Goal: Information Seeking & Learning: Learn about a topic

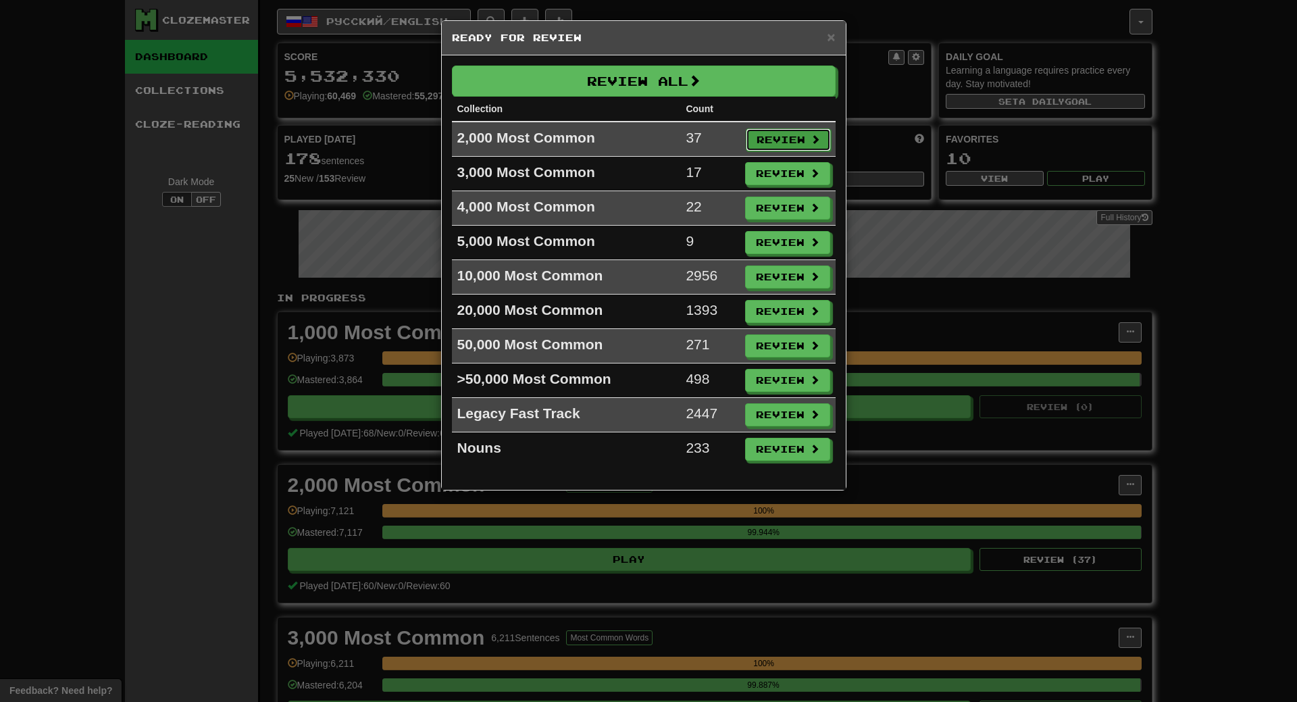
click at [771, 138] on button "Review" at bounding box center [788, 139] width 85 height 23
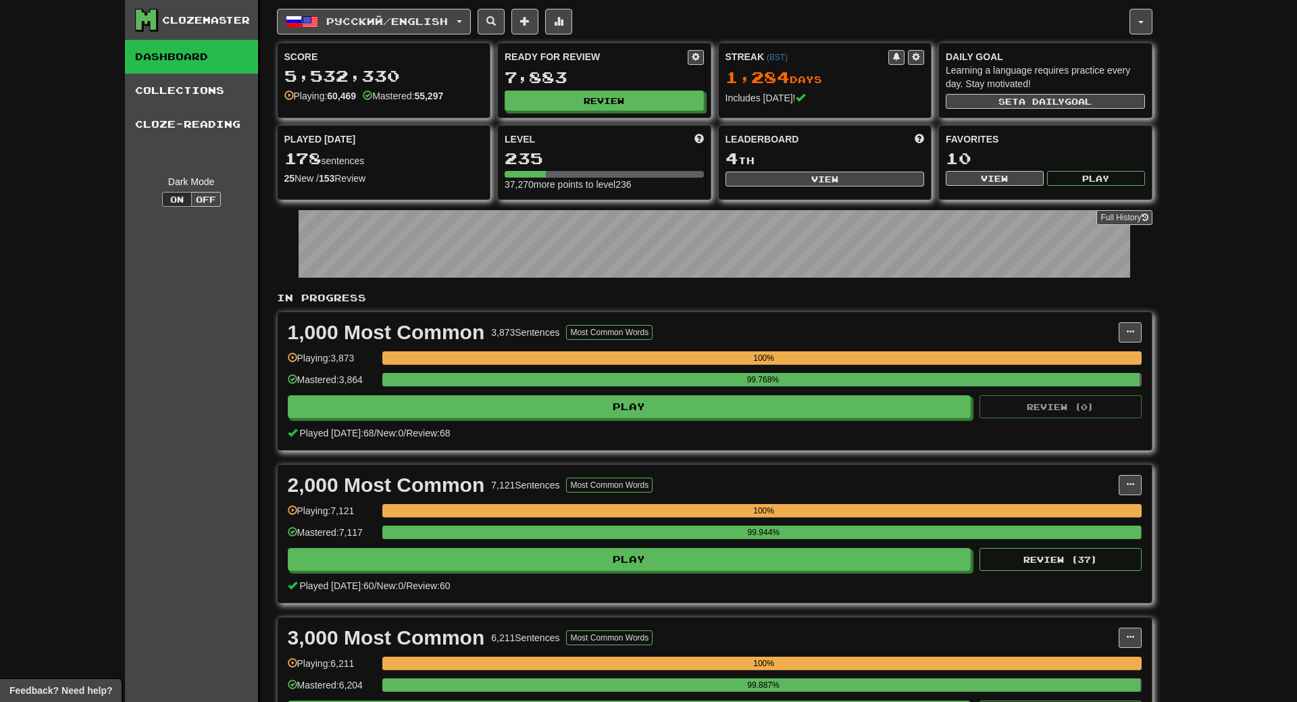
select select "**"
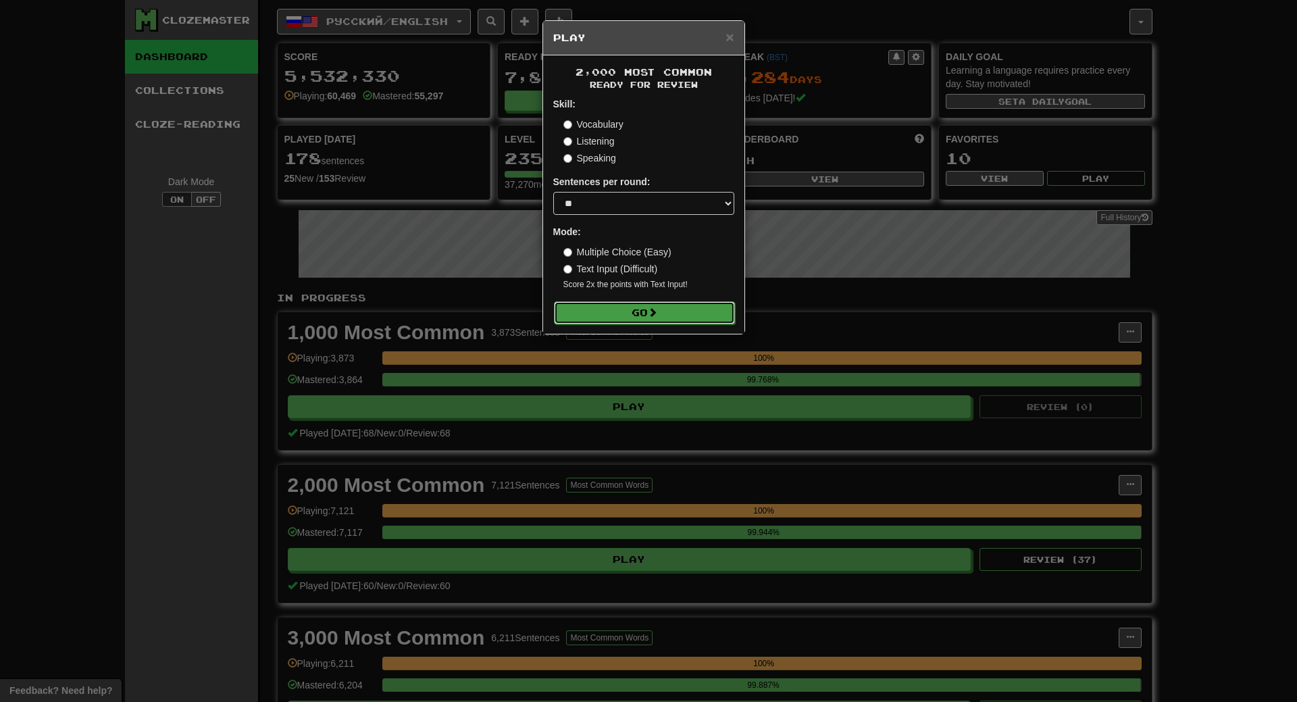
click at [711, 311] on button "Go" at bounding box center [644, 312] width 181 height 23
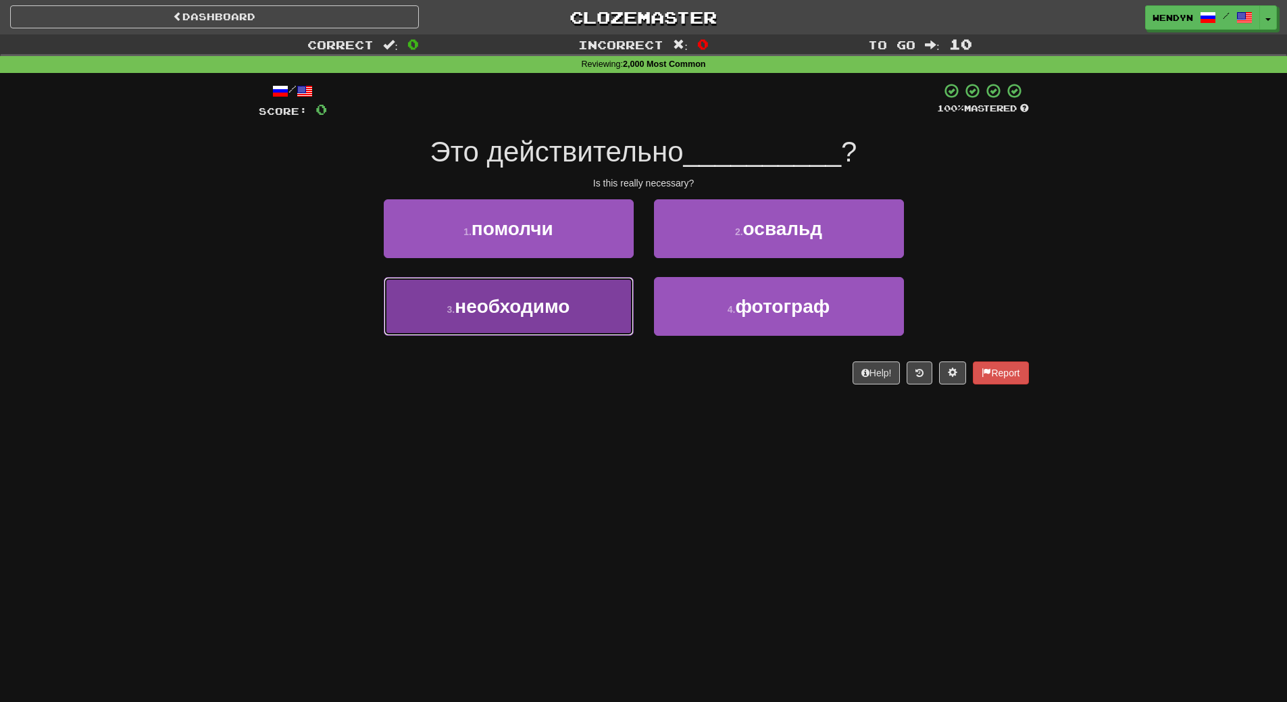
click at [551, 308] on span "необходимо" at bounding box center [512, 306] width 115 height 21
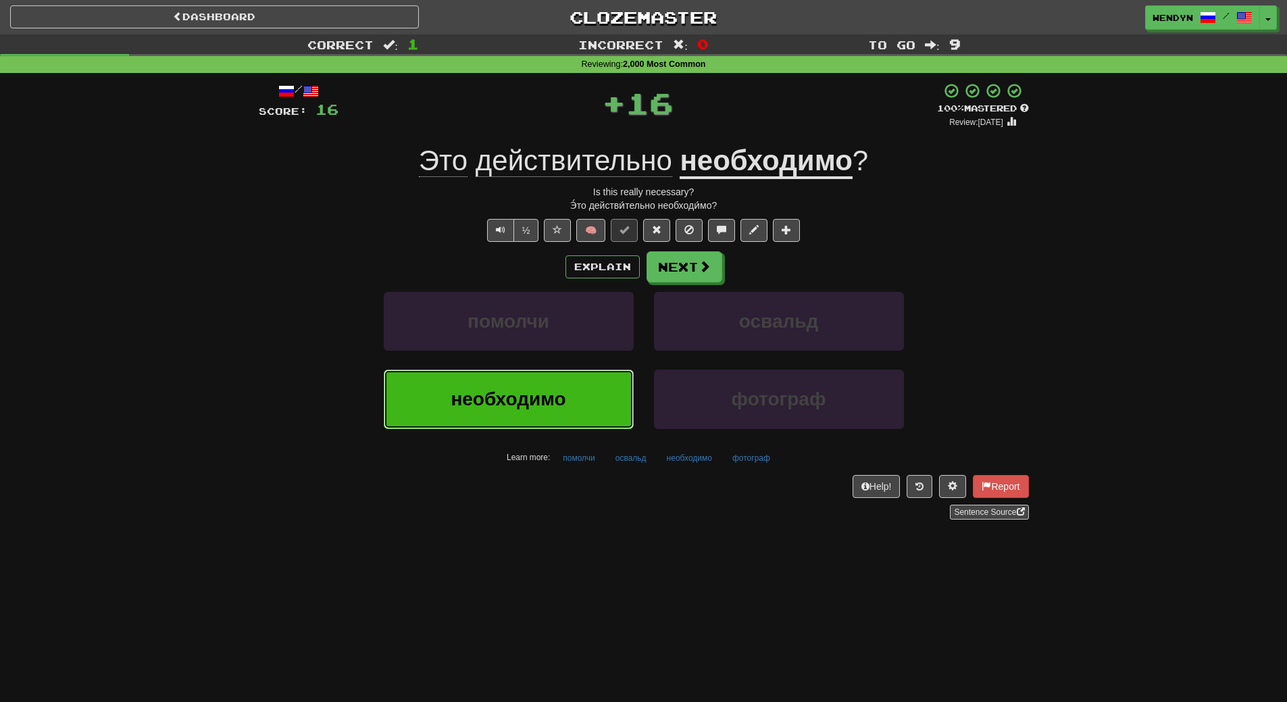
click at [552, 414] on button "необходимо" at bounding box center [509, 399] width 250 height 59
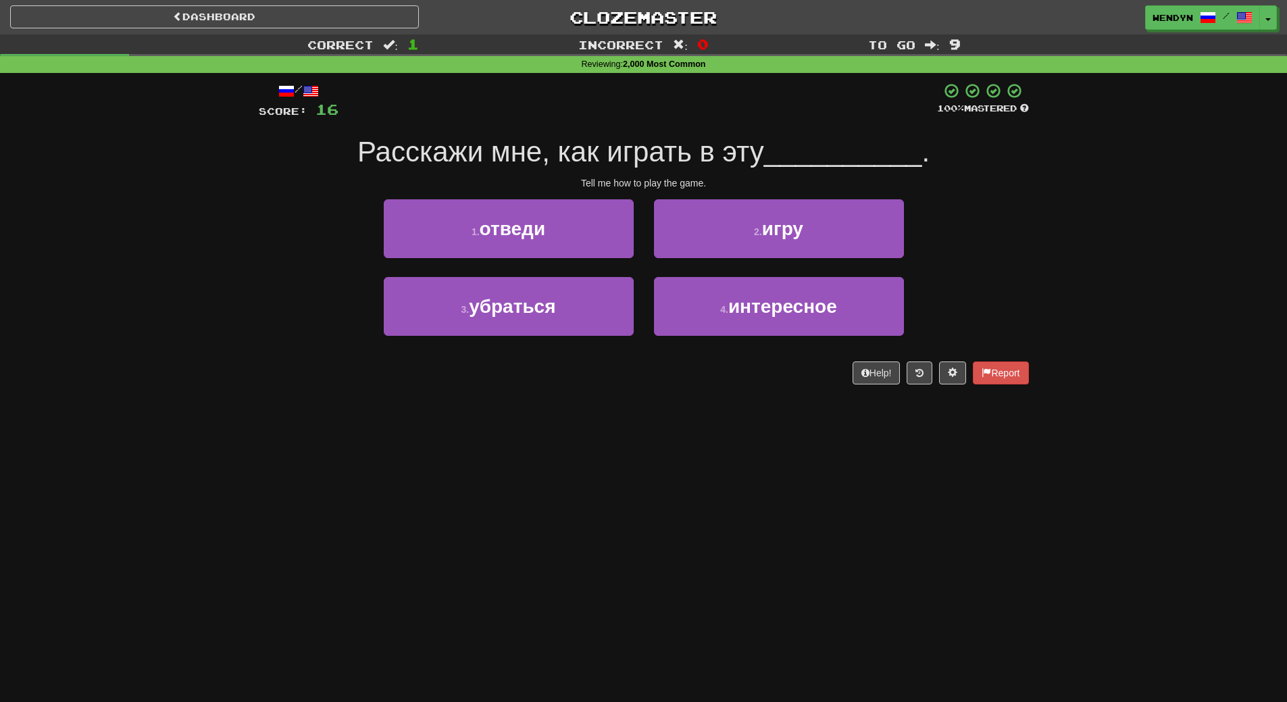
click at [549, 415] on div "Dashboard Clozemaster WendyN / Toggle Dropdown Dashboard Leaderboard Activity F…" at bounding box center [643, 351] width 1287 height 702
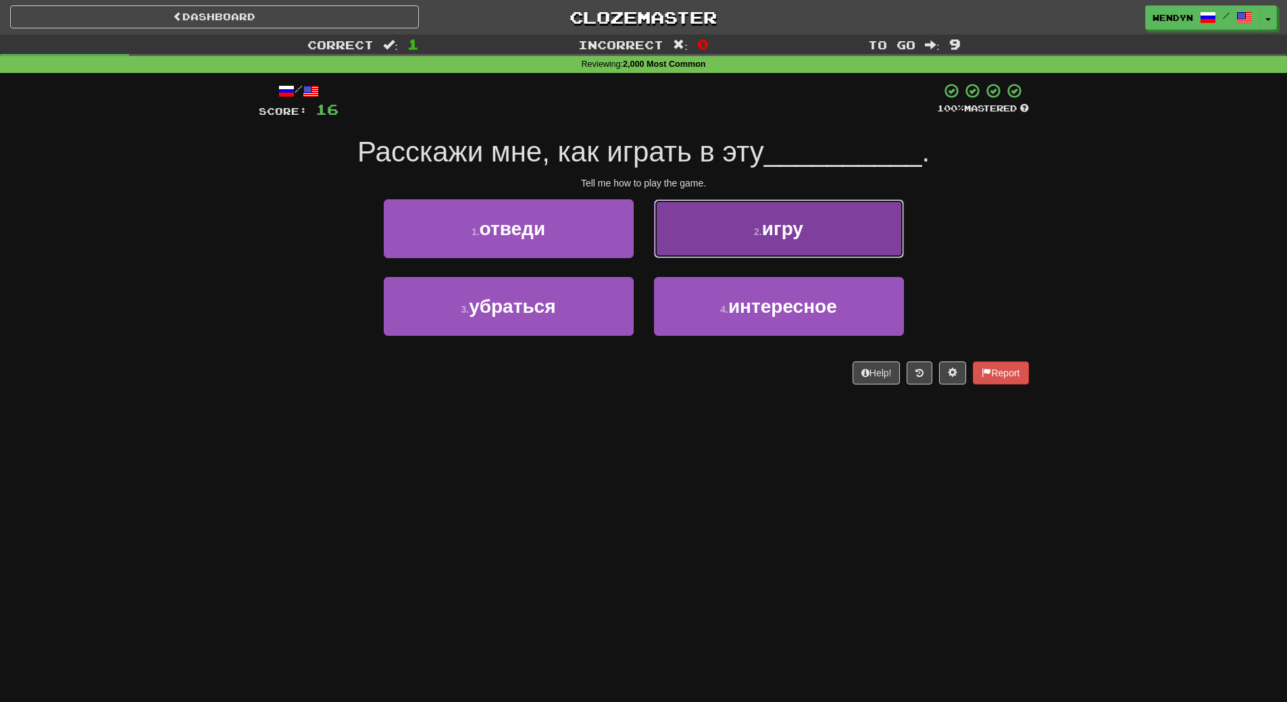
click at [813, 240] on button "2 . игру" at bounding box center [779, 228] width 250 height 59
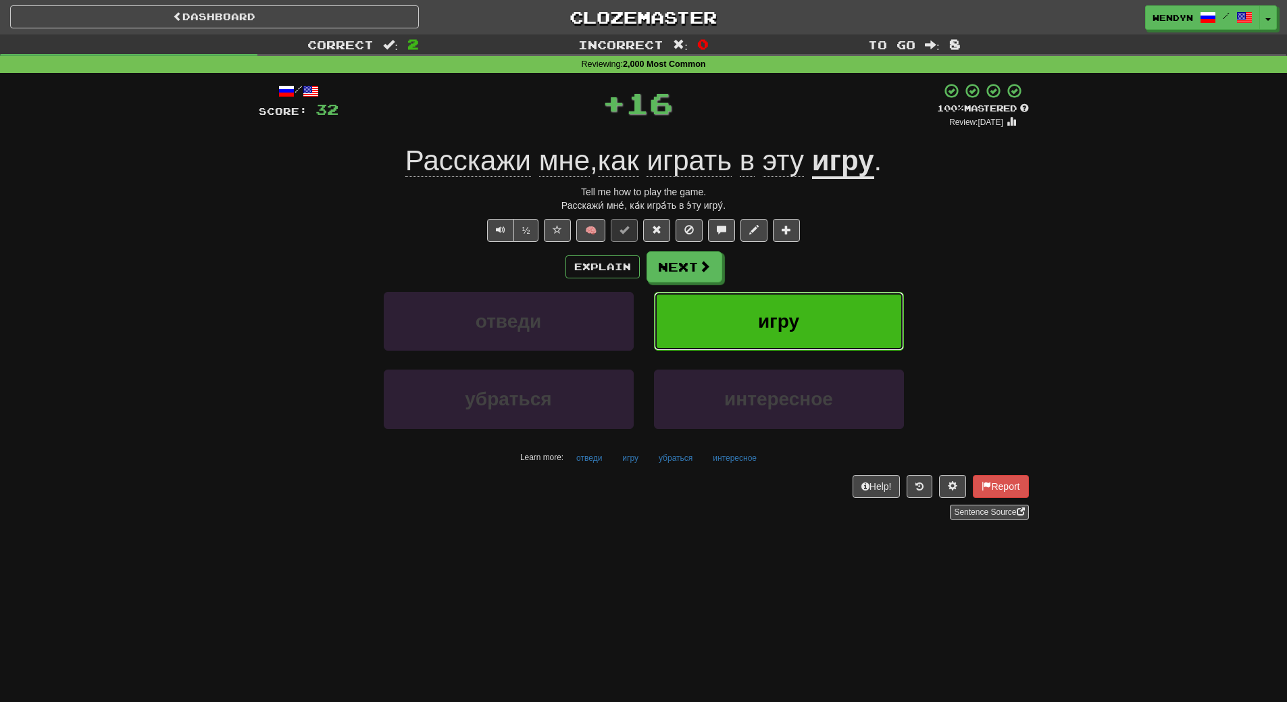
click at [845, 307] on button "игру" at bounding box center [779, 321] width 250 height 59
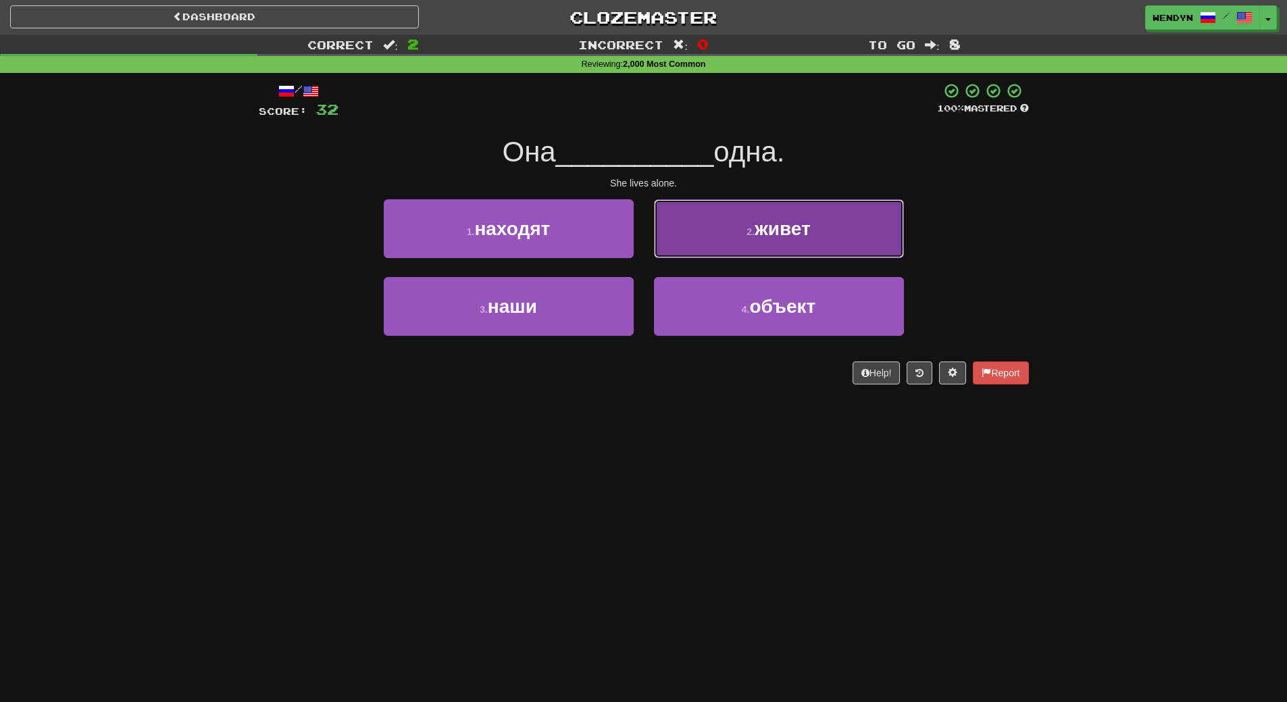
click at [778, 231] on span "живет" at bounding box center [783, 228] width 56 height 21
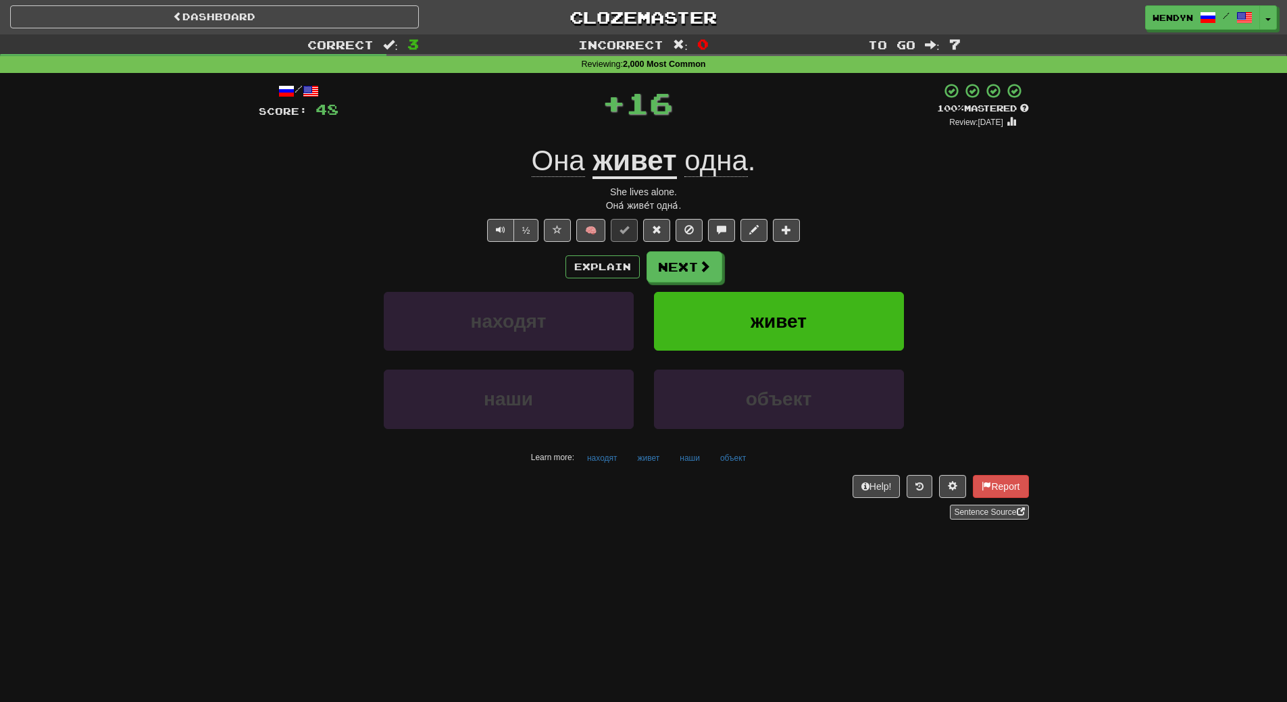
drag, startPoint x: 823, startPoint y: 248, endPoint x: 823, endPoint y: 271, distance: 23.0
click at [823, 257] on div "/ Score: 48 + 16 100 % Mastered Review: 2026-03-20 Она живет одна . She lives a…" at bounding box center [644, 300] width 770 height 437
click at [816, 314] on button "живет" at bounding box center [779, 321] width 250 height 59
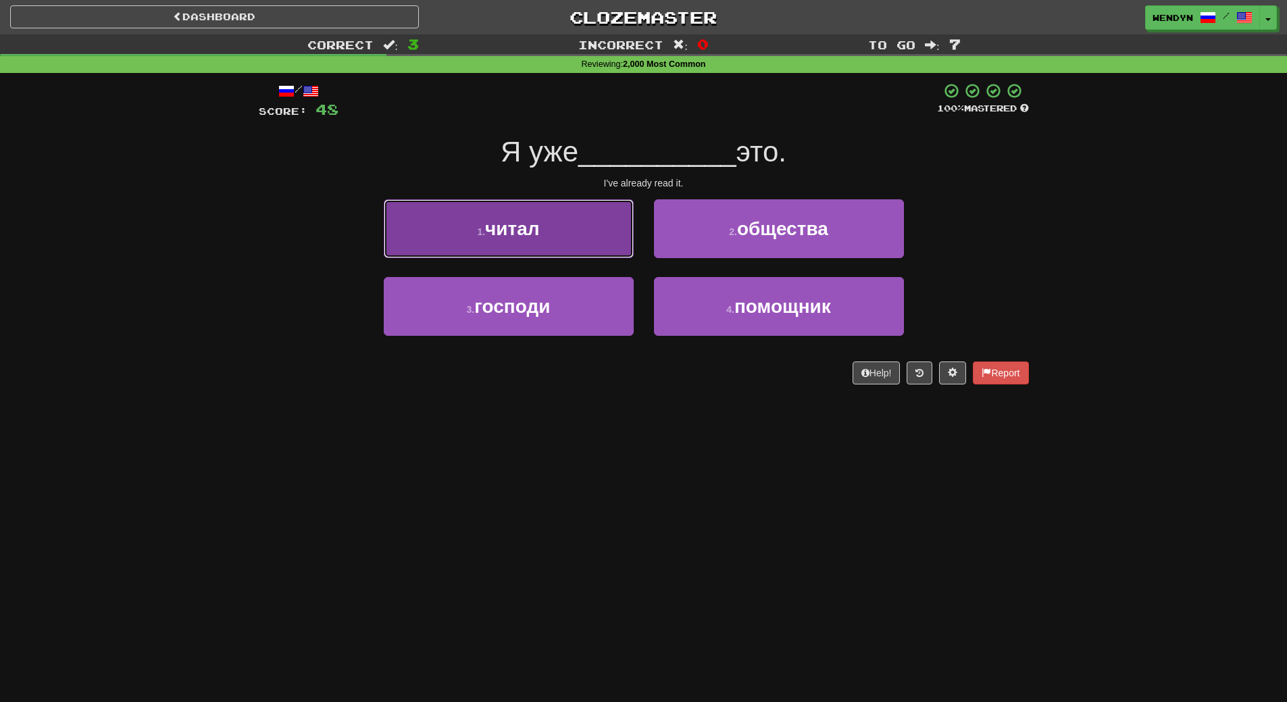
click at [551, 257] on button "1 . читал" at bounding box center [509, 228] width 250 height 59
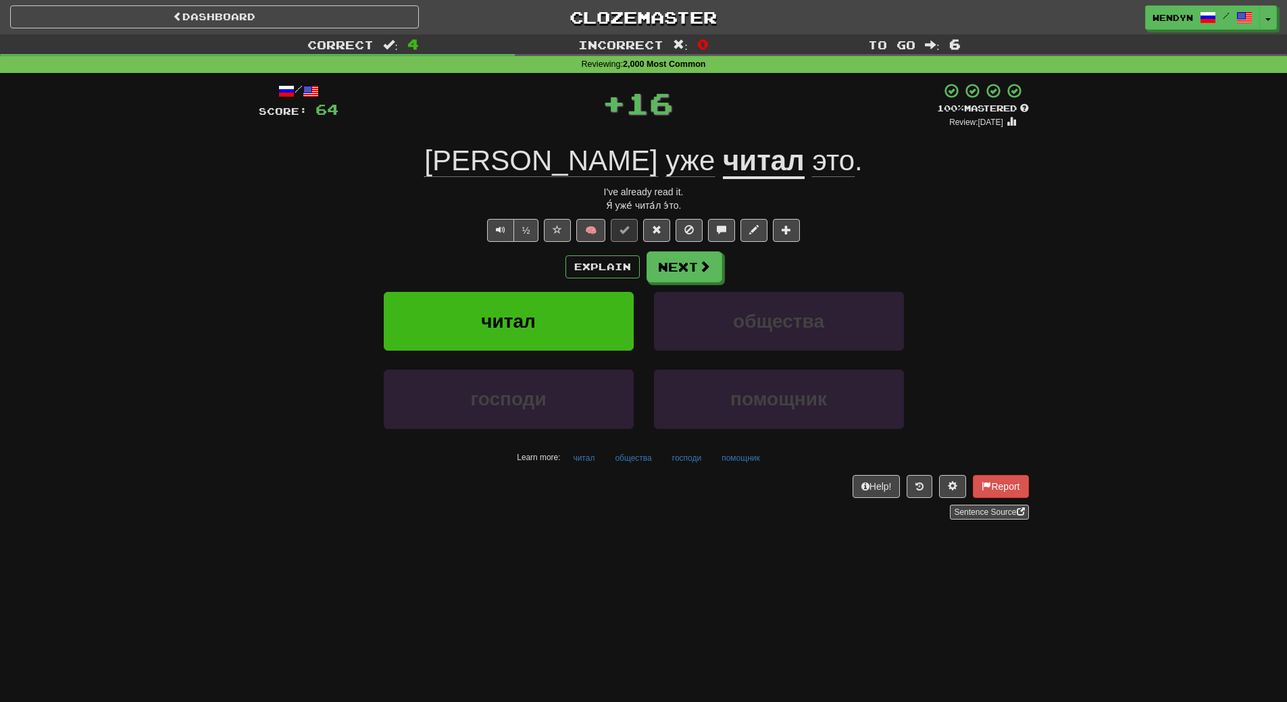
click at [551, 257] on div "Explain Next" at bounding box center [644, 266] width 770 height 31
click at [551, 299] on button "читал" at bounding box center [509, 321] width 250 height 59
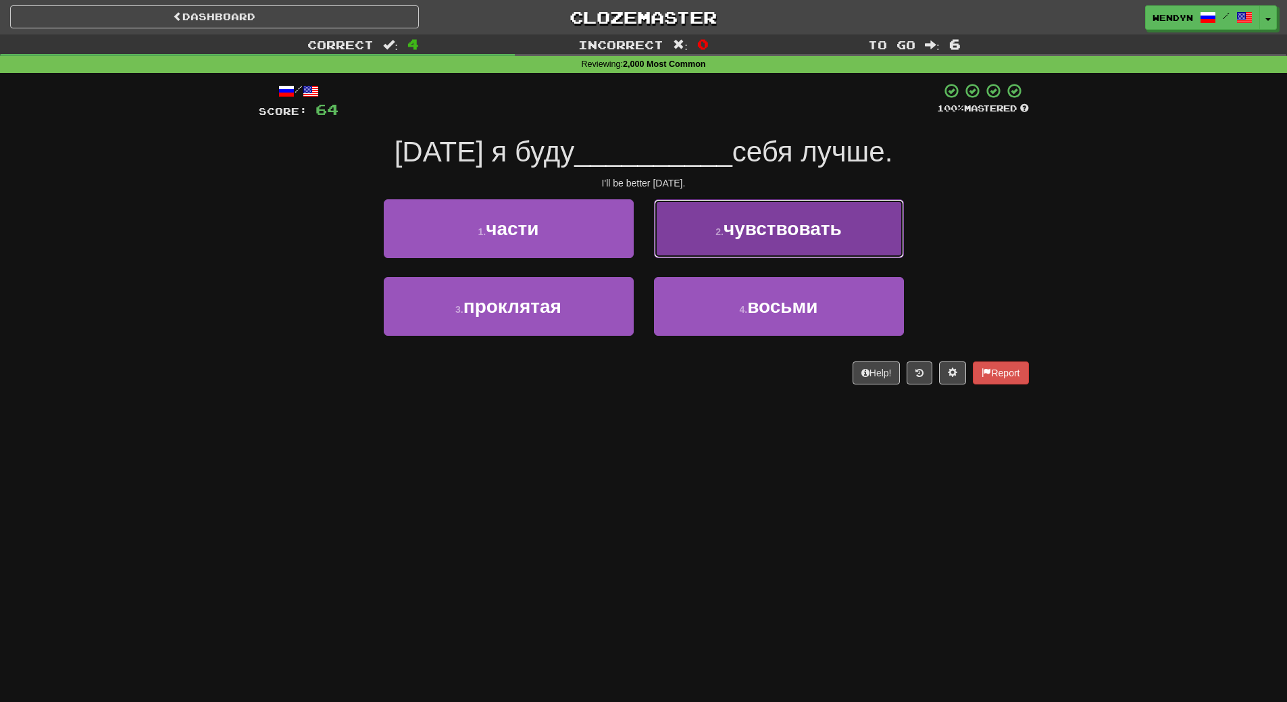
click at [891, 226] on button "2 . чувствовать" at bounding box center [779, 228] width 250 height 59
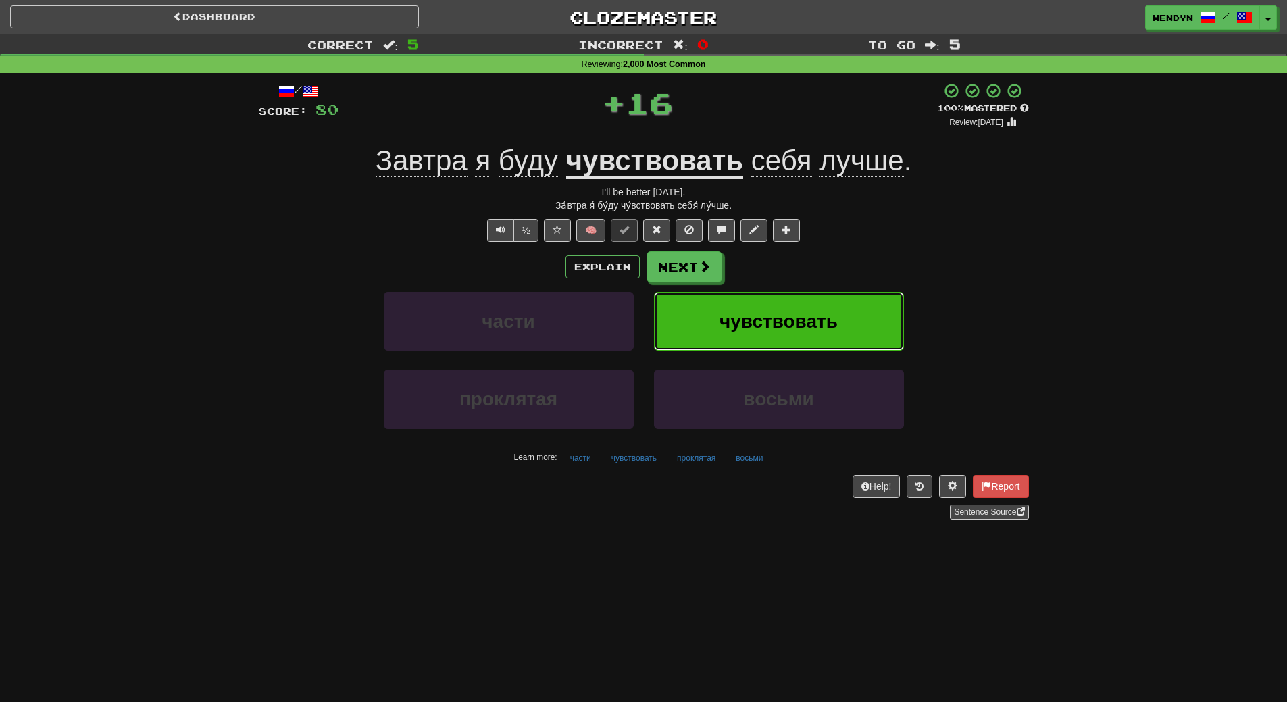
click at [872, 318] on button "чувствовать" at bounding box center [779, 321] width 250 height 59
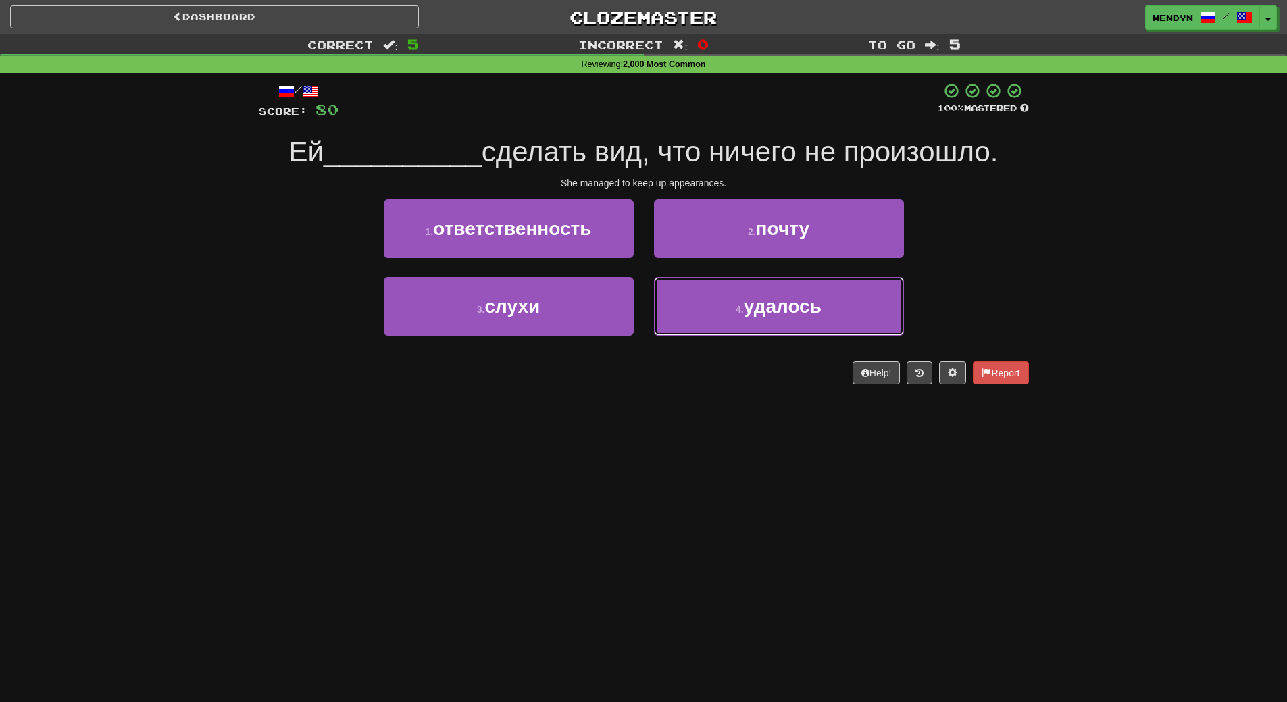
drag, startPoint x: 776, startPoint y: 316, endPoint x: 776, endPoint y: 366, distance: 50.7
click at [777, 329] on button "4 . удалось" at bounding box center [779, 306] width 250 height 59
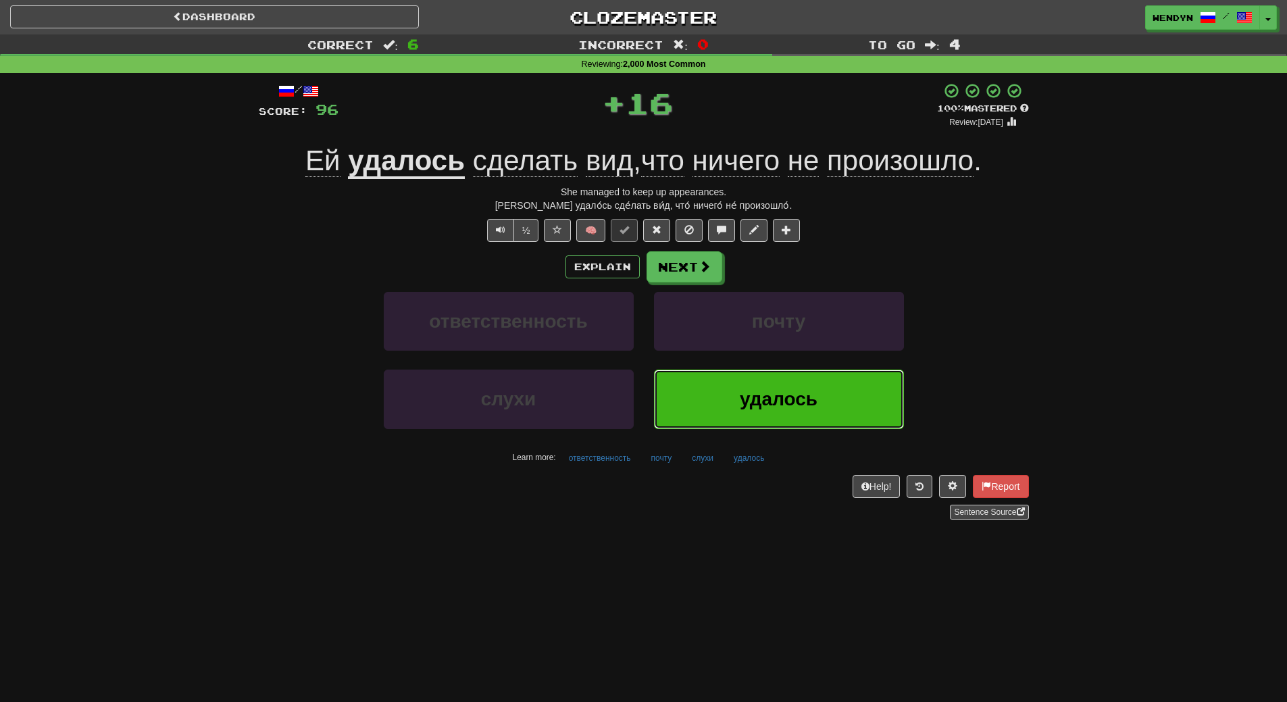
click at [776, 405] on span "удалось" at bounding box center [779, 399] width 78 height 21
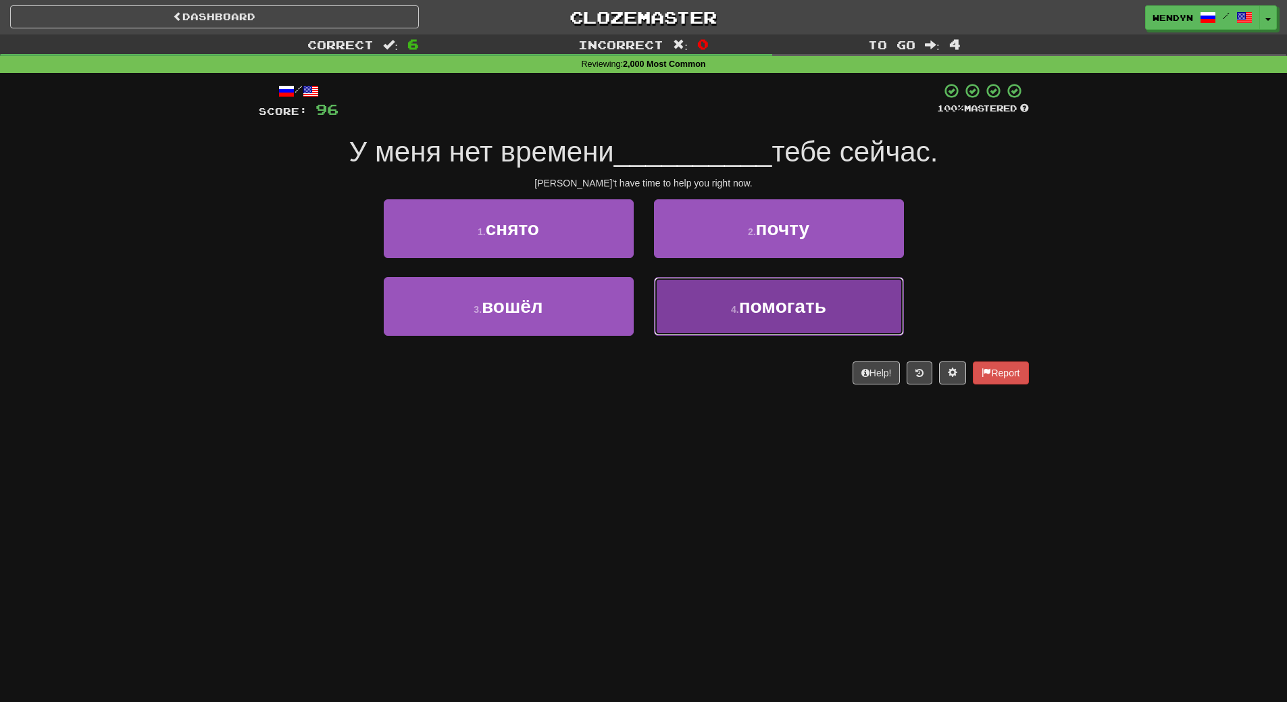
click at [791, 332] on button "4 . помогать" at bounding box center [779, 306] width 250 height 59
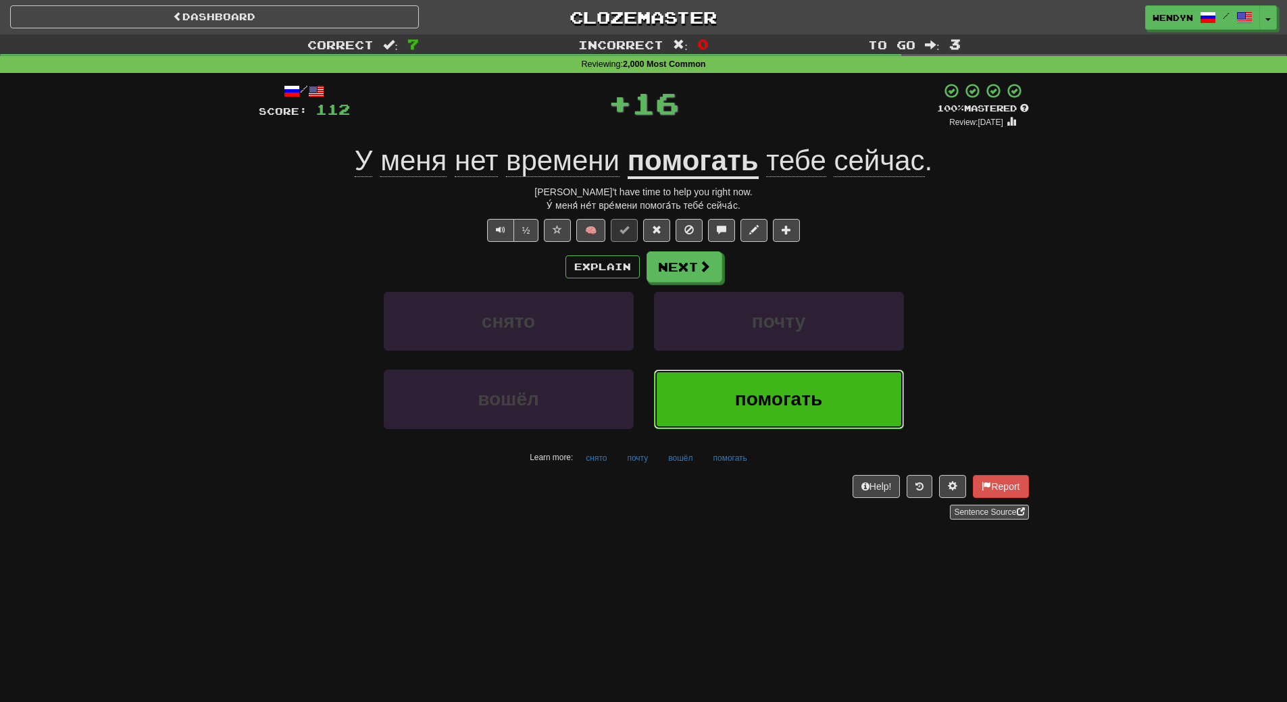
click at [799, 399] on span "помогать" at bounding box center [778, 399] width 87 height 21
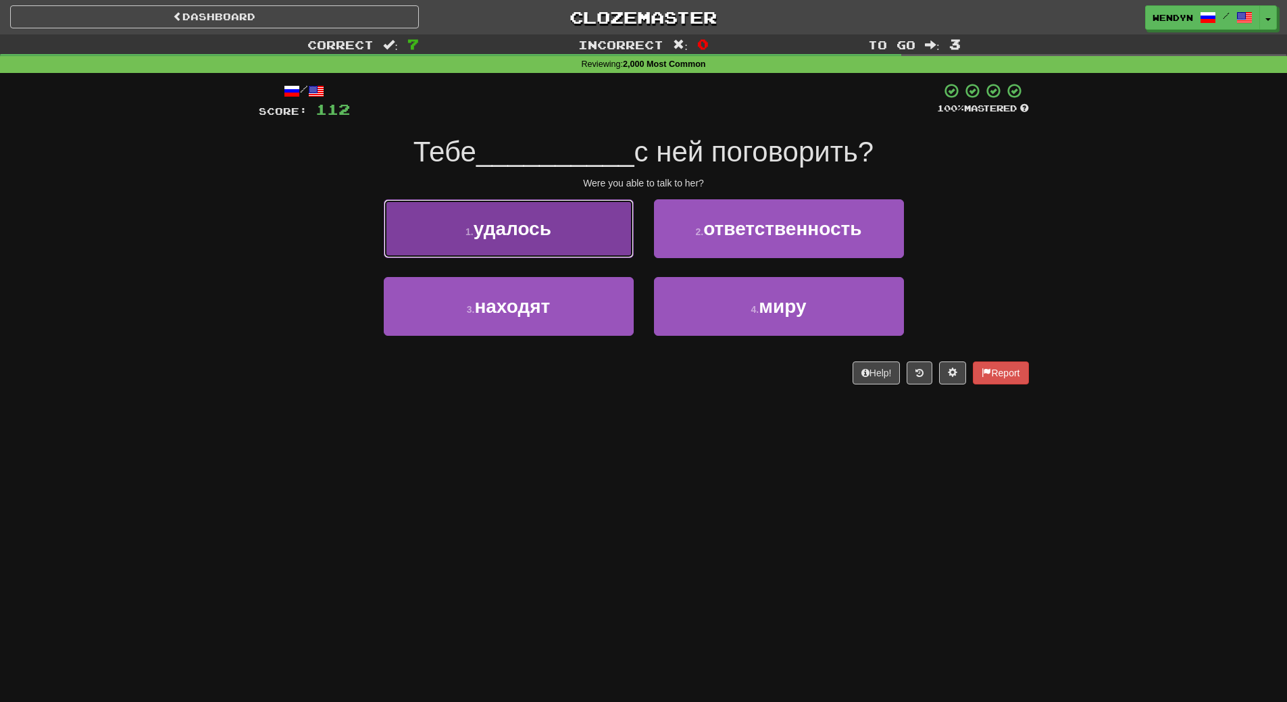
click at [549, 234] on span "удалось" at bounding box center [513, 228] width 78 height 21
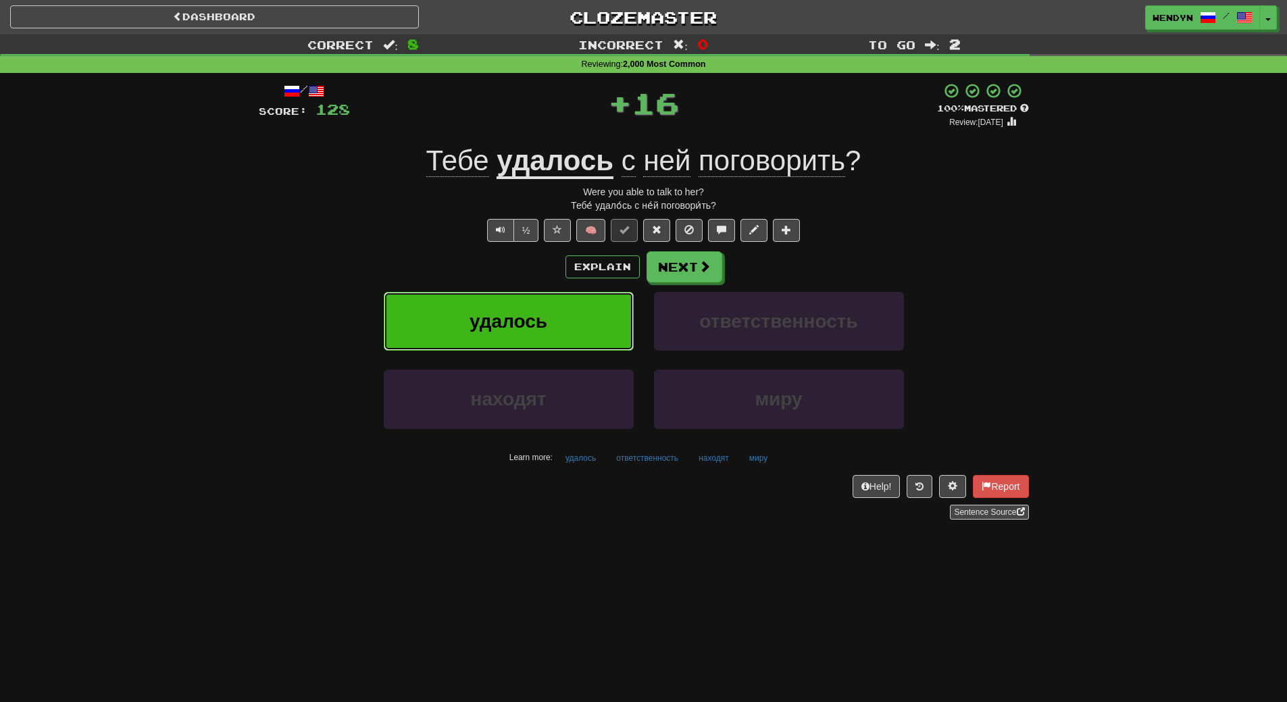
click at [547, 297] on button "удалось" at bounding box center [509, 321] width 250 height 59
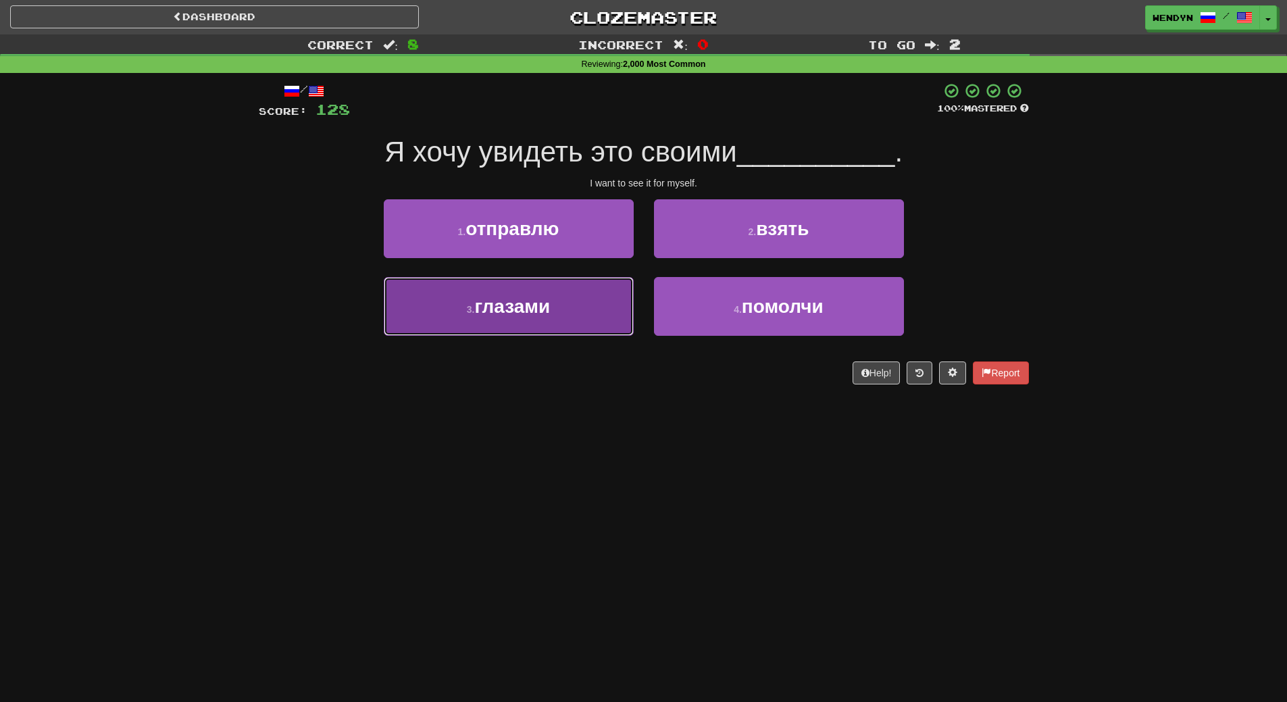
click at [533, 309] on span "глазами" at bounding box center [512, 306] width 76 height 21
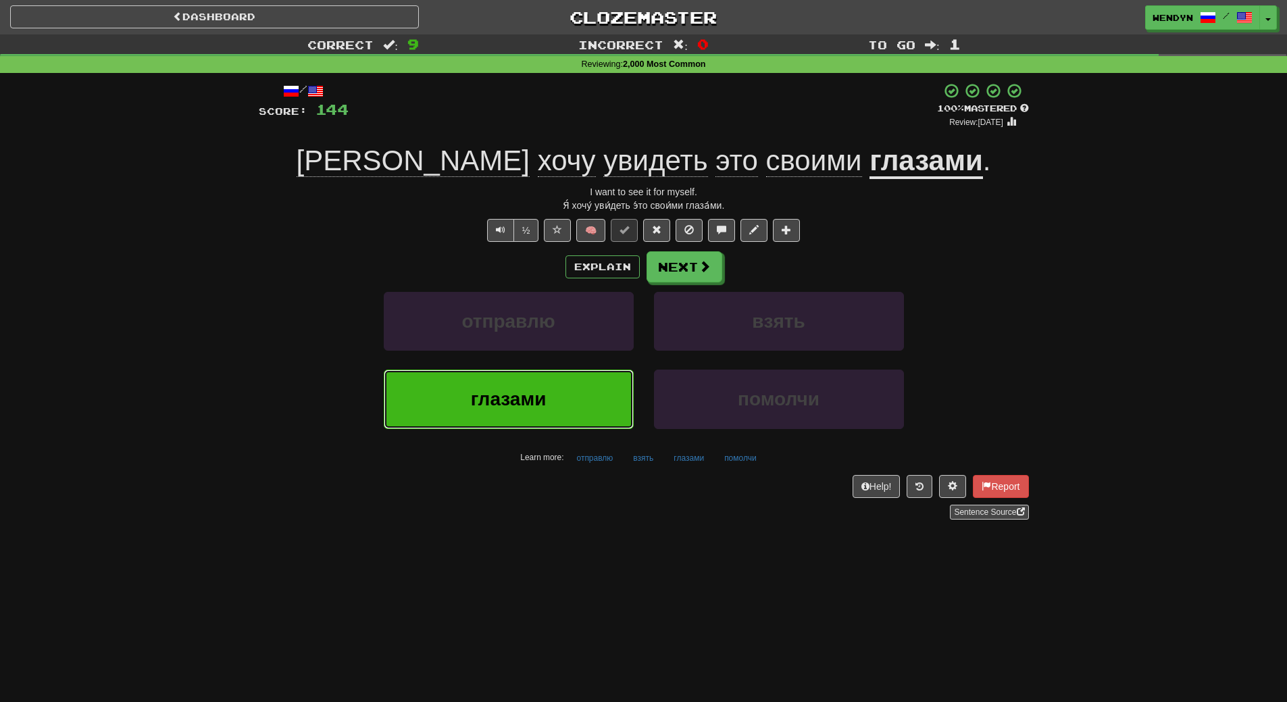
click at [487, 411] on button "глазами" at bounding box center [509, 399] width 250 height 59
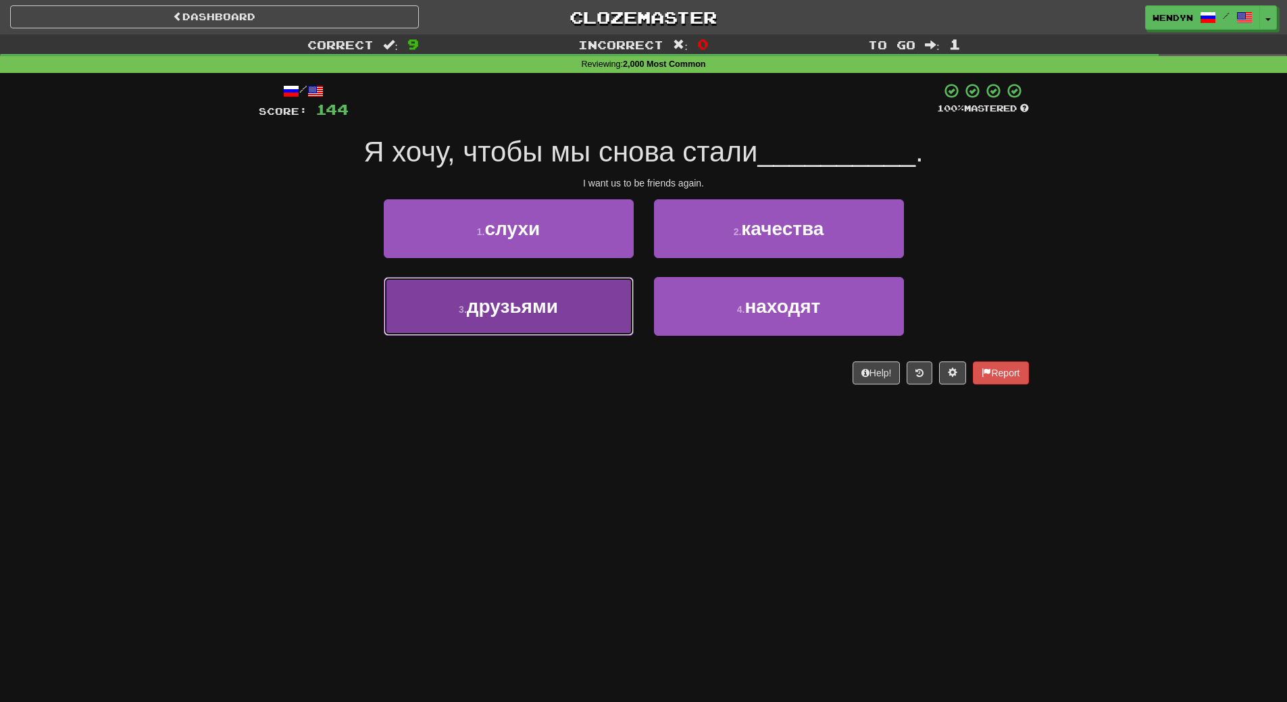
click at [537, 334] on button "3 . друзьями" at bounding box center [509, 306] width 250 height 59
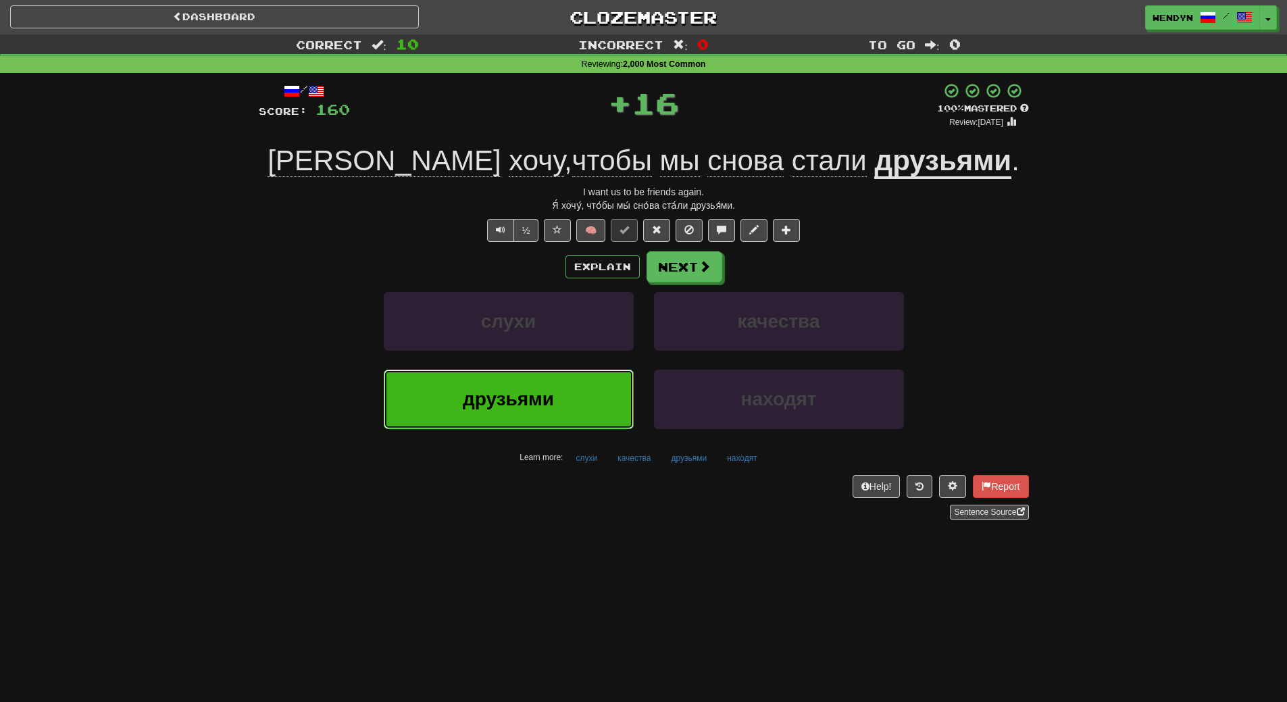
click at [532, 391] on span "друзьями" at bounding box center [508, 399] width 91 height 21
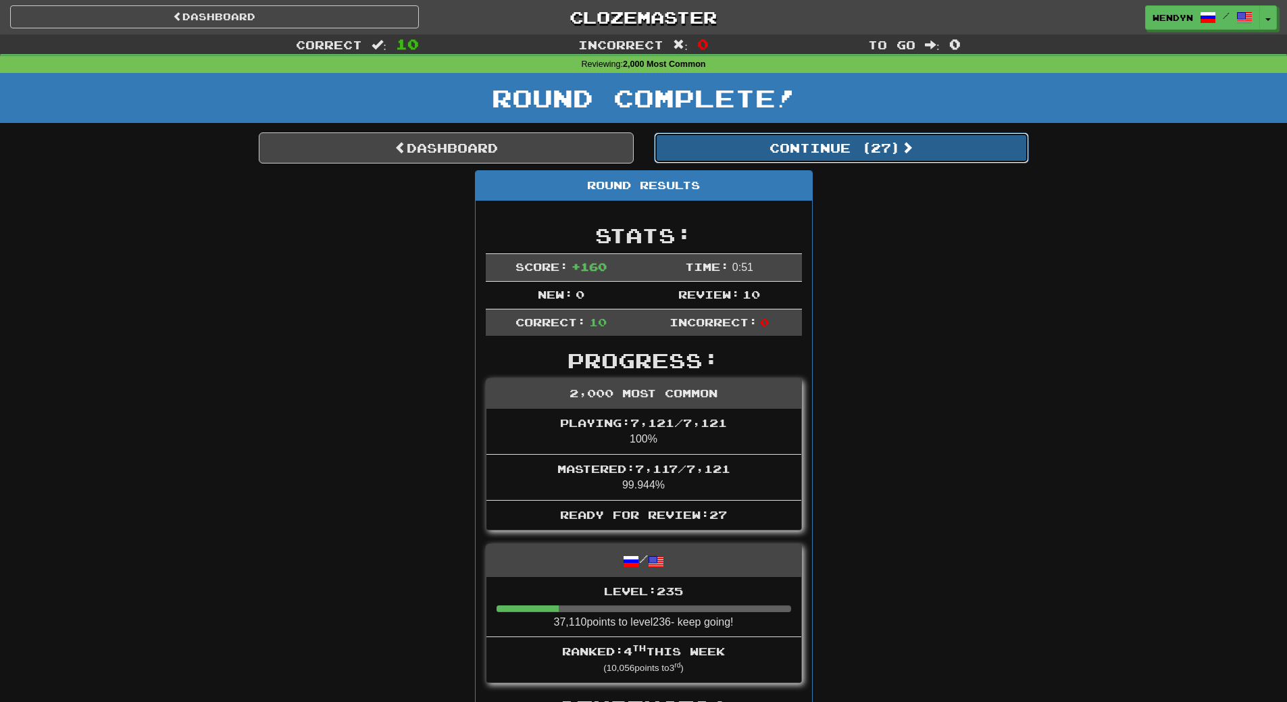
click at [854, 143] on button "Continue ( 27 )" at bounding box center [841, 147] width 375 height 31
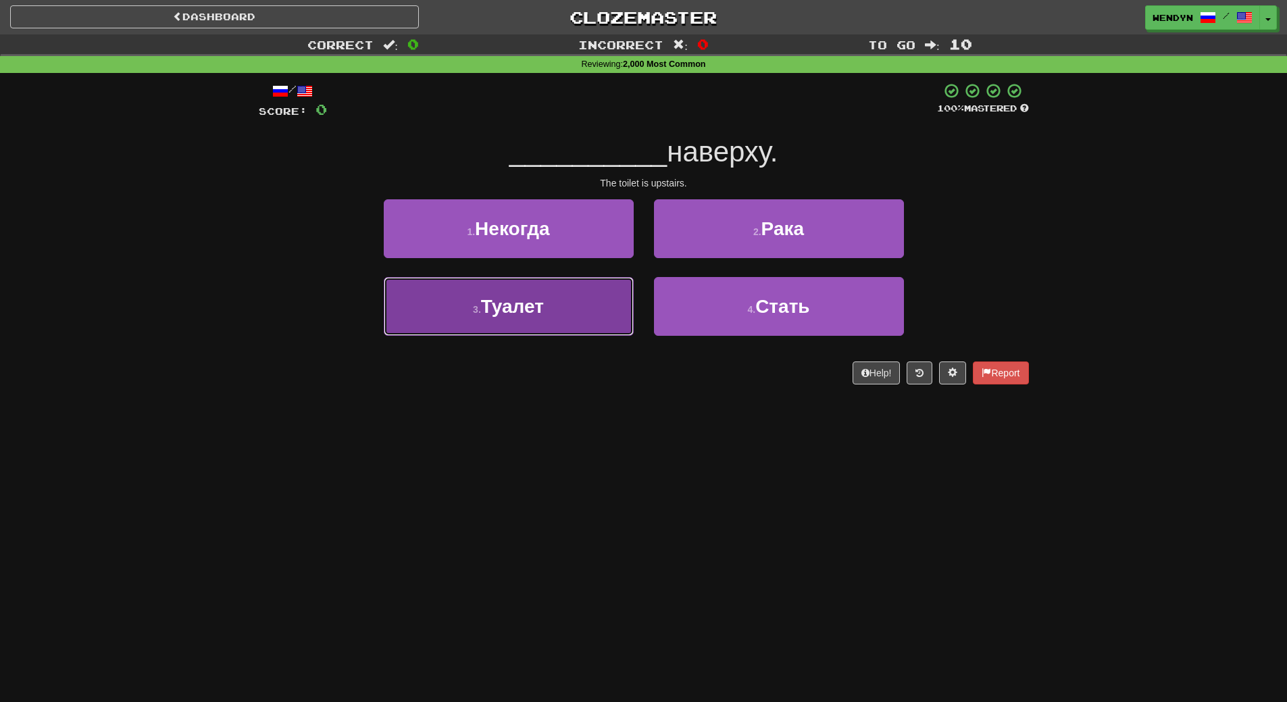
click at [566, 322] on button "3 . Туалет" at bounding box center [509, 306] width 250 height 59
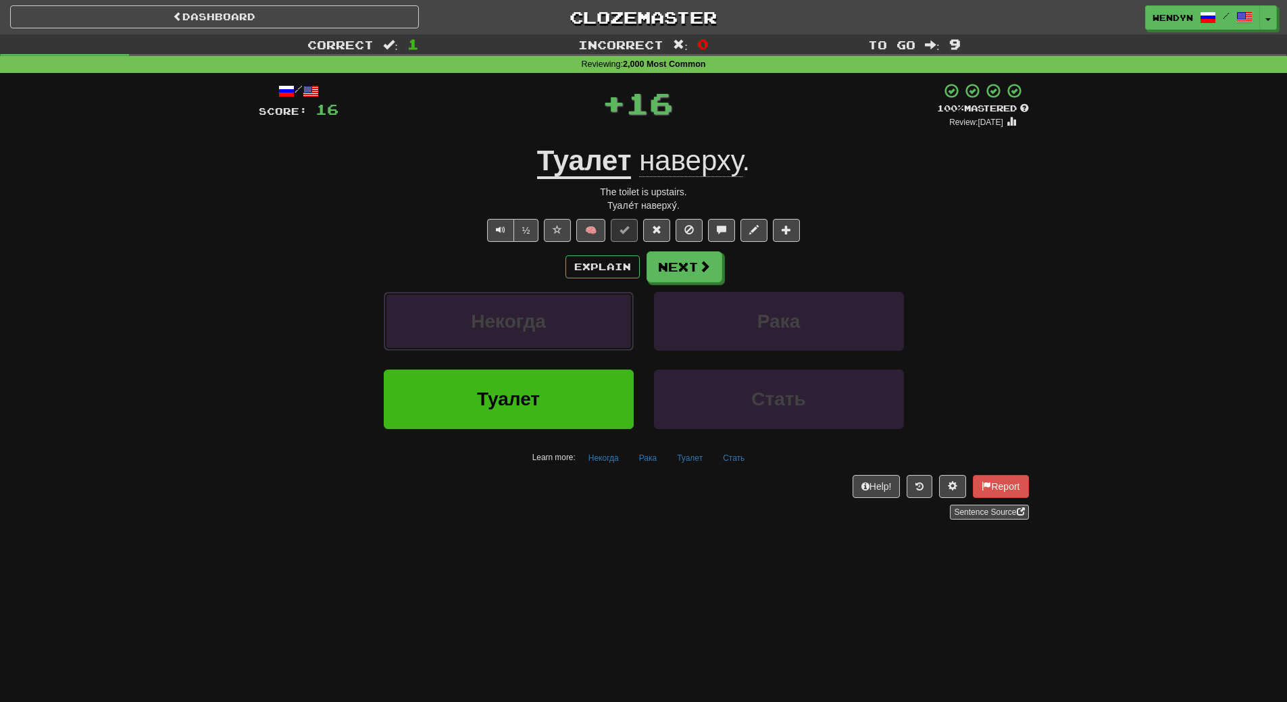
click at [566, 322] on button "Некогда" at bounding box center [509, 321] width 250 height 59
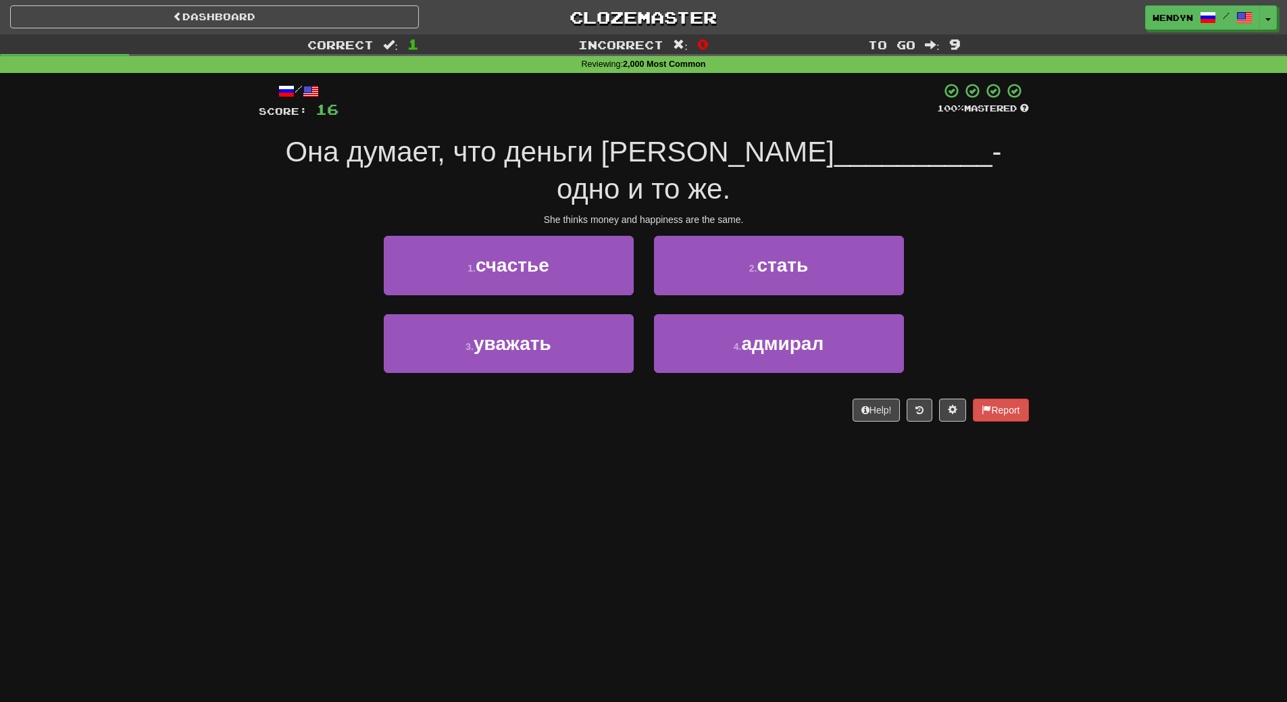
click at [552, 457] on div "Dashboard Clozemaster WendyN / Toggle Dropdown Dashboard Leaderboard Activity F…" at bounding box center [643, 351] width 1287 height 702
click at [516, 498] on div "Dashboard Clozemaster WendyN / Toggle Dropdown Dashboard Leaderboard Activity F…" at bounding box center [643, 351] width 1287 height 702
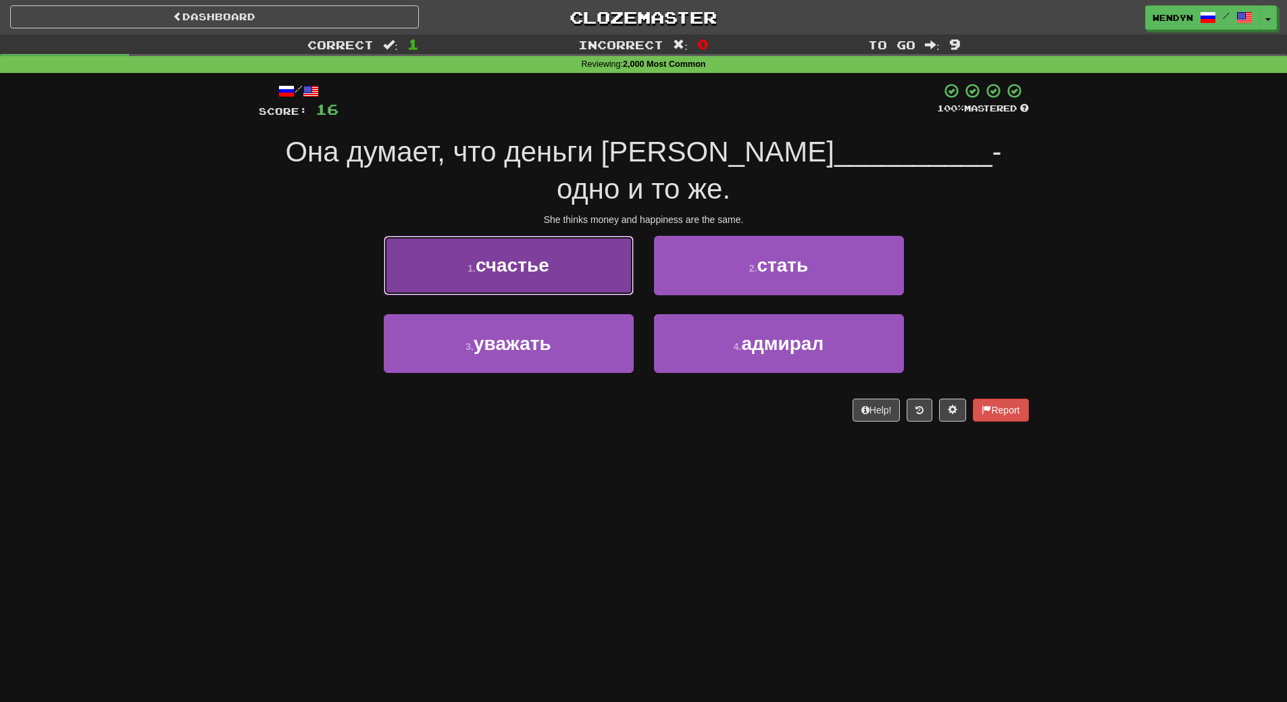
click at [534, 255] on span "счастье" at bounding box center [513, 265] width 74 height 21
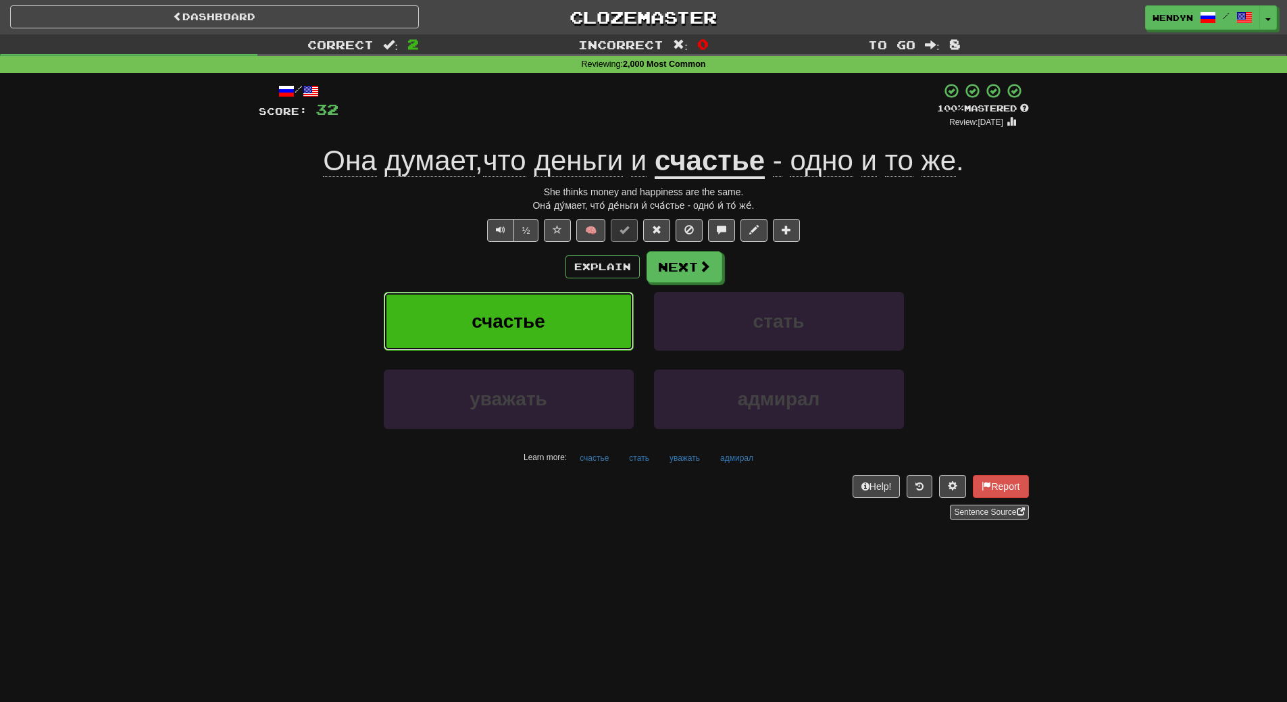
click at [529, 324] on span "счастье" at bounding box center [509, 321] width 74 height 21
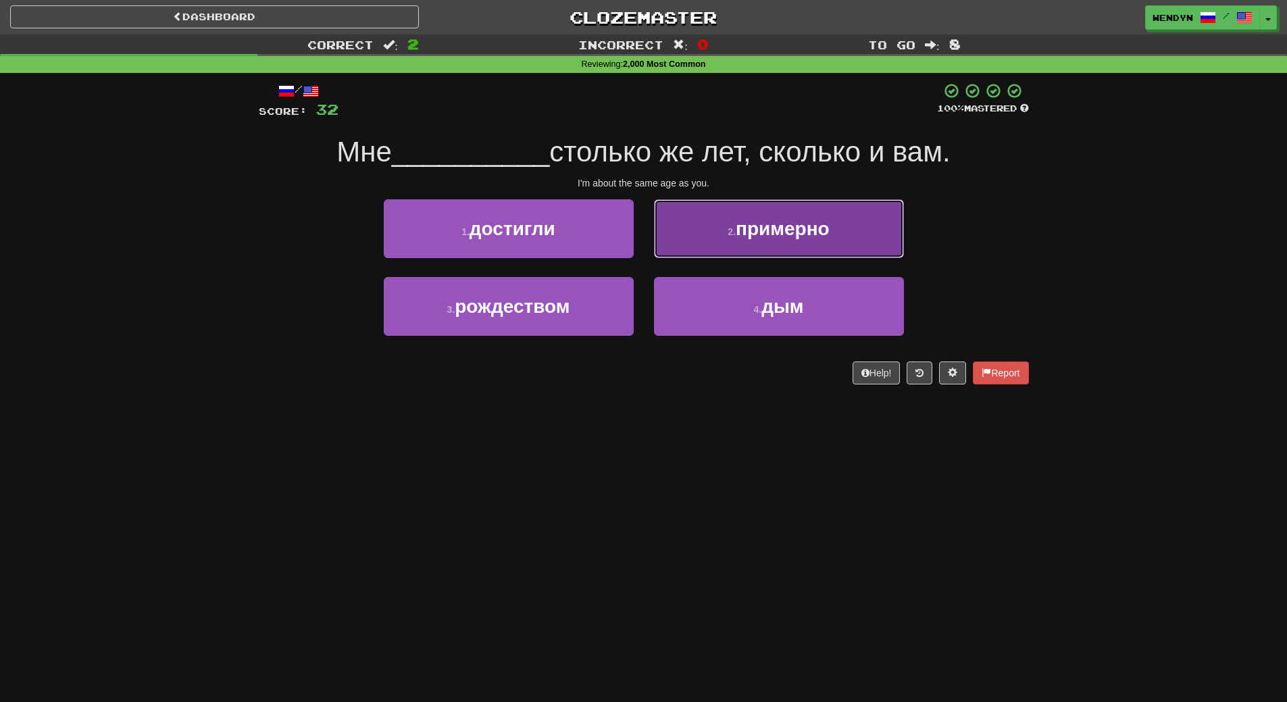
click at [786, 231] on span "примерно" at bounding box center [783, 228] width 94 height 21
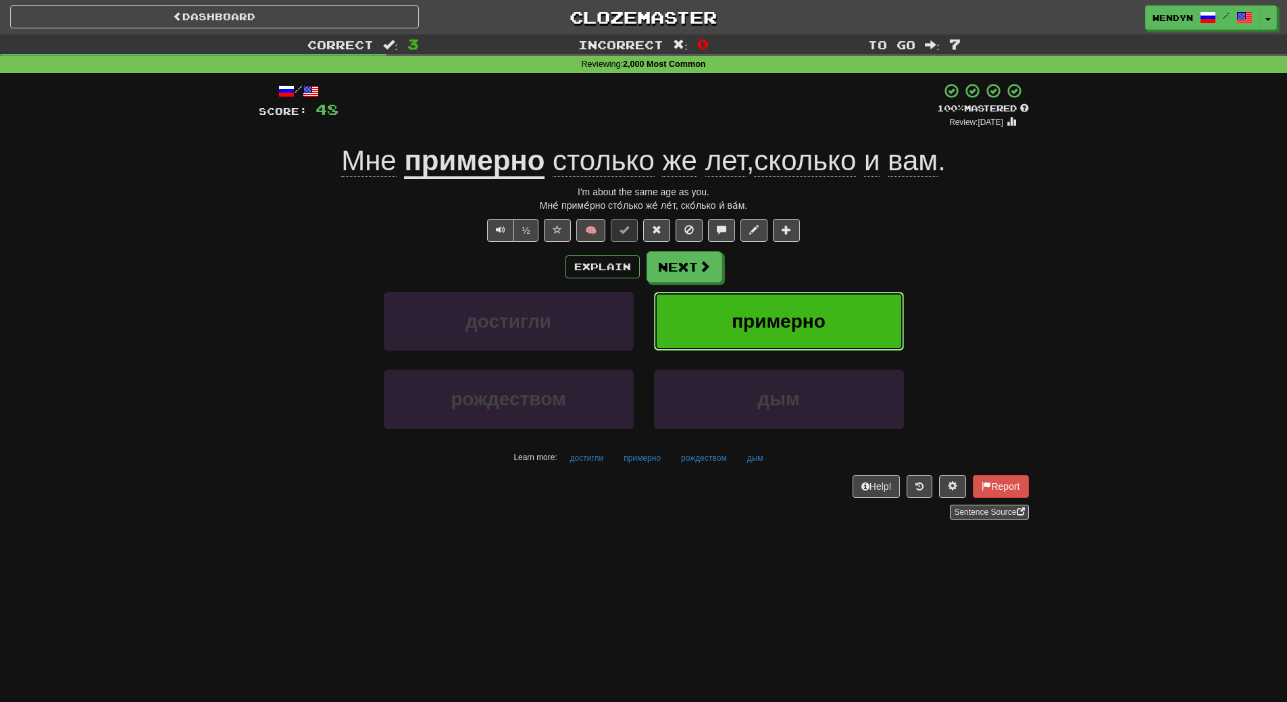
click at [761, 324] on span "примерно" at bounding box center [779, 321] width 94 height 21
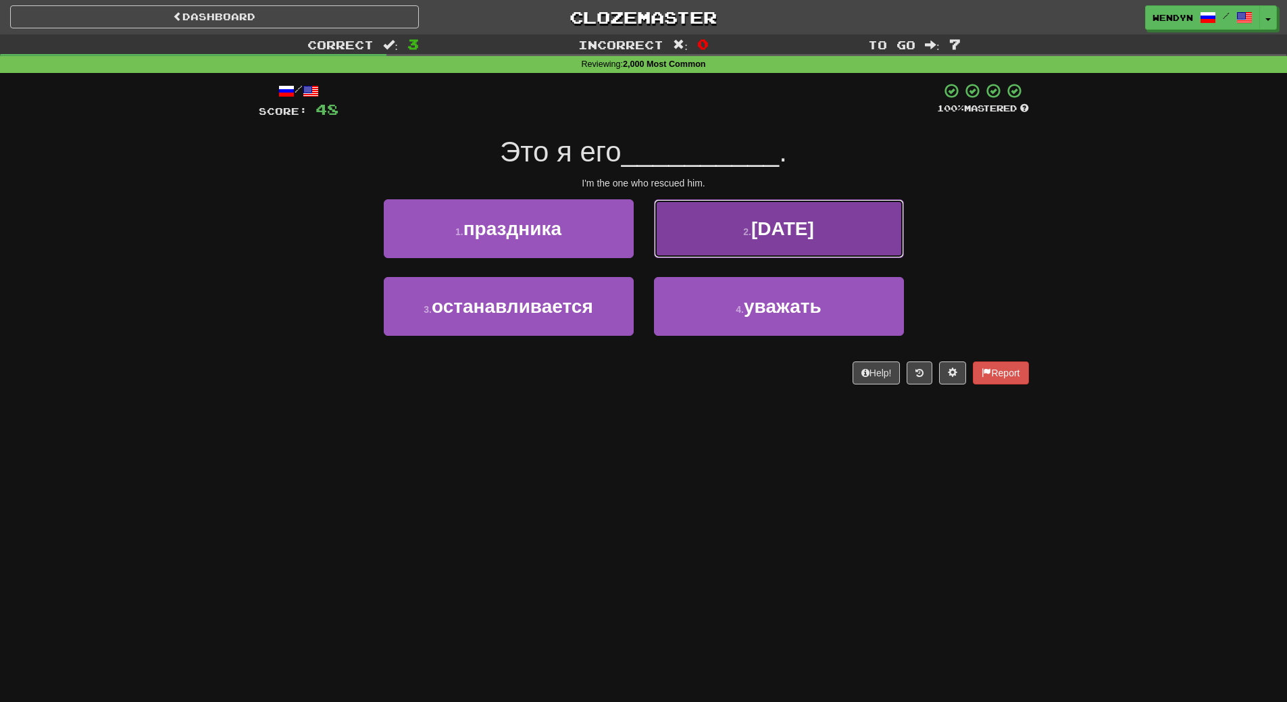
click at [801, 226] on span "спас" at bounding box center [782, 228] width 63 height 21
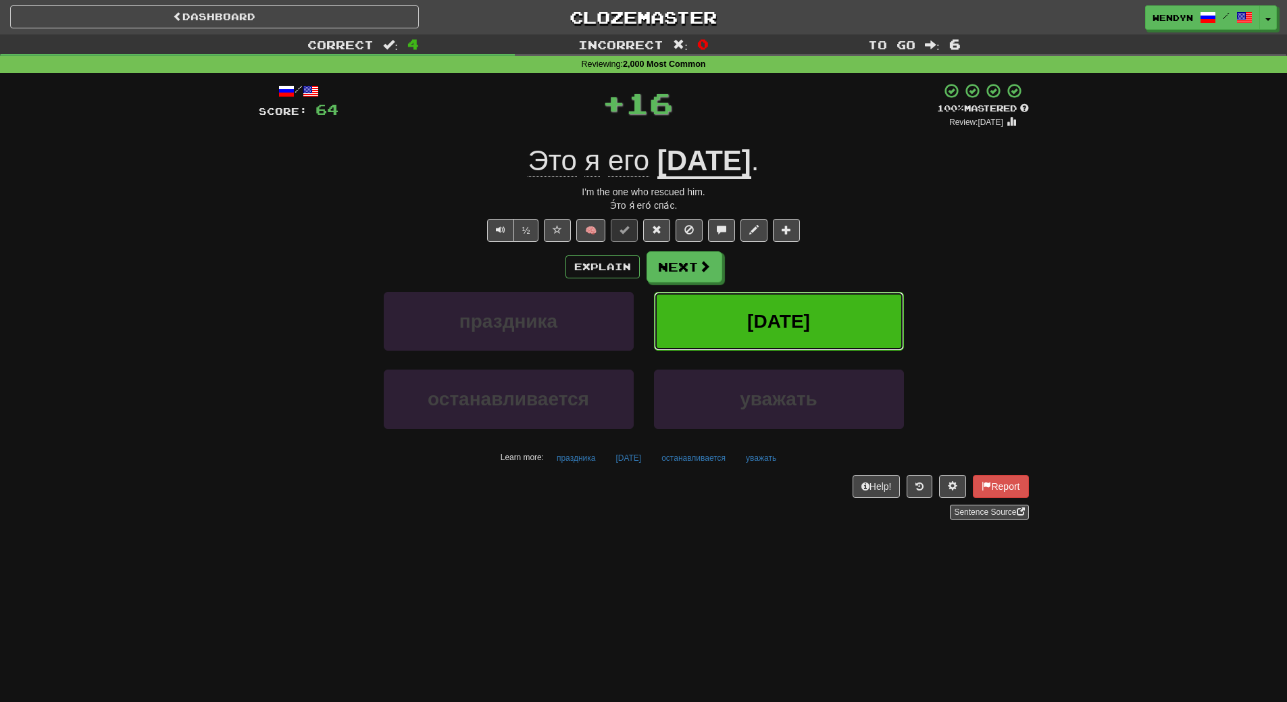
click at [775, 320] on span "спас" at bounding box center [778, 321] width 63 height 21
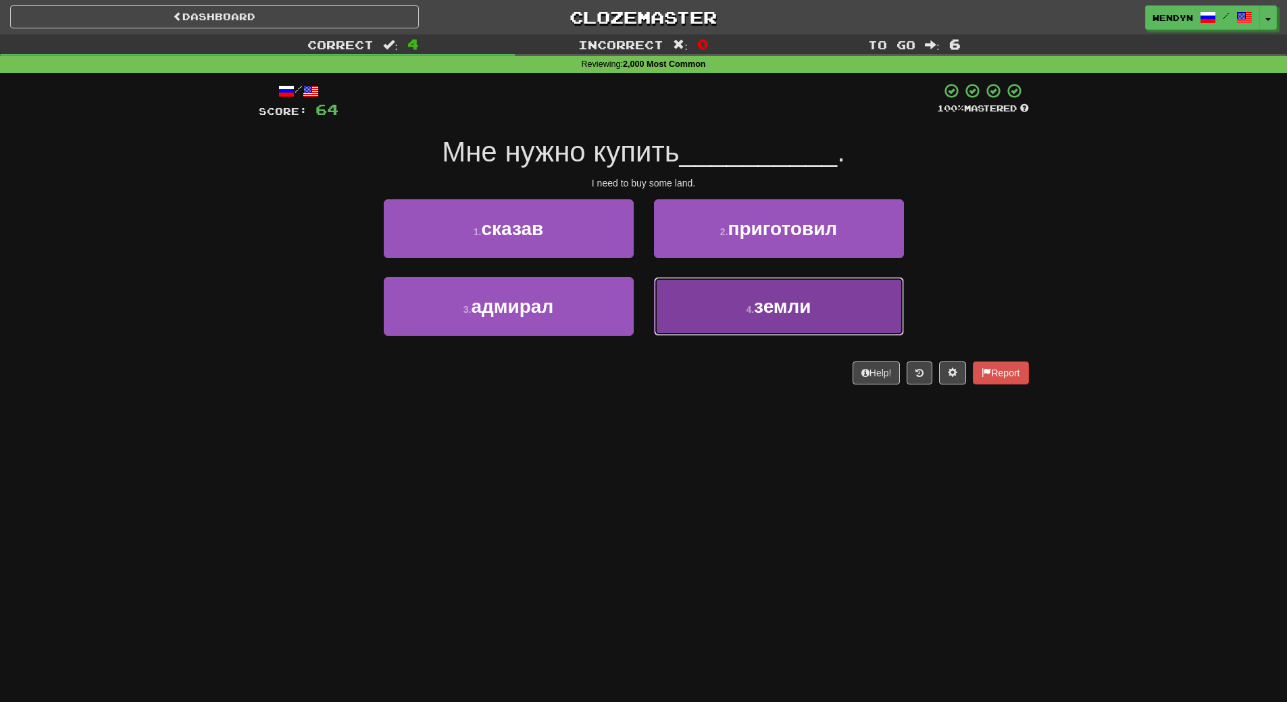
click at [788, 316] on span "земли" at bounding box center [782, 306] width 57 height 21
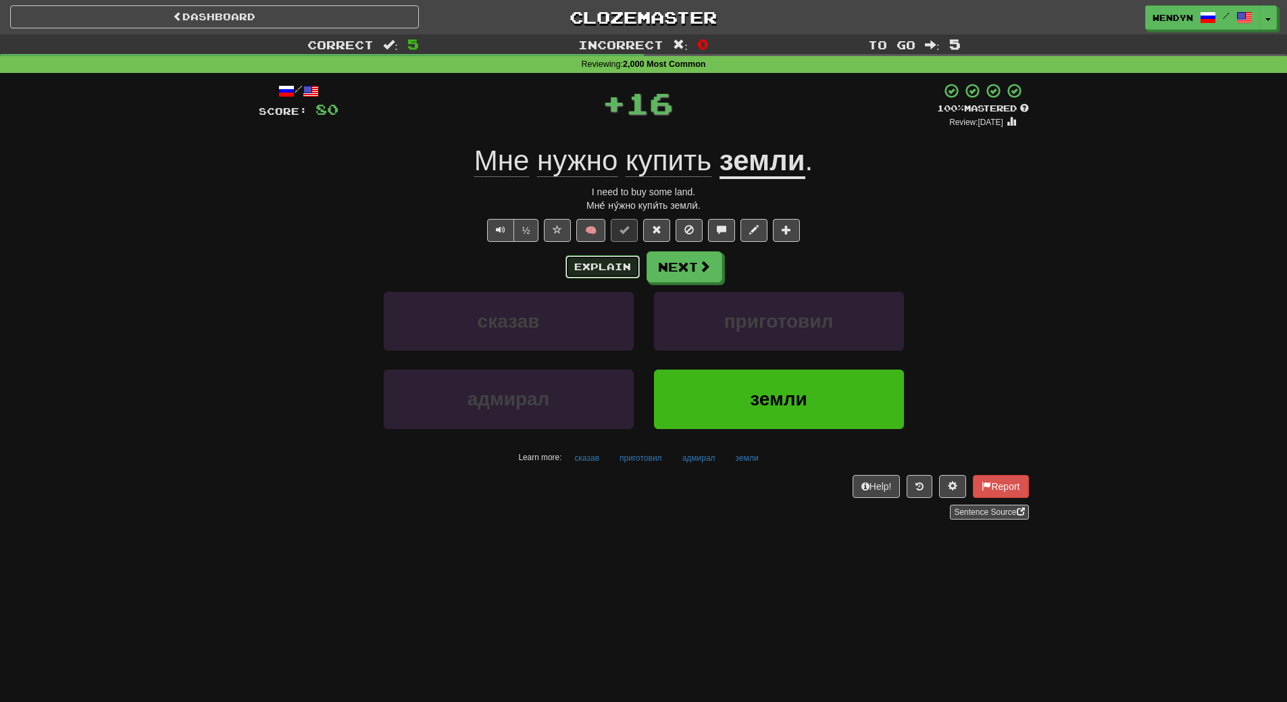
click at [585, 272] on button "Explain" at bounding box center [603, 266] width 74 height 23
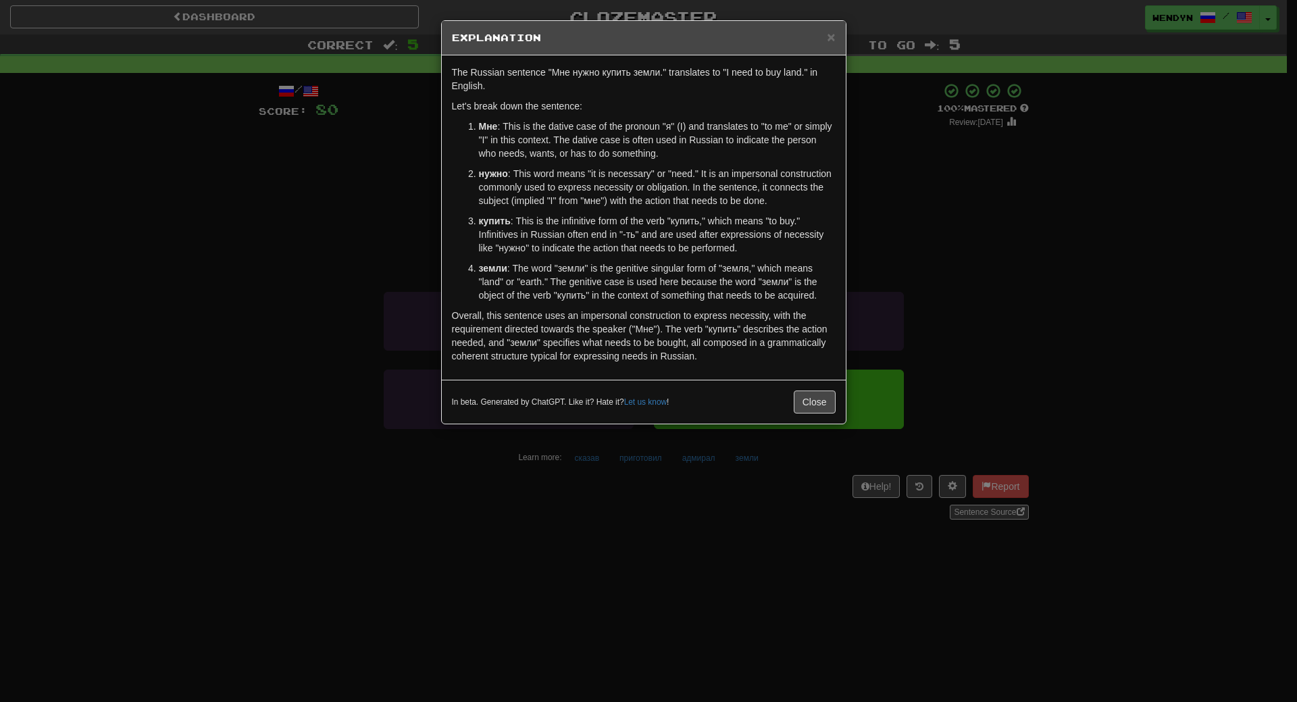
click at [1135, 216] on div "× Explanation The Russian sentence "Мне нужно купить земли." translates to "I n…" at bounding box center [648, 351] width 1297 height 702
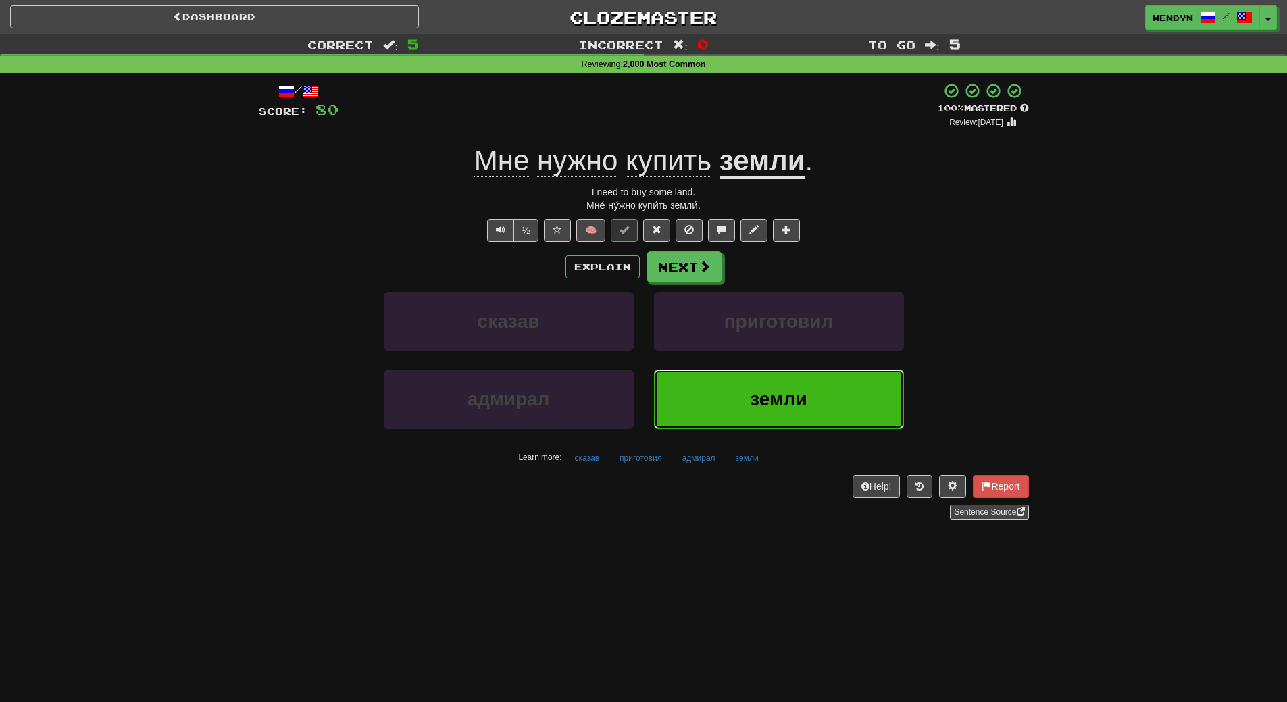
click at [768, 411] on button "земли" at bounding box center [779, 399] width 250 height 59
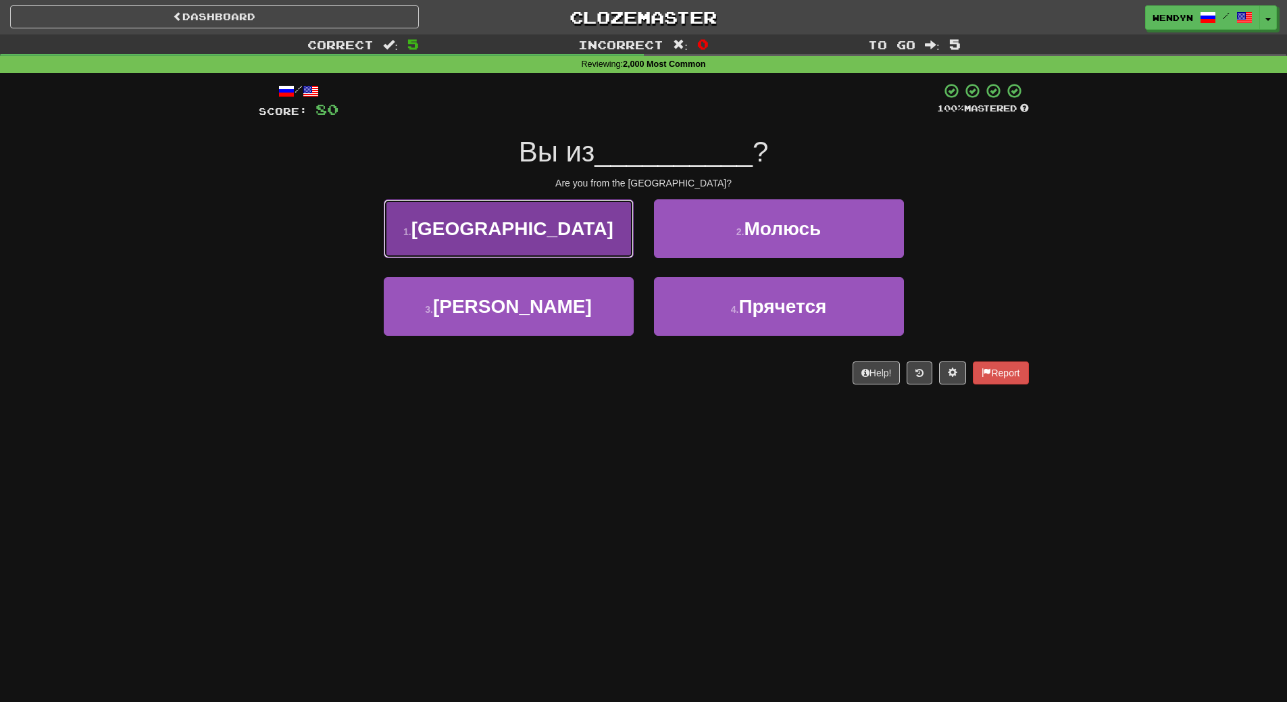
click at [584, 240] on button "1 . США" at bounding box center [509, 228] width 250 height 59
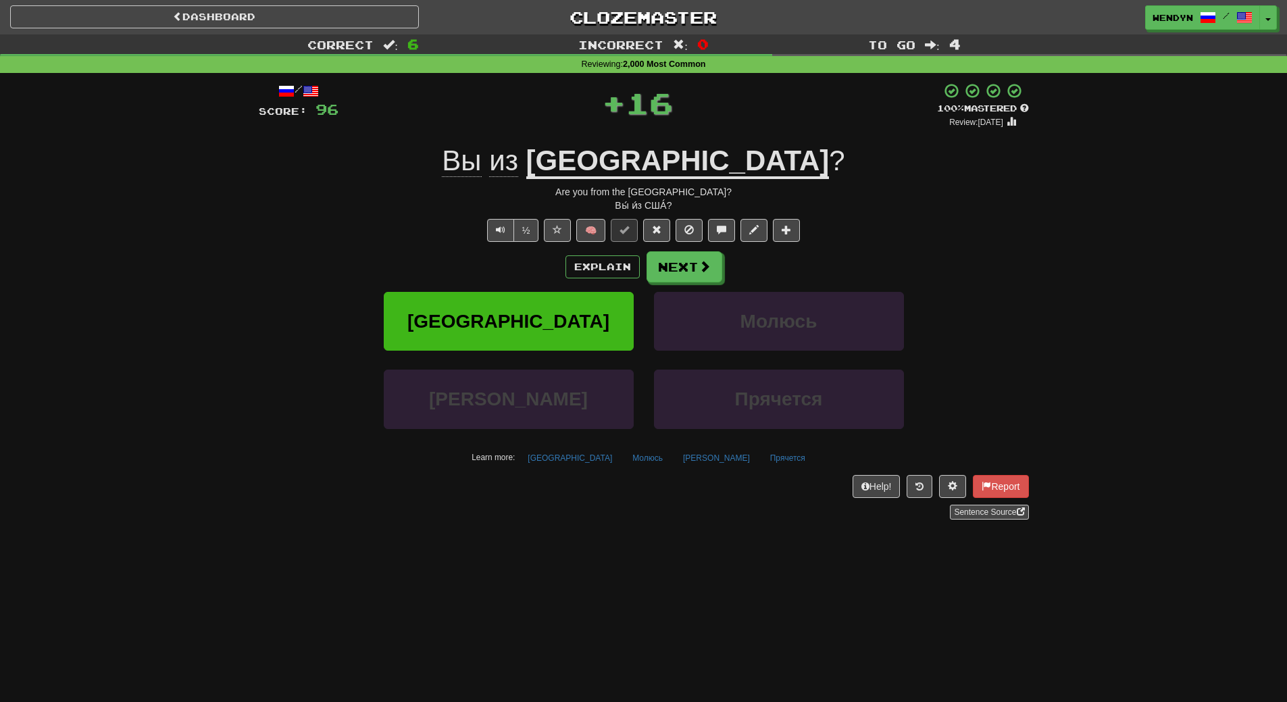
click at [392, 211] on div "Вы́ и́з США́?" at bounding box center [644, 206] width 770 height 14
click at [526, 297] on button "США" at bounding box center [509, 321] width 250 height 59
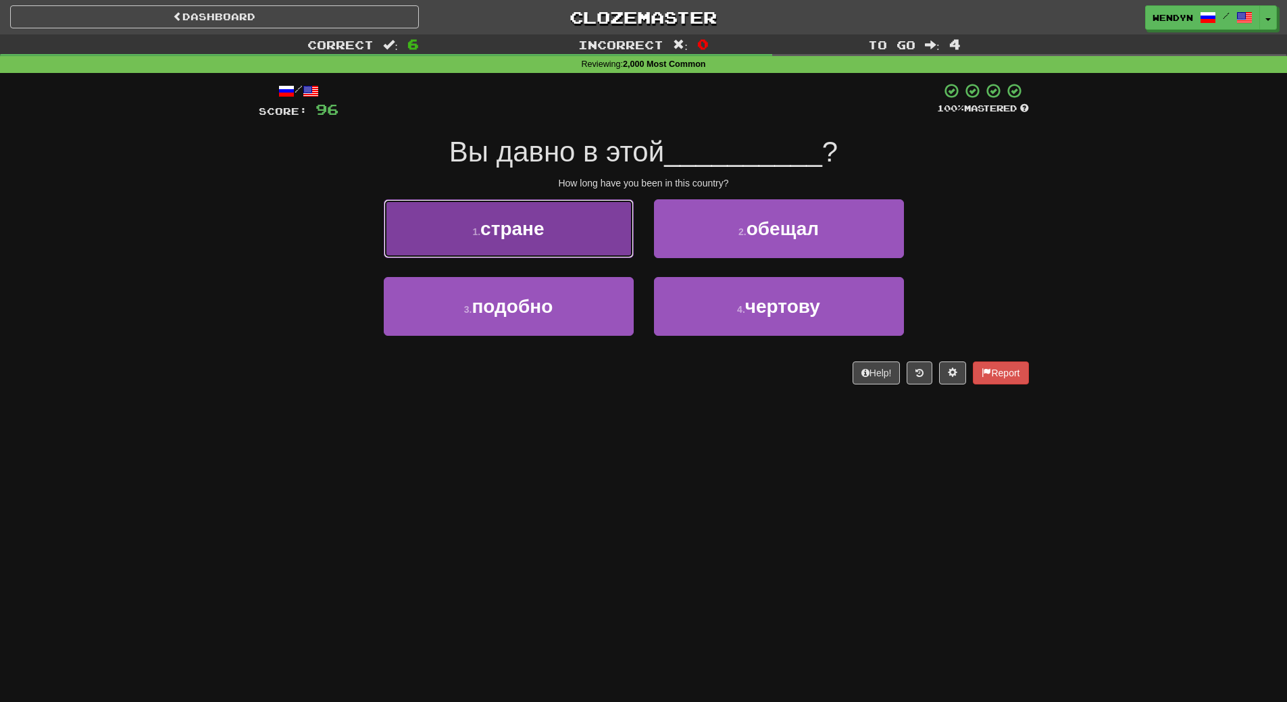
click at [534, 235] on span "стране" at bounding box center [512, 228] width 64 height 21
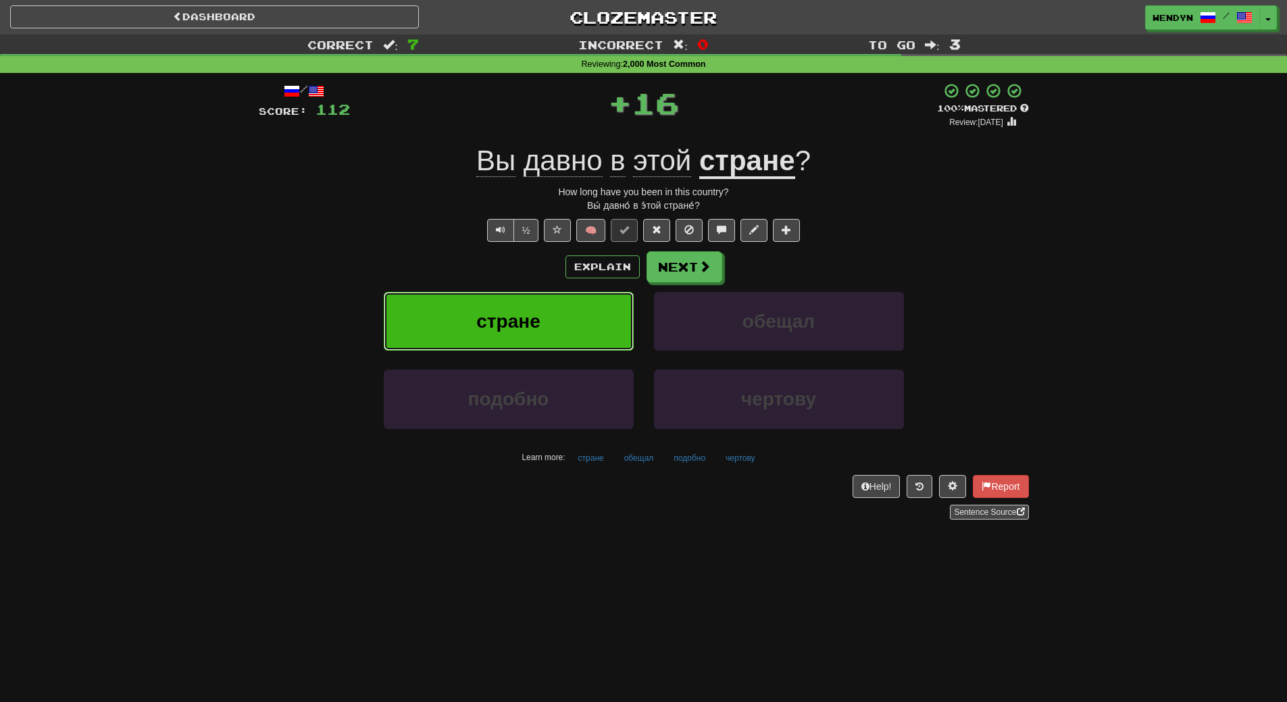
click at [538, 304] on button "стране" at bounding box center [509, 321] width 250 height 59
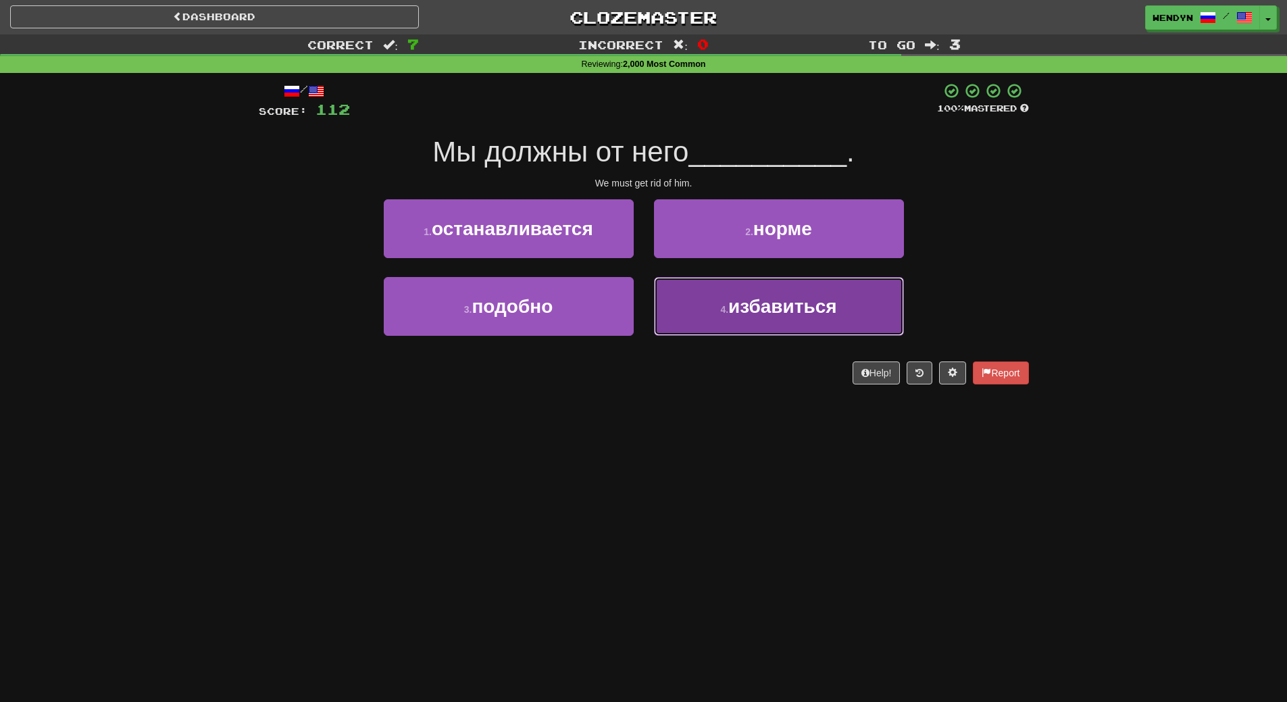
click at [820, 323] on button "4 . избавиться" at bounding box center [779, 306] width 250 height 59
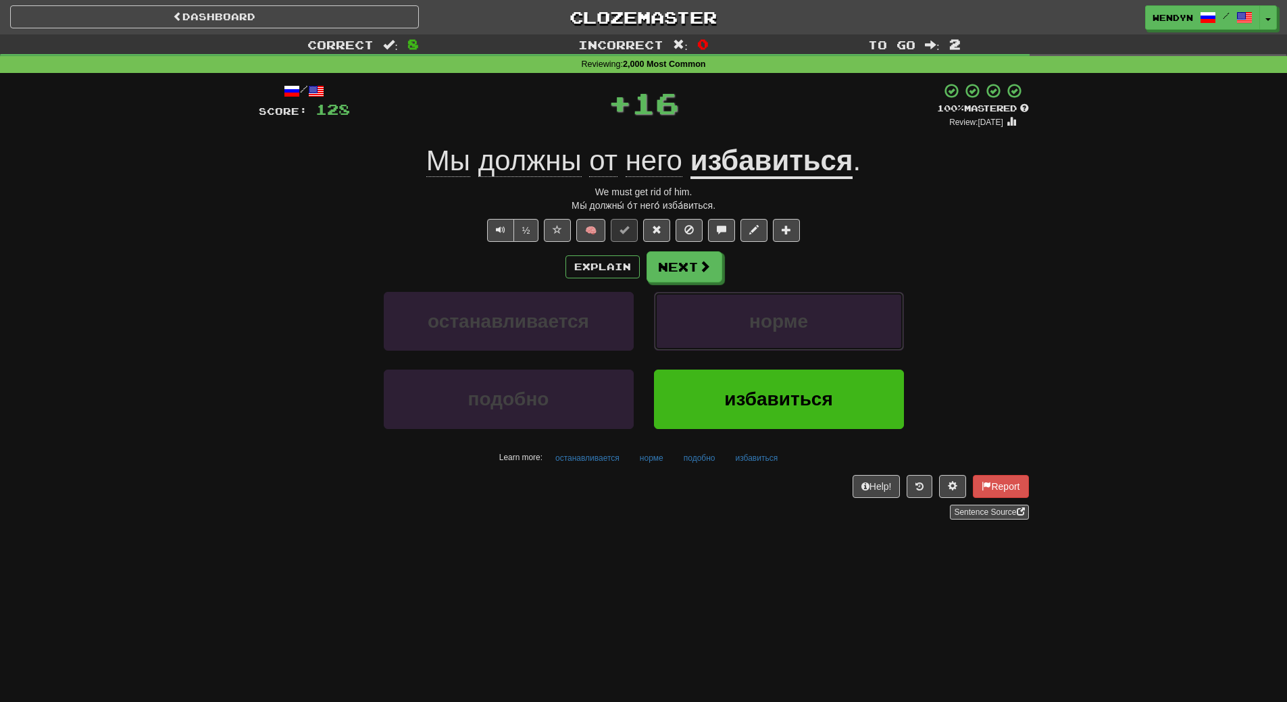
click at [820, 323] on button "норме" at bounding box center [779, 321] width 250 height 59
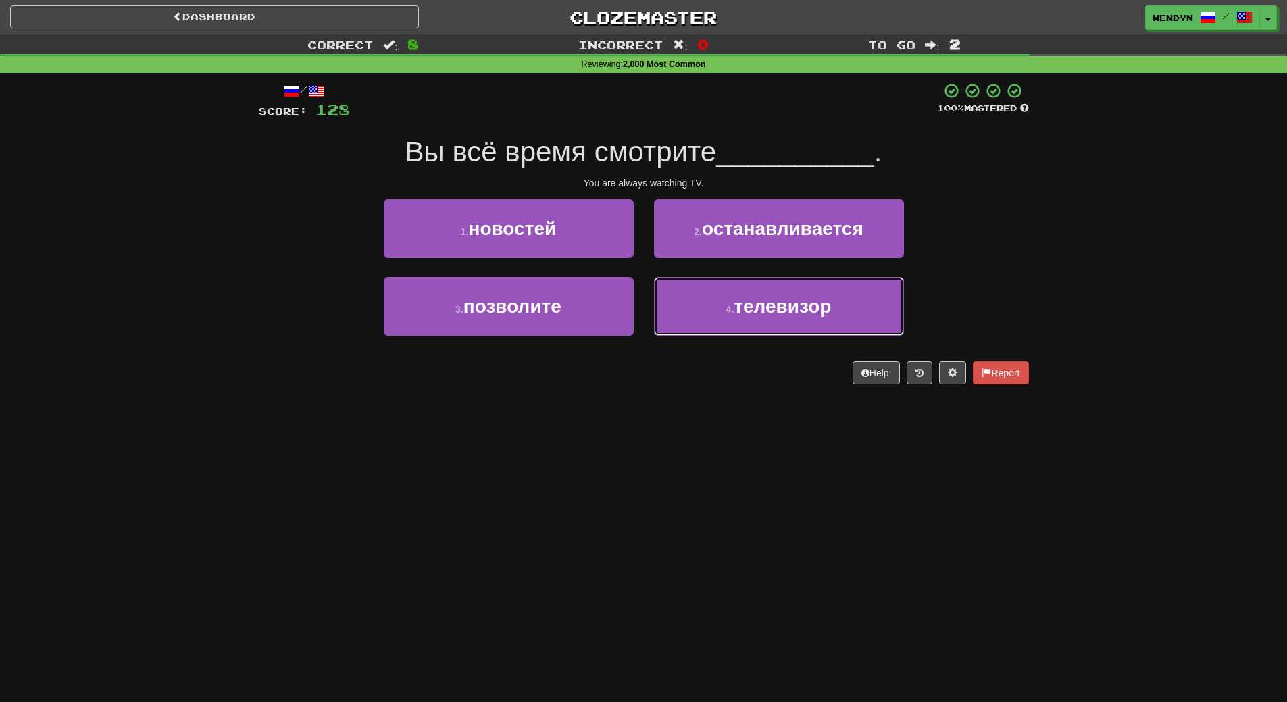
drag, startPoint x: 820, startPoint y: 323, endPoint x: 782, endPoint y: 414, distance: 98.8
click at [782, 414] on div "Dashboard Clozemaster WendyN / Toggle Dropdown Dashboard Leaderboard Activity F…" at bounding box center [643, 351] width 1287 height 702
drag, startPoint x: 751, startPoint y: 387, endPoint x: 753, endPoint y: 341, distance: 46.7
click at [751, 365] on div "/ Score: 128 100 % Mastered Вы всё время смотрите __________ . You are always w…" at bounding box center [644, 238] width 770 height 330
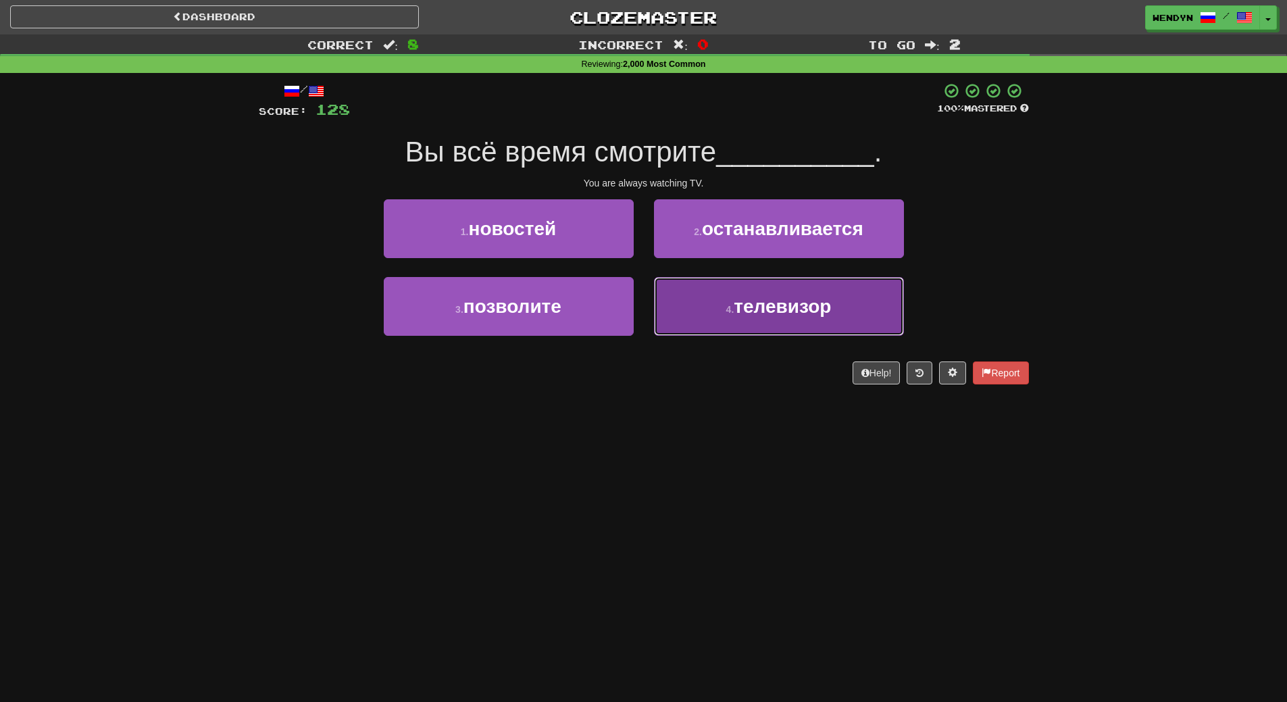
click at [755, 311] on span "телевизор" at bounding box center [782, 306] width 97 height 21
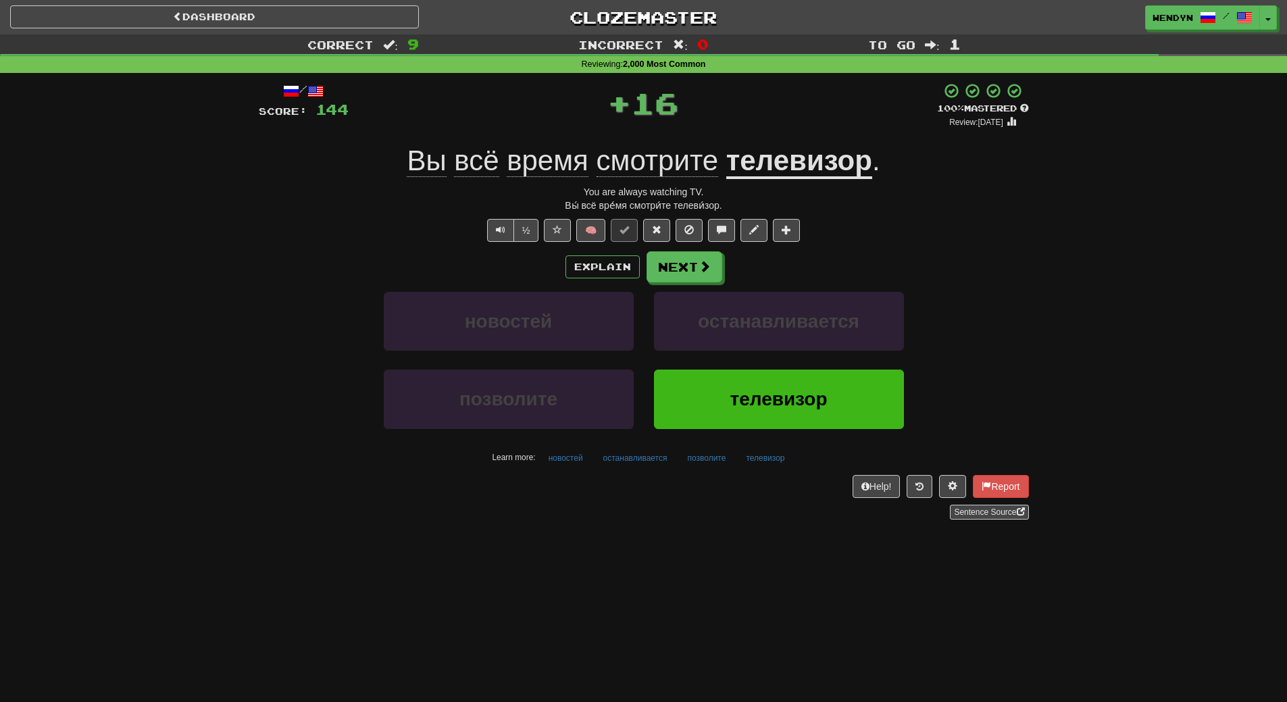
click at [728, 472] on div "/ Score: 144 + 16 100 % Mastered Review: 2026-03-20 Вы всё время смотрите телев…" at bounding box center [644, 300] width 770 height 437
click at [771, 403] on span "телевизор" at bounding box center [778, 399] width 97 height 21
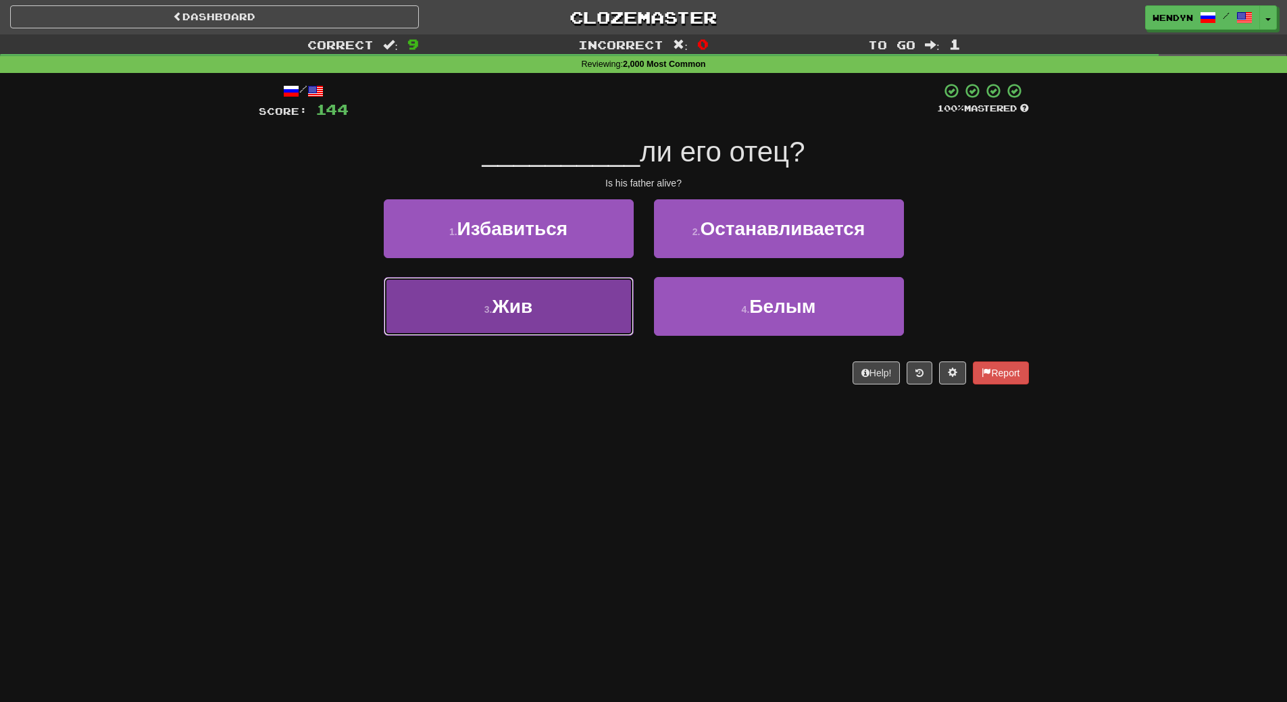
click at [602, 332] on button "3 . Жив" at bounding box center [509, 306] width 250 height 59
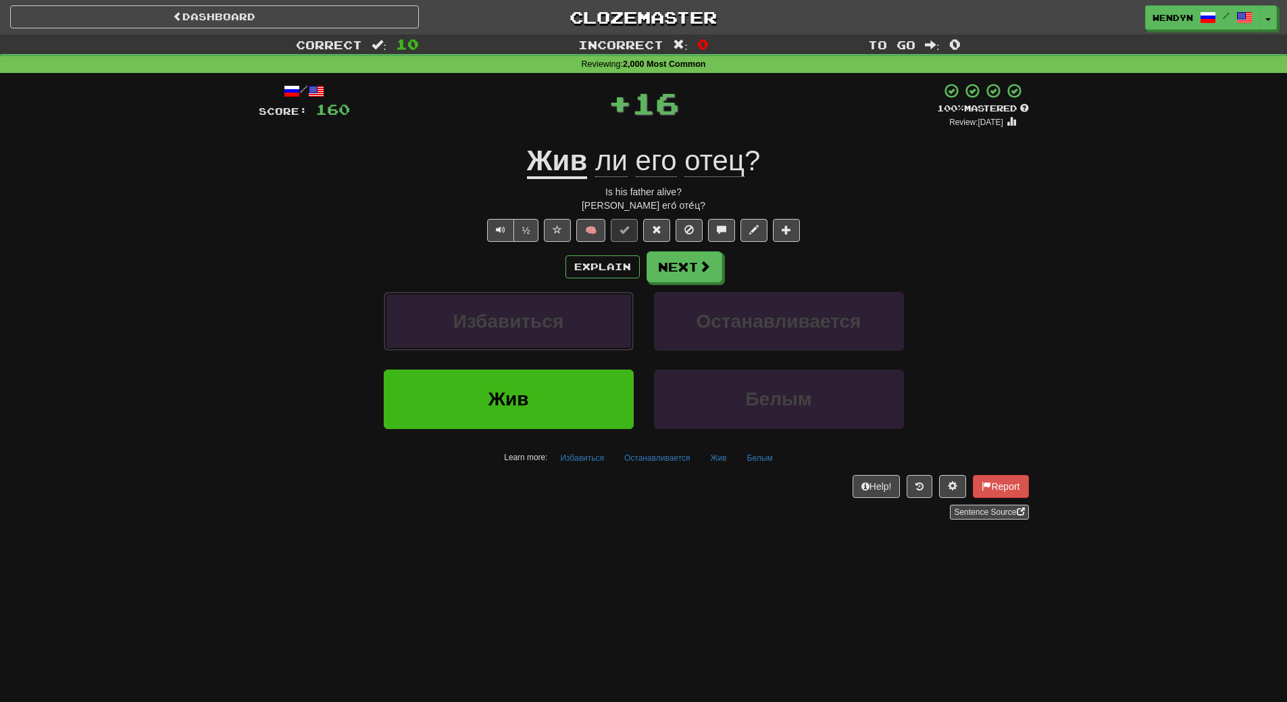
click at [602, 332] on button "Избавиться" at bounding box center [509, 321] width 250 height 59
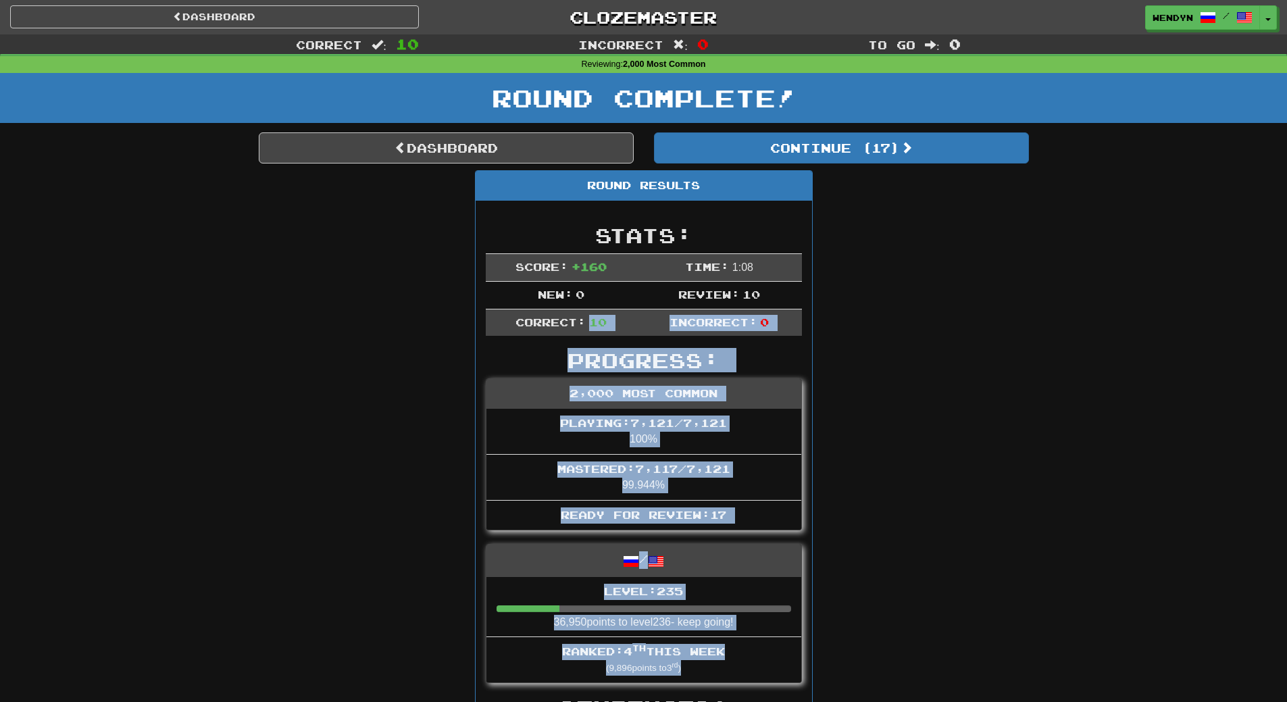
click at [601, 334] on div "Dashboard Clozemaster WendyN / Toggle Dropdown Dashboard Leaderboard Activity F…" at bounding box center [643, 706] width 1287 height 1413
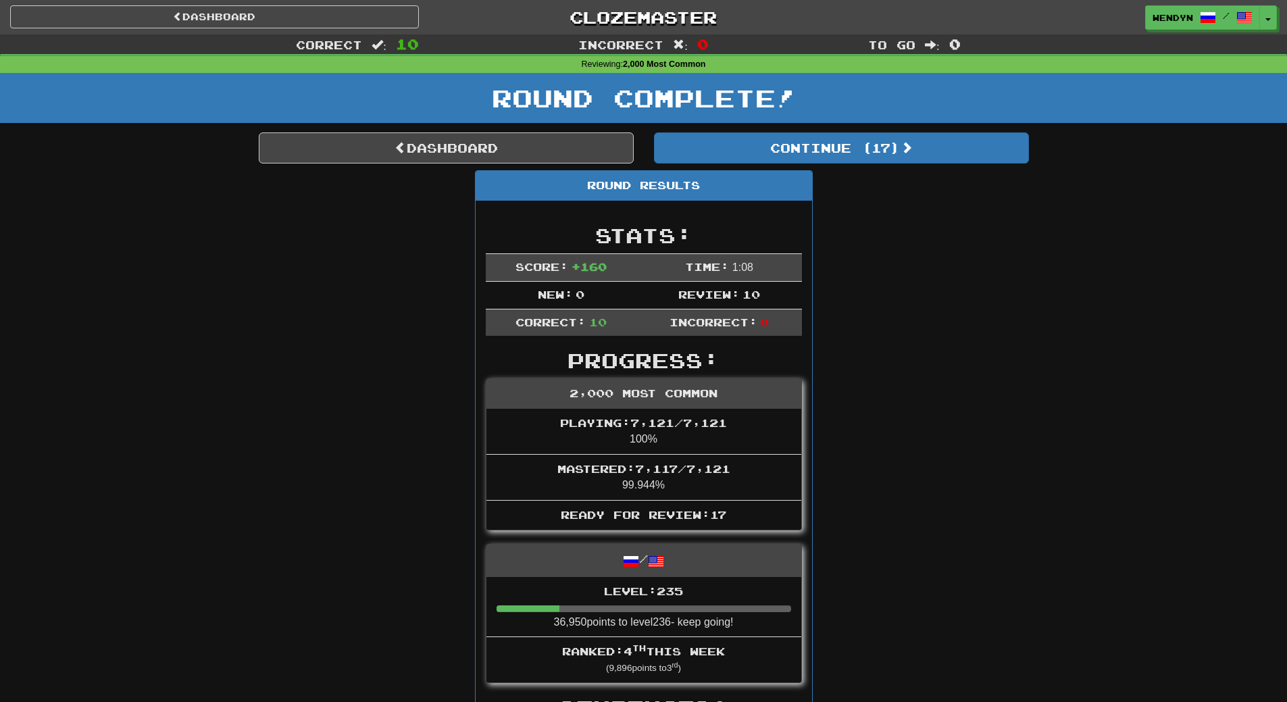
drag, startPoint x: 904, startPoint y: 313, endPoint x: 873, endPoint y: 275, distance: 49.0
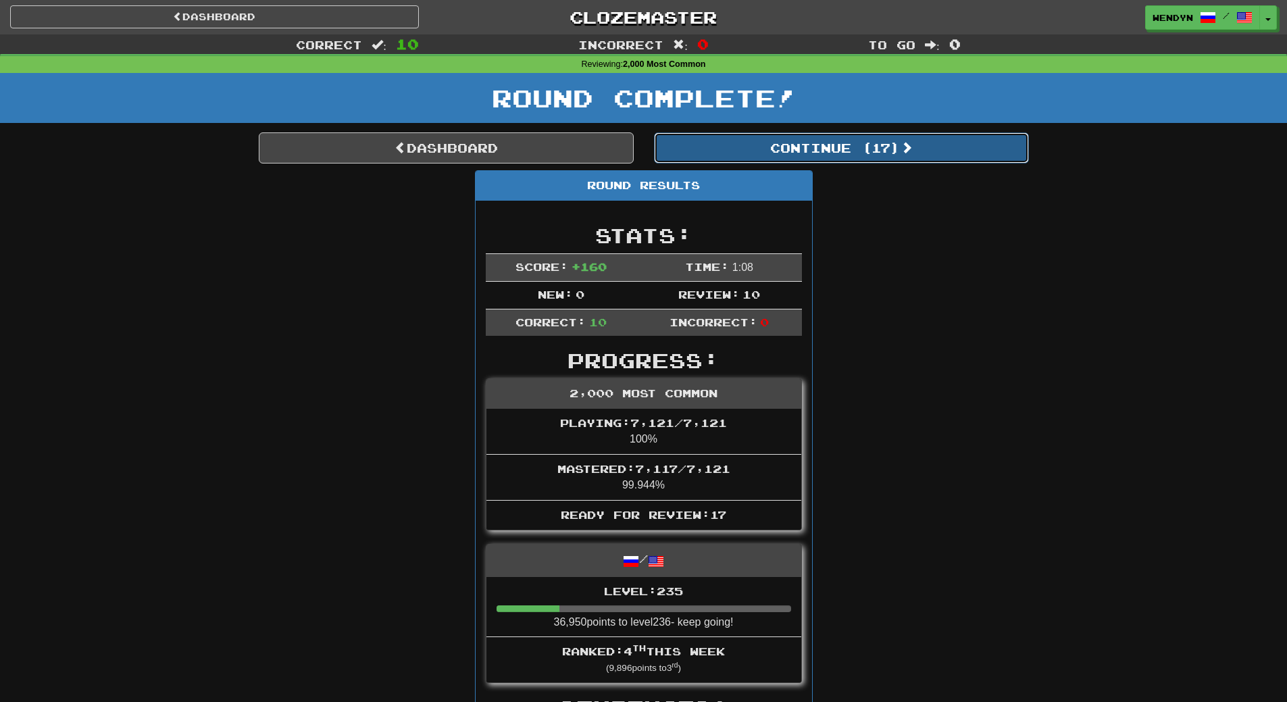
click at [872, 157] on button "Continue ( 17 )" at bounding box center [841, 147] width 375 height 31
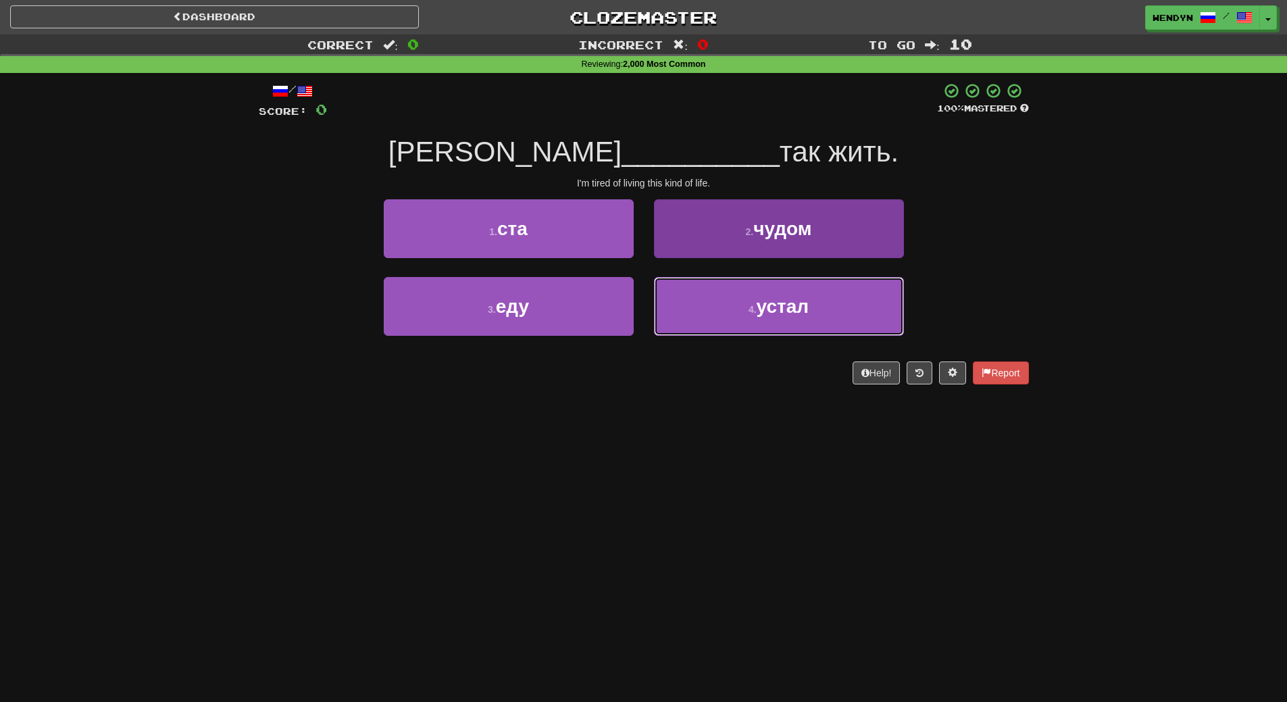
click at [827, 309] on button "4 . устал" at bounding box center [779, 306] width 250 height 59
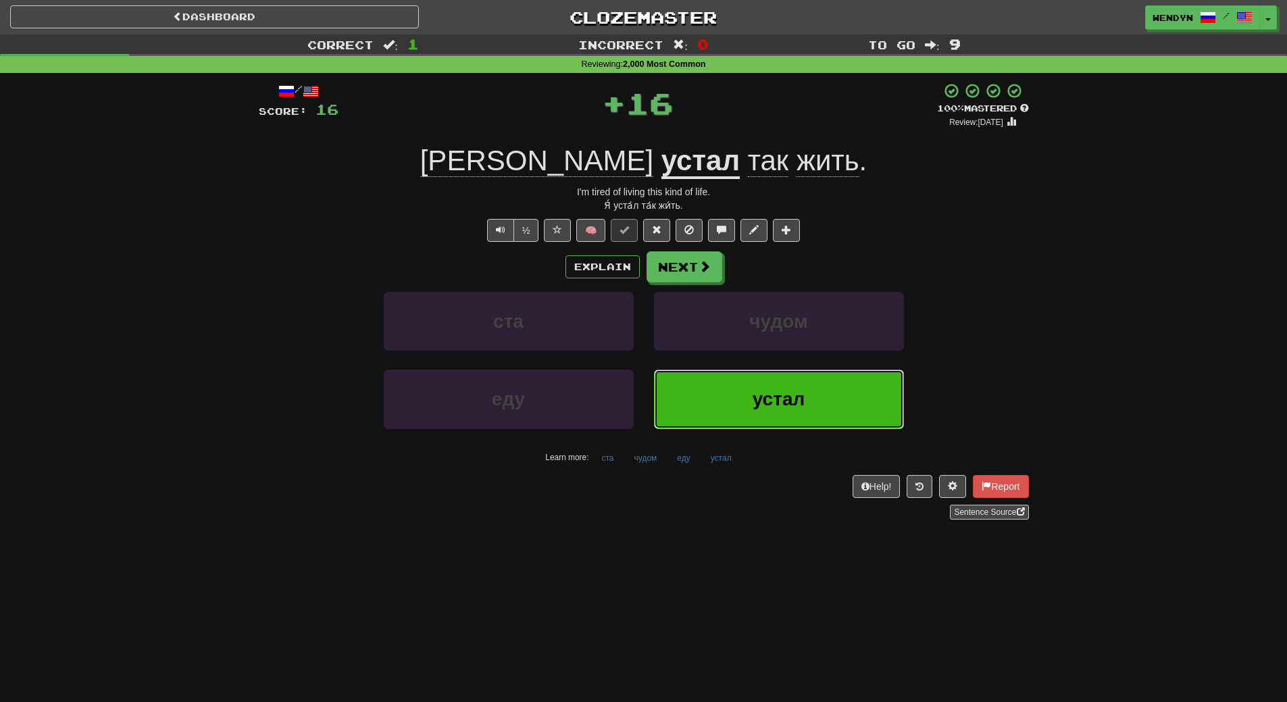
click at [813, 399] on button "устал" at bounding box center [779, 399] width 250 height 59
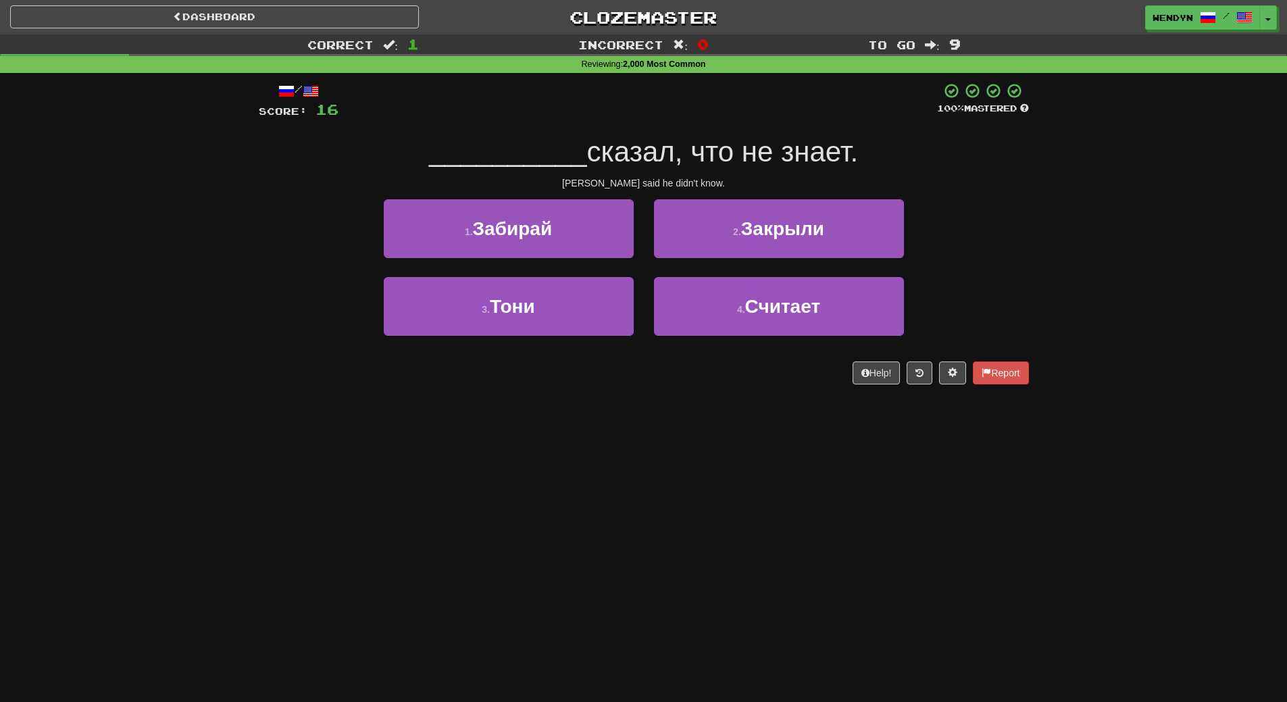
click at [735, 494] on div "Dashboard Clozemaster WendyN / Toggle Dropdown Dashboard Leaderboard Activity F…" at bounding box center [643, 351] width 1287 height 702
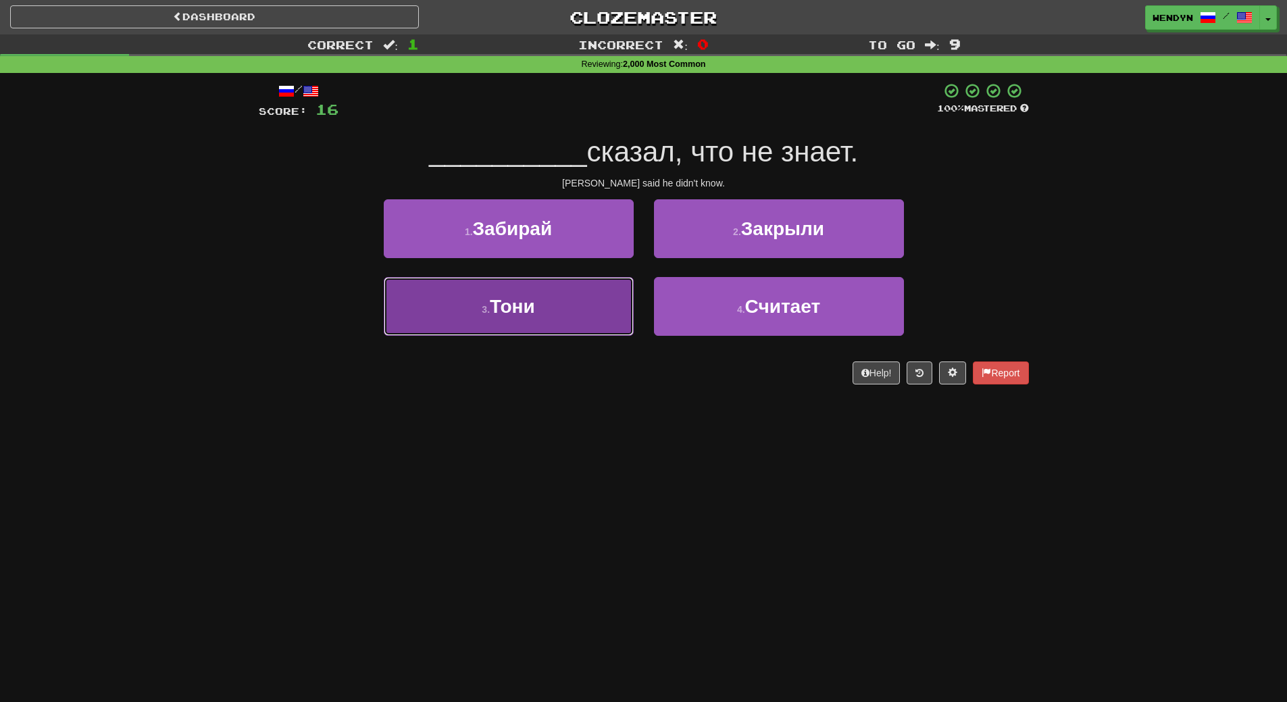
click at [549, 315] on button "3 . Тони" at bounding box center [509, 306] width 250 height 59
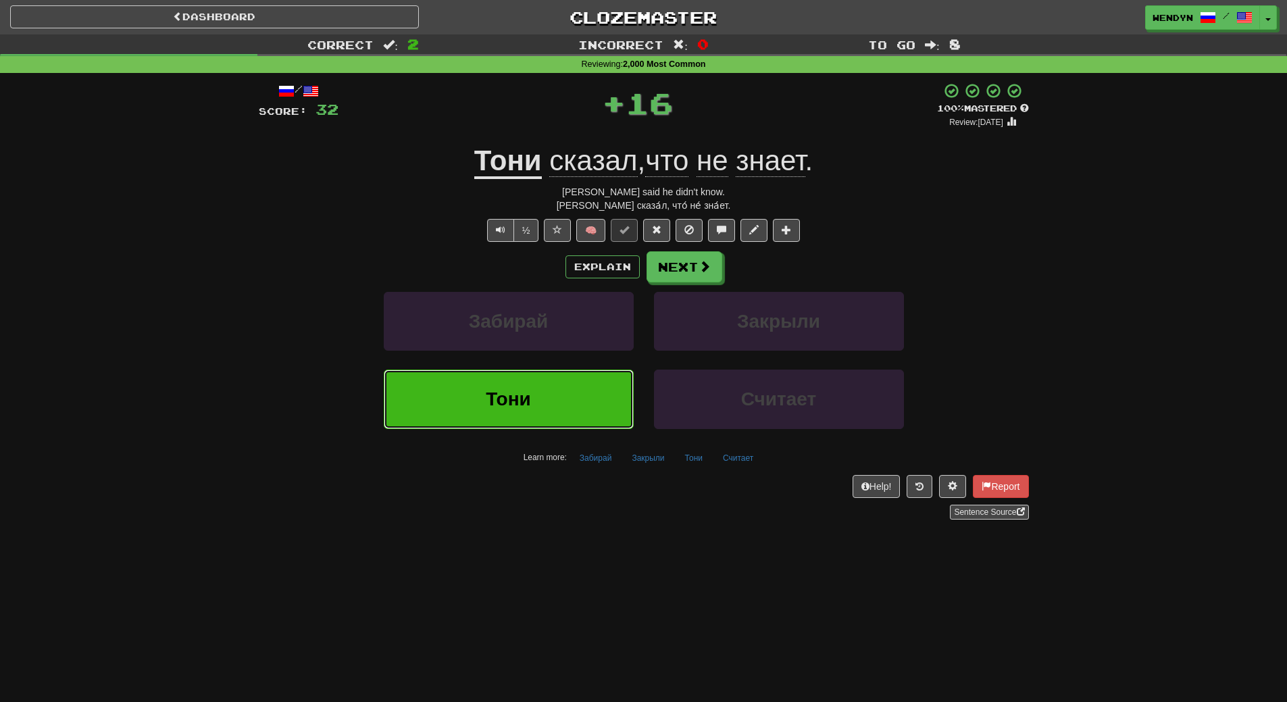
click at [555, 402] on button "Тони" at bounding box center [509, 399] width 250 height 59
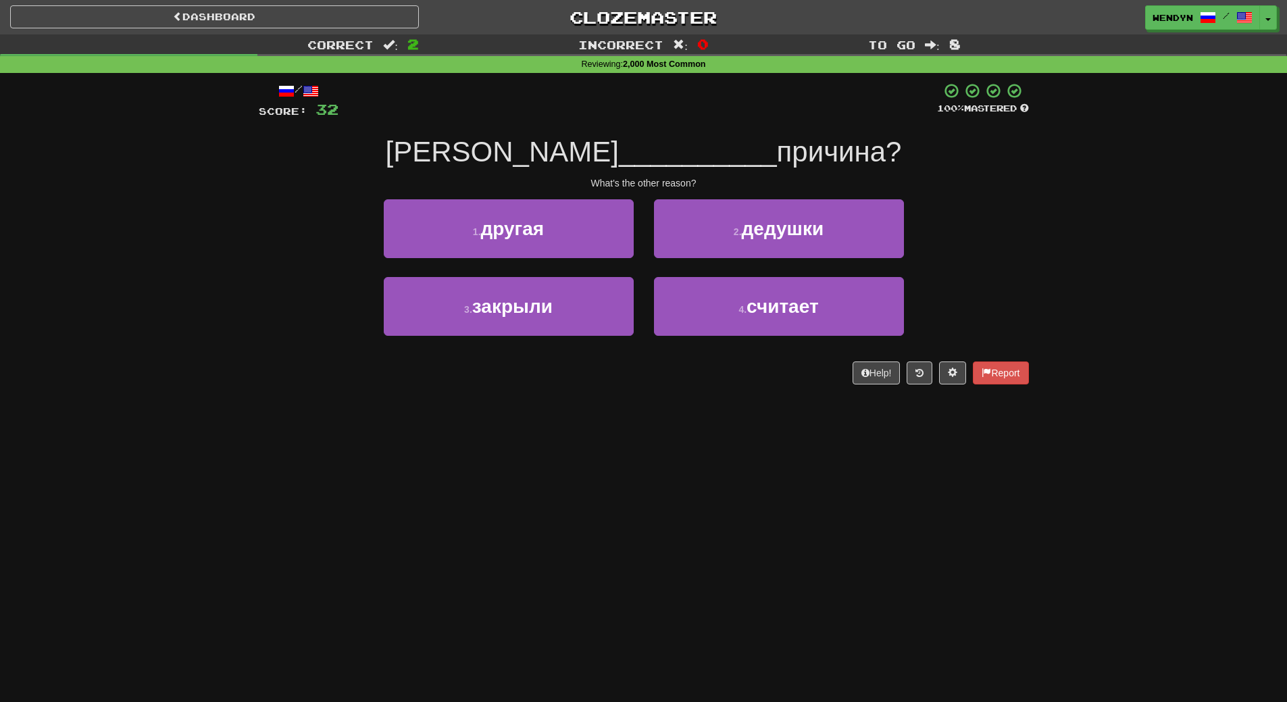
click at [562, 461] on div "Dashboard Clozemaster WendyN / Toggle Dropdown Dashboard Leaderboard Activity F…" at bounding box center [643, 351] width 1287 height 702
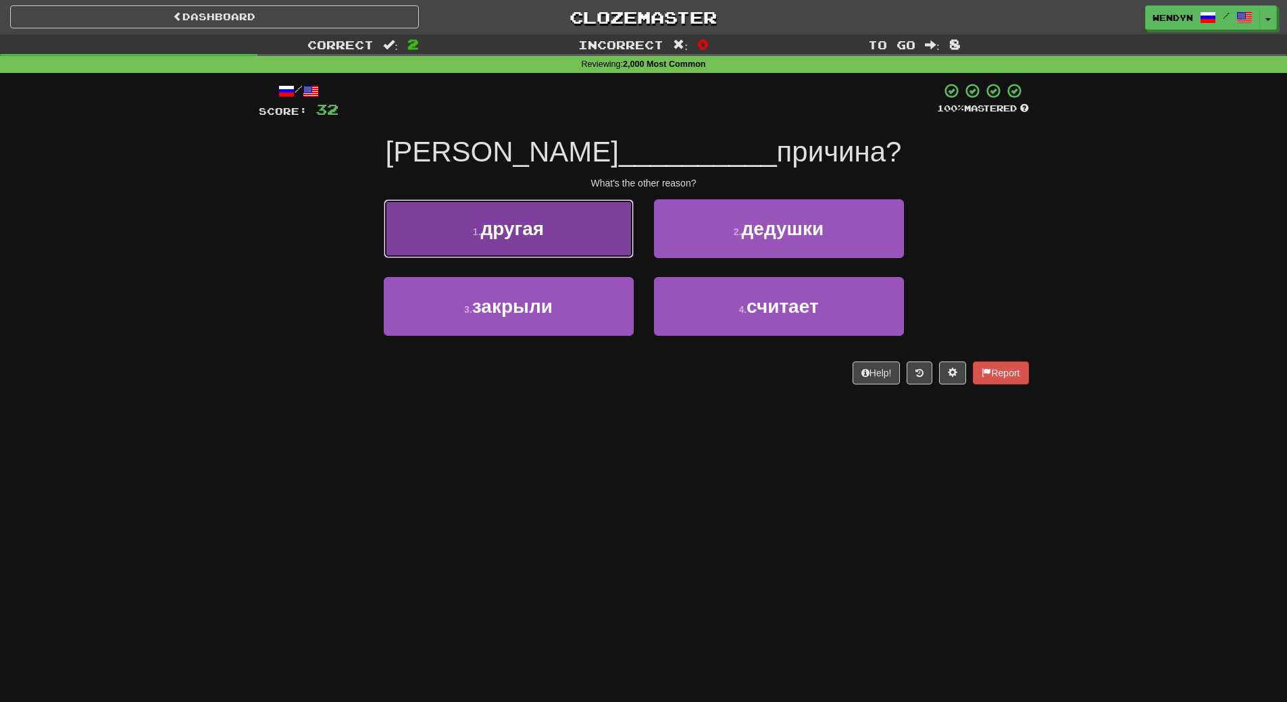
click at [575, 223] on button "1 . другая" at bounding box center [509, 228] width 250 height 59
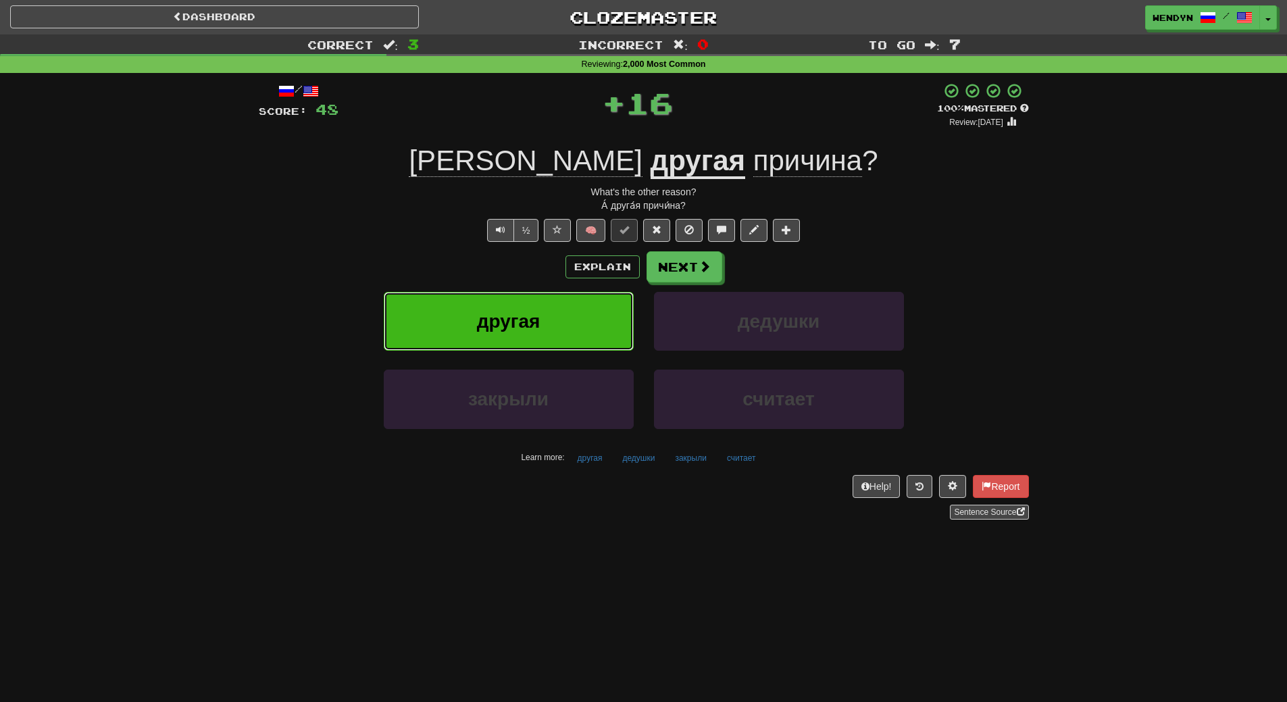
click at [583, 295] on button "другая" at bounding box center [509, 321] width 250 height 59
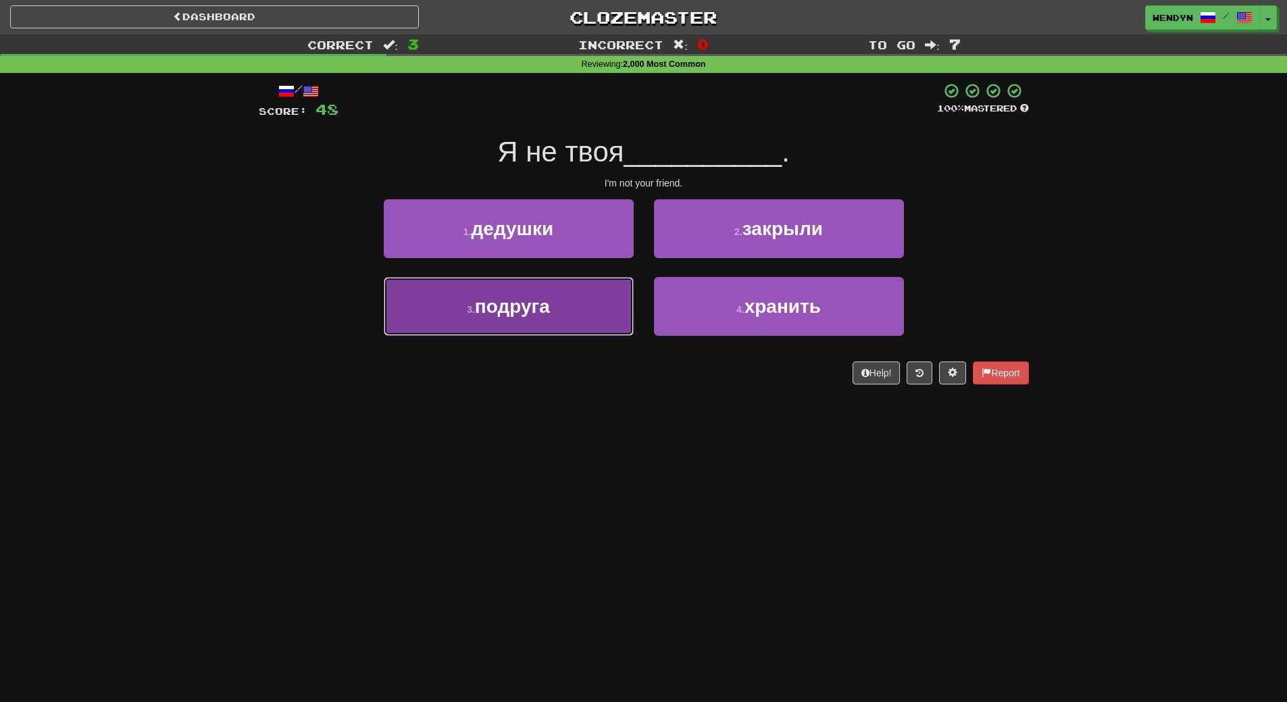
click at [589, 323] on button "3 . подруга" at bounding box center [509, 306] width 250 height 59
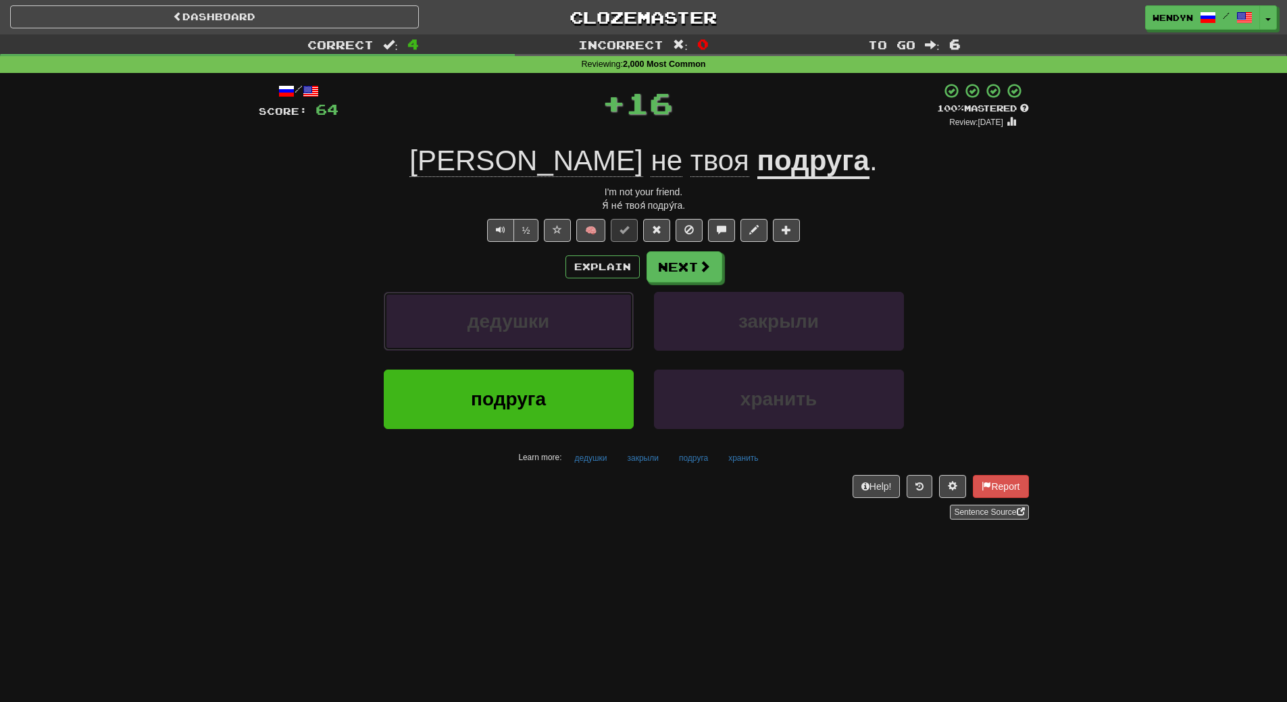
click at [589, 323] on button "дедушки" at bounding box center [509, 321] width 250 height 59
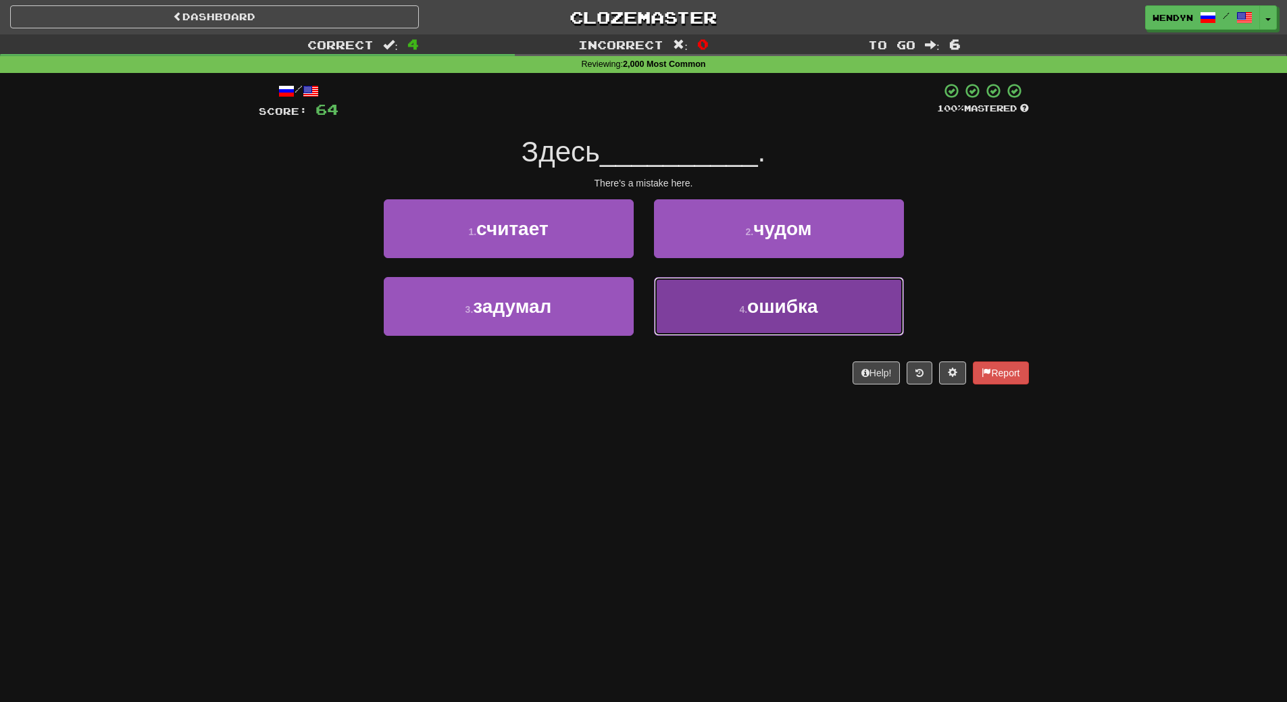
click at [826, 314] on button "4 . ошибка" at bounding box center [779, 306] width 250 height 59
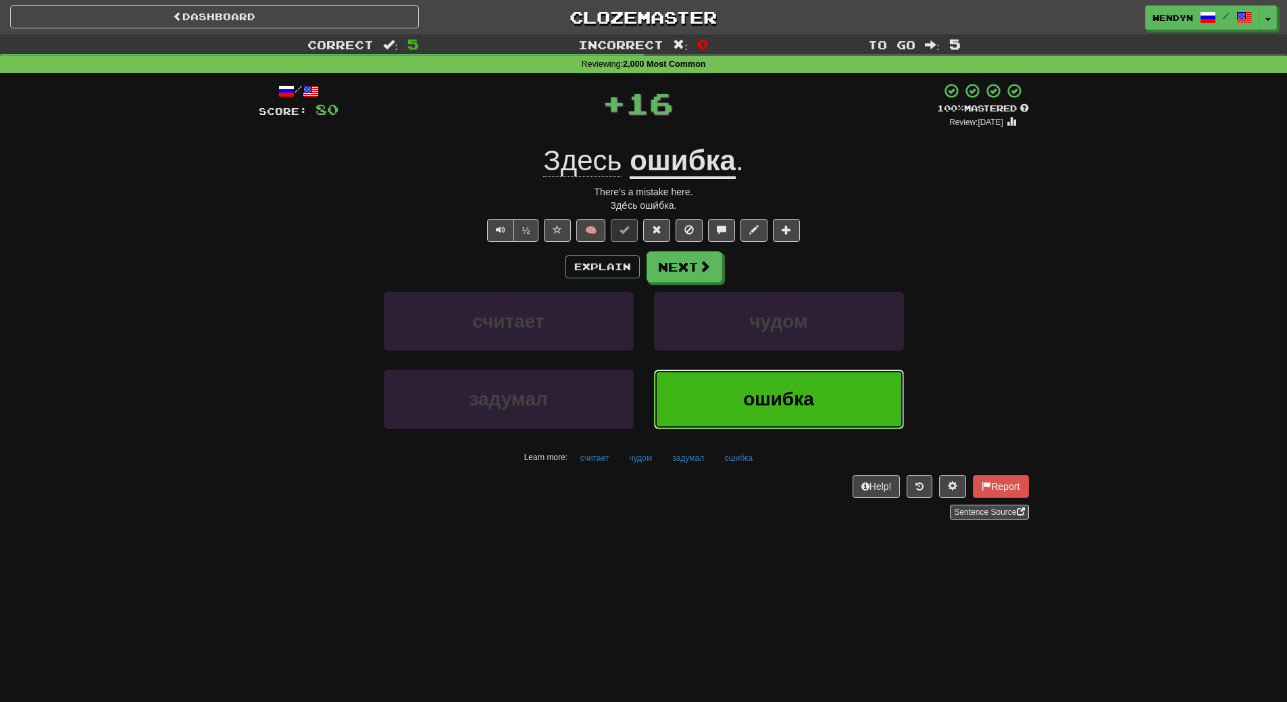
click at [814, 405] on button "ошибка" at bounding box center [779, 399] width 250 height 59
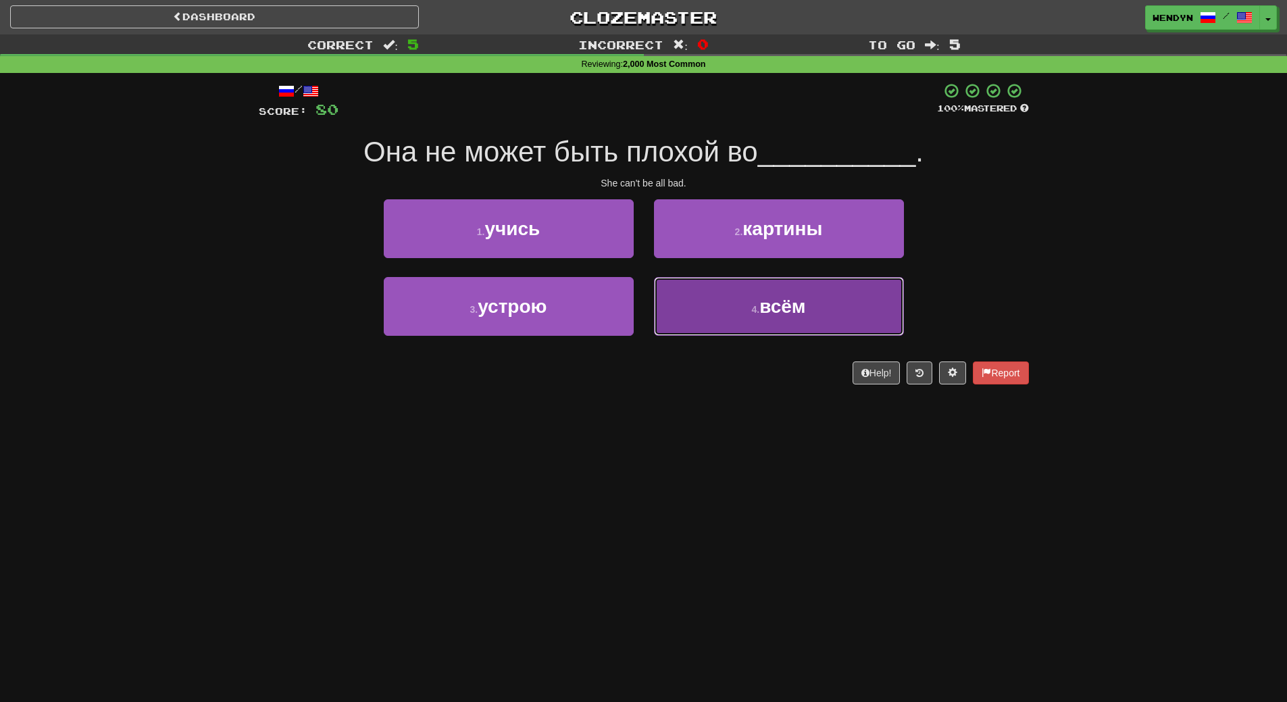
click at [766, 303] on span "всём" at bounding box center [782, 306] width 46 height 21
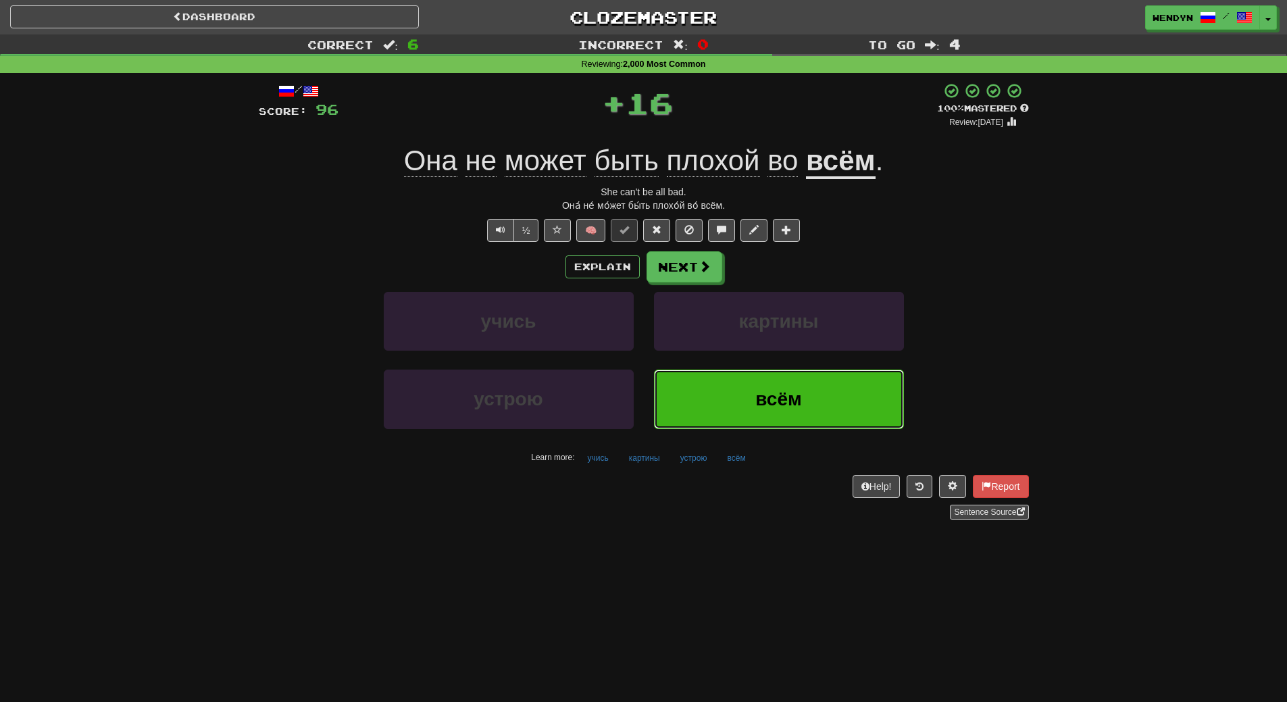
click at [766, 410] on button "всём" at bounding box center [779, 399] width 250 height 59
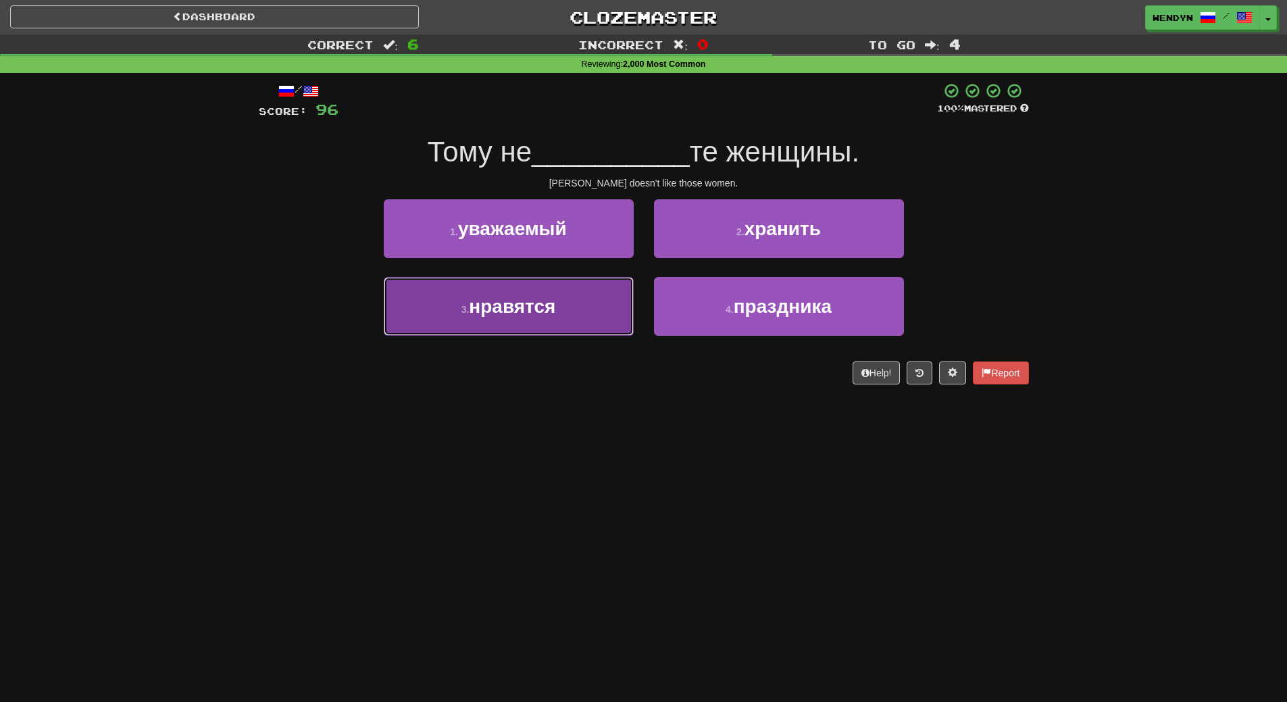
click at [582, 317] on button "3 . нравятся" at bounding box center [509, 306] width 250 height 59
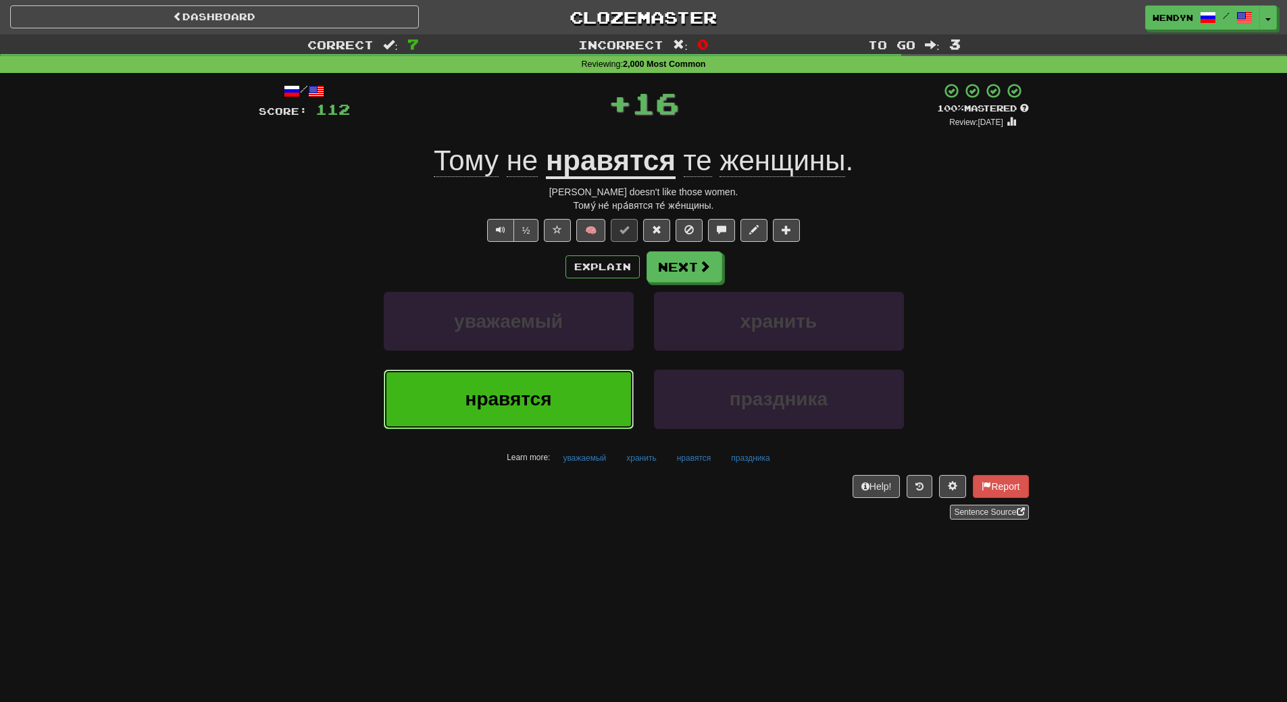
click at [555, 405] on button "нравятся" at bounding box center [509, 399] width 250 height 59
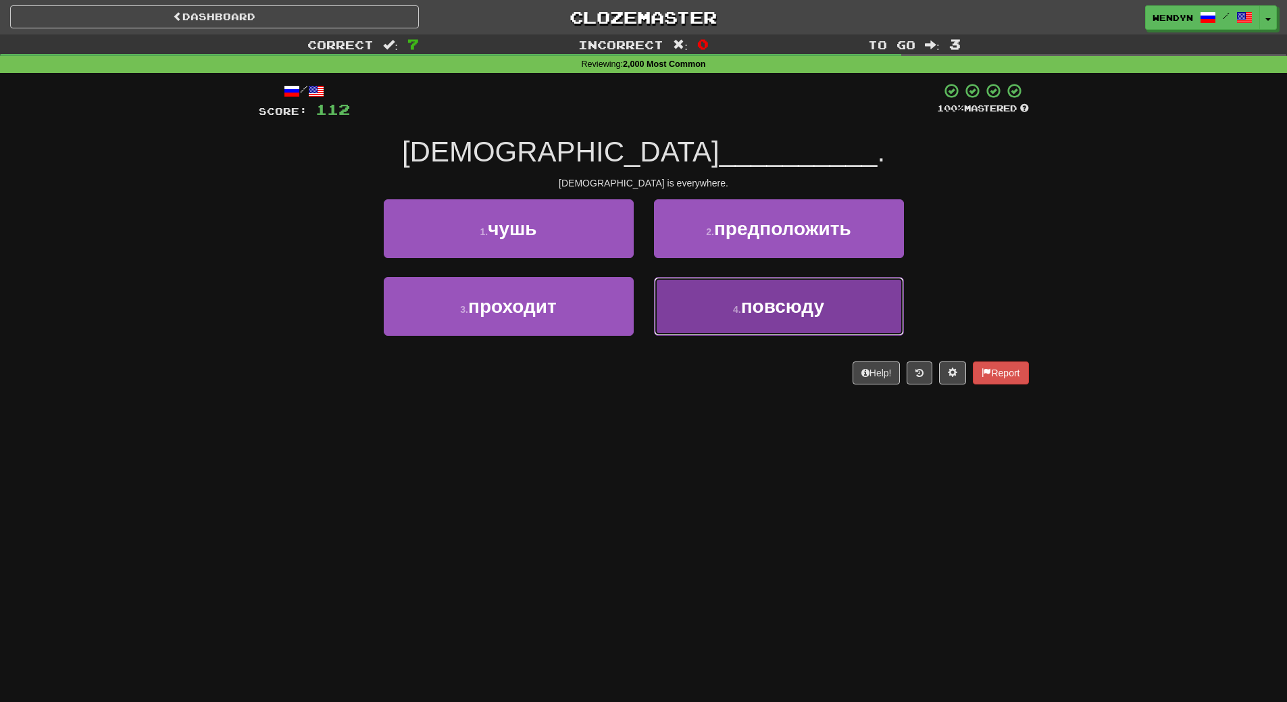
click at [782, 314] on span "повсюду" at bounding box center [782, 306] width 83 height 21
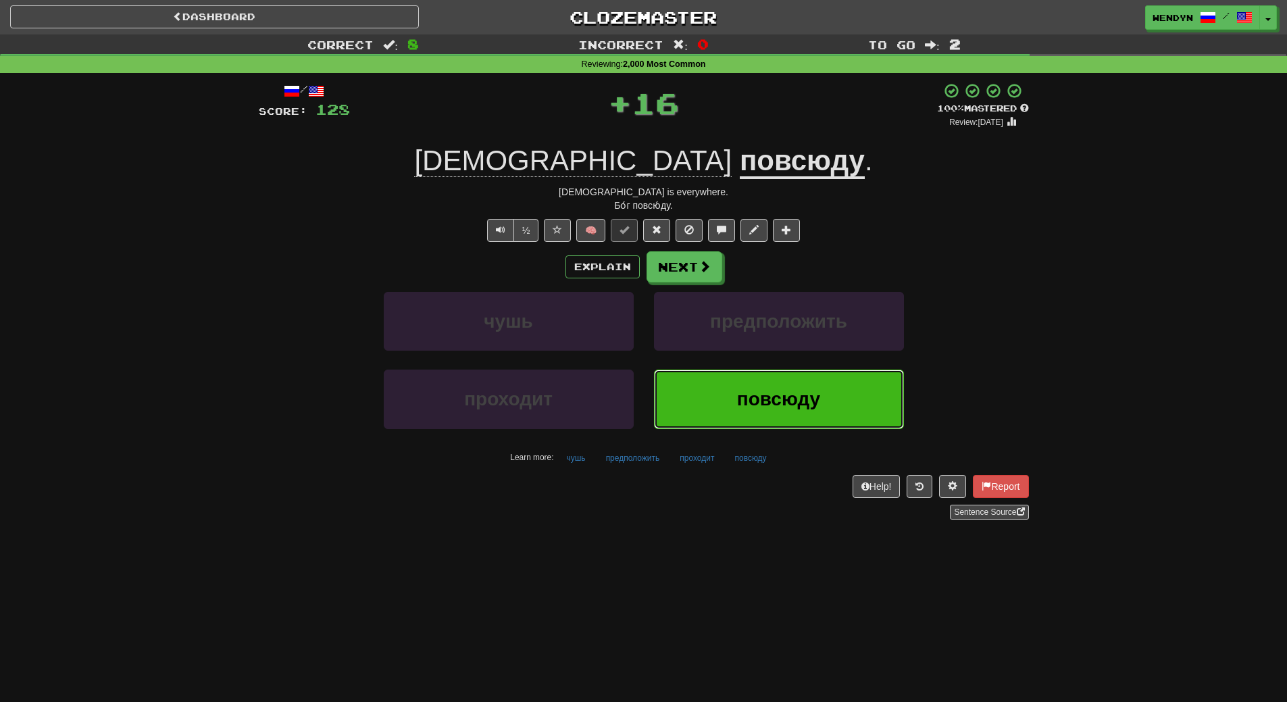
click at [759, 414] on button "повсюду" at bounding box center [779, 399] width 250 height 59
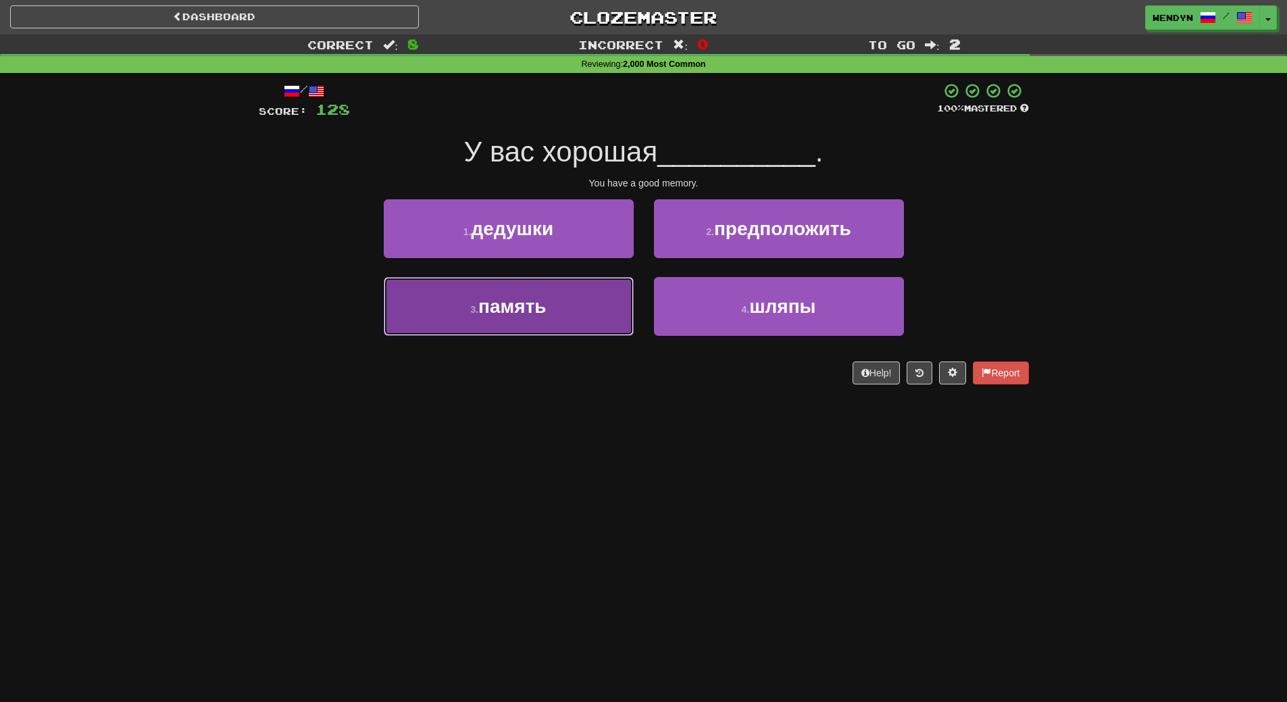
click at [606, 328] on button "3 . память" at bounding box center [509, 306] width 250 height 59
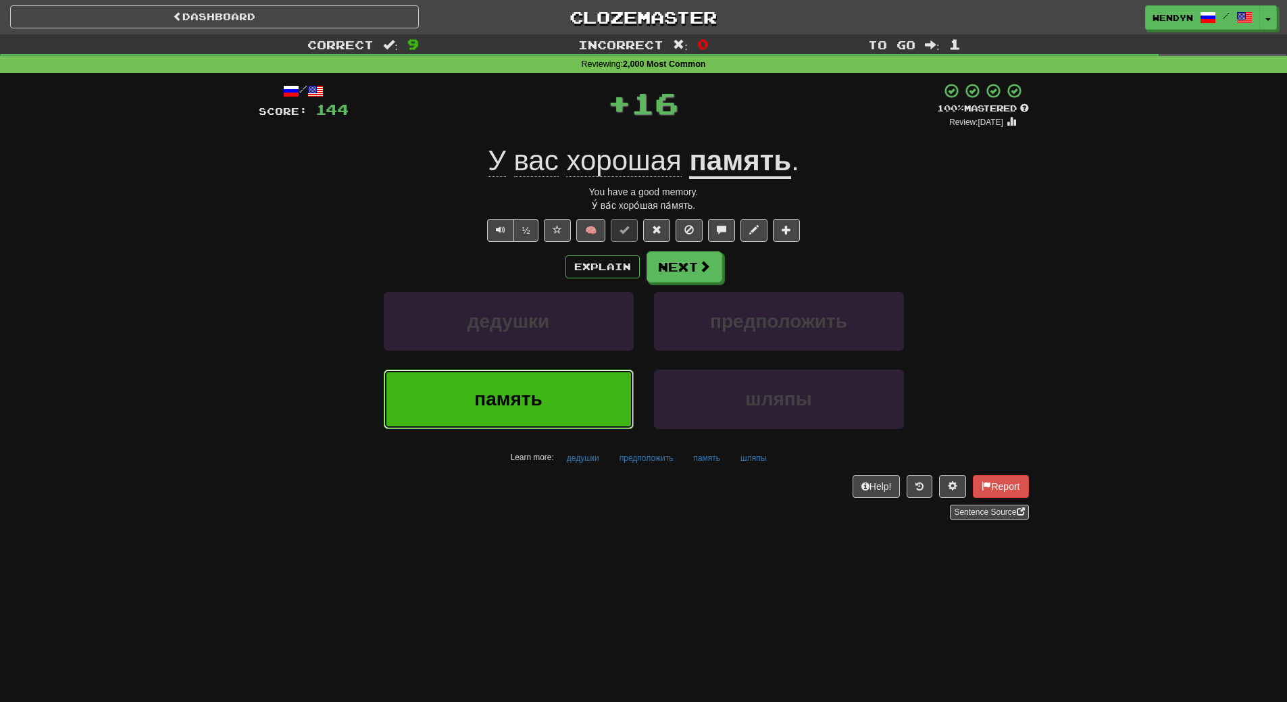
click at [597, 403] on button "память" at bounding box center [509, 399] width 250 height 59
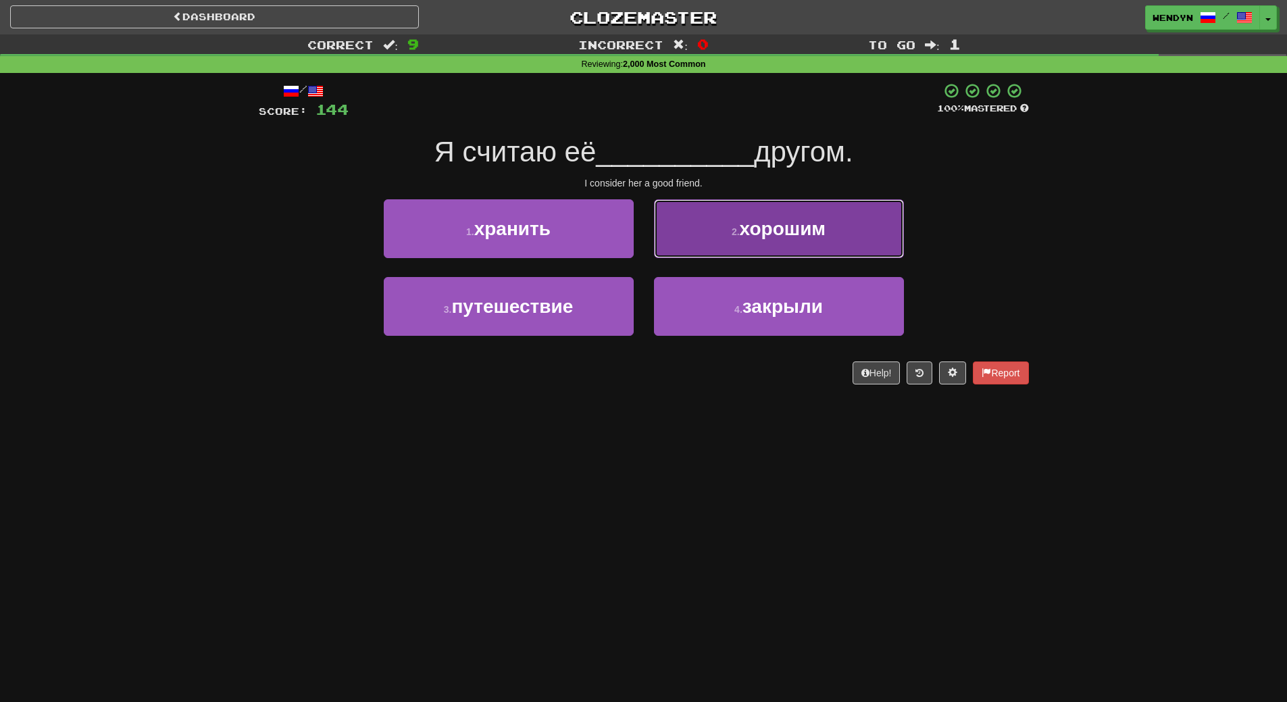
click at [845, 226] on button "2 . хорошим" at bounding box center [779, 228] width 250 height 59
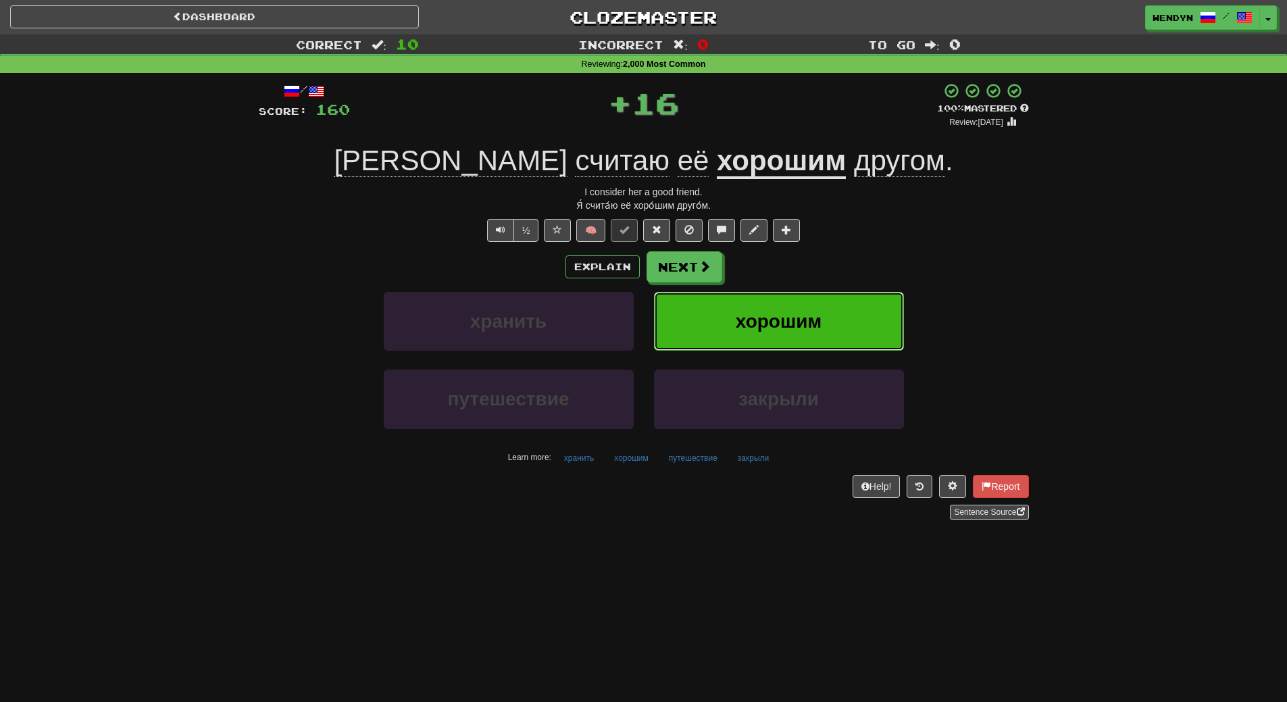
click at [836, 306] on button "хорошим" at bounding box center [779, 321] width 250 height 59
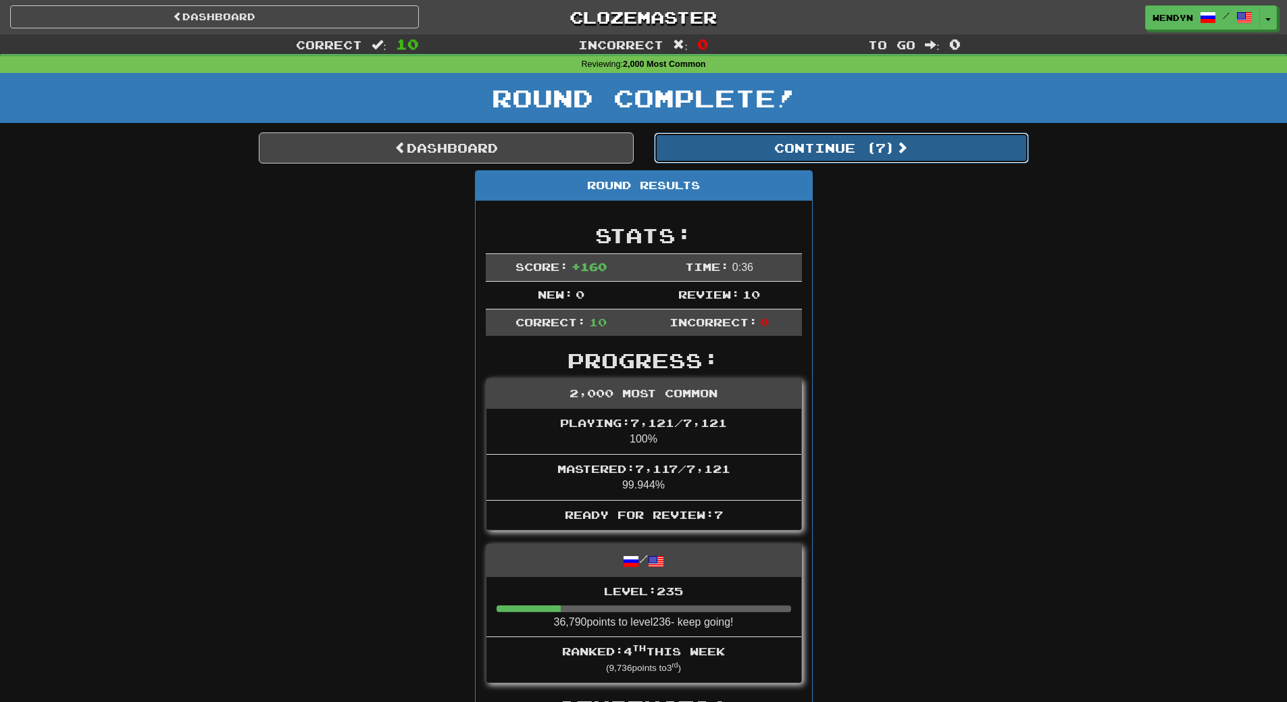
click at [866, 158] on button "Continue ( 7 )" at bounding box center [841, 147] width 375 height 31
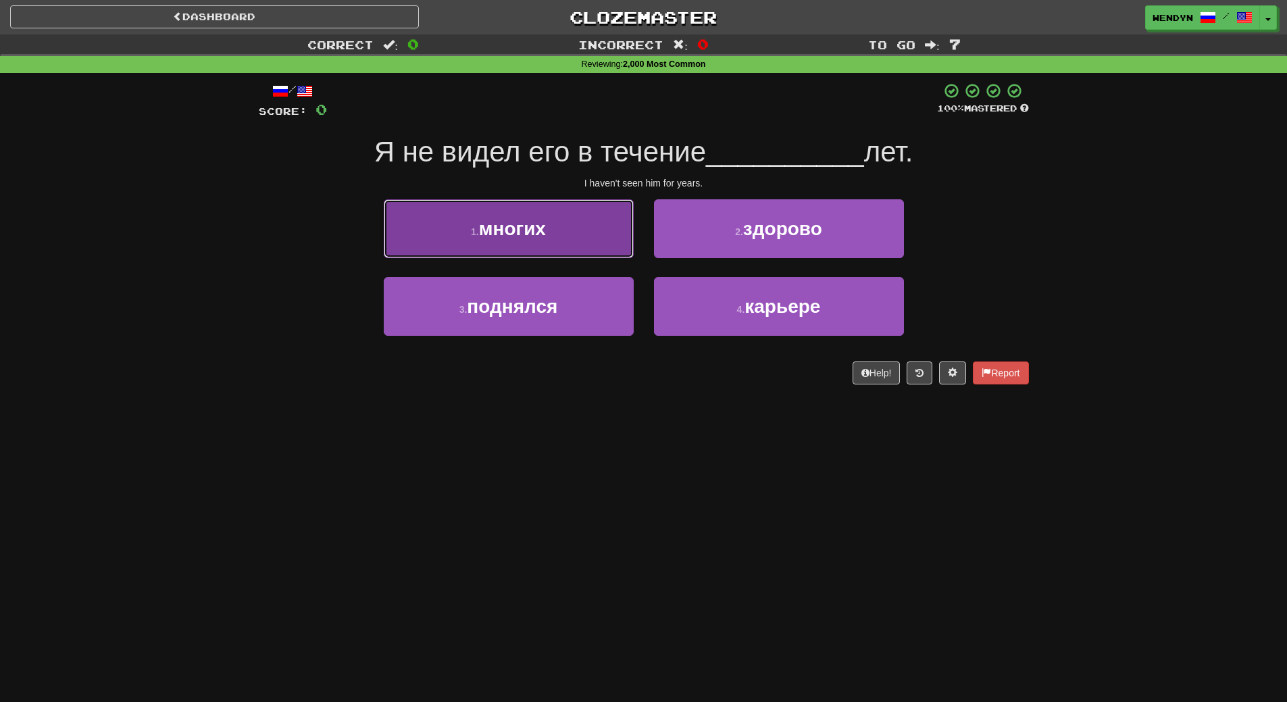
click at [576, 228] on button "1 . многих" at bounding box center [509, 228] width 250 height 59
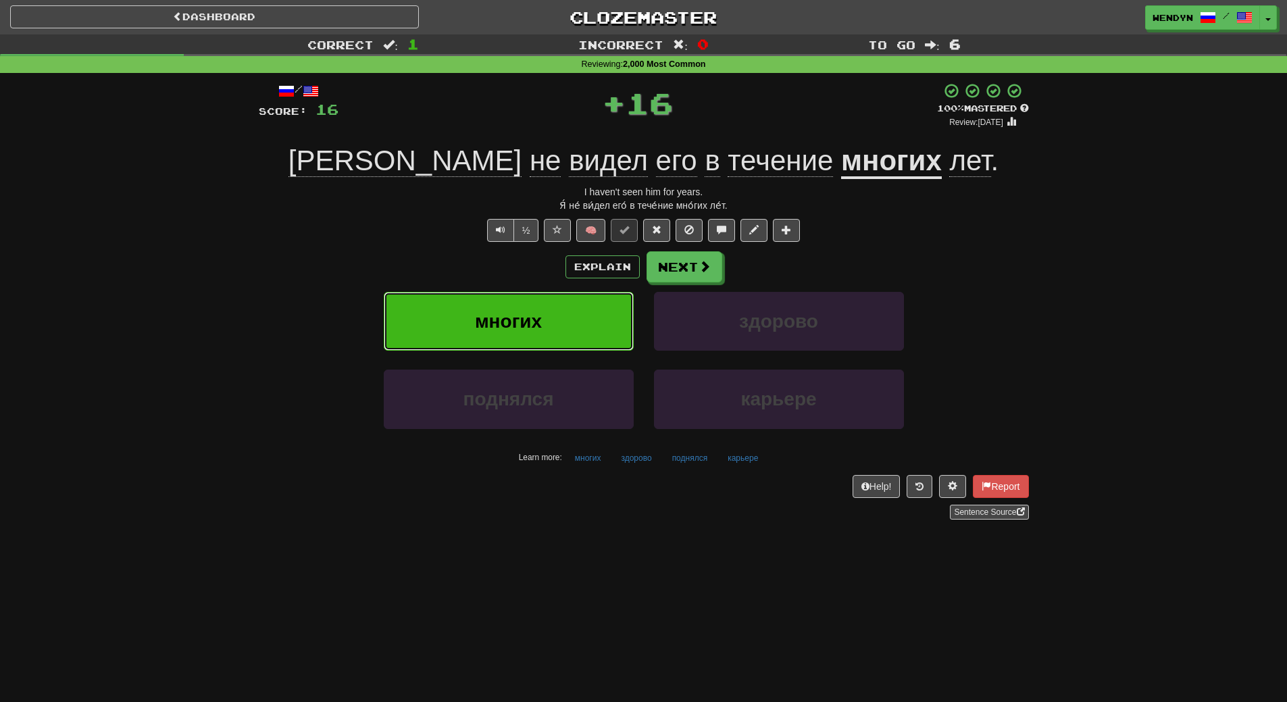
click at [555, 329] on button "многих" at bounding box center [509, 321] width 250 height 59
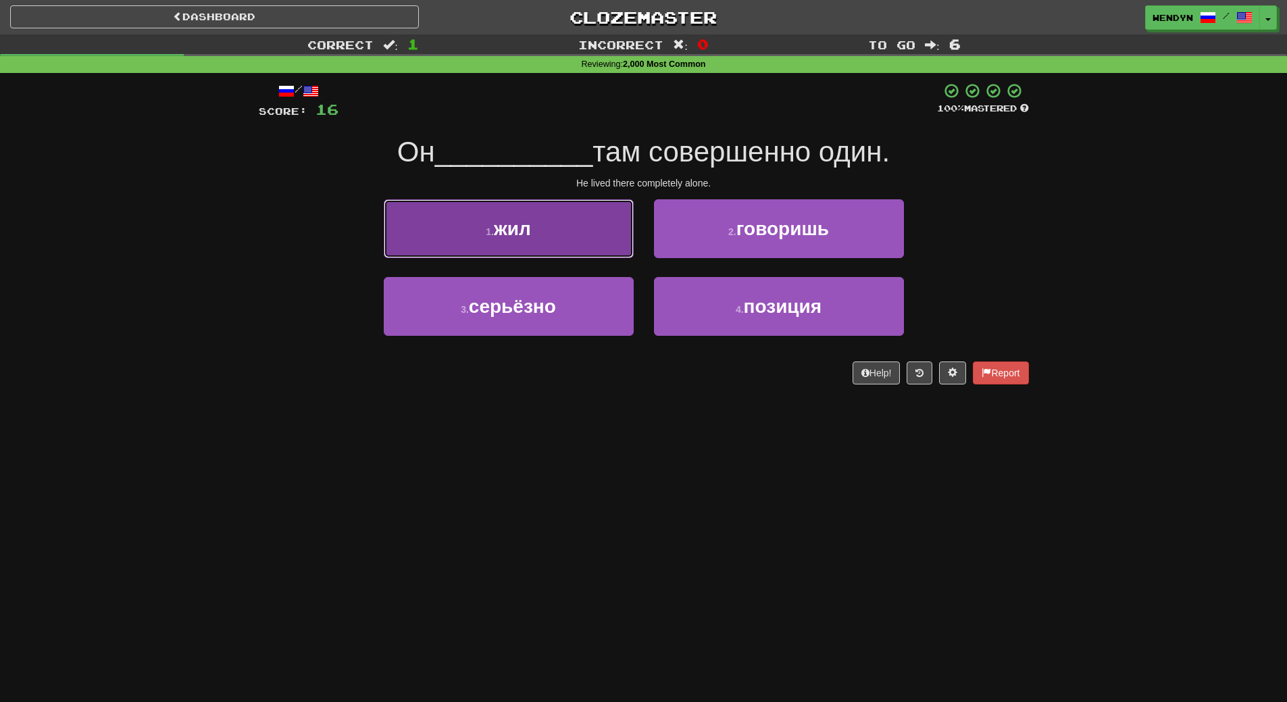
click at [550, 225] on button "1 . жил" at bounding box center [509, 228] width 250 height 59
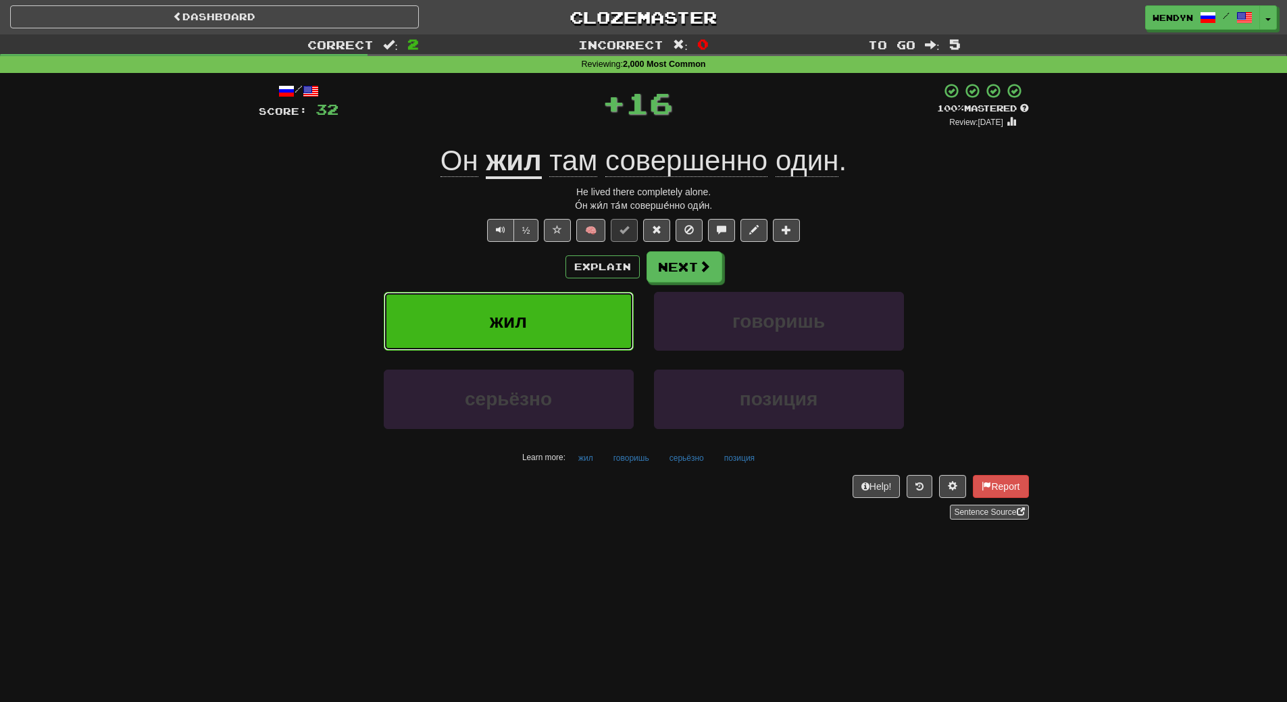
click at [552, 293] on button "жил" at bounding box center [509, 321] width 250 height 59
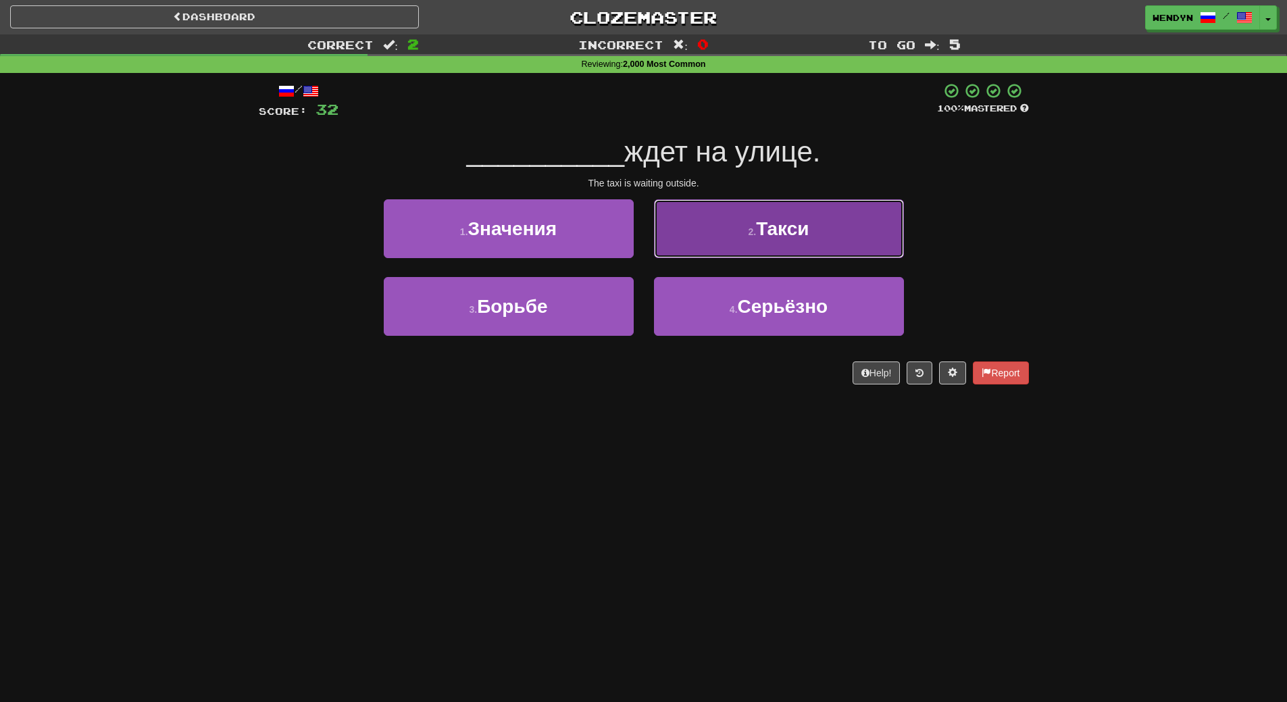
click at [819, 253] on button "2 . Такси" at bounding box center [779, 228] width 250 height 59
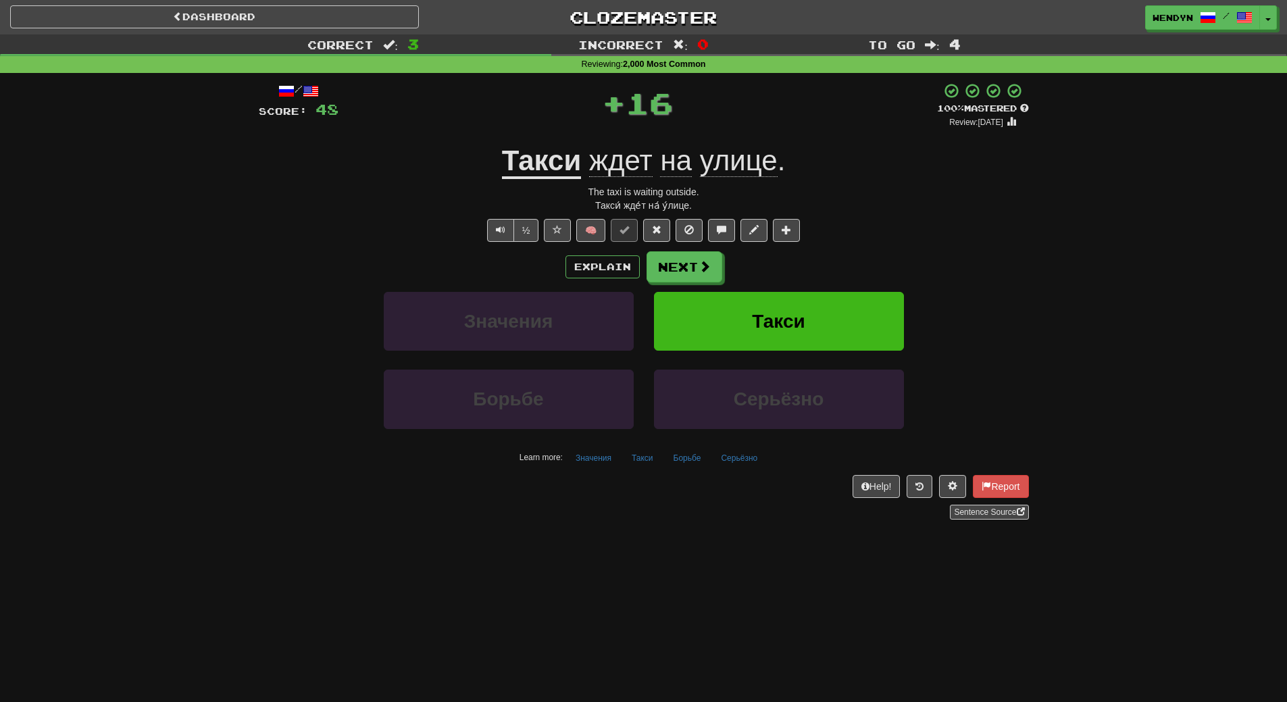
click at [819, 253] on div "Explain Next" at bounding box center [644, 266] width 770 height 31
click at [810, 312] on button "Такси" at bounding box center [779, 321] width 250 height 59
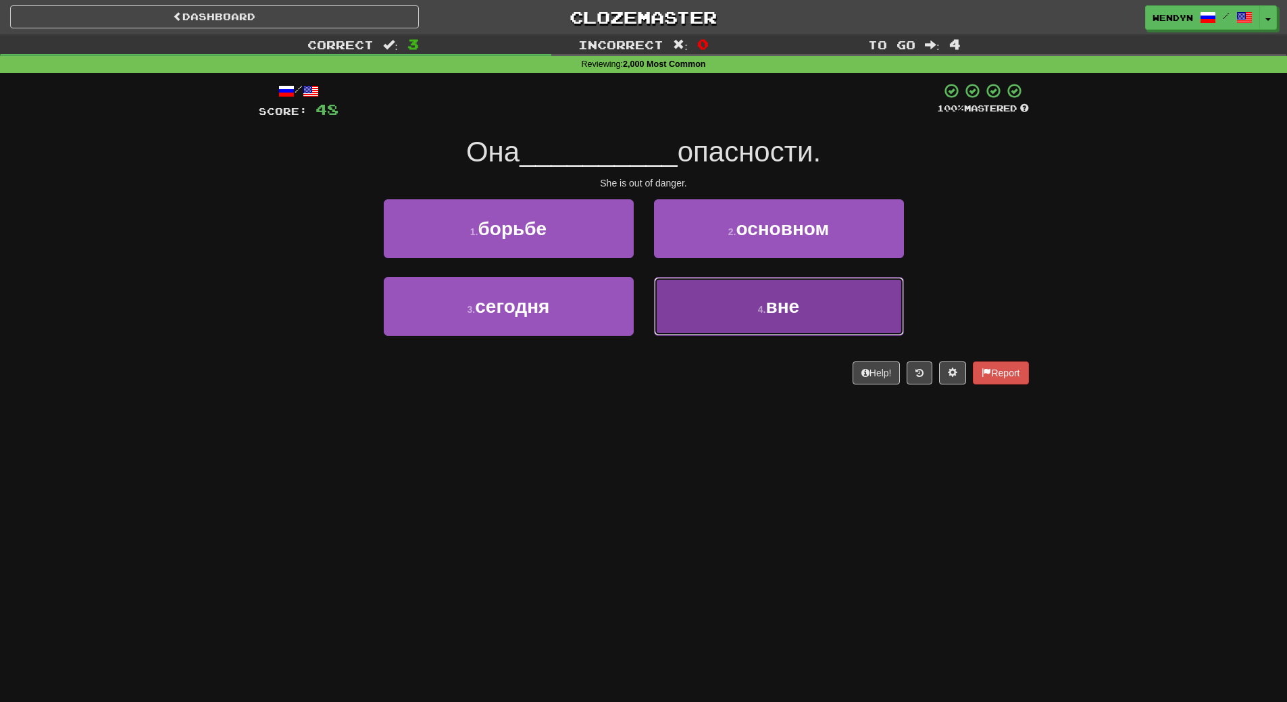
click at [719, 322] on button "4 . вне" at bounding box center [779, 306] width 250 height 59
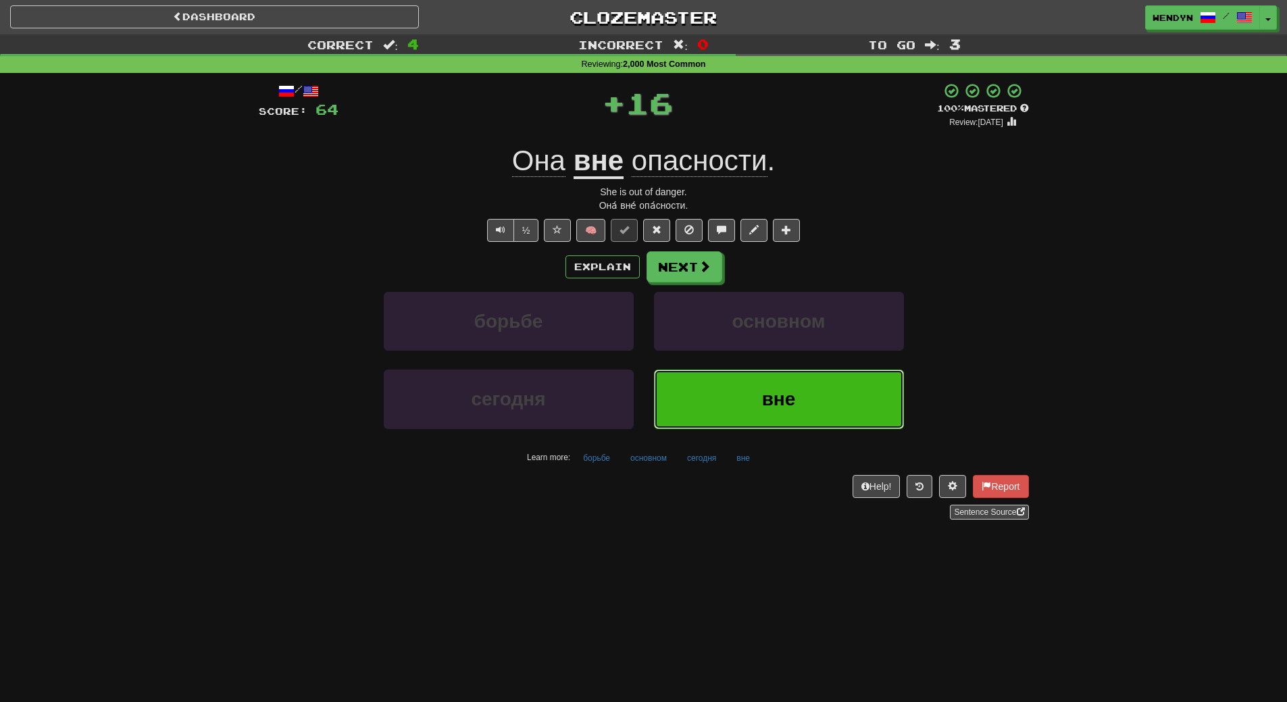
click at [711, 386] on button "вне" at bounding box center [779, 399] width 250 height 59
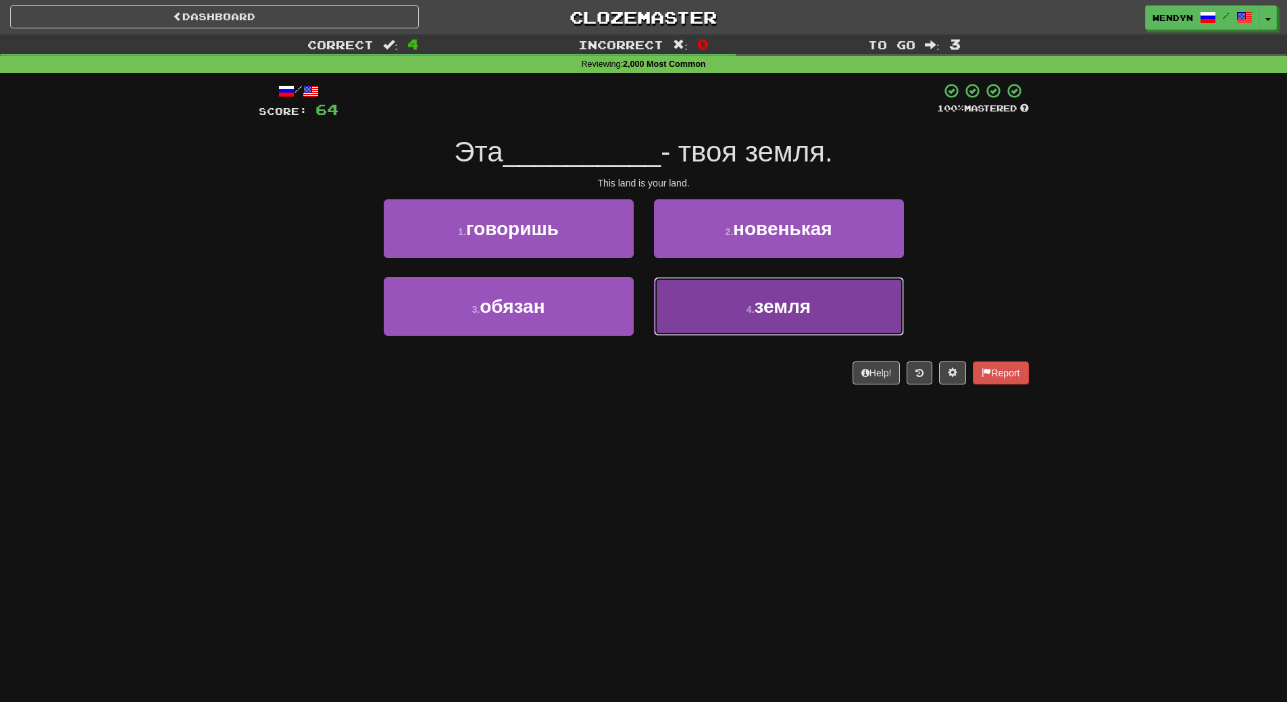
click at [728, 318] on button "4 . земля" at bounding box center [779, 306] width 250 height 59
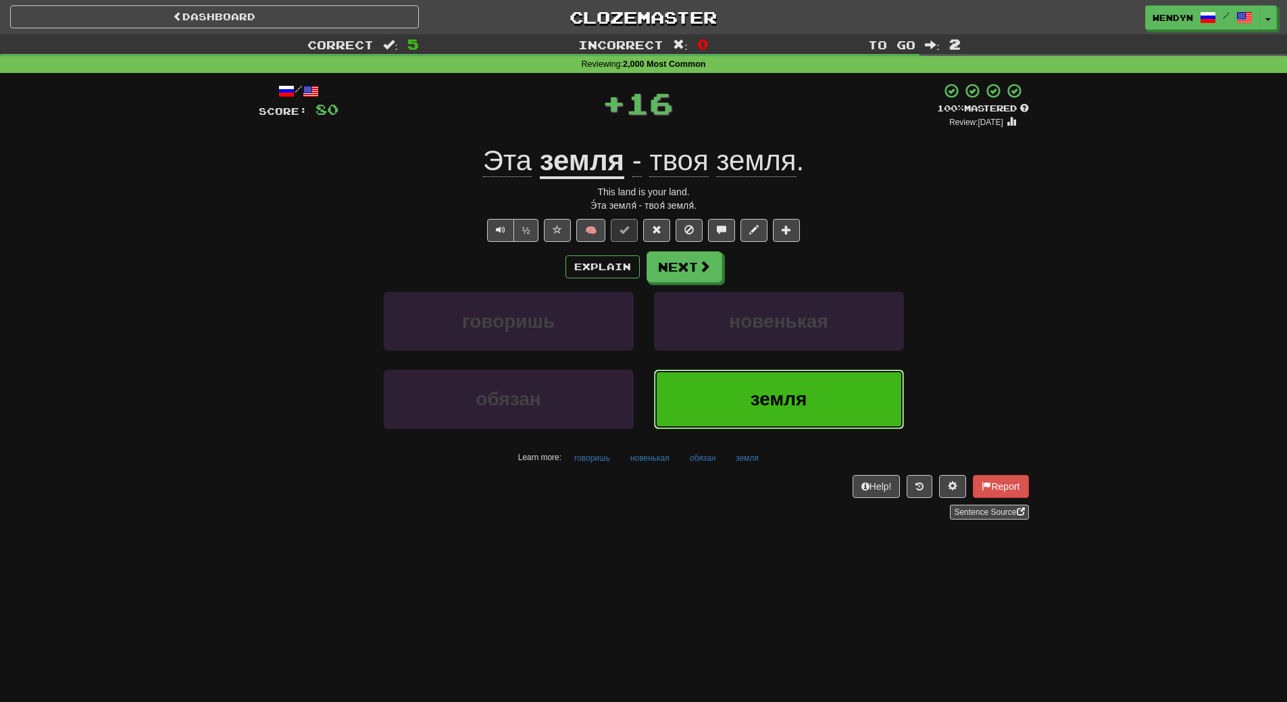
click at [727, 388] on button "земля" at bounding box center [779, 399] width 250 height 59
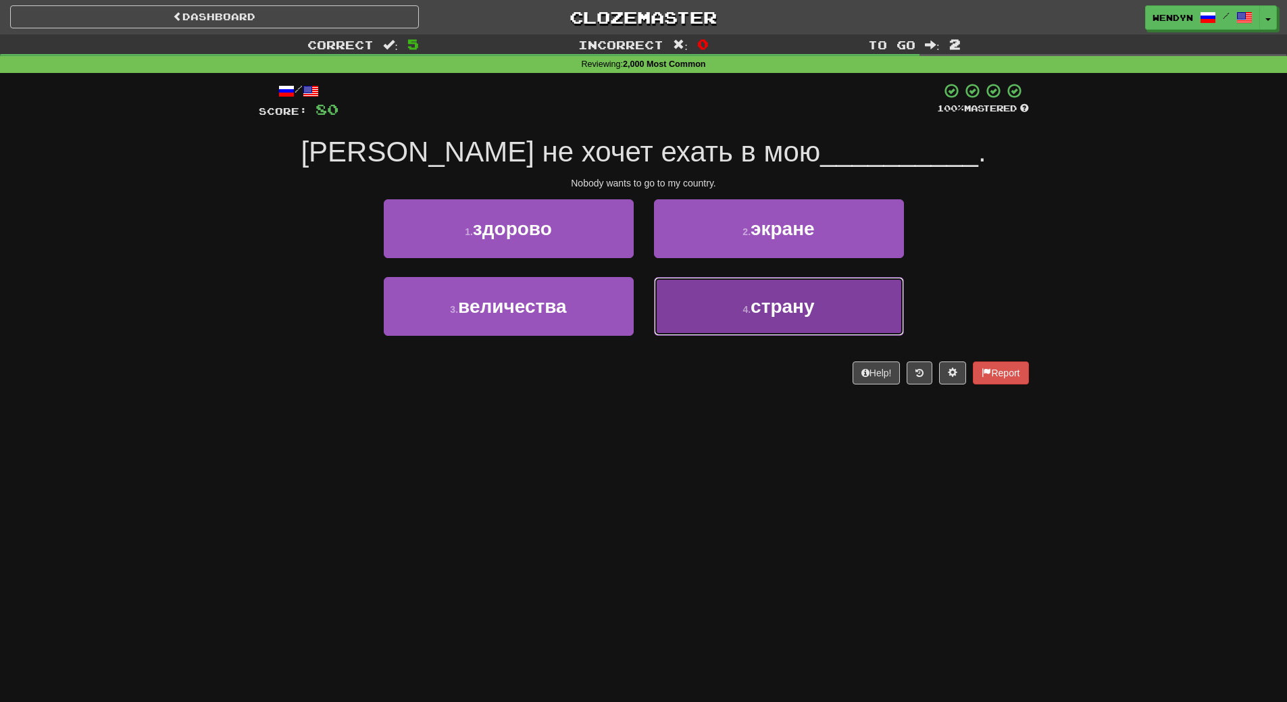
click at [770, 307] on span "страну" at bounding box center [783, 306] width 64 height 21
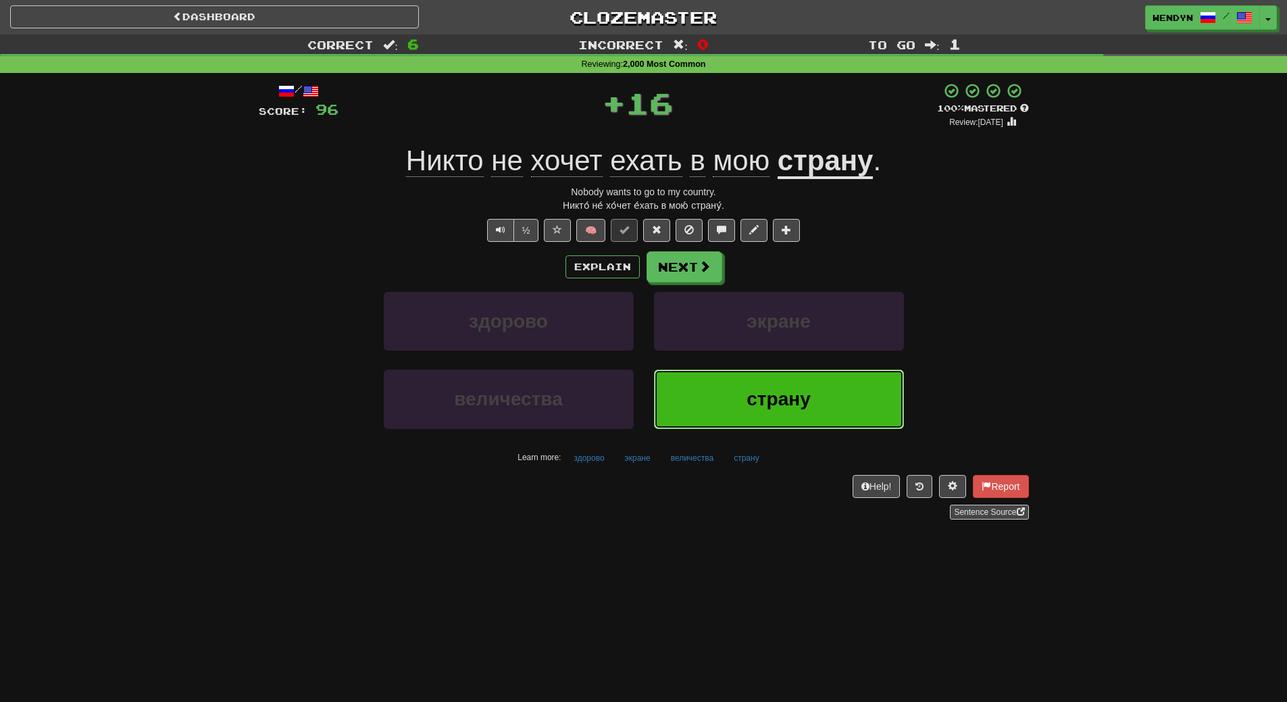
click at [774, 416] on button "страну" at bounding box center [779, 399] width 250 height 59
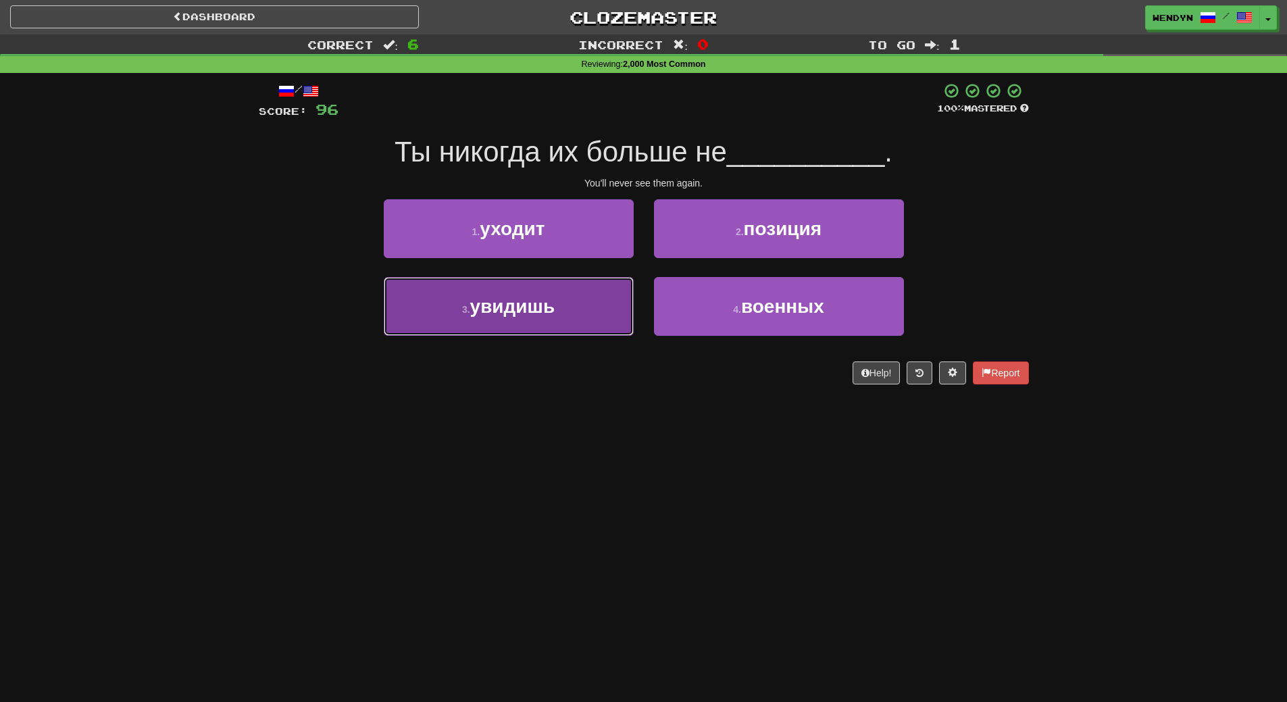
click at [545, 304] on span "увидишь" at bounding box center [512, 306] width 85 height 21
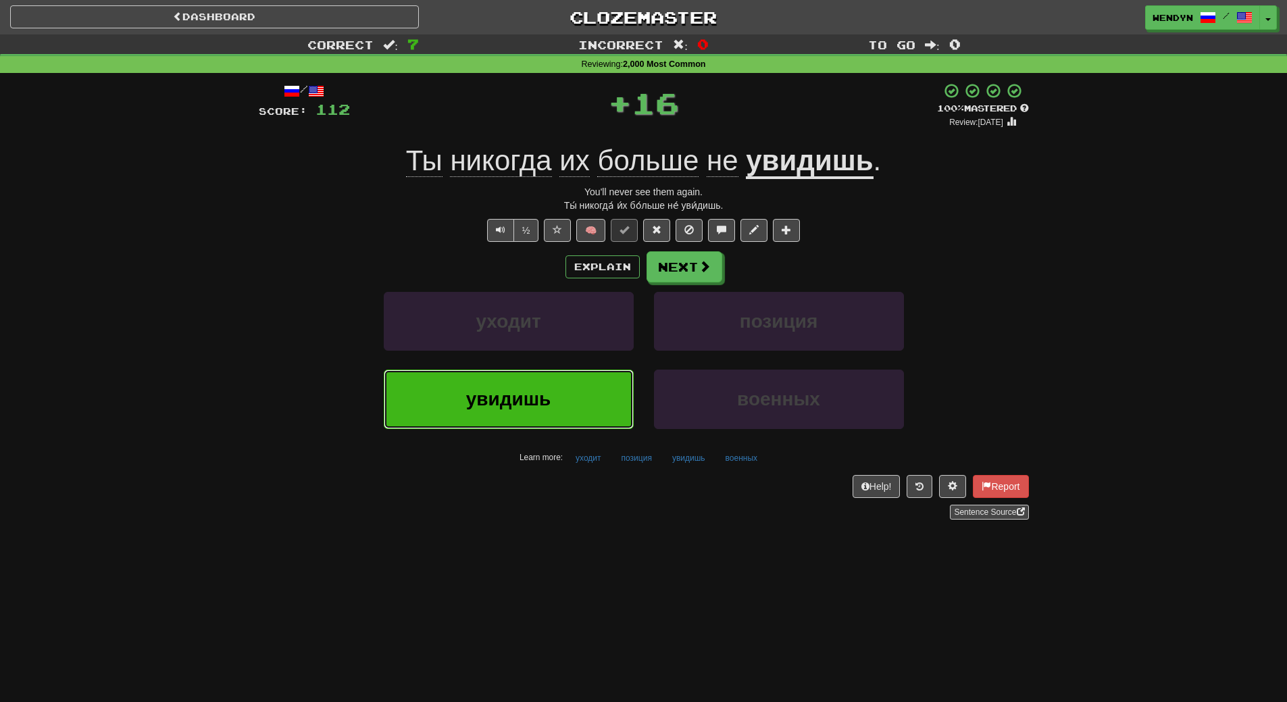
click at [557, 376] on button "увидишь" at bounding box center [509, 399] width 250 height 59
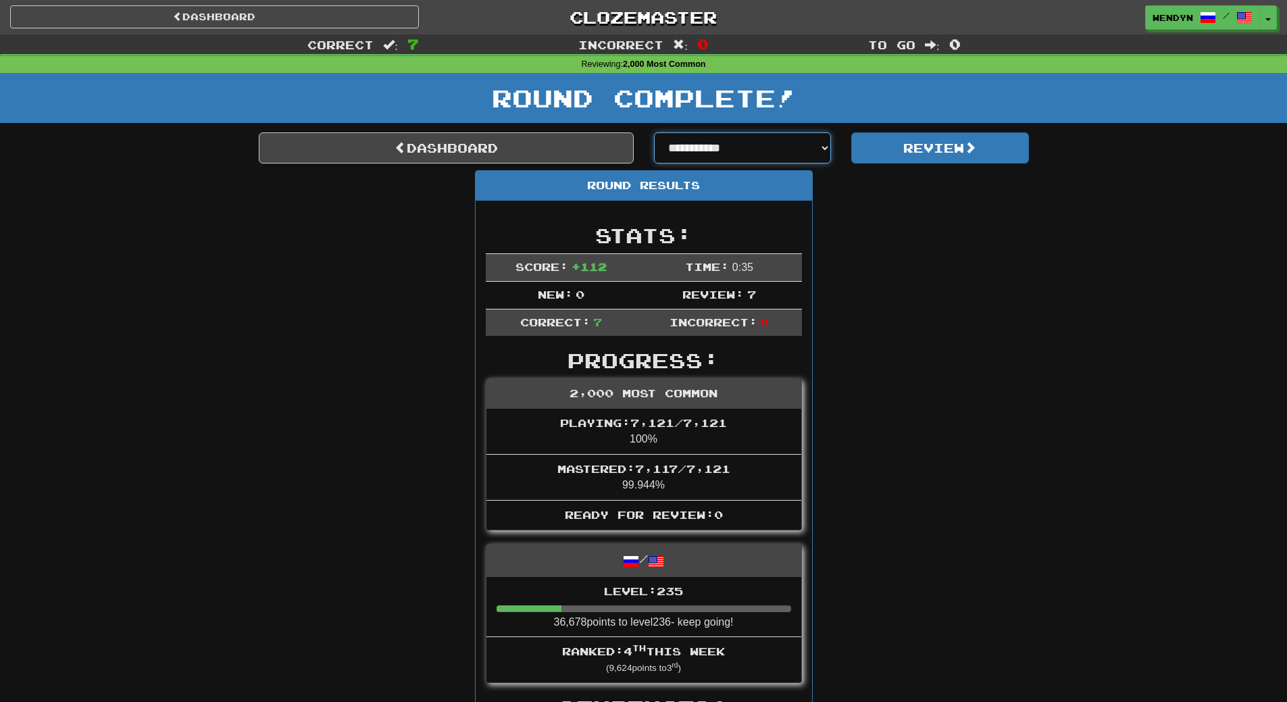
click at [828, 147] on select "**********" at bounding box center [743, 147] width 178 height 31
select select "**********"
click at [654, 132] on select "**********" at bounding box center [743, 147] width 178 height 31
select select "**********"
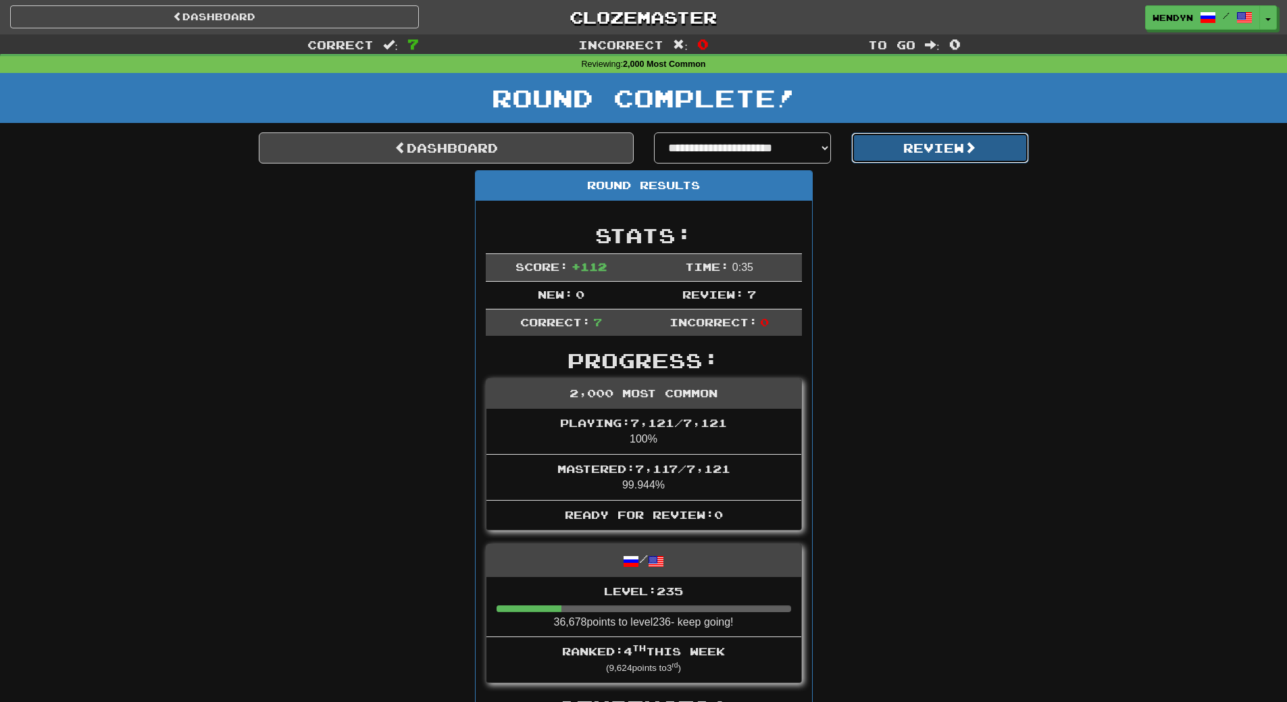
click at [935, 147] on button "Review" at bounding box center [940, 147] width 178 height 31
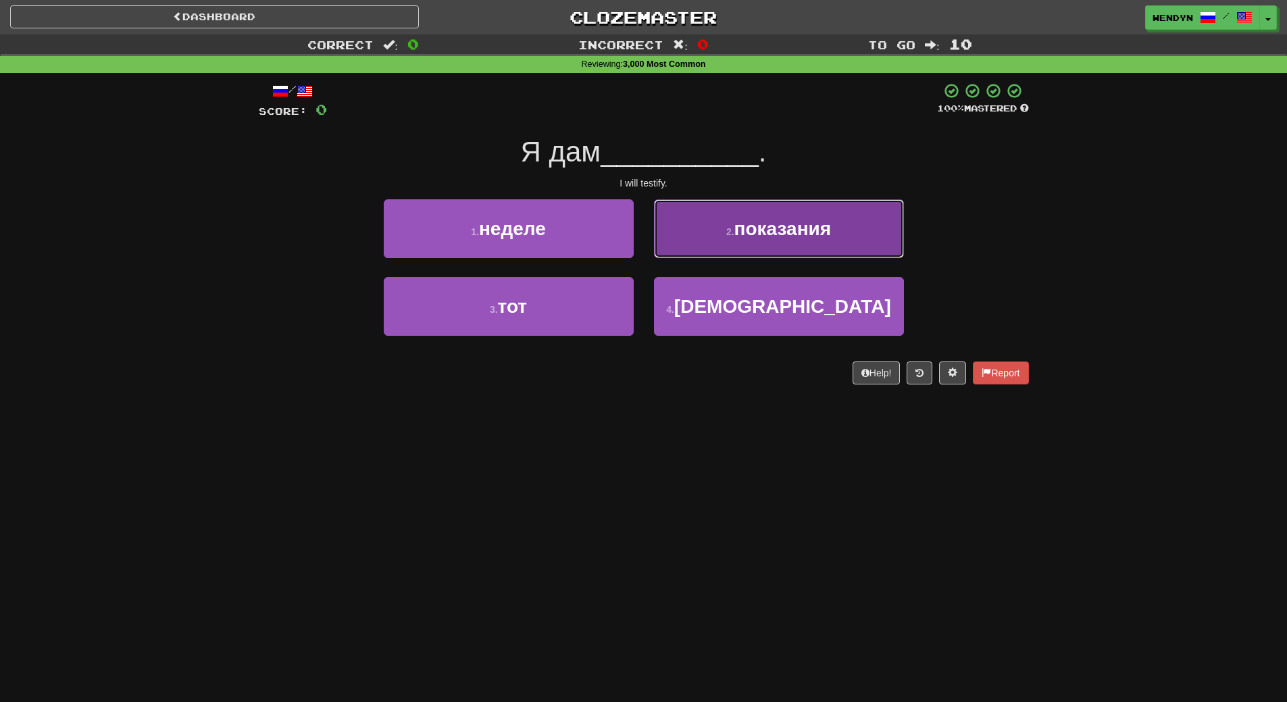
click at [816, 228] on span "показания" at bounding box center [782, 228] width 97 height 21
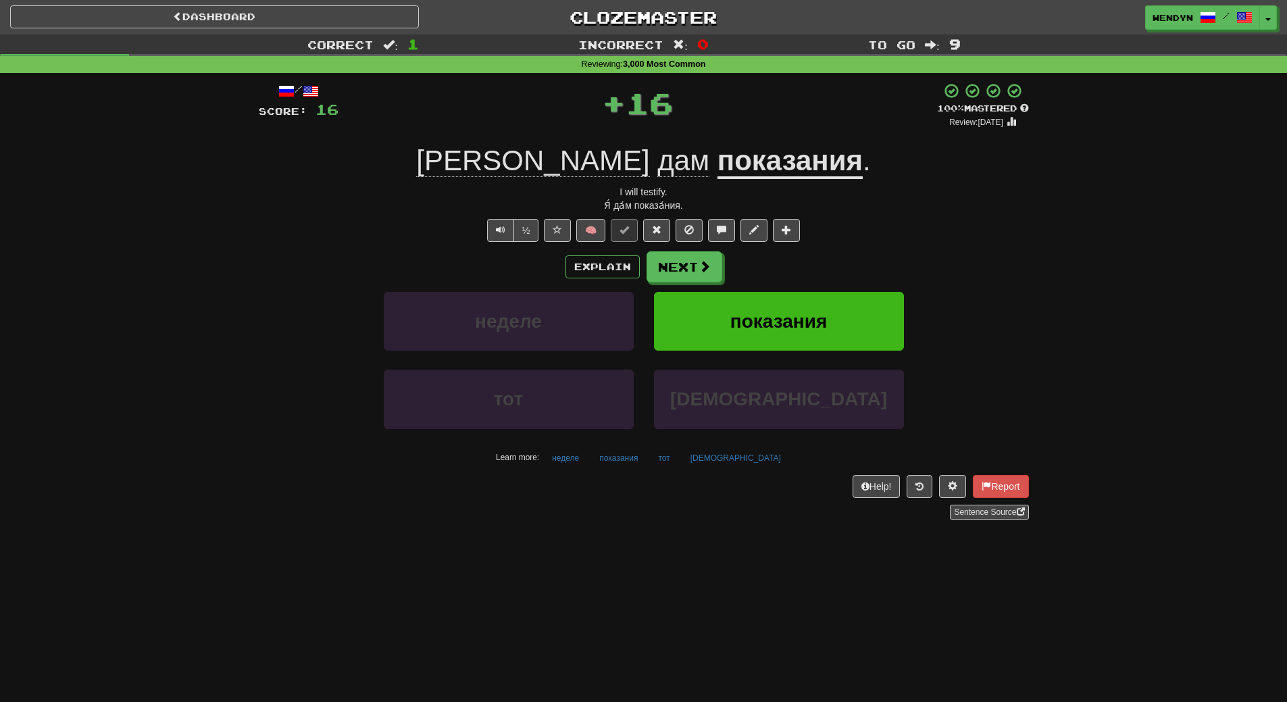
click at [816, 228] on div "½ 🧠" at bounding box center [644, 230] width 770 height 23
click at [812, 322] on span "показания" at bounding box center [778, 321] width 97 height 21
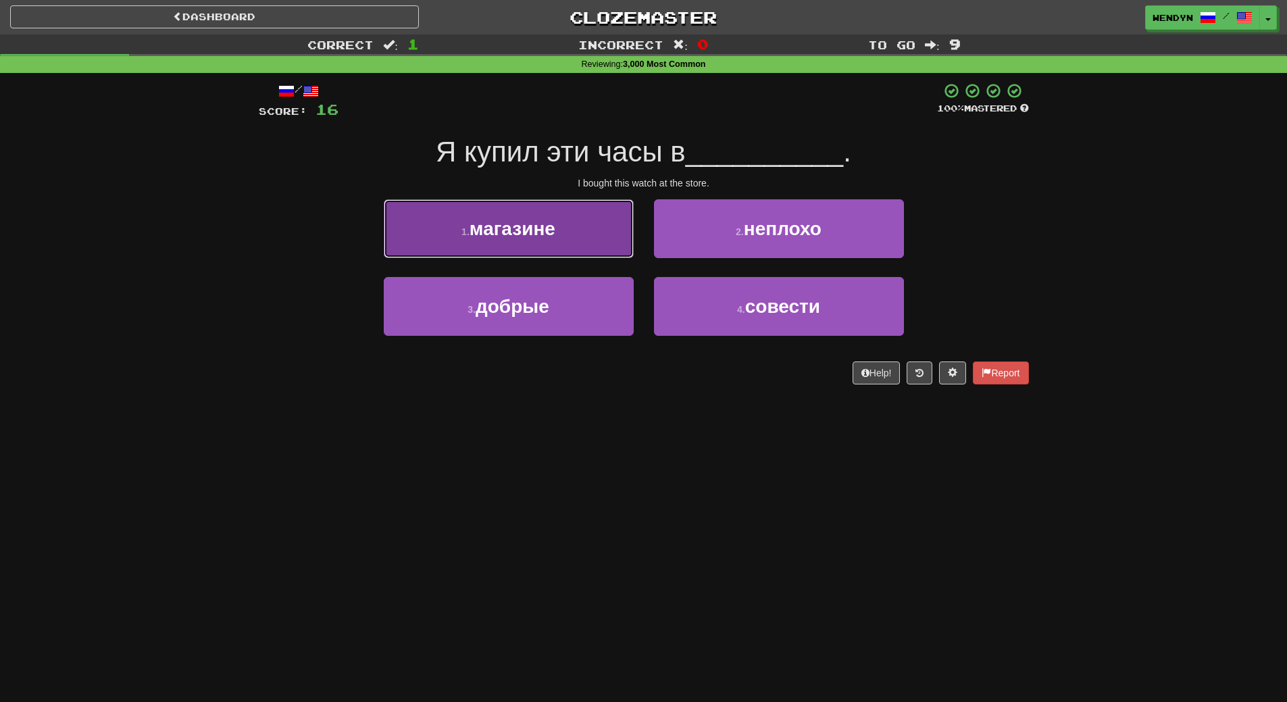
click at [558, 243] on button "1 . магазине" at bounding box center [509, 228] width 250 height 59
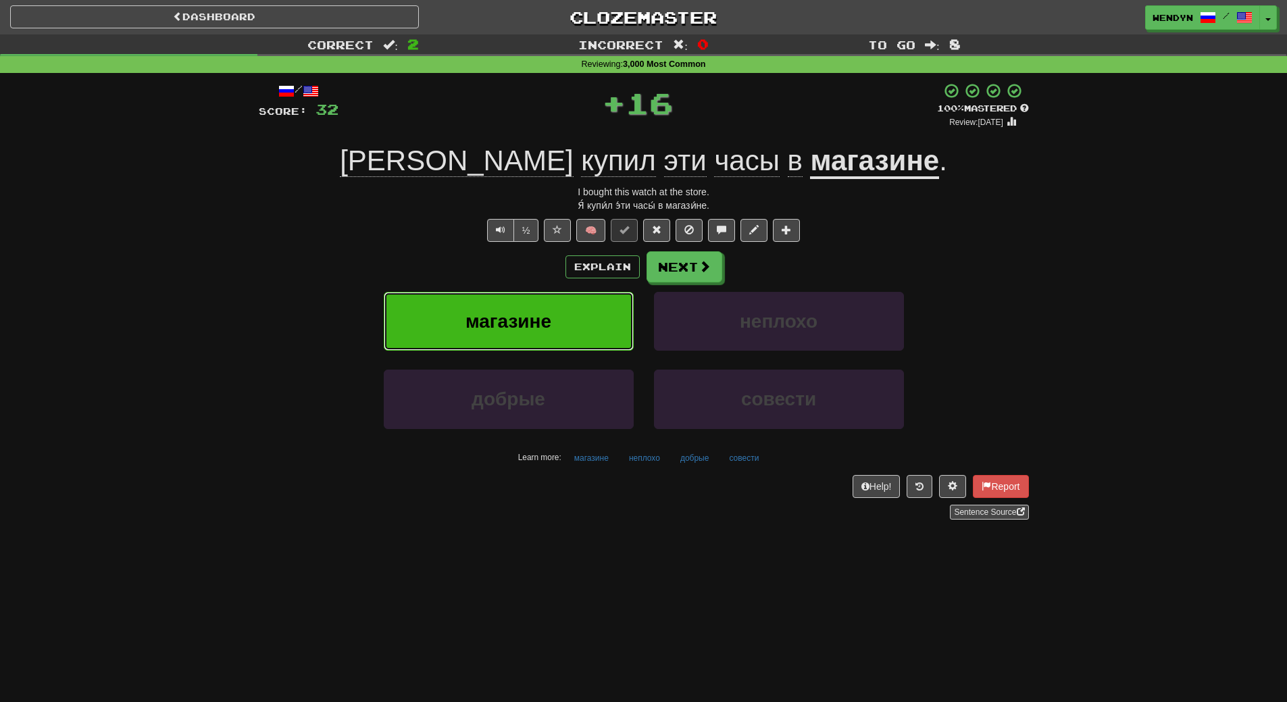
click at [557, 322] on button "магазине" at bounding box center [509, 321] width 250 height 59
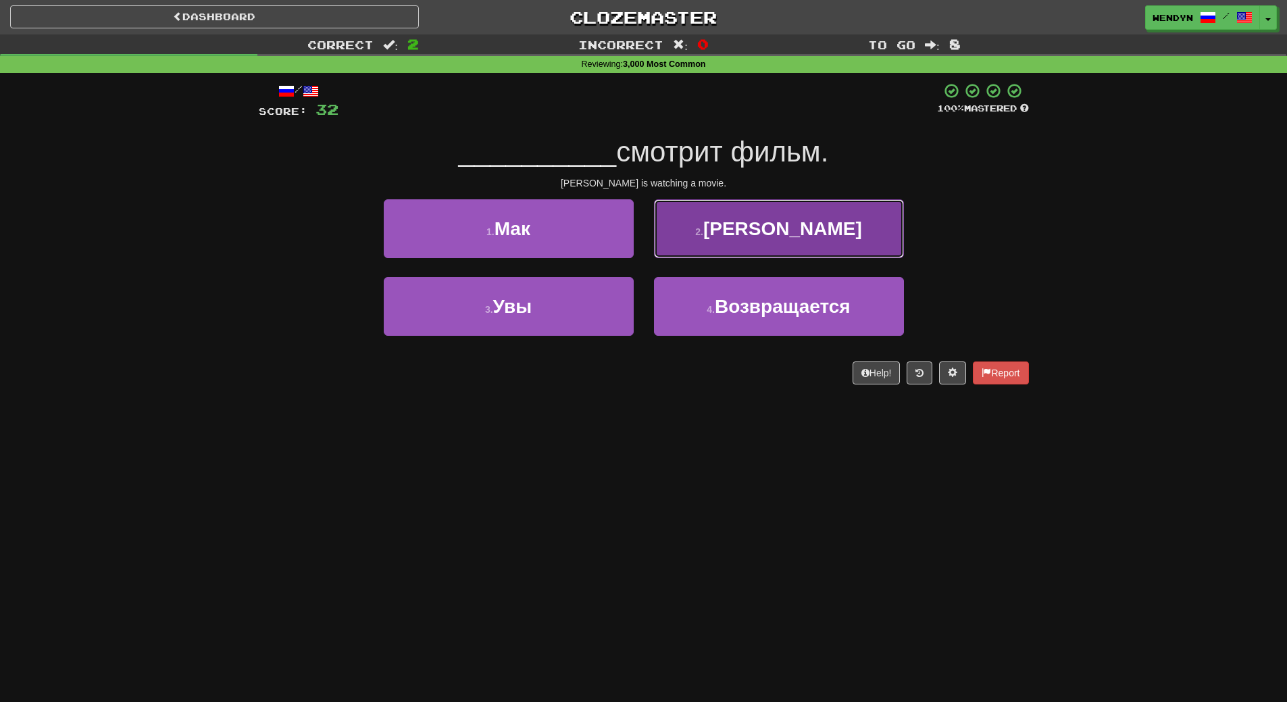
drag, startPoint x: 841, startPoint y: 215, endPoint x: 836, endPoint y: 293, distance: 77.8
click at [841, 218] on button "2 . Томас" at bounding box center [779, 228] width 250 height 59
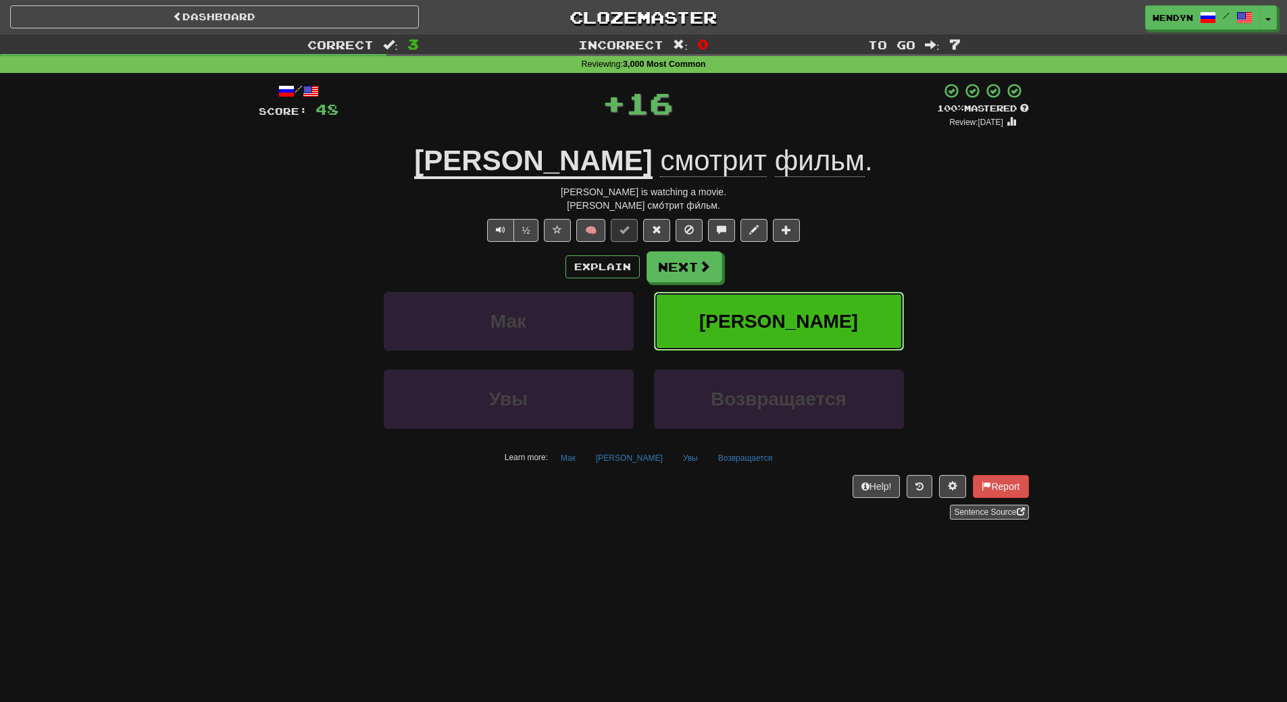
click at [835, 313] on button "Томас" at bounding box center [779, 321] width 250 height 59
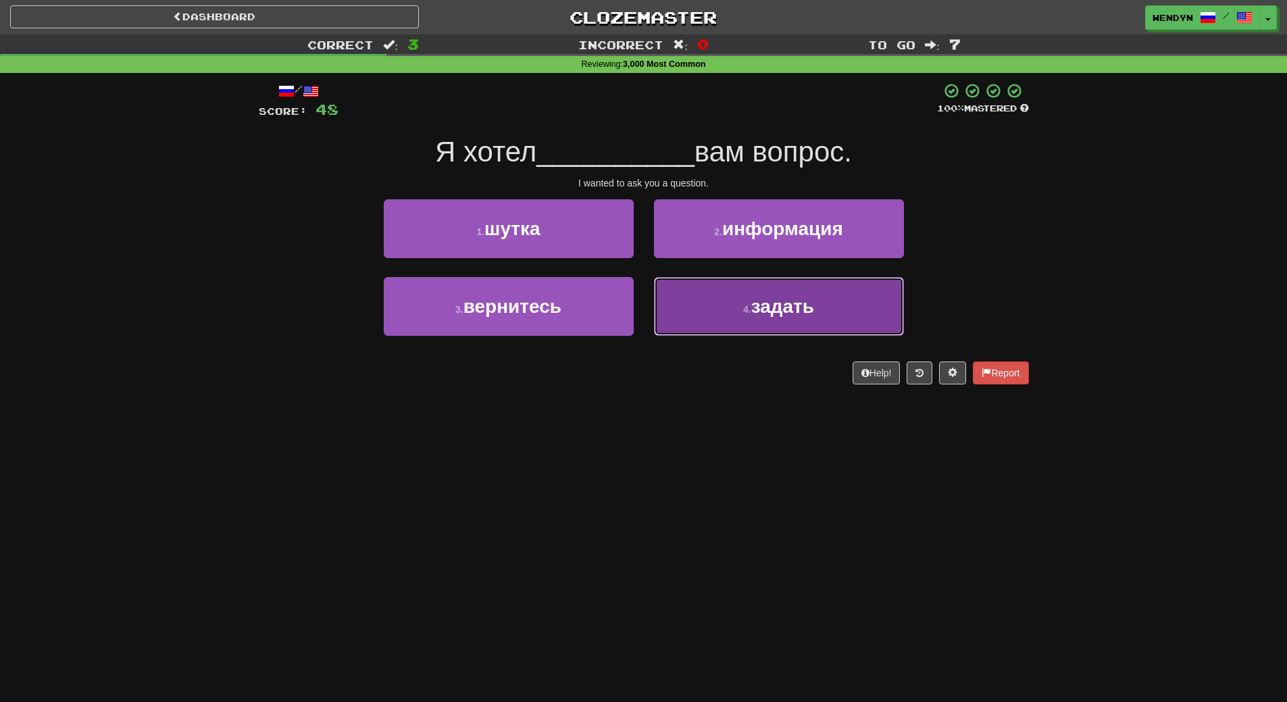
click at [817, 326] on button "4 . задать" at bounding box center [779, 306] width 250 height 59
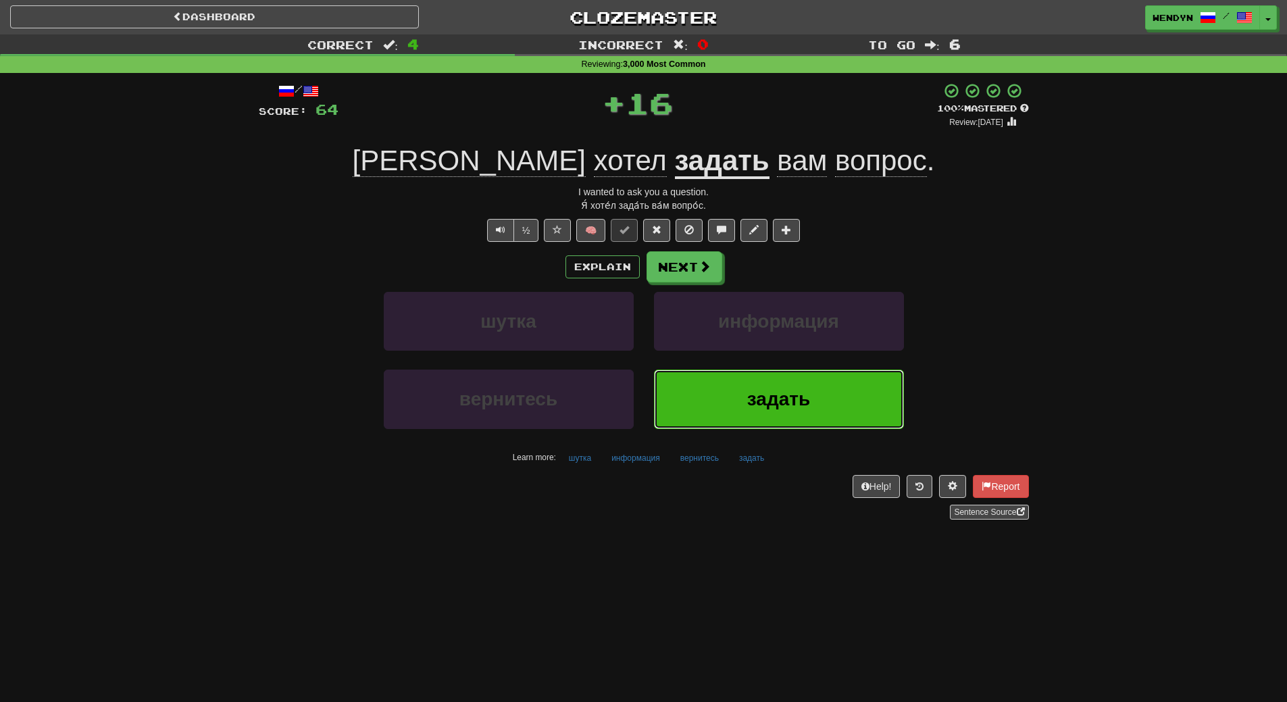
click at [814, 377] on button "задать" at bounding box center [779, 399] width 250 height 59
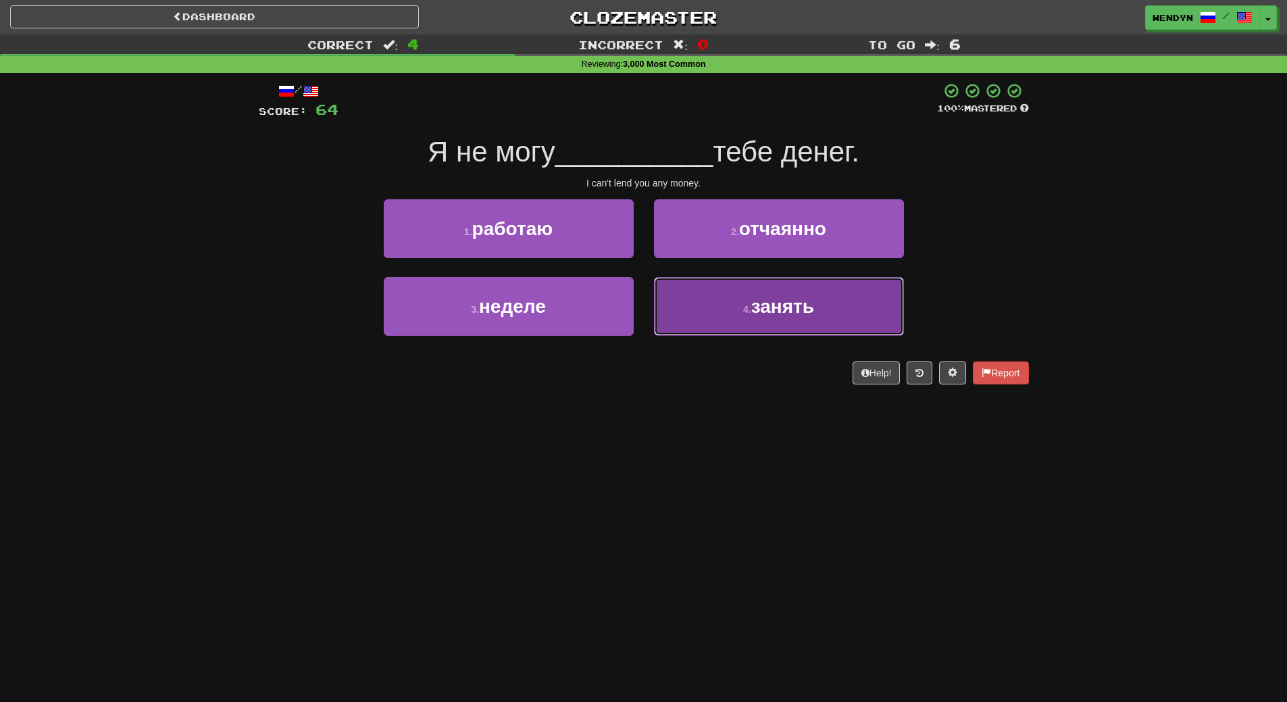
click at [857, 324] on button "4 . занять" at bounding box center [779, 306] width 250 height 59
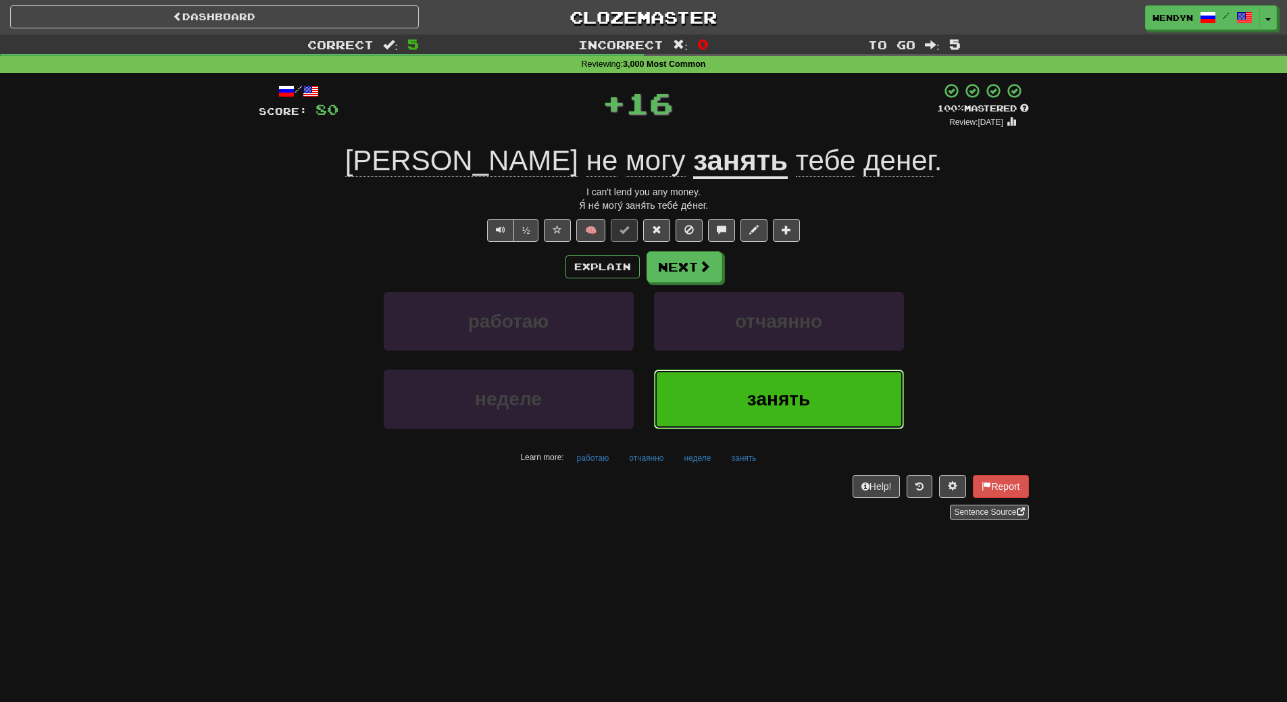
click at [816, 382] on button "занять" at bounding box center [779, 399] width 250 height 59
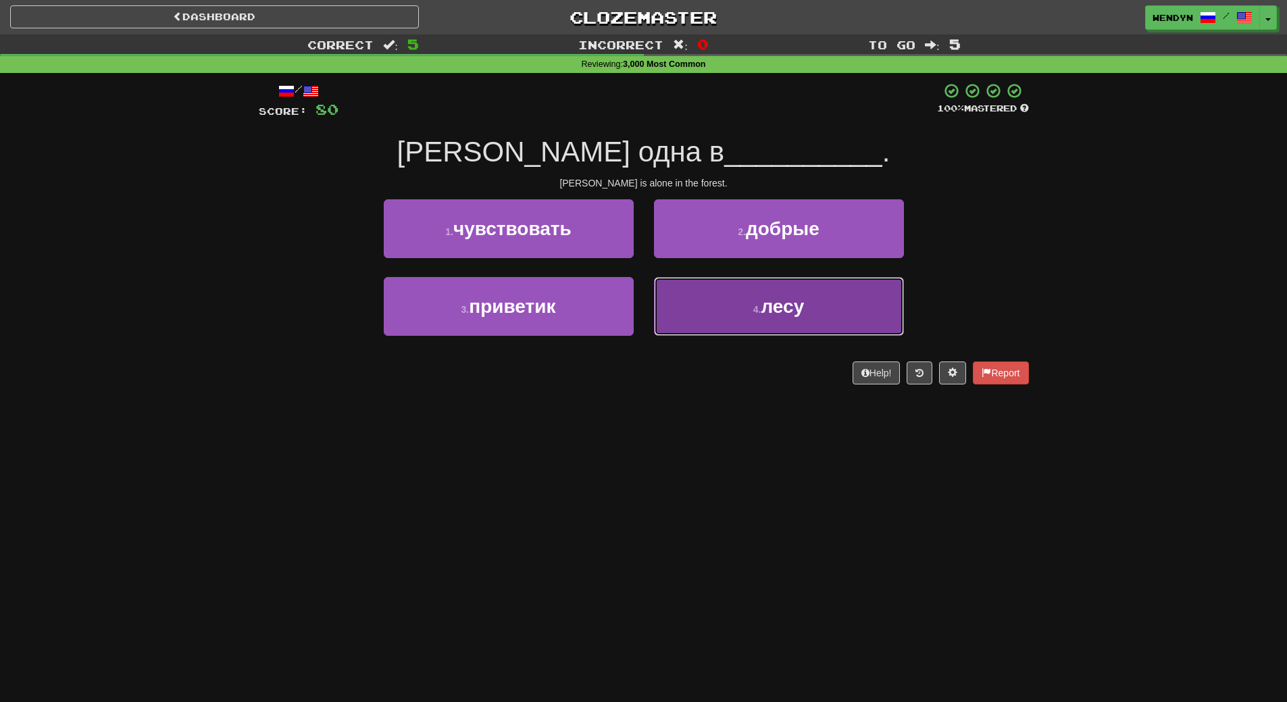
click at [837, 311] on button "4 . лесу" at bounding box center [779, 306] width 250 height 59
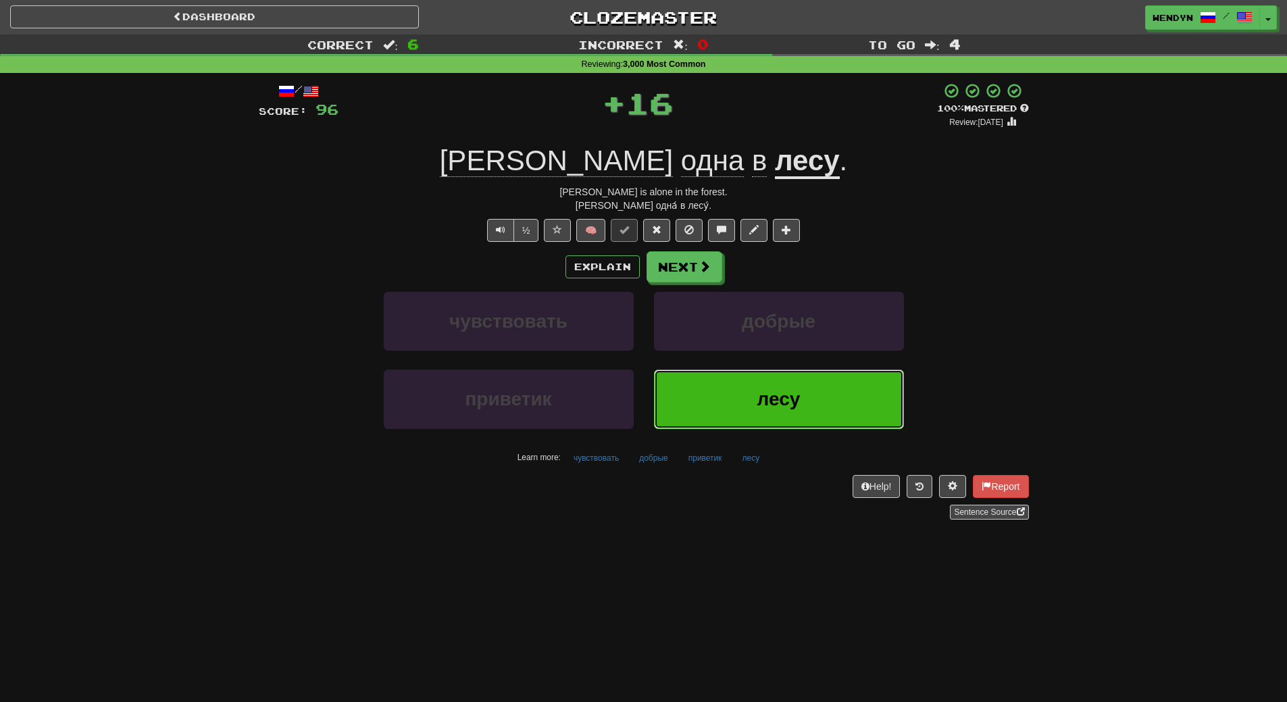
click at [809, 391] on button "лесу" at bounding box center [779, 399] width 250 height 59
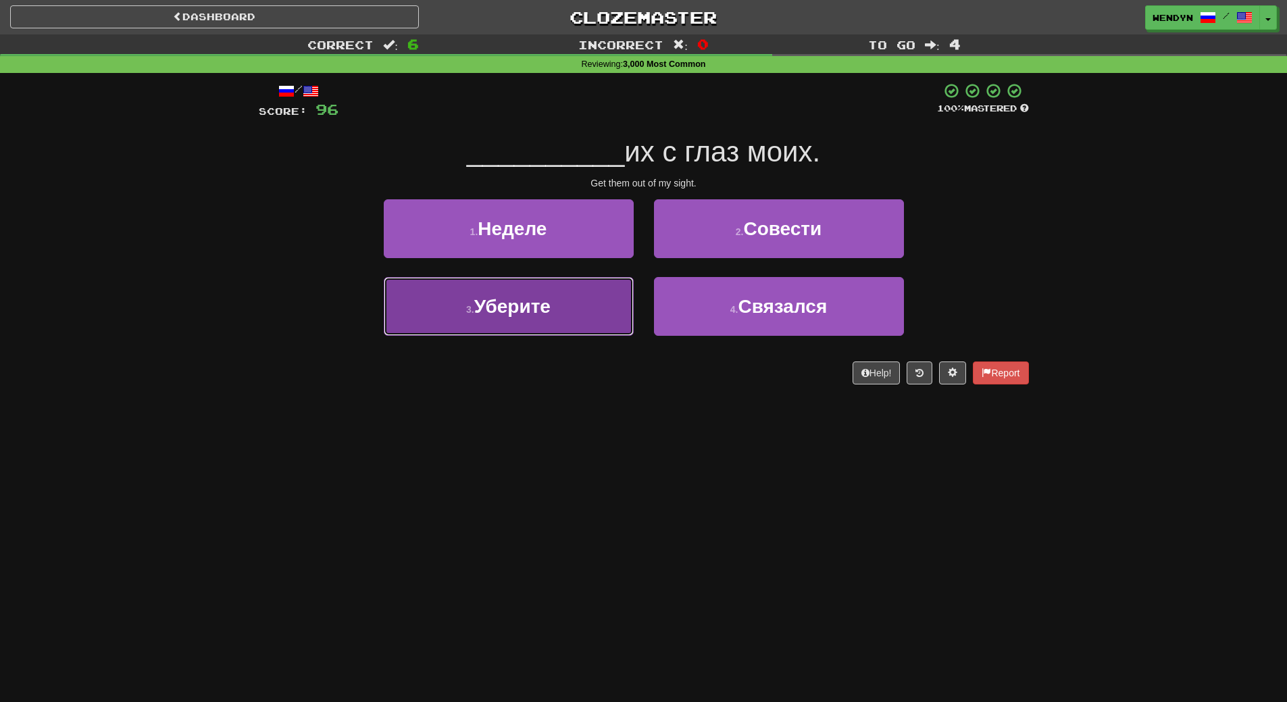
click at [567, 326] on button "3 . Уберите" at bounding box center [509, 306] width 250 height 59
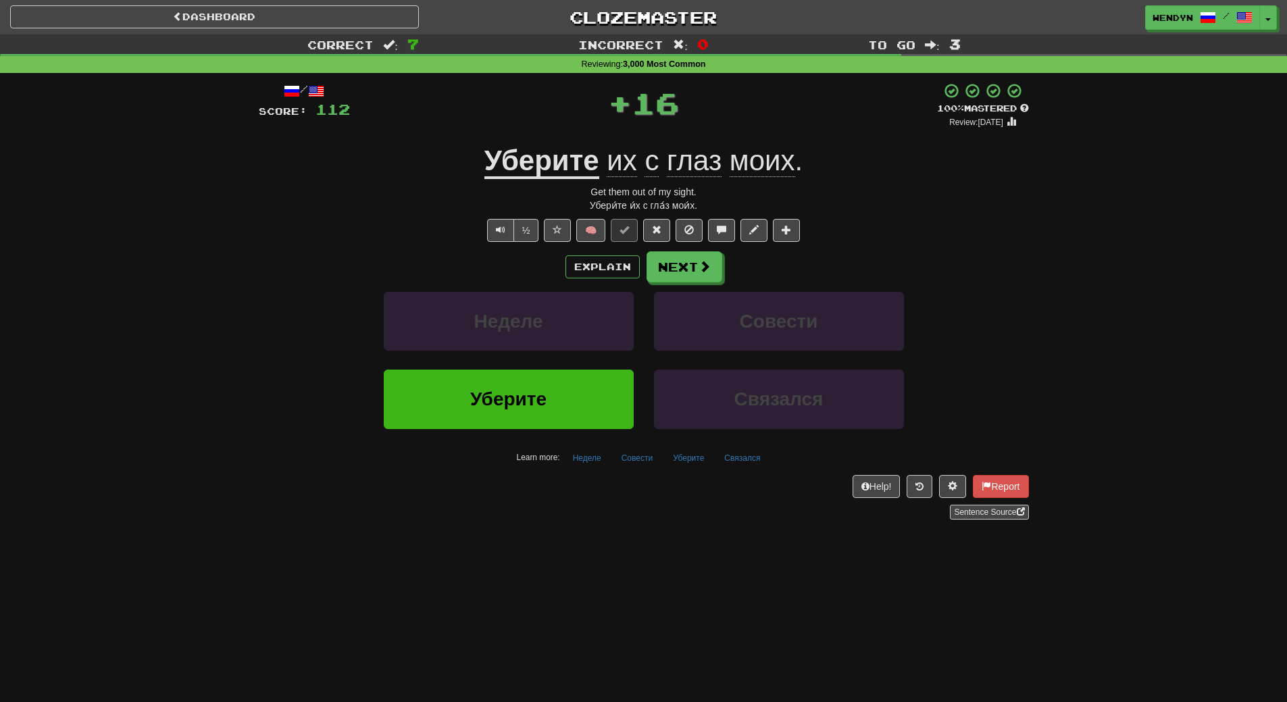
click at [548, 565] on div "Dashboard Clozemaster WendyN / Toggle Dropdown Dashboard Leaderboard Activity F…" at bounding box center [643, 351] width 1287 height 702
click at [543, 411] on button "Уберите" at bounding box center [509, 399] width 250 height 59
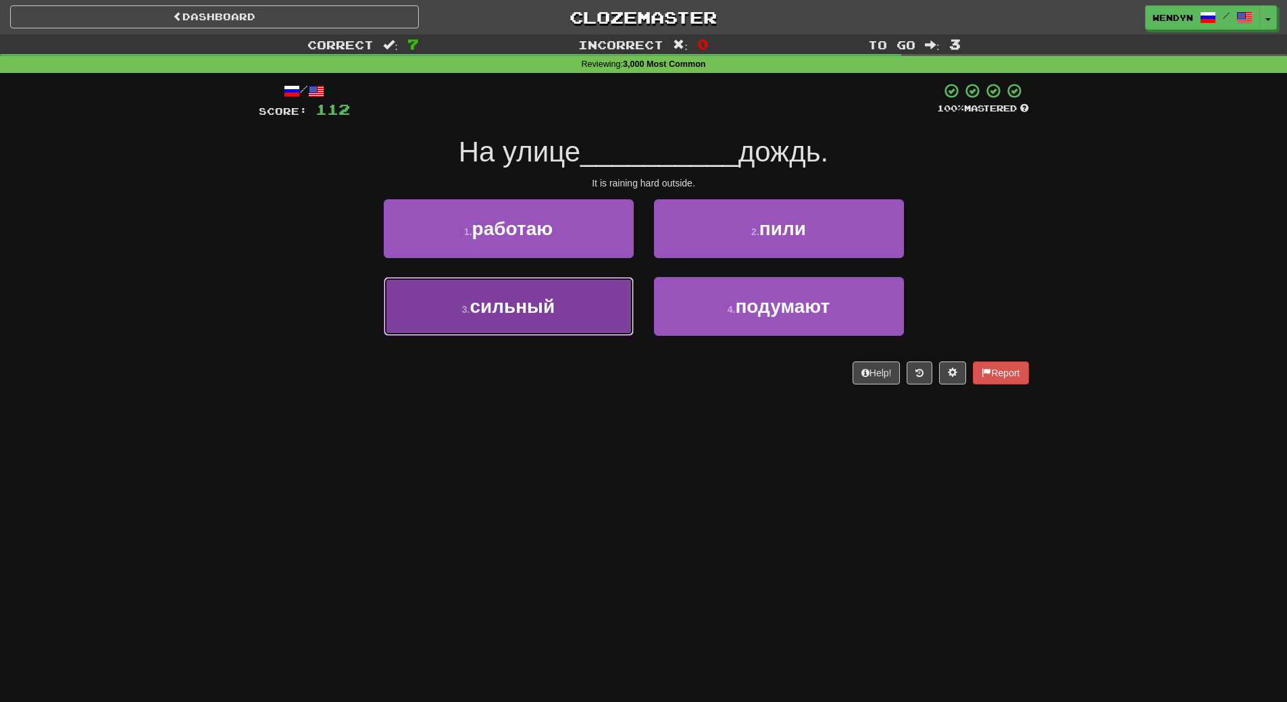
click at [562, 289] on button "3 . сильный" at bounding box center [509, 306] width 250 height 59
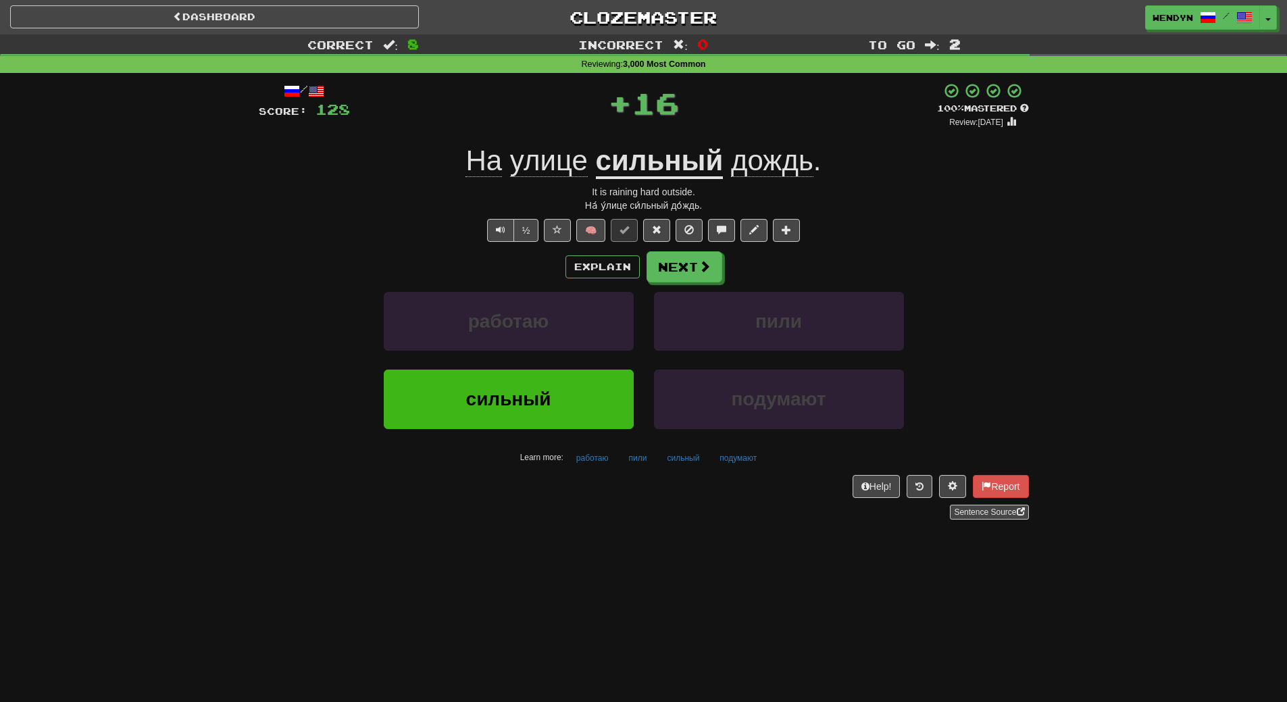
click at [572, 523] on div "/ Score: 128 + 16 100 % Mastered Review: 2026-03-20 На улице сильный дождь . It…" at bounding box center [644, 306] width 770 height 466
click at [555, 387] on button "сильный" at bounding box center [509, 399] width 250 height 59
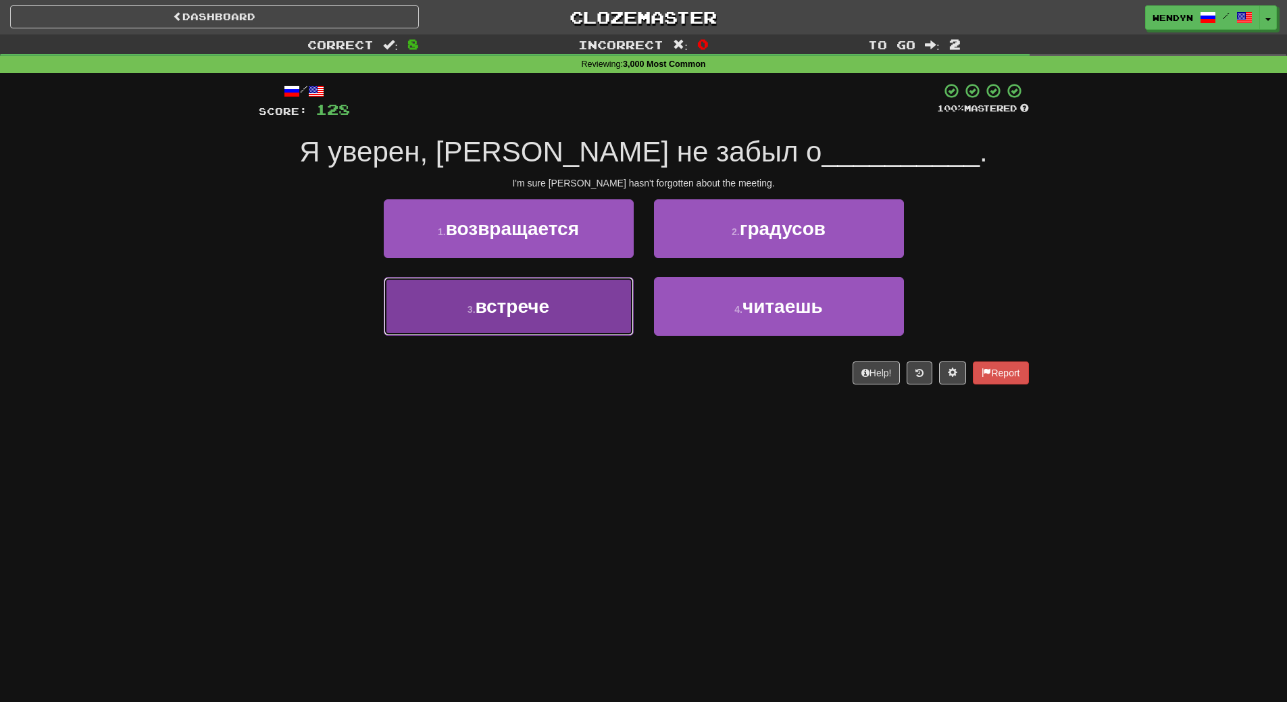
click at [549, 320] on button "3 . встрече" at bounding box center [509, 306] width 250 height 59
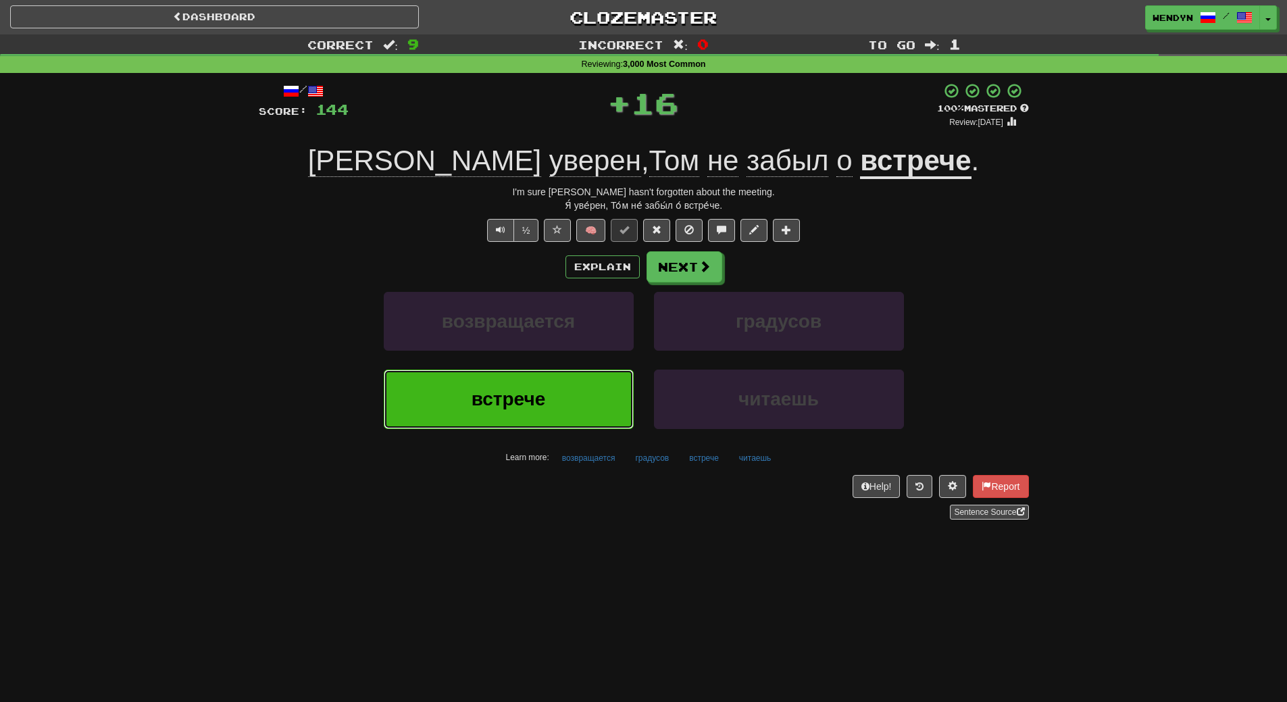
click at [551, 405] on button "встрече" at bounding box center [509, 399] width 250 height 59
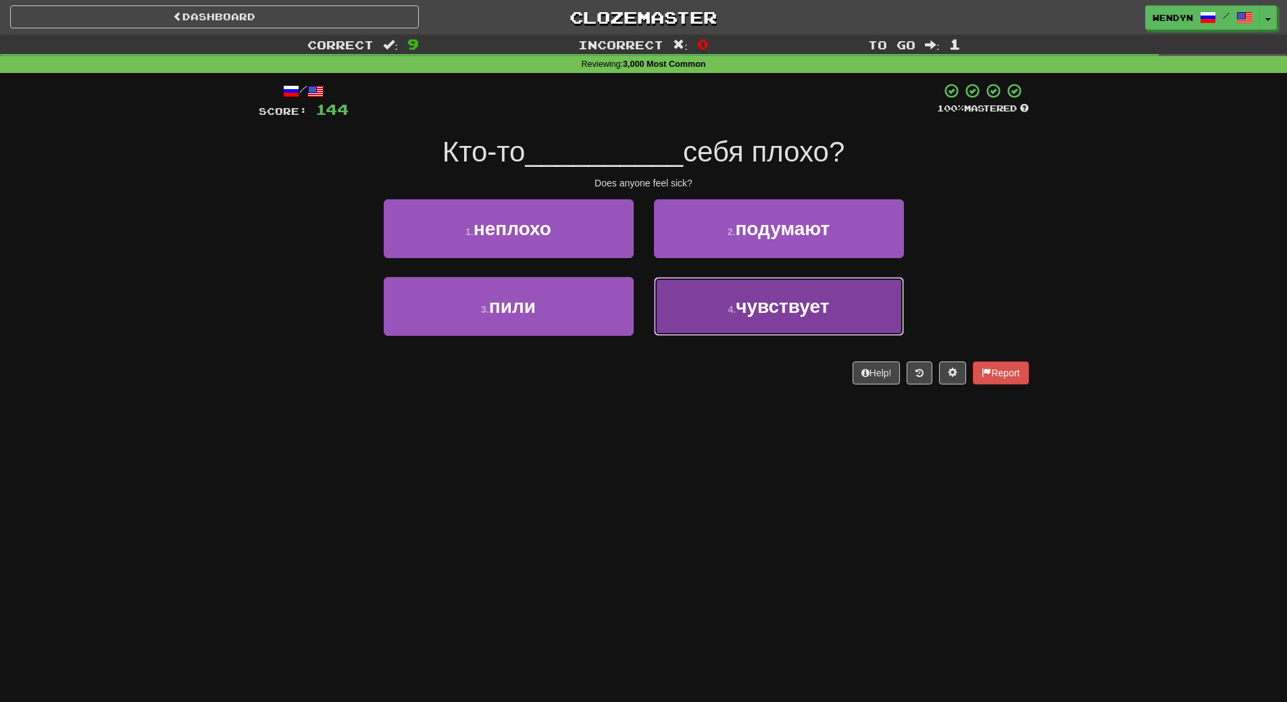
click at [802, 301] on span "чувствует" at bounding box center [782, 306] width 93 height 21
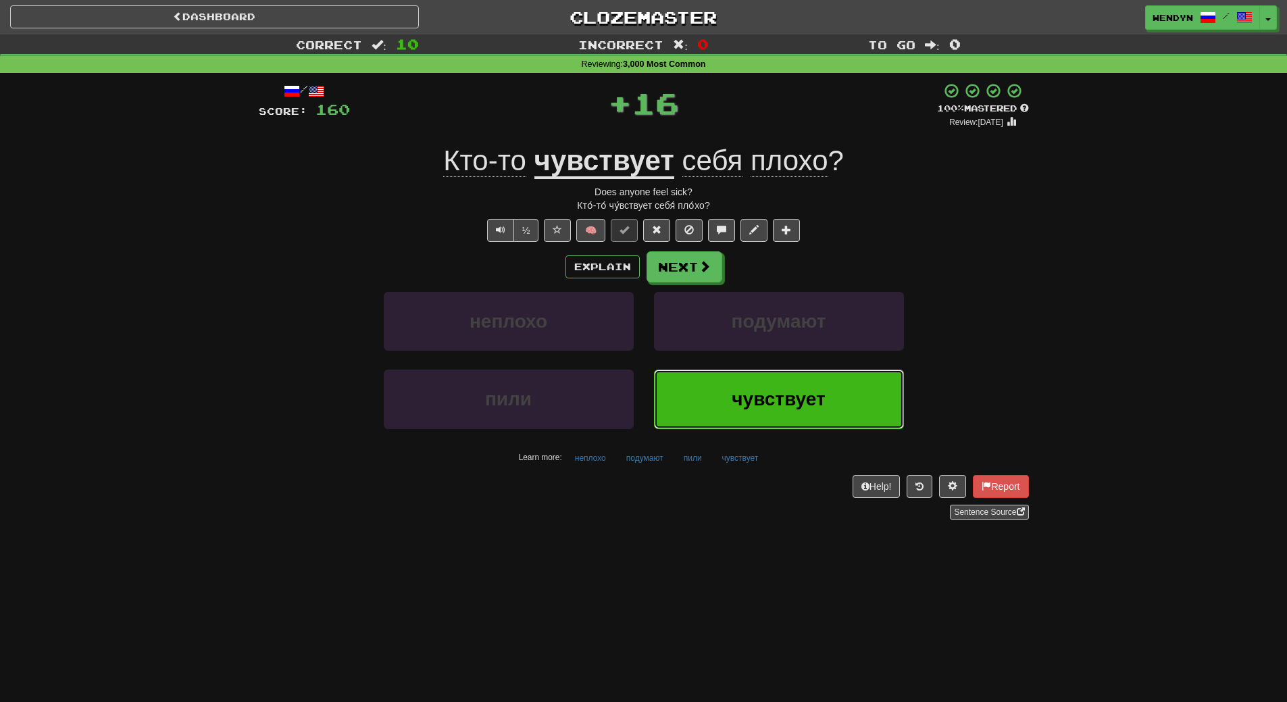
click at [791, 407] on span "чувствует" at bounding box center [778, 399] width 93 height 21
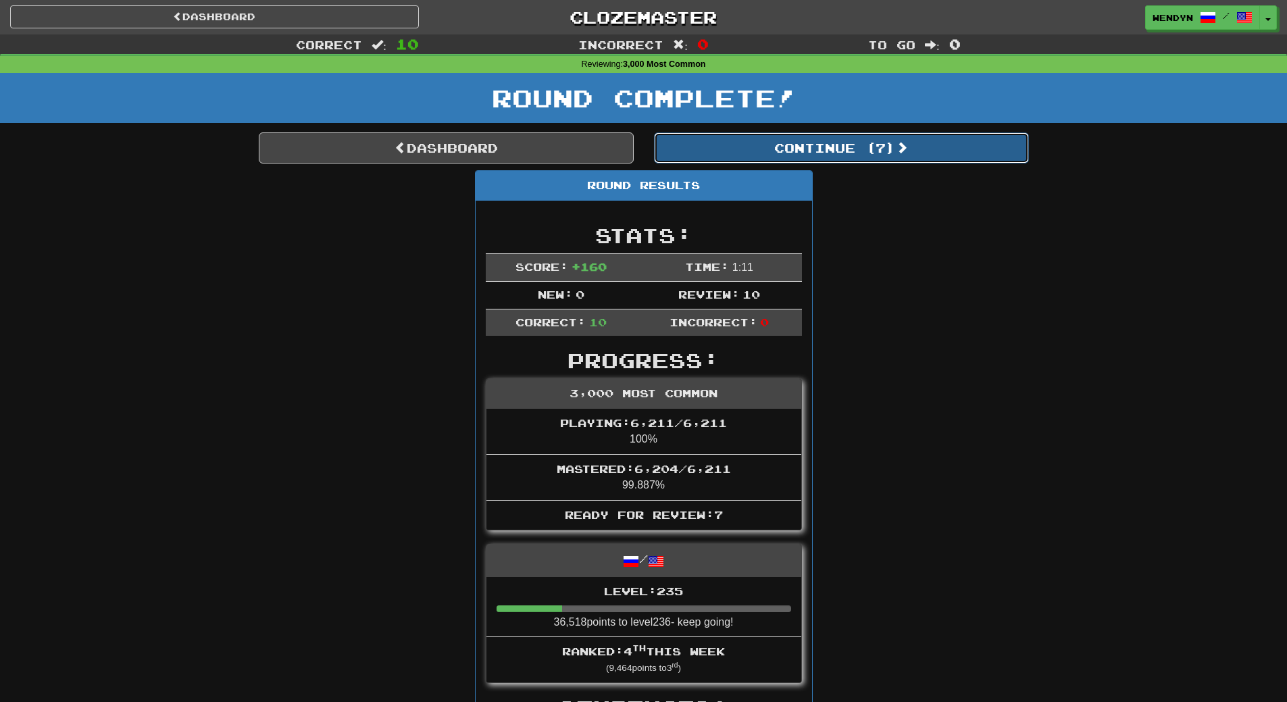
click at [901, 151] on span at bounding box center [902, 147] width 12 height 12
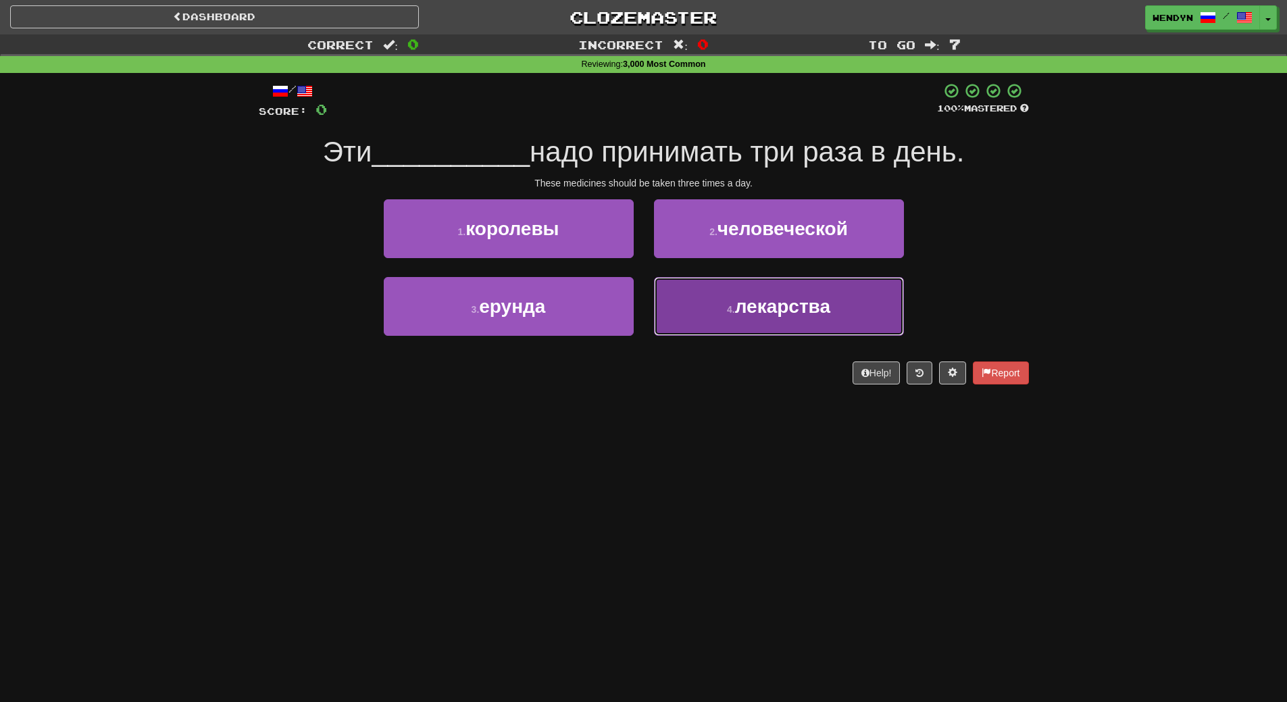
click at [744, 324] on button "4 . лекарства" at bounding box center [779, 306] width 250 height 59
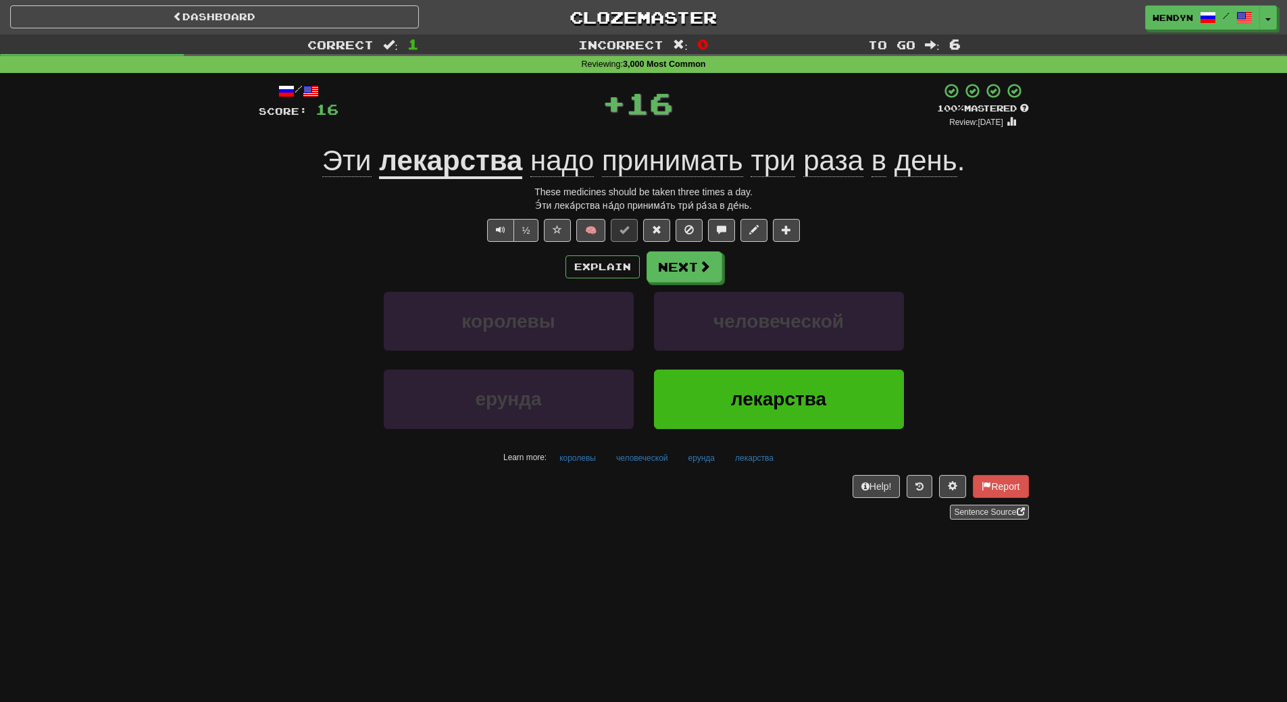
click at [732, 534] on div "/ Score: 16 + 16 100 % Mastered Review: 2026-03-20 Эти лекарства надо принимать…" at bounding box center [644, 306] width 770 height 466
click at [753, 422] on button "лекарства" at bounding box center [779, 399] width 250 height 59
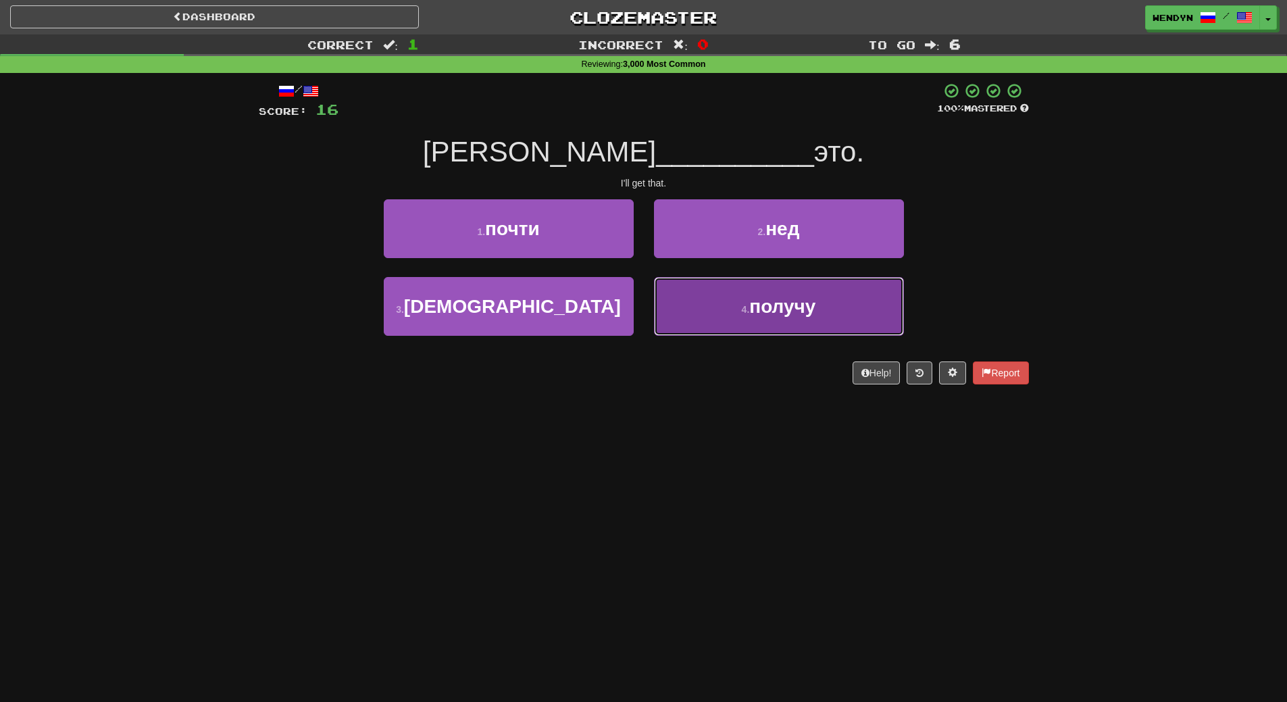
click at [793, 307] on span "получу" at bounding box center [782, 306] width 66 height 21
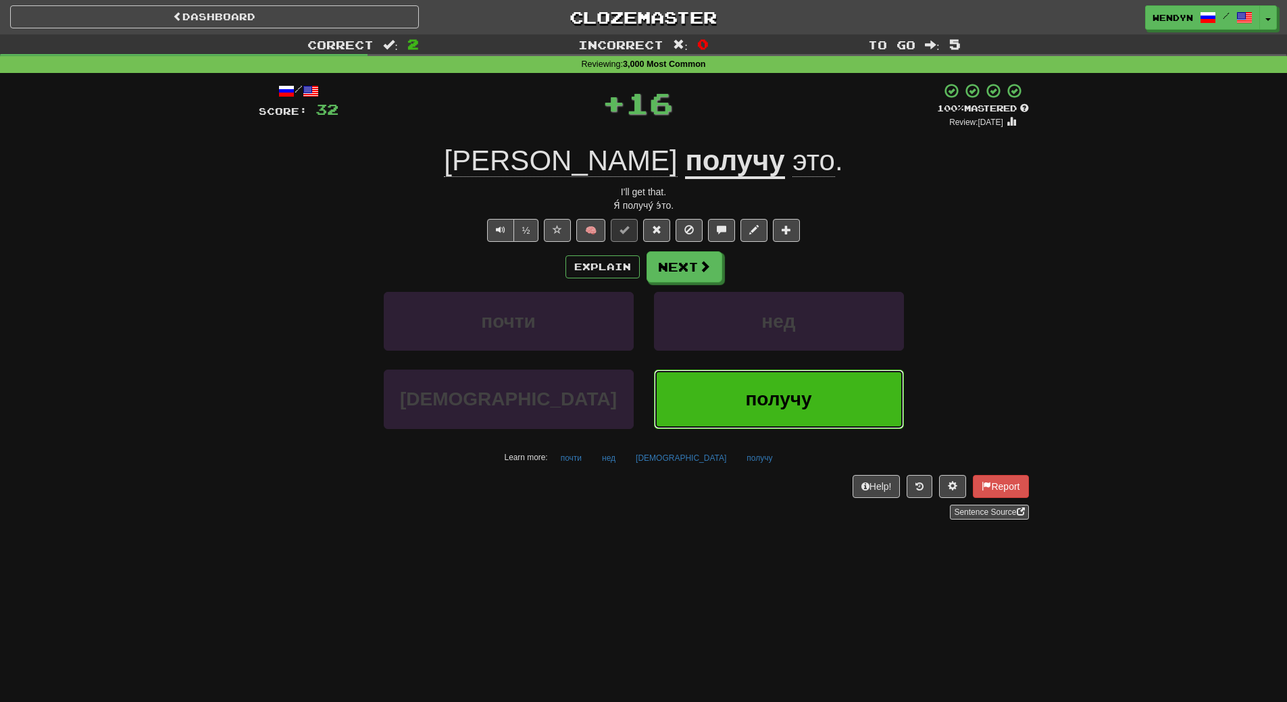
click at [784, 385] on button "получу" at bounding box center [779, 399] width 250 height 59
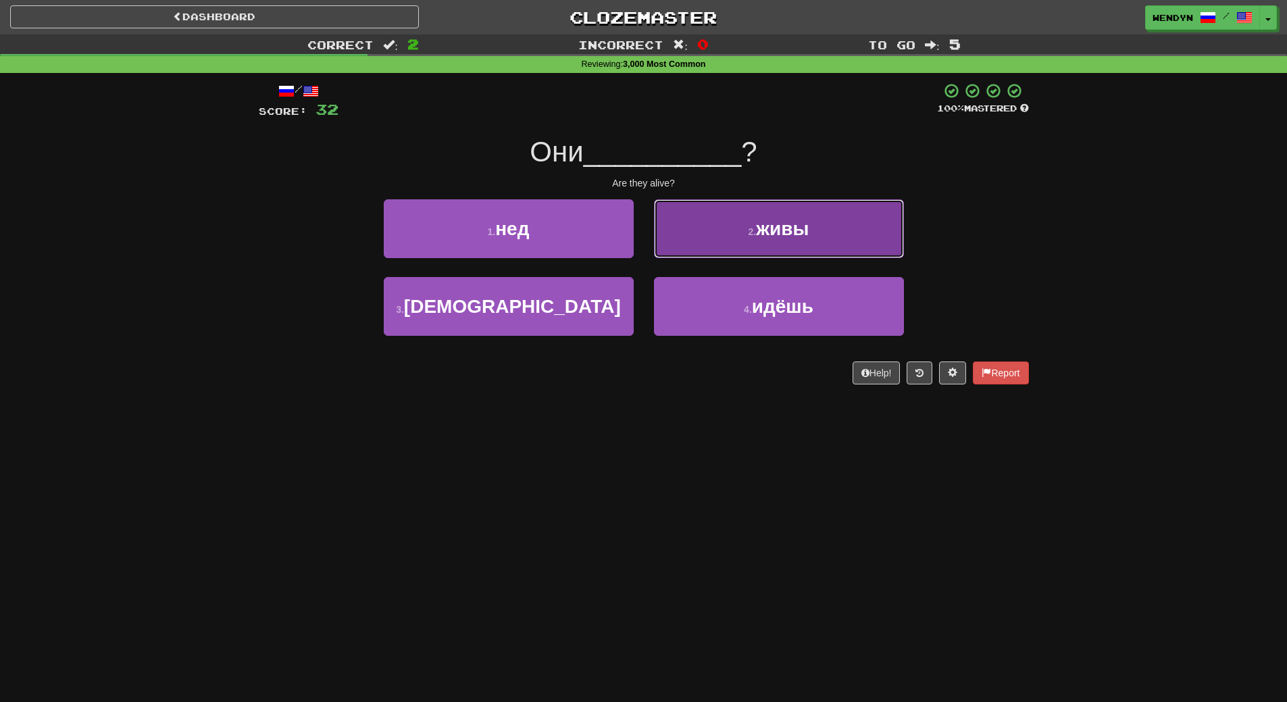
click at [844, 233] on button "2 . живы" at bounding box center [779, 228] width 250 height 59
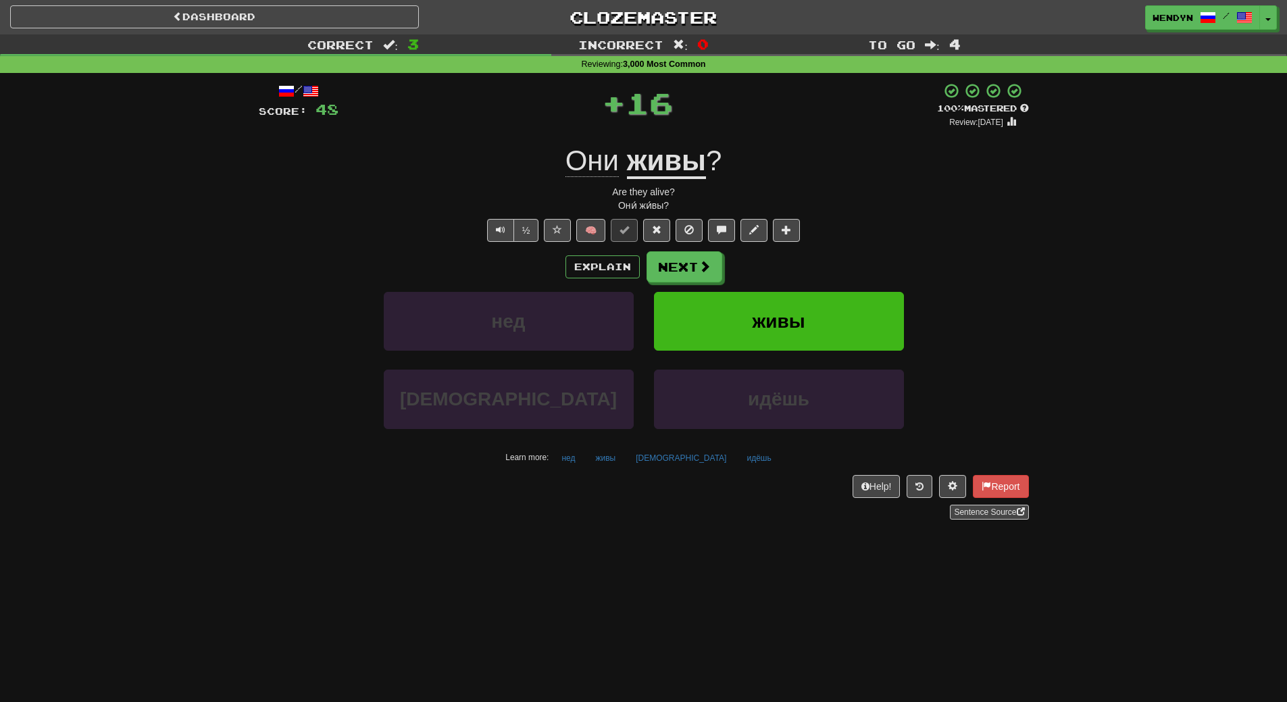
click at [840, 278] on div "Explain Next" at bounding box center [644, 266] width 770 height 31
click at [832, 311] on button "живы" at bounding box center [779, 321] width 250 height 59
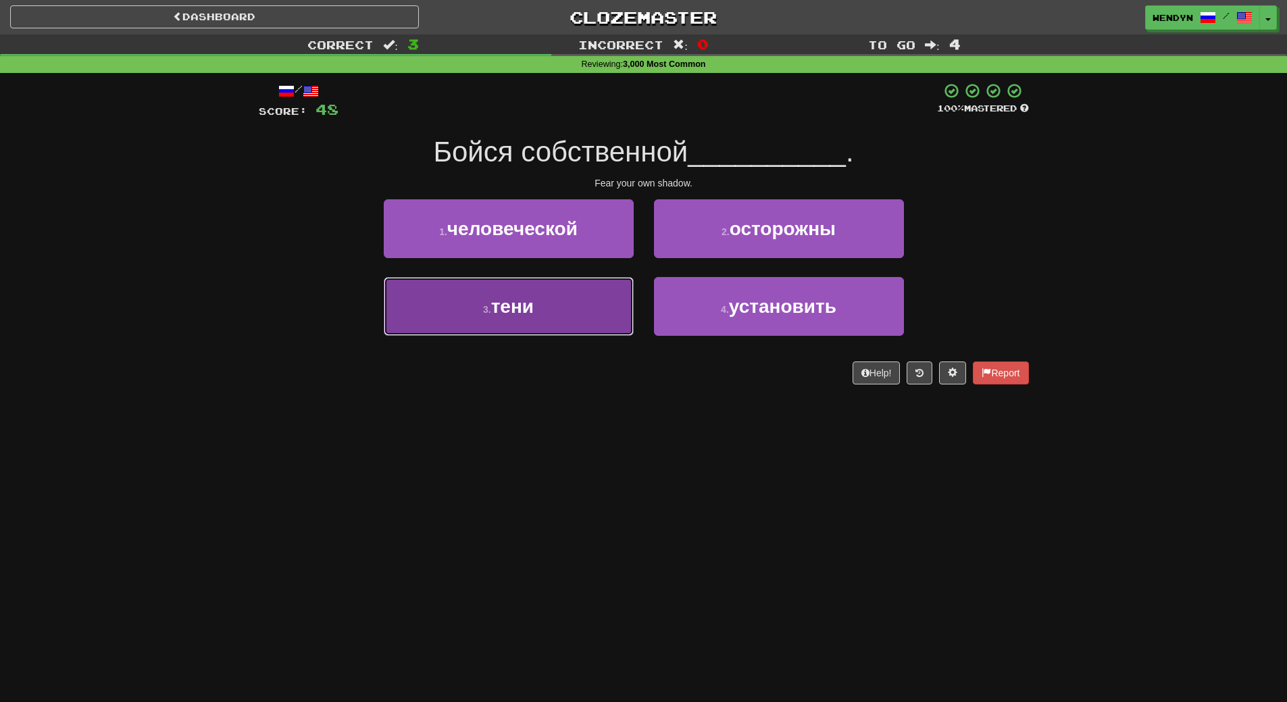
click at [582, 329] on button "3 . тени" at bounding box center [509, 306] width 250 height 59
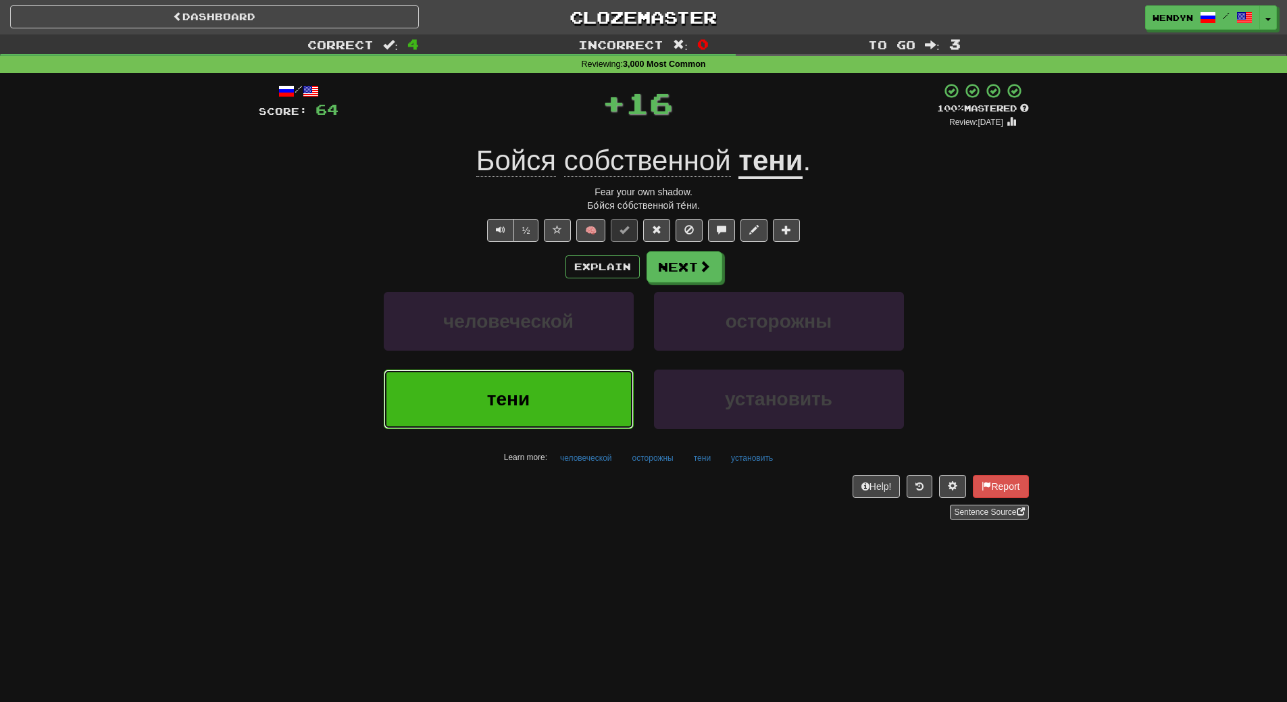
click at [577, 398] on button "тени" at bounding box center [509, 399] width 250 height 59
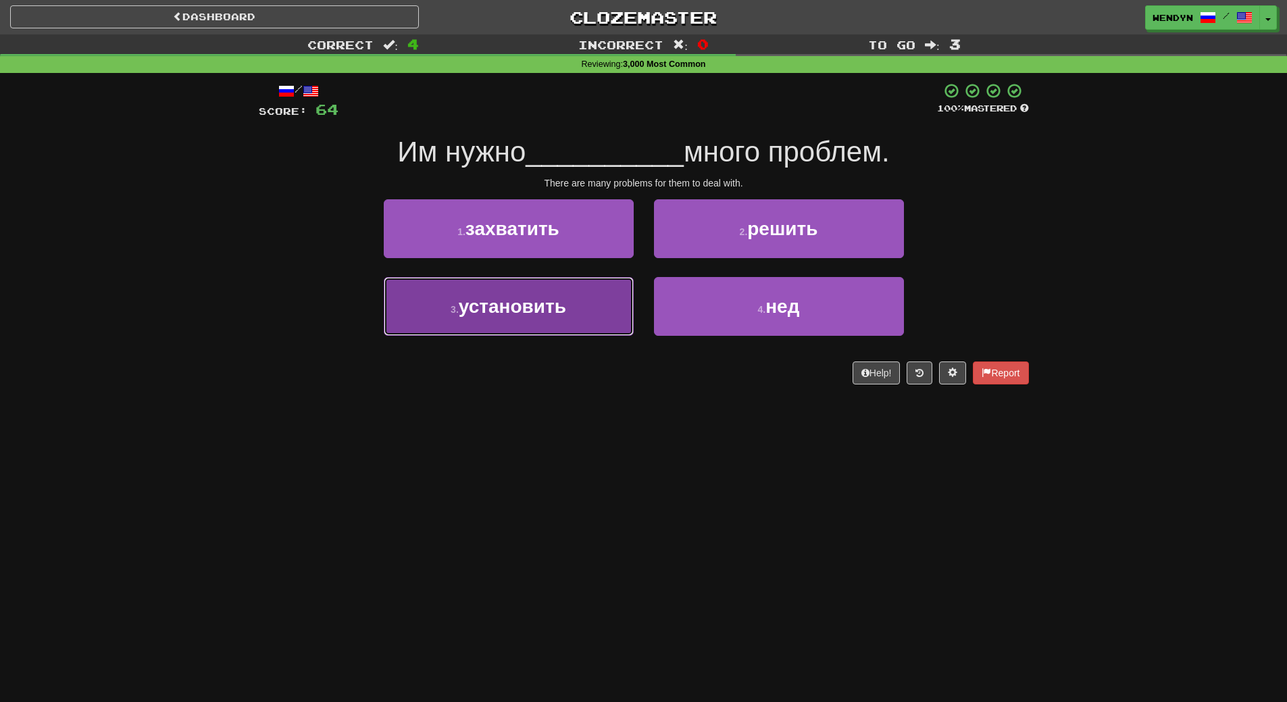
click at [525, 305] on span "установить" at bounding box center [512, 306] width 107 height 21
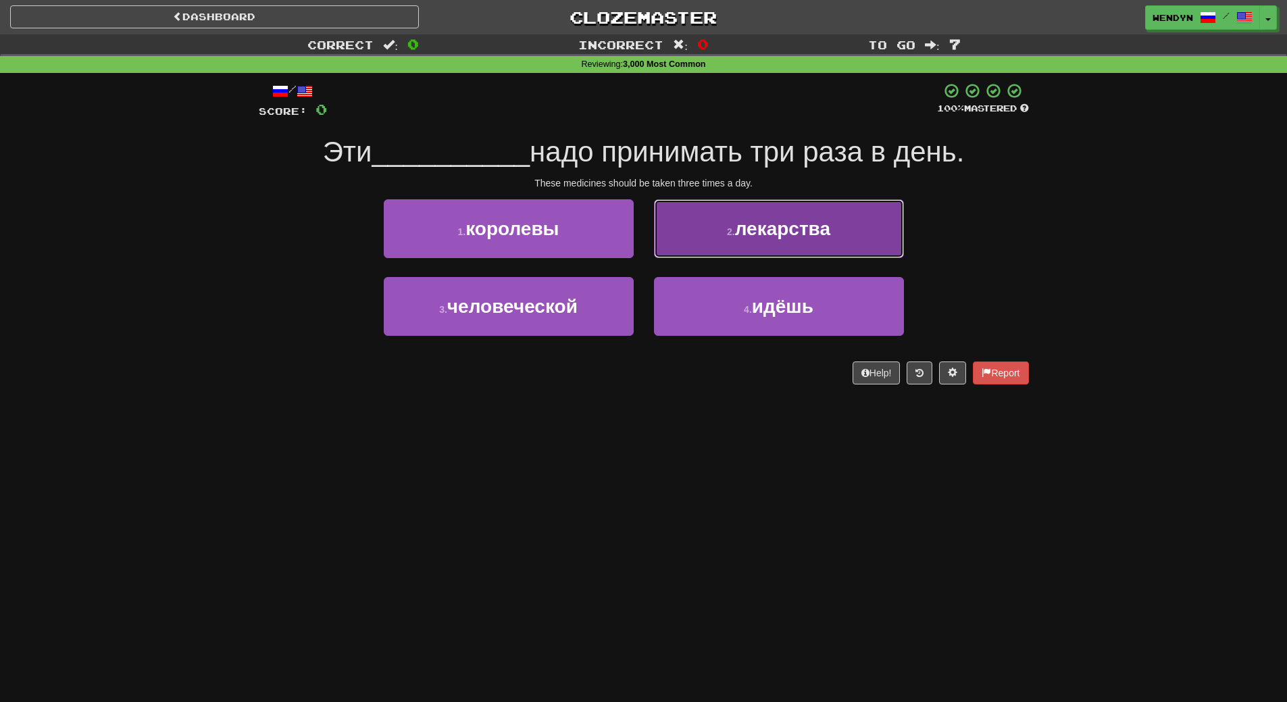
click at [791, 223] on span "лекарства" at bounding box center [782, 228] width 95 height 21
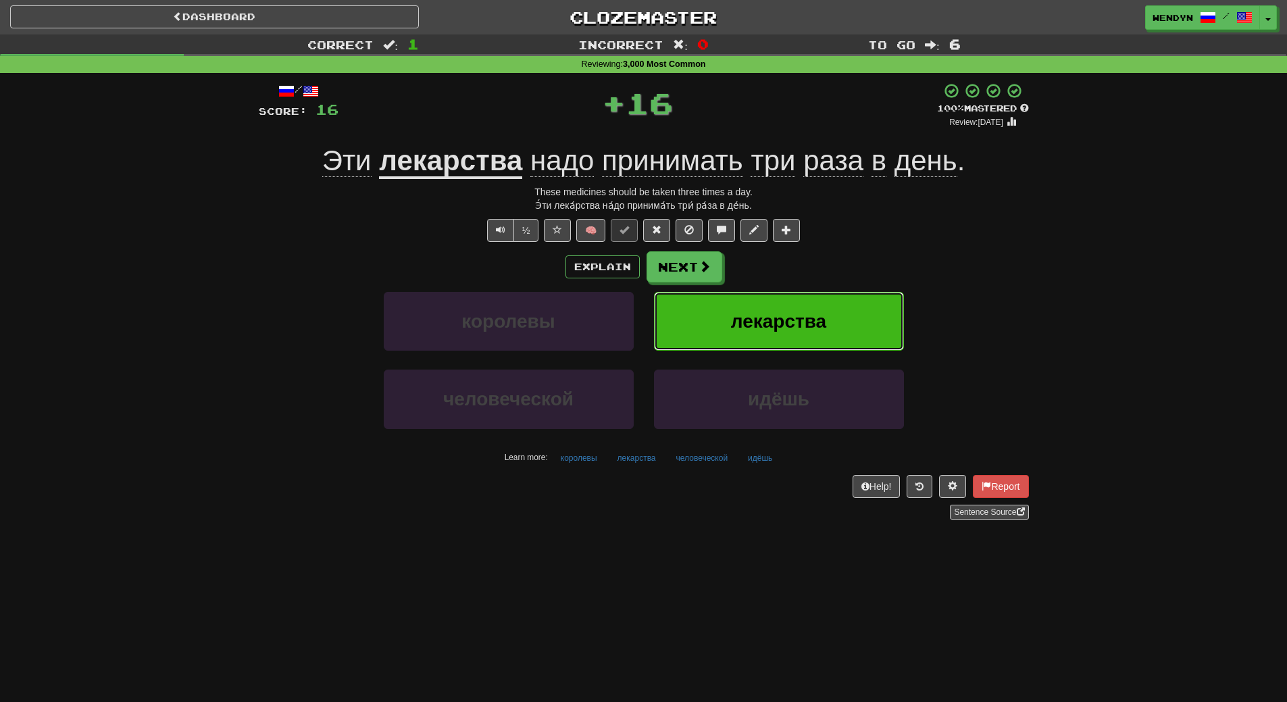
click at [806, 320] on span "лекарства" at bounding box center [778, 321] width 95 height 21
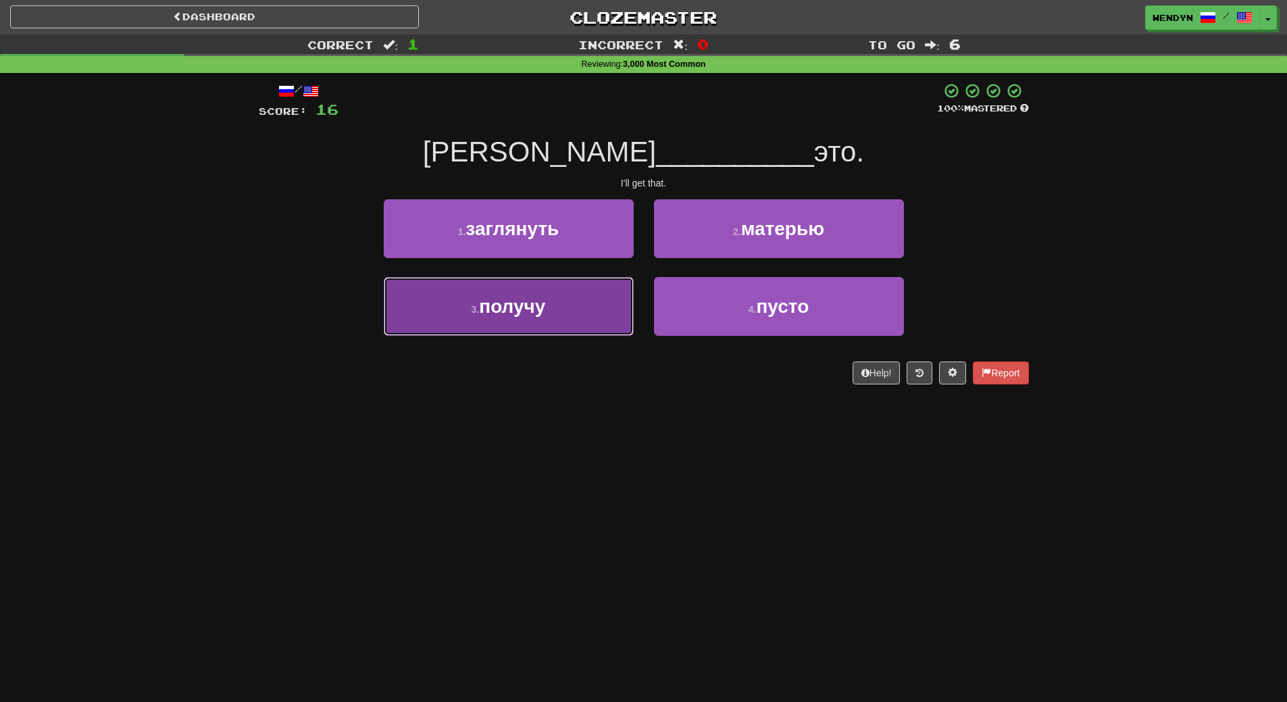
drag, startPoint x: 602, startPoint y: 303, endPoint x: 545, endPoint y: 373, distance: 90.2
click at [600, 307] on button "3 . получу" at bounding box center [509, 306] width 250 height 59
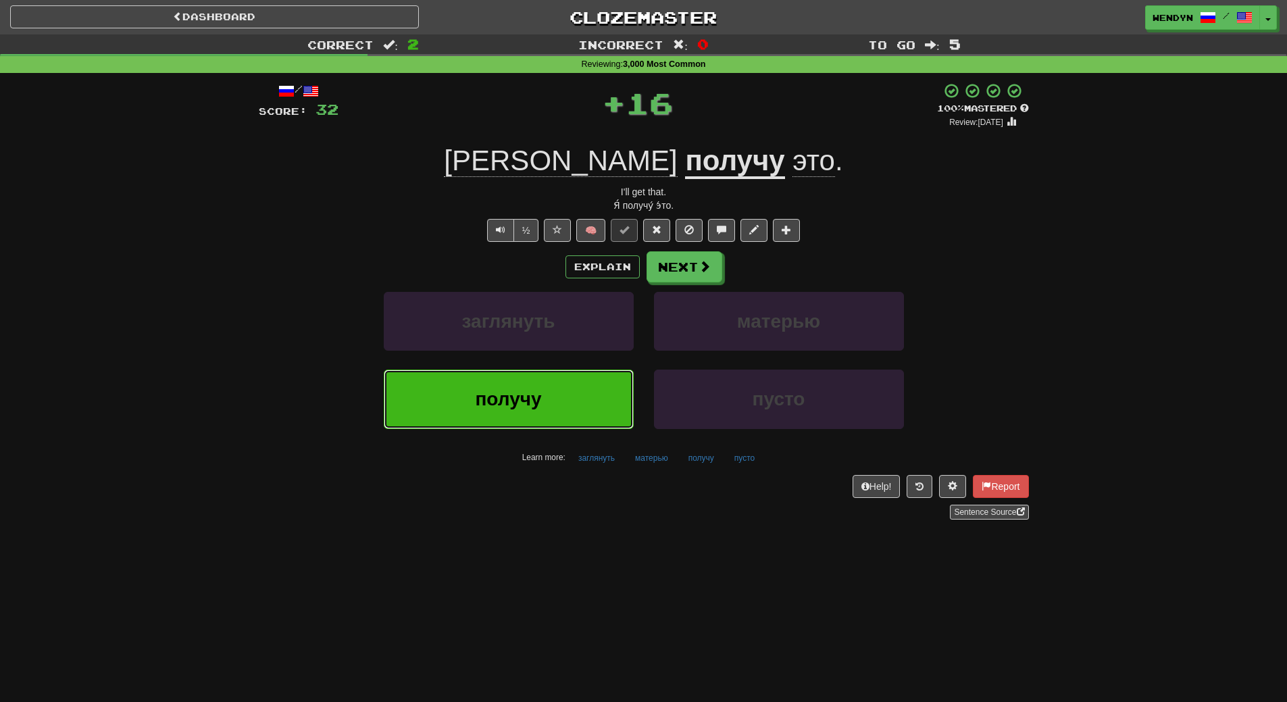
click at [530, 391] on span "получу" at bounding box center [508, 399] width 66 height 21
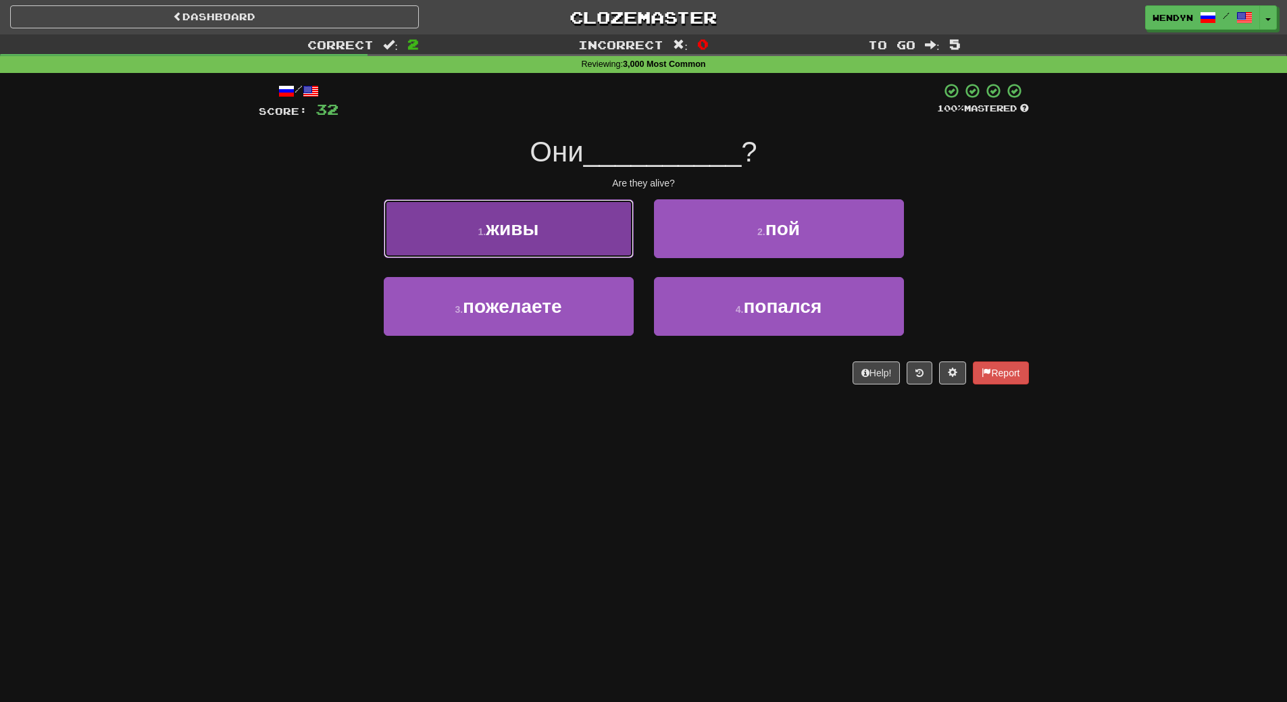
click at [528, 225] on span "живы" at bounding box center [512, 228] width 53 height 21
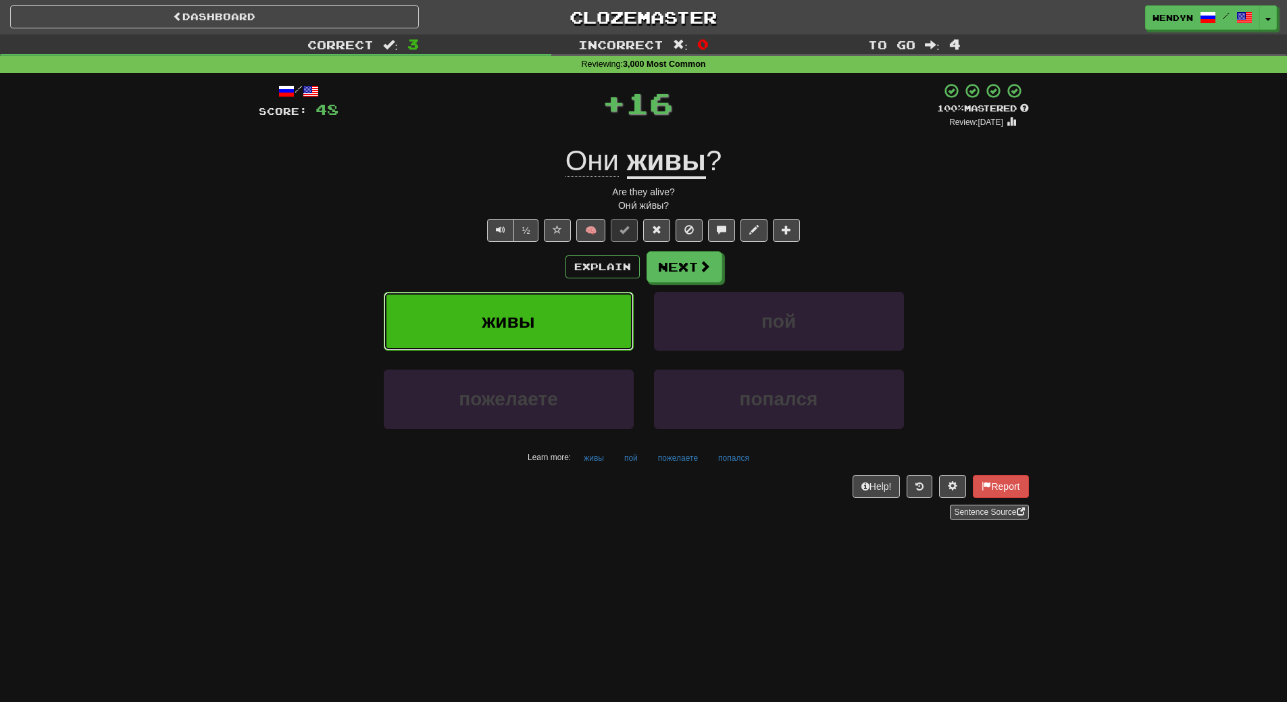
click at [538, 293] on button "живы" at bounding box center [509, 321] width 250 height 59
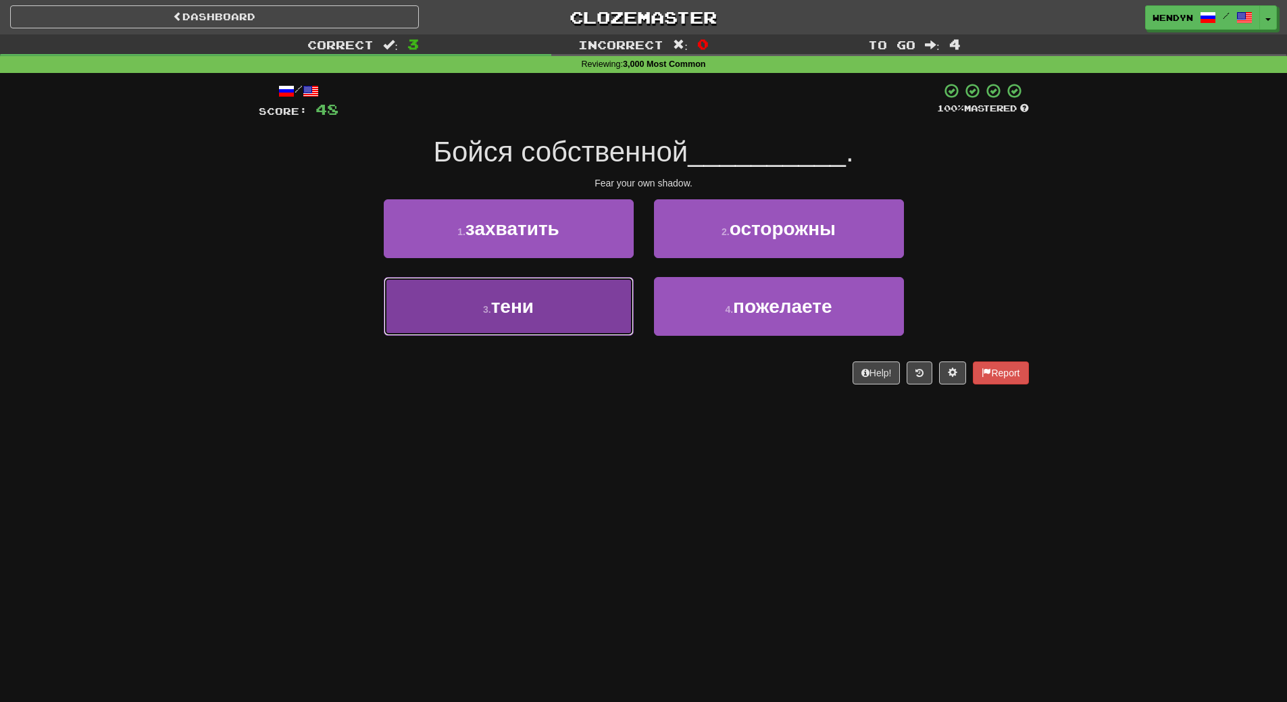
click at [534, 324] on button "3 . тени" at bounding box center [509, 306] width 250 height 59
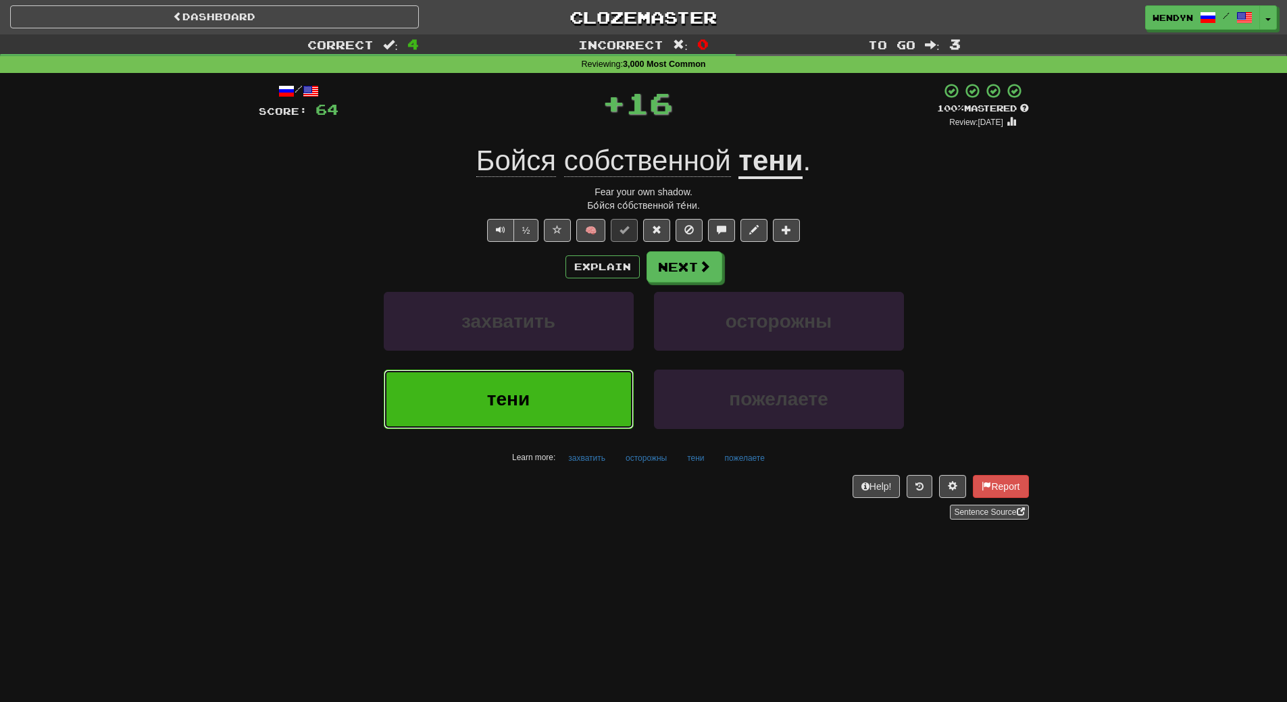
click at [526, 414] on button "тени" at bounding box center [509, 399] width 250 height 59
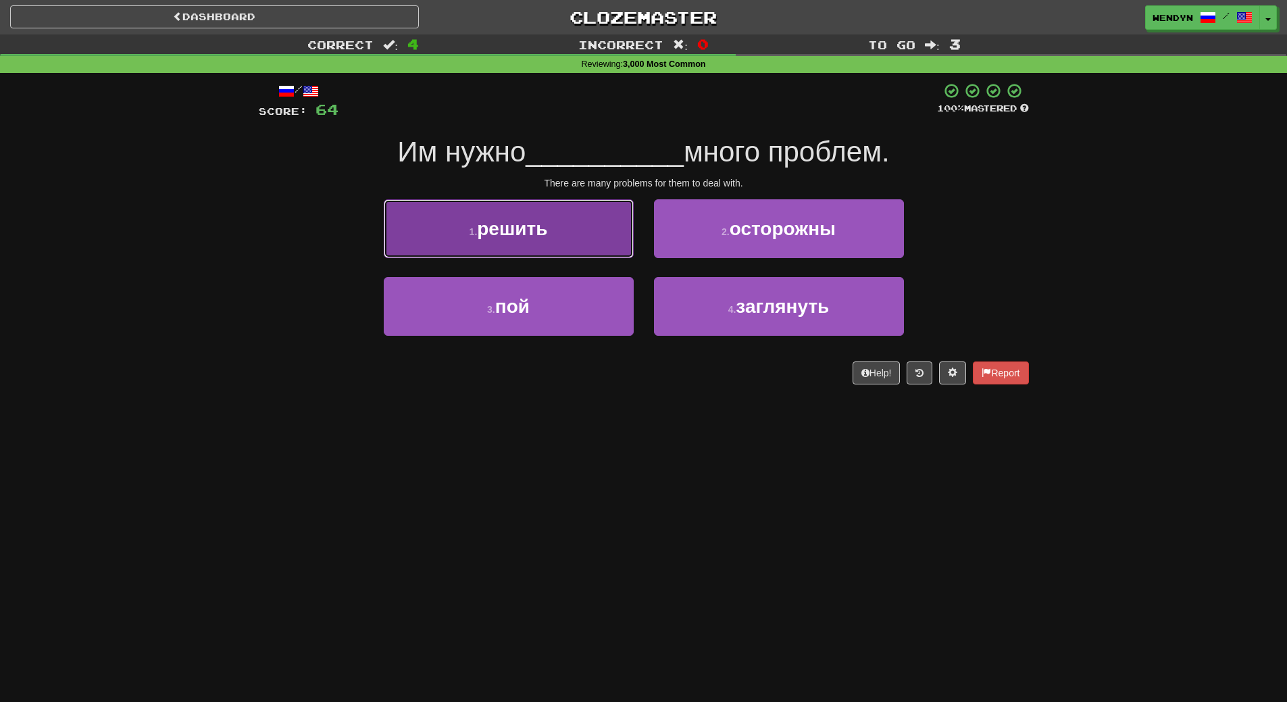
click at [568, 236] on button "1 . решить" at bounding box center [509, 228] width 250 height 59
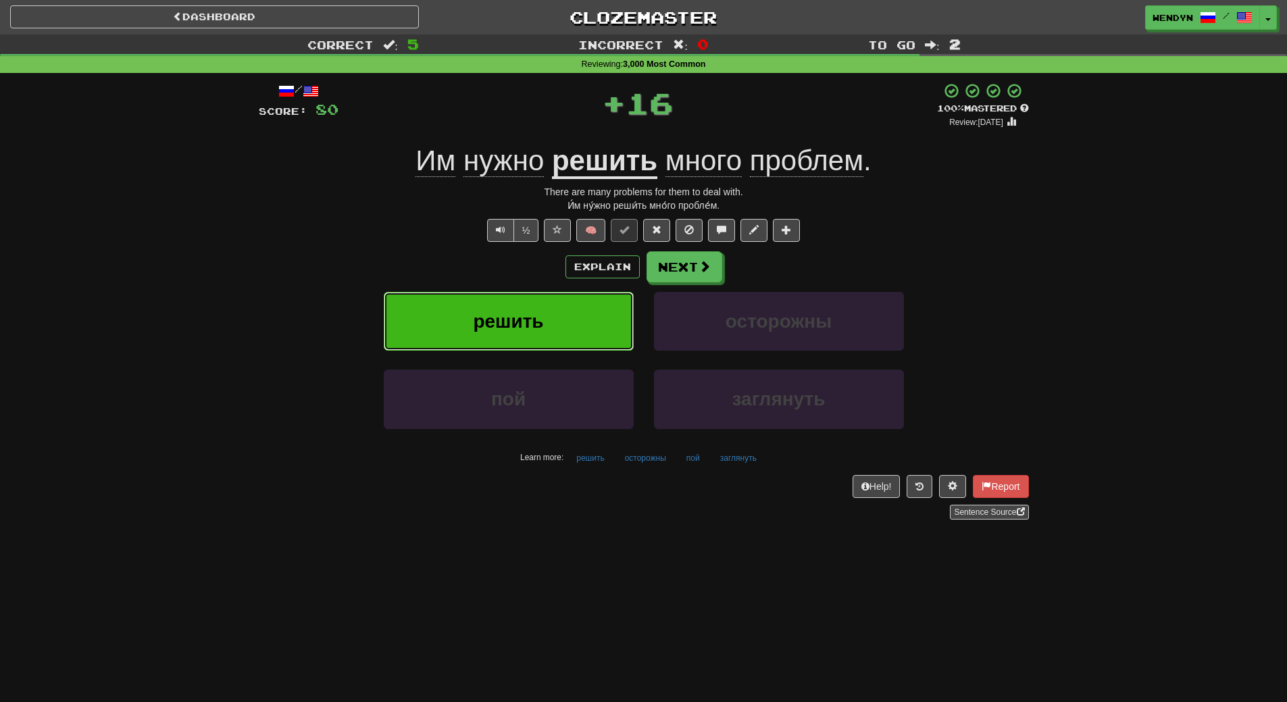
click at [568, 313] on button "решить" at bounding box center [509, 321] width 250 height 59
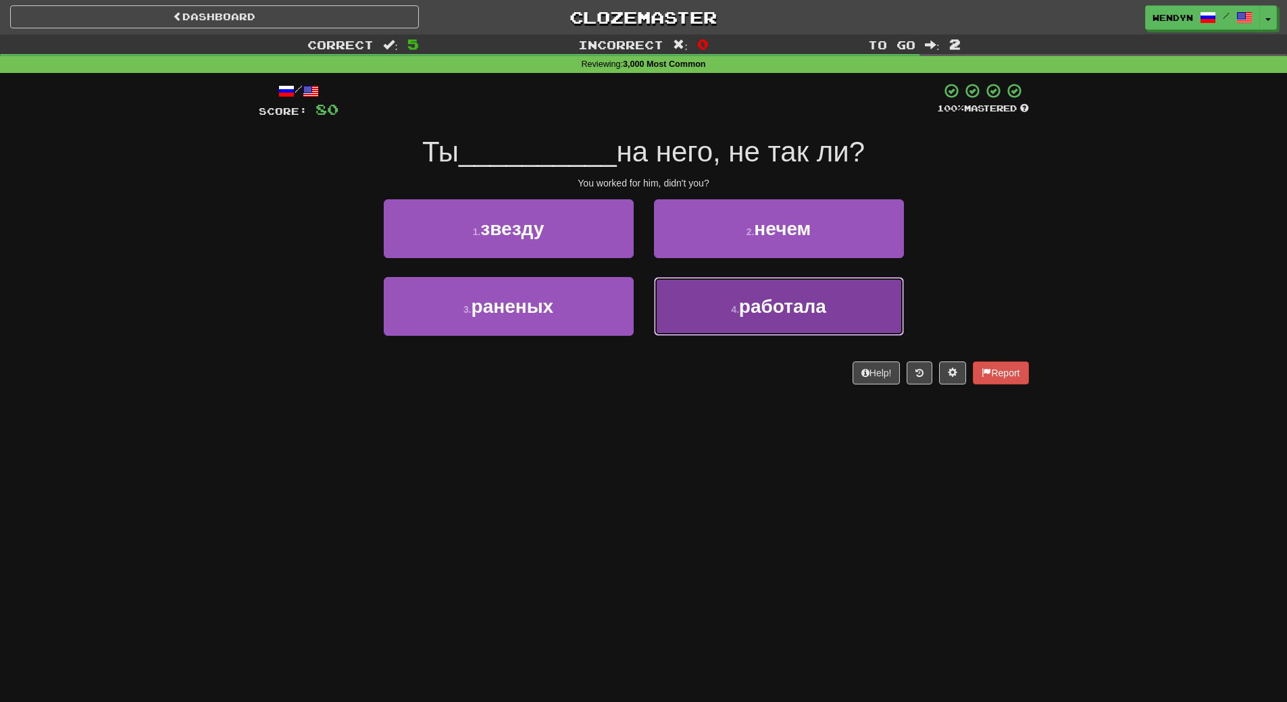
click at [839, 322] on button "4 . работала" at bounding box center [779, 306] width 250 height 59
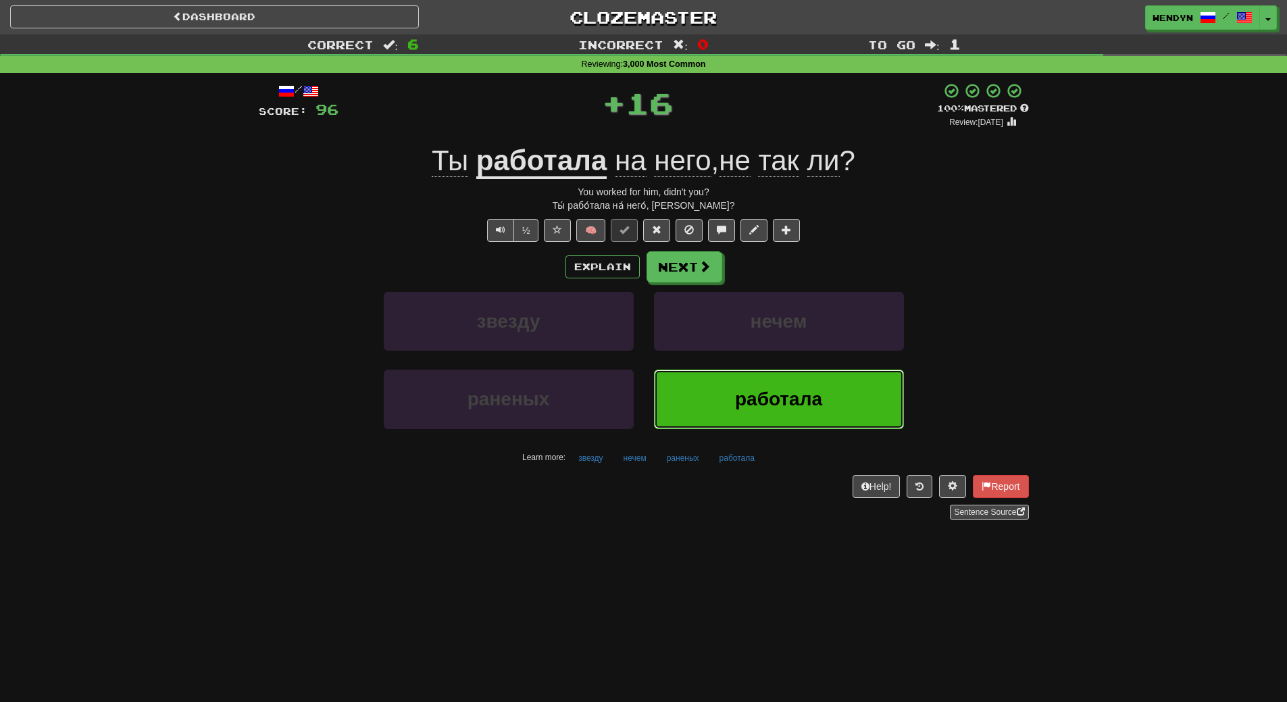
click at [820, 417] on button "работала" at bounding box center [779, 399] width 250 height 59
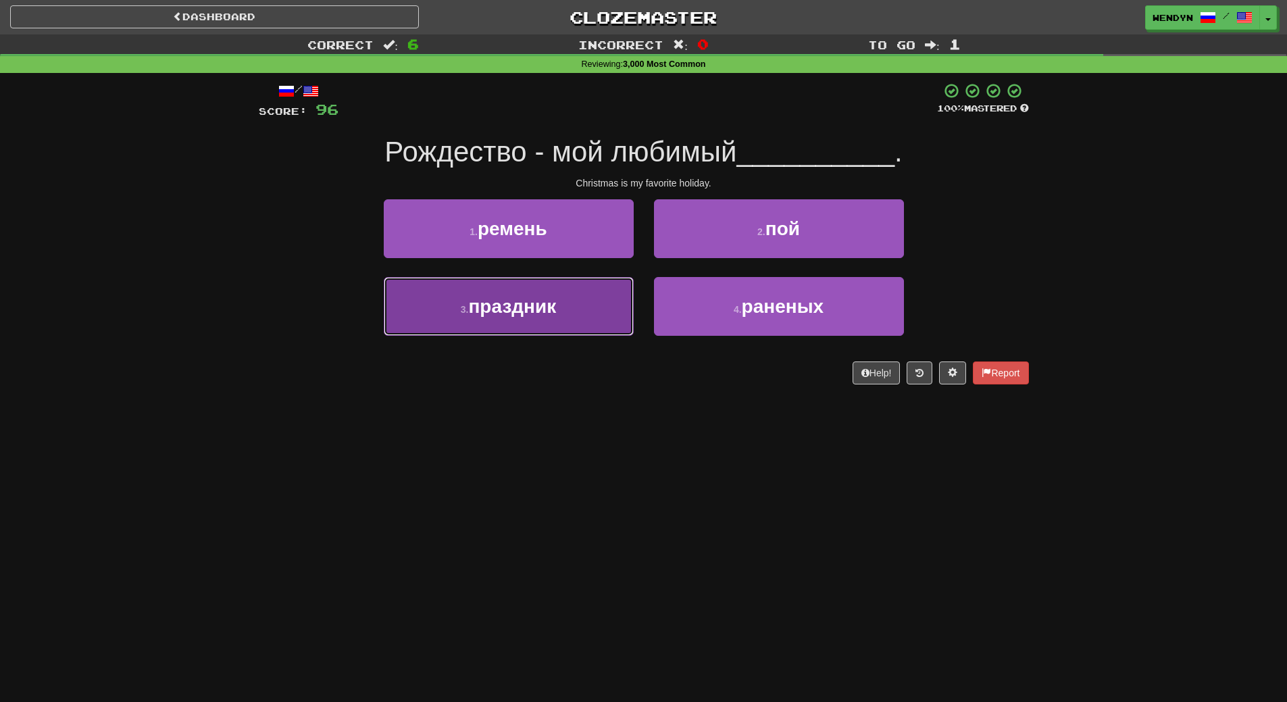
click at [526, 307] on span "праздник" at bounding box center [512, 306] width 88 height 21
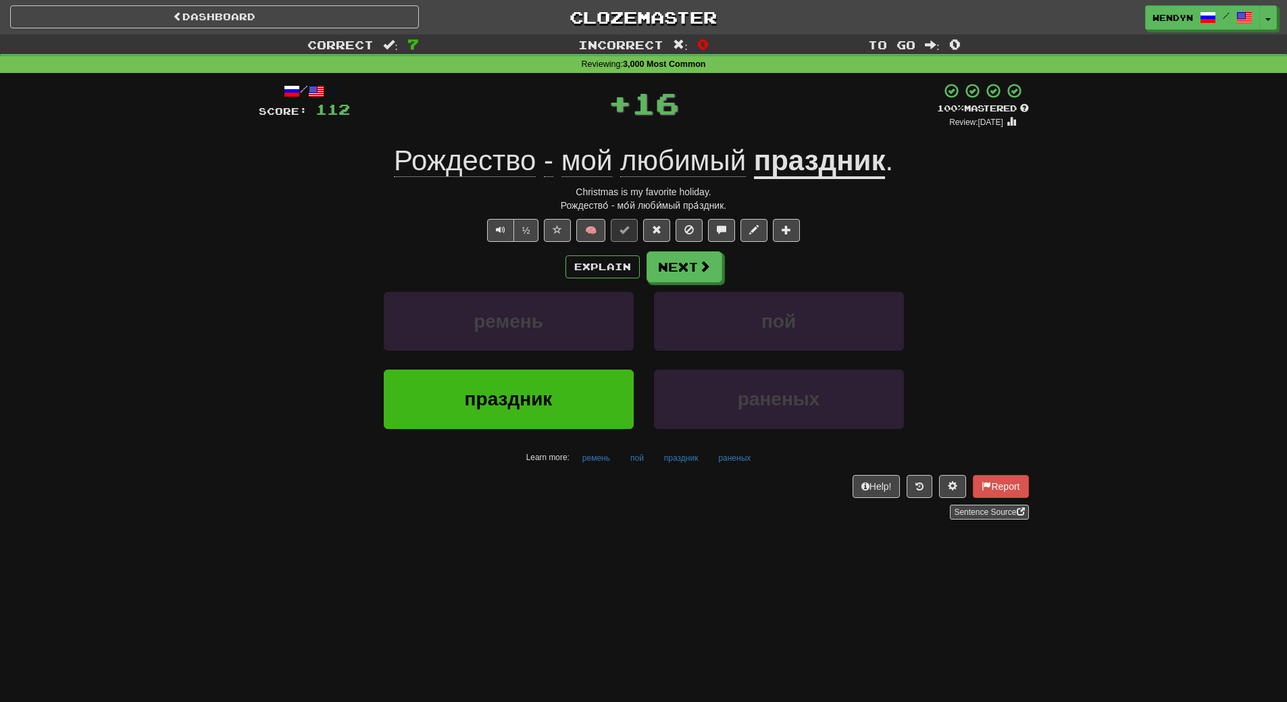
click at [522, 493] on div "Help! Report Sentence Source" at bounding box center [644, 497] width 770 height 45
click at [509, 403] on span "праздник" at bounding box center [509, 399] width 88 height 21
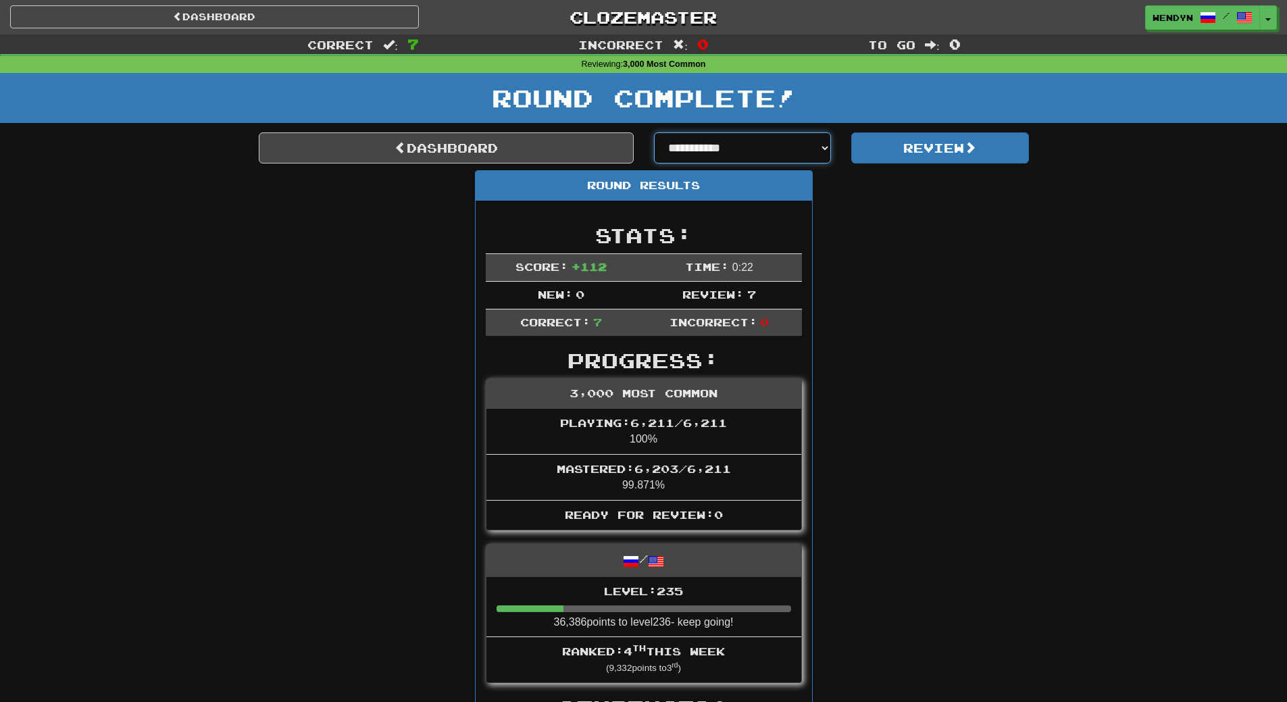
click at [823, 143] on select "**********" at bounding box center [743, 147] width 178 height 31
select select "**********"
click at [654, 132] on select "**********" at bounding box center [743, 147] width 178 height 31
select select "**********"
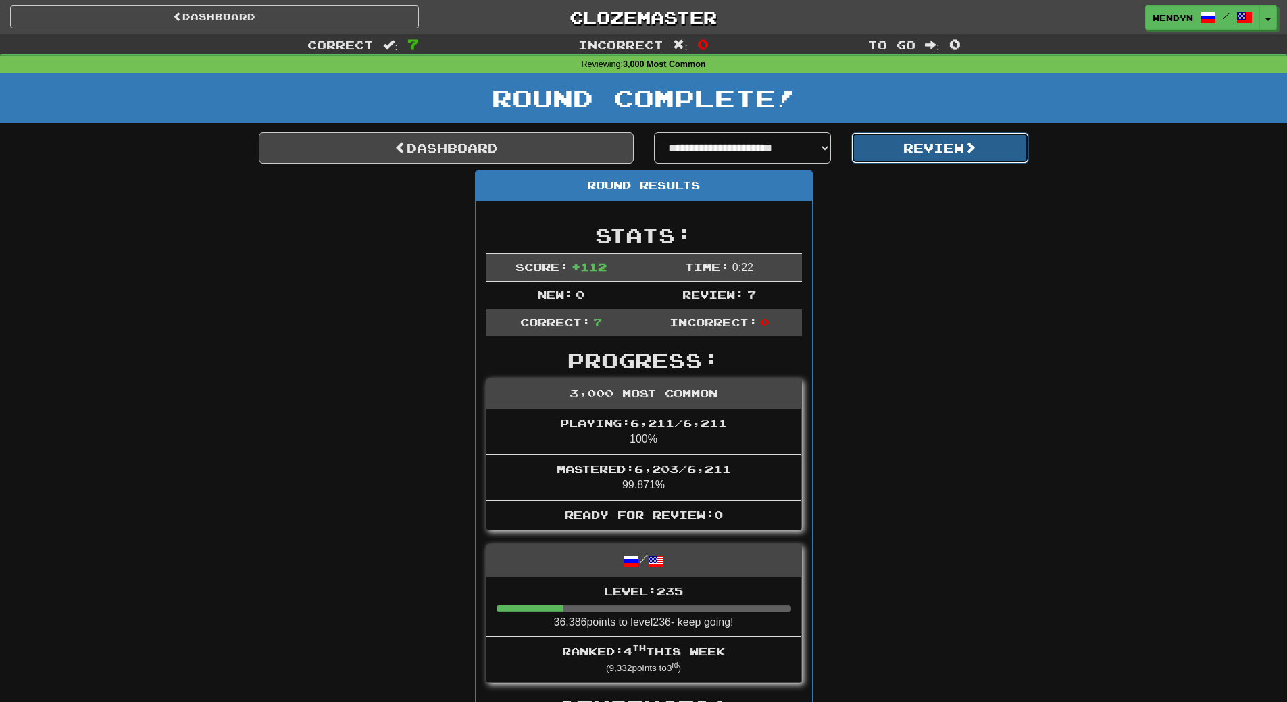
click at [938, 151] on button "Review" at bounding box center [940, 147] width 178 height 31
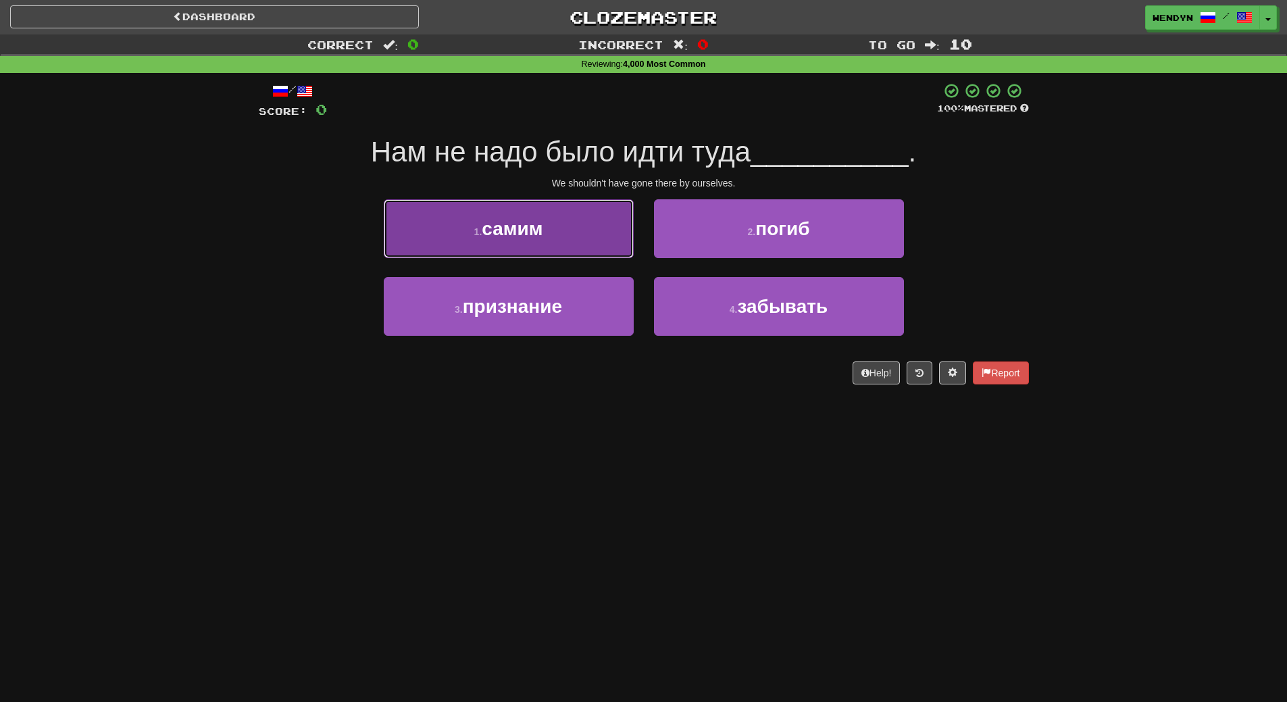
click at [549, 235] on button "1 . самим" at bounding box center [509, 228] width 250 height 59
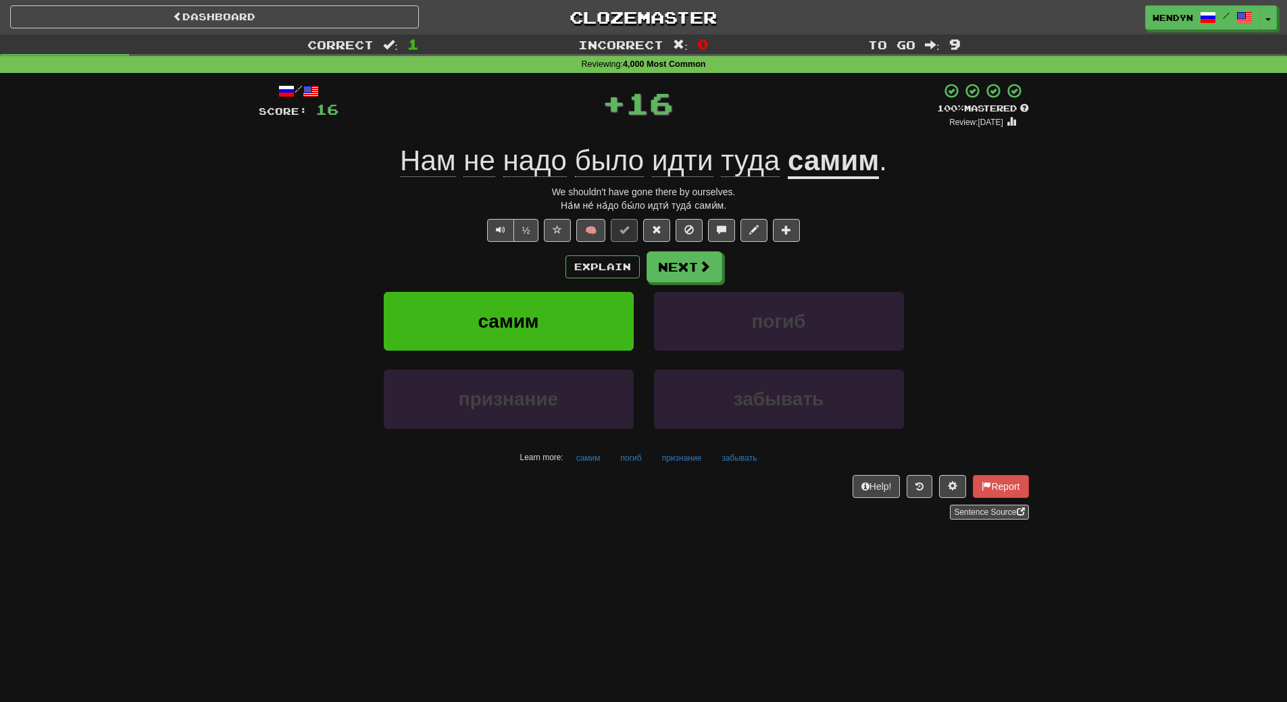
click at [544, 274] on div "Explain Next" at bounding box center [644, 266] width 770 height 31
click at [545, 320] on button "самим" at bounding box center [509, 321] width 250 height 59
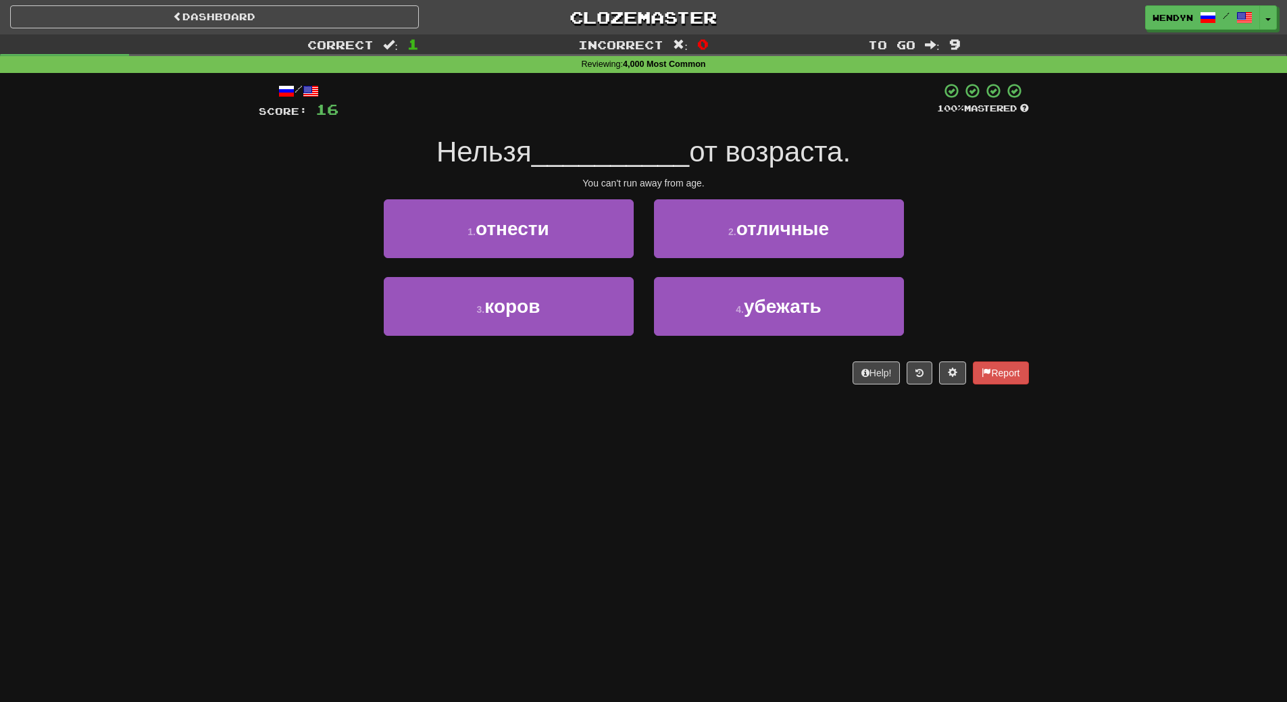
click at [701, 477] on div "Dashboard Clozemaster WendyN / Toggle Dropdown Dashboard Leaderboard Activity F…" at bounding box center [643, 351] width 1287 height 702
click at [681, 613] on div "Dashboard Clozemaster WendyN / Toggle Dropdown Dashboard Leaderboard Activity F…" at bounding box center [643, 351] width 1287 height 702
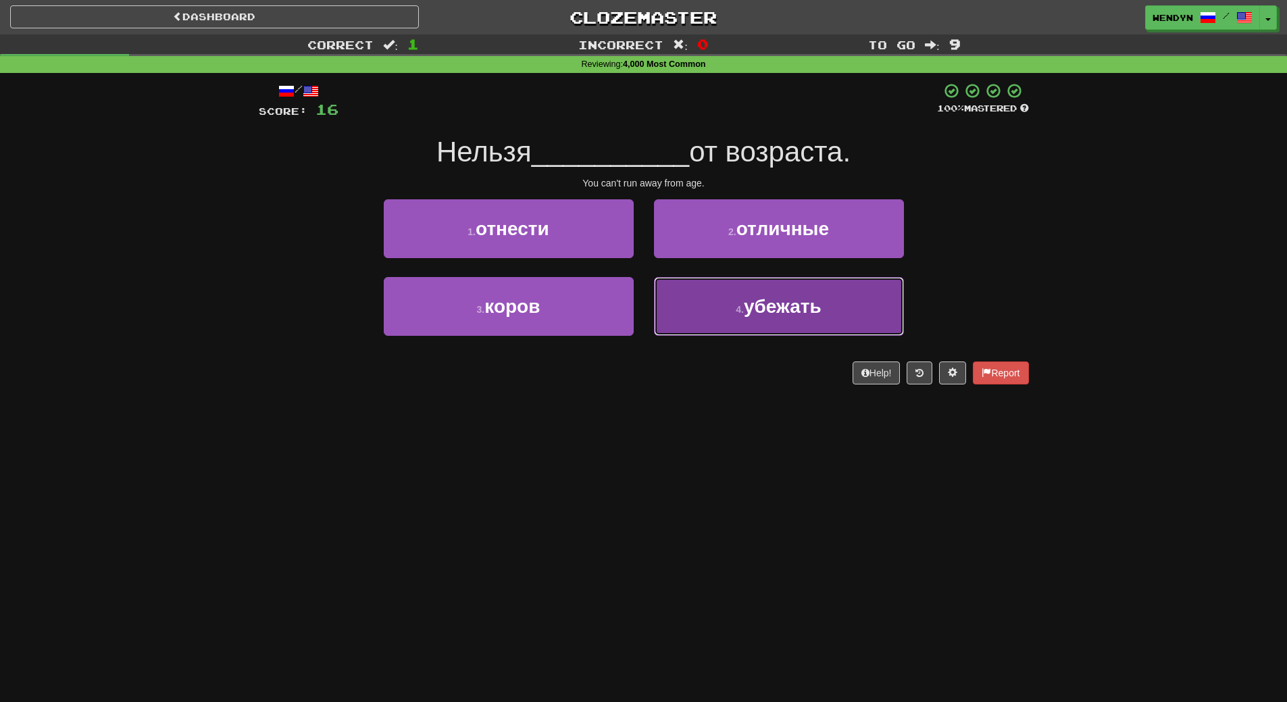
click at [749, 320] on button "4 . убежать" at bounding box center [779, 306] width 250 height 59
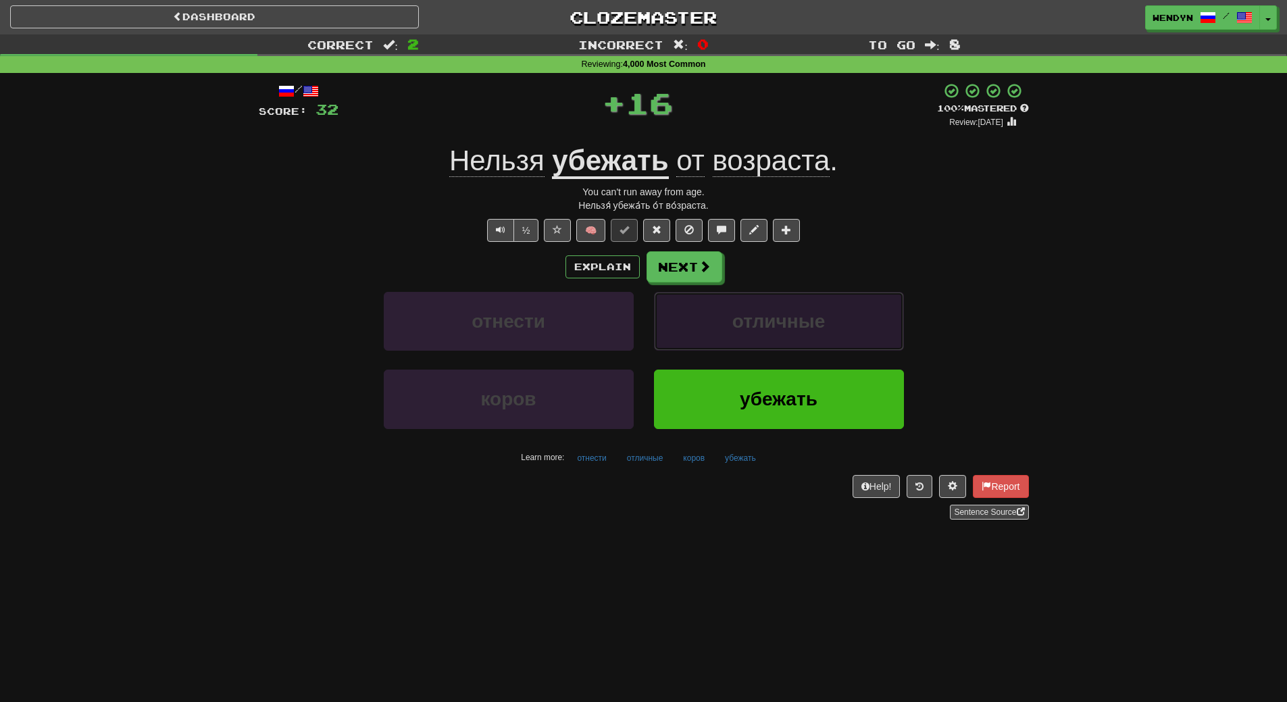
click at [749, 320] on span "отличные" at bounding box center [778, 321] width 93 height 21
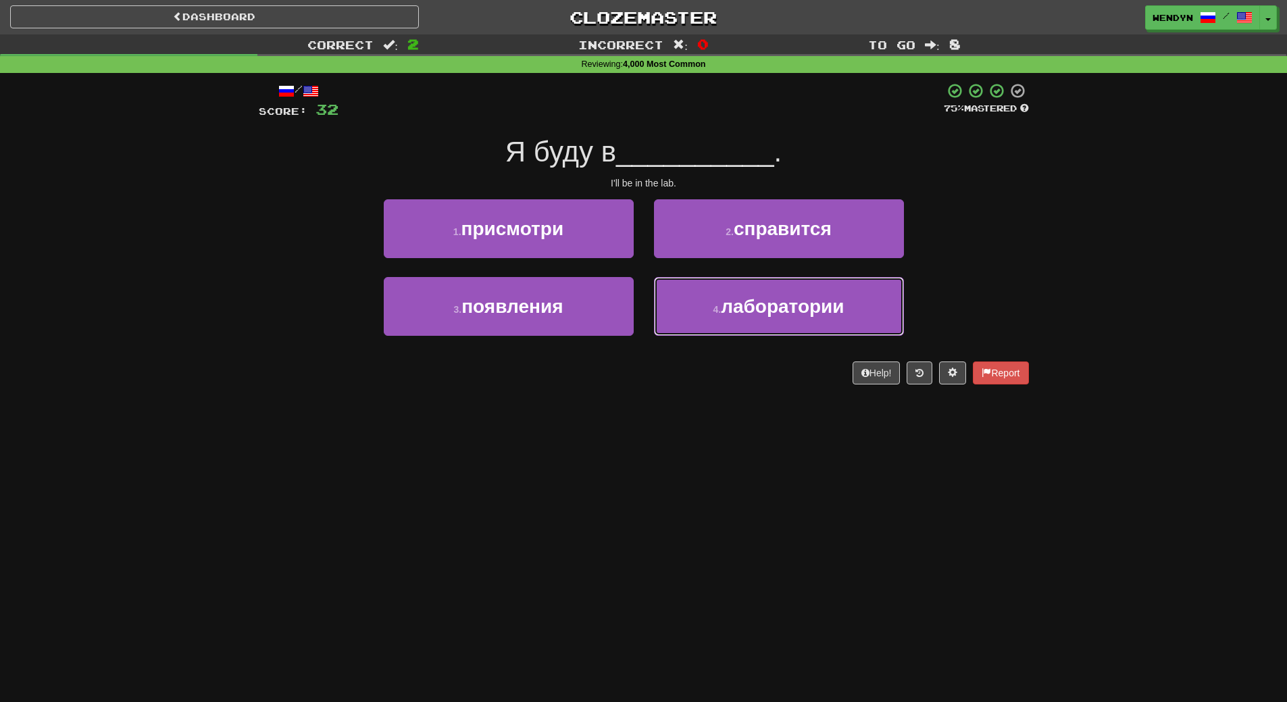
drag, startPoint x: 749, startPoint y: 320, endPoint x: 749, endPoint y: 473, distance: 152.7
click at [749, 473] on div "Dashboard Clozemaster WendyN / Toggle Dropdown Dashboard Leaderboard Activity F…" at bounding box center [643, 351] width 1287 height 702
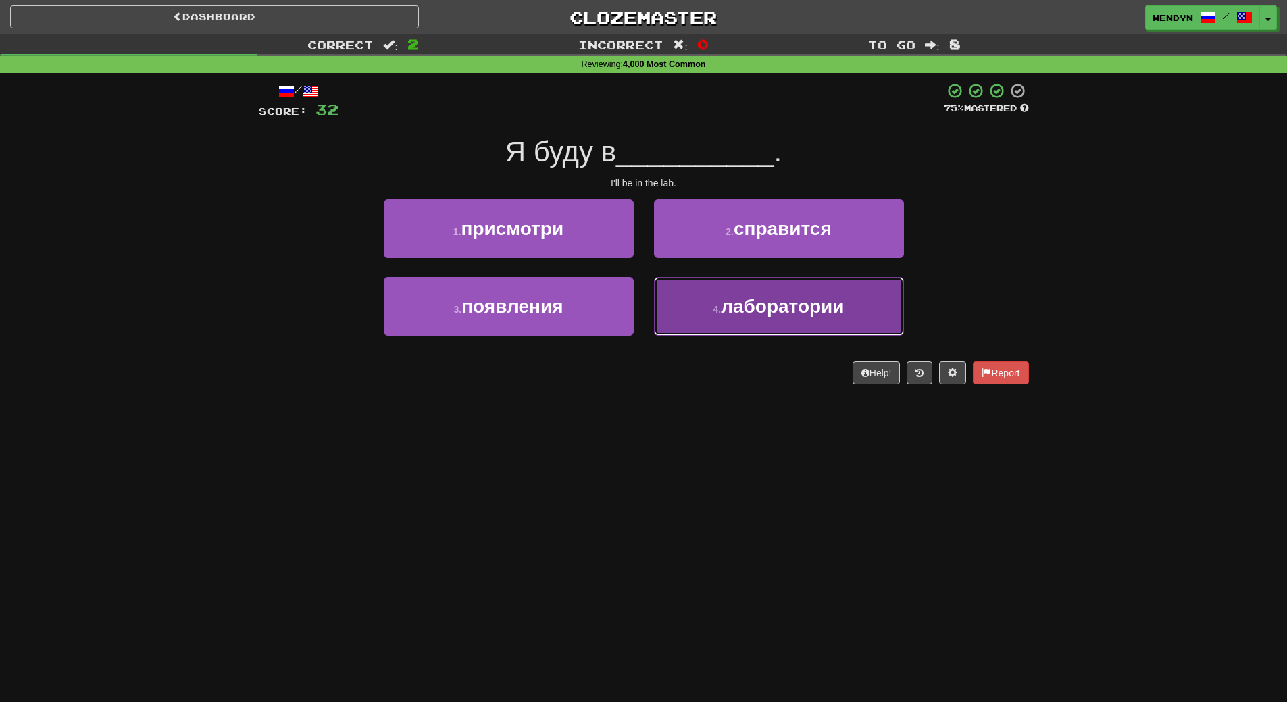
click at [759, 324] on button "4 . лаборатории" at bounding box center [779, 306] width 250 height 59
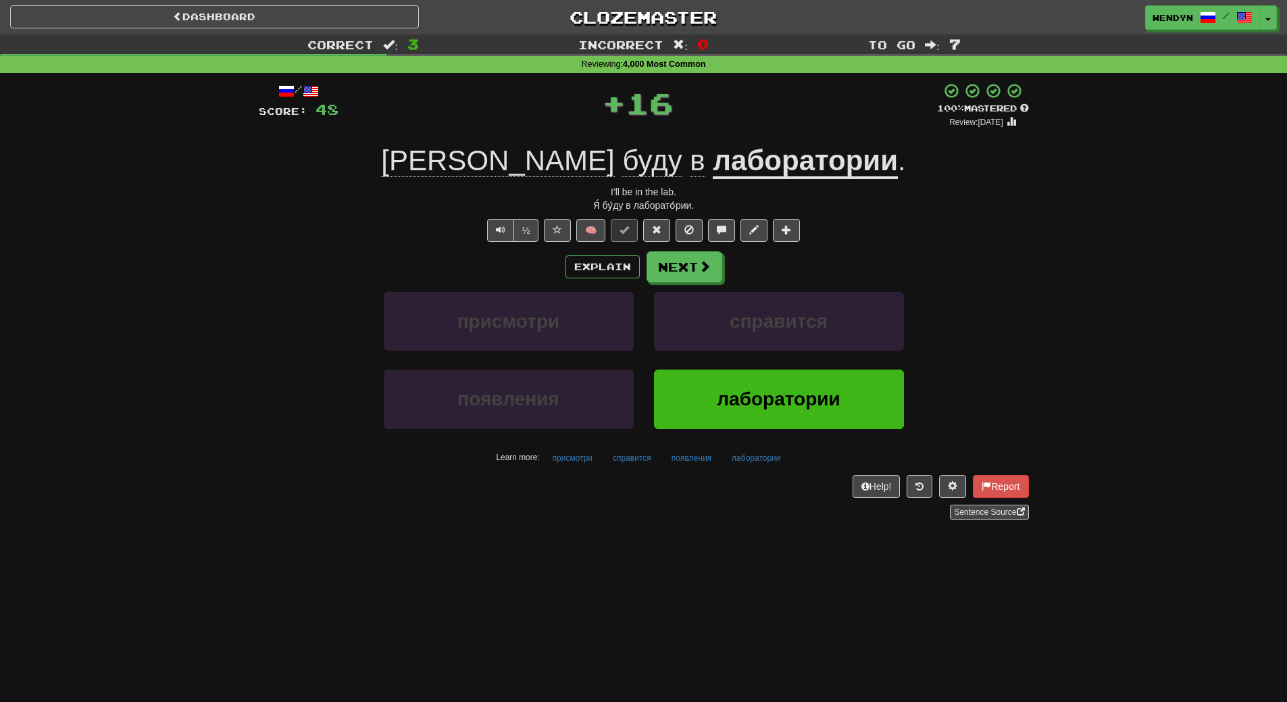
drag, startPoint x: 745, startPoint y: 571, endPoint x: 747, endPoint y: 441, distance: 129.7
click at [745, 560] on div "Dashboard Clozemaster WendyN / Toggle Dropdown Dashboard Leaderboard Activity F…" at bounding box center [643, 351] width 1287 height 702
click at [747, 385] on button "лаборатории" at bounding box center [779, 399] width 250 height 59
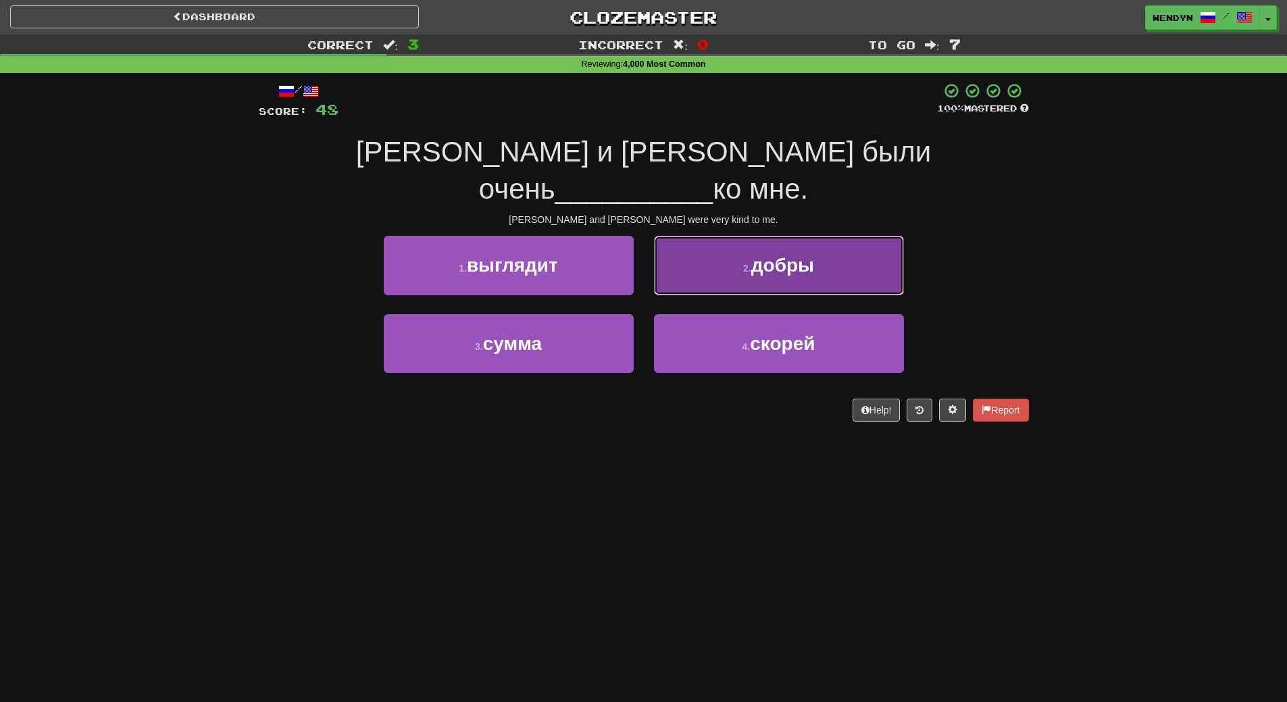
click at [826, 236] on button "2 . добры" at bounding box center [779, 265] width 250 height 59
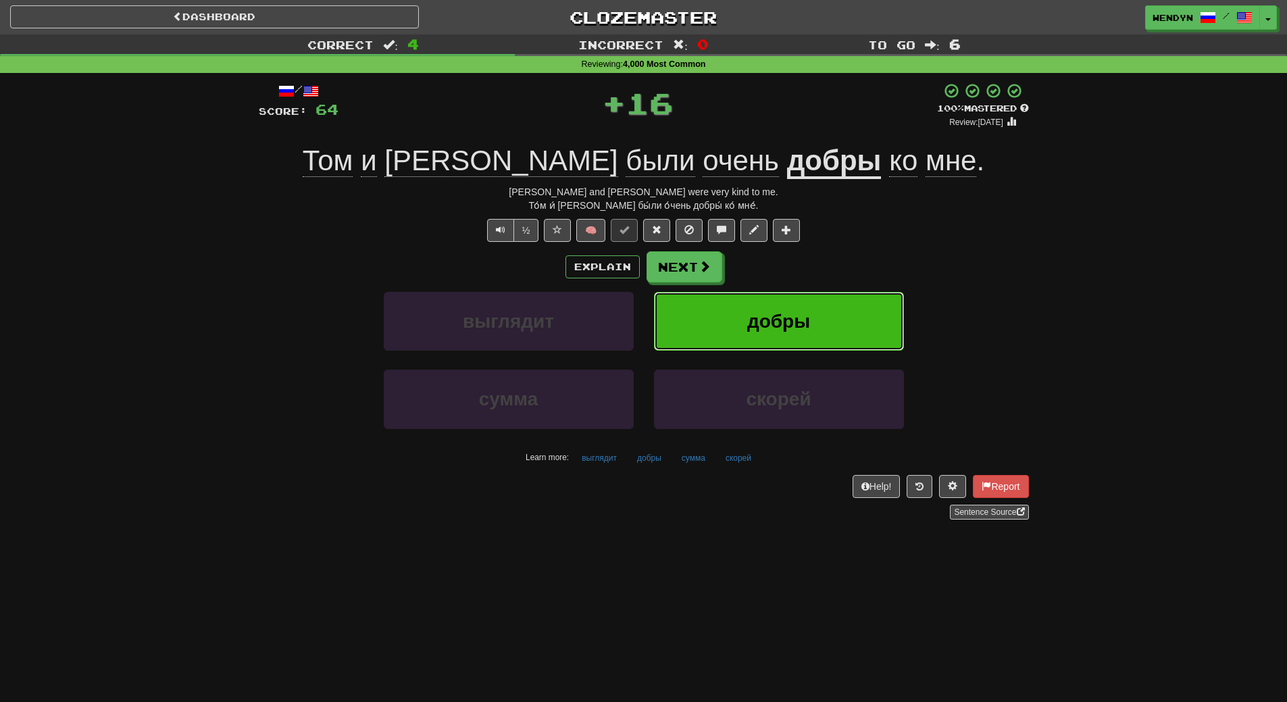
click at [828, 313] on button "добры" at bounding box center [779, 321] width 250 height 59
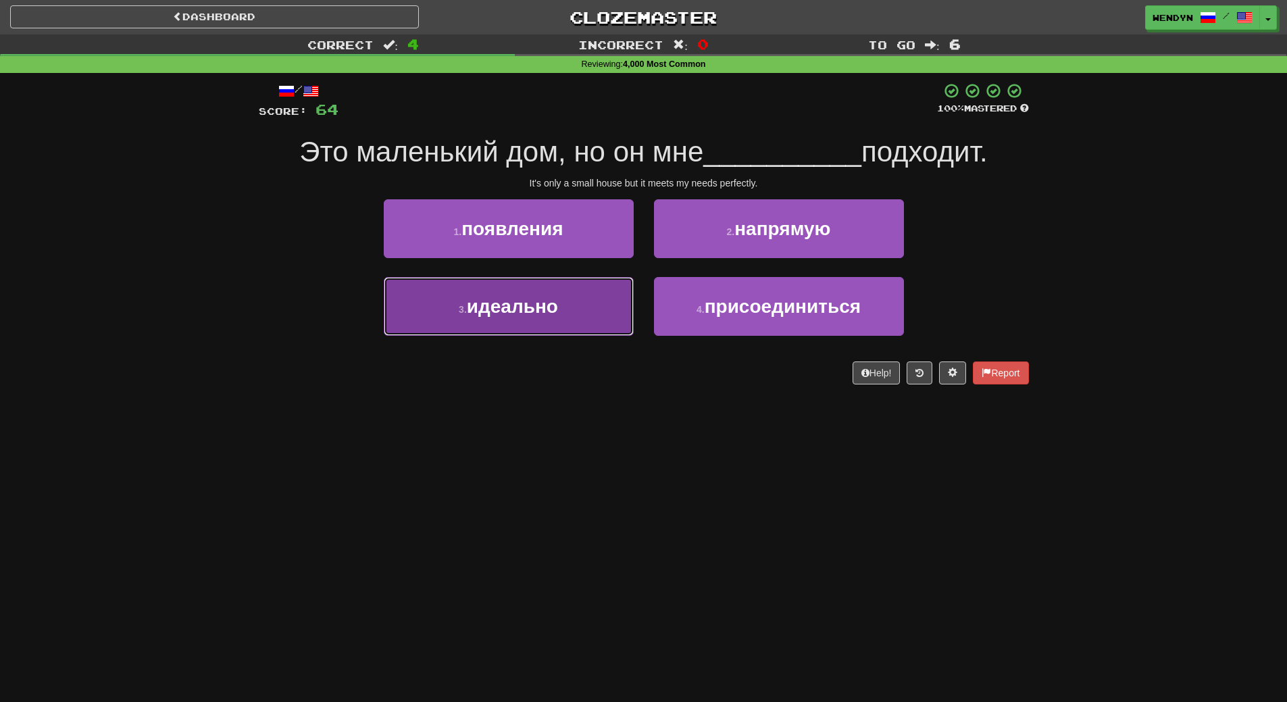
click at [591, 324] on button "3 . идеально" at bounding box center [509, 306] width 250 height 59
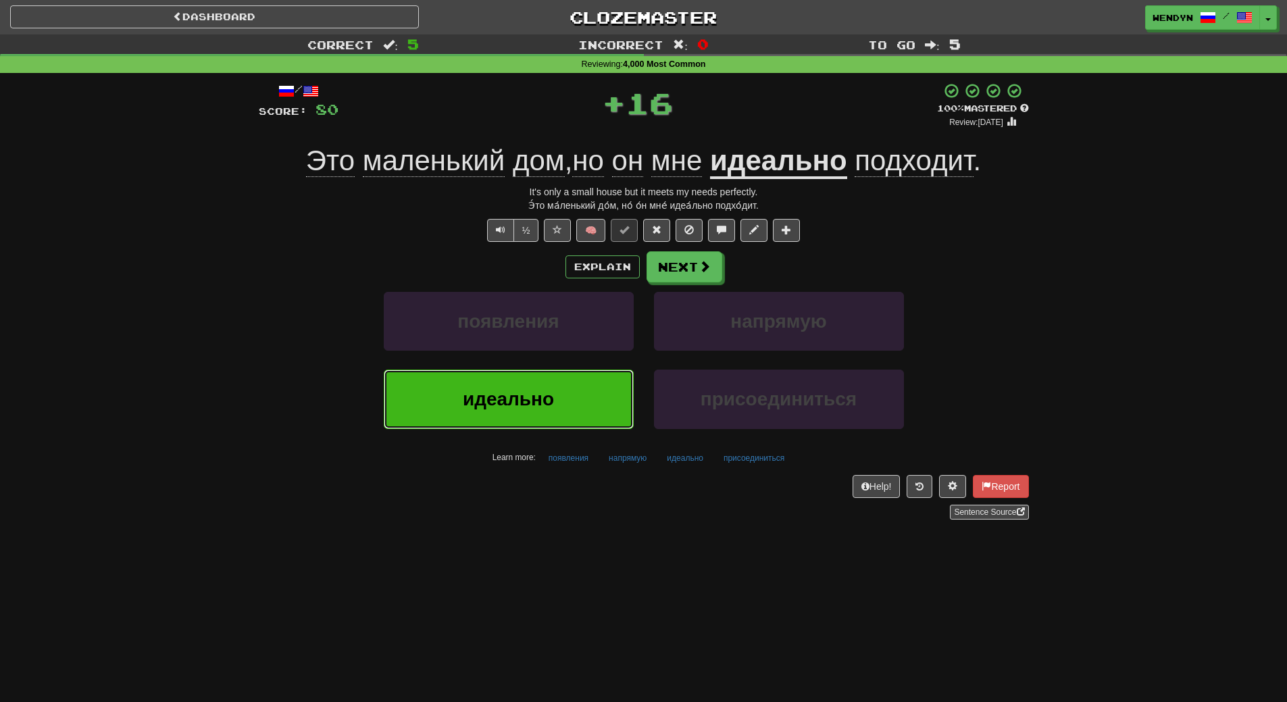
click at [574, 379] on button "идеально" at bounding box center [509, 399] width 250 height 59
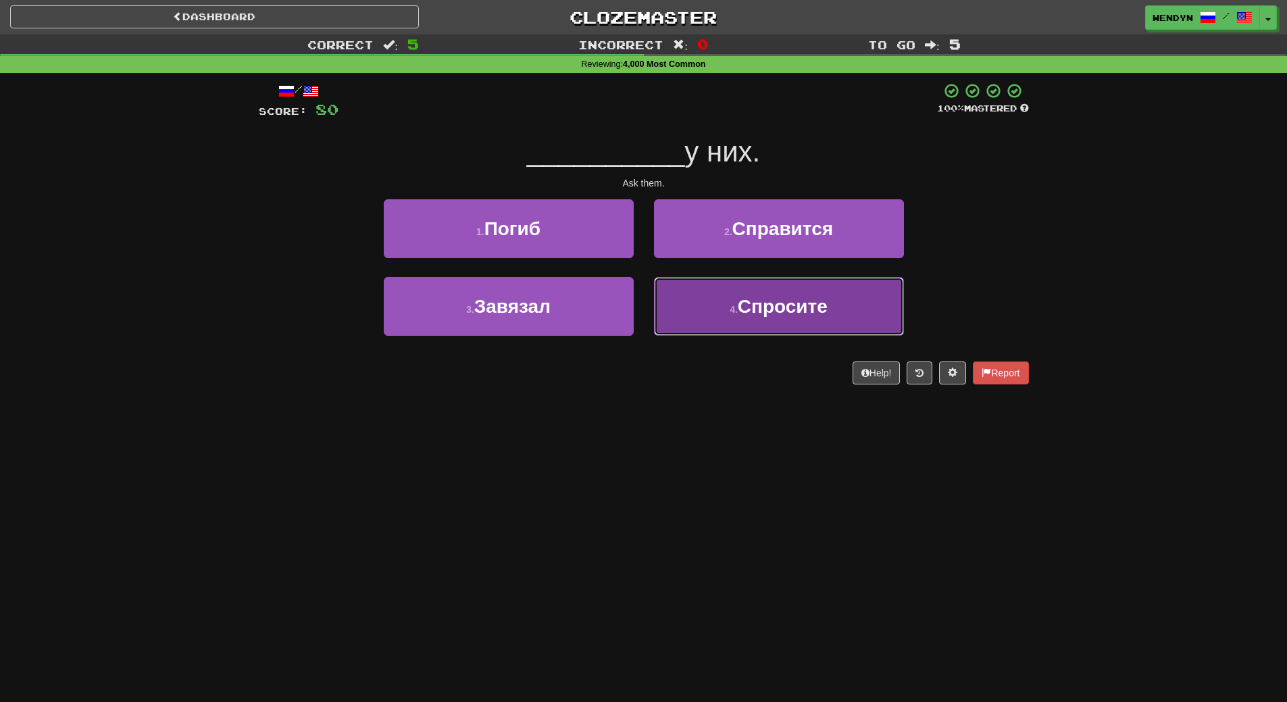
click at [789, 324] on button "4 . Спросите" at bounding box center [779, 306] width 250 height 59
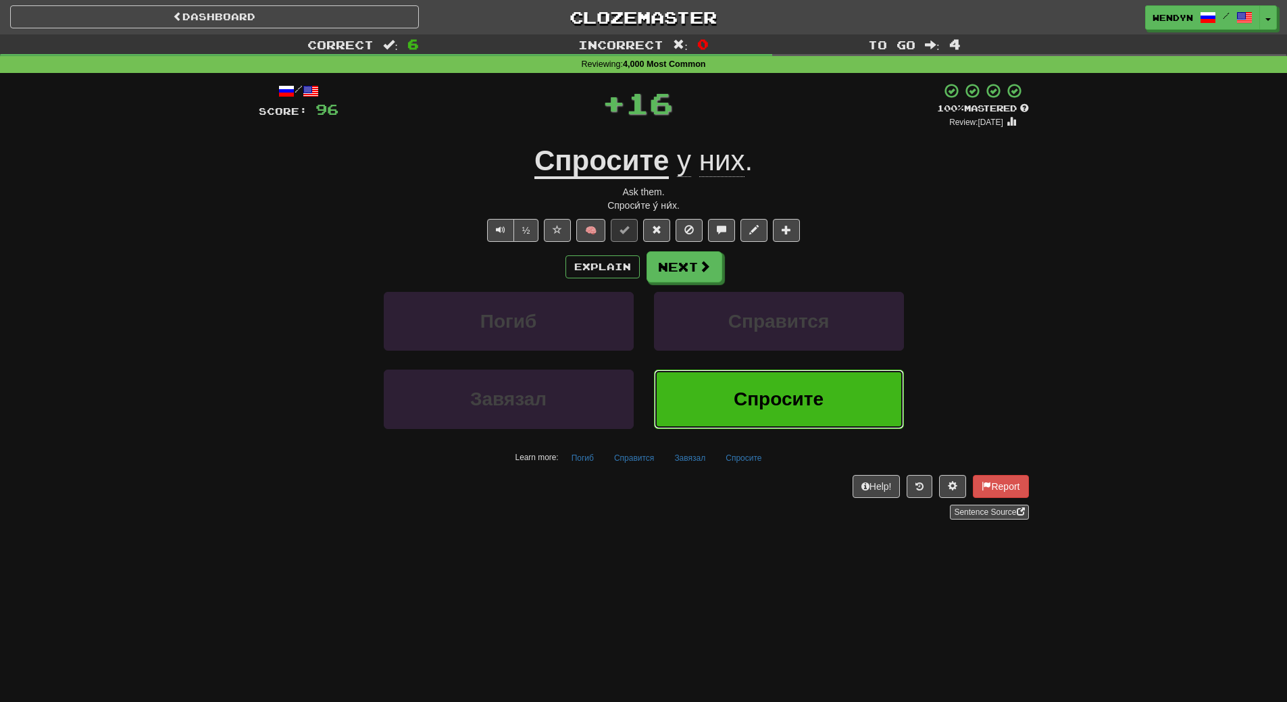
click at [780, 386] on button "Спросите" at bounding box center [779, 399] width 250 height 59
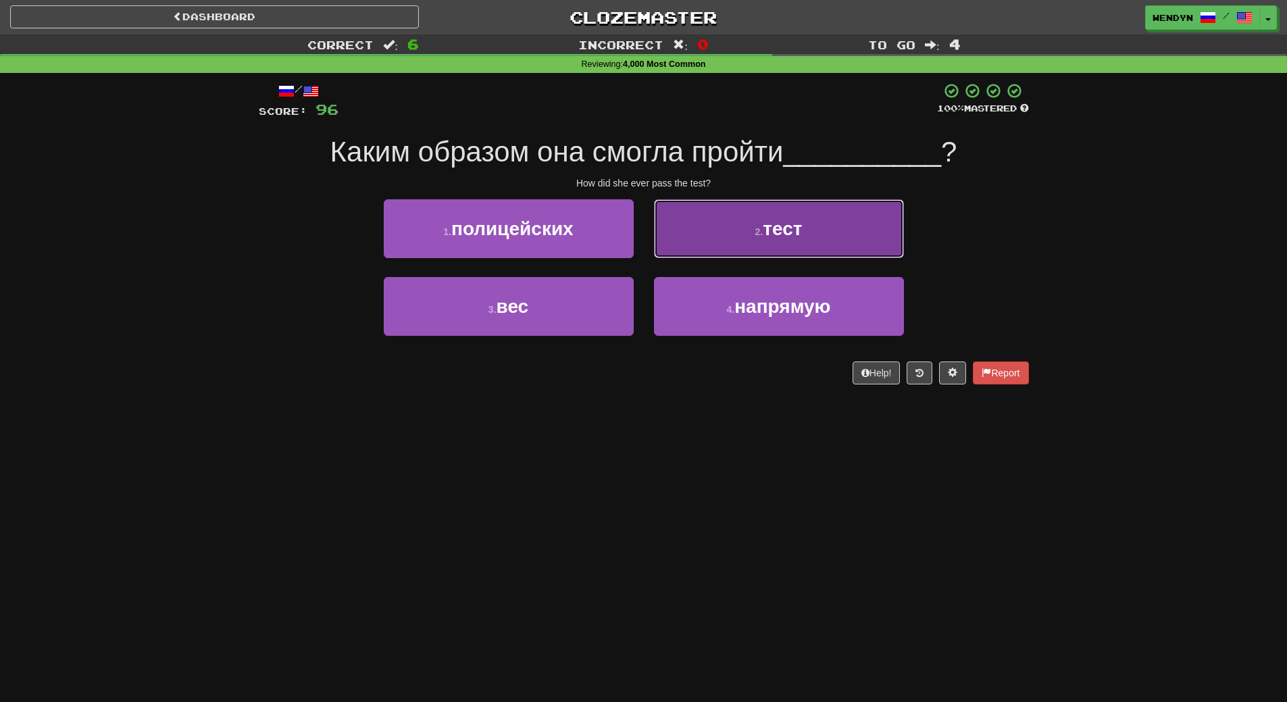
click at [811, 239] on button "2 . тест" at bounding box center [779, 228] width 250 height 59
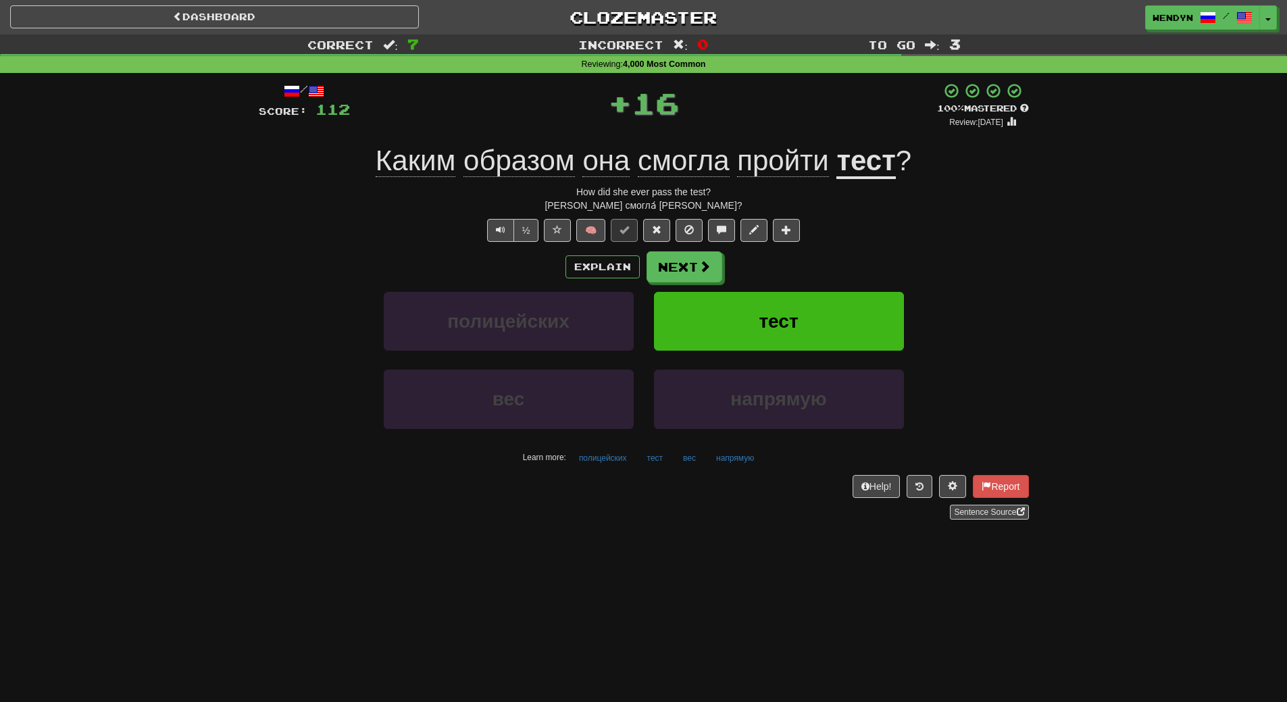
click at [811, 239] on div "½ 🧠" at bounding box center [644, 230] width 770 height 23
click at [803, 310] on button "тест" at bounding box center [779, 321] width 250 height 59
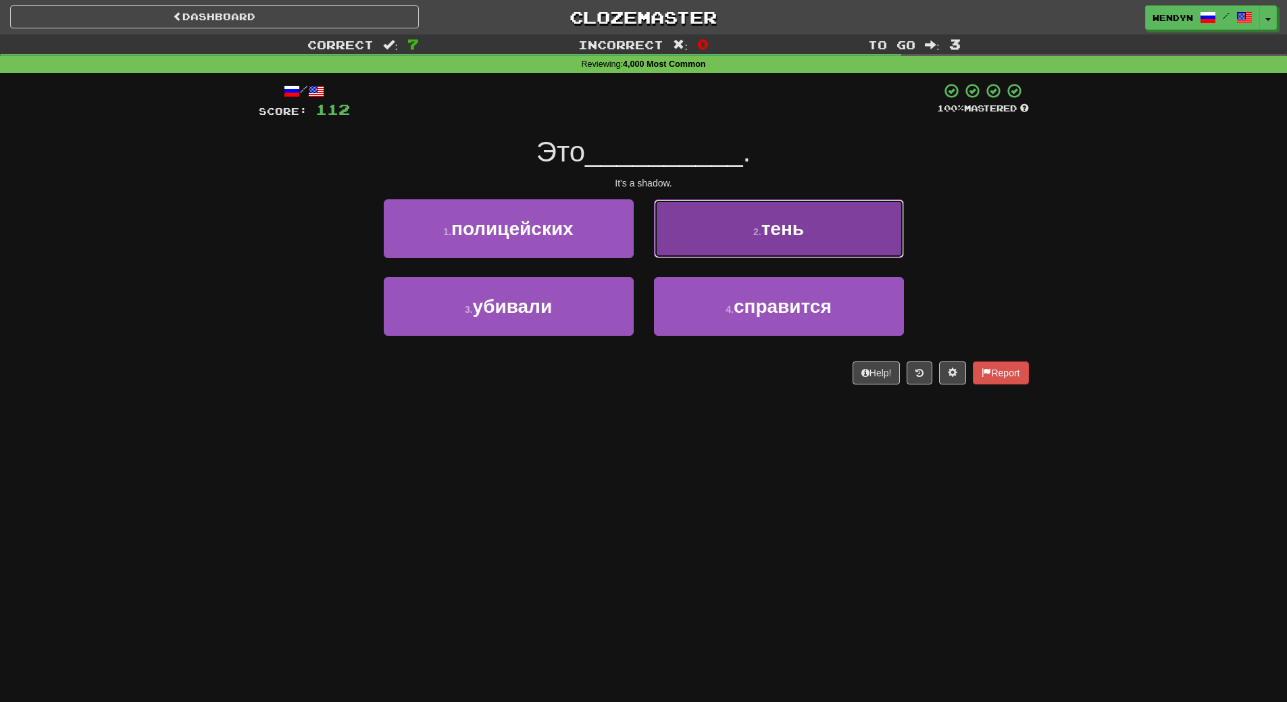
click at [814, 243] on button "2 . тень" at bounding box center [779, 228] width 250 height 59
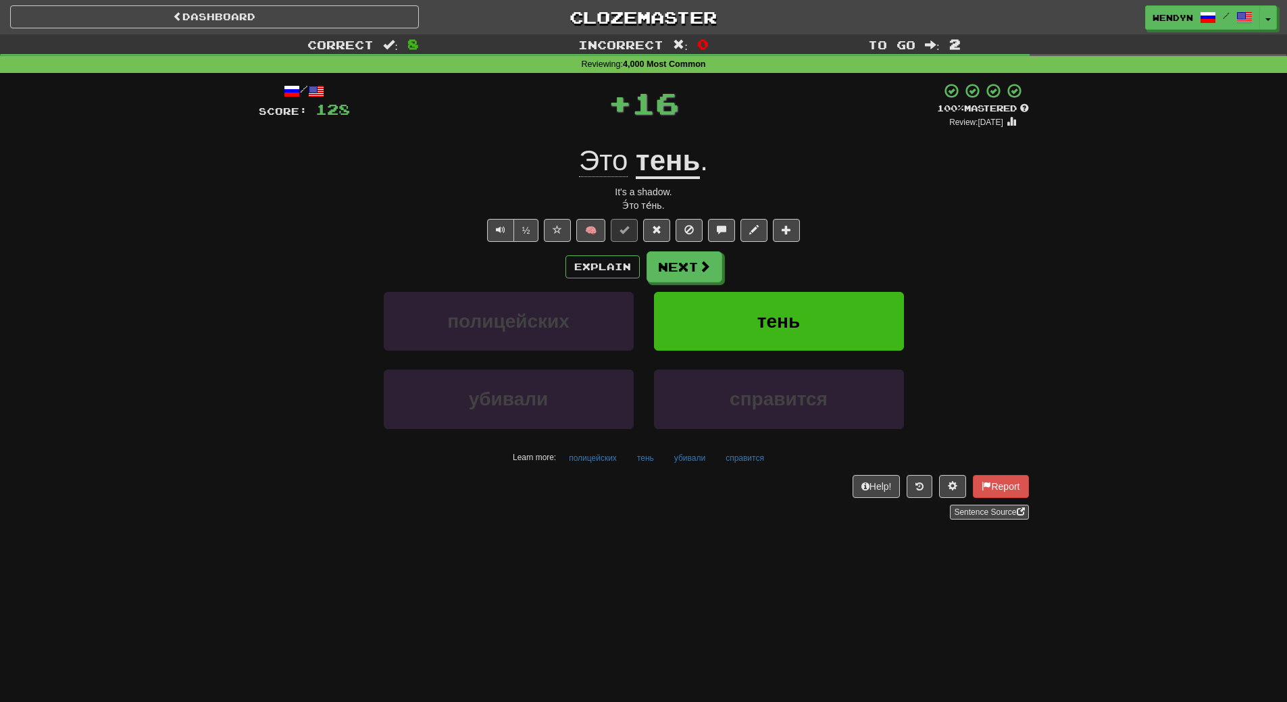
click at [814, 243] on div "/ Score: 128 + 16 100 % Mastered Review: 2026-03-20 Это тень . It's a shadow. Э…" at bounding box center [644, 300] width 770 height 437
click at [804, 303] on button "тень" at bounding box center [779, 321] width 250 height 59
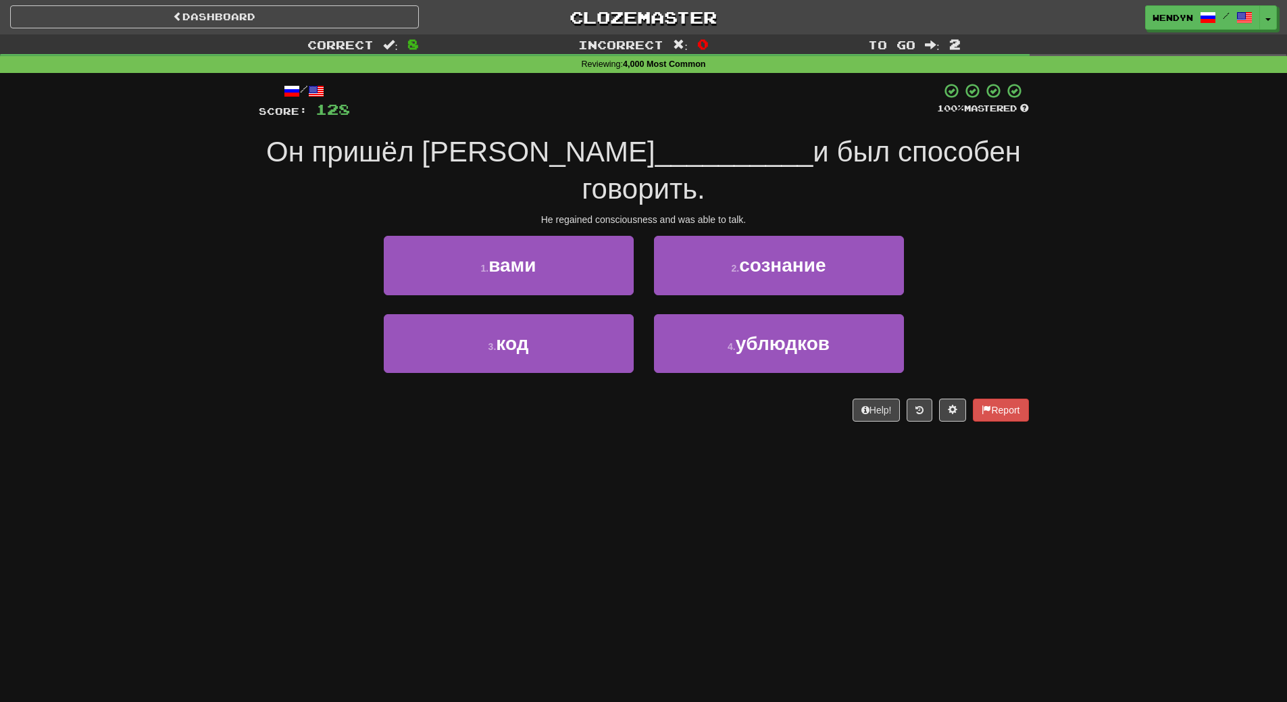
click at [628, 413] on div "Dashboard Clozemaster WendyN / Toggle Dropdown Dashboard Leaderboard Activity F…" at bounding box center [643, 351] width 1287 height 702
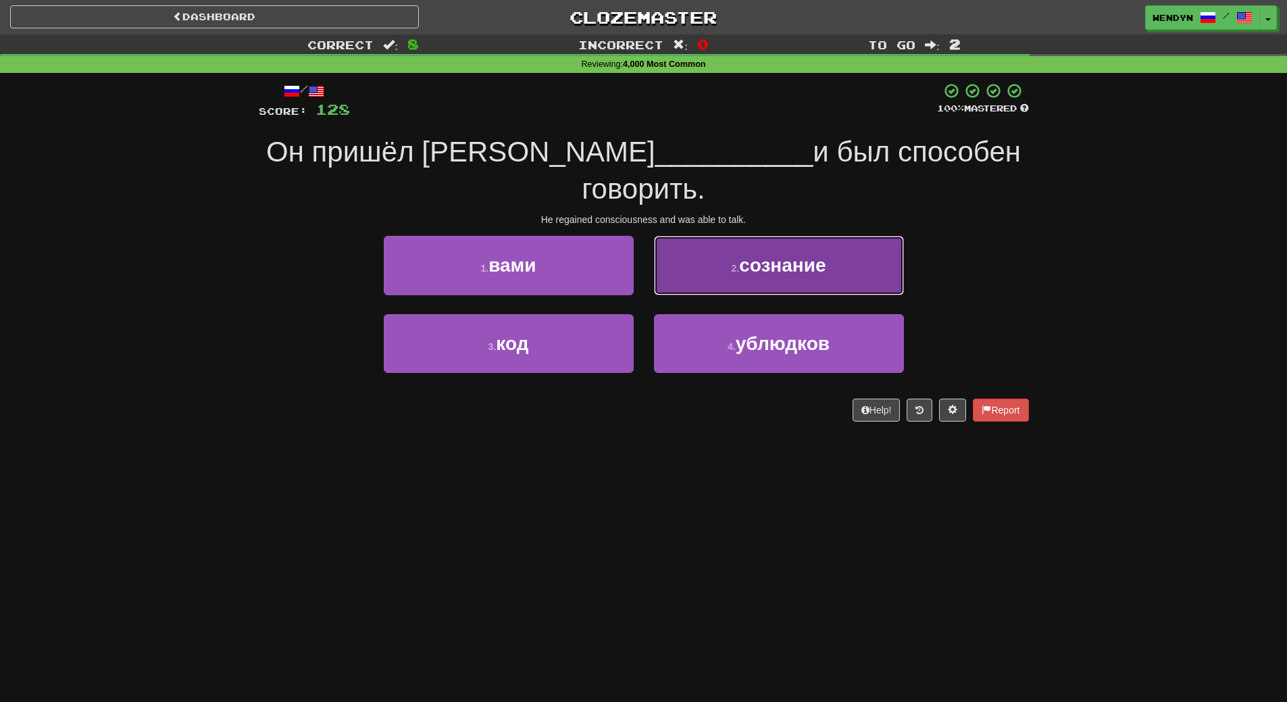
click at [822, 255] on span "сознание" at bounding box center [782, 265] width 86 height 21
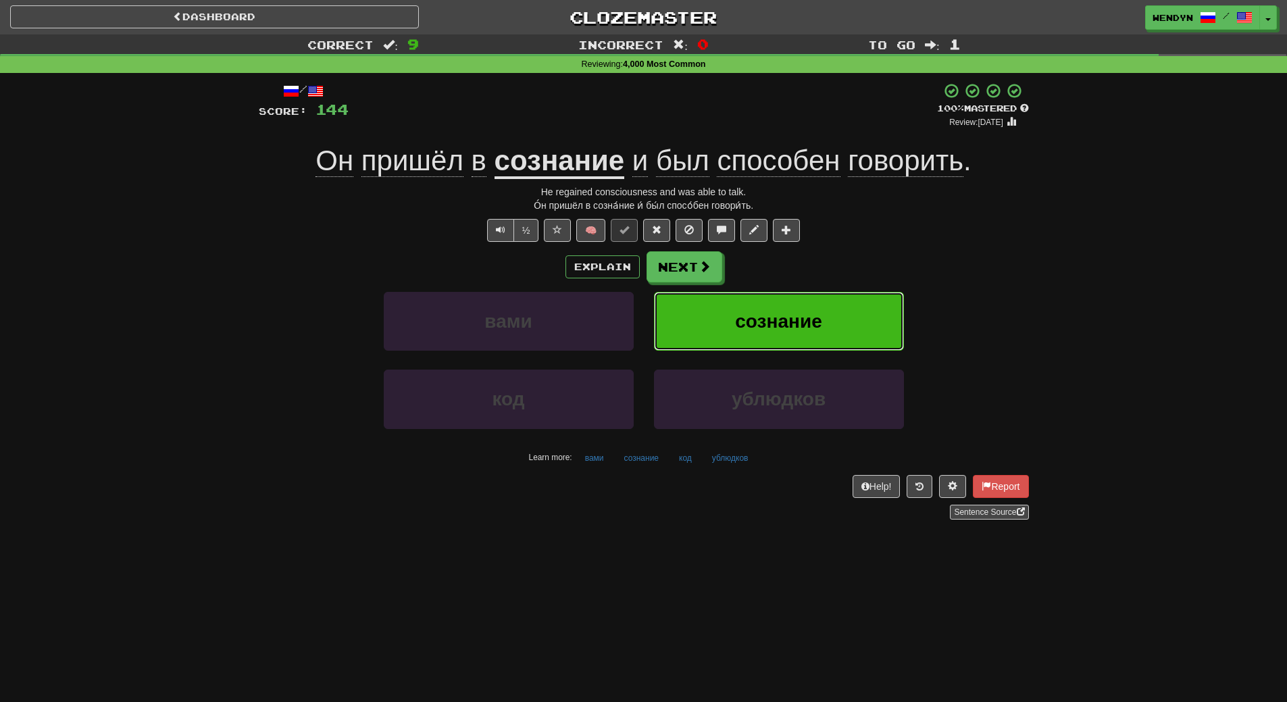
click at [816, 321] on span "сознание" at bounding box center [778, 321] width 86 height 21
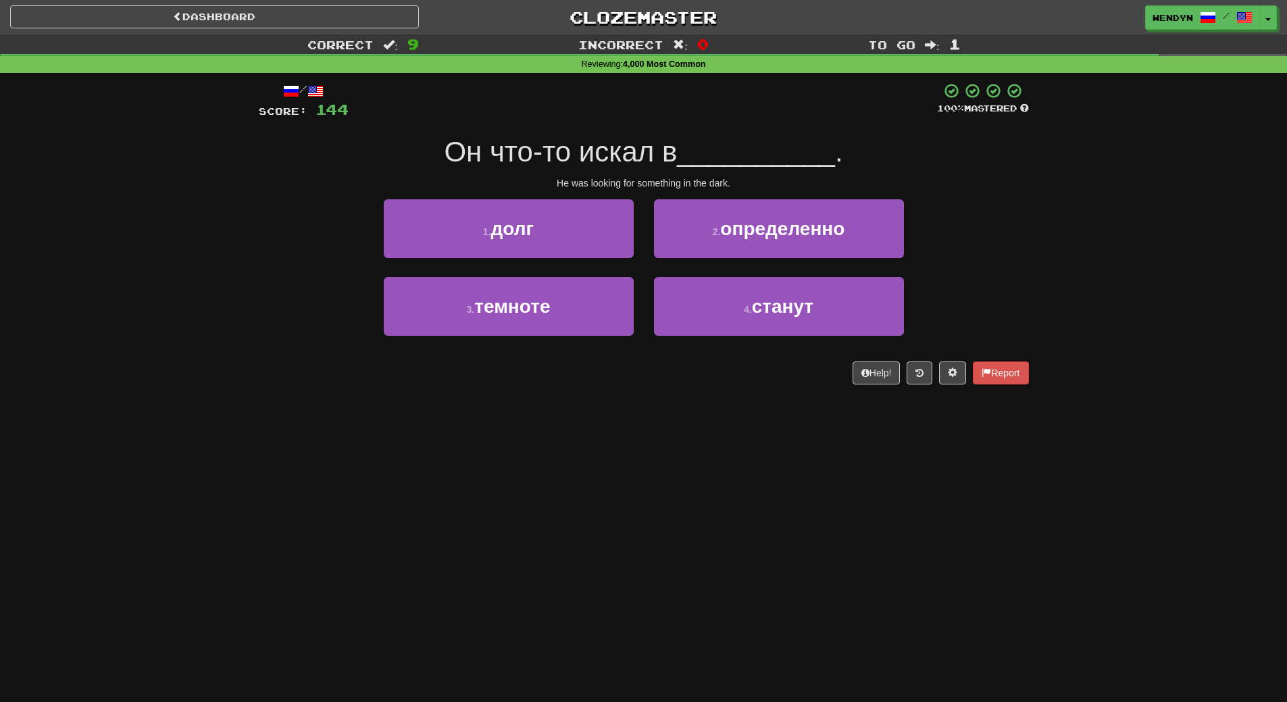
click at [630, 411] on div "Dashboard Clozemaster WendyN / Toggle Dropdown Dashboard Leaderboard Activity F…" at bounding box center [643, 351] width 1287 height 702
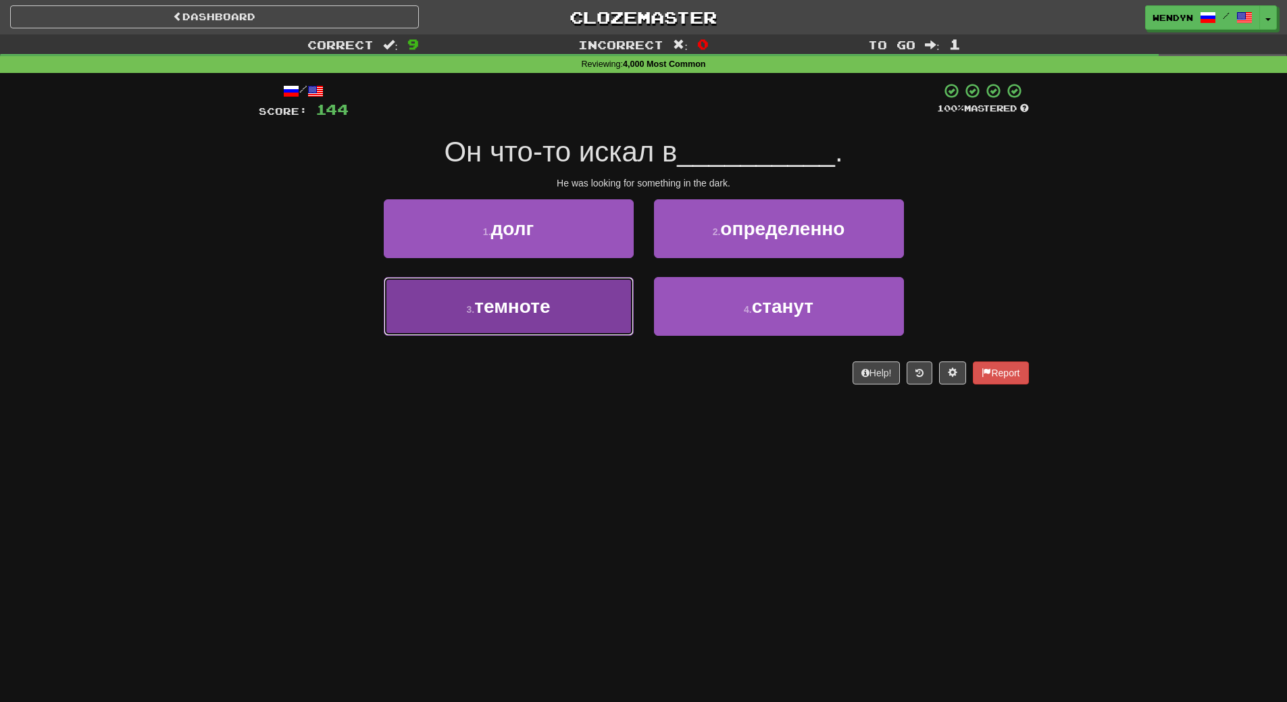
click at [595, 304] on button "3 . темноте" at bounding box center [509, 306] width 250 height 59
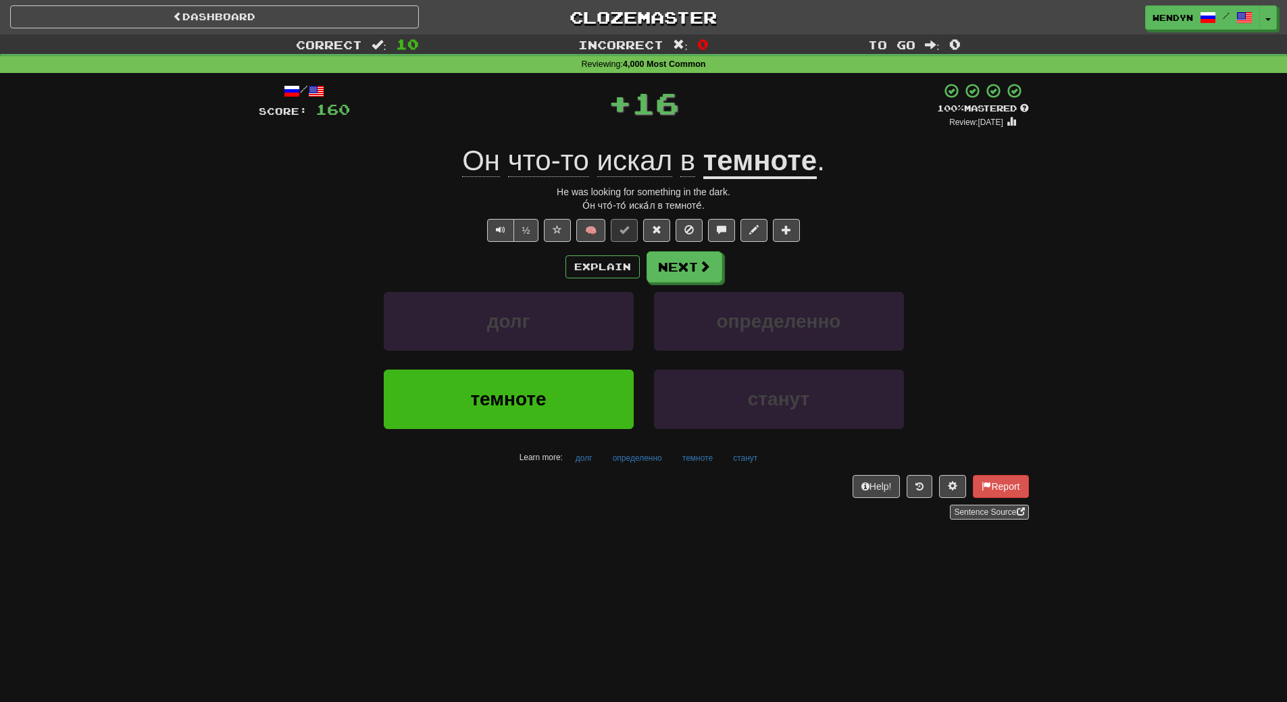
click at [580, 526] on div "/ Score: 160 + 16 100 % Mastered Review: 2026-03-20 Он что-то искал в темноте .…" at bounding box center [644, 306] width 770 height 466
click at [574, 406] on button "темноте" at bounding box center [509, 399] width 250 height 59
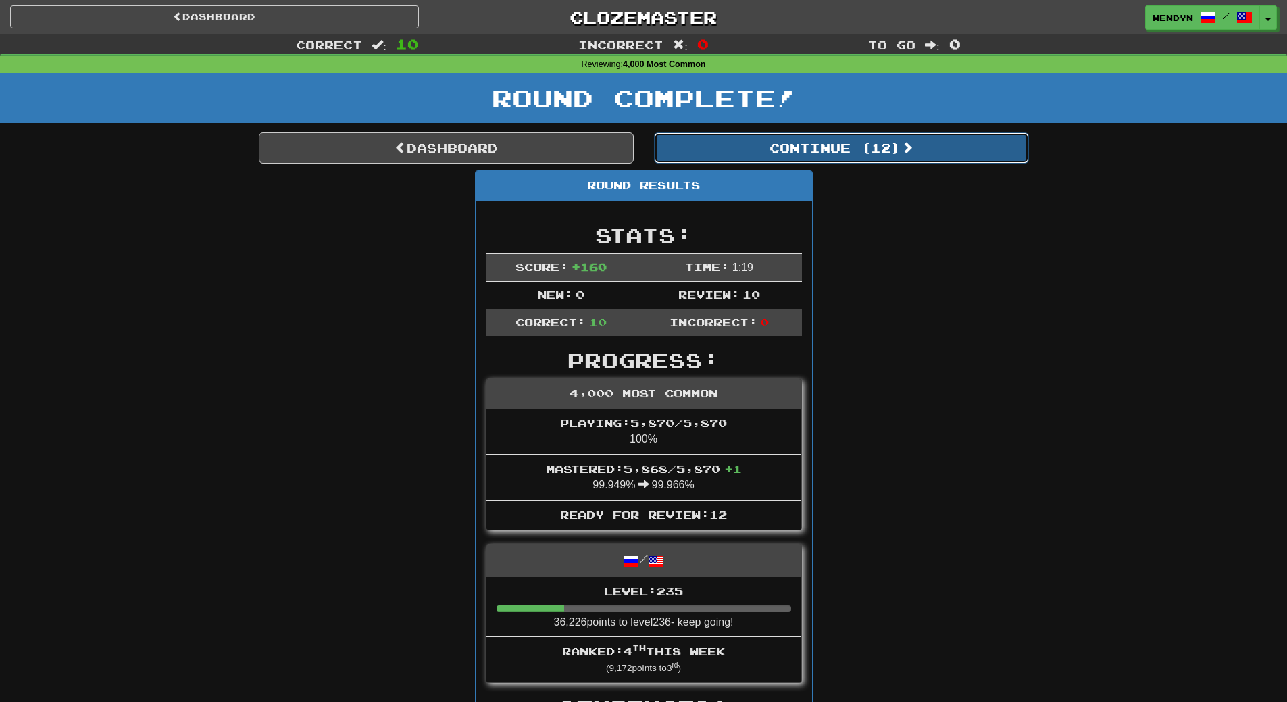
click at [874, 146] on button "Continue ( 12 )" at bounding box center [841, 147] width 375 height 31
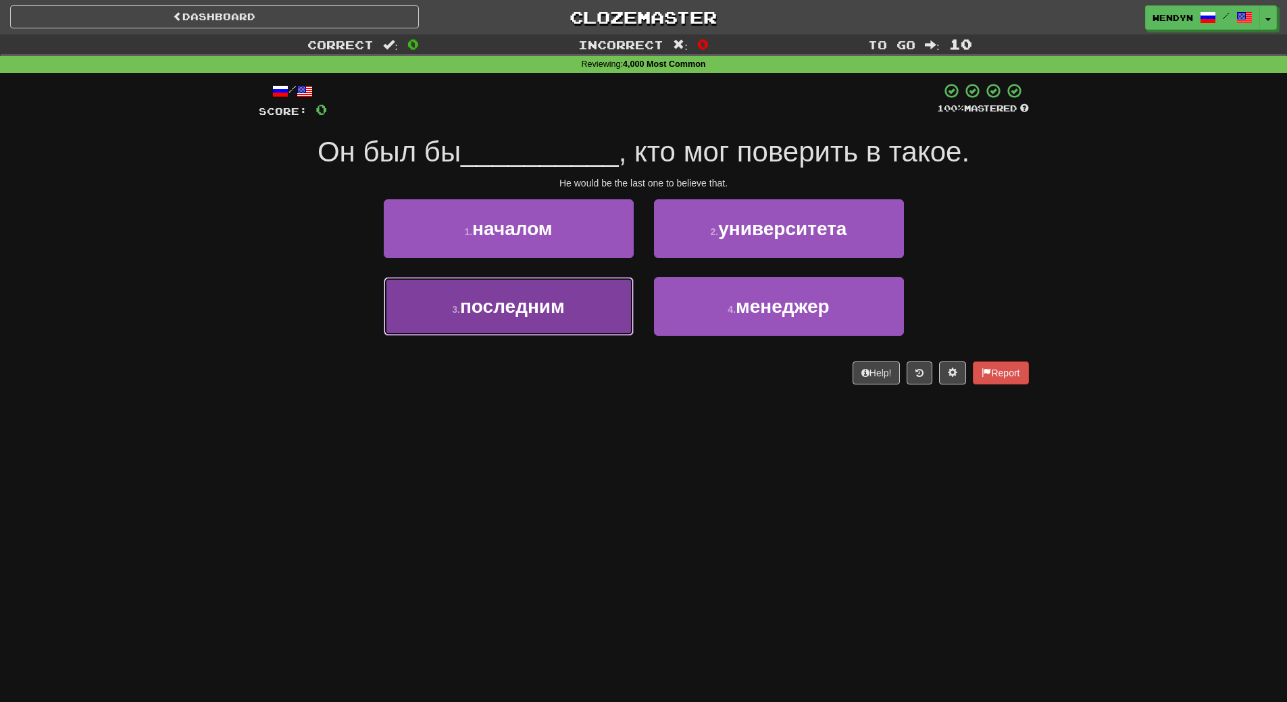
click at [586, 321] on button "3 . последним" at bounding box center [509, 306] width 250 height 59
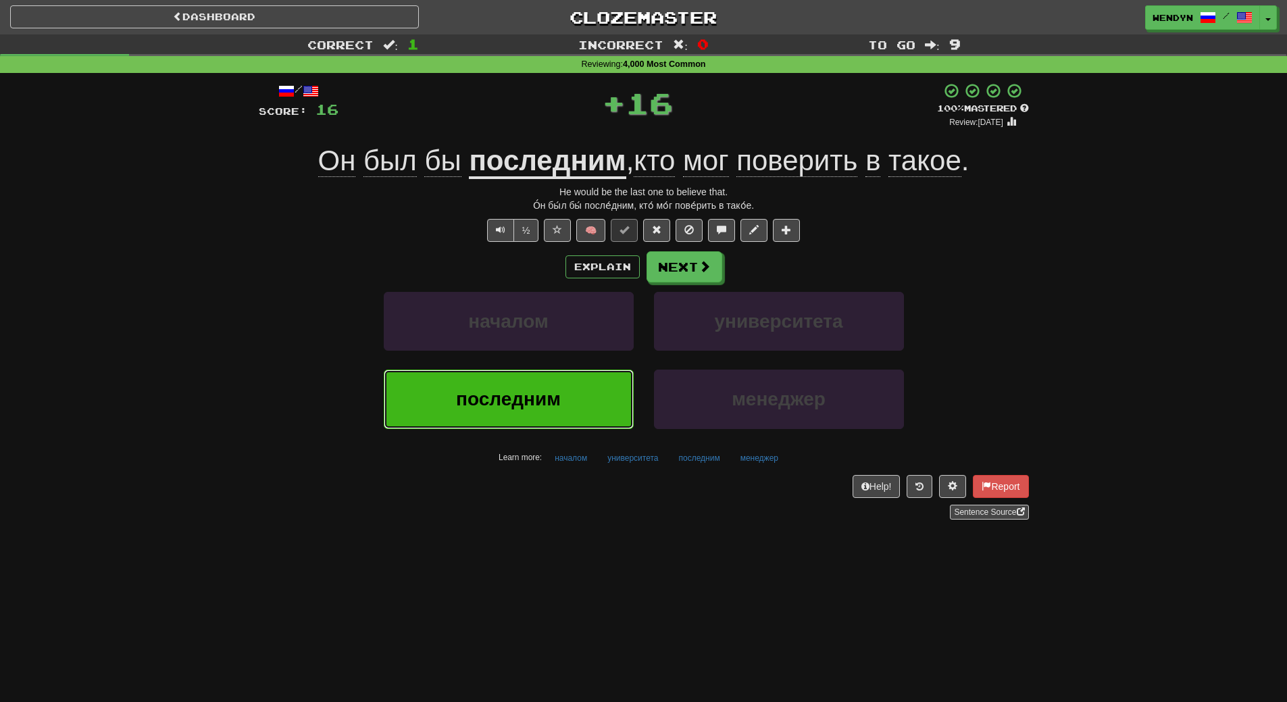
click at [586, 385] on button "последним" at bounding box center [509, 399] width 250 height 59
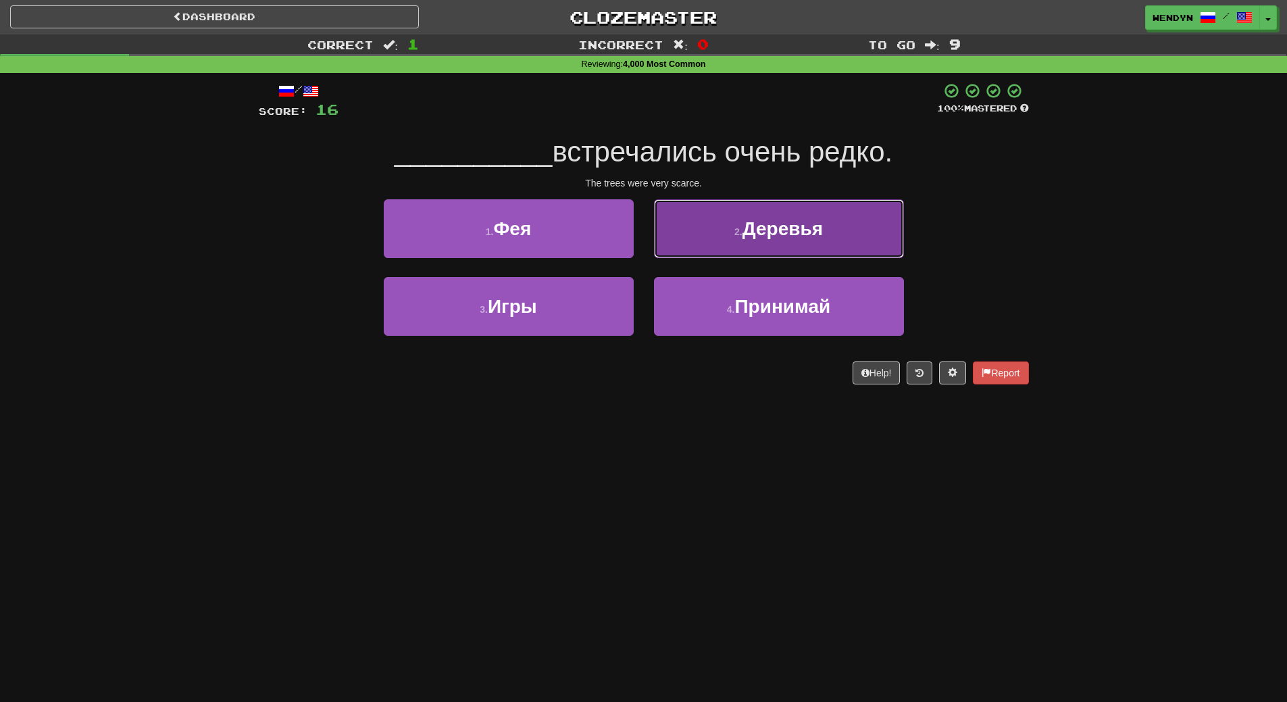
click at [810, 232] on span "Деревья" at bounding box center [783, 228] width 80 height 21
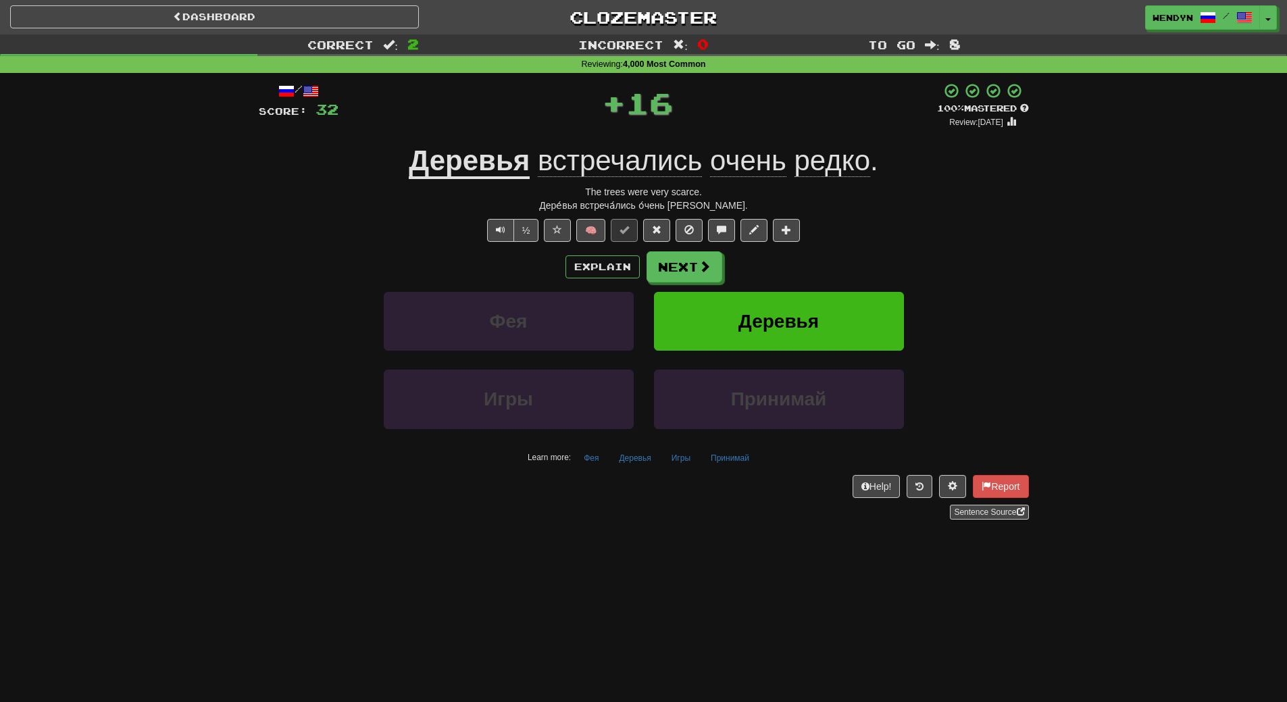
click at [810, 232] on div "½ 🧠" at bounding box center [644, 230] width 770 height 23
click at [808, 311] on span "Деревья" at bounding box center [778, 321] width 80 height 21
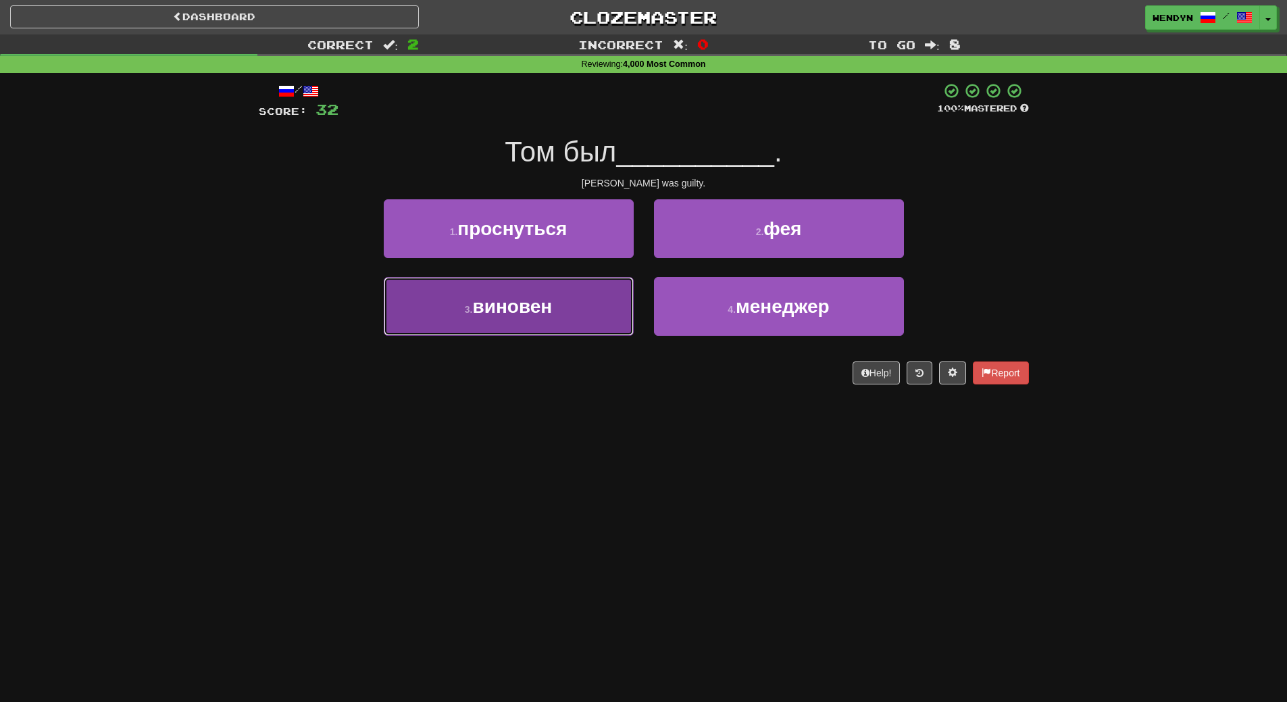
click at [574, 317] on button "3 . виновен" at bounding box center [509, 306] width 250 height 59
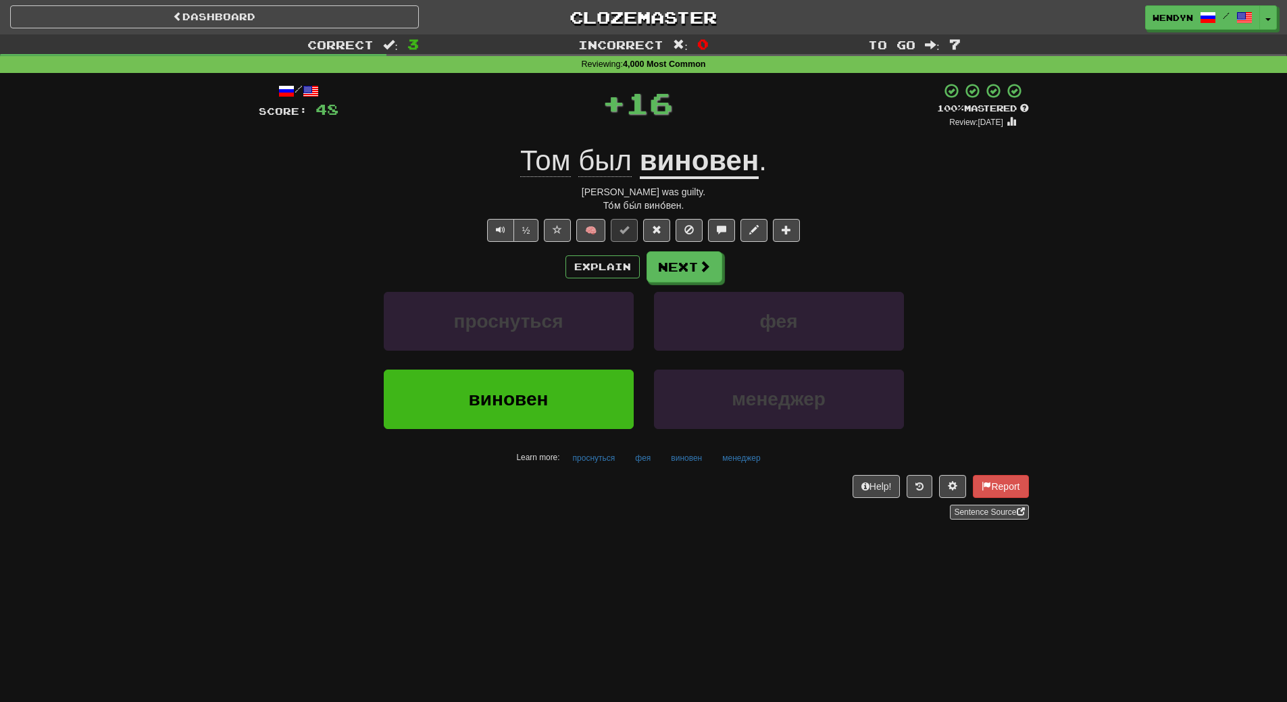
drag, startPoint x: 552, startPoint y: 563, endPoint x: 551, endPoint y: 552, distance: 11.5
click at [551, 552] on div "Dashboard Clozemaster WendyN / Toggle Dropdown Dashboard Leaderboard Activity F…" at bounding box center [643, 351] width 1287 height 702
click at [555, 405] on button "виновен" at bounding box center [509, 399] width 250 height 59
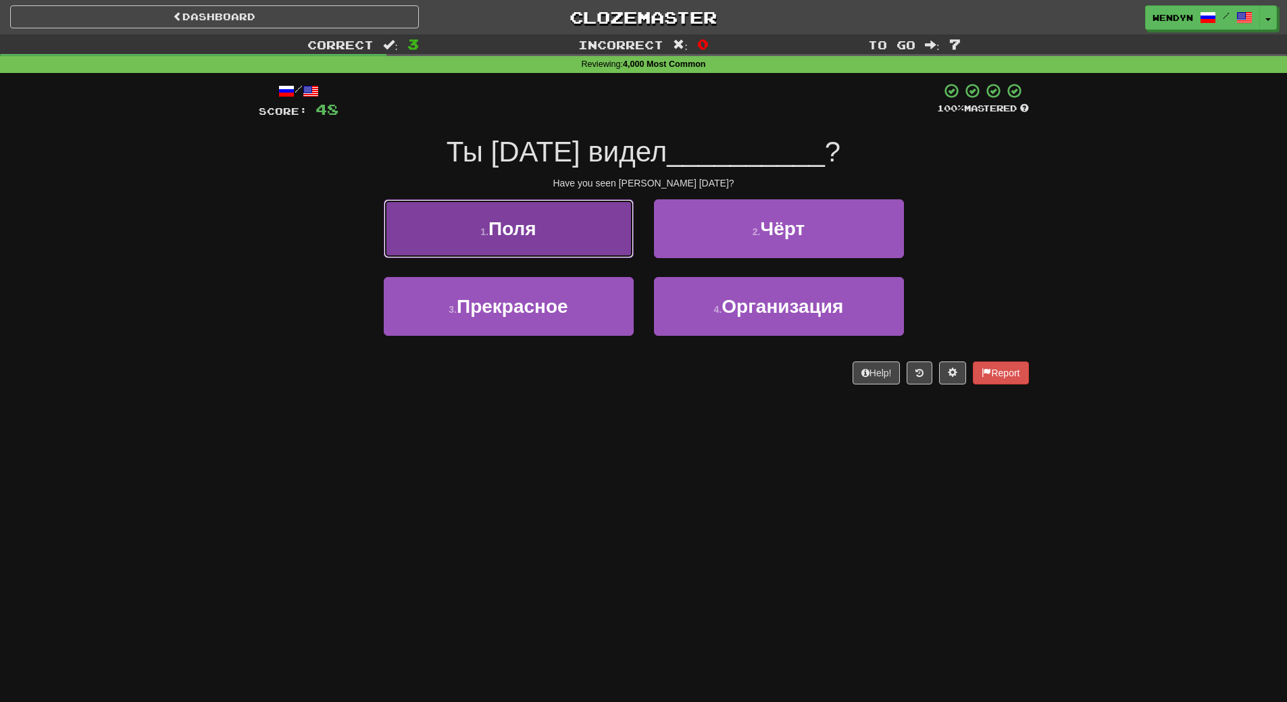
click at [541, 242] on button "1 . Поля" at bounding box center [509, 228] width 250 height 59
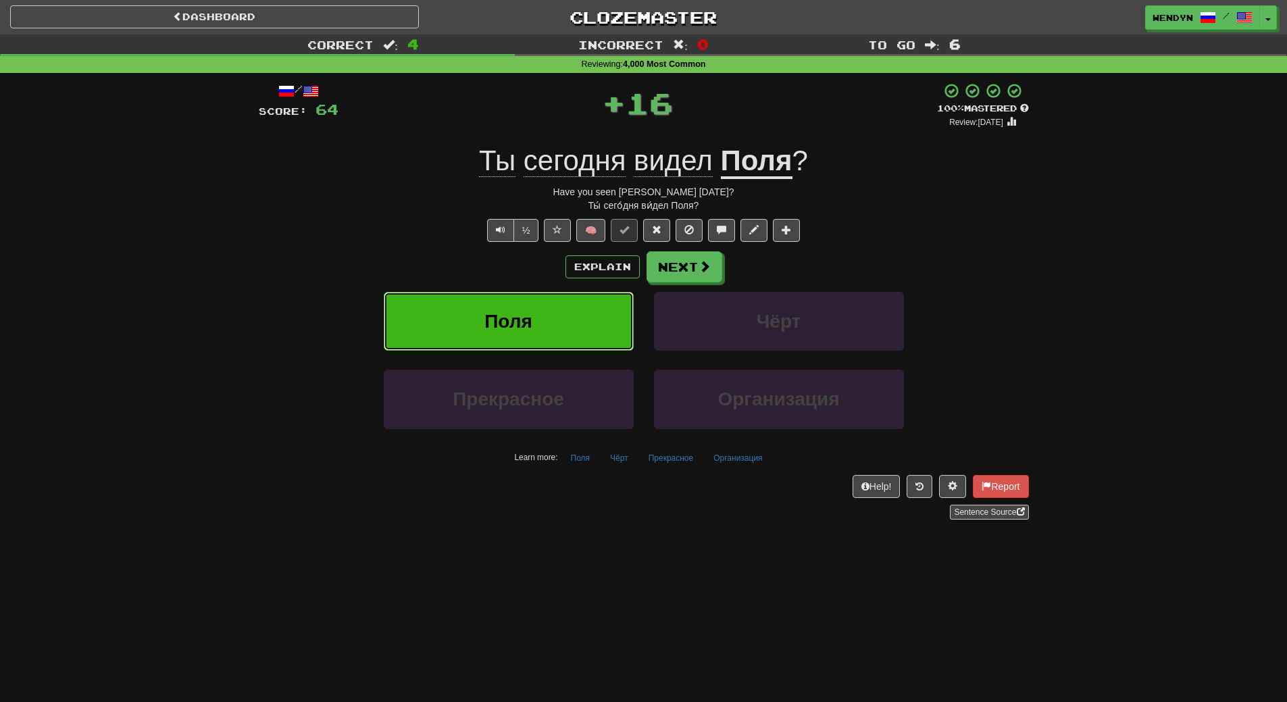
drag, startPoint x: 537, startPoint y: 334, endPoint x: 532, endPoint y: 366, distance: 32.9
click at [537, 337] on button "Поля" at bounding box center [509, 321] width 250 height 59
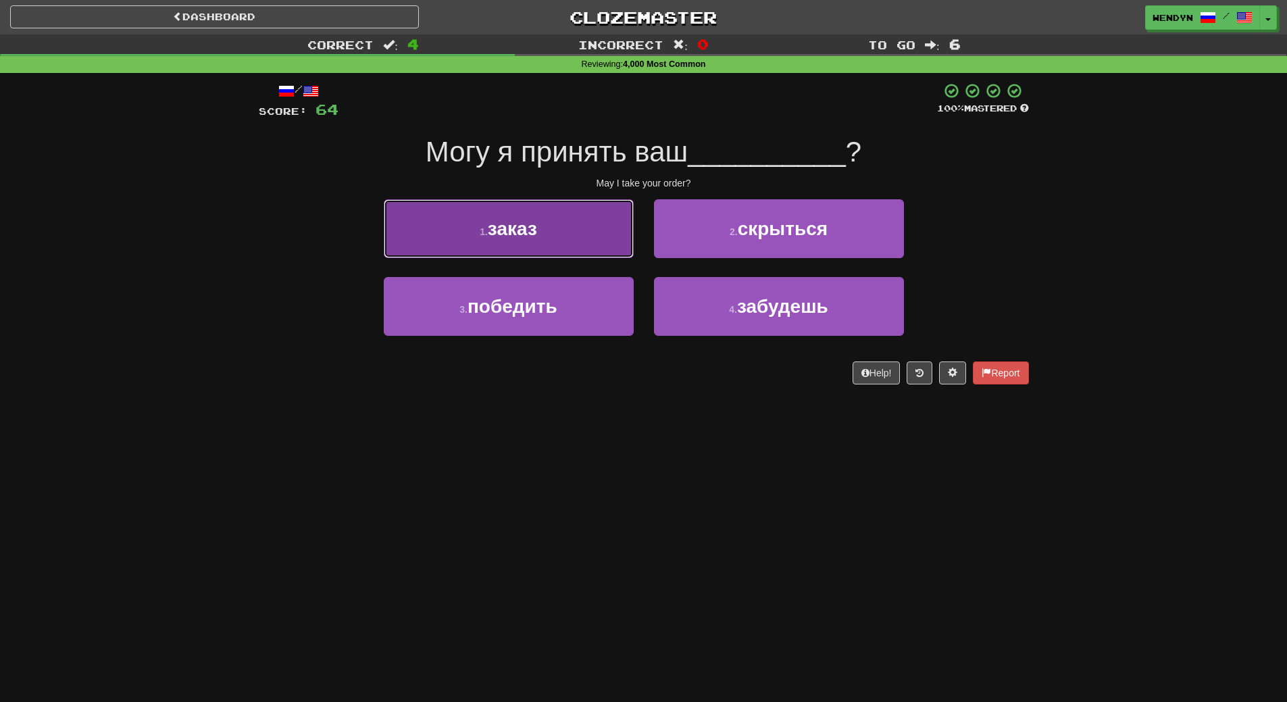
click at [530, 236] on span "заказ" at bounding box center [512, 228] width 49 height 21
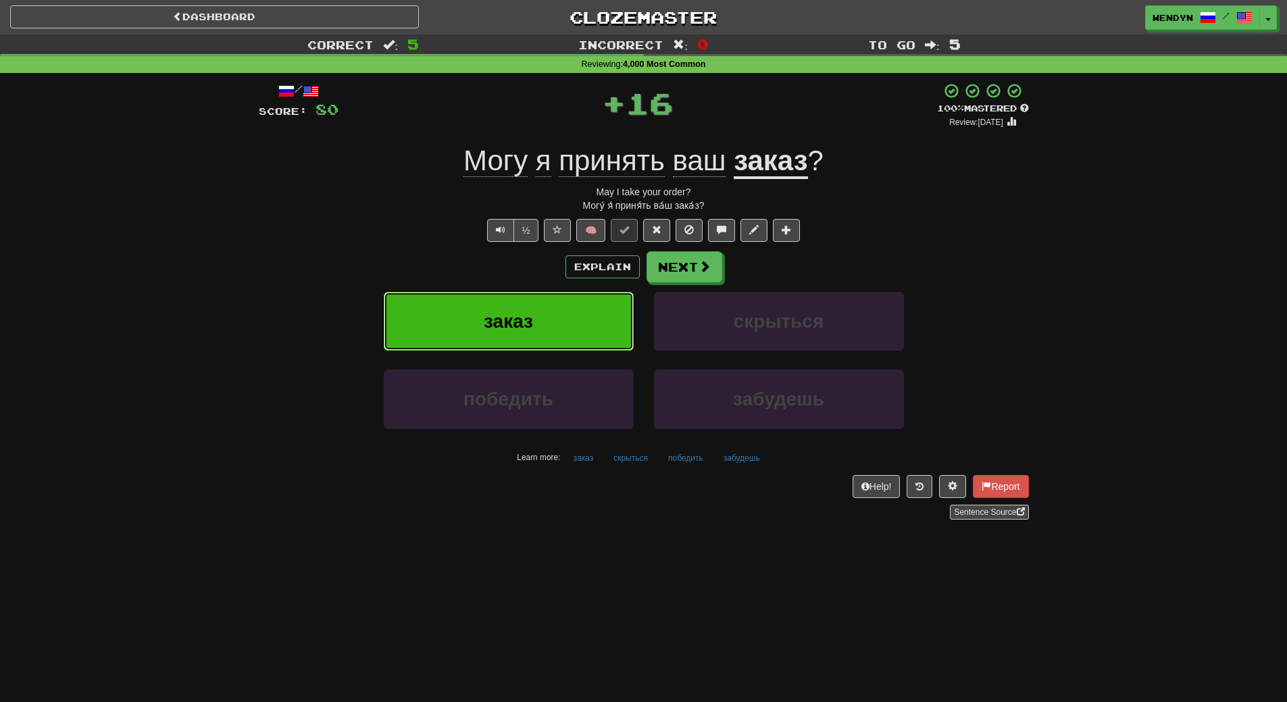
click at [540, 332] on button "заказ" at bounding box center [509, 321] width 250 height 59
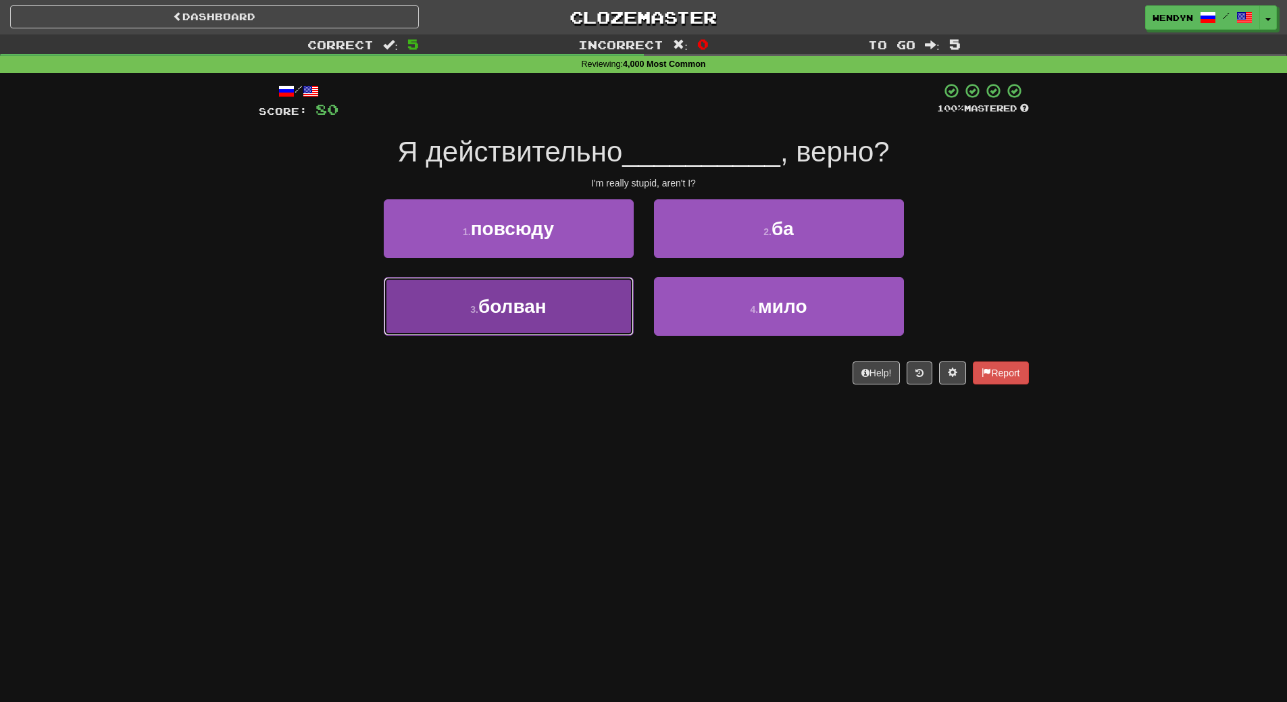
click at [572, 322] on button "3 . болван" at bounding box center [509, 306] width 250 height 59
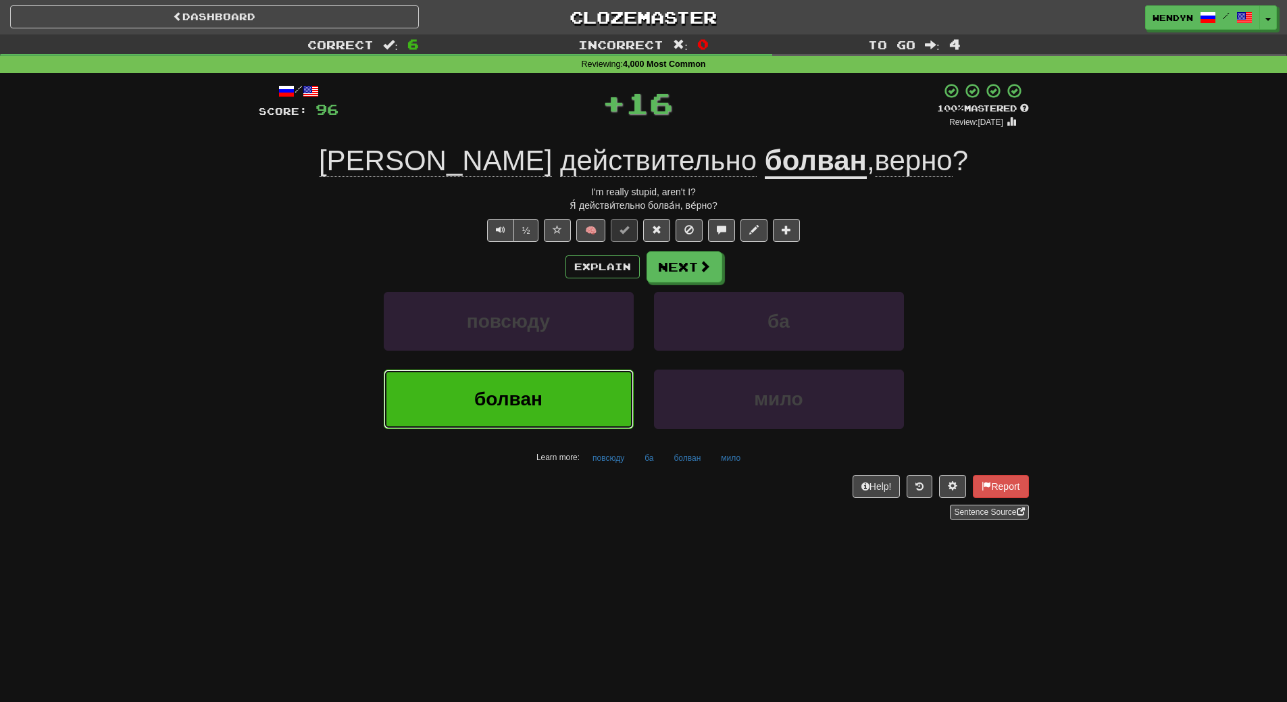
click at [550, 405] on button "болван" at bounding box center [509, 399] width 250 height 59
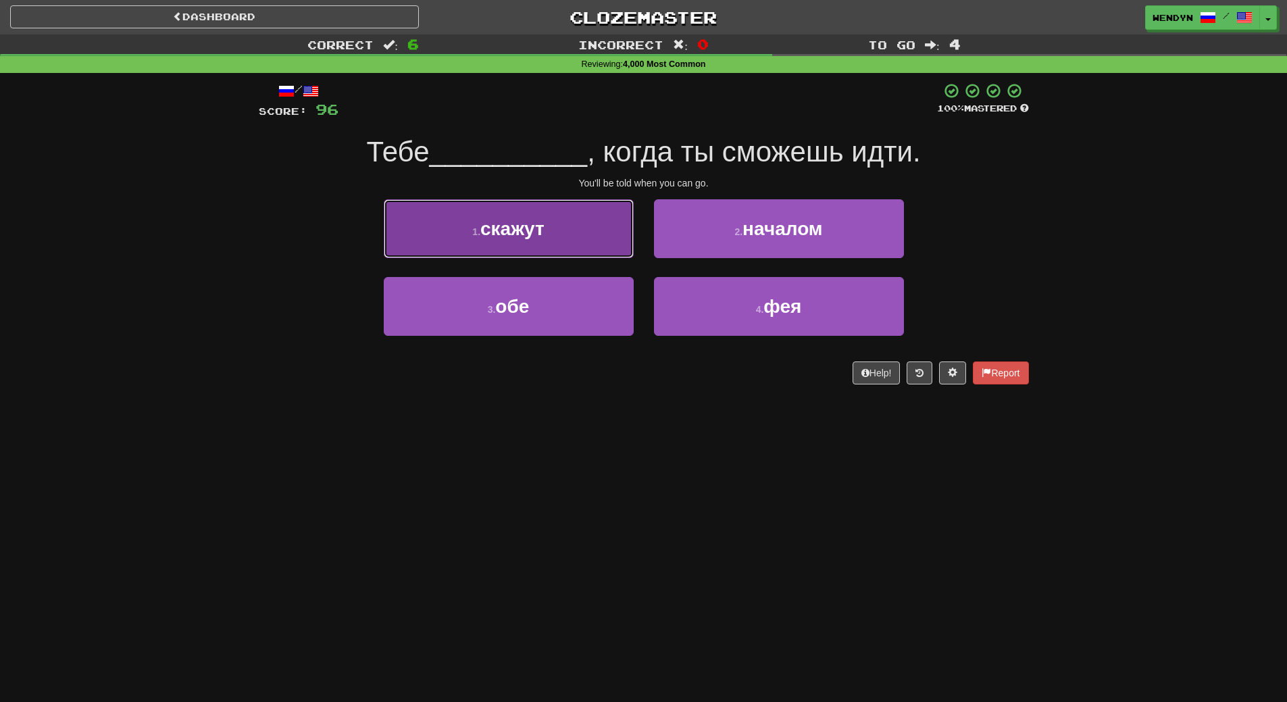
click at [546, 239] on button "1 . скажут" at bounding box center [509, 228] width 250 height 59
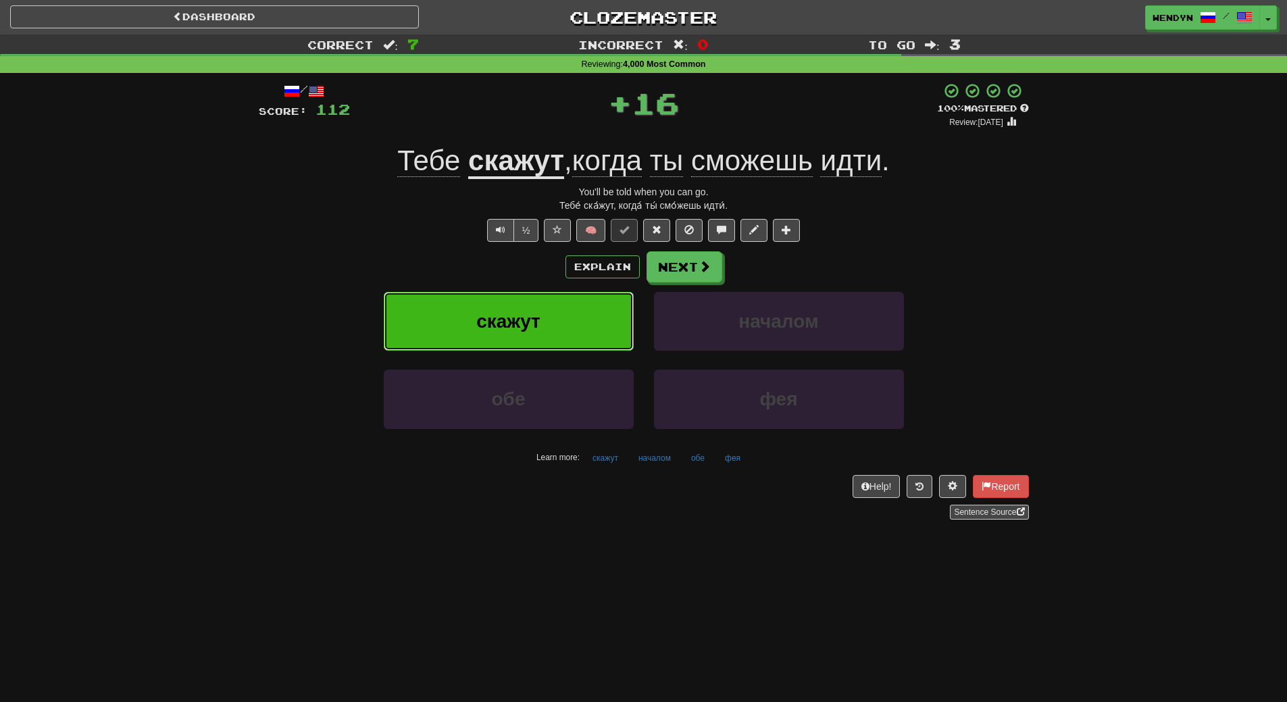
click at [541, 305] on button "скажут" at bounding box center [509, 321] width 250 height 59
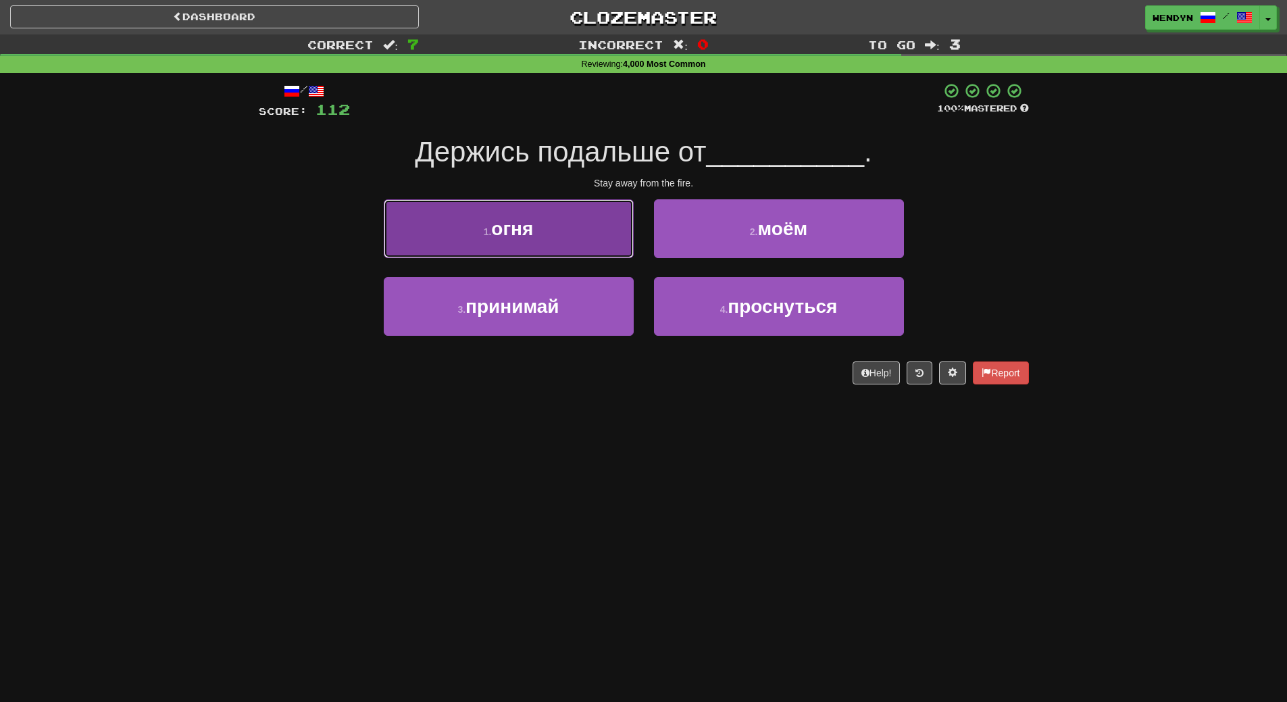
click at [574, 235] on button "1 . огня" at bounding box center [509, 228] width 250 height 59
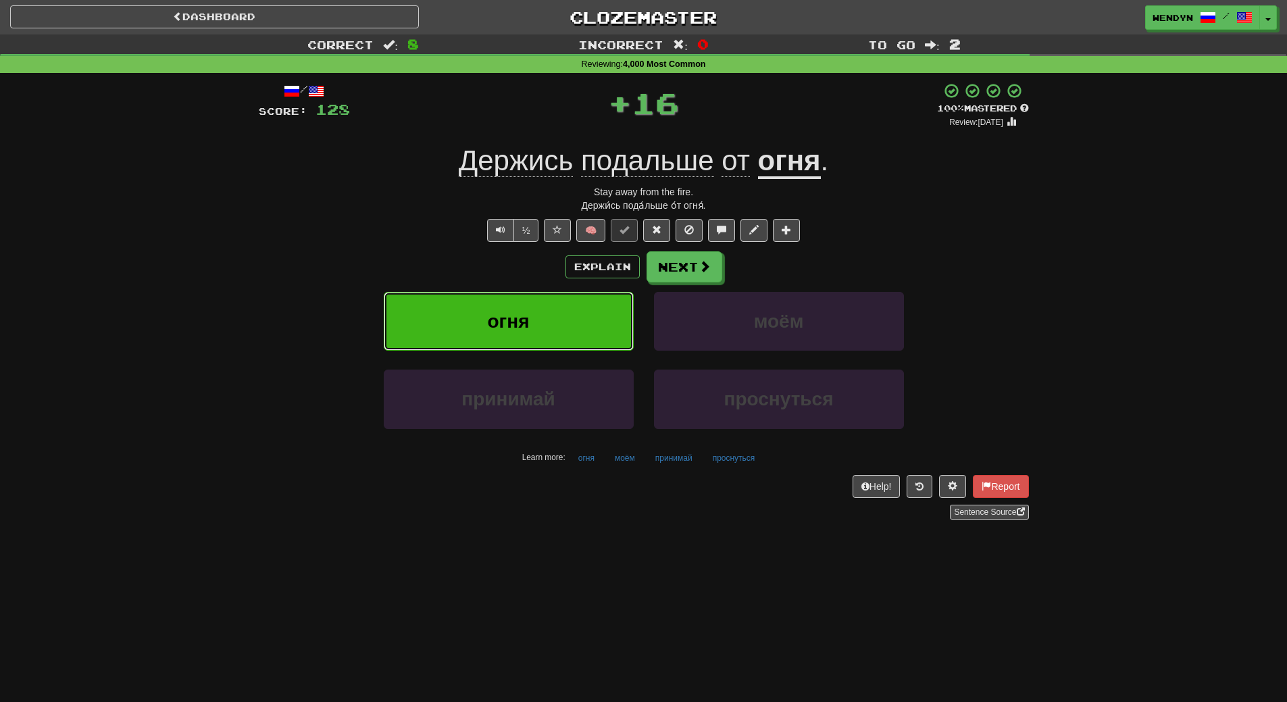
click at [568, 309] on button "огня" at bounding box center [509, 321] width 250 height 59
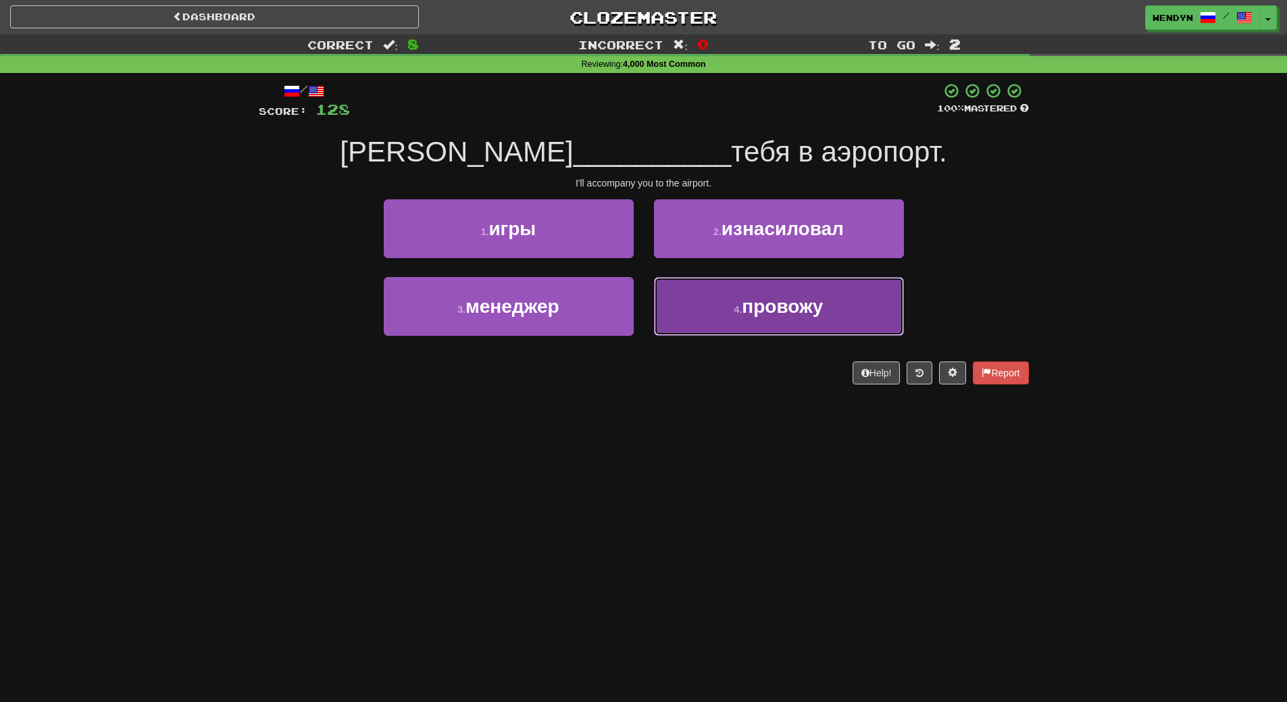
click at [803, 303] on span "провожу" at bounding box center [782, 306] width 81 height 21
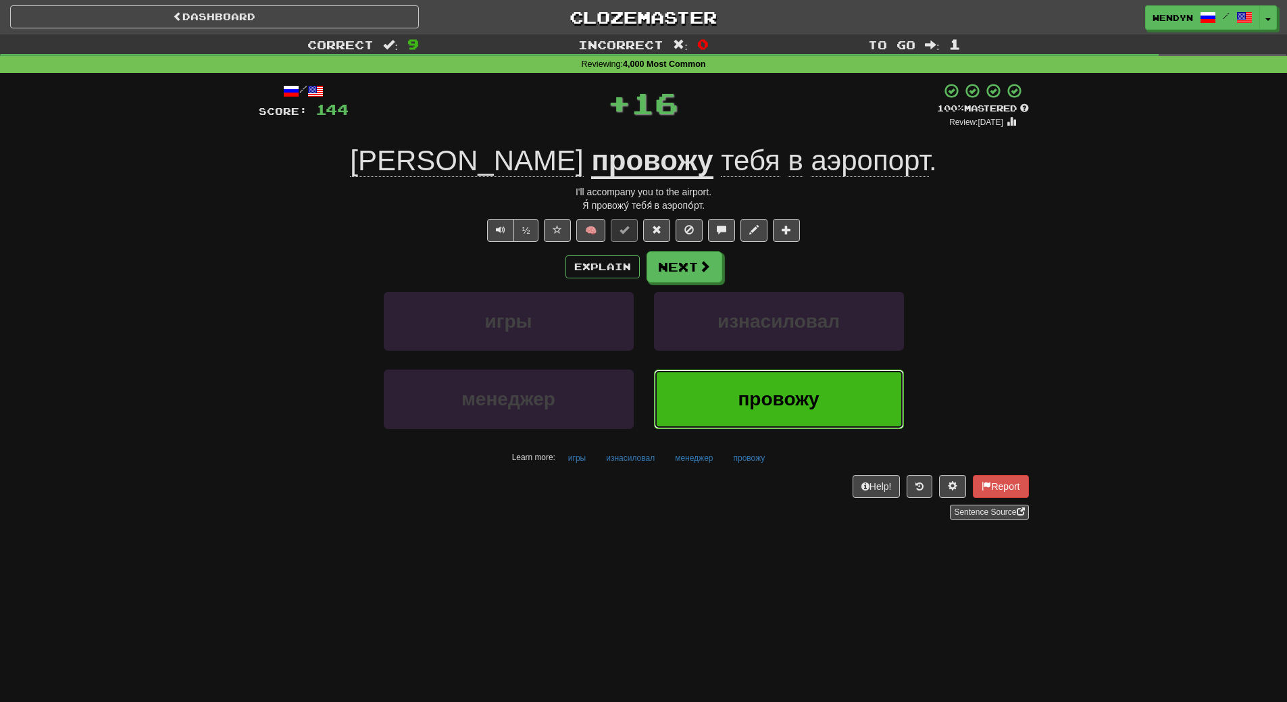
click at [788, 414] on button "провожу" at bounding box center [779, 399] width 250 height 59
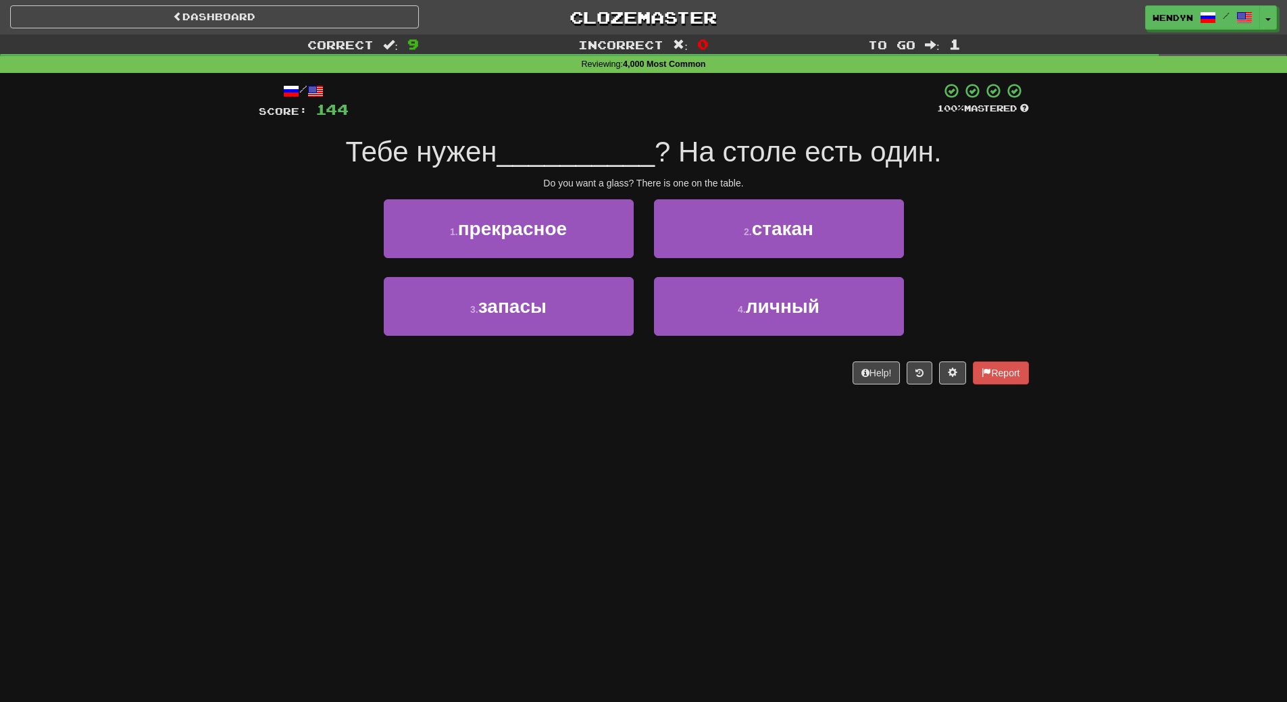
click at [711, 545] on div "Dashboard Clozemaster WendyN / Toggle Dropdown Dashboard Leaderboard Activity F…" at bounding box center [643, 351] width 1287 height 702
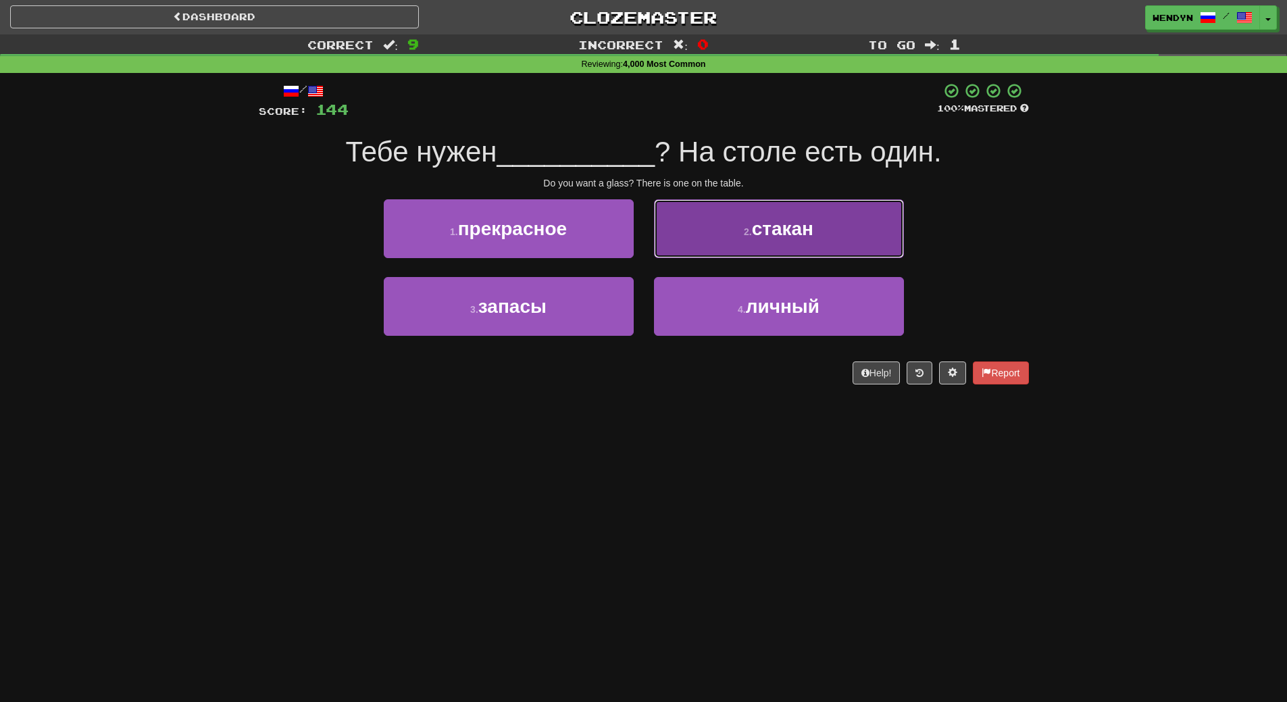
click at [798, 241] on button "2 . стакан" at bounding box center [779, 228] width 250 height 59
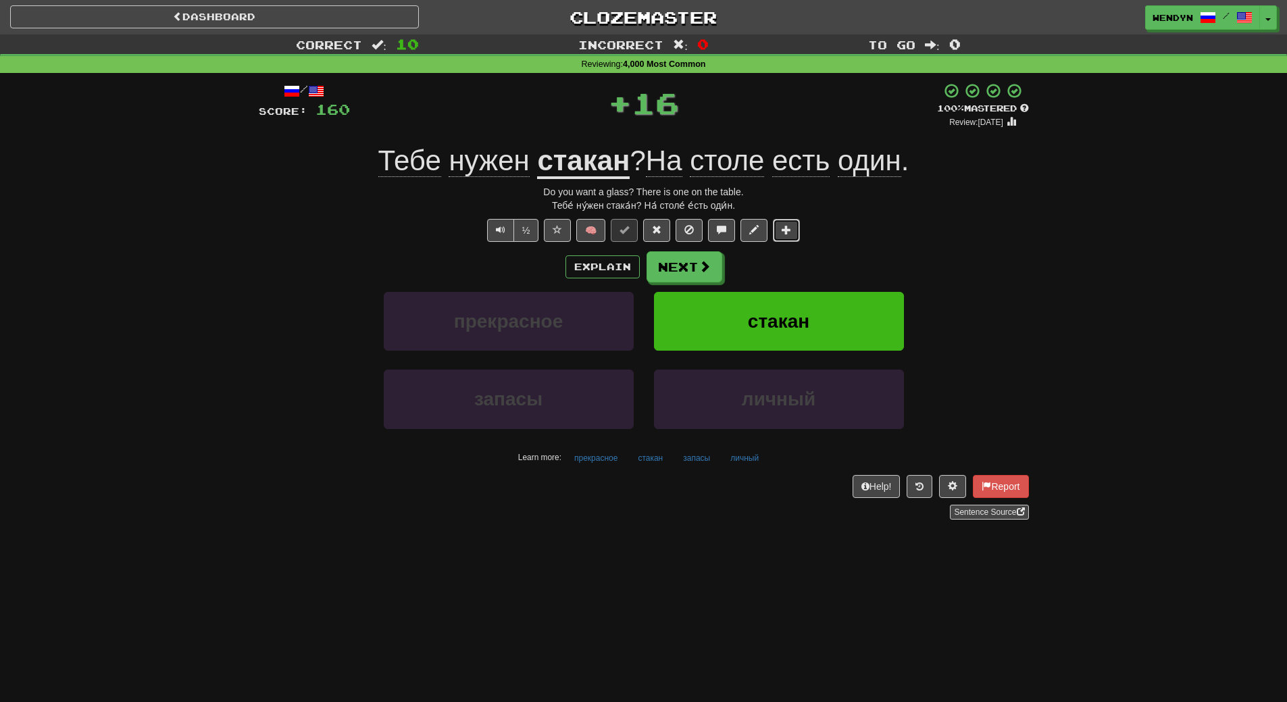
drag, startPoint x: 798, startPoint y: 241, endPoint x: 801, endPoint y: 264, distance: 23.1
click at [801, 264] on div "/ Score: 160 + 16 100 % Mastered Review: 2026-03-20 Тебе нужен стакан ? На стол…" at bounding box center [644, 300] width 770 height 437
click at [791, 320] on span "стакан" at bounding box center [778, 321] width 61 height 21
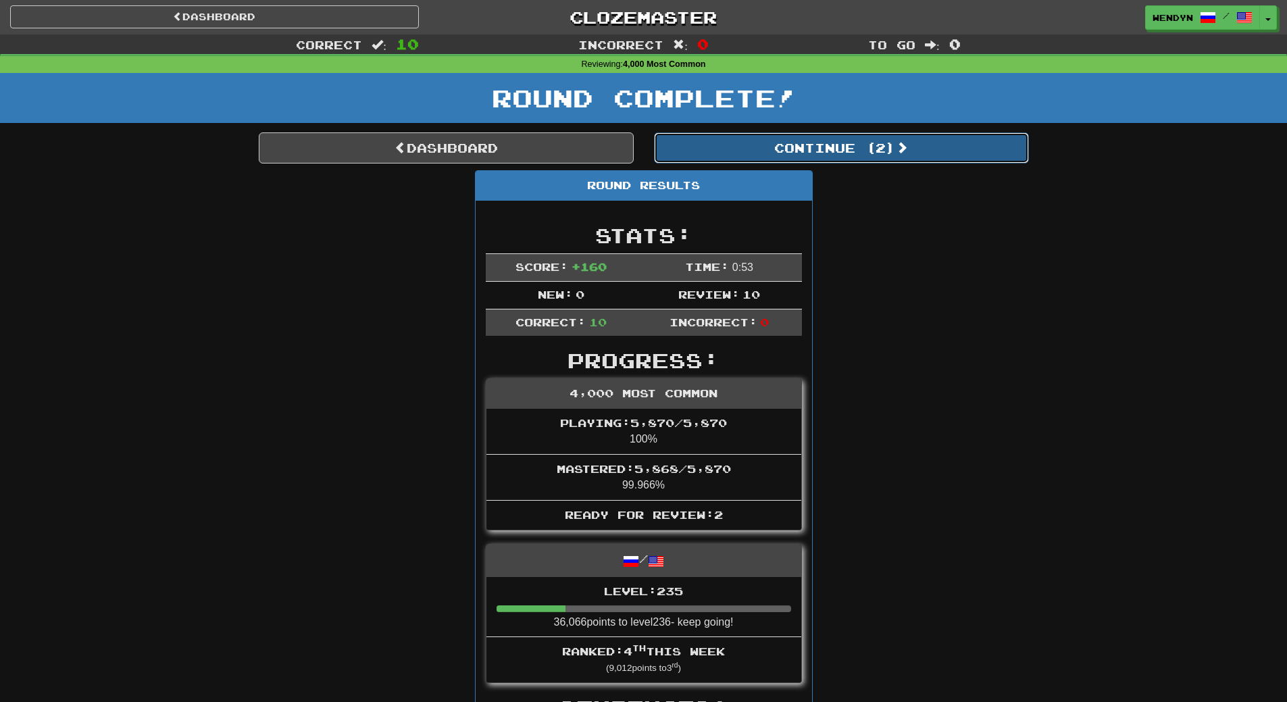
click at [905, 139] on button "Continue ( 2 )" at bounding box center [841, 147] width 375 height 31
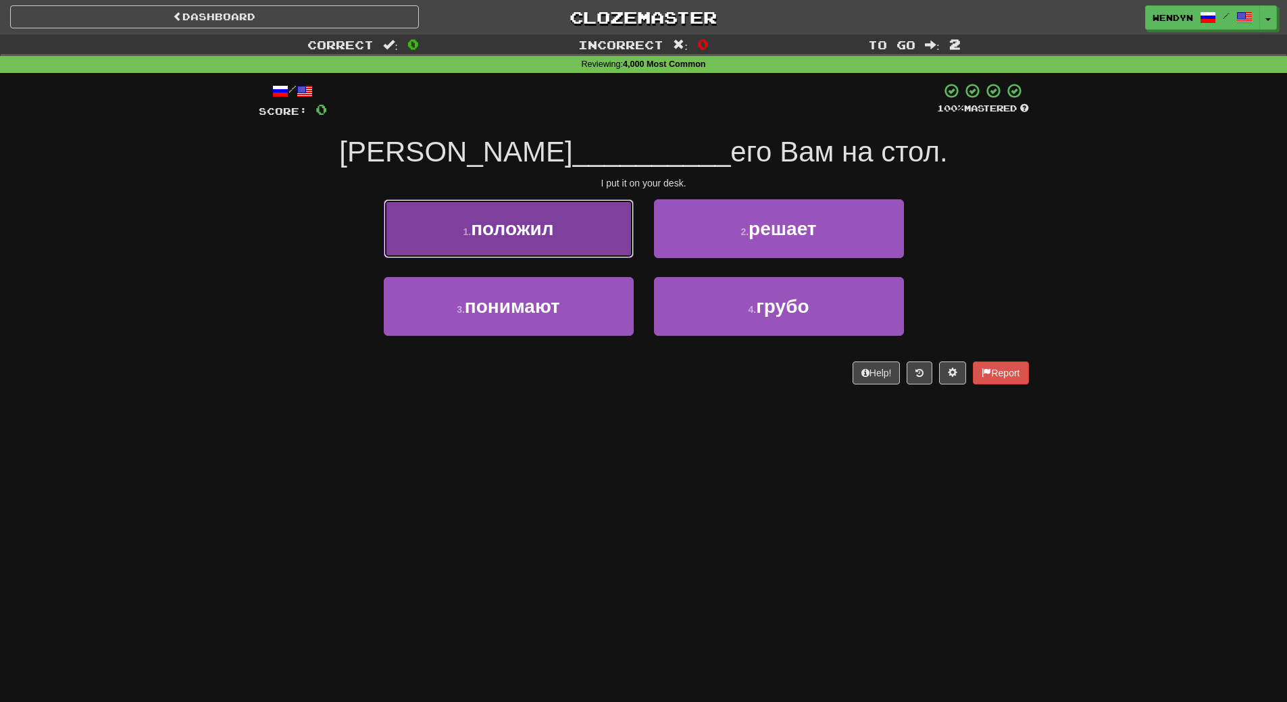
click at [577, 249] on button "1 . положил" at bounding box center [509, 228] width 250 height 59
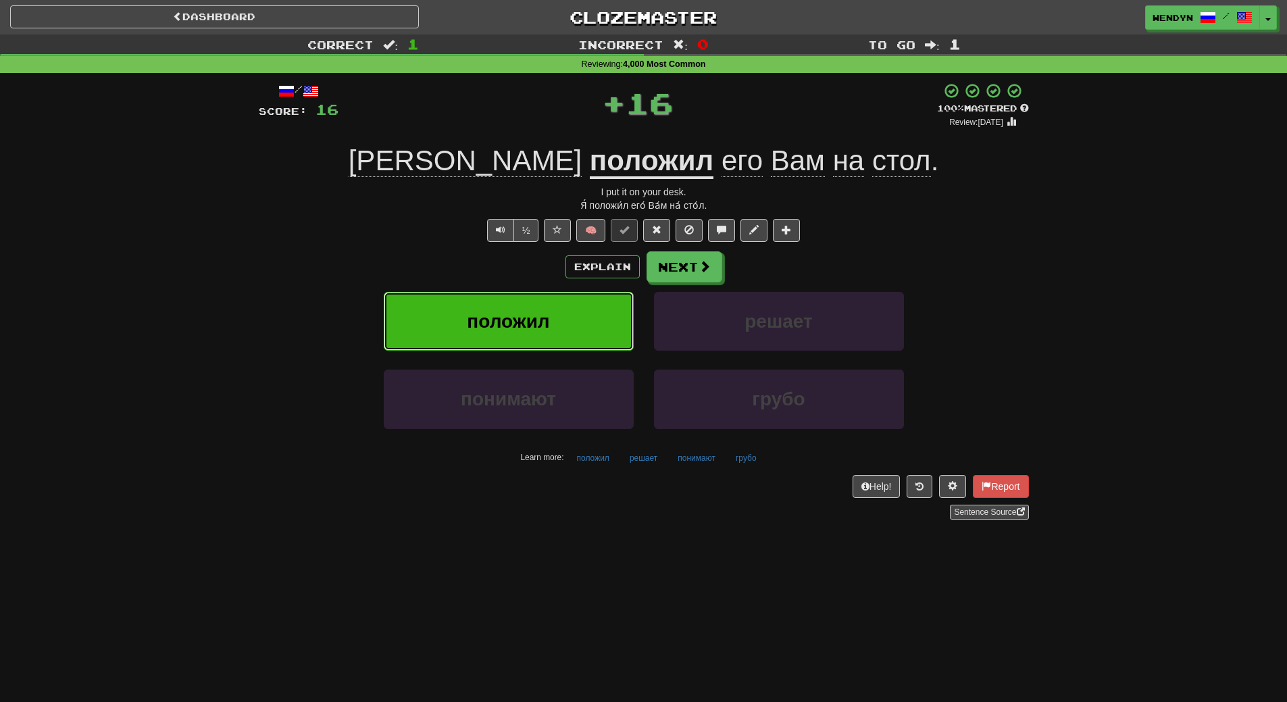
click at [558, 308] on button "положил" at bounding box center [509, 321] width 250 height 59
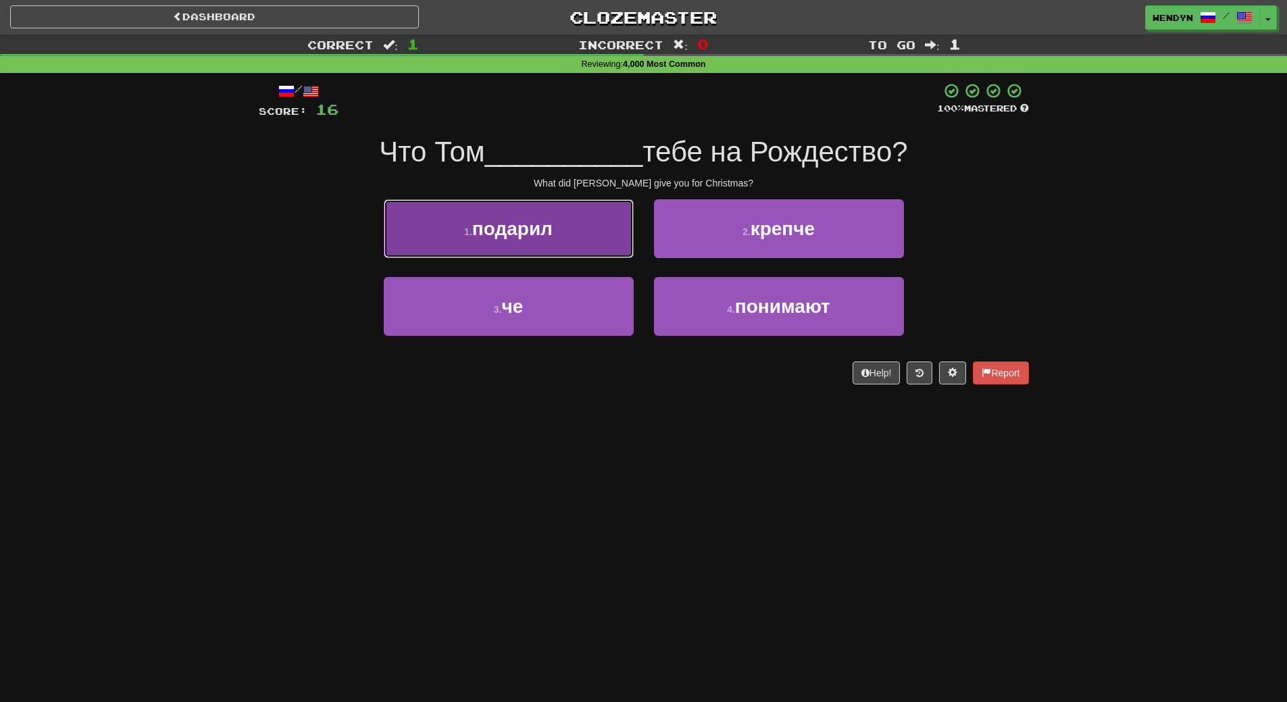
click at [545, 235] on span "подарил" at bounding box center [512, 228] width 80 height 21
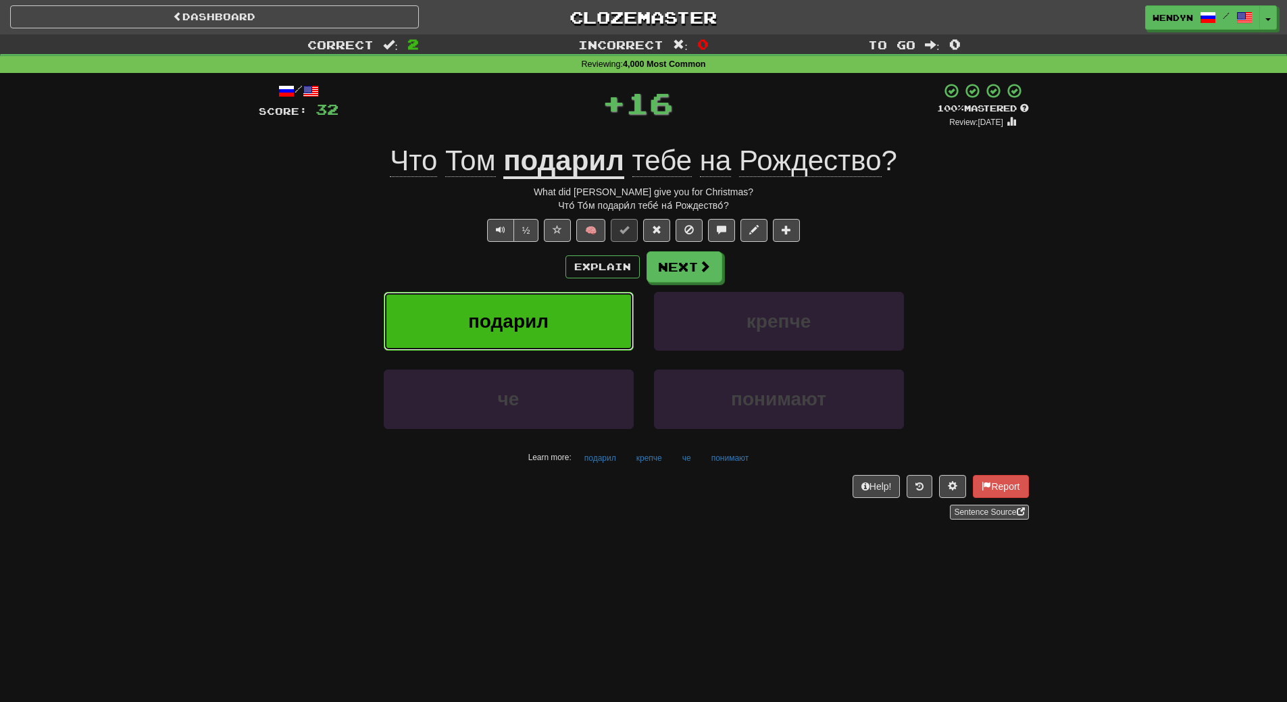
click at [545, 314] on span "подарил" at bounding box center [508, 321] width 80 height 21
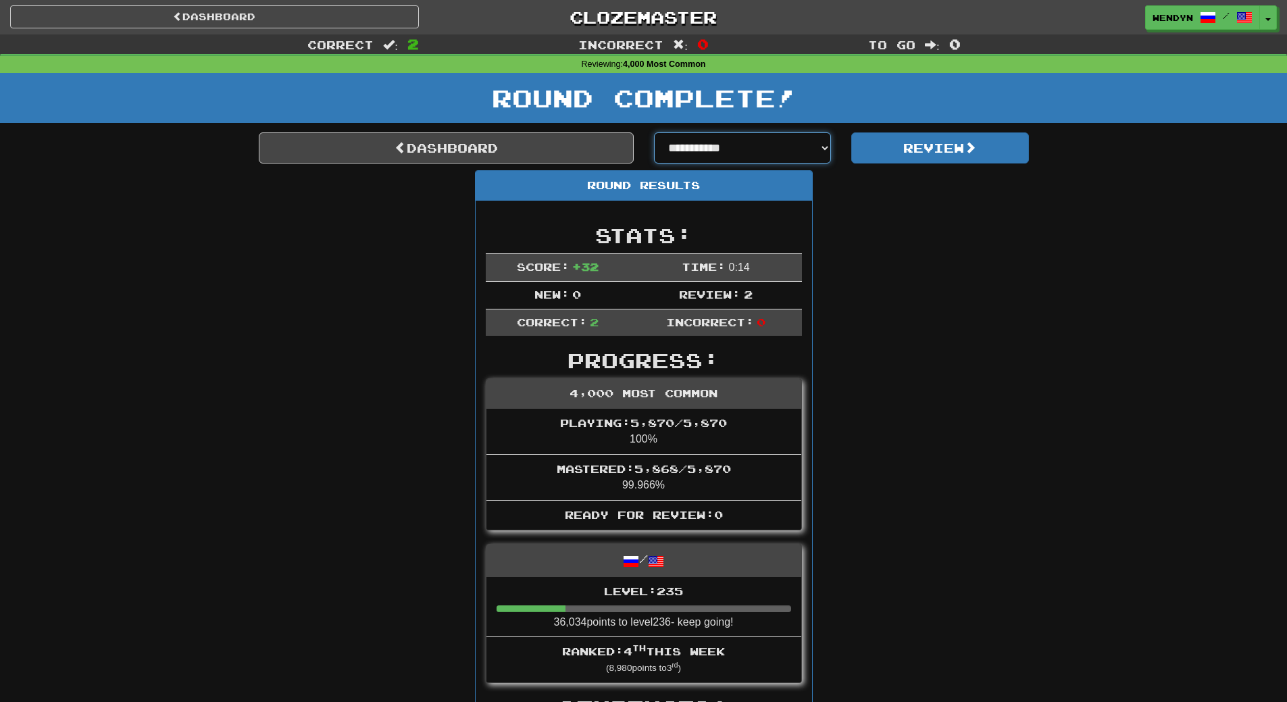
click at [822, 145] on select "**********" at bounding box center [743, 147] width 178 height 31
select select "**********"
click at [654, 132] on select "**********" at bounding box center [743, 147] width 178 height 31
select select "**********"
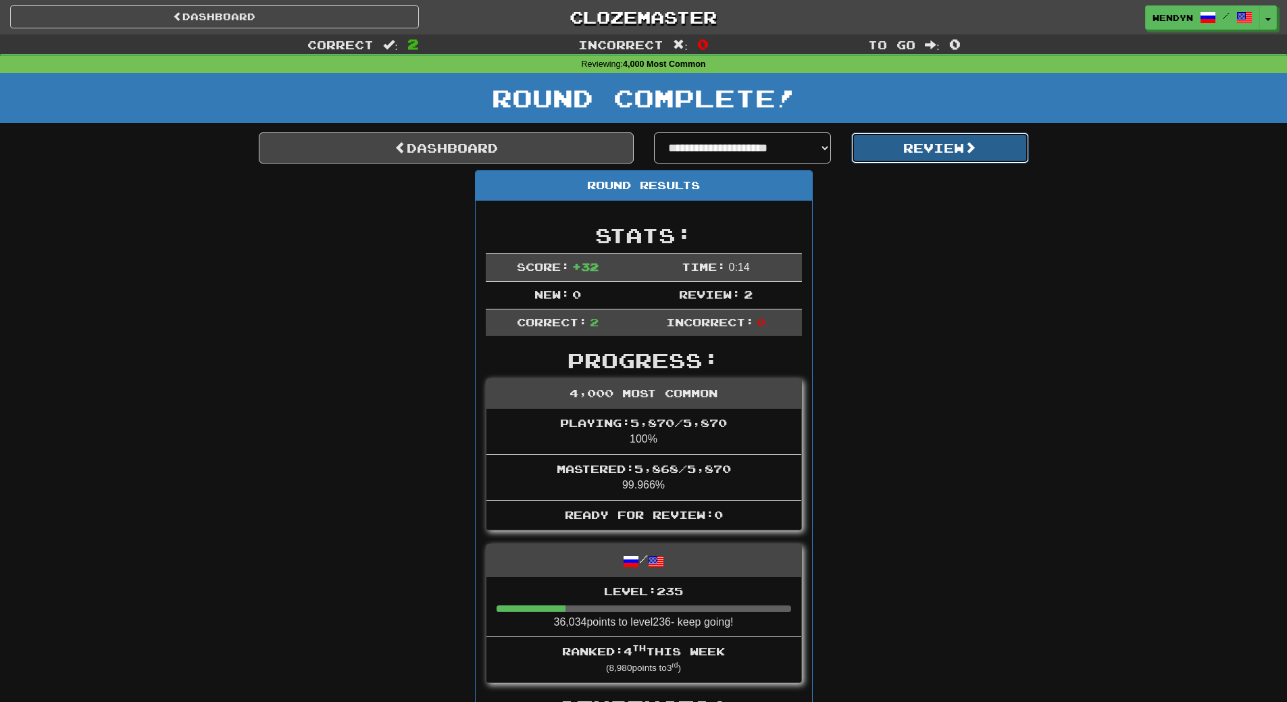
click at [934, 153] on button "Review" at bounding box center [940, 147] width 178 height 31
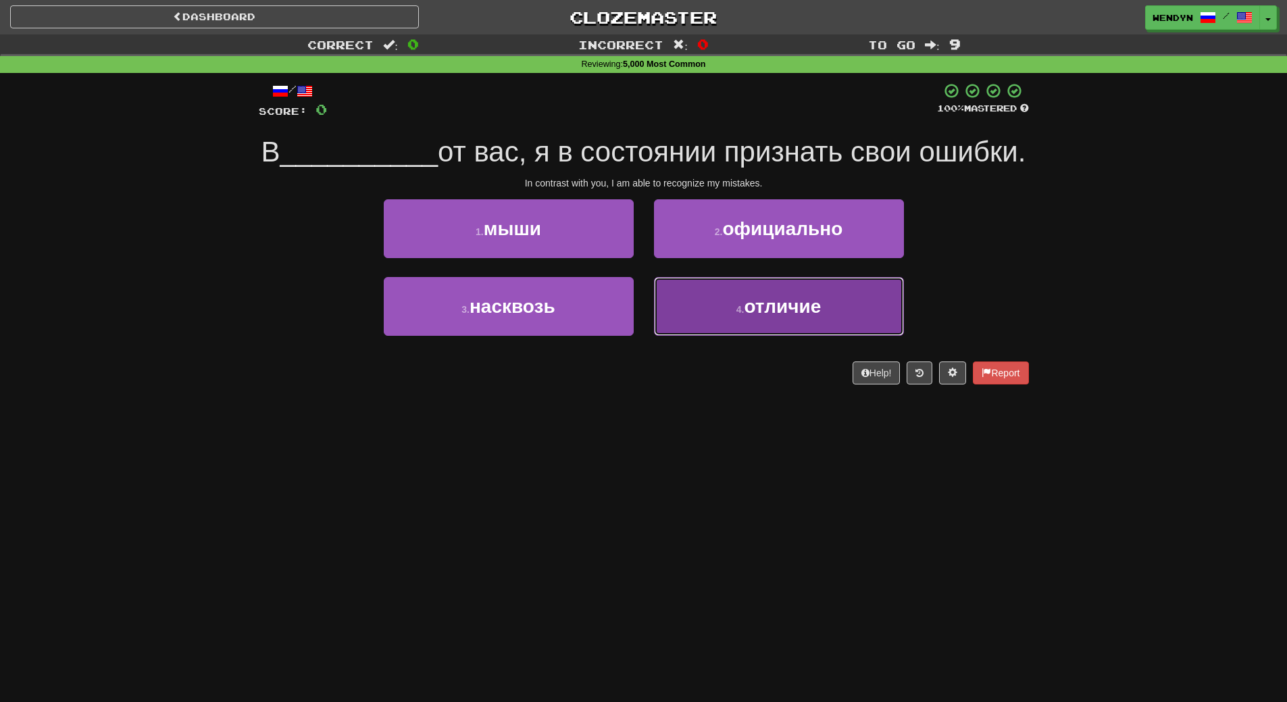
click at [827, 336] on button "4 . отличие" at bounding box center [779, 306] width 250 height 59
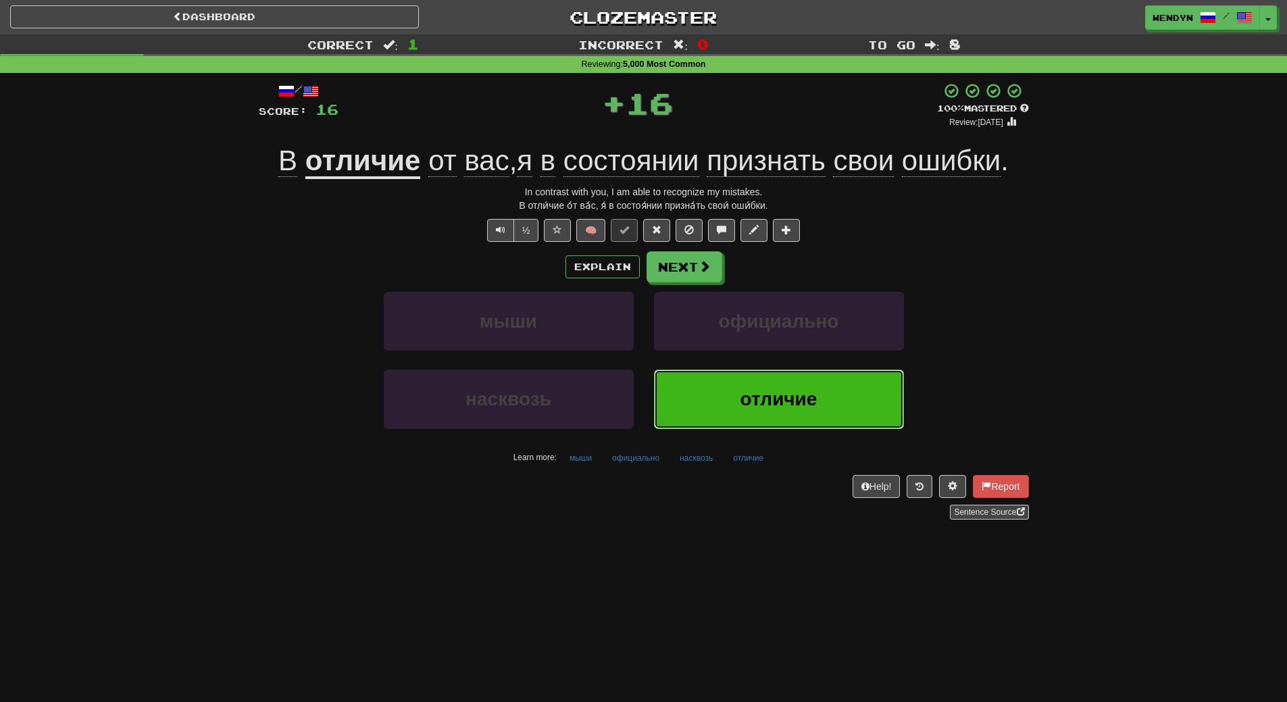
click at [797, 386] on button "отличие" at bounding box center [779, 399] width 250 height 59
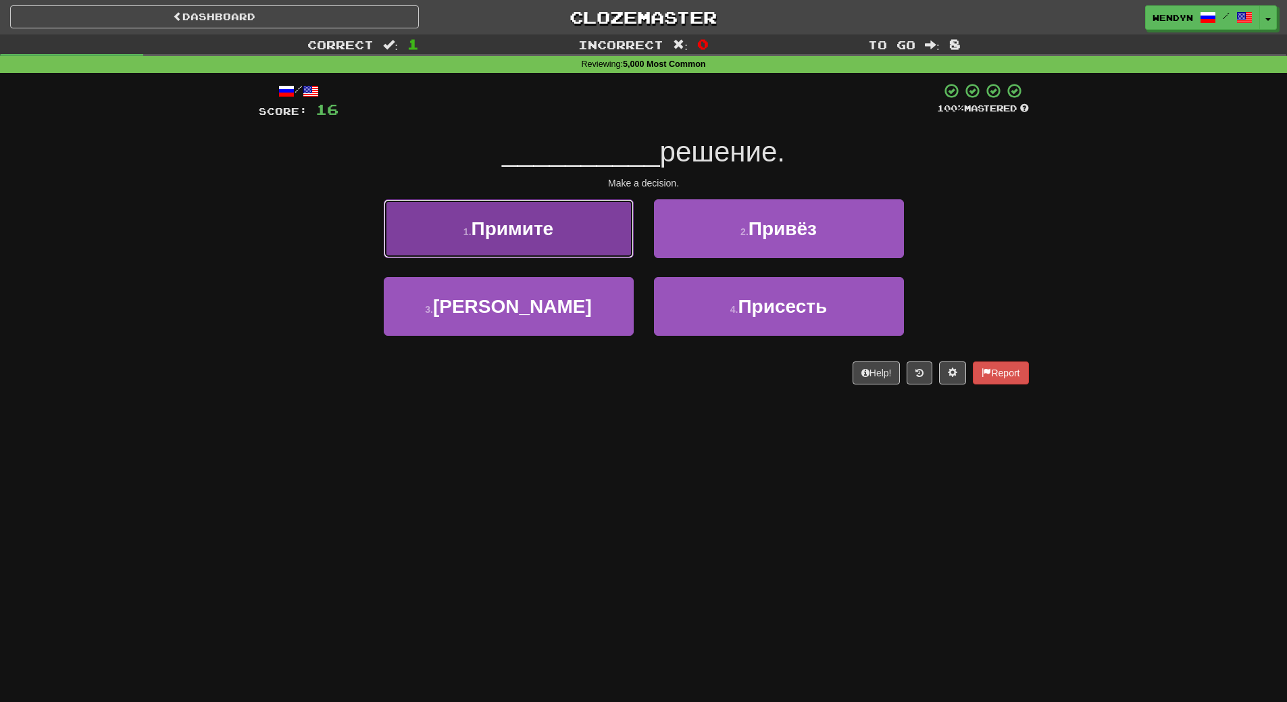
click at [568, 232] on button "1 . Примите" at bounding box center [509, 228] width 250 height 59
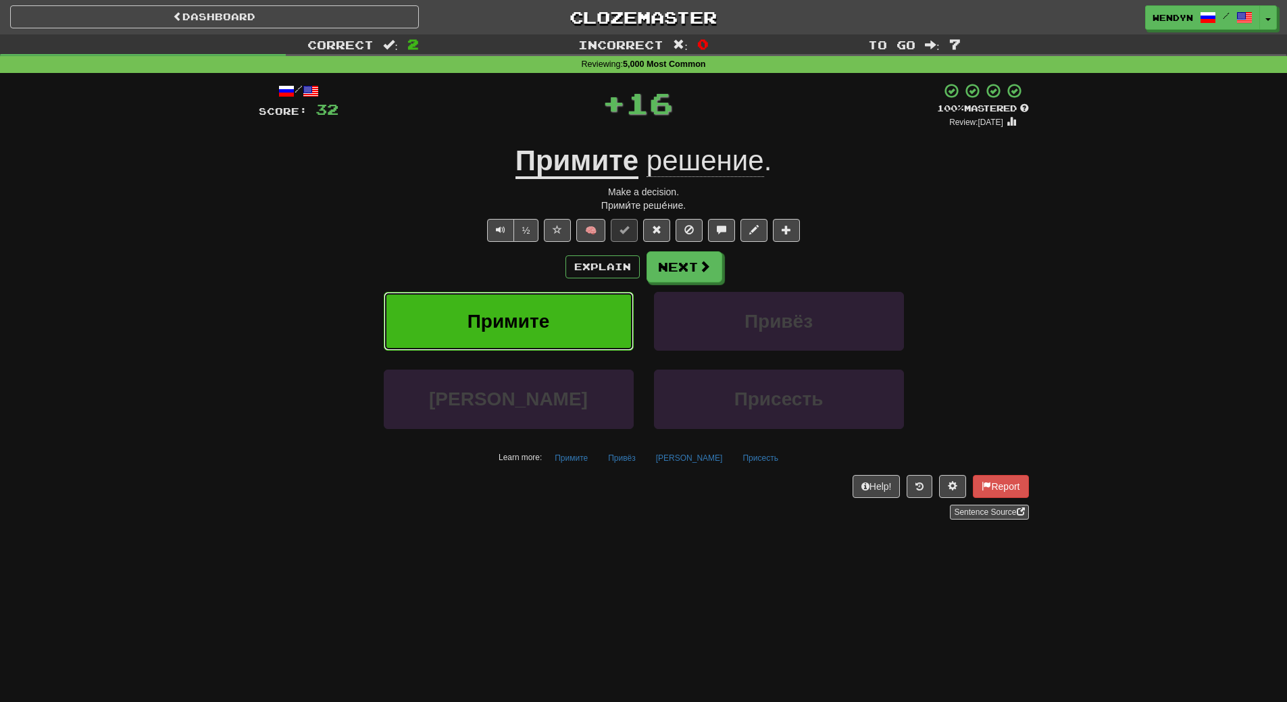
click at [565, 326] on button "Примите" at bounding box center [509, 321] width 250 height 59
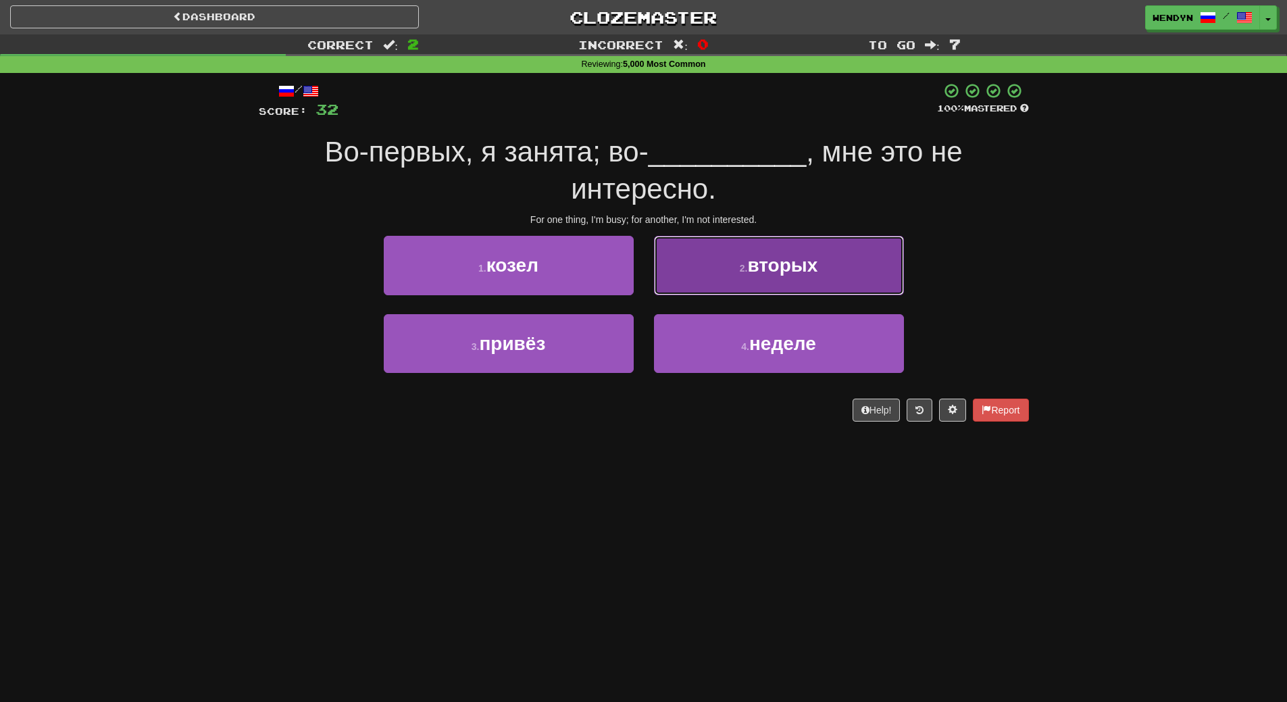
click at [797, 273] on span "вторых" at bounding box center [782, 265] width 70 height 21
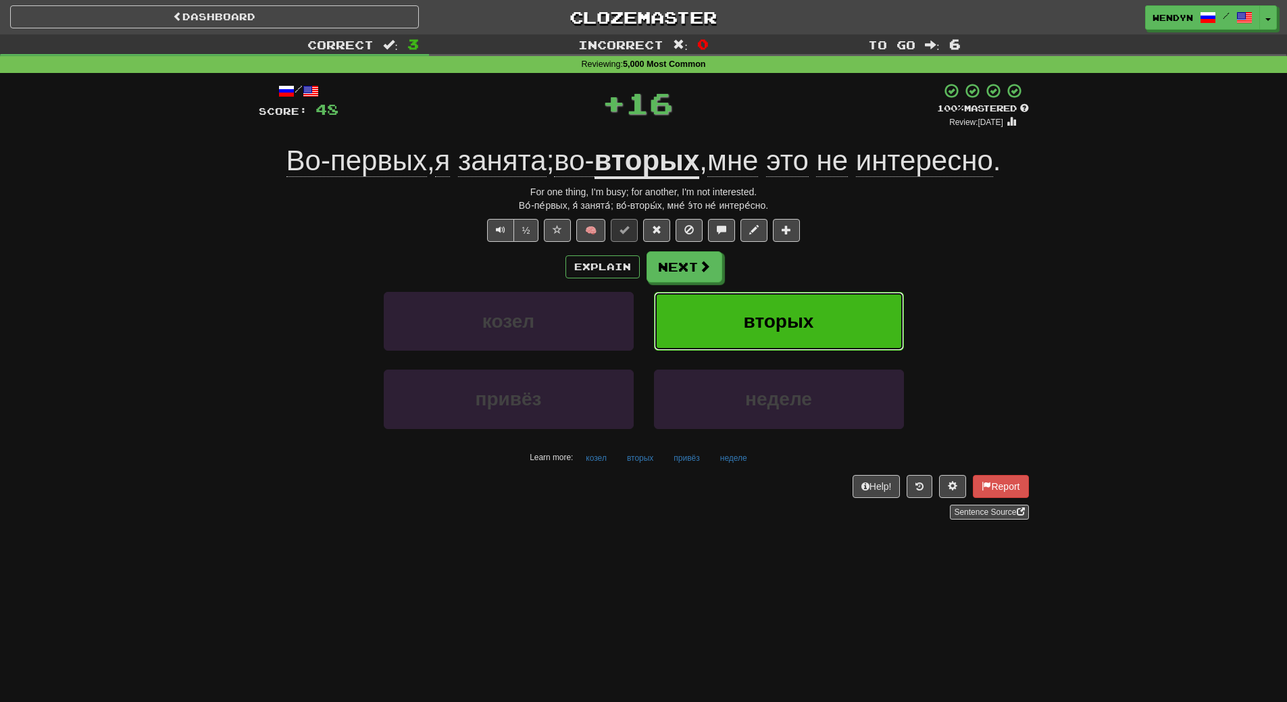
click at [789, 334] on button "вторых" at bounding box center [779, 321] width 250 height 59
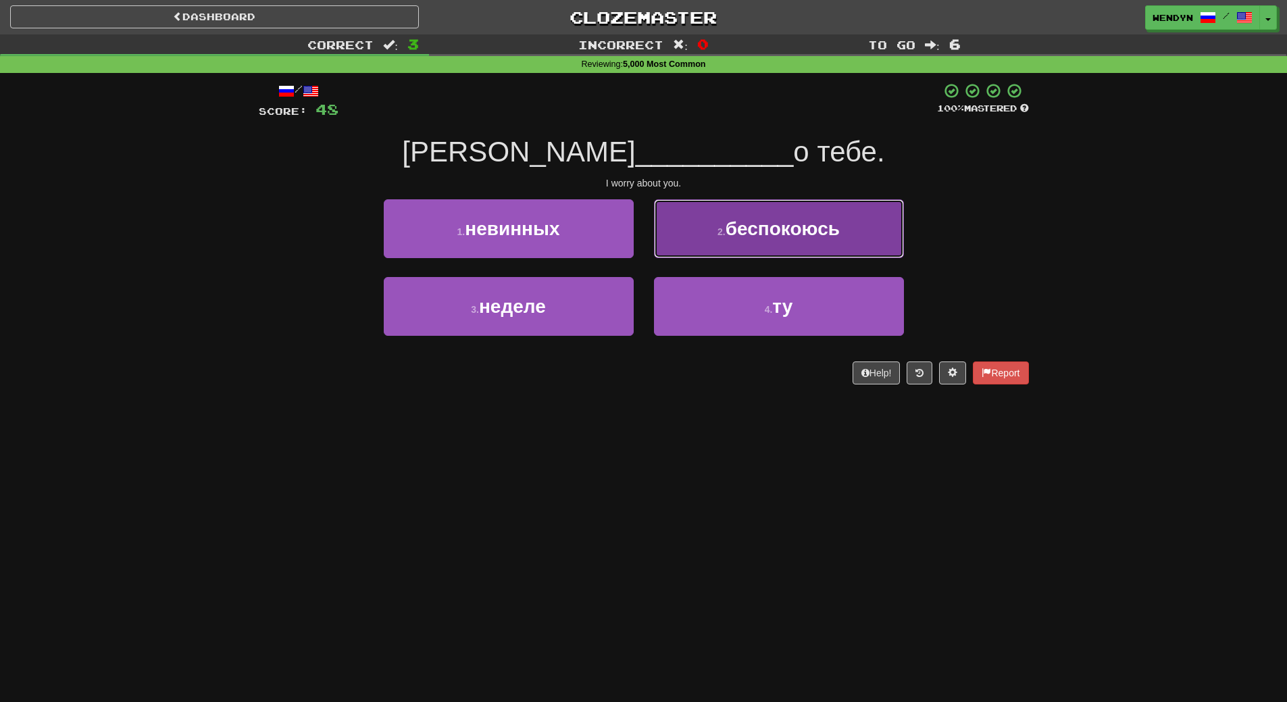
click at [795, 247] on button "2 . беспокоюсь" at bounding box center [779, 228] width 250 height 59
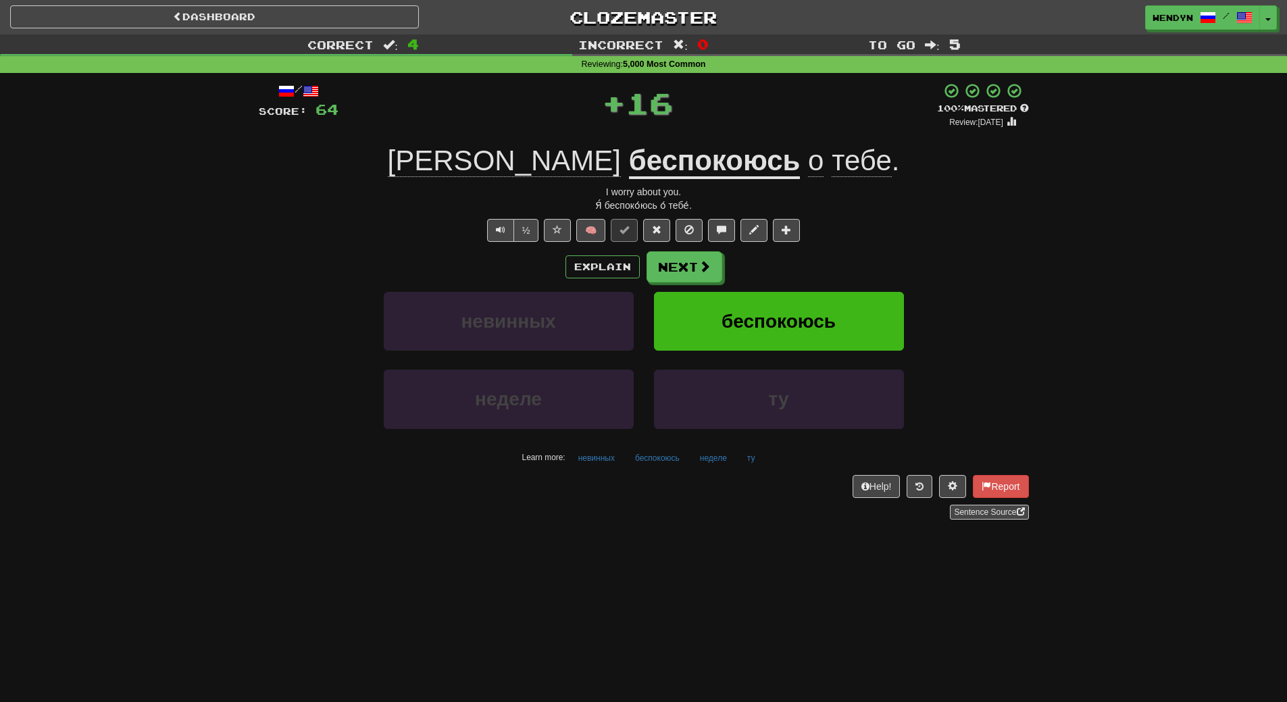
click at [795, 247] on div "/ Score: 64 + 16 100 % Mastered Review: [DATE] Я беспокоюсь о тебе . I worry ab…" at bounding box center [644, 300] width 770 height 437
click at [781, 308] on button "беспокоюсь" at bounding box center [779, 321] width 250 height 59
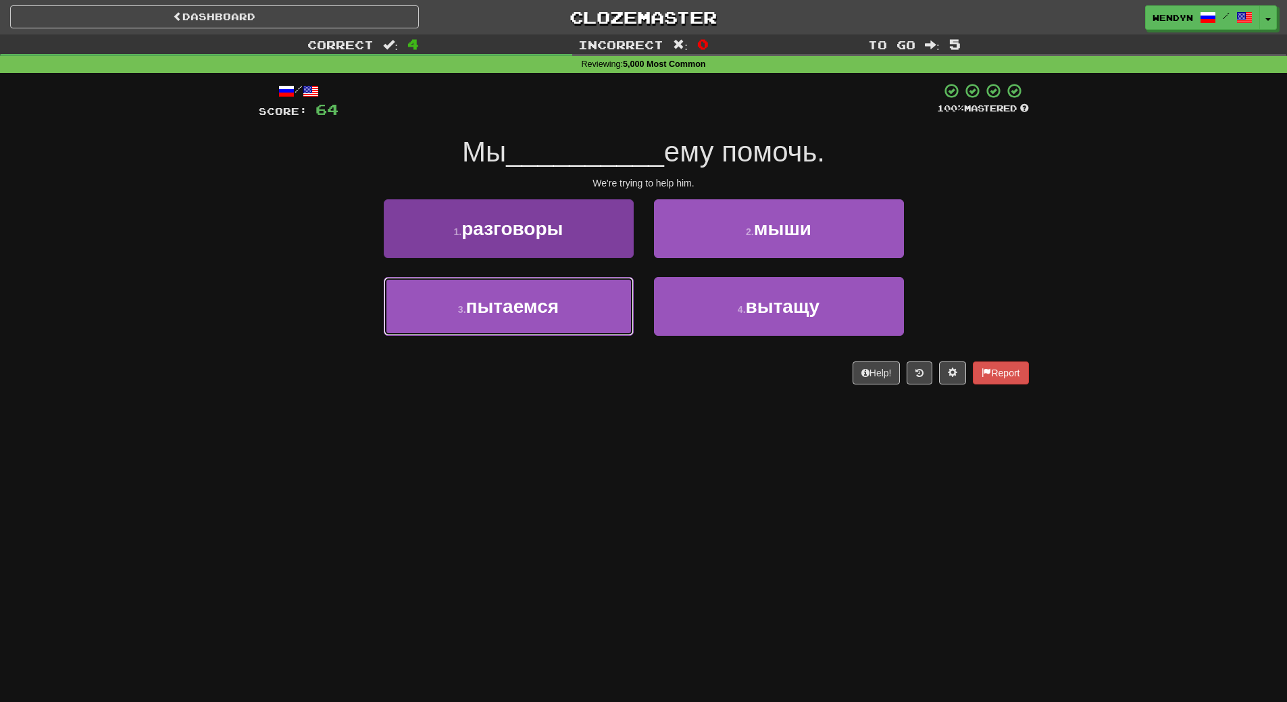
click at [538, 324] on button "3 . пытаемся" at bounding box center [509, 306] width 250 height 59
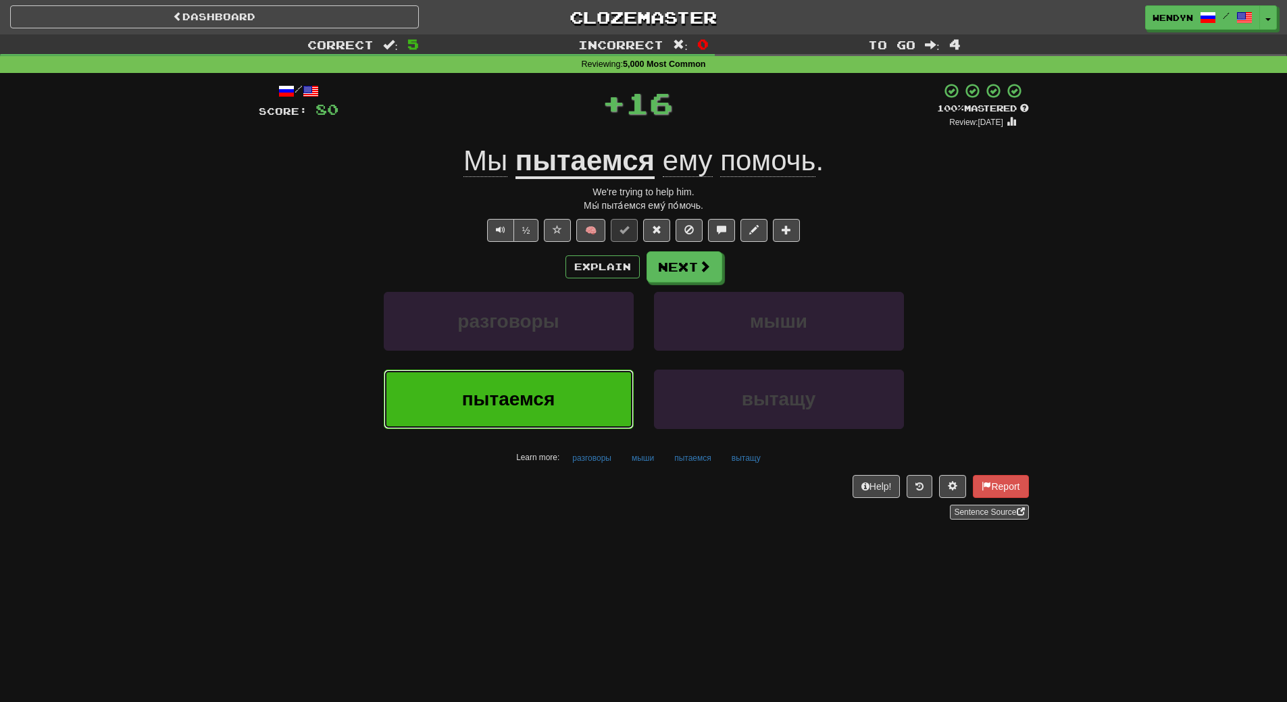
click at [531, 374] on button "пытаемся" at bounding box center [509, 399] width 250 height 59
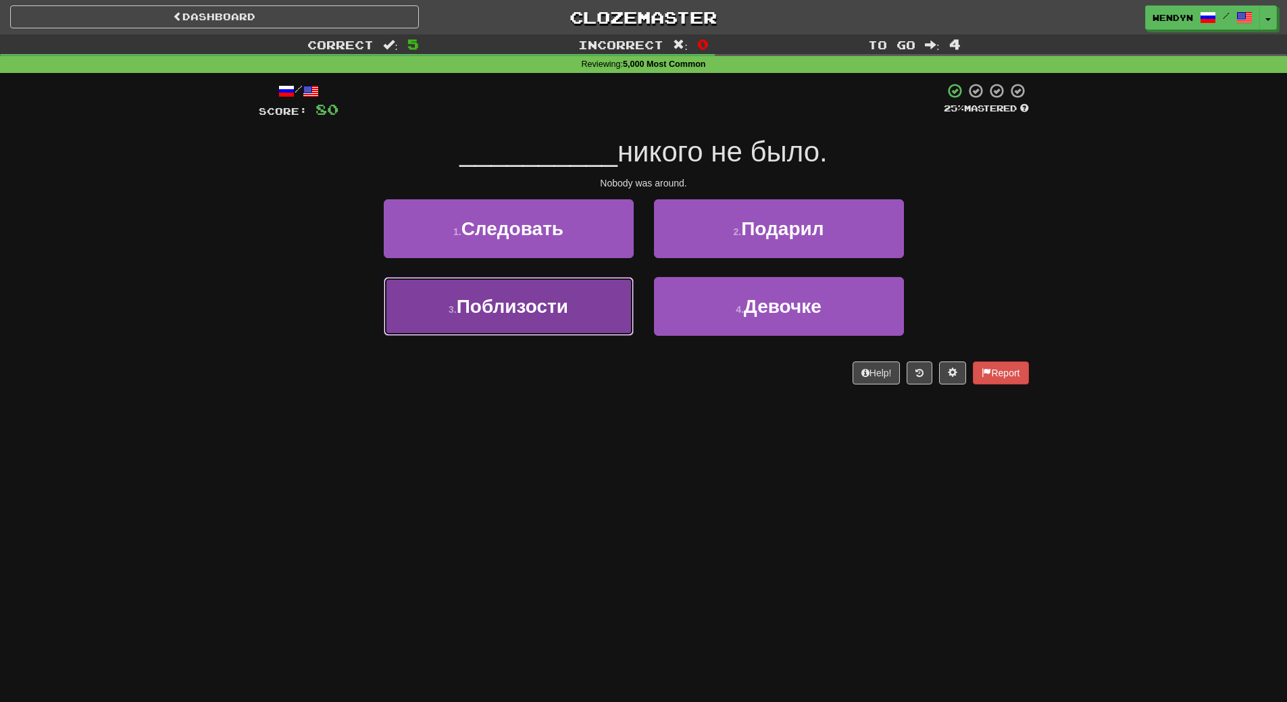
click at [572, 312] on button "3 . Поблизости" at bounding box center [509, 306] width 250 height 59
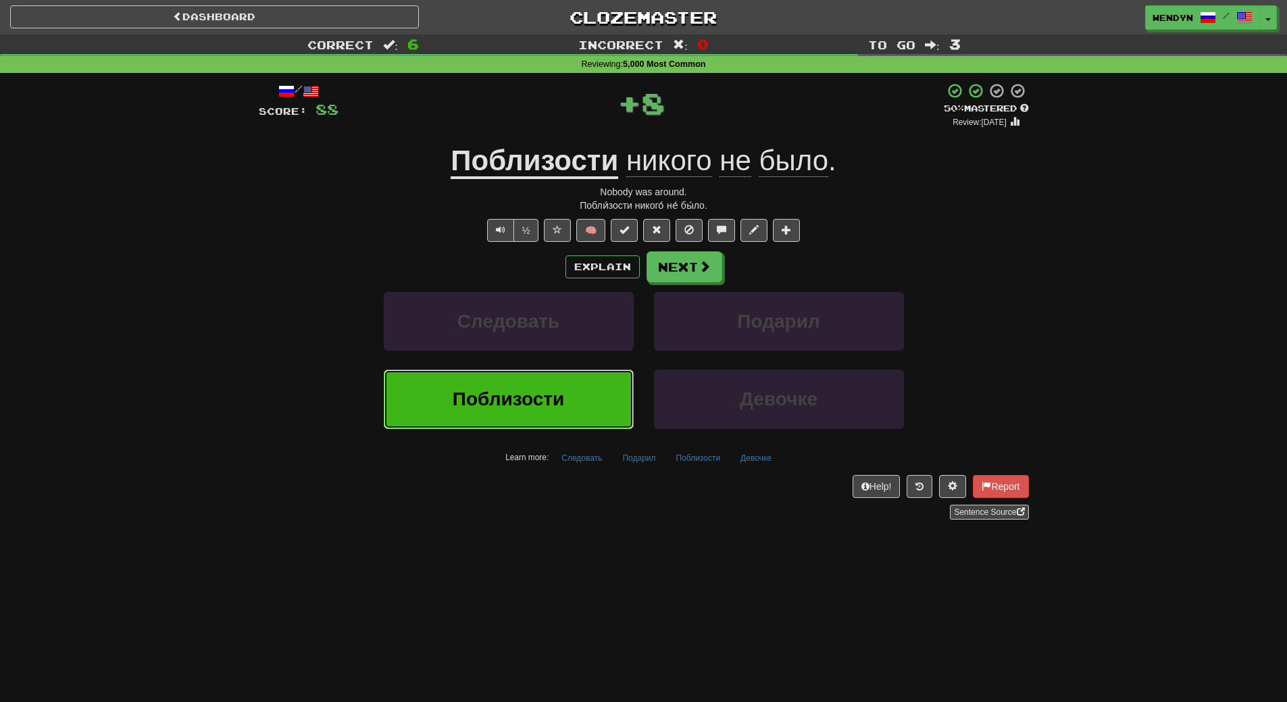
click at [563, 381] on button "Поблизости" at bounding box center [509, 399] width 250 height 59
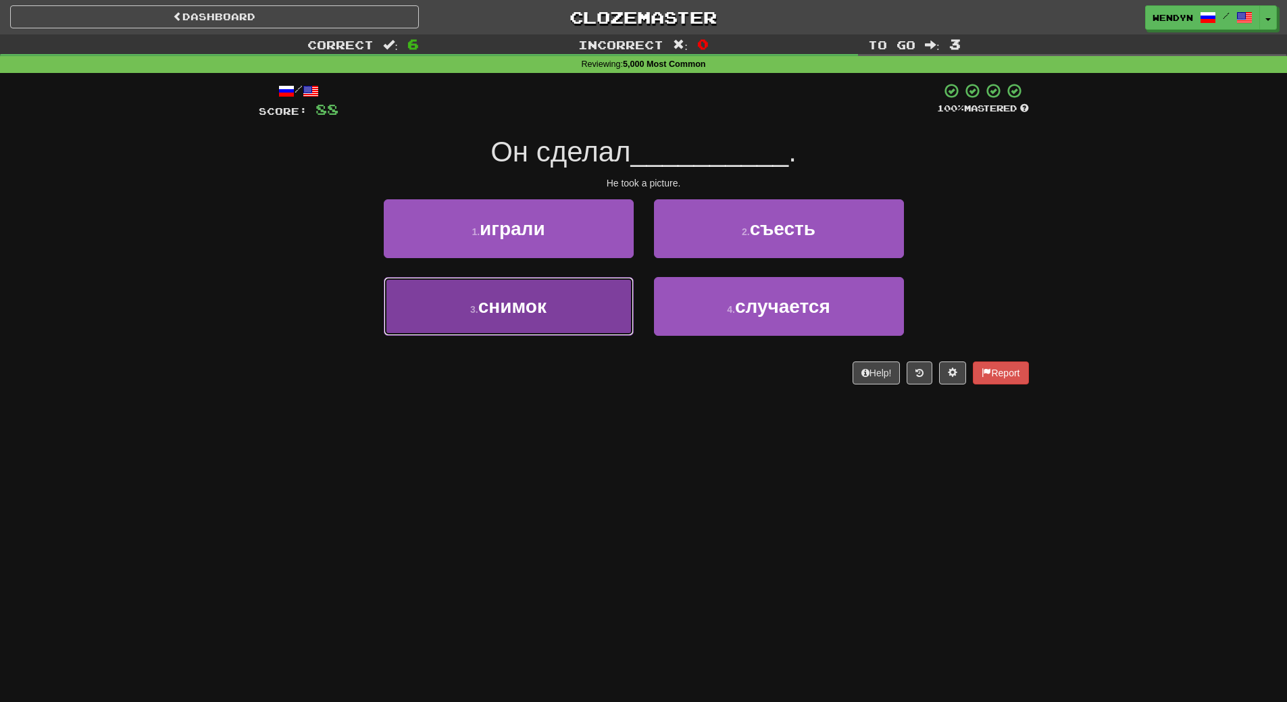
click at [558, 310] on button "3 . снимок" at bounding box center [509, 306] width 250 height 59
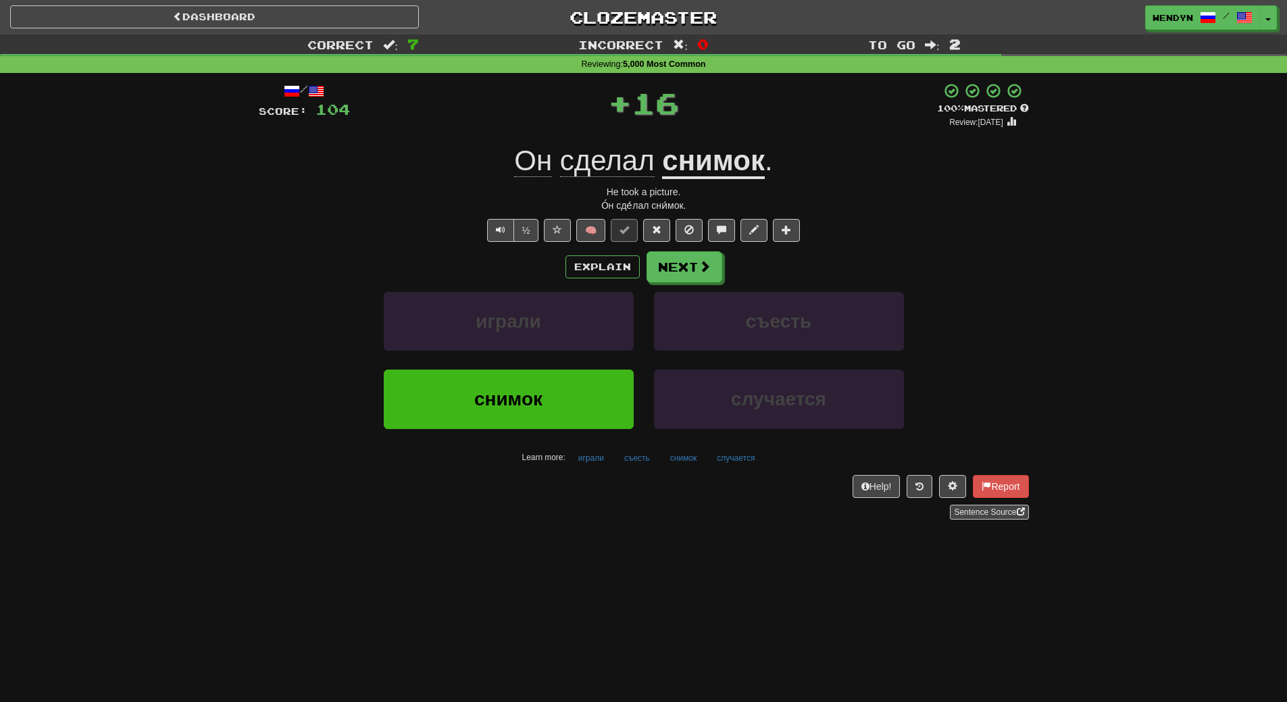
drag, startPoint x: 522, startPoint y: 543, endPoint x: 519, endPoint y: 445, distance: 98.0
click at [522, 525] on div "Dashboard Clozemaster WendyN / Toggle Dropdown Dashboard Leaderboard Activity F…" at bounding box center [643, 351] width 1287 height 702
click at [520, 405] on span "снимок" at bounding box center [508, 399] width 68 height 21
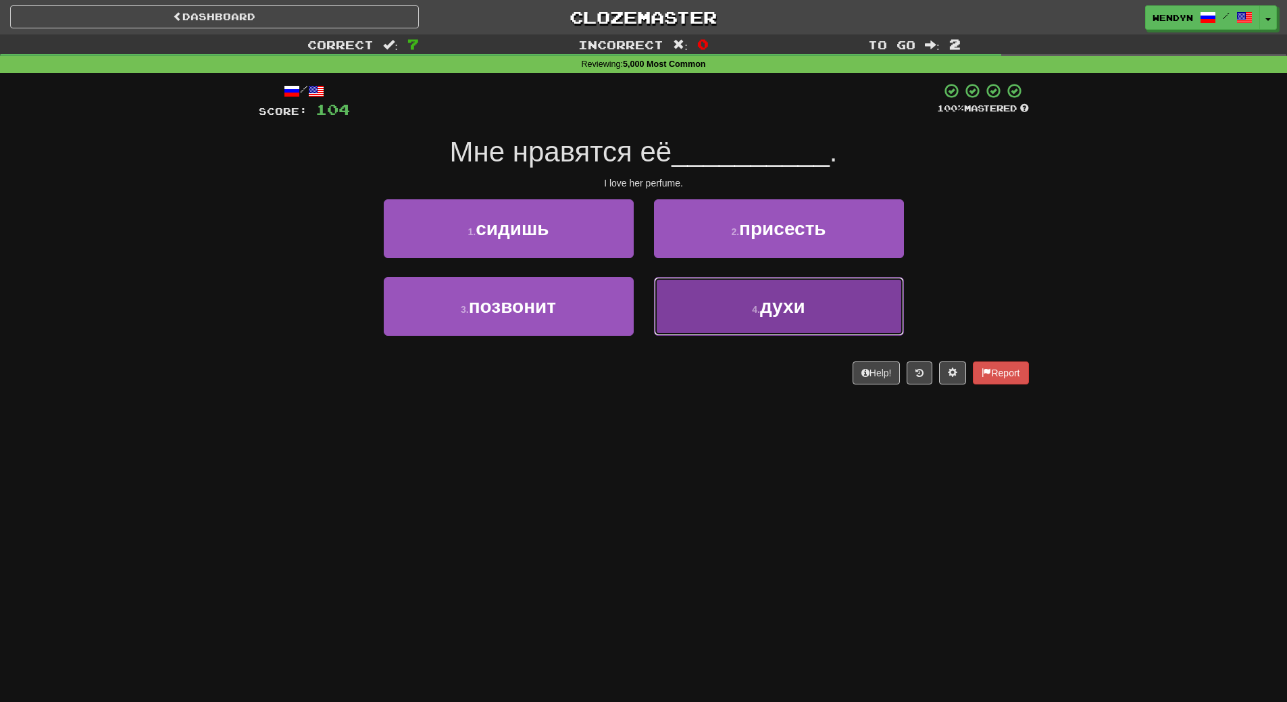
click at [839, 294] on button "4 . духи" at bounding box center [779, 306] width 250 height 59
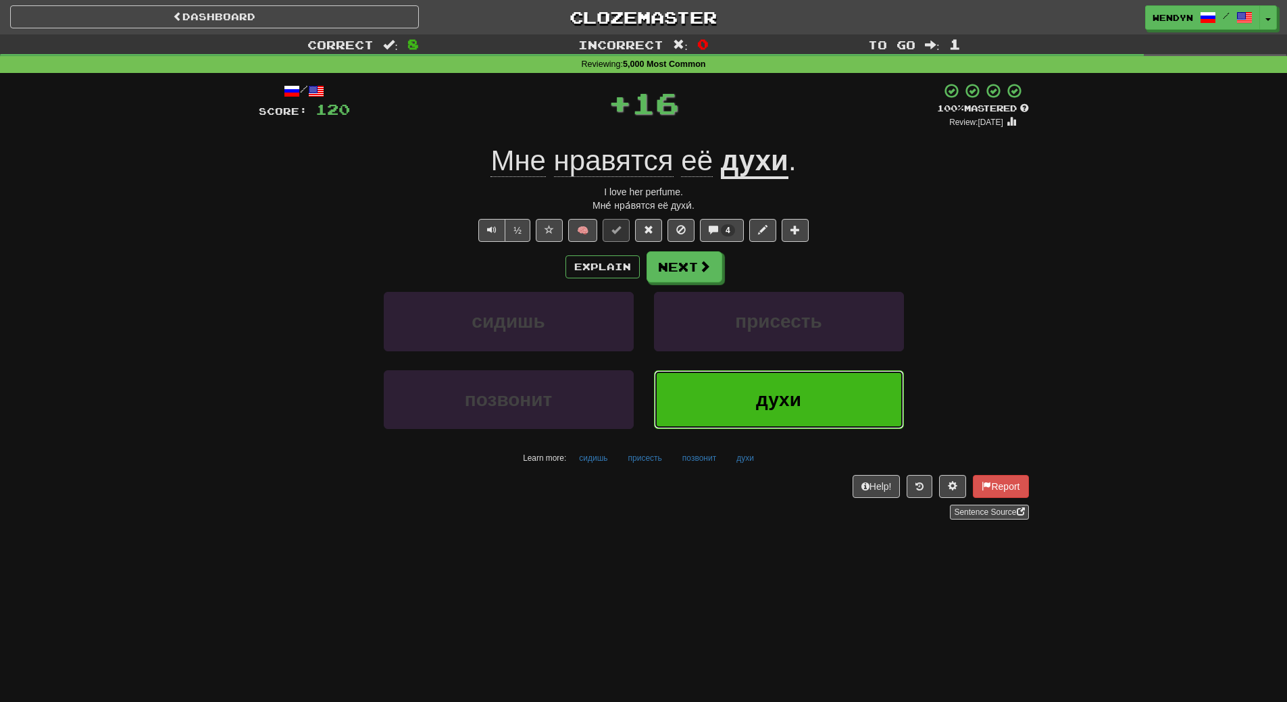
click at [815, 387] on button "духи" at bounding box center [779, 399] width 250 height 59
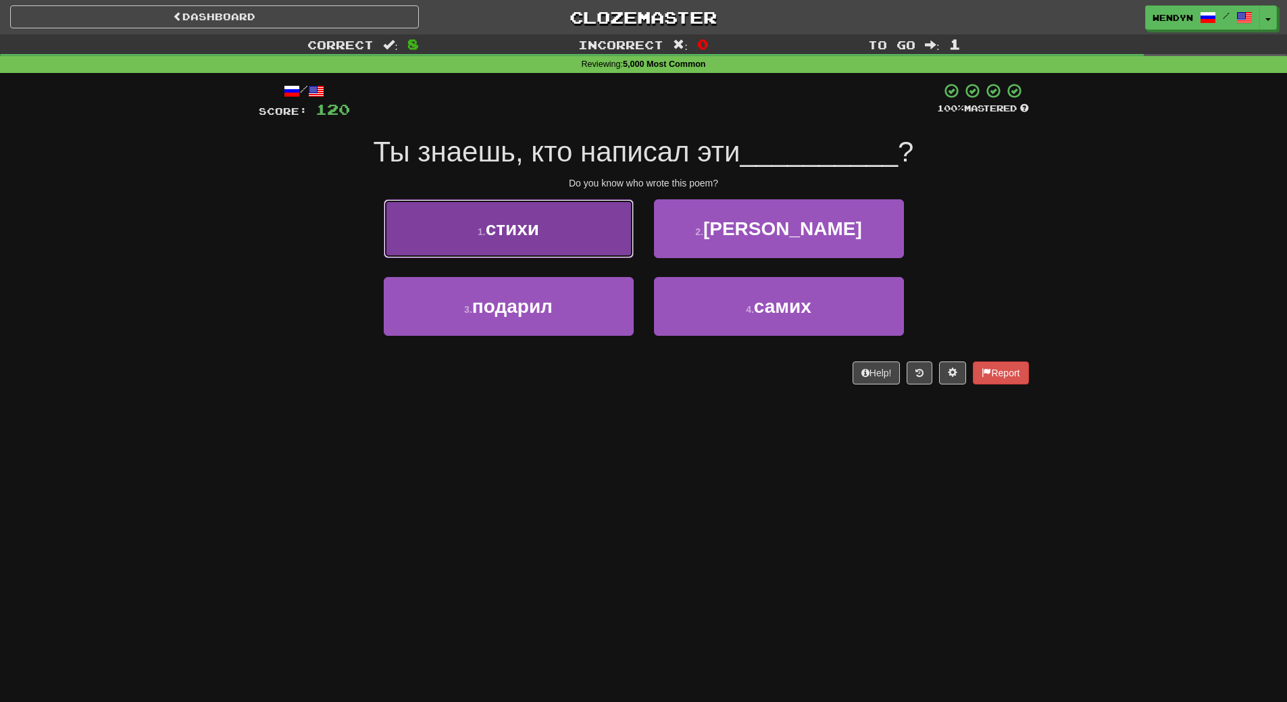
click at [505, 244] on button "1 . стихи" at bounding box center [509, 228] width 250 height 59
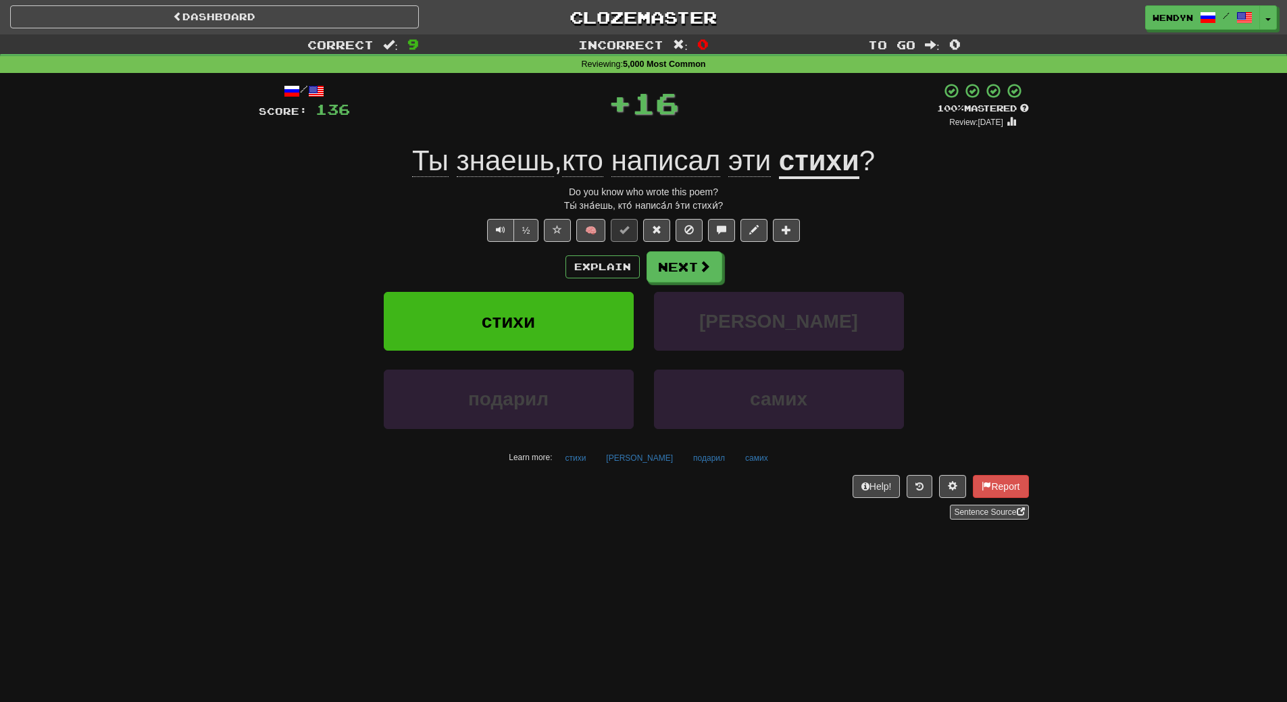
click at [505, 244] on div "/ Score: 136 + 16 100 % Mastered Review: 2026-03-20 Ты знаешь , кто написал эти…" at bounding box center [644, 300] width 770 height 437
click at [504, 328] on span "стихи" at bounding box center [508, 321] width 53 height 21
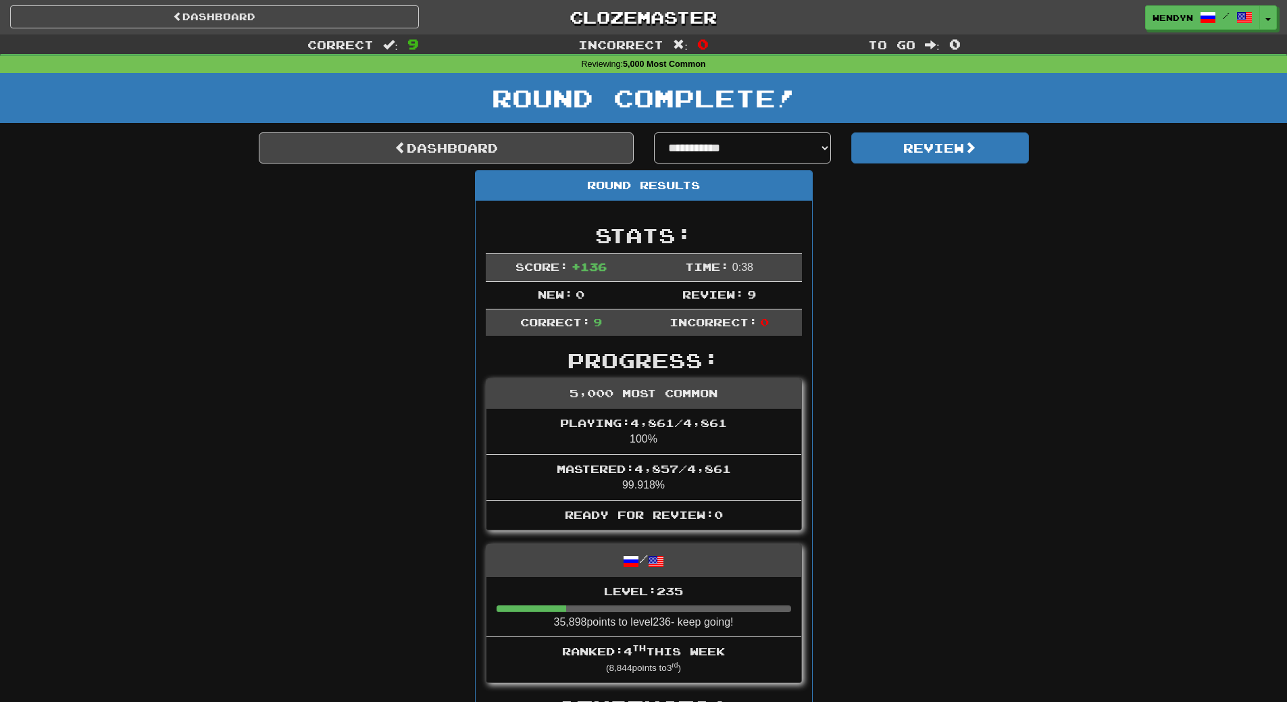
click at [826, 147] on select "**********" at bounding box center [743, 147] width 178 height 31
click at [514, 147] on link "Dashboard" at bounding box center [446, 147] width 375 height 31
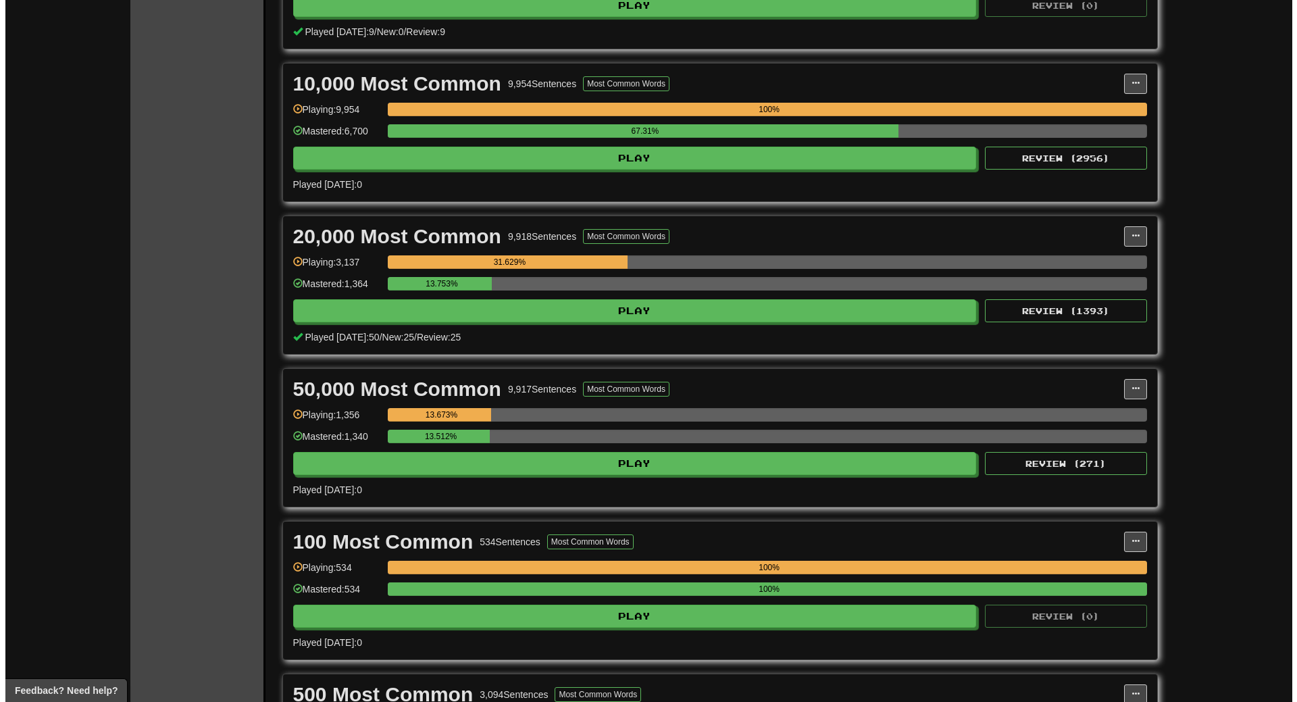
scroll to position [946, 0]
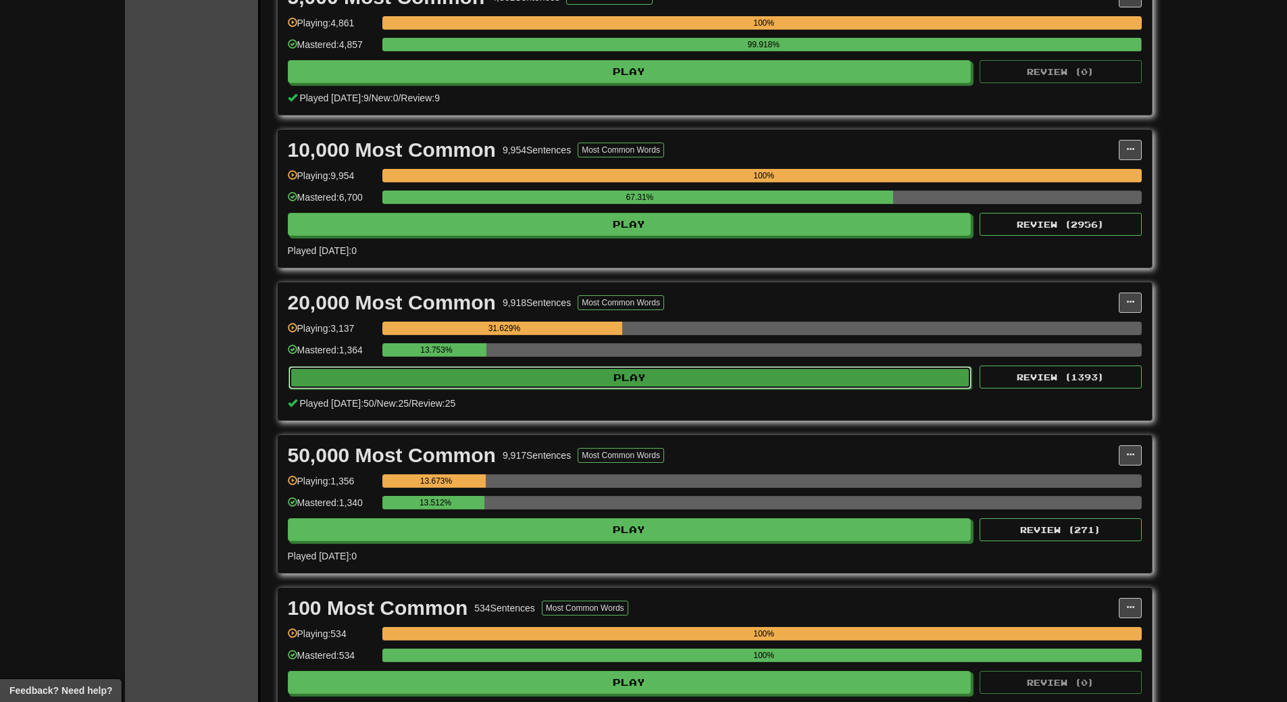
click at [603, 378] on button "Play" at bounding box center [631, 377] width 684 height 23
select select "**"
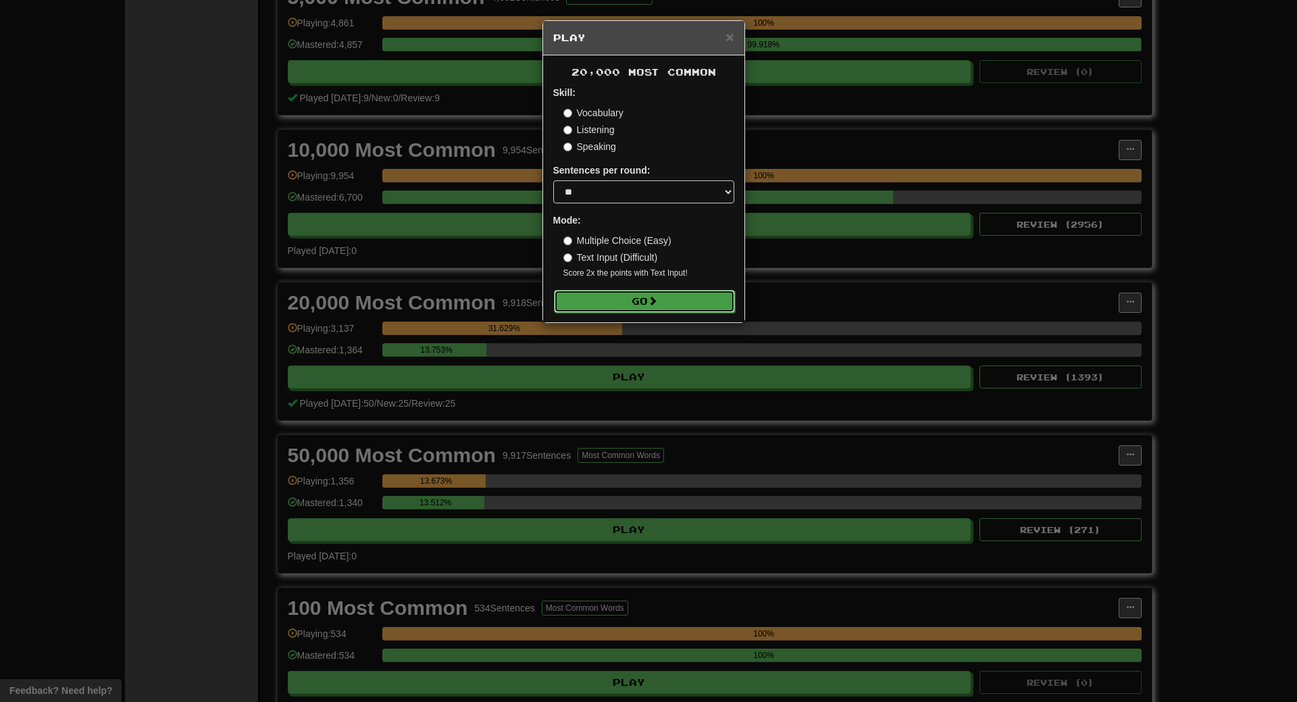
click at [631, 291] on button "Go" at bounding box center [644, 301] width 181 height 23
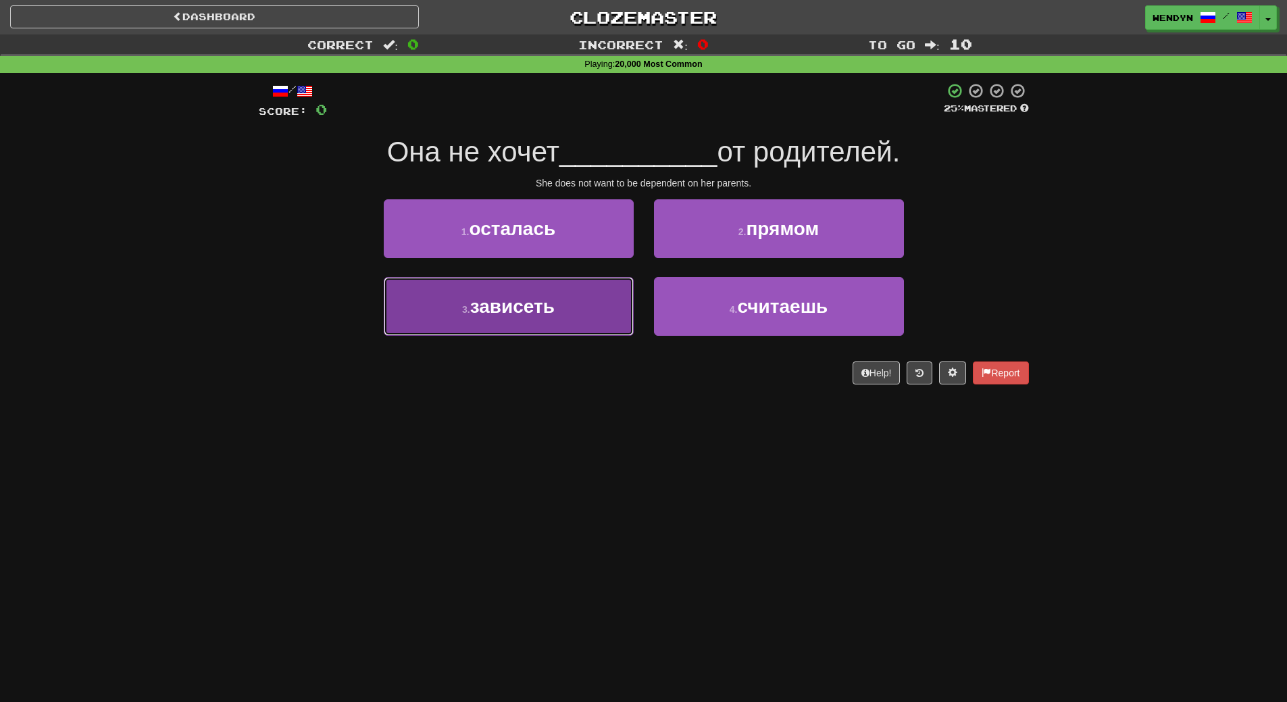
click at [591, 326] on button "3 . зависеть" at bounding box center [509, 306] width 250 height 59
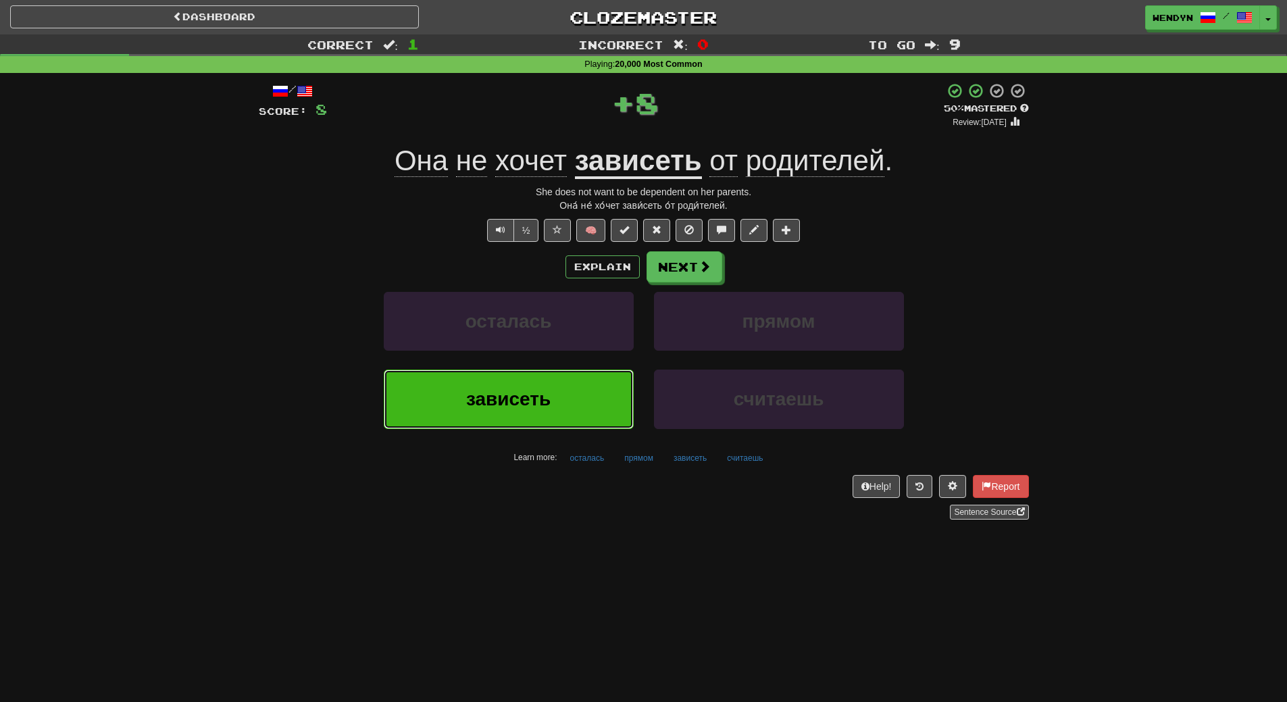
click at [569, 381] on button "зависеть" at bounding box center [509, 399] width 250 height 59
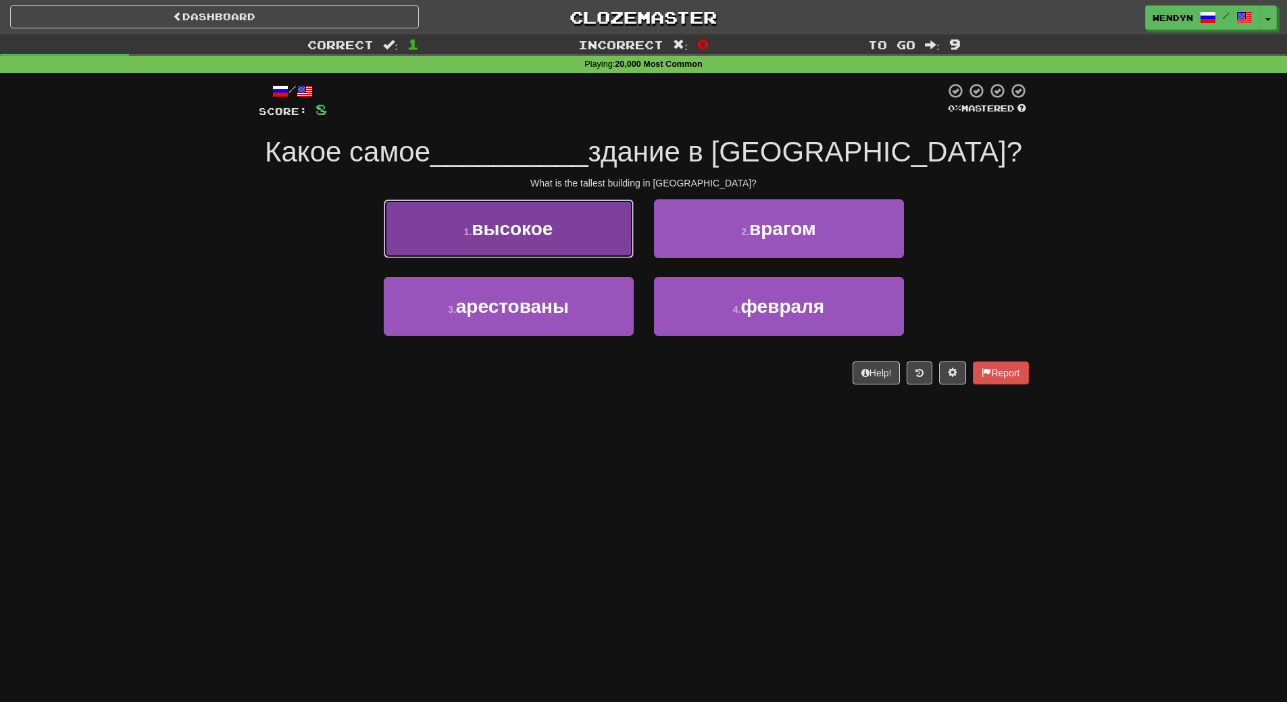
click at [544, 245] on button "1 . высокое" at bounding box center [509, 228] width 250 height 59
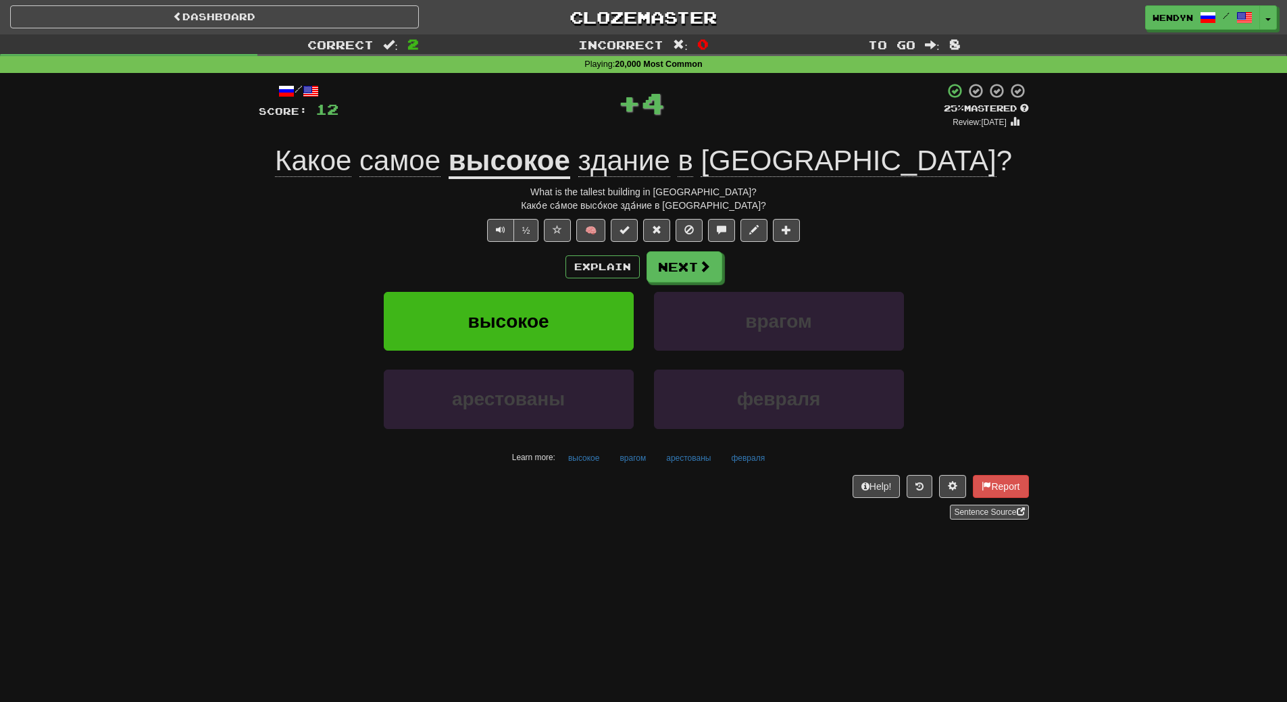
click at [544, 245] on div "/ Score: 12 + 4 25 % Mastered Review: [DATE] Какое самое высокое здание в [GEOG…" at bounding box center [644, 300] width 770 height 437
click at [534, 313] on span "высокое" at bounding box center [508, 321] width 81 height 21
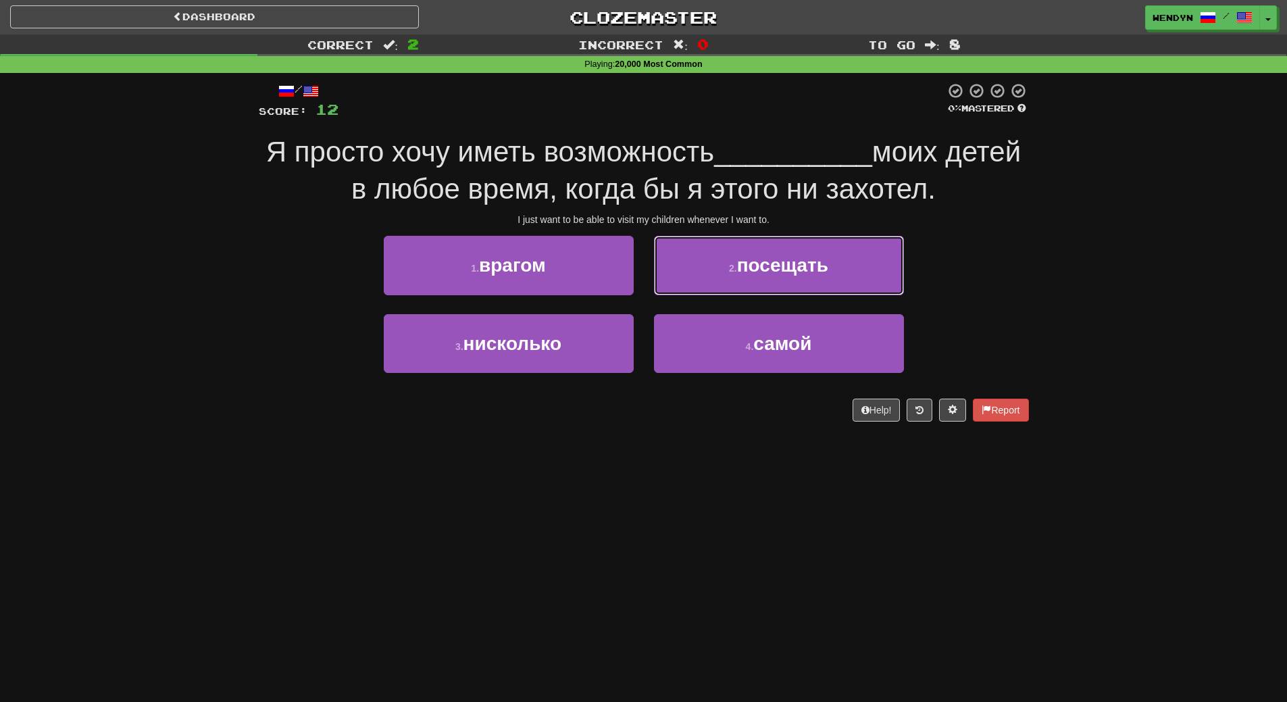
drag, startPoint x: 824, startPoint y: 268, endPoint x: 820, endPoint y: 284, distance: 16.7
click at [824, 268] on span "посещать" at bounding box center [782, 265] width 91 height 21
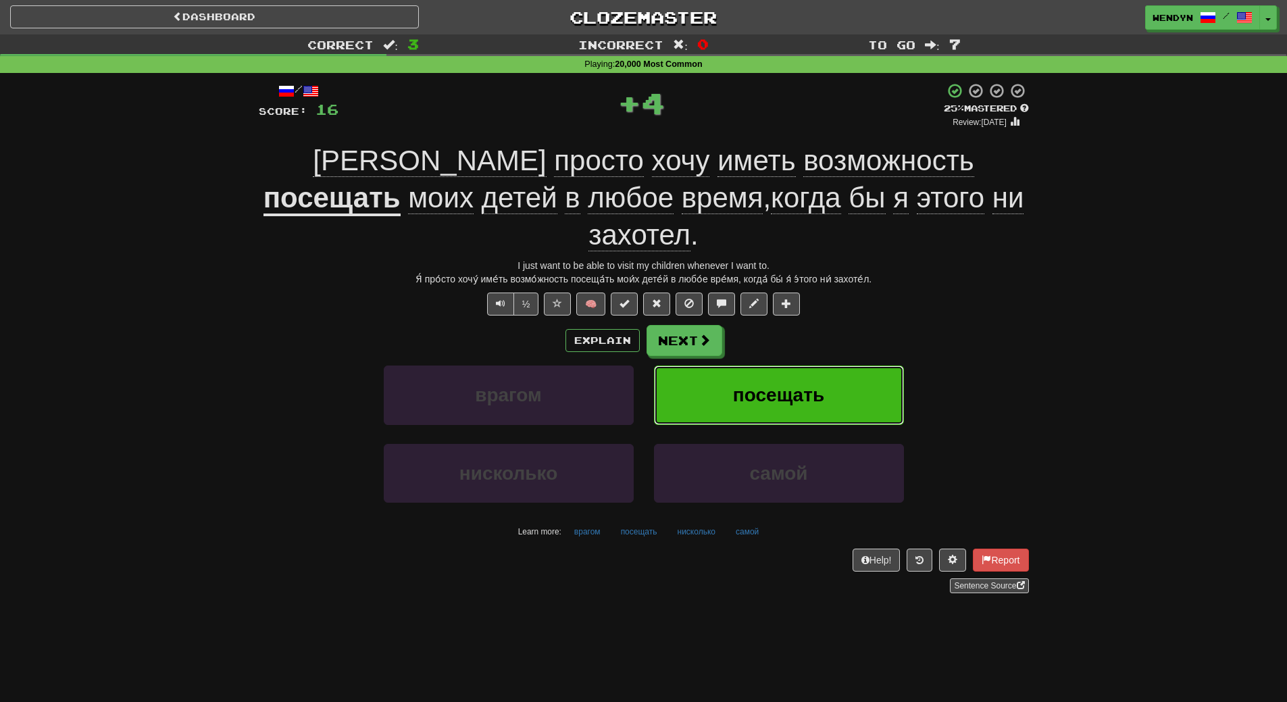
click at [809, 366] on button "посещать" at bounding box center [779, 395] width 250 height 59
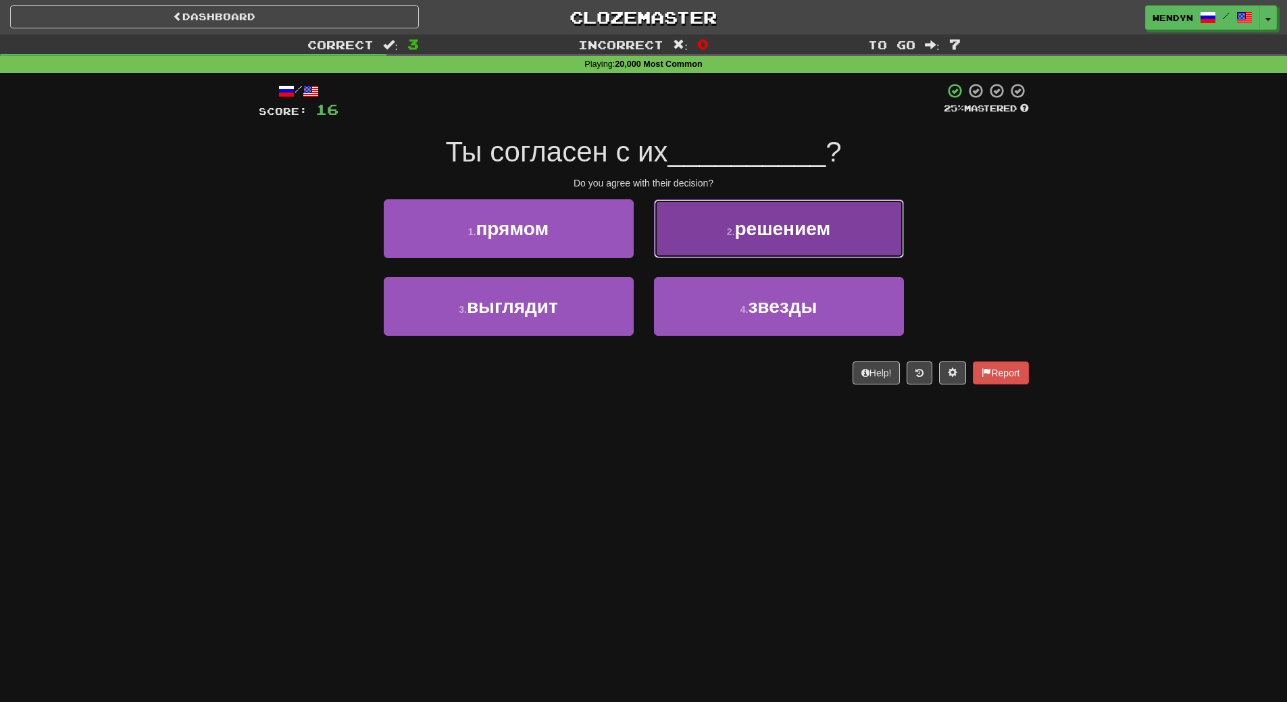
click at [861, 235] on button "2 . решением" at bounding box center [779, 228] width 250 height 59
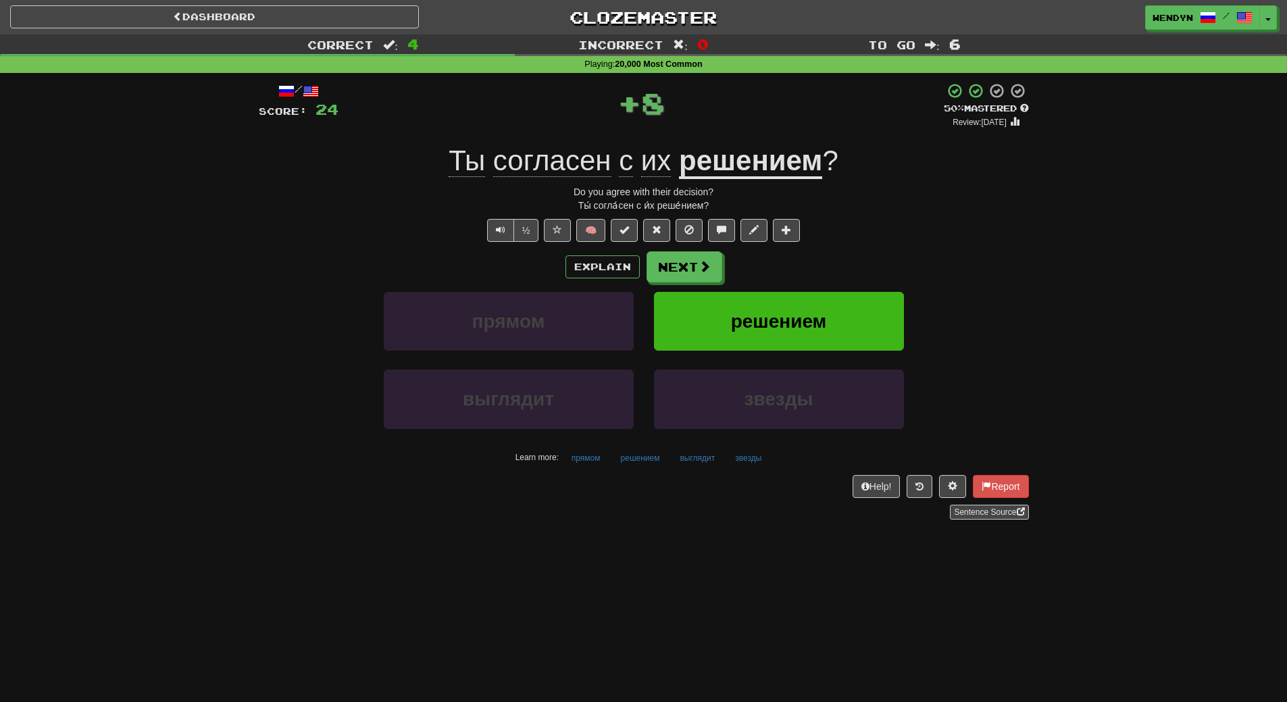
click at [865, 178] on div "Ты согласен с их решением ?" at bounding box center [644, 161] width 770 height 37
click at [841, 303] on button "решением" at bounding box center [779, 321] width 250 height 59
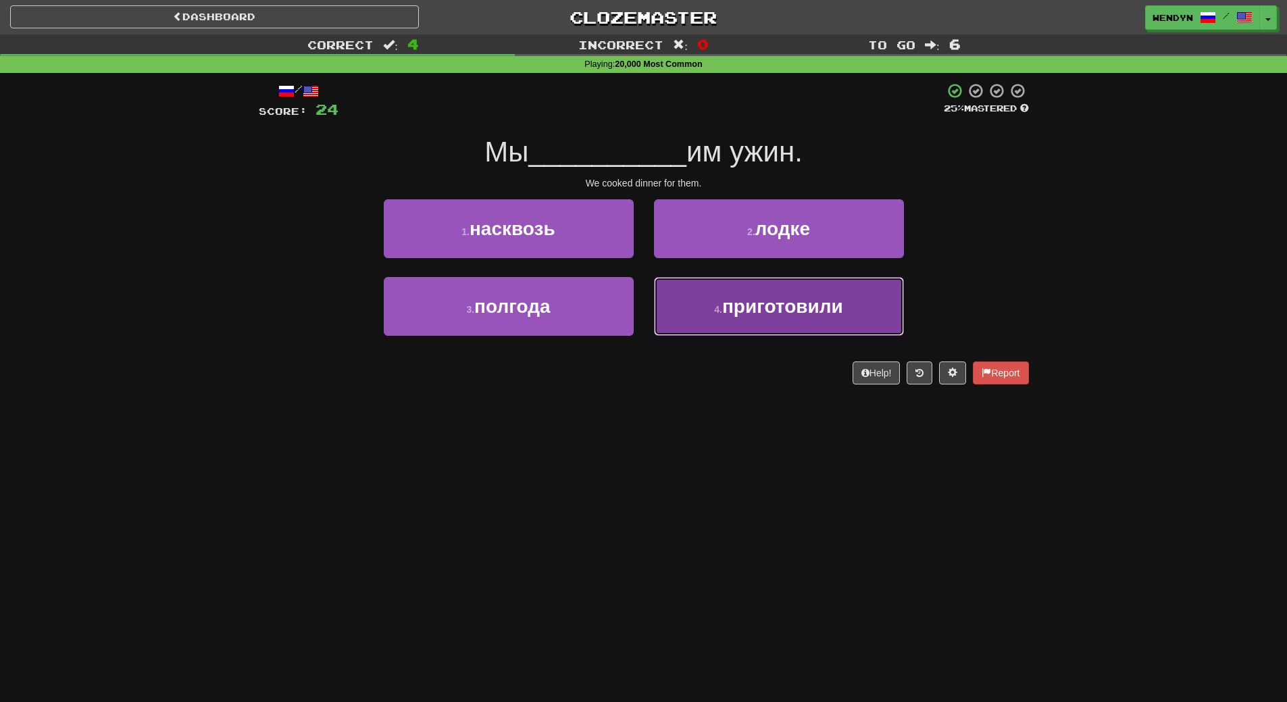
click at [779, 311] on span "приготовили" at bounding box center [782, 306] width 121 height 21
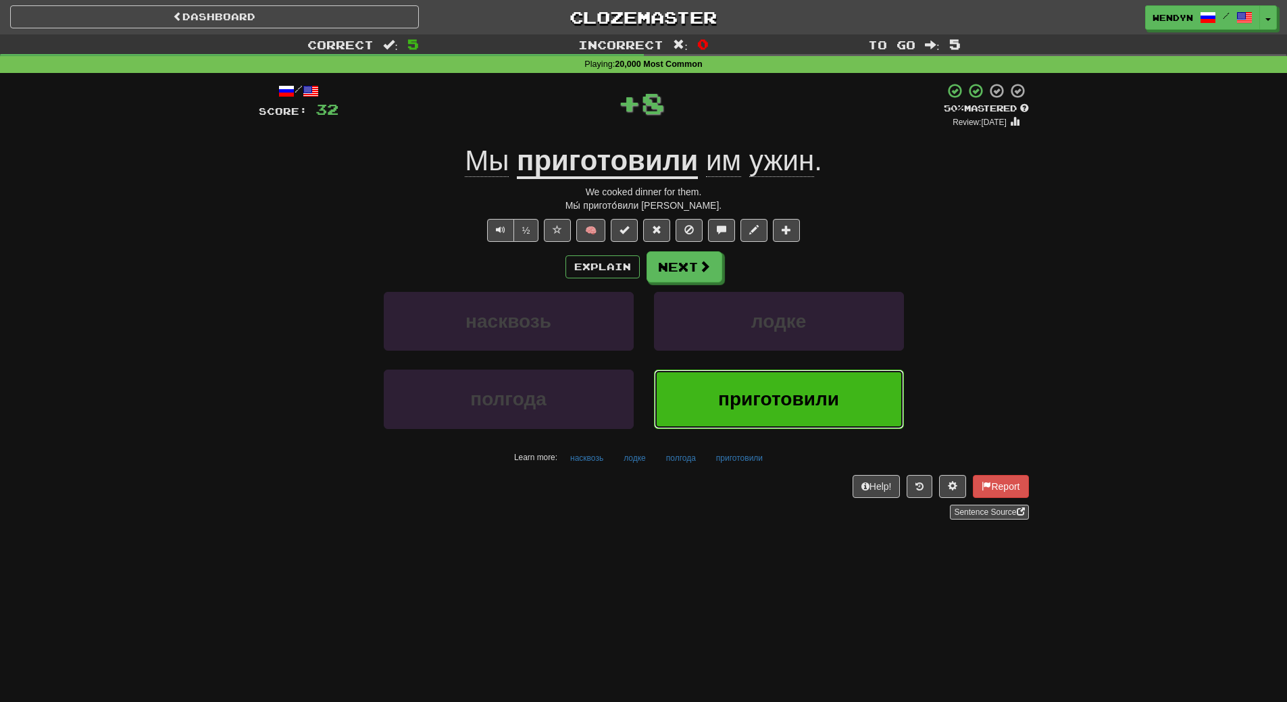
click at [770, 381] on button "приготовили" at bounding box center [779, 399] width 250 height 59
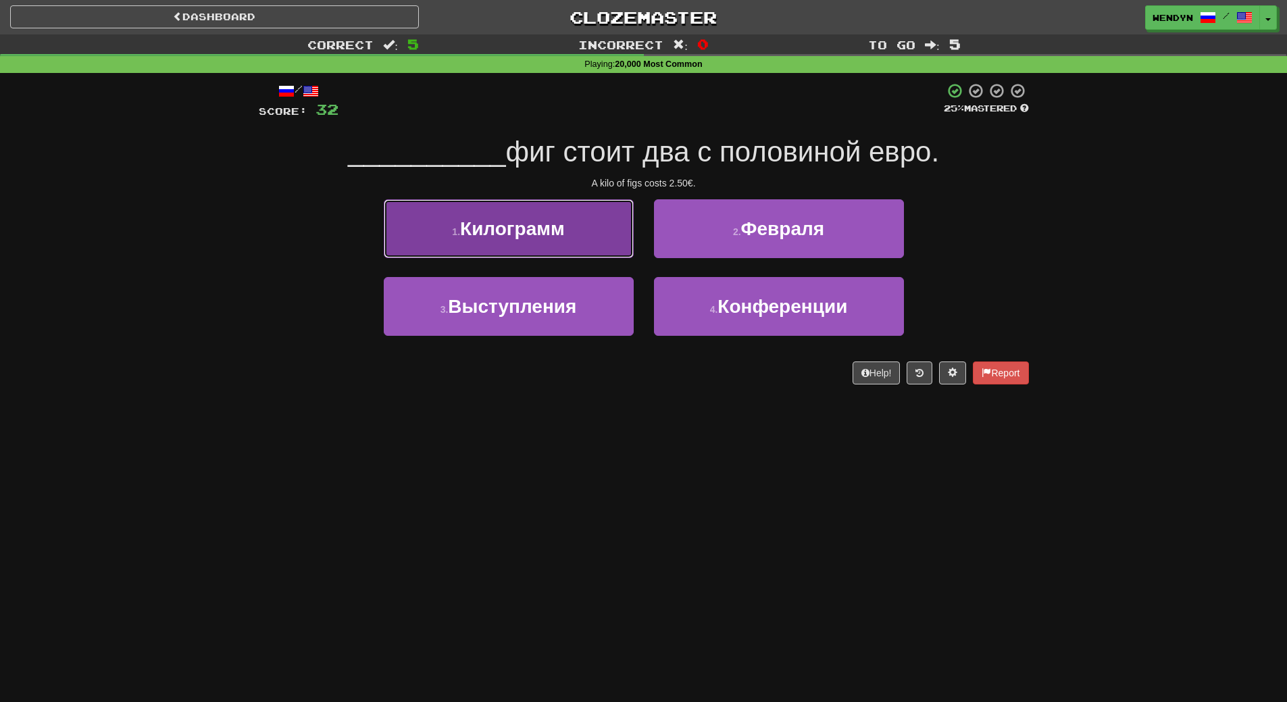
click at [580, 243] on button "1 . Килограмм" at bounding box center [509, 228] width 250 height 59
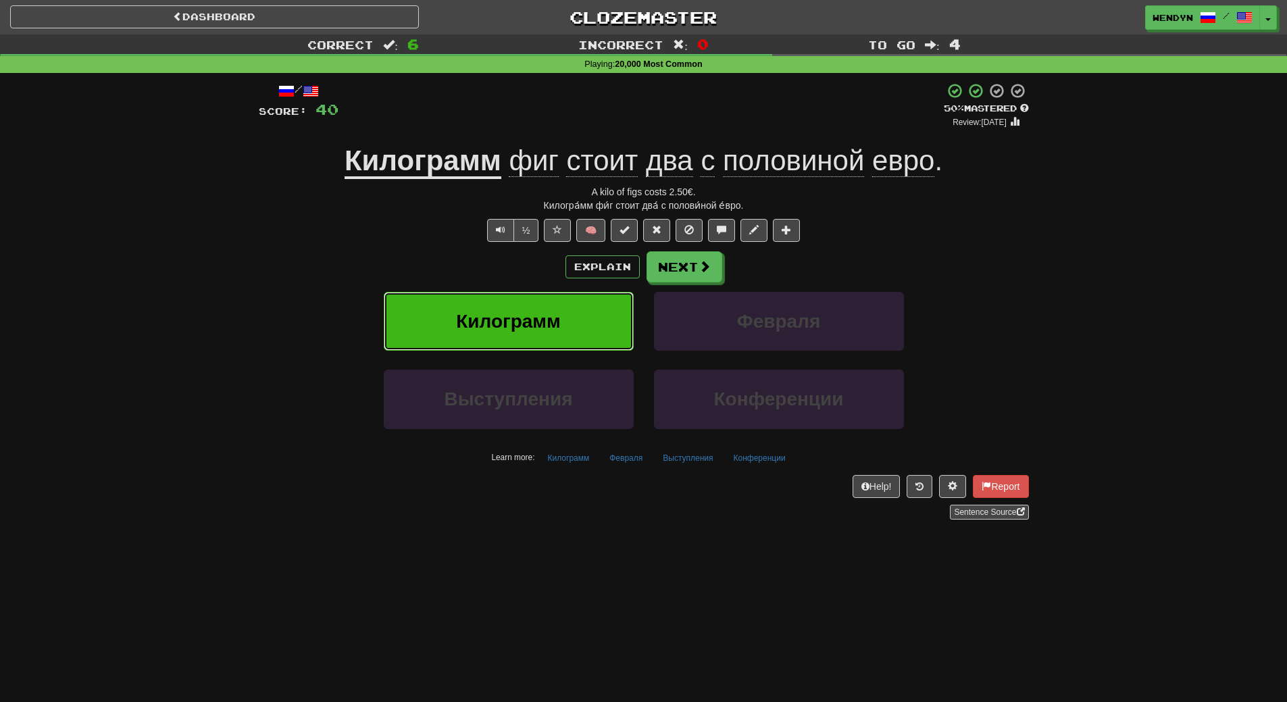
click at [559, 309] on button "Килограмм" at bounding box center [509, 321] width 250 height 59
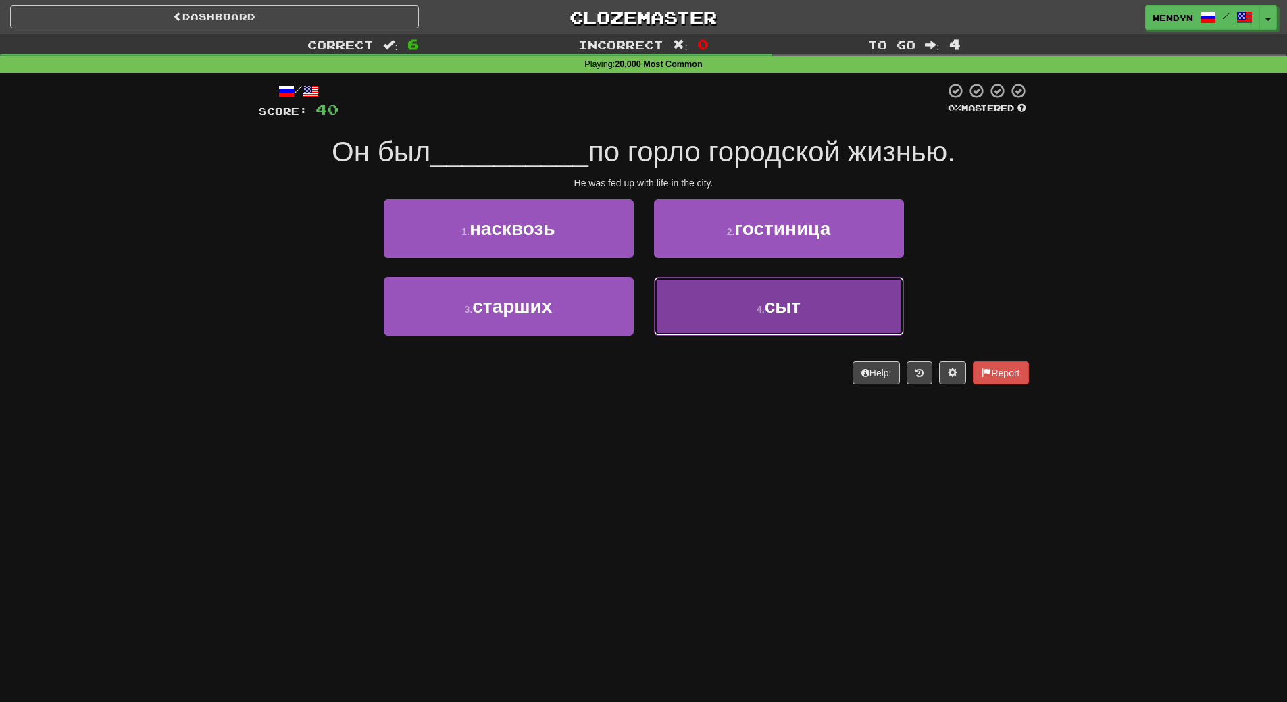
click at [835, 311] on button "4 . сыт" at bounding box center [779, 306] width 250 height 59
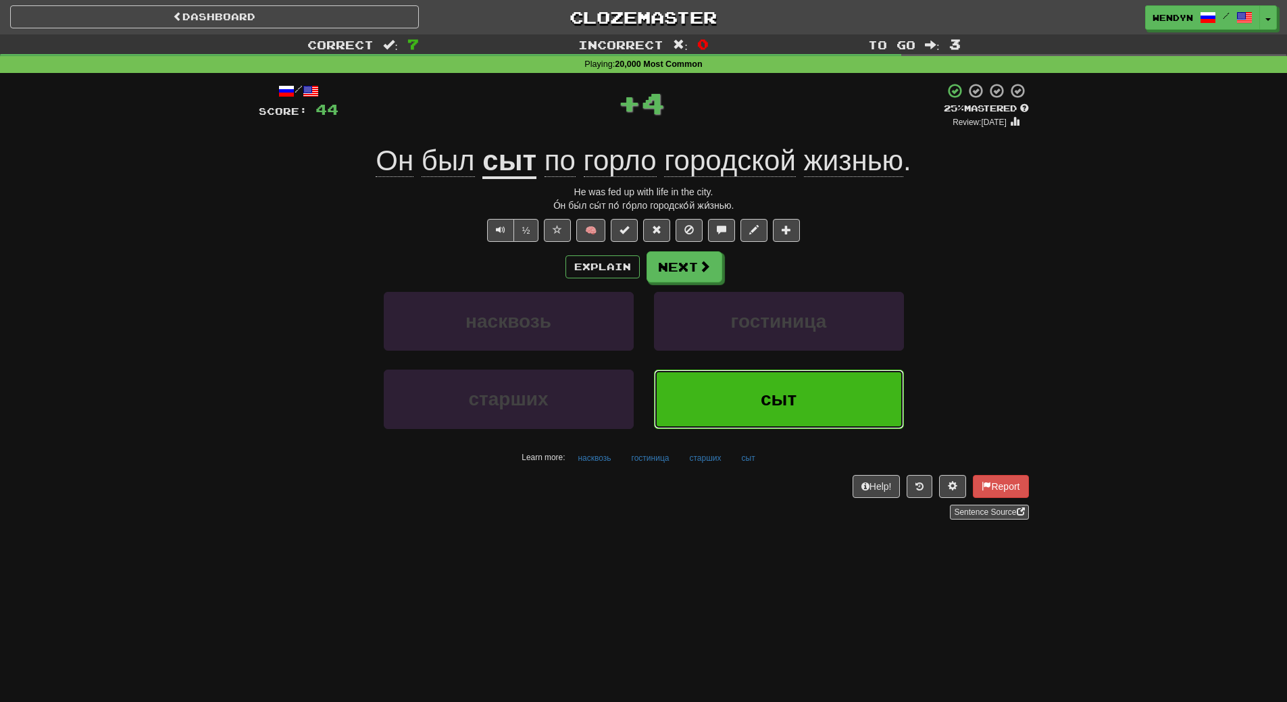
click at [791, 407] on span "сыт" at bounding box center [779, 399] width 36 height 21
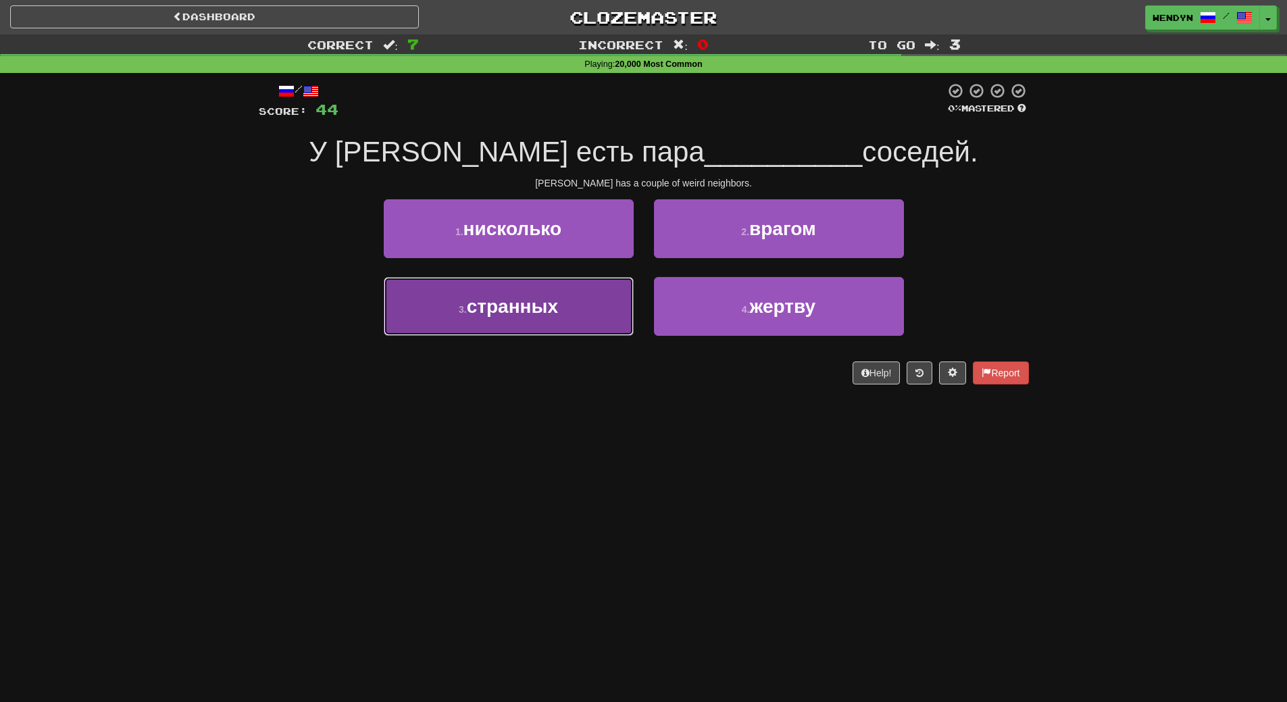
click at [588, 298] on button "3 . странных" at bounding box center [509, 306] width 250 height 59
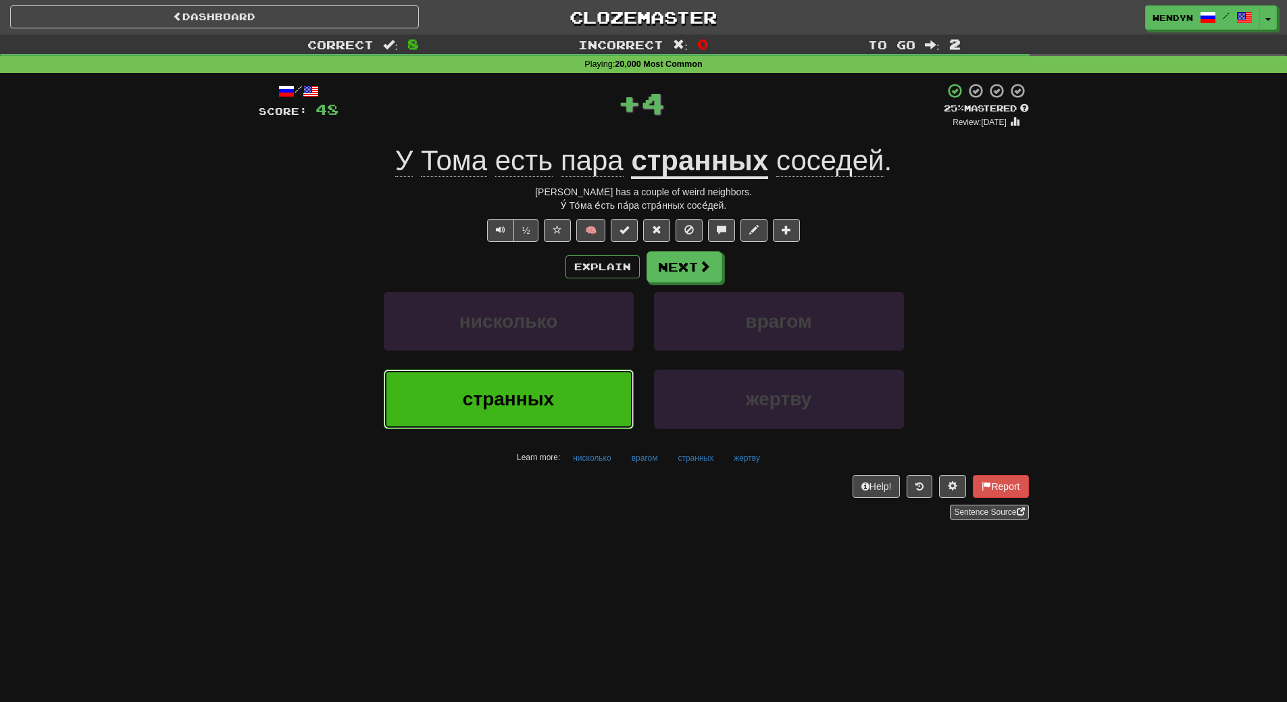
click at [594, 403] on button "странных" at bounding box center [509, 399] width 250 height 59
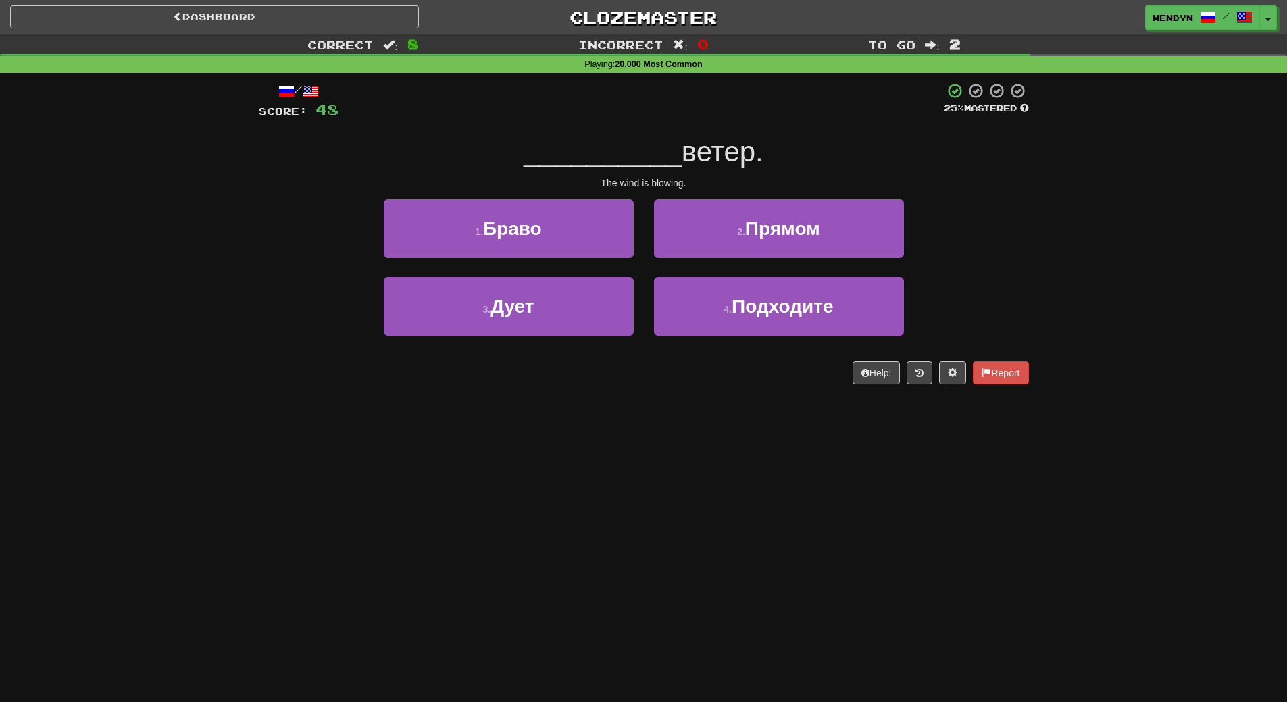
click at [594, 403] on div "/ Score: 48 25 % Mastered __________ ветер. The wind is blowing. 1 . Браво 2 . …" at bounding box center [644, 238] width 770 height 330
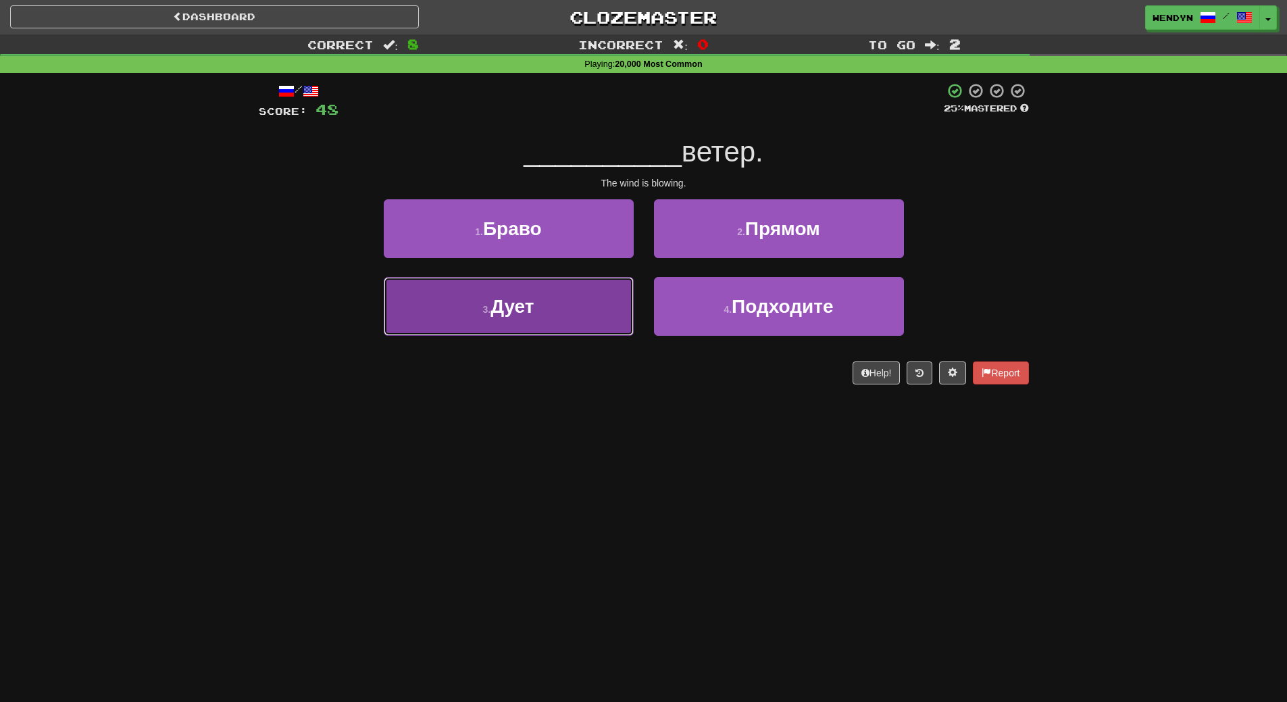
click at [586, 330] on button "3 . Дует" at bounding box center [509, 306] width 250 height 59
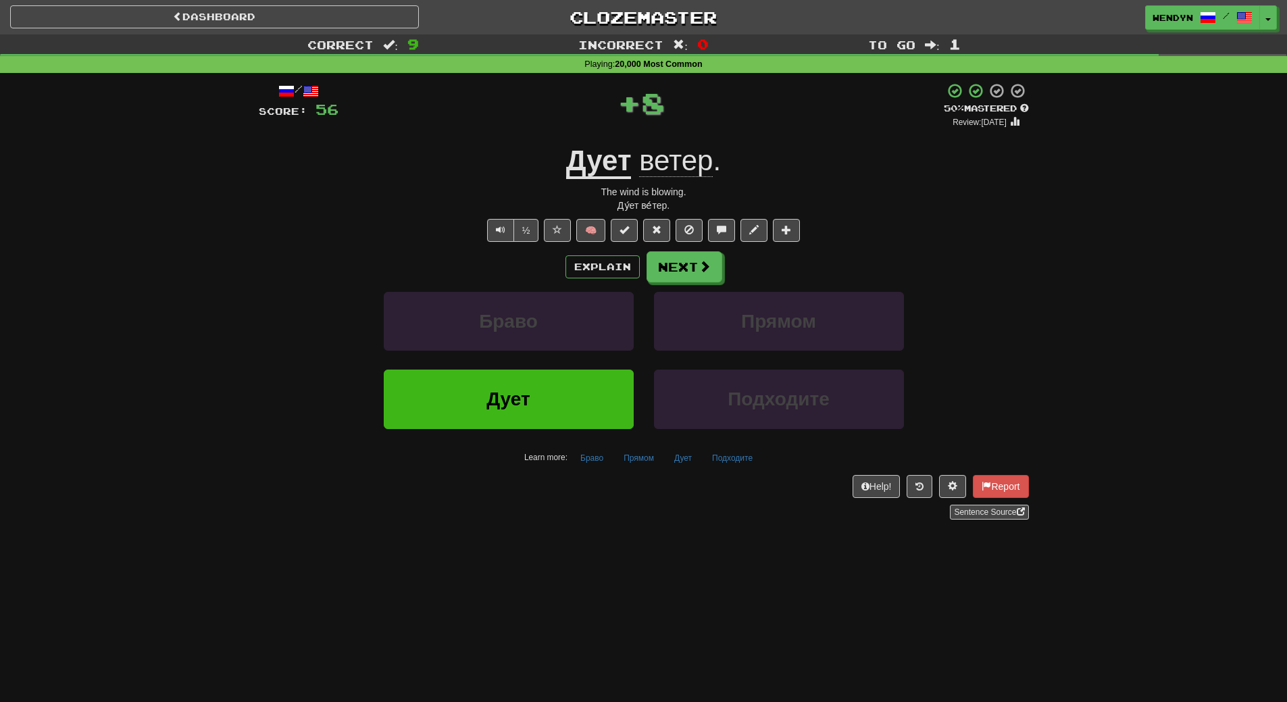
drag, startPoint x: 570, startPoint y: 511, endPoint x: 563, endPoint y: 422, distance: 89.5
click at [569, 507] on div "Sentence Source" at bounding box center [644, 512] width 770 height 15
click at [562, 414] on button "Дует" at bounding box center [509, 399] width 250 height 59
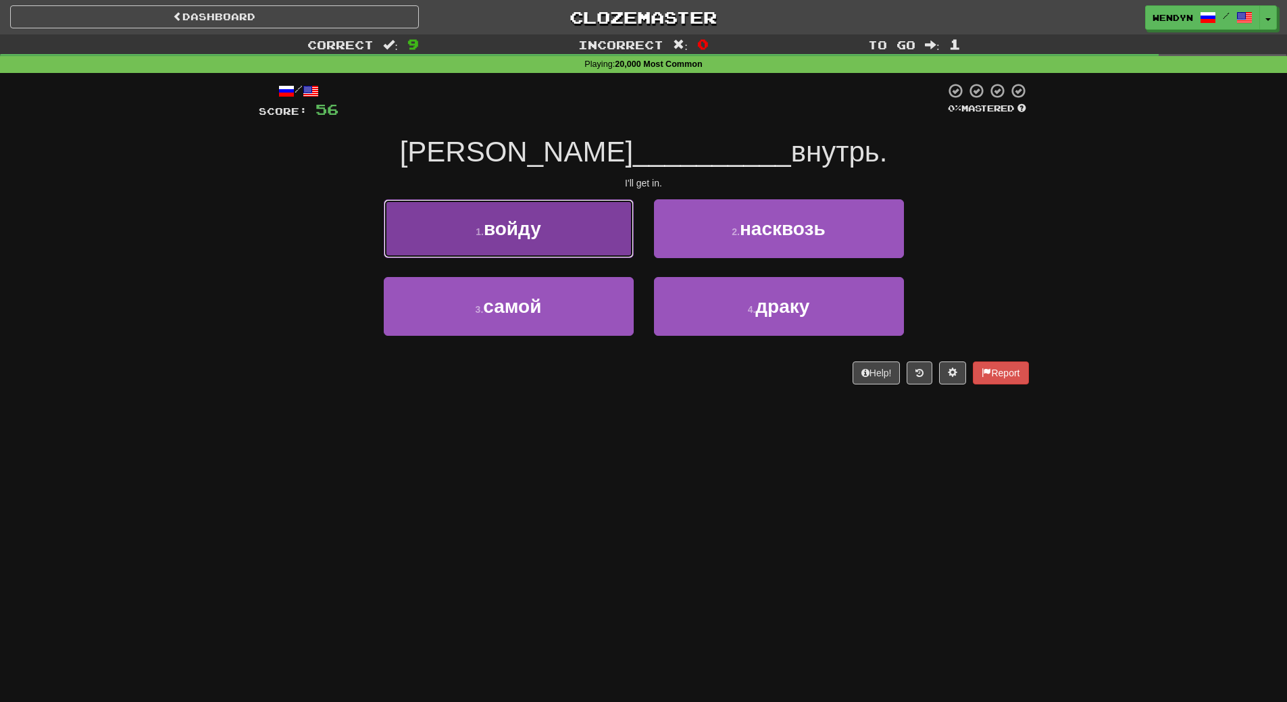
click at [569, 236] on button "1 . войду" at bounding box center [509, 228] width 250 height 59
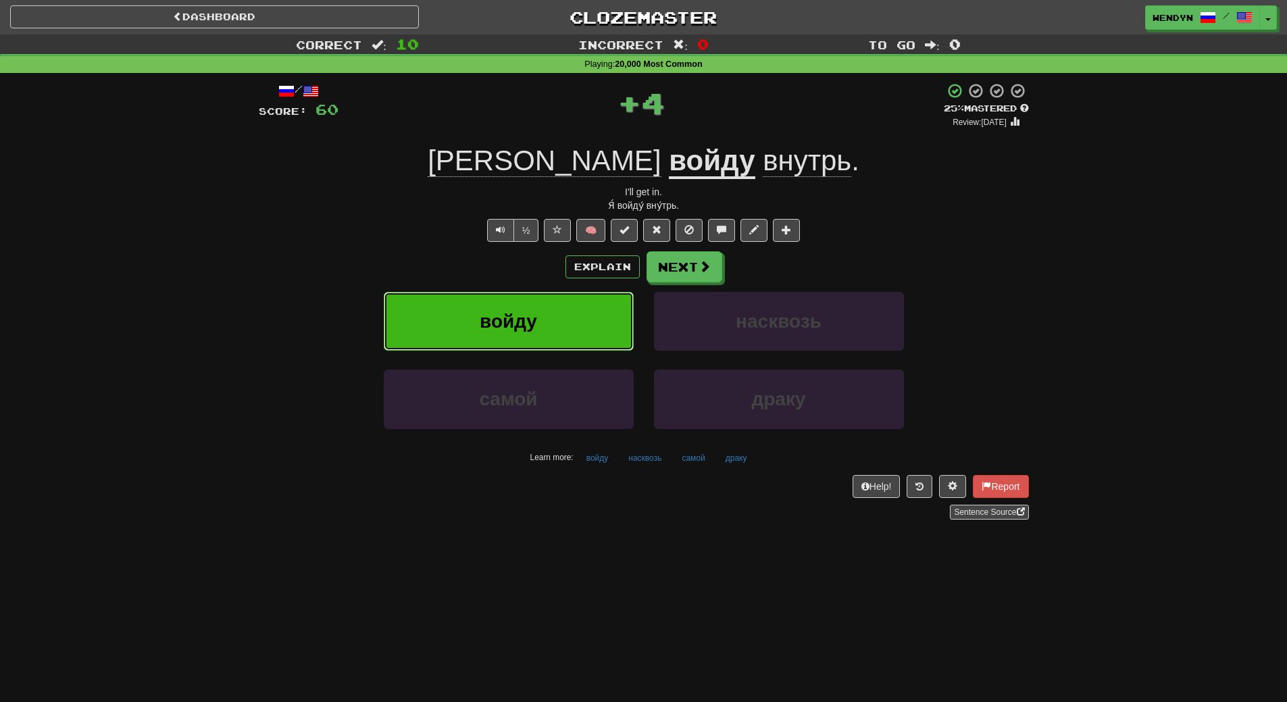
click at [559, 309] on button "войду" at bounding box center [509, 321] width 250 height 59
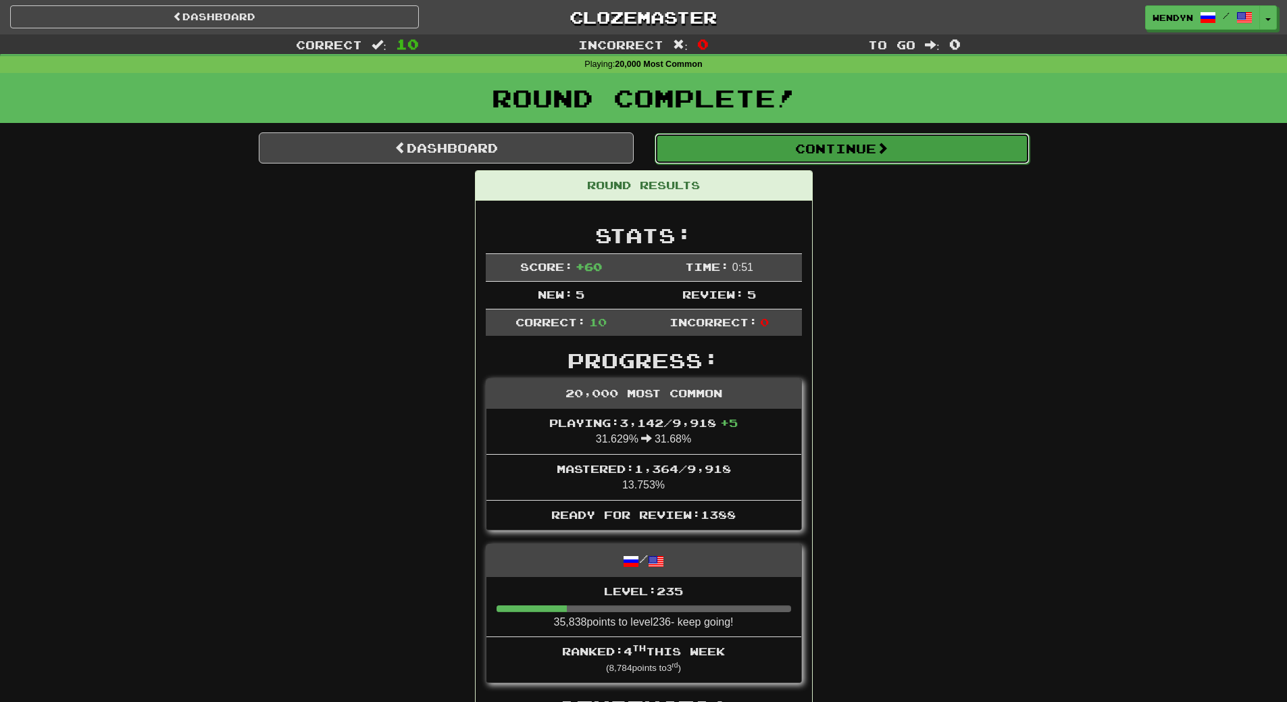
click at [876, 139] on button "Continue" at bounding box center [842, 148] width 375 height 31
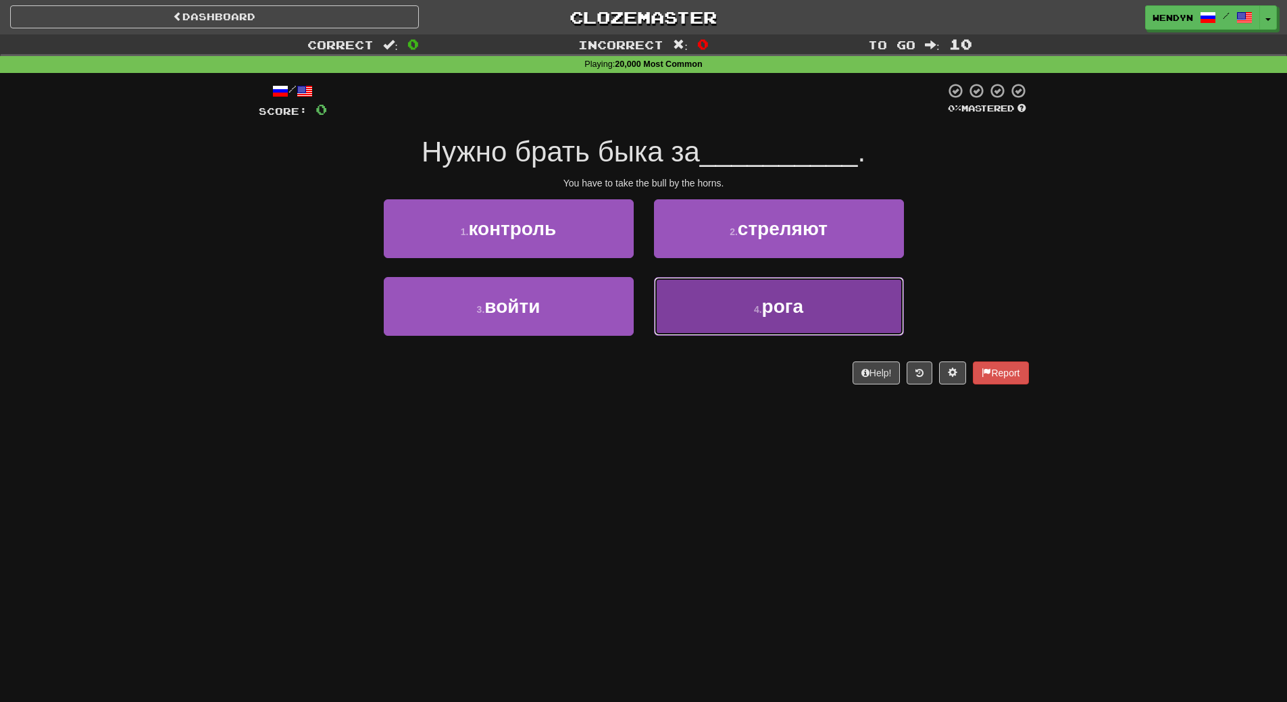
click at [743, 319] on button "4 . рога" at bounding box center [779, 306] width 250 height 59
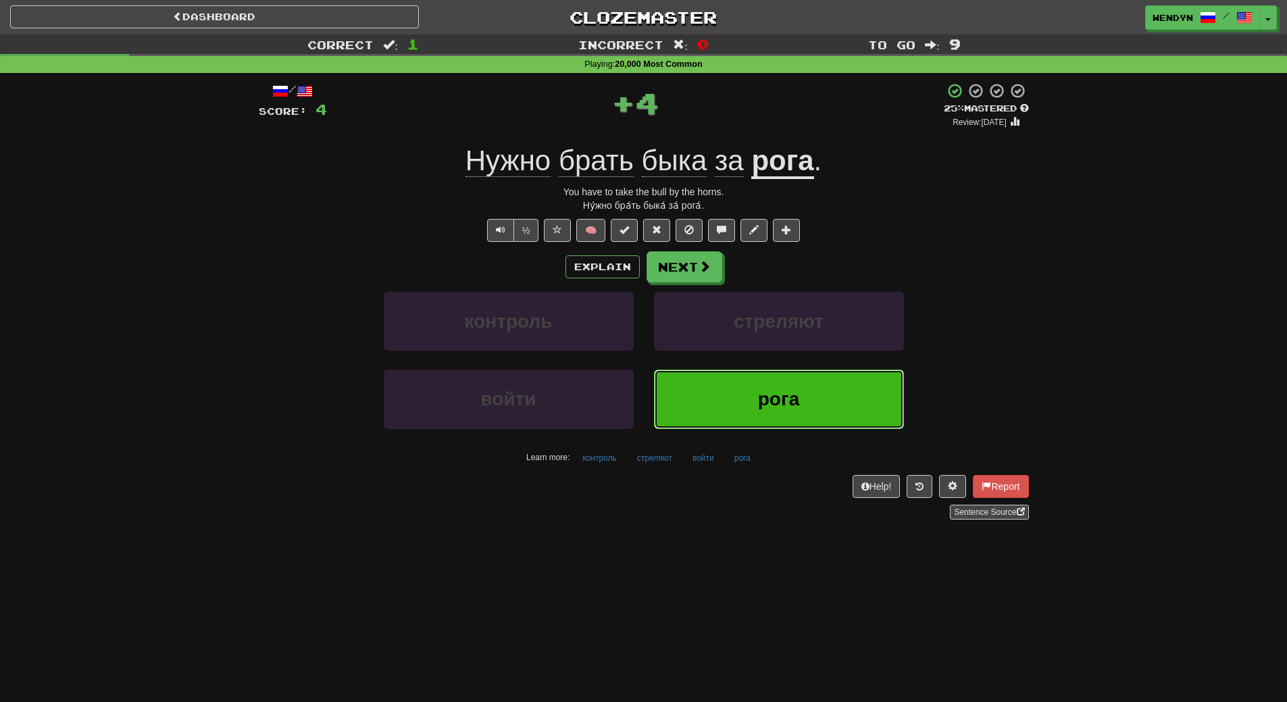
click at [760, 374] on button "рога" at bounding box center [779, 399] width 250 height 59
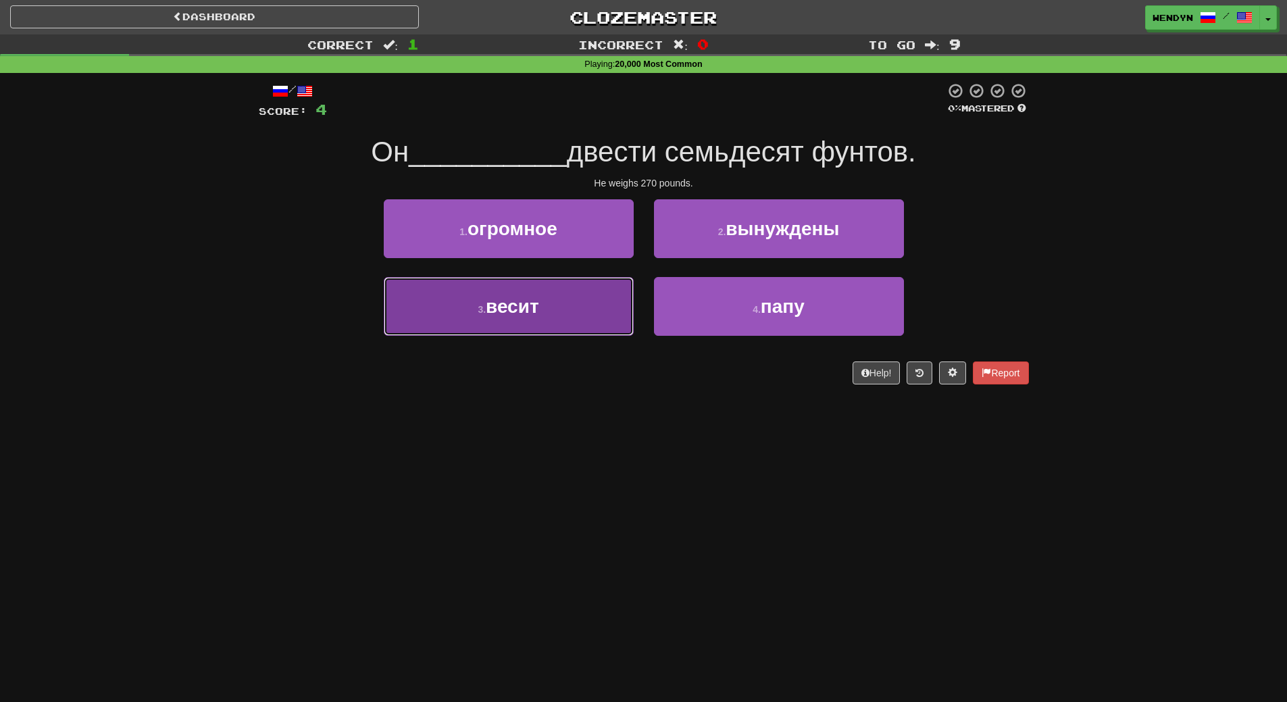
click at [526, 309] on span "весит" at bounding box center [512, 306] width 53 height 21
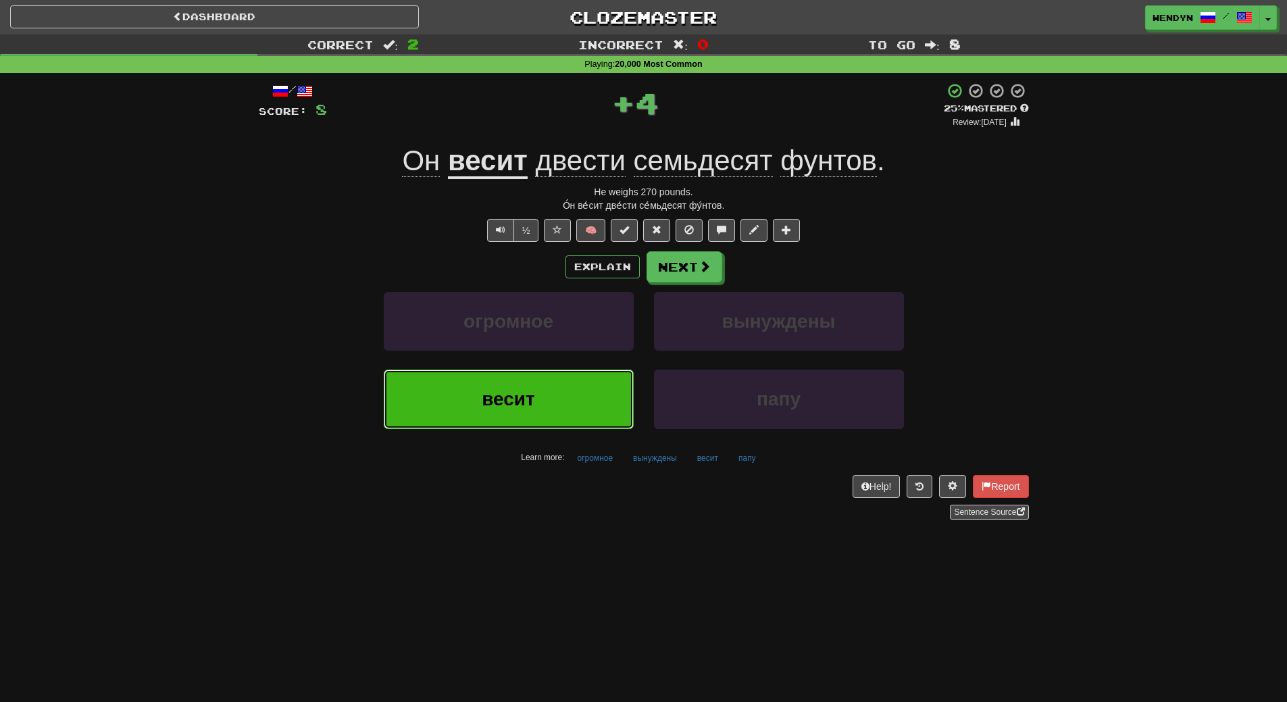
click at [536, 393] on button "весит" at bounding box center [509, 399] width 250 height 59
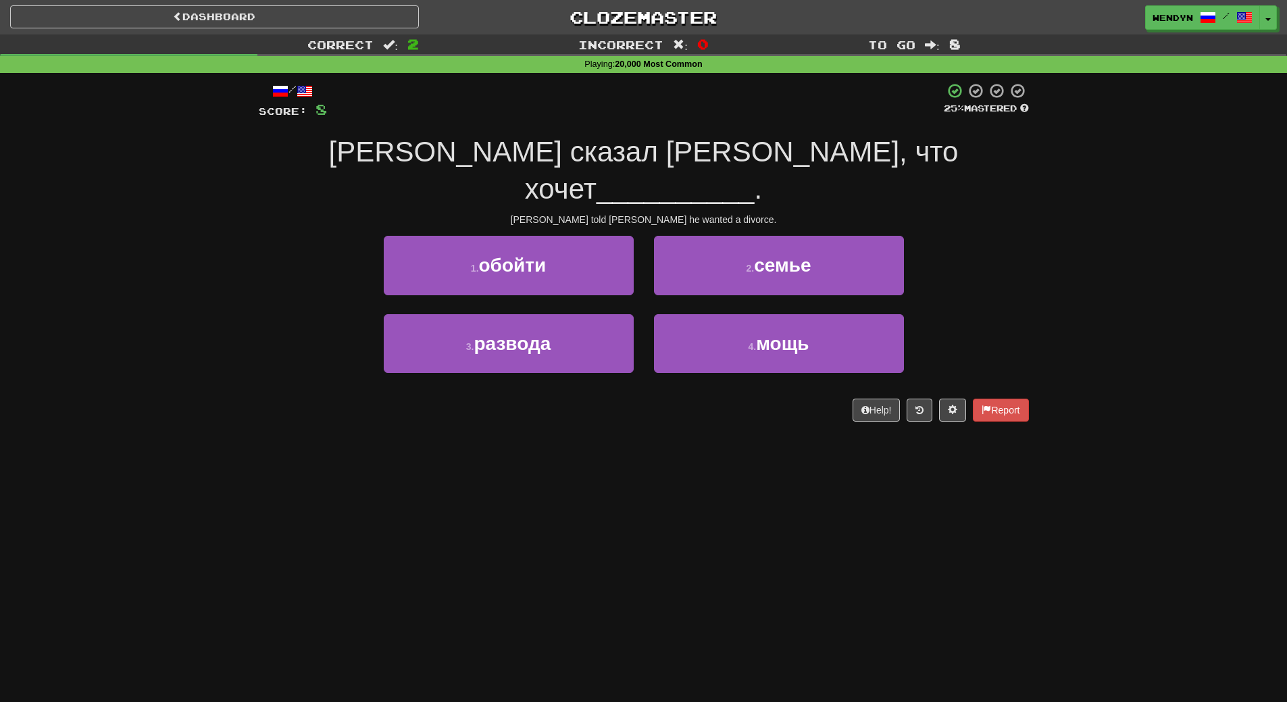
click at [511, 505] on div "Dashboard Clozemaster WendyN / Toggle Dropdown Dashboard Leaderboard Activity F…" at bounding box center [643, 351] width 1287 height 702
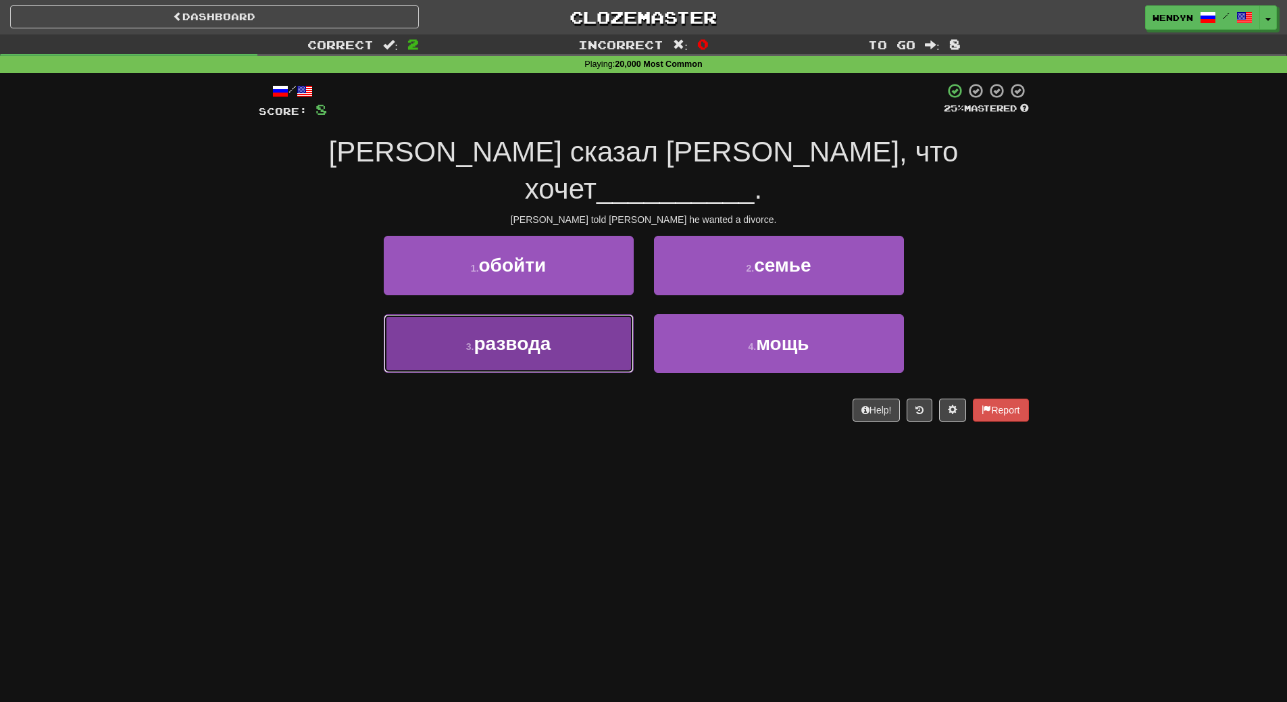
click at [571, 314] on button "3 . развода" at bounding box center [509, 343] width 250 height 59
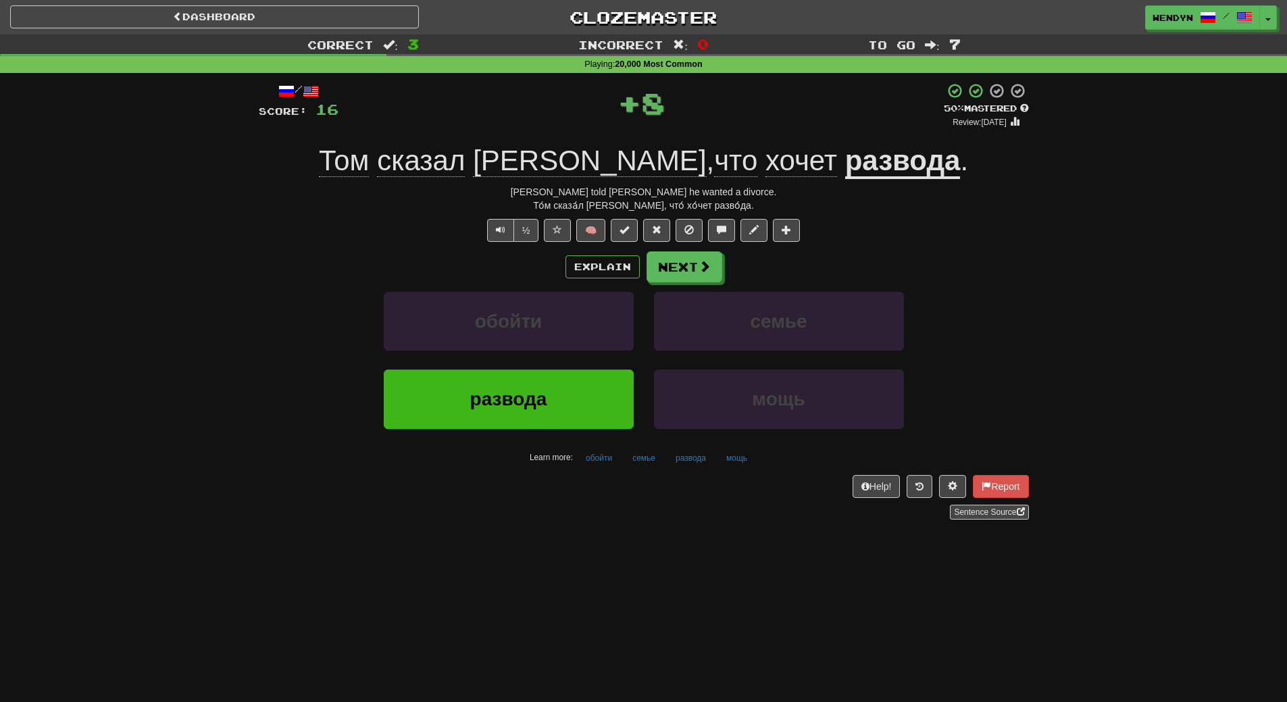
click at [563, 548] on div "Dashboard Clozemaster WendyN / Toggle Dropdown Dashboard Leaderboard Activity F…" at bounding box center [643, 351] width 1287 height 702
click at [527, 386] on button "развода" at bounding box center [509, 399] width 250 height 59
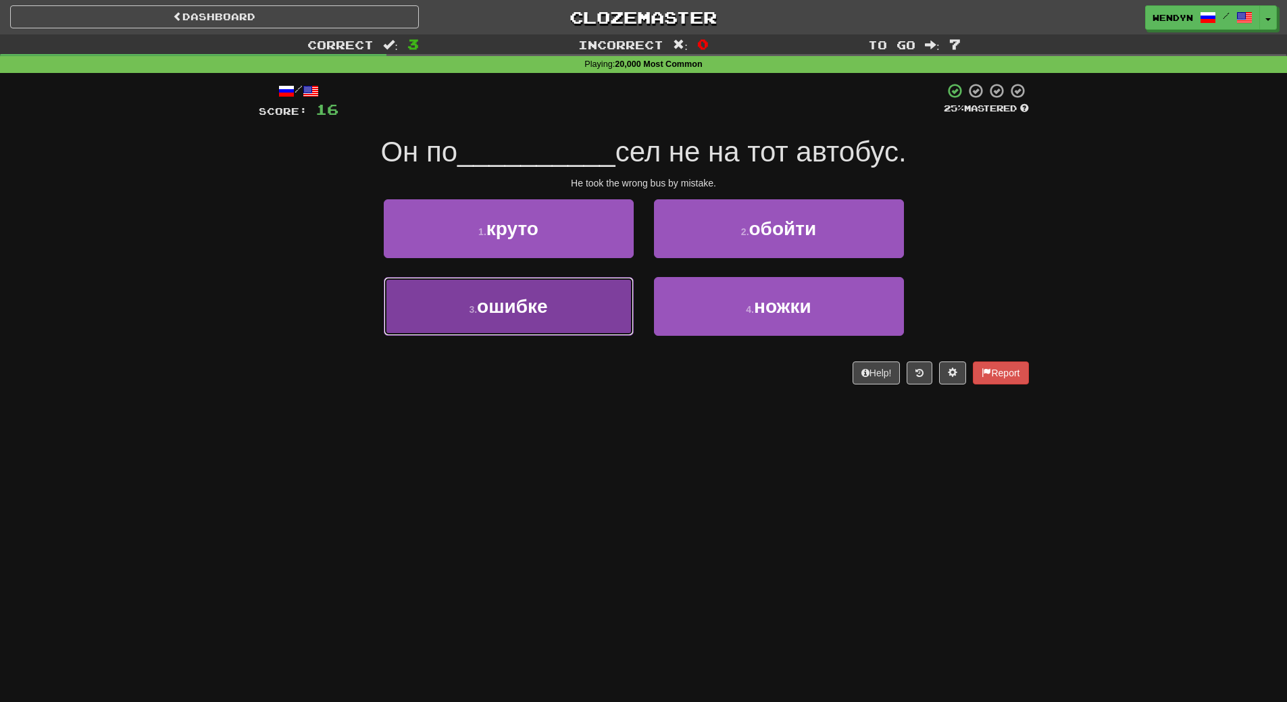
click at [576, 324] on button "3 . ошибке" at bounding box center [509, 306] width 250 height 59
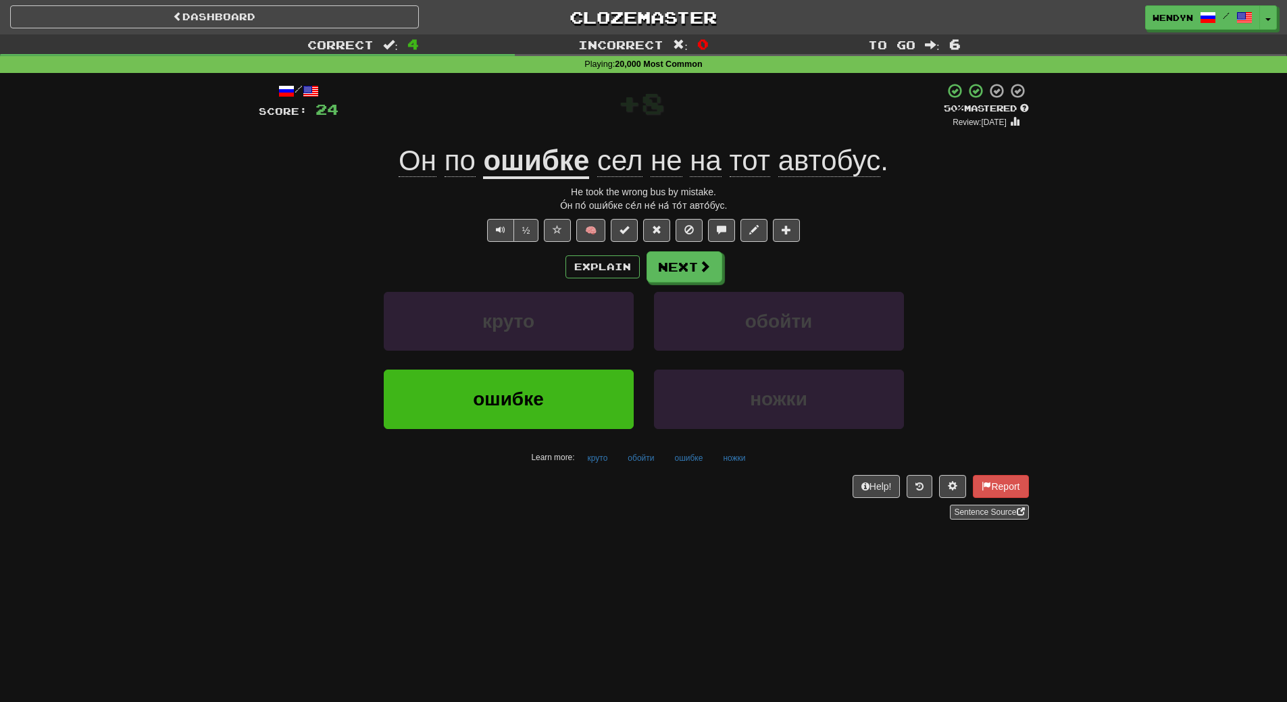
click at [570, 432] on div "ошибке" at bounding box center [509, 409] width 270 height 78
click at [580, 389] on button "ошибке" at bounding box center [509, 399] width 250 height 59
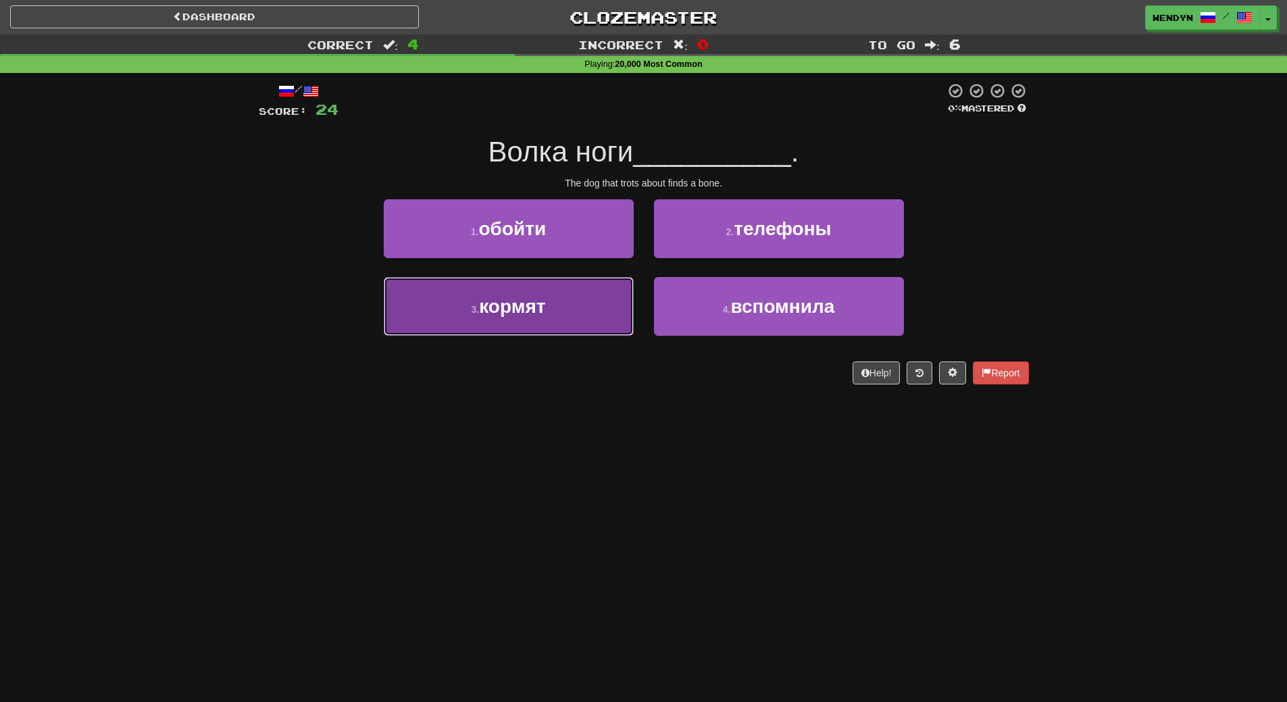
click at [553, 302] on button "3 . кормят" at bounding box center [509, 306] width 250 height 59
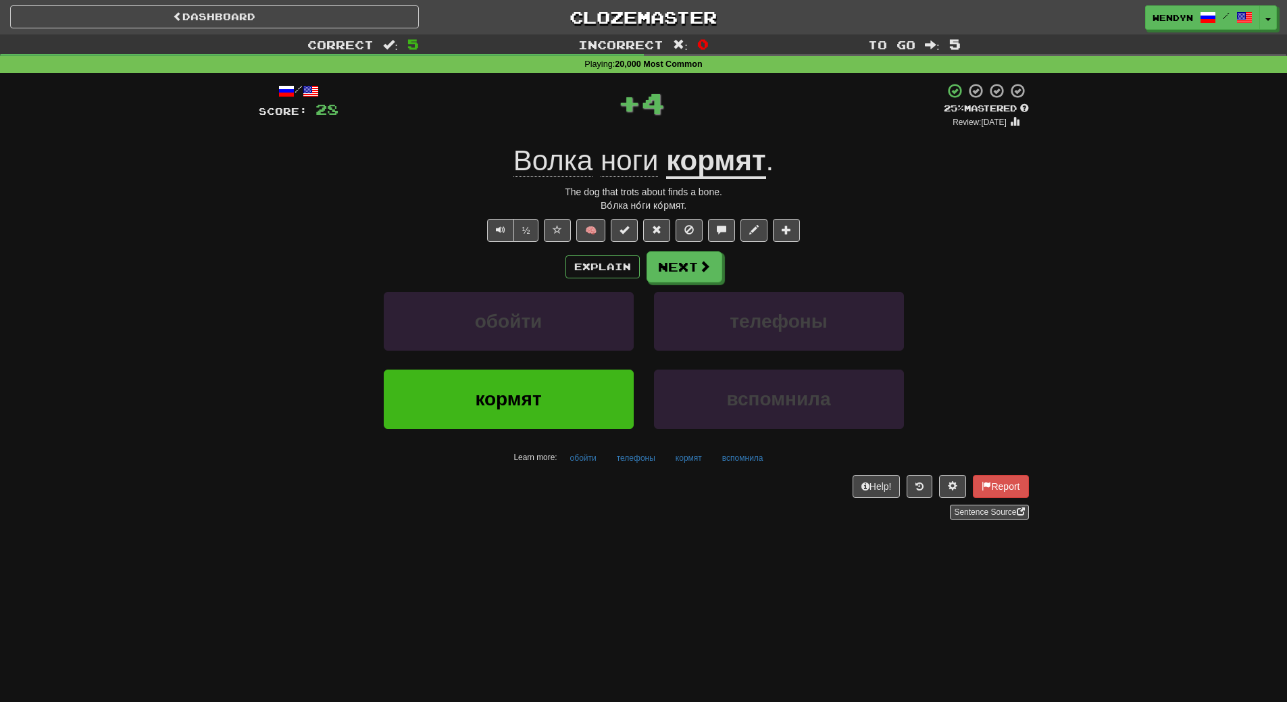
click at [551, 522] on div "/ Score: 28 + 4 25 % Mastered Review: 2025-09-22 Волка ноги кормят . The dog th…" at bounding box center [644, 306] width 770 height 466
click at [535, 383] on button "кормят" at bounding box center [509, 399] width 250 height 59
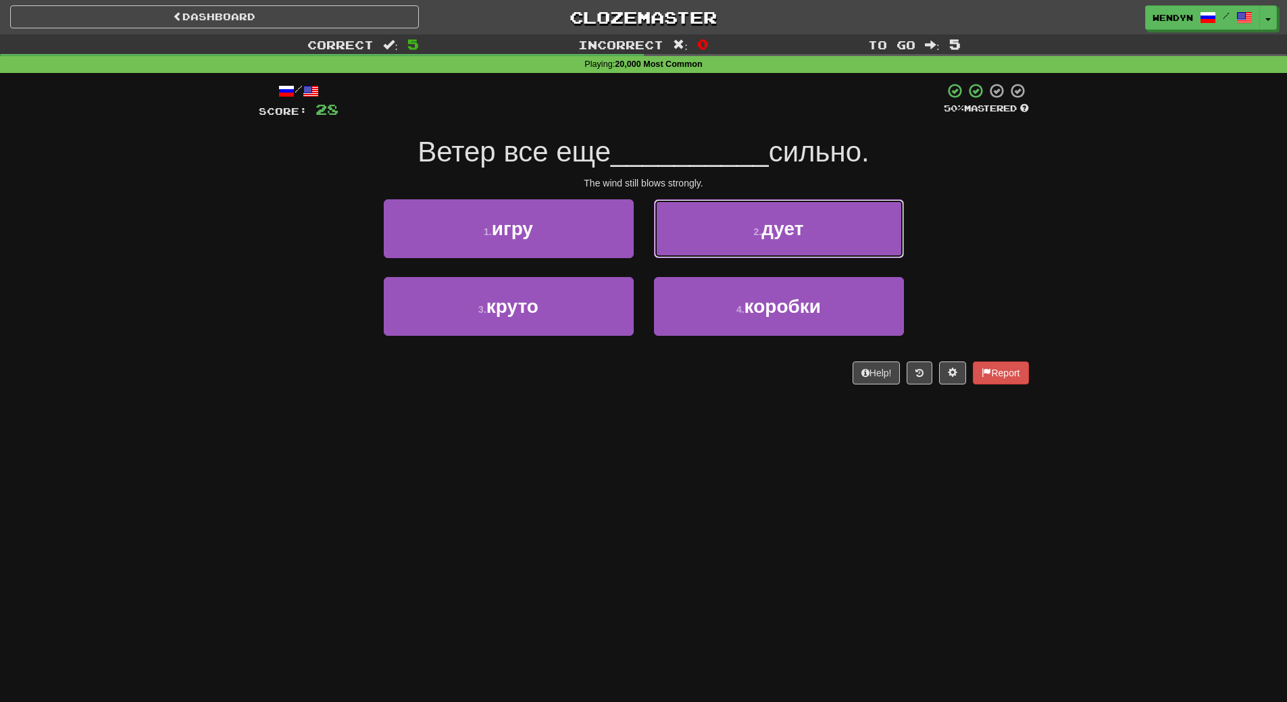
click at [783, 215] on button "2 . дует" at bounding box center [779, 228] width 250 height 59
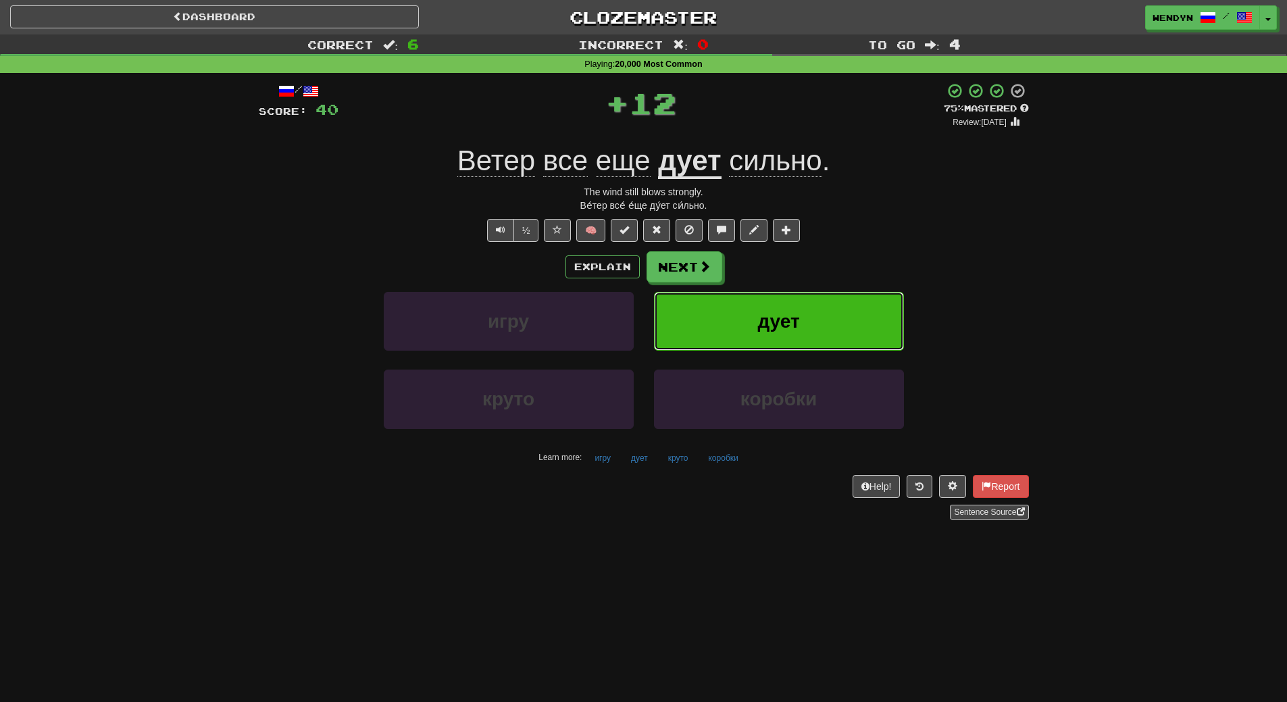
click at [805, 311] on button "дует" at bounding box center [779, 321] width 250 height 59
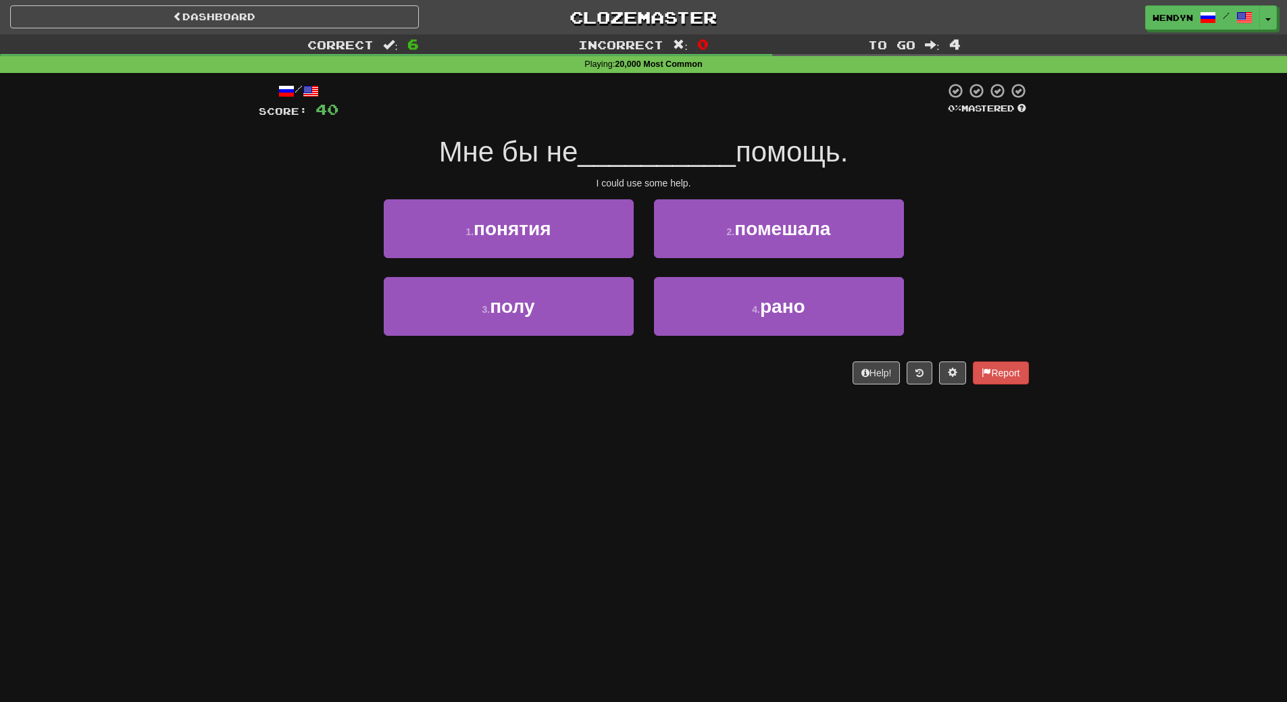
click at [515, 403] on div "/ Score: 40 0 % Mastered Мне бы не __________ помощь. I could use some help. 1 …" at bounding box center [644, 238] width 770 height 330
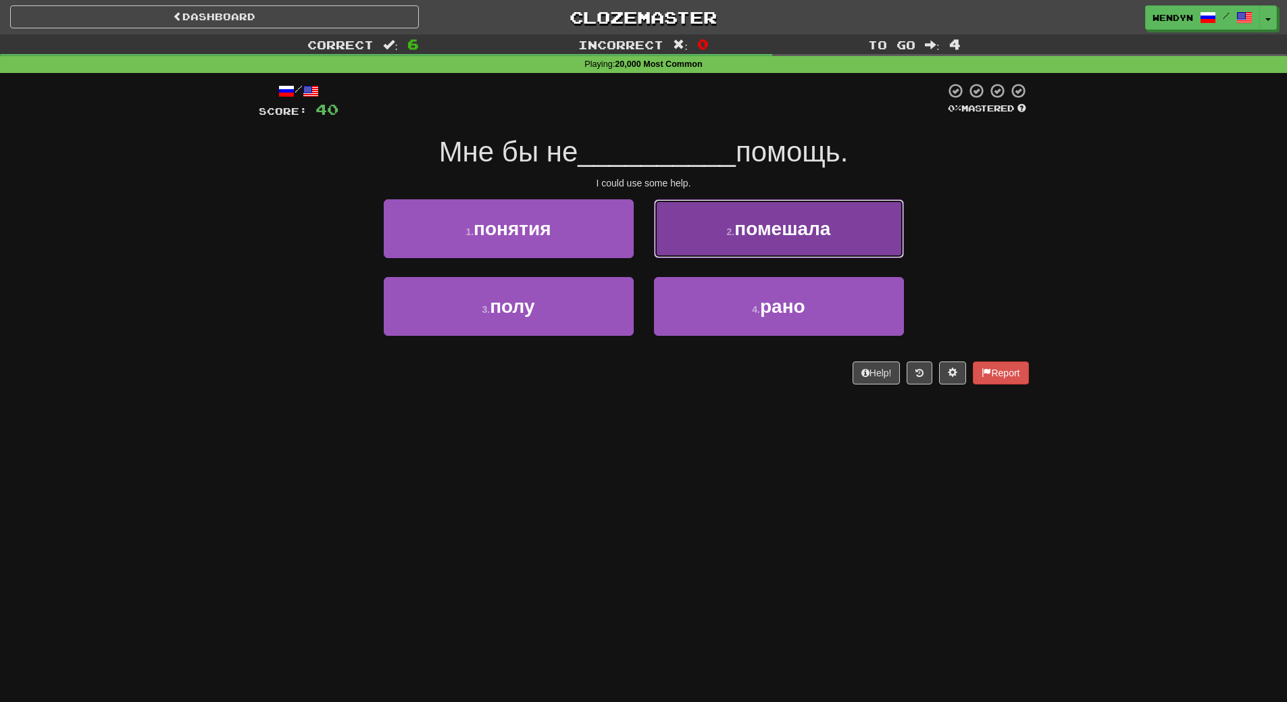
click at [849, 239] on button "2 . помешала" at bounding box center [779, 228] width 250 height 59
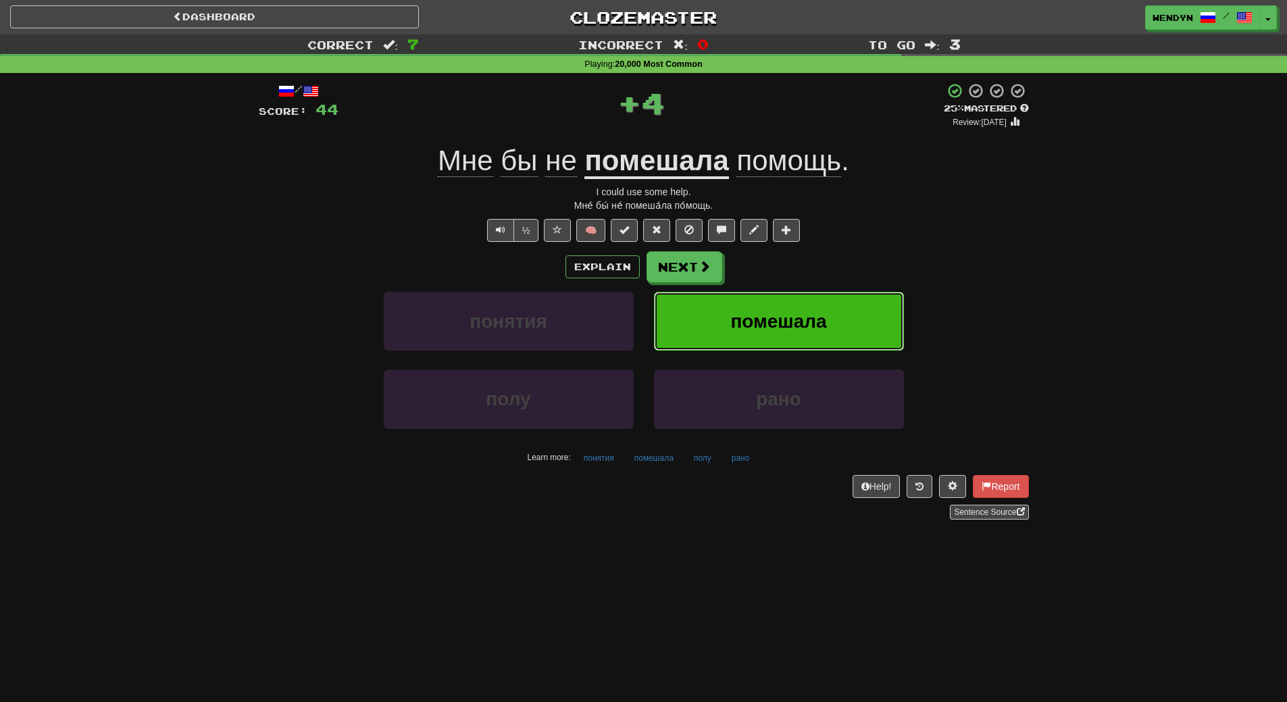
click at [851, 324] on button "помешала" at bounding box center [779, 321] width 250 height 59
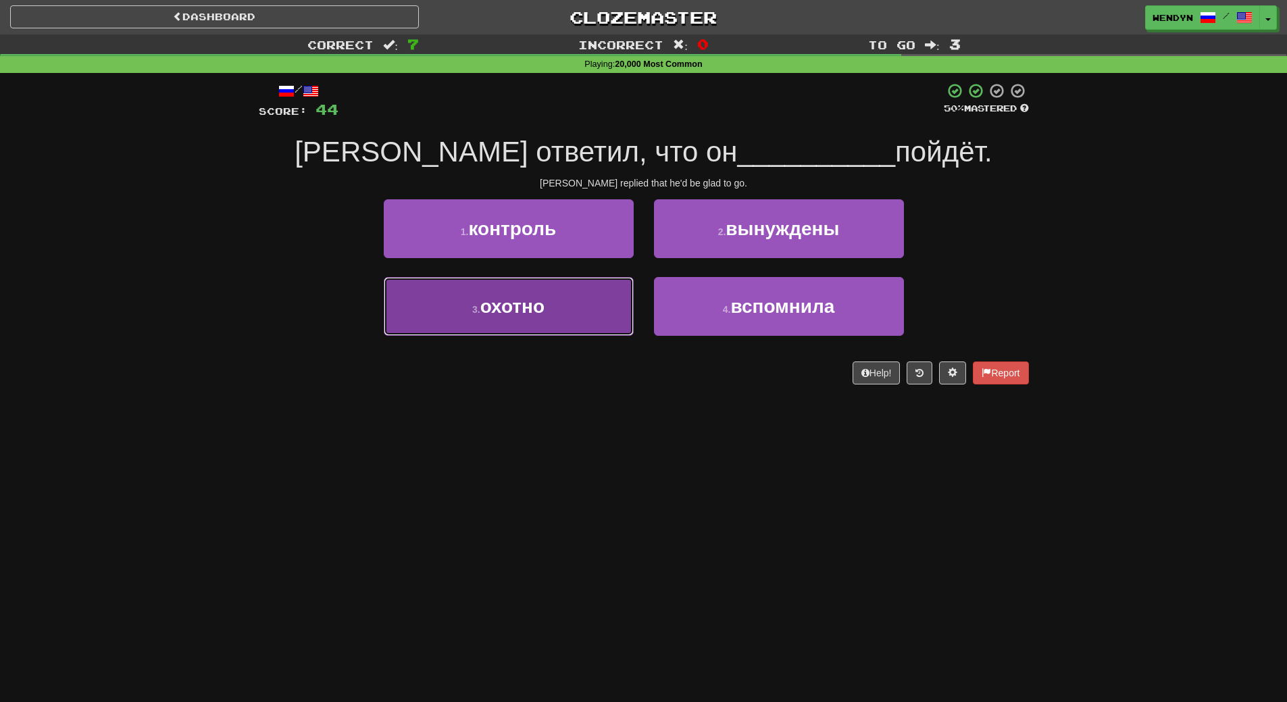
click at [529, 308] on span "охотно" at bounding box center [512, 306] width 64 height 21
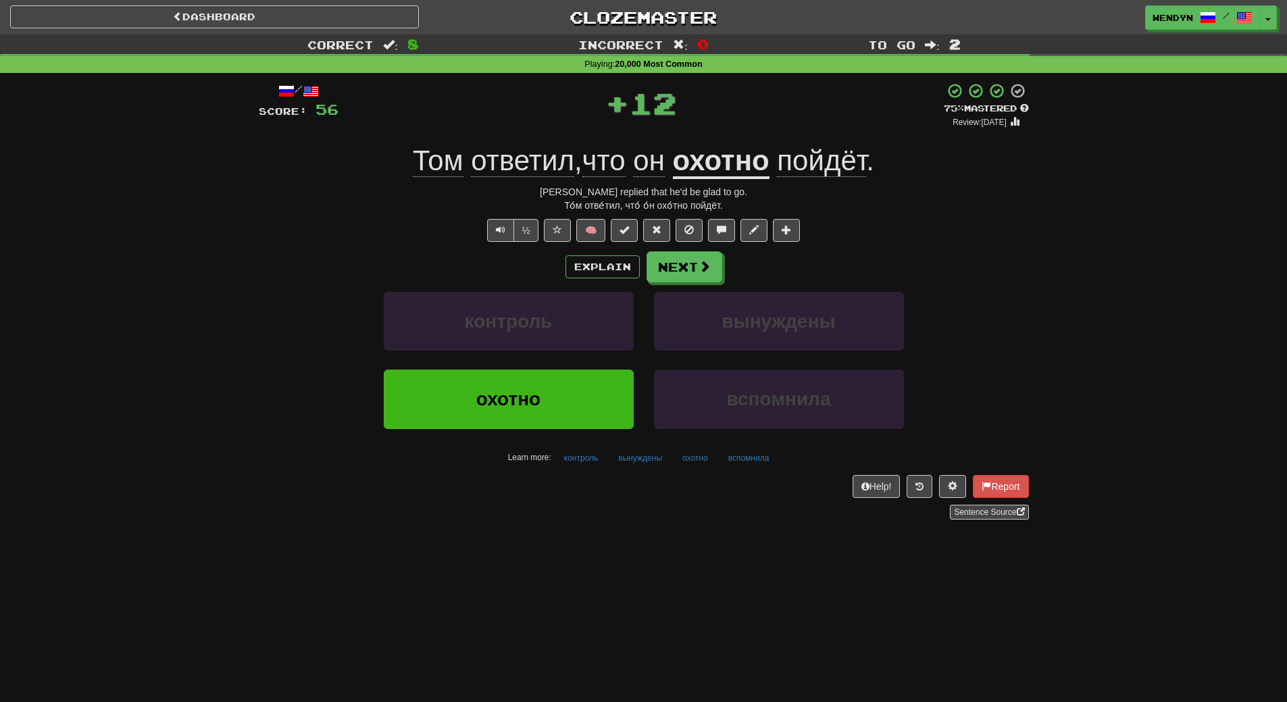
click at [495, 644] on div "Dashboard Clozemaster WendyN / Toggle Dropdown Dashboard Leaderboard Activity F…" at bounding box center [643, 351] width 1287 height 702
click at [470, 435] on div "охотно" at bounding box center [509, 409] width 270 height 78
click at [482, 409] on span "охотно" at bounding box center [508, 399] width 64 height 21
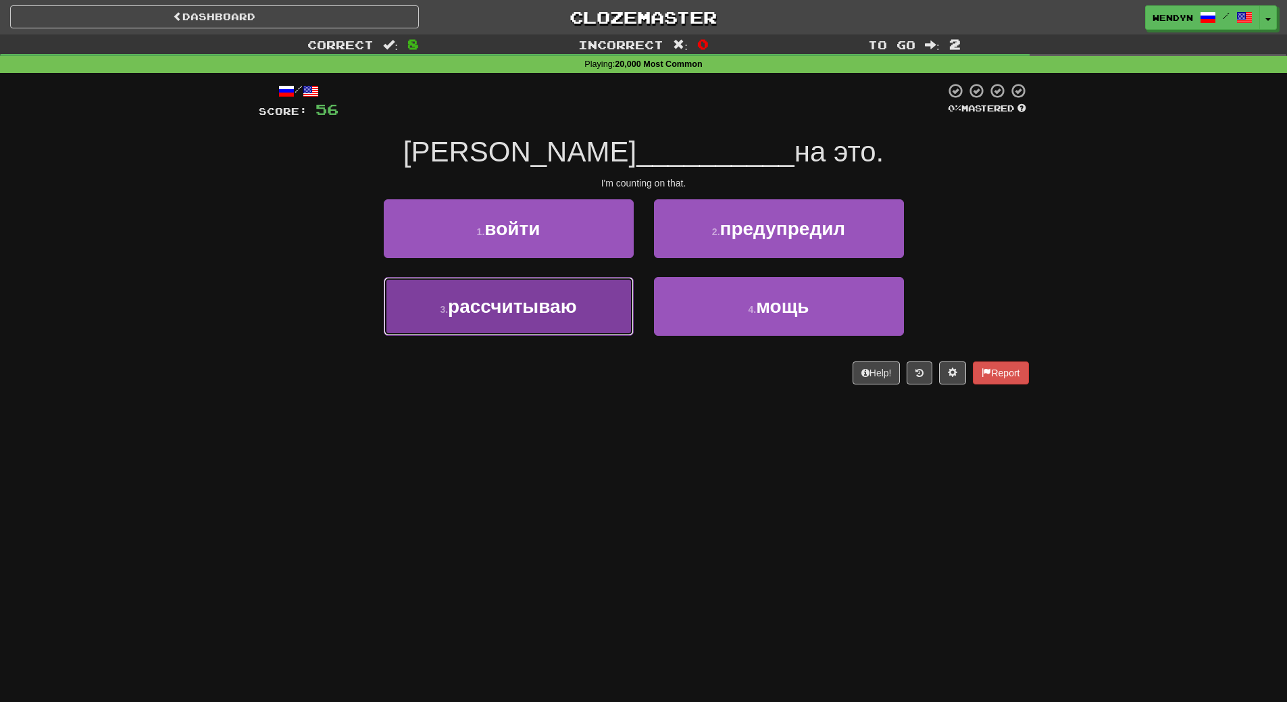
click at [557, 334] on button "3 . рассчитываю" at bounding box center [509, 306] width 250 height 59
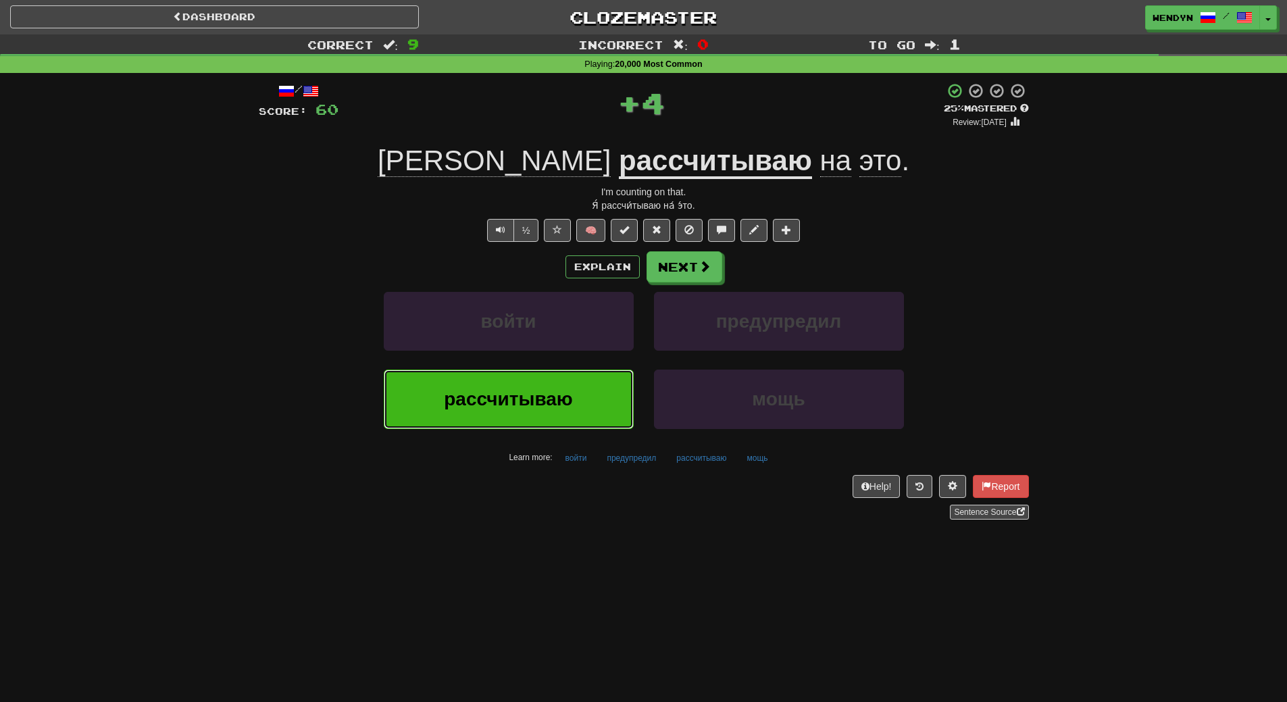
click at [560, 393] on span "рассчитываю" at bounding box center [508, 399] width 129 height 21
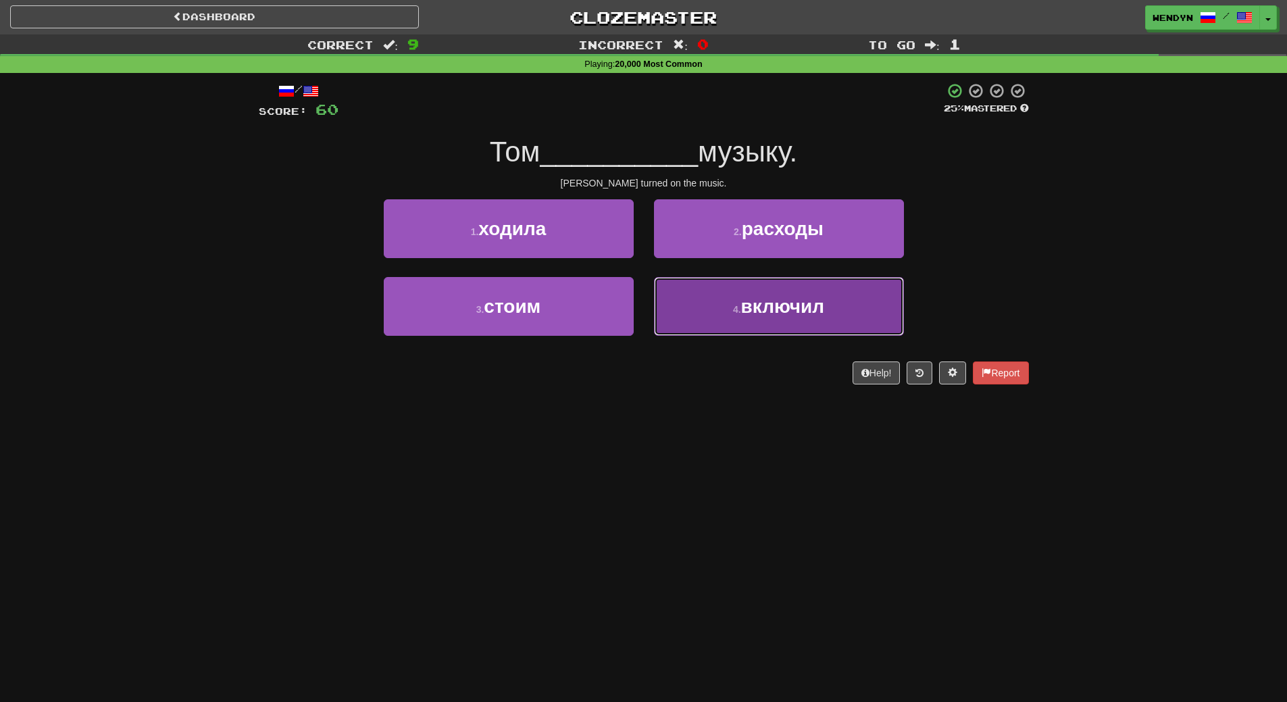
click at [766, 321] on button "4 . включил" at bounding box center [779, 306] width 250 height 59
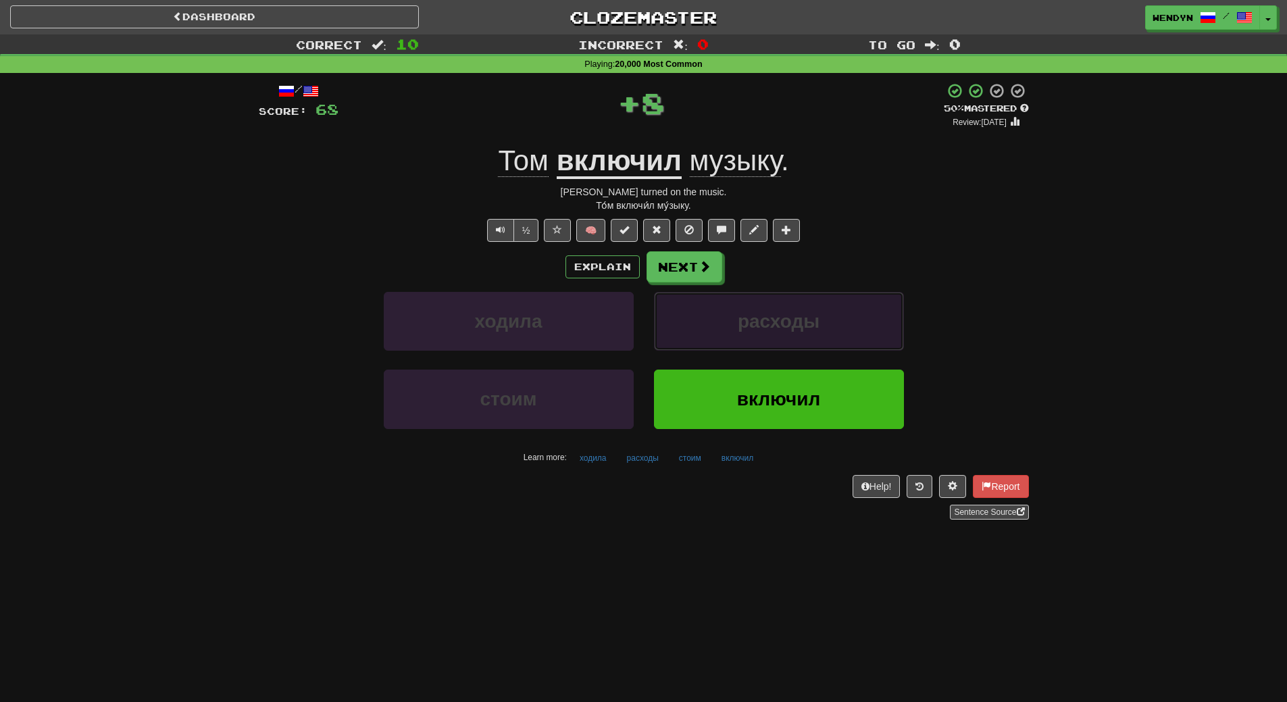
click at [766, 320] on span "расходы" at bounding box center [779, 321] width 82 height 21
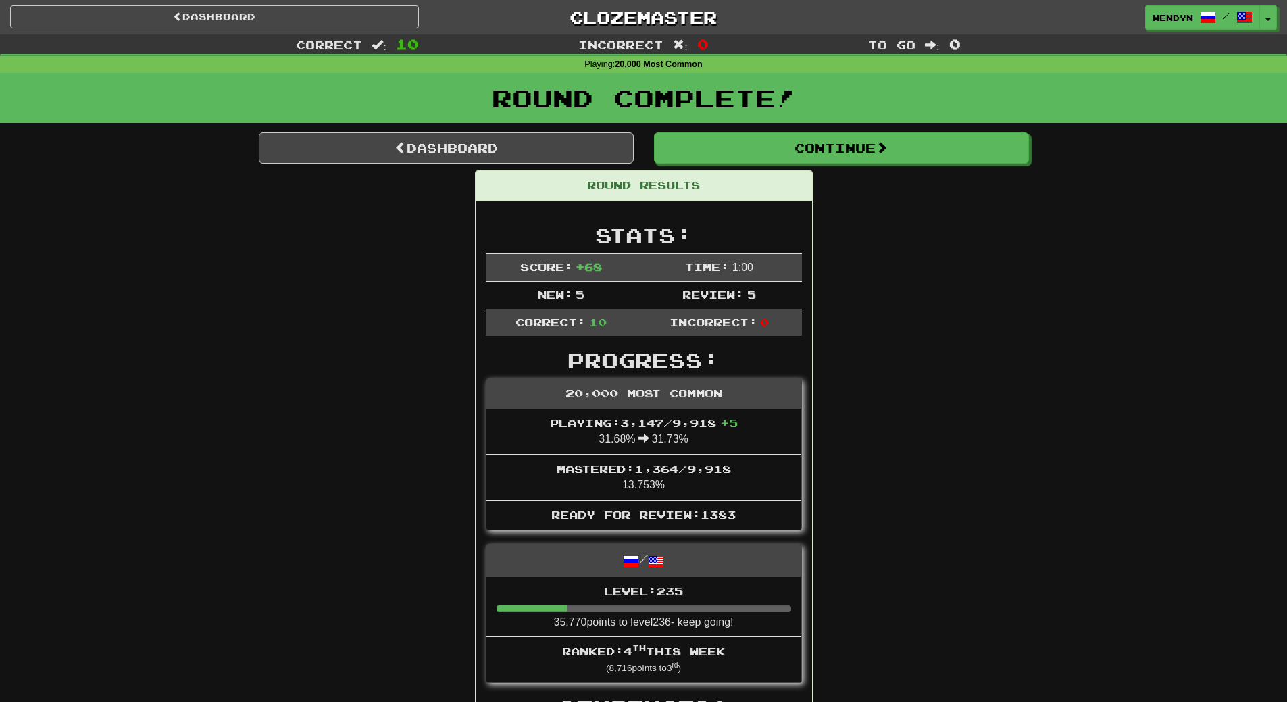
click at [503, 150] on link "Dashboard" at bounding box center [446, 147] width 375 height 31
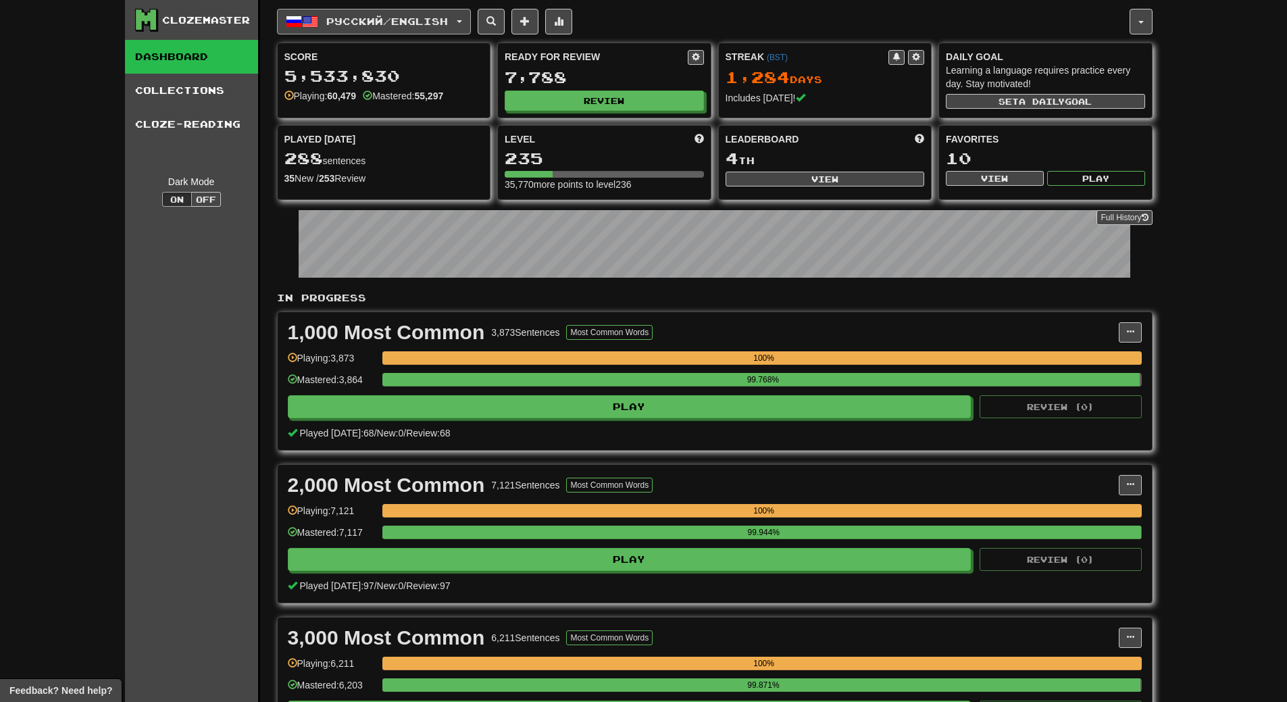
click at [349, 21] on span "Русский / English" at bounding box center [387, 21] width 122 height 11
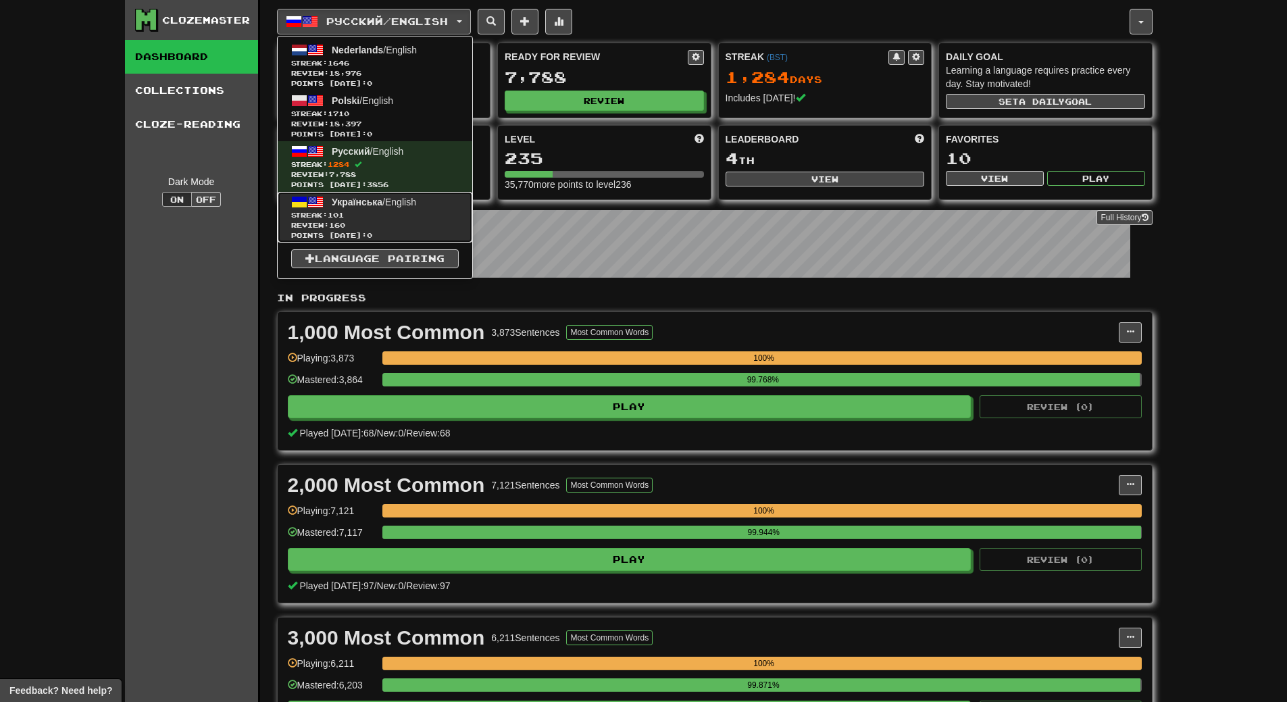
click at [400, 211] on span "Streak: 101" at bounding box center [375, 215] width 168 height 10
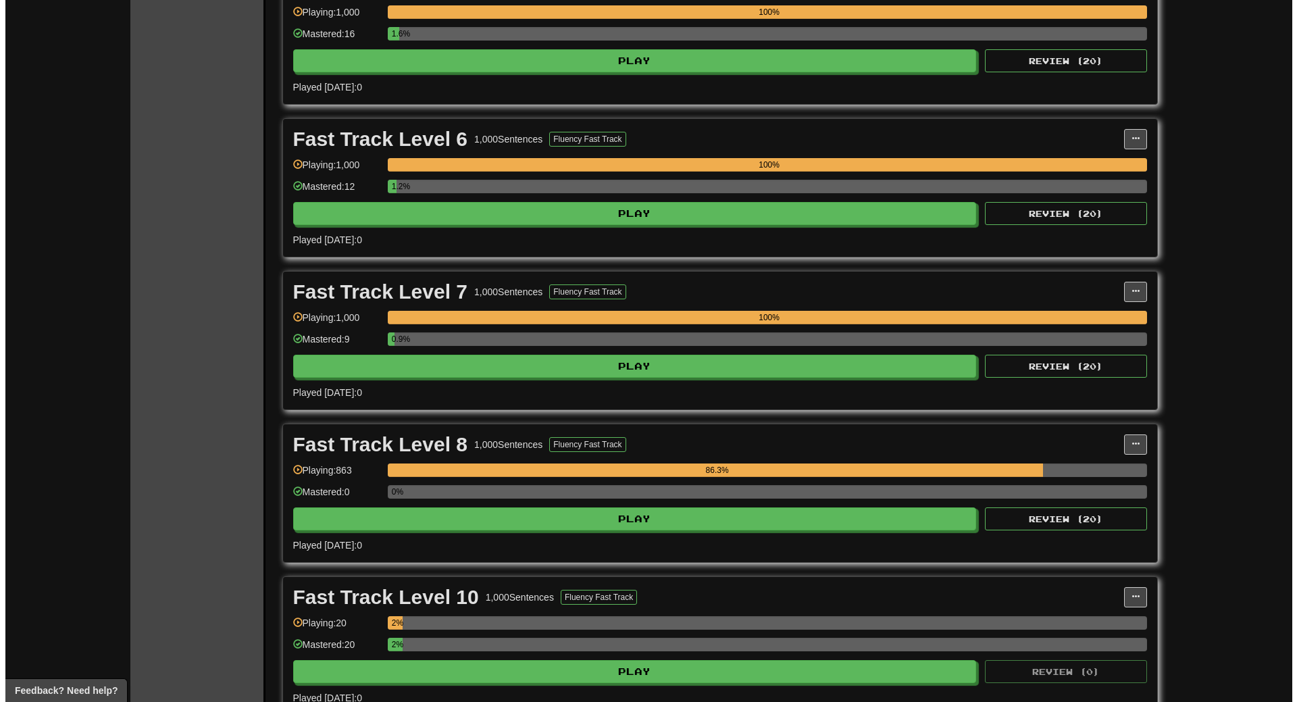
scroll to position [1081, 0]
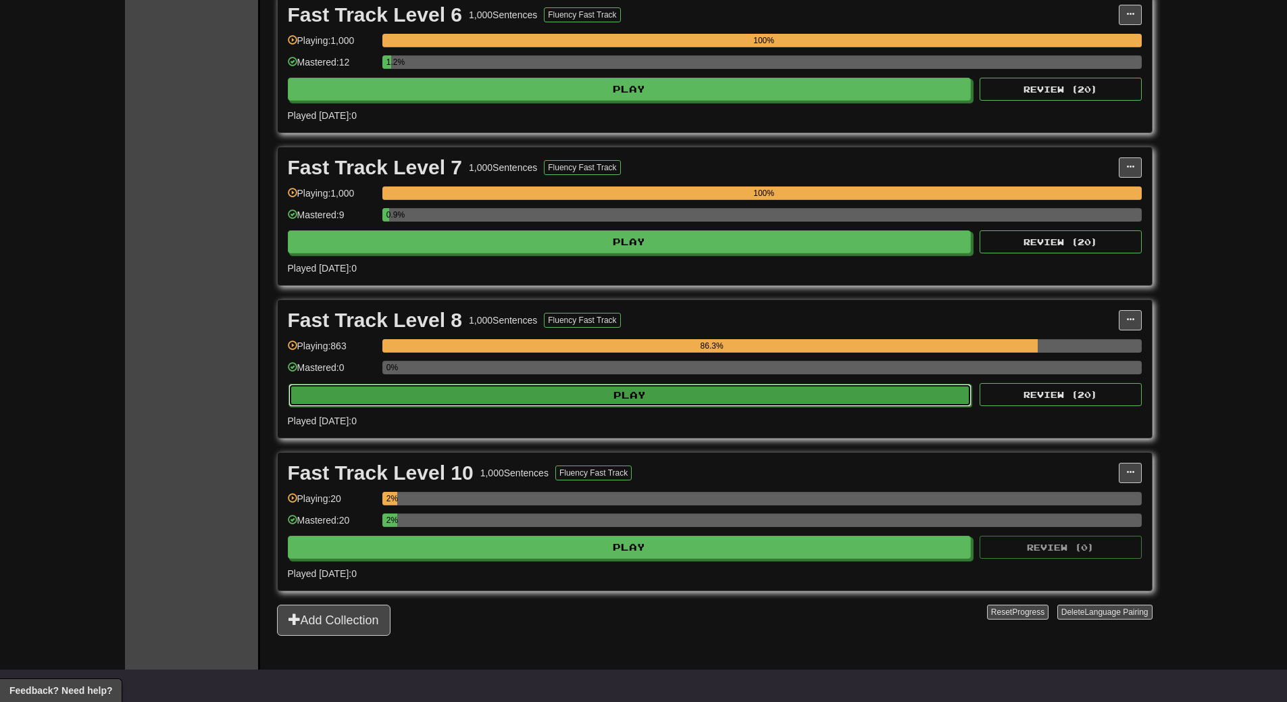
click at [679, 393] on button "Play" at bounding box center [631, 395] width 684 height 23
select select "**"
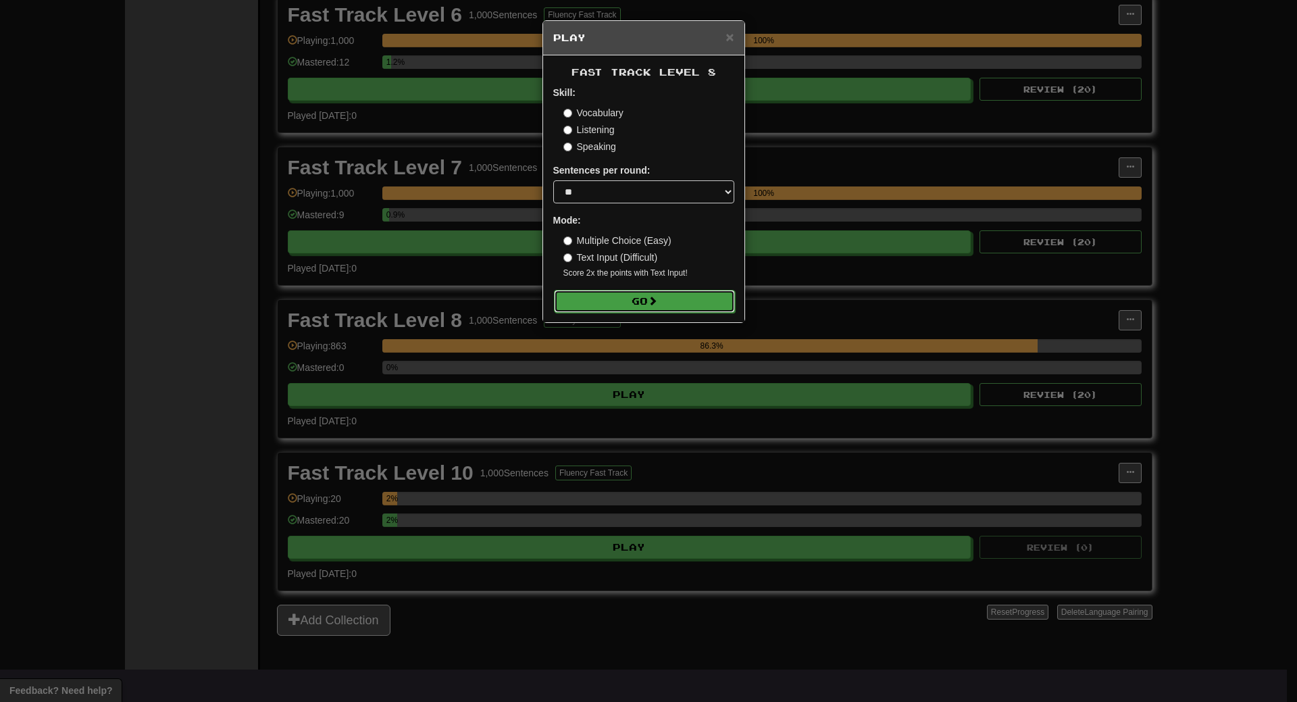
click at [674, 304] on button "Go" at bounding box center [644, 301] width 181 height 23
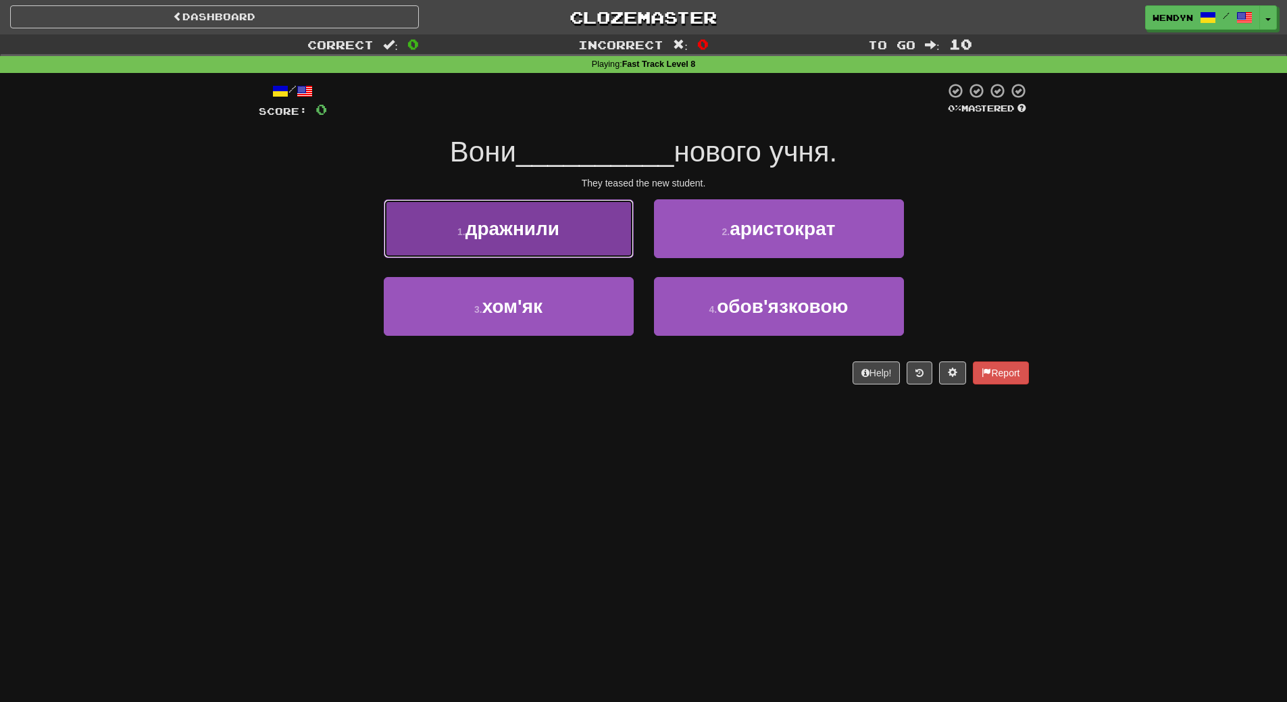
click at [578, 235] on button "1 . дражнили" at bounding box center [509, 228] width 250 height 59
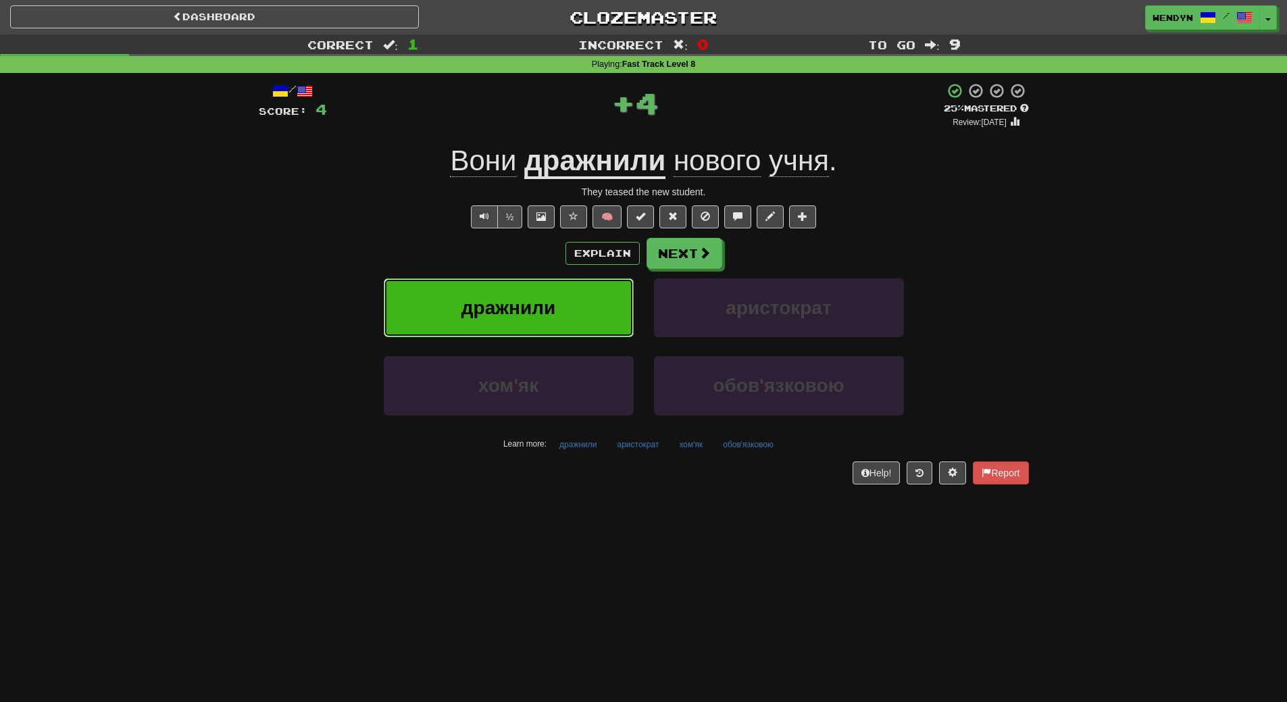
click at [570, 291] on button "дражнили" at bounding box center [509, 307] width 250 height 59
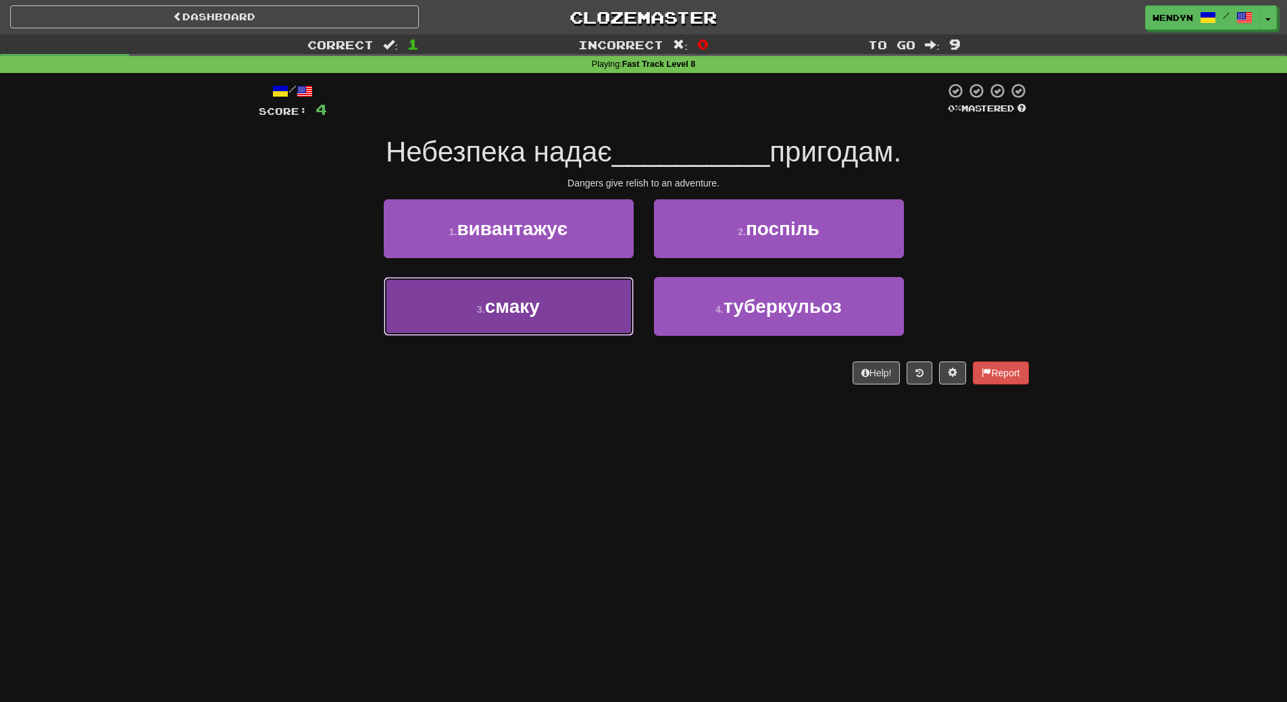
click at [550, 300] on button "3 . смаку" at bounding box center [509, 306] width 250 height 59
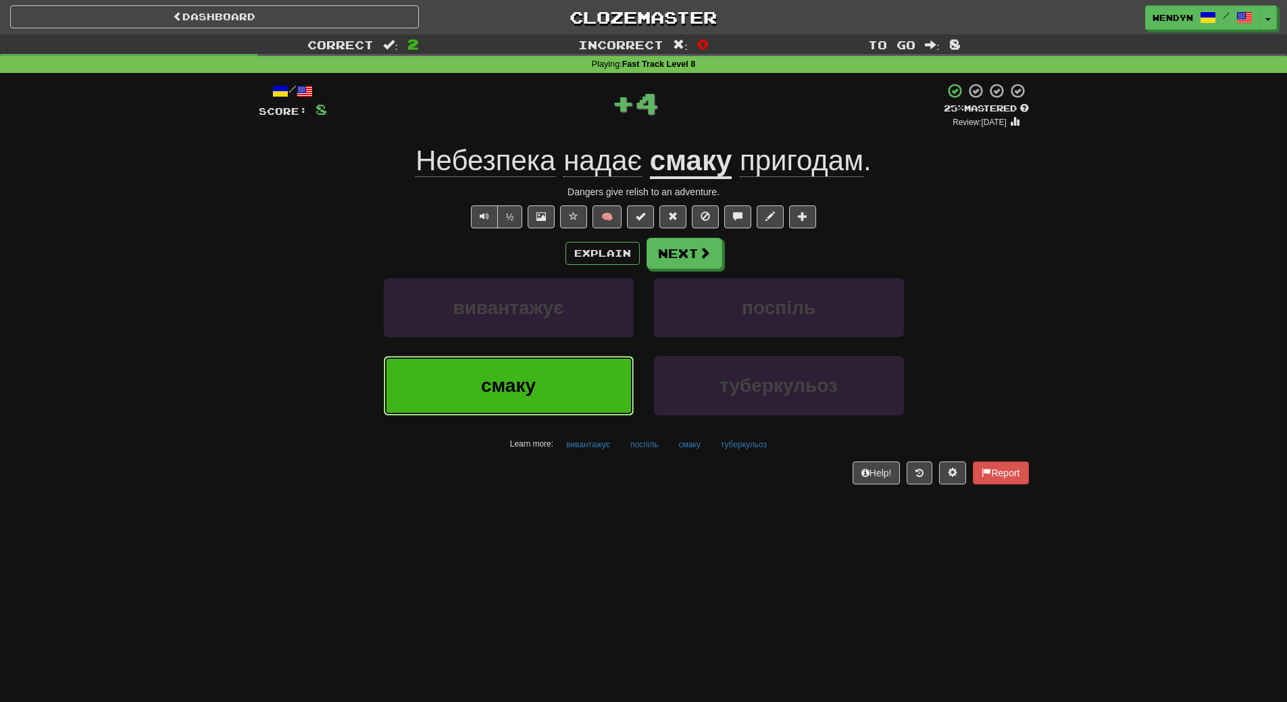
click at [538, 378] on button "смаку" at bounding box center [509, 385] width 250 height 59
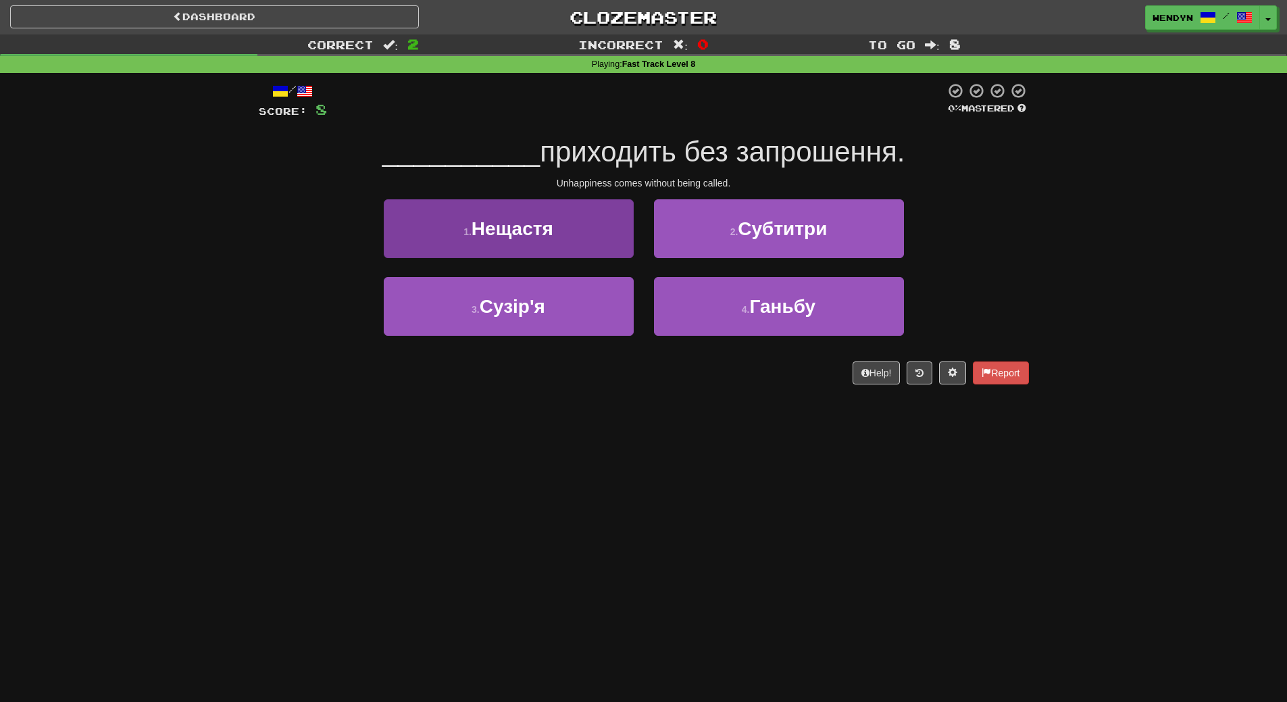
drag, startPoint x: 528, startPoint y: 239, endPoint x: 461, endPoint y: 209, distance: 73.2
click at [457, 200] on div "/ Score: 8 0 % Mastered __________ приходить без запрошення. Unhappiness comes …" at bounding box center [644, 233] width 770 height 302
click at [469, 234] on small "1 ." at bounding box center [468, 231] width 8 height 11
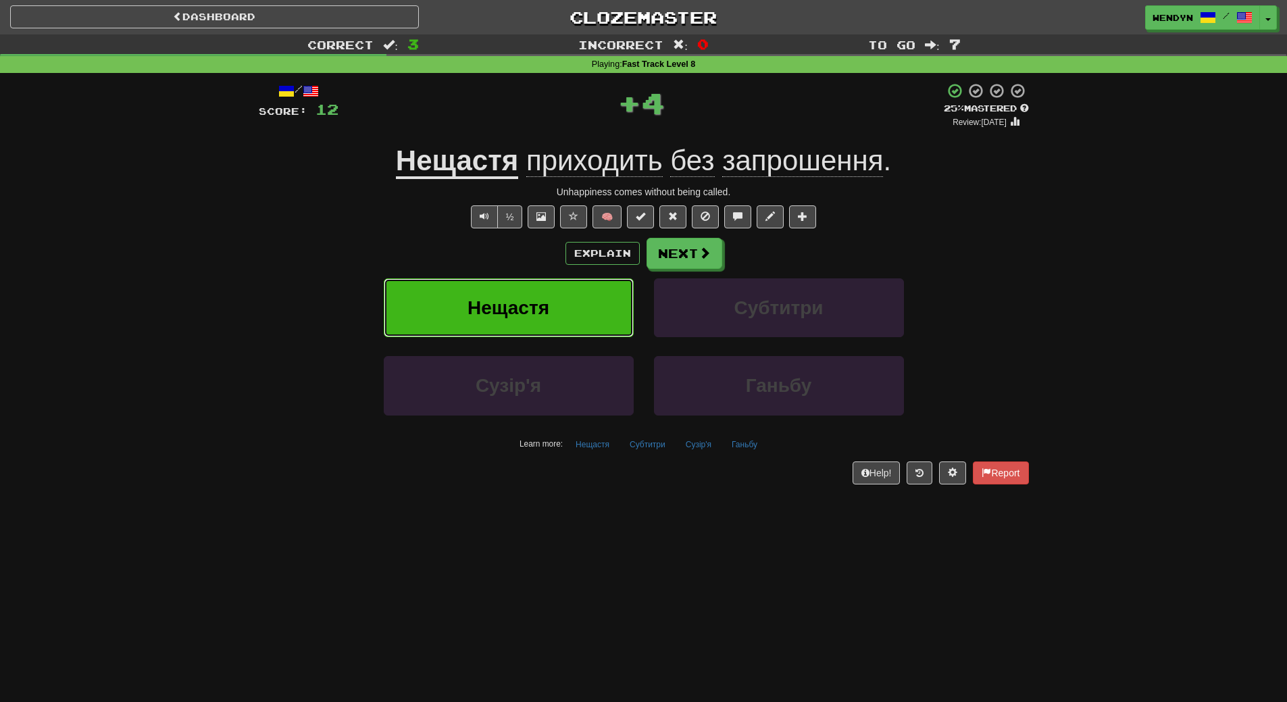
click at [482, 293] on button "Нещастя" at bounding box center [509, 307] width 250 height 59
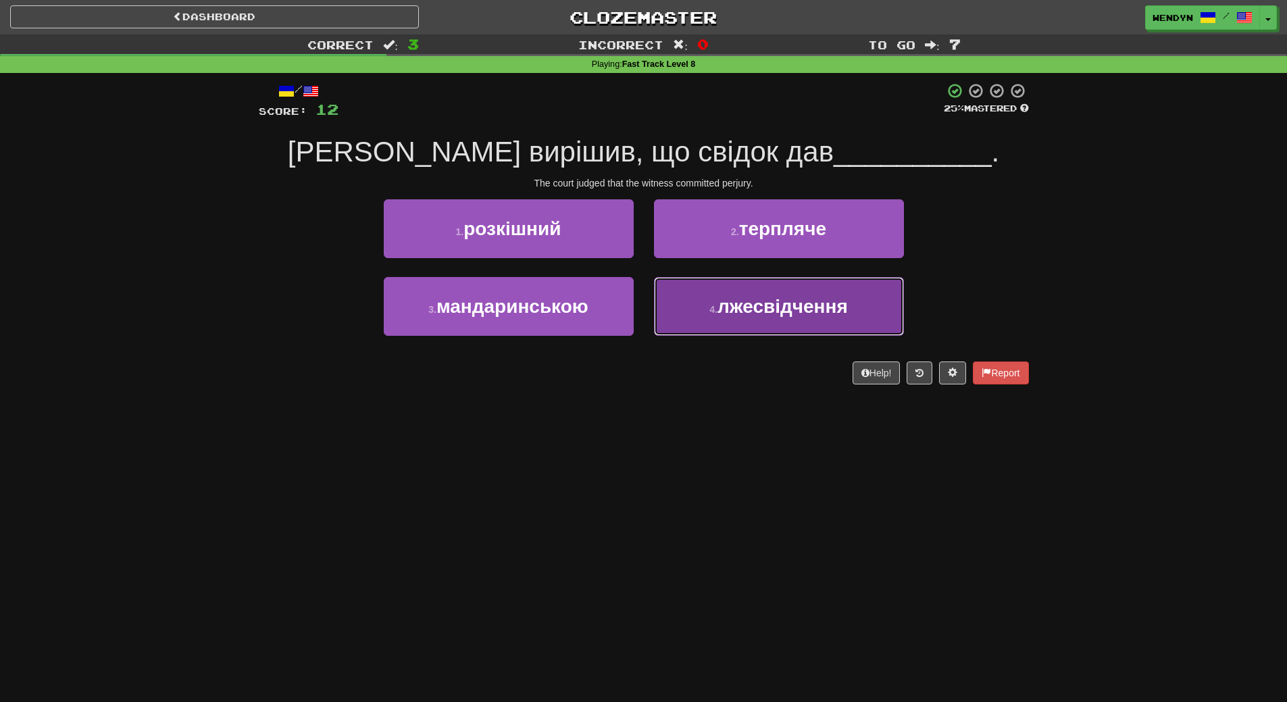
click at [793, 314] on span "лжесвідчення" at bounding box center [783, 306] width 130 height 21
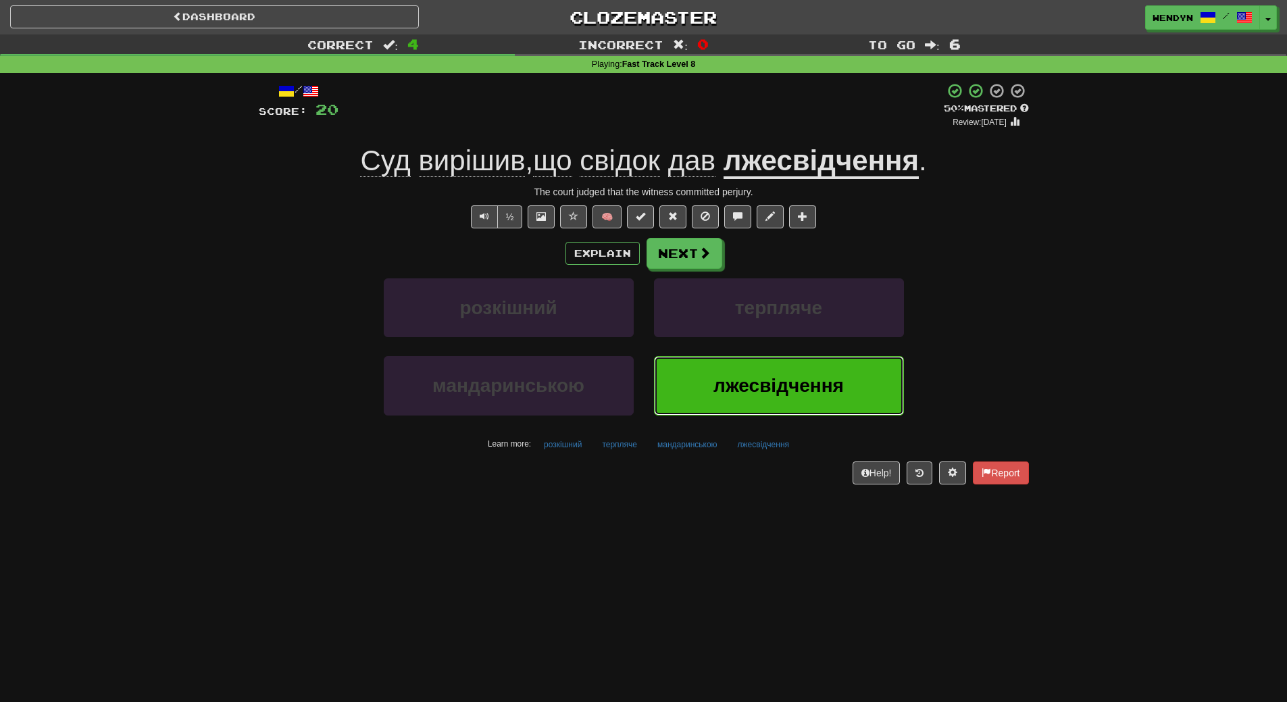
click at [721, 405] on button "лжесвідчення" at bounding box center [779, 385] width 250 height 59
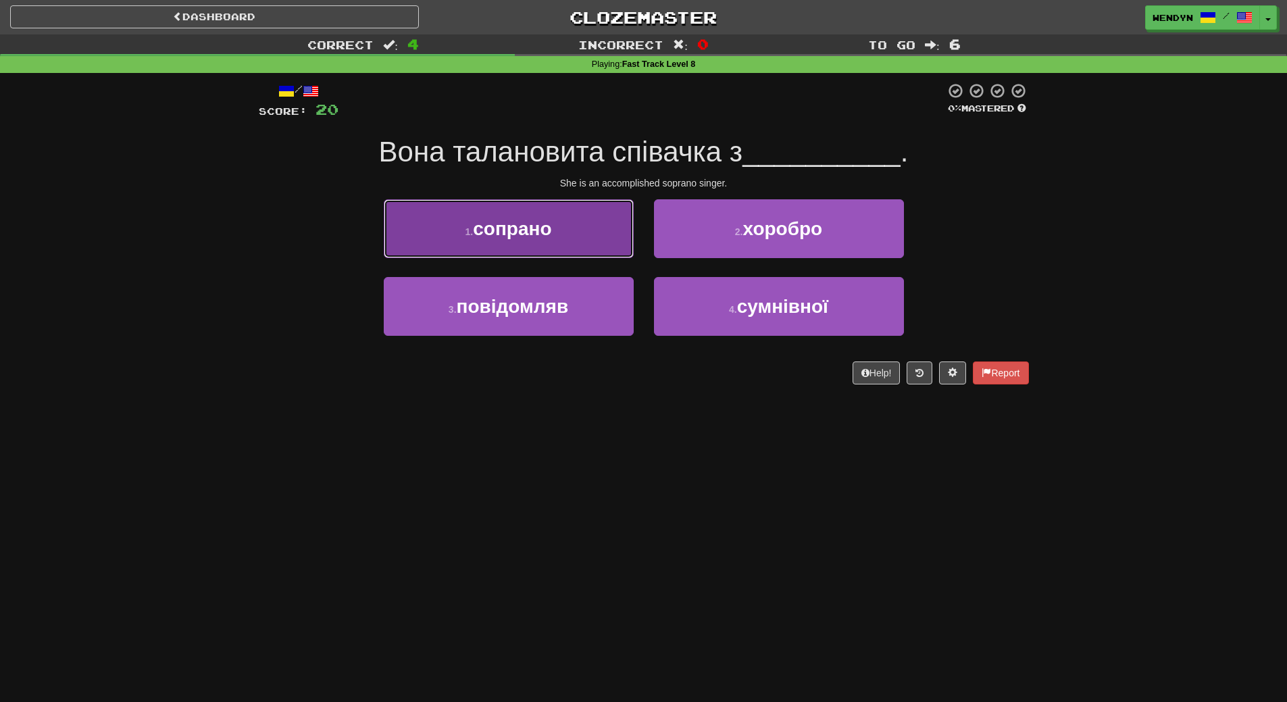
click at [576, 218] on button "1 . сопрано" at bounding box center [509, 228] width 250 height 59
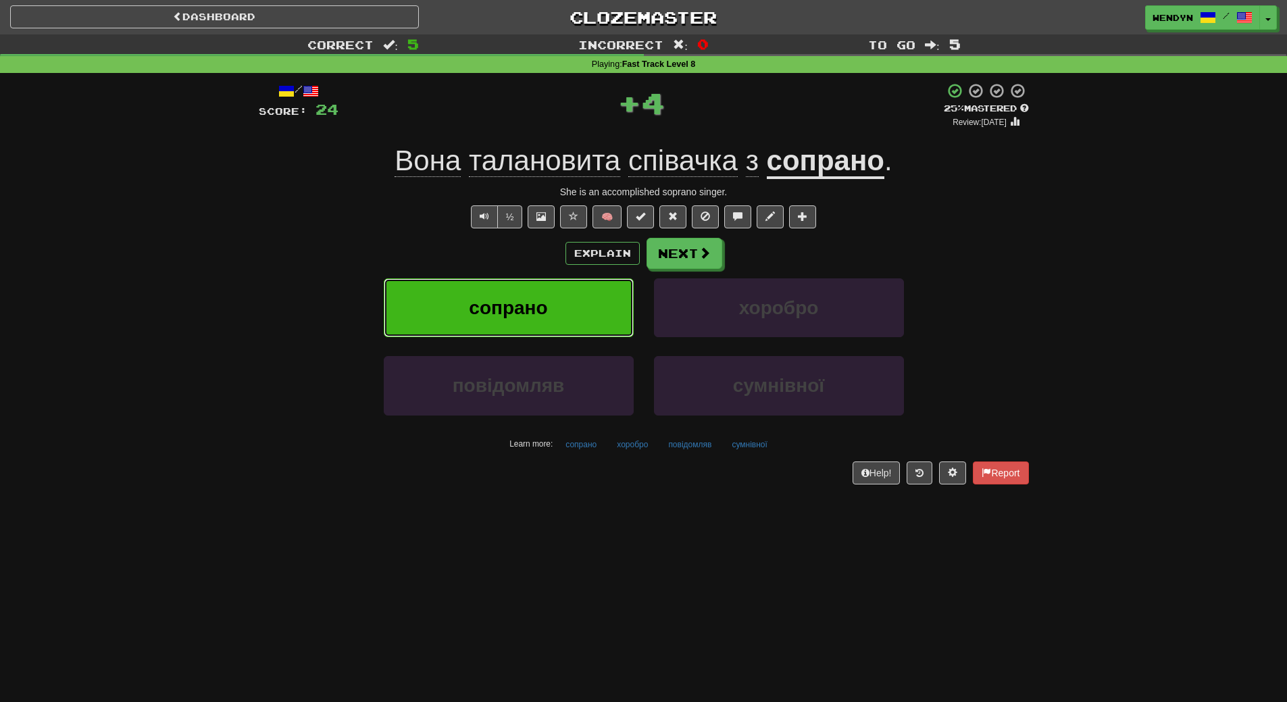
click at [577, 308] on button "сопрано" at bounding box center [509, 307] width 250 height 59
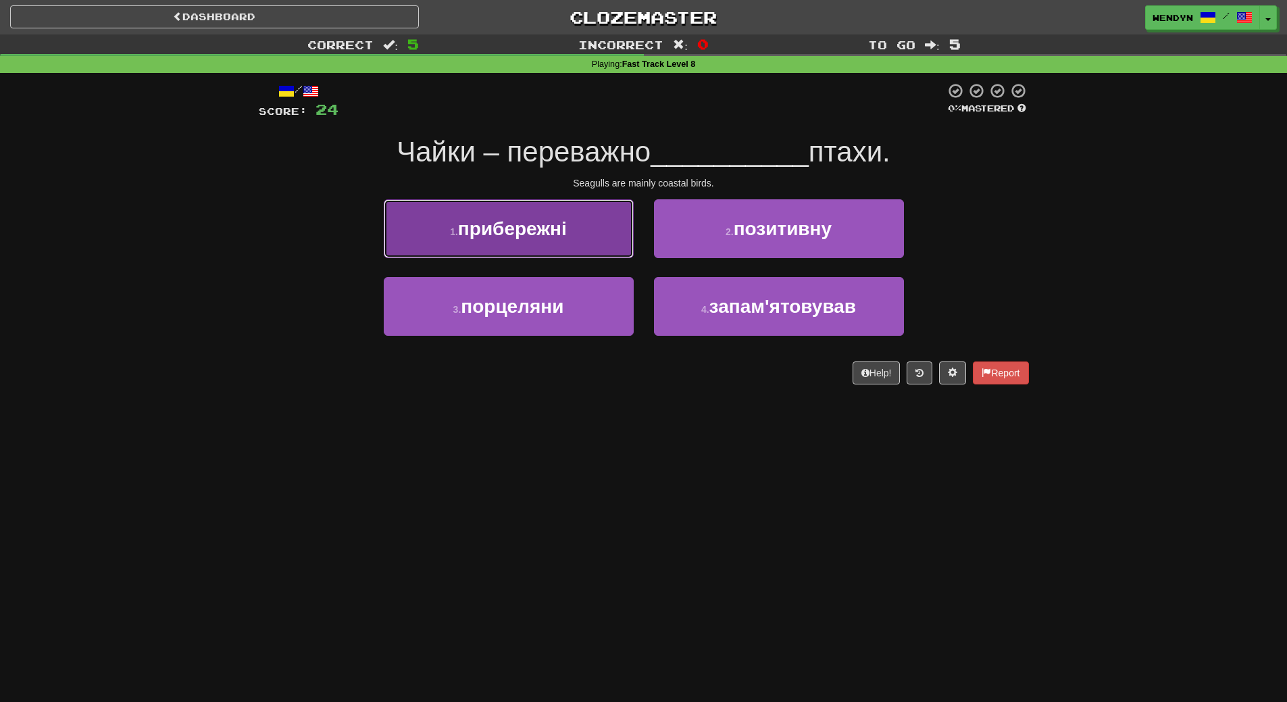
click at [545, 217] on button "1 . прибережні" at bounding box center [509, 228] width 250 height 59
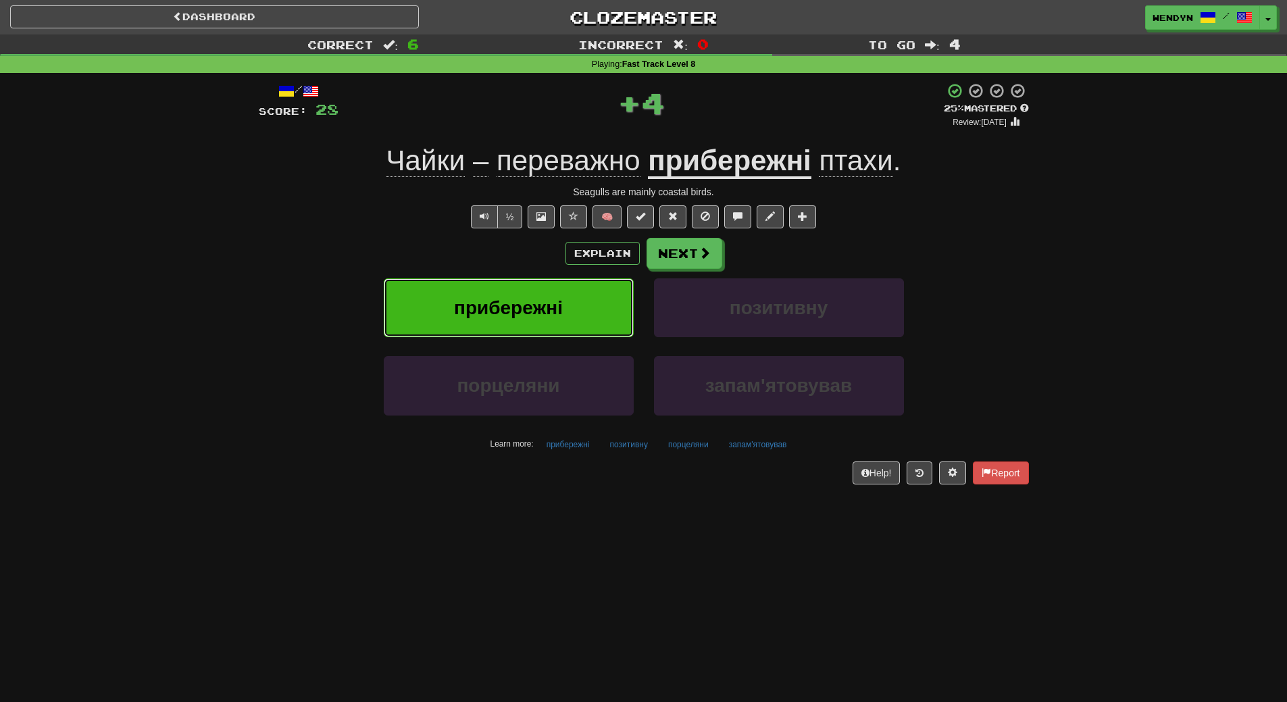
click at [535, 286] on button "прибережні" at bounding box center [509, 307] width 250 height 59
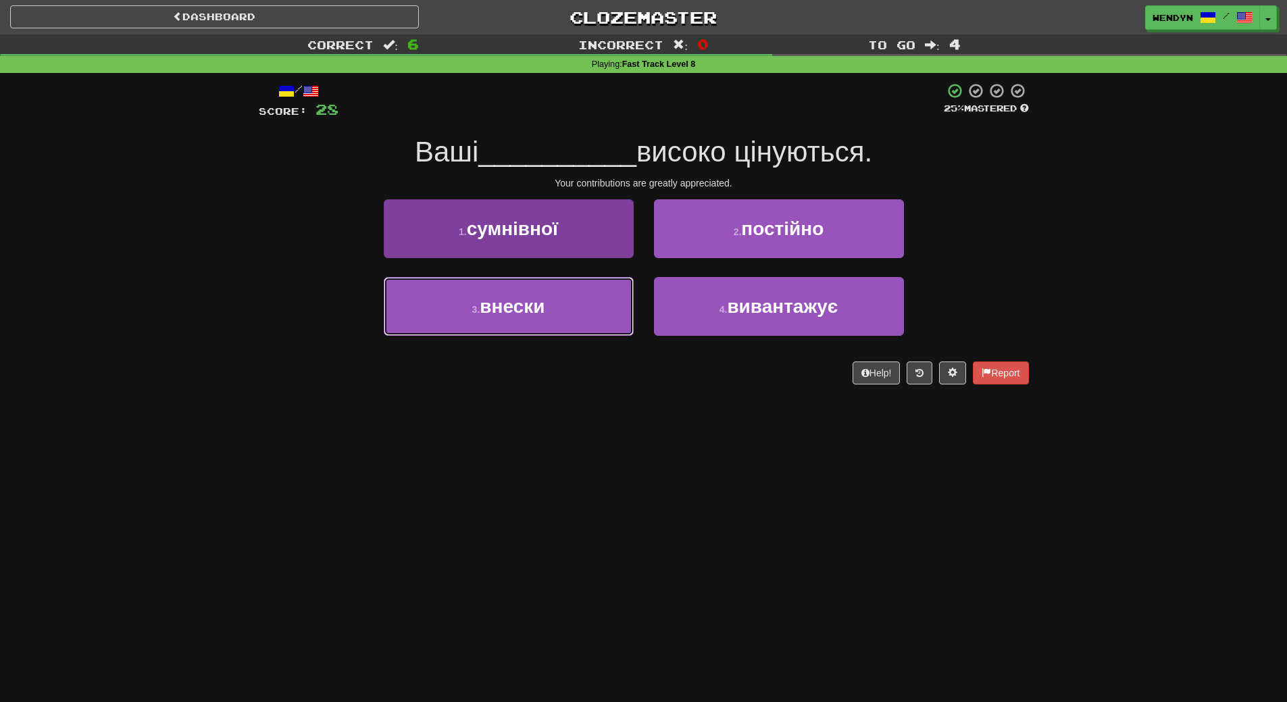
drag, startPoint x: 568, startPoint y: 318, endPoint x: 571, endPoint y: 336, distance: 18.4
click at [568, 317] on button "3 . внески" at bounding box center [509, 306] width 250 height 59
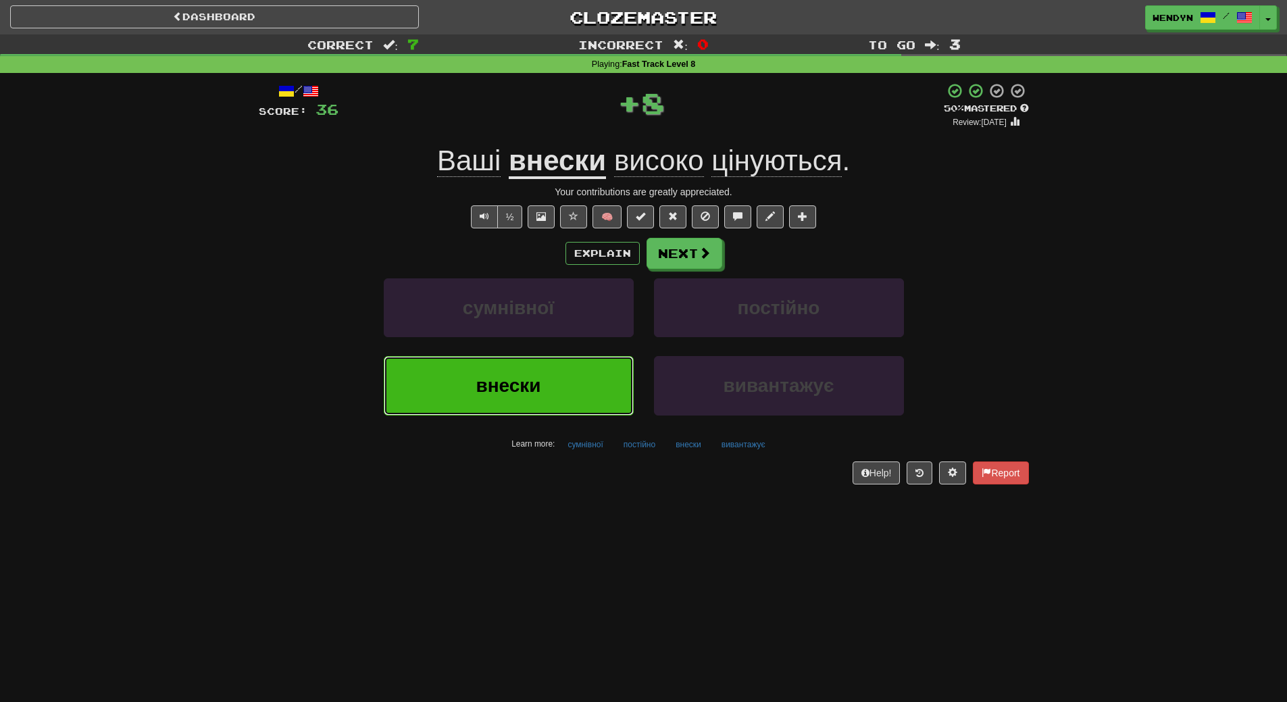
click at [571, 394] on button "внески" at bounding box center [509, 385] width 250 height 59
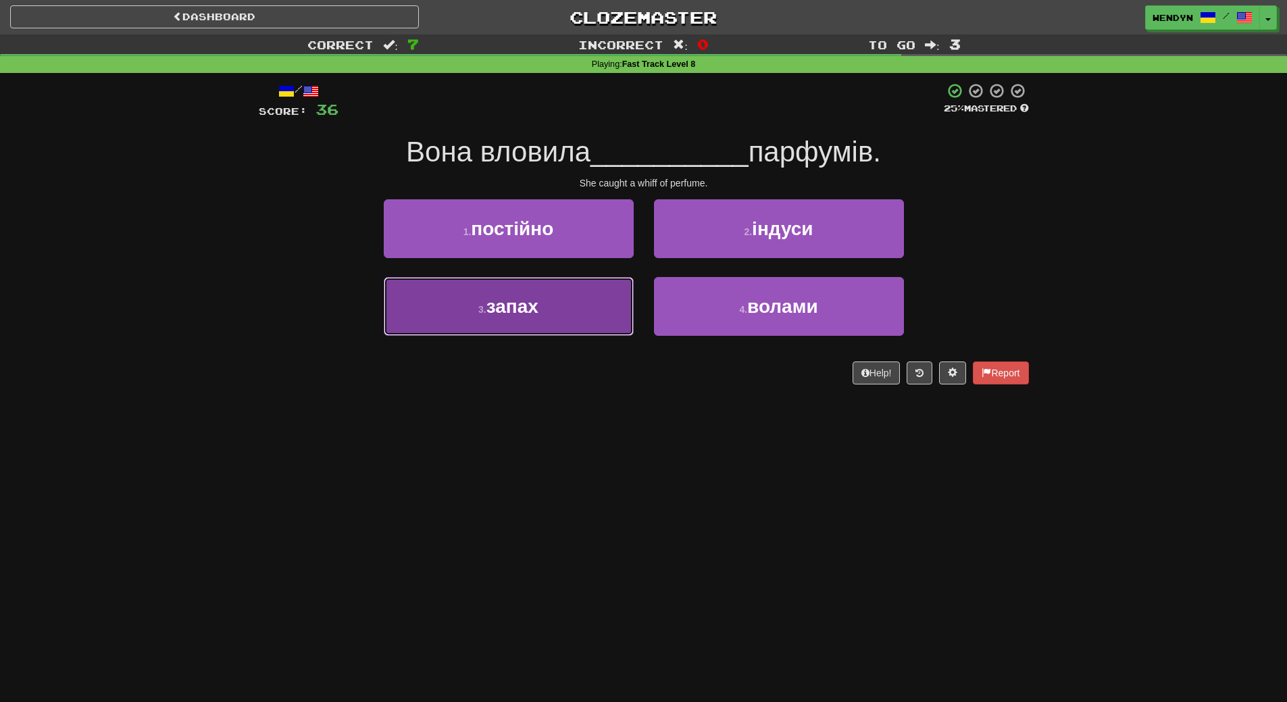
click at [530, 320] on button "3 . запах" at bounding box center [509, 306] width 250 height 59
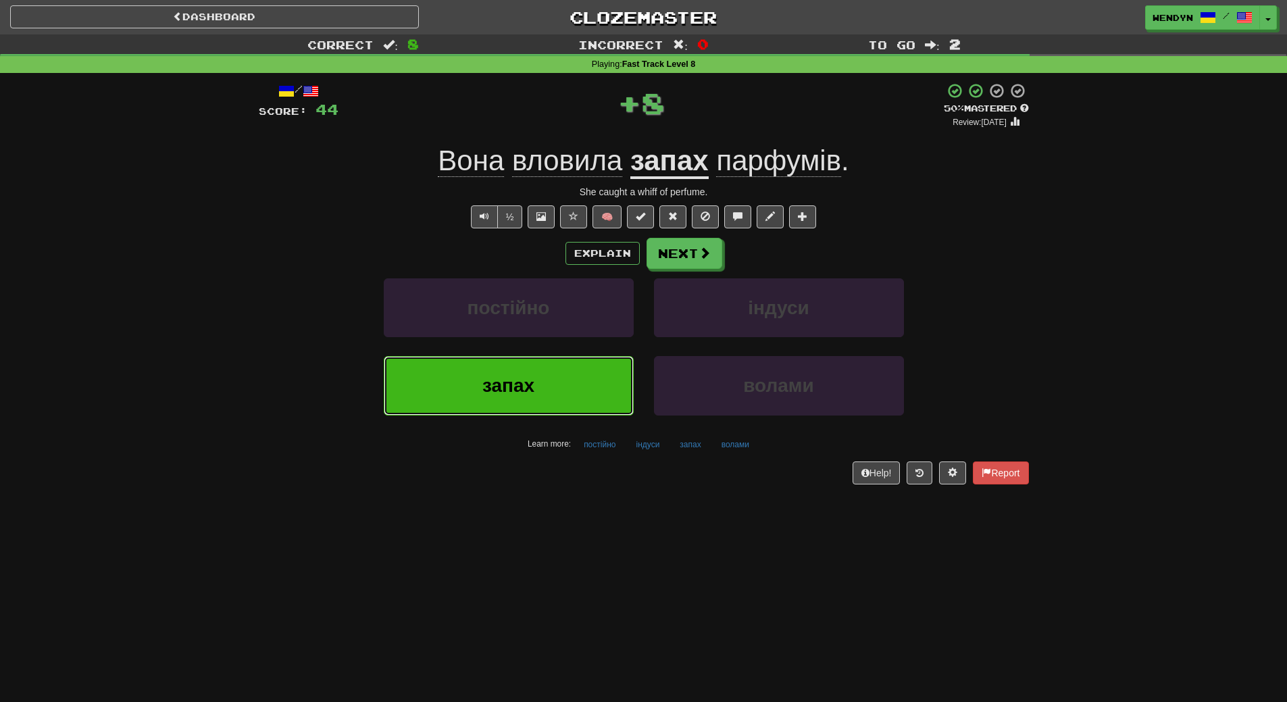
click at [527, 395] on span "запах" at bounding box center [508, 385] width 52 height 21
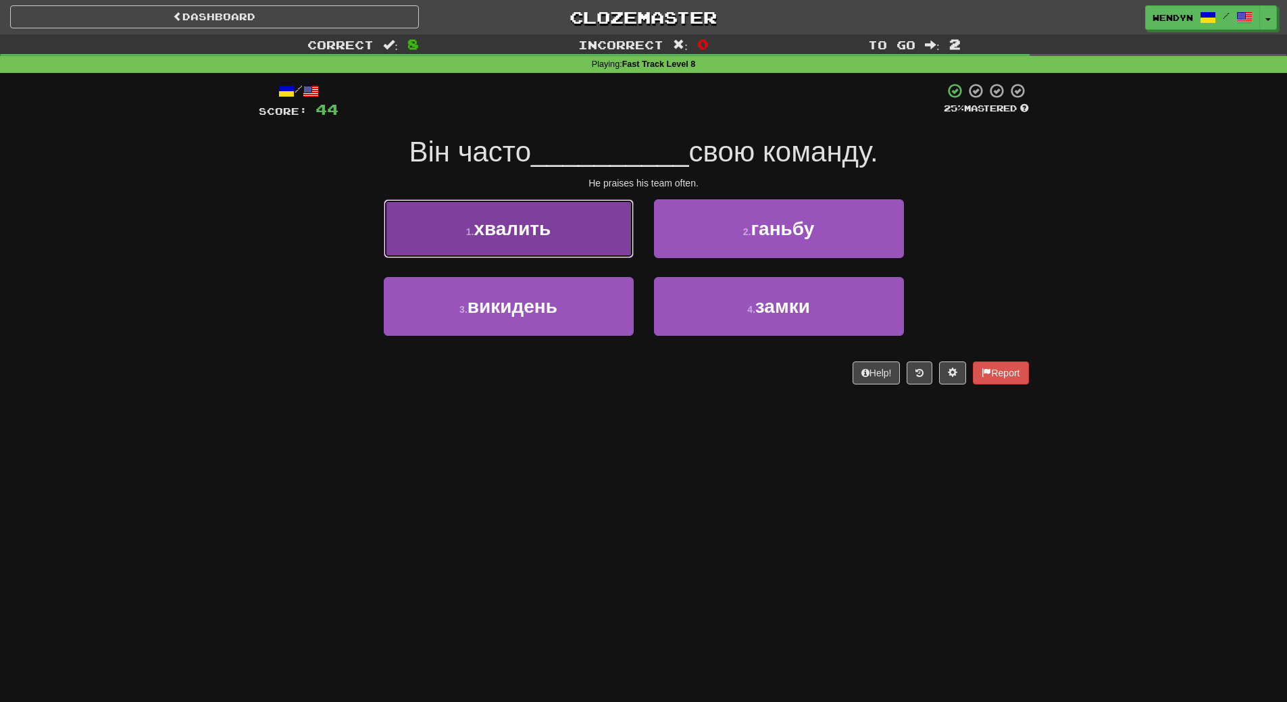
click at [519, 226] on span "хвалить" at bounding box center [512, 228] width 77 height 21
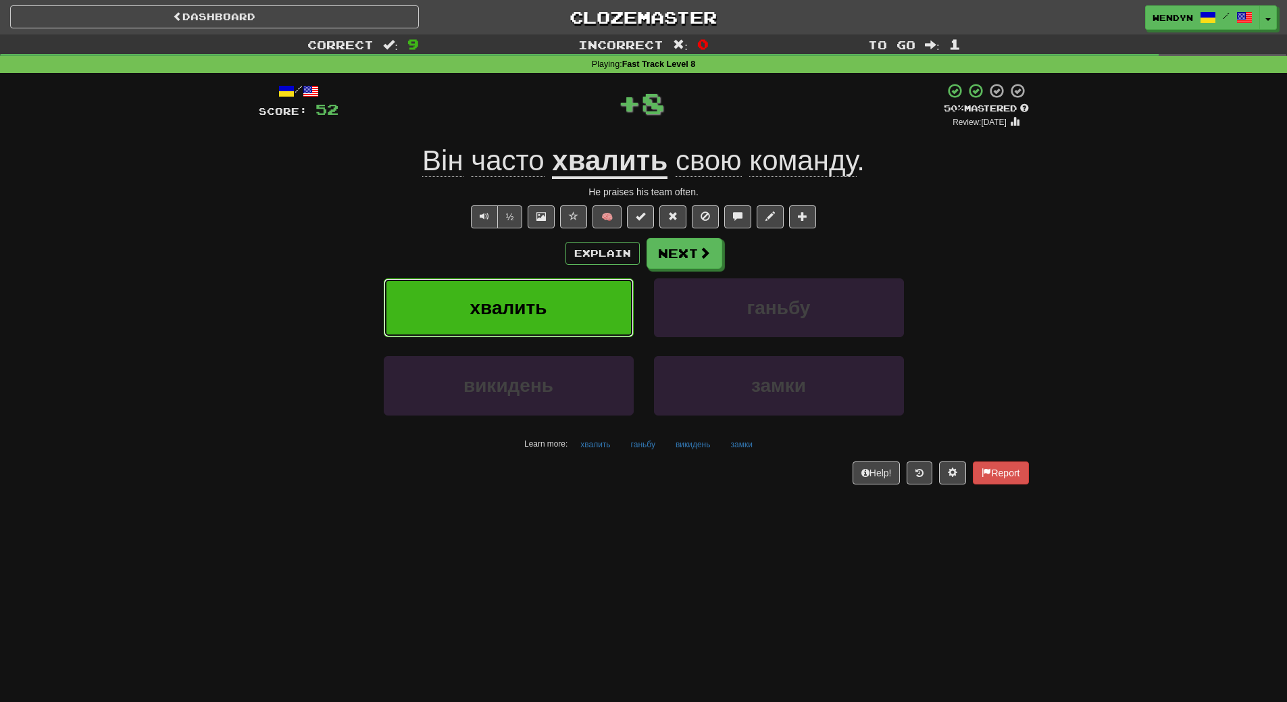
click at [518, 300] on span "хвалить" at bounding box center [508, 307] width 77 height 21
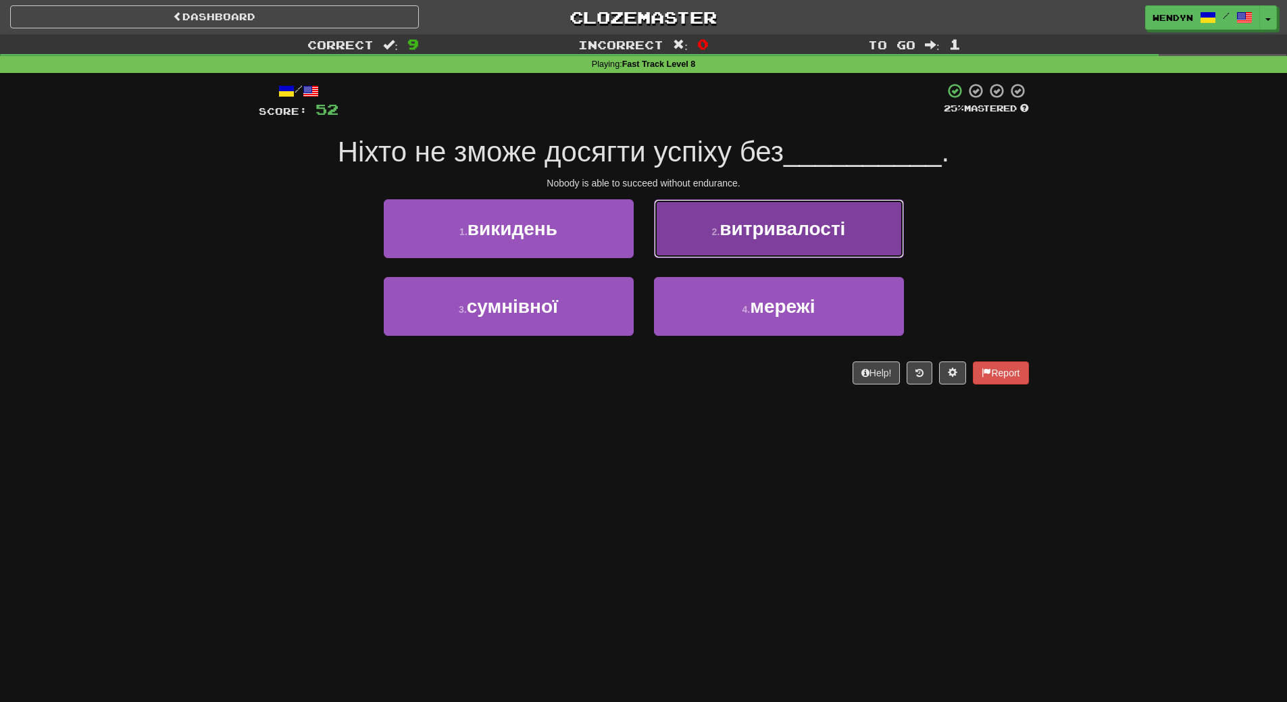
click at [798, 237] on span "витривалості" at bounding box center [783, 228] width 126 height 21
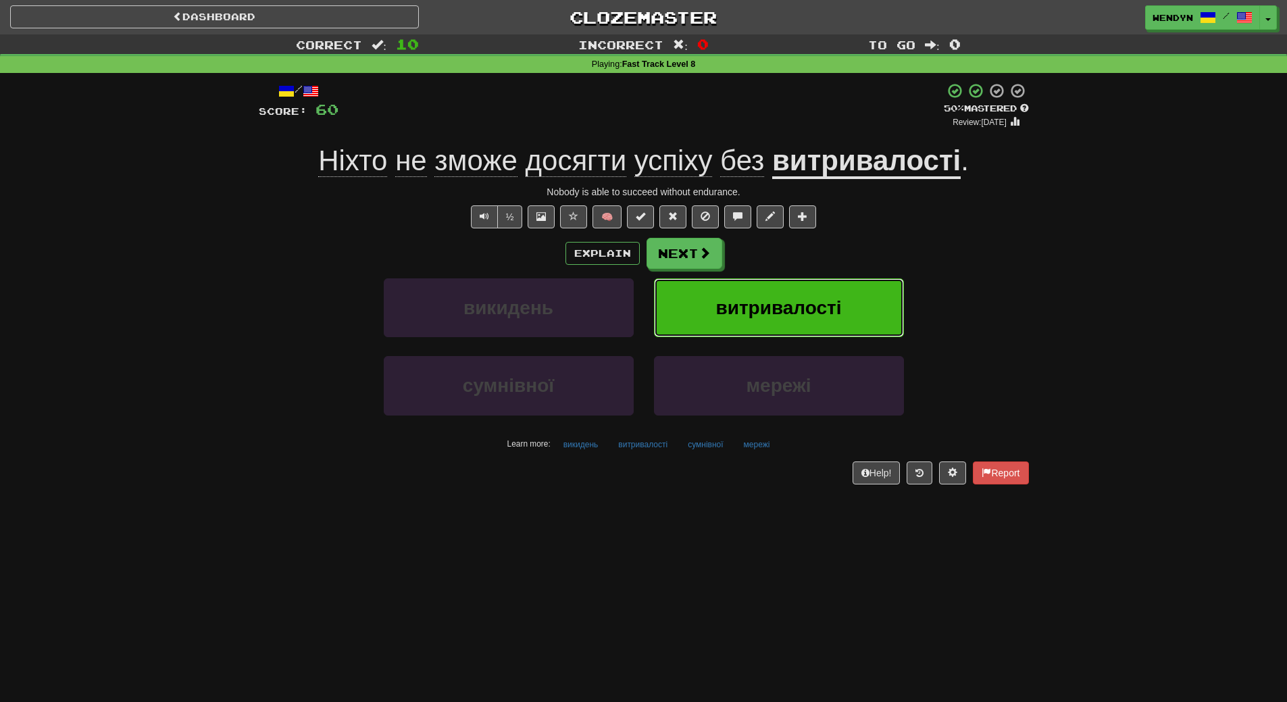
click at [809, 297] on span "витривалості" at bounding box center [779, 307] width 126 height 21
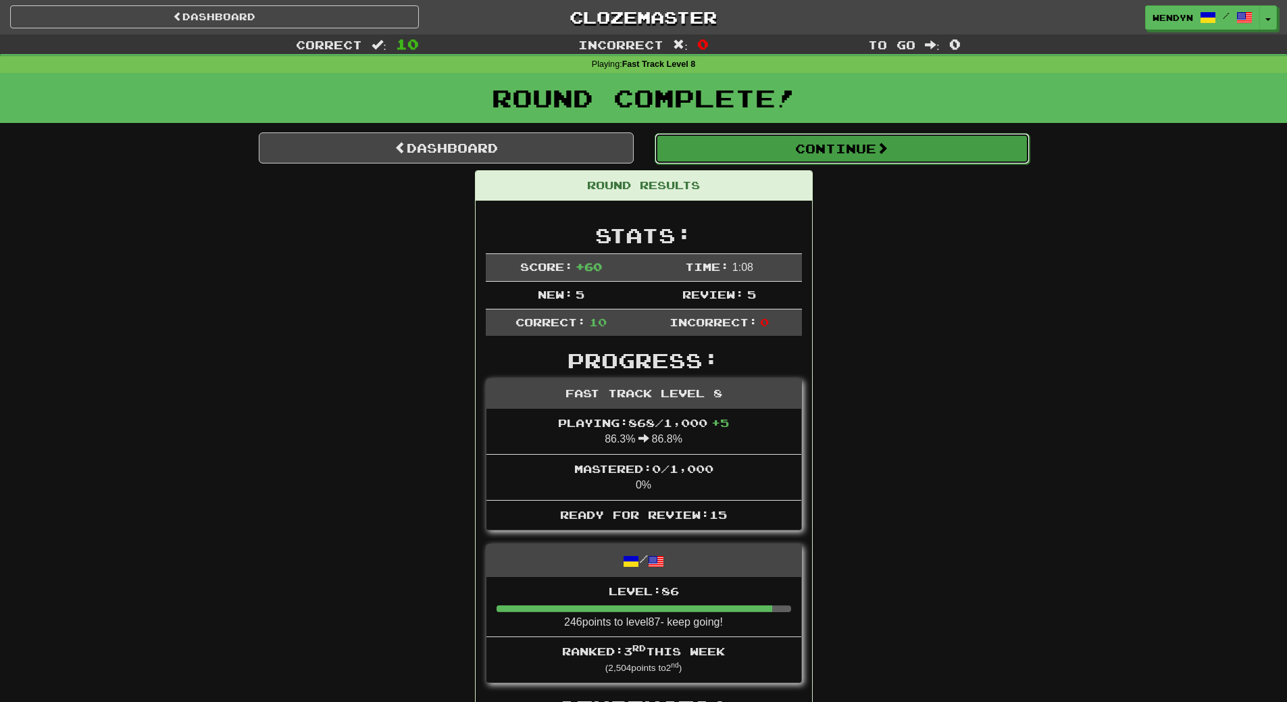
click at [856, 150] on button "Continue" at bounding box center [842, 148] width 375 height 31
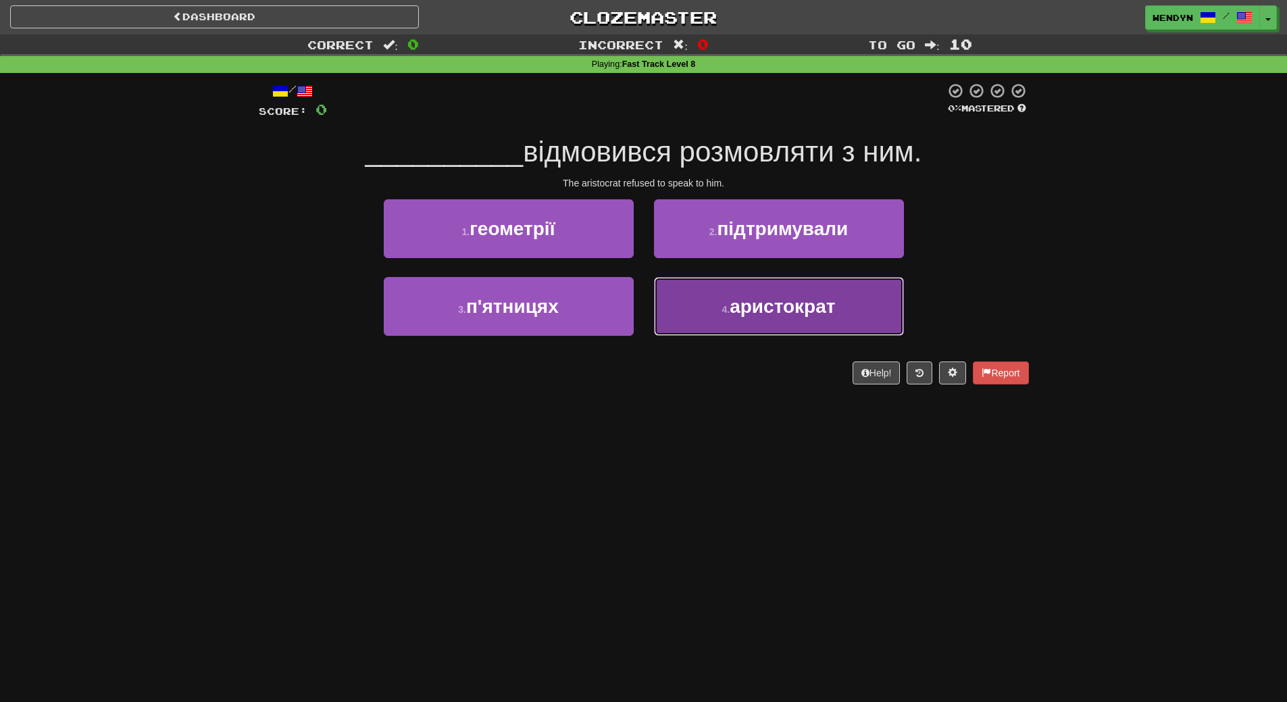
click at [735, 322] on button "4 . аристократ" at bounding box center [779, 306] width 250 height 59
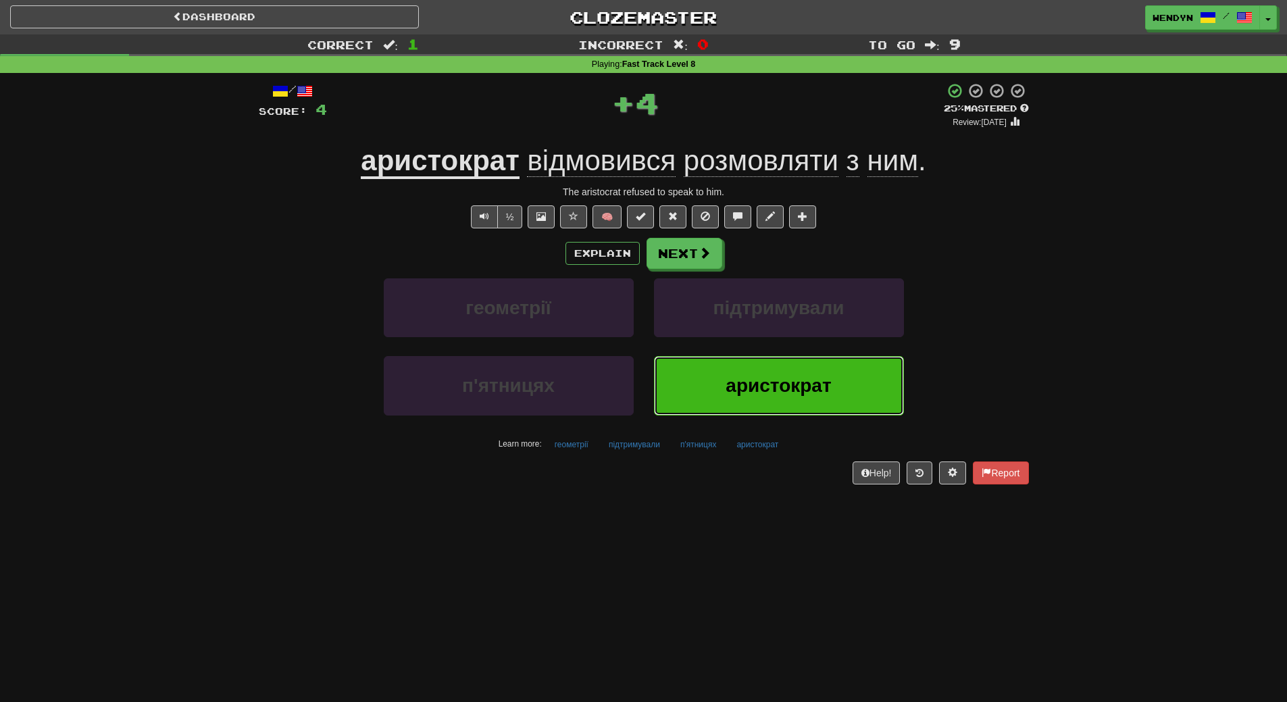
click at [734, 387] on span "аристократ" at bounding box center [778, 385] width 105 height 21
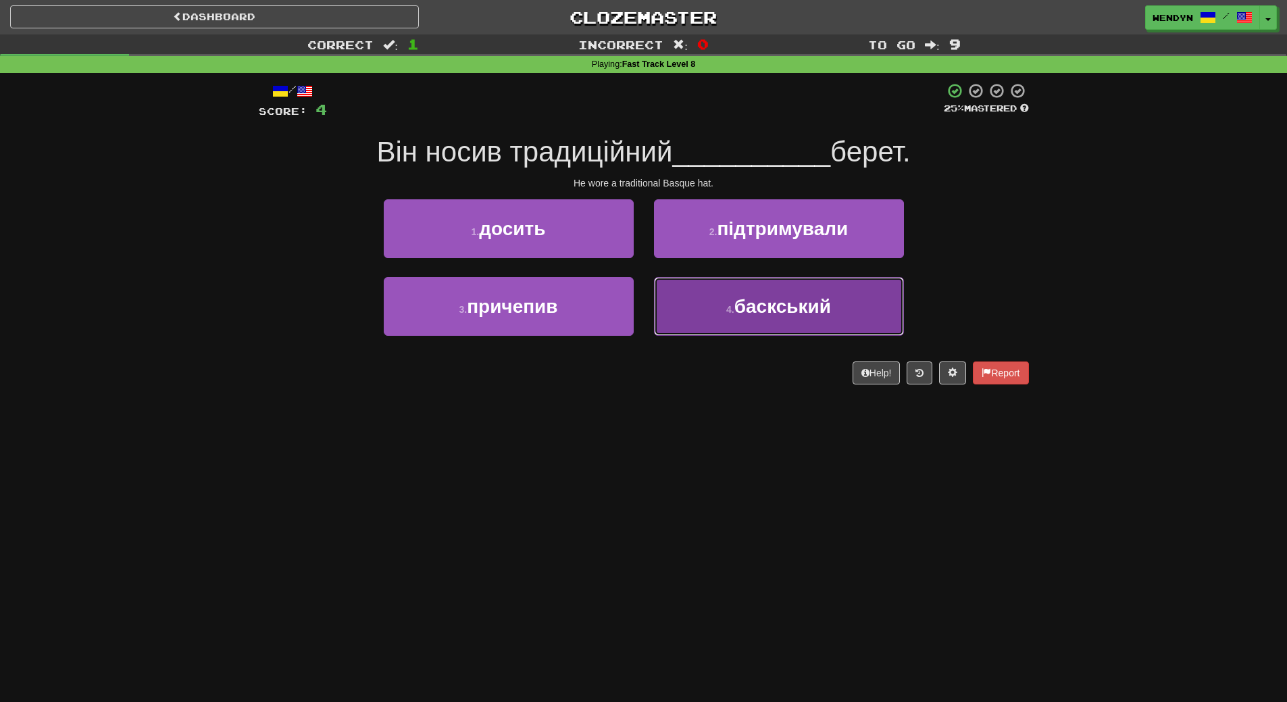
click at [758, 315] on span "баскський" at bounding box center [782, 306] width 97 height 21
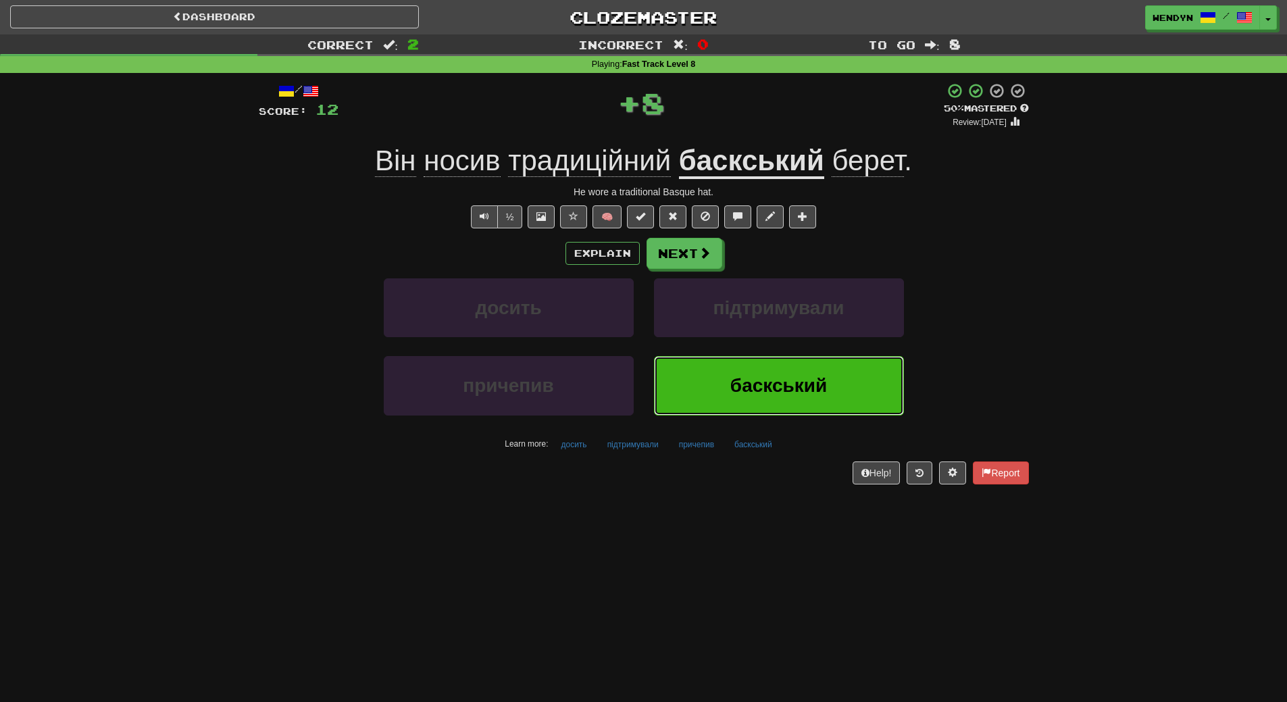
click at [764, 379] on span "баскський" at bounding box center [778, 385] width 97 height 21
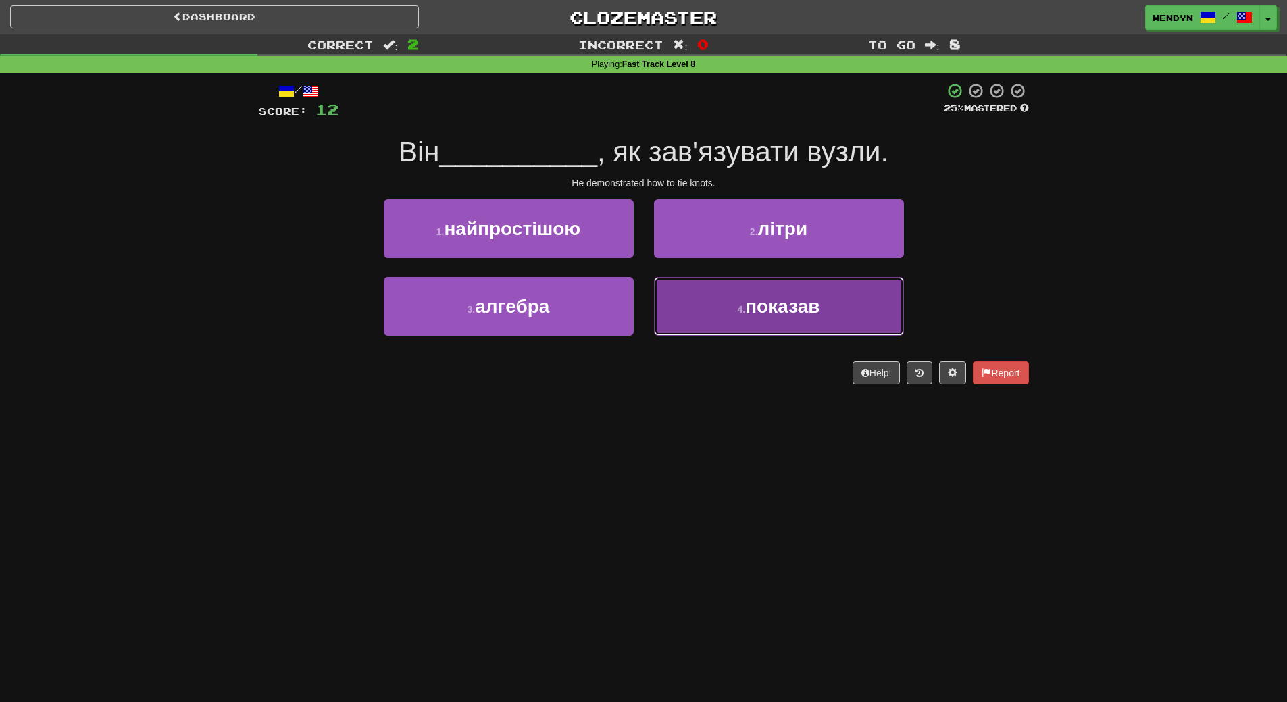
click at [778, 306] on span "показав" at bounding box center [782, 306] width 74 height 21
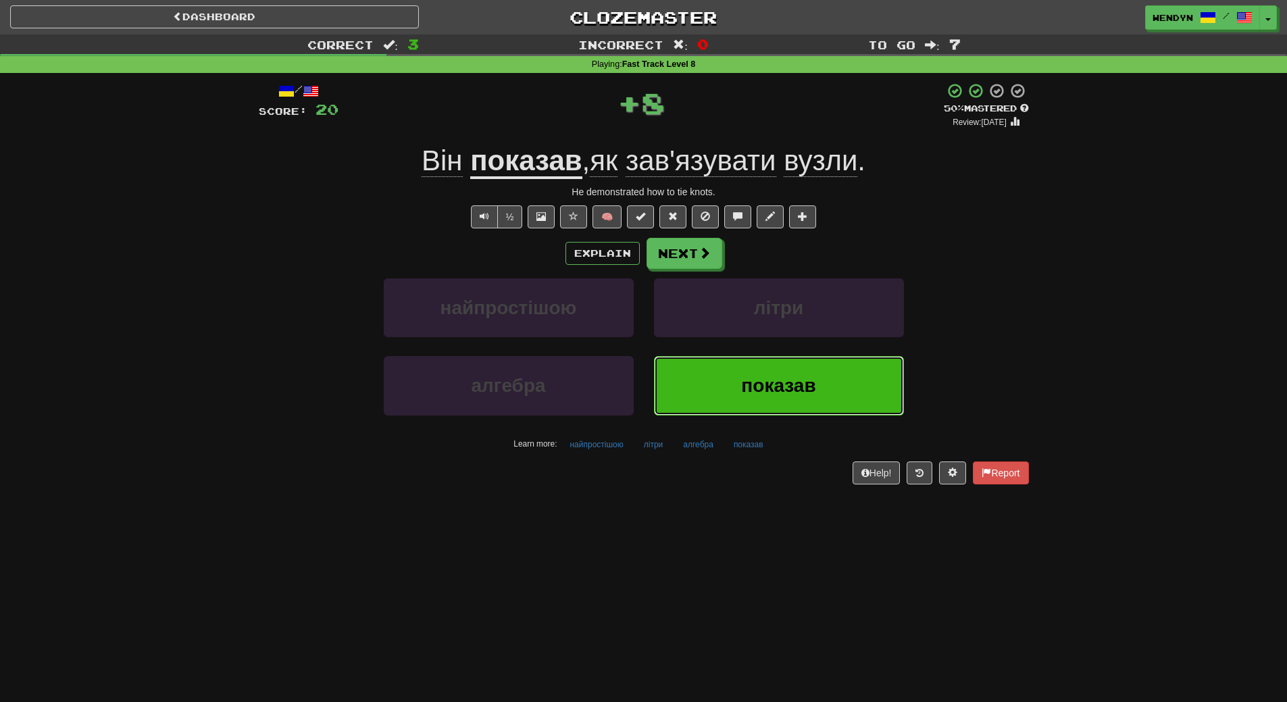
click at [784, 371] on button "показав" at bounding box center [779, 385] width 250 height 59
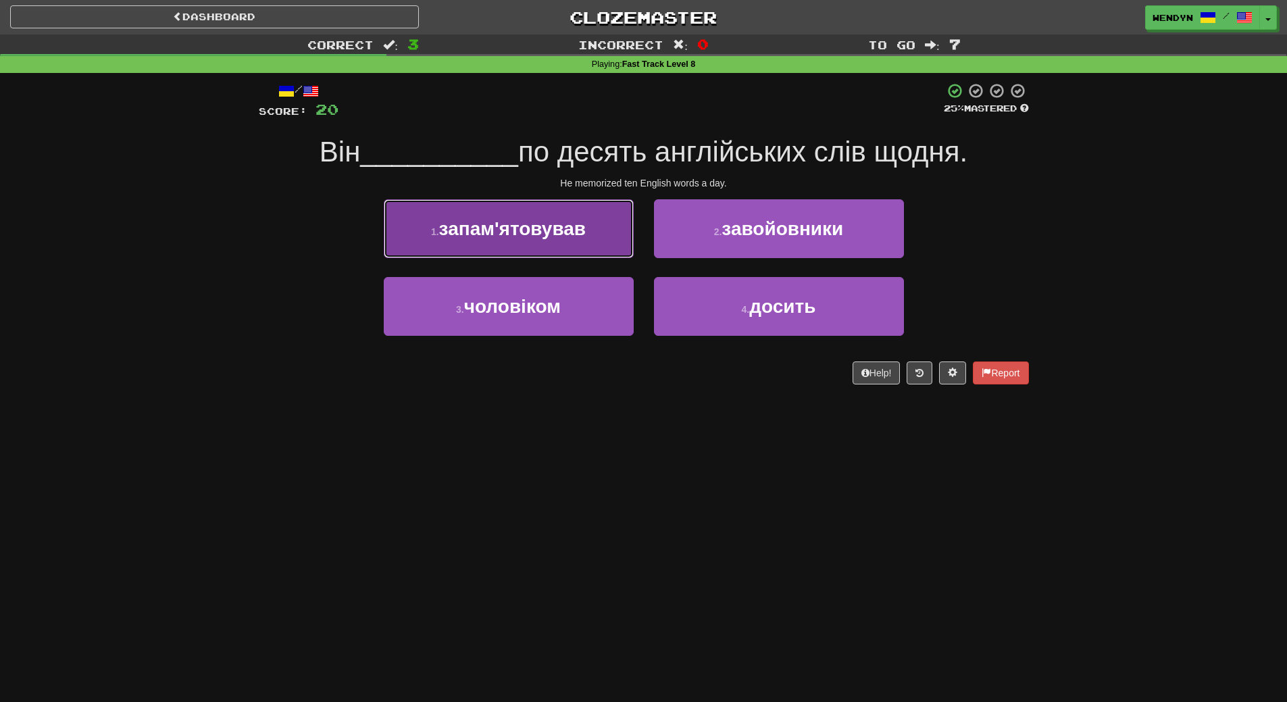
click at [528, 249] on button "1 . запам'ятовував" at bounding box center [509, 228] width 250 height 59
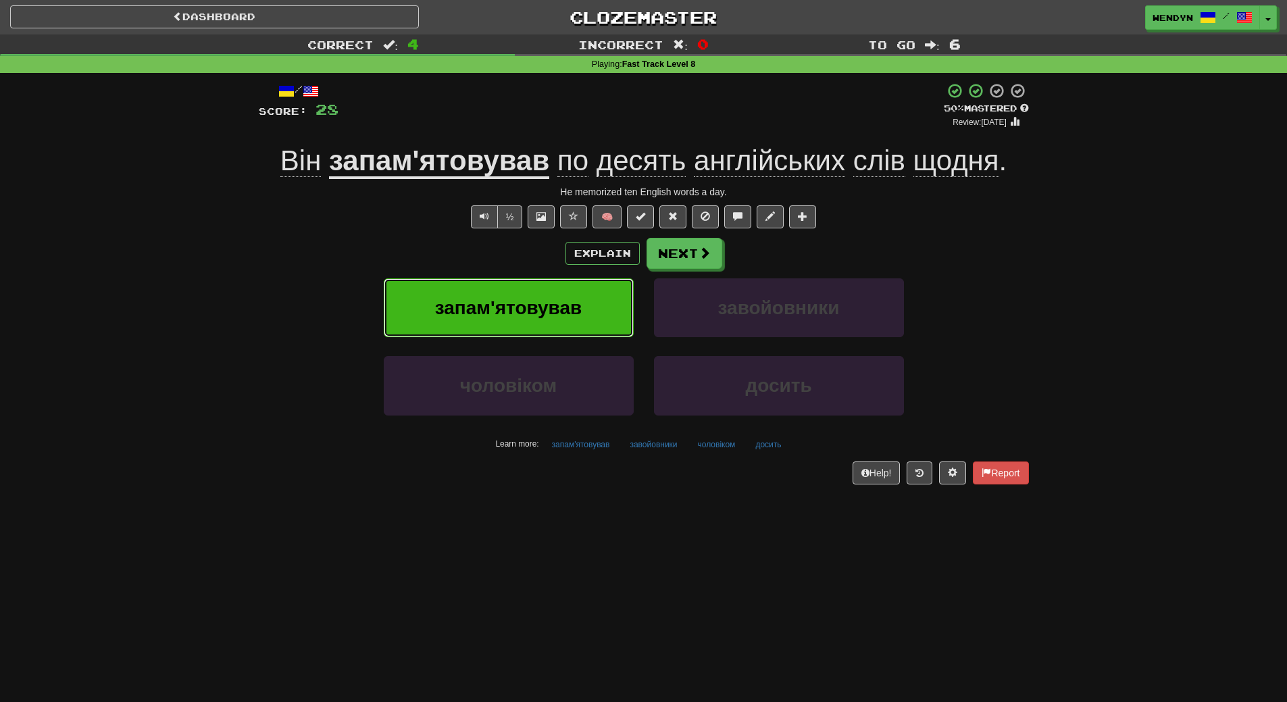
click at [532, 302] on span "запам'ятовував" at bounding box center [508, 307] width 147 height 21
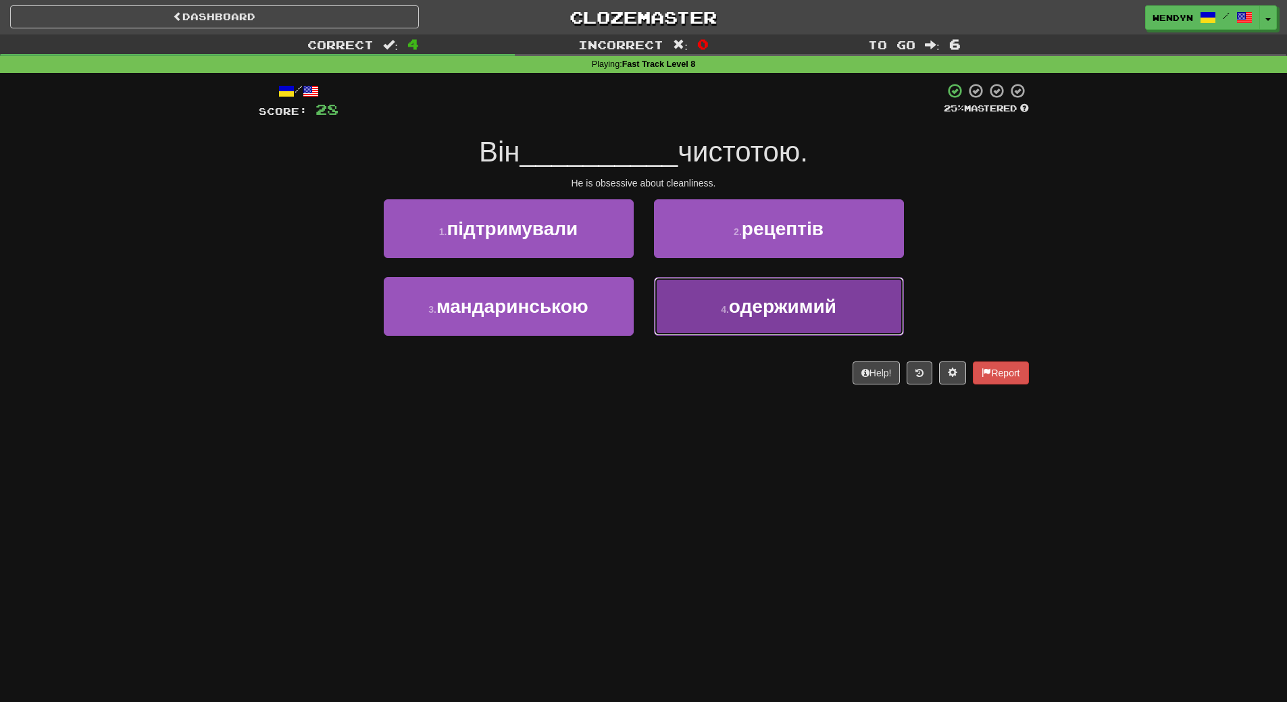
click at [757, 322] on button "4 . одержимий" at bounding box center [779, 306] width 250 height 59
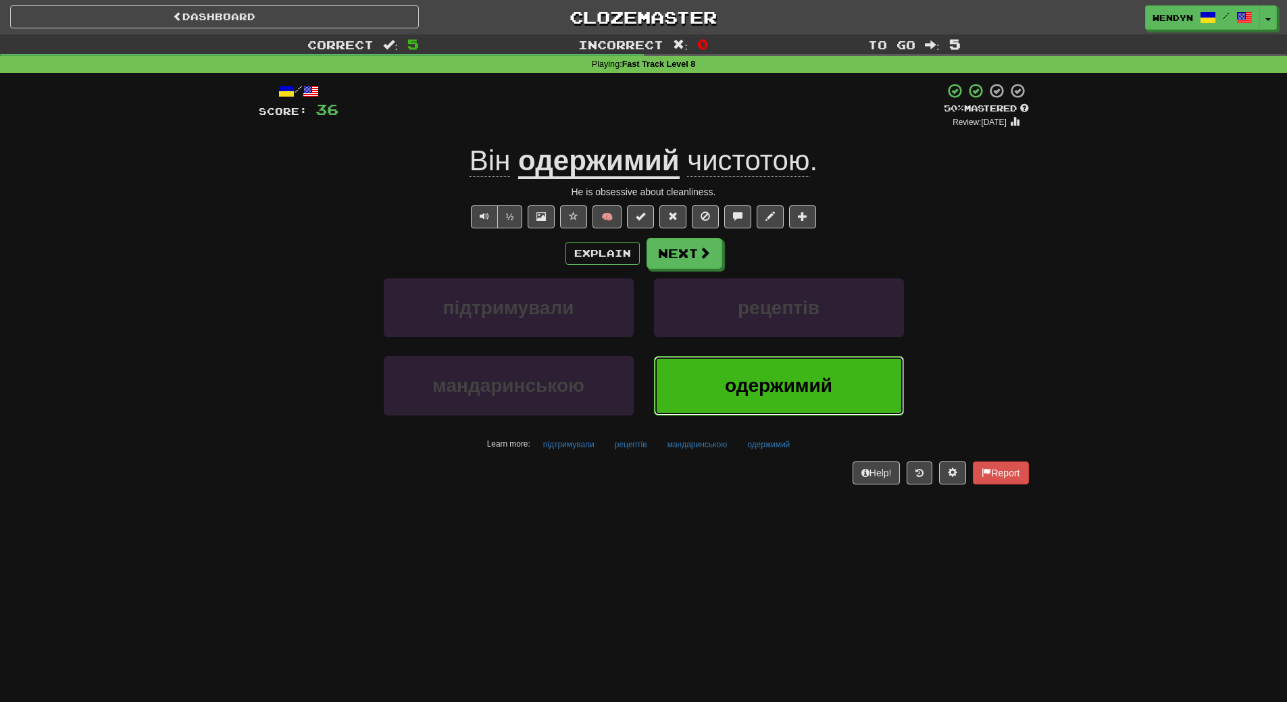
click at [823, 374] on button "одержимий" at bounding box center [779, 385] width 250 height 59
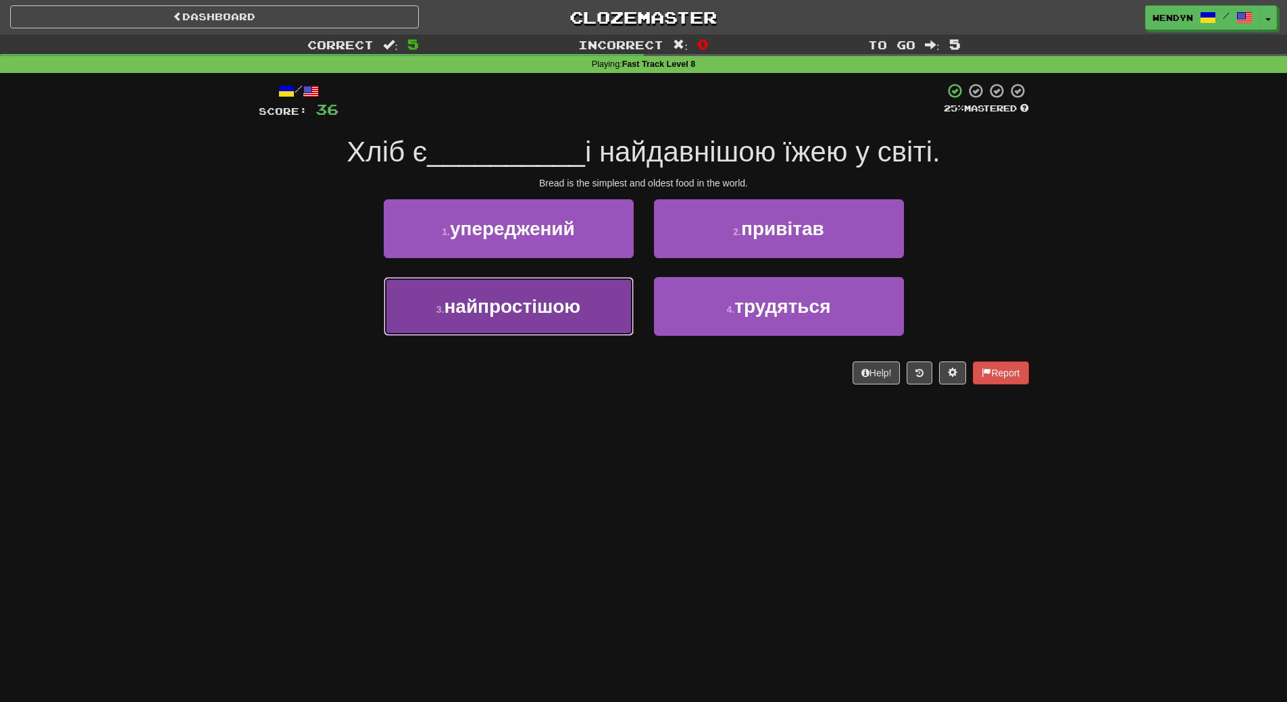
click at [574, 325] on button "3 . найпростішою" at bounding box center [509, 306] width 250 height 59
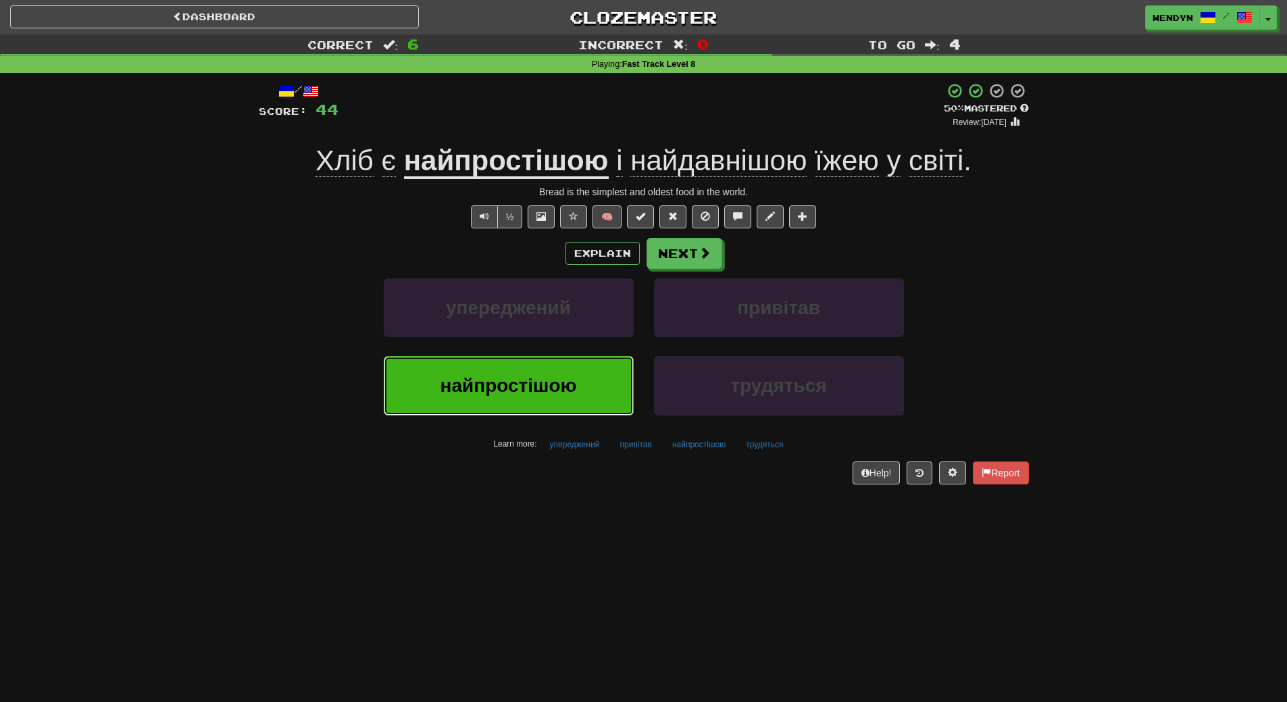
click at [553, 399] on button "найпростішою" at bounding box center [509, 385] width 250 height 59
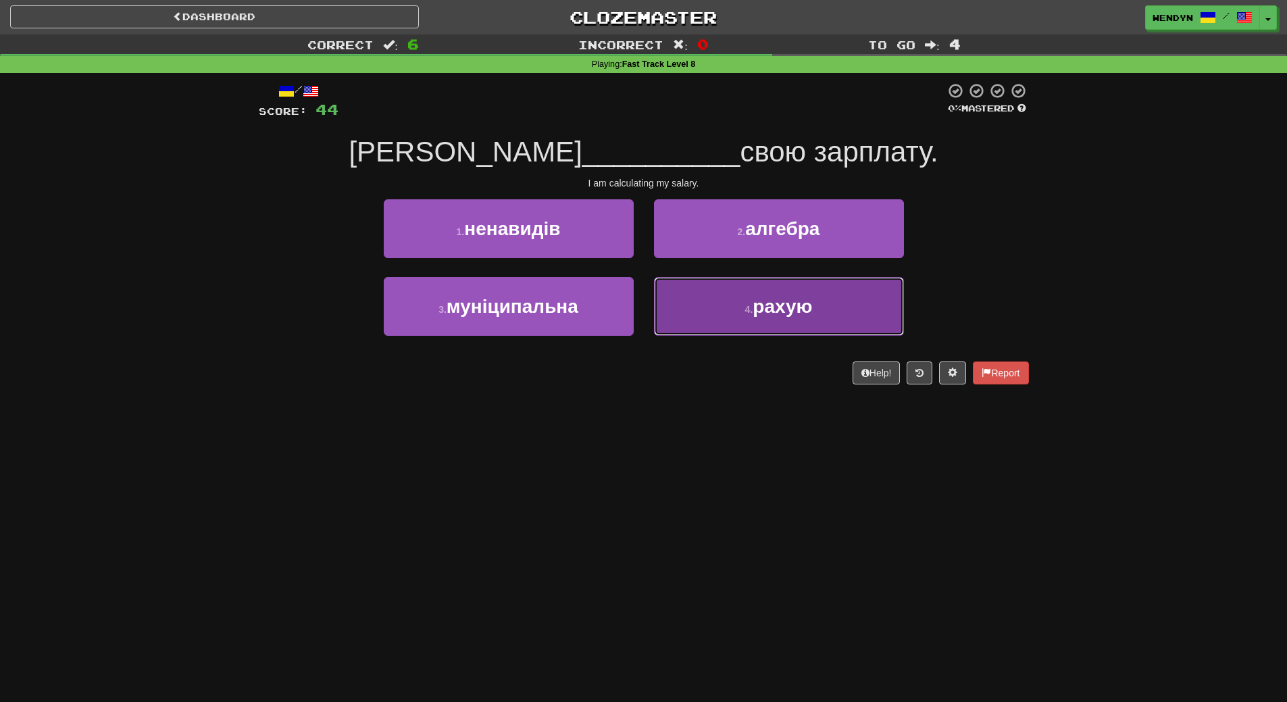
click at [809, 316] on span "рахую" at bounding box center [782, 306] width 59 height 21
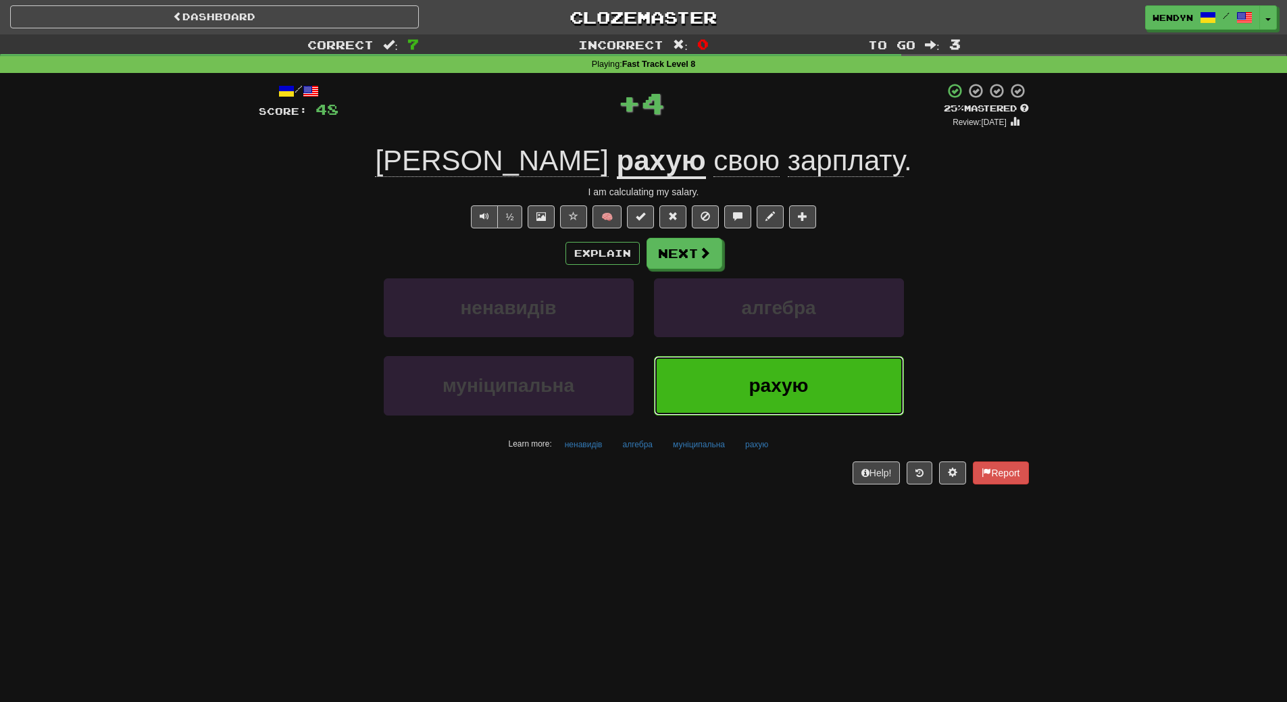
click at [795, 403] on button "рахую" at bounding box center [779, 385] width 250 height 59
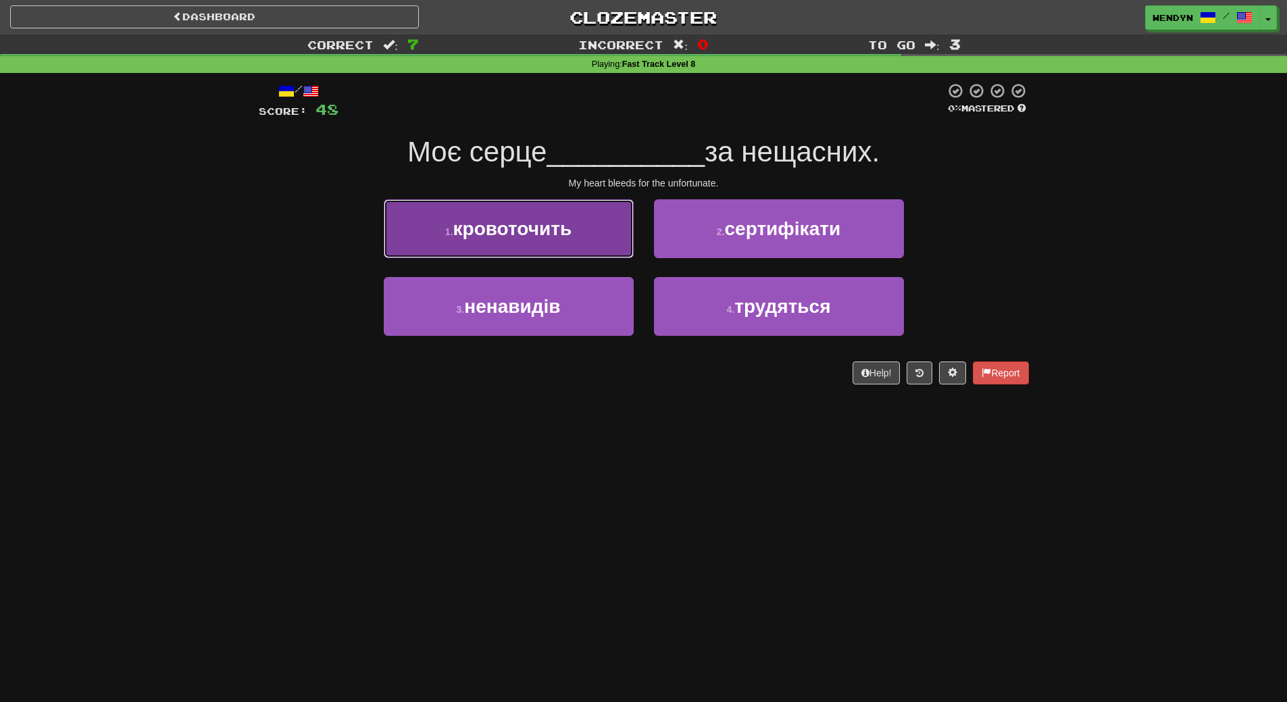
click at [563, 236] on span "кровоточить" at bounding box center [512, 228] width 119 height 21
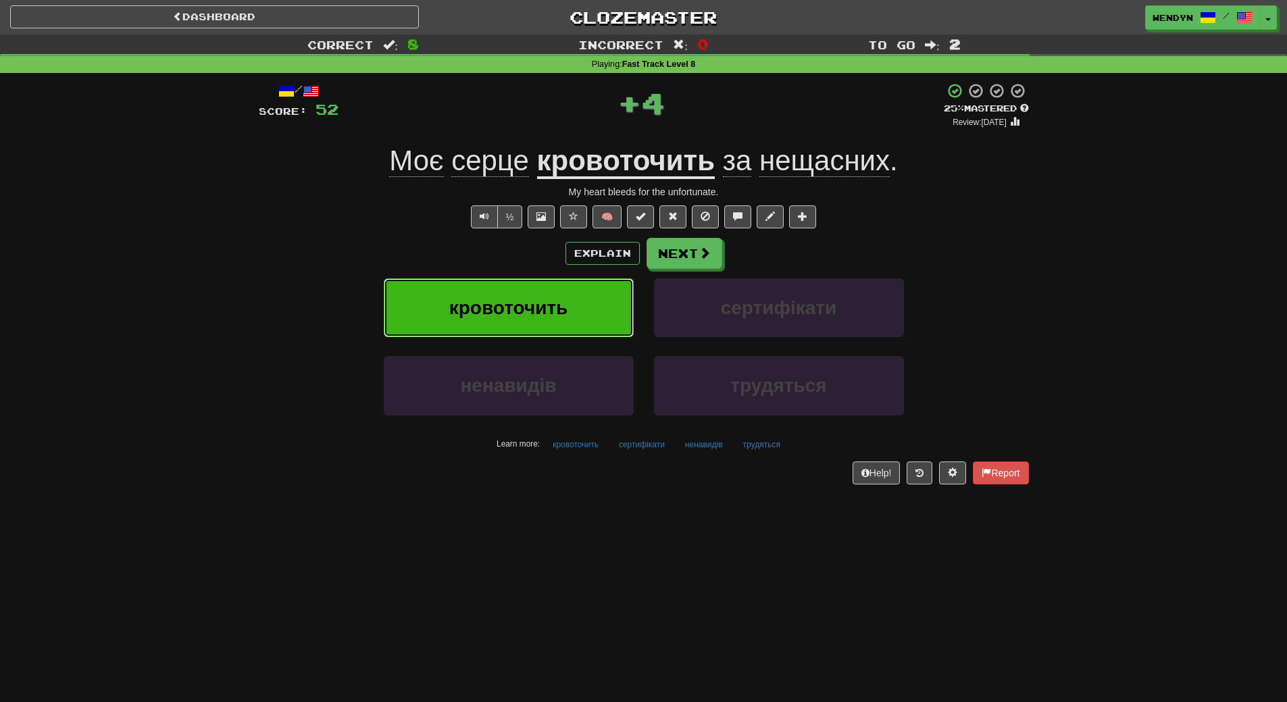
click at [567, 299] on span "кровоточить" at bounding box center [508, 307] width 119 height 21
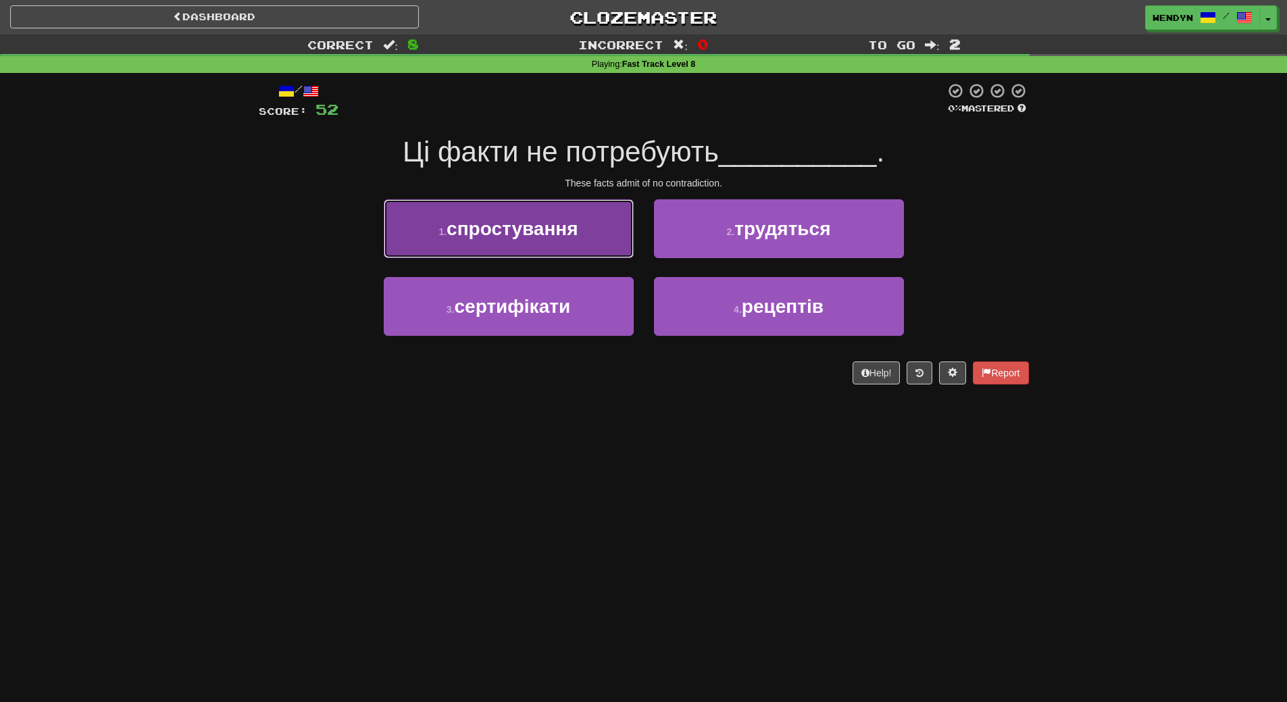
click at [553, 240] on button "1 . спростування" at bounding box center [509, 228] width 250 height 59
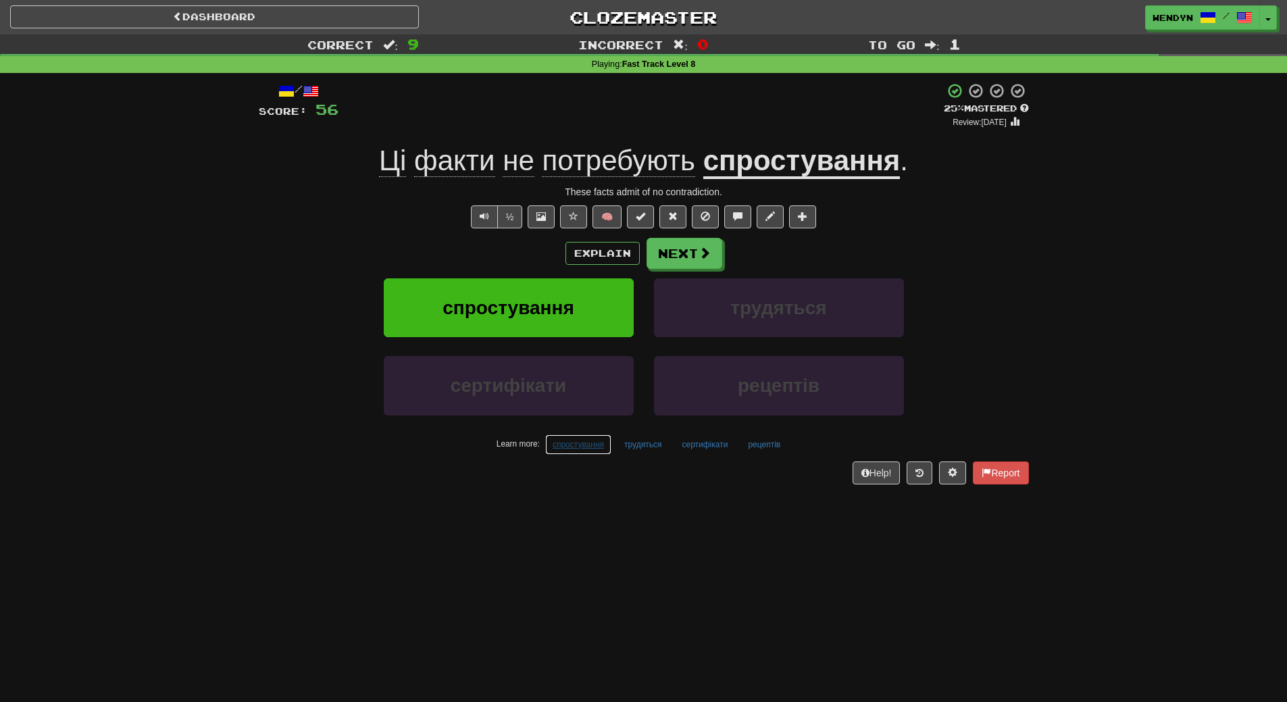
click at [585, 446] on button "спростування" at bounding box center [578, 444] width 66 height 20
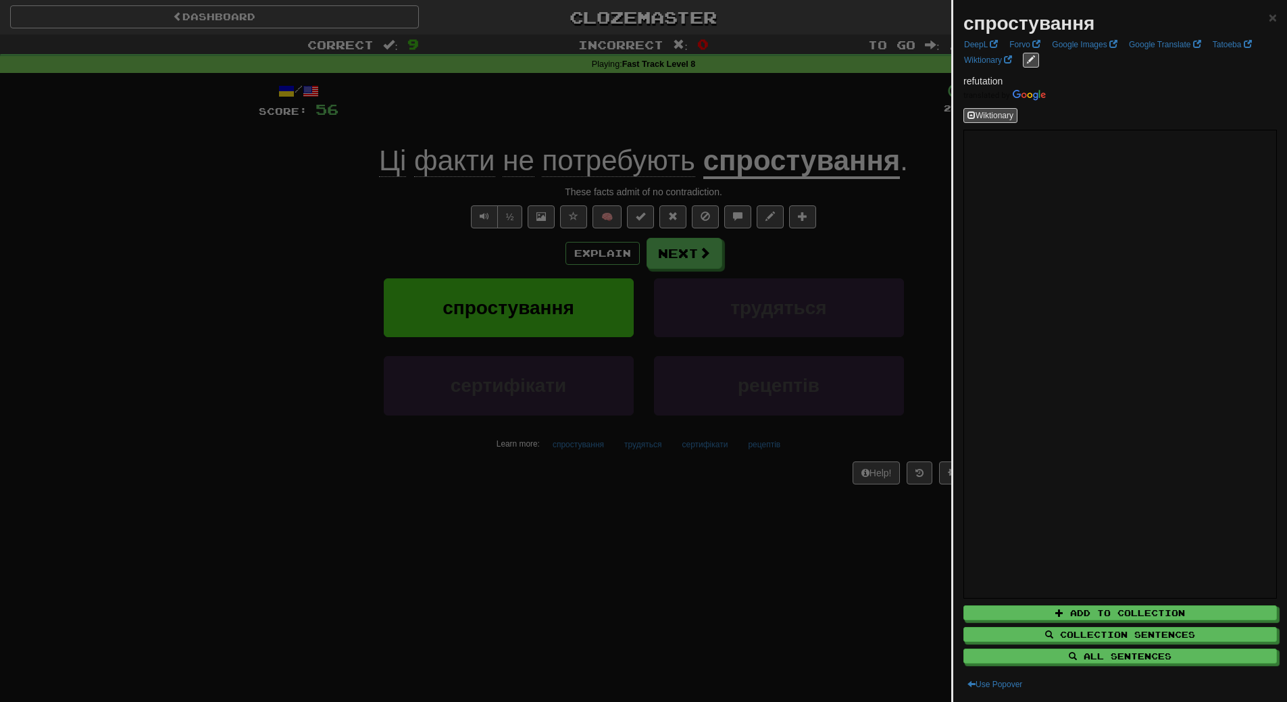
click at [560, 546] on div at bounding box center [643, 351] width 1287 height 702
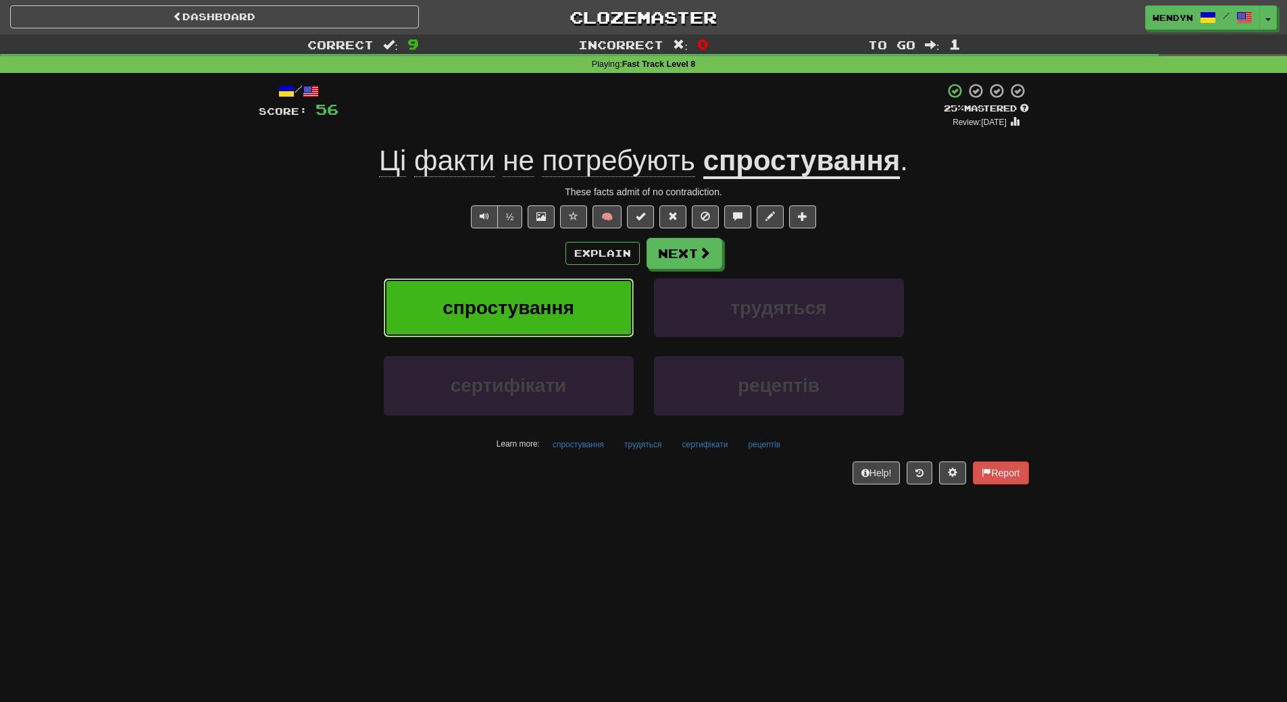
click at [488, 331] on button "спростування" at bounding box center [509, 307] width 250 height 59
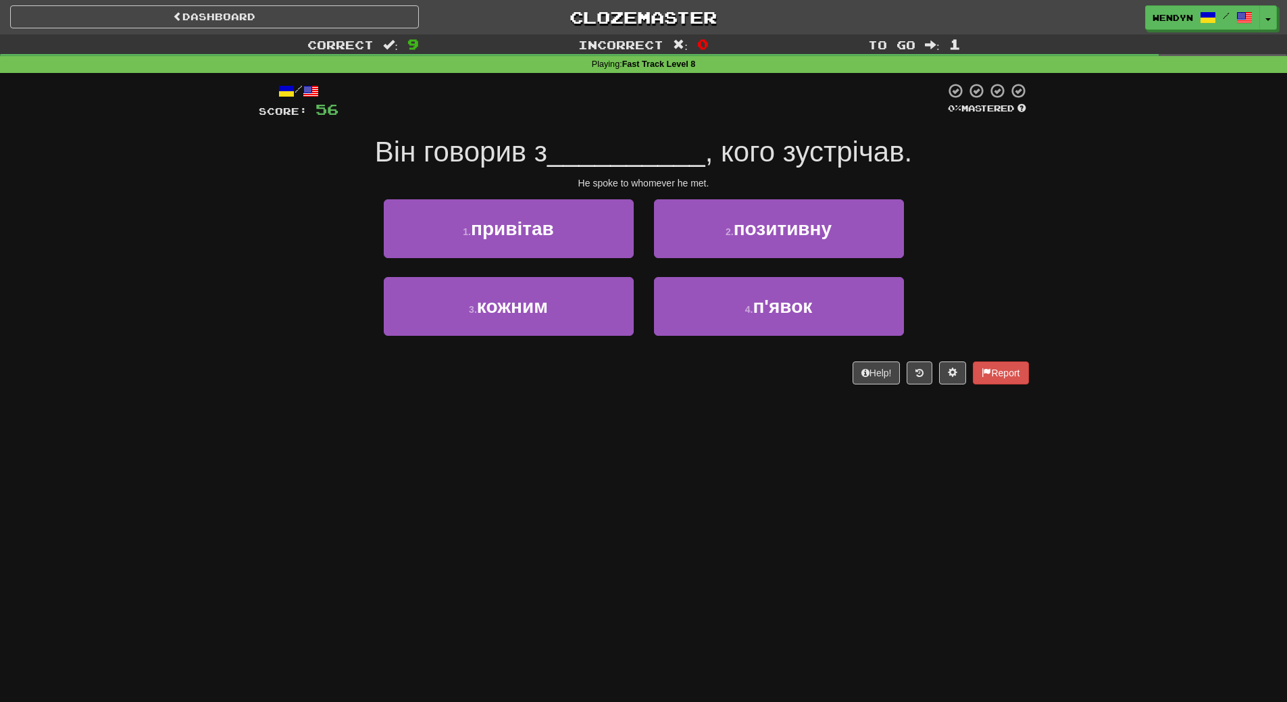
click at [477, 385] on div "/ Score: 56 0 % Mastered Він говорив з __________ , кого зустрічав. He spoke to…" at bounding box center [644, 238] width 770 height 330
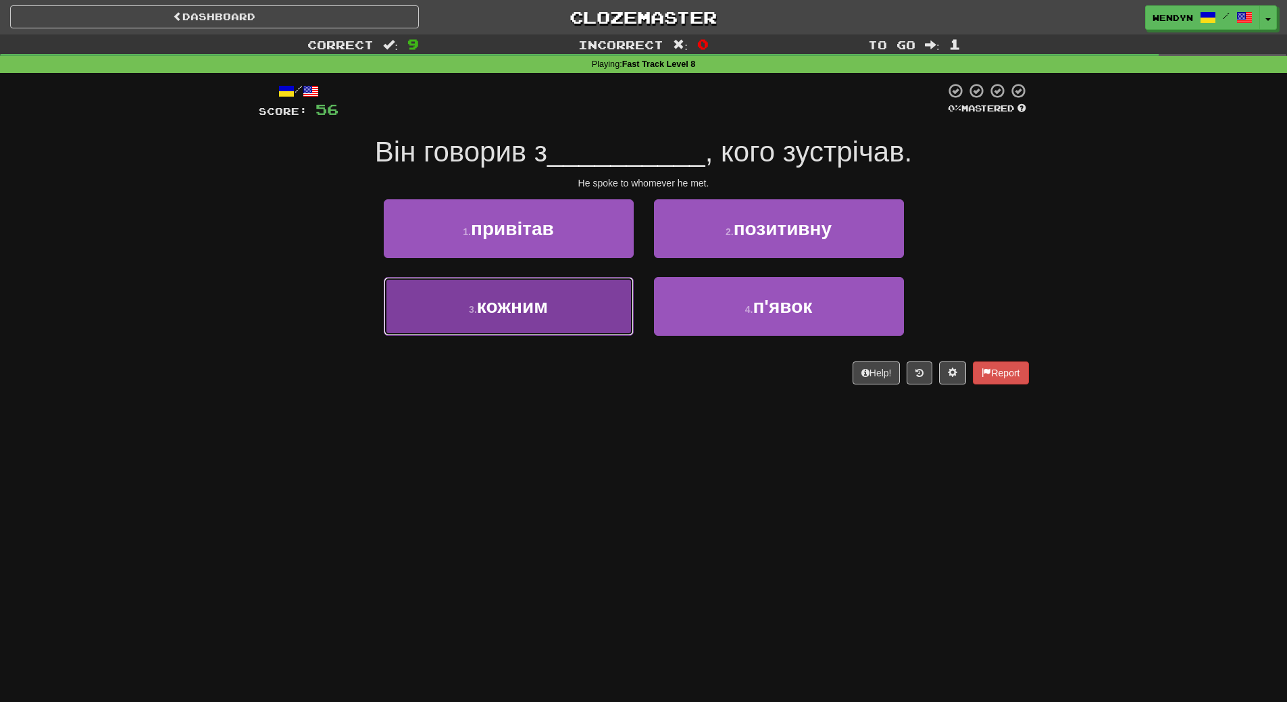
click at [545, 326] on button "3 . кожним" at bounding box center [509, 306] width 250 height 59
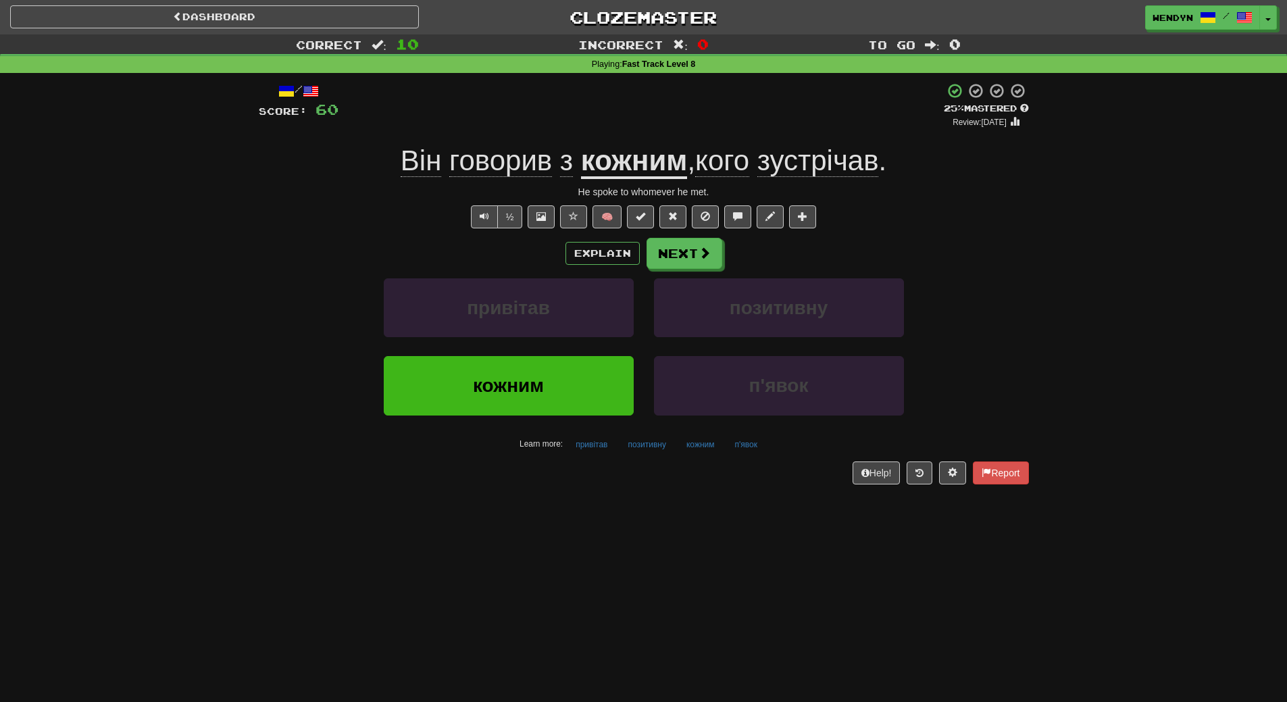
click at [526, 422] on div "кожним" at bounding box center [509, 395] width 270 height 78
drag, startPoint x: 530, startPoint y: 405, endPoint x: 508, endPoint y: 432, distance: 35.1
click at [528, 407] on button "кожним" at bounding box center [509, 385] width 250 height 59
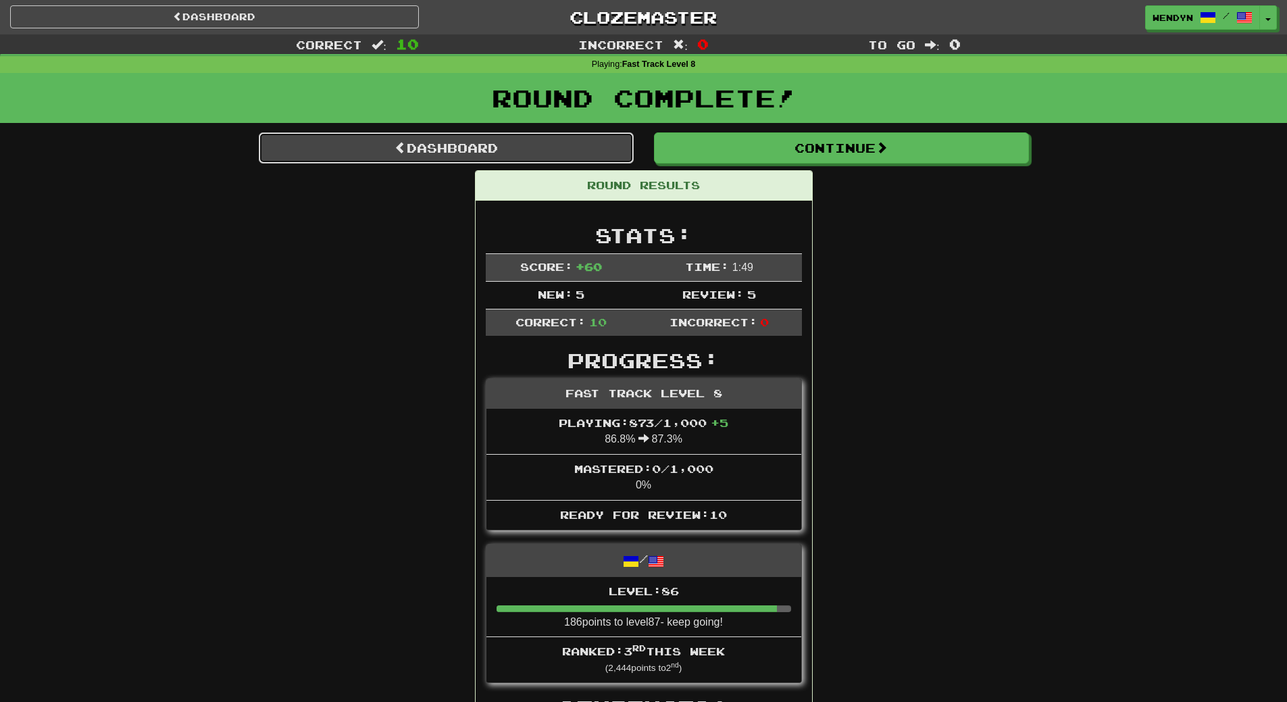
click at [478, 147] on link "Dashboard" at bounding box center [446, 147] width 375 height 31
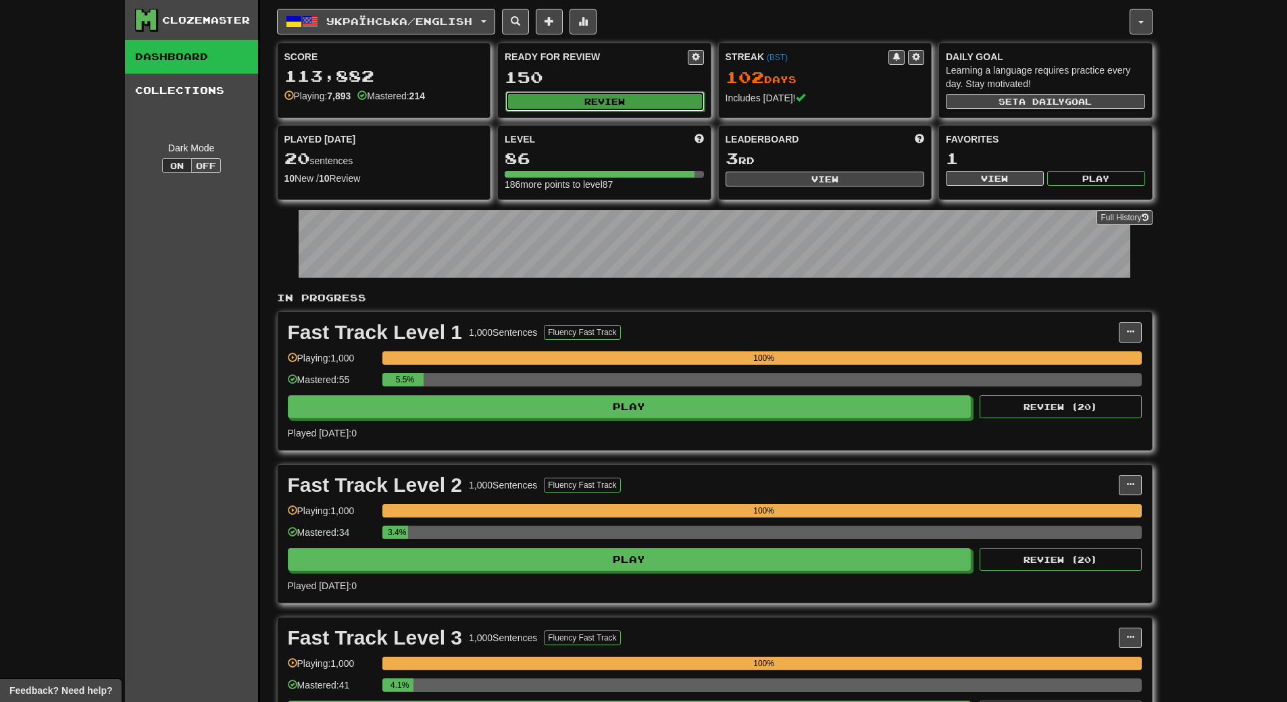
click at [631, 95] on button "Review" at bounding box center [604, 101] width 199 height 20
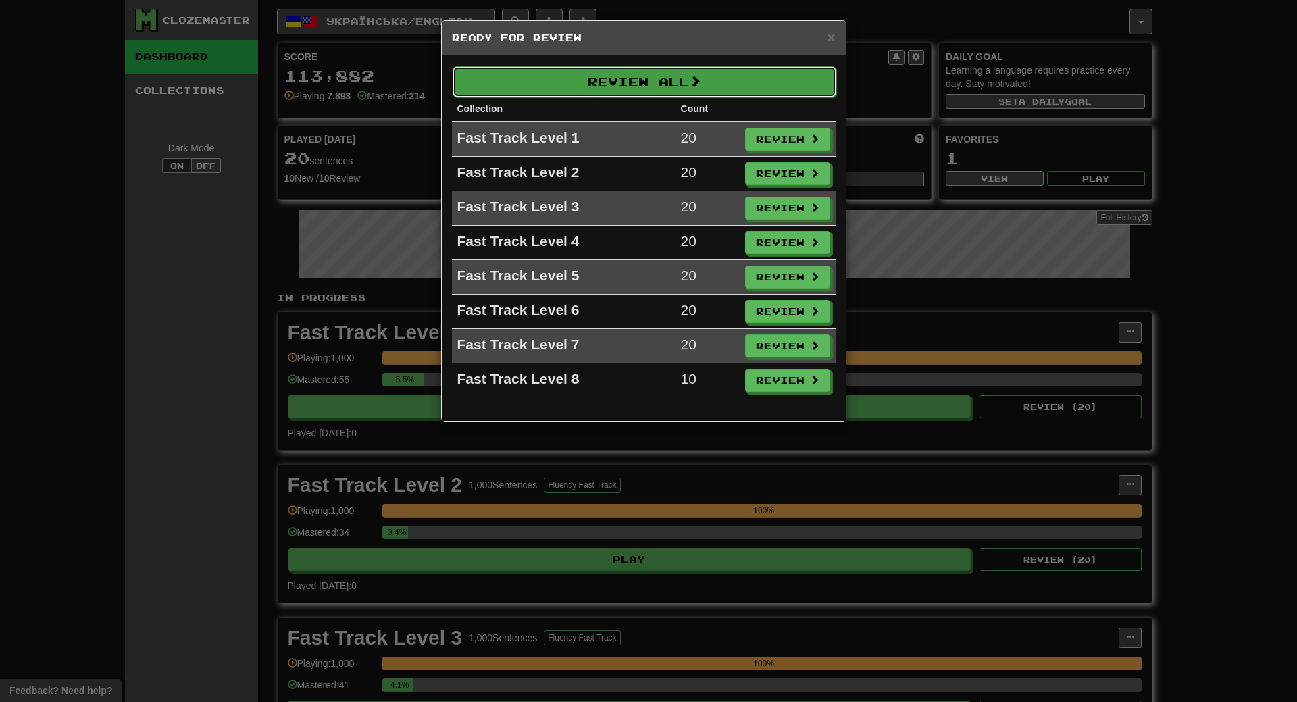
click at [645, 74] on button "Review All" at bounding box center [645, 81] width 384 height 31
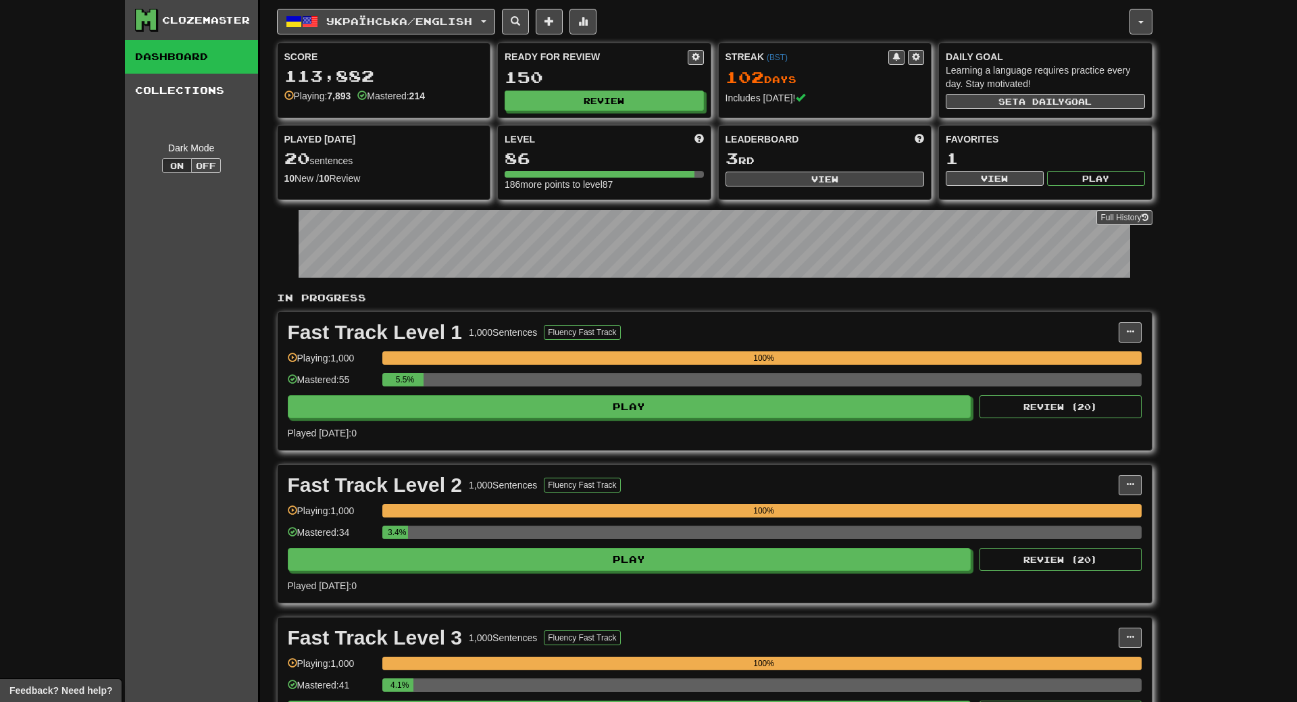
select select "**"
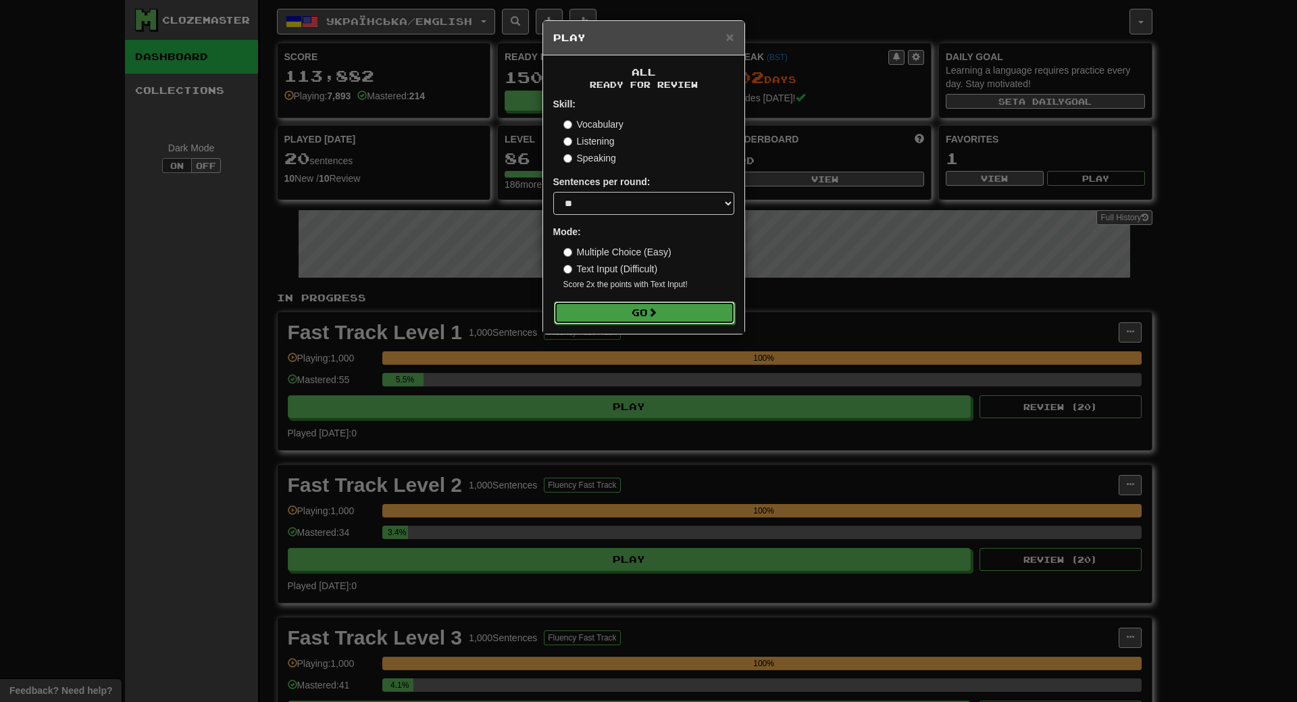
click at [691, 320] on button "Go" at bounding box center [644, 312] width 181 height 23
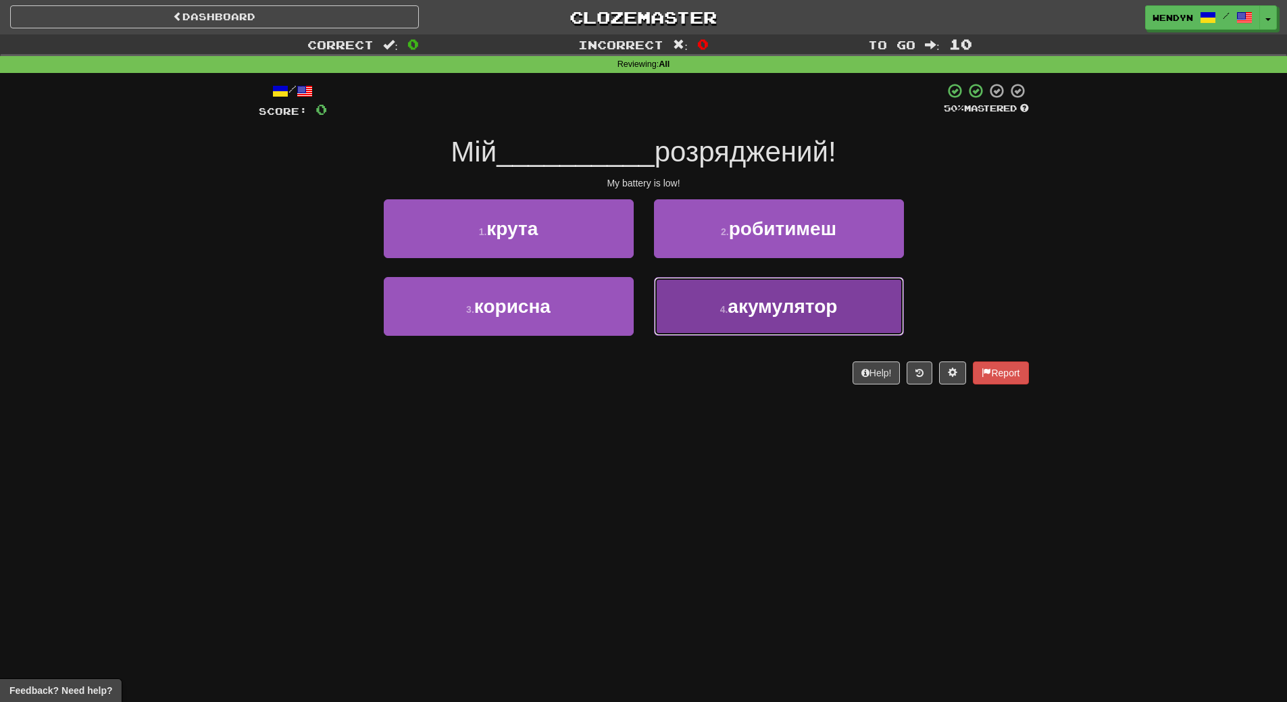
drag, startPoint x: 745, startPoint y: 318, endPoint x: 751, endPoint y: 370, distance: 52.4
click at [746, 321] on button "4 . акумулятор" at bounding box center [779, 306] width 250 height 59
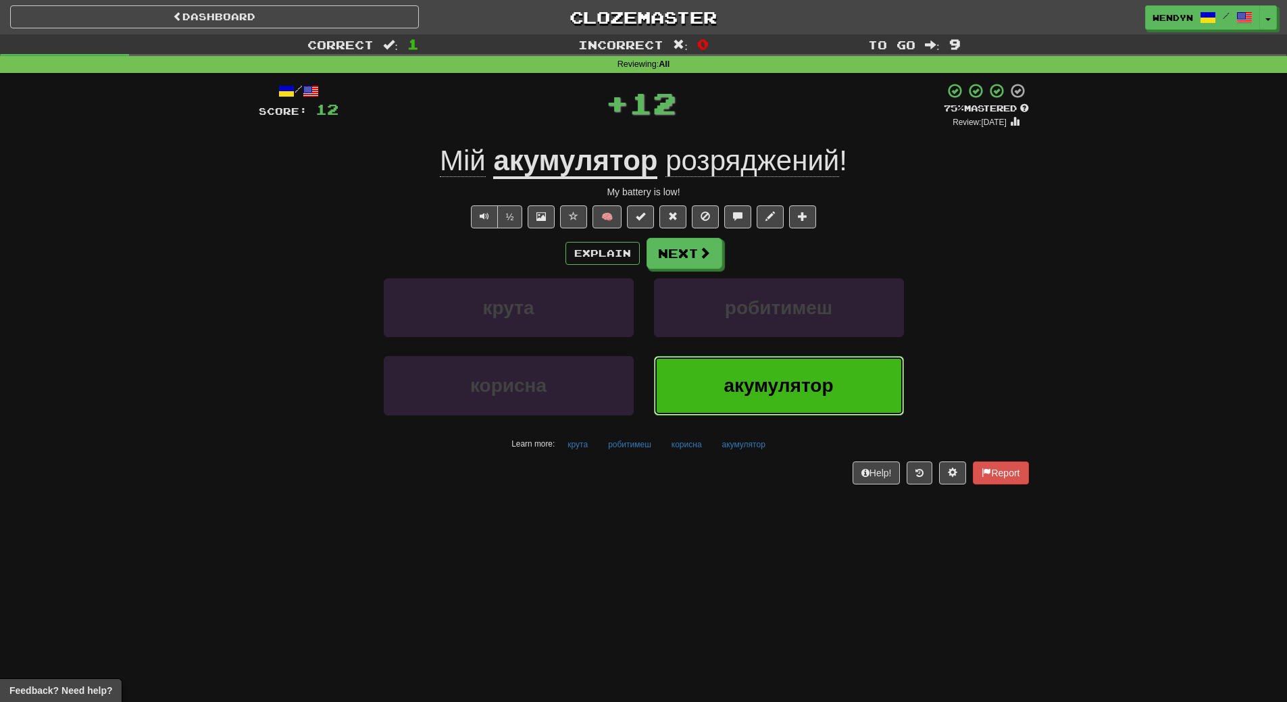
click at [753, 399] on button "акумулятор" at bounding box center [779, 385] width 250 height 59
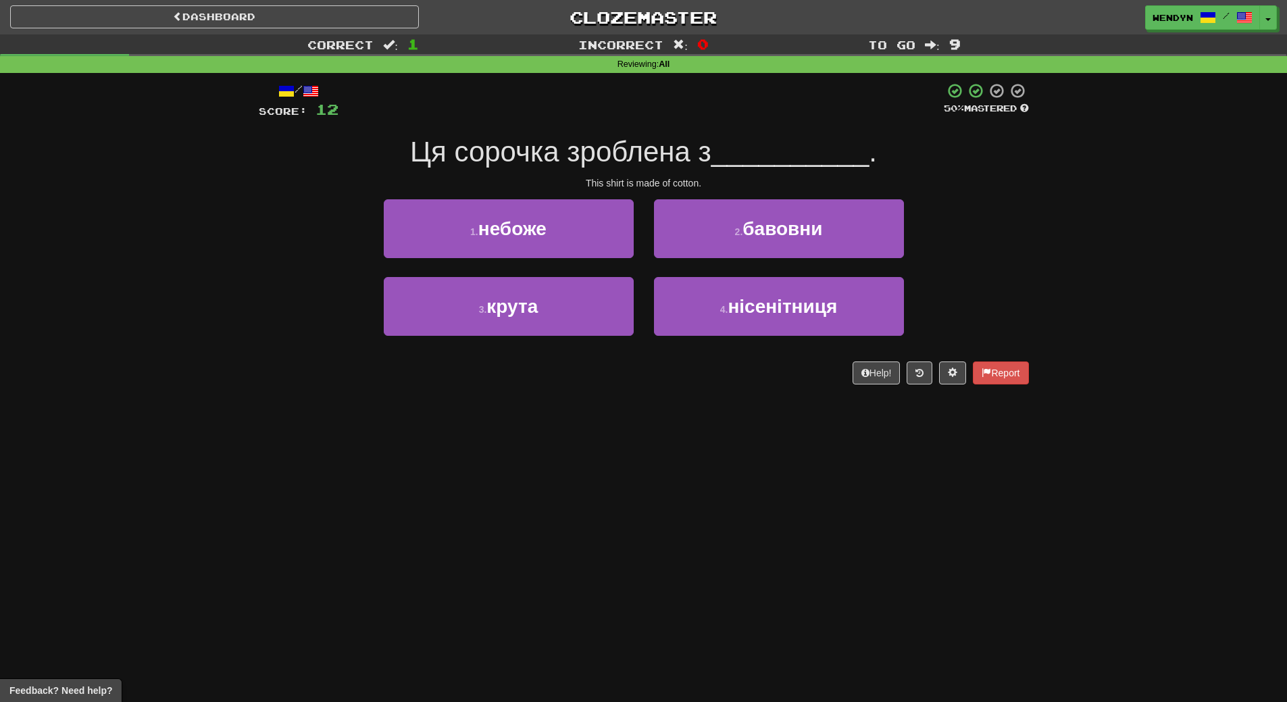
click at [624, 451] on div "Dashboard Clozemaster WendyN / Toggle Dropdown Dashboard Leaderboard Activity F…" at bounding box center [643, 351] width 1287 height 702
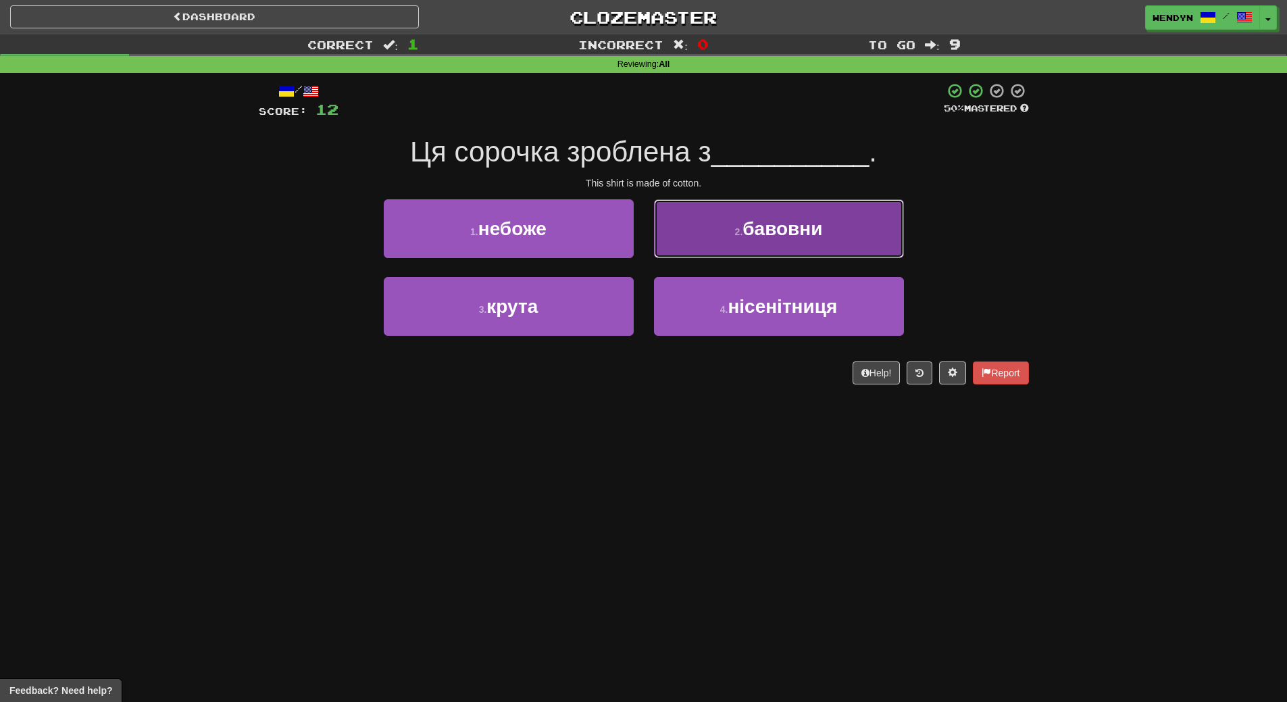
click at [847, 223] on button "2 . бавовни" at bounding box center [779, 228] width 250 height 59
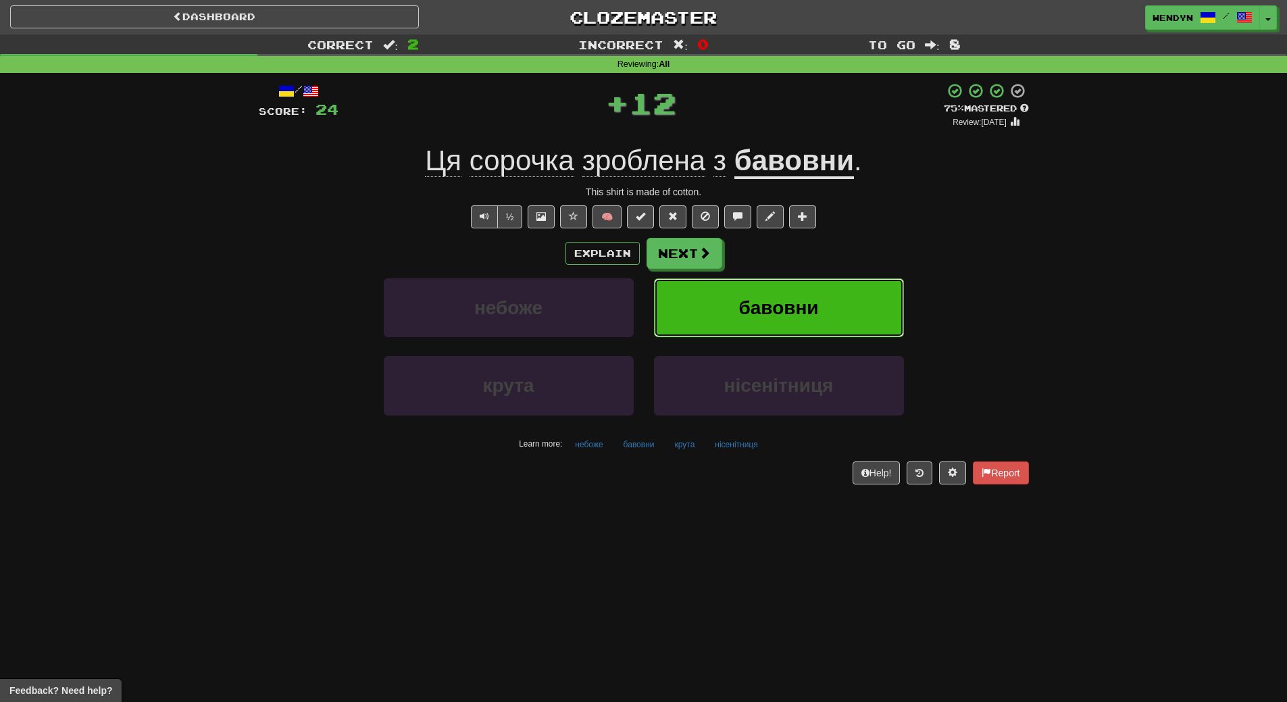
click at [841, 280] on button "бавовни" at bounding box center [779, 307] width 250 height 59
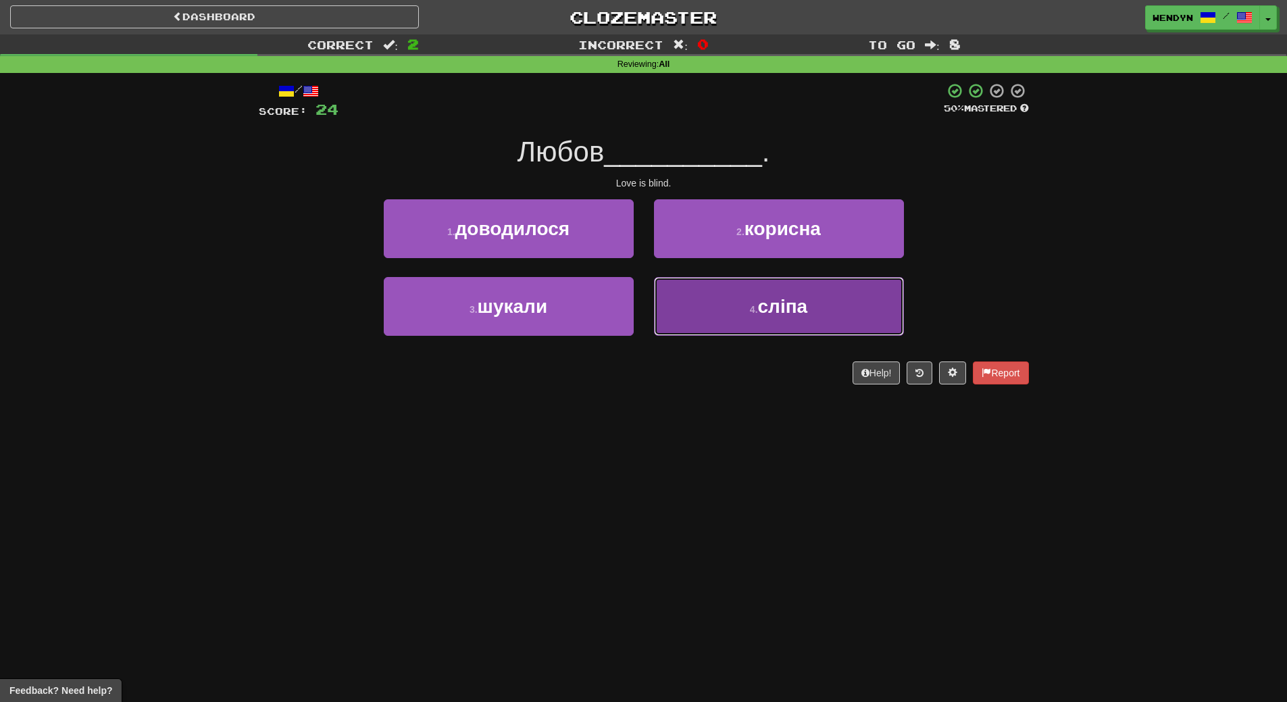
drag, startPoint x: 791, startPoint y: 314, endPoint x: 782, endPoint y: 364, distance: 50.8
click at [789, 315] on span "сліпа" at bounding box center [783, 306] width 50 height 21
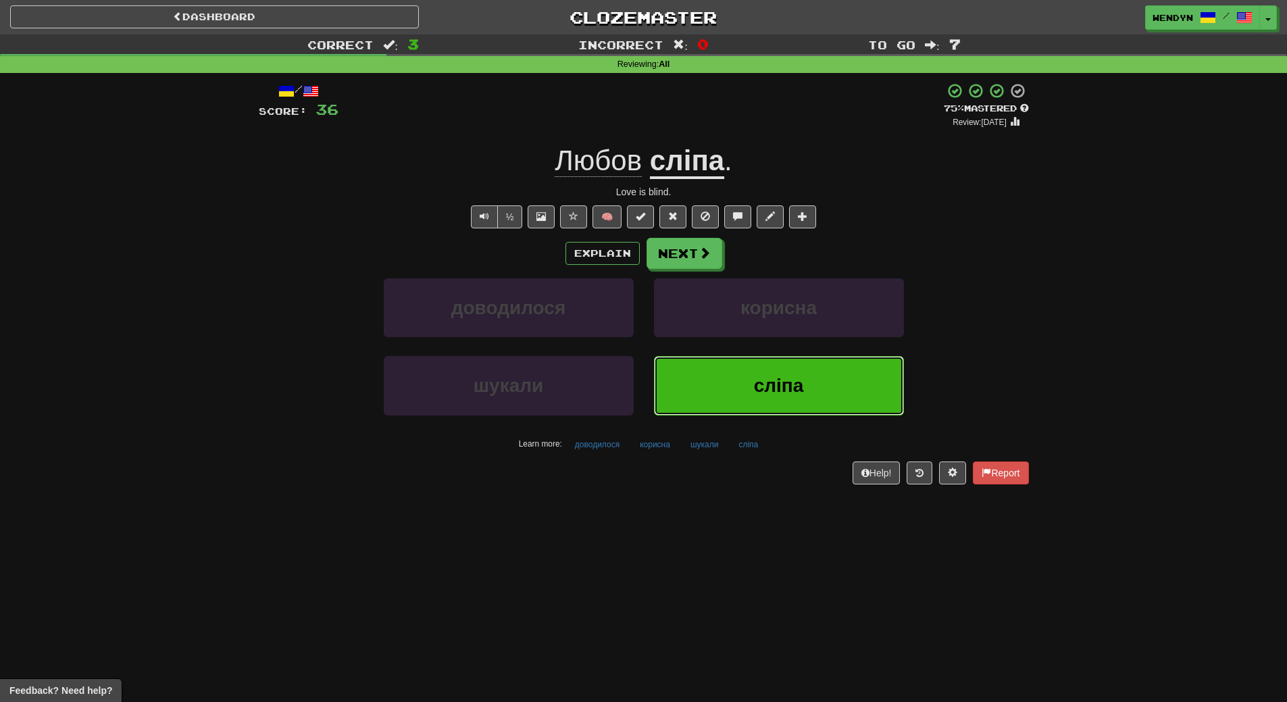
click at [780, 376] on span "сліпа" at bounding box center [779, 385] width 50 height 21
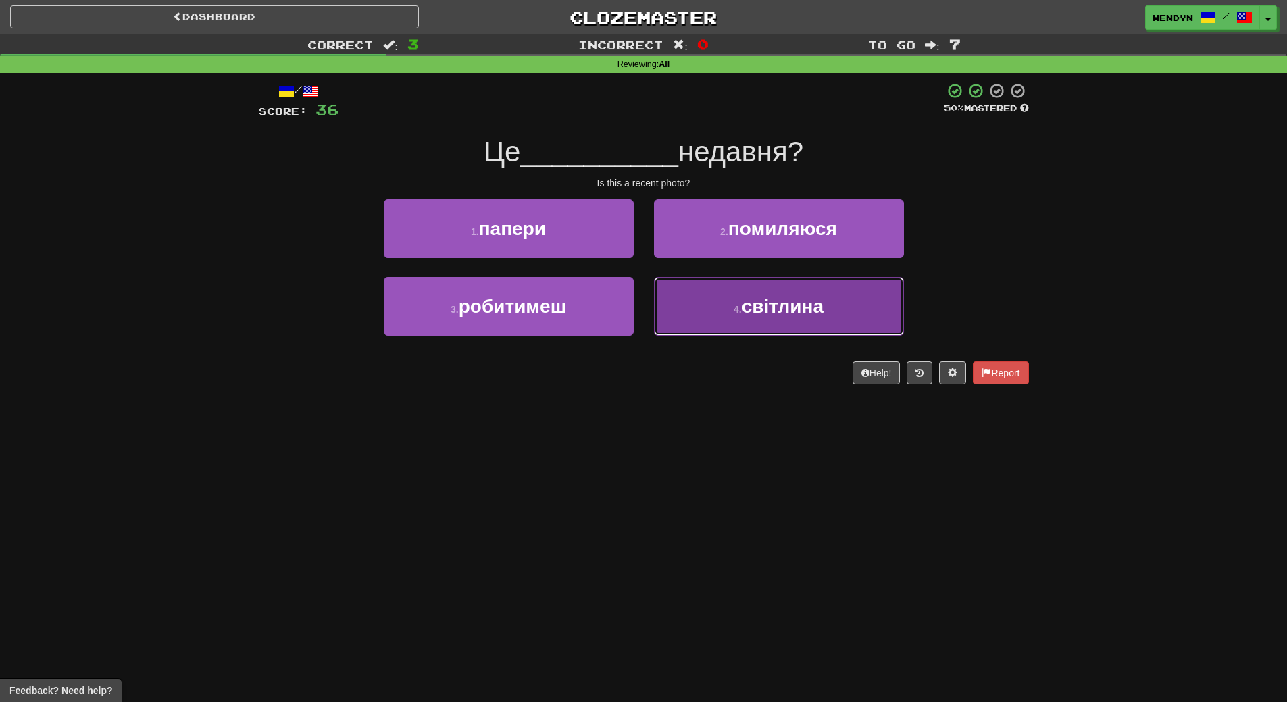
click at [811, 320] on button "4 . світлина" at bounding box center [779, 306] width 250 height 59
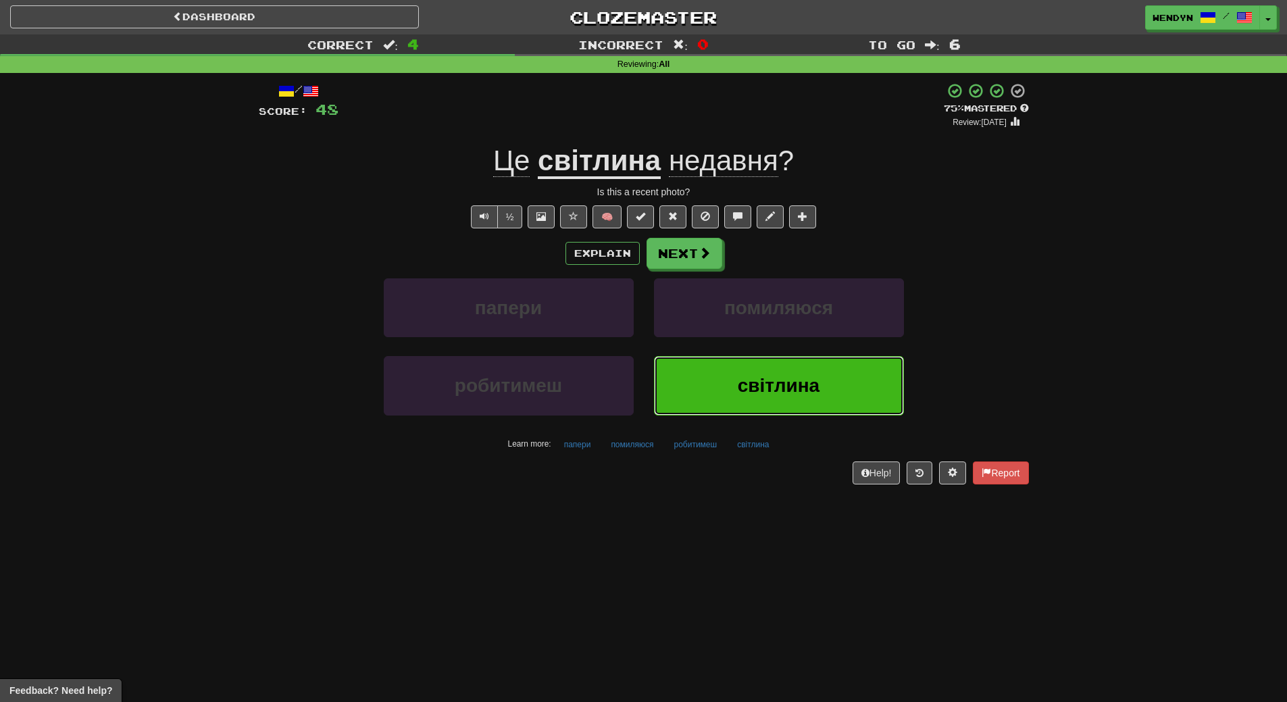
click at [824, 375] on button "світлина" at bounding box center [779, 385] width 250 height 59
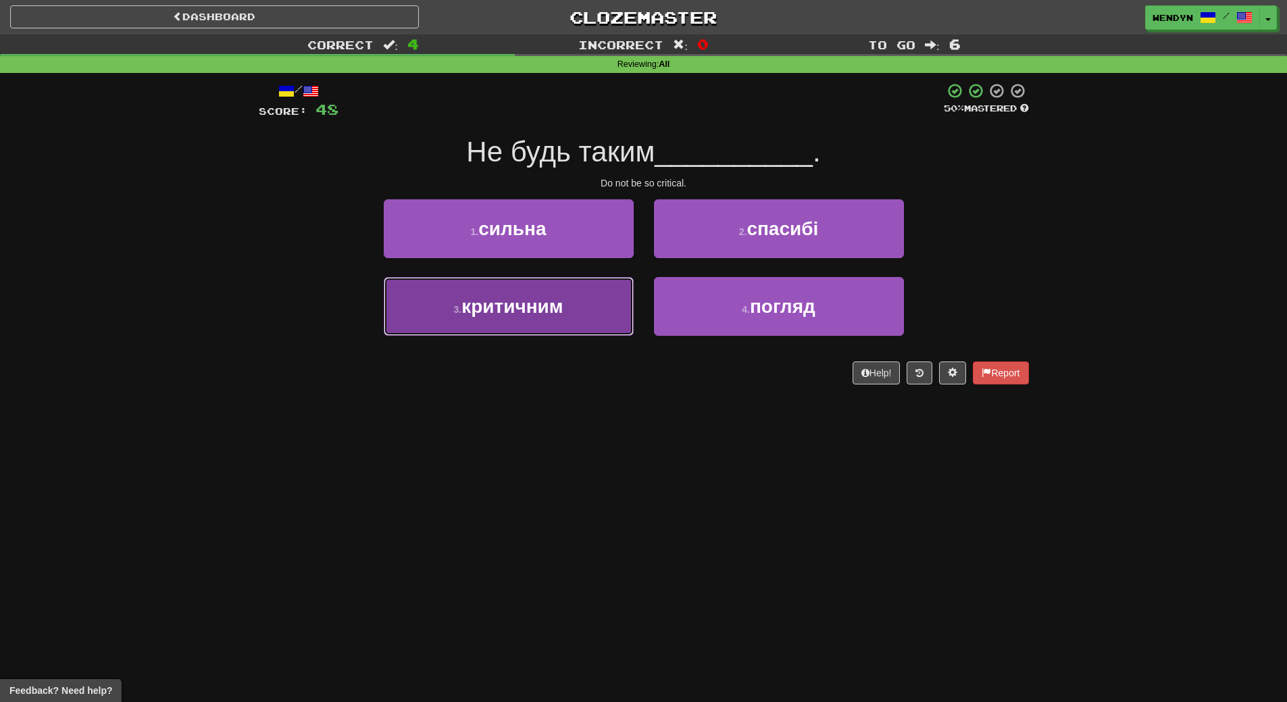
click at [597, 318] on button "3 . критичним" at bounding box center [509, 306] width 250 height 59
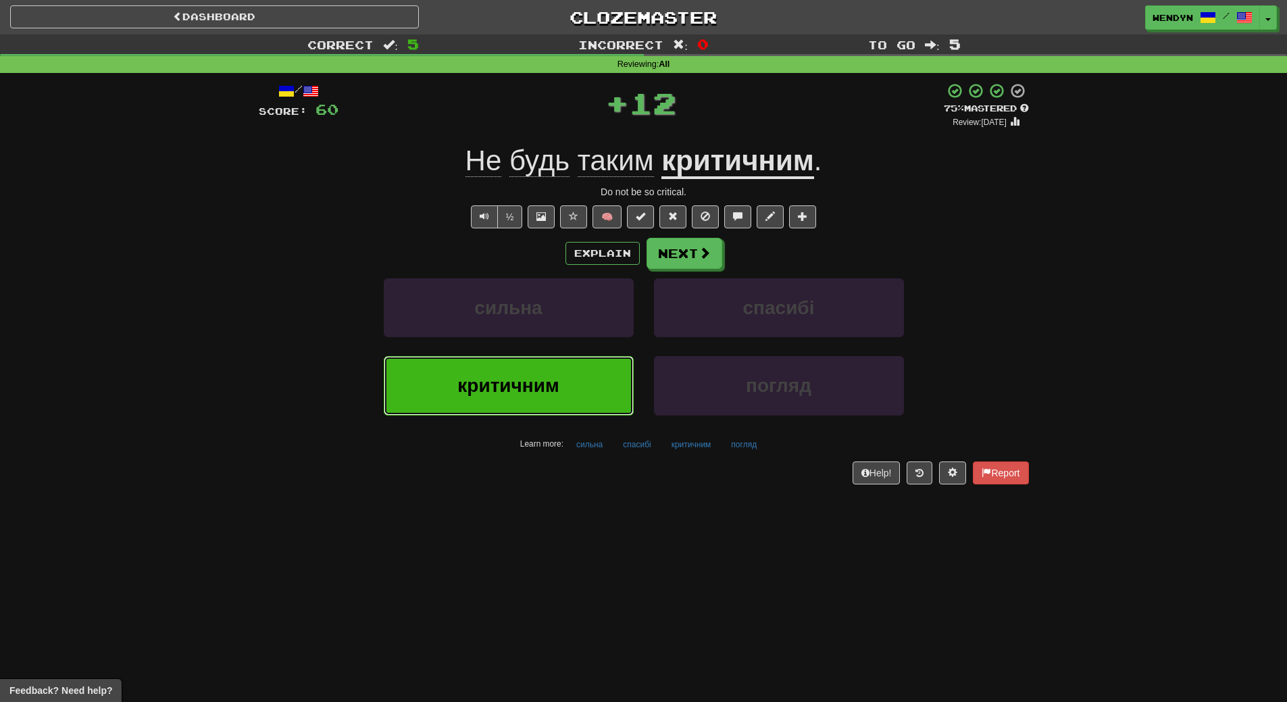
click at [596, 378] on button "критичним" at bounding box center [509, 385] width 250 height 59
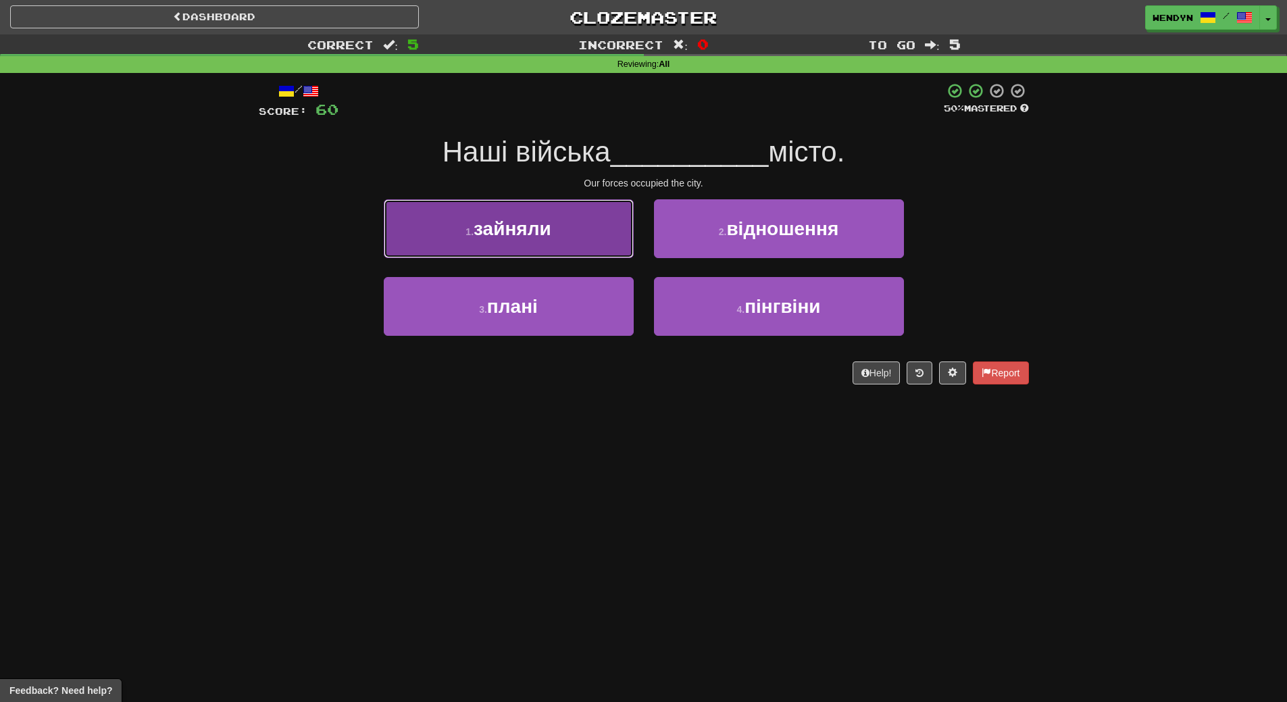
click at [585, 239] on button "1 . зайняли" at bounding box center [509, 228] width 250 height 59
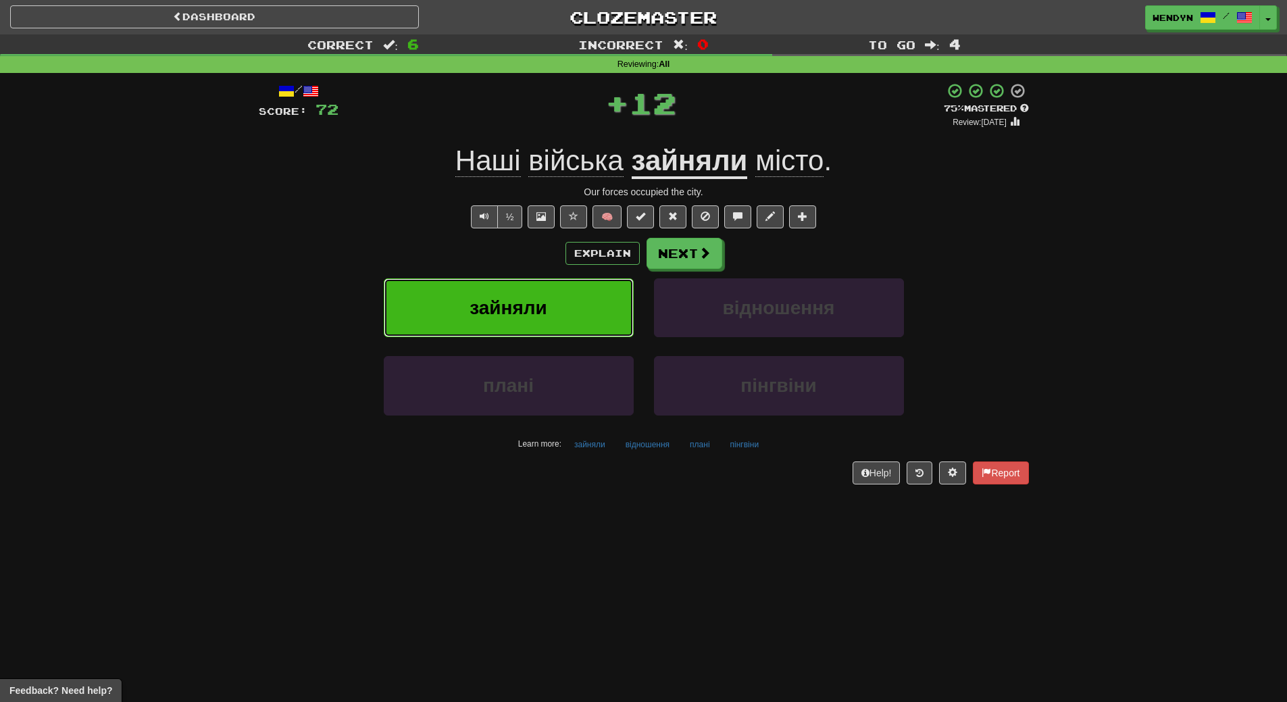
click at [560, 299] on button "зайняли" at bounding box center [509, 307] width 250 height 59
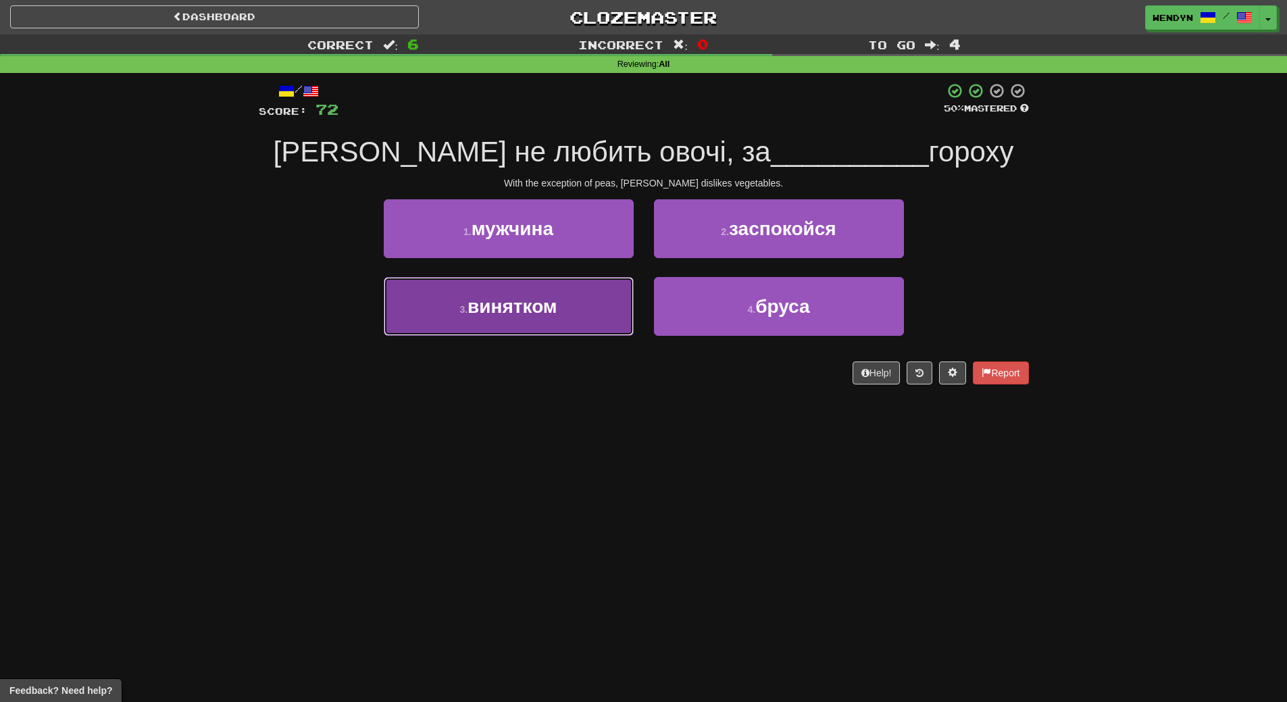
click at [566, 320] on button "3 . винятком" at bounding box center [509, 306] width 250 height 59
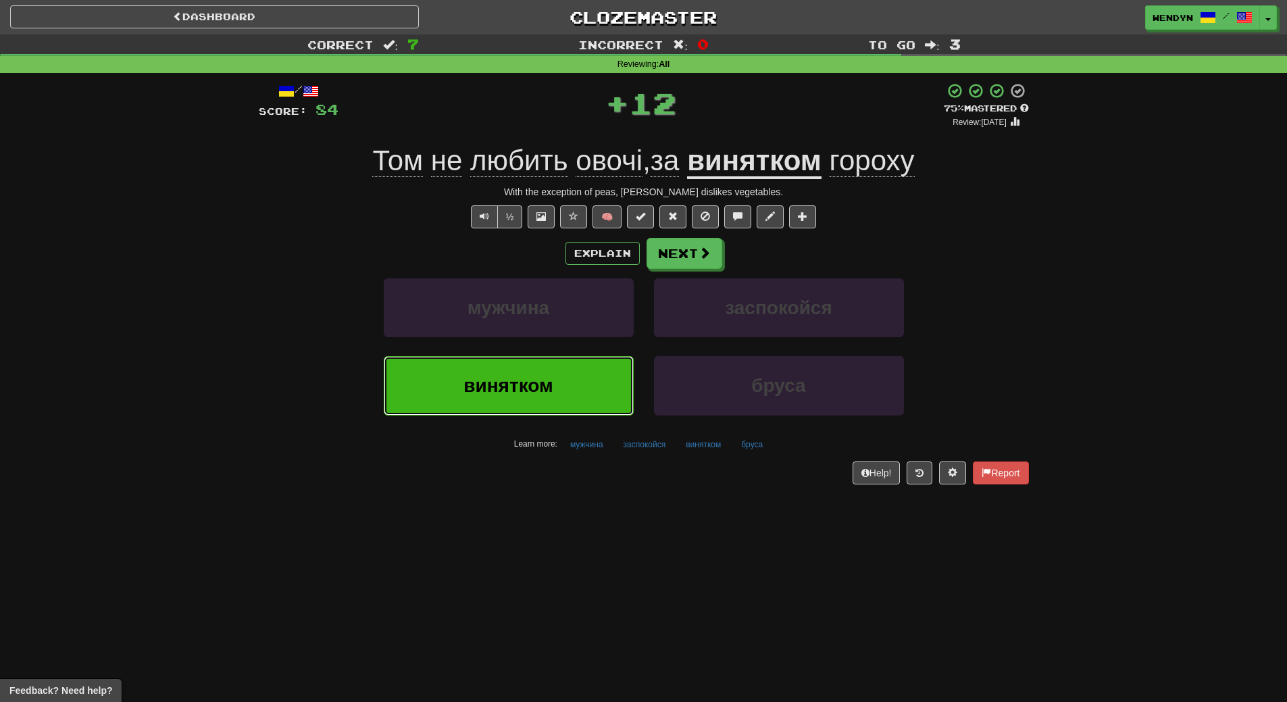
click at [577, 361] on button "винятком" at bounding box center [509, 385] width 250 height 59
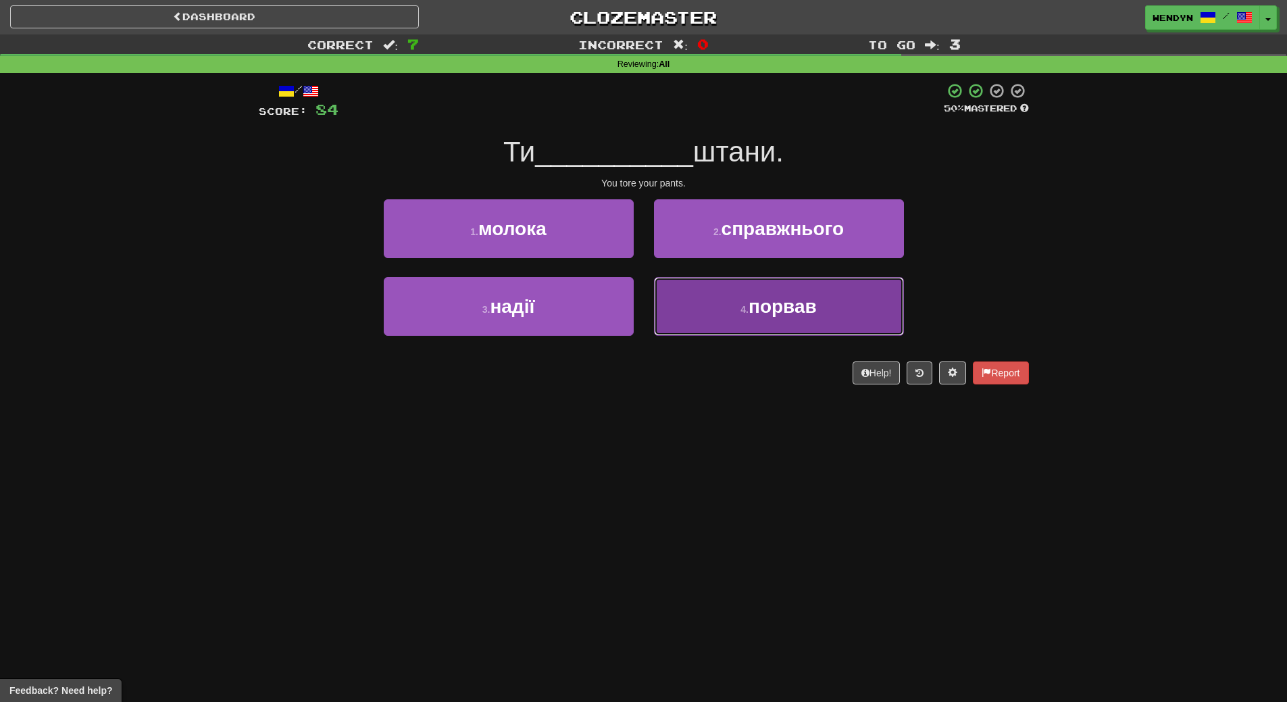
click at [791, 332] on button "4 . порвав" at bounding box center [779, 306] width 250 height 59
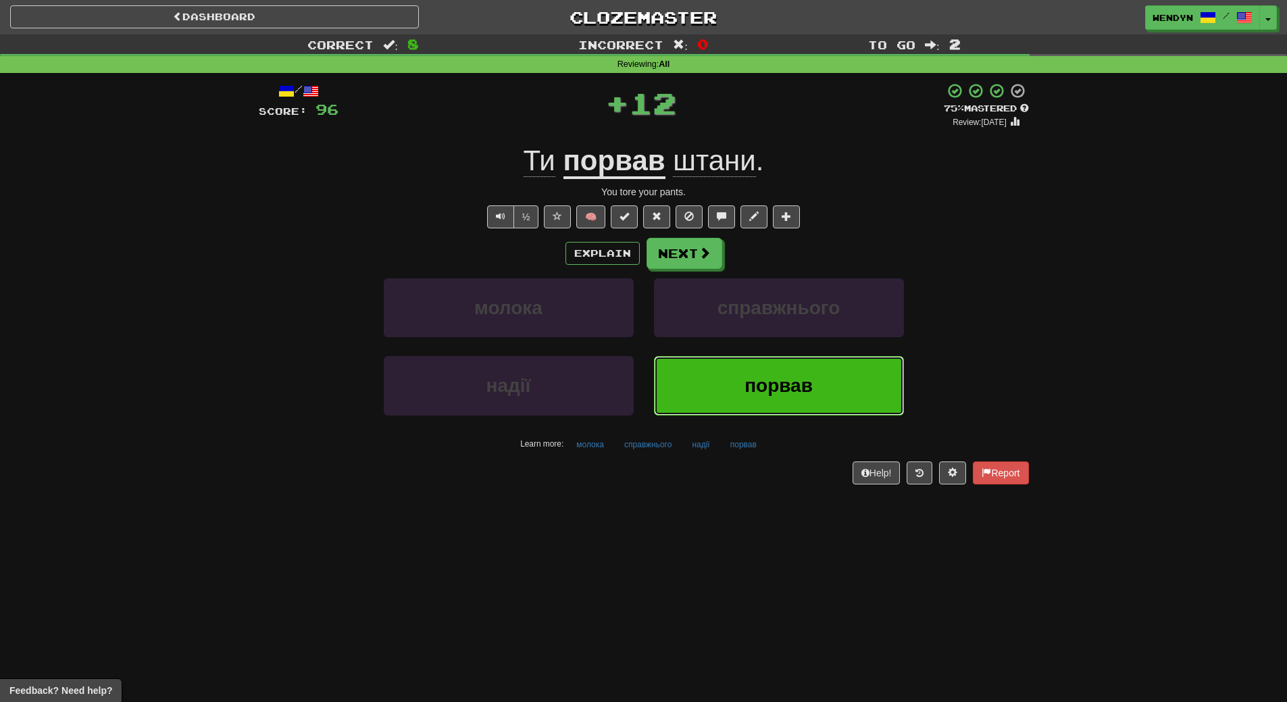
click at [784, 396] on span "порвав" at bounding box center [779, 385] width 68 height 21
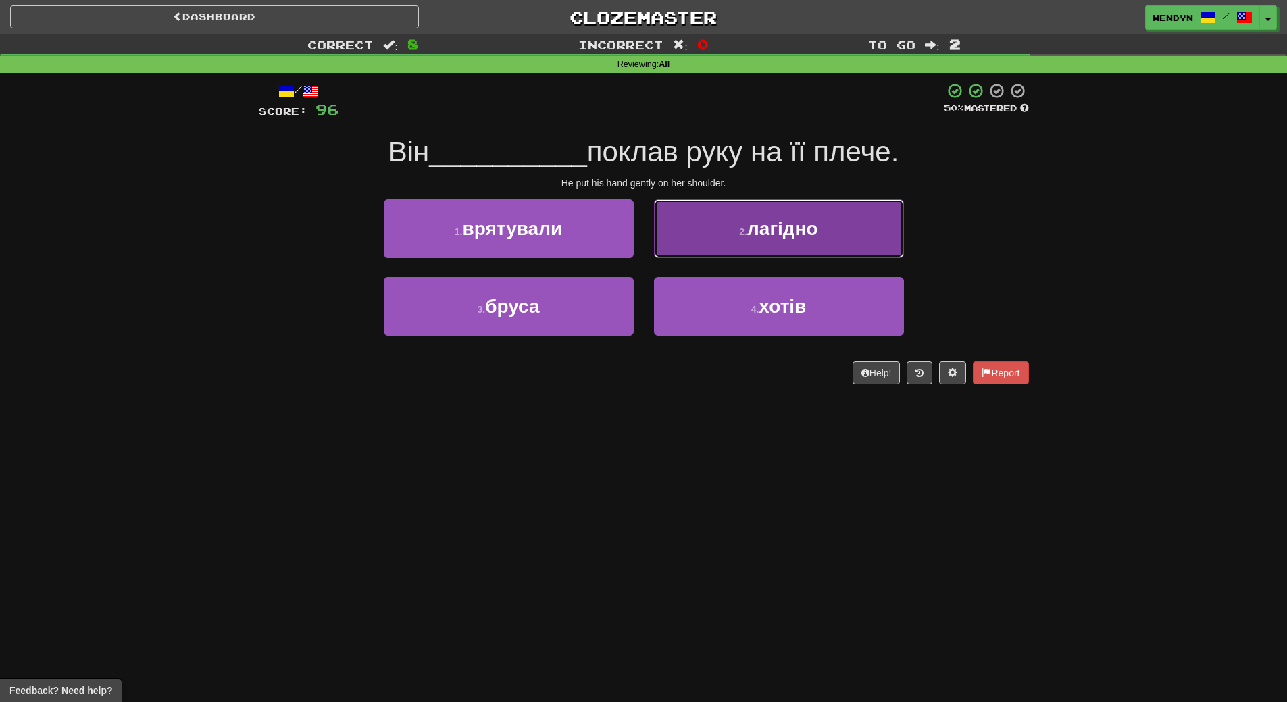
click at [880, 208] on button "2 . лагідно" at bounding box center [779, 228] width 250 height 59
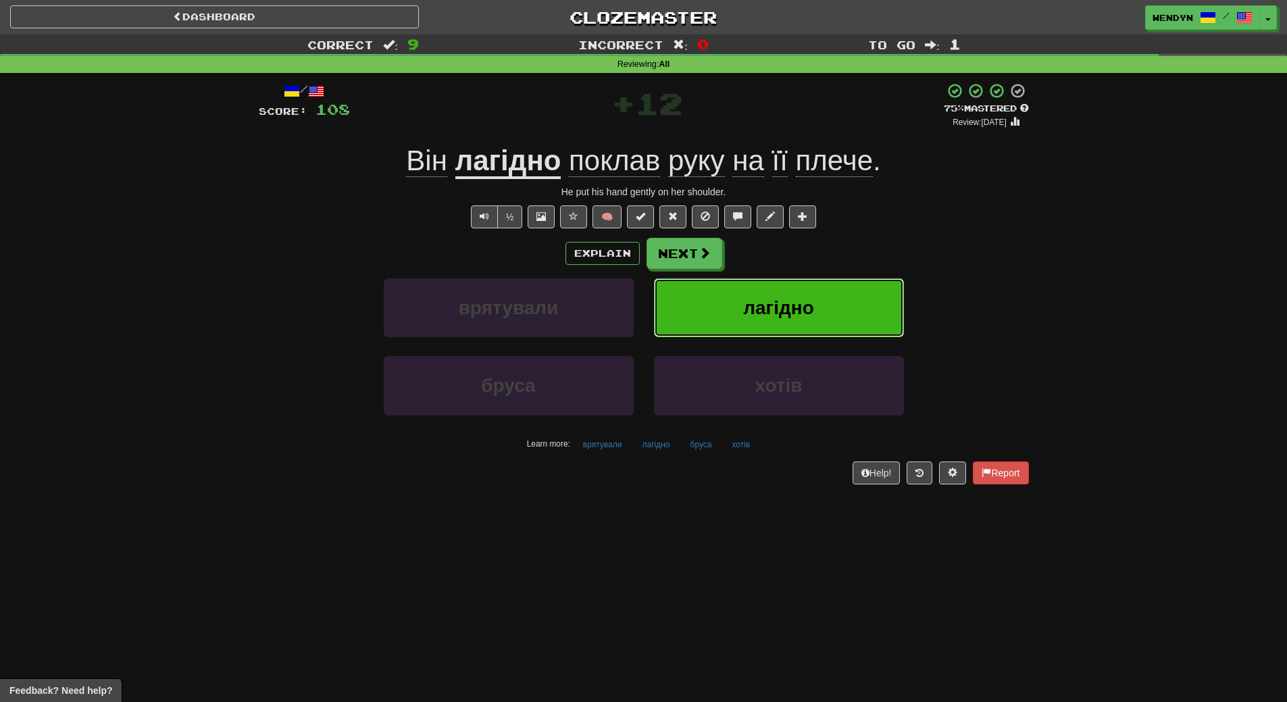
click at [821, 303] on button "лагідно" at bounding box center [779, 307] width 250 height 59
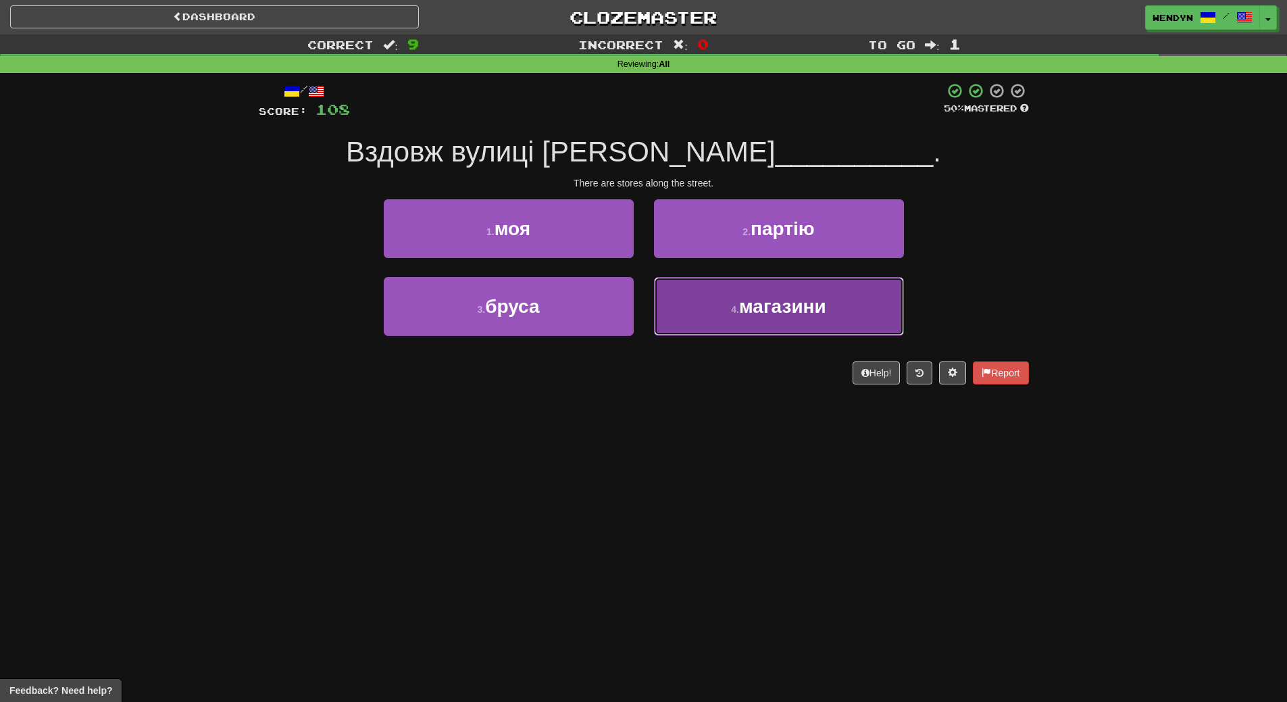
click at [759, 332] on button "4 . магазини" at bounding box center [779, 306] width 250 height 59
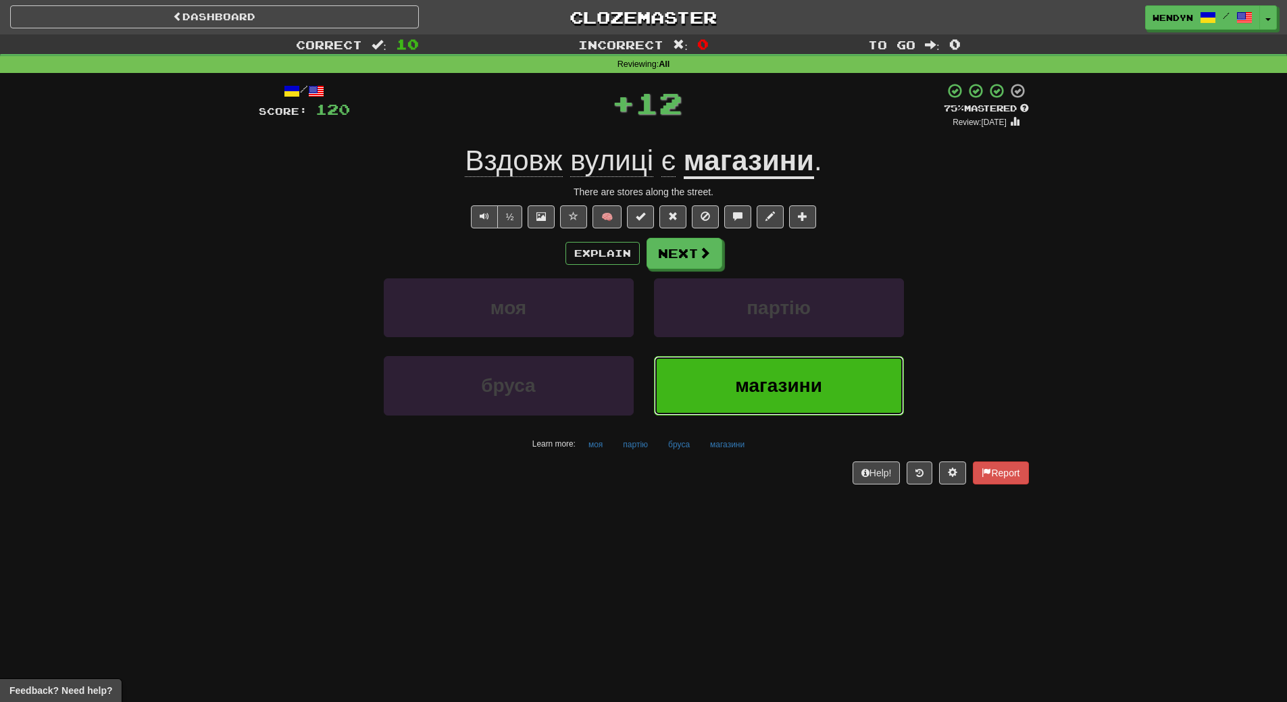
click at [766, 386] on span "магазини" at bounding box center [778, 385] width 87 height 21
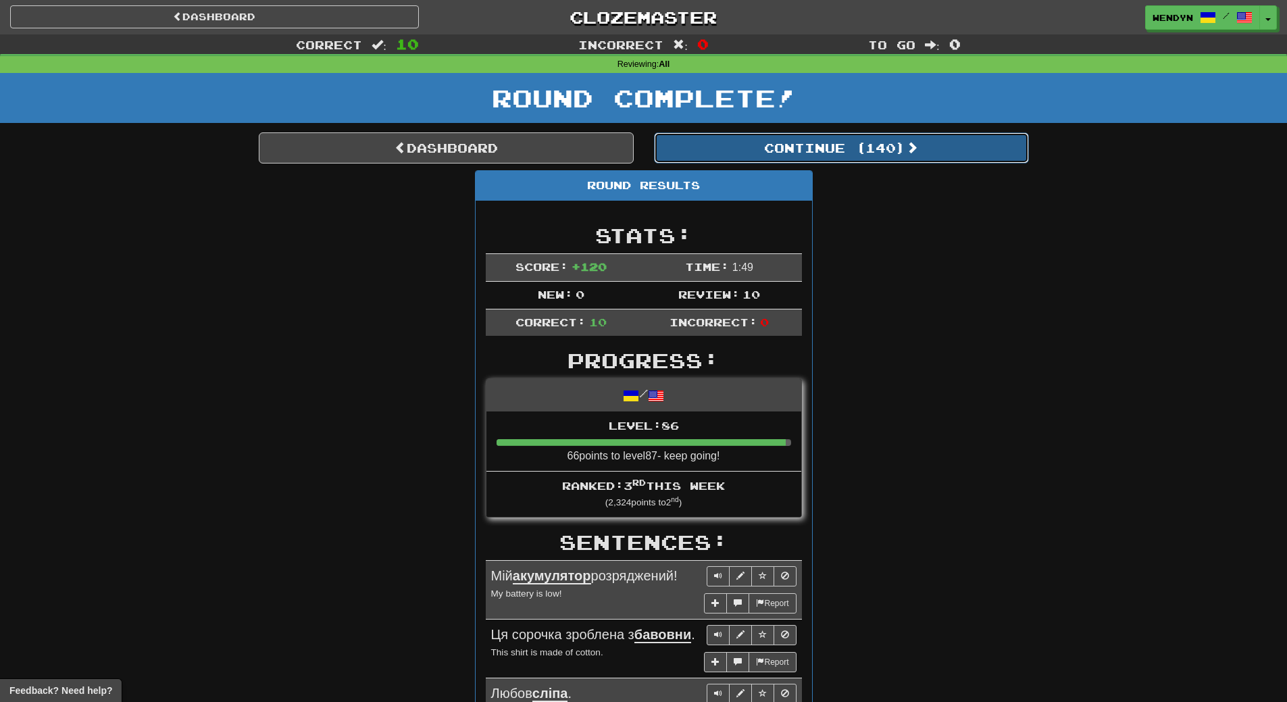
click at [890, 157] on button "Continue ( 140 )" at bounding box center [841, 147] width 375 height 31
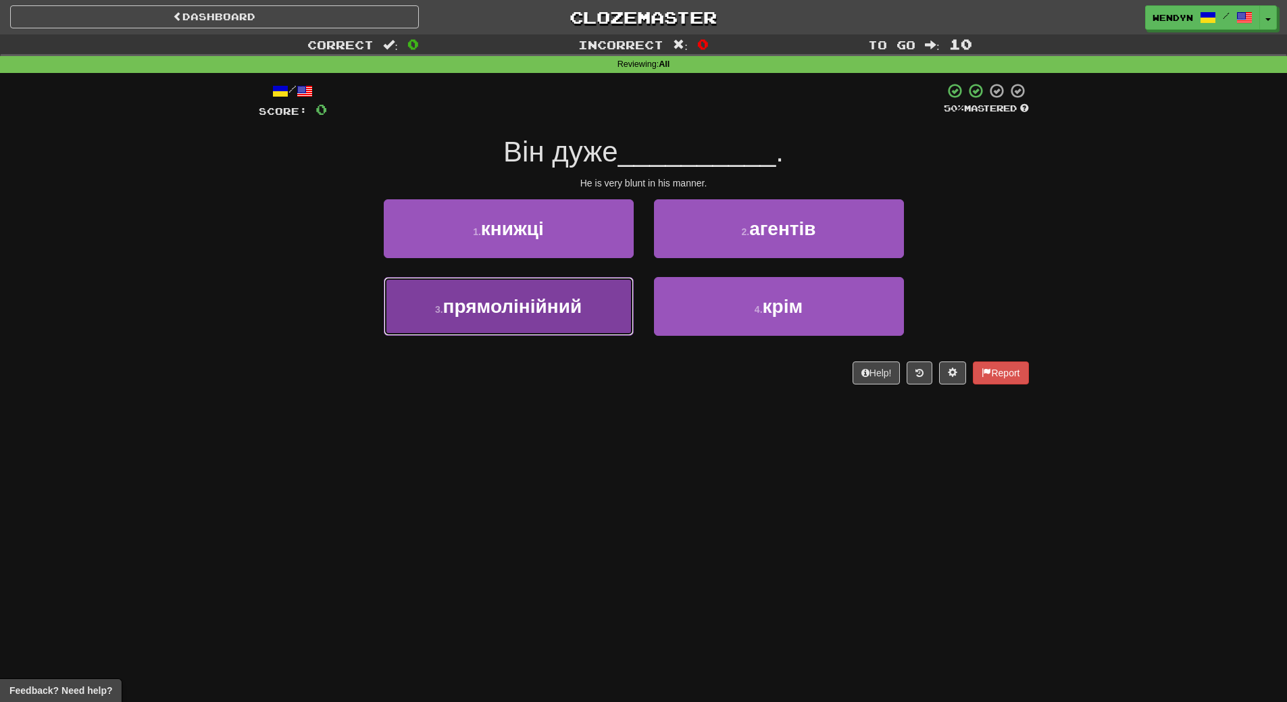
click at [597, 318] on button "3 . прямолінійний" at bounding box center [509, 306] width 250 height 59
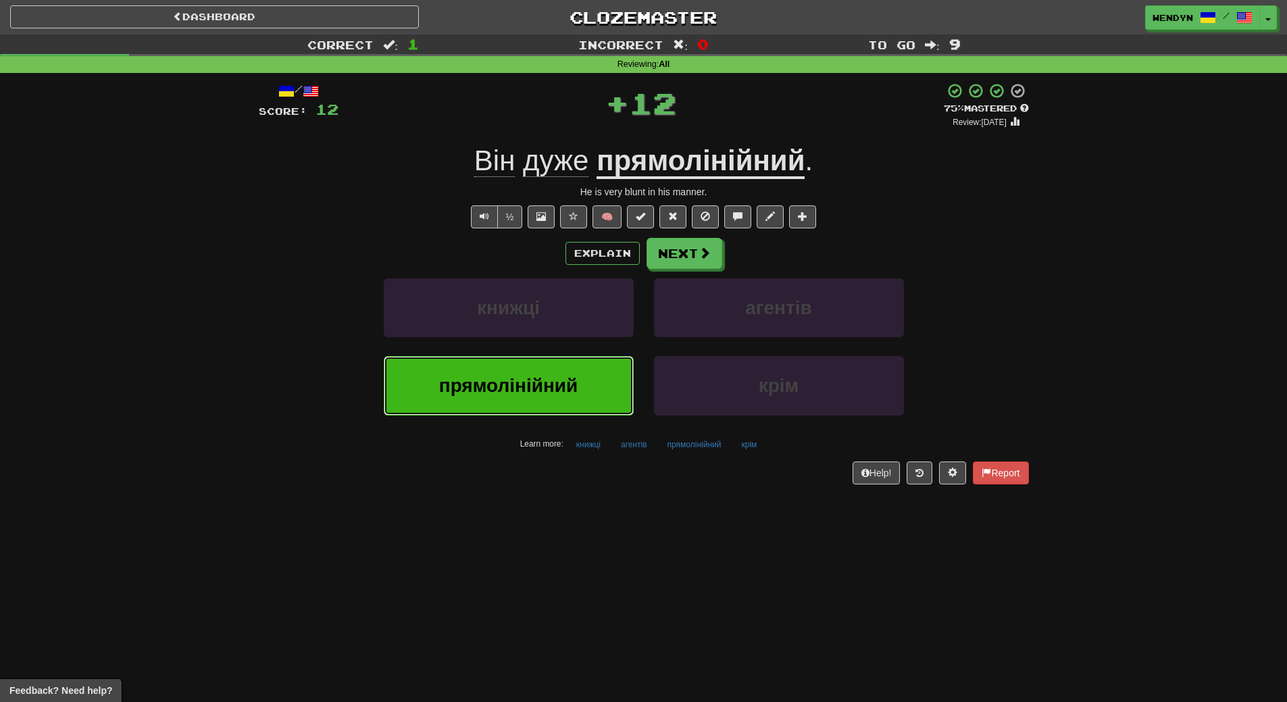
click at [568, 382] on span "прямолінійний" at bounding box center [508, 385] width 139 height 21
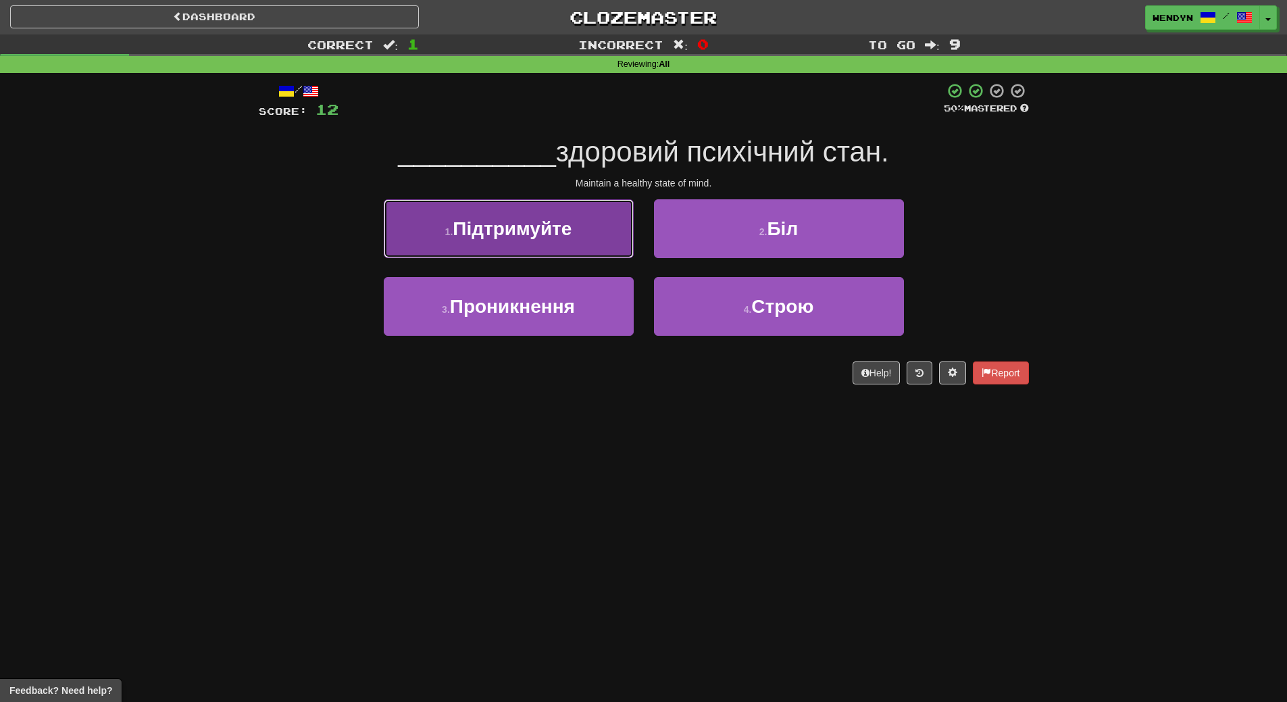
click at [571, 231] on span "Підтримуйте" at bounding box center [512, 228] width 119 height 21
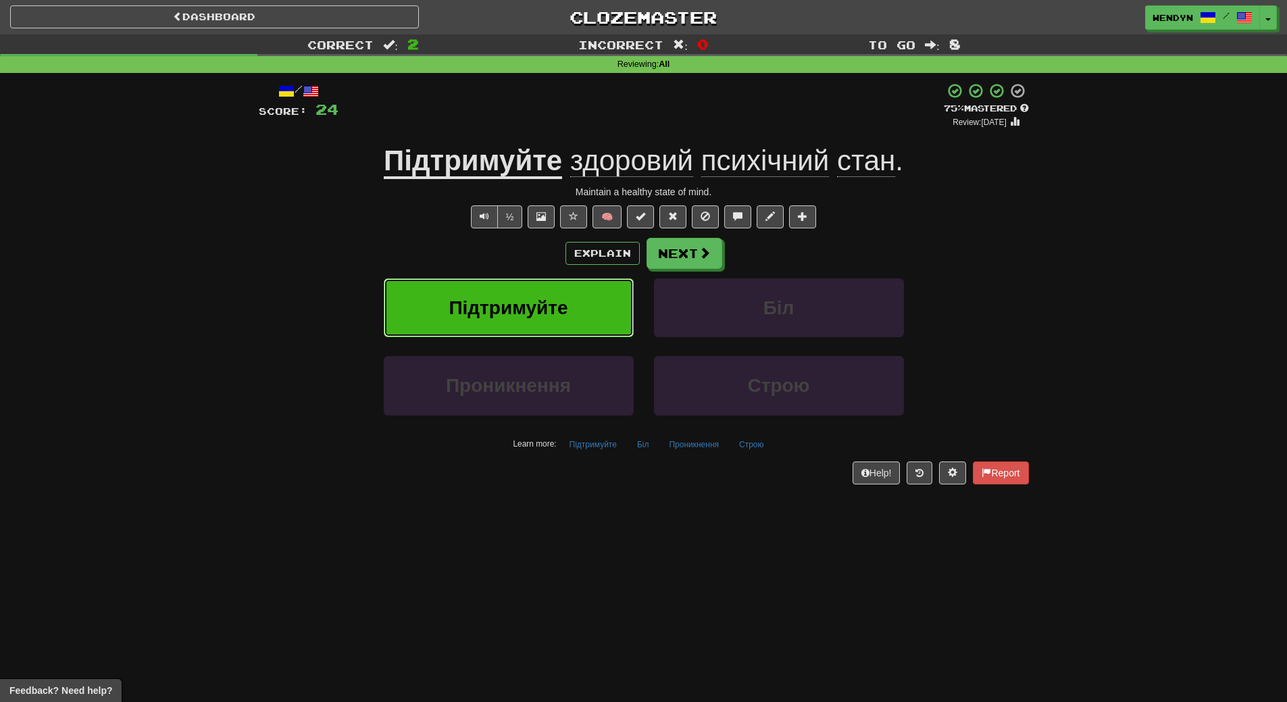
click at [571, 292] on button "Підтримуйте" at bounding box center [509, 307] width 250 height 59
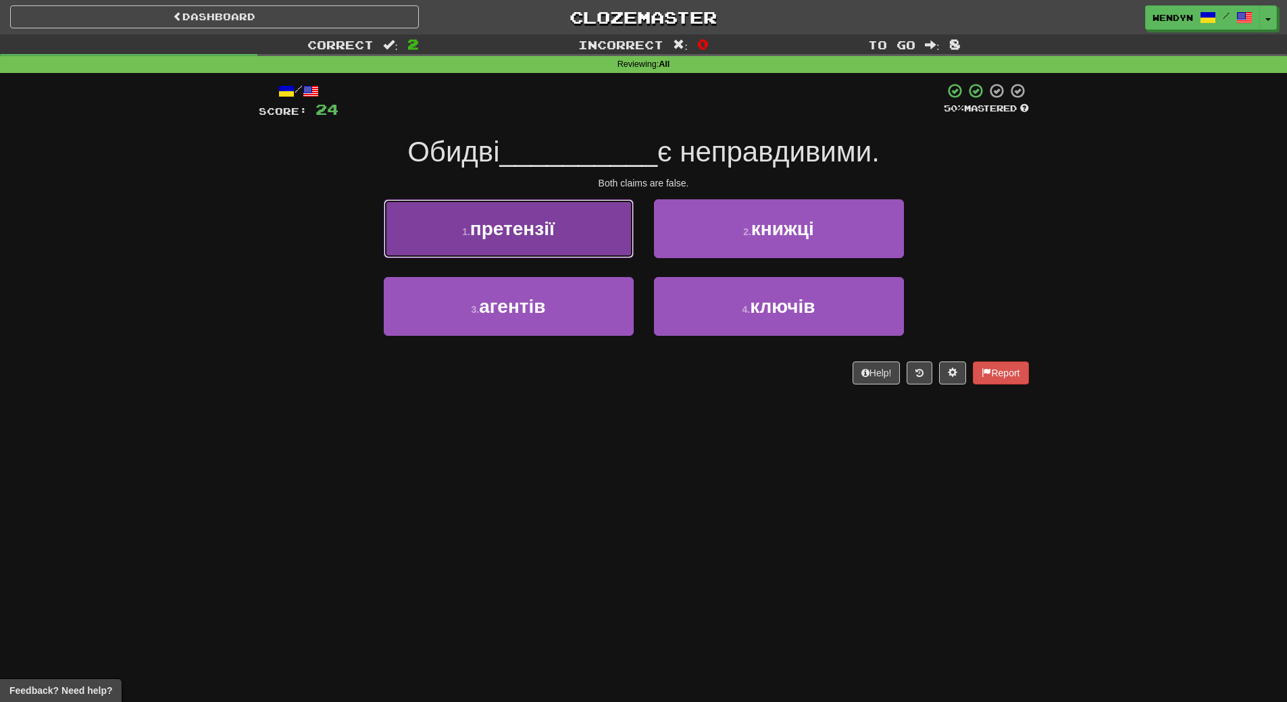
click at [562, 241] on button "1 . претензії" at bounding box center [509, 228] width 250 height 59
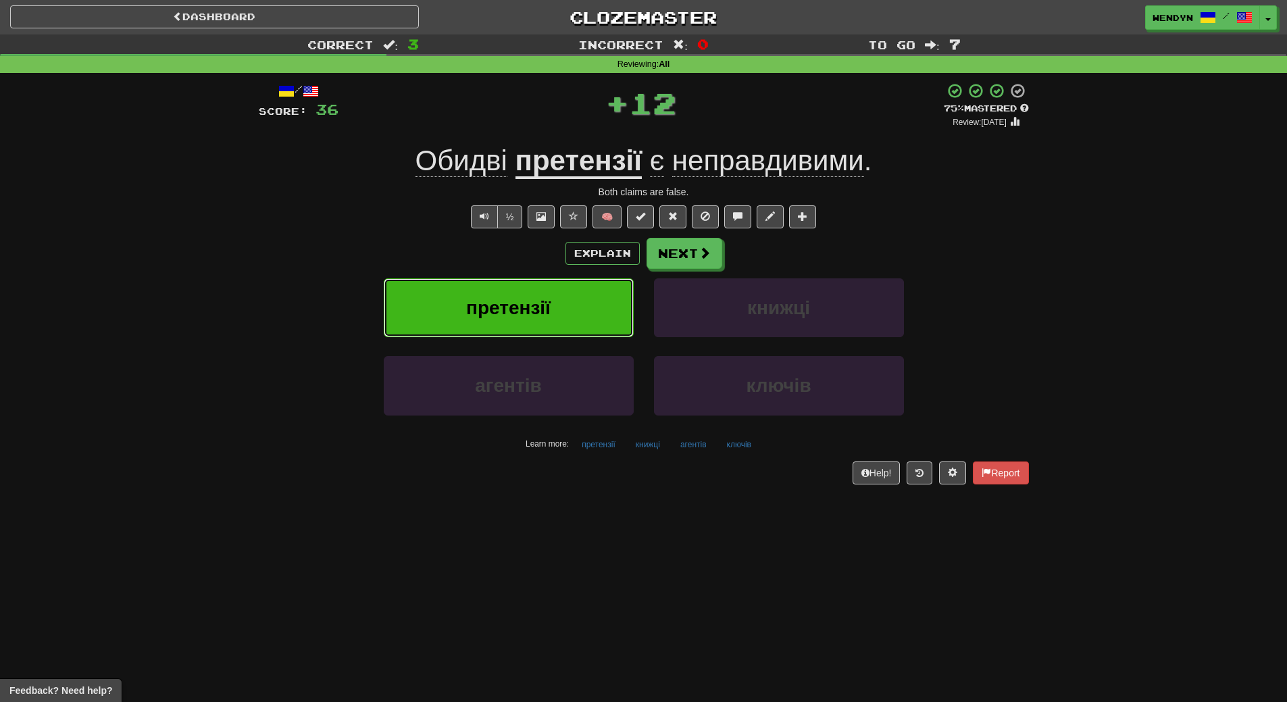
click at [565, 305] on button "претензії" at bounding box center [509, 307] width 250 height 59
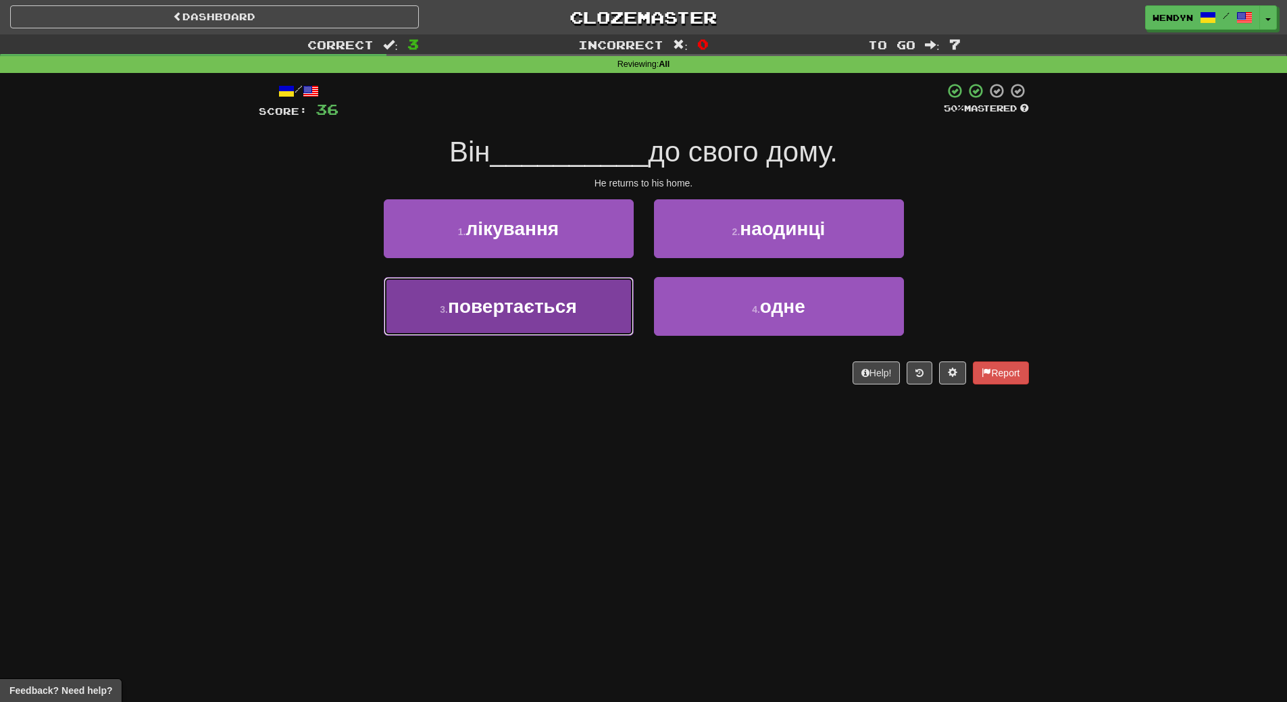
click at [552, 316] on span "повертається" at bounding box center [512, 306] width 129 height 21
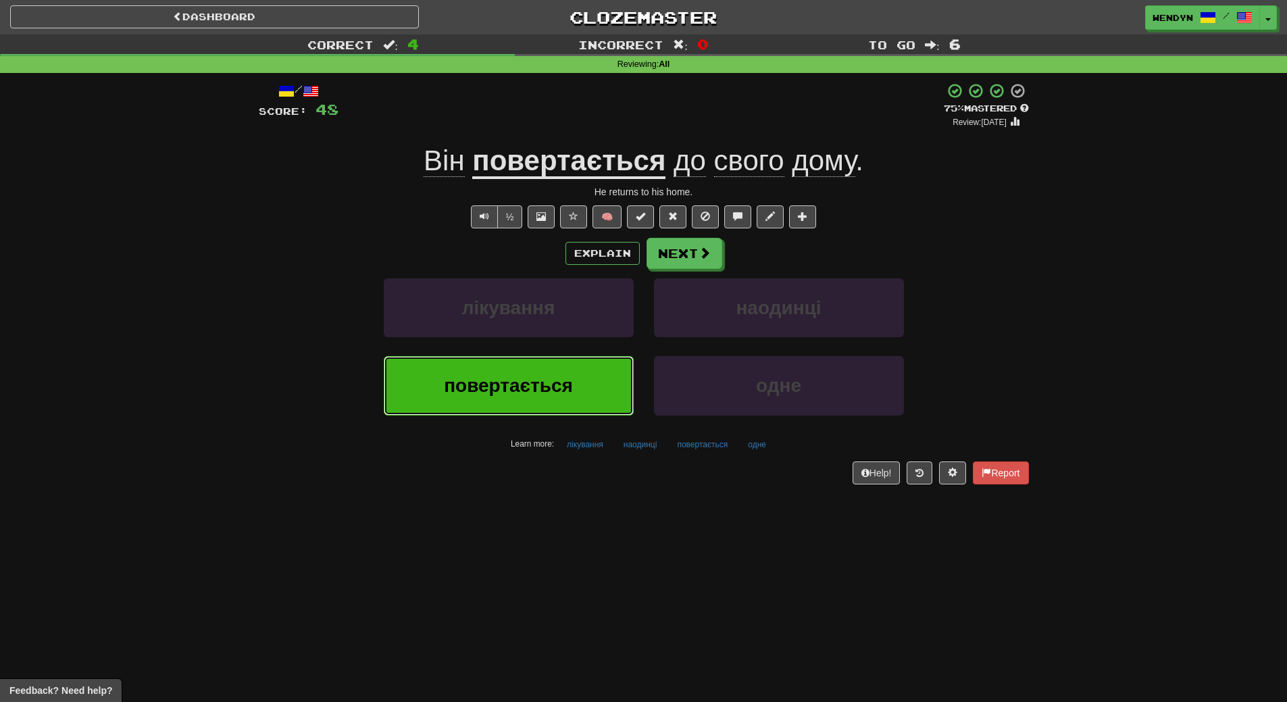
click at [555, 370] on button "повертається" at bounding box center [509, 385] width 250 height 59
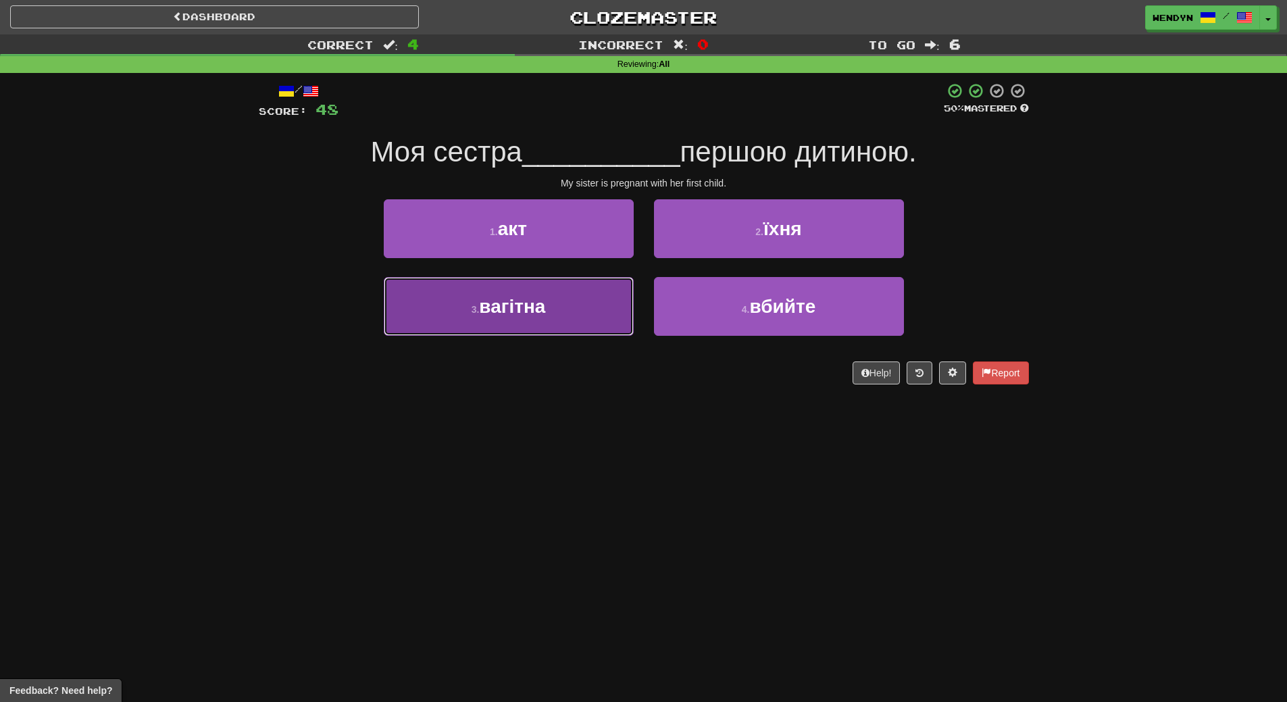
click at [549, 326] on button "3 . вагітна" at bounding box center [509, 306] width 250 height 59
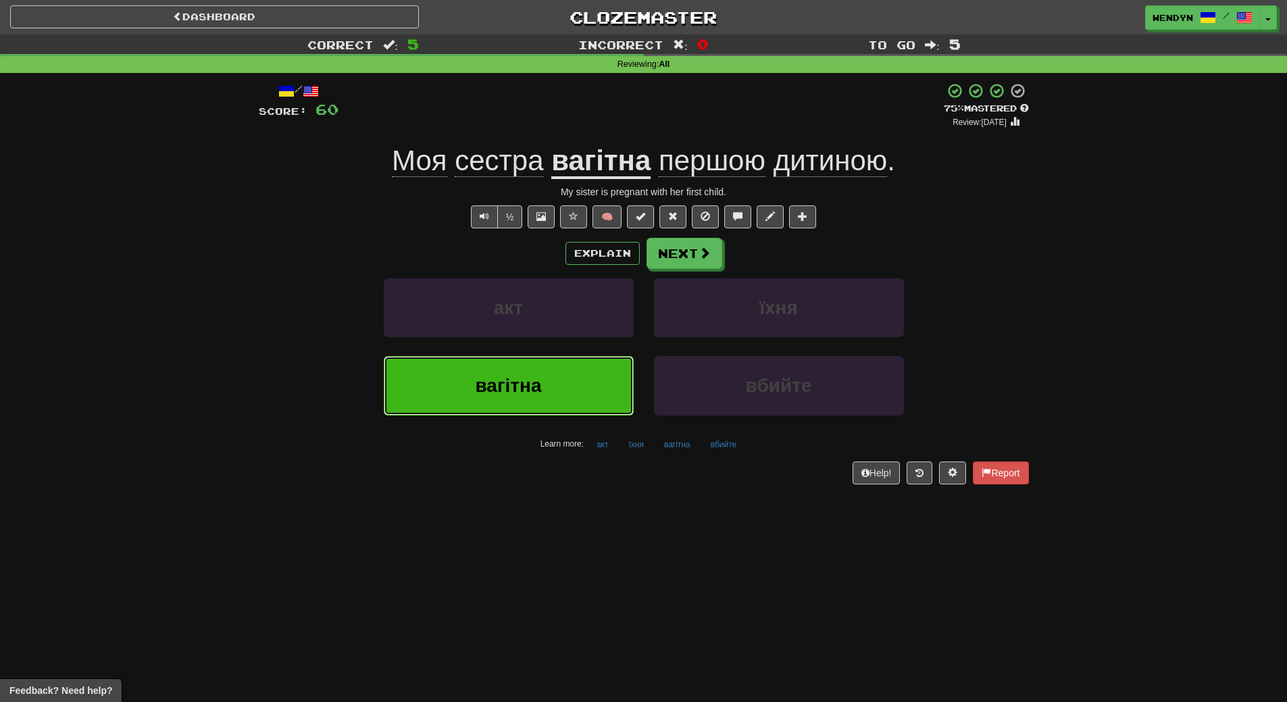
click at [523, 368] on button "вагітна" at bounding box center [509, 385] width 250 height 59
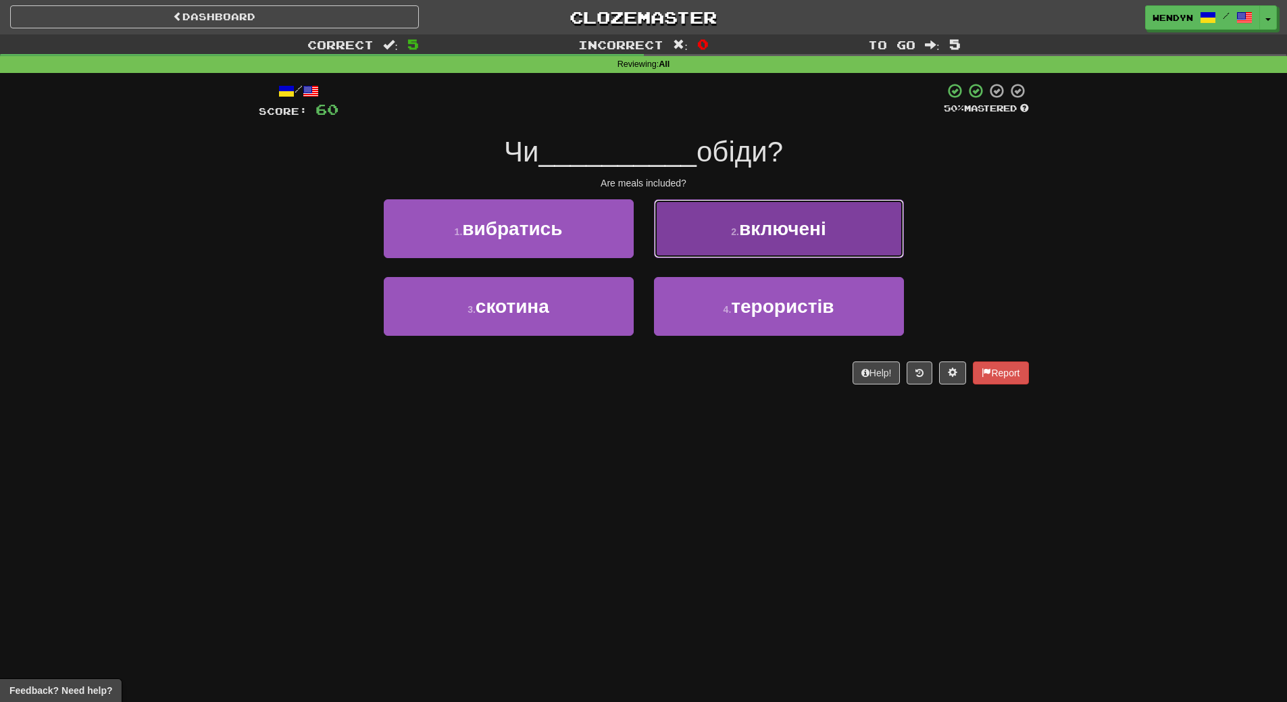
click at [817, 226] on span "включені" at bounding box center [782, 228] width 87 height 21
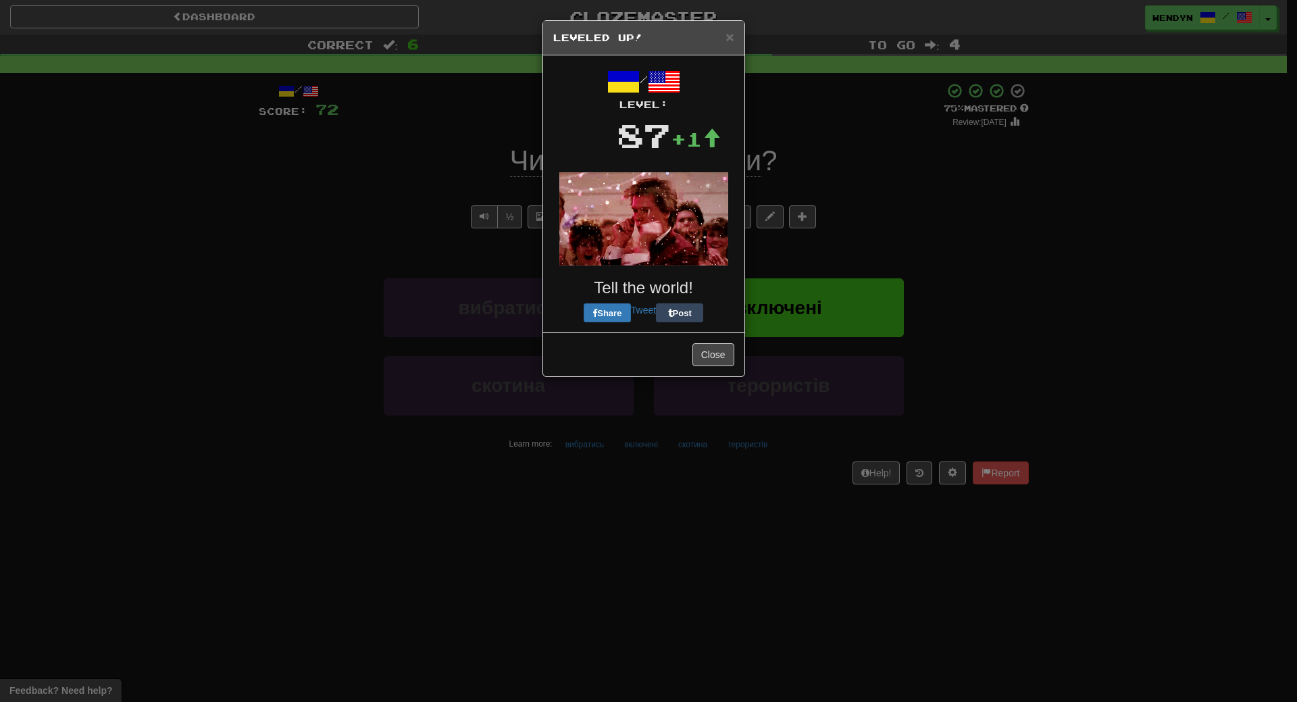
click at [825, 308] on body "Dashboard Clozemaster WendyN / Toggle Dropdown Dashboard Leaderboard Activity F…" at bounding box center [648, 591] width 1297 height 1182
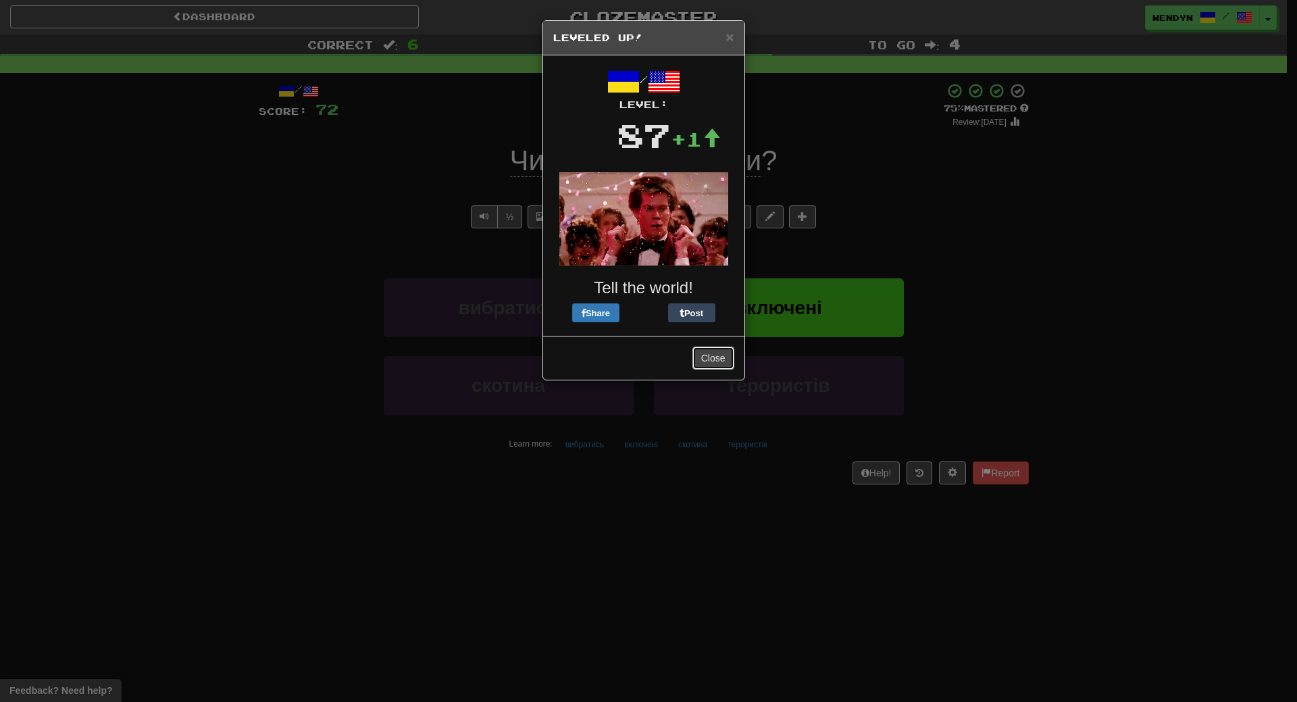
click at [710, 349] on button "Close" at bounding box center [714, 358] width 42 height 23
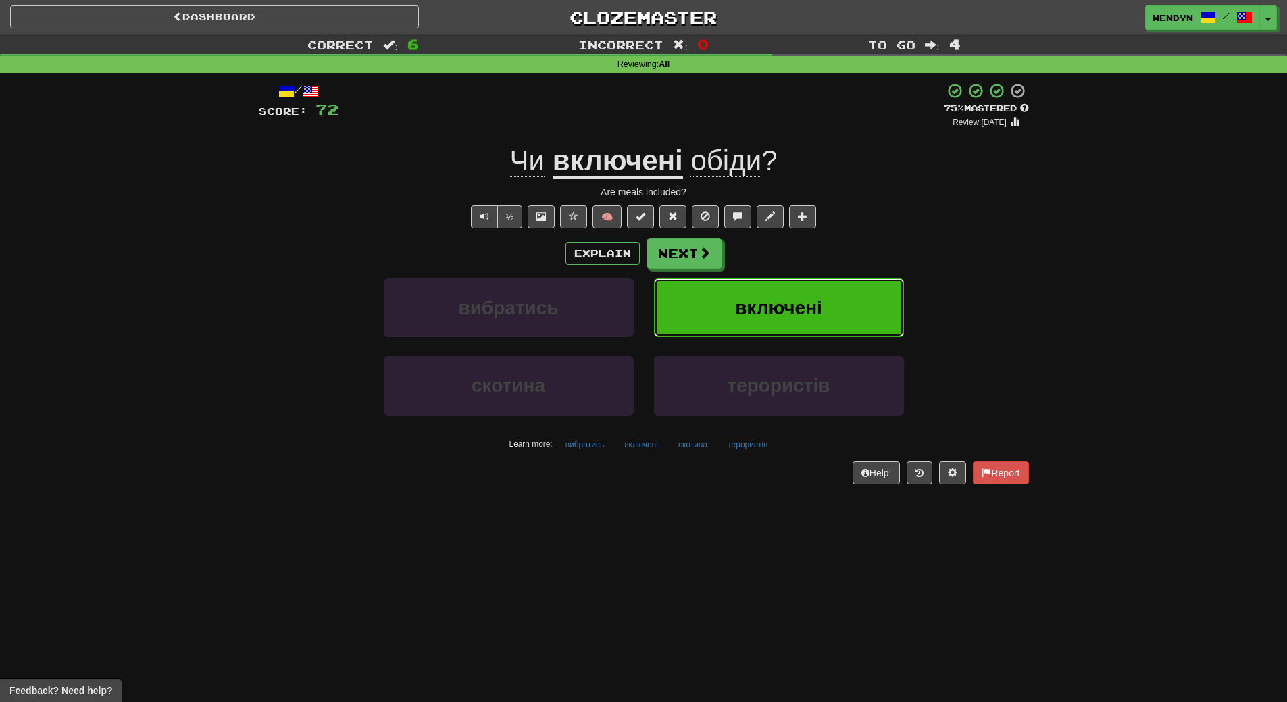
click at [817, 312] on span "включені" at bounding box center [778, 307] width 87 height 21
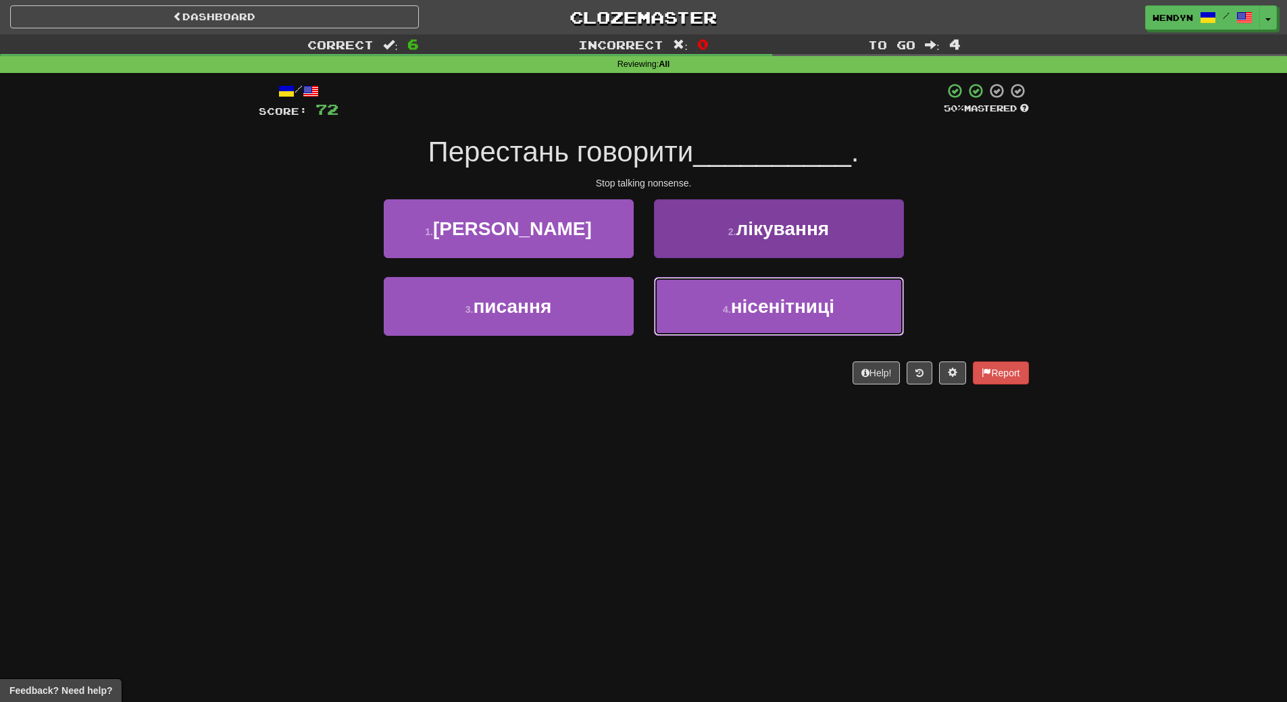
click at [812, 315] on span "нісенітниці" at bounding box center [782, 306] width 103 height 21
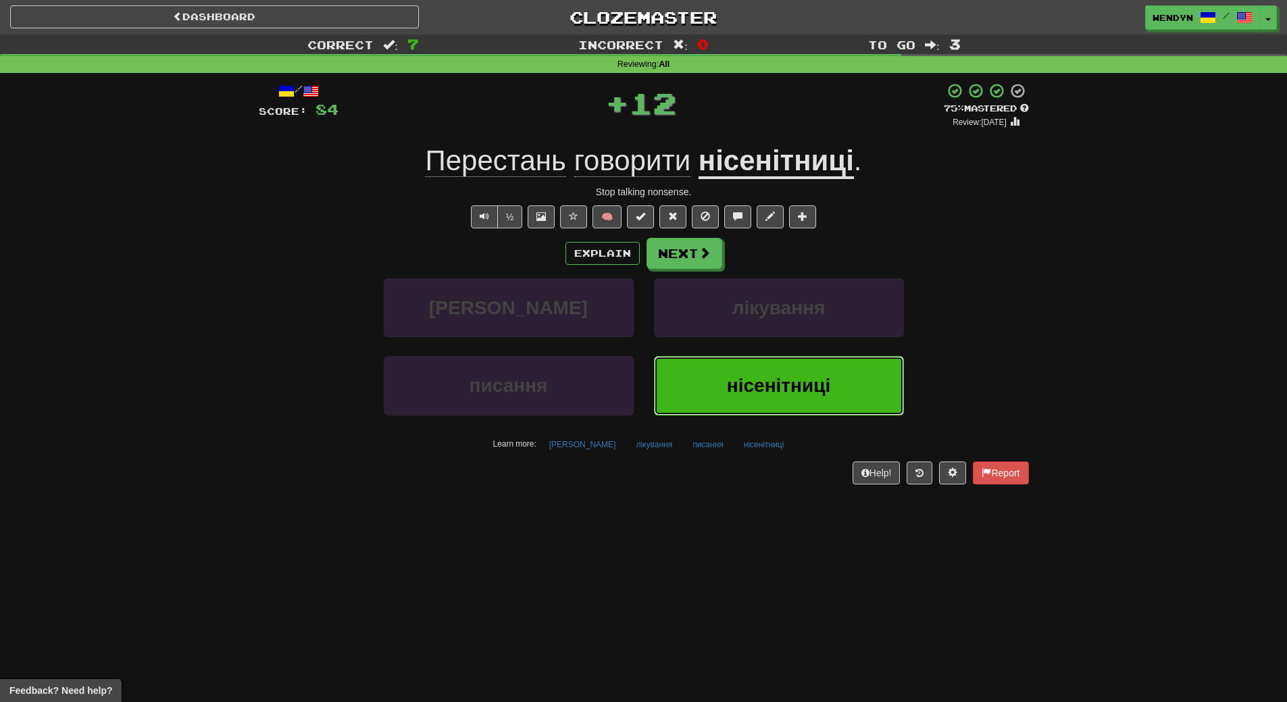
click at [803, 363] on button "нісенітниці" at bounding box center [779, 385] width 250 height 59
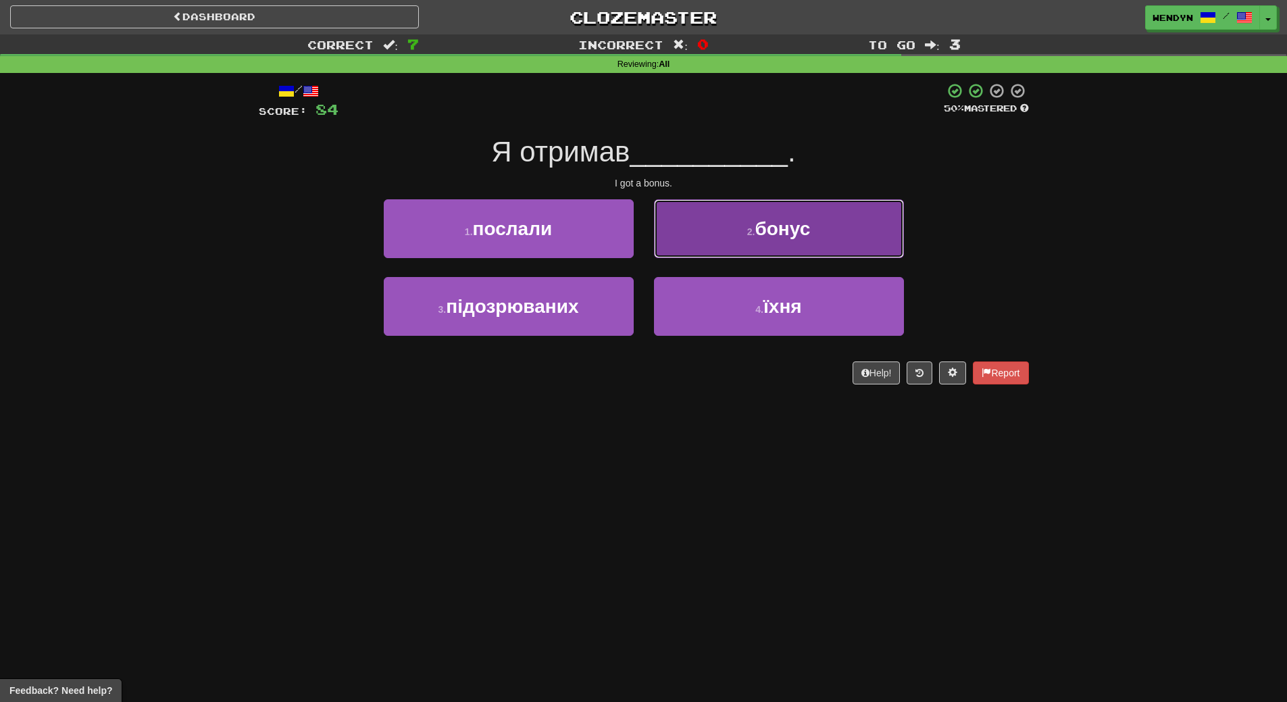
click at [828, 236] on button "2 . бонус" at bounding box center [779, 228] width 250 height 59
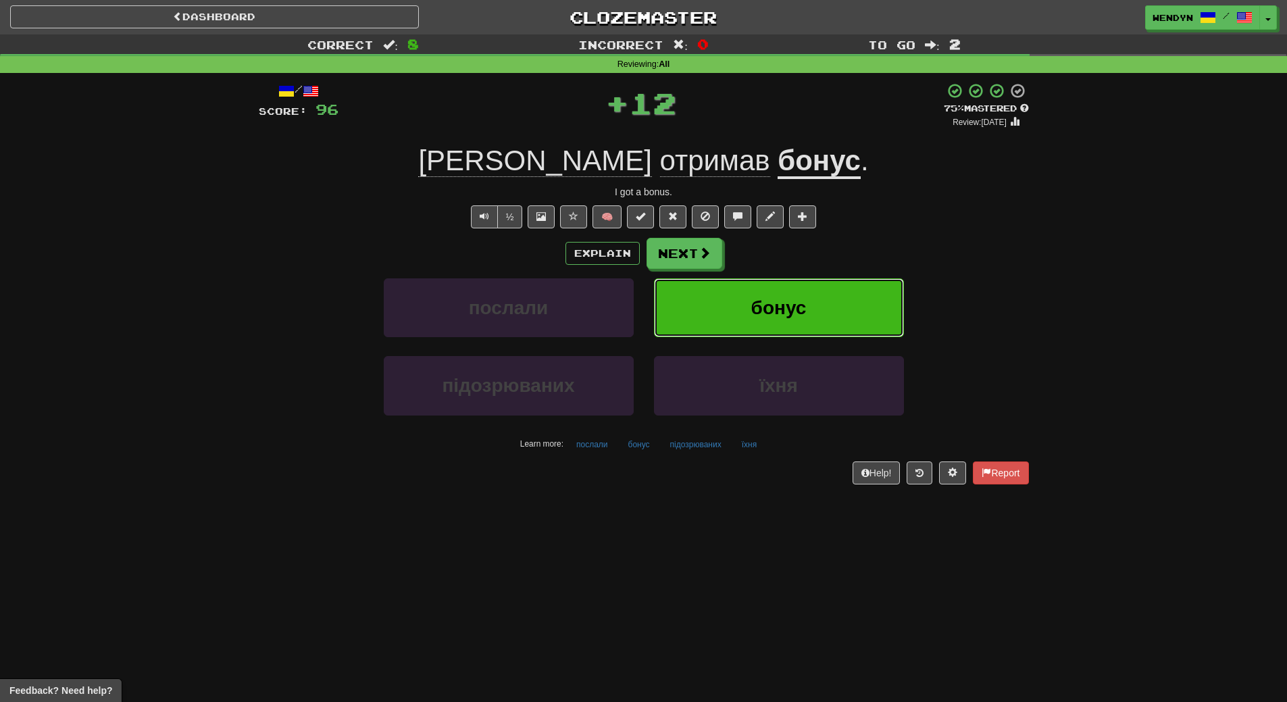
click at [820, 305] on button "бонус" at bounding box center [779, 307] width 250 height 59
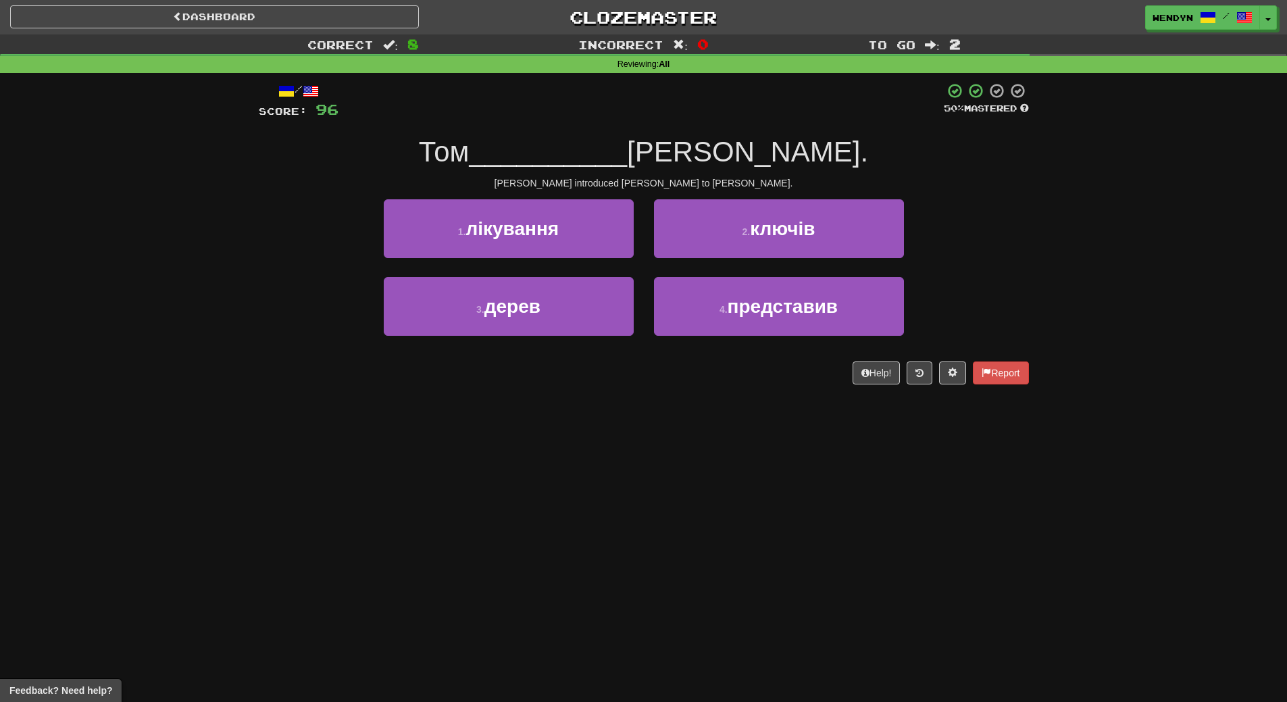
click at [522, 474] on div "Dashboard Clozemaster WendyN / Toggle Dropdown Dashboard Leaderboard Activity F…" at bounding box center [643, 351] width 1287 height 702
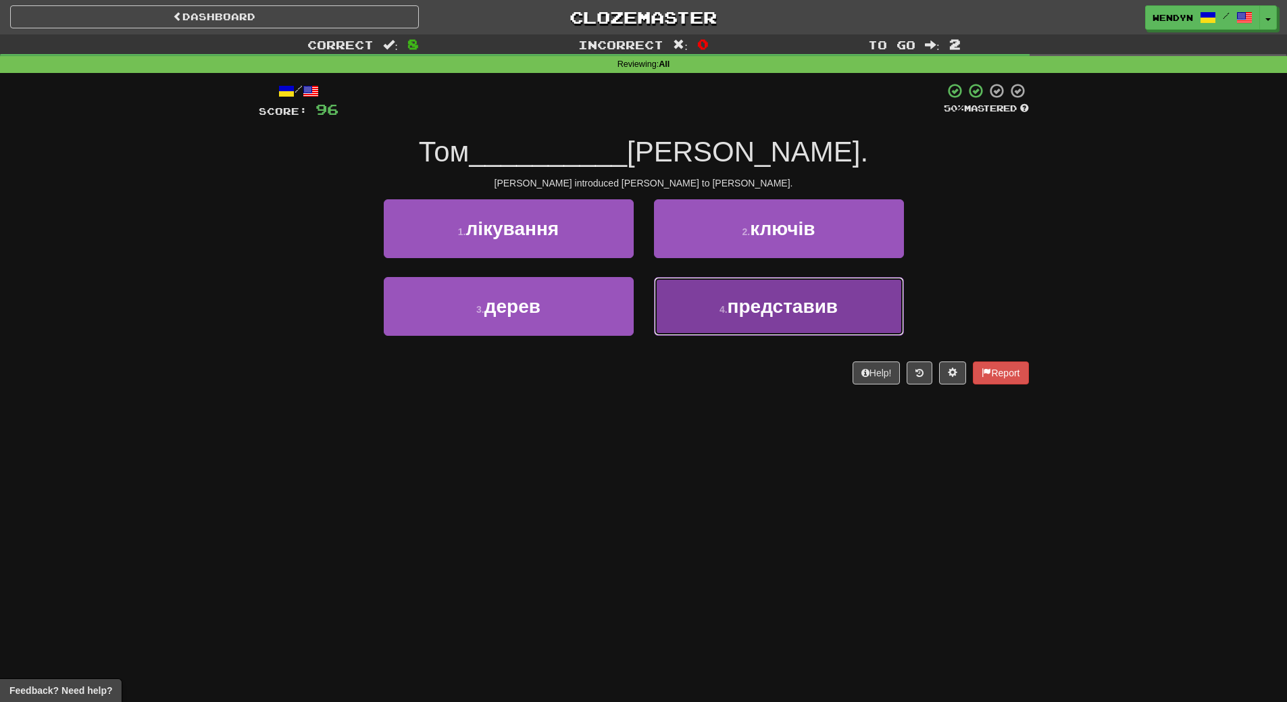
click at [780, 330] on button "4 . представив" at bounding box center [779, 306] width 250 height 59
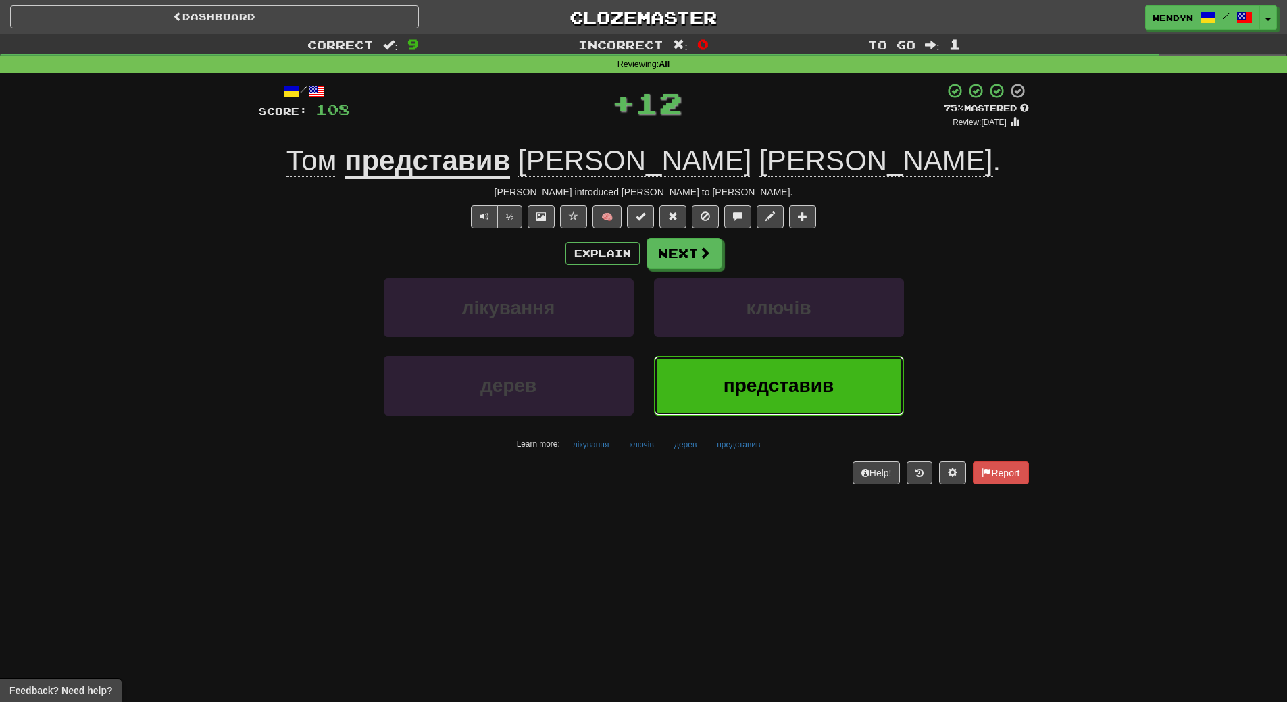
click at [761, 407] on button "представив" at bounding box center [779, 385] width 250 height 59
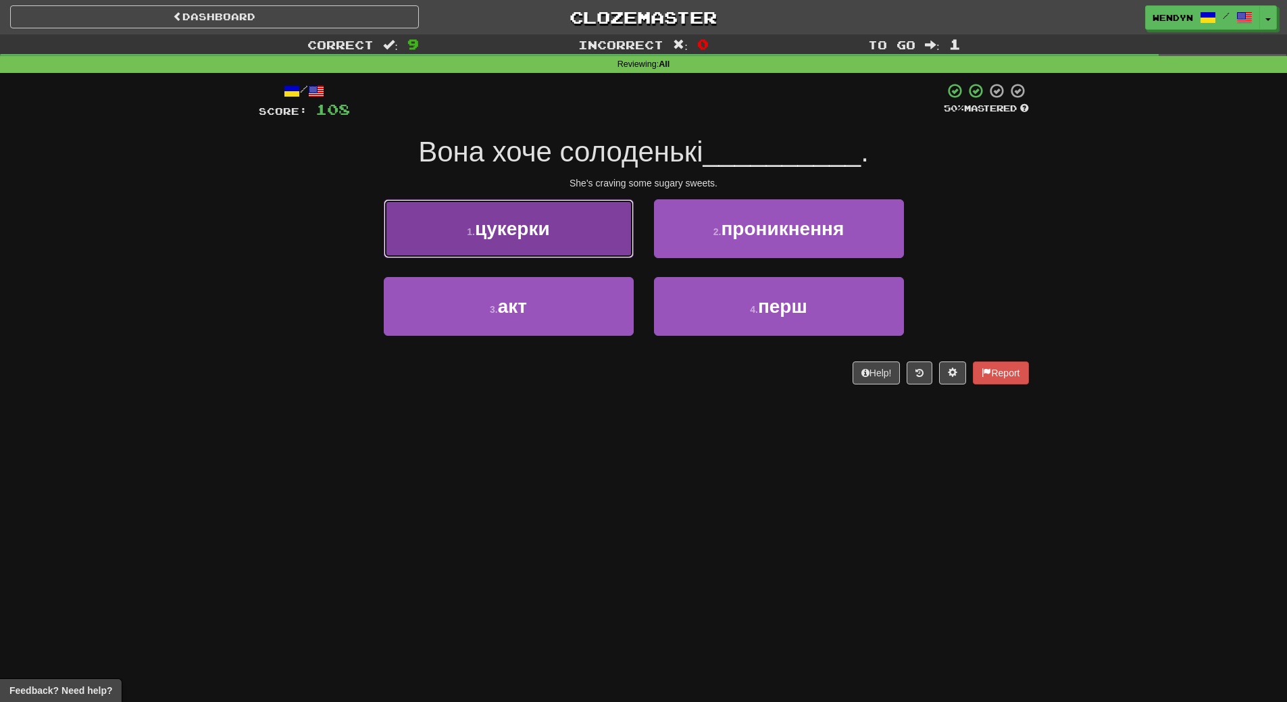
click at [523, 251] on button "1 . цукерки" at bounding box center [509, 228] width 250 height 59
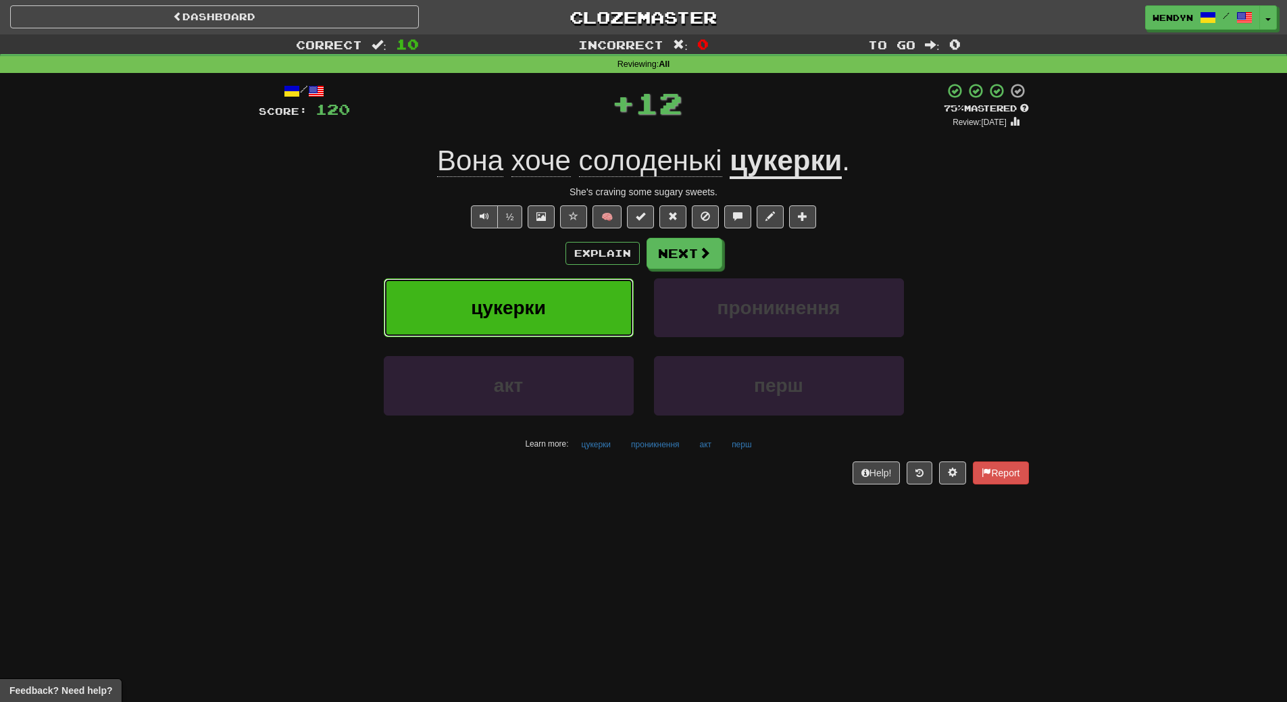
click at [518, 311] on span "цукерки" at bounding box center [508, 307] width 75 height 21
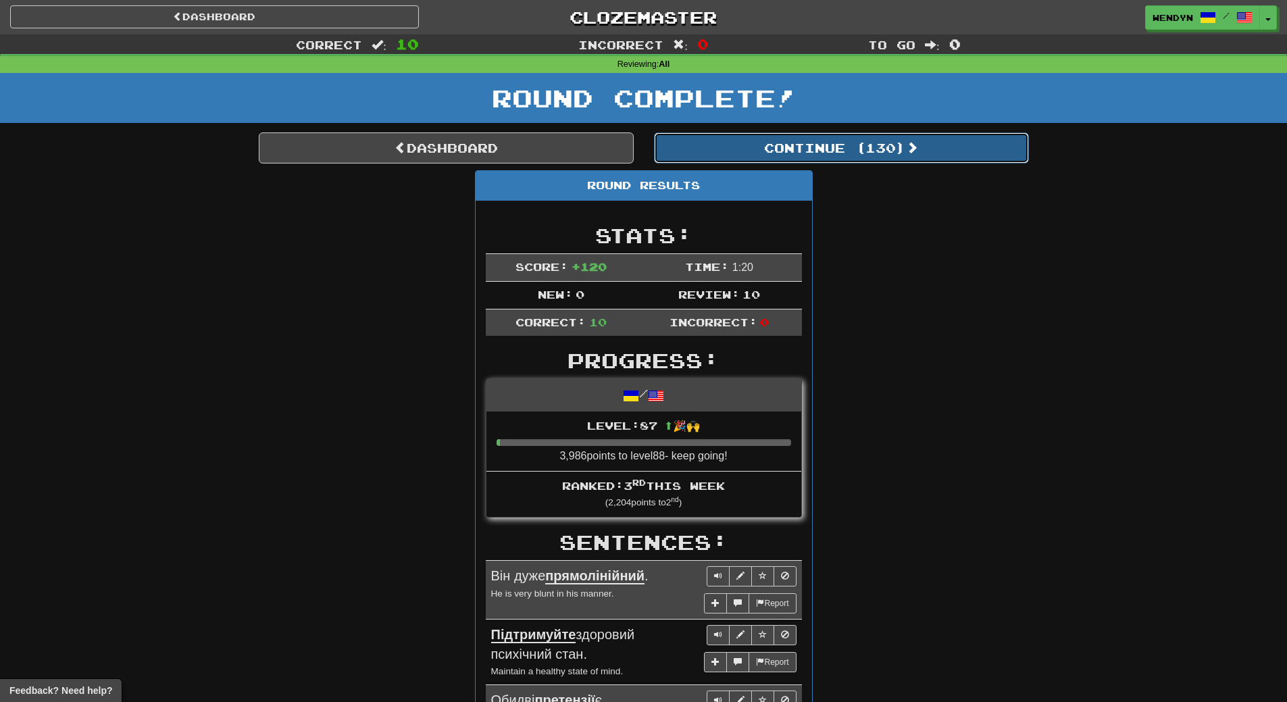
click at [890, 151] on button "Continue ( 130 )" at bounding box center [841, 147] width 375 height 31
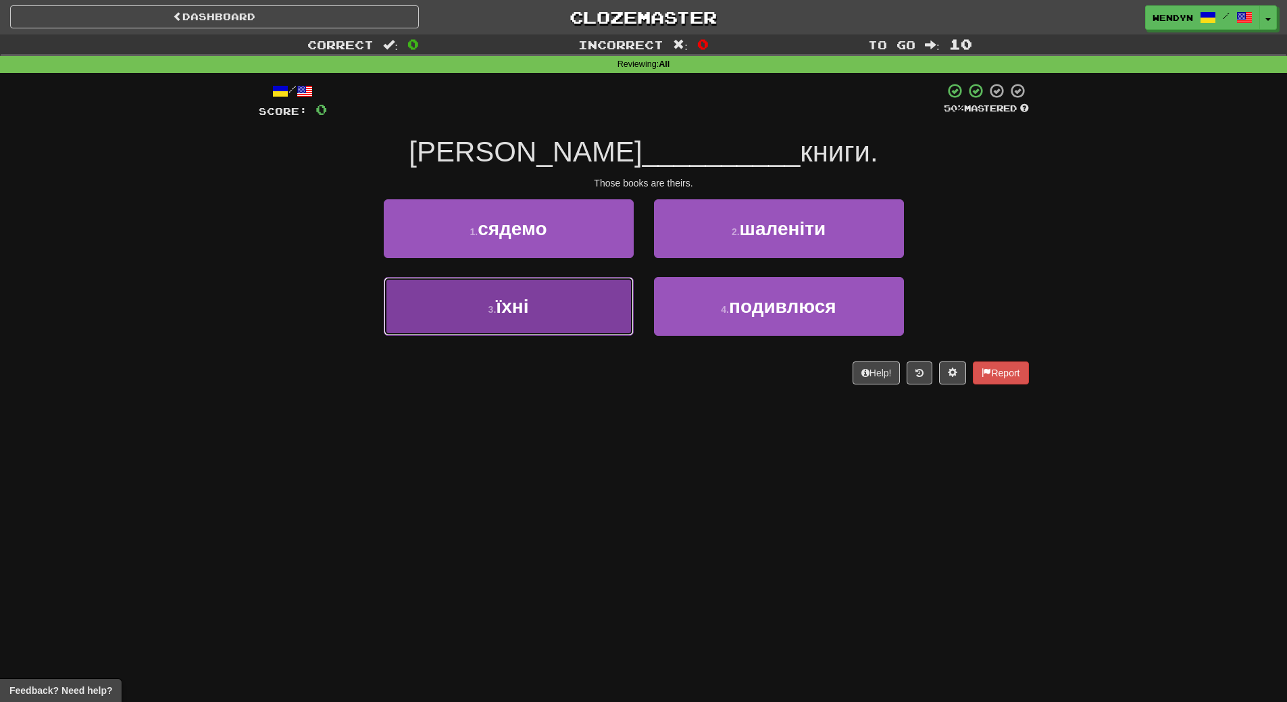
click at [597, 311] on button "3 . їхні" at bounding box center [509, 306] width 250 height 59
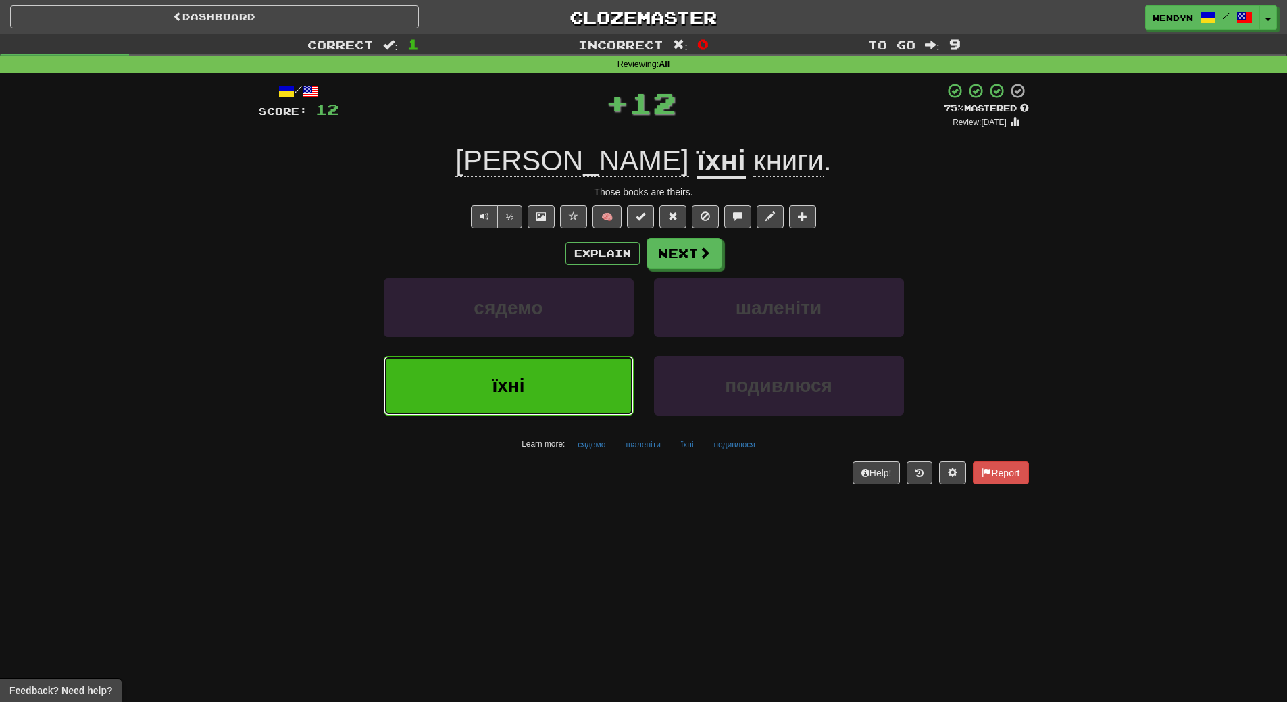
click at [596, 374] on button "їхні" at bounding box center [509, 385] width 250 height 59
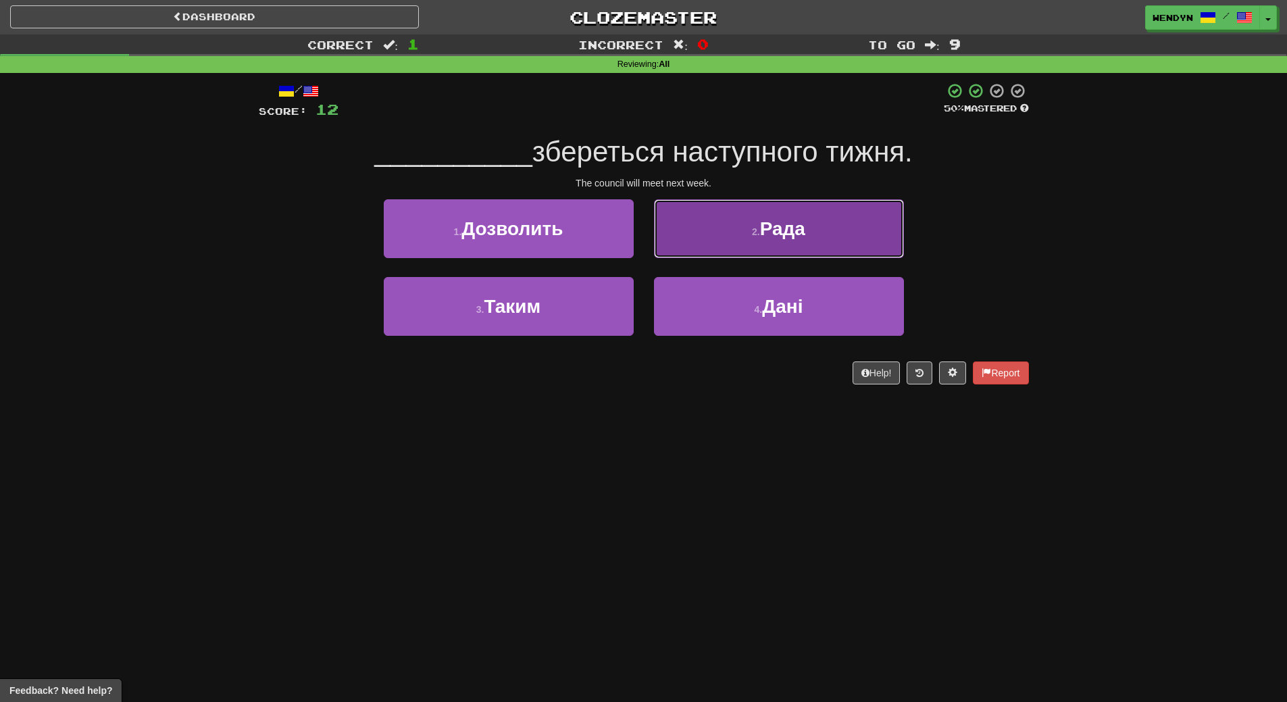
click at [807, 244] on button "2 . Рада" at bounding box center [779, 228] width 250 height 59
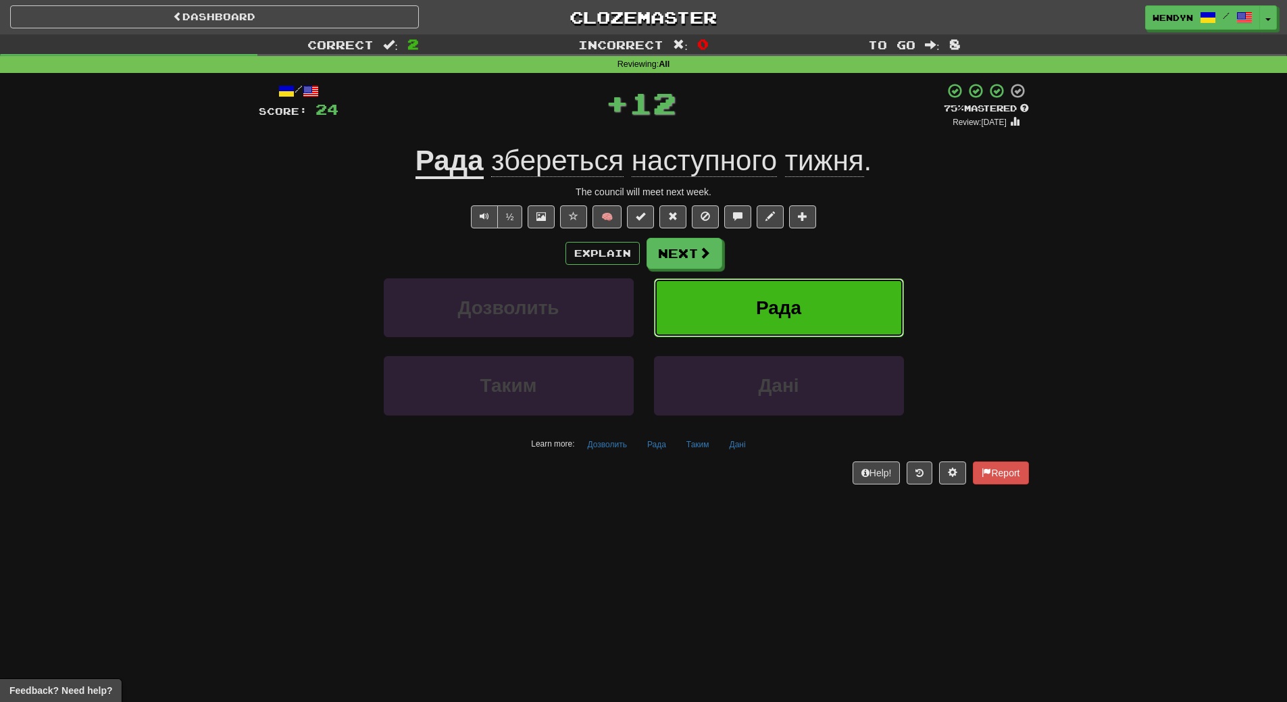
click at [794, 300] on span "Рада" at bounding box center [778, 307] width 45 height 21
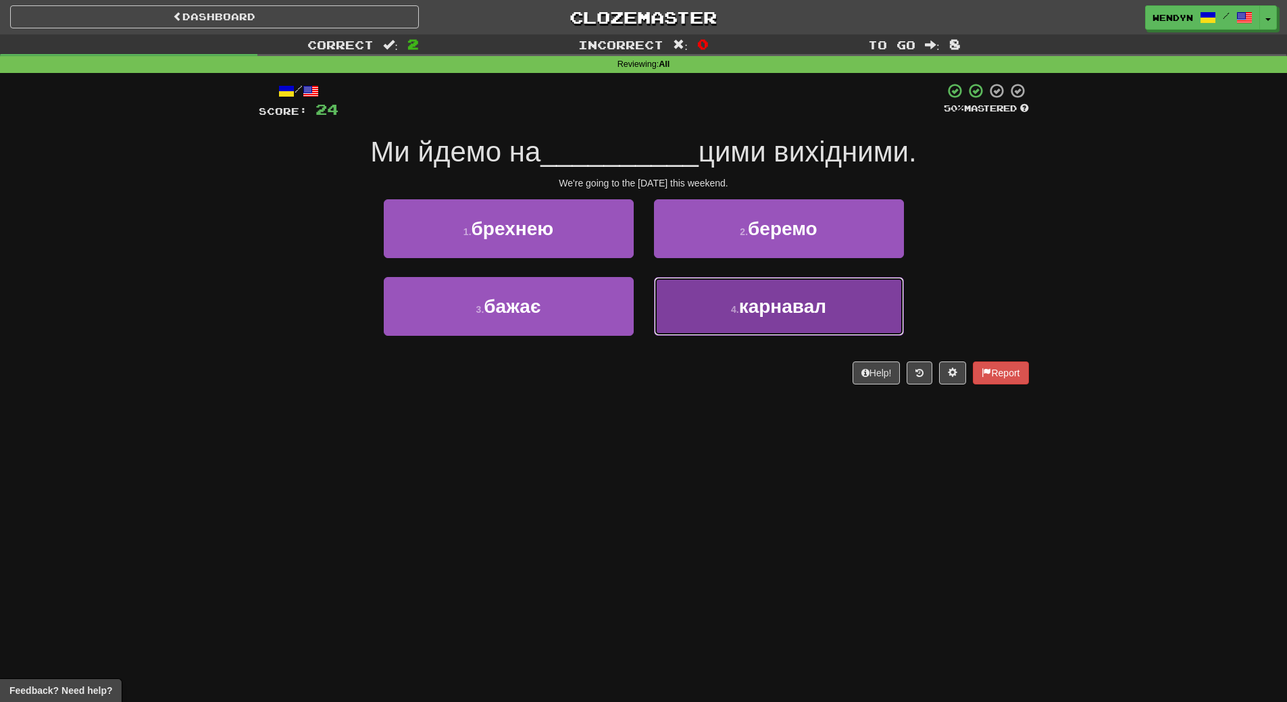
click at [778, 322] on button "4 . карнавал" at bounding box center [779, 306] width 250 height 59
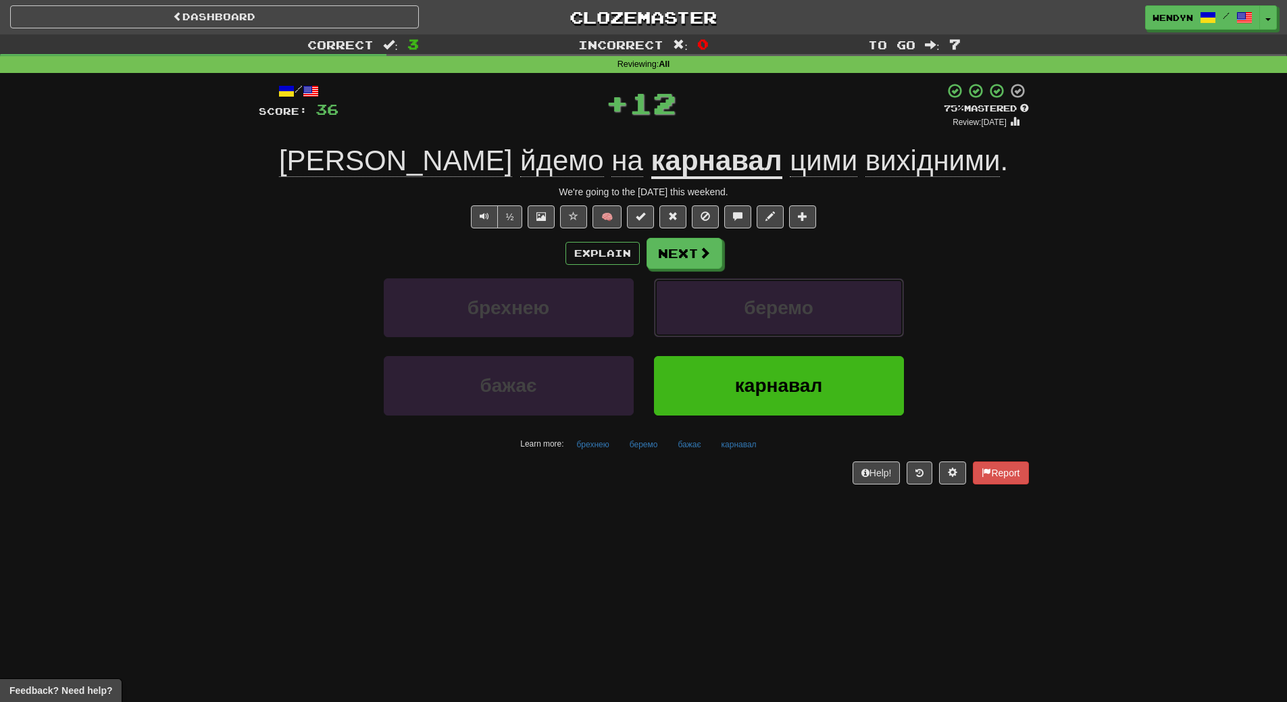
click at [778, 322] on button "беремо" at bounding box center [779, 307] width 250 height 59
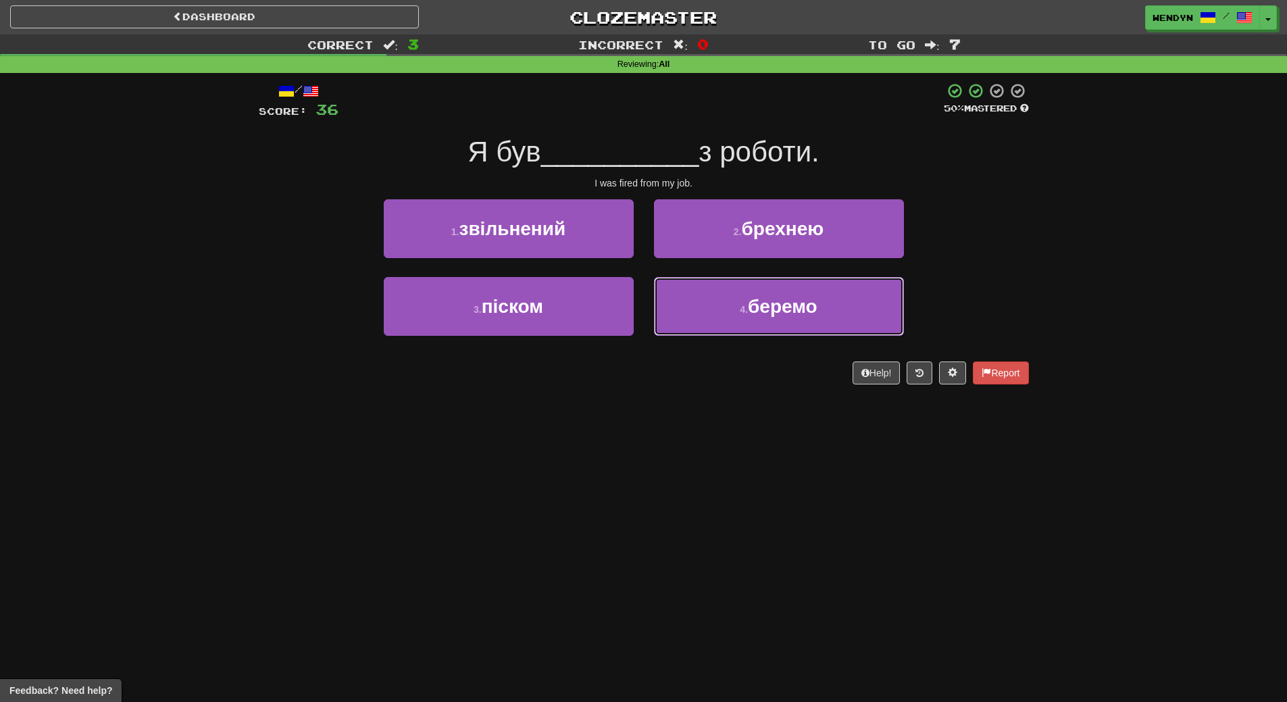
drag, startPoint x: 778, startPoint y: 322, endPoint x: 760, endPoint y: 392, distance: 71.8
click at [760, 392] on div "/ Score: 36 50 % Mastered Я був __________ з роботи. I was fired from my job. 1…" at bounding box center [644, 238] width 770 height 330
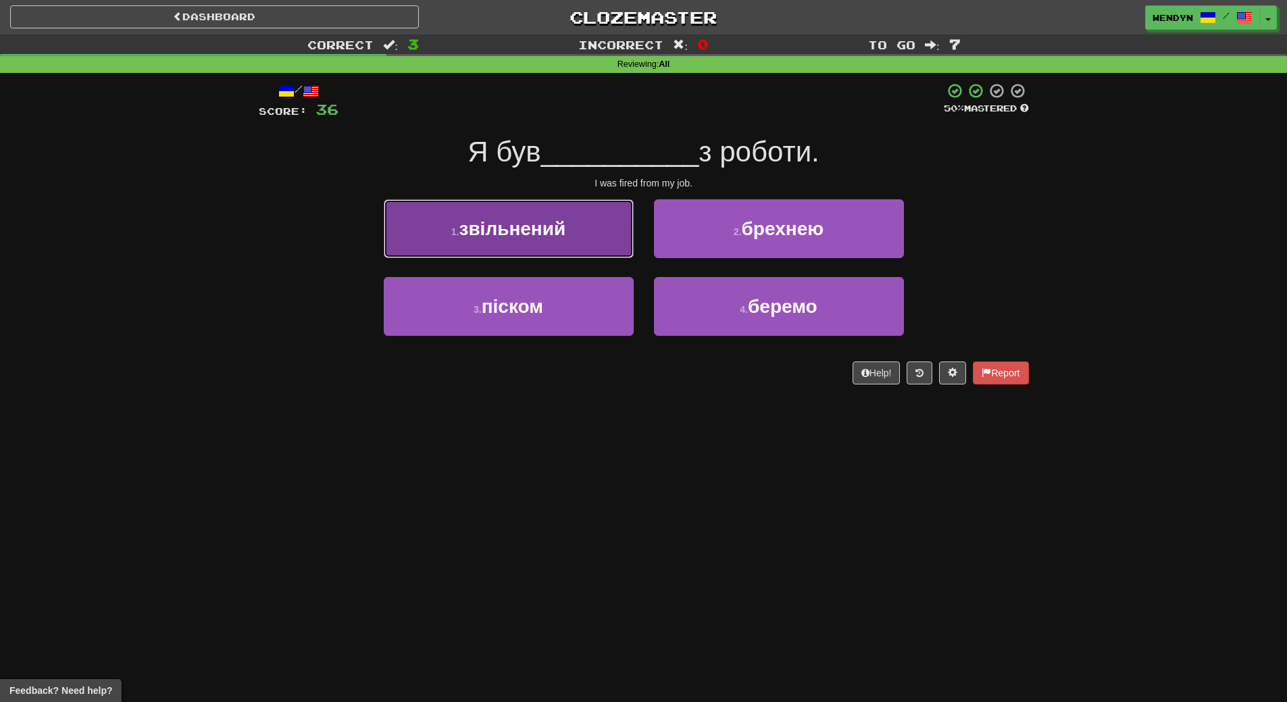
click at [568, 240] on button "1 . звільнений" at bounding box center [509, 228] width 250 height 59
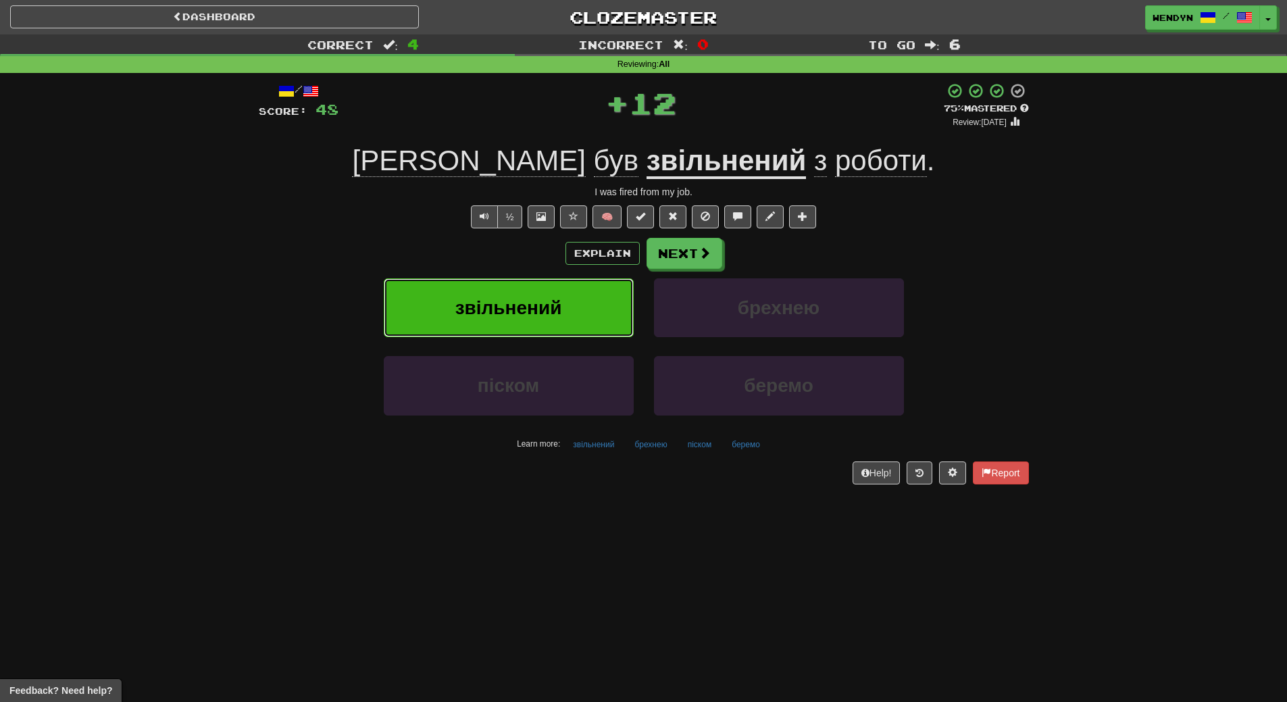
click at [572, 299] on button "звільнений" at bounding box center [509, 307] width 250 height 59
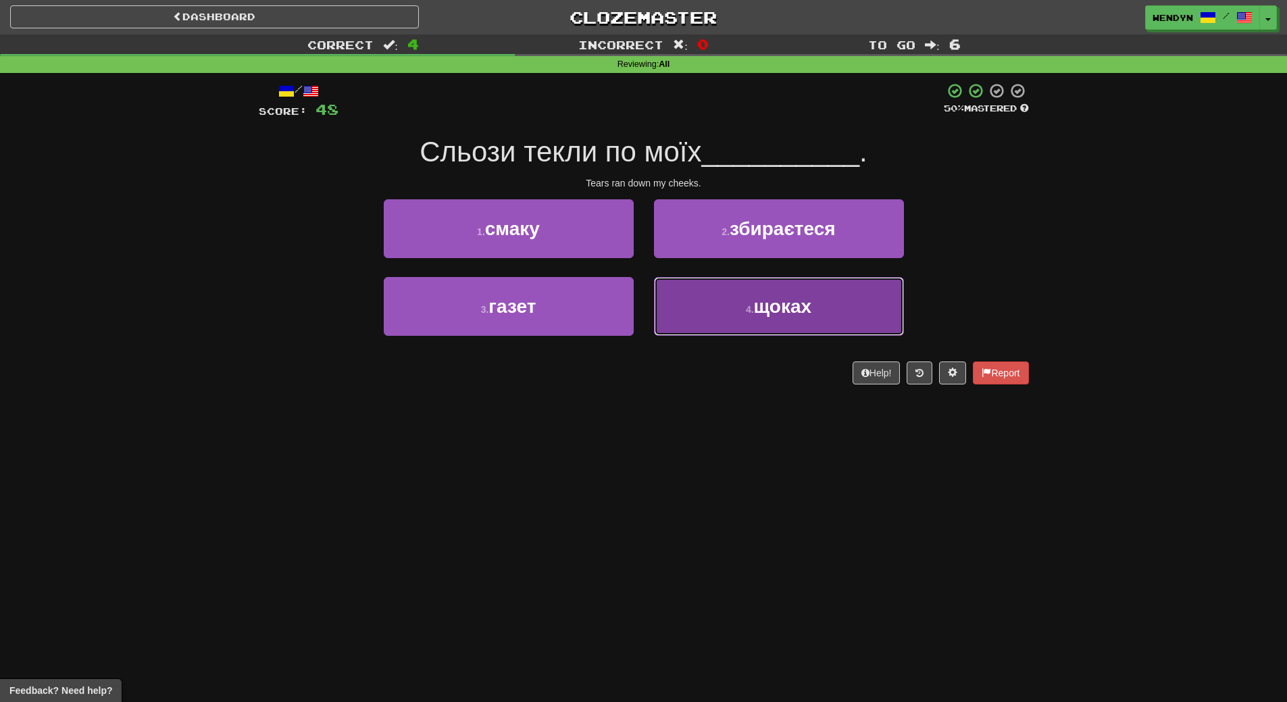
click at [793, 320] on button "4 . щоках" at bounding box center [779, 306] width 250 height 59
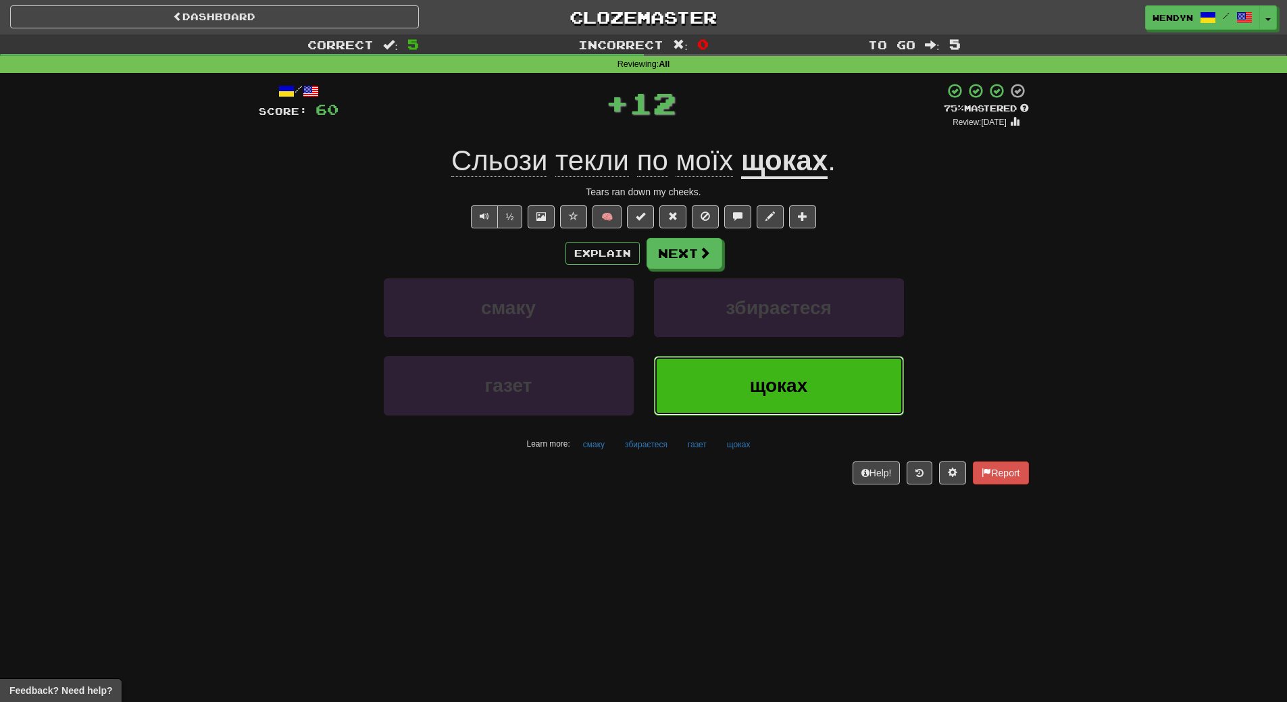
click at [780, 375] on span "щоках" at bounding box center [779, 385] width 58 height 21
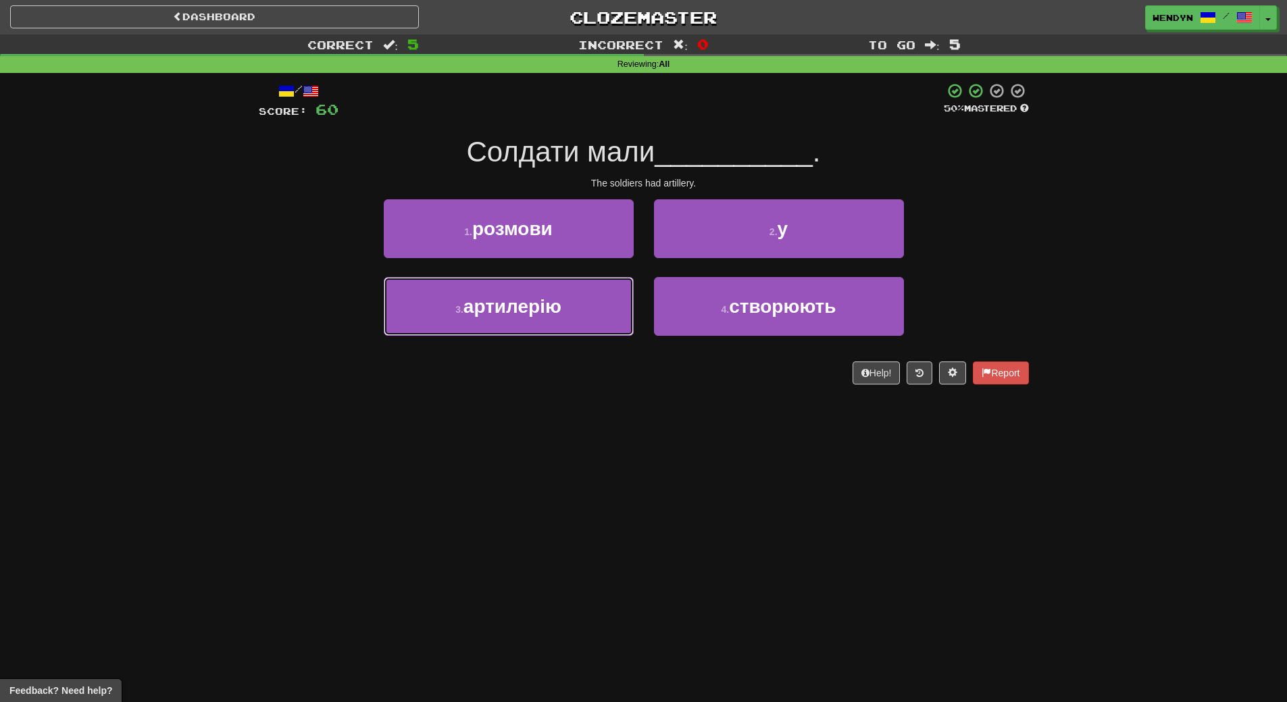
drag, startPoint x: 557, startPoint y: 322, endPoint x: 557, endPoint y: 343, distance: 21.0
click at [557, 325] on button "3 . артилерію" at bounding box center [509, 306] width 250 height 59
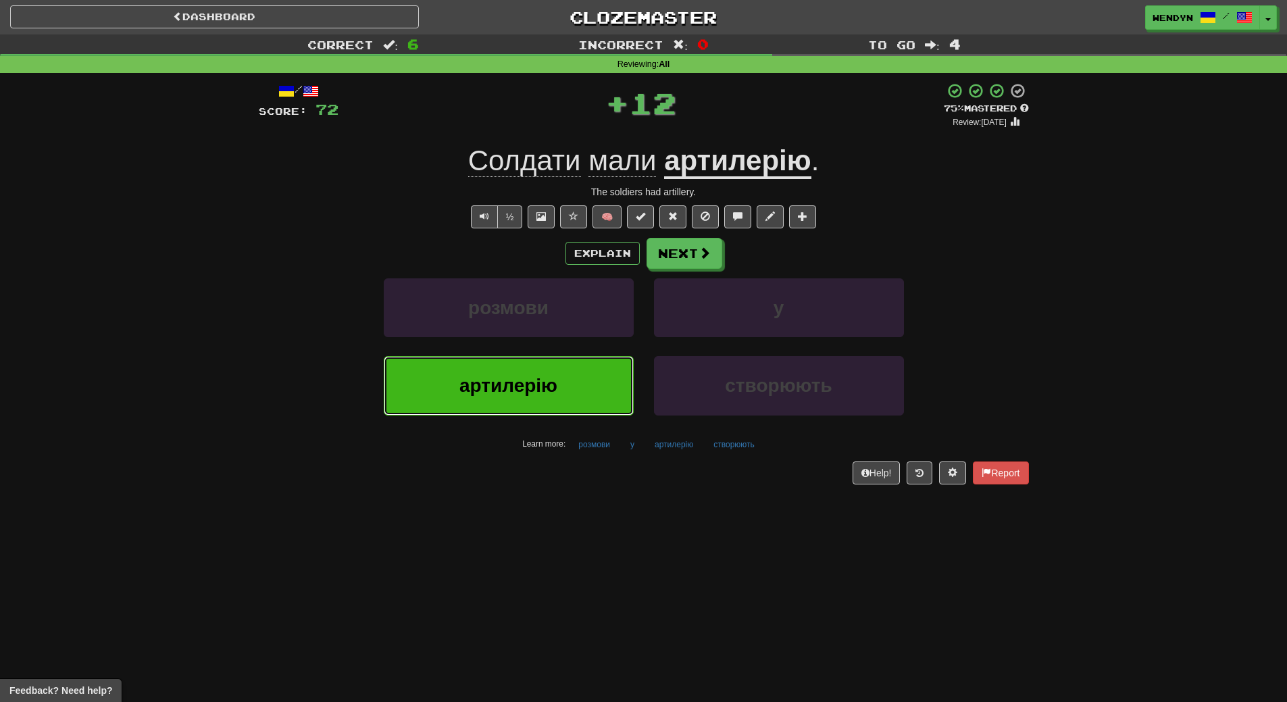
click at [559, 389] on button "артилерію" at bounding box center [509, 385] width 250 height 59
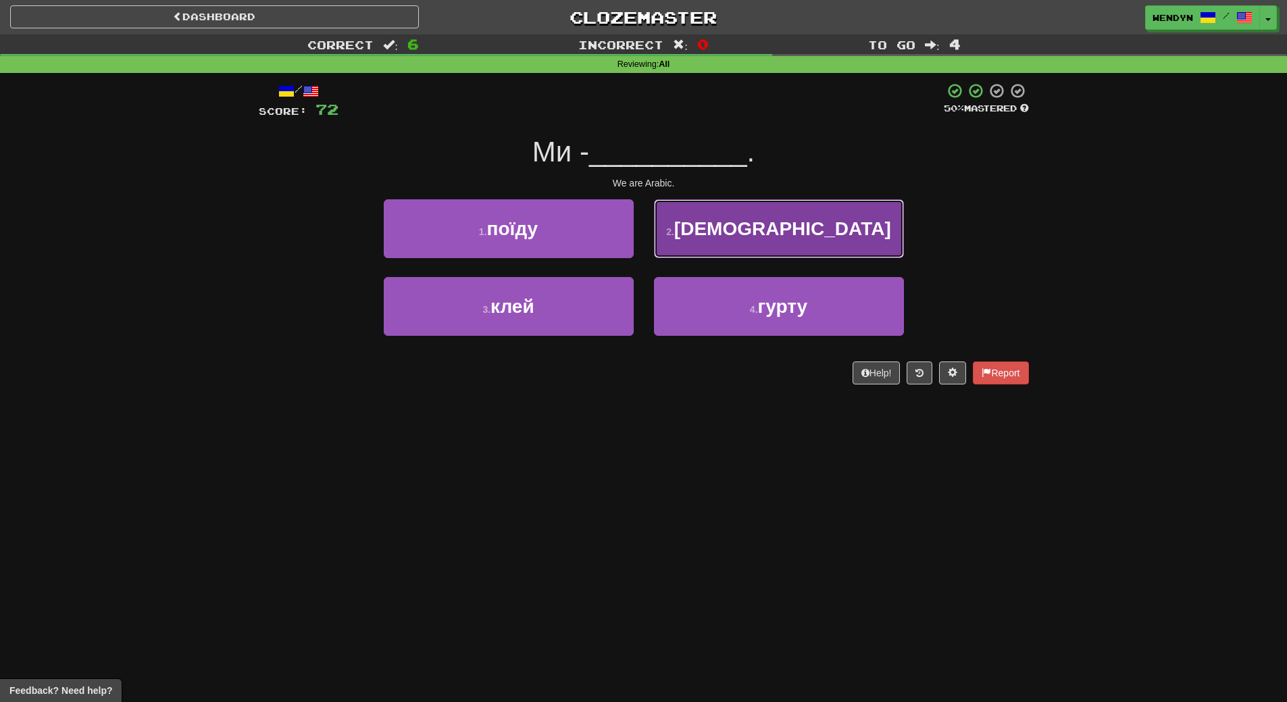
click at [844, 218] on button "2 . араби" at bounding box center [779, 228] width 250 height 59
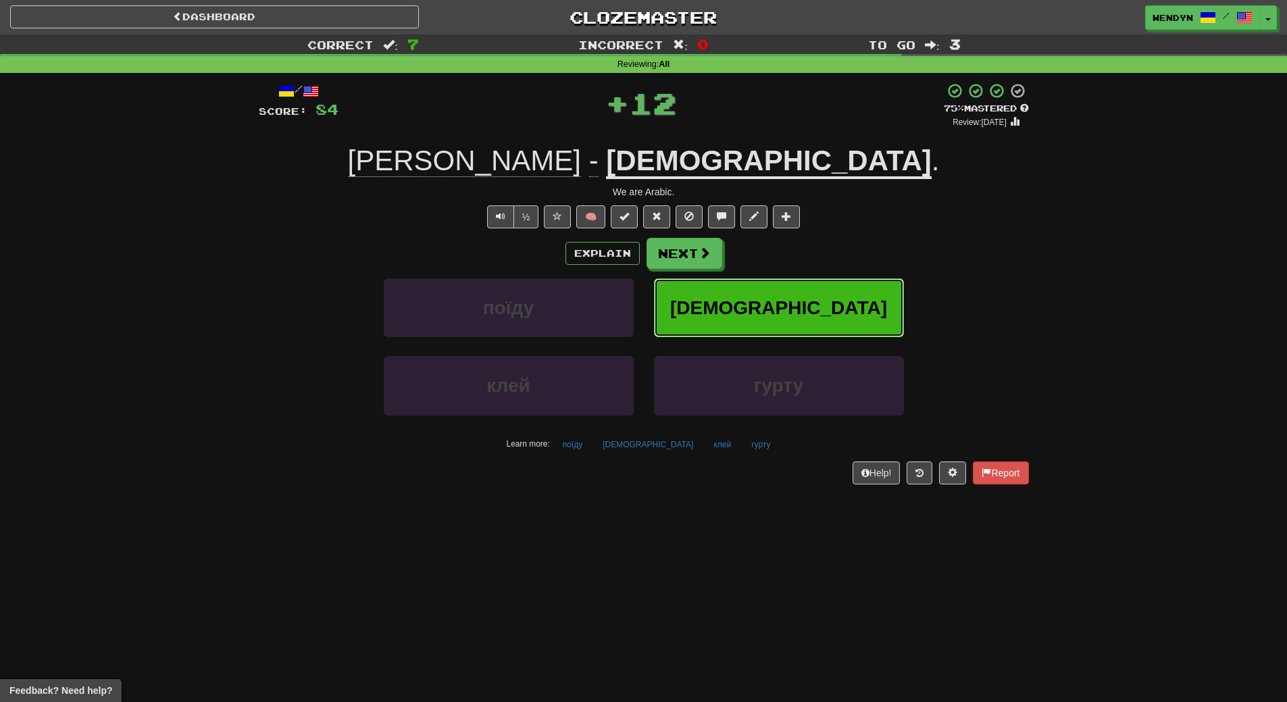
click at [832, 328] on button "араби" at bounding box center [779, 307] width 250 height 59
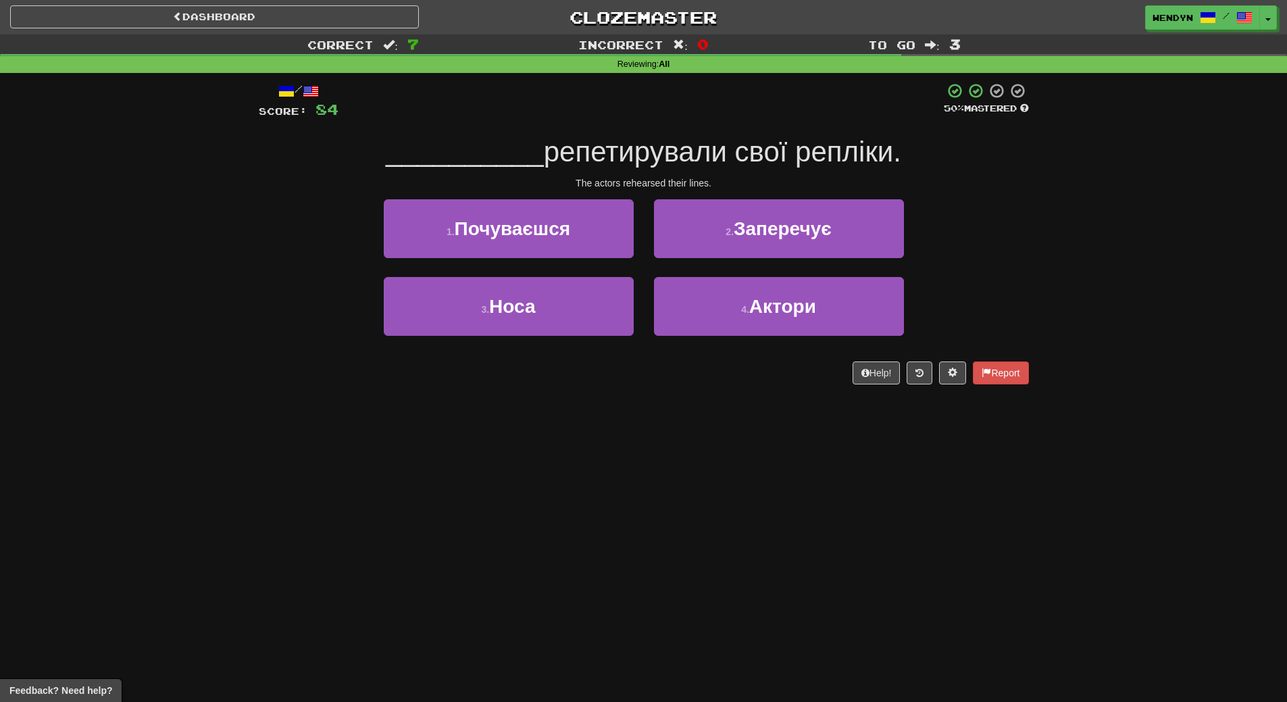
click at [699, 424] on div "Dashboard Clozemaster WendyN / Toggle Dropdown Dashboard Leaderboard Activity F…" at bounding box center [643, 351] width 1287 height 702
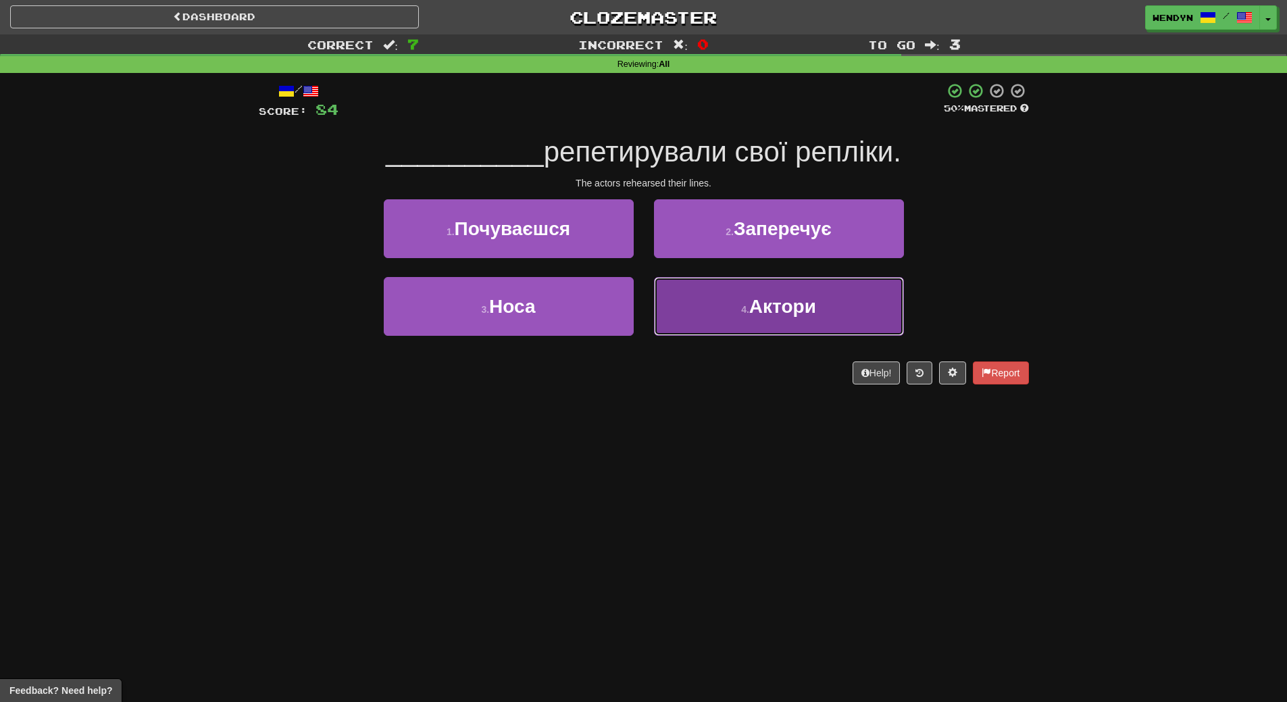
click at [749, 300] on button "4 . Актори" at bounding box center [779, 306] width 250 height 59
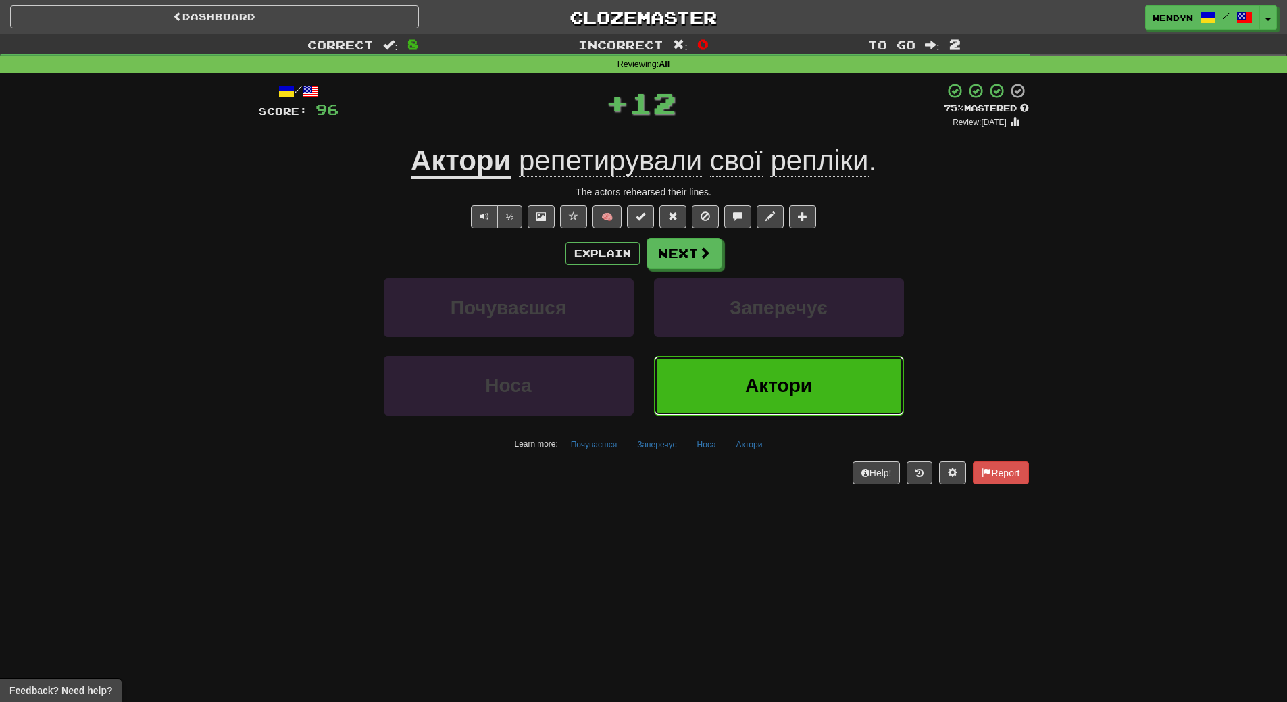
drag, startPoint x: 752, startPoint y: 398, endPoint x: 730, endPoint y: 429, distance: 37.9
click at [752, 399] on button "Актори" at bounding box center [779, 385] width 250 height 59
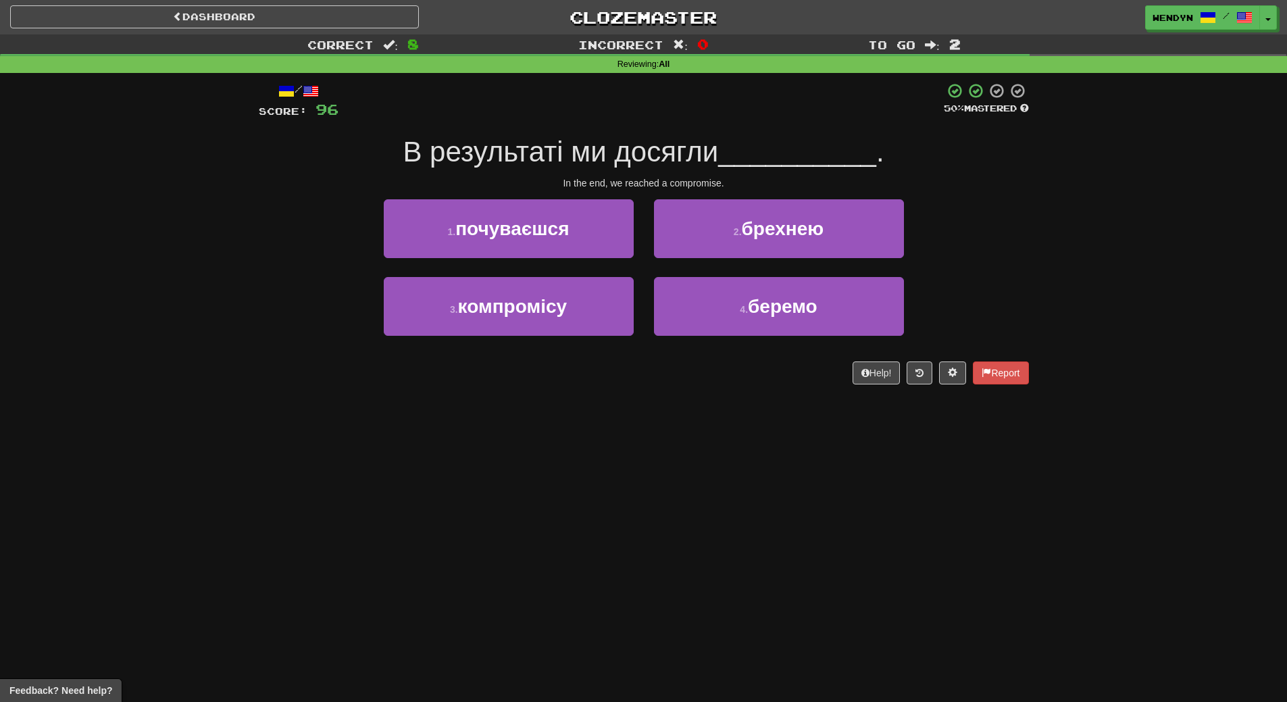
click at [637, 474] on div "Dashboard Clozemaster WendyN / Toggle Dropdown Dashboard Leaderboard Activity F…" at bounding box center [643, 351] width 1287 height 702
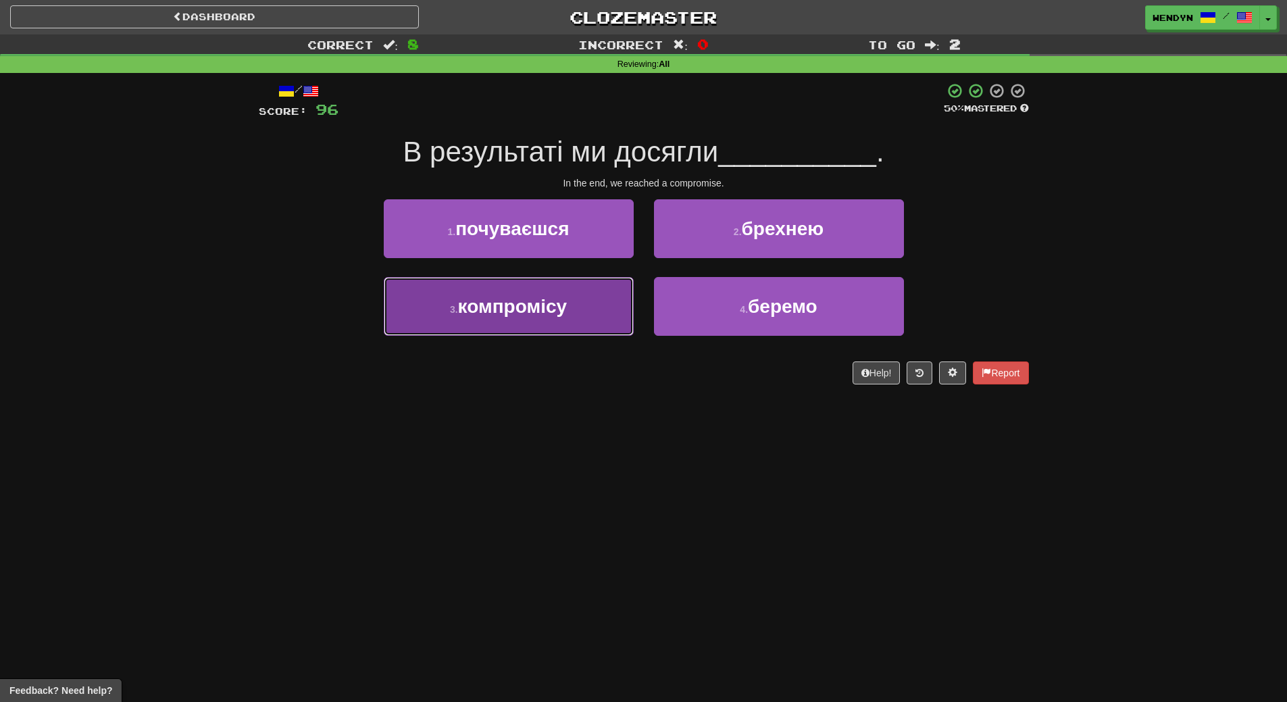
click at [604, 309] on button "3 . компромісу" at bounding box center [509, 306] width 250 height 59
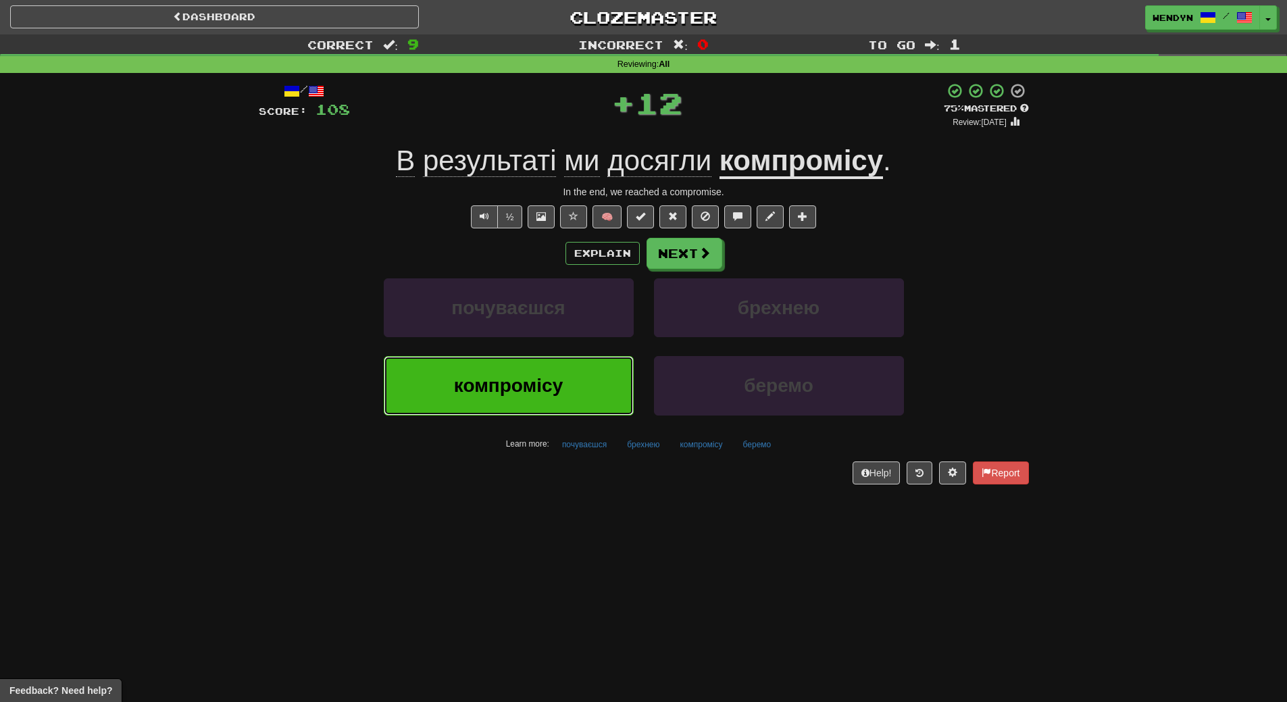
click at [603, 380] on button "компромісу" at bounding box center [509, 385] width 250 height 59
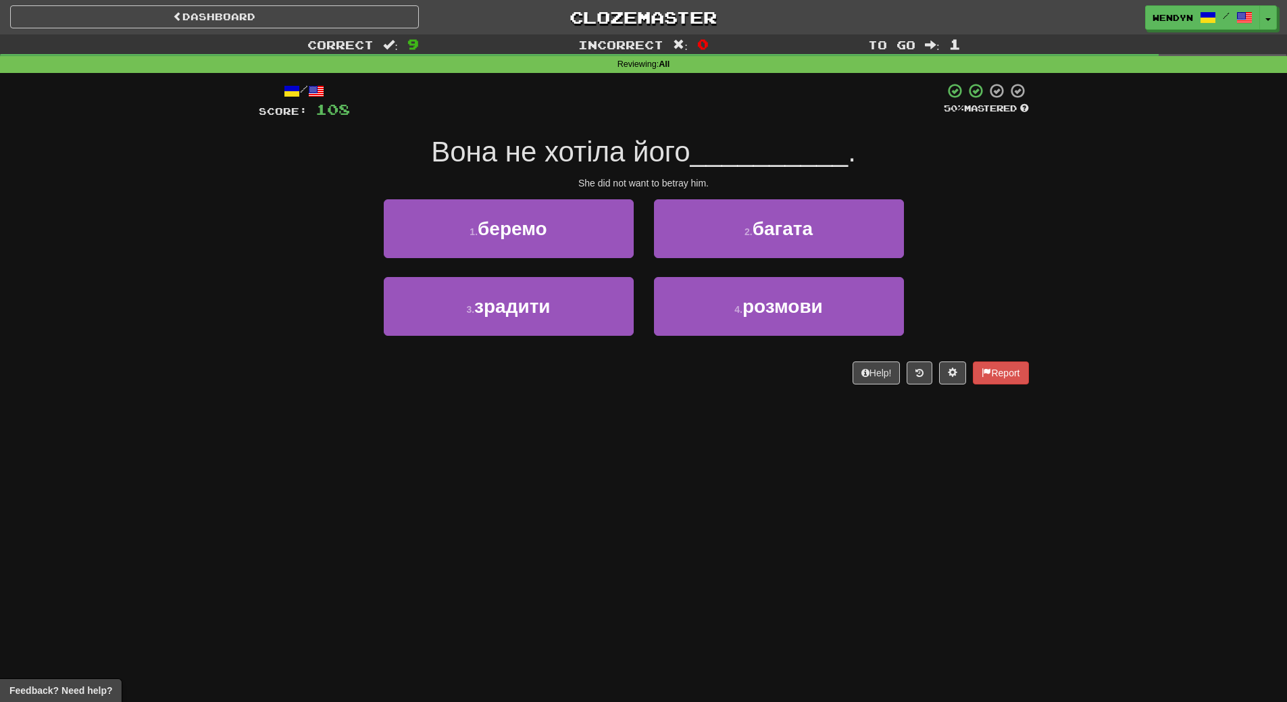
click at [582, 427] on div "Dashboard Clozemaster WendyN / Toggle Dropdown Dashboard Leaderboard Activity F…" at bounding box center [643, 351] width 1287 height 702
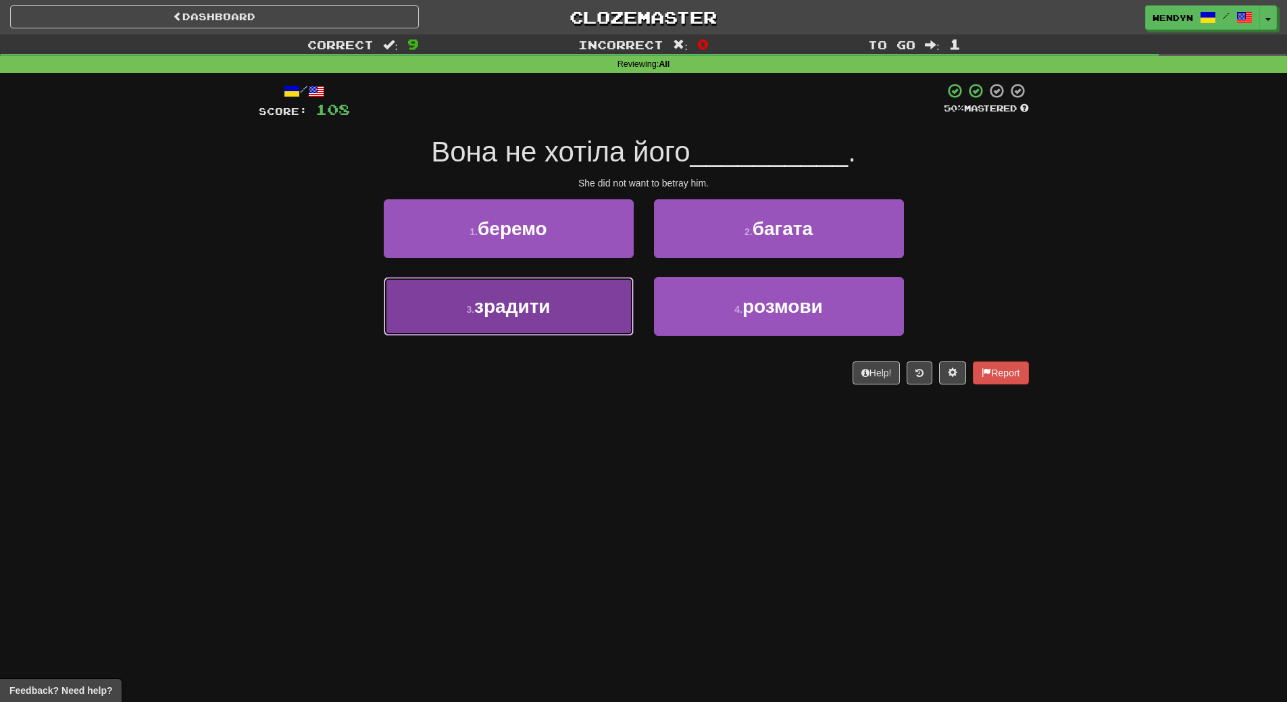
click at [578, 320] on button "3 . зрадити" at bounding box center [509, 306] width 250 height 59
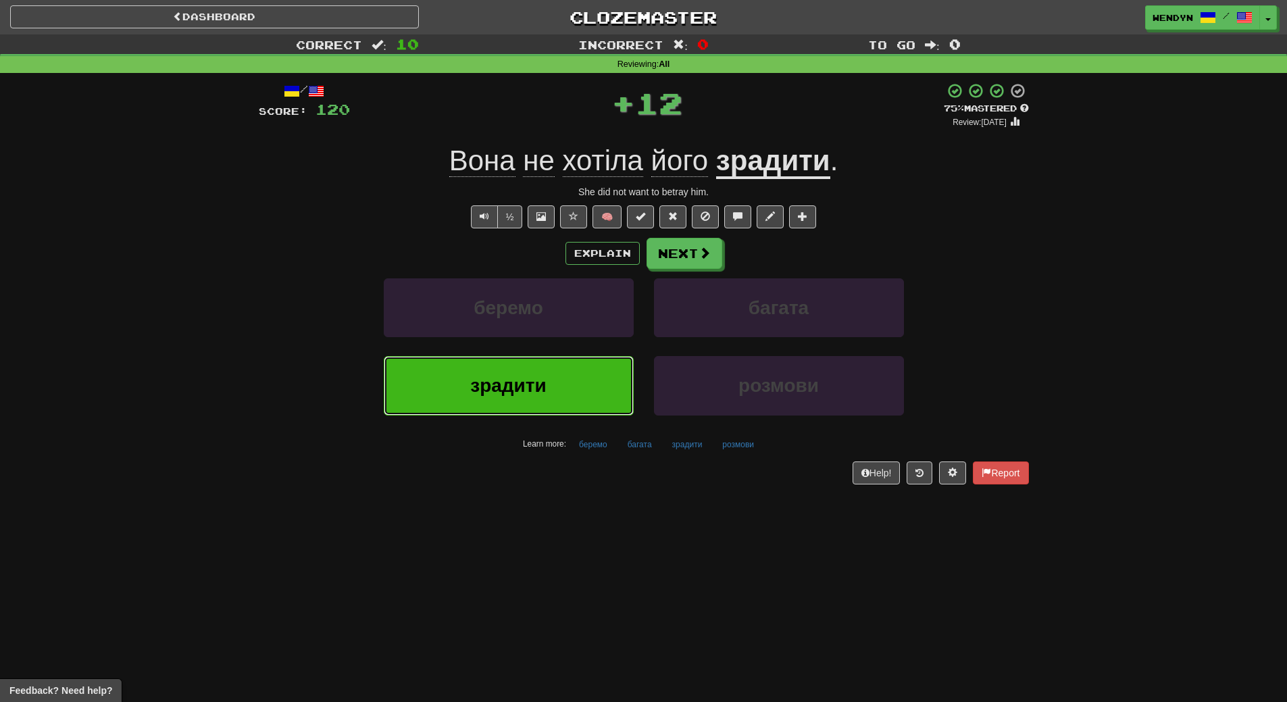
click at [594, 374] on button "зрадити" at bounding box center [509, 385] width 250 height 59
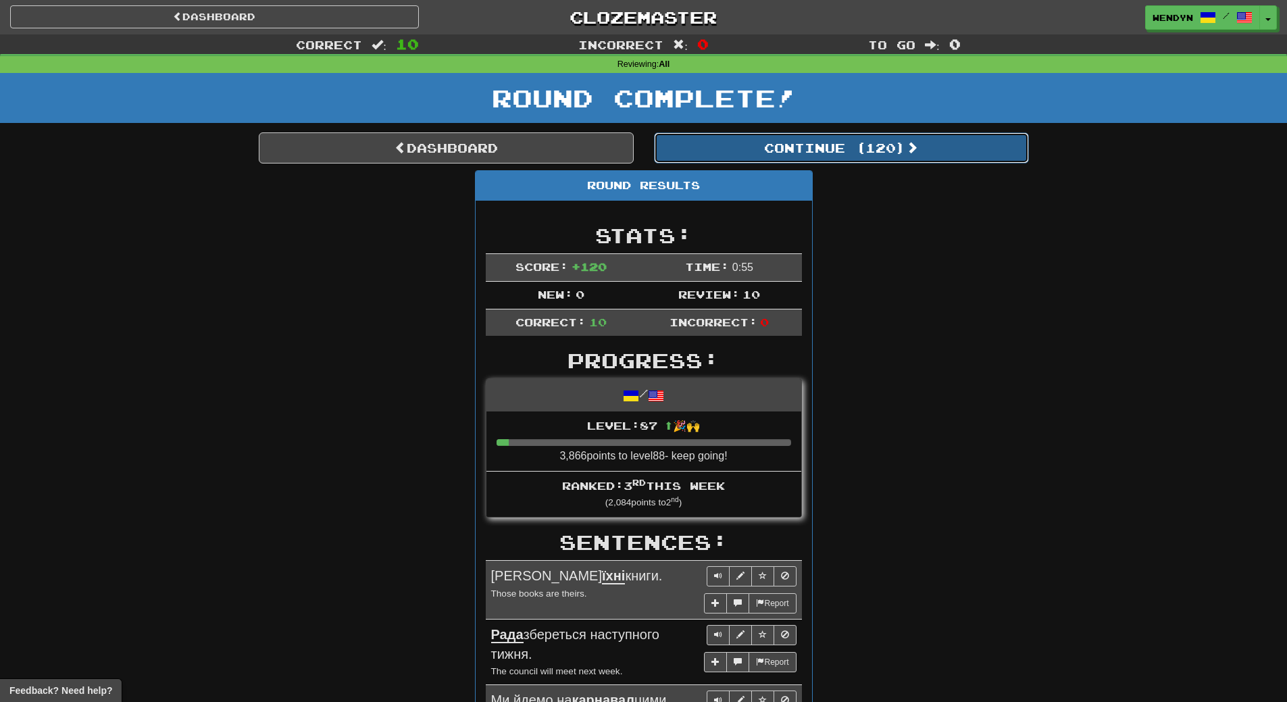
click at [877, 151] on button "Continue ( 120 )" at bounding box center [841, 147] width 375 height 31
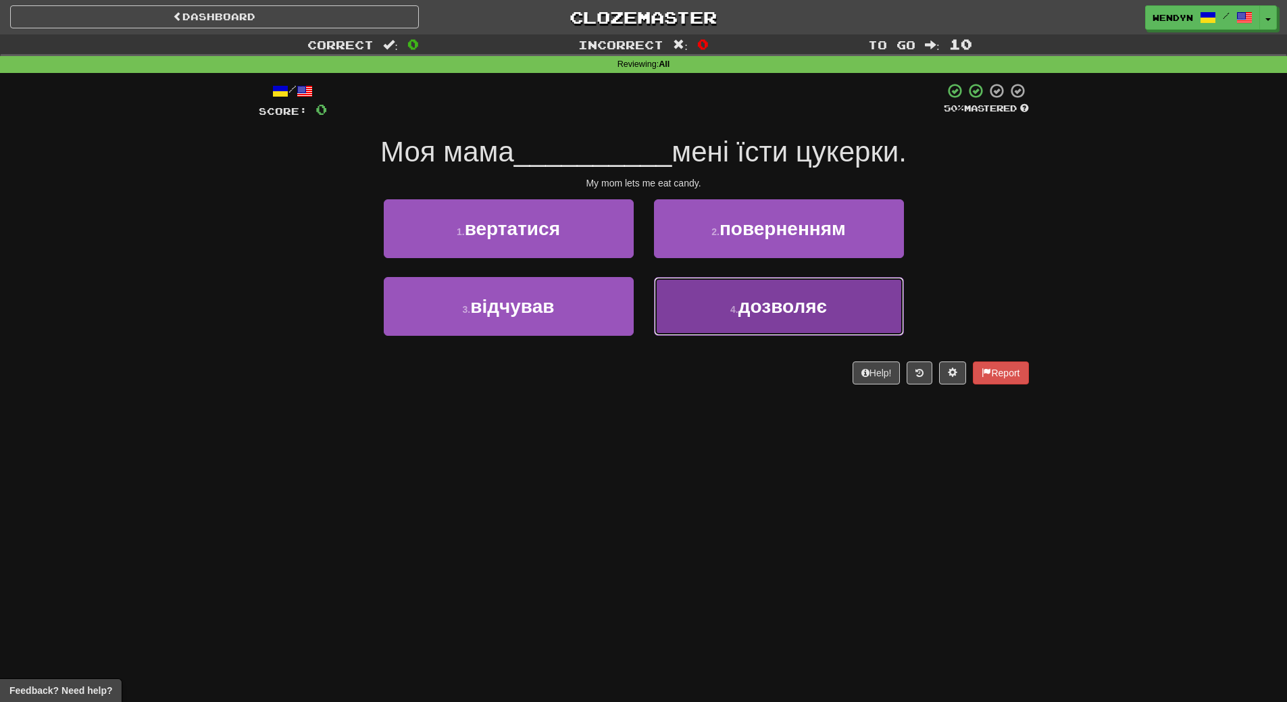
click at [790, 310] on span "дозволяє" at bounding box center [782, 306] width 89 height 21
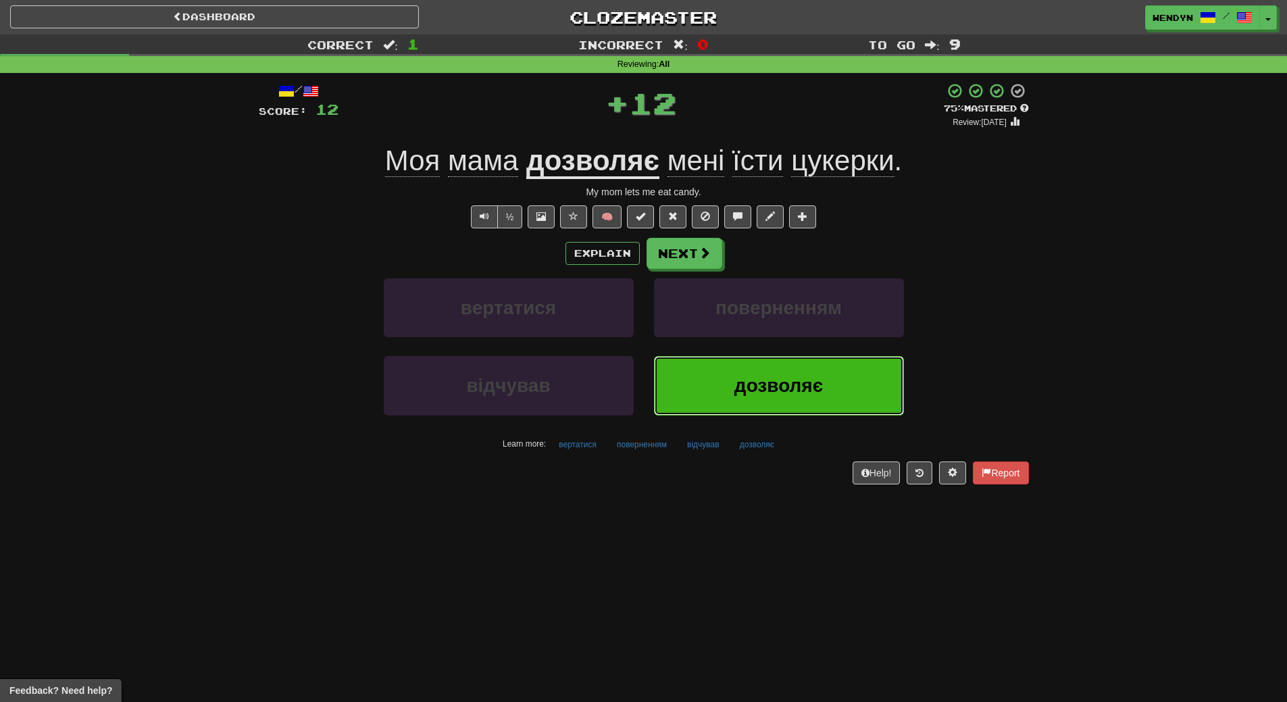
click at [788, 378] on span "дозволяє" at bounding box center [778, 385] width 89 height 21
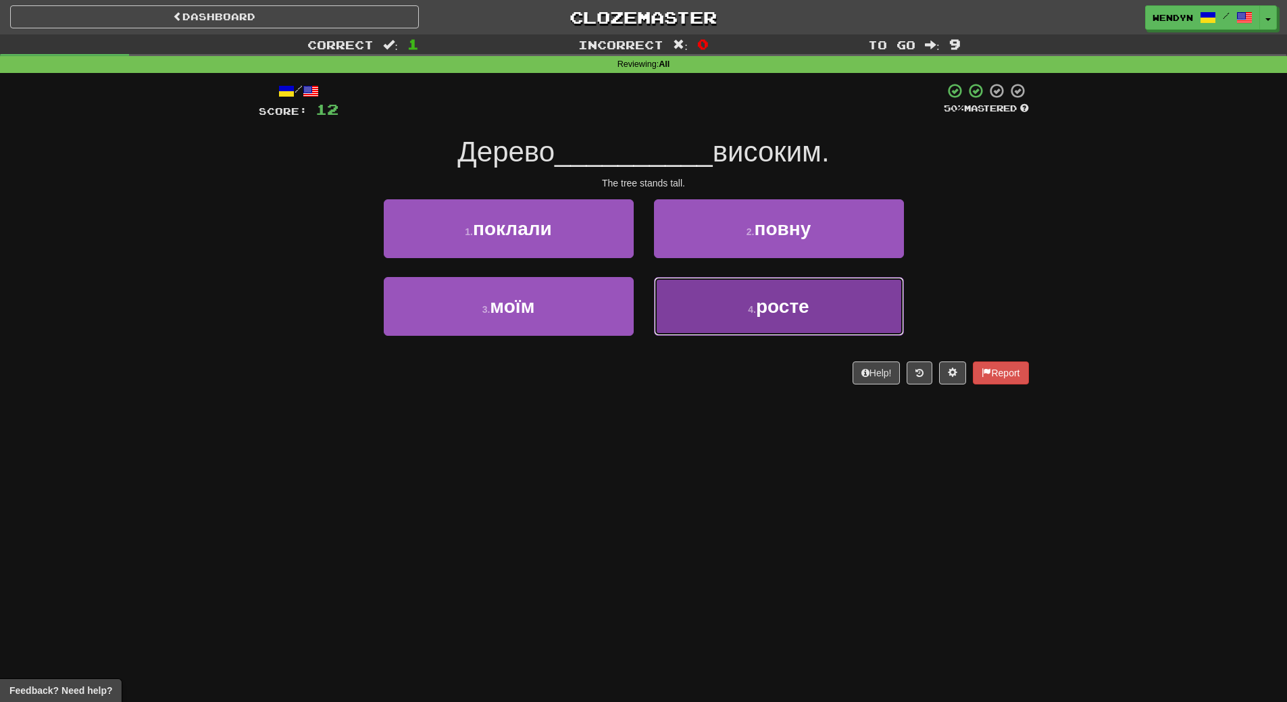
click at [788, 322] on button "4 . росте" at bounding box center [779, 306] width 250 height 59
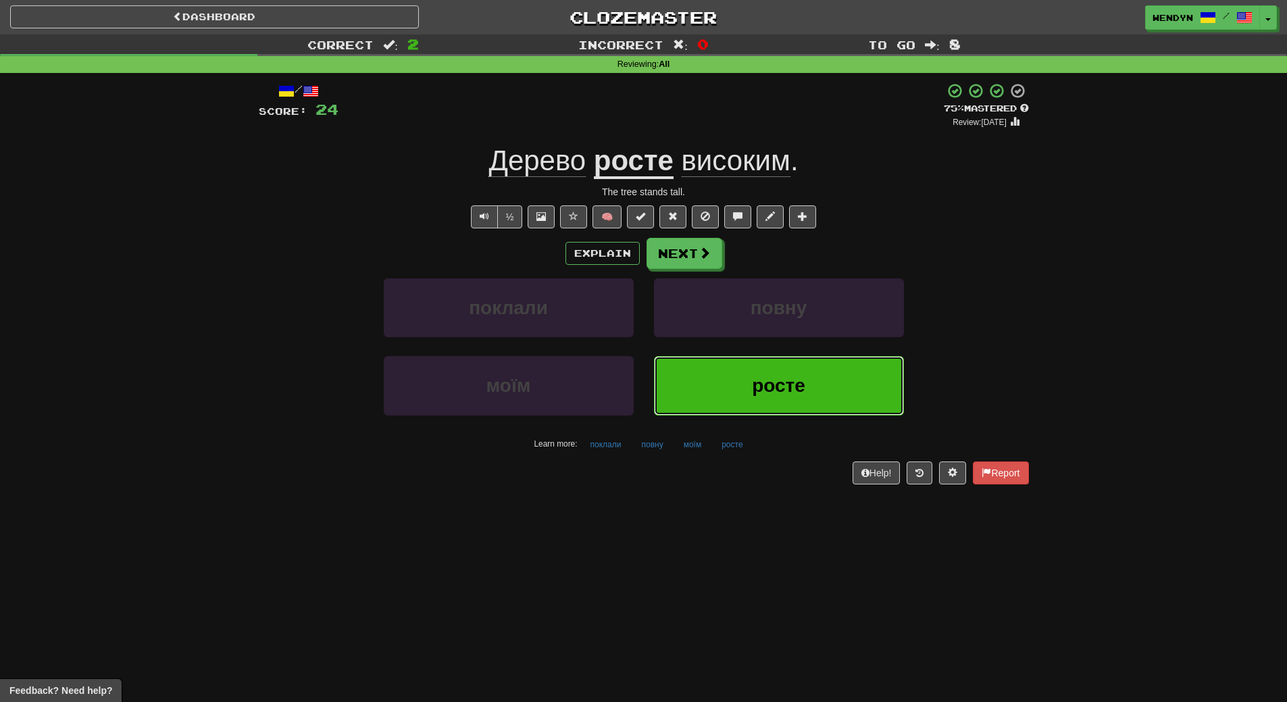
click at [757, 384] on span "росте" at bounding box center [778, 385] width 53 height 21
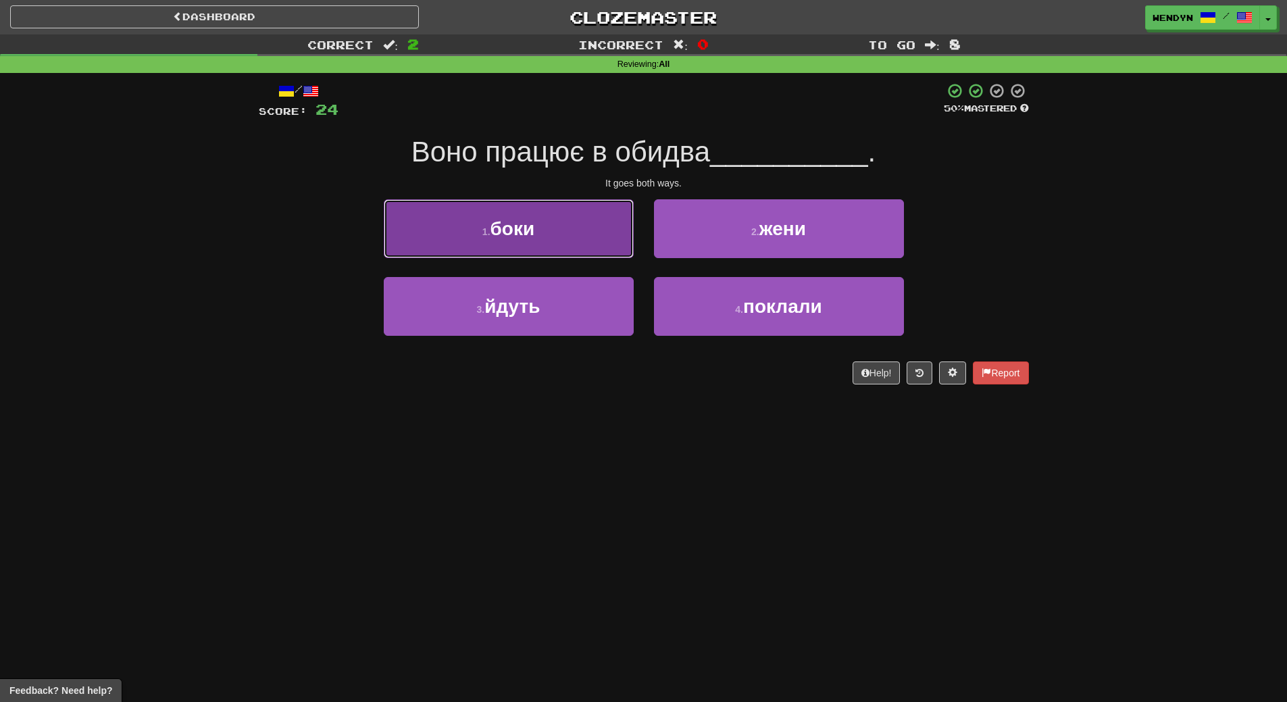
click at [559, 236] on button "1 . боки" at bounding box center [509, 228] width 250 height 59
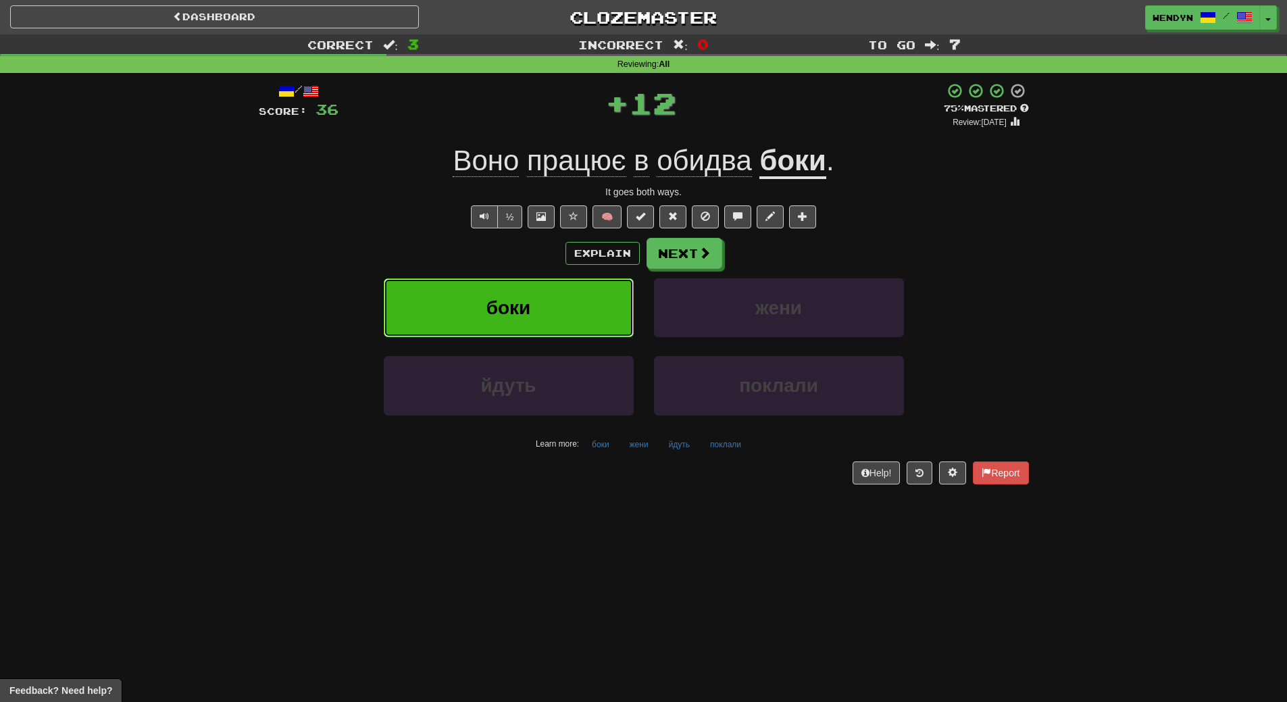
click at [555, 303] on button "боки" at bounding box center [509, 307] width 250 height 59
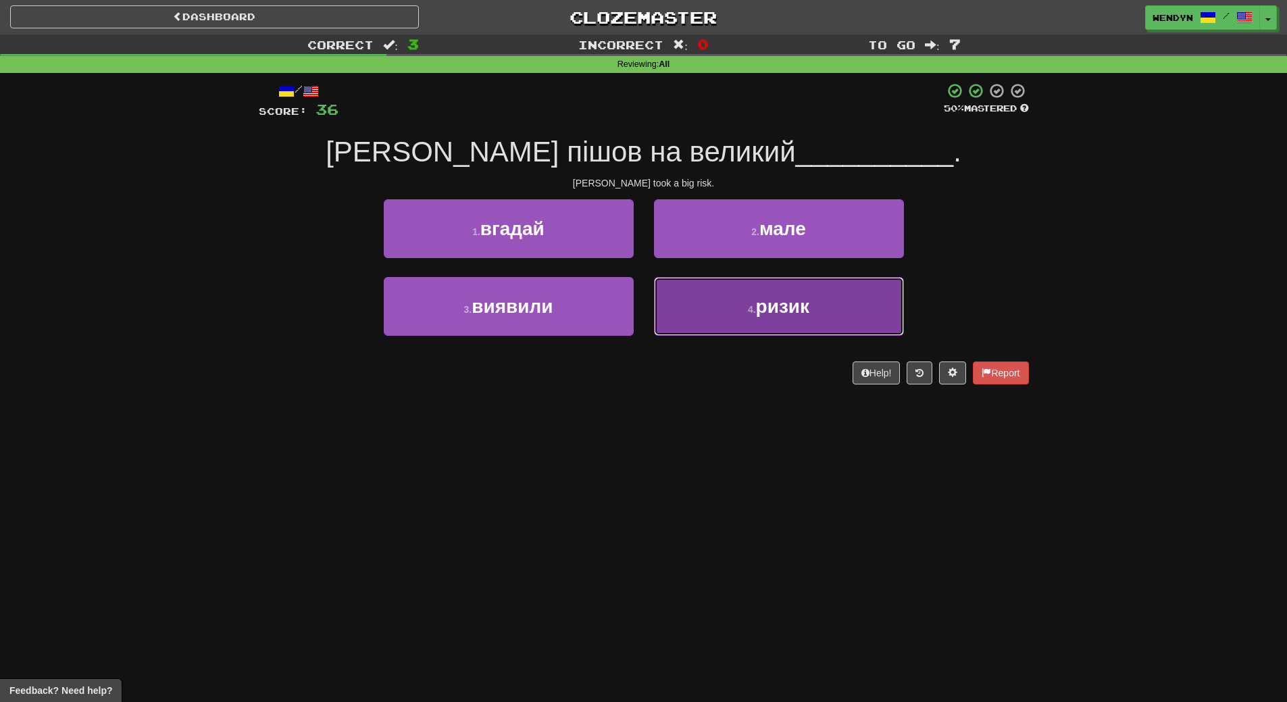
click at [763, 324] on button "4 . ризик" at bounding box center [779, 306] width 250 height 59
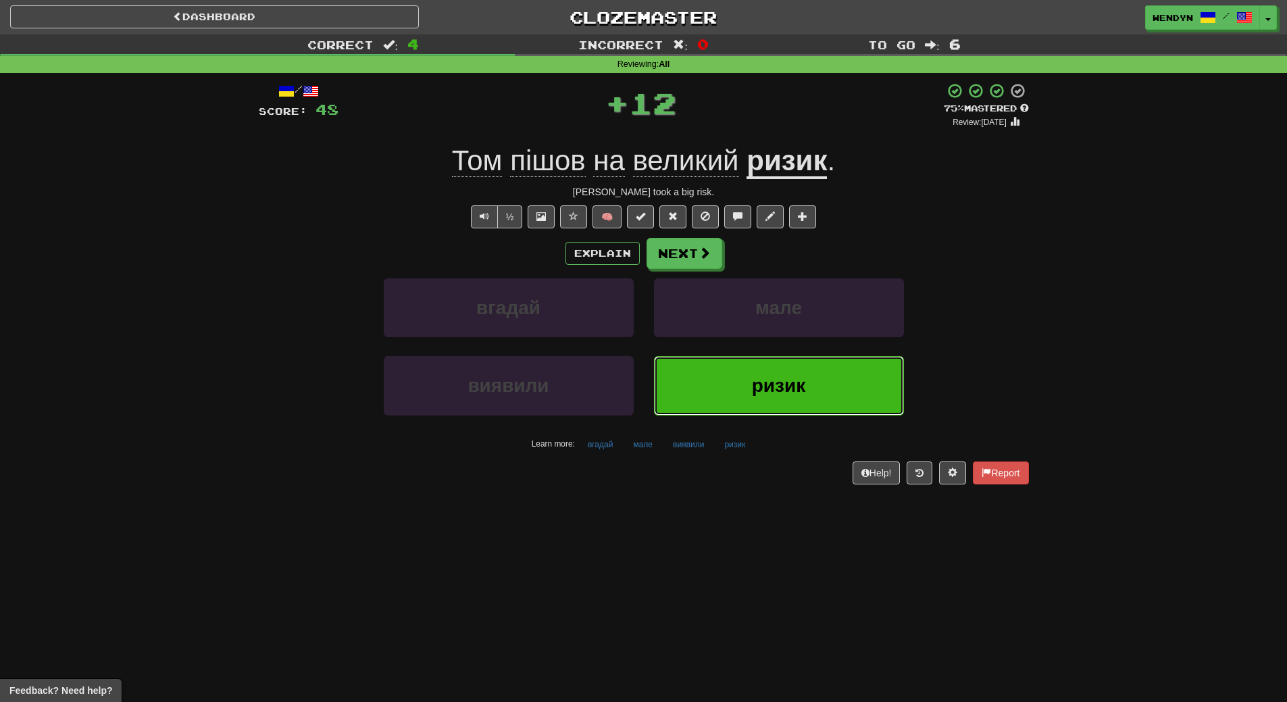
click at [758, 375] on span "ризик" at bounding box center [778, 385] width 53 height 21
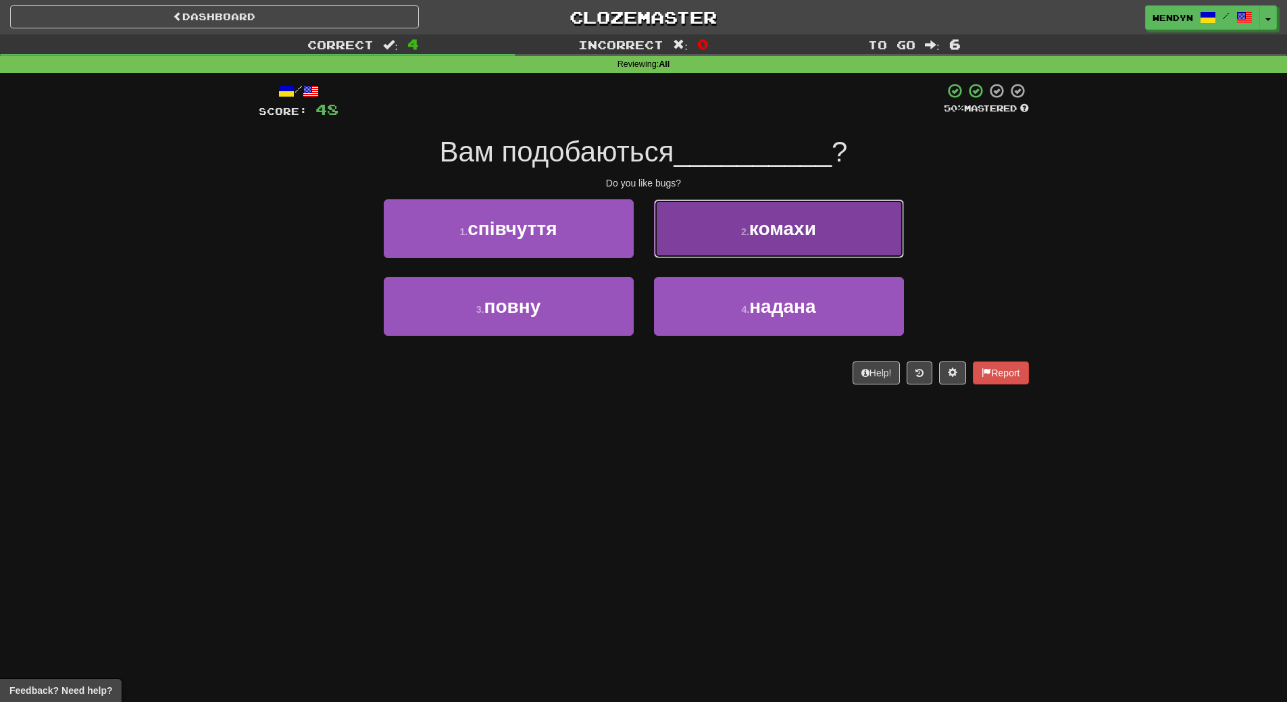
click at [848, 236] on button "2 . комахи" at bounding box center [779, 228] width 250 height 59
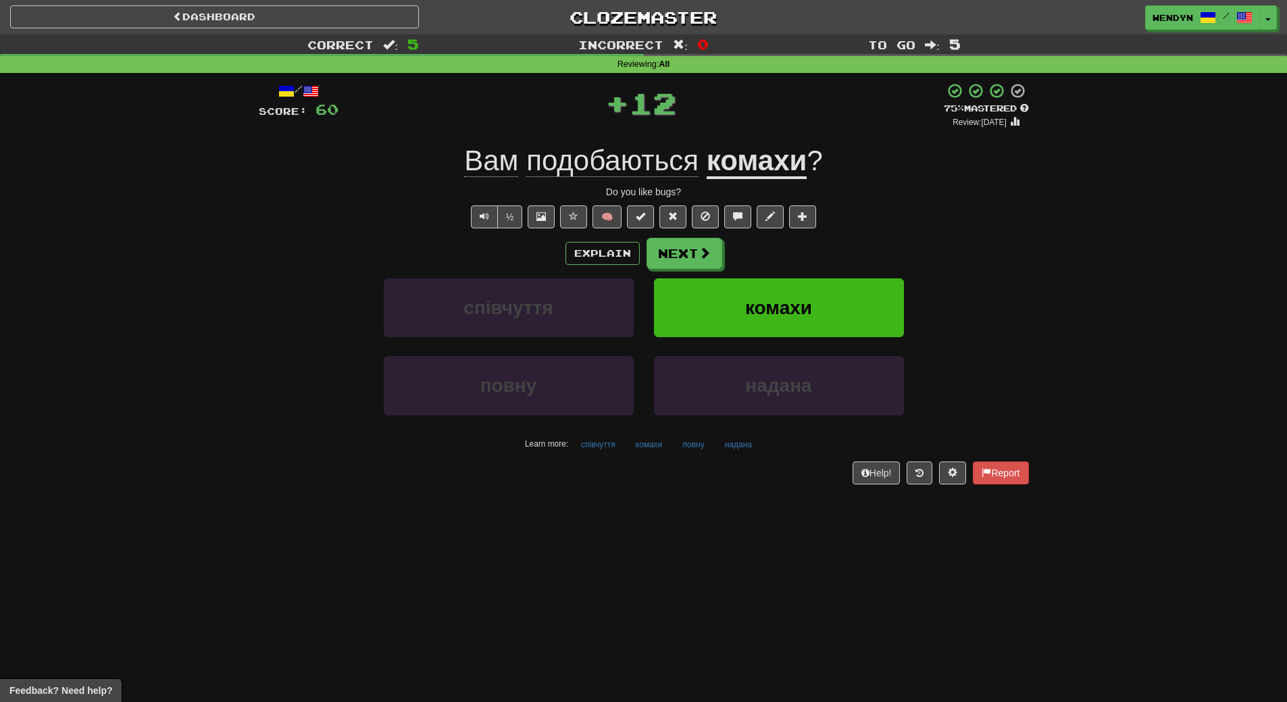
click at [844, 228] on div "/ Score: 60 + 12 75 % Mastered Review: 2025-10-21 Вам подобаються комахи ? Do y…" at bounding box center [644, 282] width 770 height 401
click at [841, 289] on button "комахи" at bounding box center [779, 307] width 250 height 59
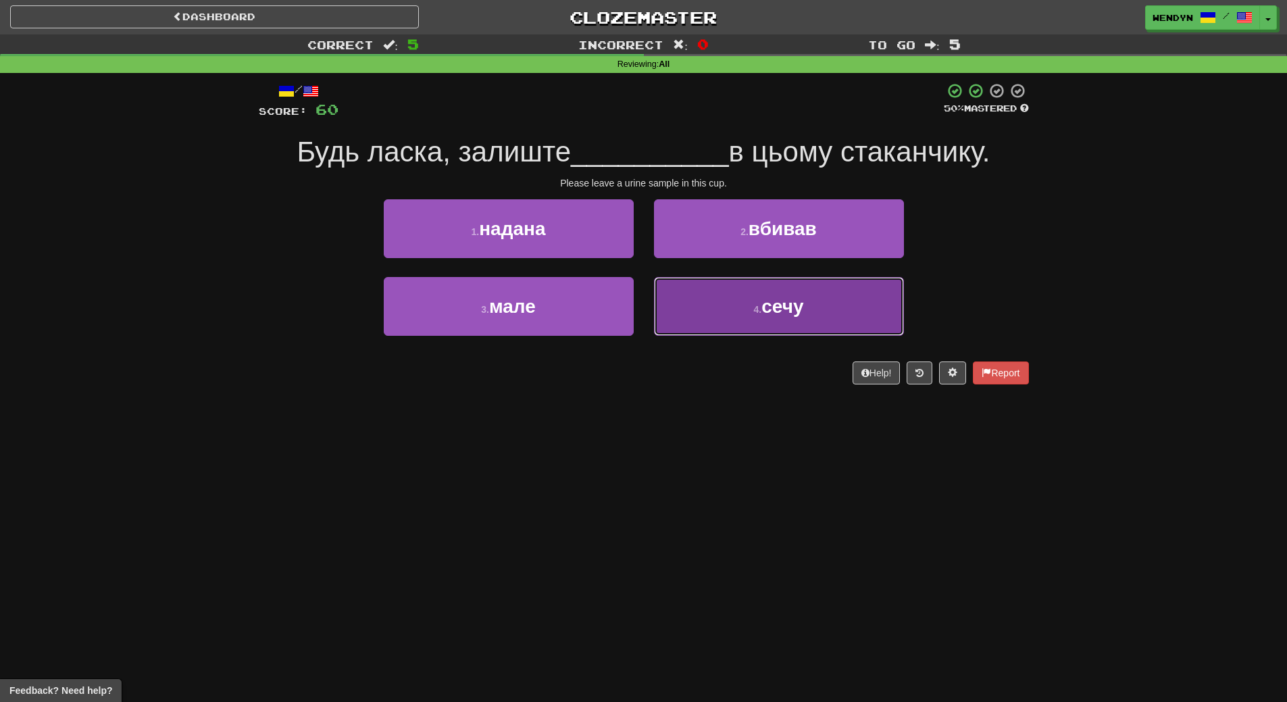
click at [798, 327] on button "4 . сечу" at bounding box center [779, 306] width 250 height 59
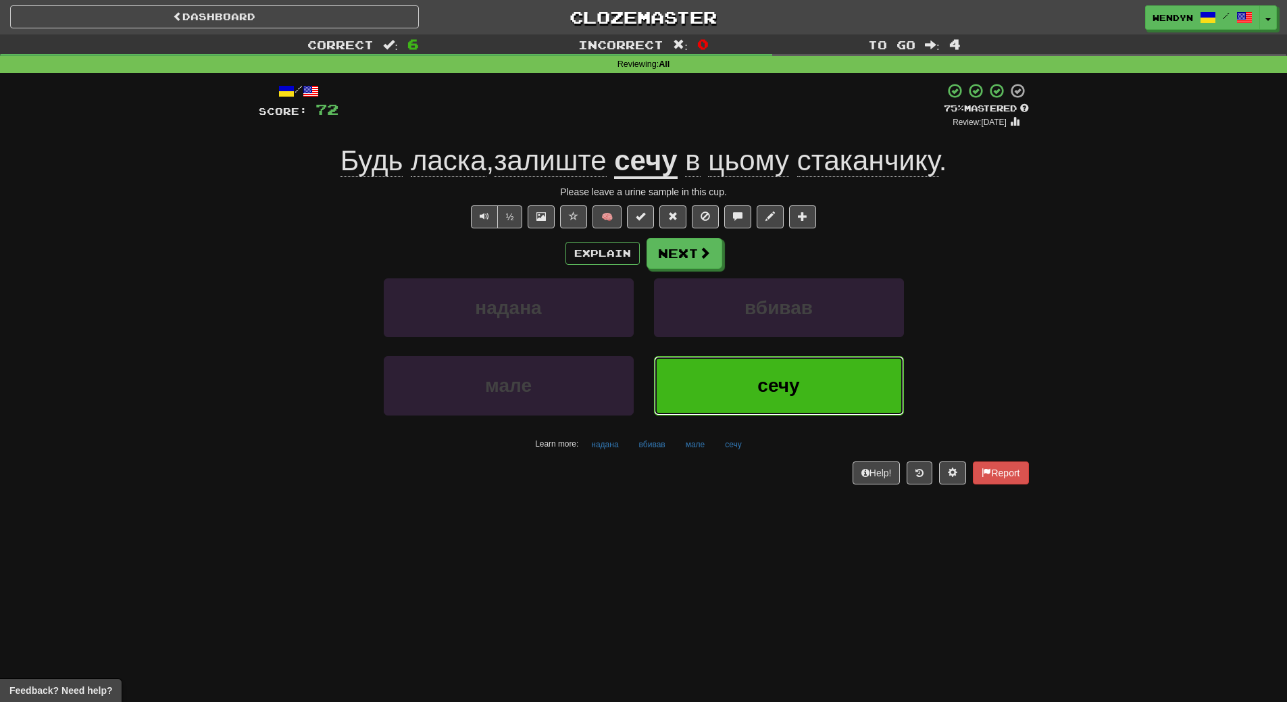
click at [780, 403] on button "сечу" at bounding box center [779, 385] width 250 height 59
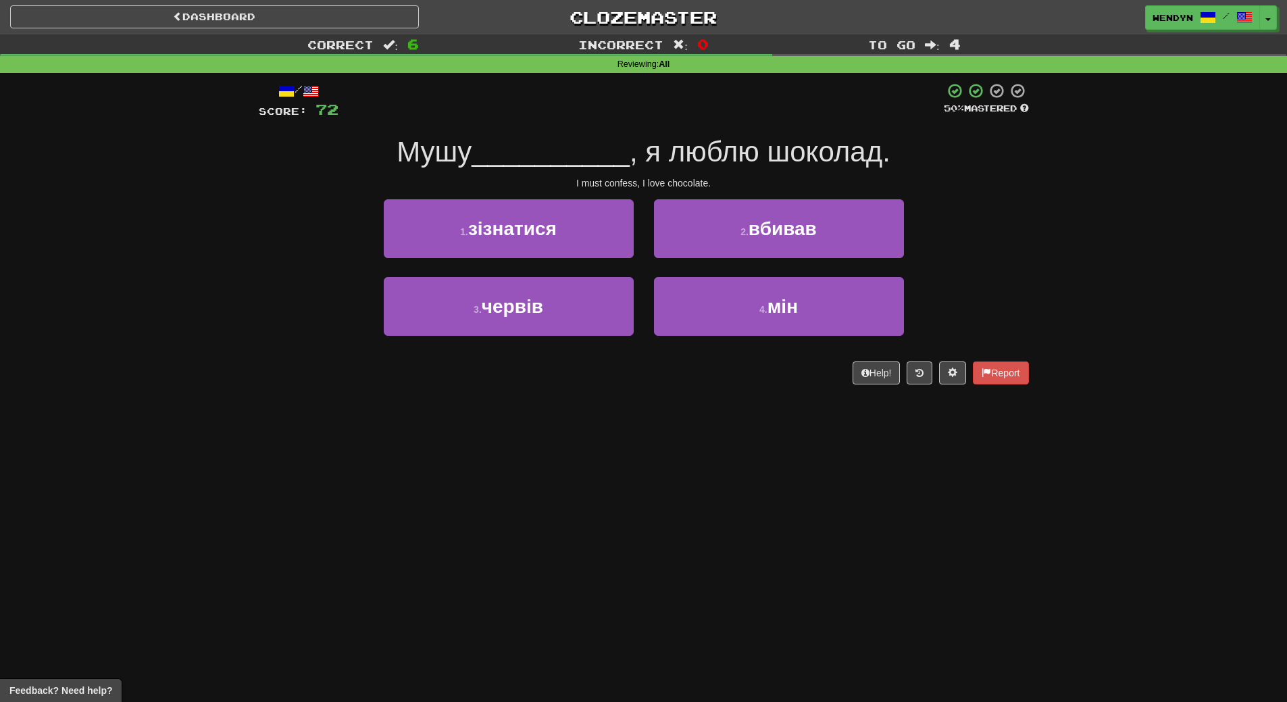
click at [736, 463] on div "Dashboard Clozemaster WendyN / Toggle Dropdown Dashboard Leaderboard Activity F…" at bounding box center [643, 351] width 1287 height 702
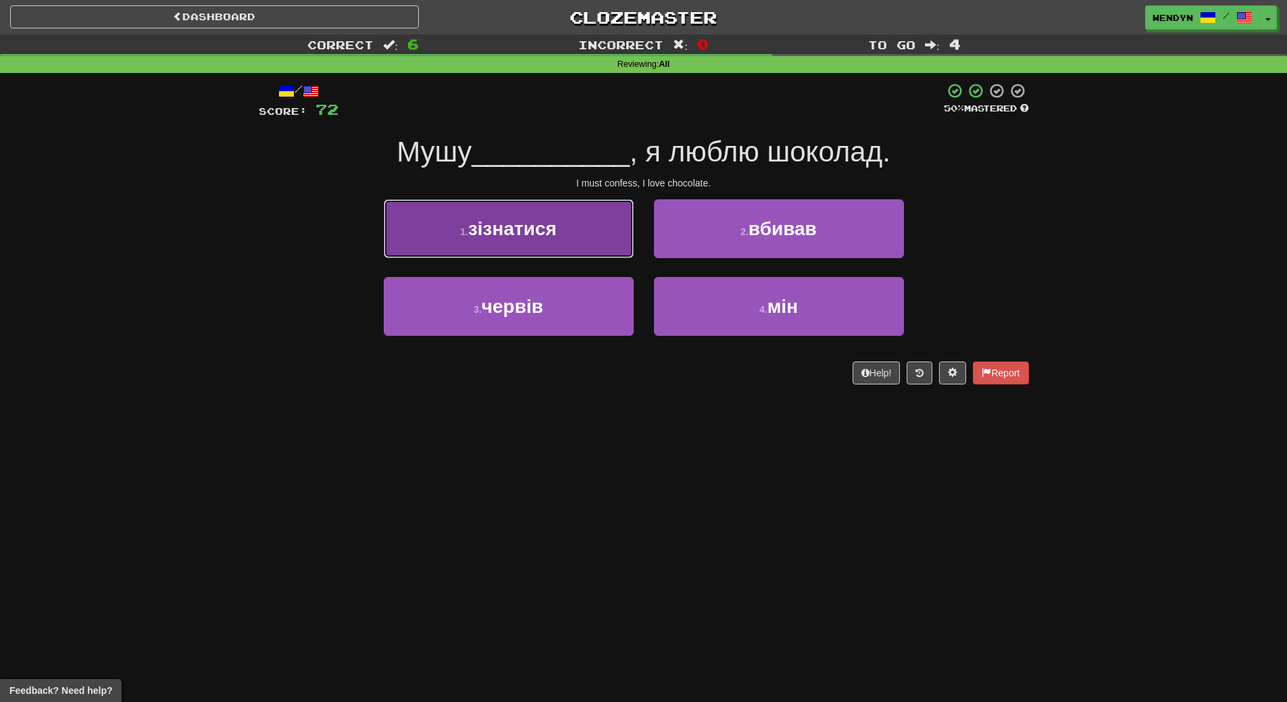
click at [577, 236] on button "1 . зізнатися" at bounding box center [509, 228] width 250 height 59
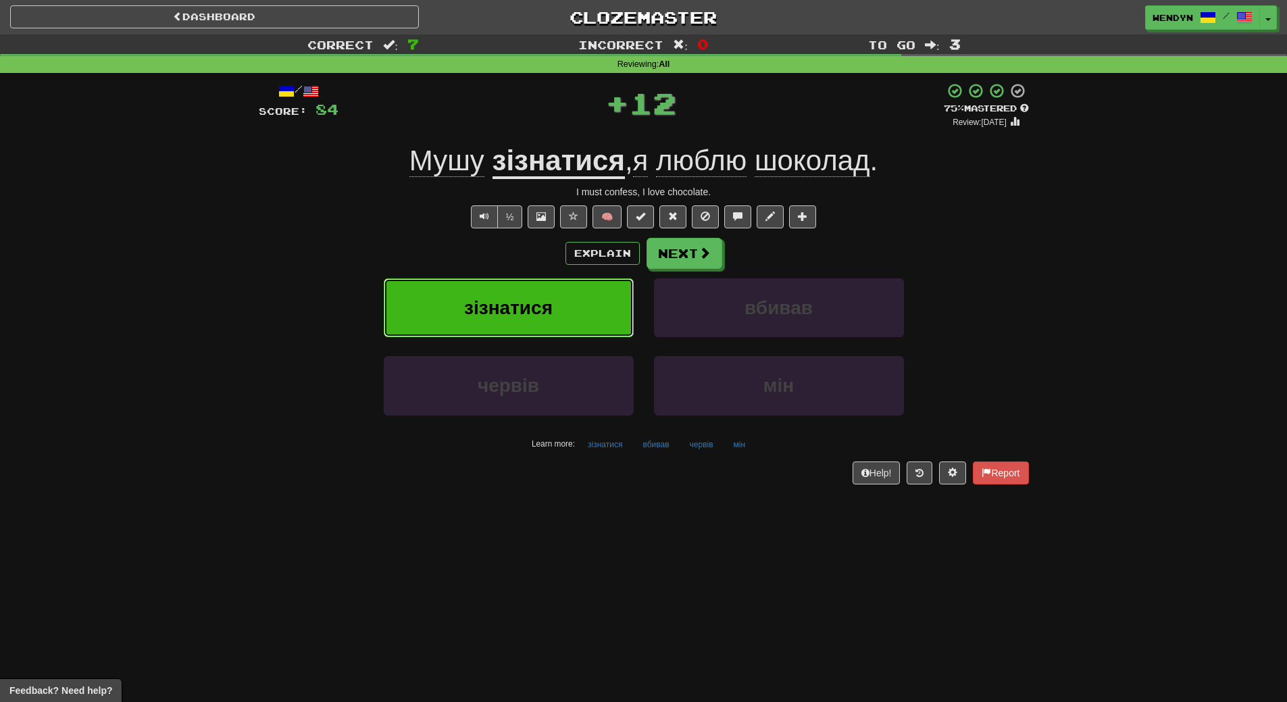
click at [574, 292] on button "зізнатися" at bounding box center [509, 307] width 250 height 59
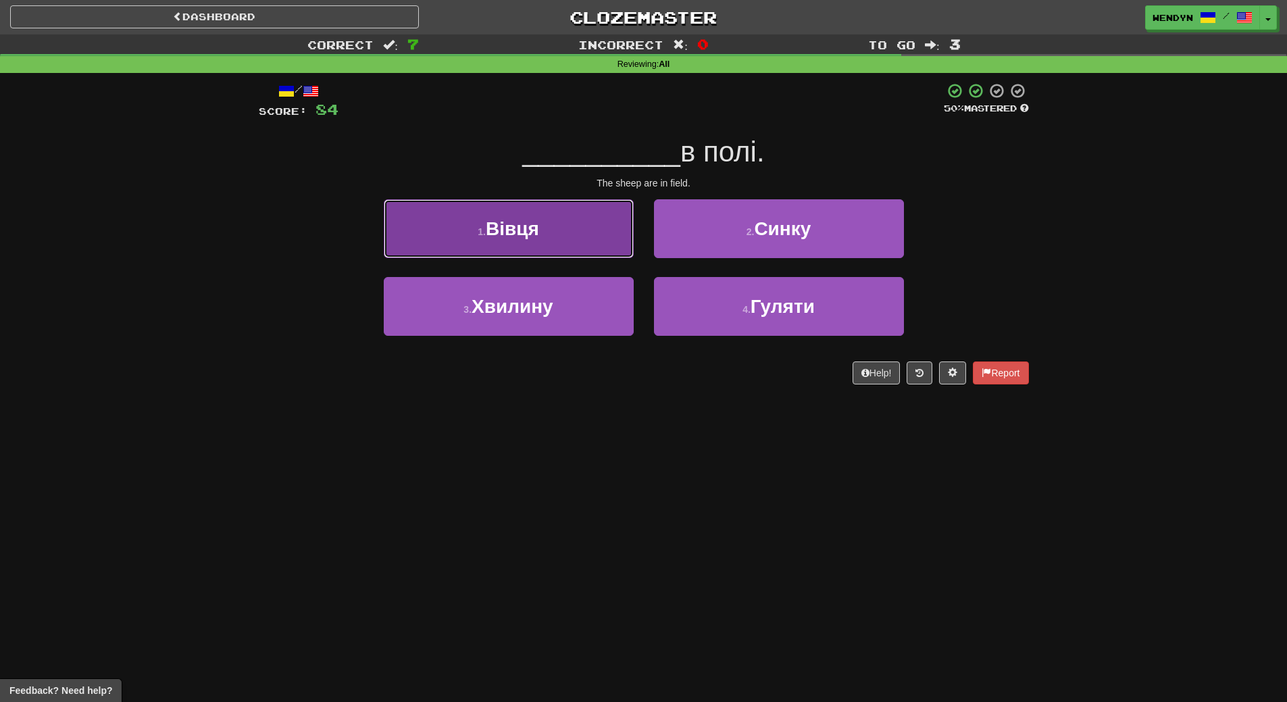
click at [563, 250] on button "1 . Вівця" at bounding box center [509, 228] width 250 height 59
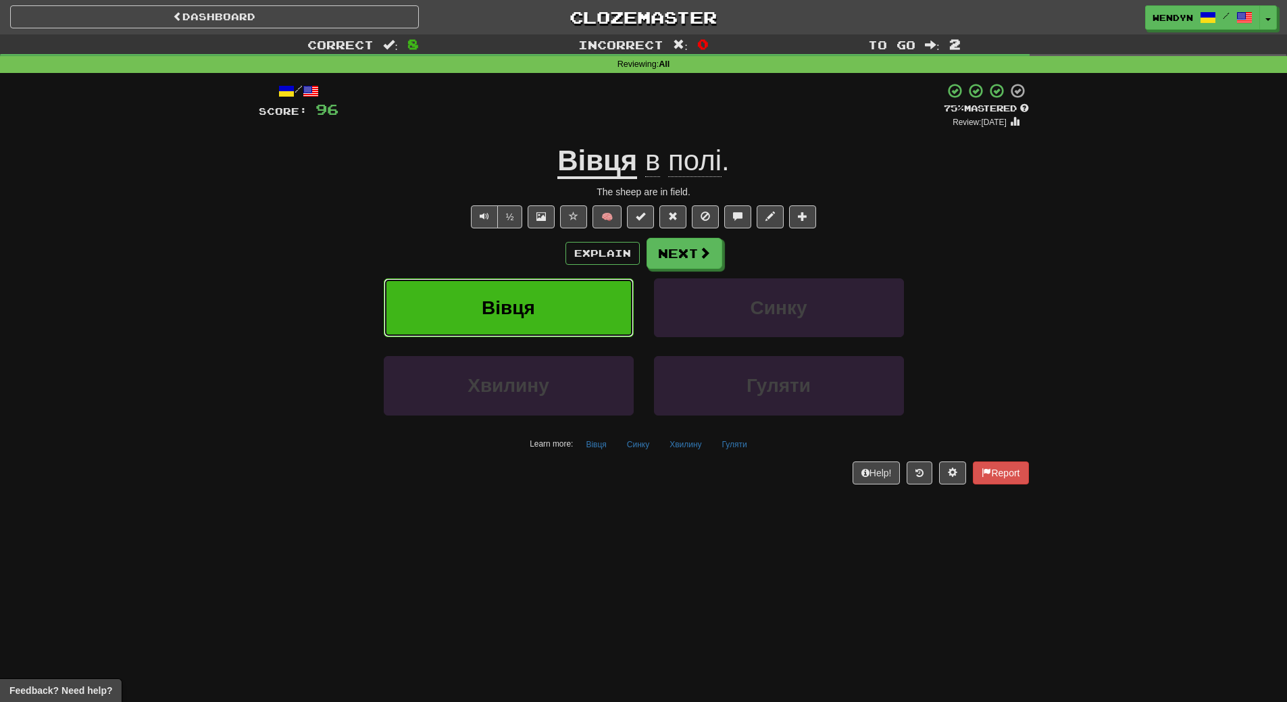
click at [577, 308] on button "Вівця" at bounding box center [509, 307] width 250 height 59
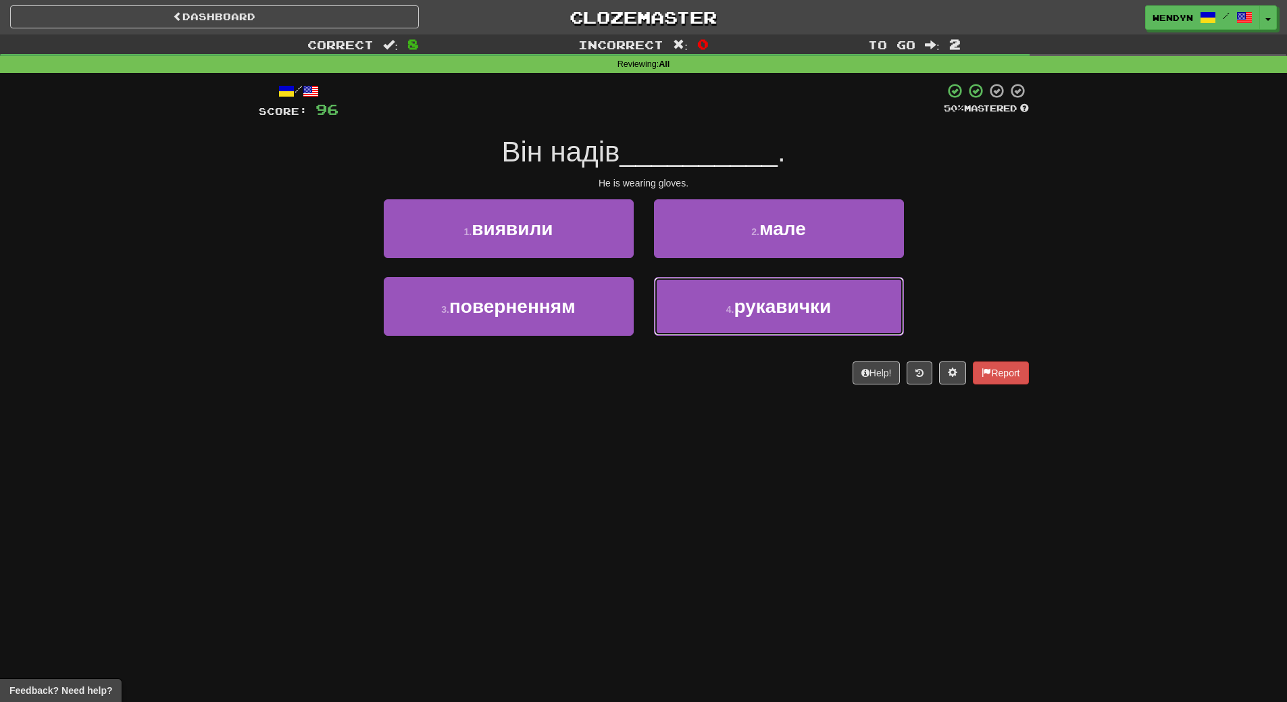
drag, startPoint x: 749, startPoint y: 316, endPoint x: 747, endPoint y: 352, distance: 36.5
click at [749, 317] on button "4 . рукавички" at bounding box center [779, 306] width 250 height 59
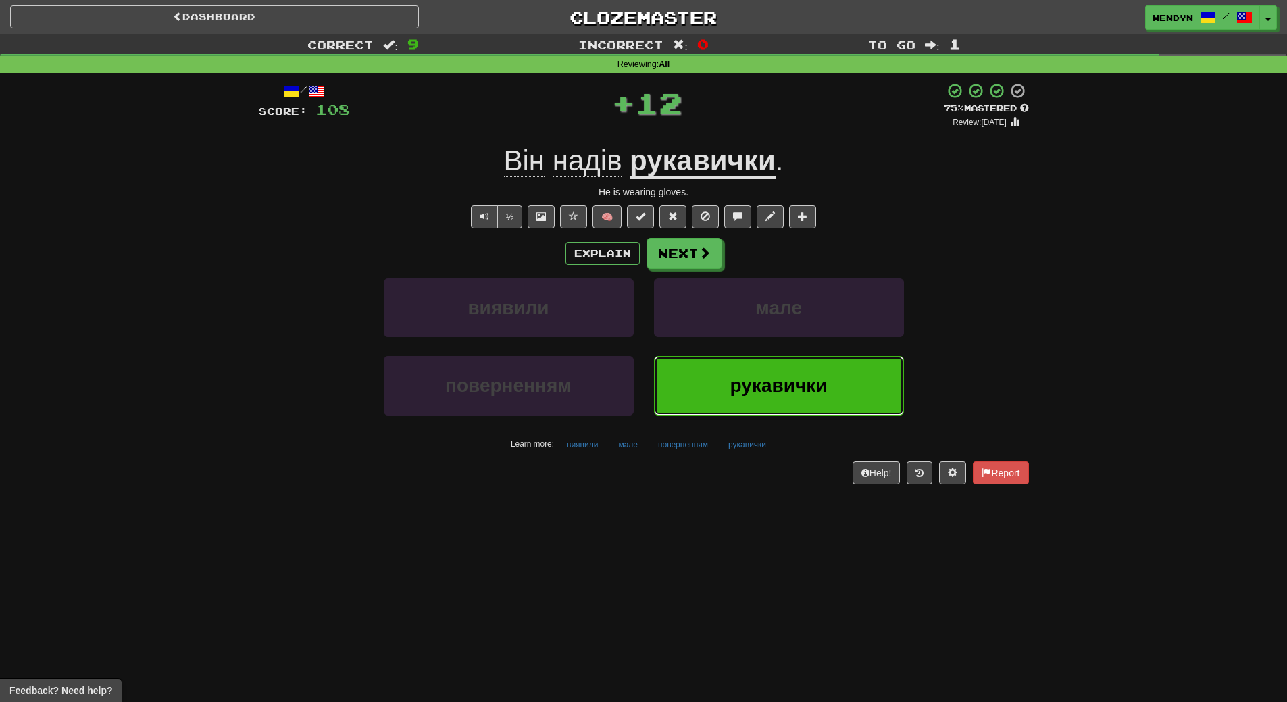
click at [745, 366] on button "рукавички" at bounding box center [779, 385] width 250 height 59
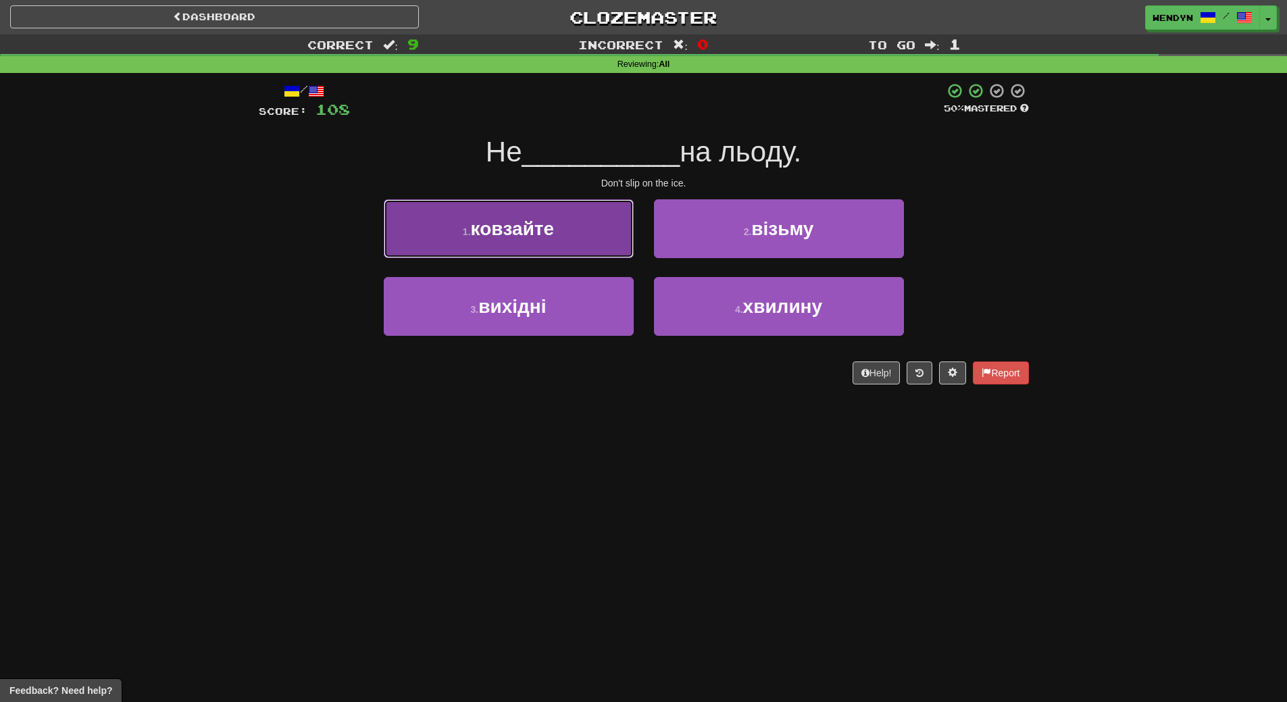
click at [557, 232] on button "1 . ковзайте" at bounding box center [509, 228] width 250 height 59
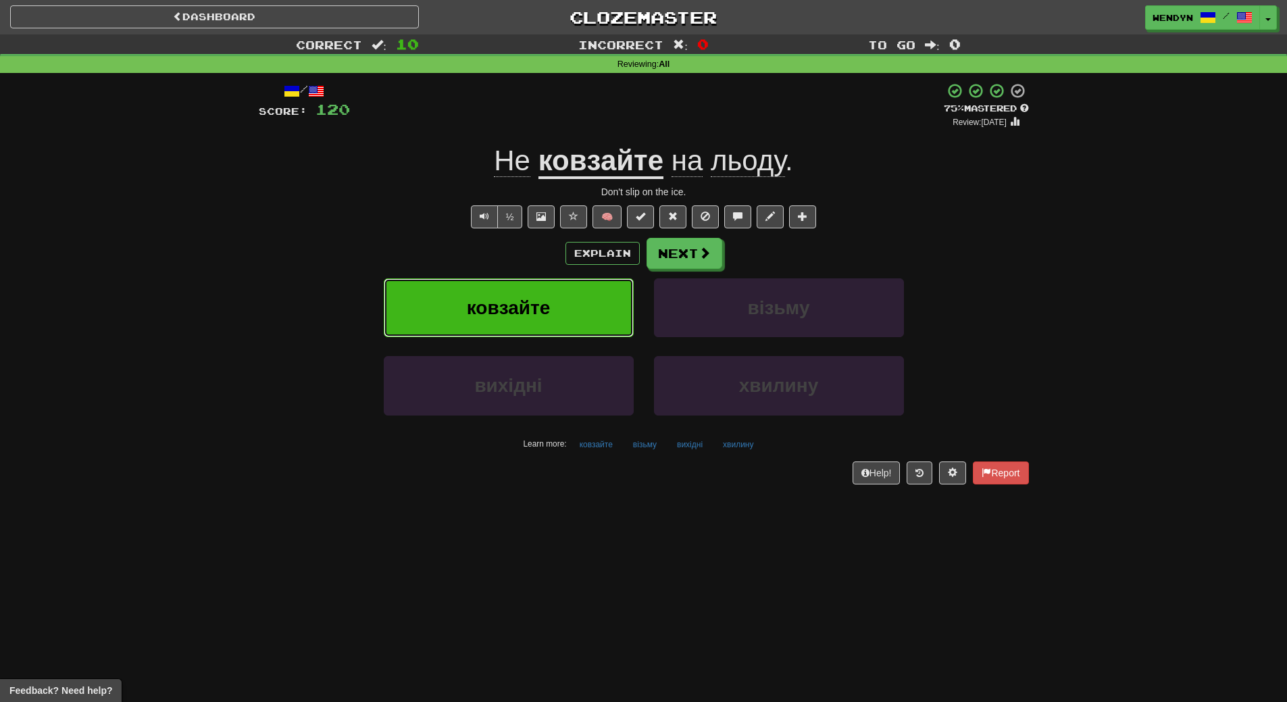
click at [535, 309] on span "ковзайте" at bounding box center [509, 307] width 84 height 21
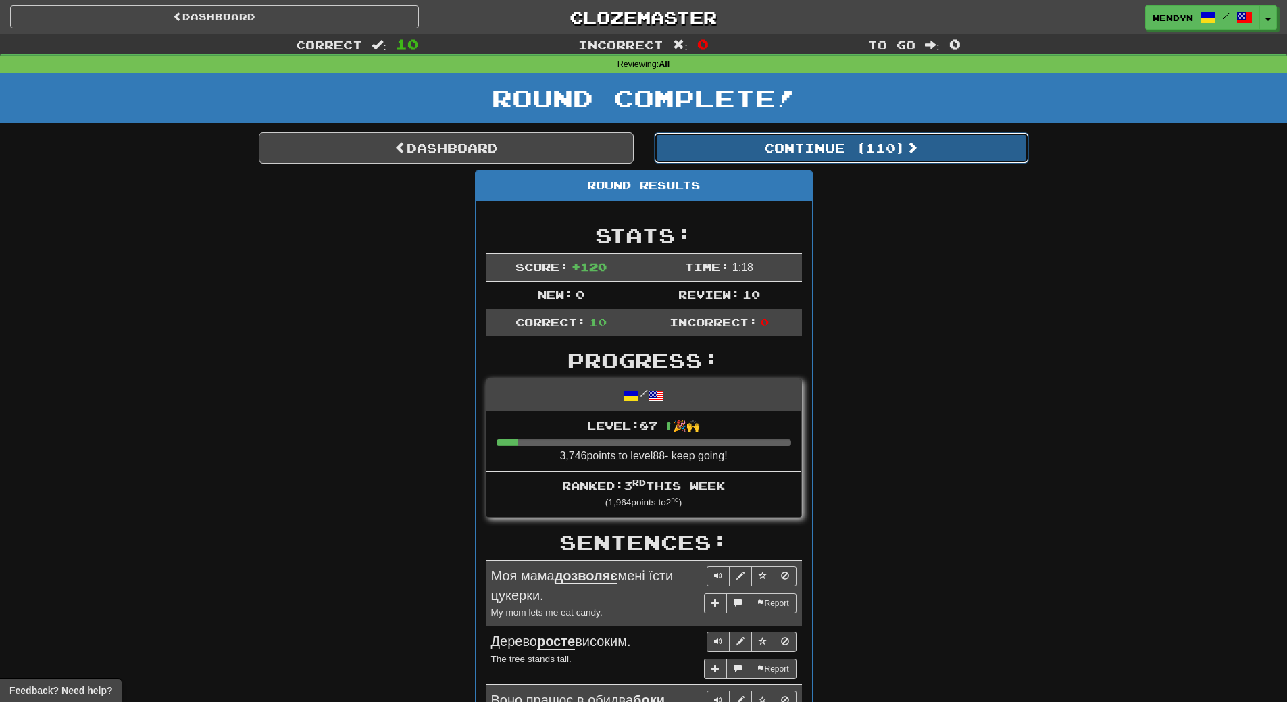
click at [877, 153] on button "Continue ( 110 )" at bounding box center [841, 147] width 375 height 31
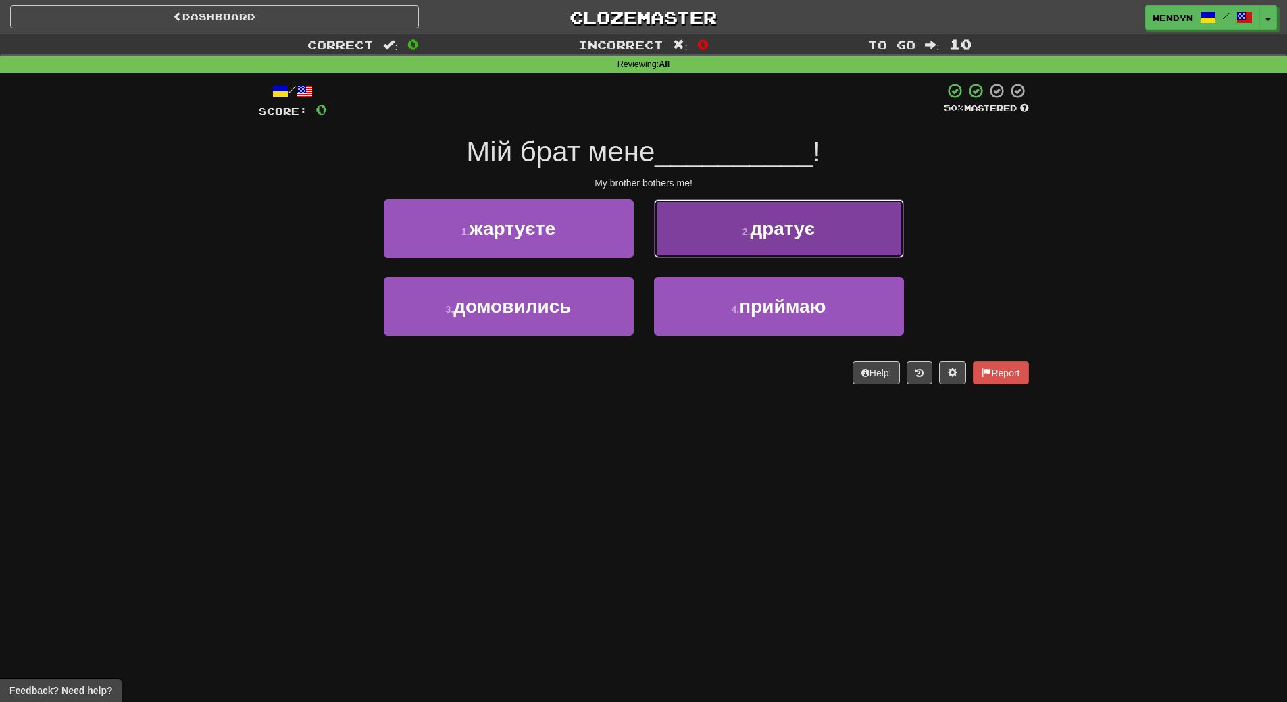
click at [759, 243] on button "2 . дратує" at bounding box center [779, 228] width 250 height 59
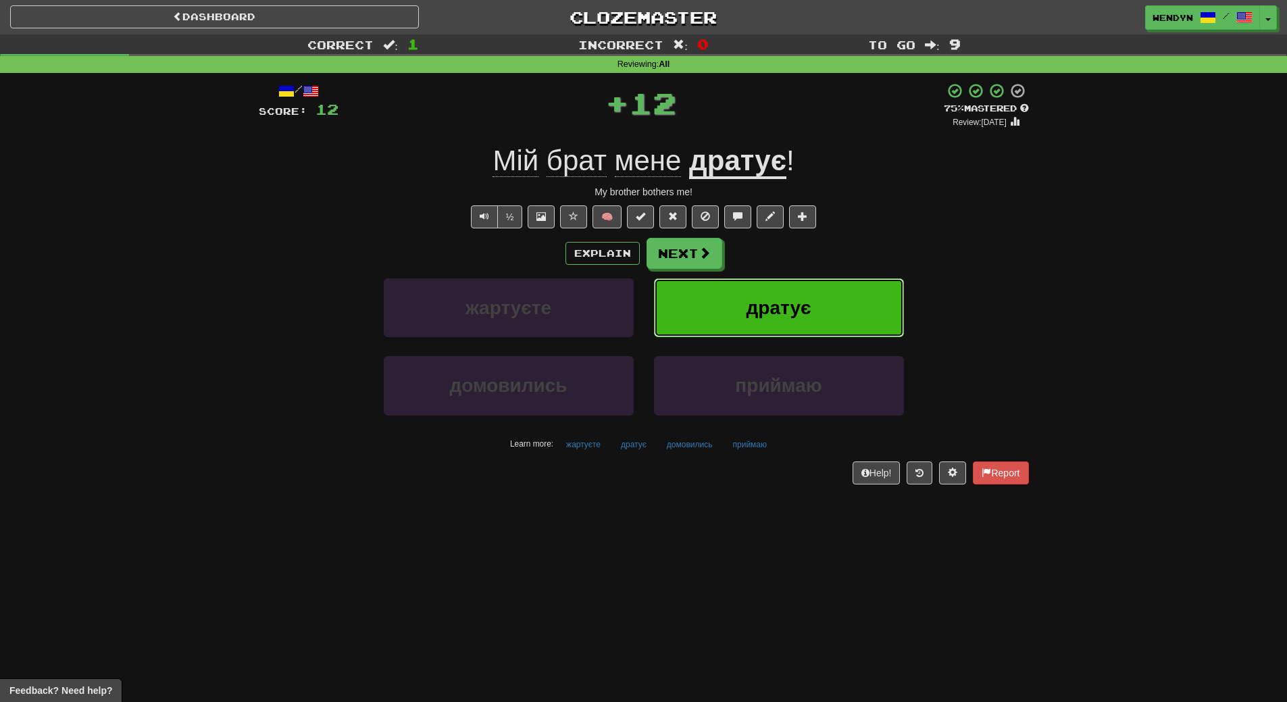
click at [760, 295] on button "дратує" at bounding box center [779, 307] width 250 height 59
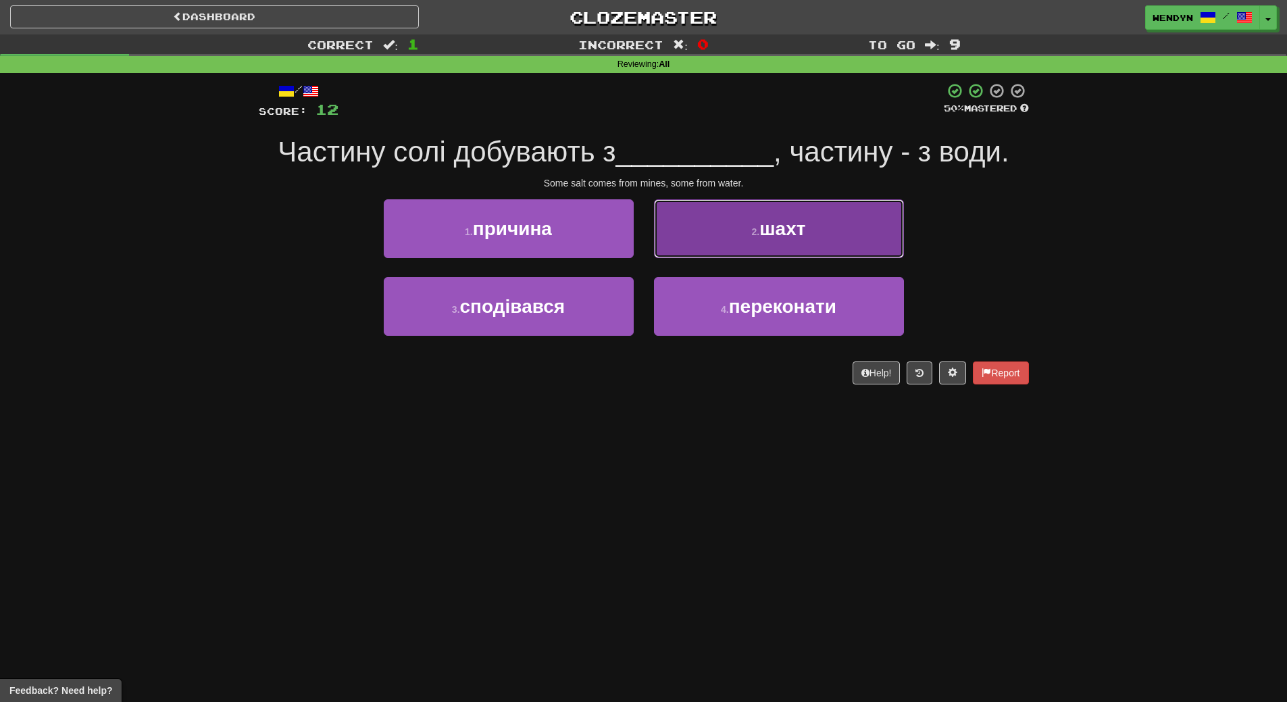
click at [827, 216] on button "2 . шахт" at bounding box center [779, 228] width 250 height 59
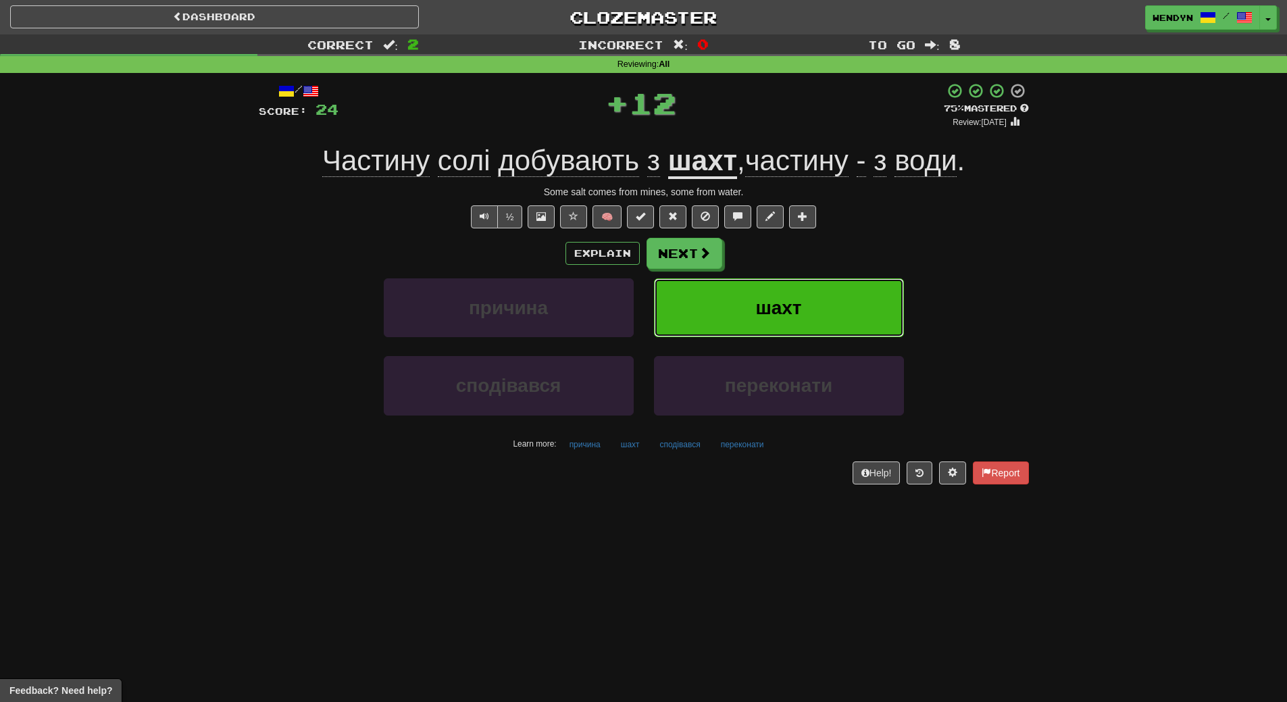
click at [799, 303] on span "шахт" at bounding box center [778, 307] width 46 height 21
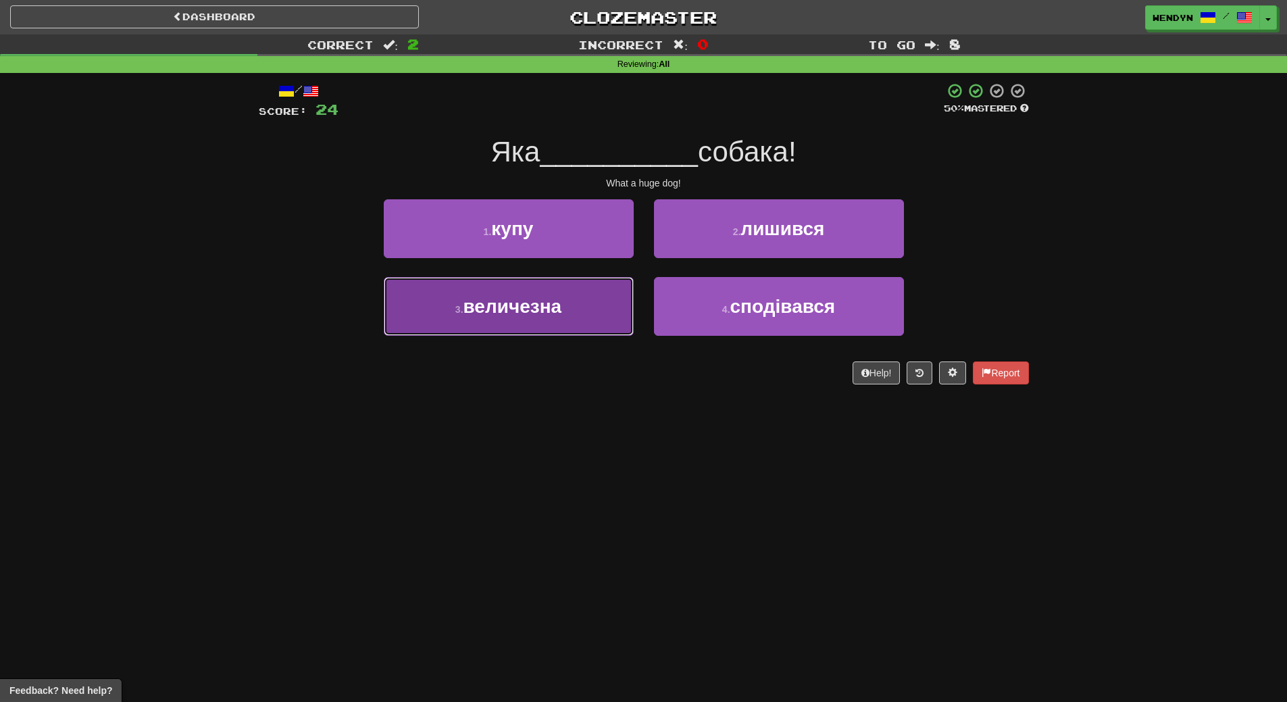
click at [563, 328] on button "3 . величезна" at bounding box center [509, 306] width 250 height 59
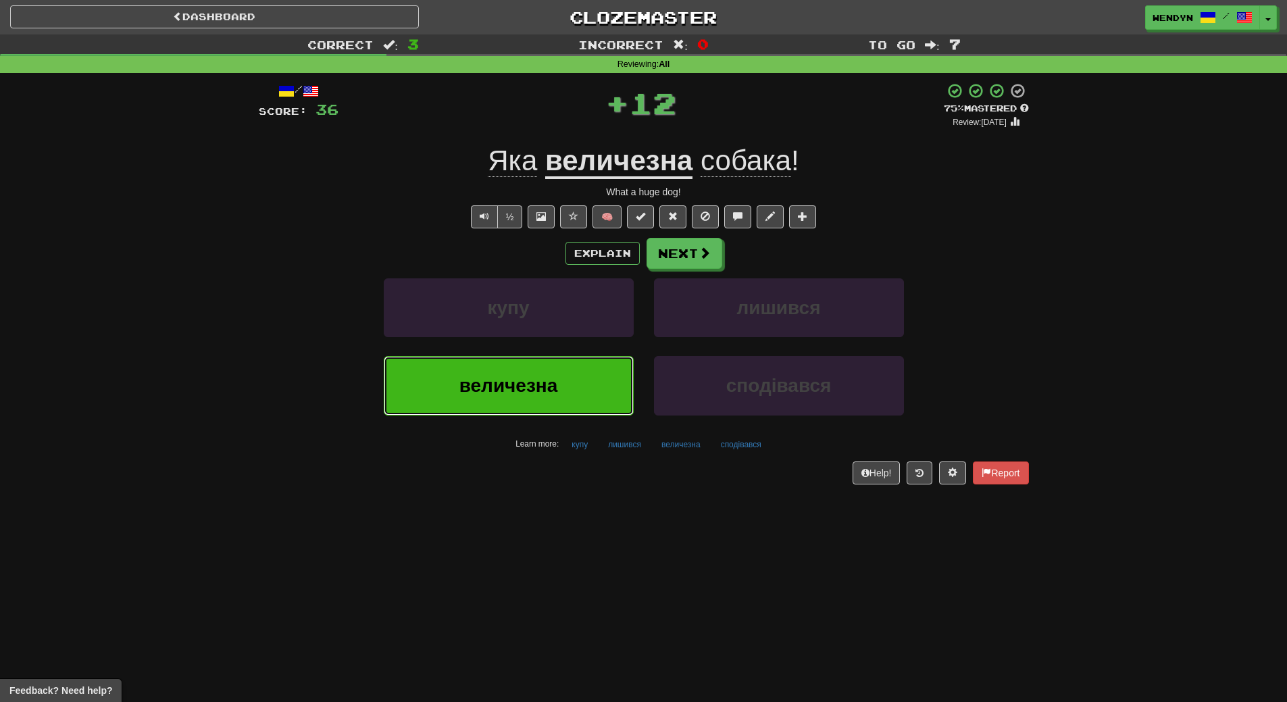
click at [545, 368] on button "величезна" at bounding box center [509, 385] width 250 height 59
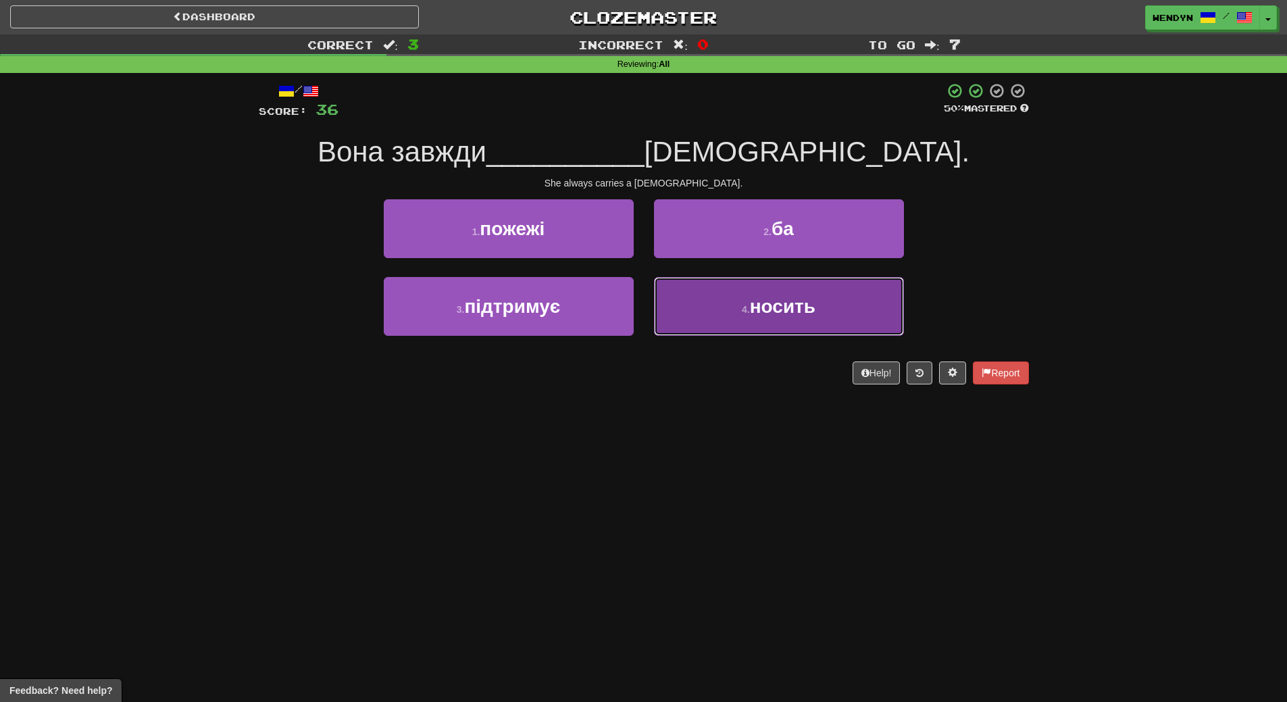
click at [774, 314] on span "носить" at bounding box center [783, 306] width 66 height 21
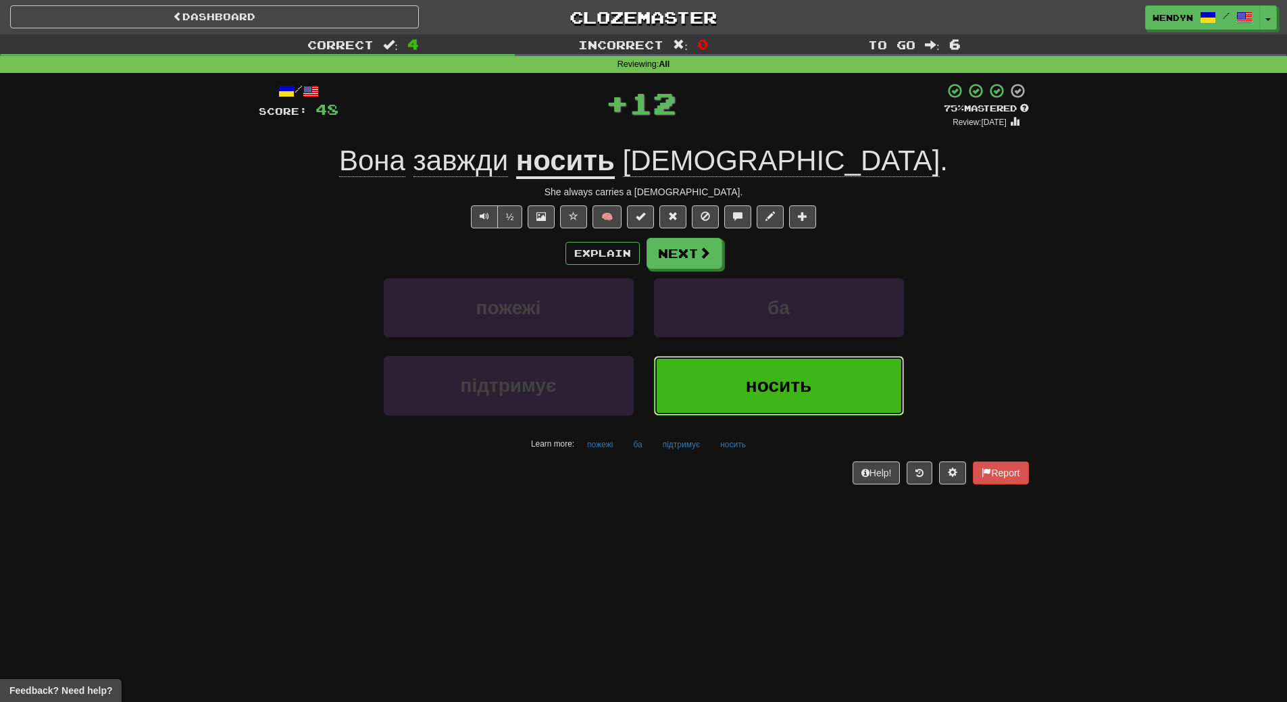
click at [766, 365] on button "носить" at bounding box center [779, 385] width 250 height 59
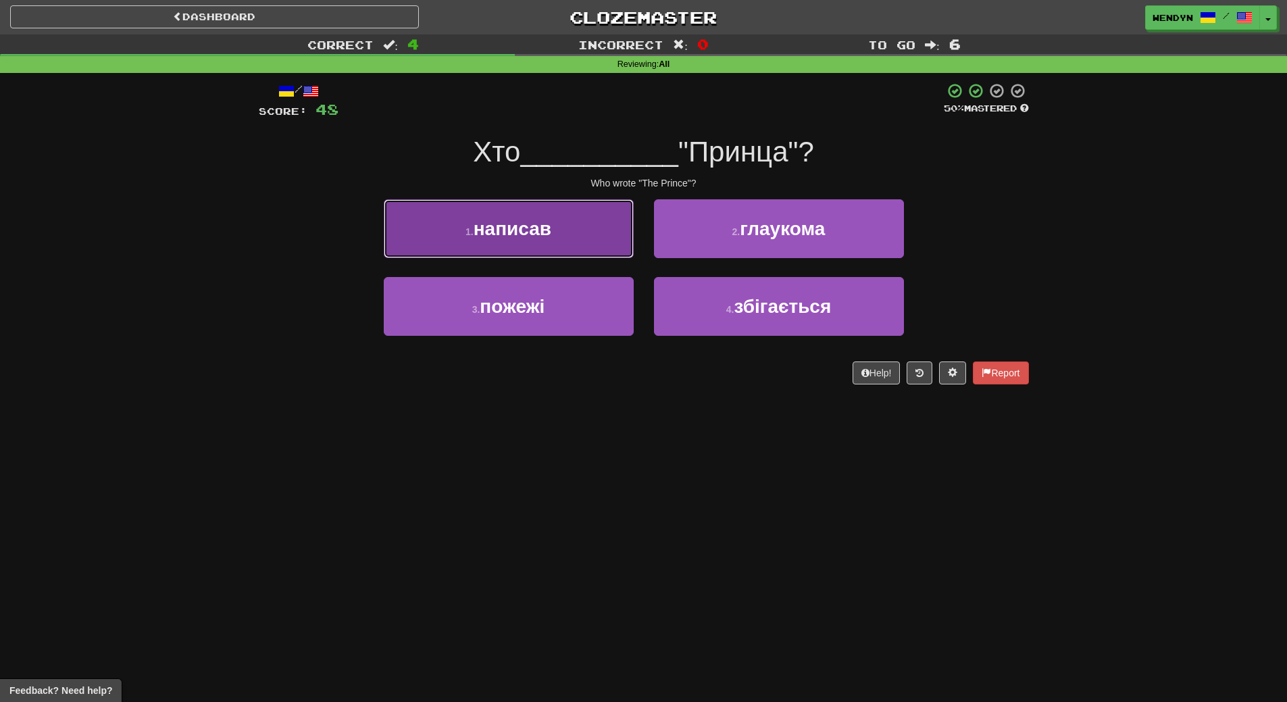
click at [557, 241] on button "1 . написав" at bounding box center [509, 228] width 250 height 59
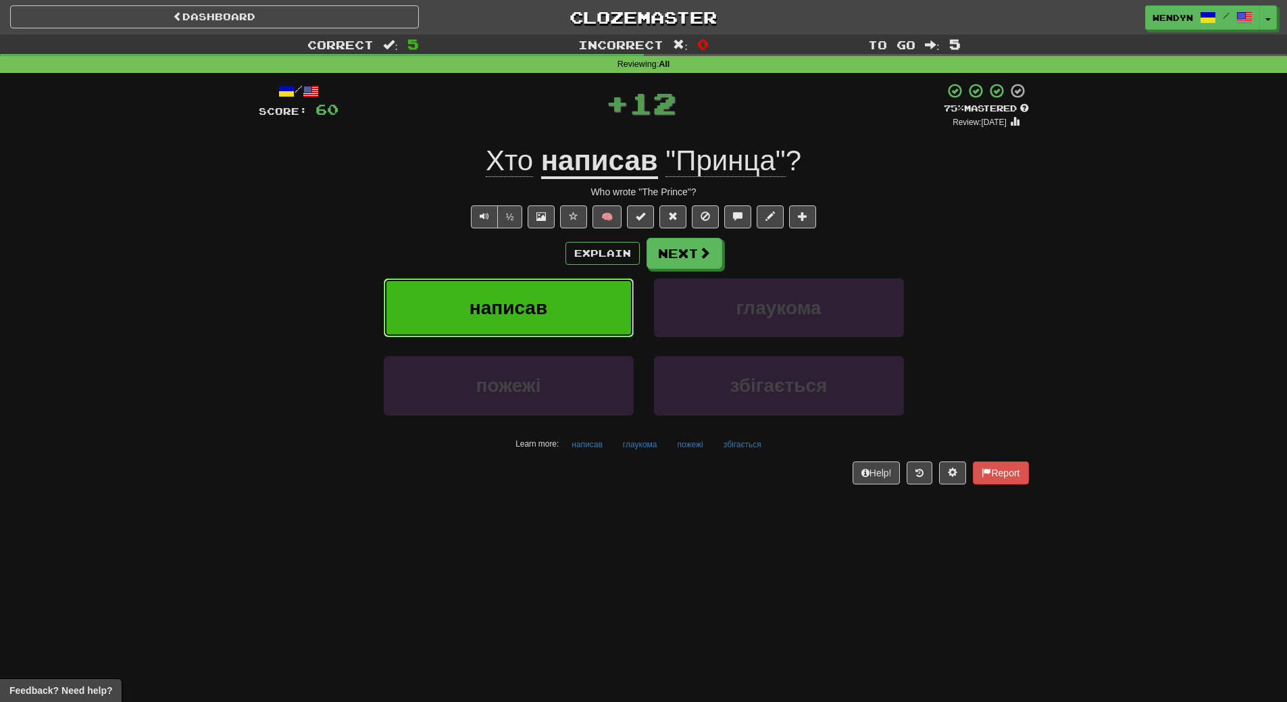
click at [537, 321] on button "написав" at bounding box center [509, 307] width 250 height 59
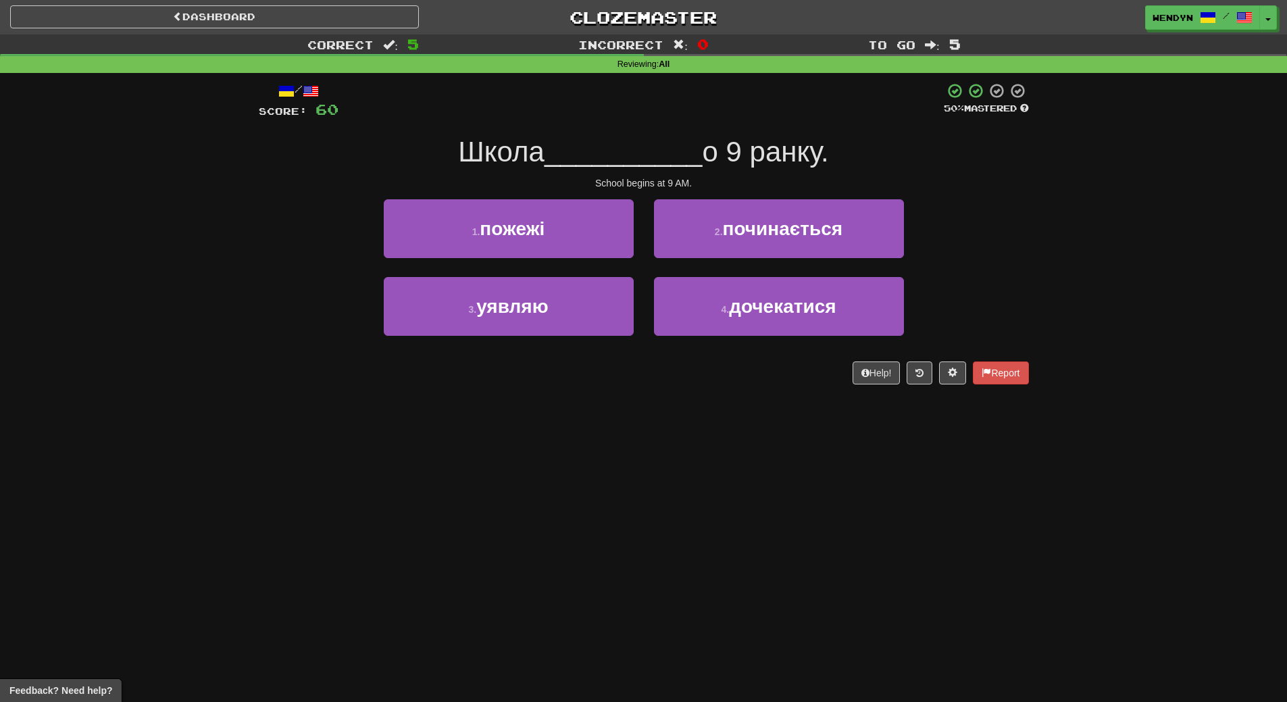
click at [516, 461] on div "Dashboard Clozemaster WendyN / Toggle Dropdown Dashboard Leaderboard Activity F…" at bounding box center [643, 351] width 1287 height 702
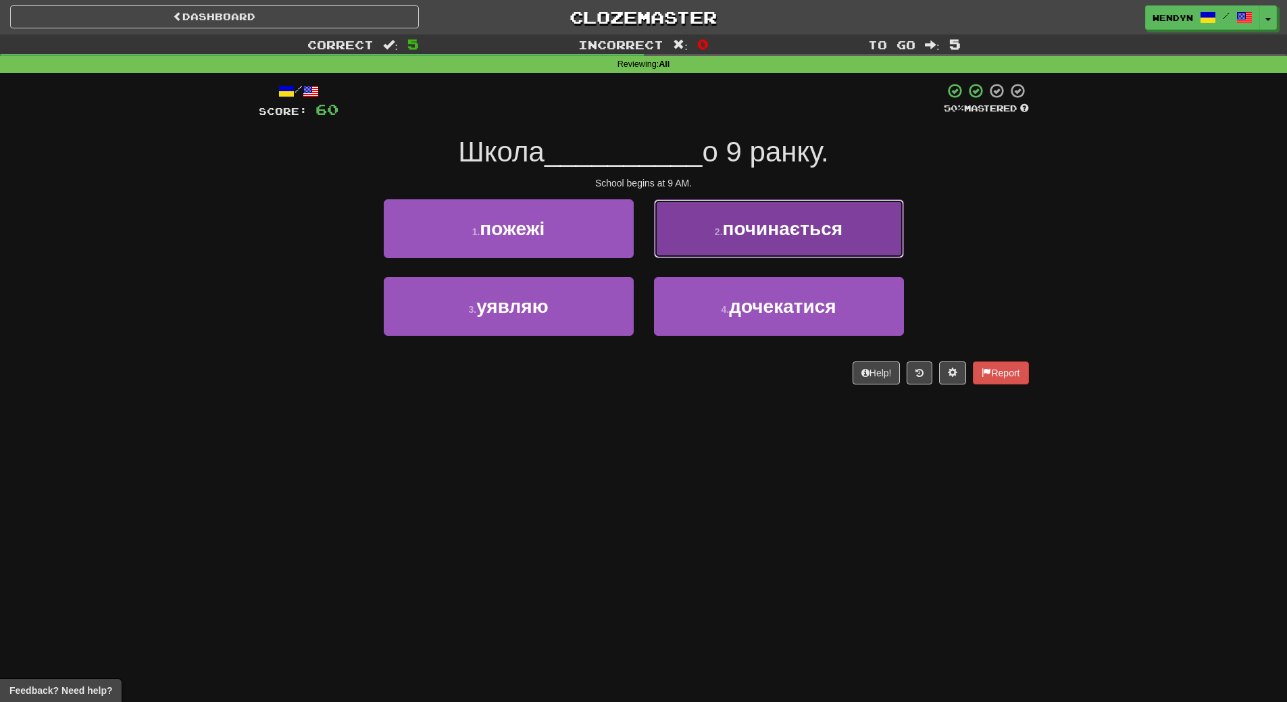
click at [817, 252] on button "2 . починається" at bounding box center [779, 228] width 250 height 59
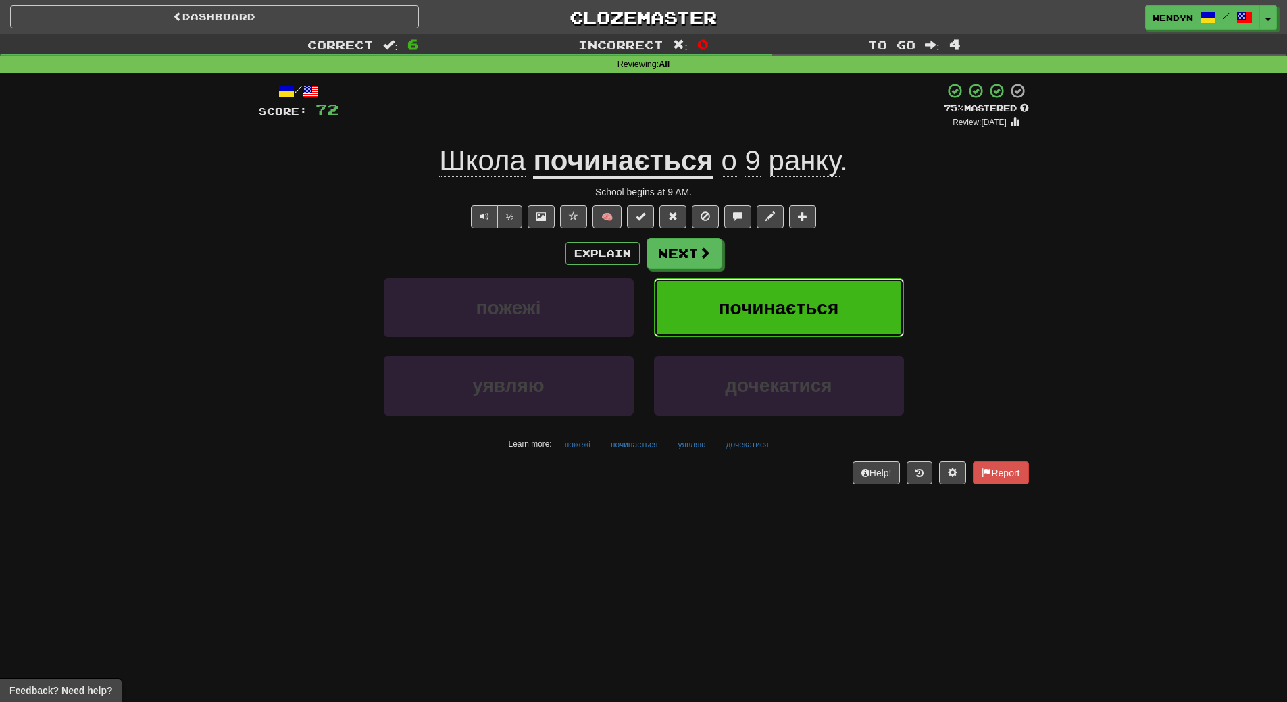
click at [811, 305] on span "починається" at bounding box center [779, 307] width 120 height 21
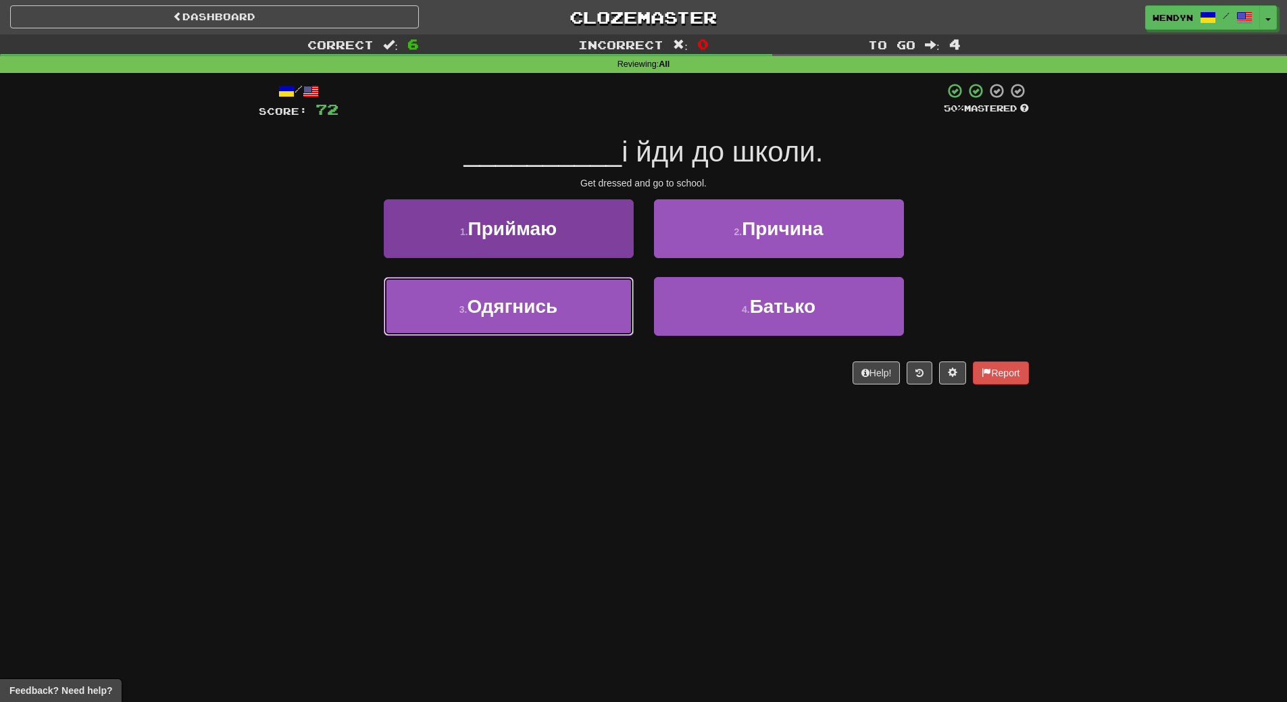
click at [538, 291] on button "3 . Одягнись" at bounding box center [509, 306] width 250 height 59
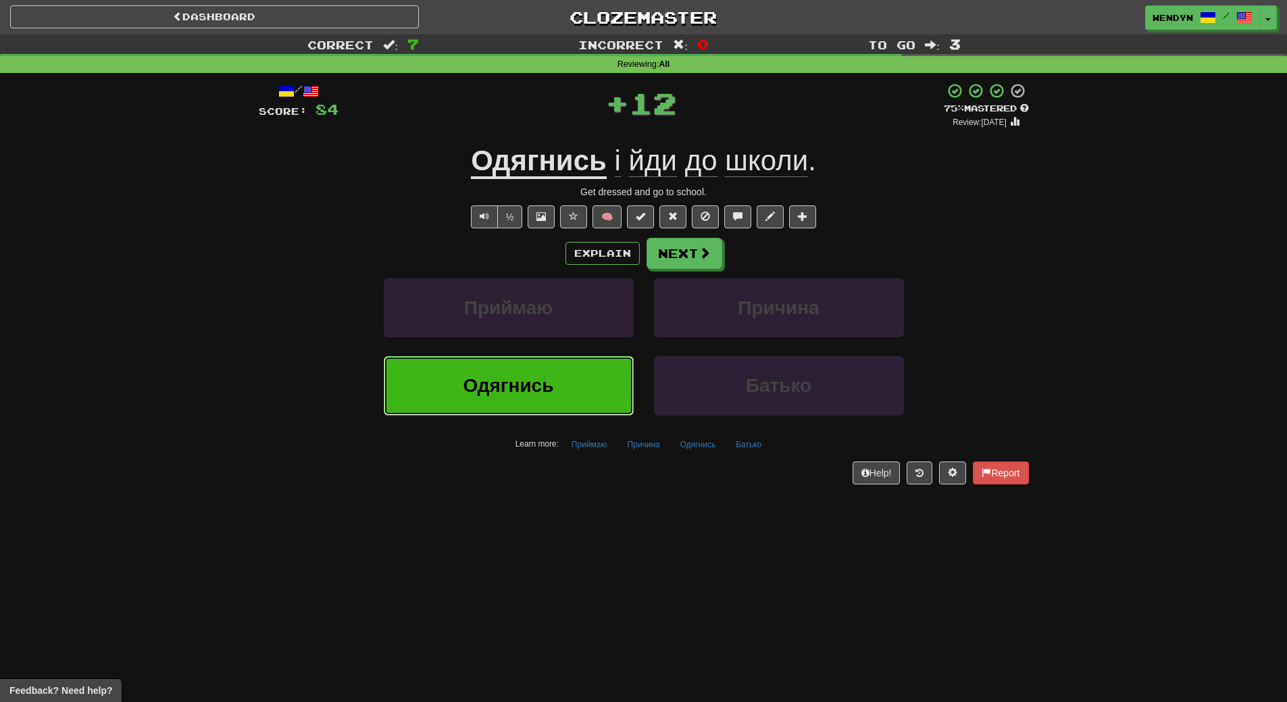
click at [542, 380] on span "Одягнись" at bounding box center [509, 385] width 91 height 21
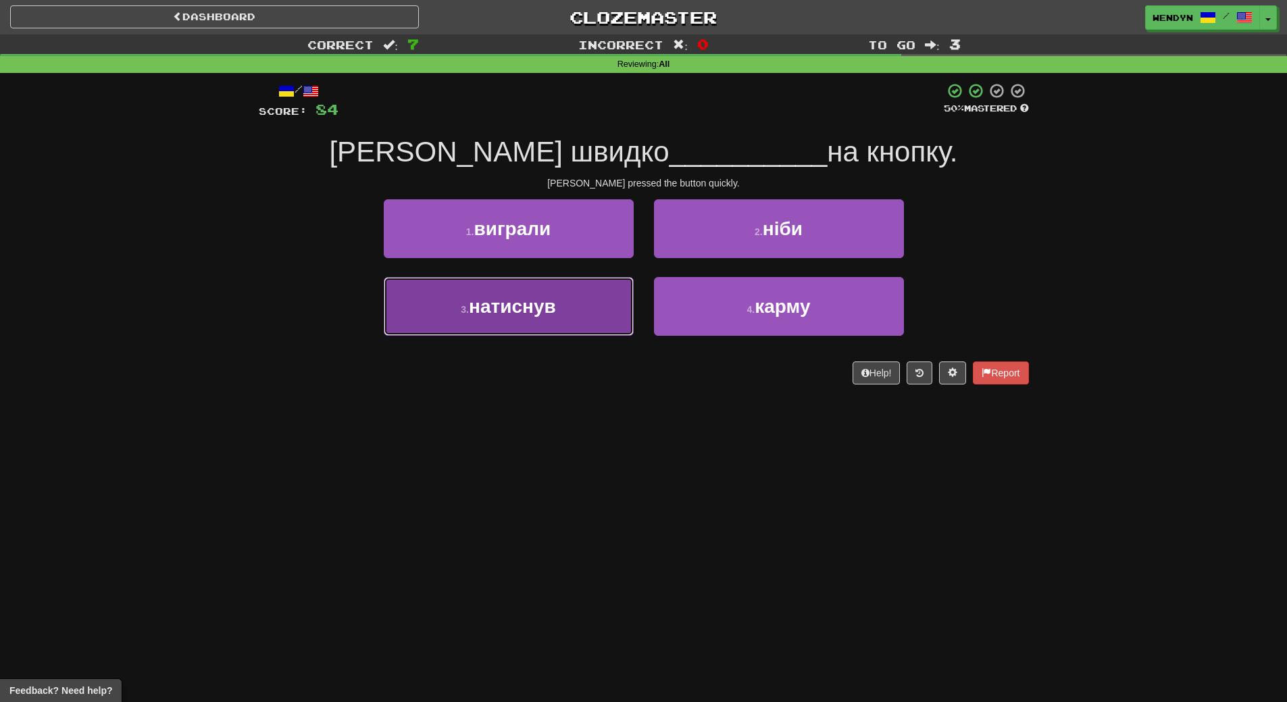
click at [551, 314] on span "натиснув" at bounding box center [512, 306] width 87 height 21
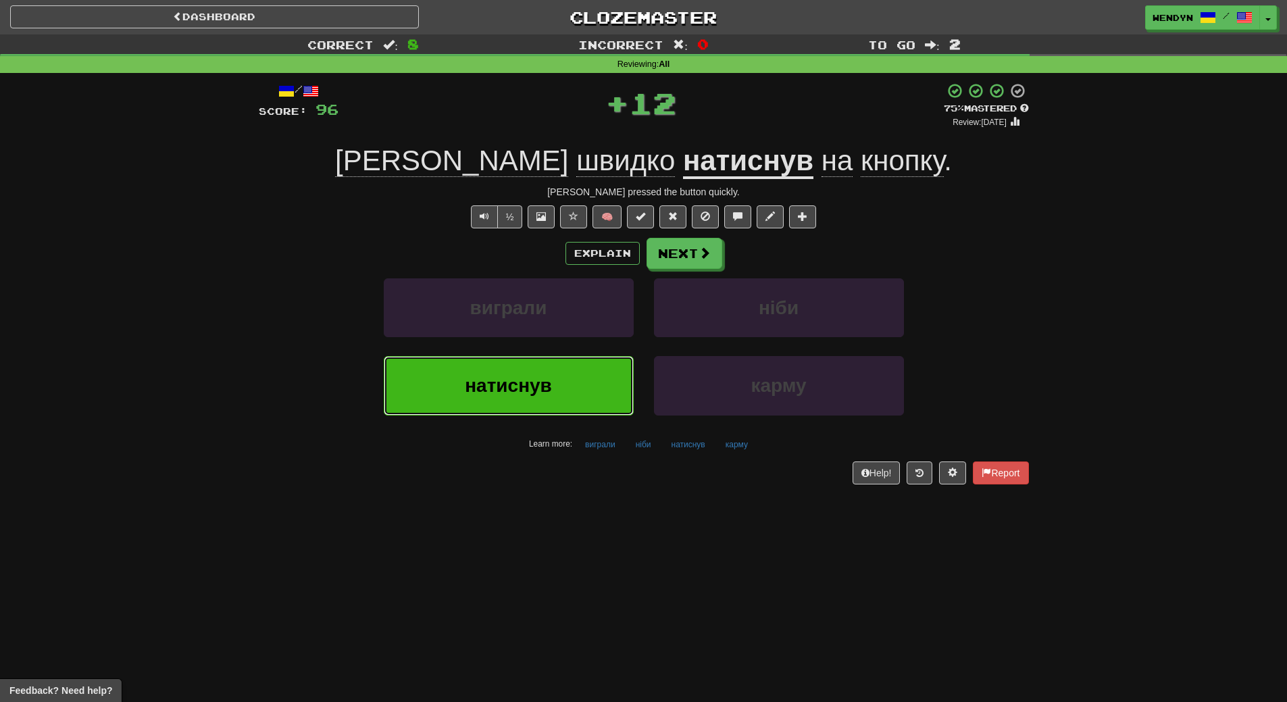
click at [543, 376] on span "натиснув" at bounding box center [508, 385] width 87 height 21
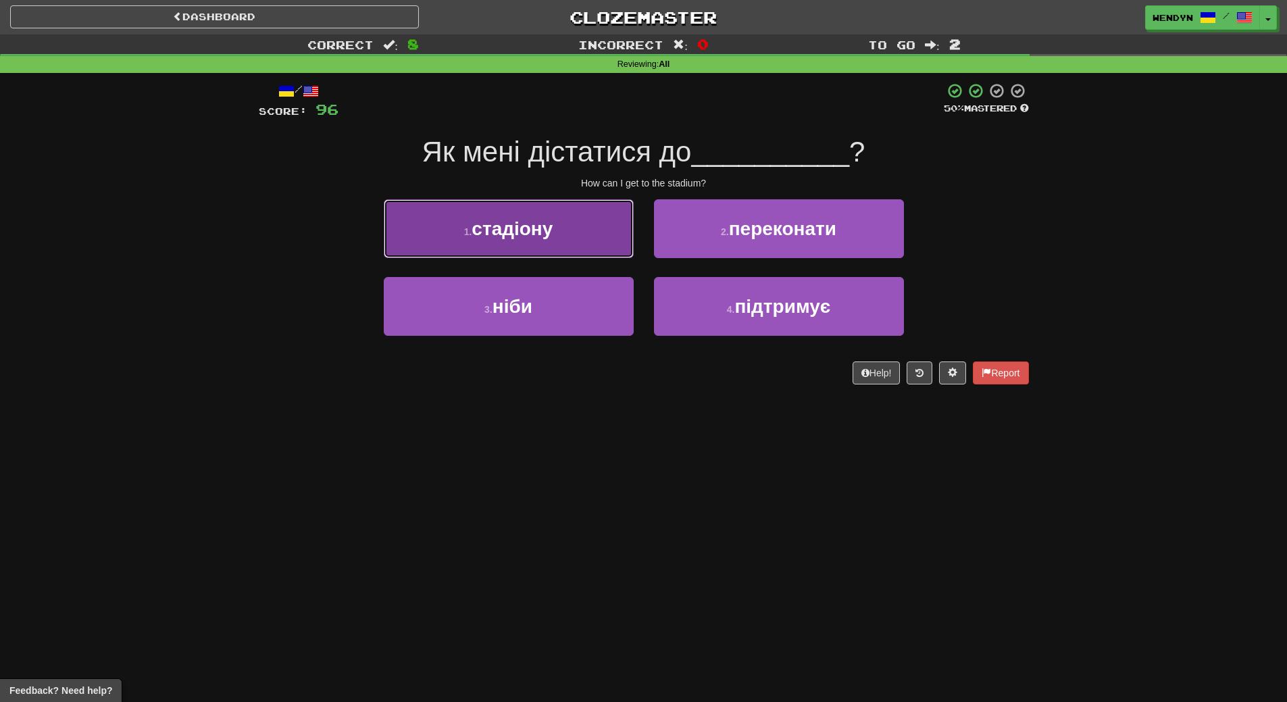
click at [555, 244] on button "1 . стадіону" at bounding box center [509, 228] width 250 height 59
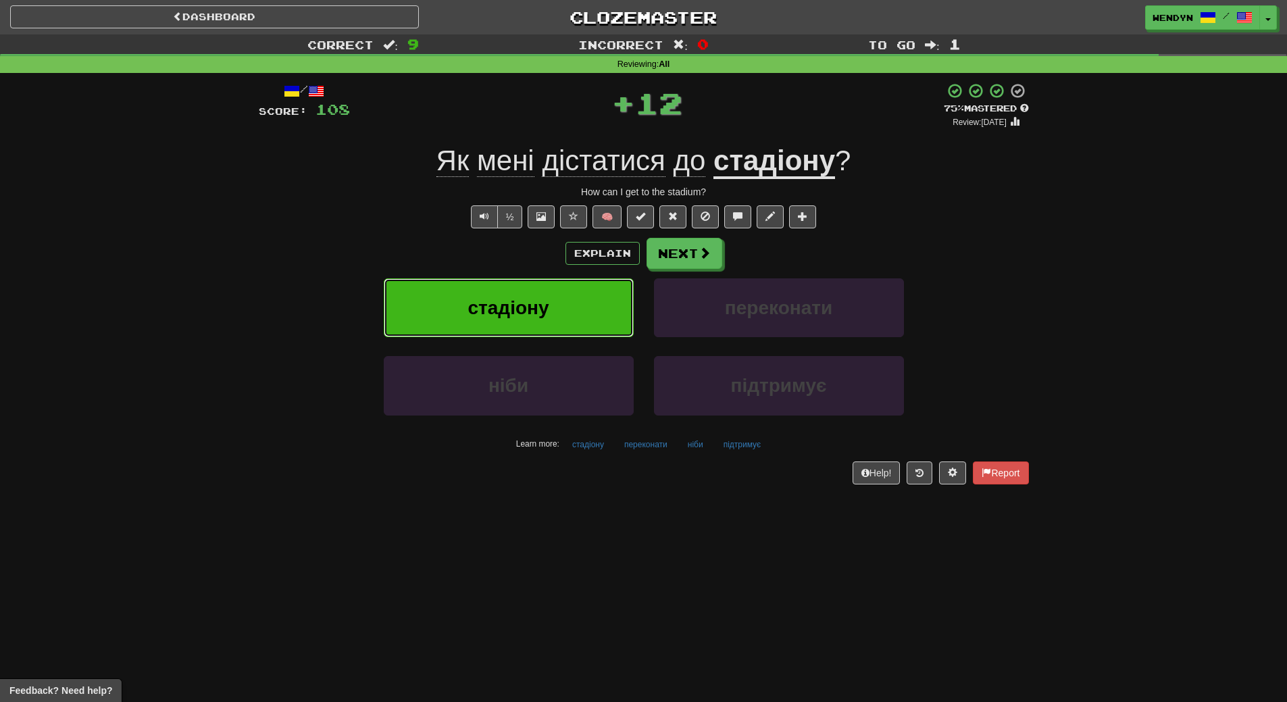
click at [555, 296] on button "стадіону" at bounding box center [509, 307] width 250 height 59
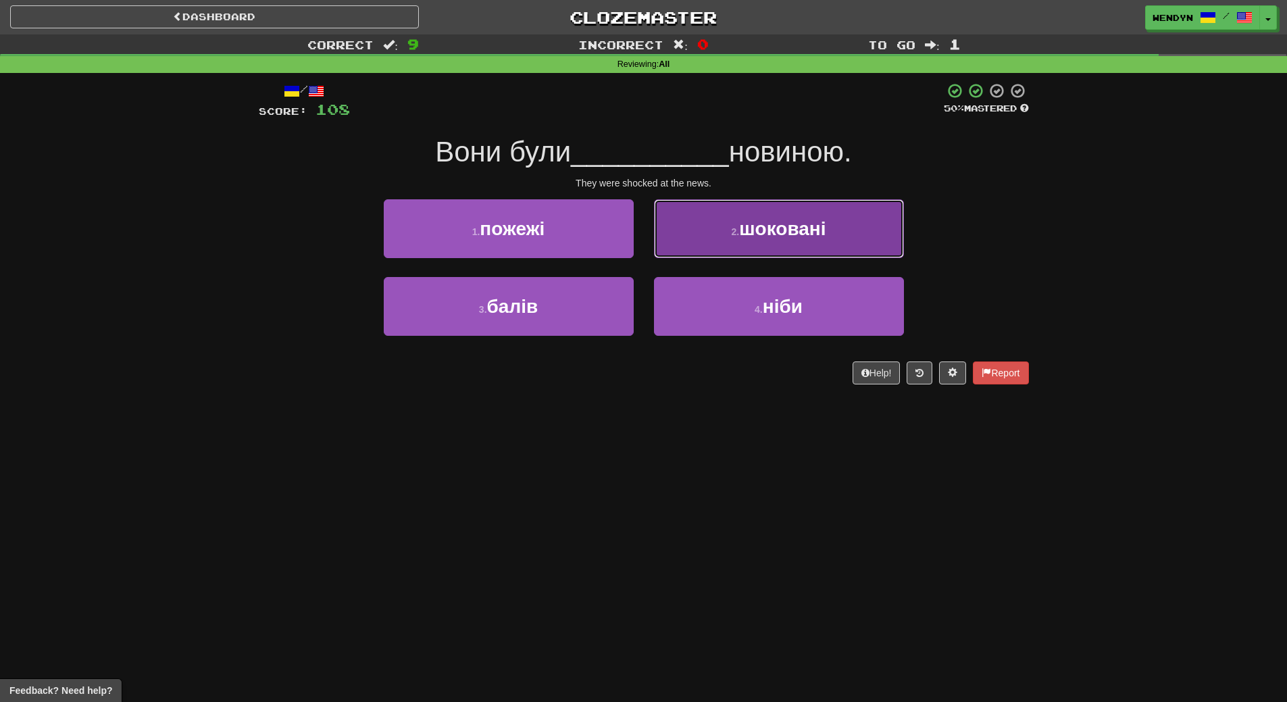
click at [787, 241] on button "2 . шоковані" at bounding box center [779, 228] width 250 height 59
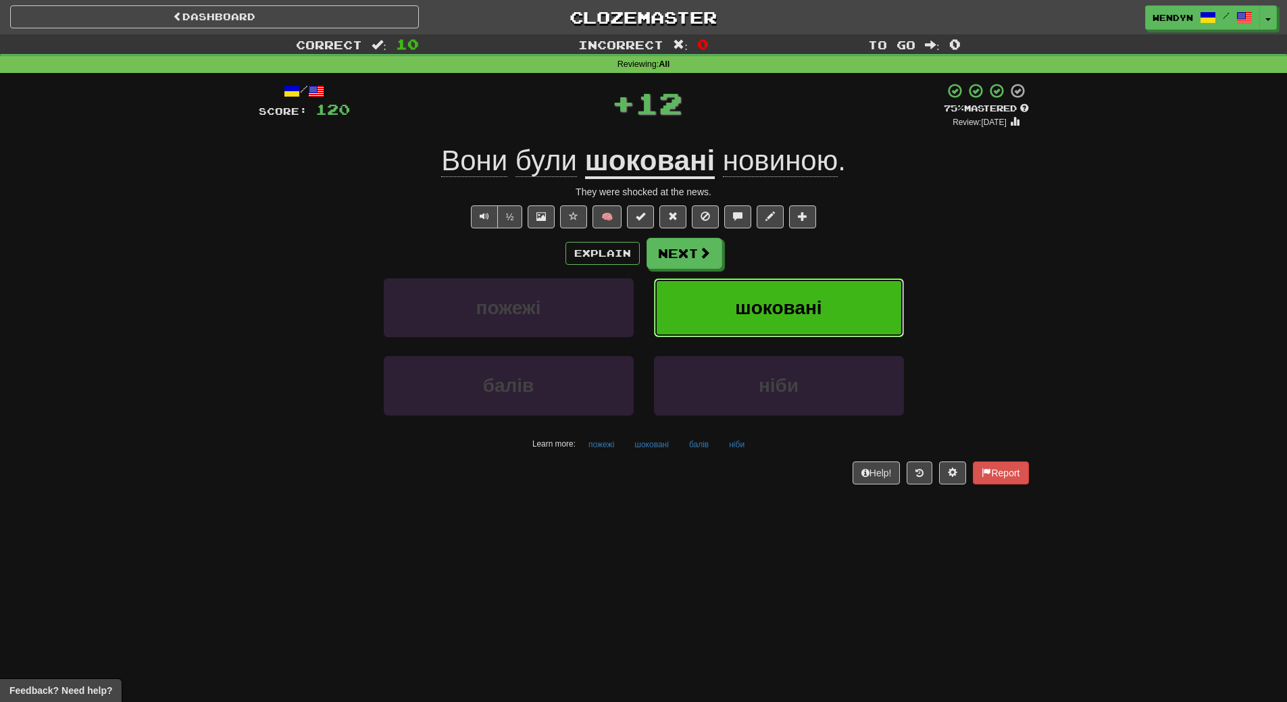
click at [788, 308] on span "шоковані" at bounding box center [778, 307] width 86 height 21
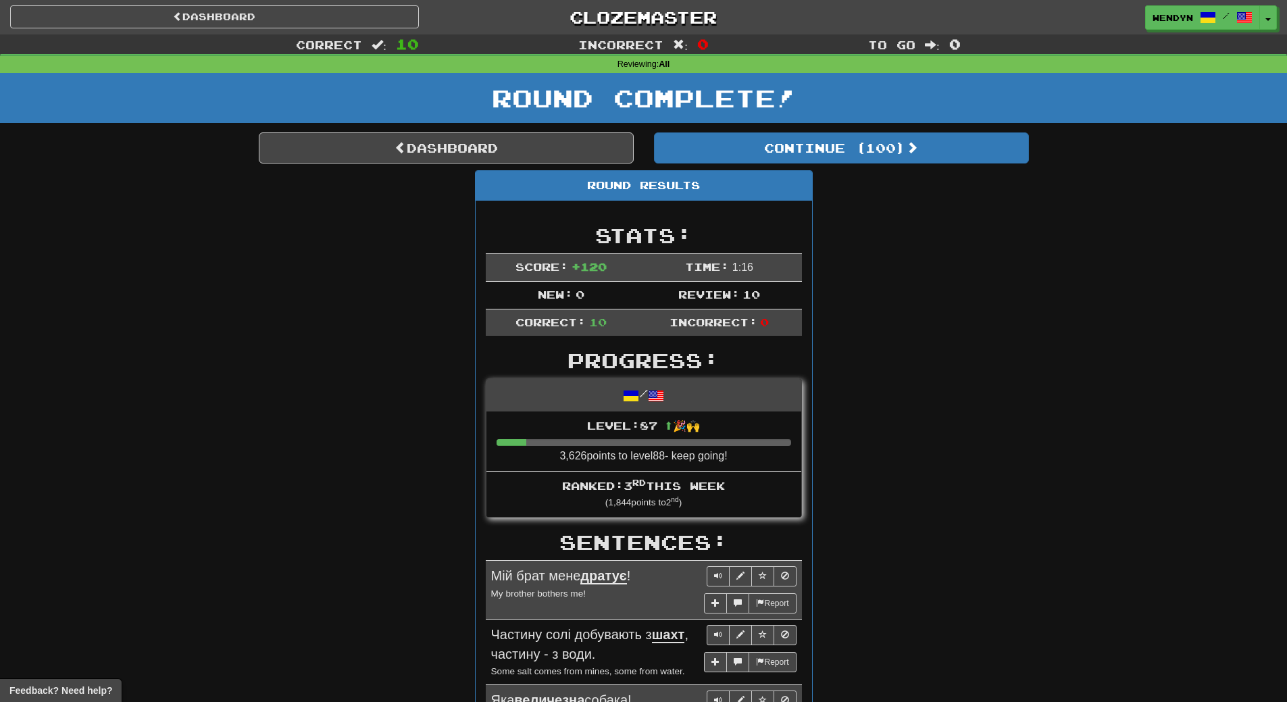
click at [872, 306] on div "Round Results Stats: Score: + 120 Time: 1 : 16 New: 0 Review: 10 Correct: 10 In…" at bounding box center [644, 693] width 770 height 1047
click at [493, 145] on link "Dashboard" at bounding box center [446, 147] width 375 height 31
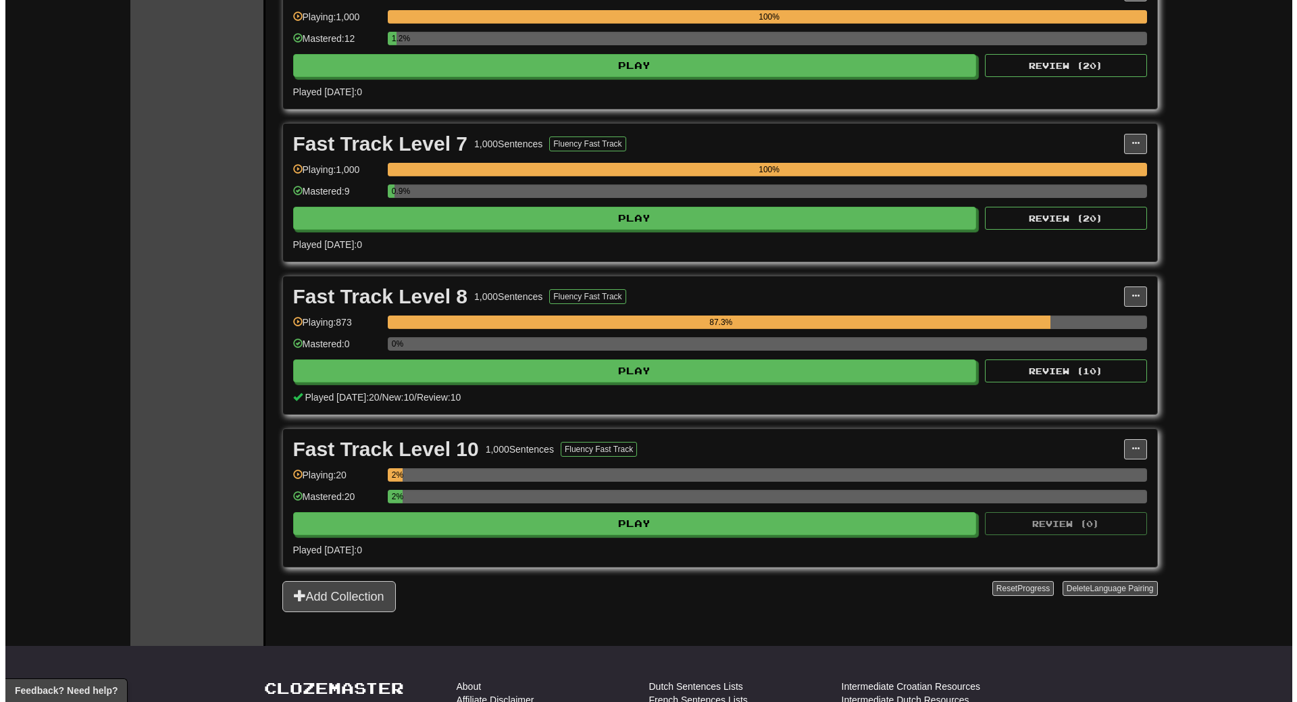
scroll to position [1216, 0]
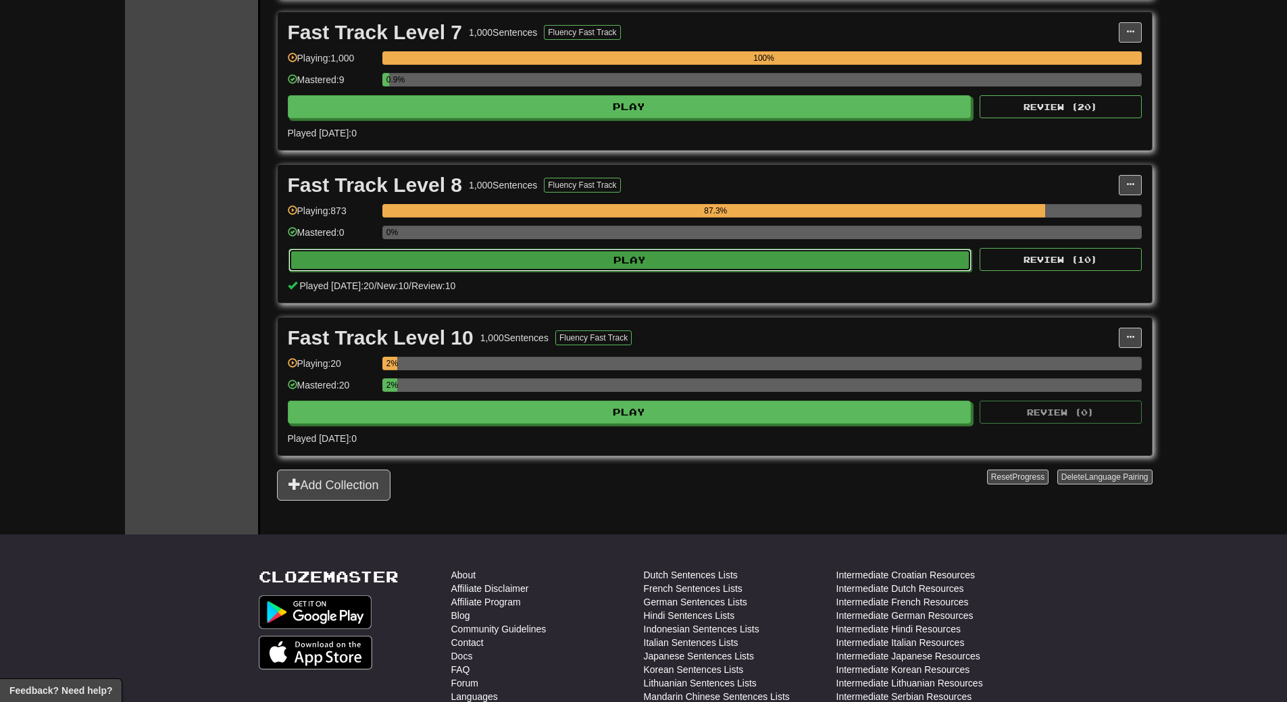
click at [673, 265] on button "Play" at bounding box center [631, 260] width 684 height 23
select select "**"
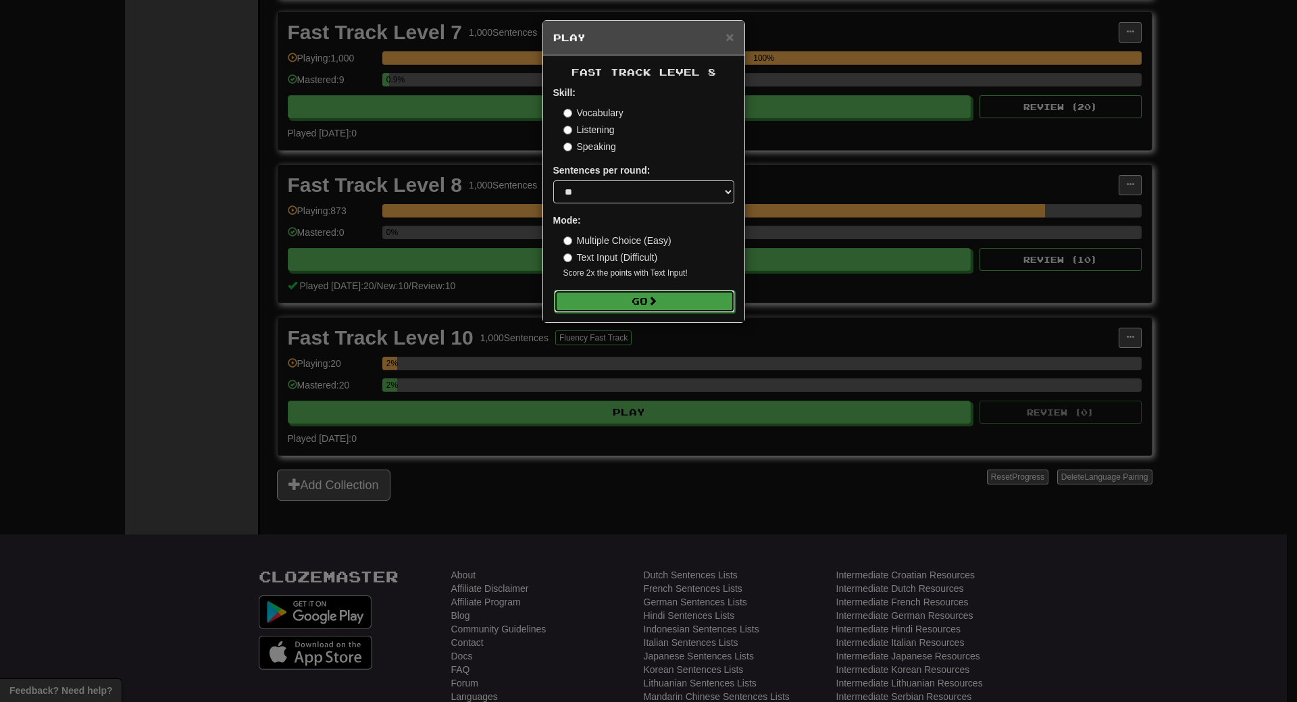
click at [676, 302] on button "Go" at bounding box center [644, 301] width 181 height 23
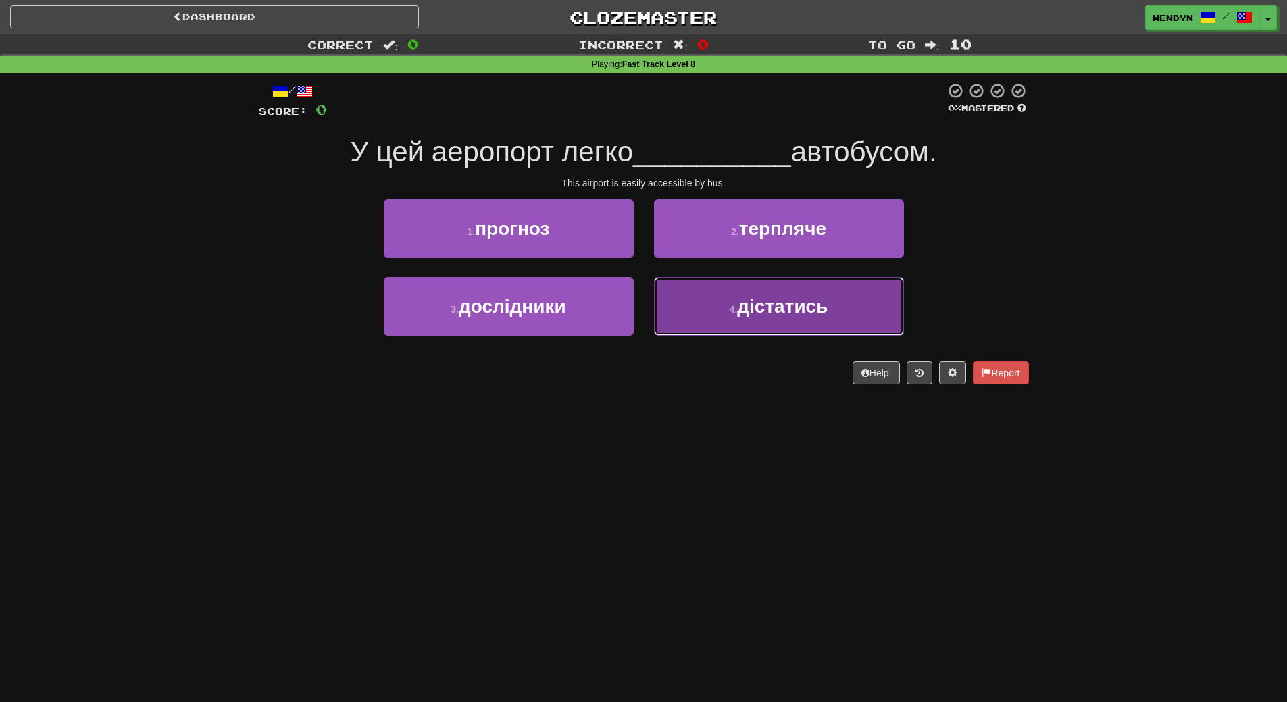
click at [734, 327] on button "4 . дістатись" at bounding box center [779, 306] width 250 height 59
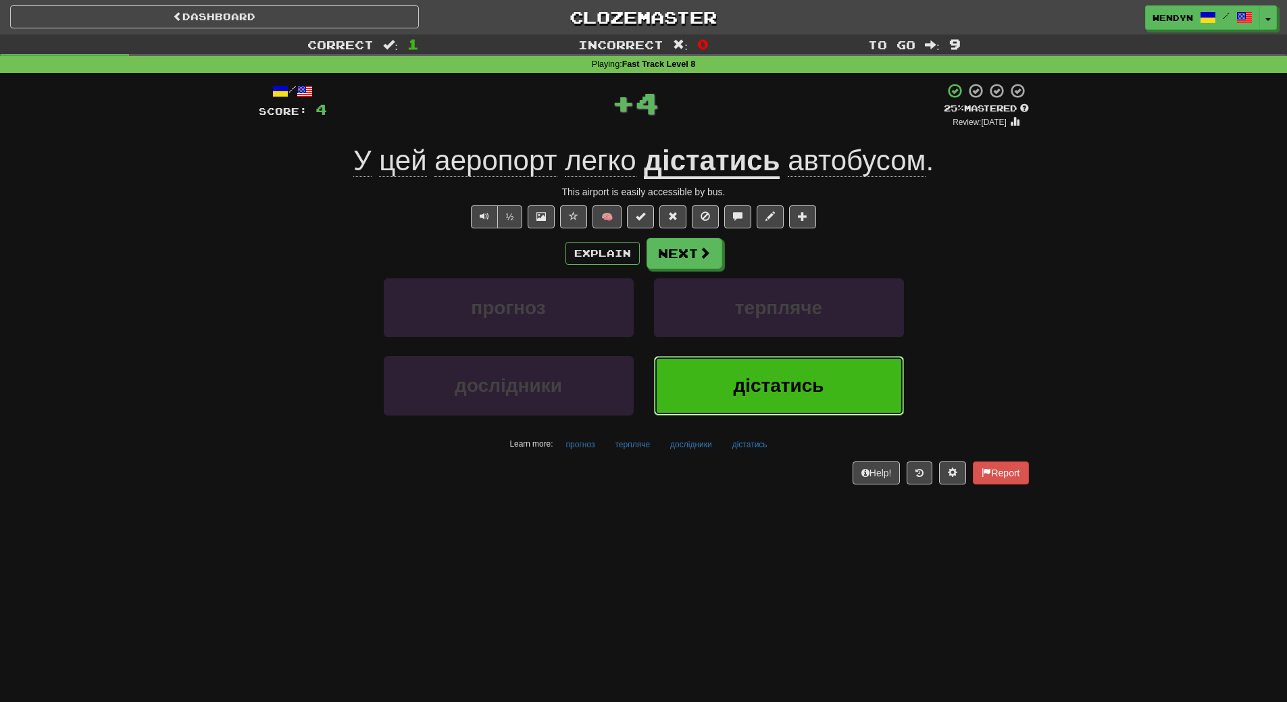
click at [740, 402] on button "дістатись" at bounding box center [779, 385] width 250 height 59
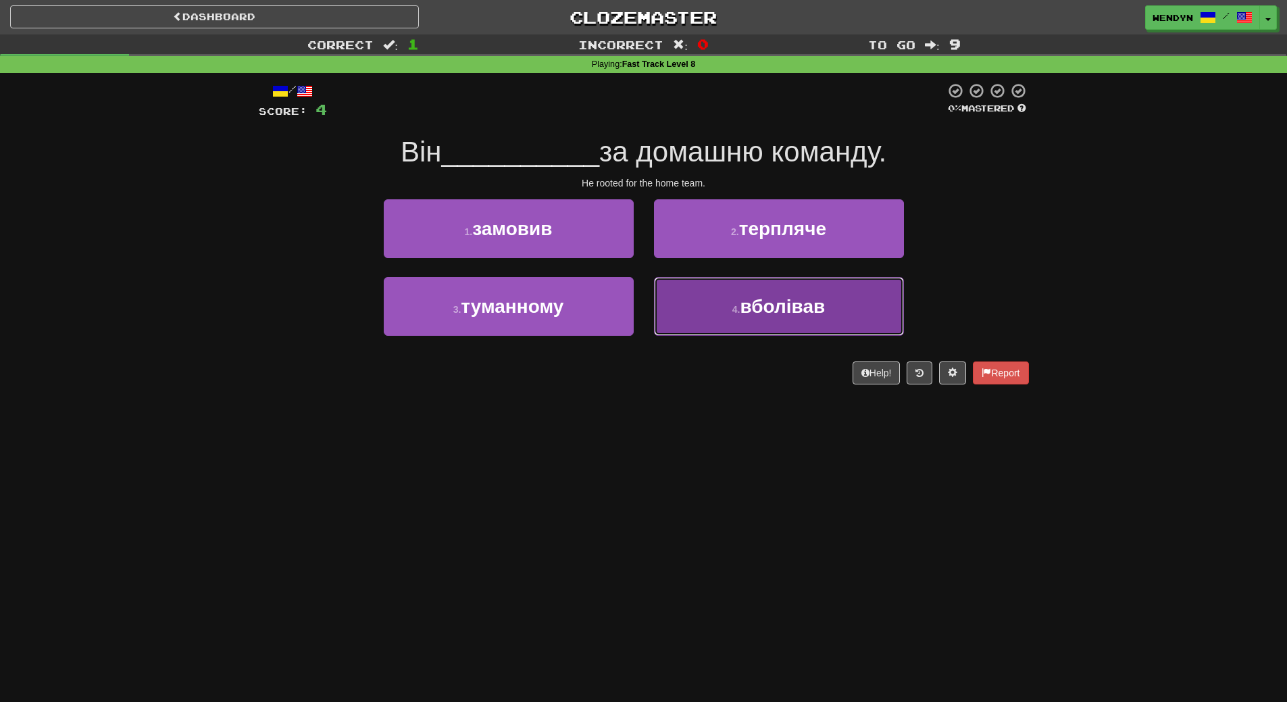
click at [805, 312] on span "вболівав" at bounding box center [782, 306] width 85 height 21
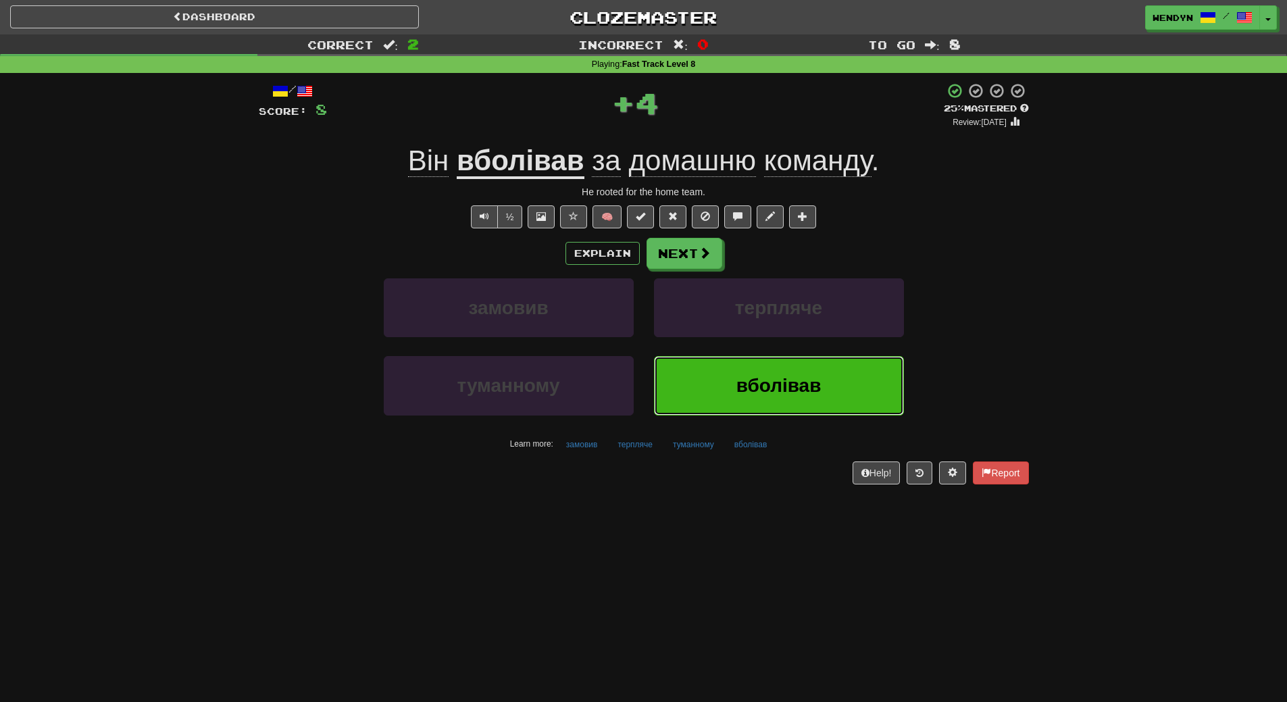
click at [799, 374] on button "вболівав" at bounding box center [779, 385] width 250 height 59
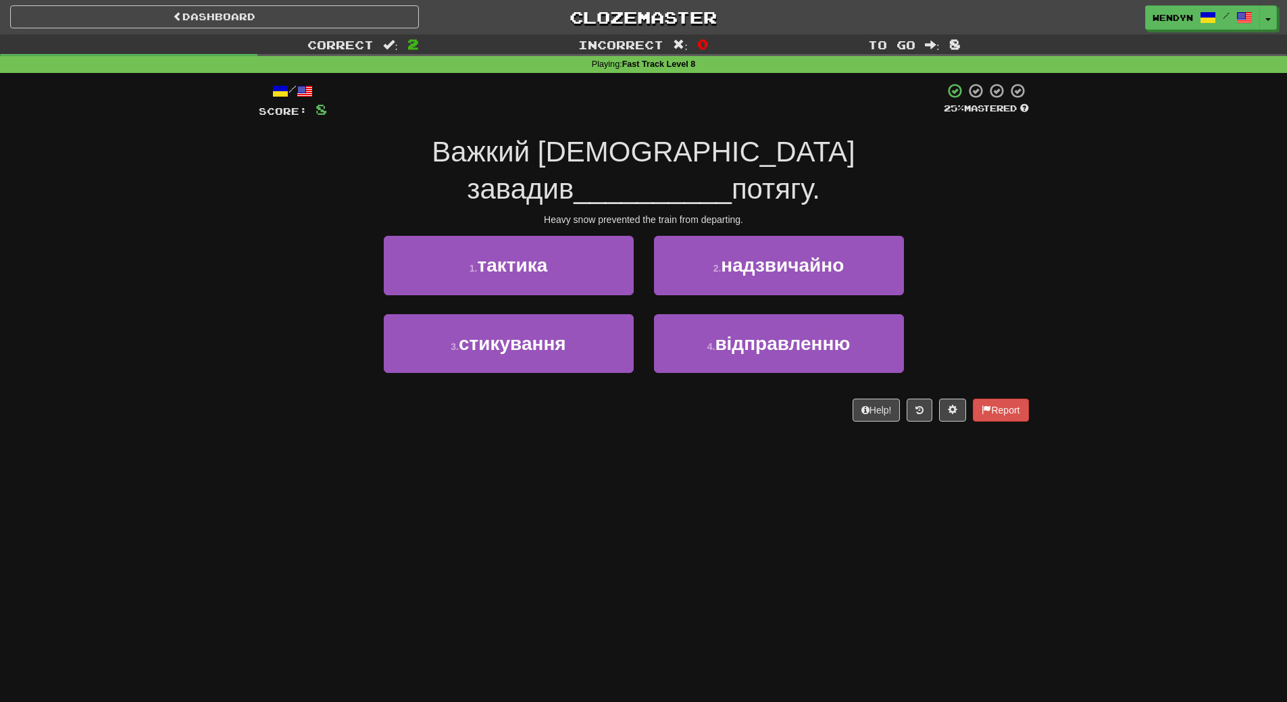
click at [670, 445] on div "Dashboard Clozemaster WendyN / Toggle Dropdown Dashboard Leaderboard Activity F…" at bounding box center [643, 351] width 1287 height 702
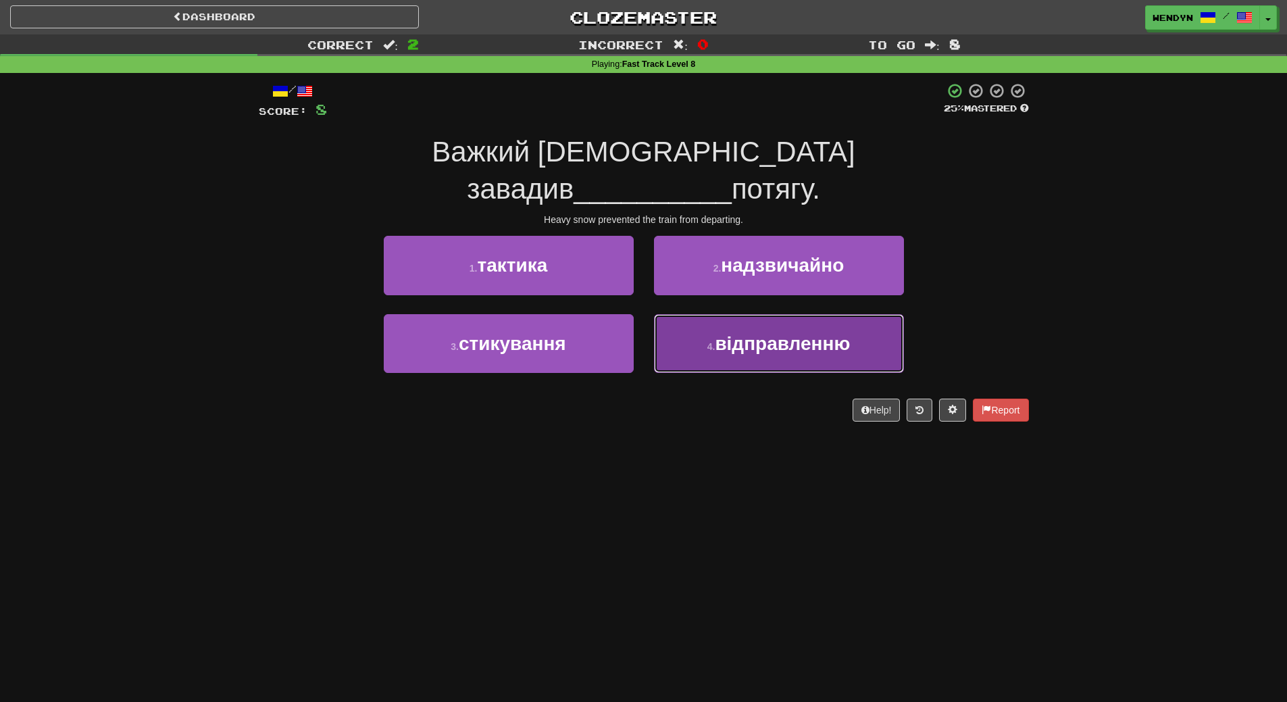
click at [723, 332] on button "4 . відправленню" at bounding box center [779, 343] width 250 height 59
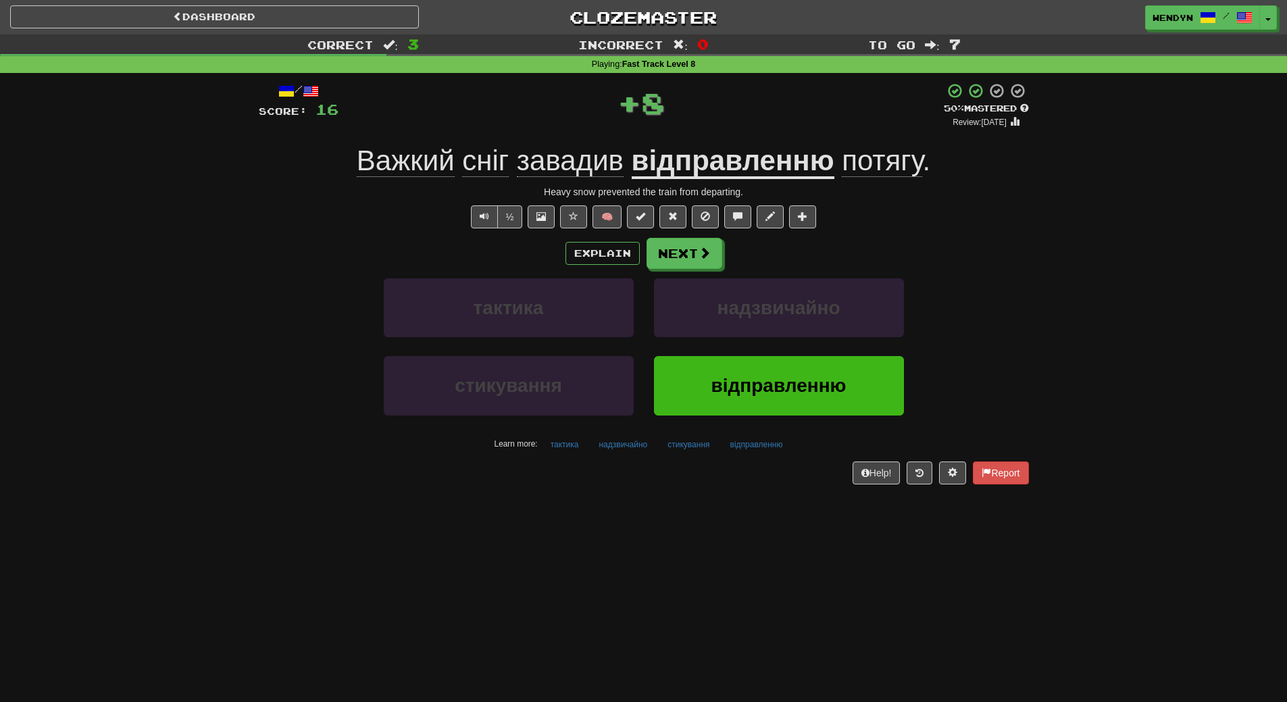
click at [782, 482] on div "Help! Report" at bounding box center [644, 472] width 770 height 23
click at [838, 395] on span "відправленню" at bounding box center [778, 385] width 135 height 21
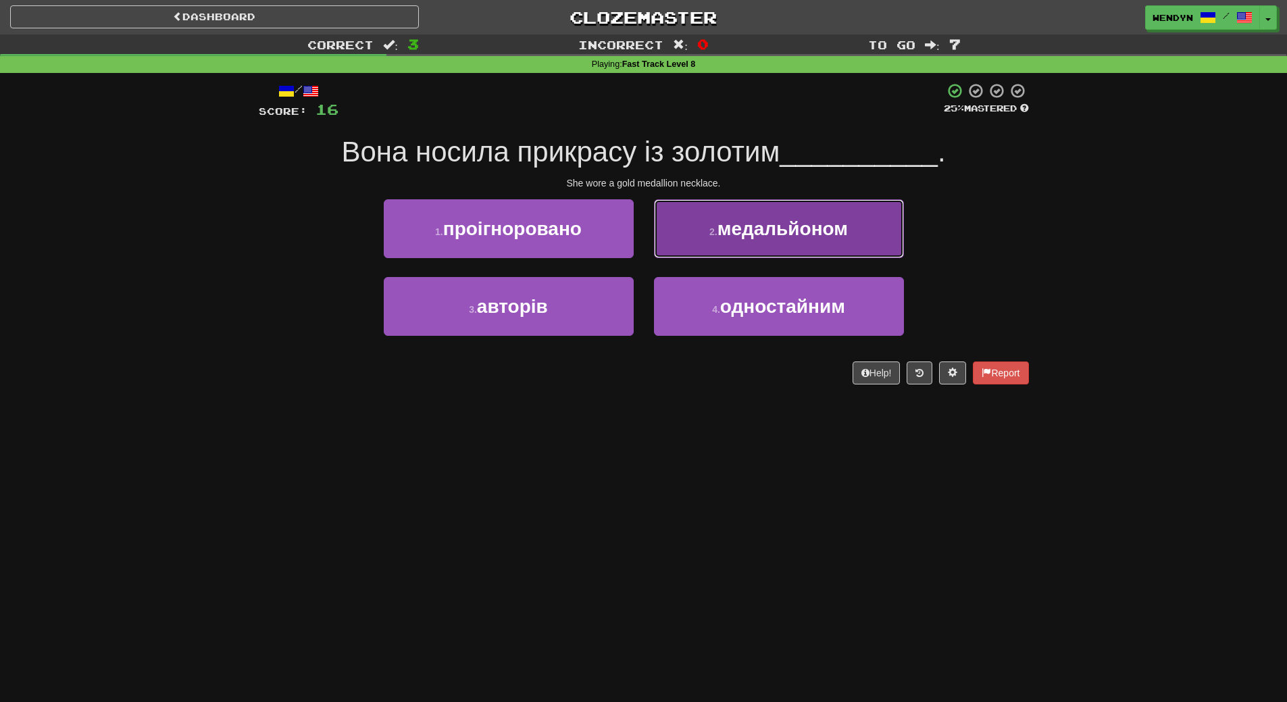
click at [832, 228] on span "медальйоном" at bounding box center [783, 228] width 130 height 21
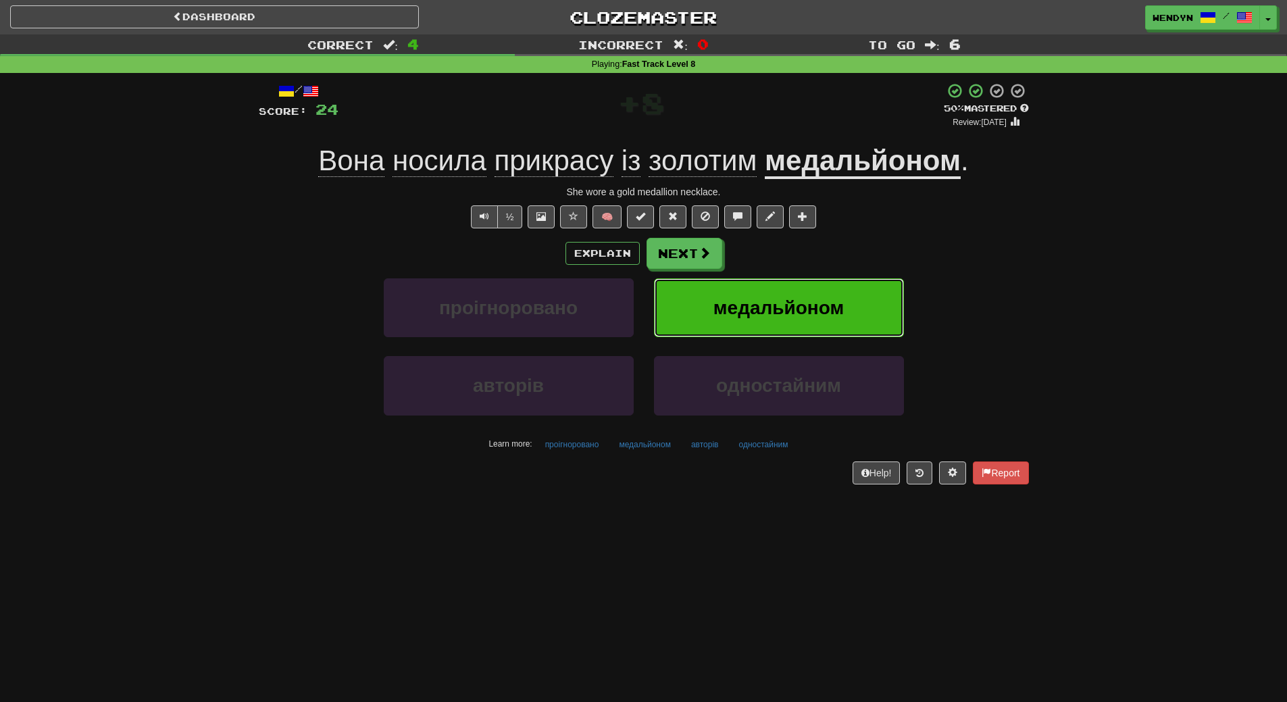
click at [778, 297] on span "медальйоном" at bounding box center [778, 307] width 130 height 21
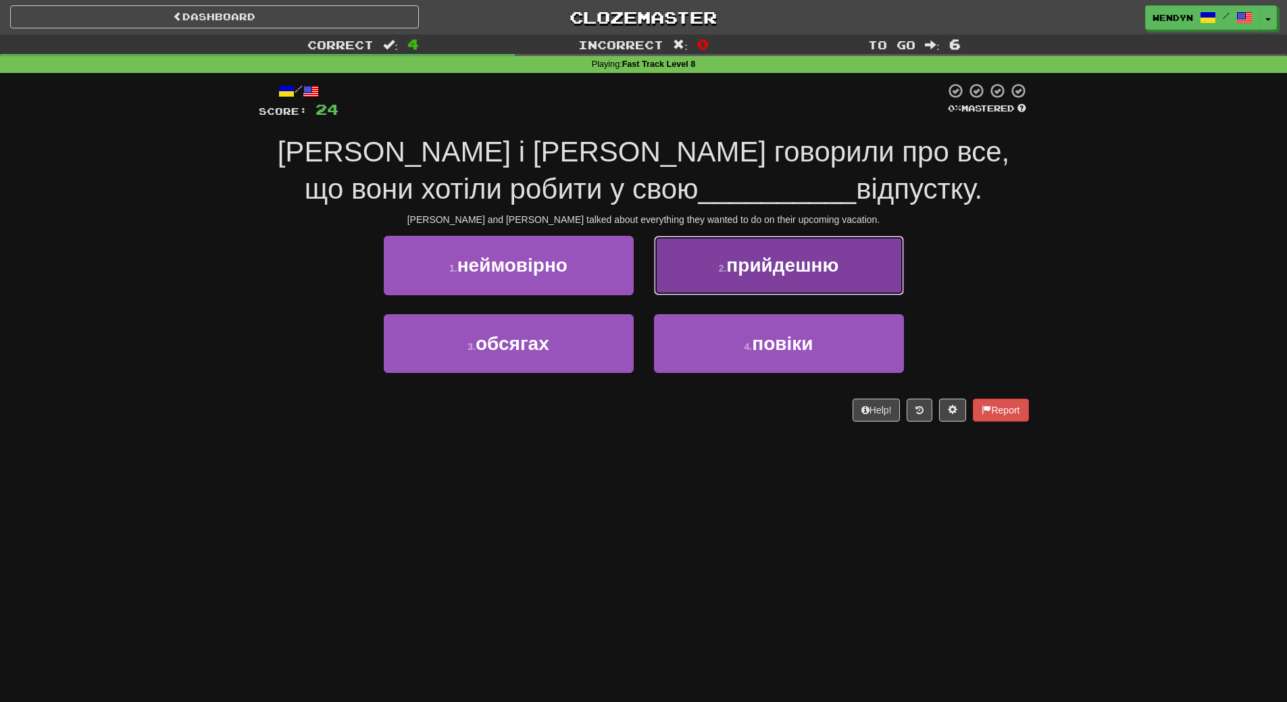
click at [781, 287] on button "2 . прийдешню" at bounding box center [779, 265] width 250 height 59
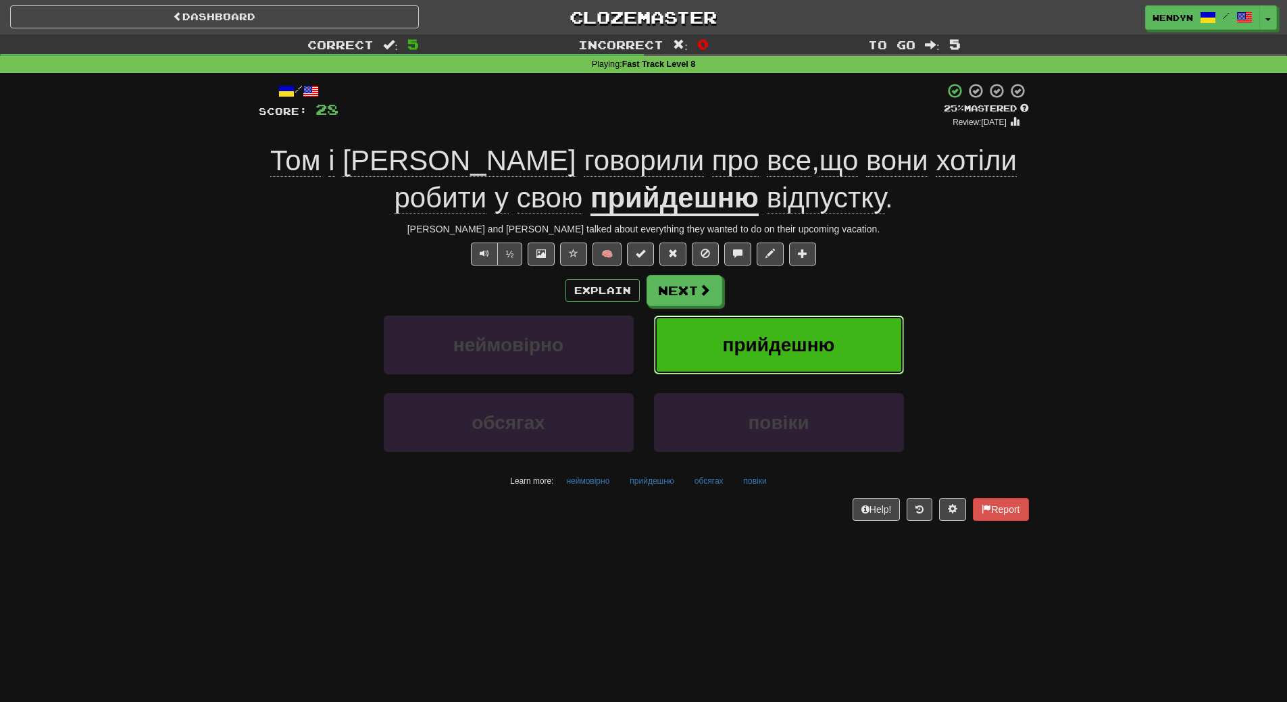
click at [836, 349] on button "прийдешню" at bounding box center [779, 345] width 250 height 59
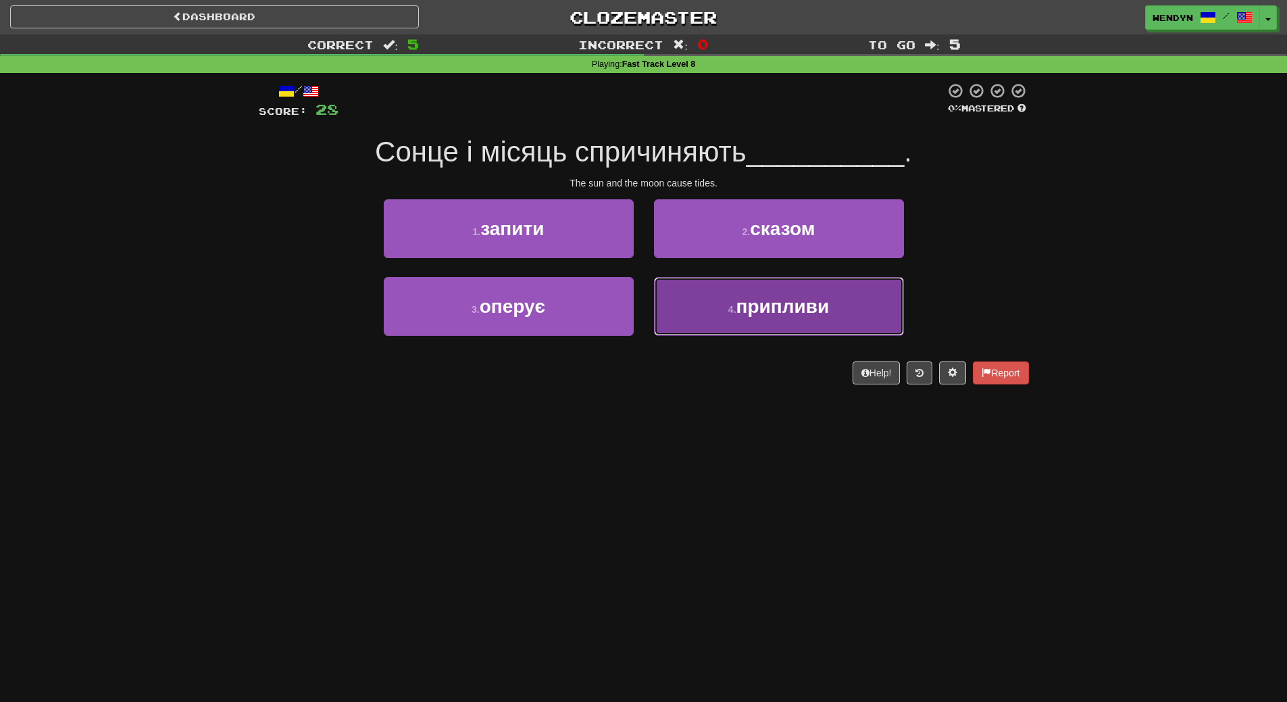
click at [750, 309] on span "припливи" at bounding box center [782, 306] width 93 height 21
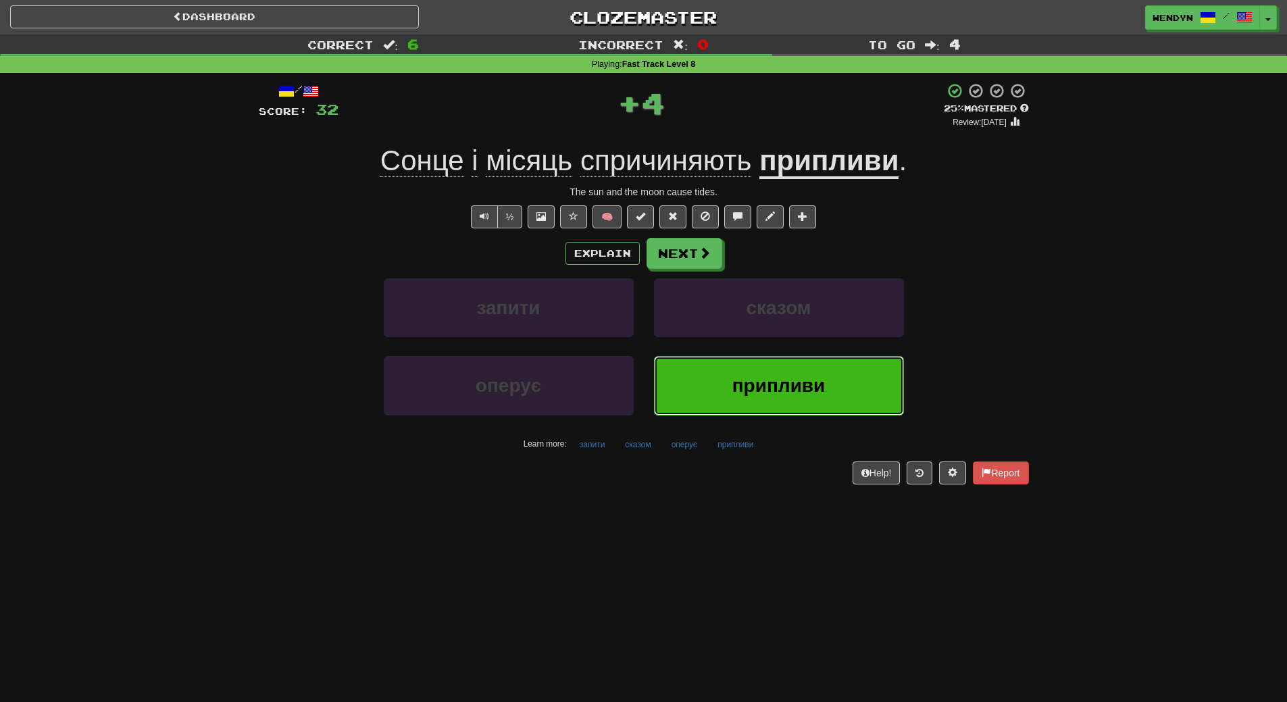
click at [740, 370] on button "припливи" at bounding box center [779, 385] width 250 height 59
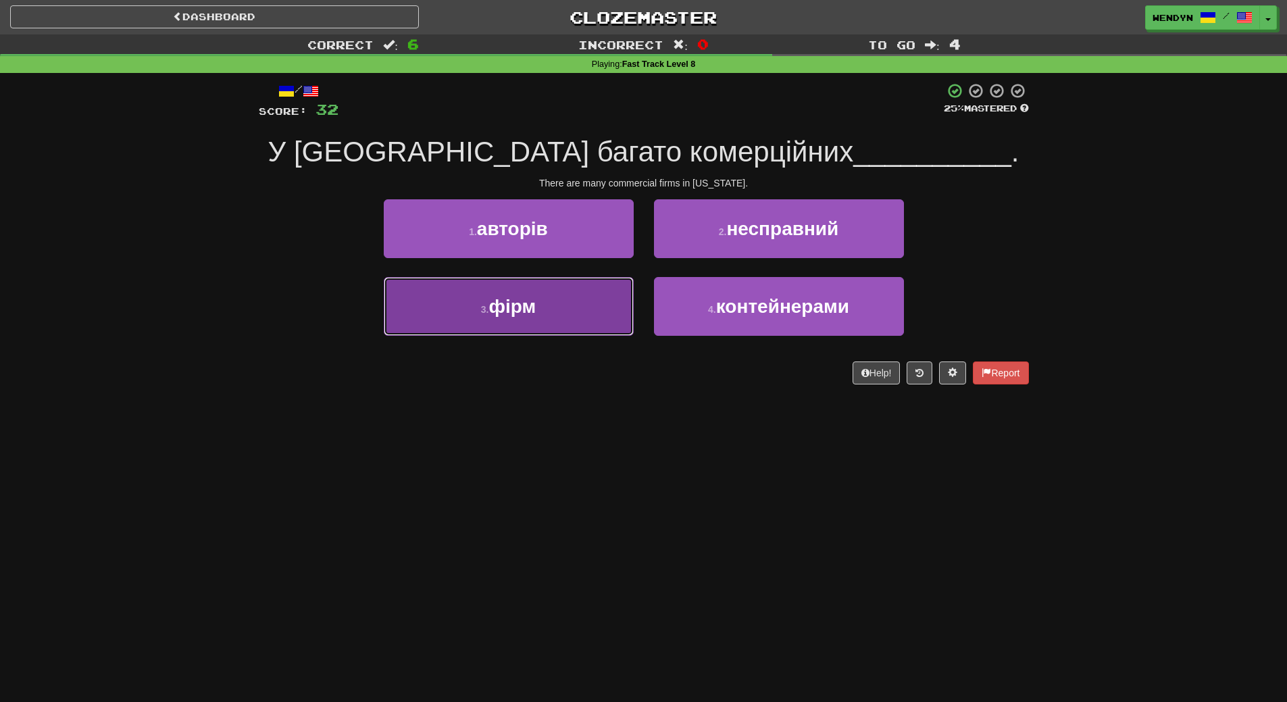
click at [486, 326] on button "3 . фірм" at bounding box center [509, 306] width 250 height 59
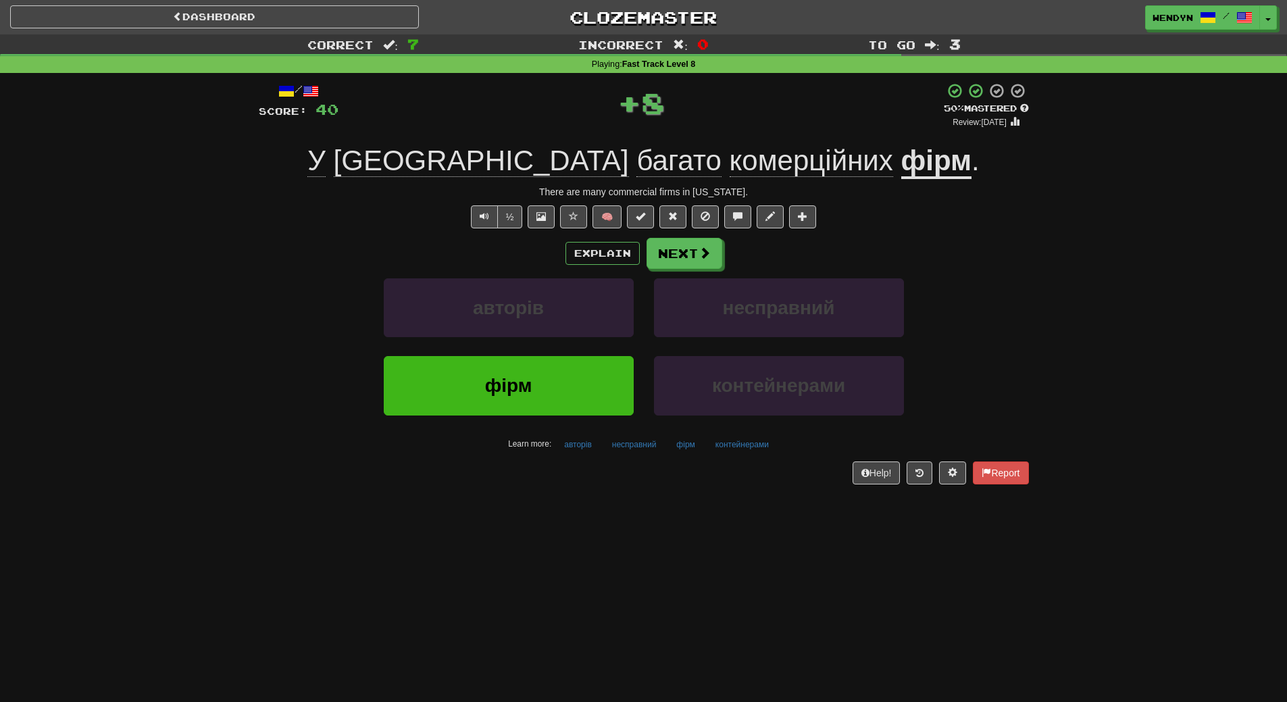
click at [488, 421] on div "фірм" at bounding box center [509, 395] width 270 height 78
click at [495, 391] on span "фірм" at bounding box center [508, 385] width 47 height 21
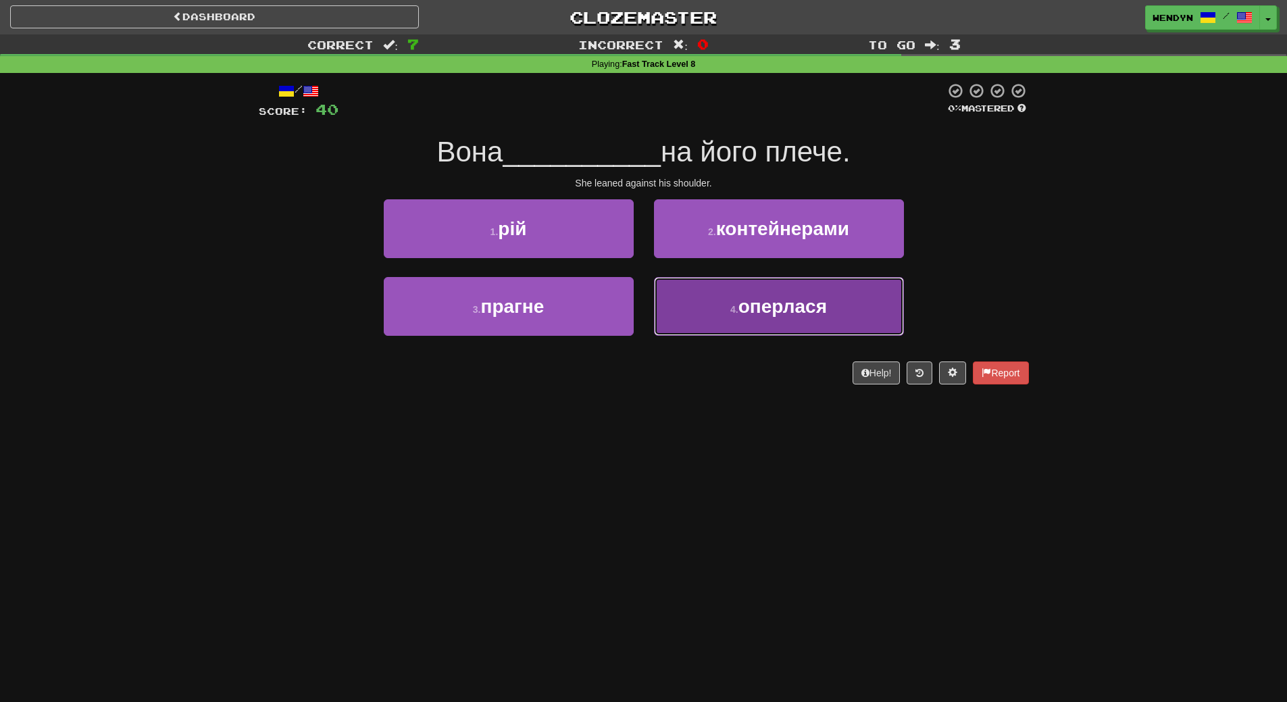
click at [774, 318] on button "4 . оперлася" at bounding box center [779, 306] width 250 height 59
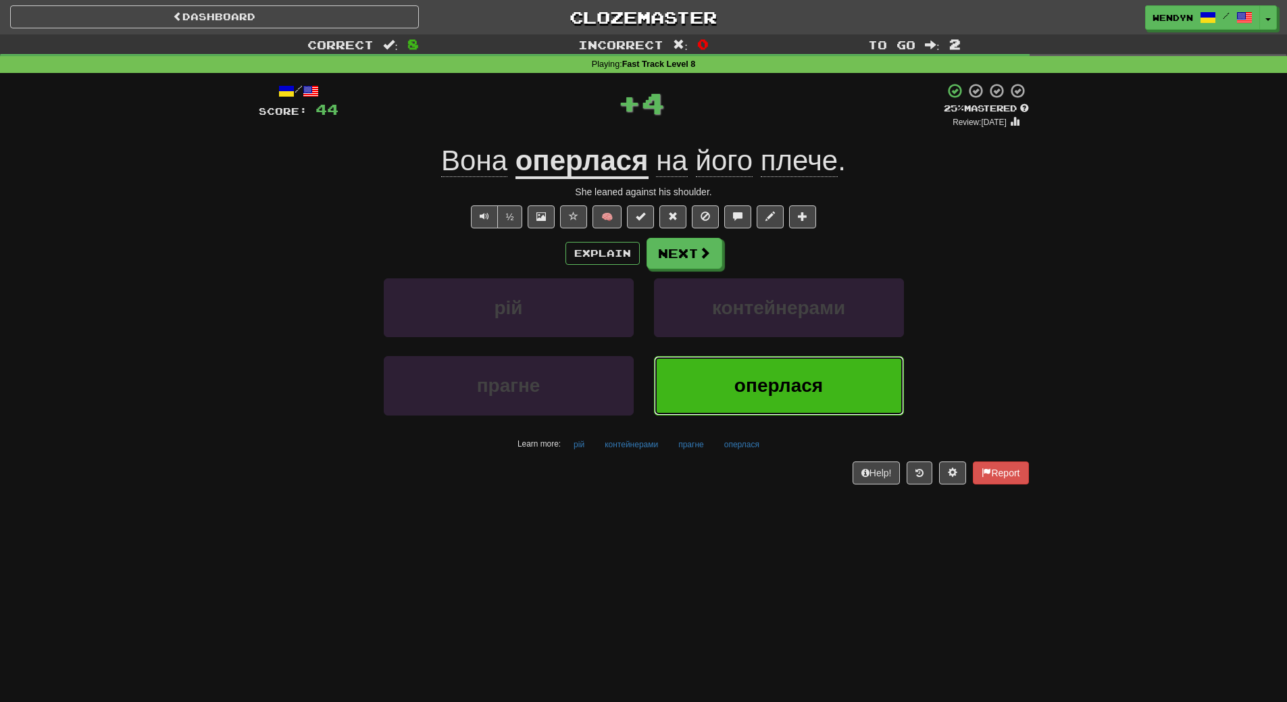
click at [769, 368] on button "оперлася" at bounding box center [779, 385] width 250 height 59
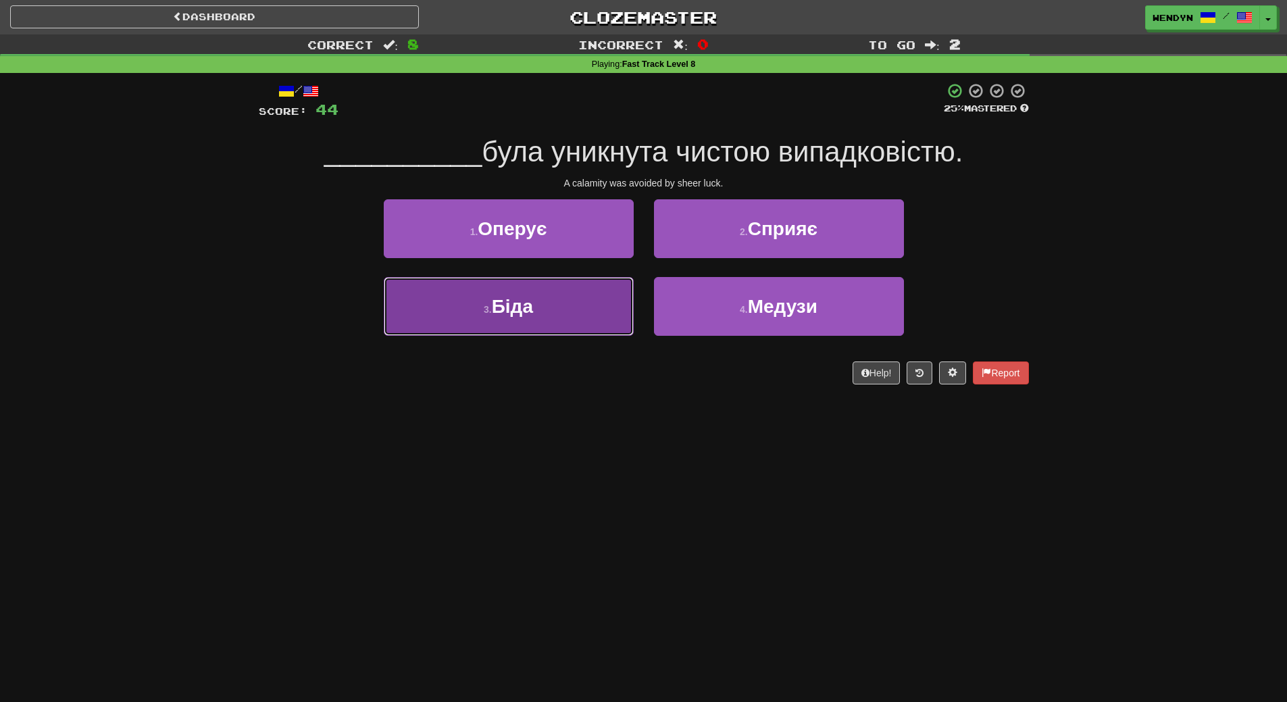
click at [607, 309] on button "3 . Біда" at bounding box center [509, 306] width 250 height 59
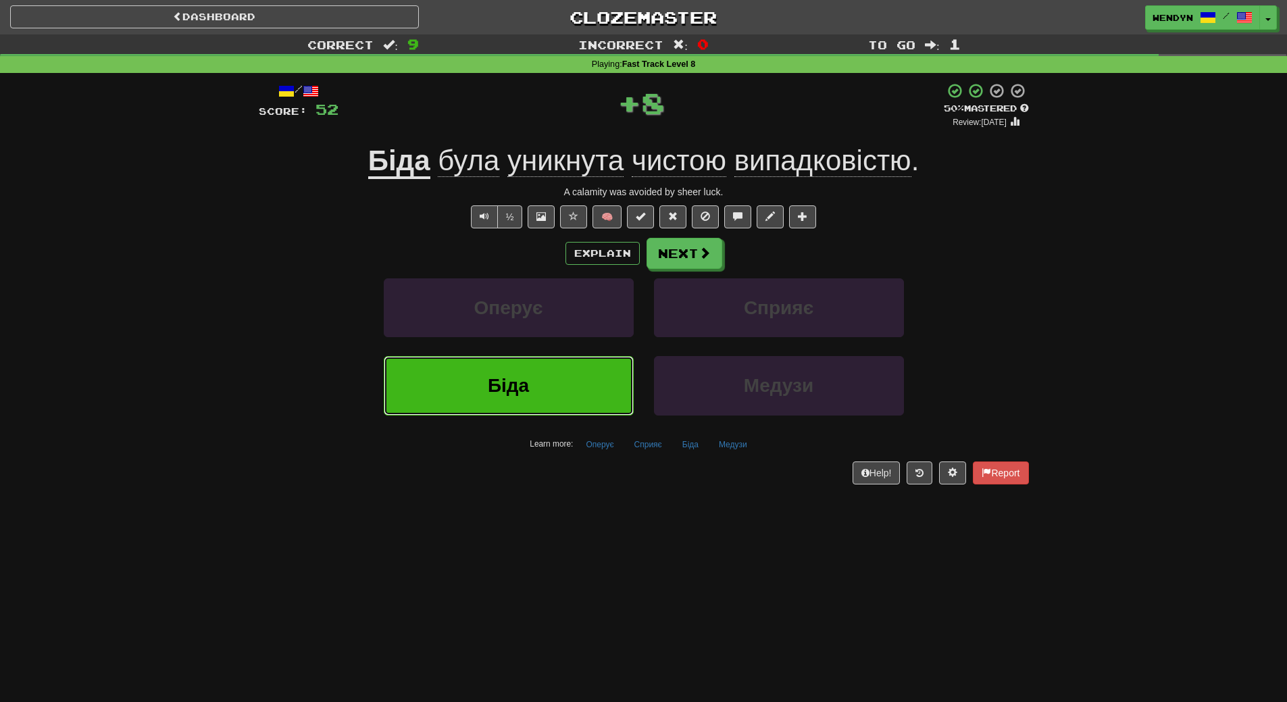
click at [577, 384] on button "Біда" at bounding box center [509, 385] width 250 height 59
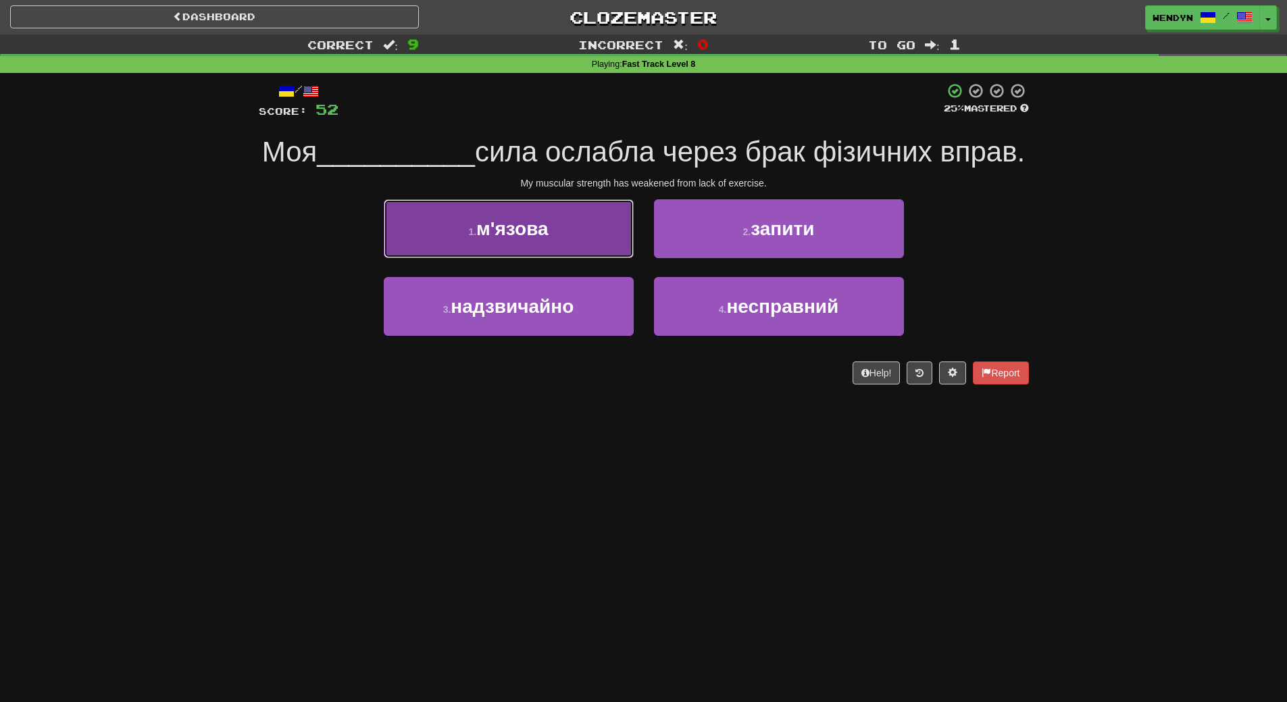
click at [557, 258] on button "1 . м'язова" at bounding box center [509, 228] width 250 height 59
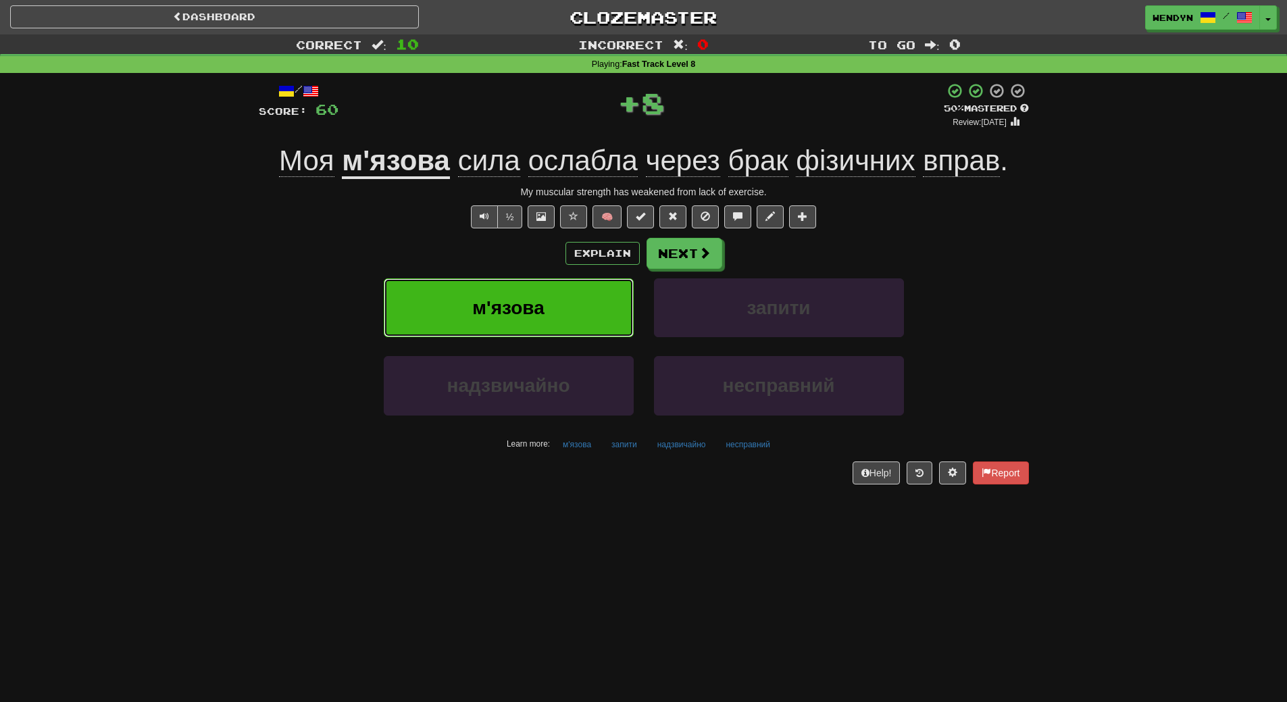
click at [555, 316] on button "м'язова" at bounding box center [509, 307] width 250 height 59
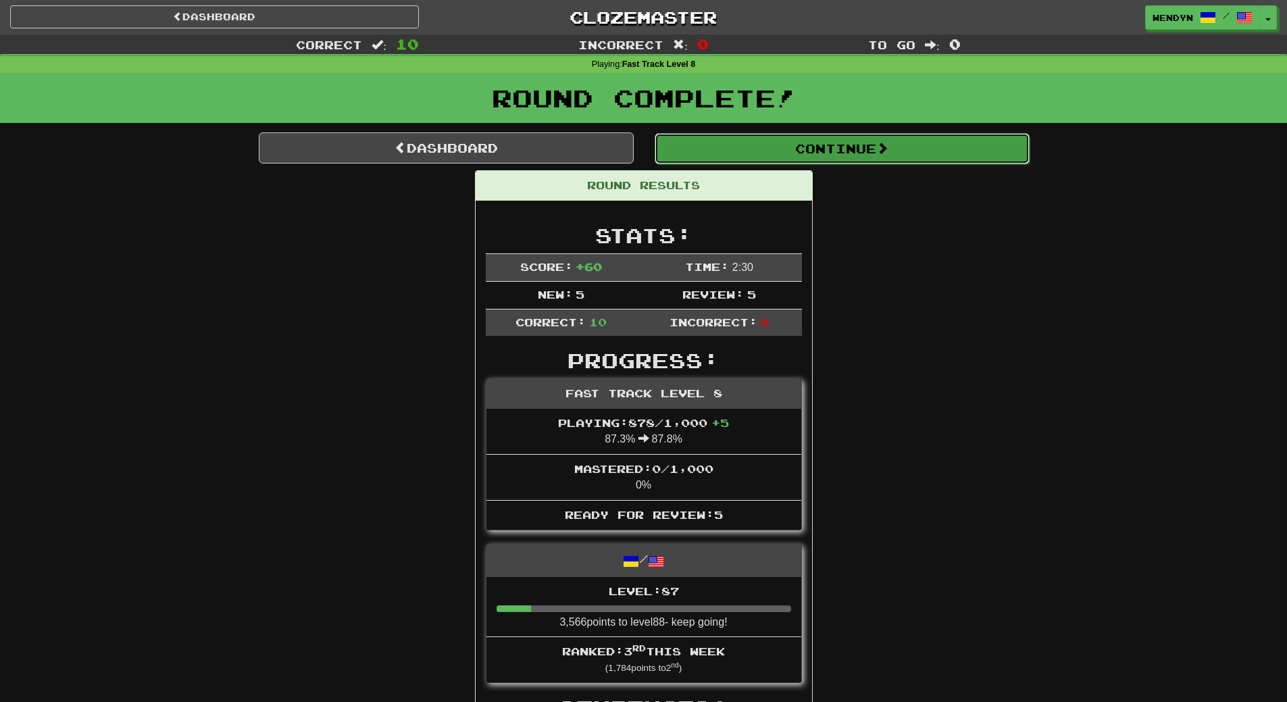
click at [873, 145] on button "Continue" at bounding box center [842, 148] width 375 height 31
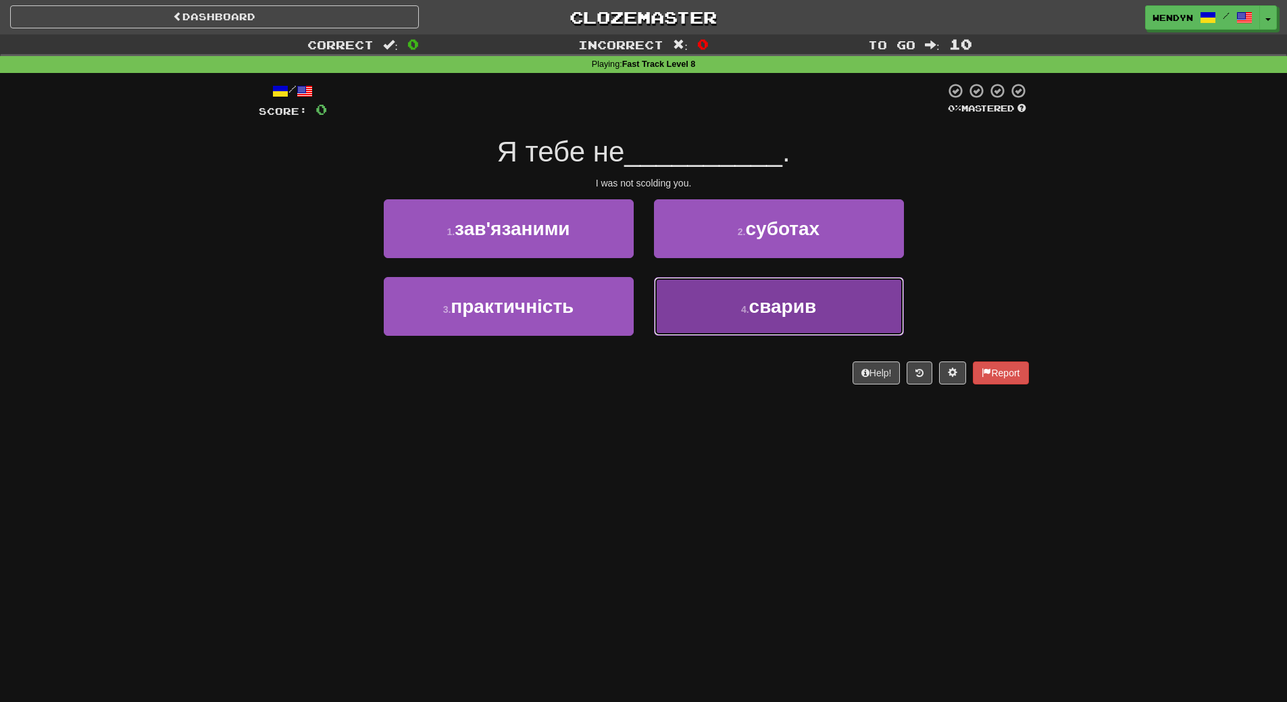
click at [771, 316] on span "сварив" at bounding box center [783, 306] width 68 height 21
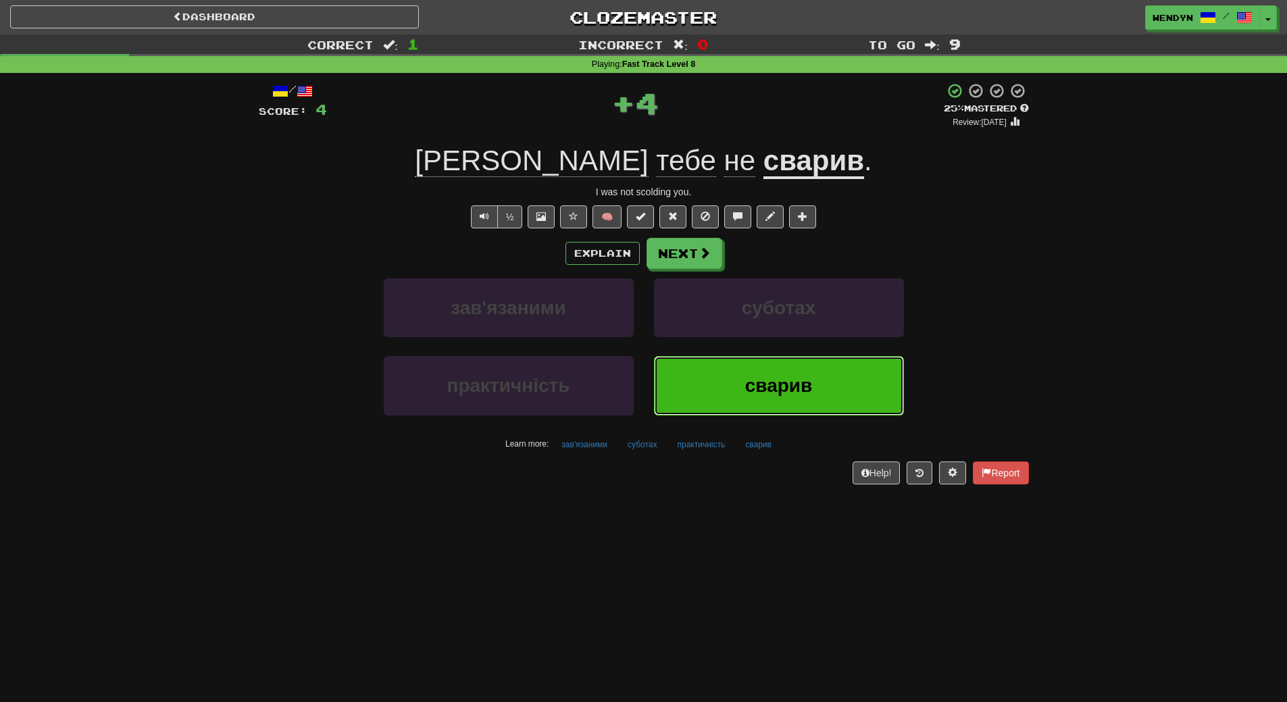
click at [750, 361] on button "сварив" at bounding box center [779, 385] width 250 height 59
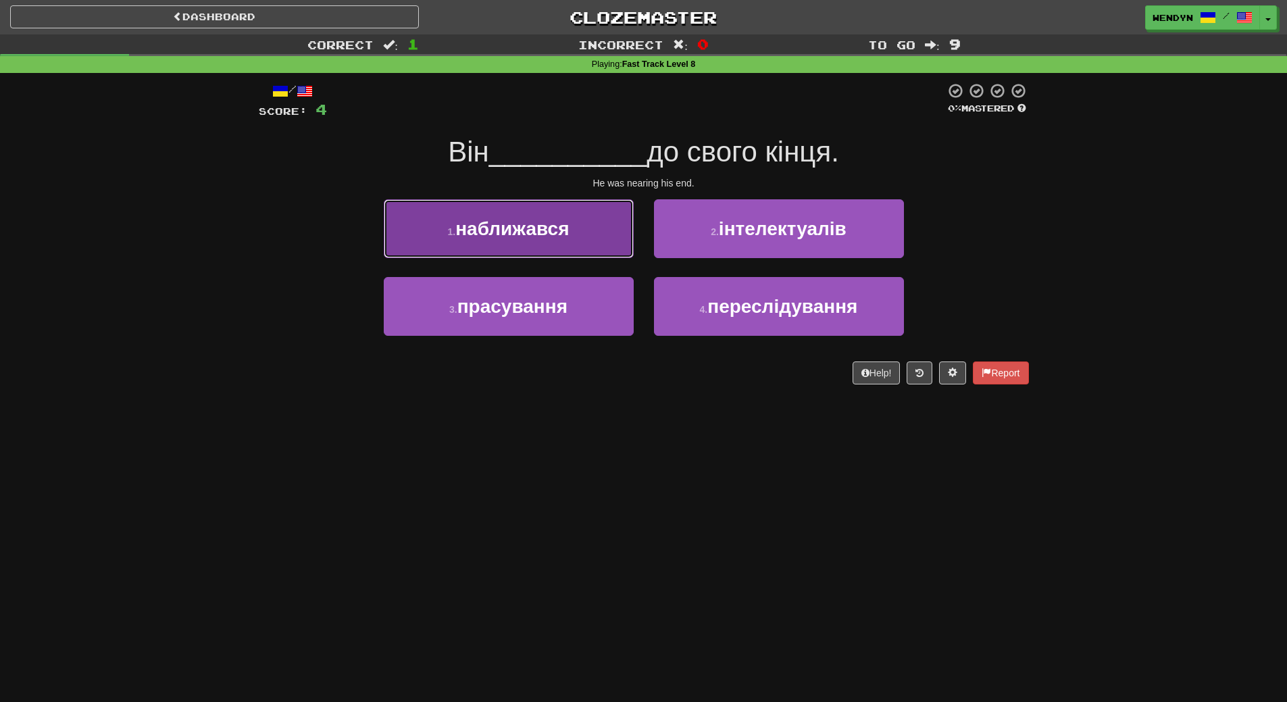
click at [535, 243] on button "1 . наближався" at bounding box center [509, 228] width 250 height 59
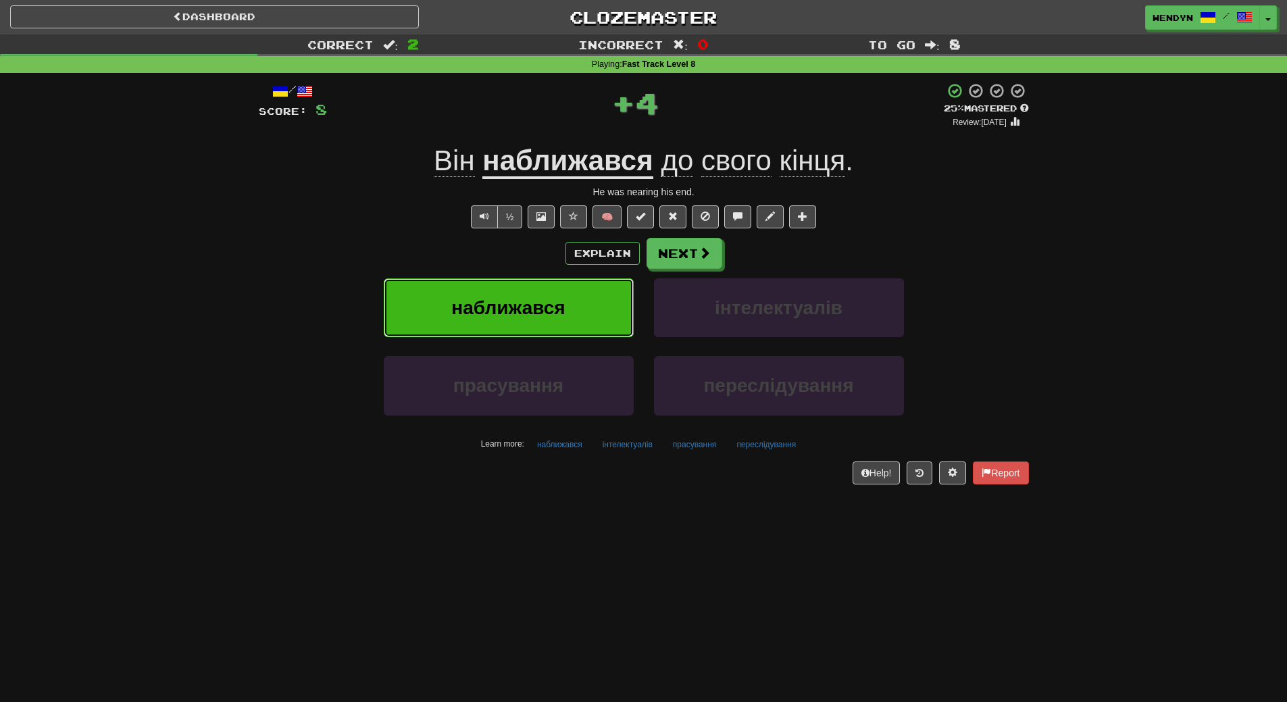
click at [532, 322] on button "наближався" at bounding box center [509, 307] width 250 height 59
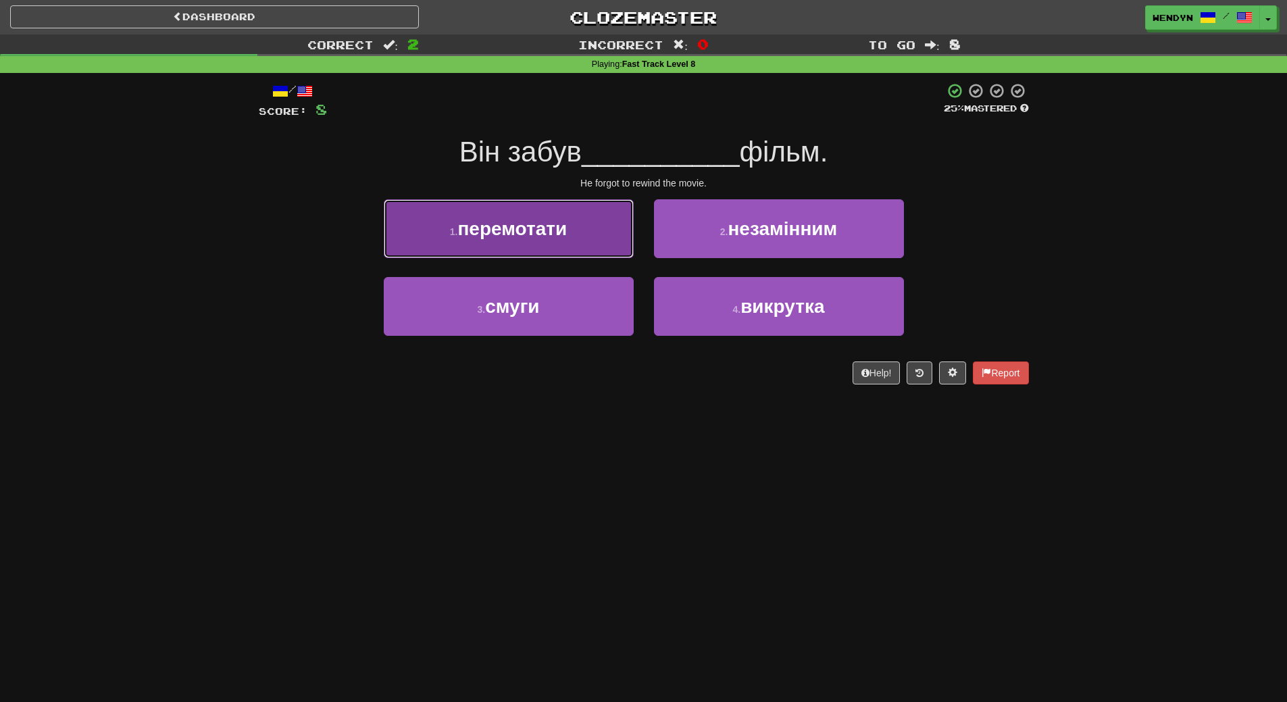
click at [496, 228] on span "перемотати" at bounding box center [511, 228] width 109 height 21
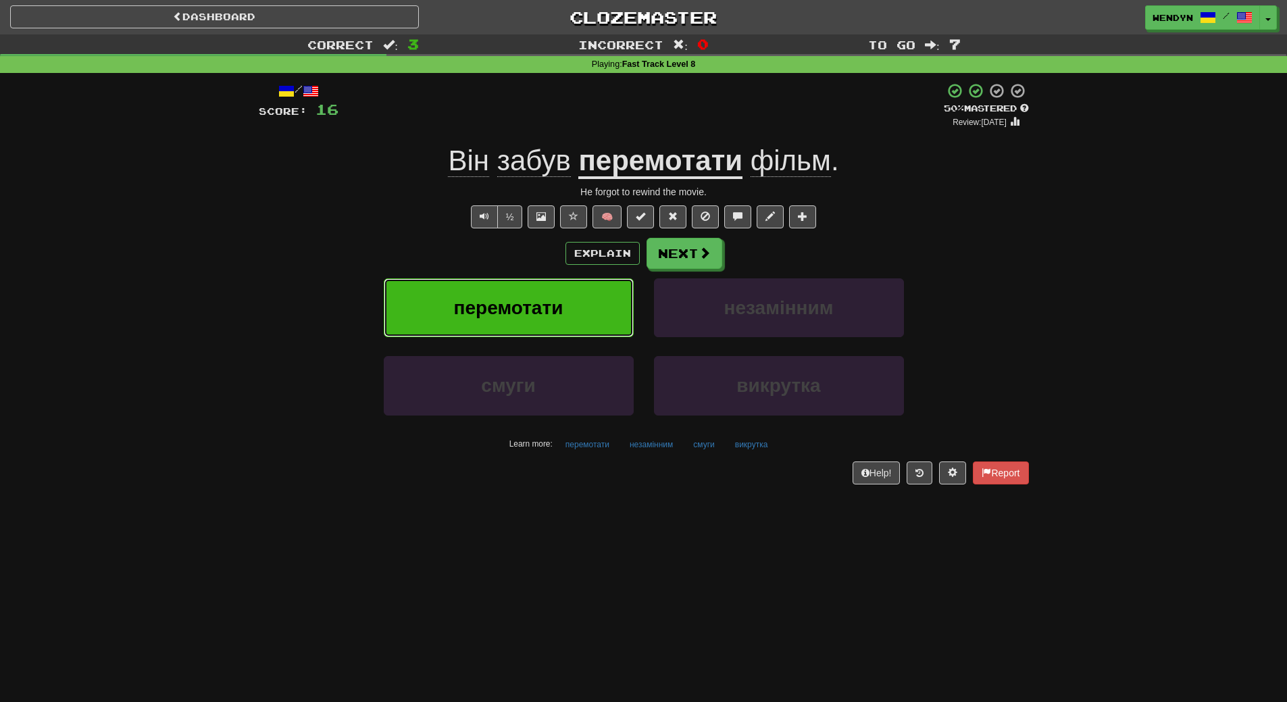
click at [480, 301] on span "перемотати" at bounding box center [508, 307] width 109 height 21
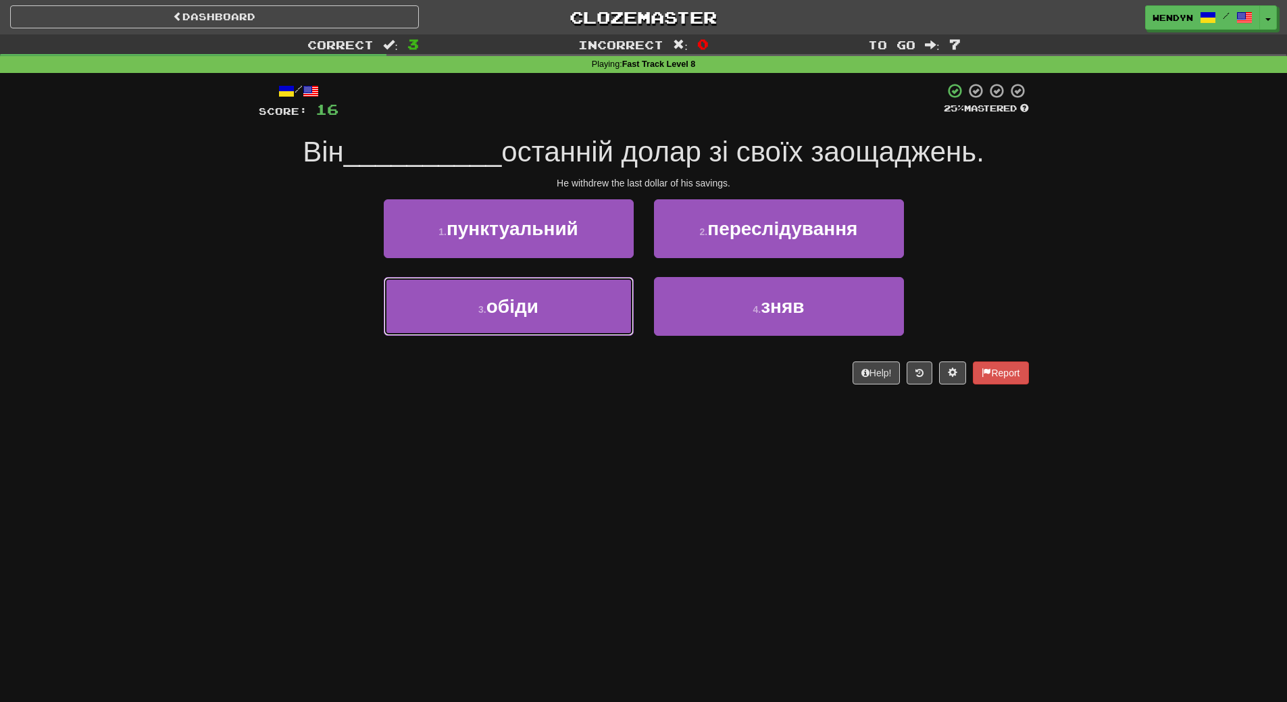
drag, startPoint x: 480, startPoint y: 301, endPoint x: 493, endPoint y: 443, distance: 142.5
click at [493, 443] on div "Dashboard Clozemaster WendyN / Toggle Dropdown Dashboard Leaderboard Activity F…" at bounding box center [643, 351] width 1287 height 702
drag, startPoint x: 493, startPoint y: 443, endPoint x: 488, endPoint y: 489, distance: 46.2
click at [488, 489] on div "Dashboard Clozemaster WendyN / Toggle Dropdown Dashboard Leaderboard Activity F…" at bounding box center [643, 351] width 1287 height 702
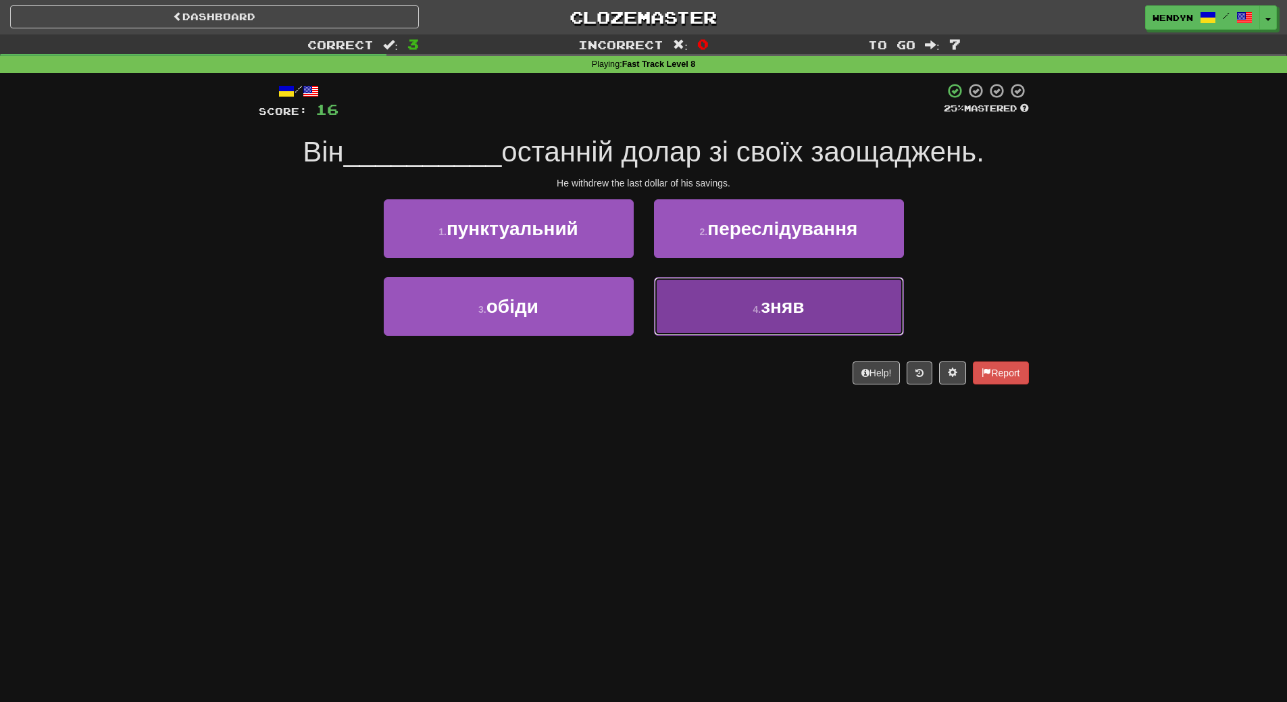
click at [751, 322] on button "4 . зняв" at bounding box center [779, 306] width 250 height 59
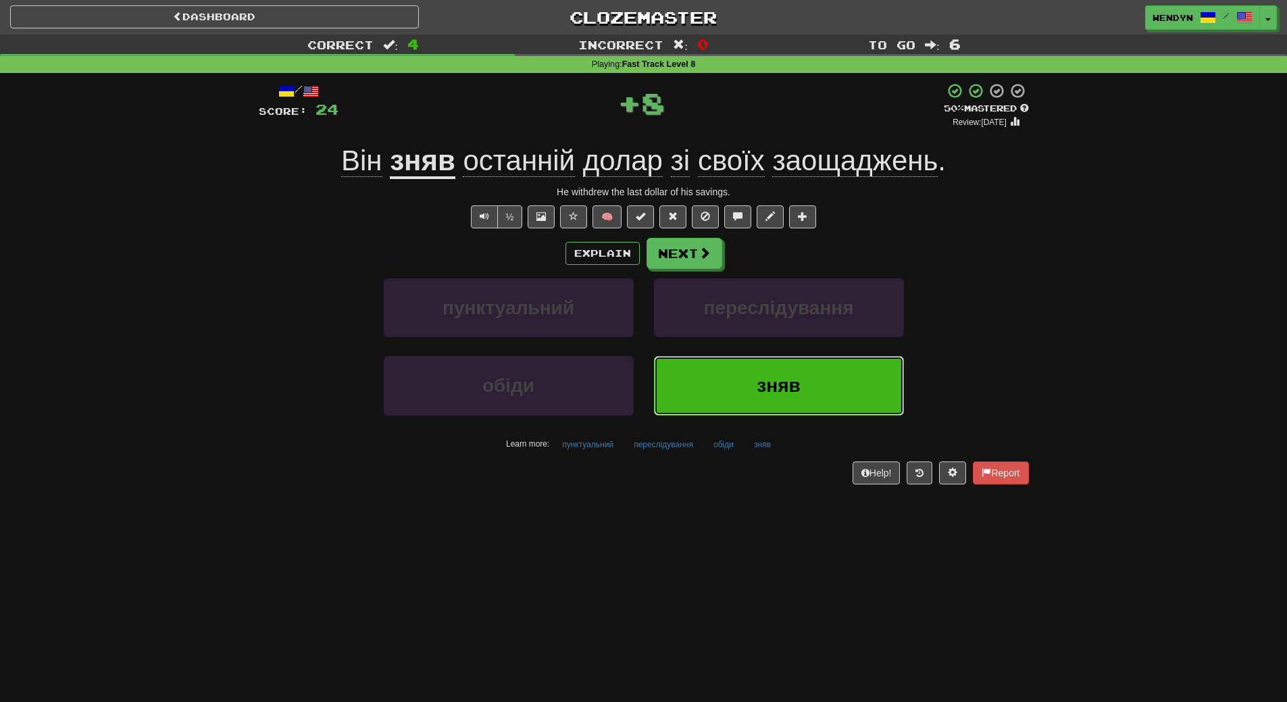
click at [740, 378] on button "зняв" at bounding box center [779, 385] width 250 height 59
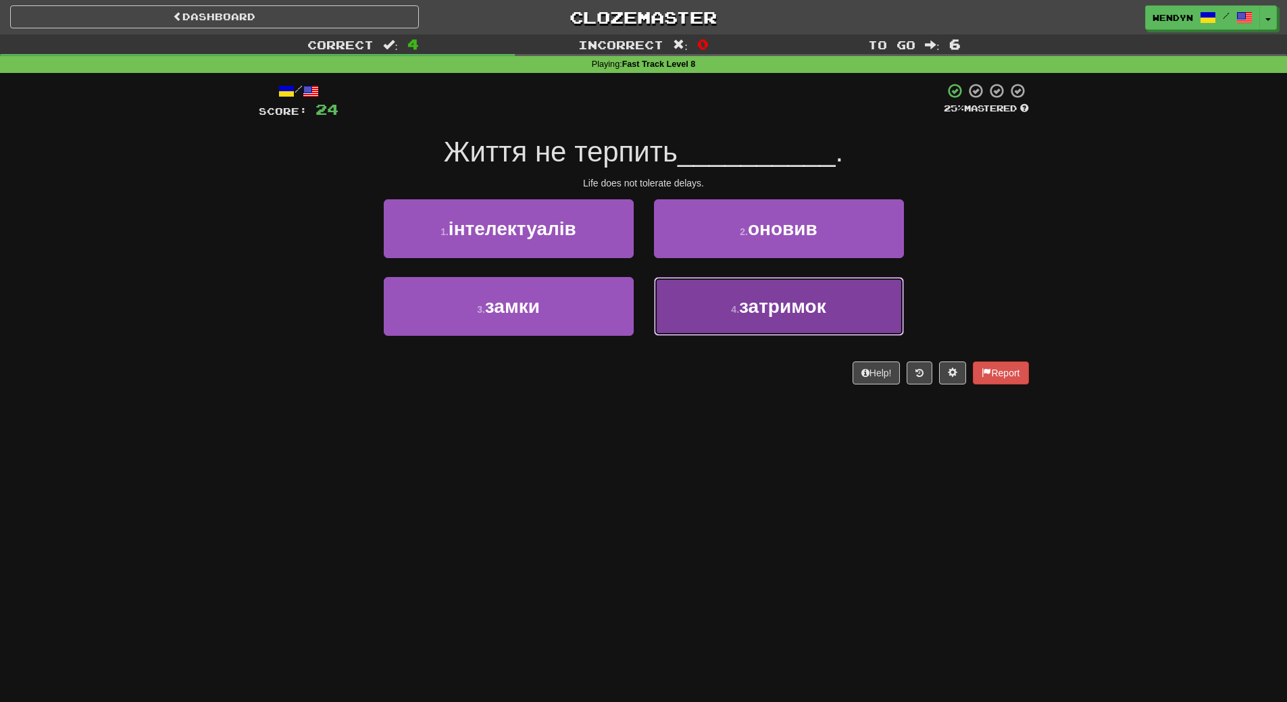
click at [761, 326] on button "4 . затримок" at bounding box center [779, 306] width 250 height 59
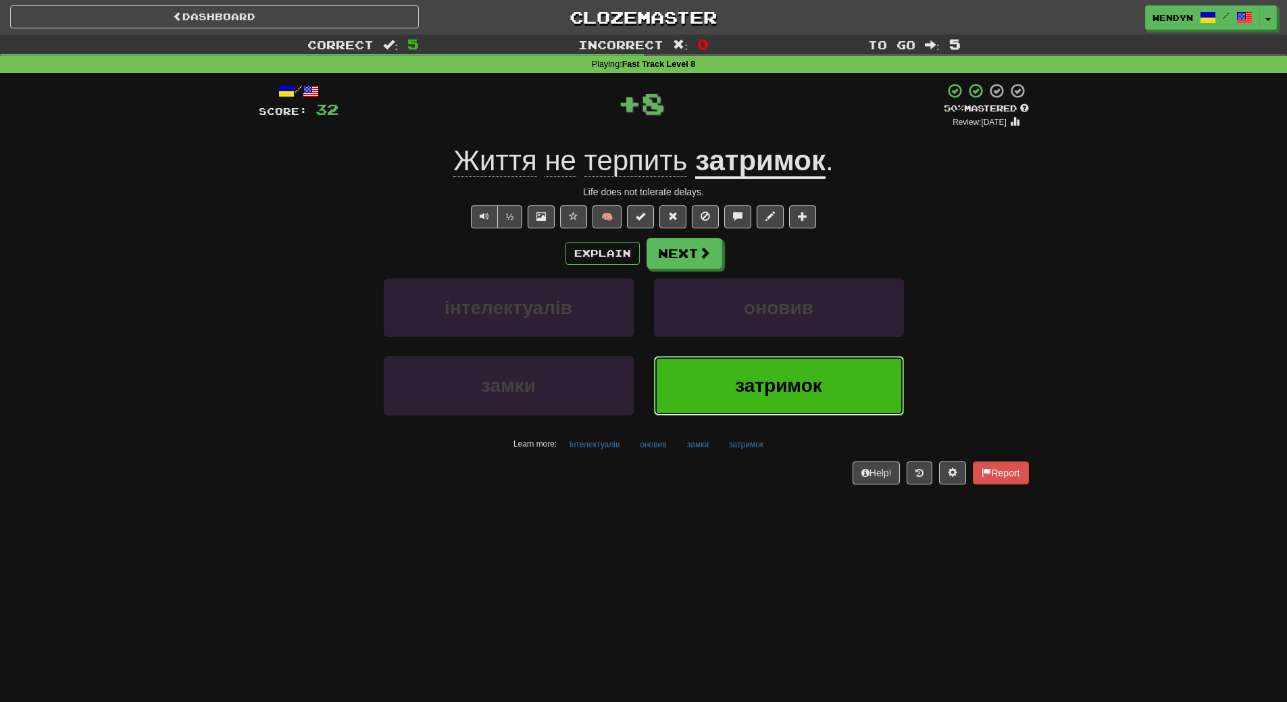
click at [749, 405] on button "затримок" at bounding box center [779, 385] width 250 height 59
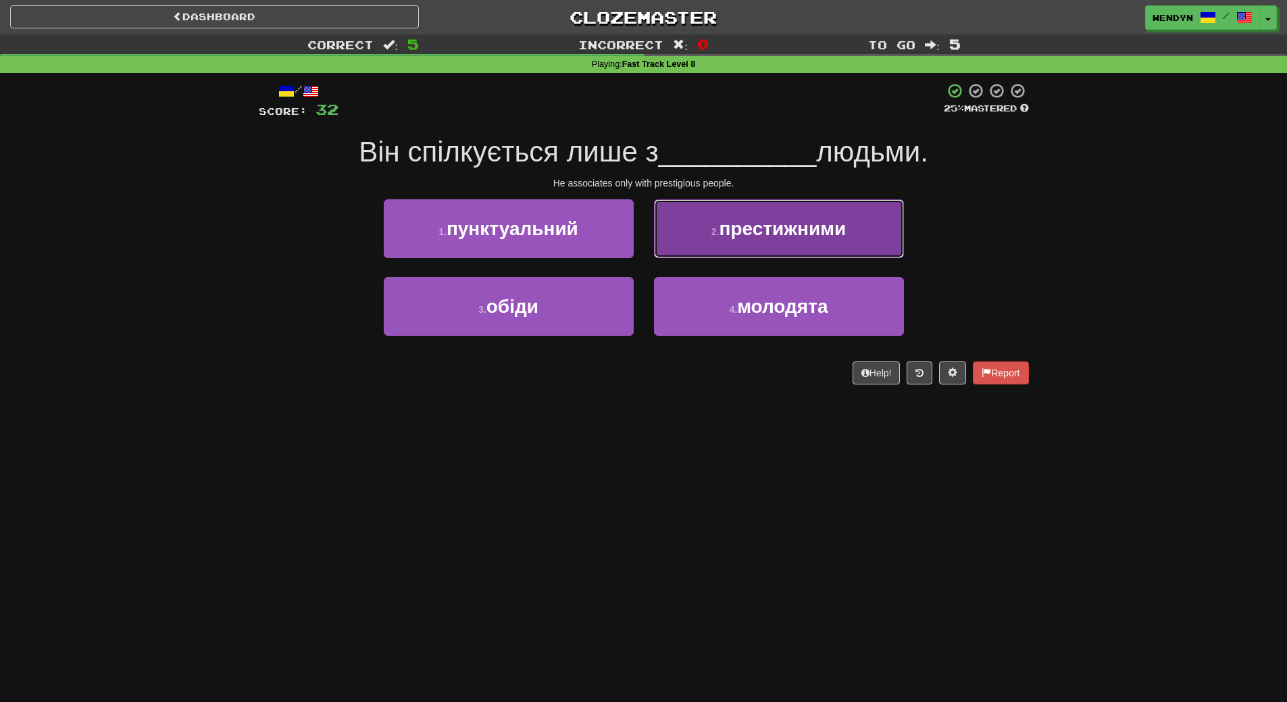
click at [808, 247] on button "2 . престижними" at bounding box center [779, 228] width 250 height 59
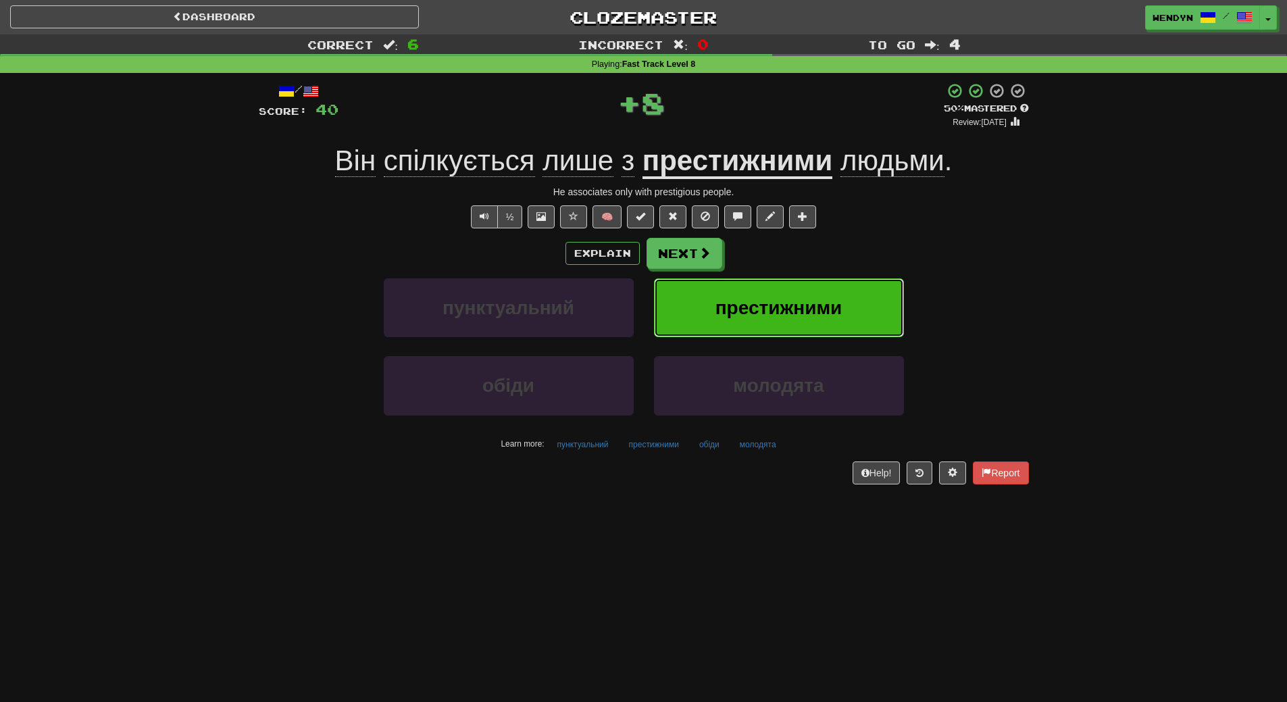
click at [808, 307] on span "престижними" at bounding box center [779, 307] width 127 height 21
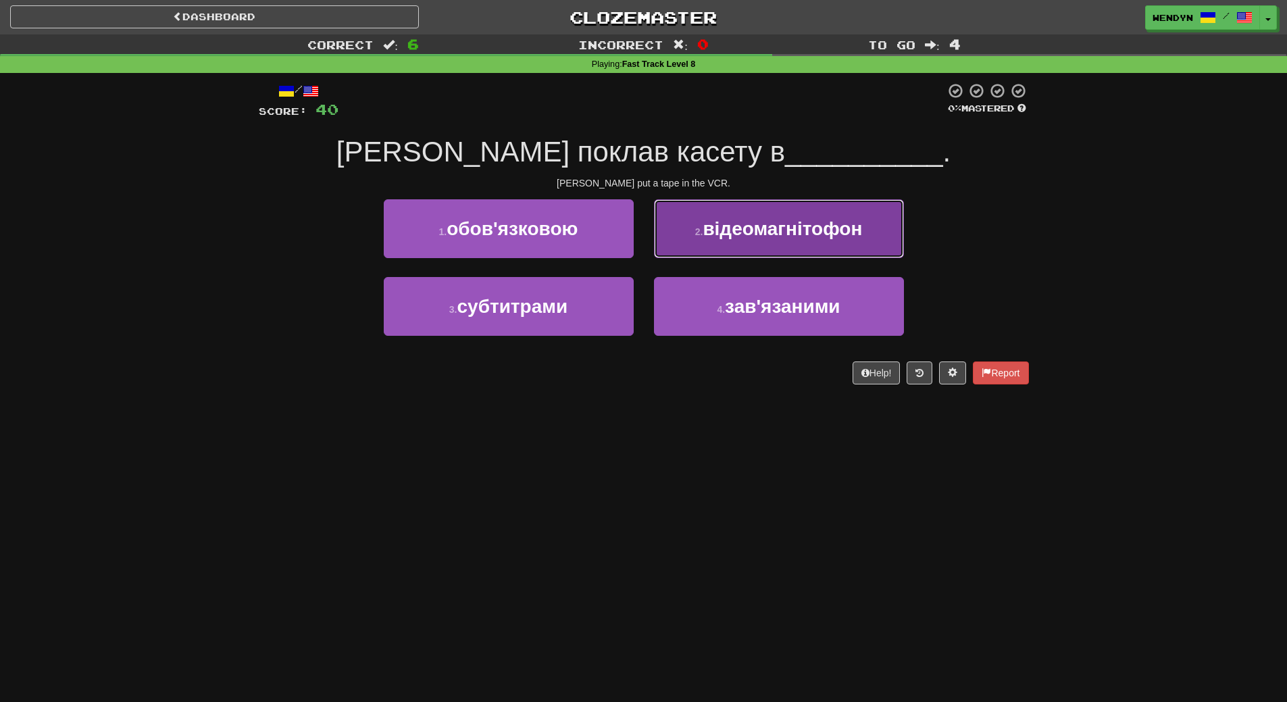
click at [786, 253] on button "2 . відеомагнітофон" at bounding box center [779, 228] width 250 height 59
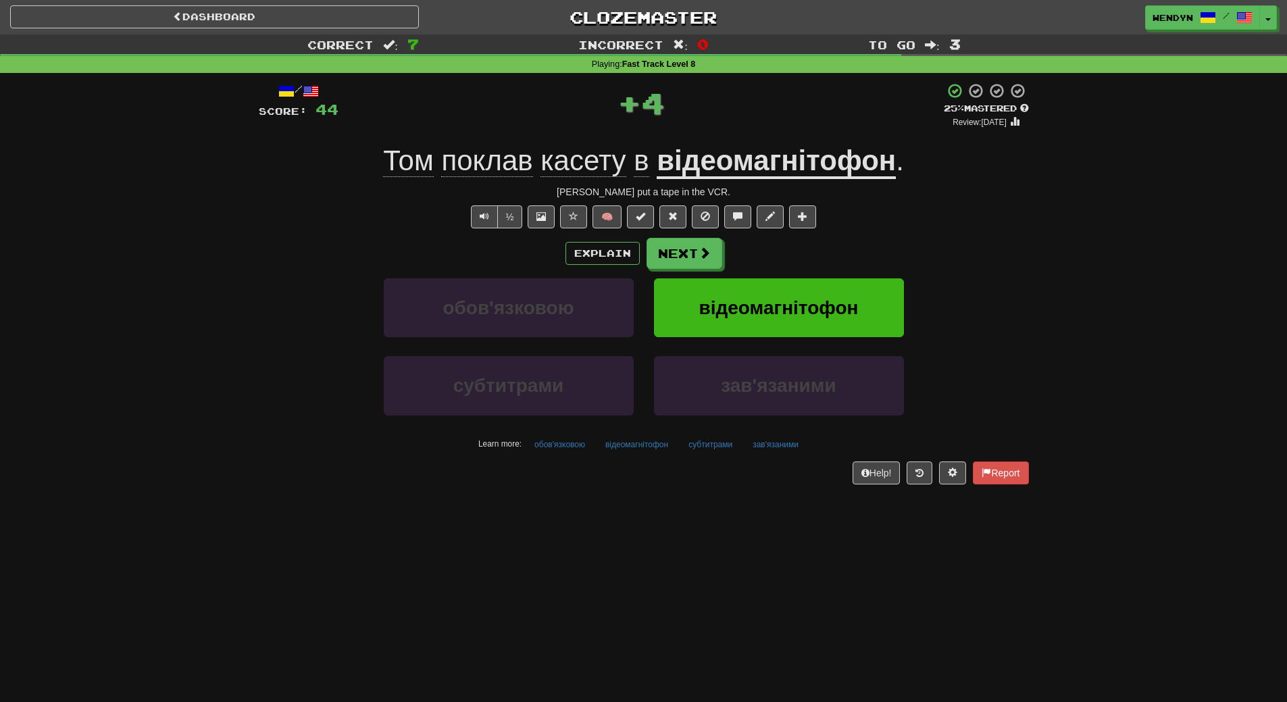
click at [790, 253] on div "Explain Next" at bounding box center [644, 253] width 770 height 31
click at [792, 293] on button "відеомагнітофон" at bounding box center [779, 307] width 250 height 59
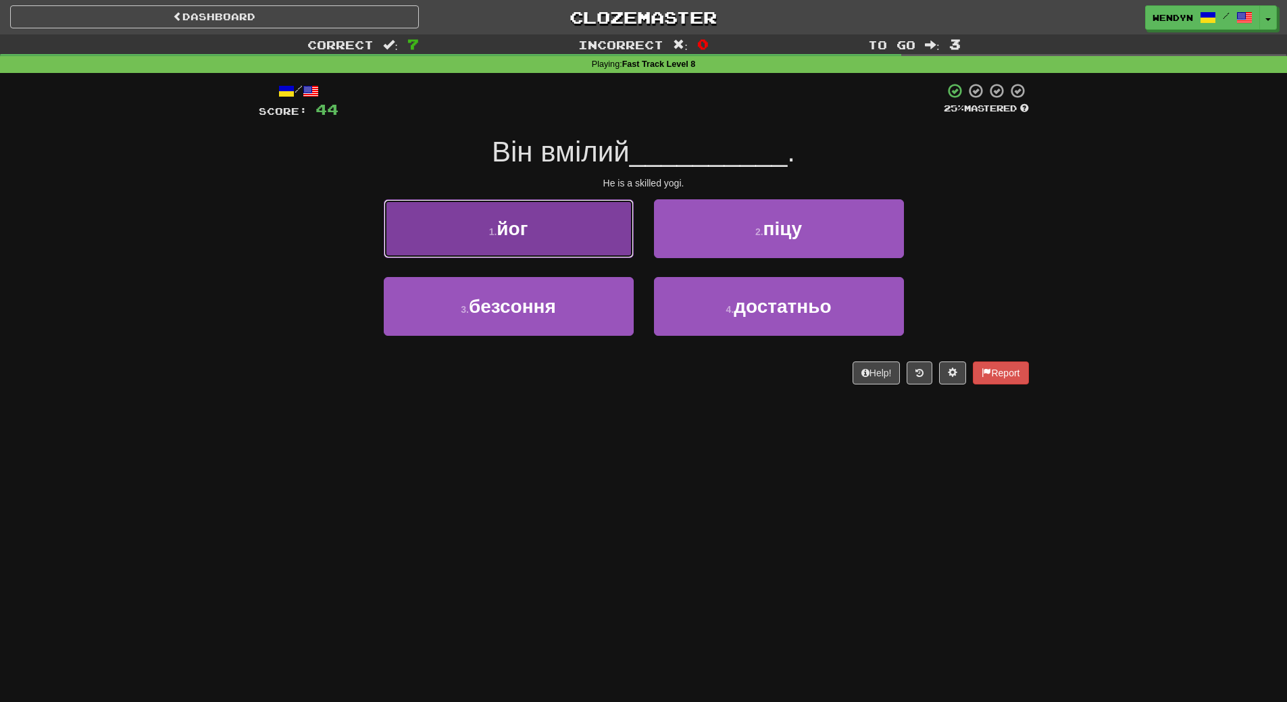
click at [524, 232] on span "йог" at bounding box center [512, 228] width 31 height 21
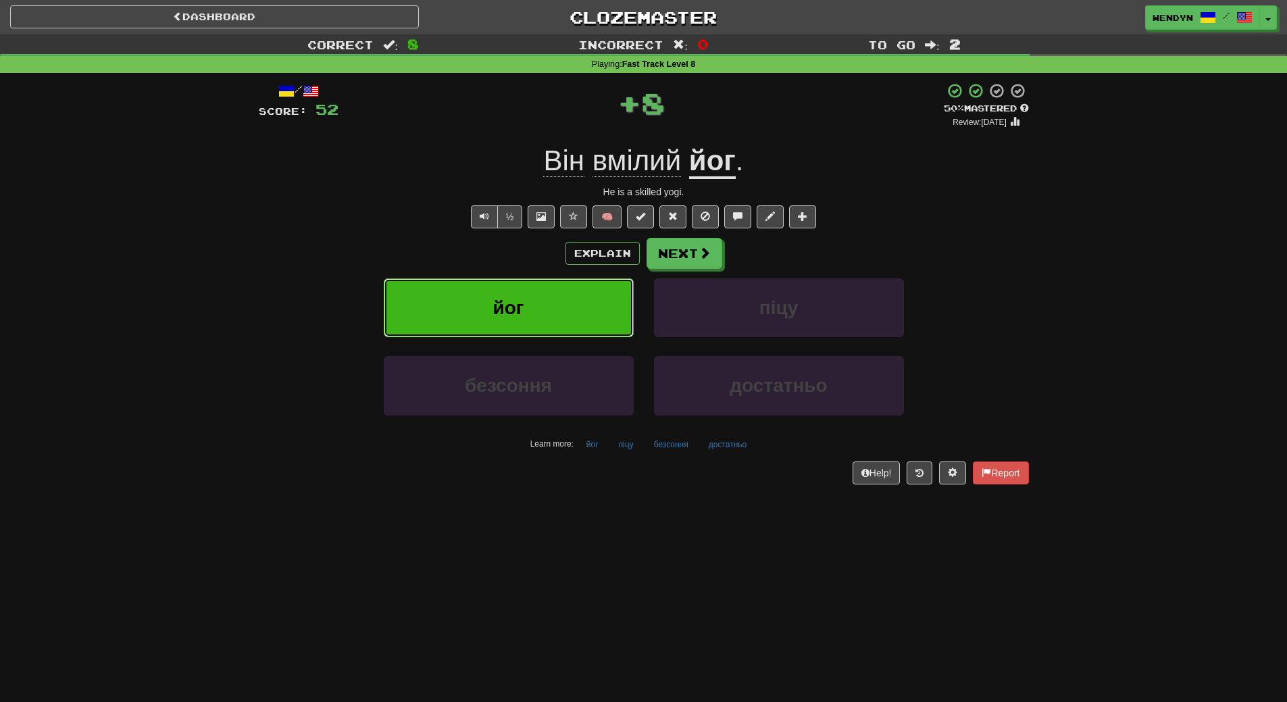
click at [523, 295] on button "йог" at bounding box center [509, 307] width 250 height 59
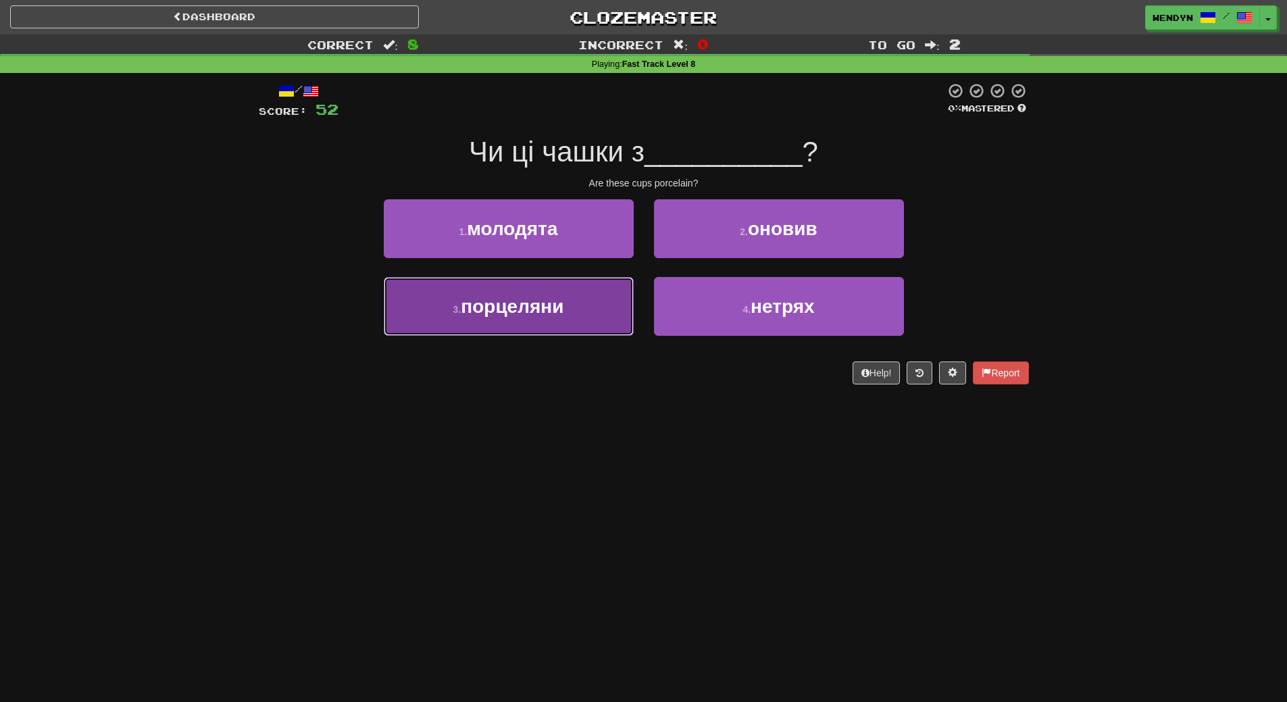
click at [534, 321] on button "3 . порцеляни" at bounding box center [509, 306] width 250 height 59
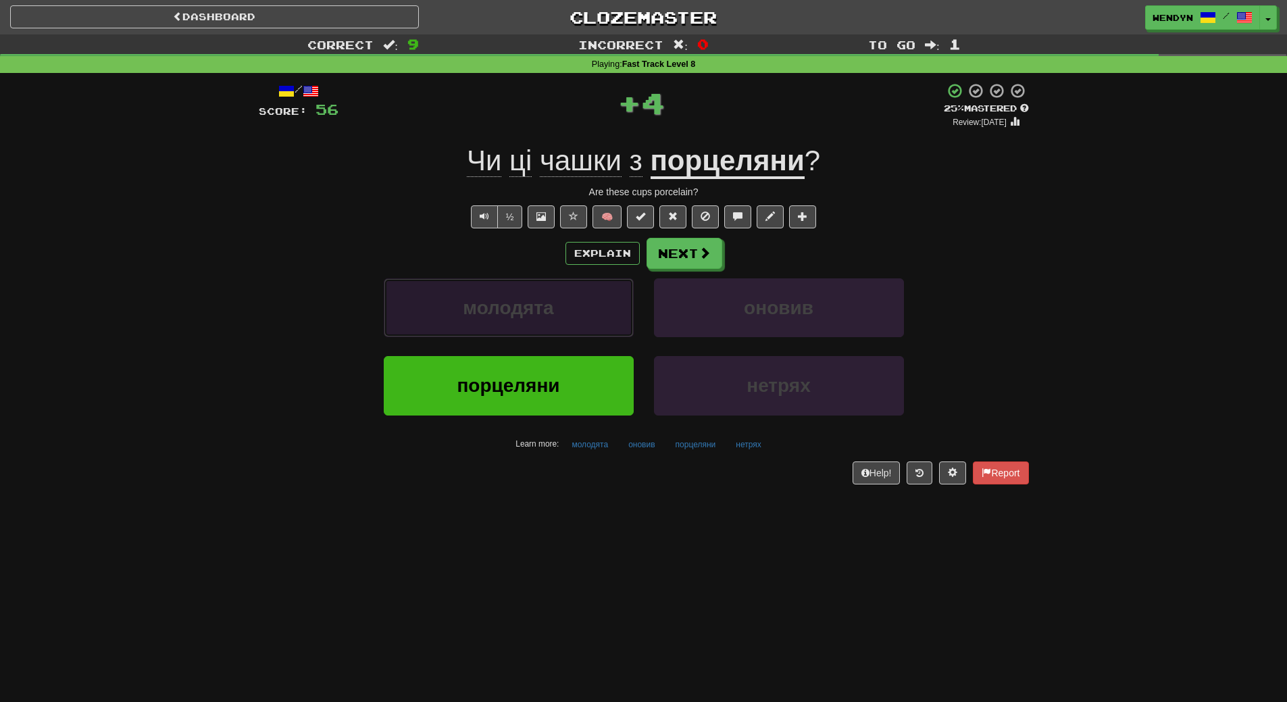
click at [534, 328] on button "молодята" at bounding box center [509, 307] width 250 height 59
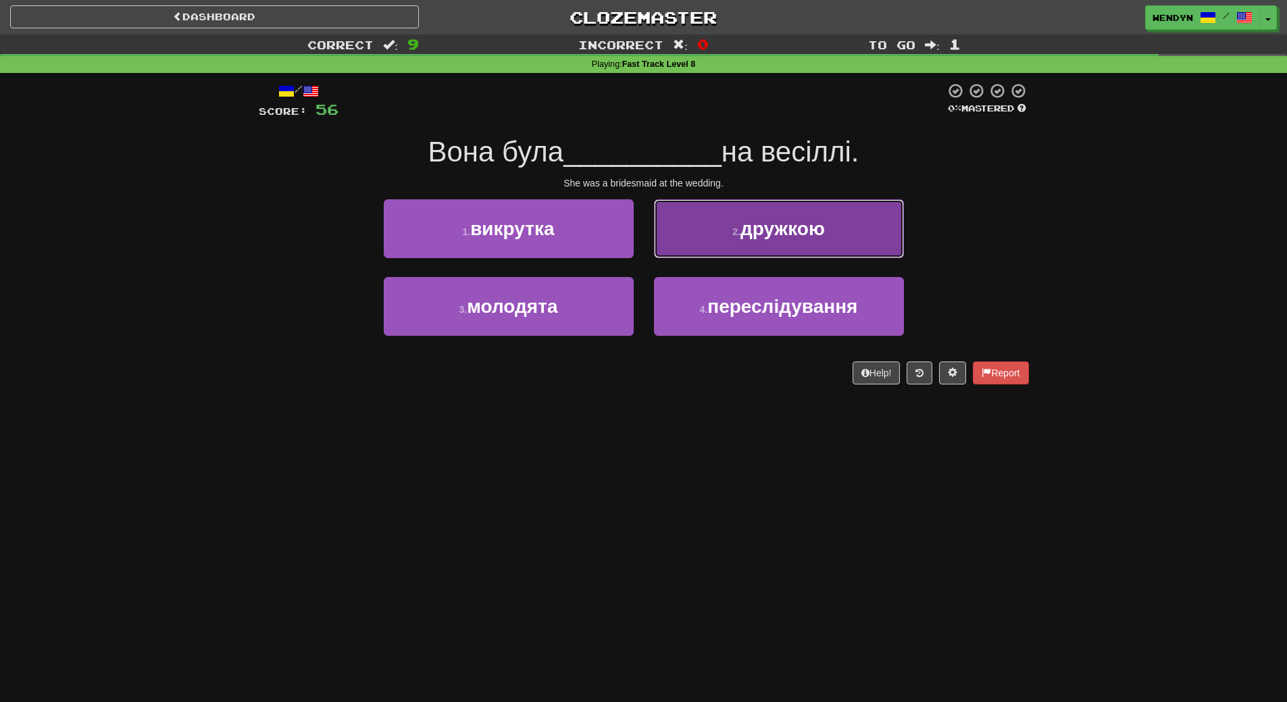
click at [782, 253] on button "2 . дружкою" at bounding box center [779, 228] width 250 height 59
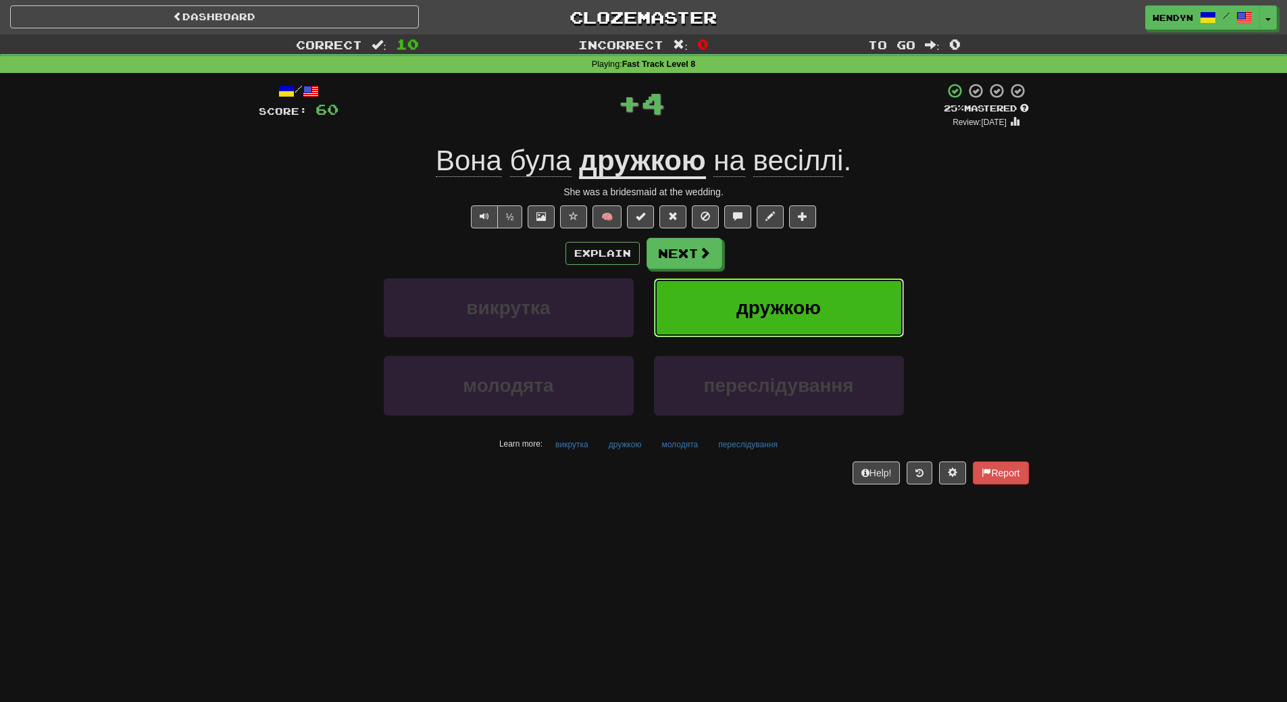
click at [846, 287] on button "дружкою" at bounding box center [779, 307] width 250 height 59
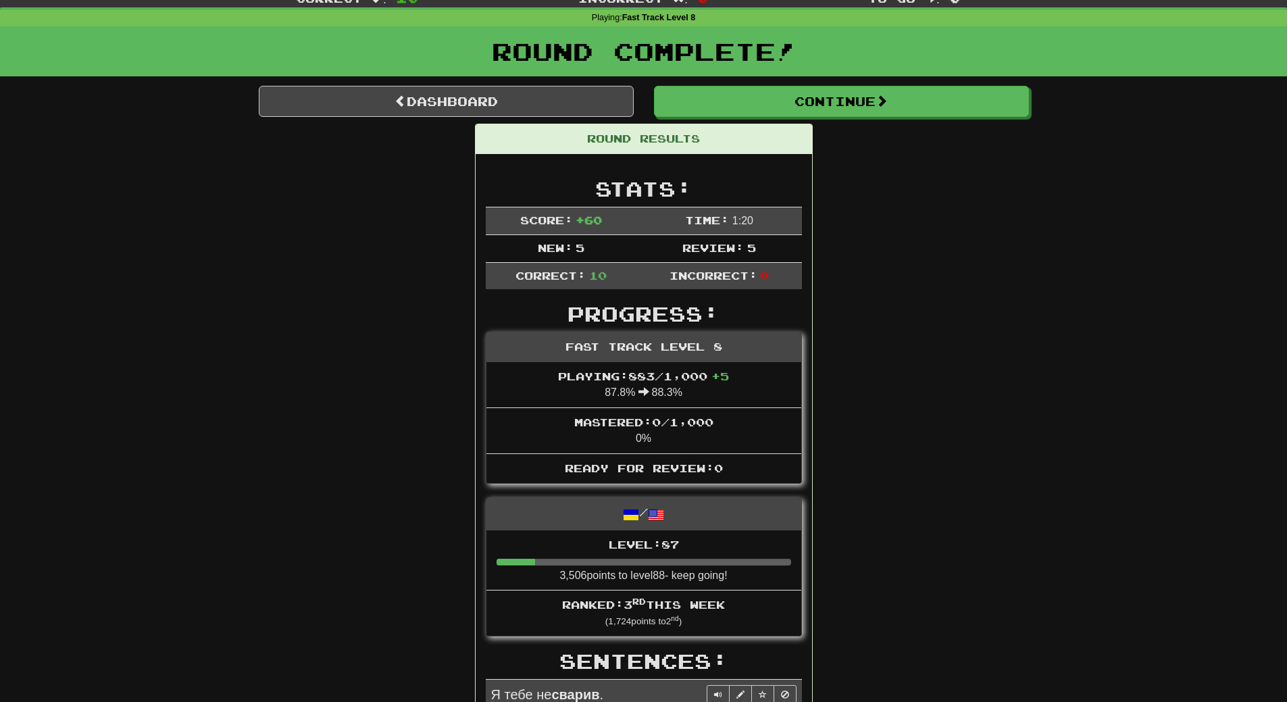
scroll to position [68, 0]
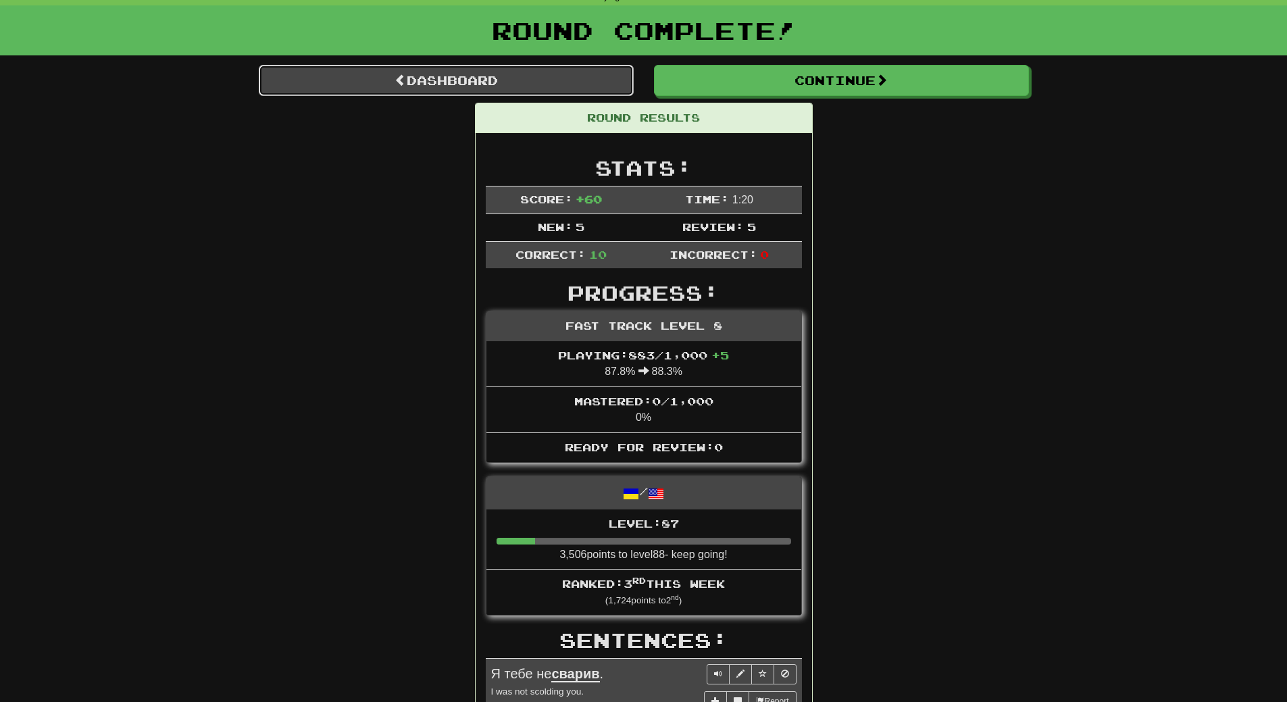
click at [439, 85] on link "Dashboard" at bounding box center [446, 80] width 375 height 31
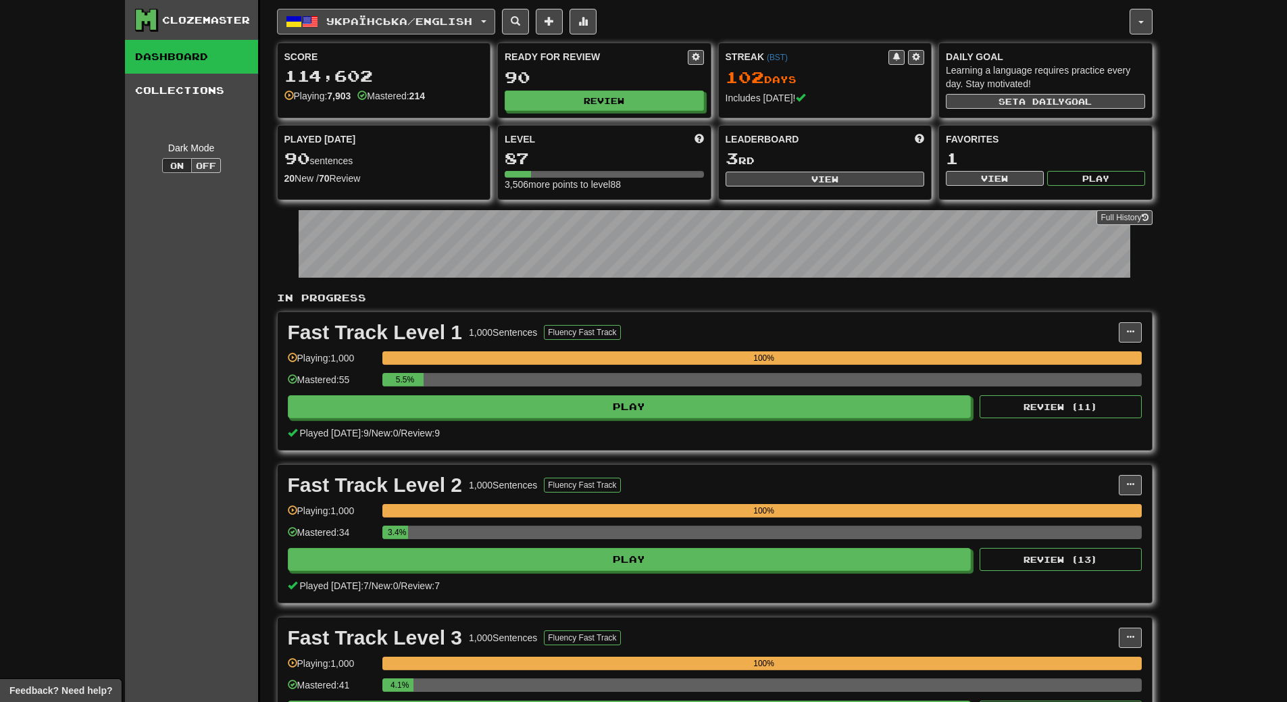
click at [472, 26] on span "Українська / English" at bounding box center [399, 21] width 146 height 11
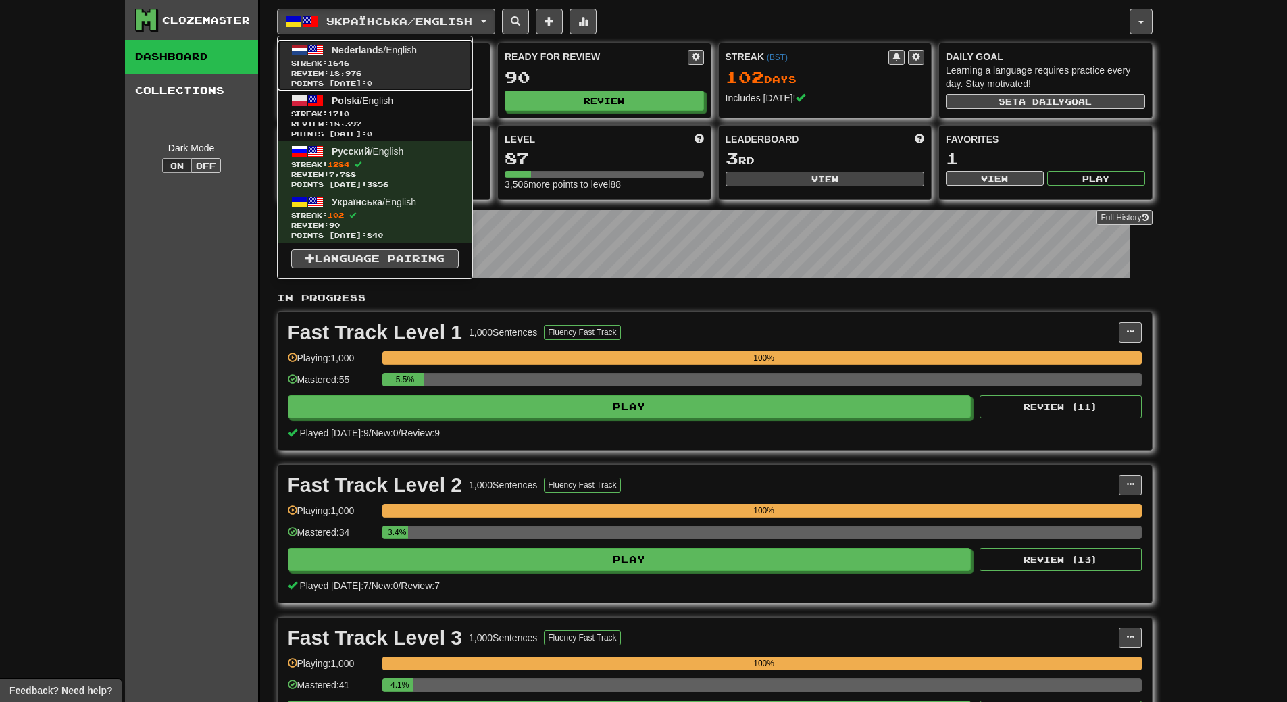
click at [459, 58] on span "Streak: 1646" at bounding box center [375, 63] width 168 height 10
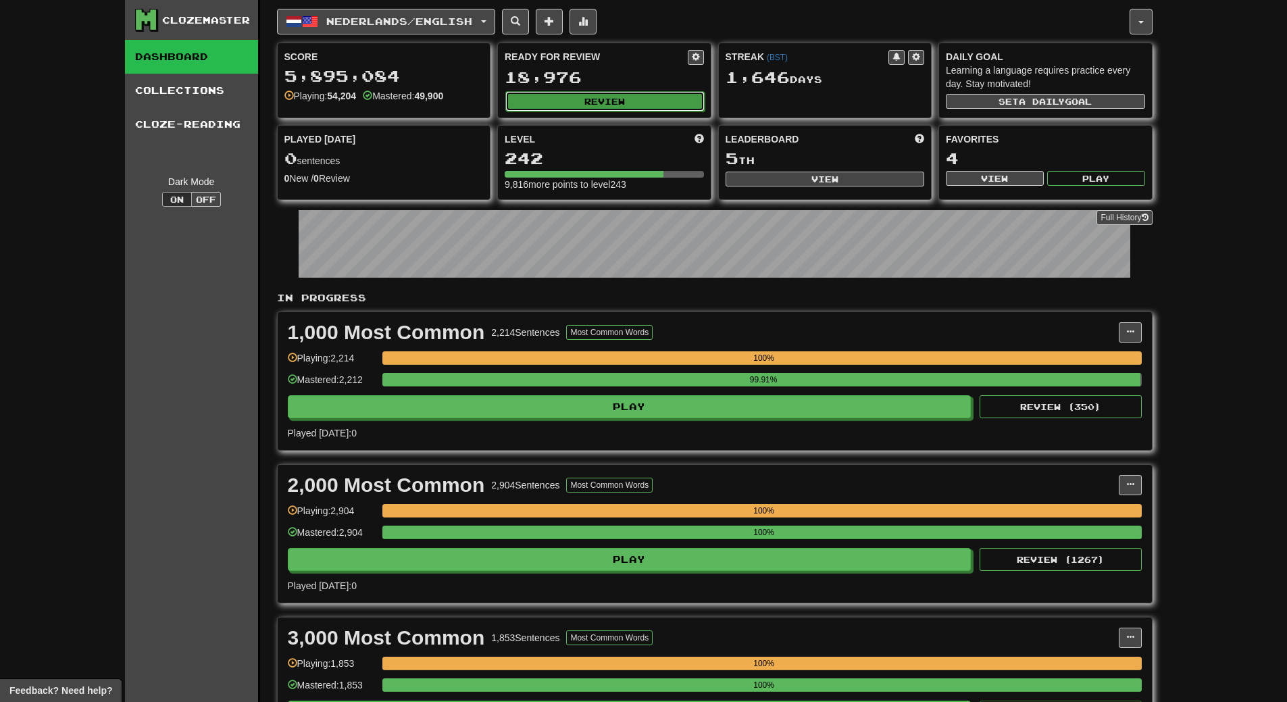
click at [614, 104] on button "Review" at bounding box center [604, 101] width 199 height 20
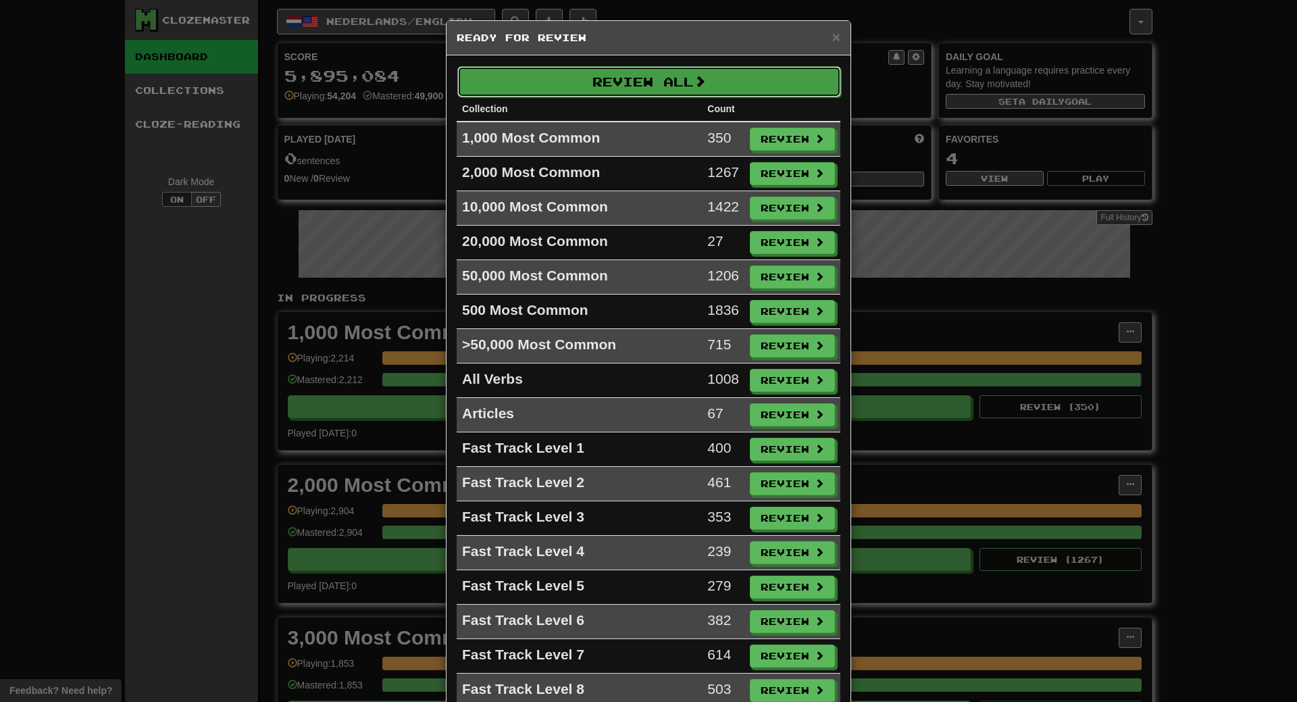
click at [665, 74] on button "Review All" at bounding box center [649, 81] width 384 height 31
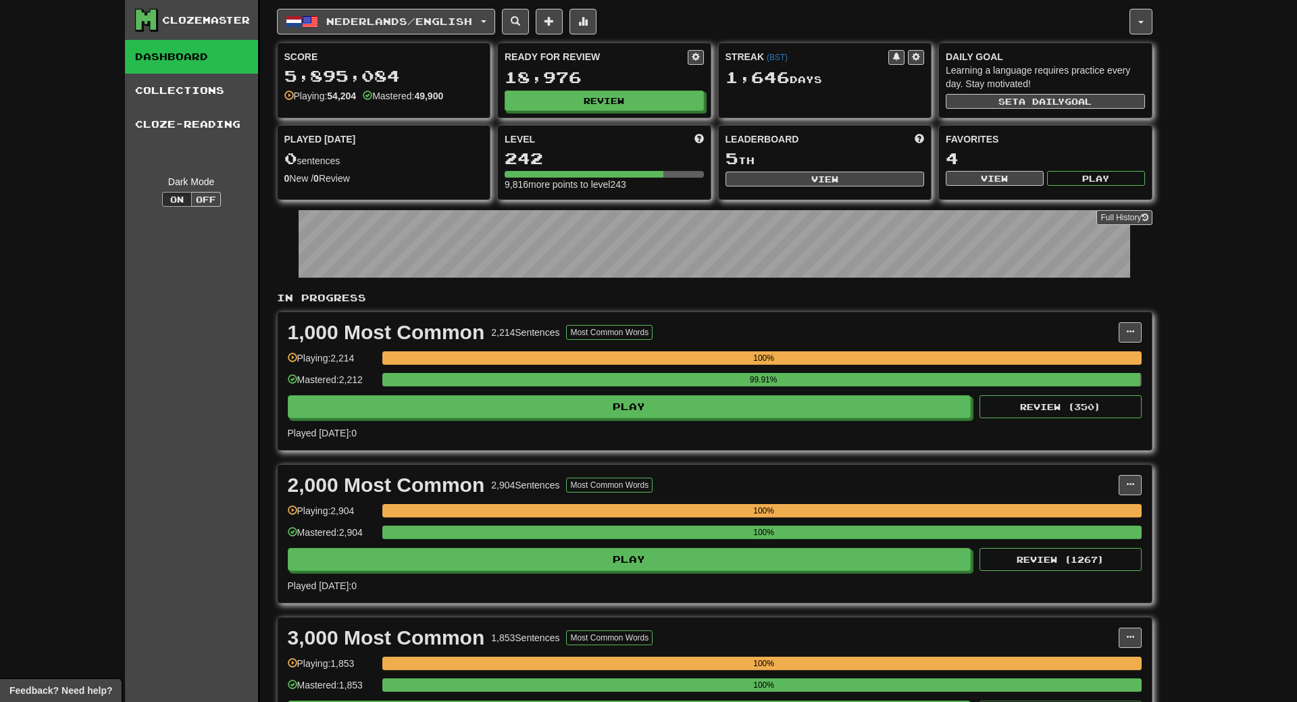
select select "**"
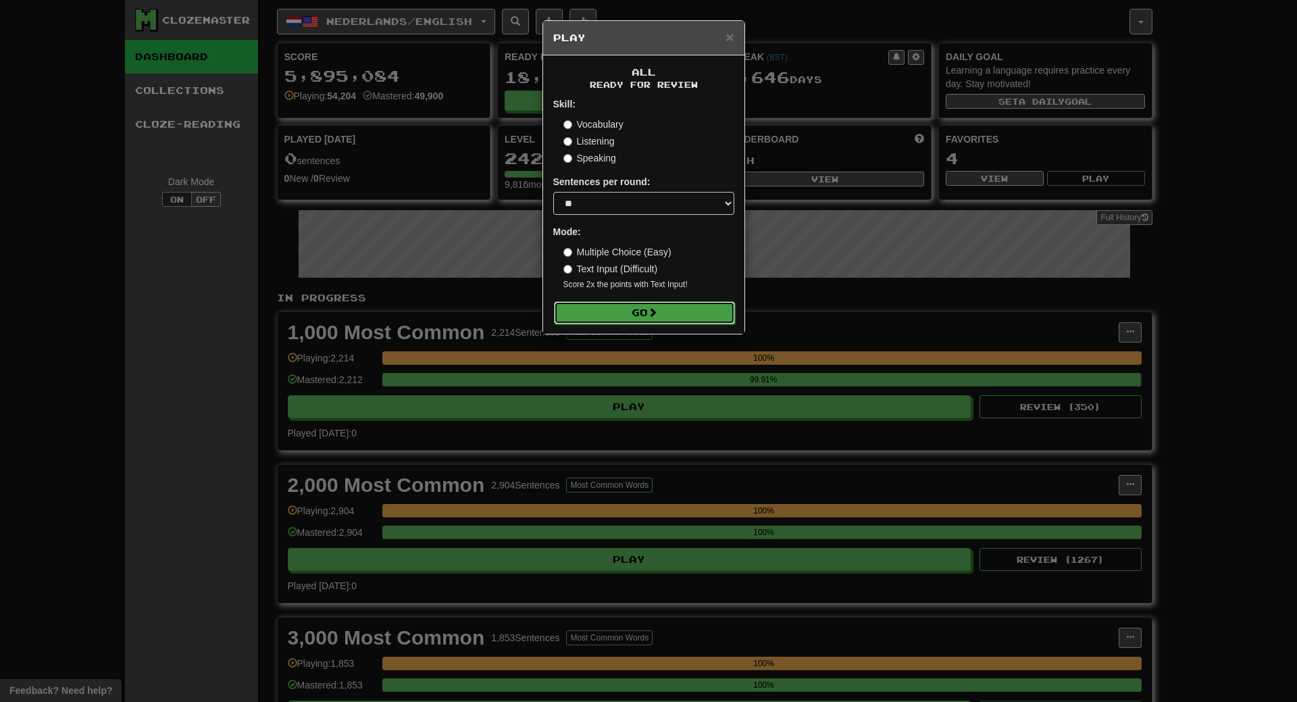
click at [666, 309] on button "Go" at bounding box center [644, 312] width 181 height 23
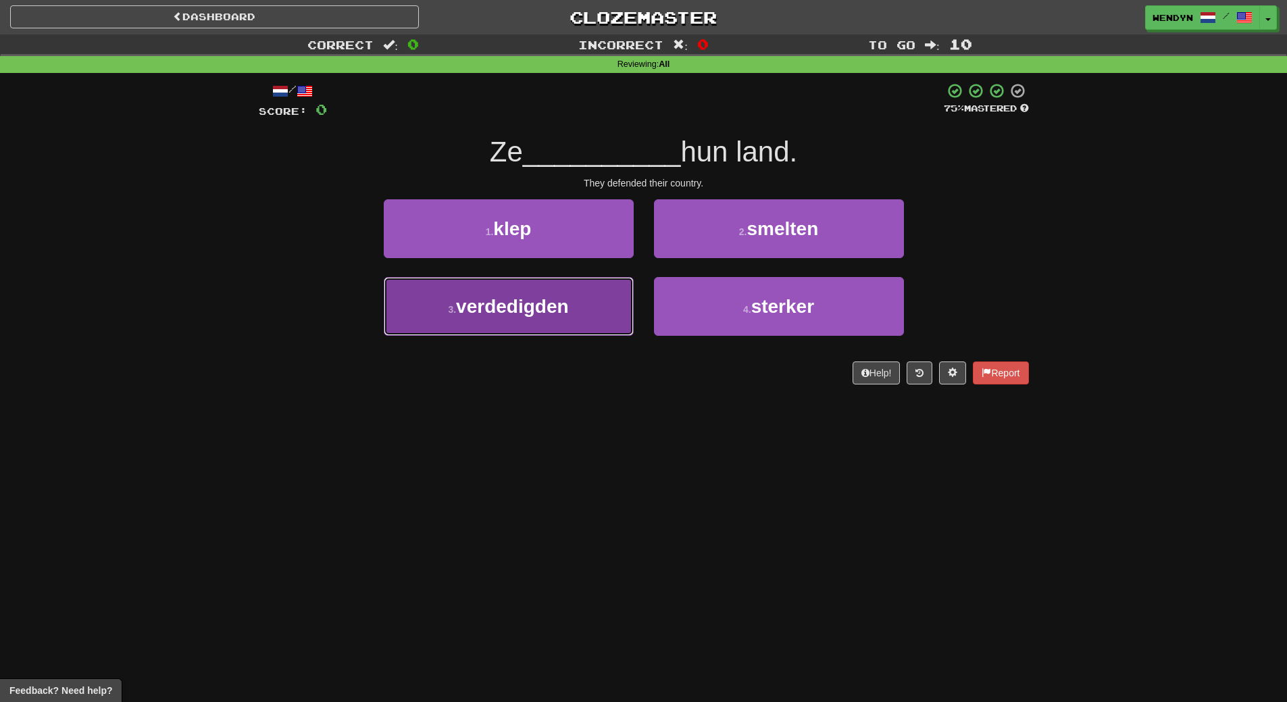
click at [578, 310] on button "3 . verdedigden" at bounding box center [509, 306] width 250 height 59
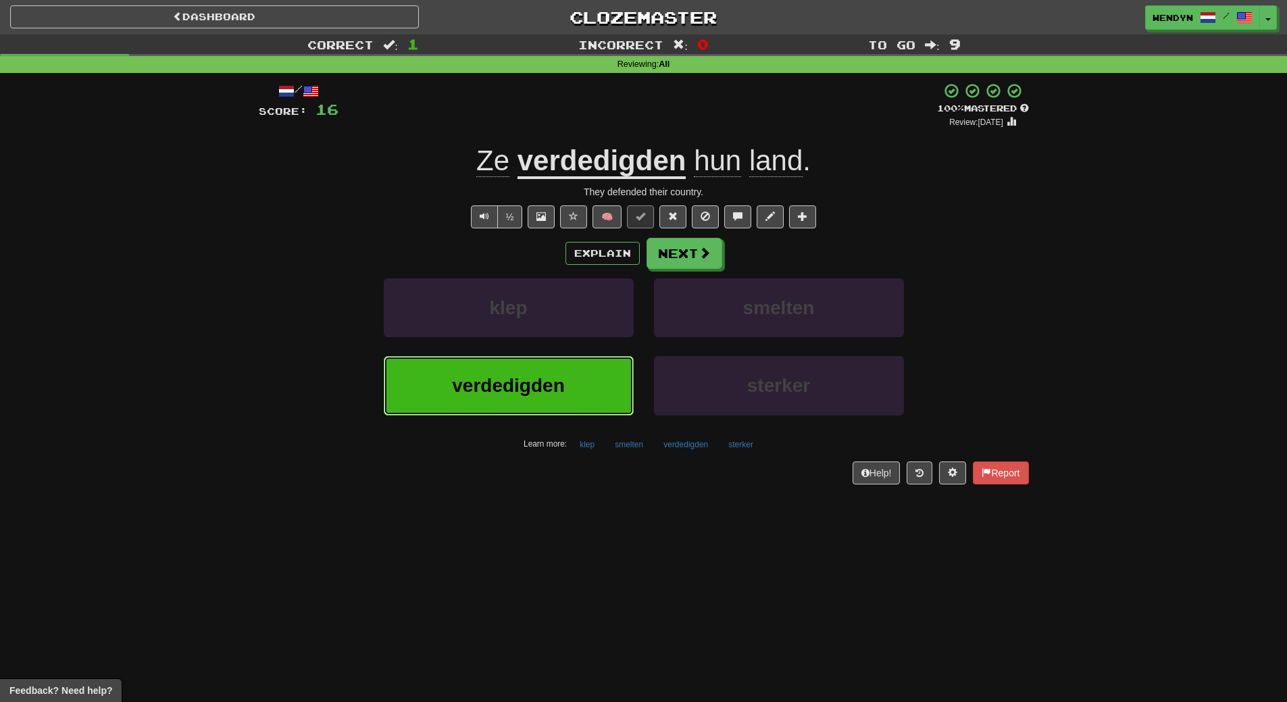
click at [523, 393] on span "verdedigden" at bounding box center [508, 385] width 112 height 21
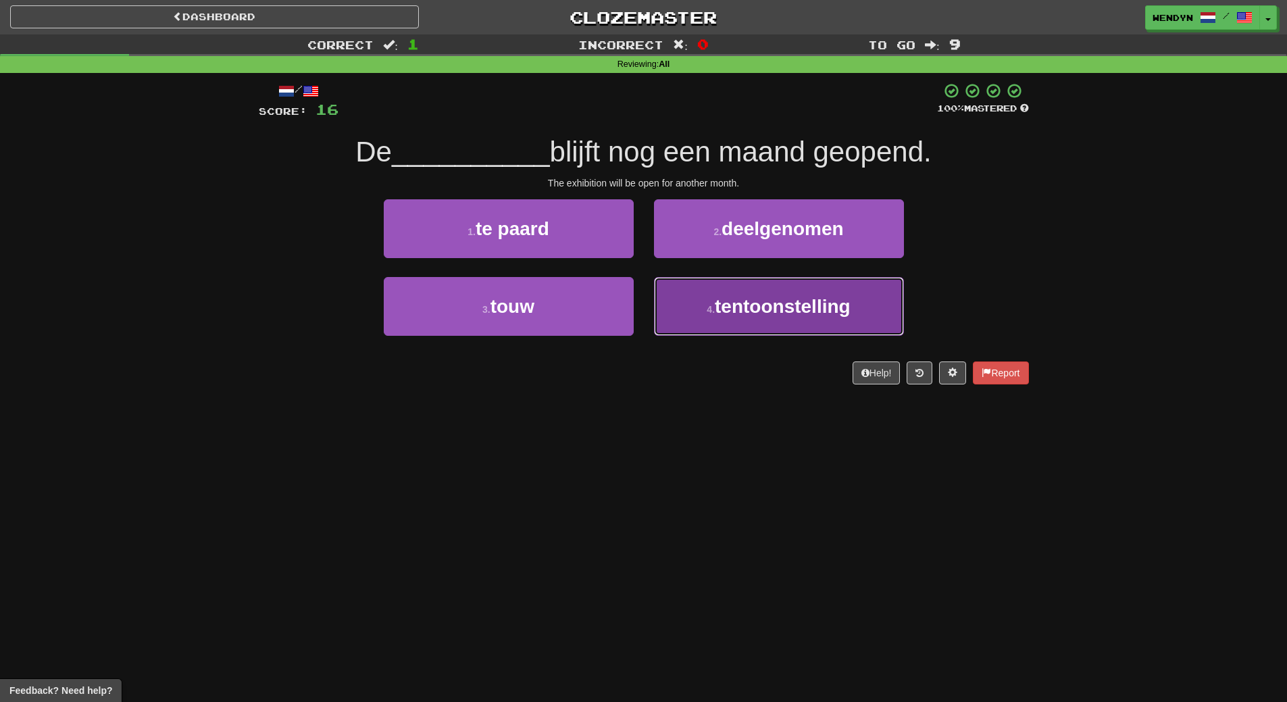
click at [776, 319] on button "4 . tentoonstelling" at bounding box center [779, 306] width 250 height 59
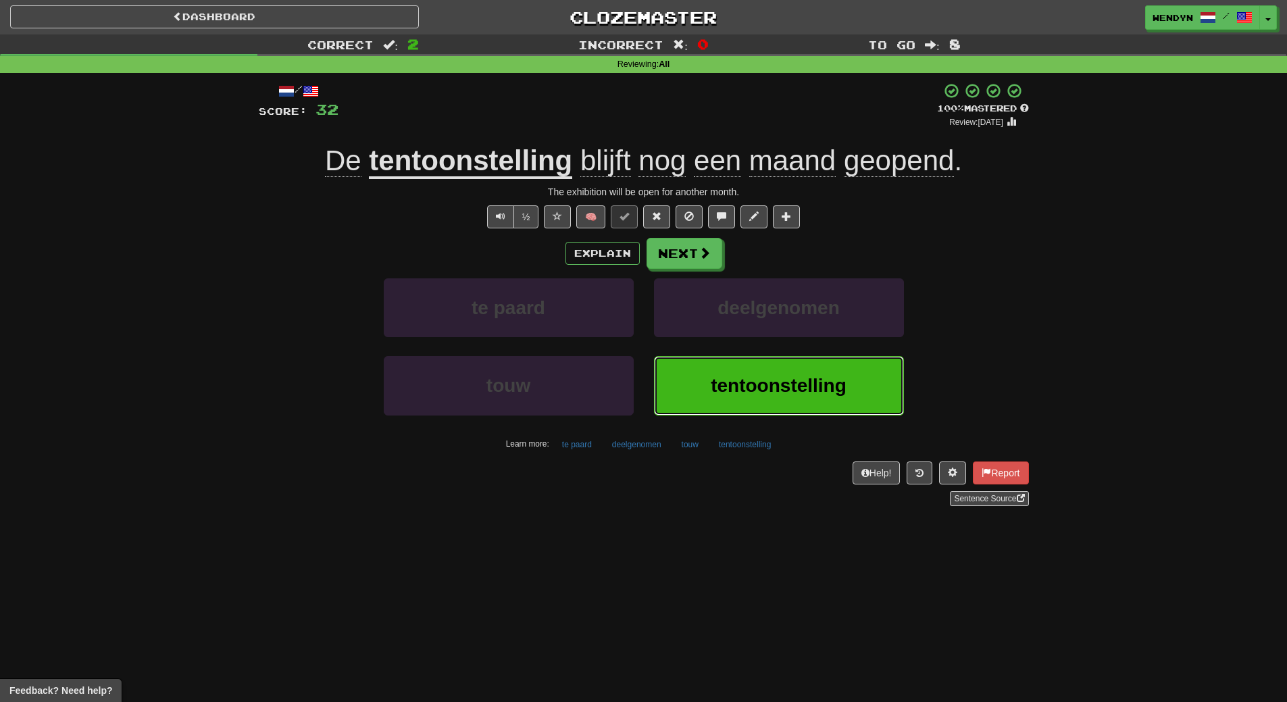
click at [724, 375] on span "tentoonstelling" at bounding box center [779, 385] width 136 height 21
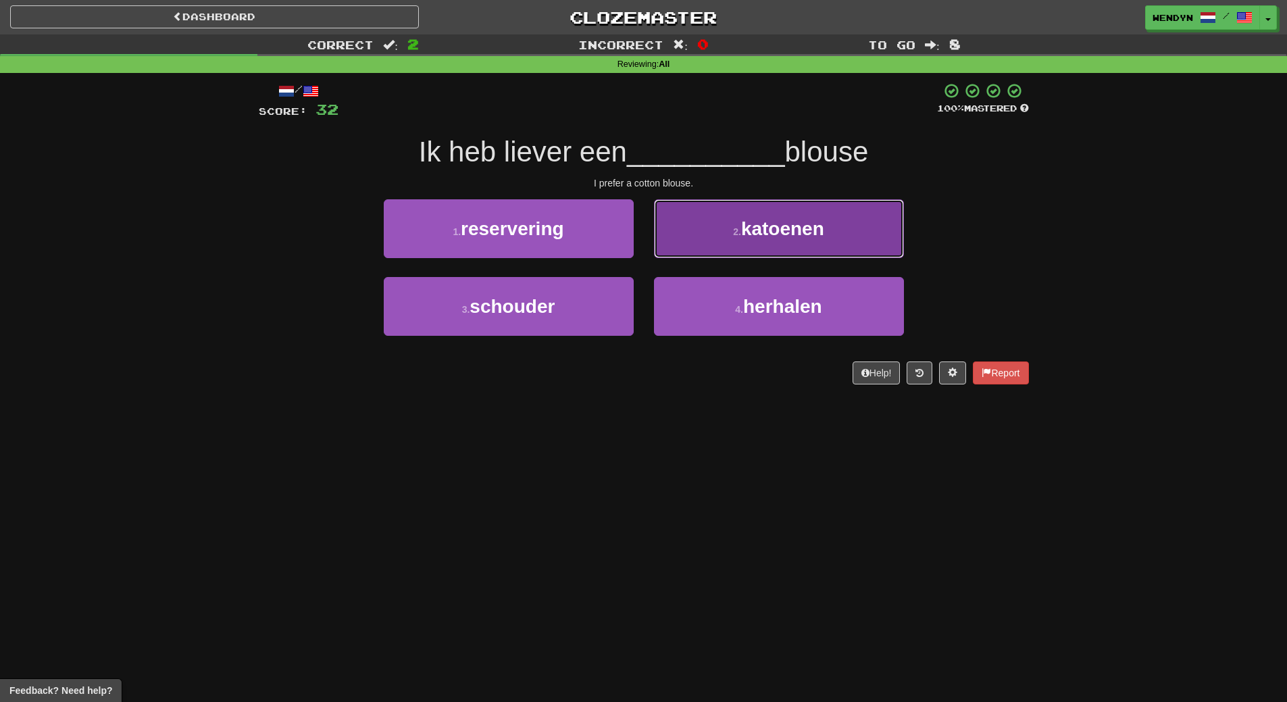
click at [813, 236] on span "katoenen" at bounding box center [782, 228] width 83 height 21
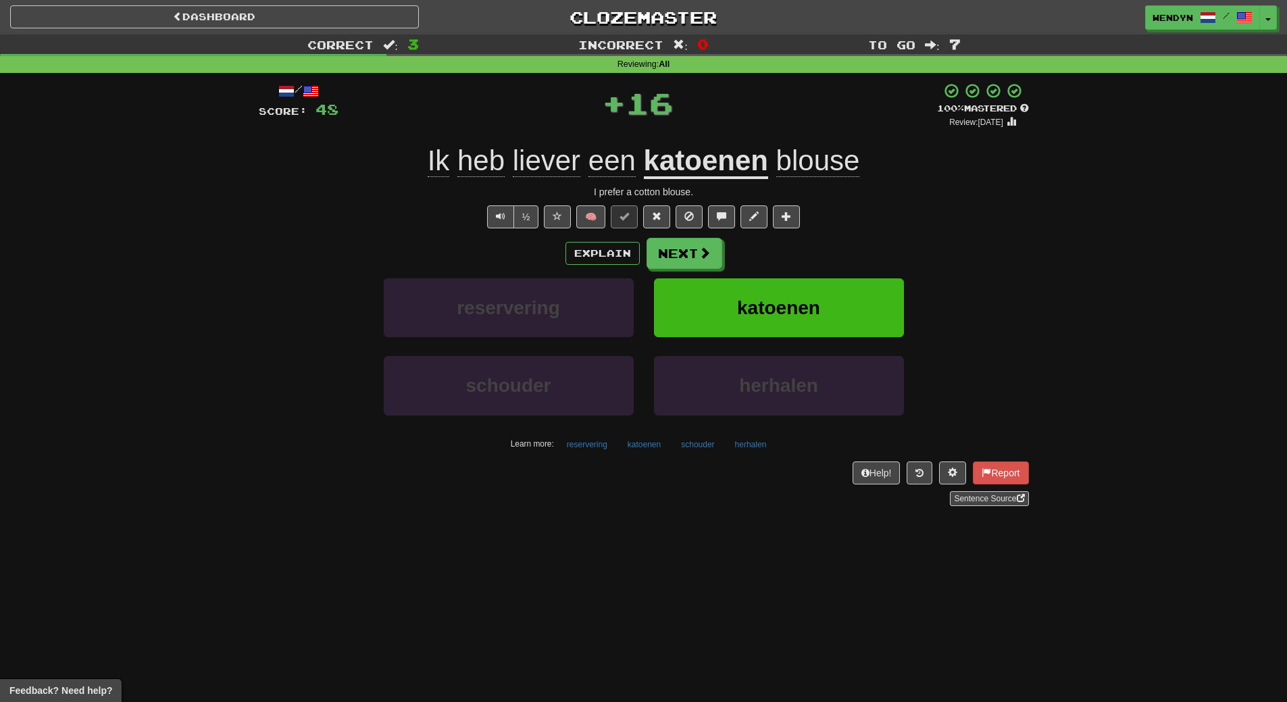
click at [812, 264] on div "Explain Next" at bounding box center [644, 253] width 770 height 31
click at [812, 286] on button "katoenen" at bounding box center [779, 307] width 250 height 59
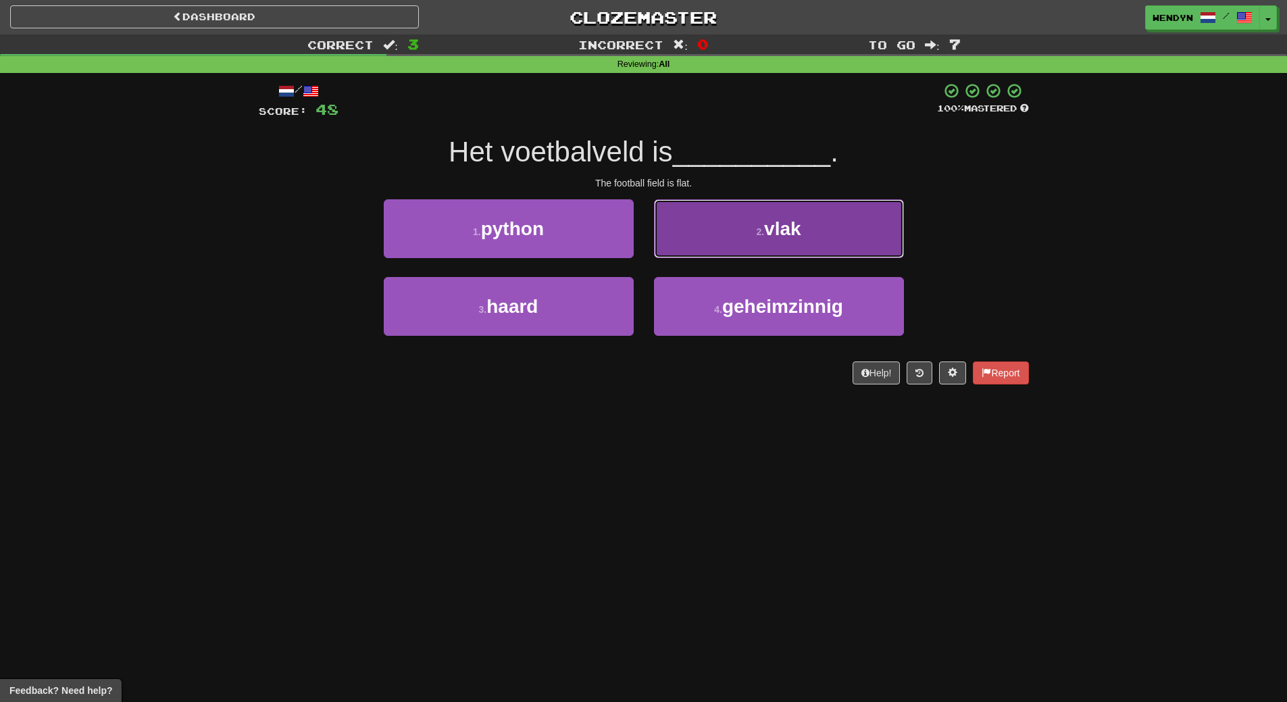
click at [793, 248] on button "2 . vlak" at bounding box center [779, 228] width 250 height 59
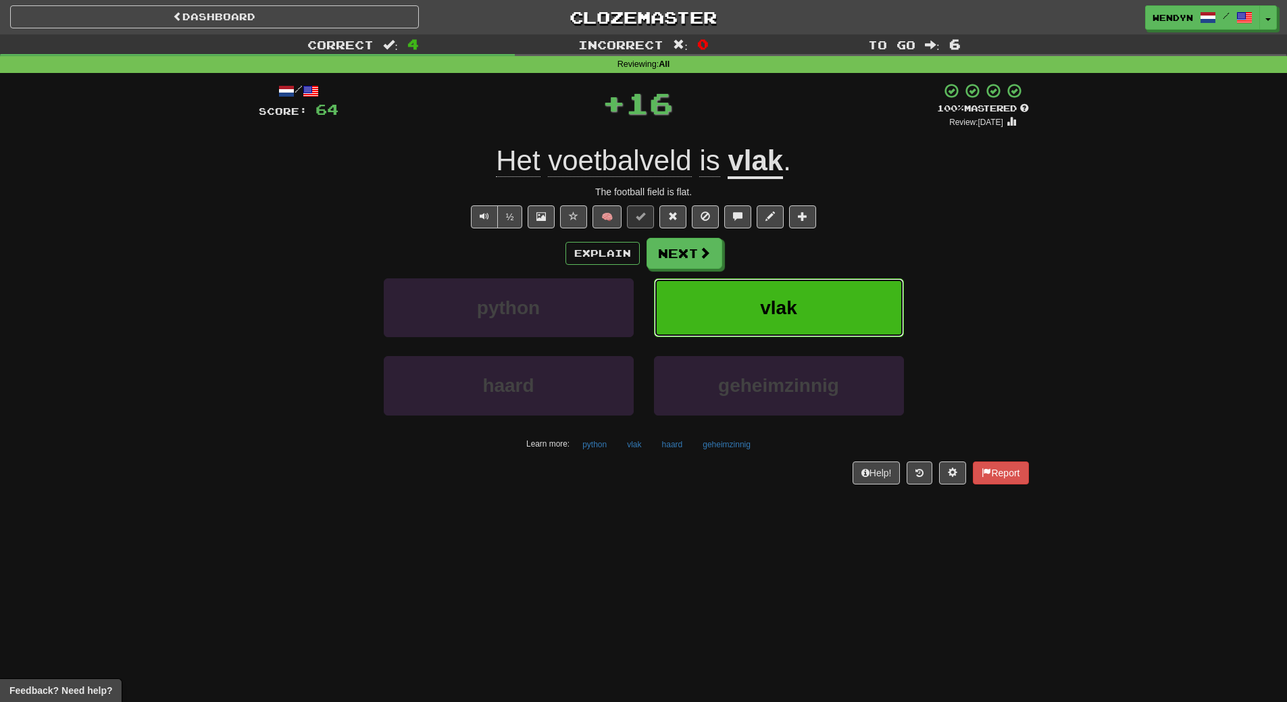
click at [790, 322] on button "vlak" at bounding box center [779, 307] width 250 height 59
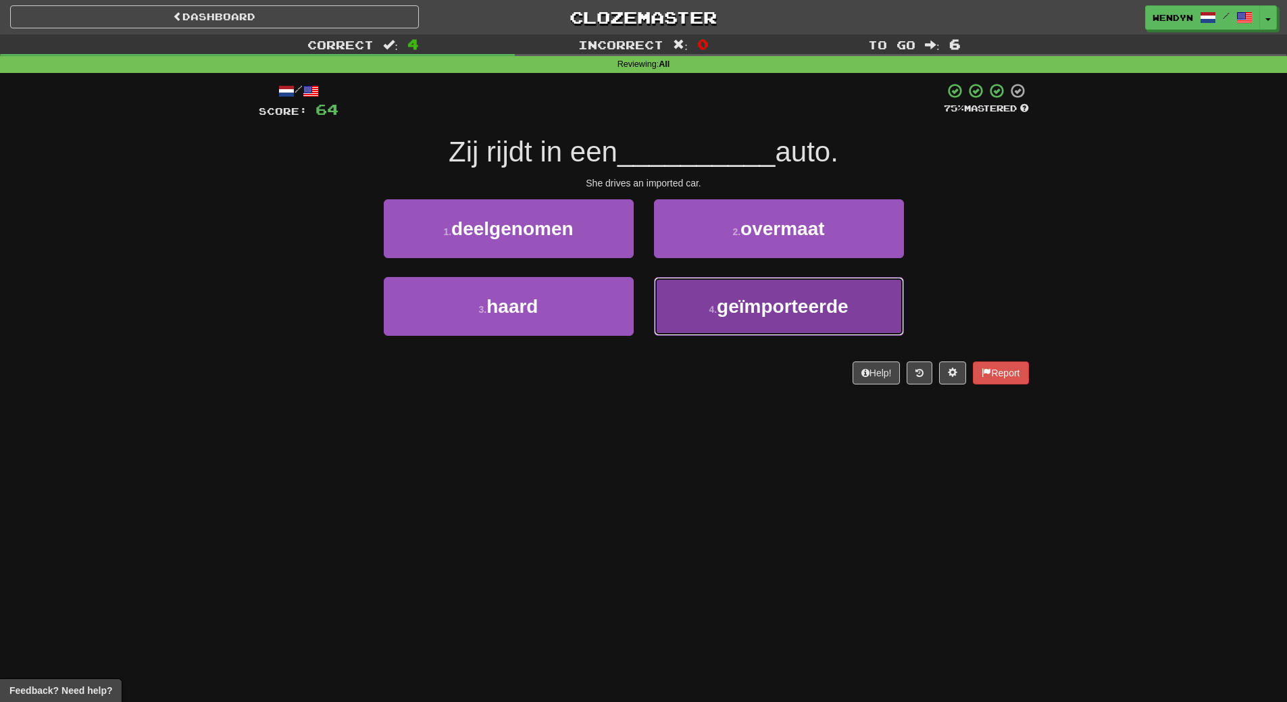
click at [818, 314] on span "geïmporteerde" at bounding box center [783, 306] width 132 height 21
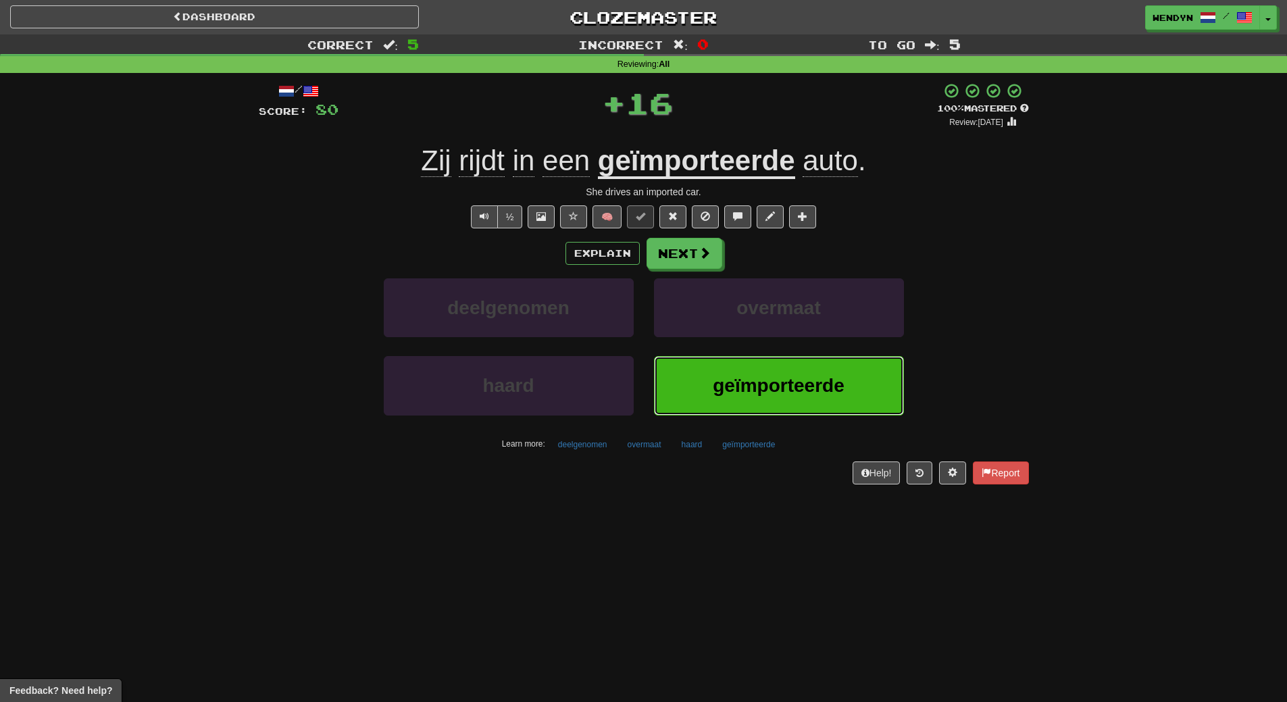
click at [820, 368] on button "geïmporteerde" at bounding box center [779, 385] width 250 height 59
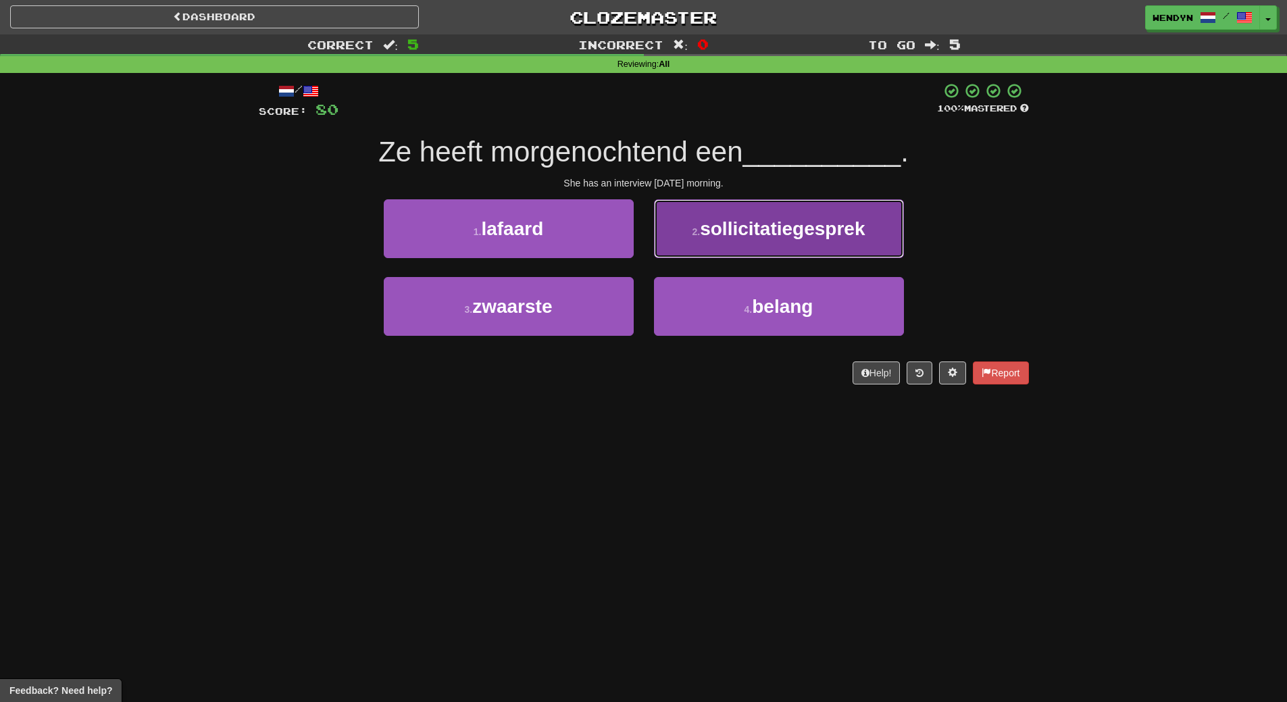
click at [806, 245] on button "2 . sollicitatiegesprek" at bounding box center [779, 228] width 250 height 59
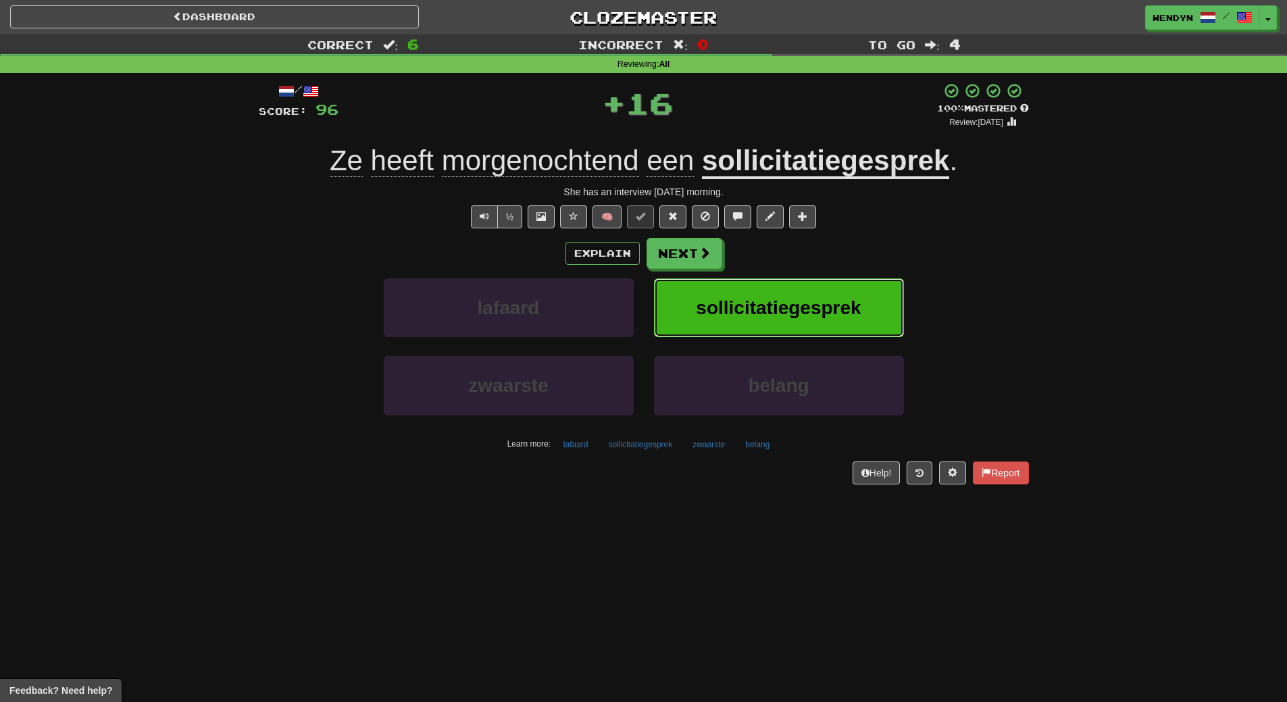
click at [792, 291] on button "sollicitatiegesprek" at bounding box center [779, 307] width 250 height 59
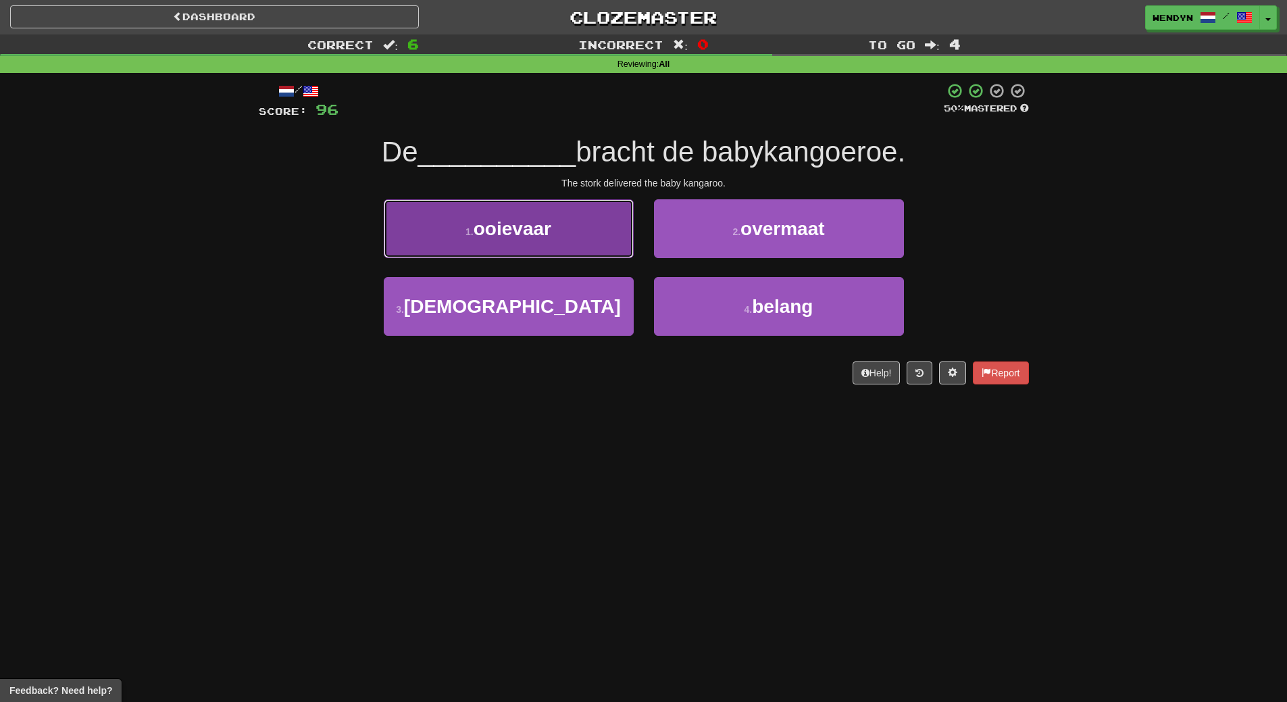
click at [587, 241] on button "1 . ooievaar" at bounding box center [509, 228] width 250 height 59
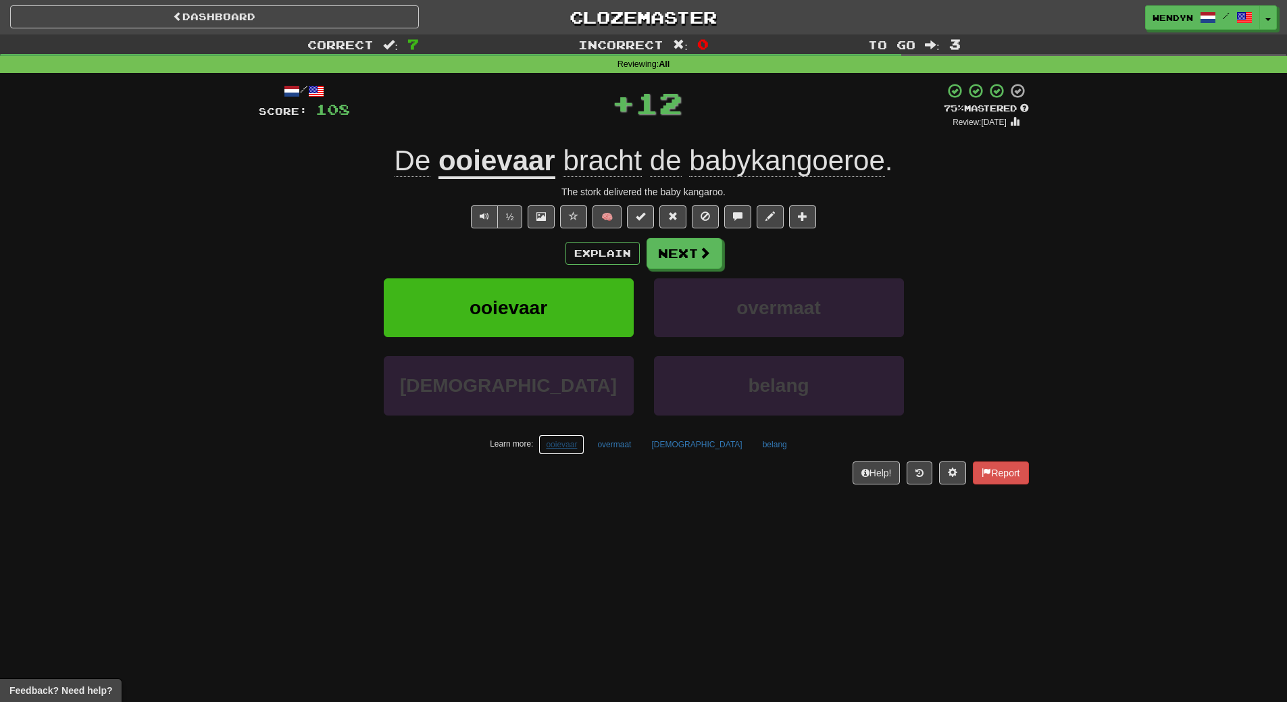
click at [581, 447] on button "ooievaar" at bounding box center [561, 444] width 46 height 20
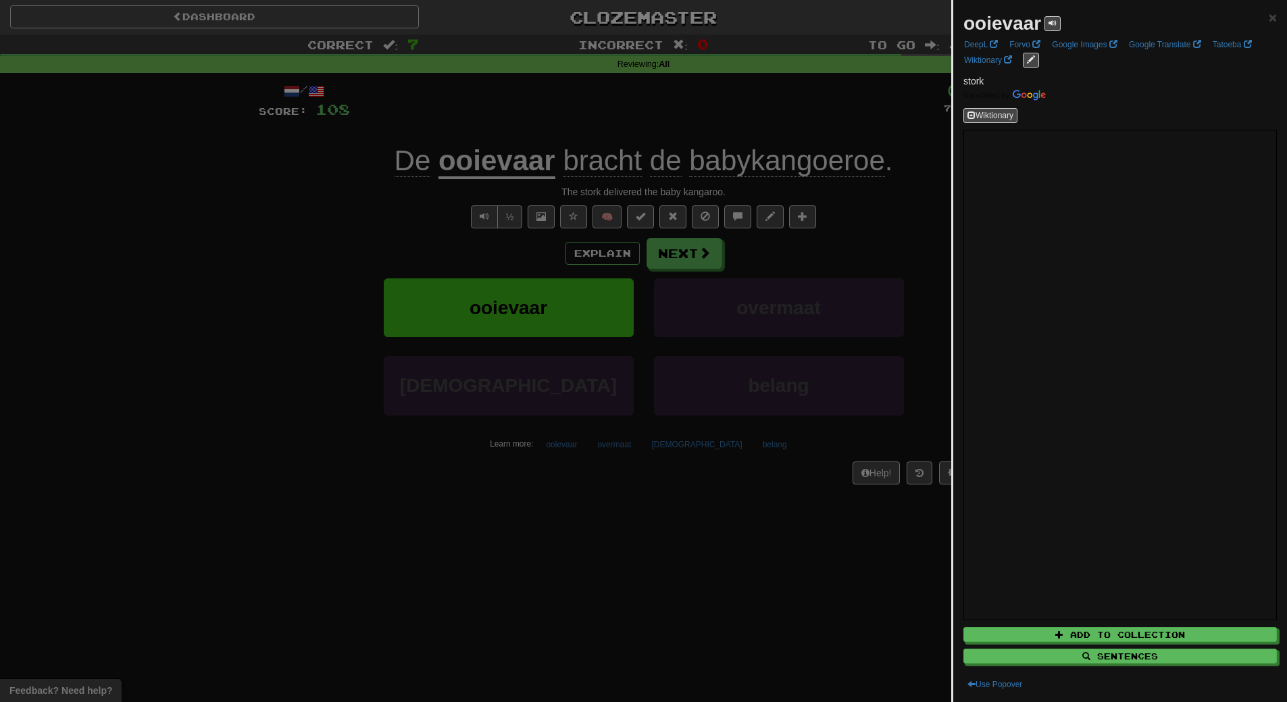
click at [706, 595] on div at bounding box center [643, 351] width 1287 height 702
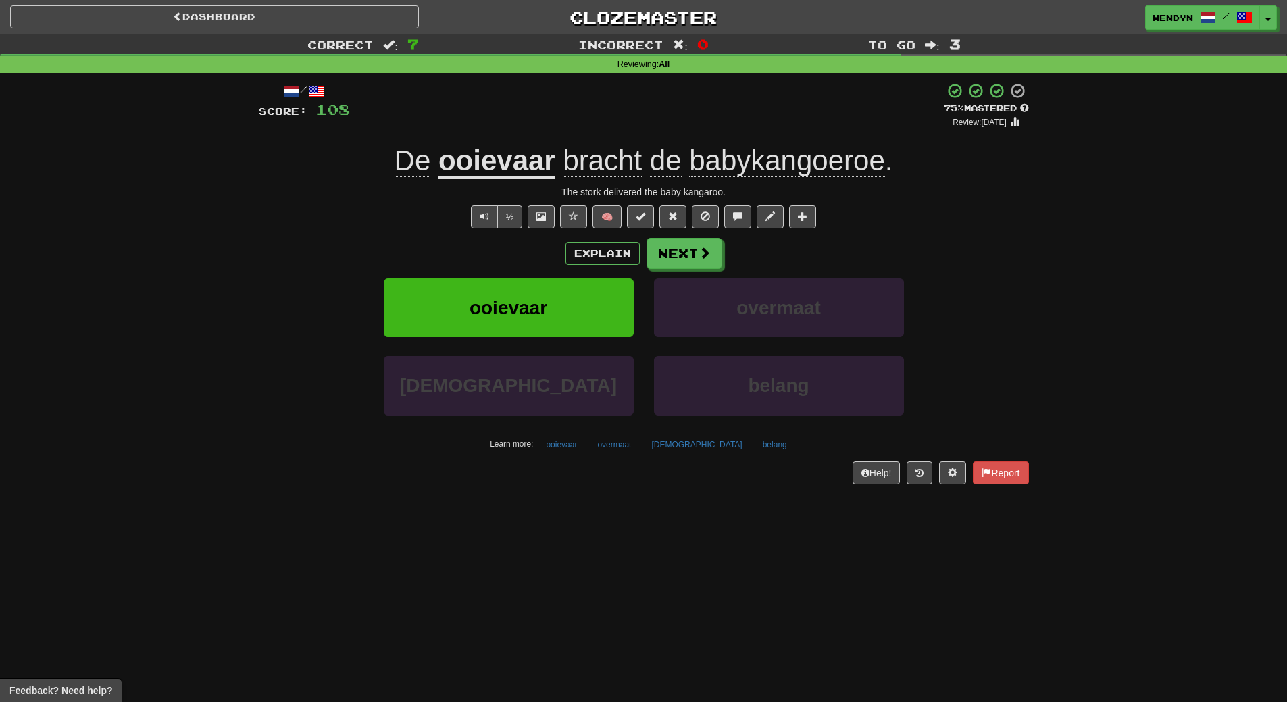
drag, startPoint x: 705, startPoint y: 595, endPoint x: 550, endPoint y: 551, distance: 161.5
click at [550, 551] on div "Dashboard Clozemaster WendyN / Toggle Dropdown Dashboard Leaderboard Activity F…" at bounding box center [643, 351] width 1287 height 702
click at [563, 612] on div "Dashboard Clozemaster WendyN / Toggle Dropdown Dashboard Leaderboard Activity F…" at bounding box center [643, 351] width 1287 height 702
click at [545, 329] on button "ooievaar" at bounding box center [509, 307] width 250 height 59
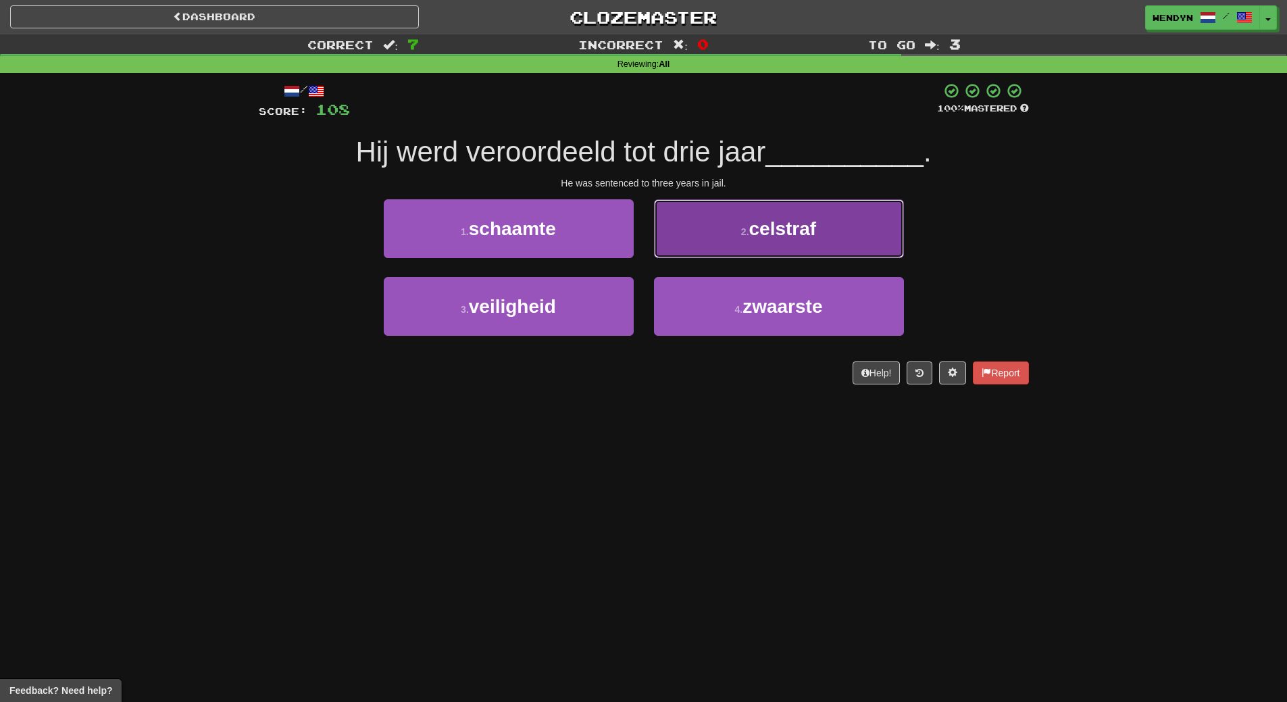
click at [844, 211] on button "2 . celstraf" at bounding box center [779, 228] width 250 height 59
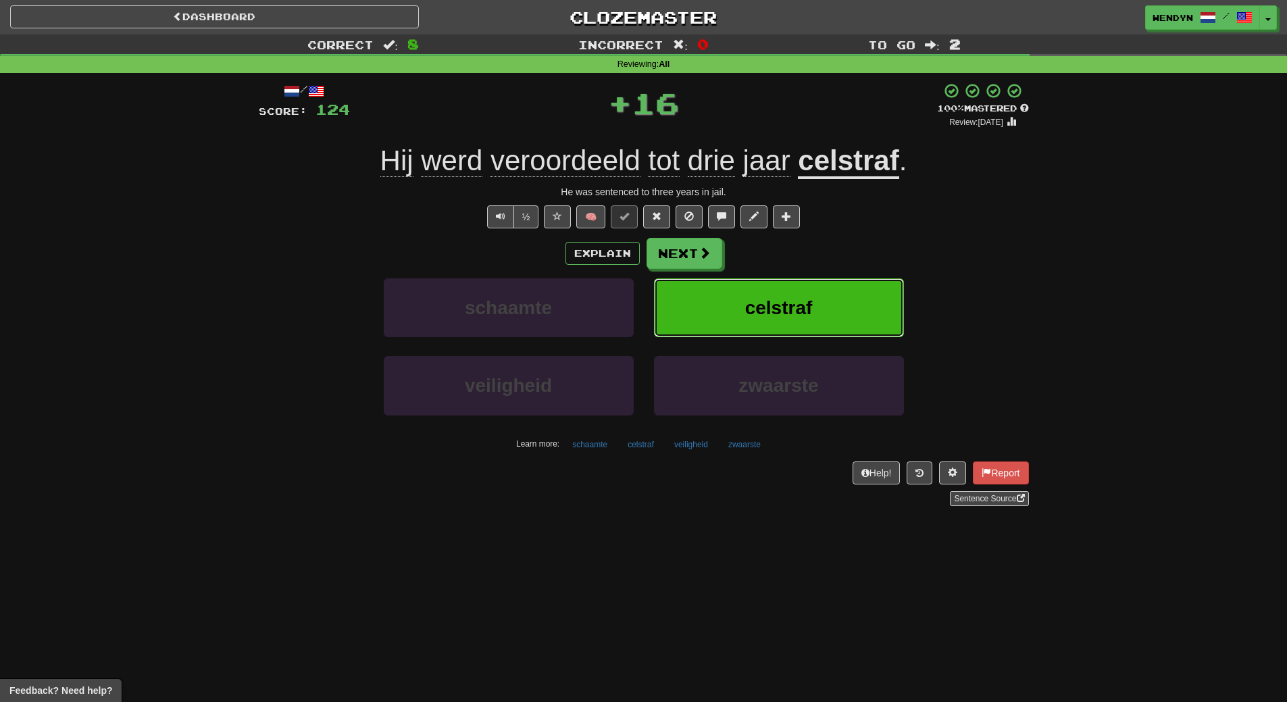
click at [830, 284] on button "celstraf" at bounding box center [779, 307] width 250 height 59
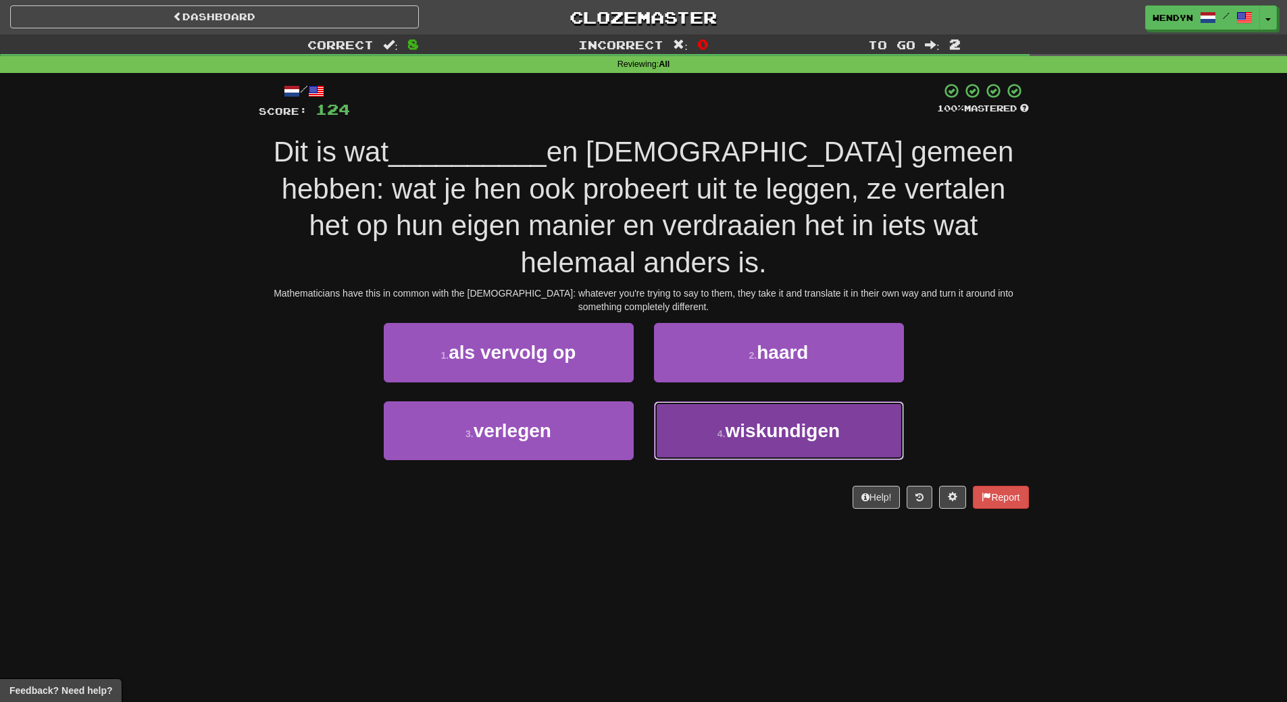
click at [776, 420] on span "wiskundigen" at bounding box center [783, 430] width 115 height 21
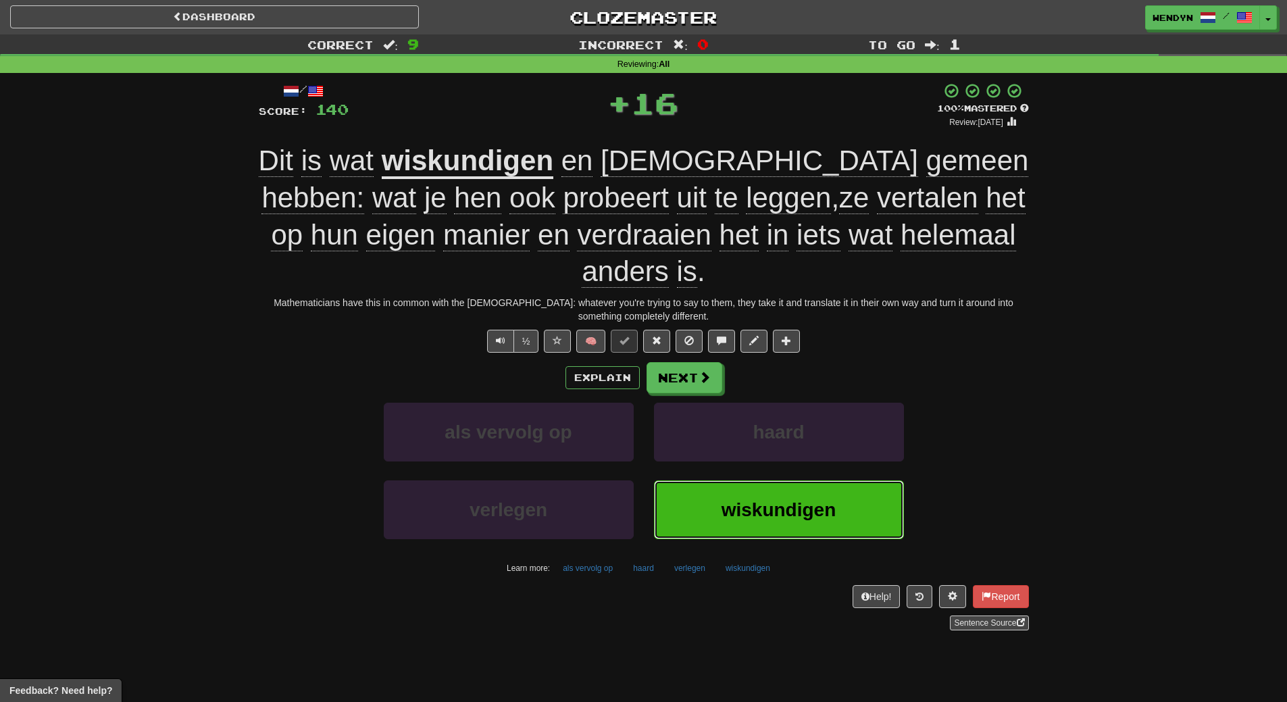
drag, startPoint x: 783, startPoint y: 481, endPoint x: 784, endPoint y: 493, distance: 12.2
click at [784, 488] on button "wiskundigen" at bounding box center [779, 509] width 250 height 59
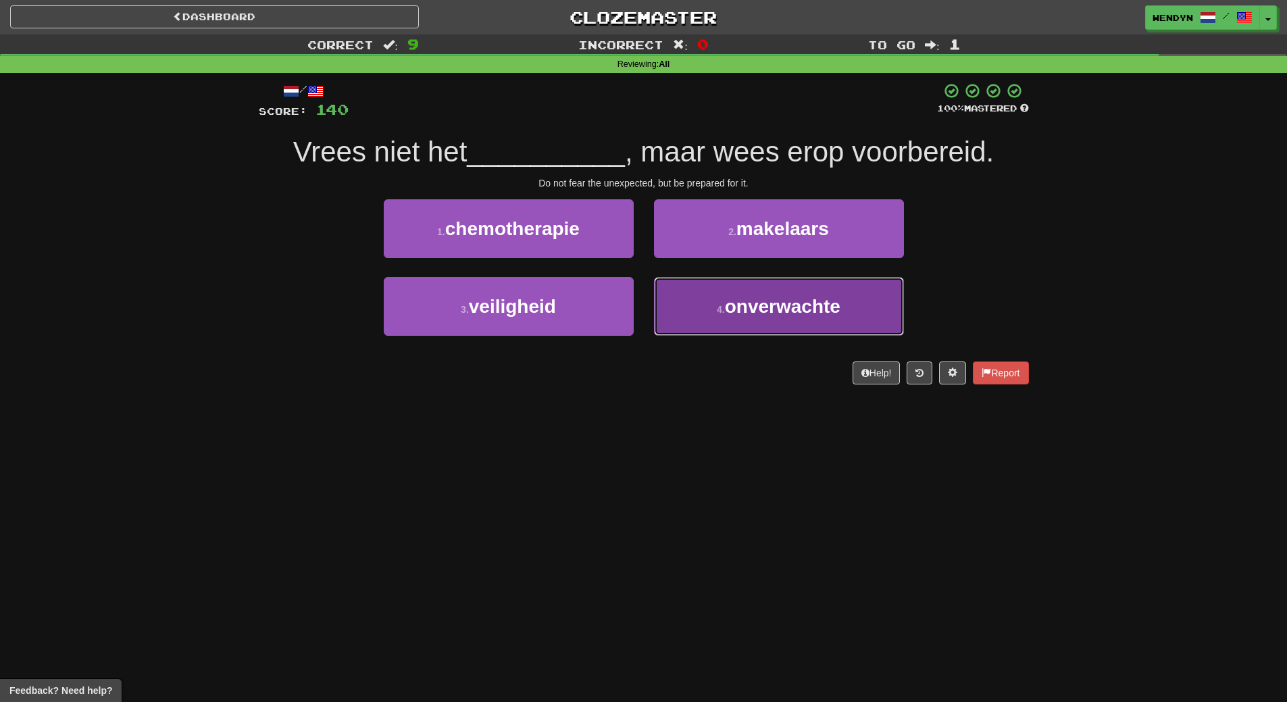
click at [803, 327] on button "4 . onverwachte" at bounding box center [779, 306] width 250 height 59
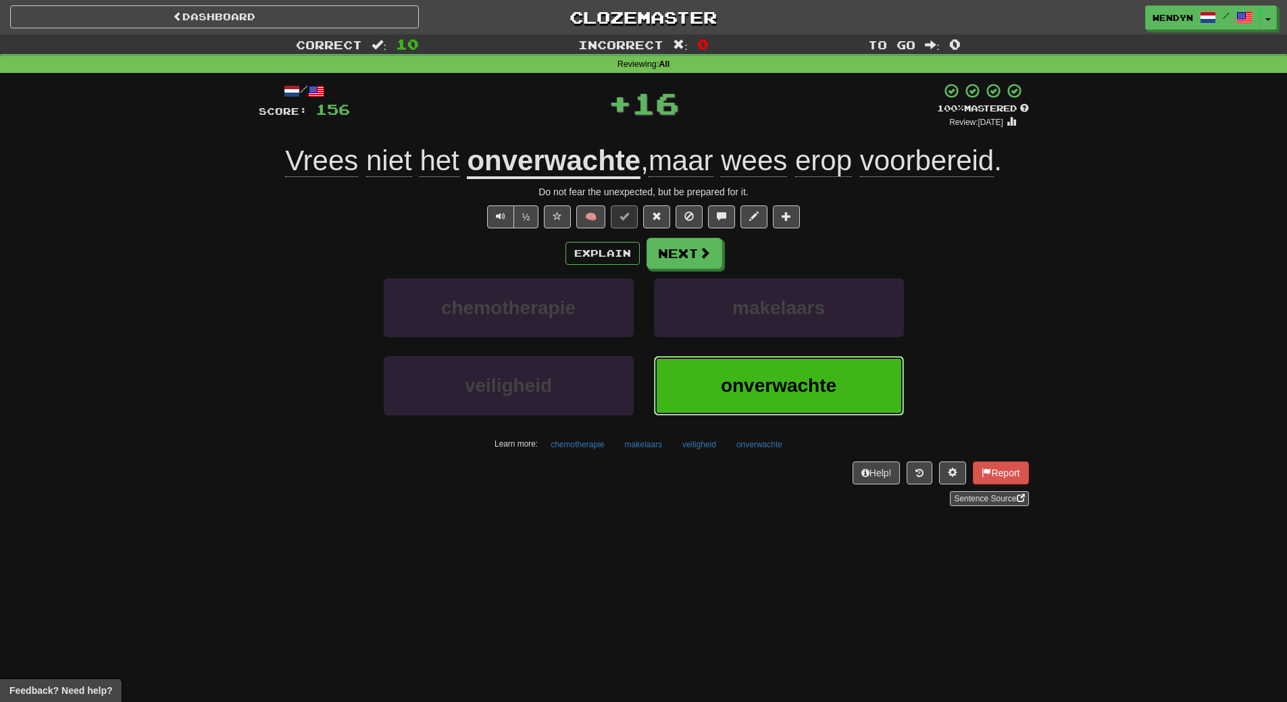
click at [797, 385] on span "onverwachte" at bounding box center [779, 385] width 116 height 21
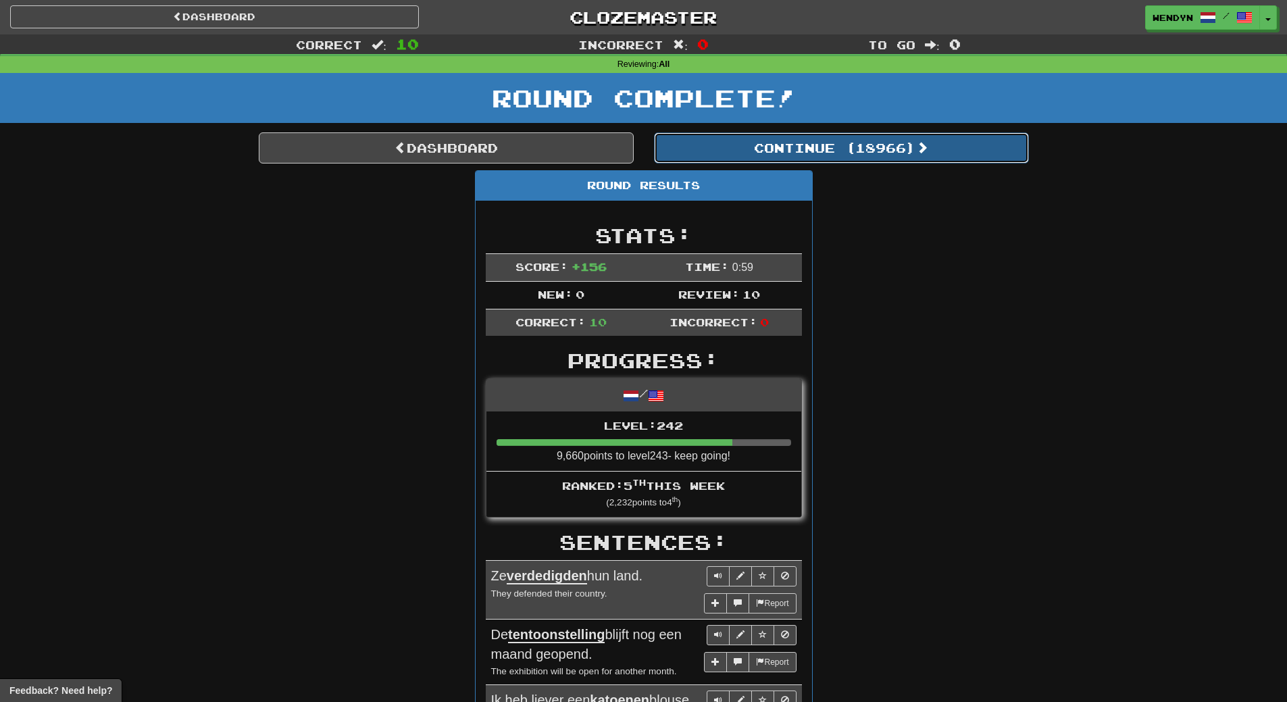
click at [900, 157] on button "Continue ( 18966 )" at bounding box center [841, 147] width 375 height 31
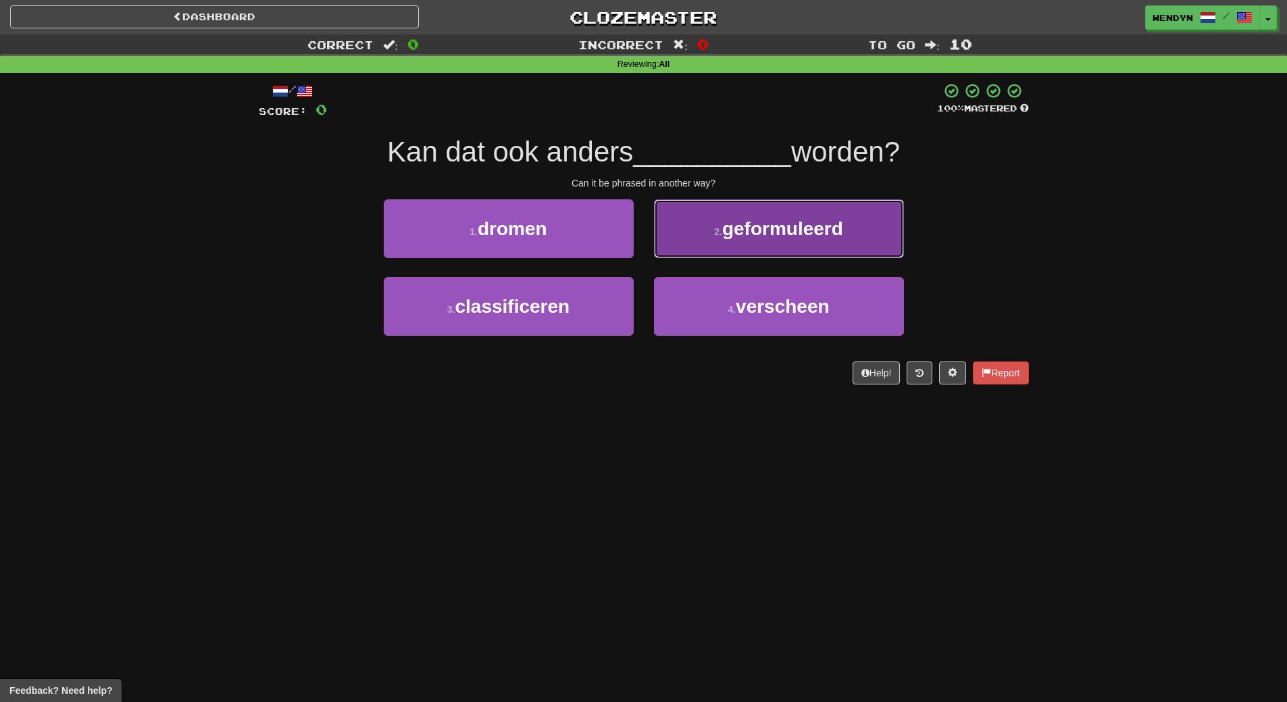
click at [867, 228] on button "2 . geformuleerd" at bounding box center [779, 228] width 250 height 59
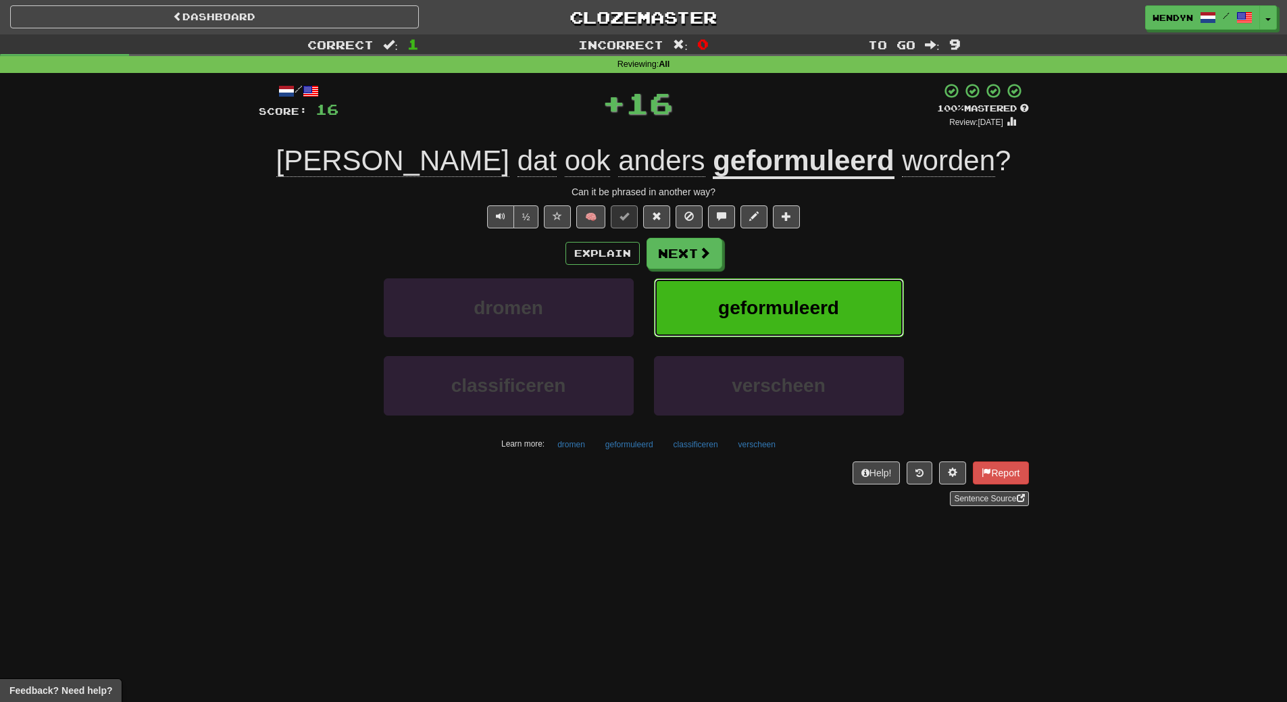
click at [861, 289] on button "geformuleerd" at bounding box center [779, 307] width 250 height 59
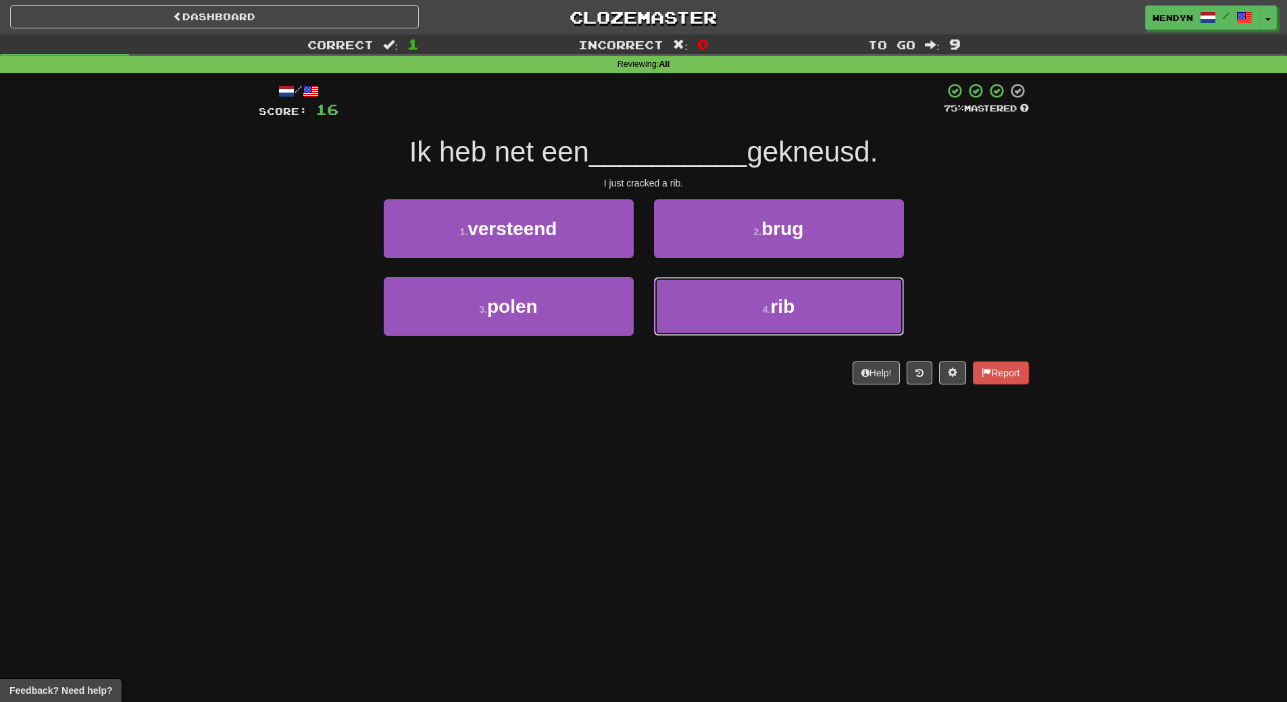
click at [861, 289] on button "4 . rib" at bounding box center [779, 306] width 250 height 59
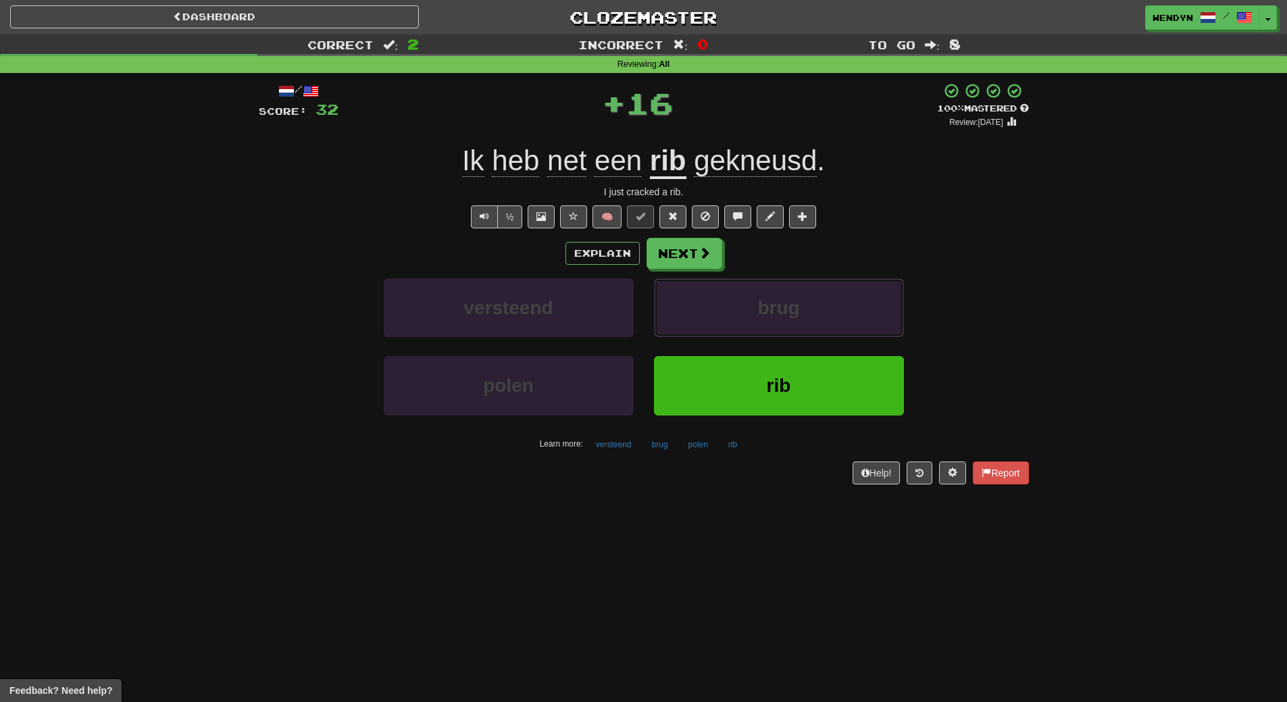
click at [861, 289] on button "brug" at bounding box center [779, 307] width 250 height 59
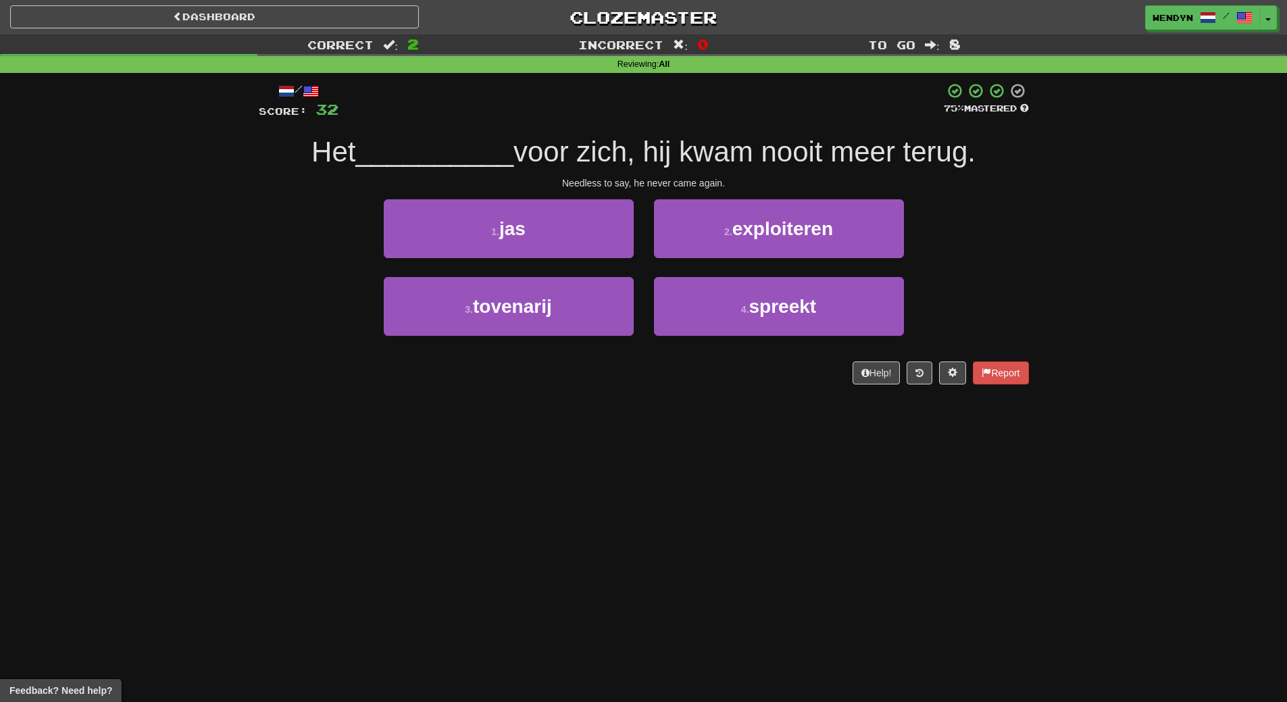
click at [824, 406] on div "Dashboard Clozemaster WendyN / Toggle Dropdown Dashboard Leaderboard Activity F…" at bounding box center [643, 351] width 1287 height 702
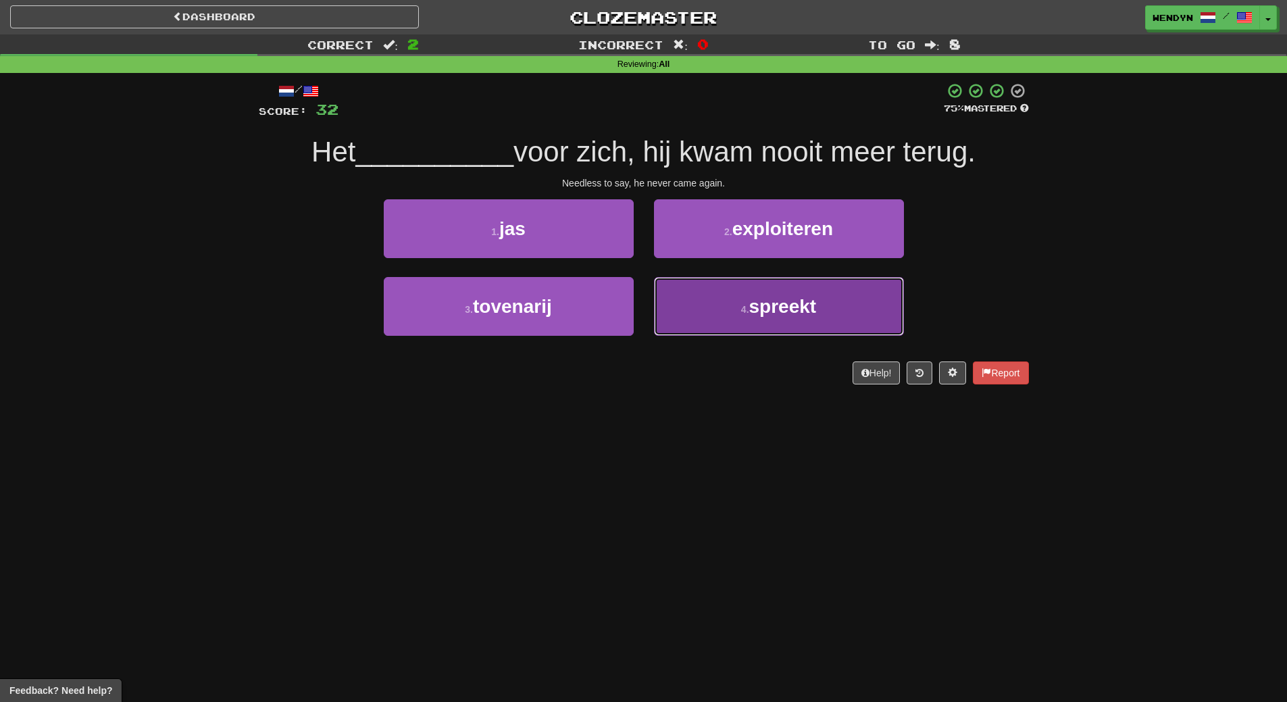
click at [809, 299] on span "spreekt" at bounding box center [783, 306] width 68 height 21
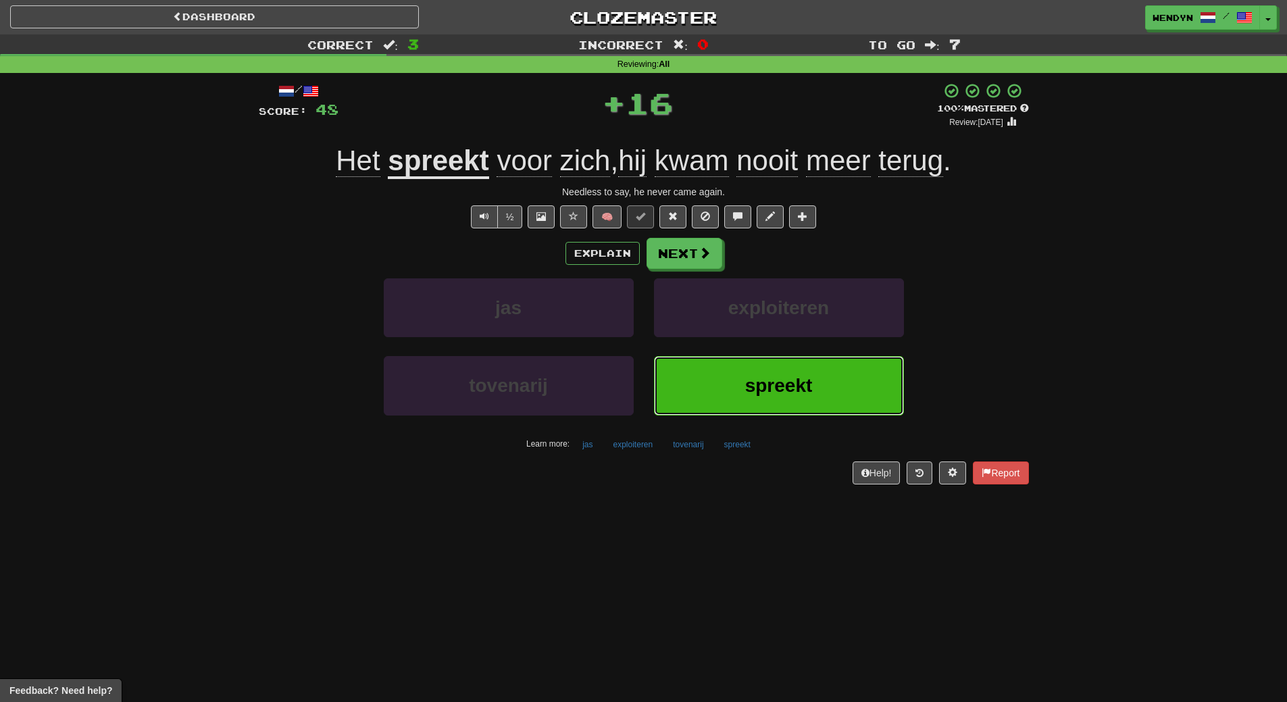
click at [782, 368] on button "spreekt" at bounding box center [779, 385] width 250 height 59
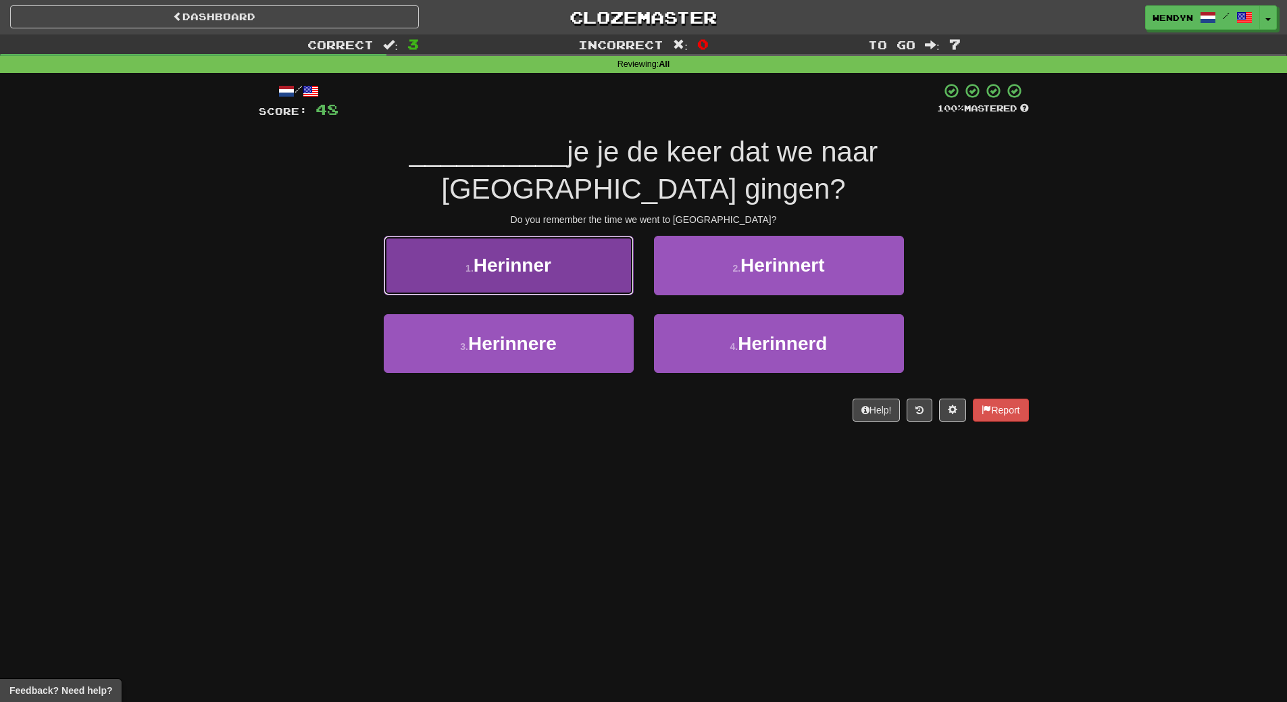
click at [582, 238] on button "1 . Herinner" at bounding box center [509, 265] width 250 height 59
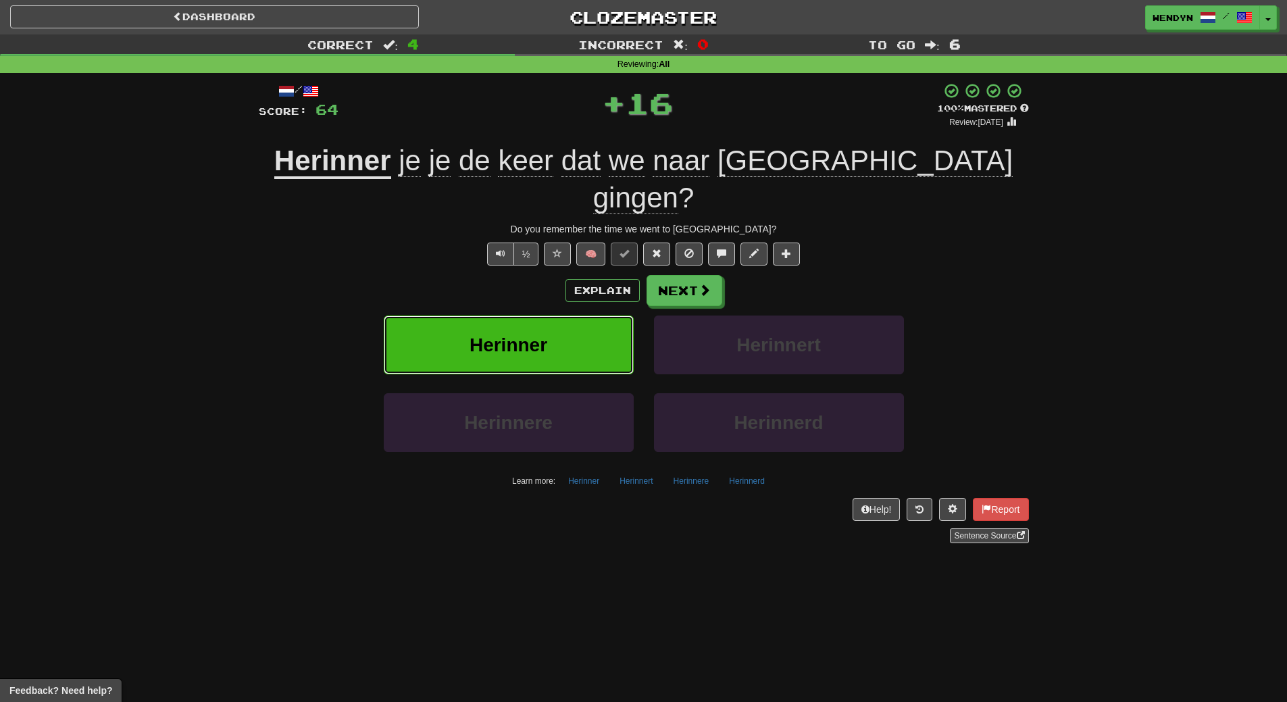
click at [582, 316] on button "Herinner" at bounding box center [509, 345] width 250 height 59
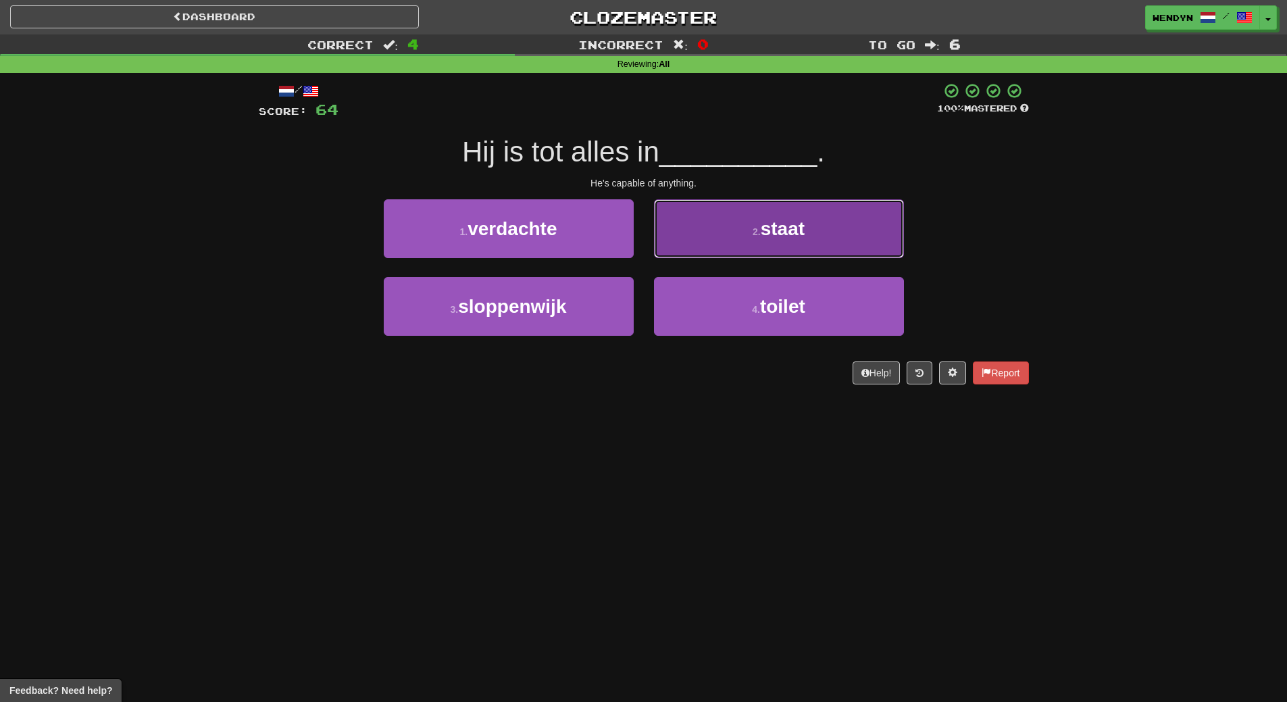
click at [805, 243] on button "2 . staat" at bounding box center [779, 228] width 250 height 59
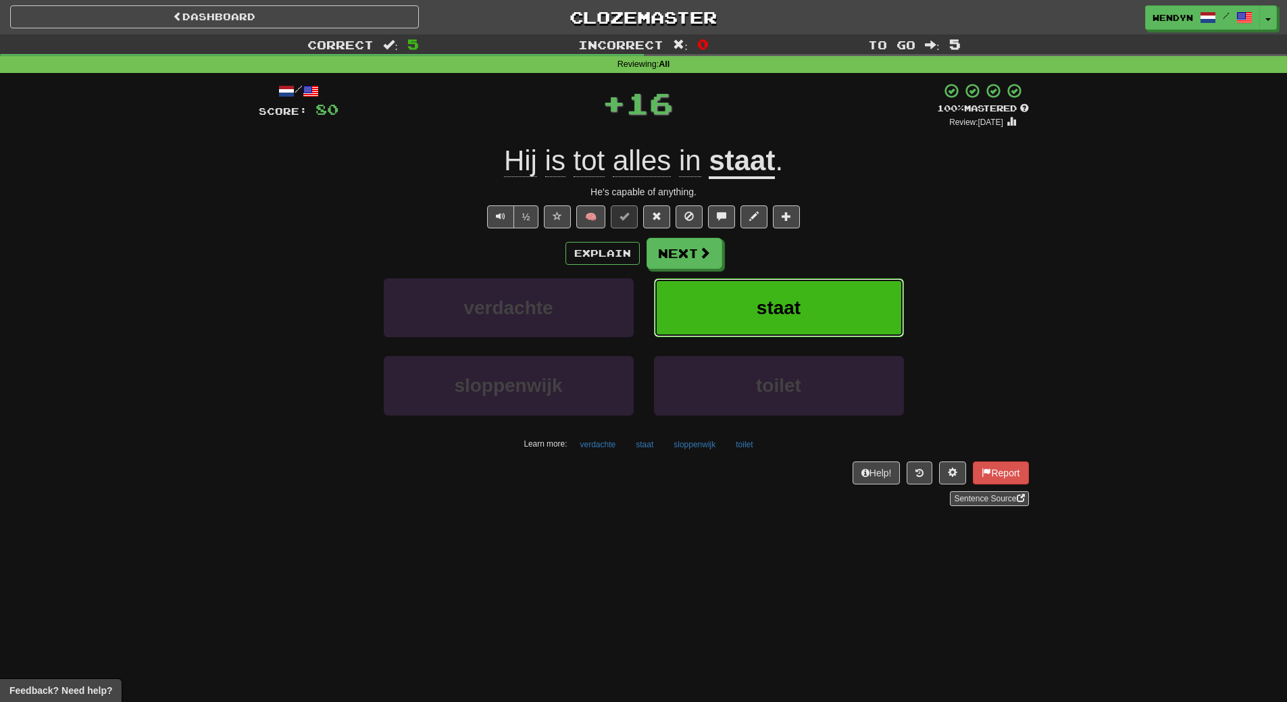
click at [803, 294] on button "staat" at bounding box center [779, 307] width 250 height 59
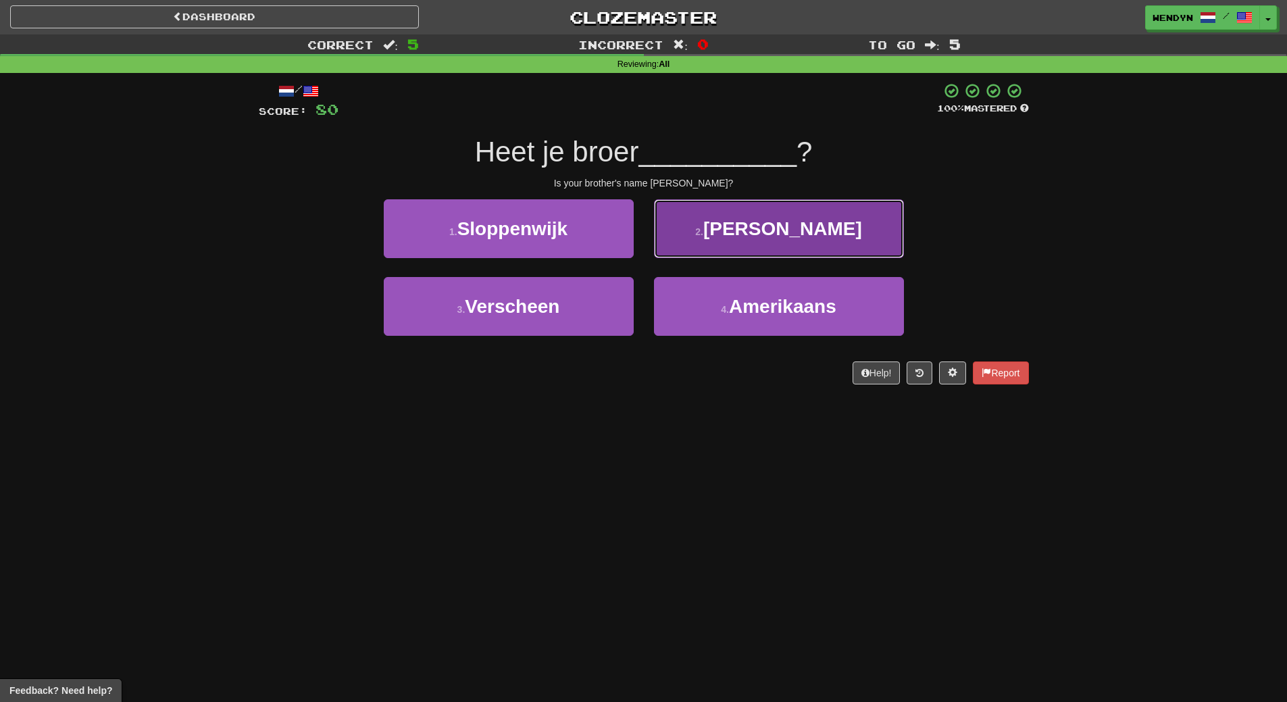
click at [803, 243] on button "2 . Aleksej" at bounding box center [779, 228] width 250 height 59
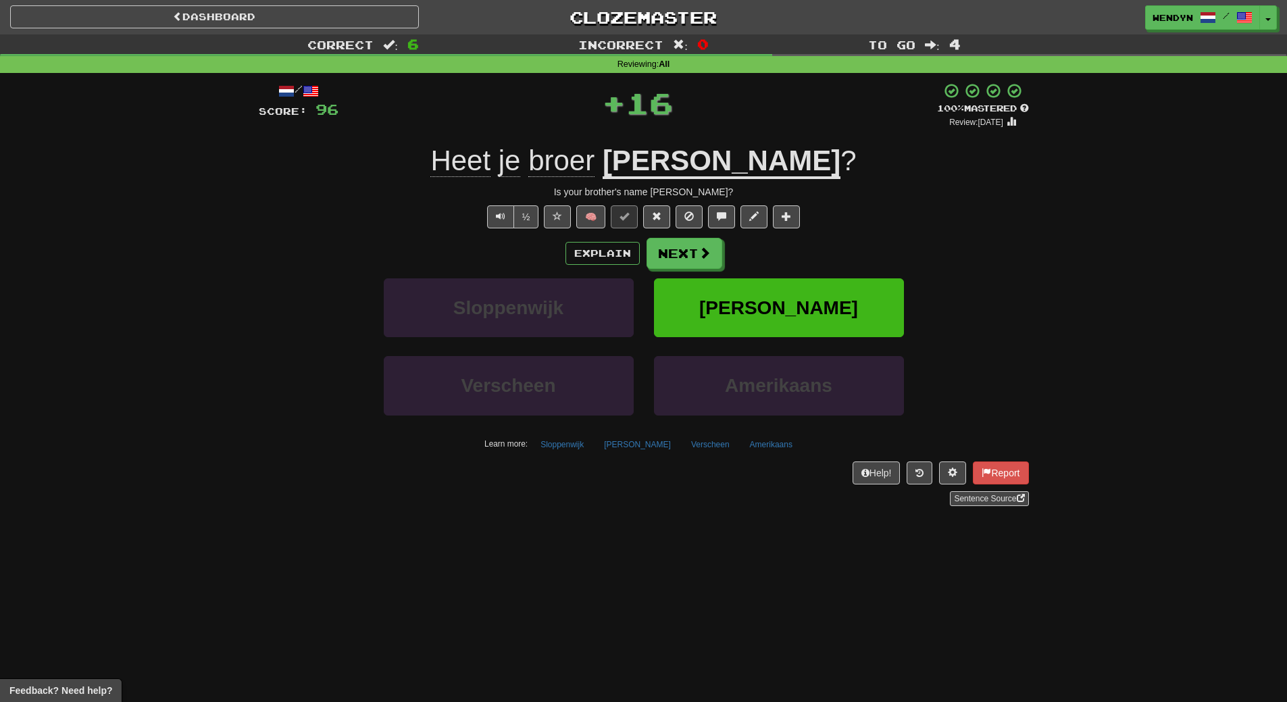
click at [803, 243] on div "Explain Next" at bounding box center [644, 253] width 770 height 31
click at [802, 297] on span "Aleksej" at bounding box center [778, 307] width 159 height 21
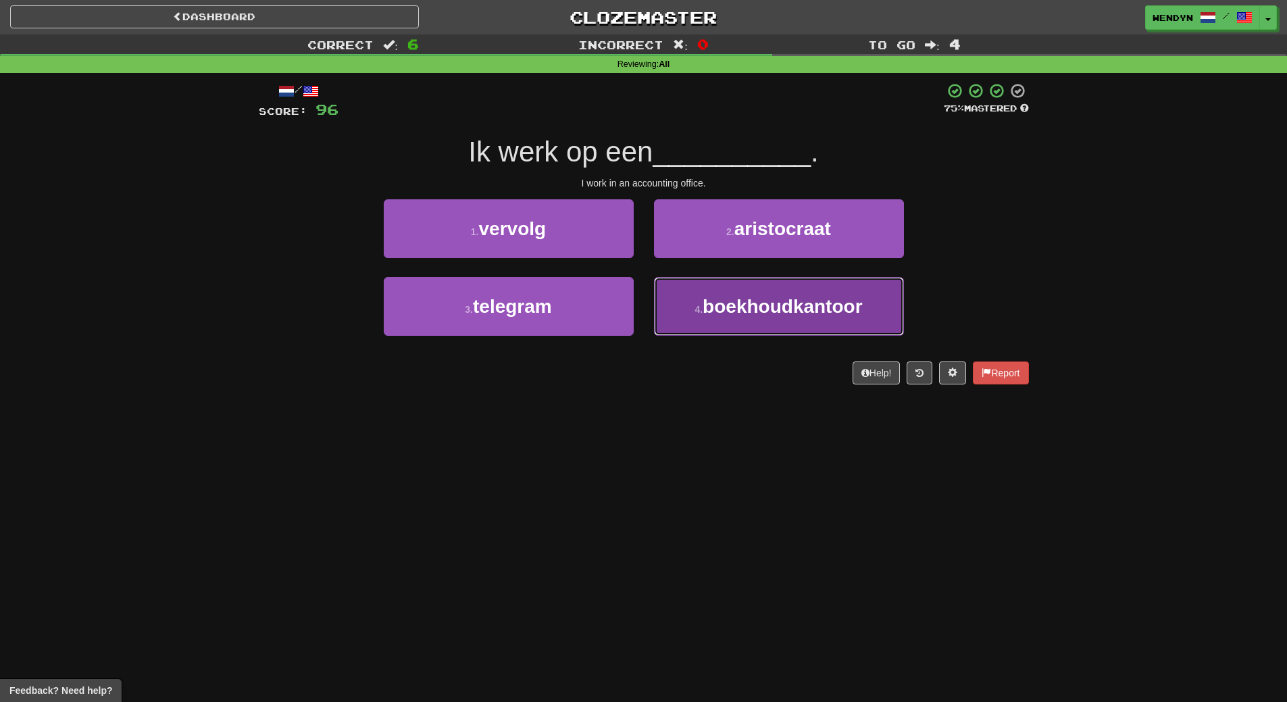
click at [757, 326] on button "4 . boekhoudkantoor" at bounding box center [779, 306] width 250 height 59
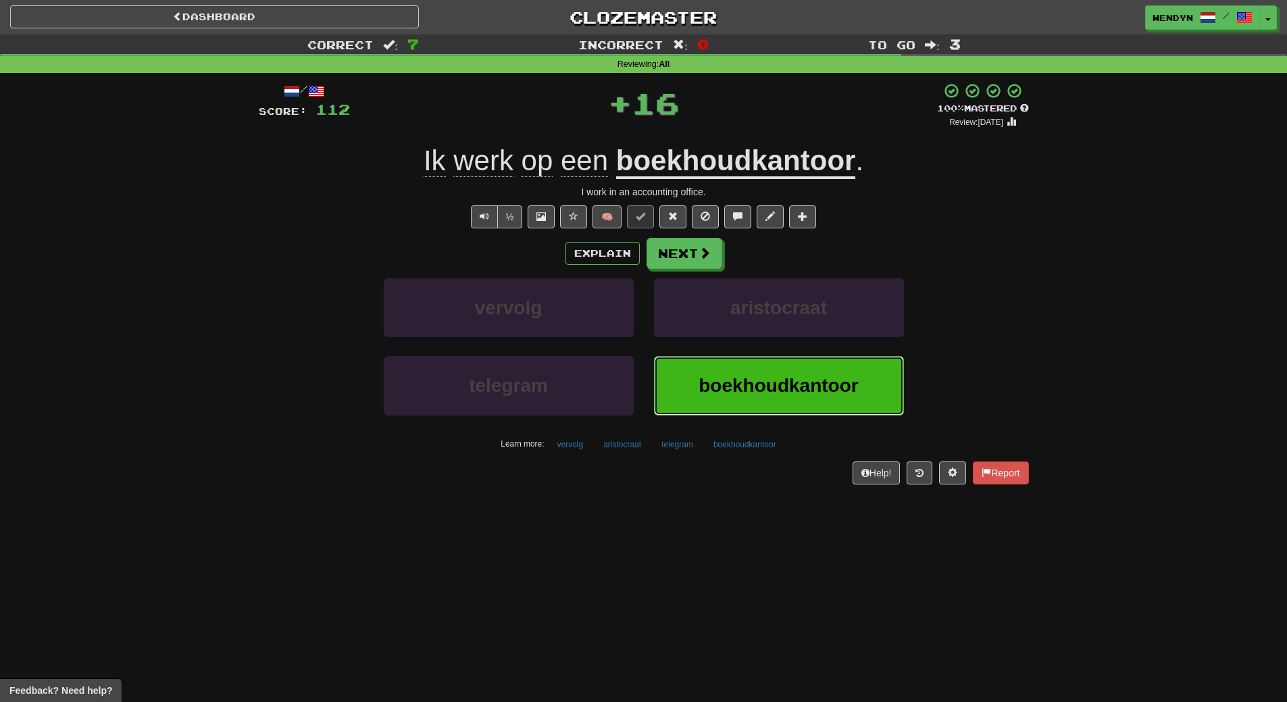
click at [823, 364] on button "boekhoudkantoor" at bounding box center [779, 385] width 250 height 59
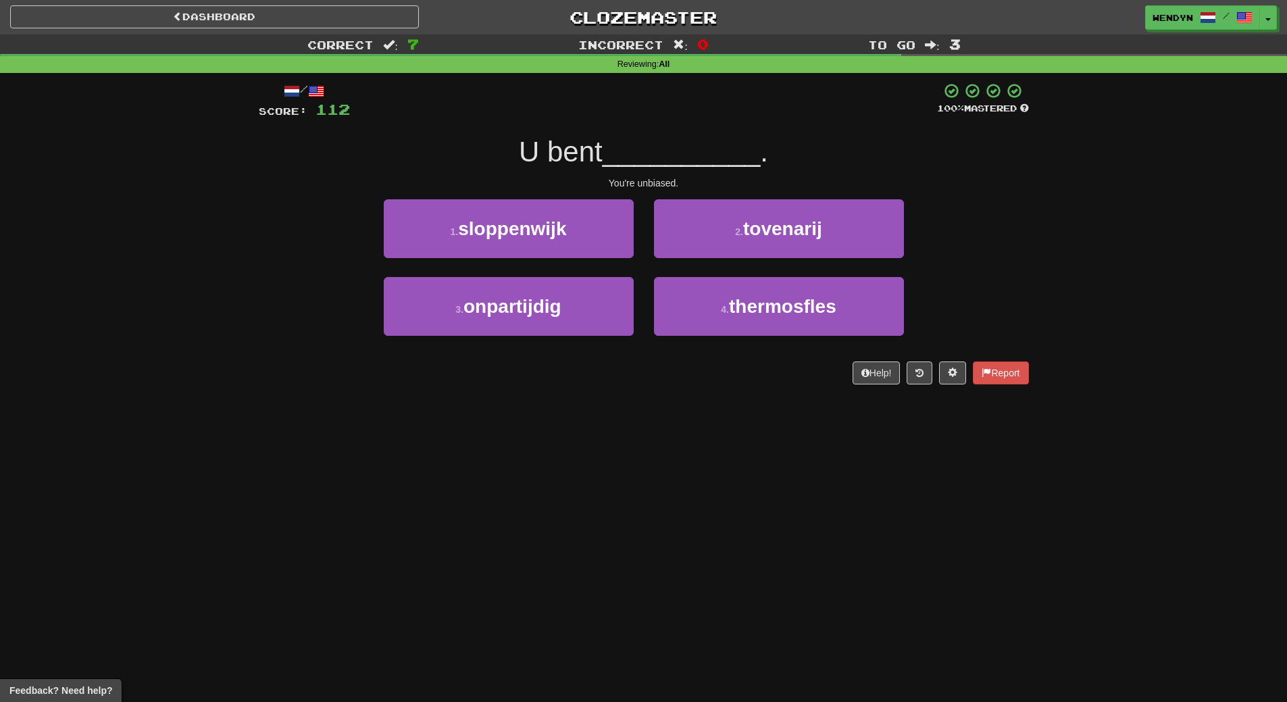
click at [796, 528] on div "Dashboard Clozemaster WendyN / Toggle Dropdown Dashboard Leaderboard Activity F…" at bounding box center [643, 351] width 1287 height 702
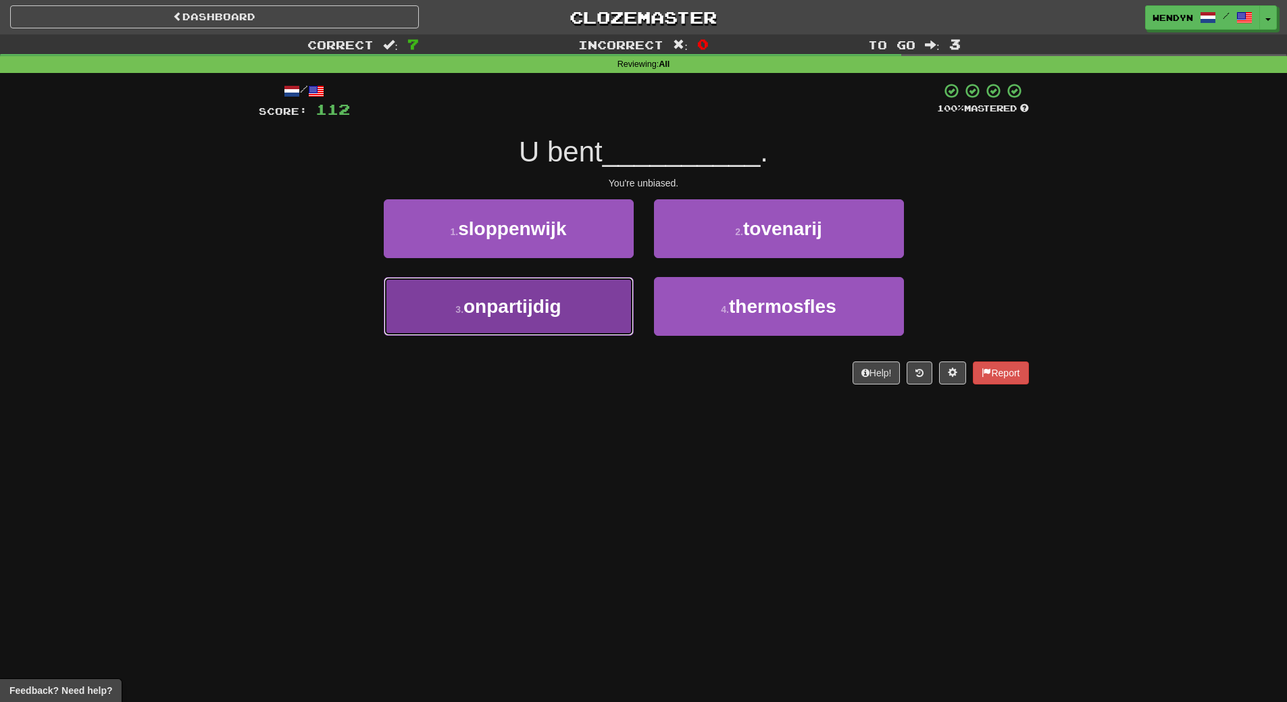
click at [561, 316] on span "onpartijdig" at bounding box center [513, 306] width 98 height 21
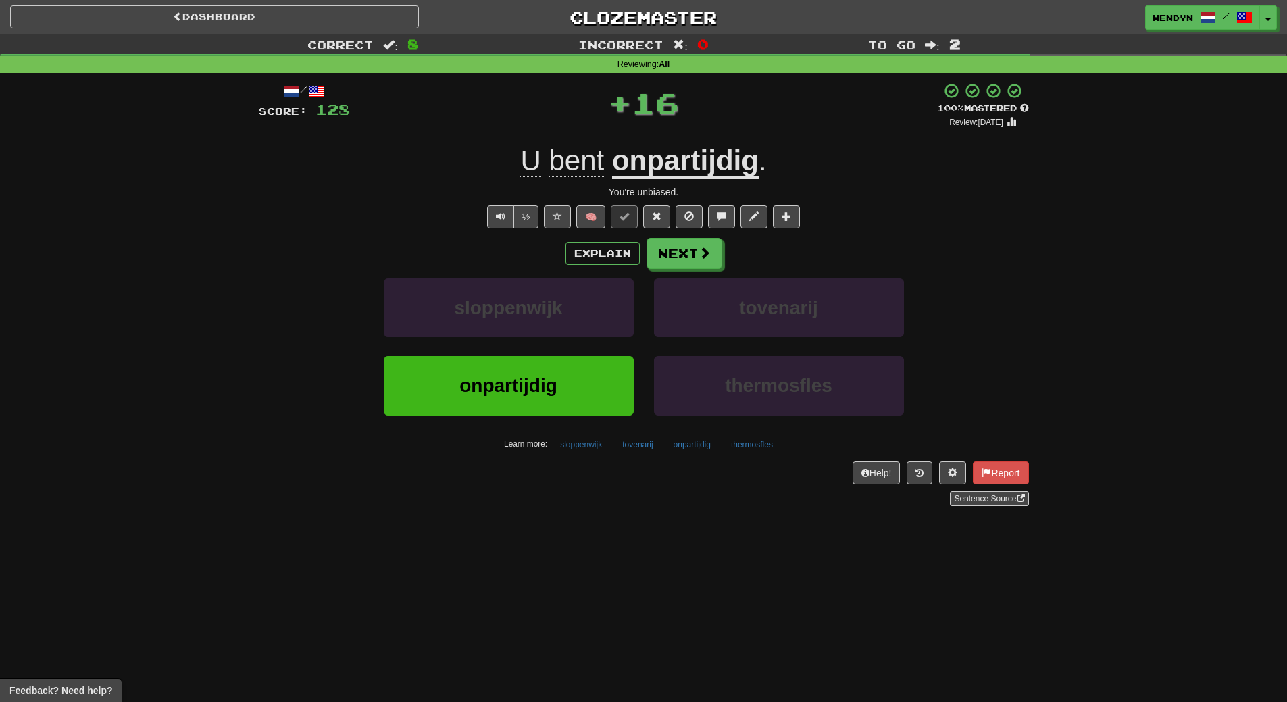
click at [555, 479] on div "Help! Report Sentence Source" at bounding box center [644, 483] width 770 height 45
click at [556, 391] on span "onpartijdig" at bounding box center [508, 385] width 98 height 21
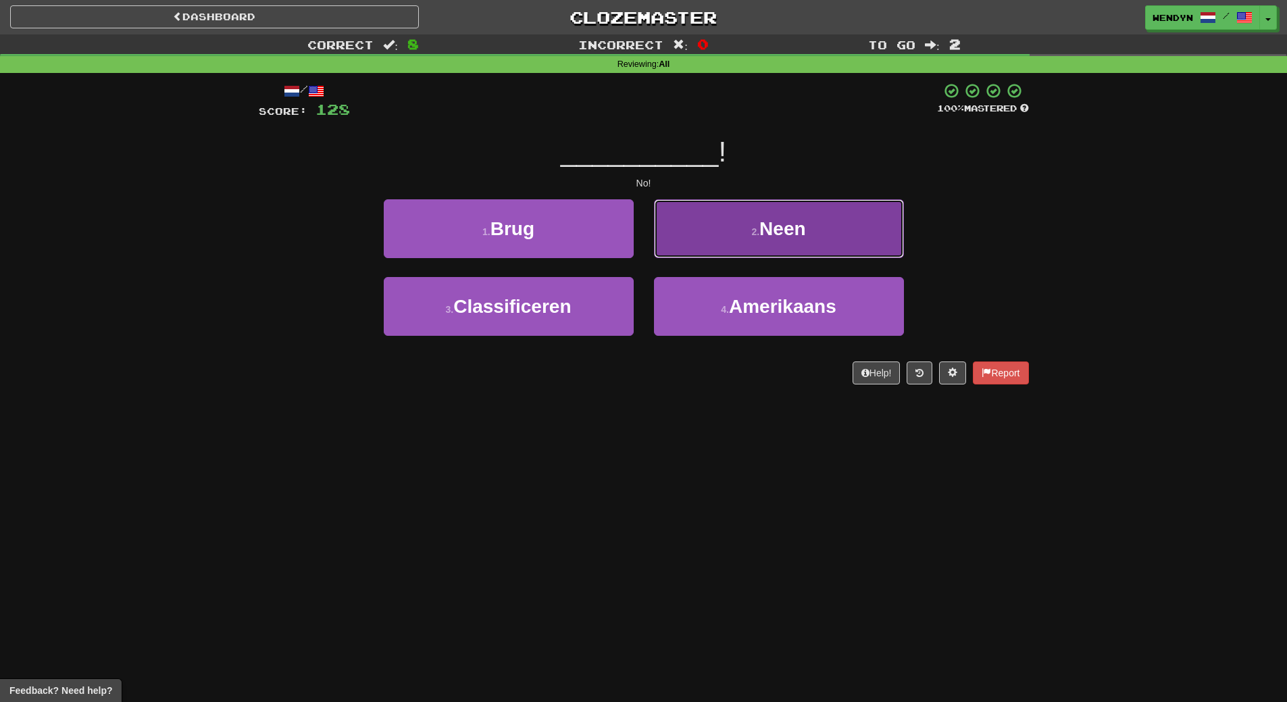
click at [839, 228] on button "2 . Neen" at bounding box center [779, 228] width 250 height 59
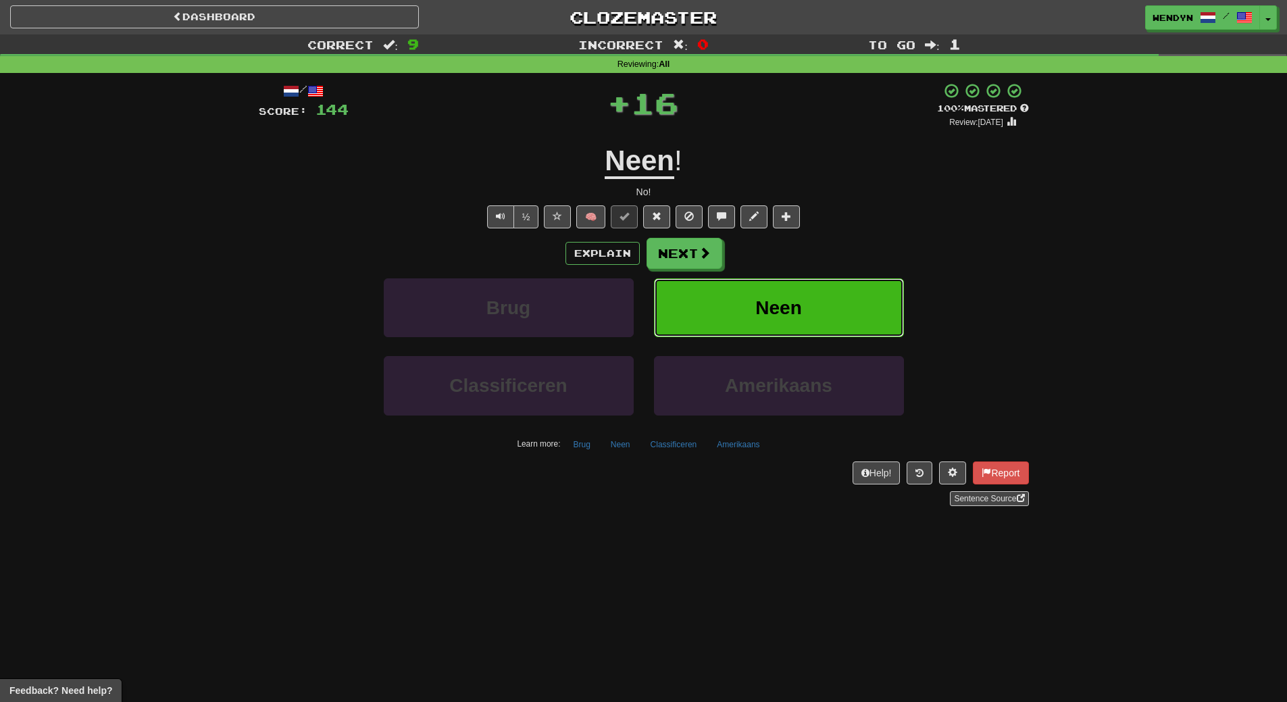
click at [819, 294] on button "Neen" at bounding box center [779, 307] width 250 height 59
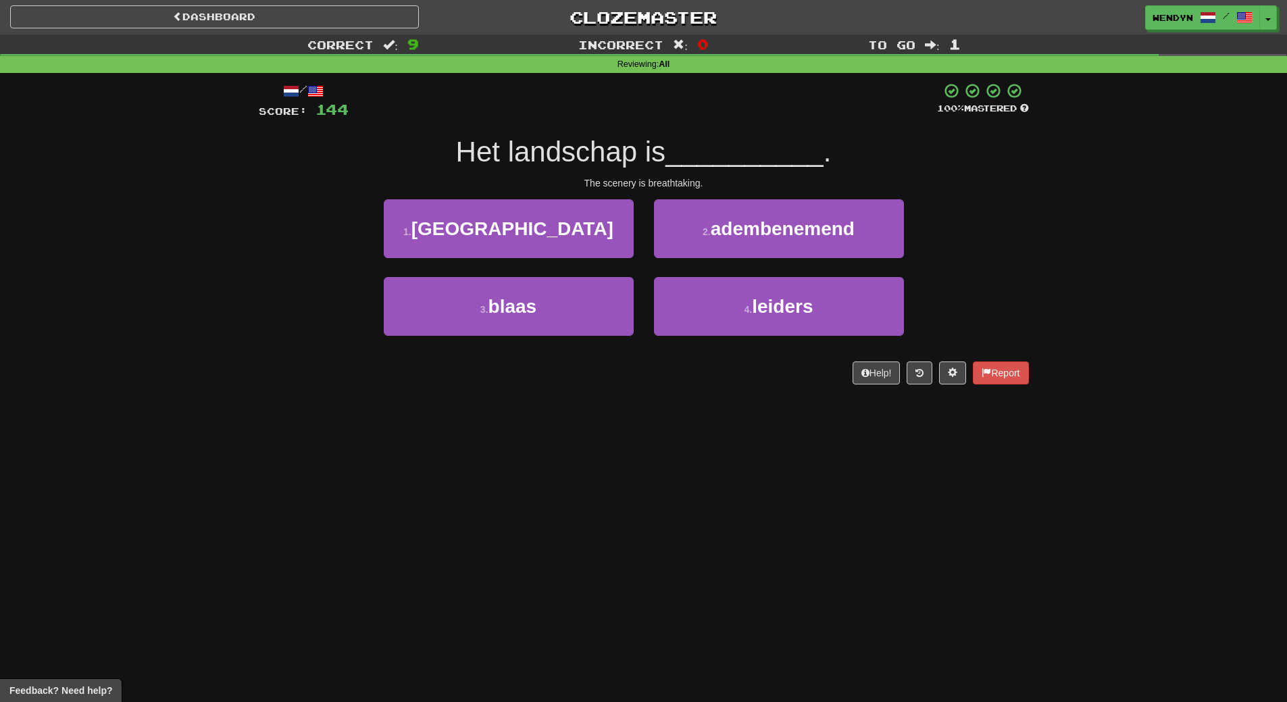
click at [663, 413] on div "Dashboard Clozemaster WendyN / Toggle Dropdown Dashboard Leaderboard Activity F…" at bounding box center [643, 351] width 1287 height 702
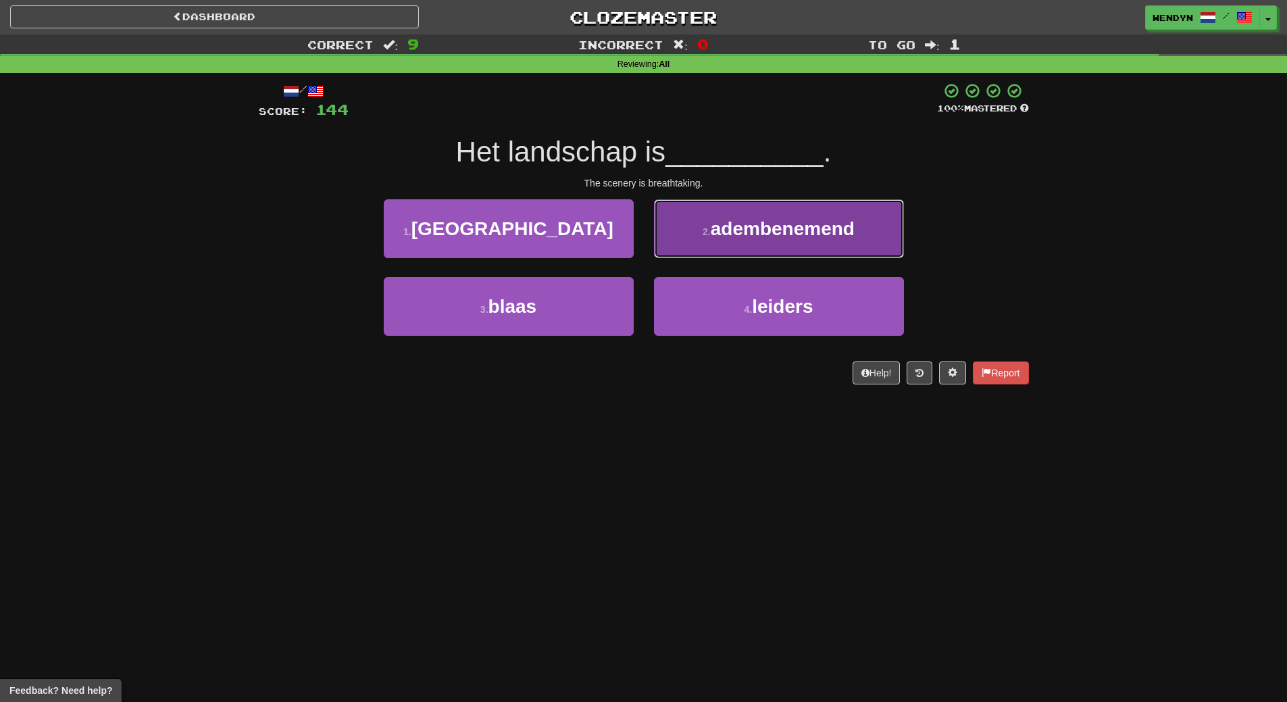
click at [804, 249] on button "2 . adembenemend" at bounding box center [779, 228] width 250 height 59
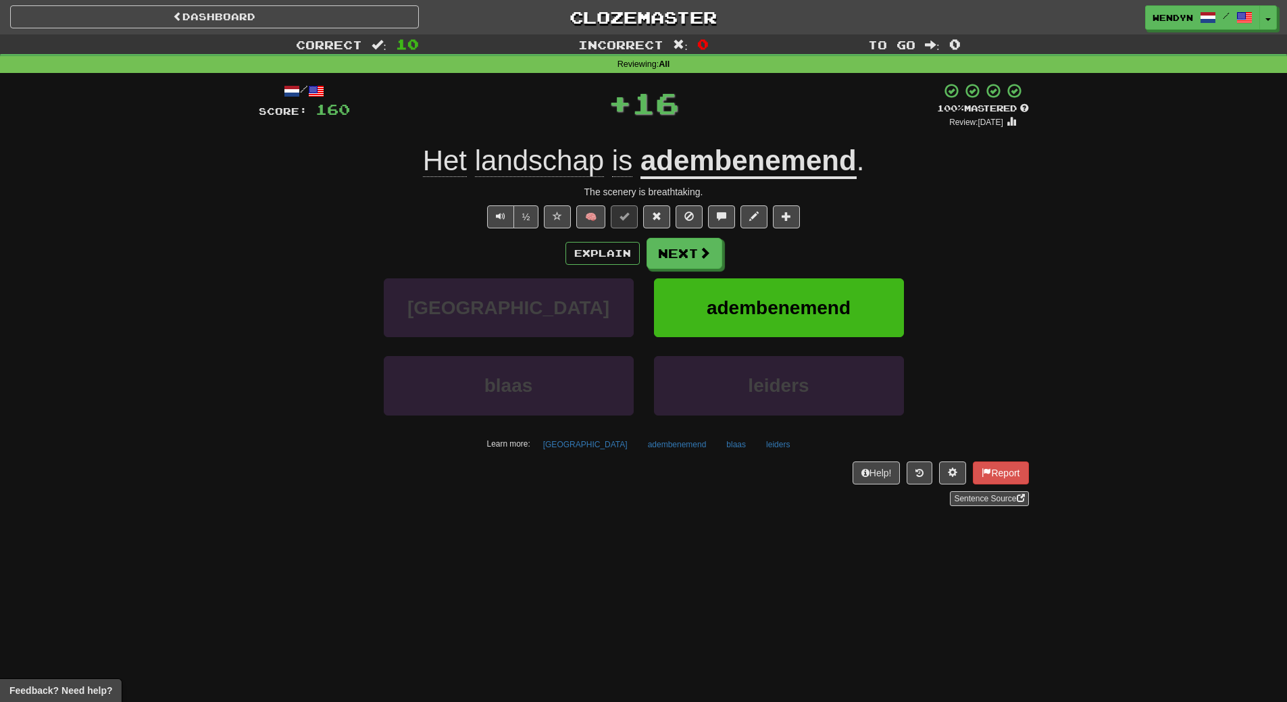
click at [804, 249] on div "Explain Next" at bounding box center [644, 253] width 770 height 31
click at [801, 290] on button "adembenemend" at bounding box center [779, 307] width 250 height 59
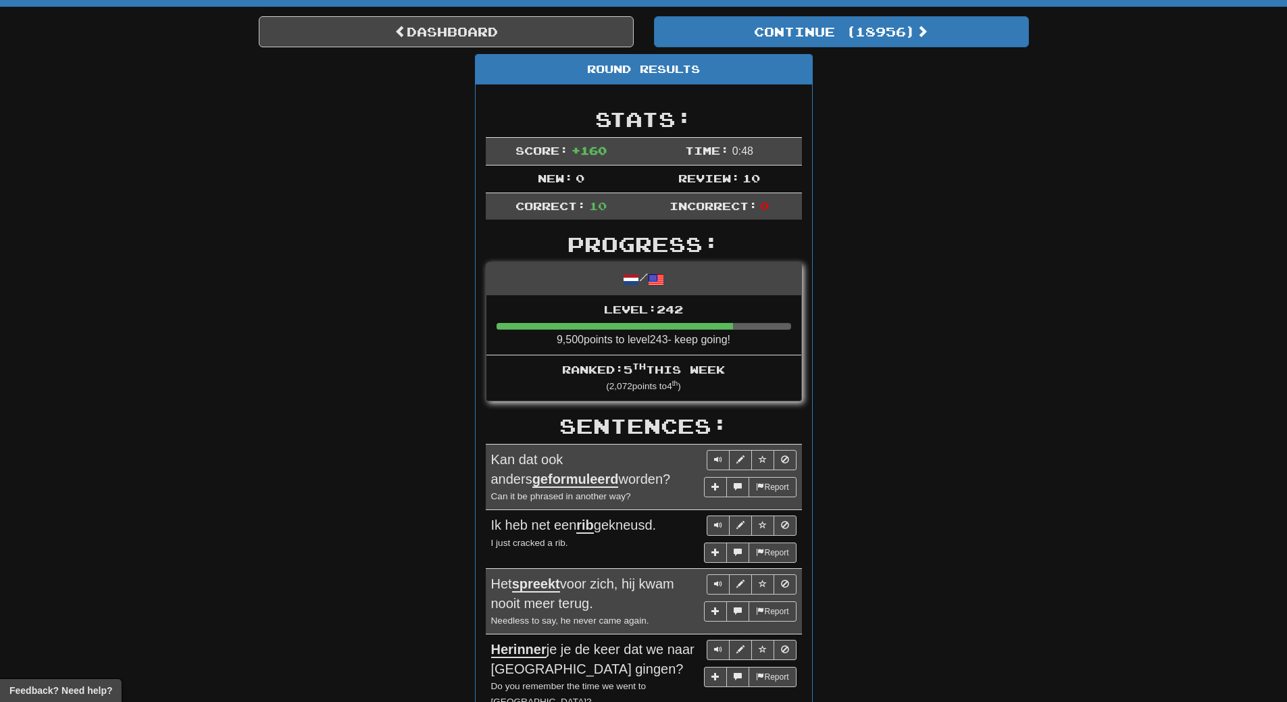
scroll to position [68, 0]
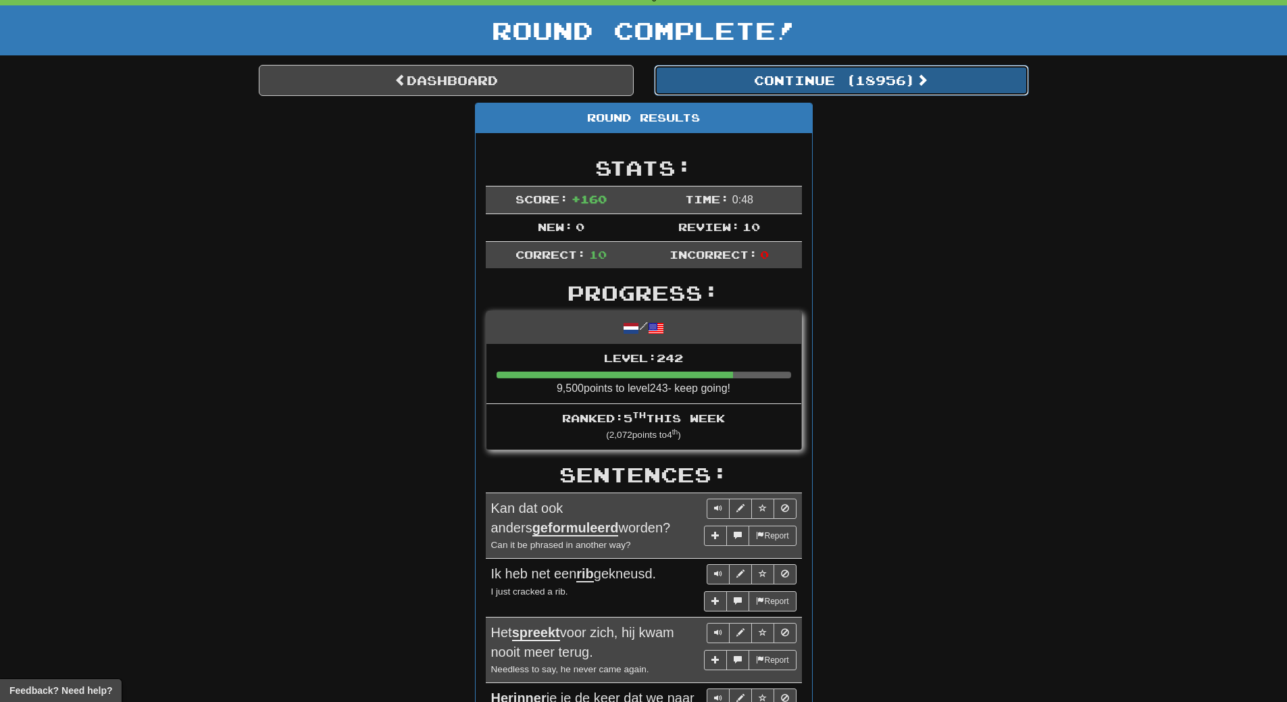
click at [879, 91] on button "Continue ( 18956 )" at bounding box center [841, 80] width 375 height 31
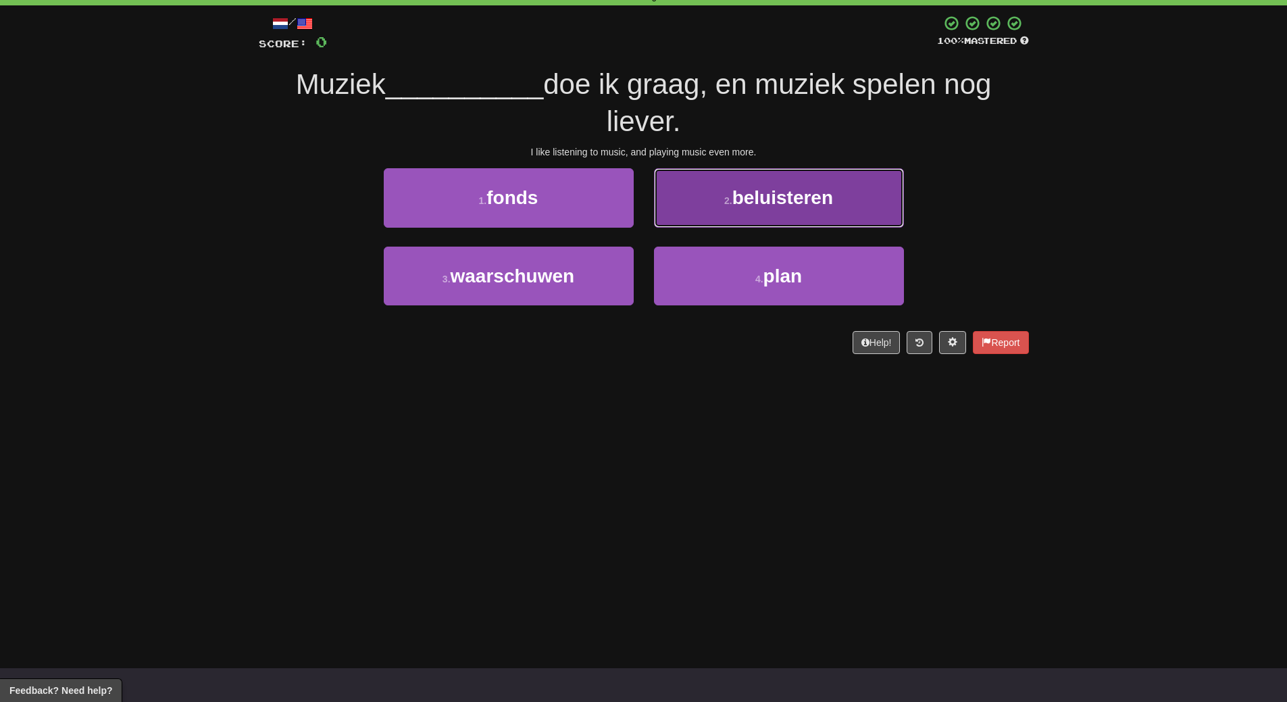
click at [811, 190] on span "beluisteren" at bounding box center [782, 197] width 101 height 21
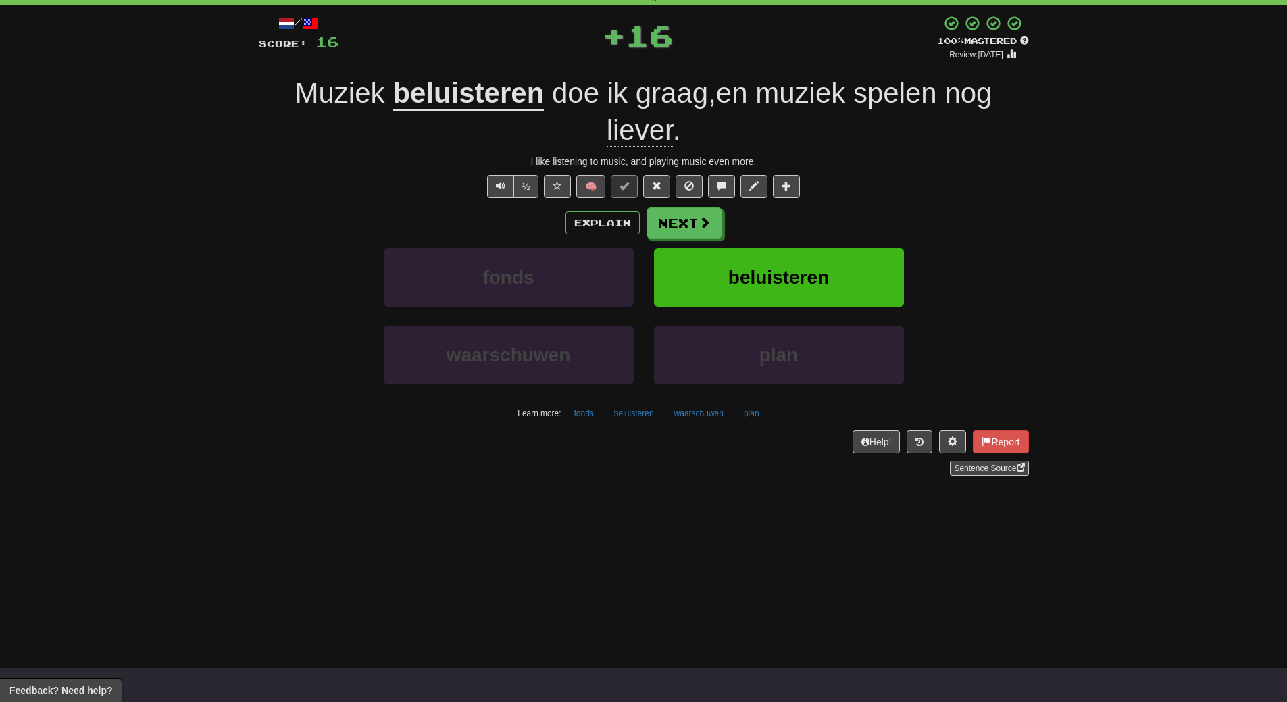
click at [811, 190] on div "½ 🧠" at bounding box center [644, 186] width 770 height 23
click at [812, 230] on div "Explain Next" at bounding box center [644, 222] width 770 height 31
click at [813, 276] on span "beluisteren" at bounding box center [778, 277] width 101 height 21
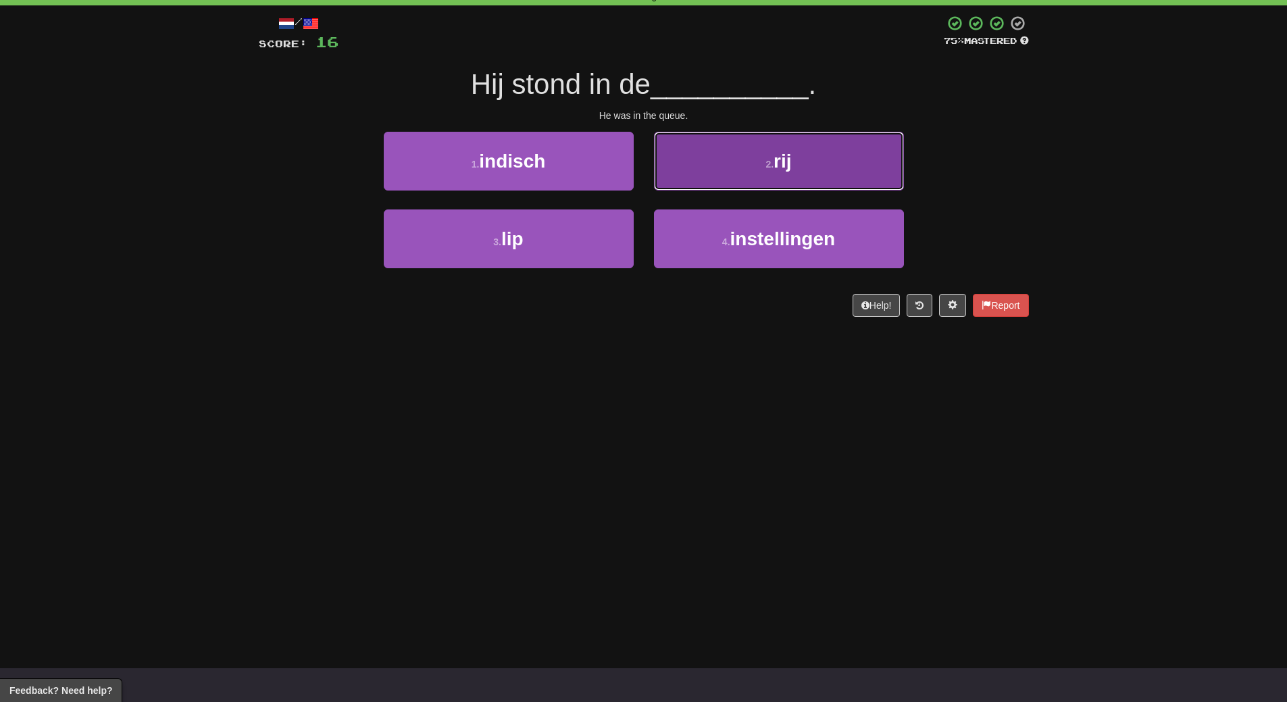
click at [807, 190] on button "2 . rij" at bounding box center [779, 161] width 250 height 59
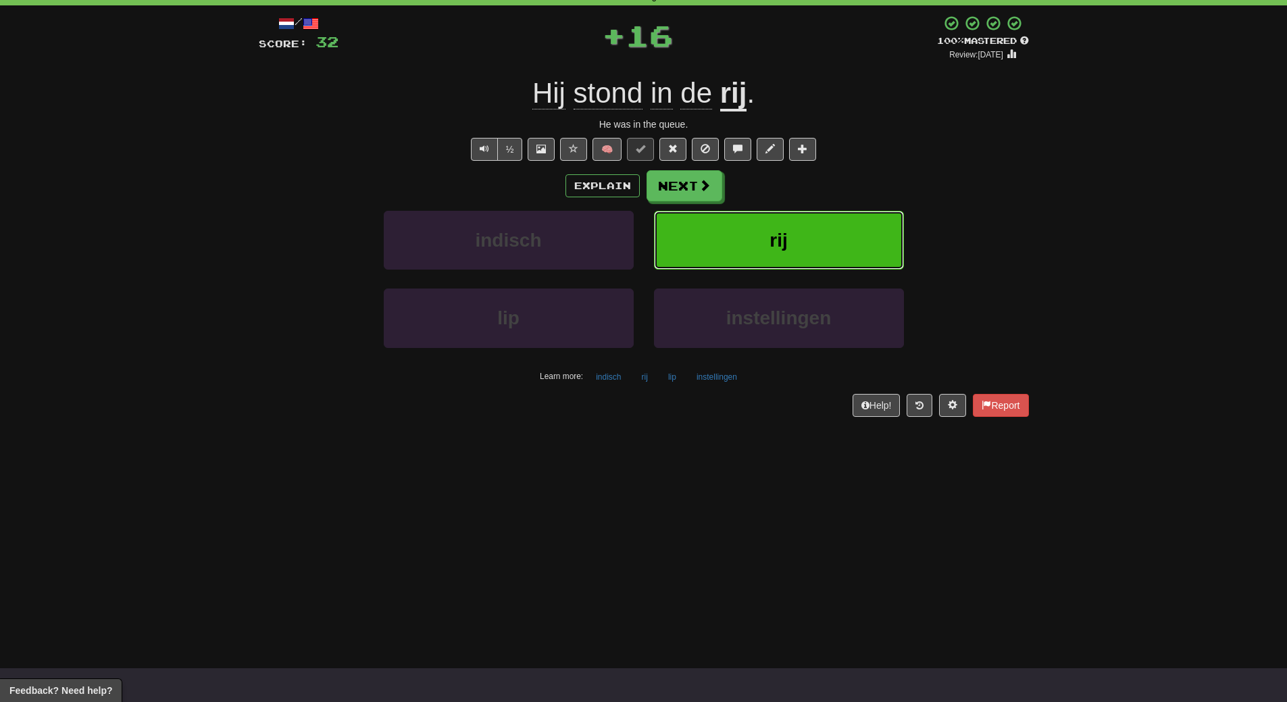
click at [807, 247] on button "rij" at bounding box center [779, 240] width 250 height 59
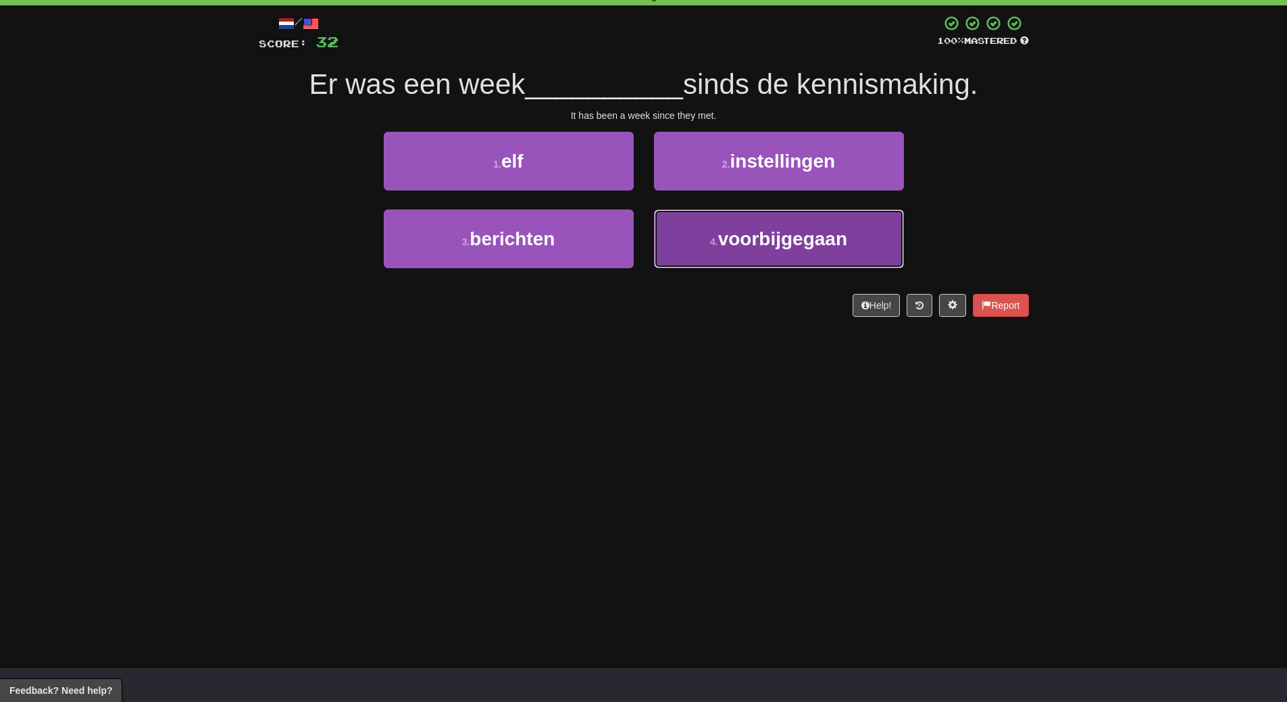
click at [801, 256] on button "4 . voorbijgegaan" at bounding box center [779, 238] width 250 height 59
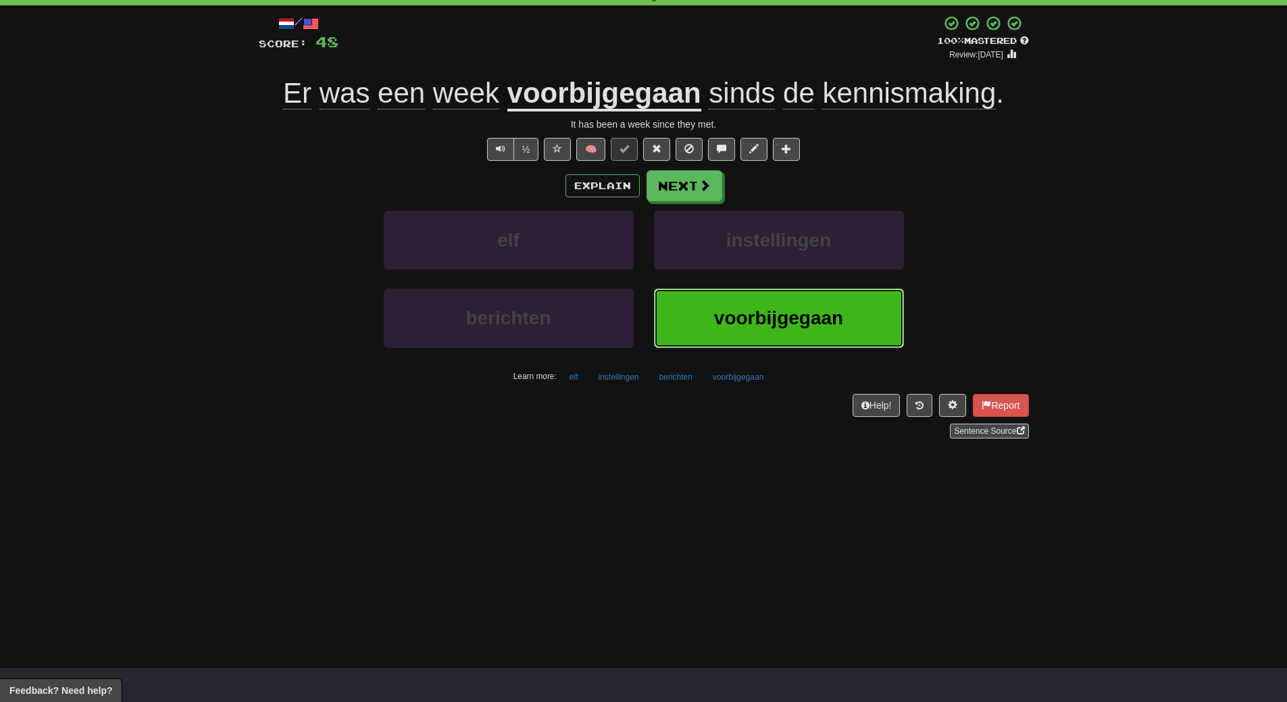
click at [797, 340] on button "voorbijgegaan" at bounding box center [779, 318] width 250 height 59
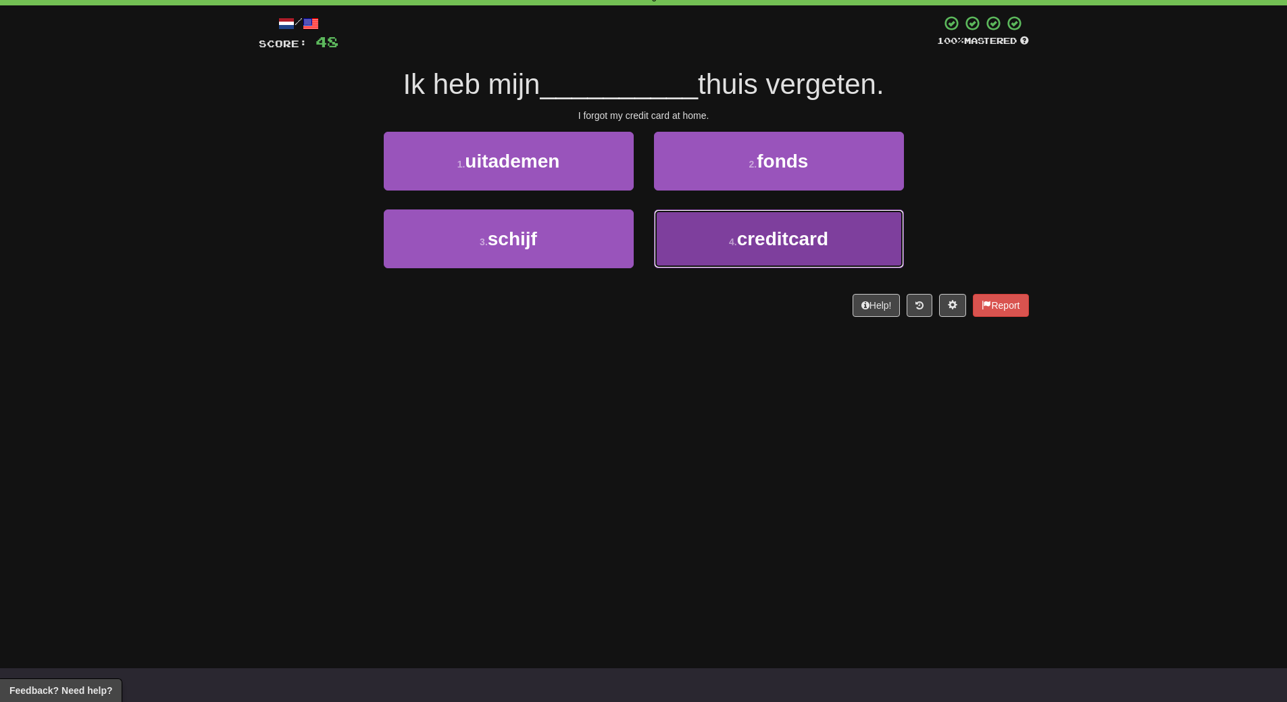
click at [770, 251] on button "4 . creditcard" at bounding box center [779, 238] width 250 height 59
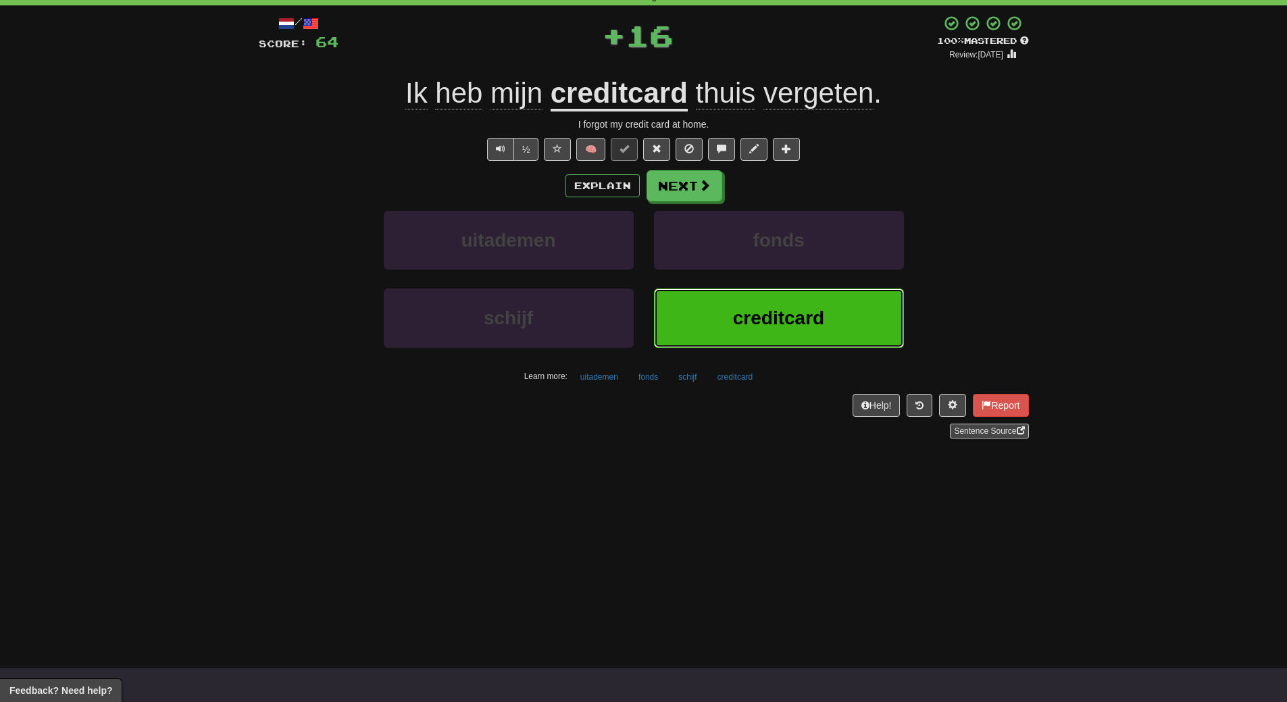
click at [776, 319] on span "creditcard" at bounding box center [778, 317] width 91 height 21
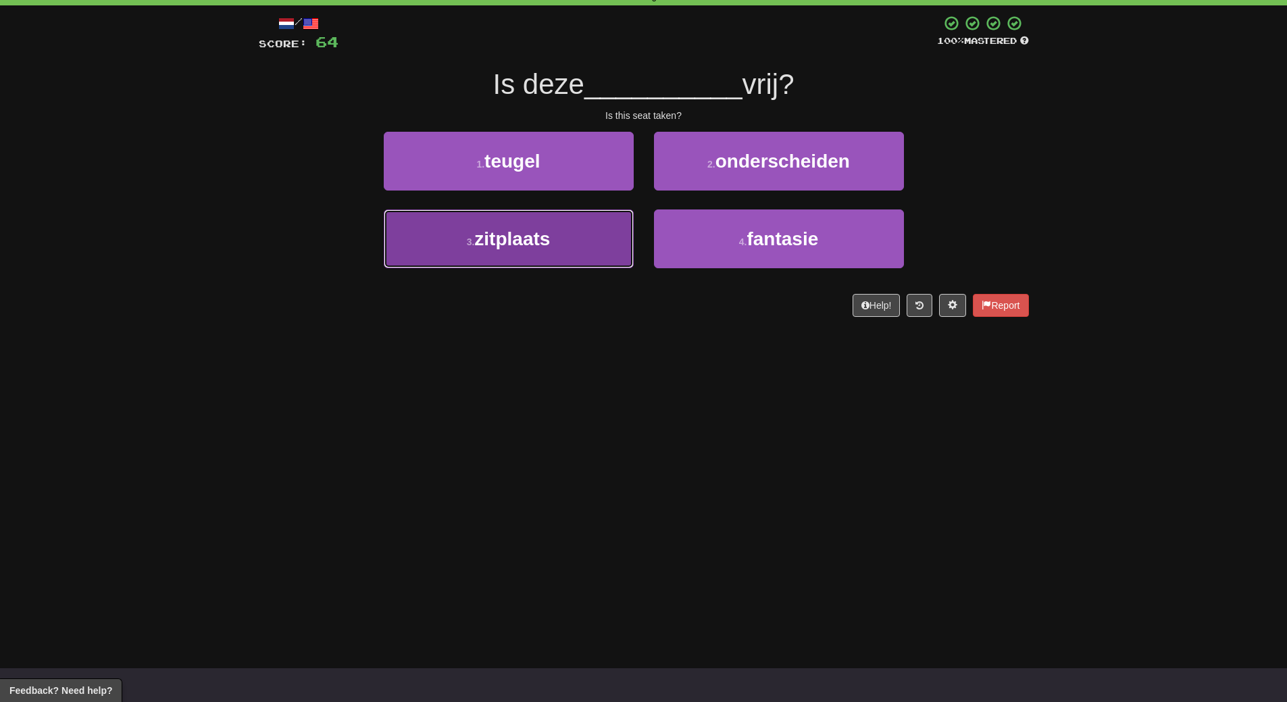
click at [570, 243] on button "3 . zitplaats" at bounding box center [509, 238] width 250 height 59
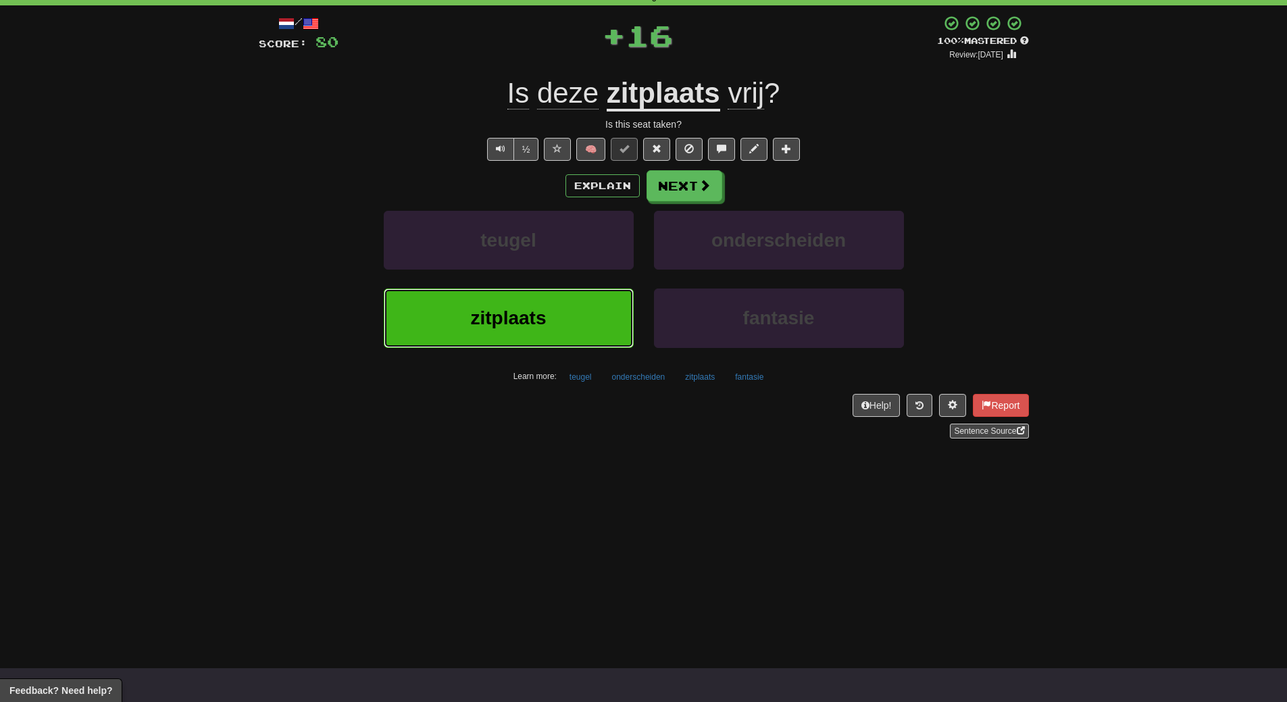
click at [582, 328] on button "zitplaats" at bounding box center [509, 318] width 250 height 59
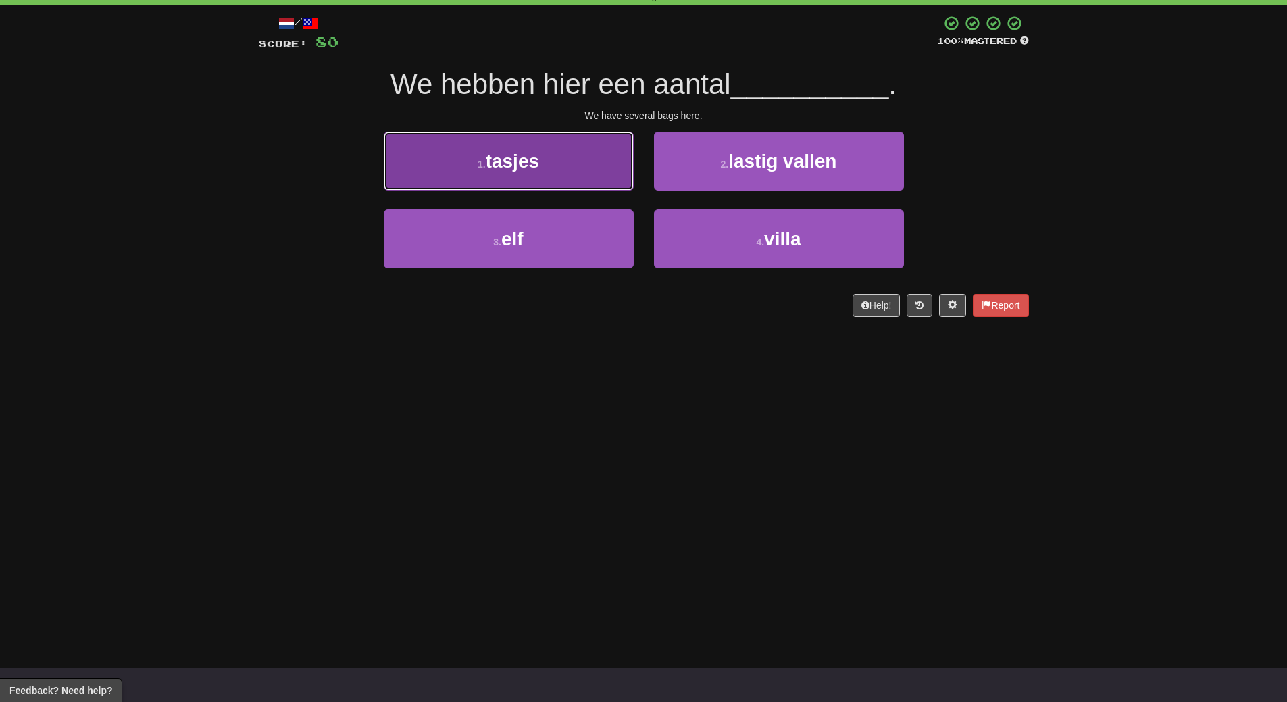
click at [582, 136] on button "1 . tasjes" at bounding box center [509, 161] width 250 height 59
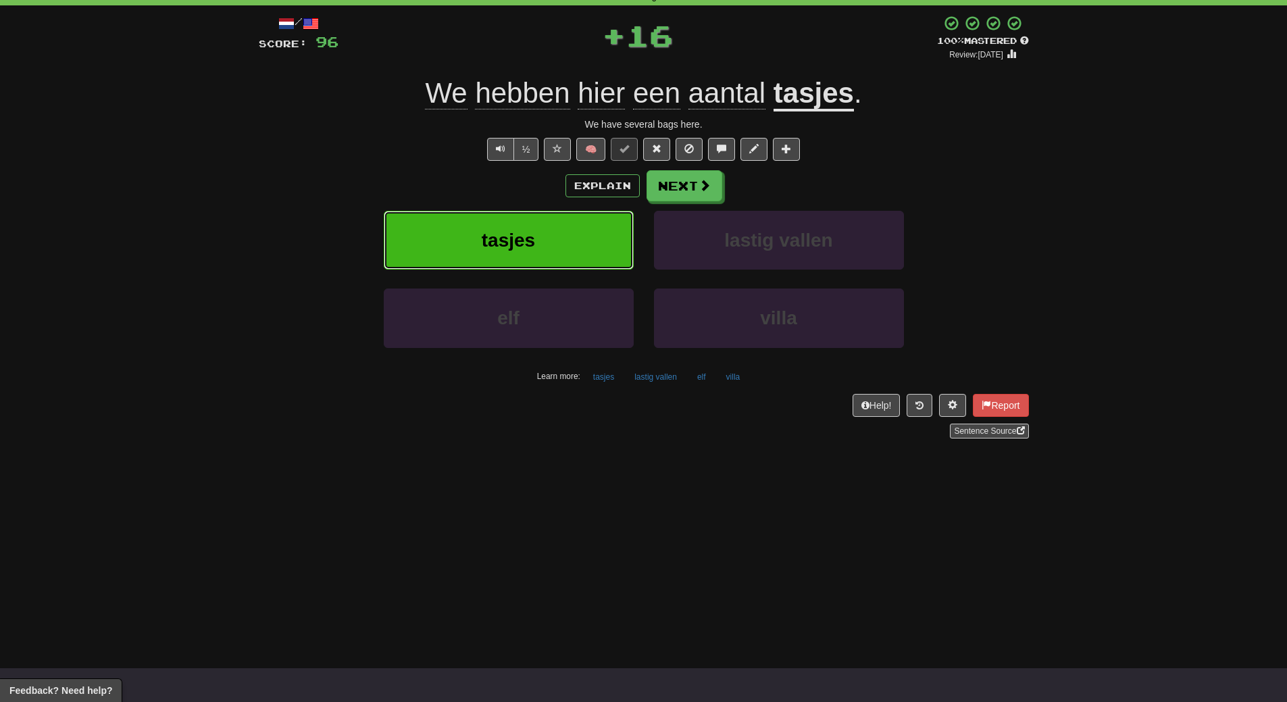
click at [572, 220] on button "tasjes" at bounding box center [509, 240] width 250 height 59
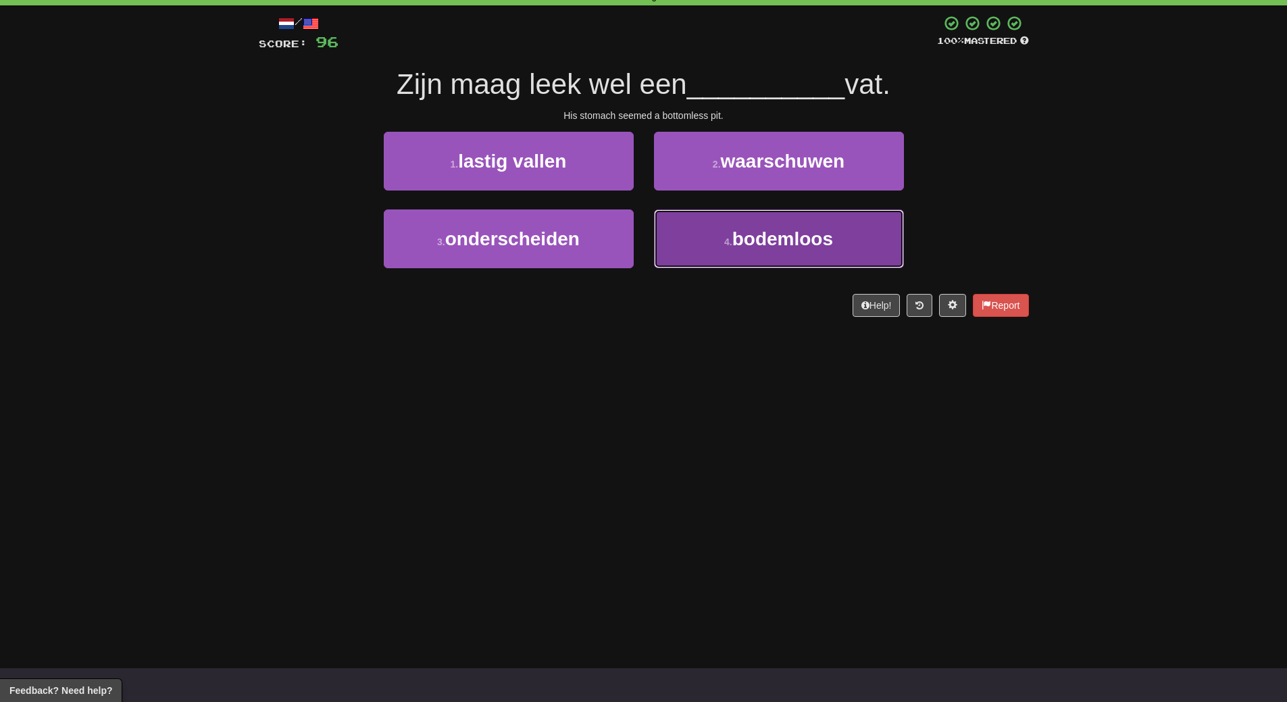
click at [793, 265] on button "4 . bodemloos" at bounding box center [779, 238] width 250 height 59
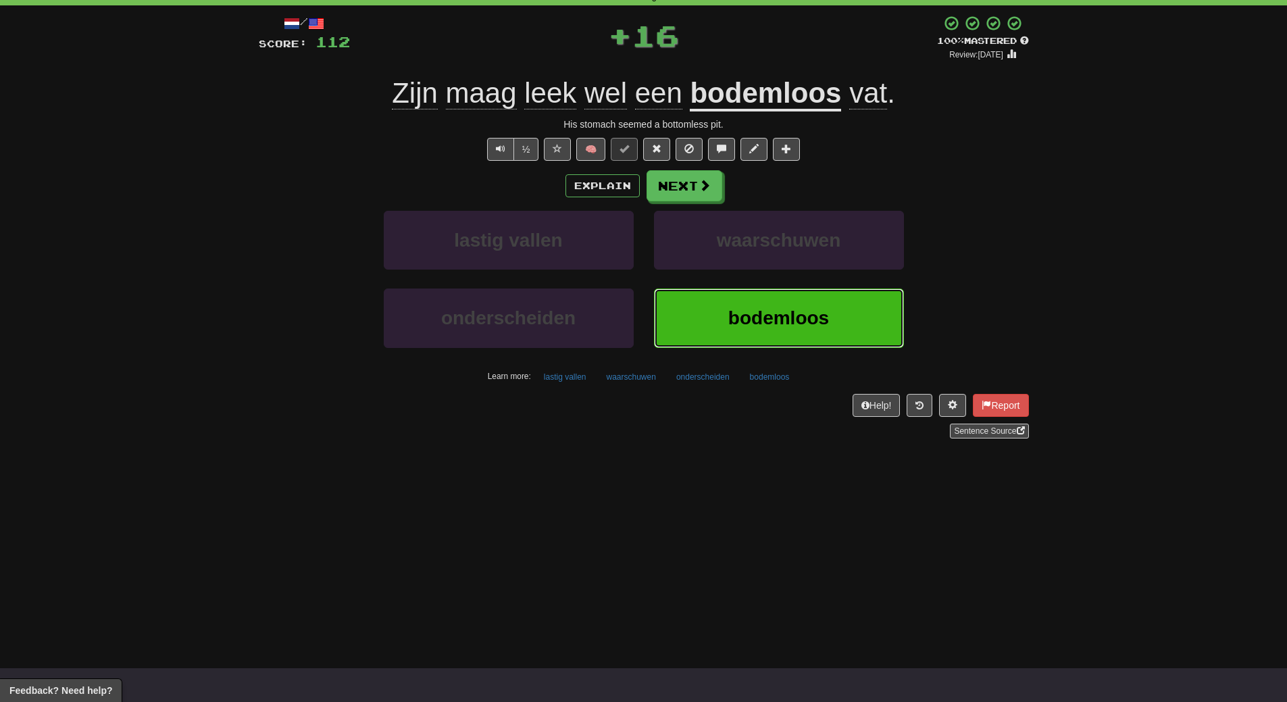
click at [775, 316] on span "bodemloos" at bounding box center [778, 317] width 101 height 21
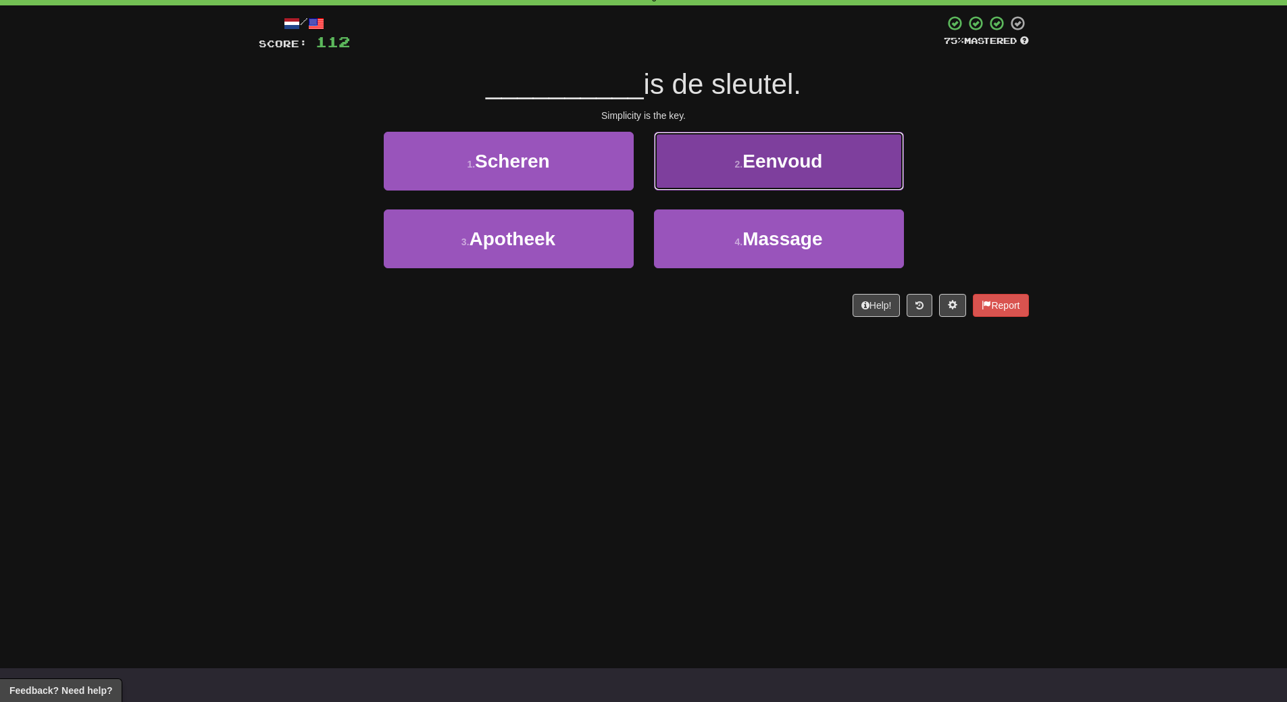
click at [794, 178] on button "2 . Eenvoud" at bounding box center [779, 161] width 250 height 59
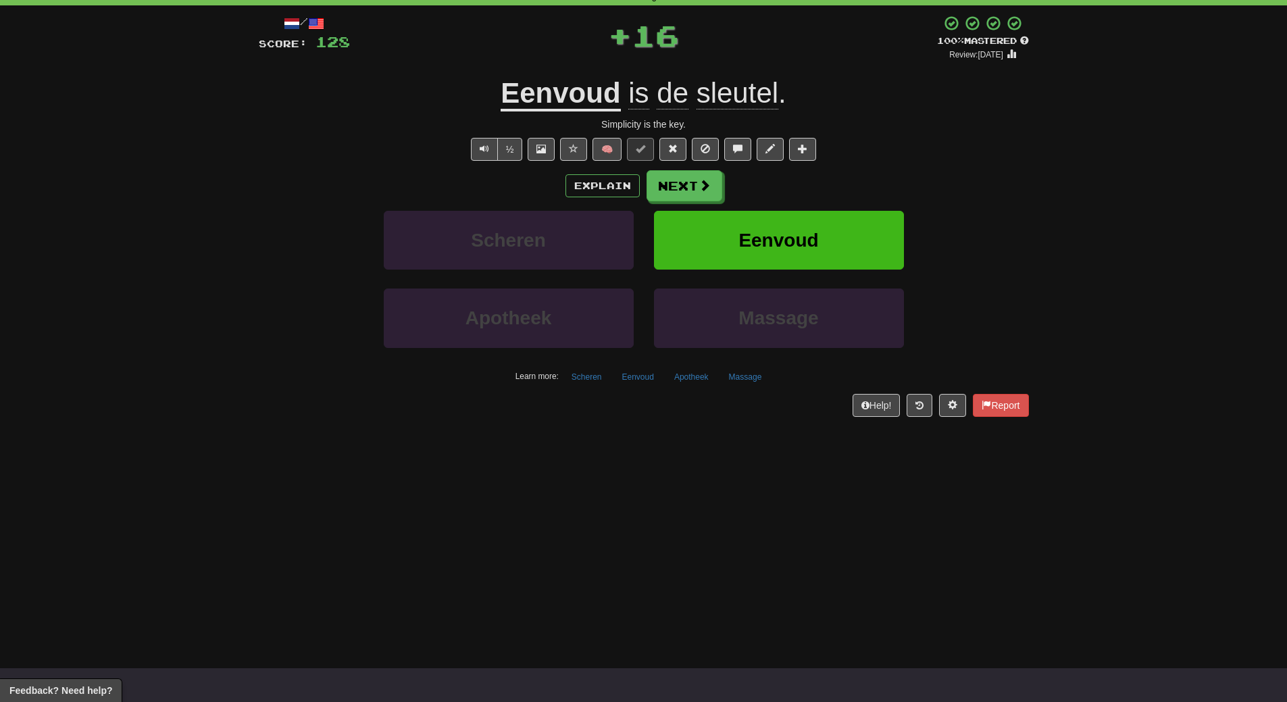
click at [794, 178] on div "Explain Next" at bounding box center [644, 185] width 770 height 31
click at [793, 236] on span "Eenvoud" at bounding box center [778, 240] width 80 height 21
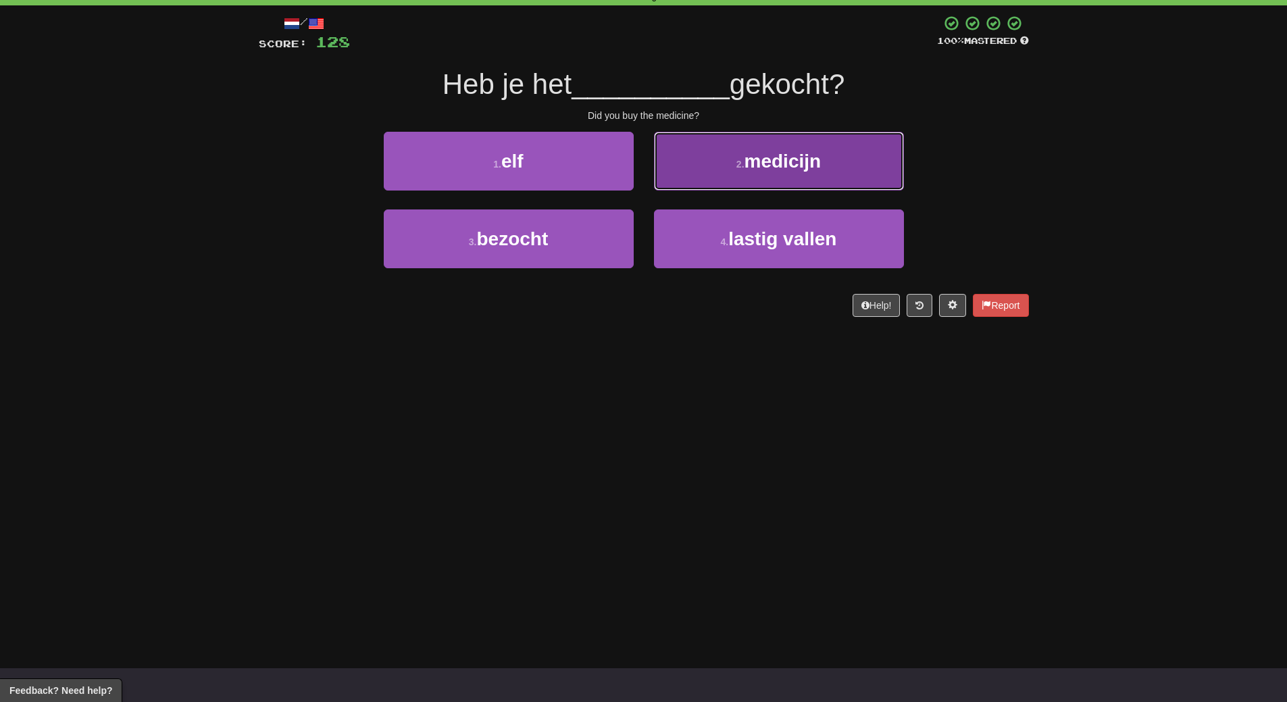
click at [813, 159] on span "medicijn" at bounding box center [783, 161] width 77 height 21
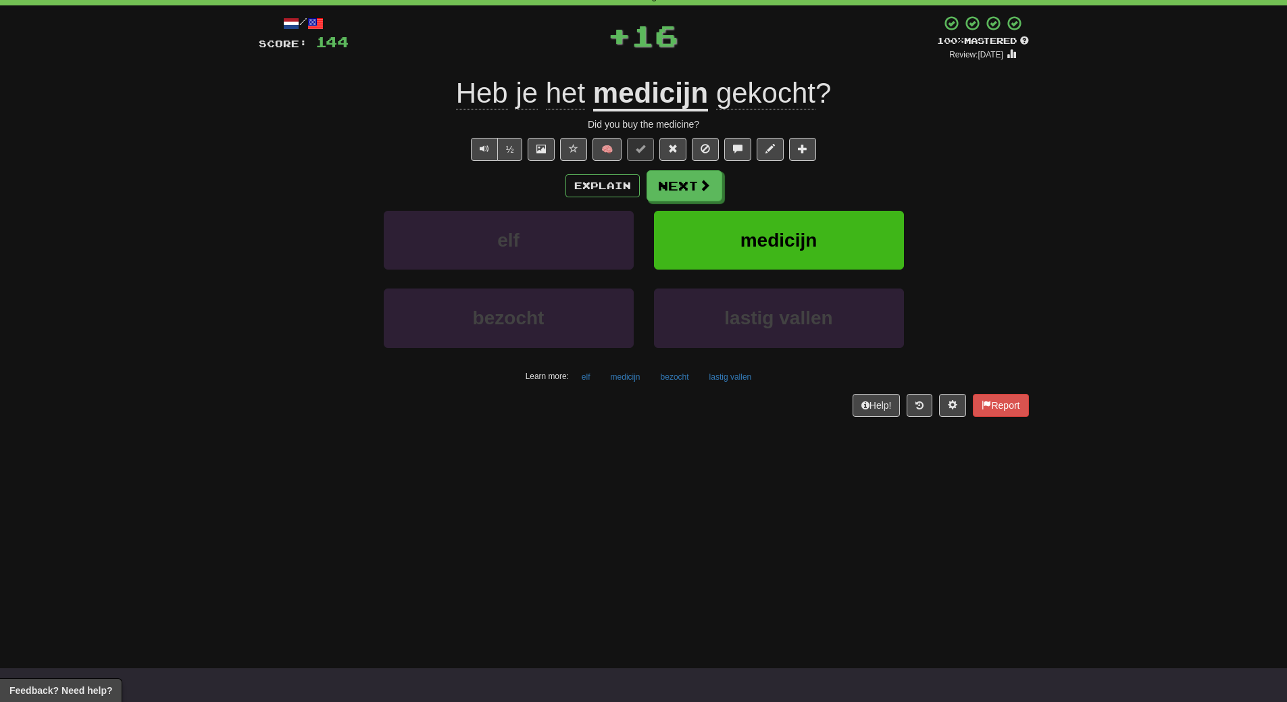
click at [813, 175] on div "Explain Next" at bounding box center [644, 185] width 770 height 31
click at [812, 230] on span "medicijn" at bounding box center [779, 240] width 77 height 21
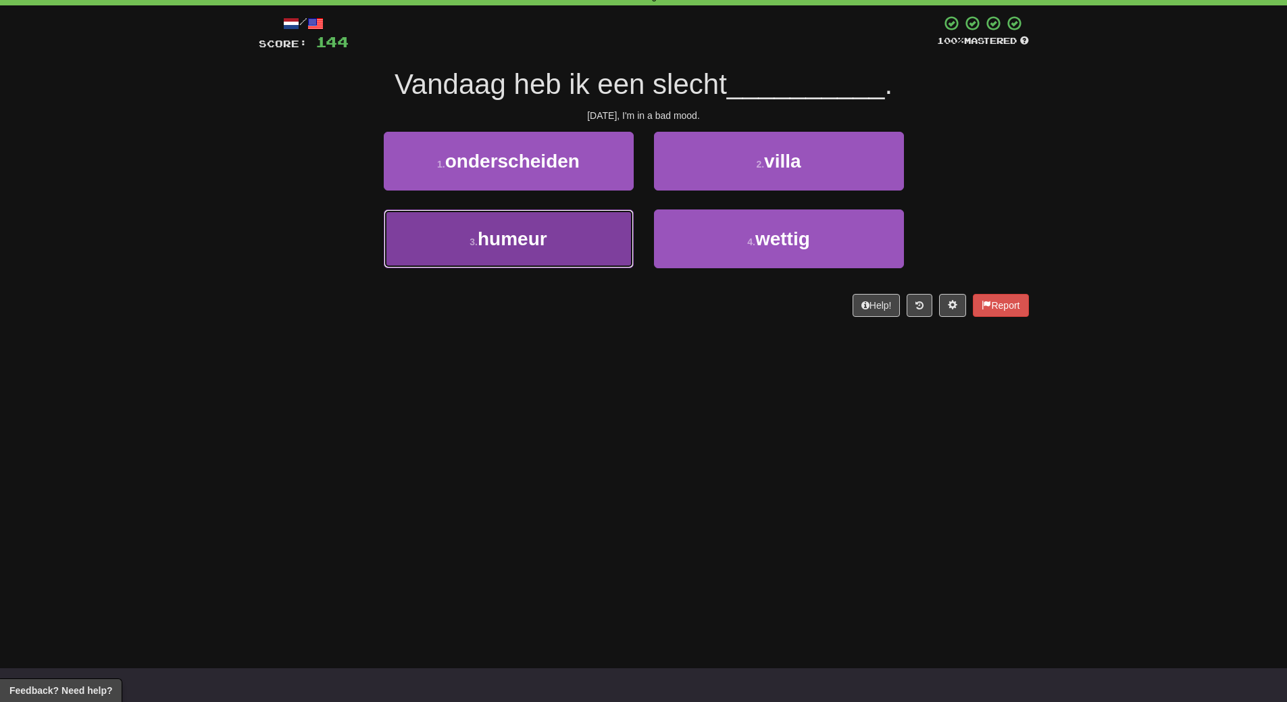
click at [582, 246] on button "3 . humeur" at bounding box center [509, 238] width 250 height 59
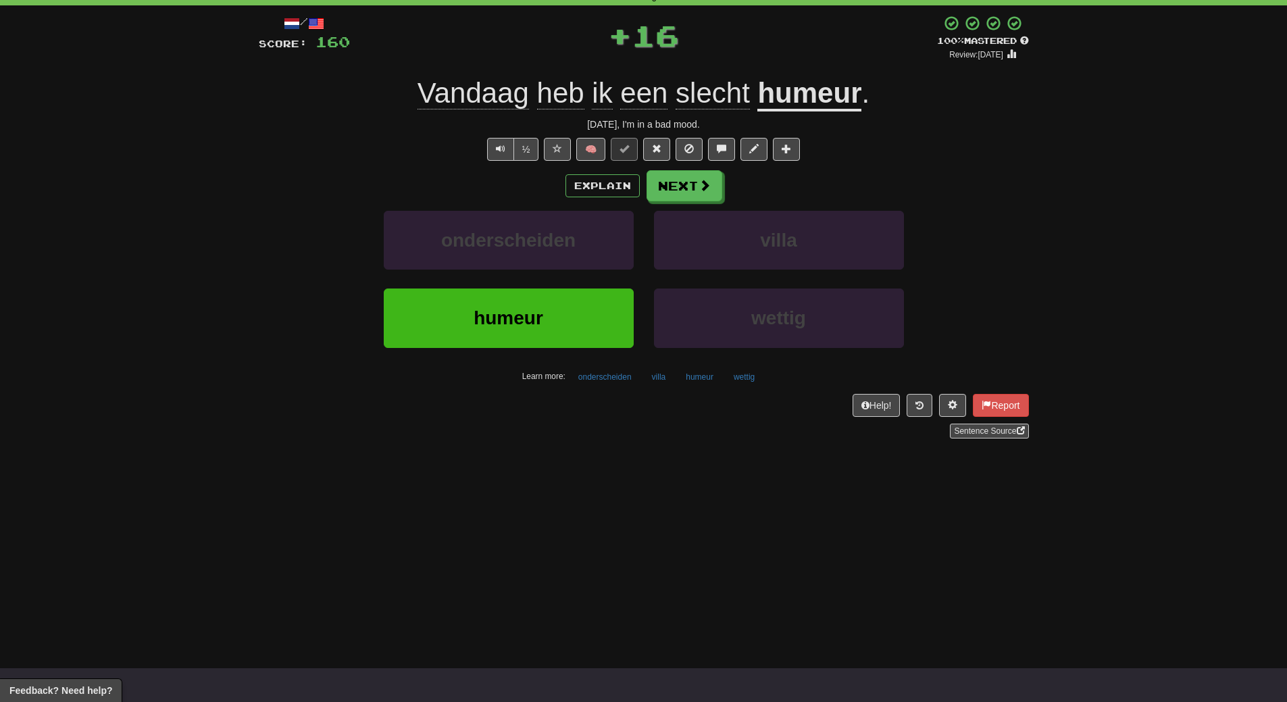
drag, startPoint x: 570, startPoint y: 499, endPoint x: 572, endPoint y: 468, distance: 31.8
click at [570, 498] on div "Dashboard Clozemaster WendyN / Toggle Dropdown Dashboard Leaderboard Activity F…" at bounding box center [643, 283] width 1287 height 702
click at [564, 289] on button "humeur" at bounding box center [509, 318] width 250 height 59
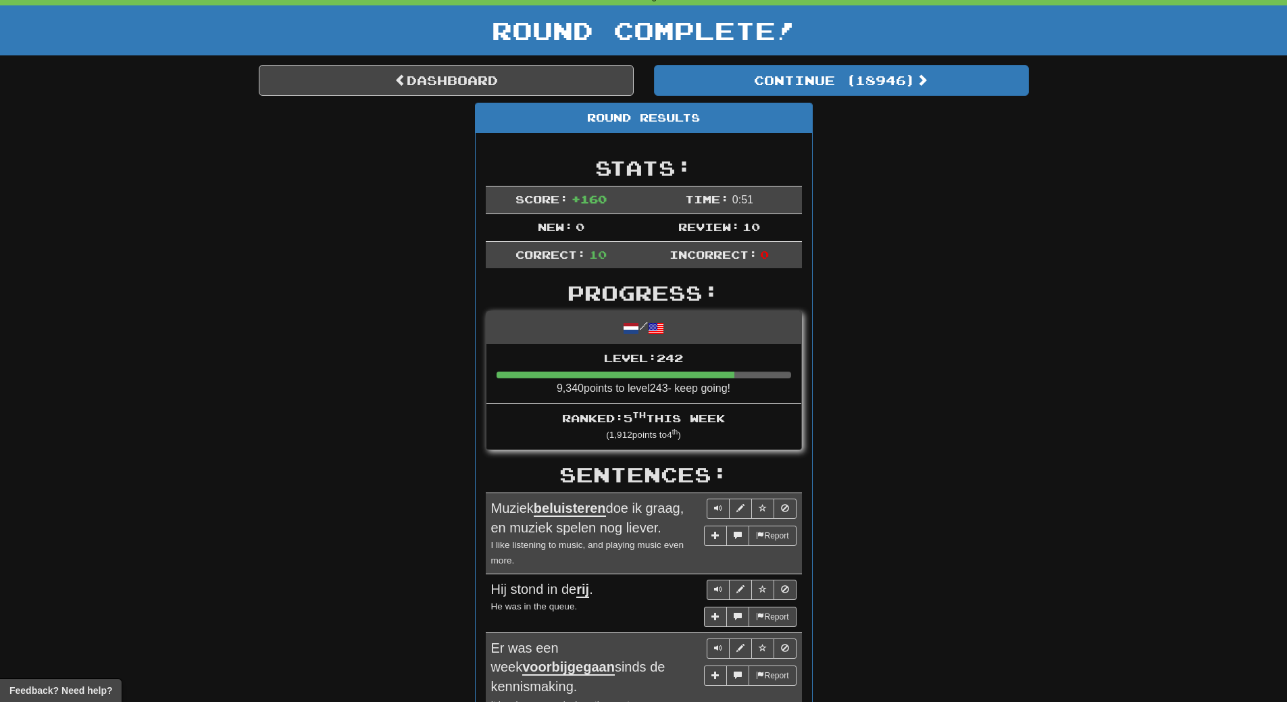
click at [866, 228] on div "Round Results Stats: Score: + 160 Time: 0 : 51 New: 0 Review: 10 Correct: 10 In…" at bounding box center [644, 637] width 770 height 1068
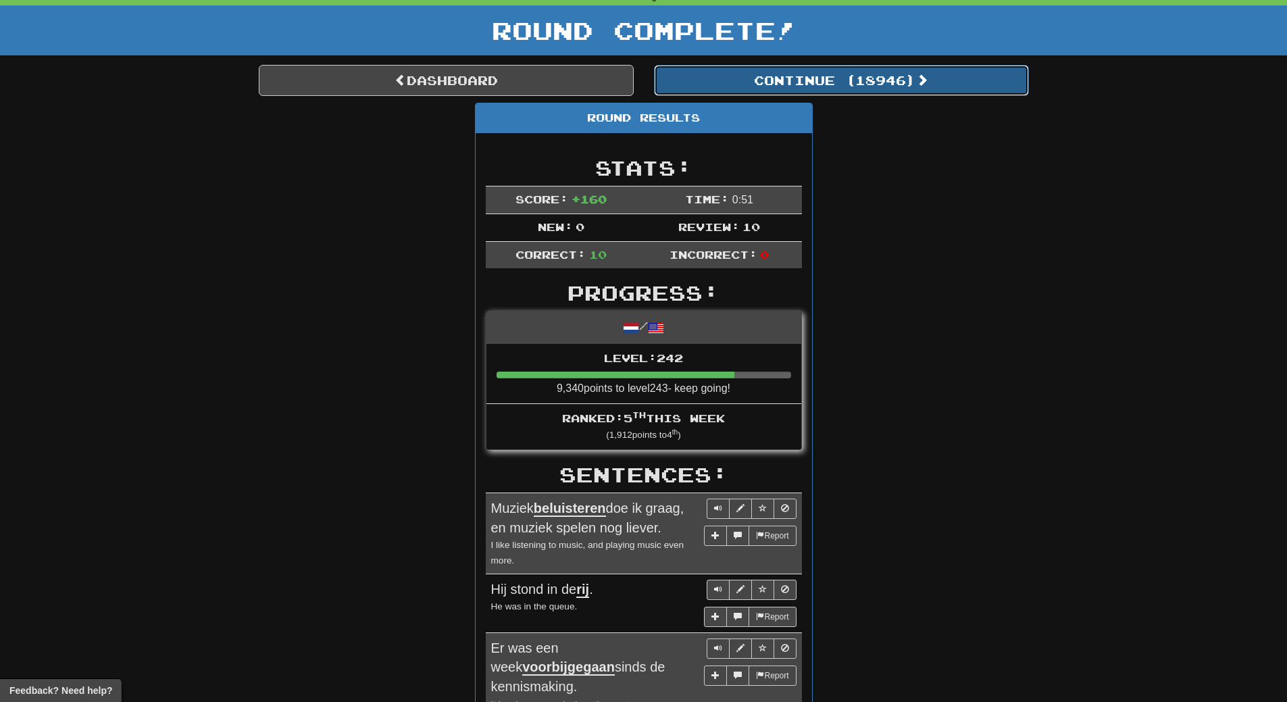
click at [912, 87] on button "Continue ( 18946 )" at bounding box center [841, 80] width 375 height 31
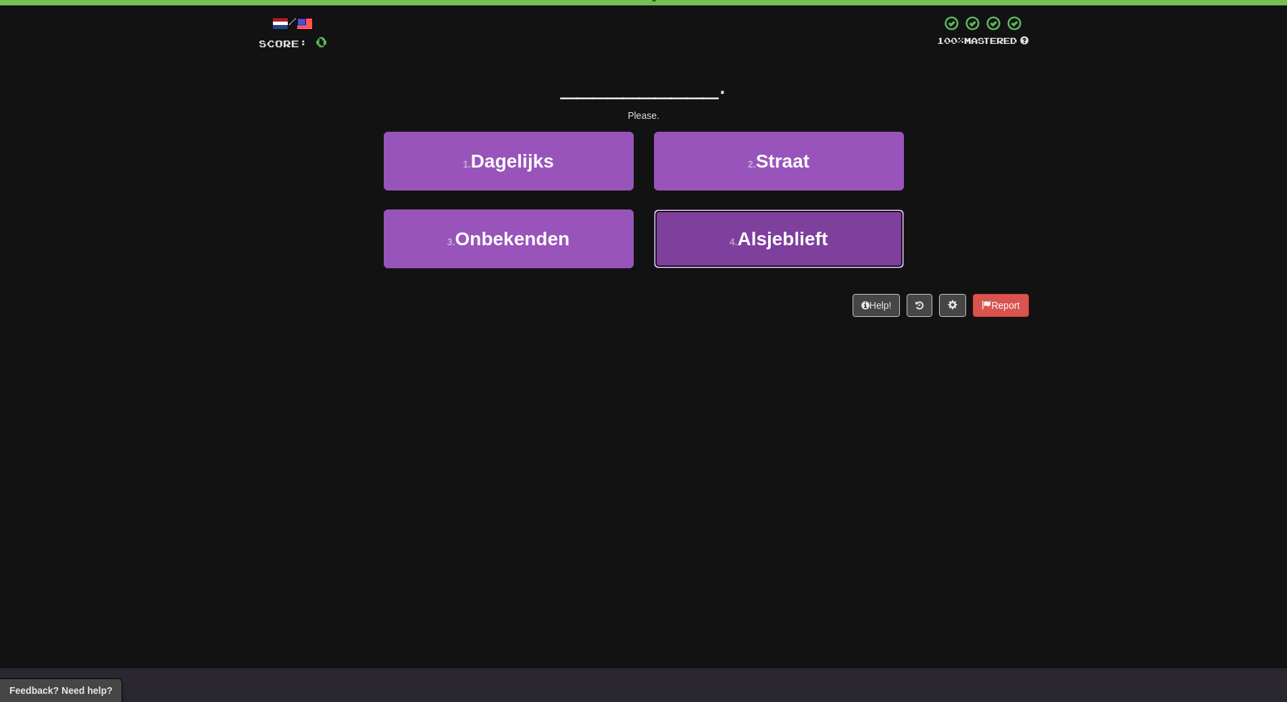
click at [786, 258] on button "4 . Alsjeblieft" at bounding box center [779, 238] width 250 height 59
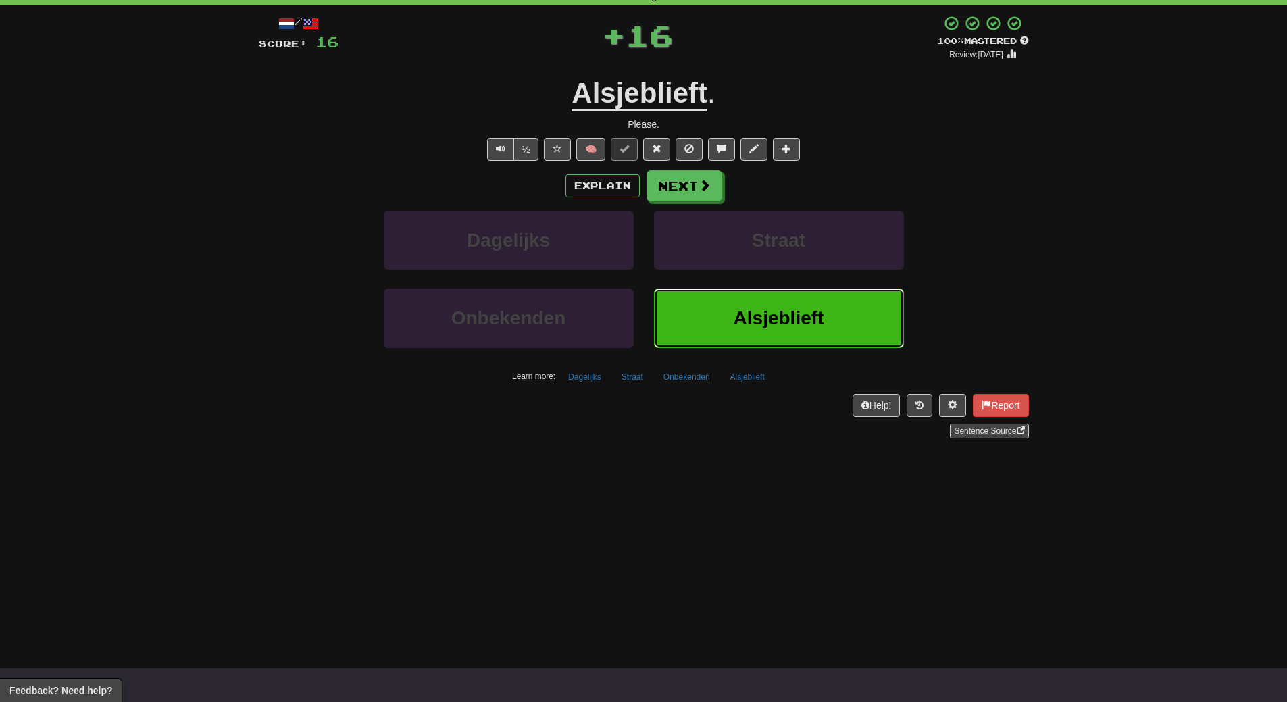
click at [785, 306] on button "Alsjeblieft" at bounding box center [779, 318] width 250 height 59
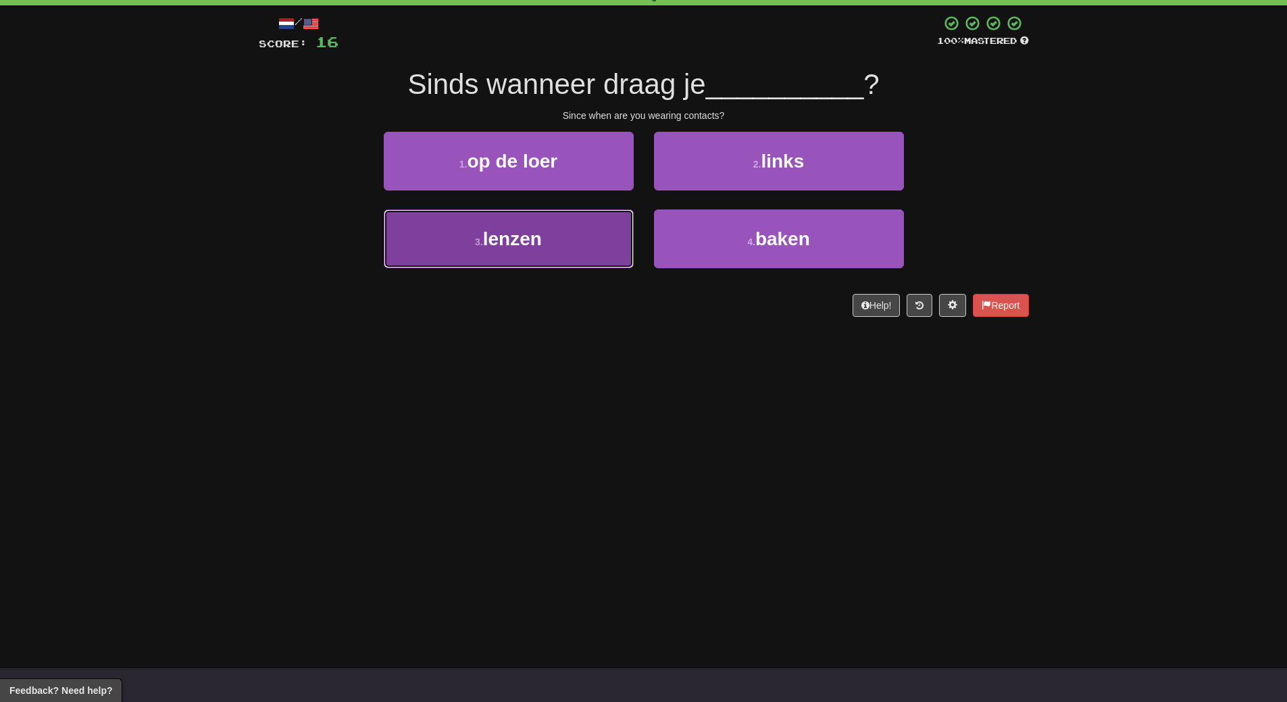
click at [581, 238] on button "3 . lenzen" at bounding box center [509, 238] width 250 height 59
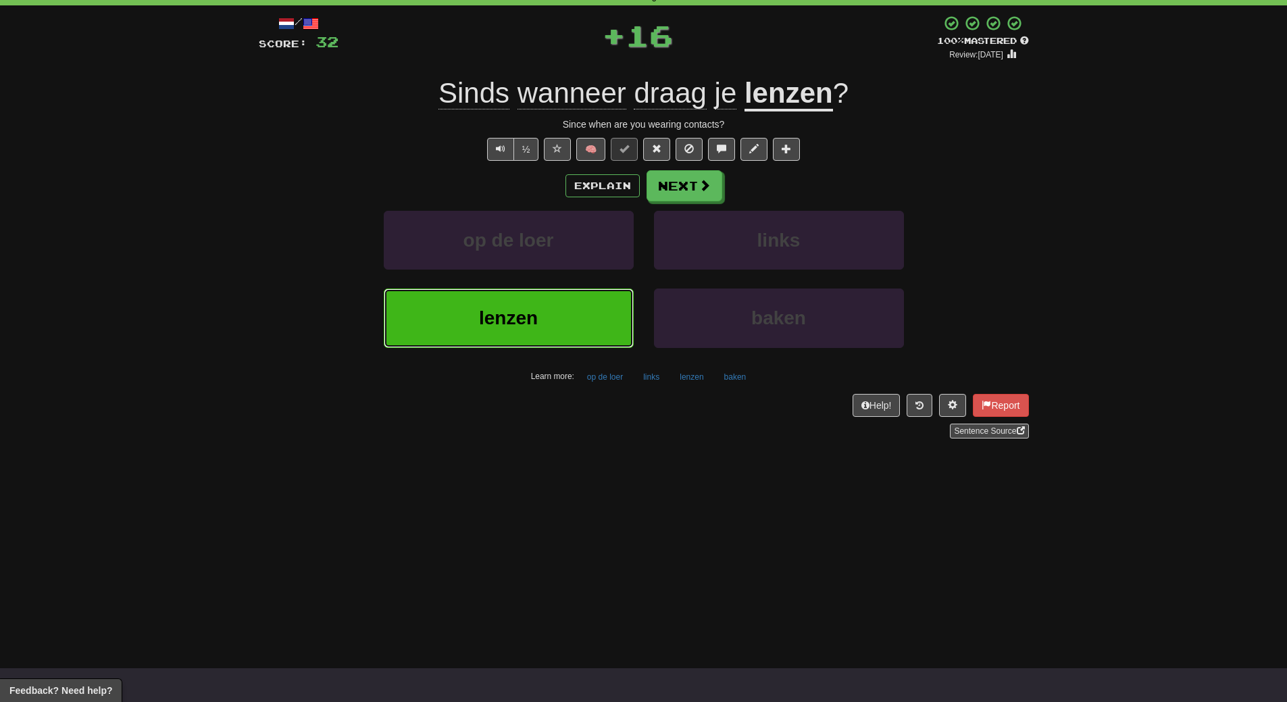
click at [584, 301] on button "lenzen" at bounding box center [509, 318] width 250 height 59
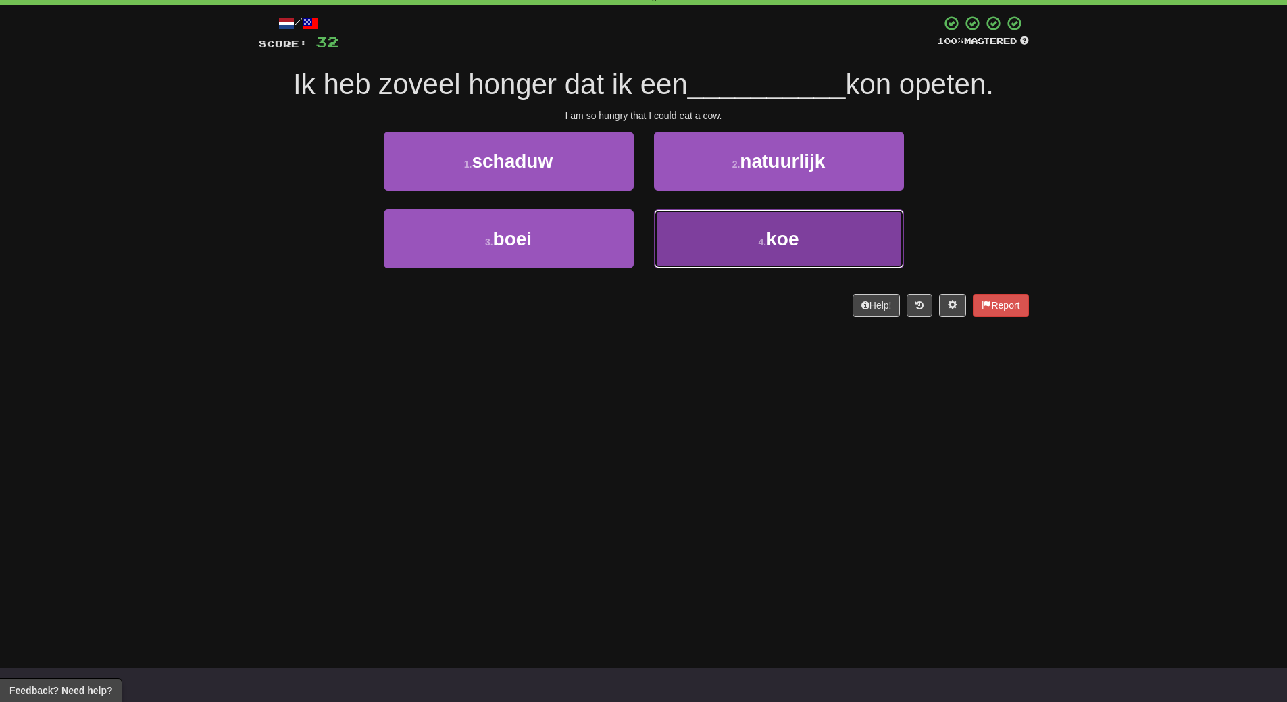
click at [743, 238] on button "4 . koe" at bounding box center [779, 238] width 250 height 59
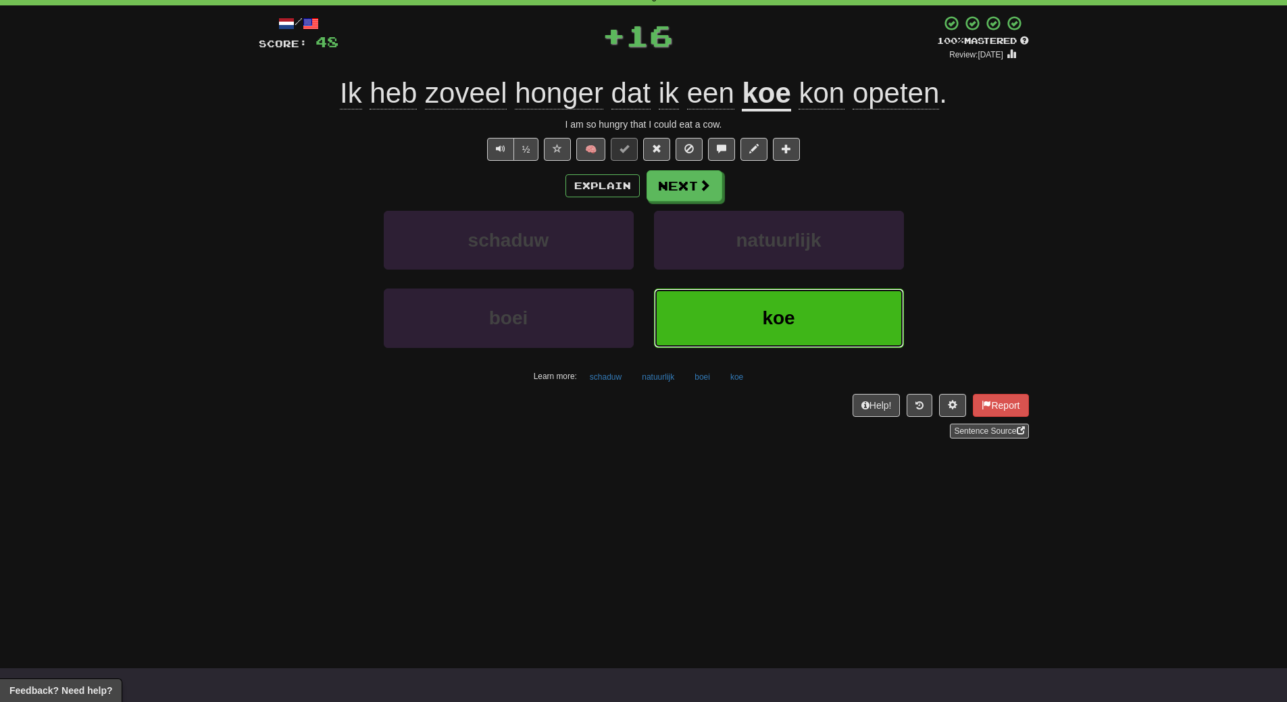
click at [749, 324] on button "koe" at bounding box center [779, 318] width 250 height 59
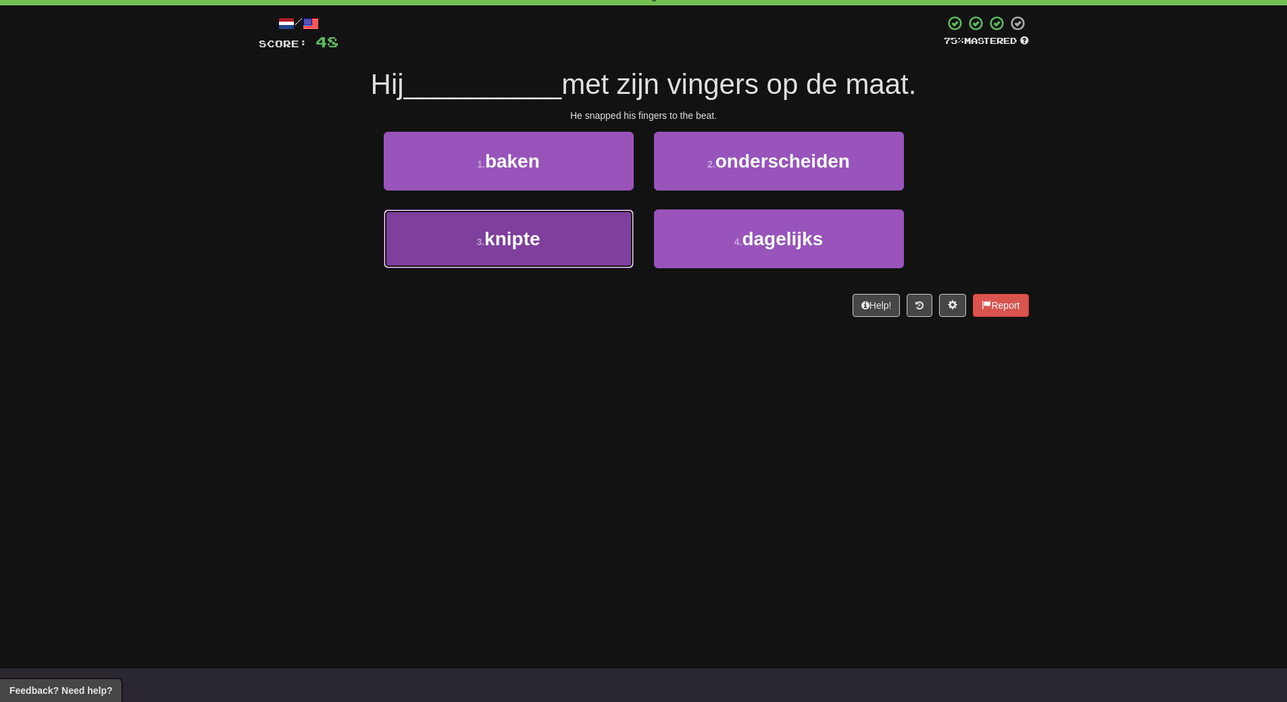
click at [618, 243] on button "3 . knipte" at bounding box center [509, 238] width 250 height 59
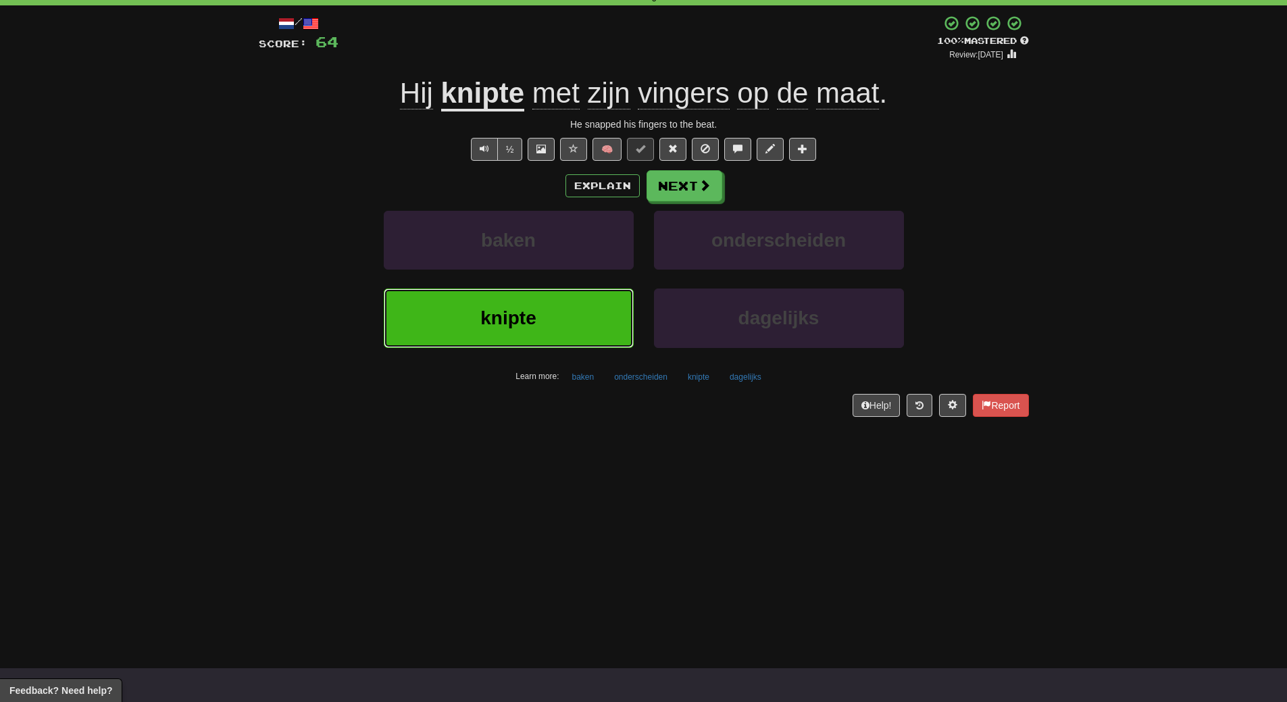
click at [624, 340] on button "knipte" at bounding box center [509, 318] width 250 height 59
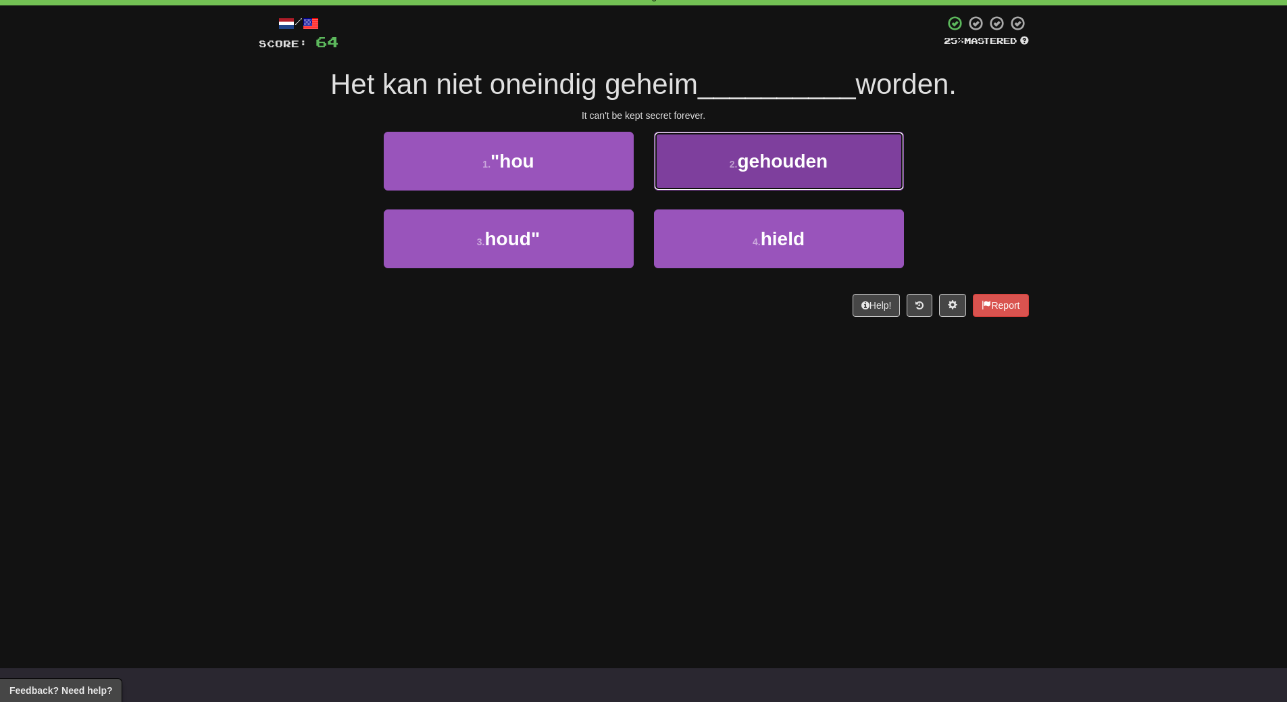
click at [821, 154] on span "gehouden" at bounding box center [782, 161] width 91 height 21
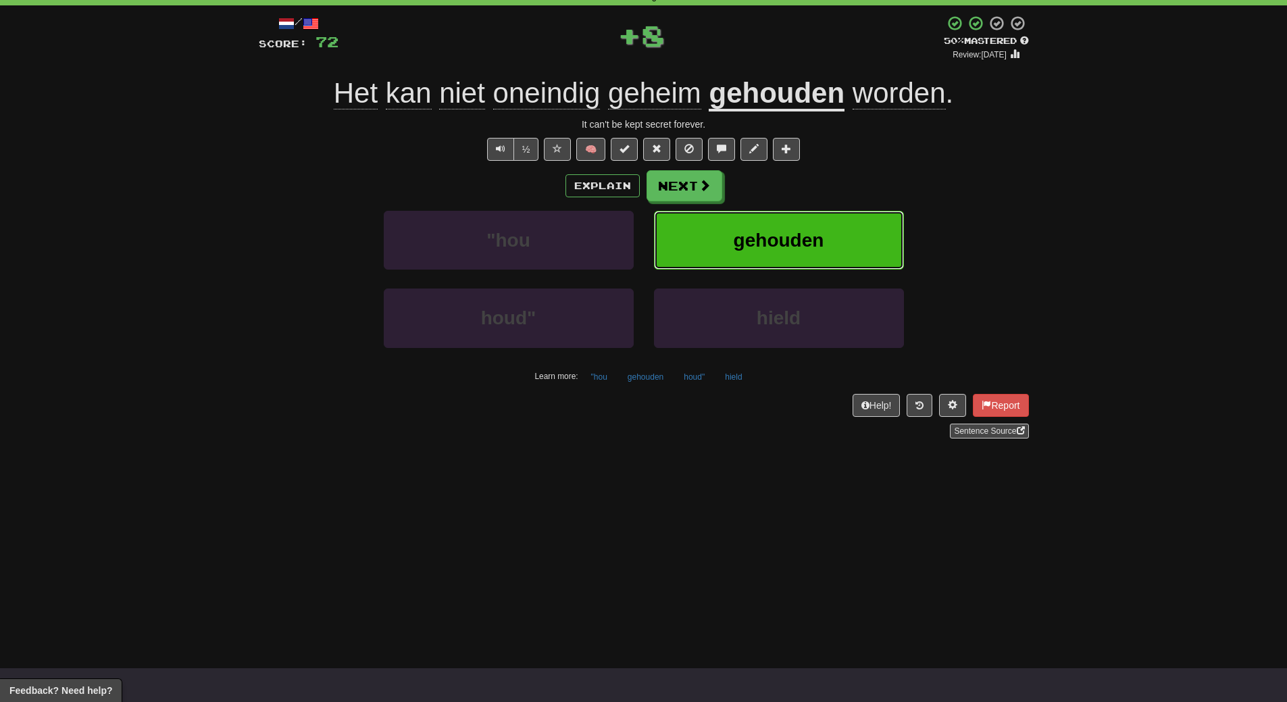
click at [819, 232] on span "gehouden" at bounding box center [779, 240] width 91 height 21
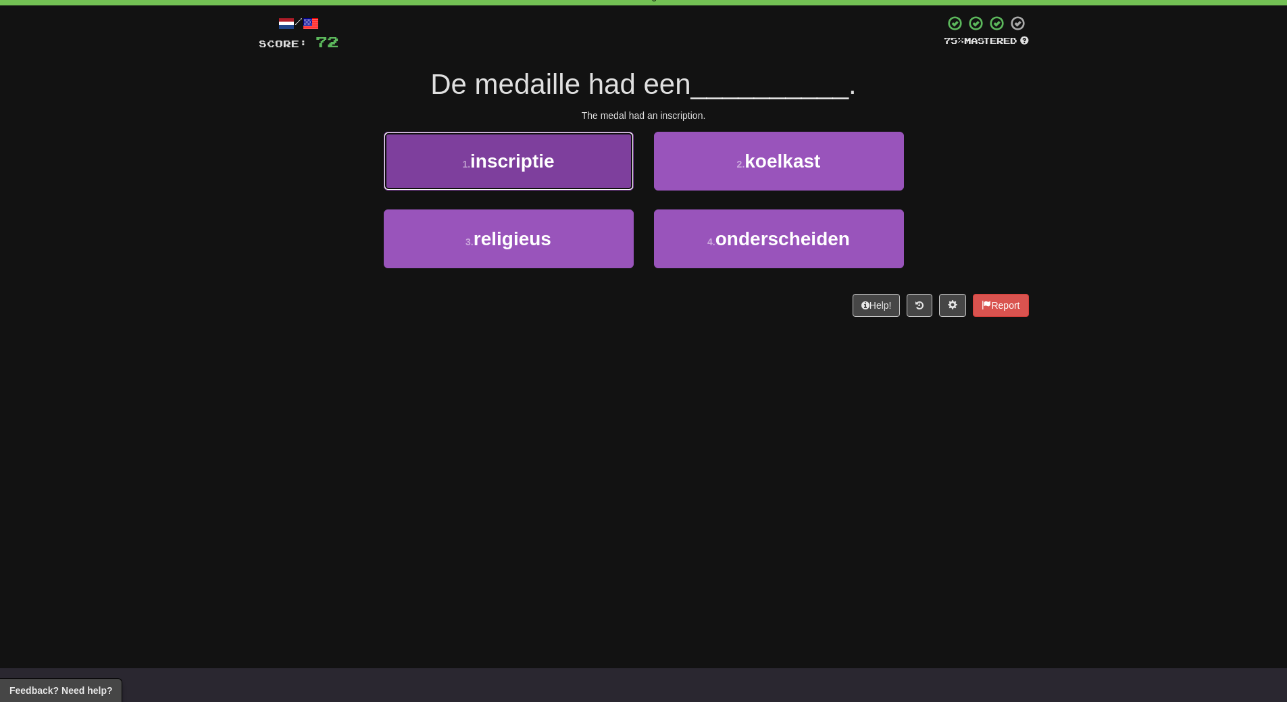
click at [566, 143] on button "1 . inscriptie" at bounding box center [509, 161] width 250 height 59
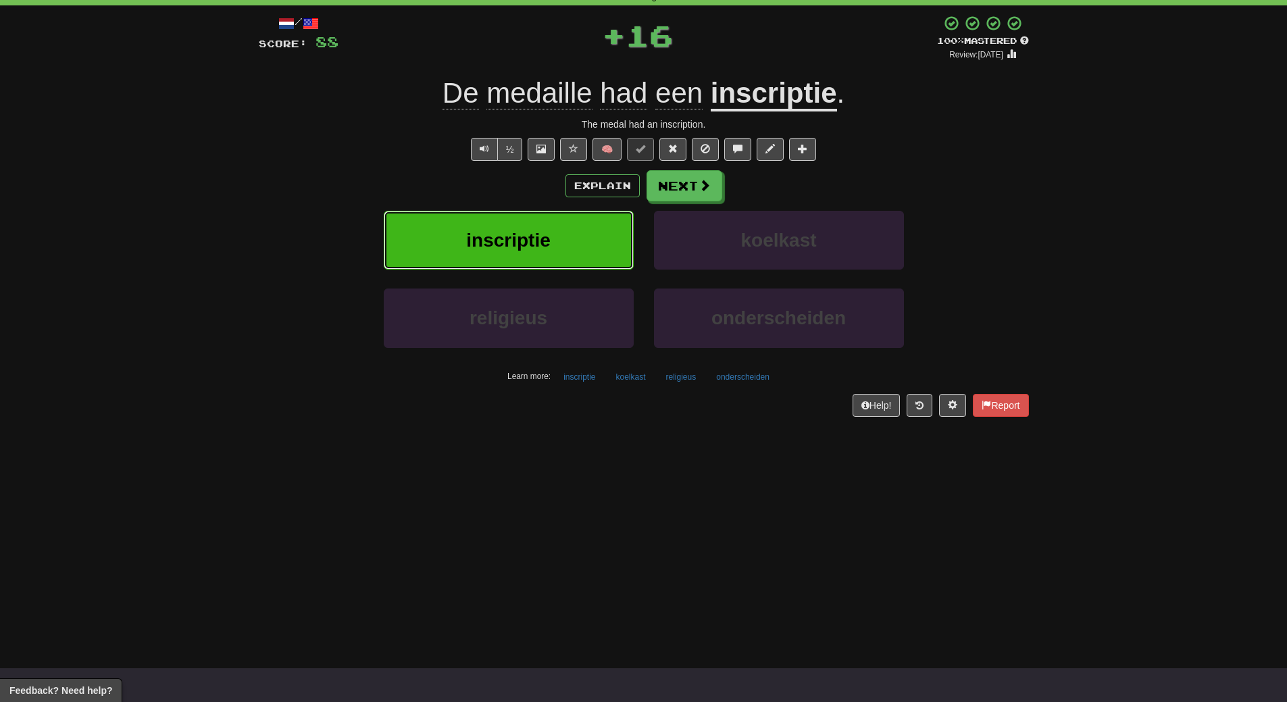
click at [551, 242] on button "inscriptie" at bounding box center [509, 240] width 250 height 59
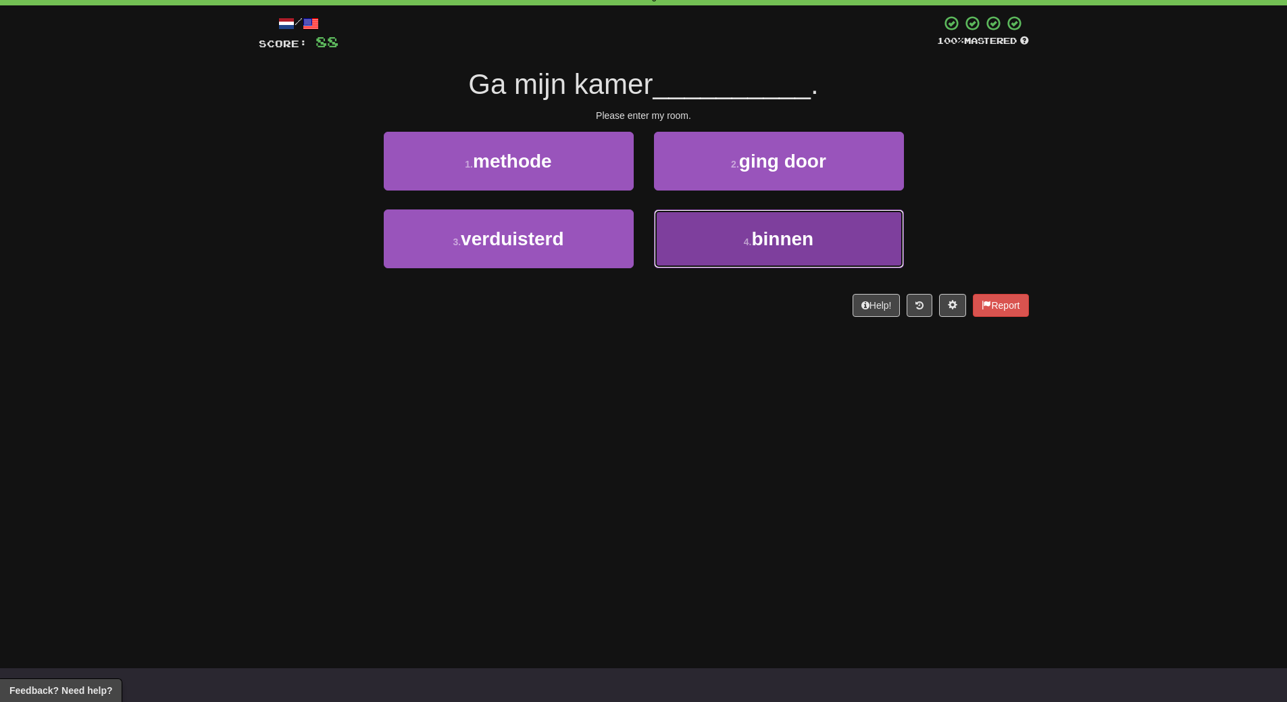
click at [772, 234] on span "binnen" at bounding box center [782, 238] width 62 height 21
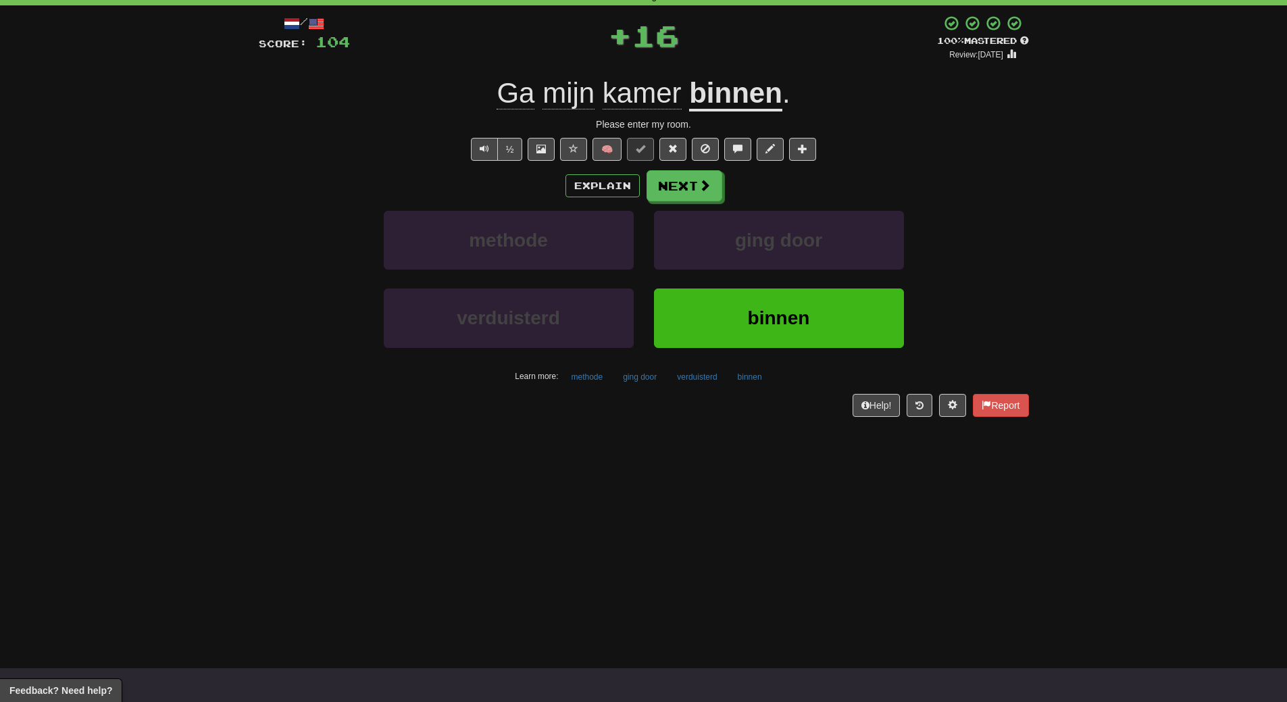
click at [762, 441] on div "Dashboard Clozemaster WendyN / Toggle Dropdown Dashboard Leaderboard Activity F…" at bounding box center [643, 283] width 1287 height 702
click at [775, 321] on span "binnen" at bounding box center [779, 317] width 62 height 21
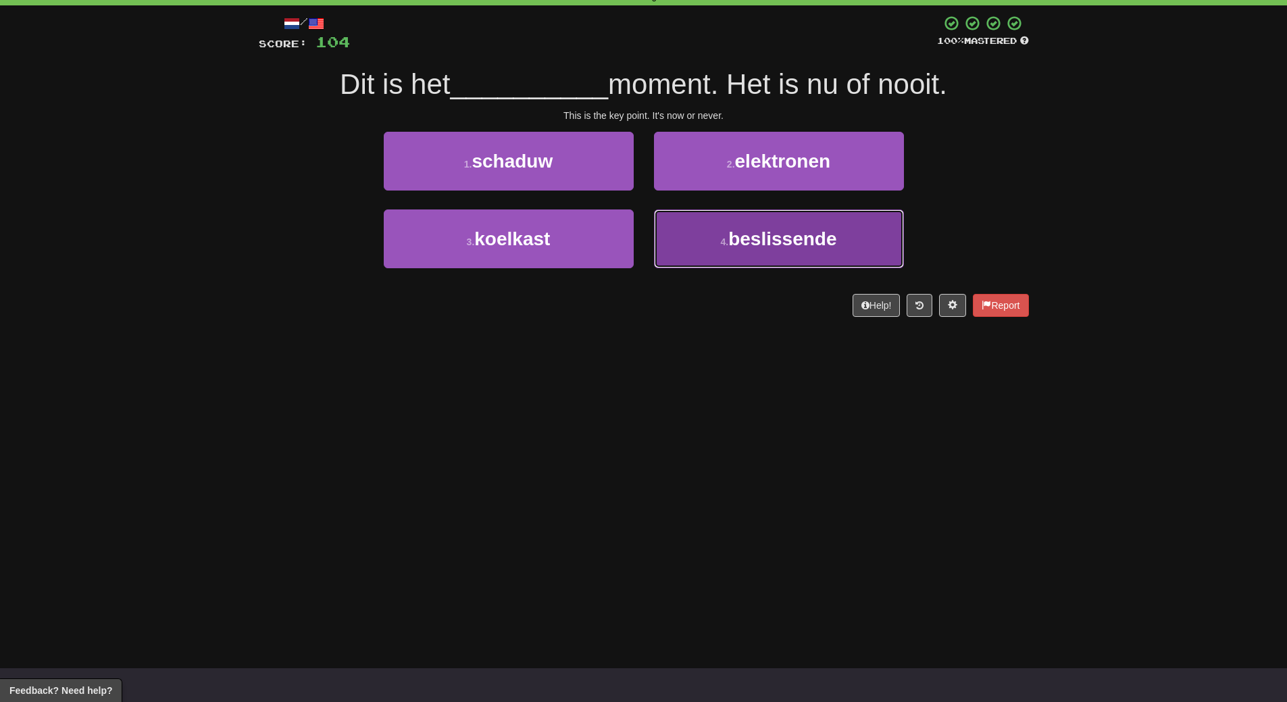
click at [755, 236] on span "beslissende" at bounding box center [782, 238] width 108 height 21
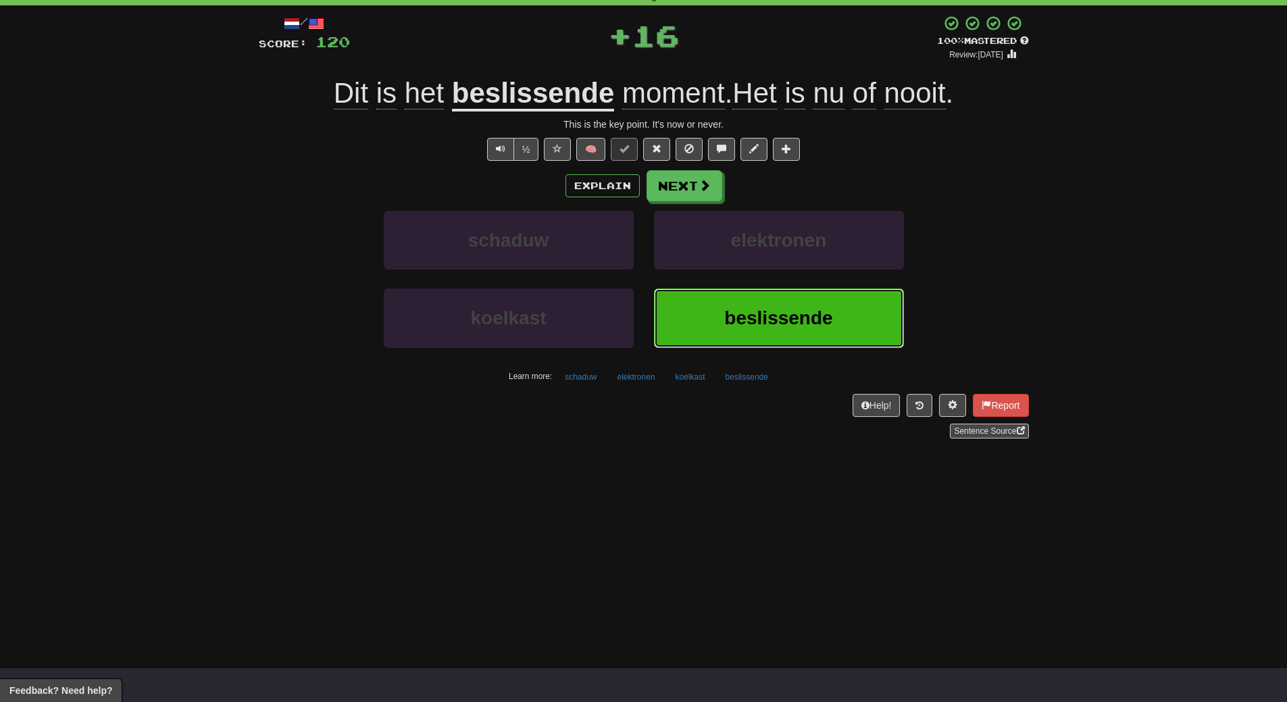
click at [760, 330] on button "beslissende" at bounding box center [779, 318] width 250 height 59
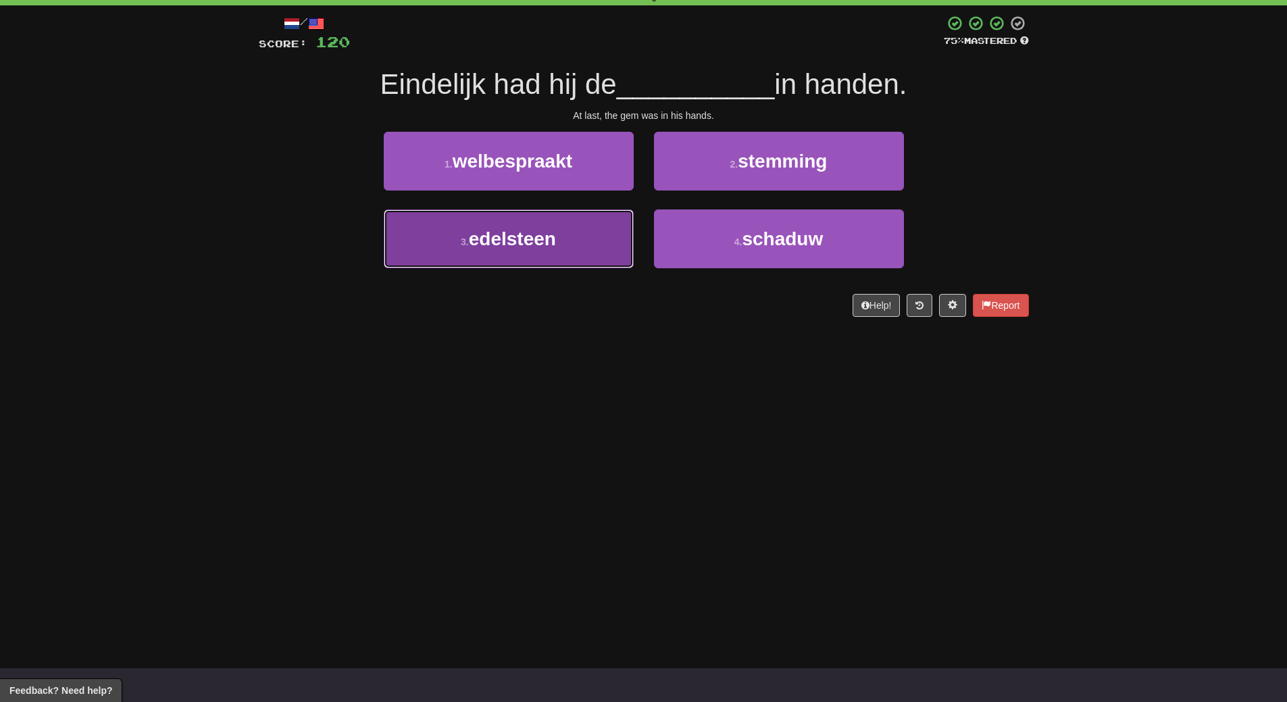
click at [580, 257] on button "3 . edelsteen" at bounding box center [509, 238] width 250 height 59
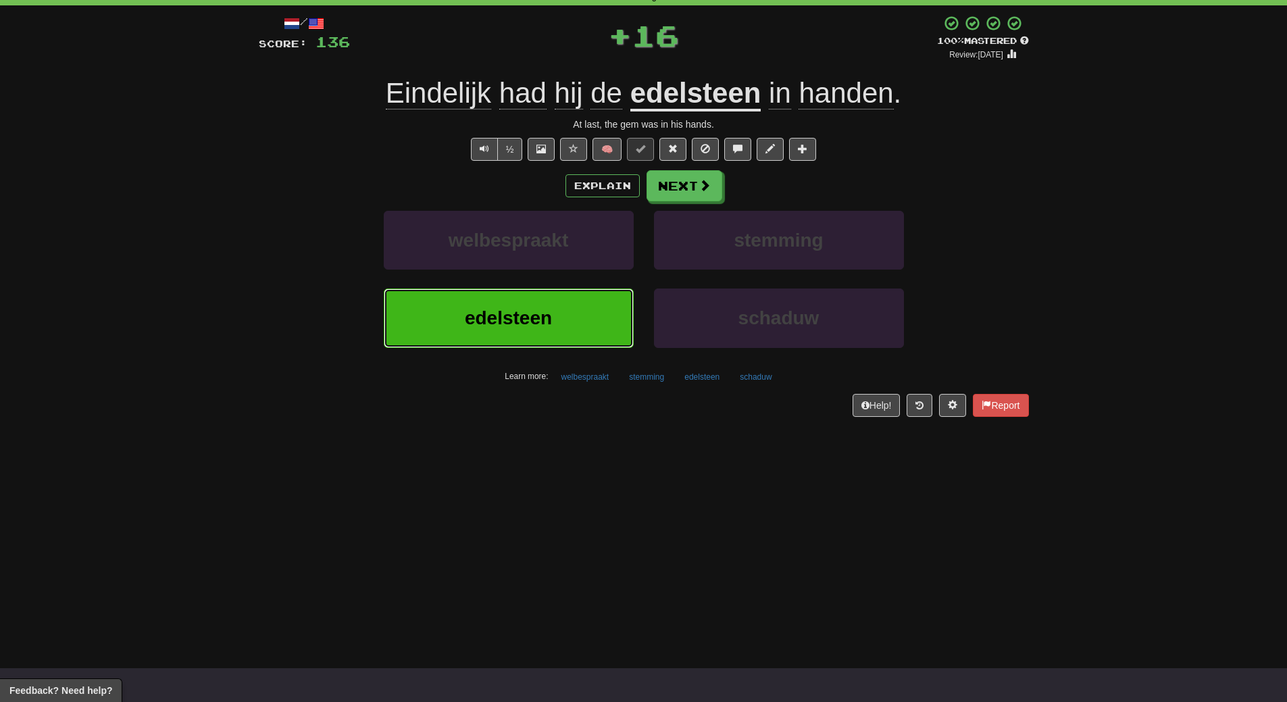
click at [573, 318] on button "edelsteen" at bounding box center [509, 318] width 250 height 59
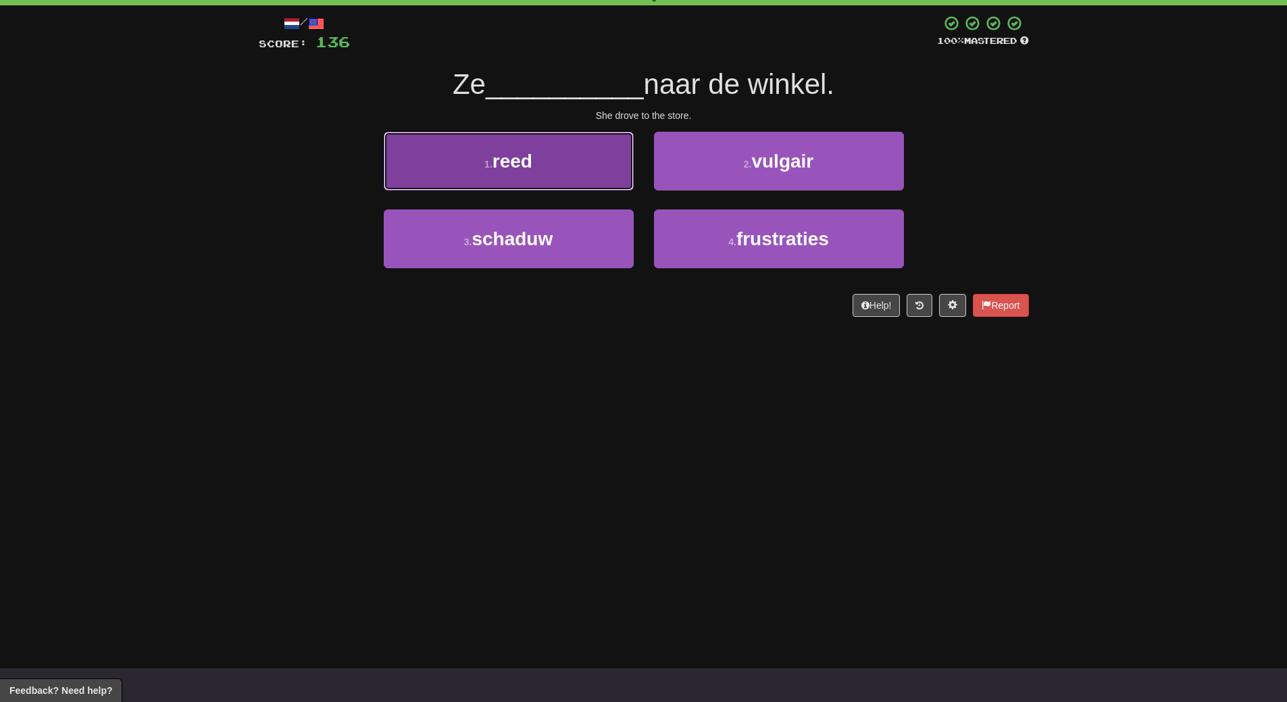
click at [565, 176] on button "1 . reed" at bounding box center [509, 161] width 250 height 59
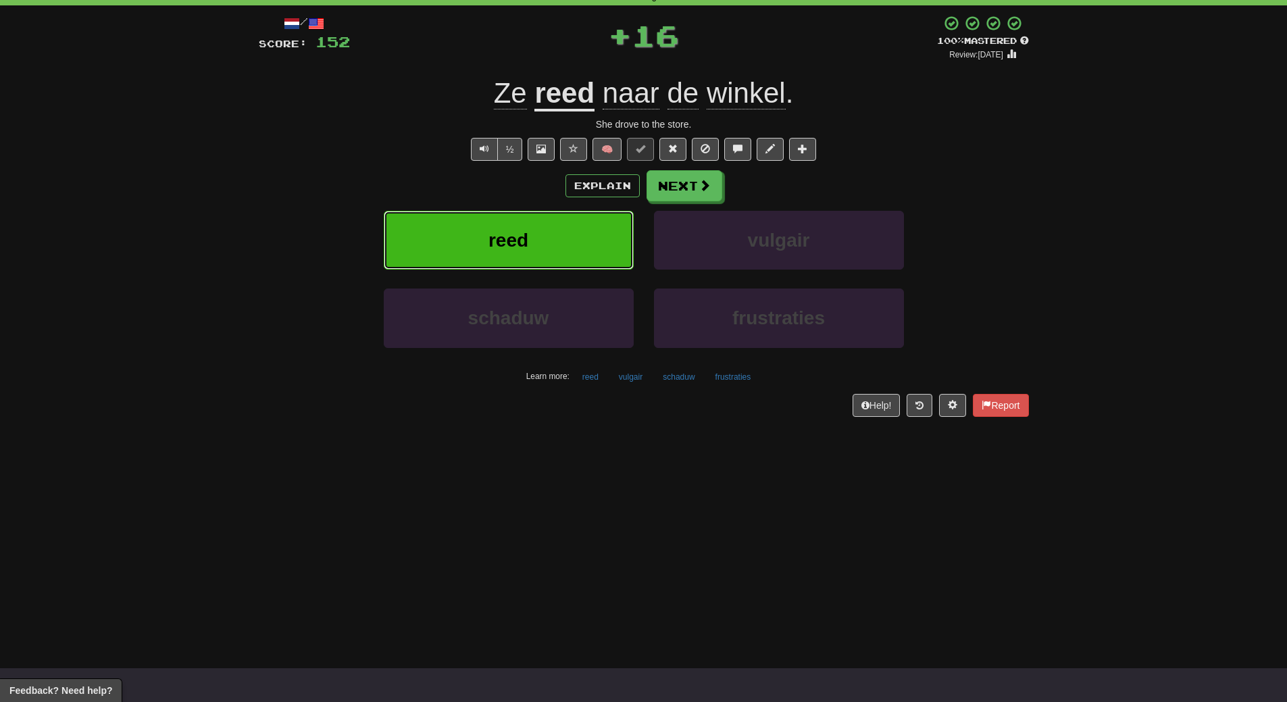
click at [566, 224] on button "reed" at bounding box center [509, 240] width 250 height 59
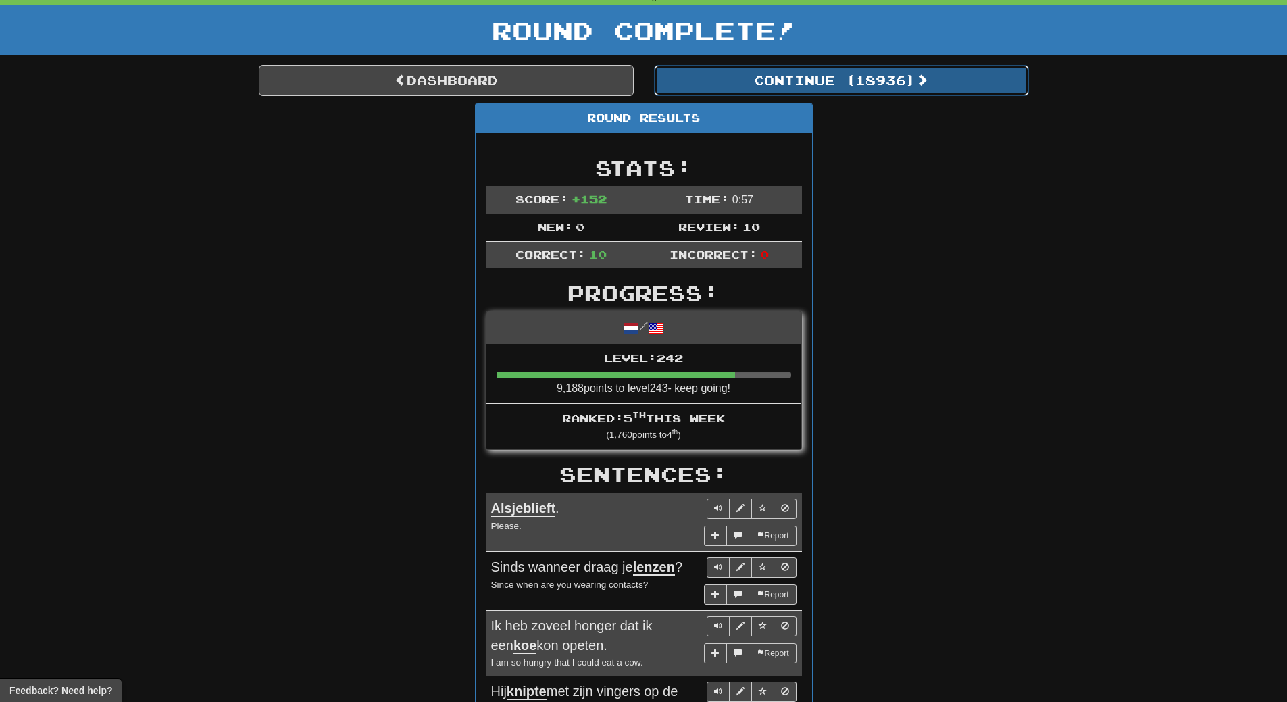
click at [898, 90] on button "Continue ( 18936 )" at bounding box center [841, 80] width 375 height 31
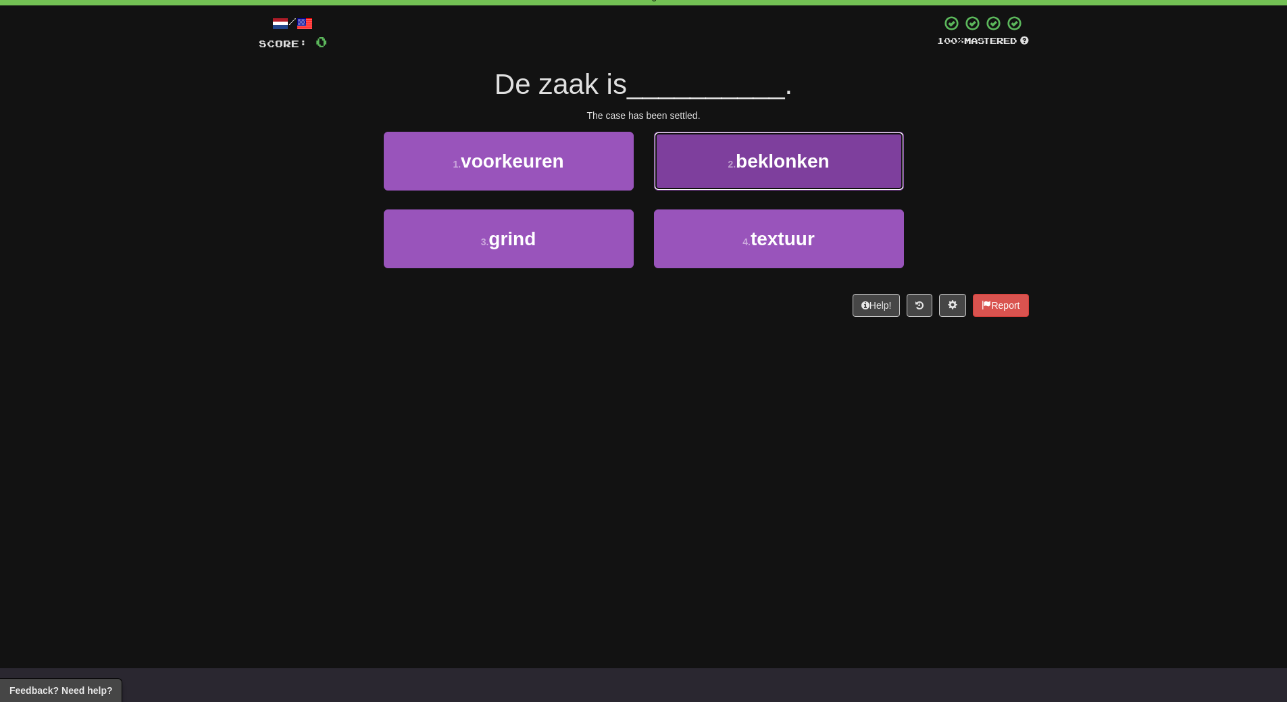
click at [853, 163] on button "2 . beklonken" at bounding box center [779, 161] width 250 height 59
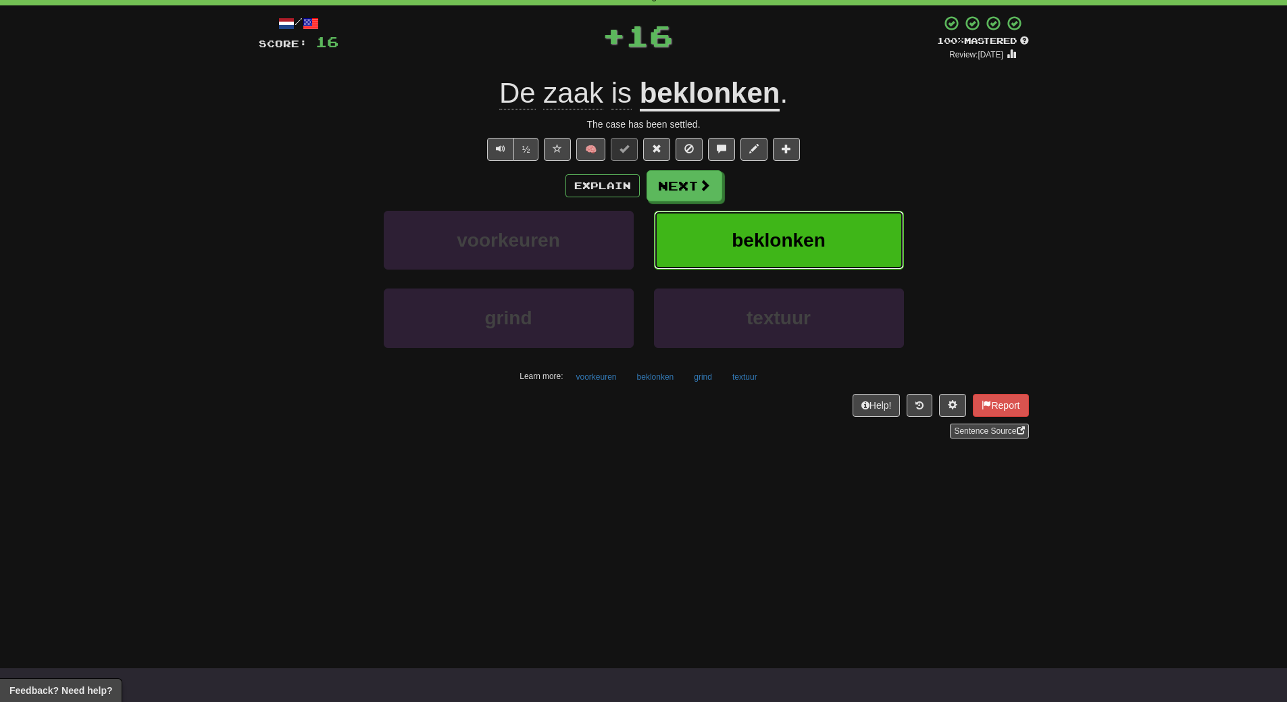
click at [851, 222] on button "beklonken" at bounding box center [779, 240] width 250 height 59
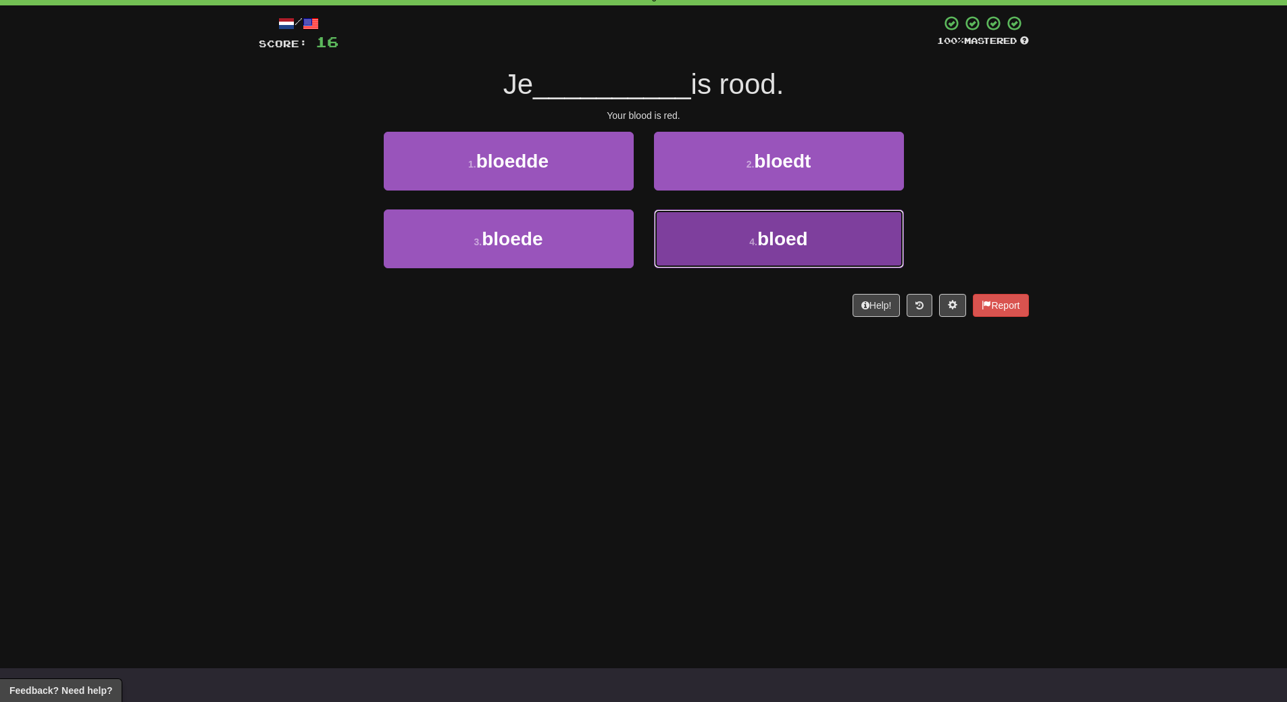
click at [815, 245] on button "4 . bloed" at bounding box center [779, 238] width 250 height 59
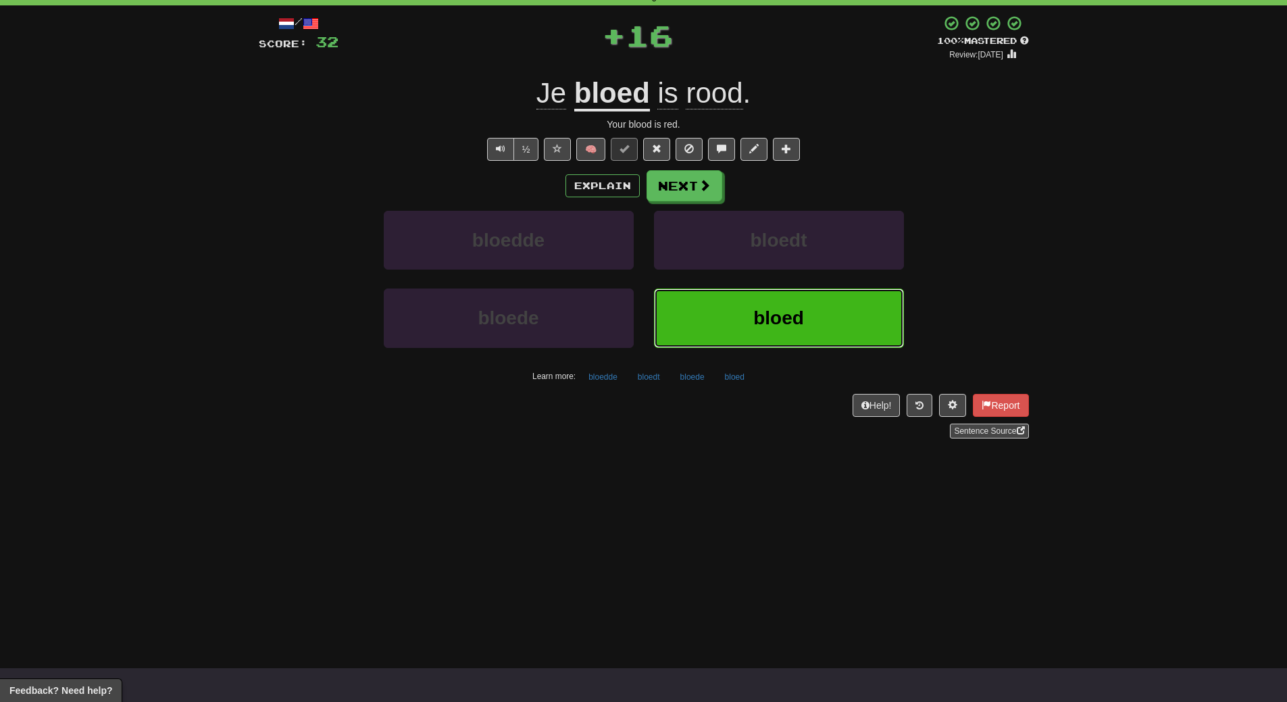
click at [812, 336] on button "bloed" at bounding box center [779, 318] width 250 height 59
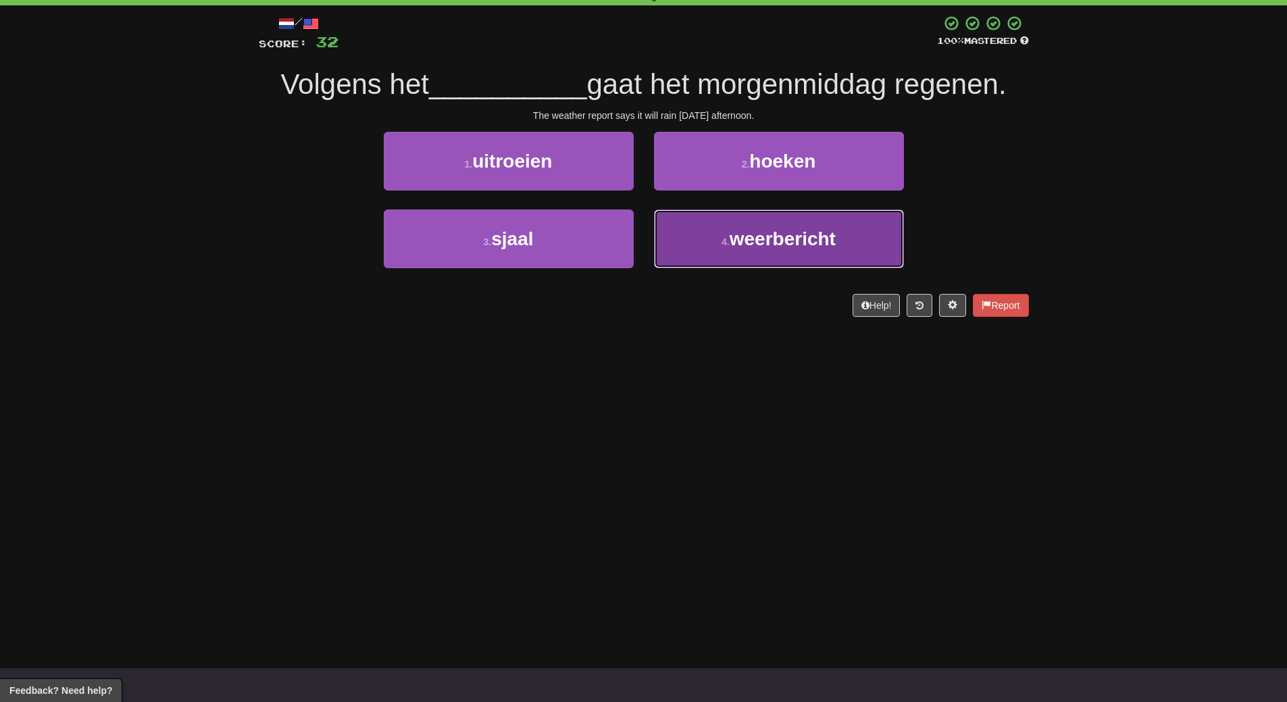
click at [826, 236] on span "weerbericht" at bounding box center [783, 238] width 106 height 21
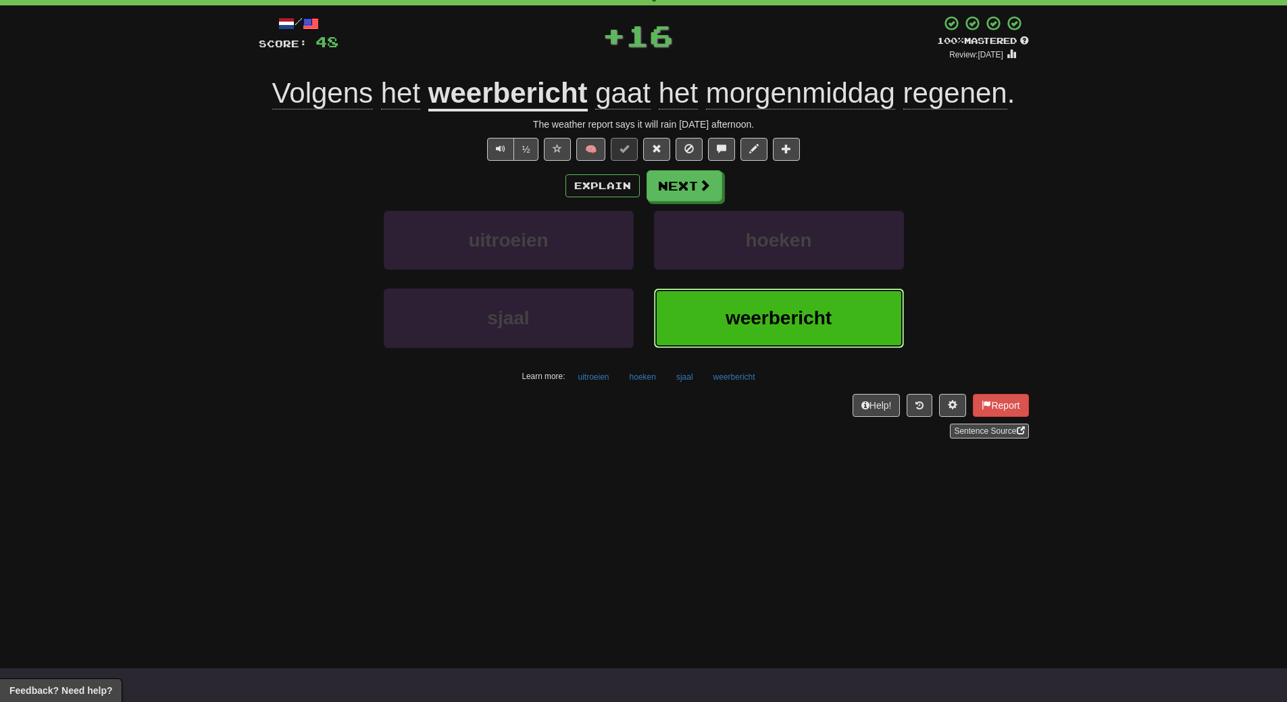
click at [821, 296] on button "weerbericht" at bounding box center [779, 318] width 250 height 59
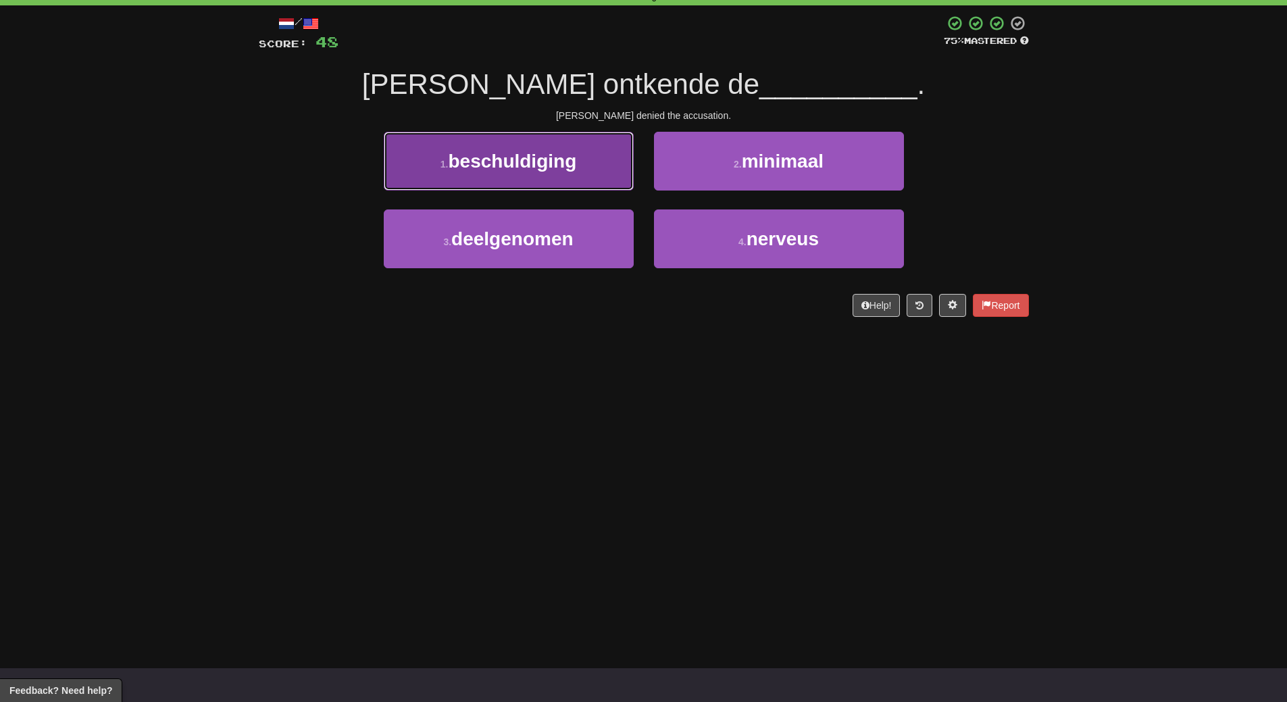
click at [515, 159] on span "beschuldiging" at bounding box center [512, 161] width 128 height 21
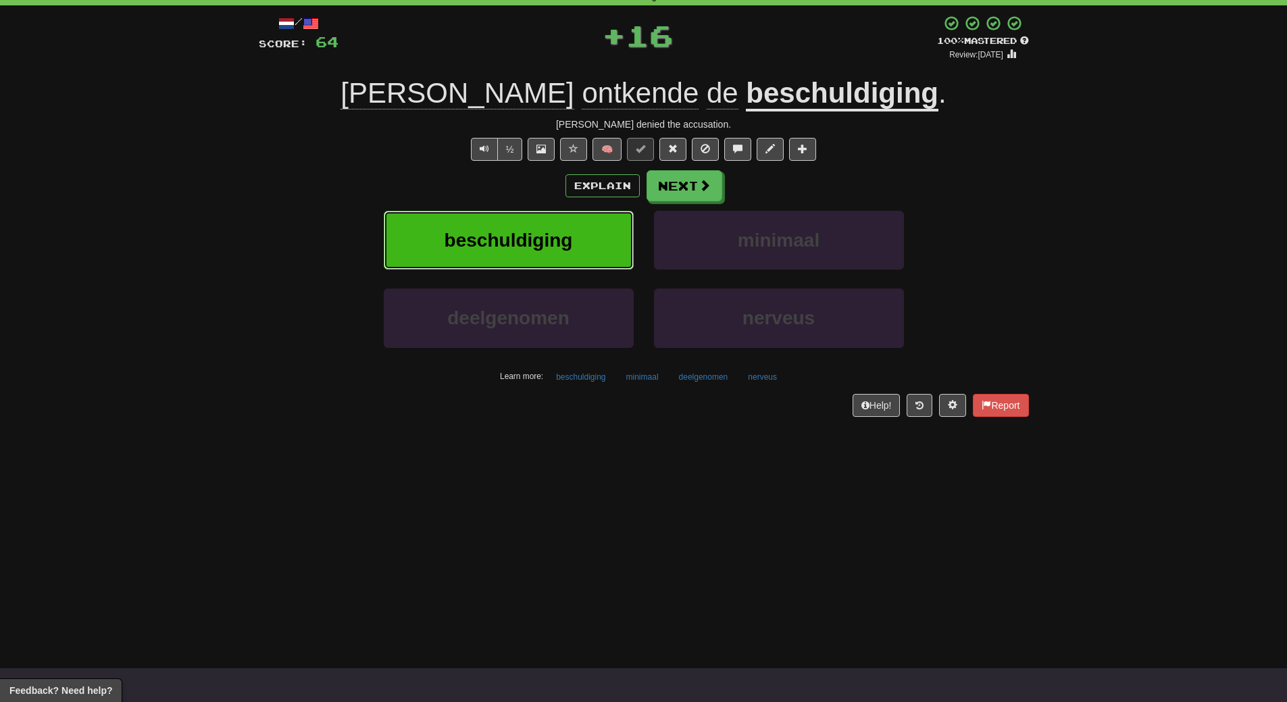
click at [516, 251] on button "beschuldiging" at bounding box center [509, 240] width 250 height 59
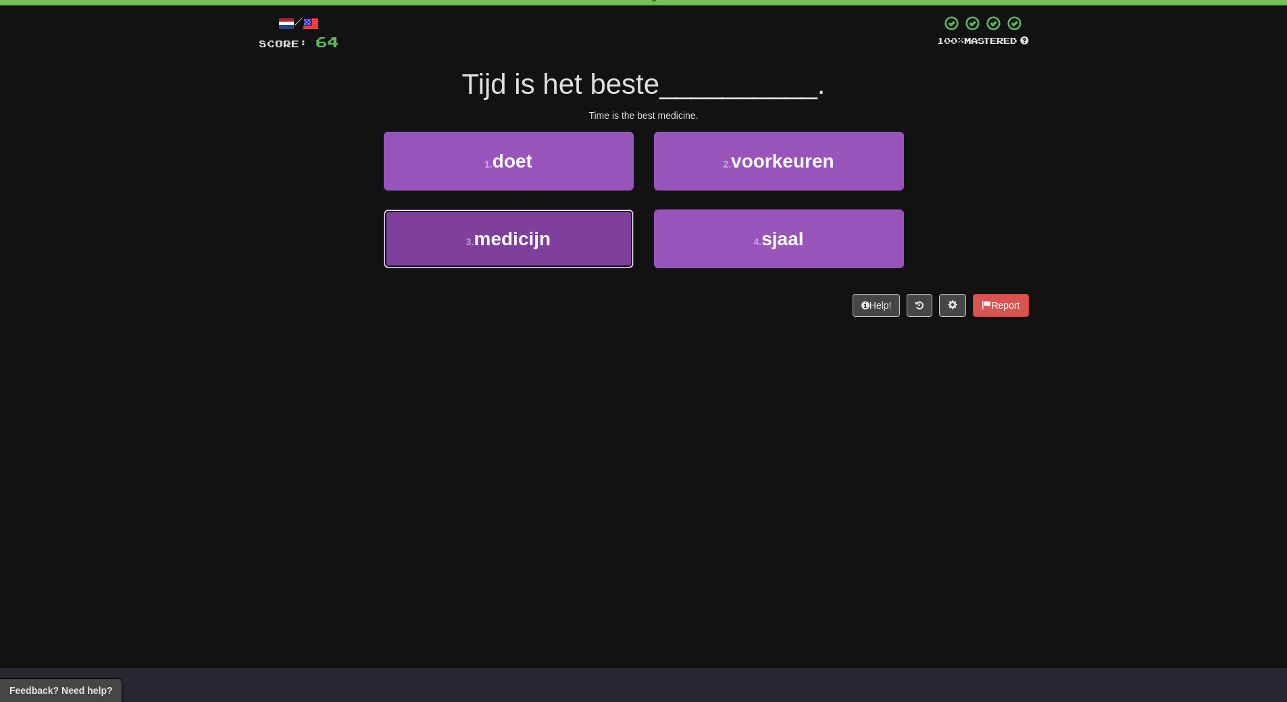
drag, startPoint x: 566, startPoint y: 248, endPoint x: 558, endPoint y: 314, distance: 66.7
click at [566, 251] on button "3 . medicijn" at bounding box center [509, 238] width 250 height 59
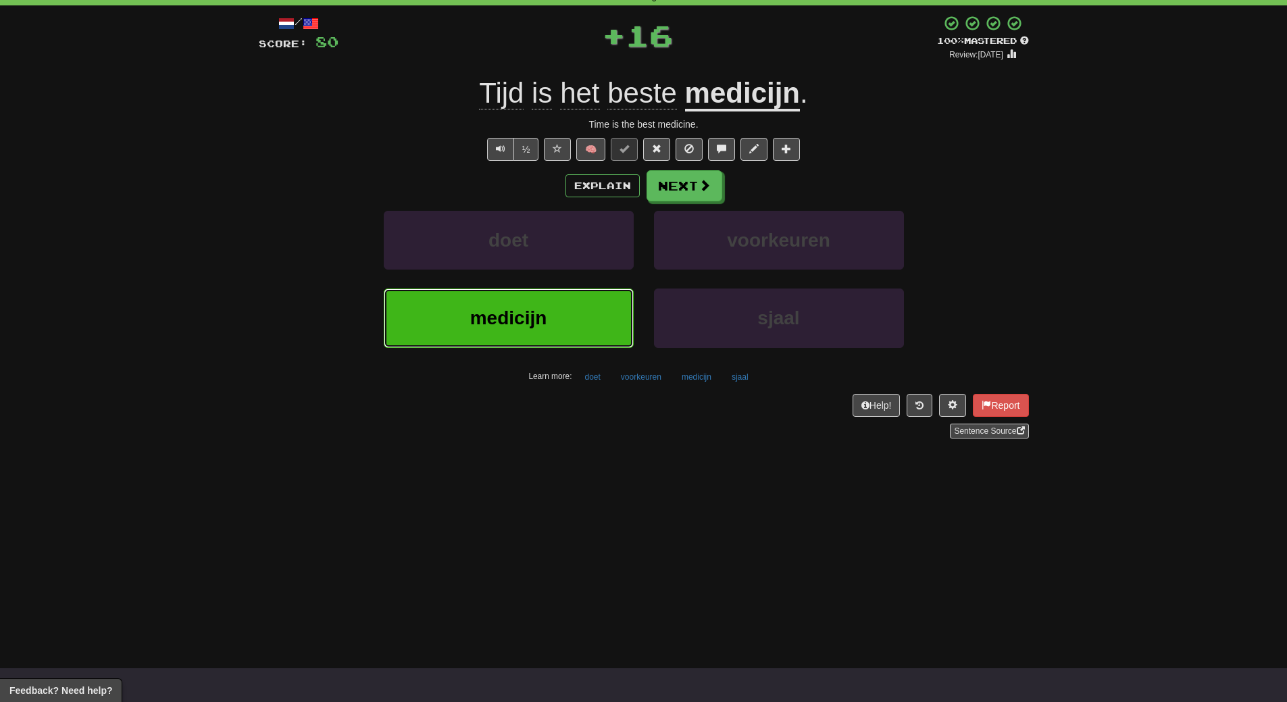
click at [557, 323] on button "medicijn" at bounding box center [509, 318] width 250 height 59
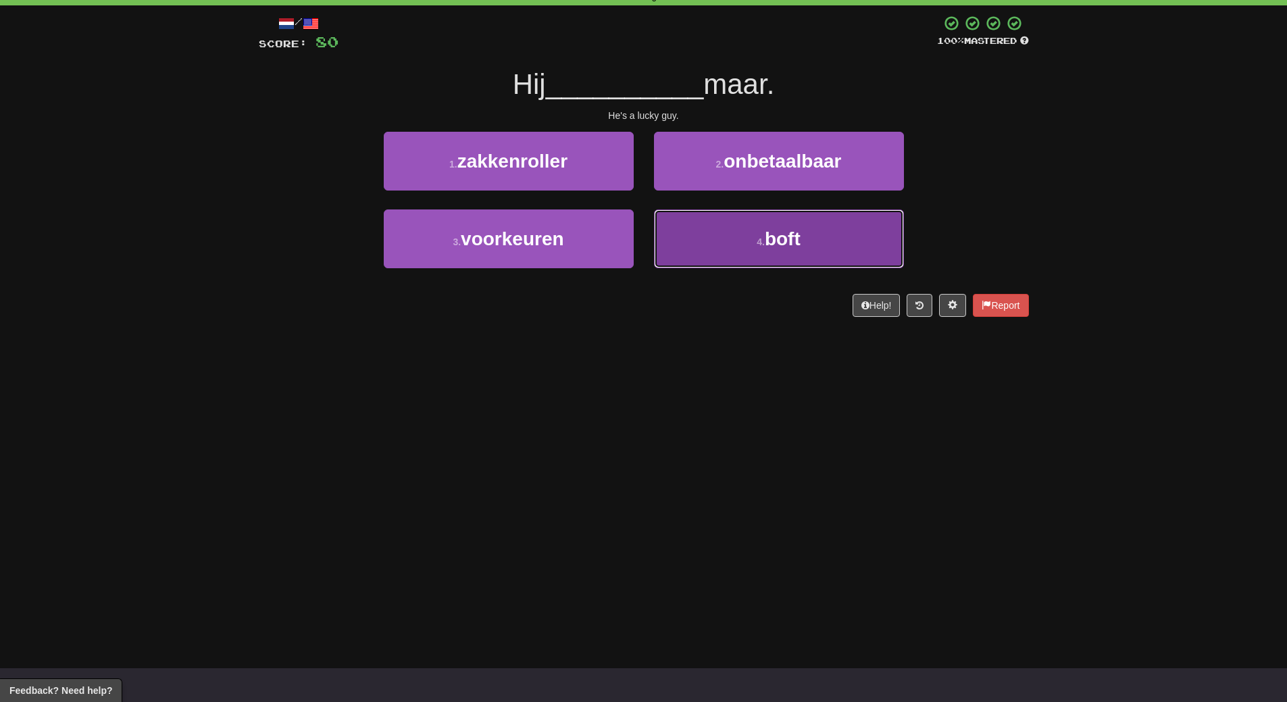
click at [792, 257] on button "4 . boft" at bounding box center [779, 238] width 250 height 59
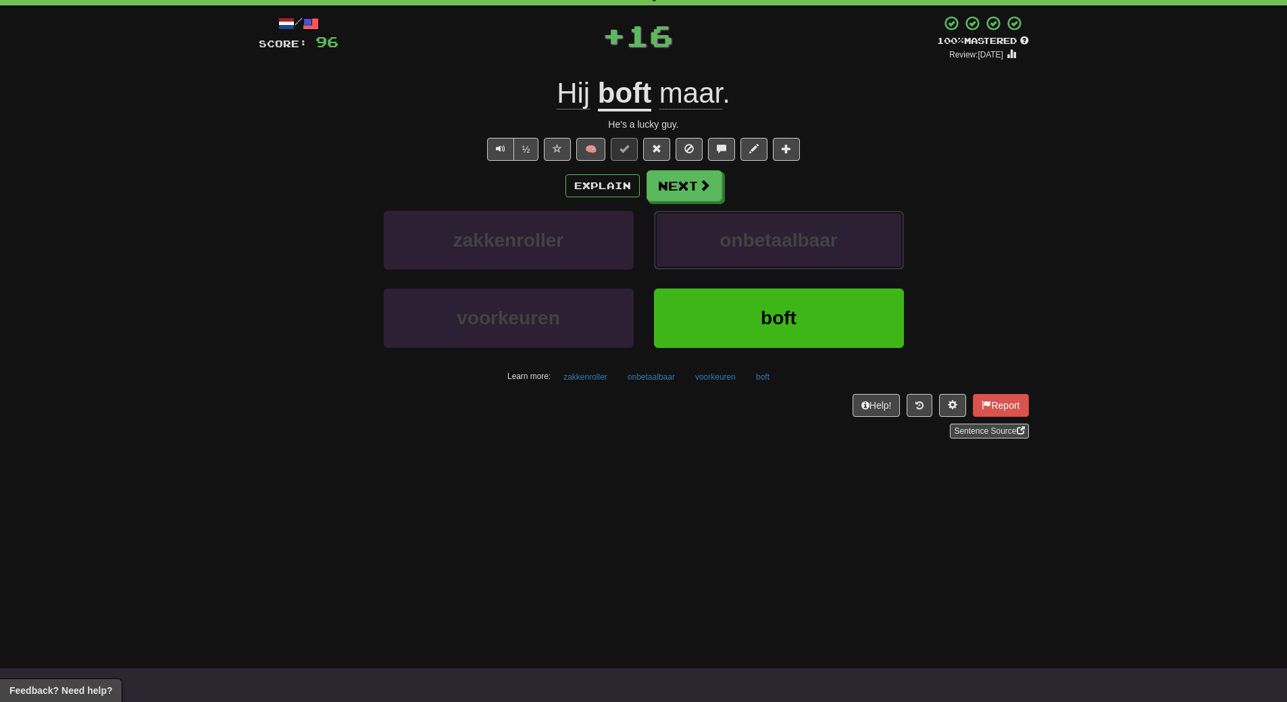
click at [792, 257] on button "onbetaalbaar" at bounding box center [779, 240] width 250 height 59
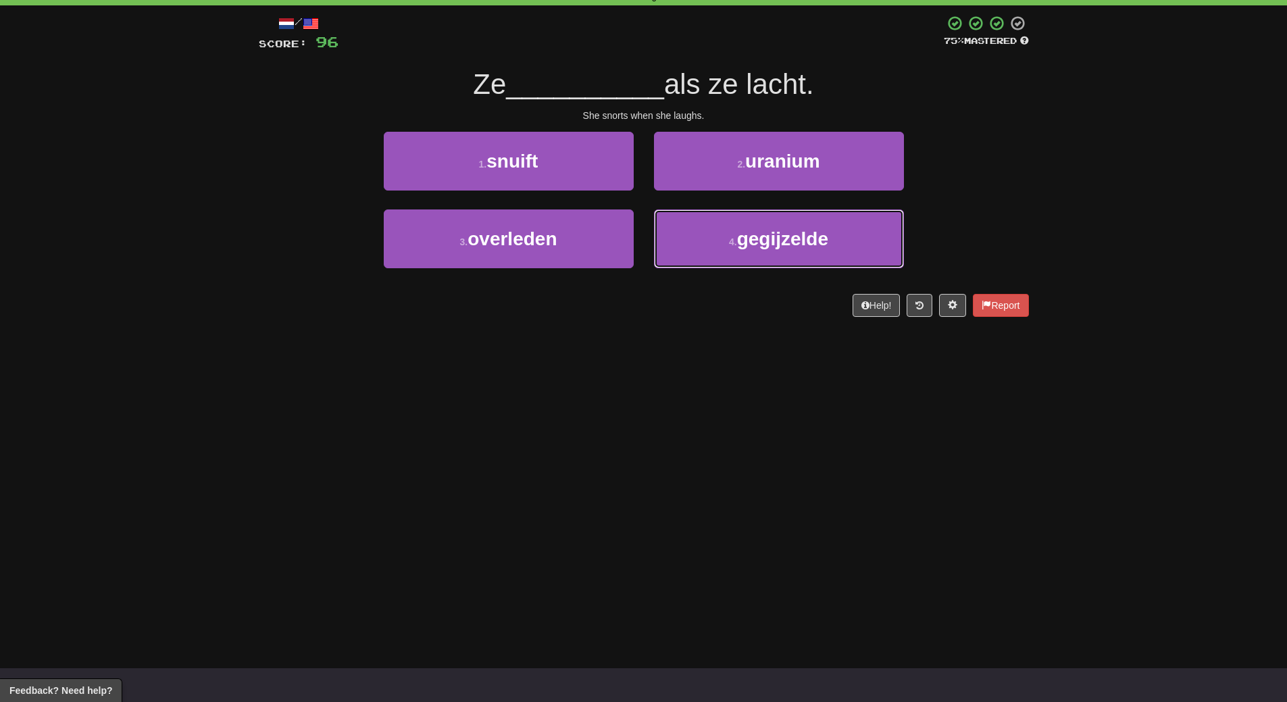
drag, startPoint x: 792, startPoint y: 257, endPoint x: 793, endPoint y: 324, distance: 66.9
click at [793, 324] on div "/ Score: 96 75 % Mastered Ze __________ als ze lacht. She snorts when she laugh…" at bounding box center [644, 170] width 770 height 330
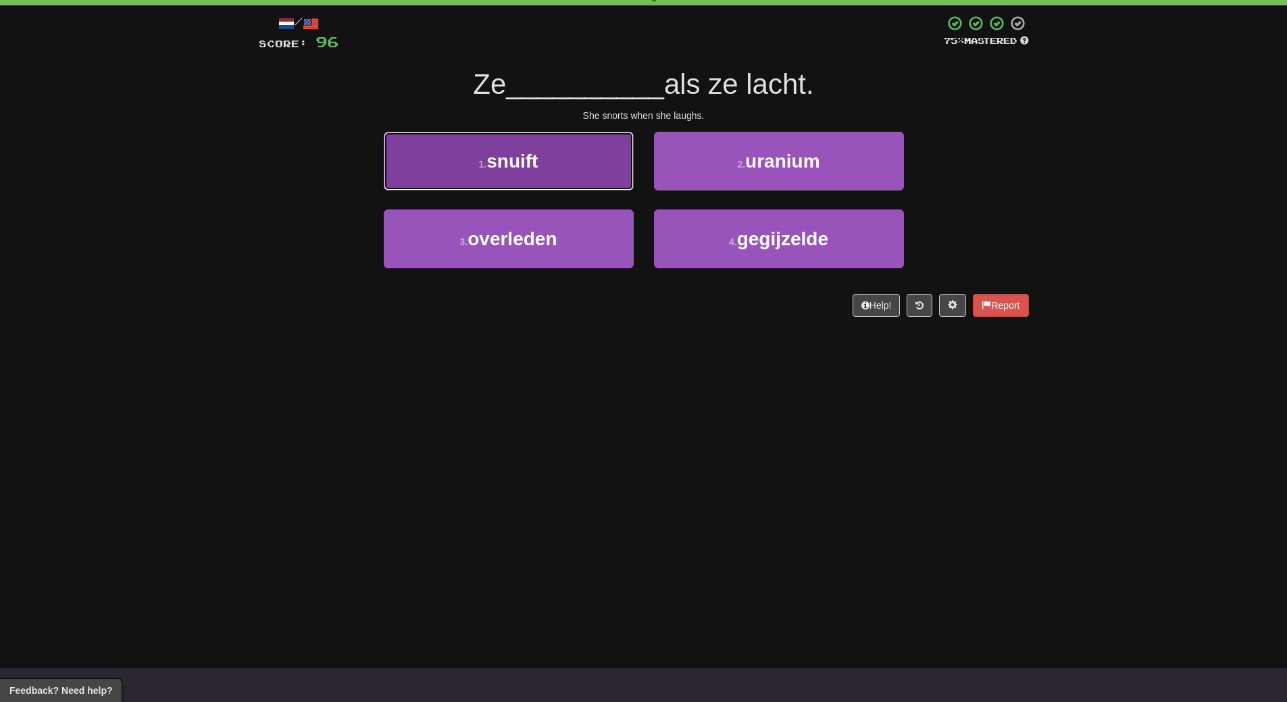
click at [566, 174] on button "1 . snuift" at bounding box center [509, 161] width 250 height 59
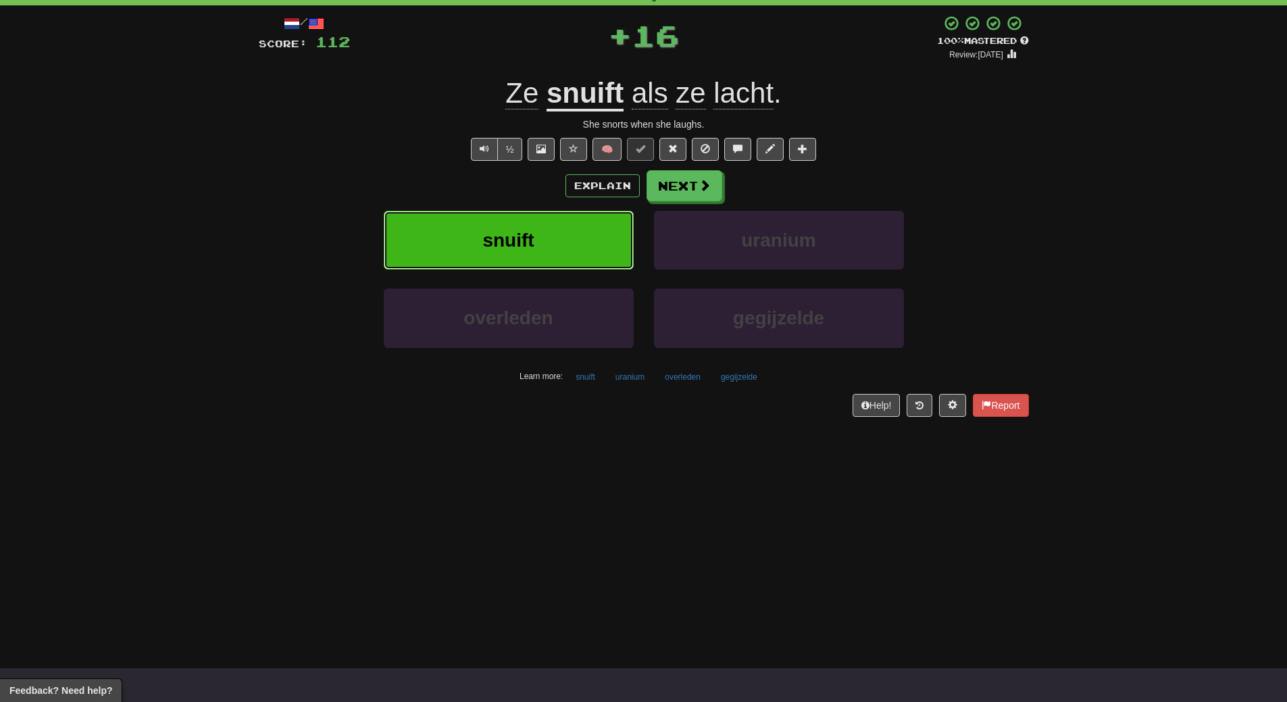
click at [568, 230] on button "snuift" at bounding box center [509, 240] width 250 height 59
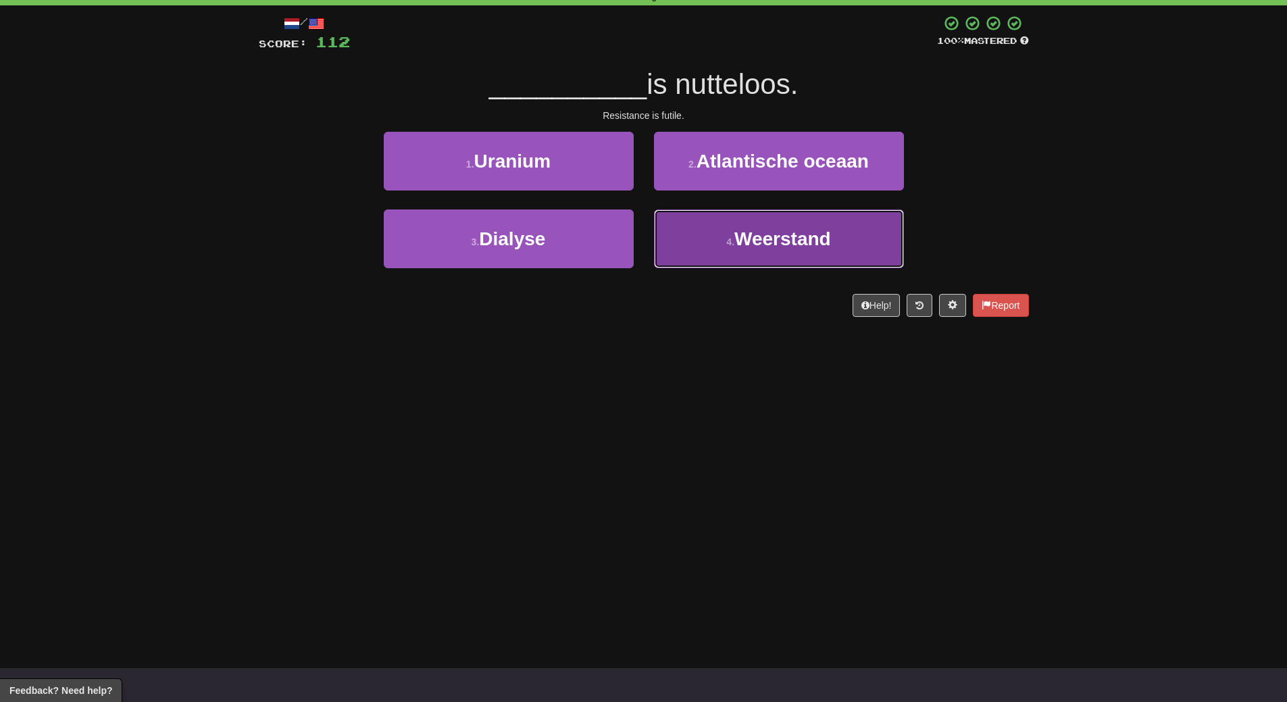
click at [746, 254] on button "4 . Weerstand" at bounding box center [779, 238] width 250 height 59
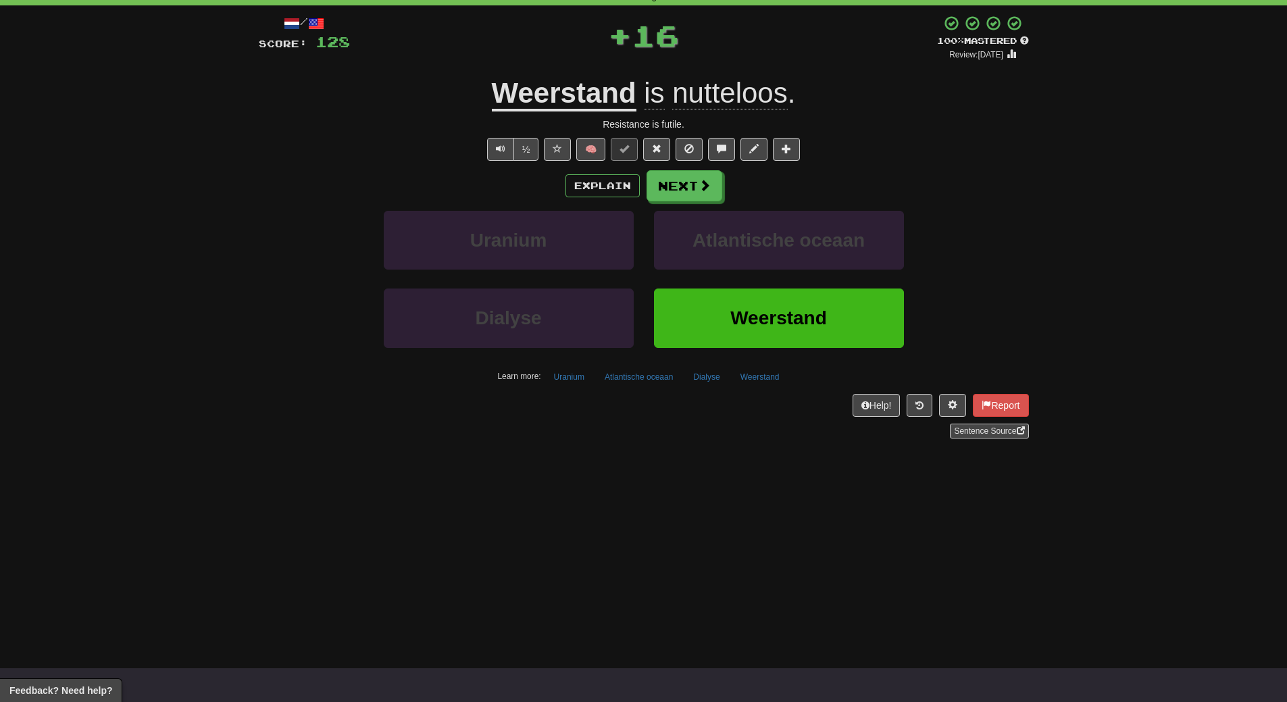
click at [770, 447] on div "/ Score: 128 + 16 100 % Mastered Review: 2026-03-20 Weerstand is nutteloos . Re…" at bounding box center [644, 231] width 770 height 452
click at [793, 332] on button "Weerstand" at bounding box center [779, 318] width 250 height 59
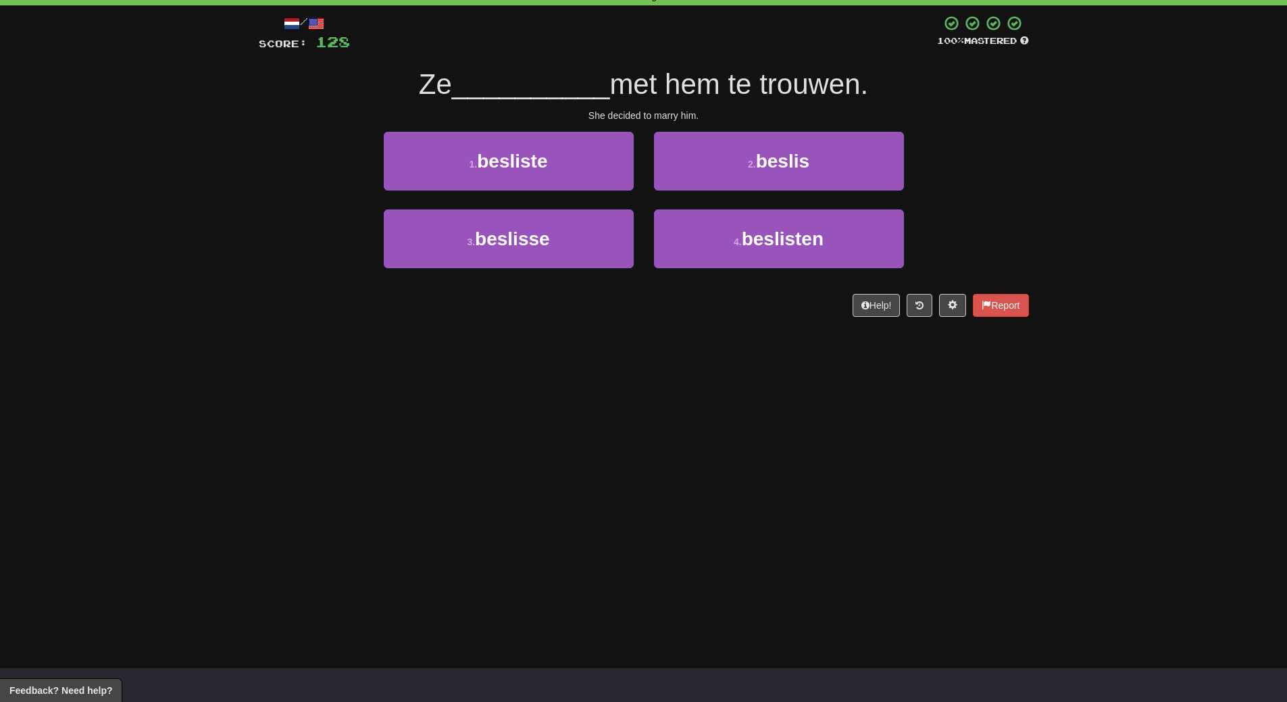
click at [760, 405] on div "Dashboard Clozemaster WendyN / Toggle Dropdown Dashboard Leaderboard Activity F…" at bounding box center [643, 283] width 1287 height 702
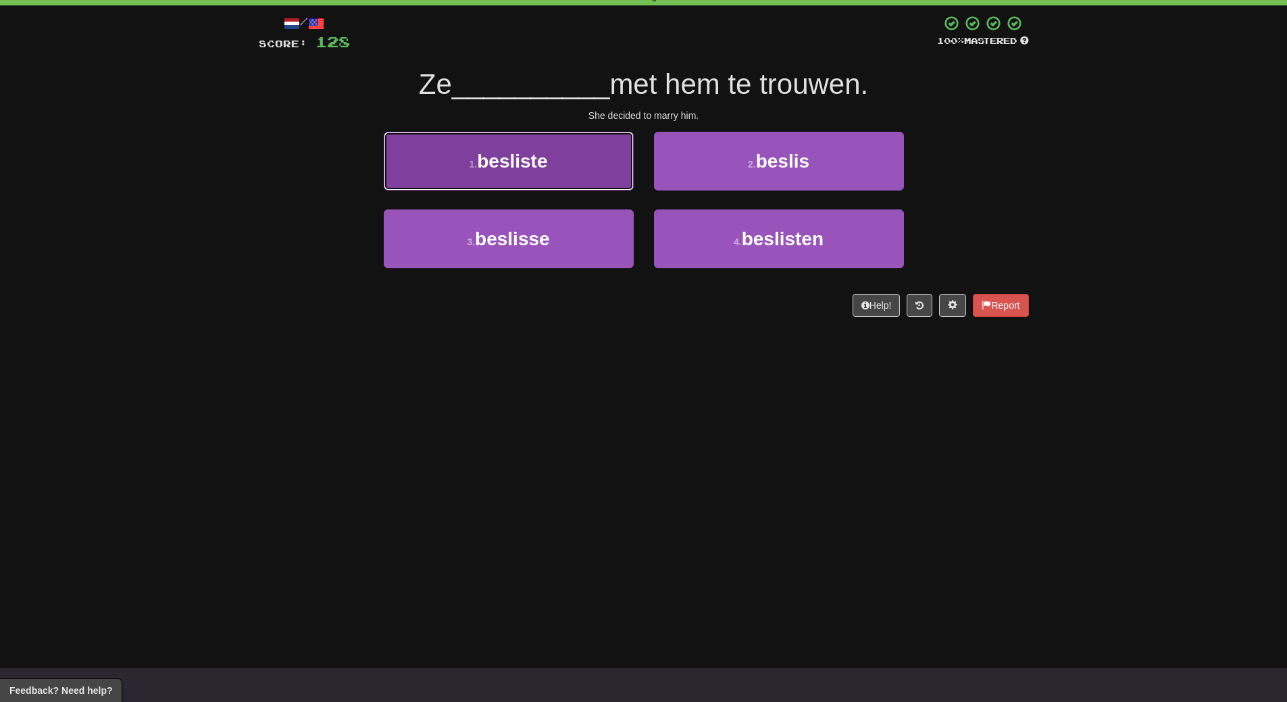
click at [547, 171] on span "besliste" at bounding box center [512, 161] width 70 height 21
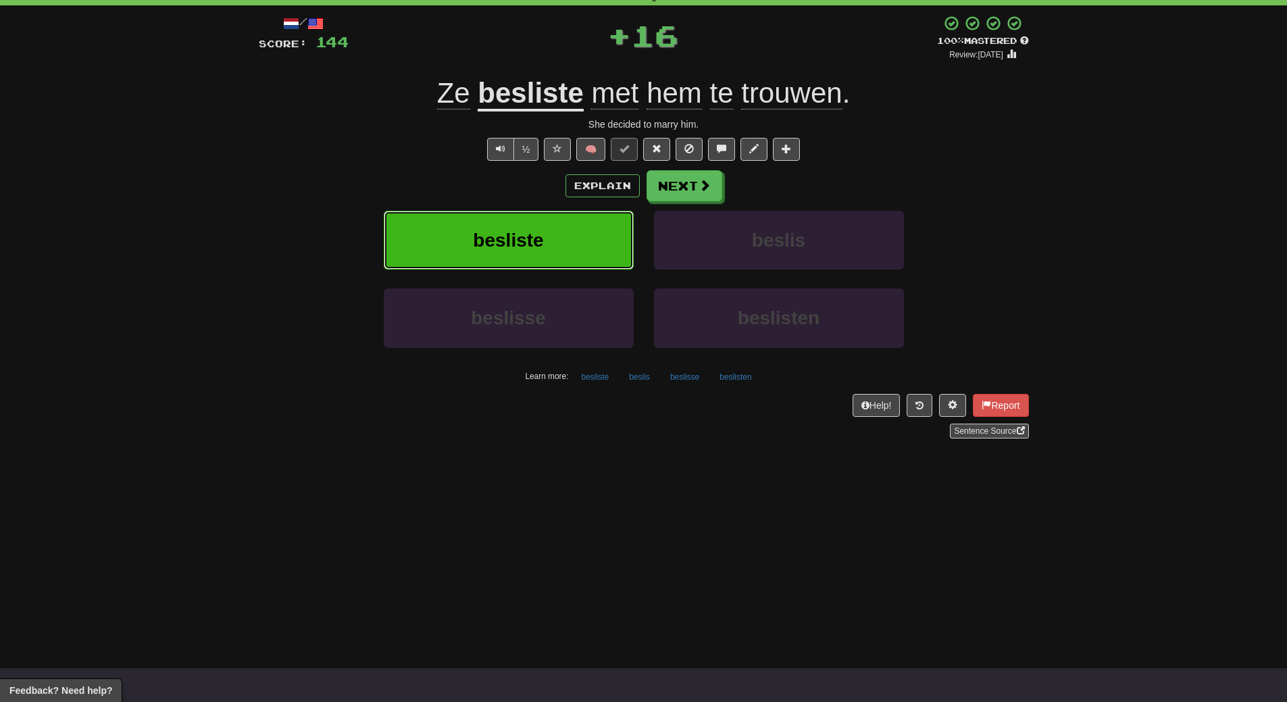
click at [529, 237] on span "besliste" at bounding box center [508, 240] width 70 height 21
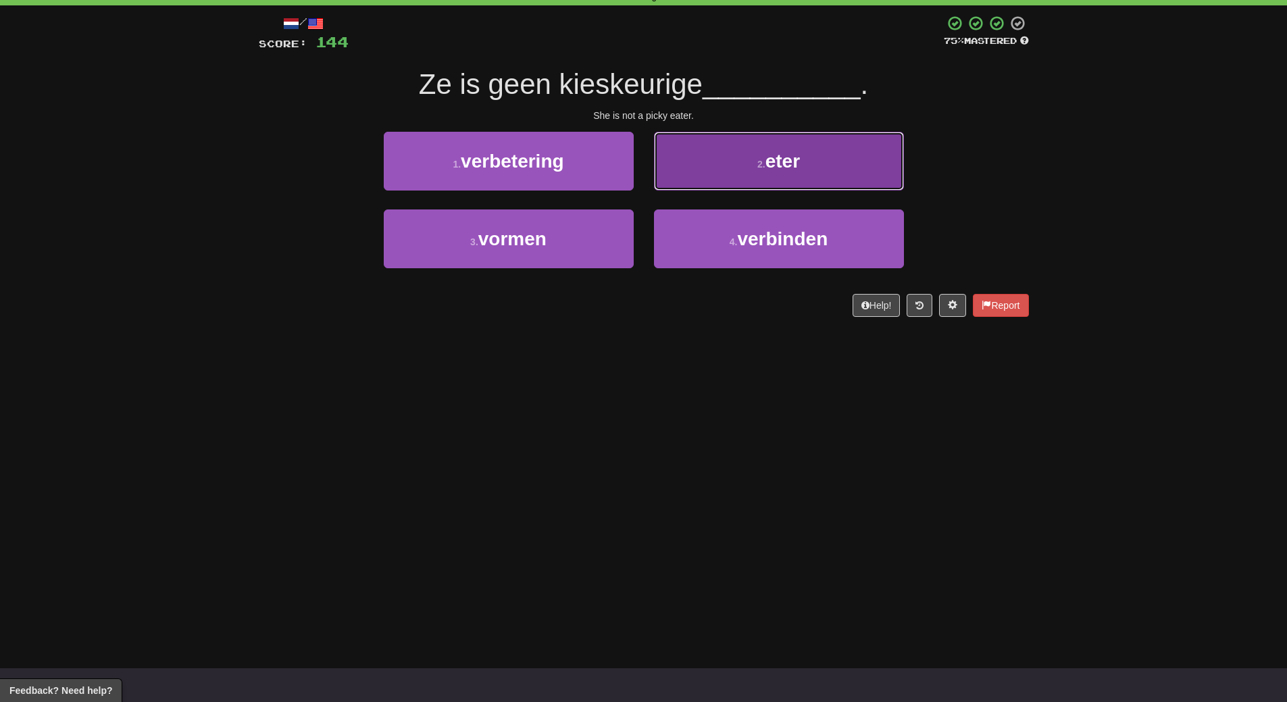
click at [810, 162] on button "2 . eter" at bounding box center [779, 161] width 250 height 59
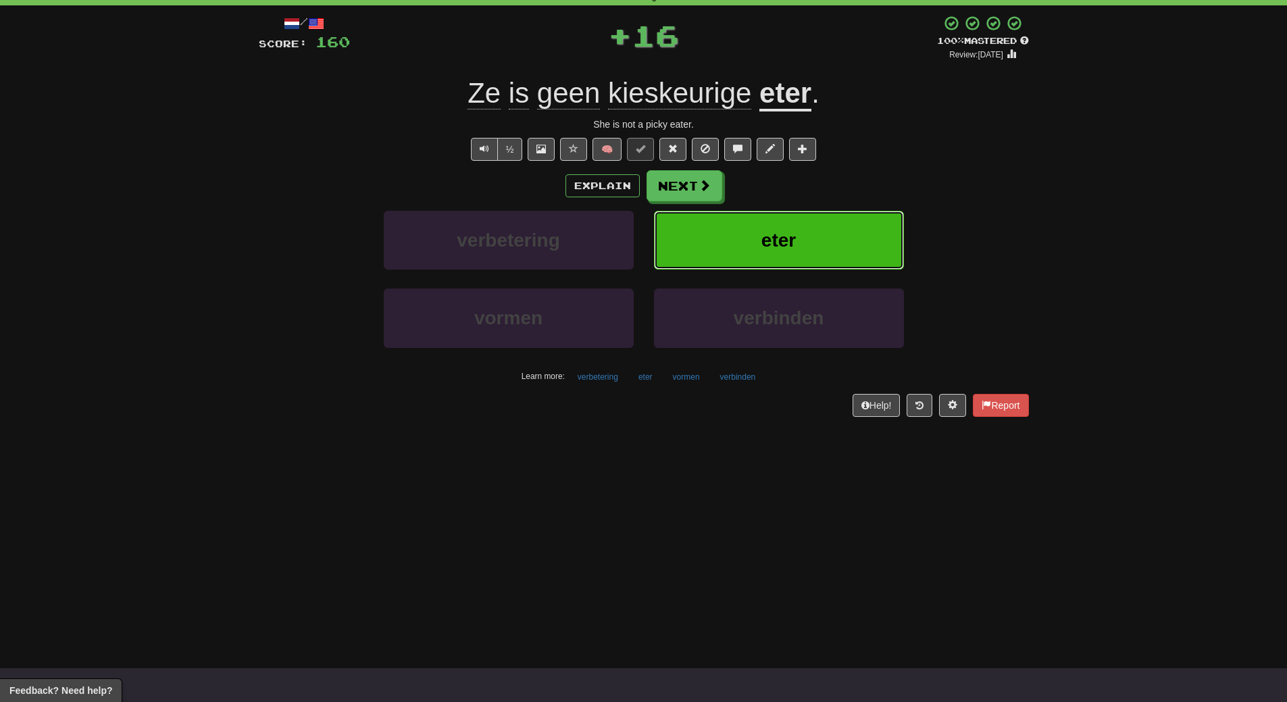
click at [803, 225] on button "eter" at bounding box center [779, 240] width 250 height 59
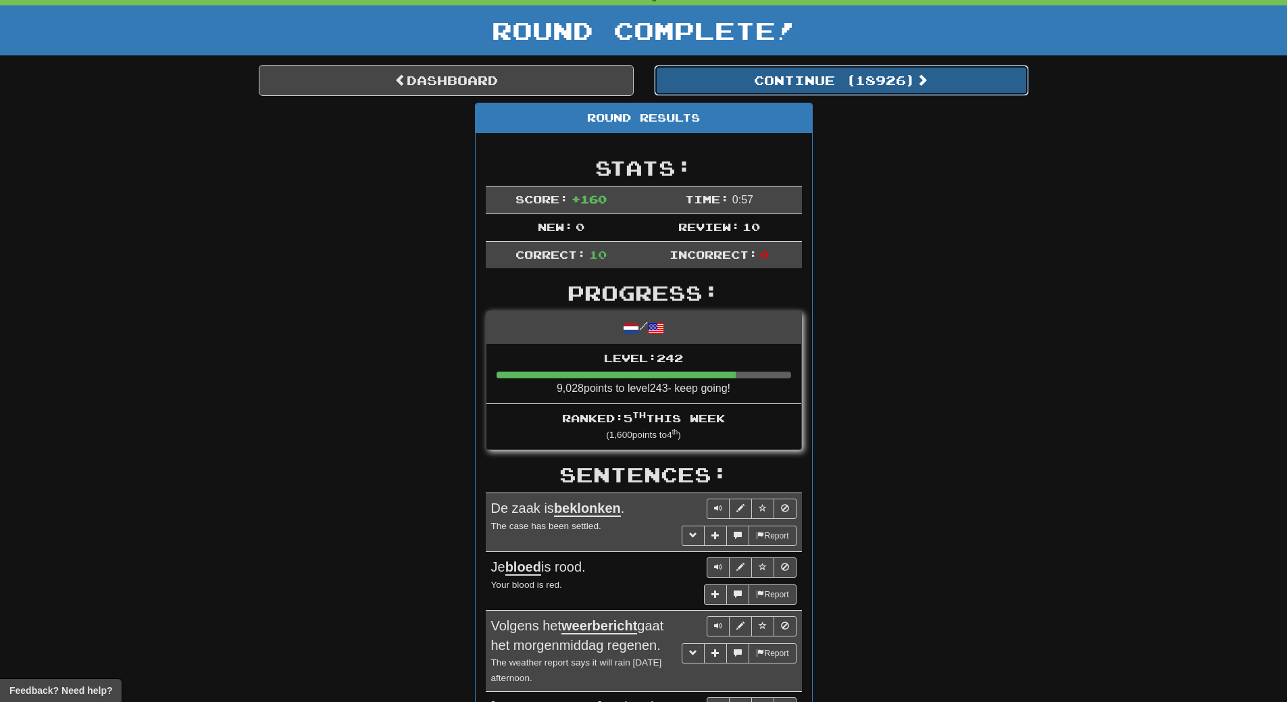
click at [891, 89] on button "Continue ( 18926 )" at bounding box center [841, 80] width 375 height 31
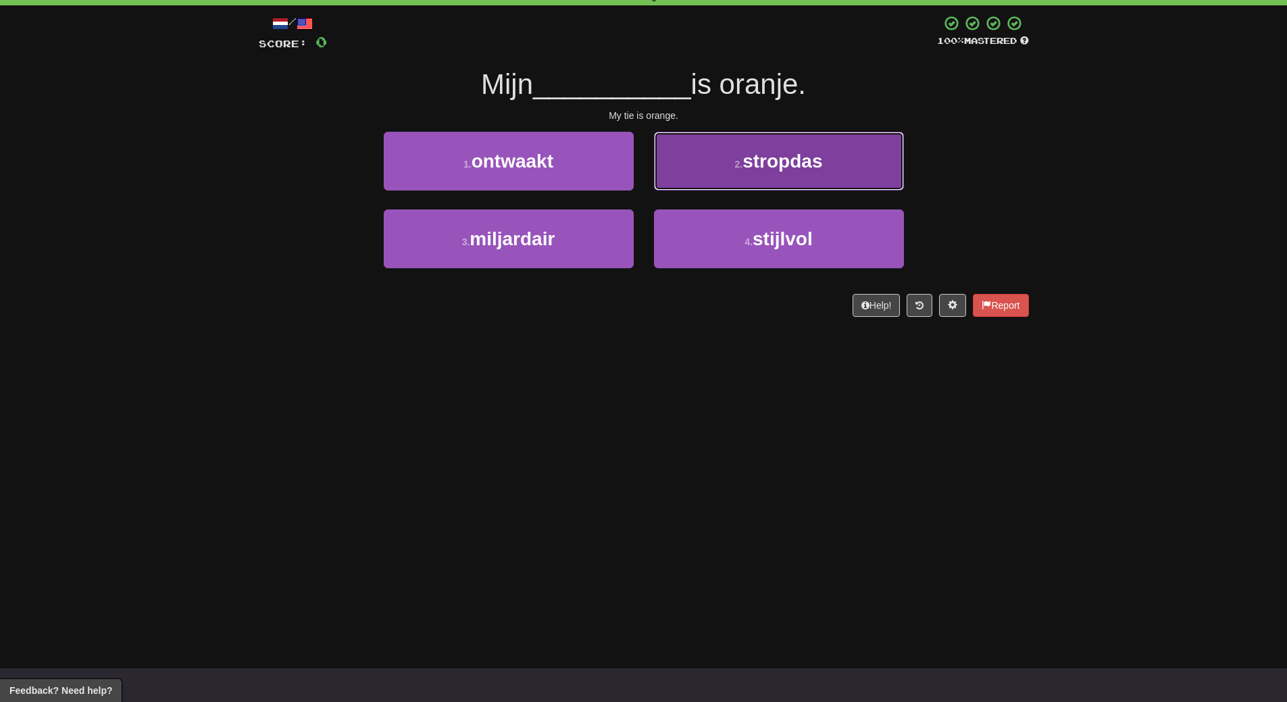
click at [820, 157] on span "stropdas" at bounding box center [783, 161] width 80 height 21
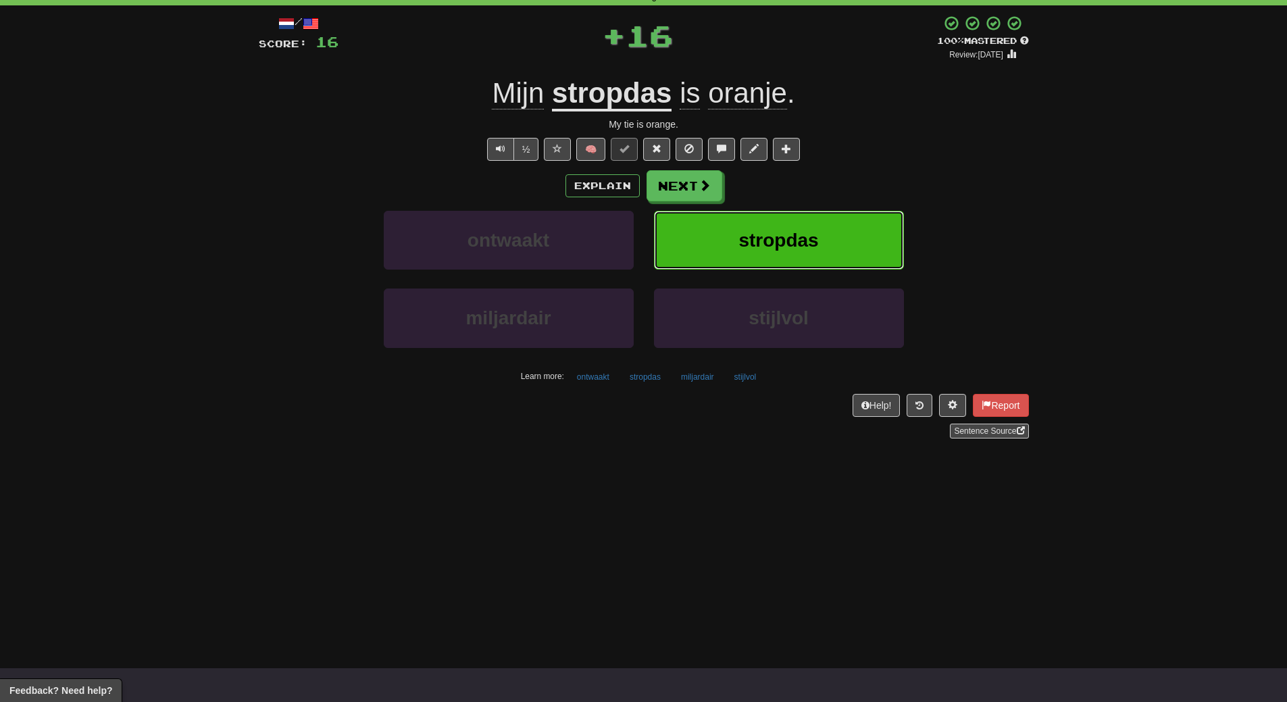
click at [839, 243] on button "stropdas" at bounding box center [779, 240] width 250 height 59
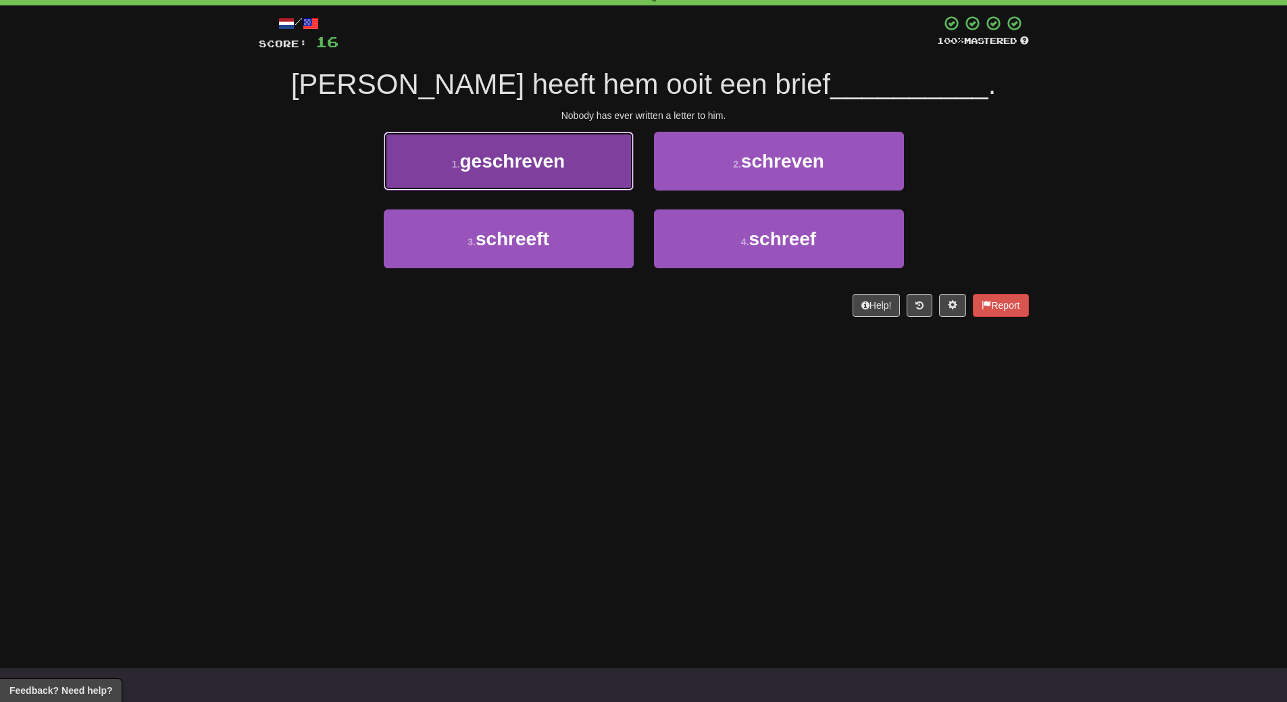
click at [596, 189] on button "1 . geschreven" at bounding box center [509, 161] width 250 height 59
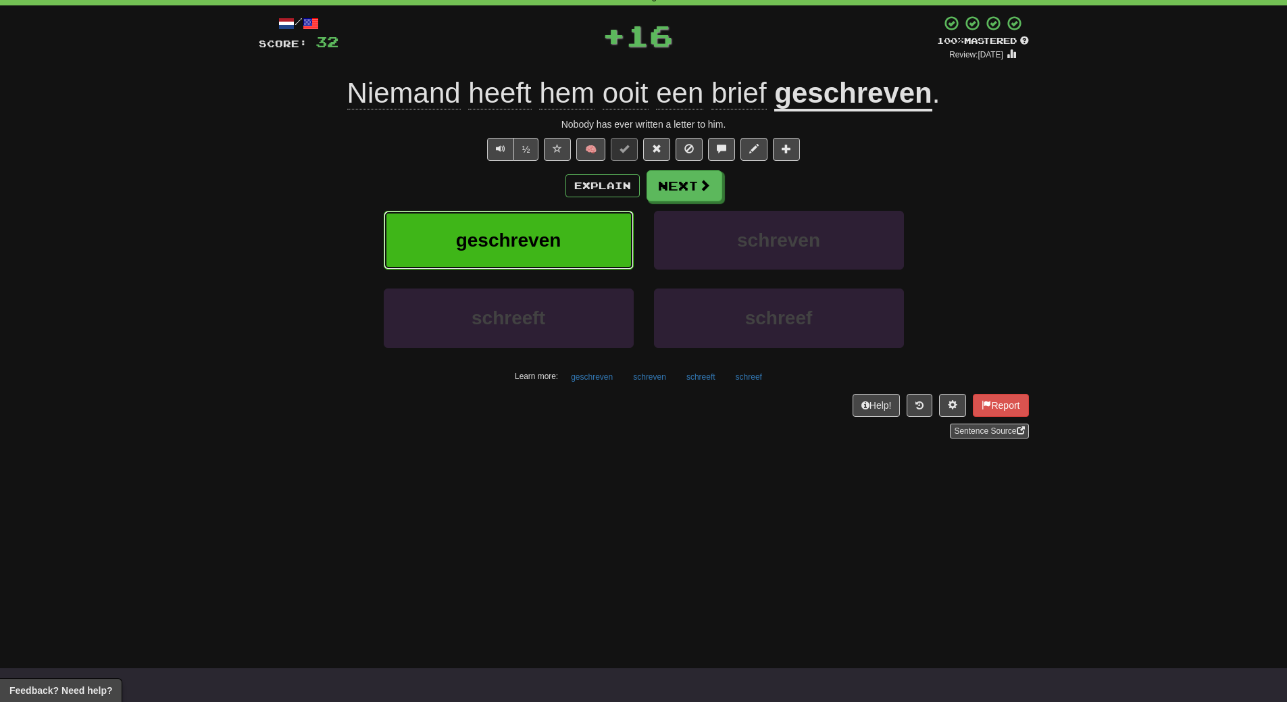
click at [588, 249] on button "geschreven" at bounding box center [509, 240] width 250 height 59
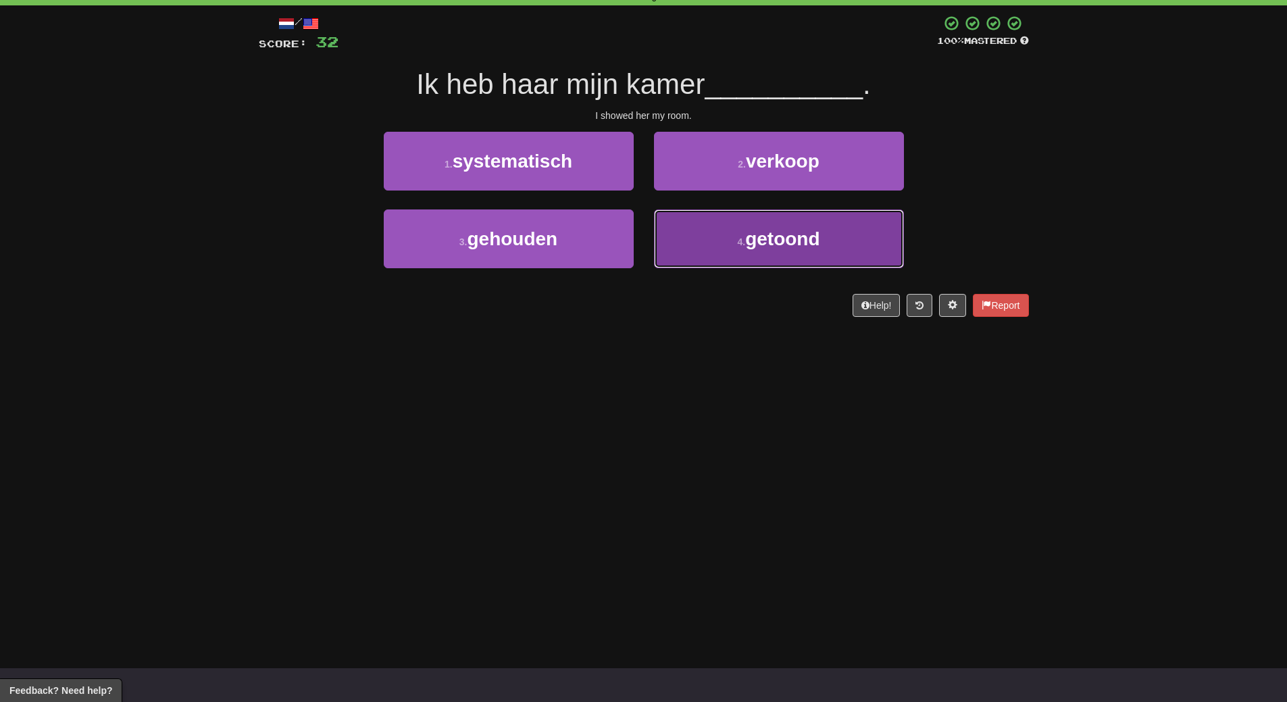
click at [805, 243] on span "getoond" at bounding box center [782, 238] width 74 height 21
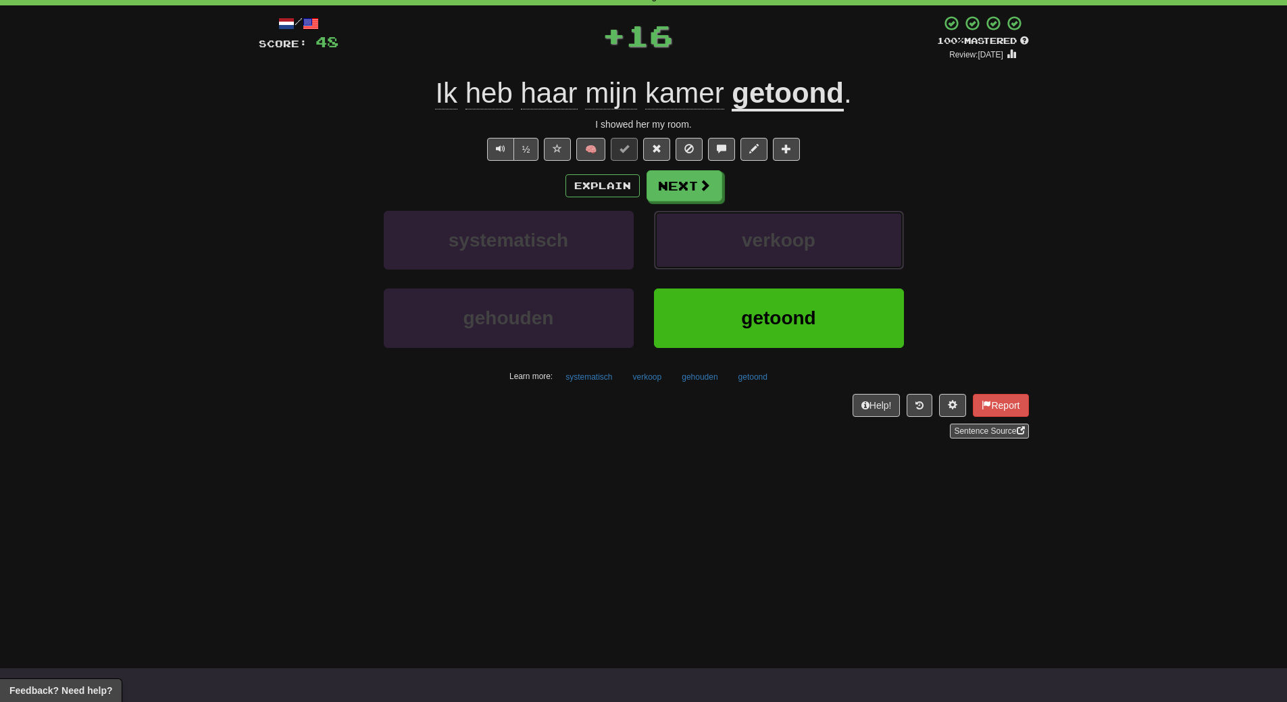
click at [805, 243] on span "verkoop" at bounding box center [779, 240] width 74 height 21
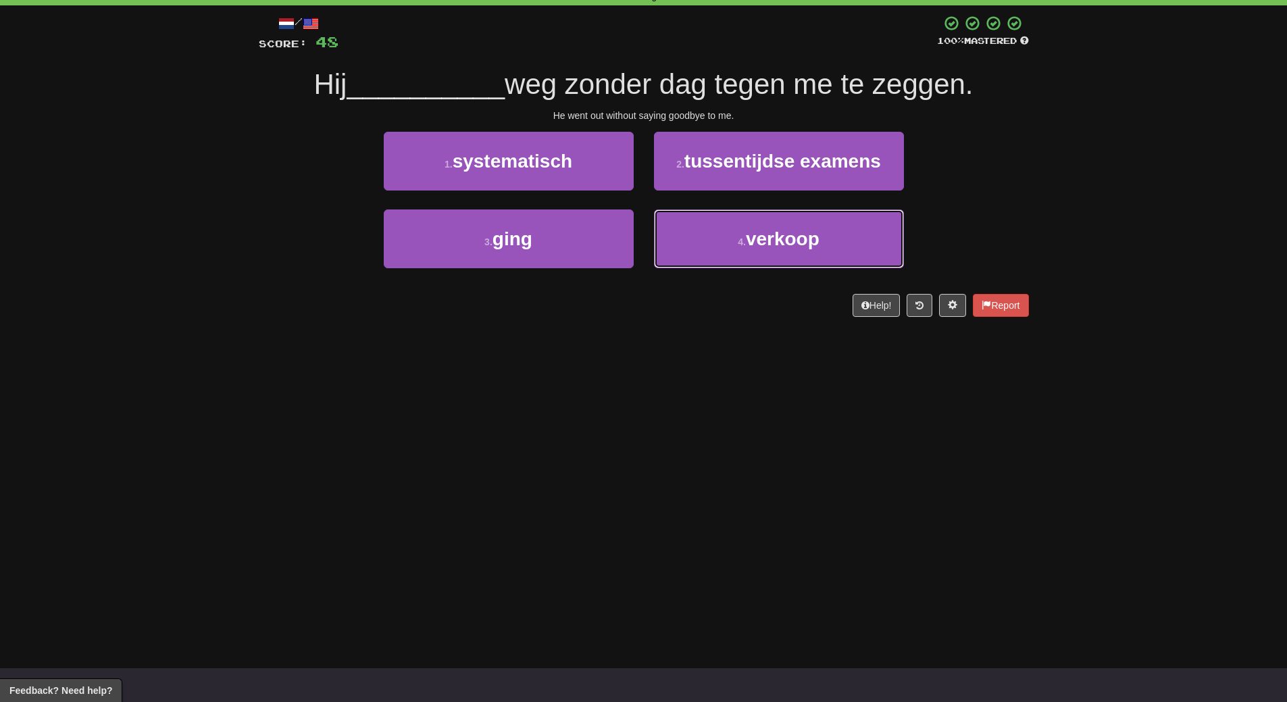
drag, startPoint x: 805, startPoint y: 243, endPoint x: 767, endPoint y: 374, distance: 136.0
click at [767, 374] on div "Dashboard Clozemaster WendyN / Toggle Dropdown Dashboard Leaderboard Activity F…" at bounding box center [643, 283] width 1287 height 702
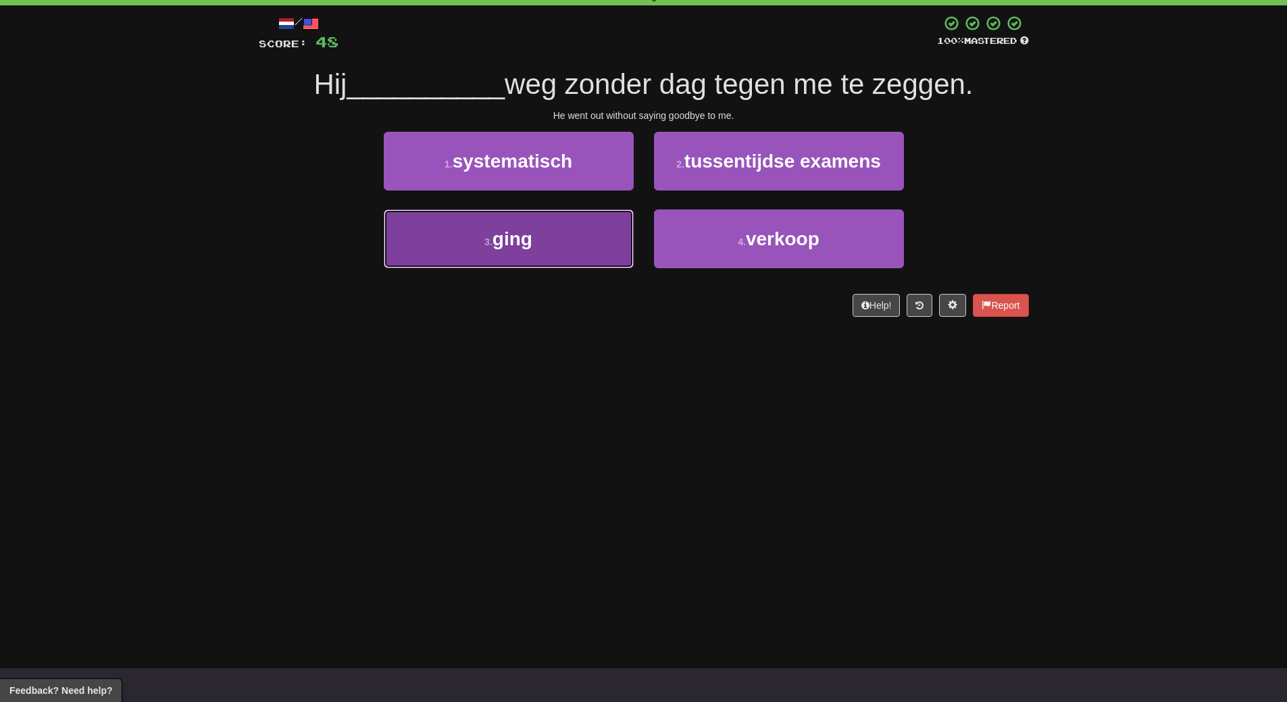
drag, startPoint x: 556, startPoint y: 245, endPoint x: 561, endPoint y: 328, distance: 82.6
click at [556, 256] on button "3 . ging" at bounding box center [509, 238] width 250 height 59
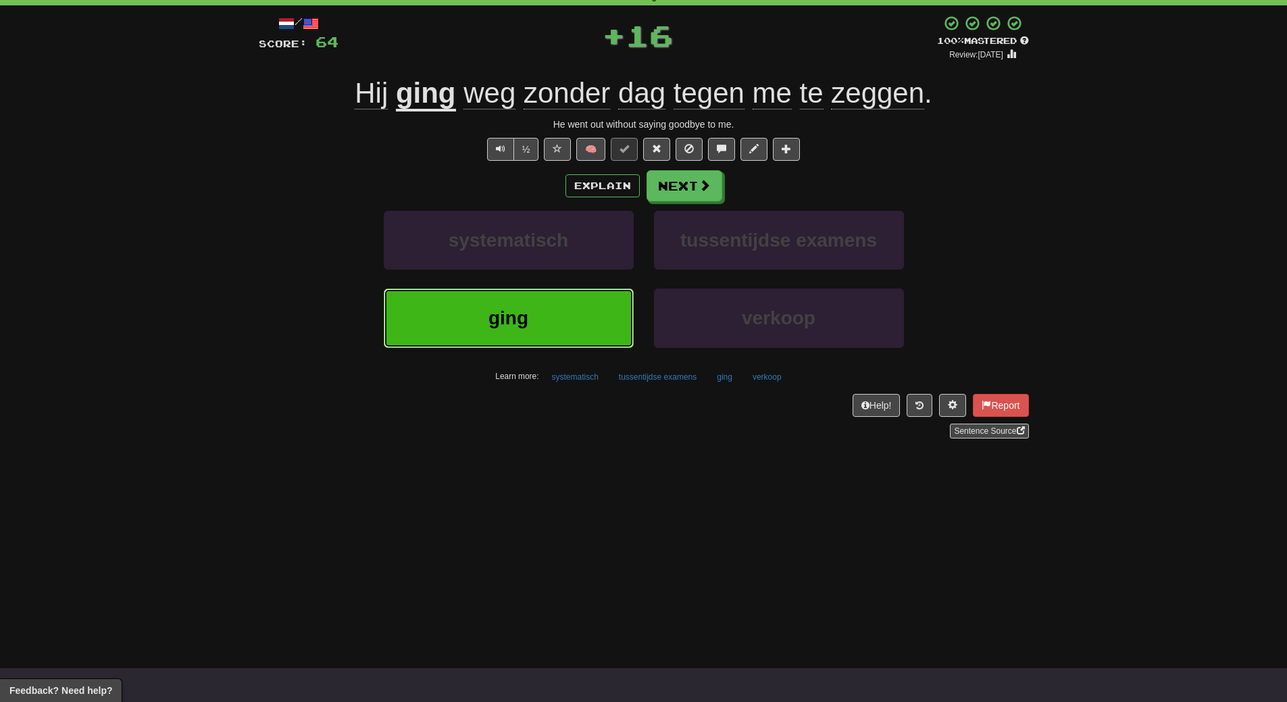
click at [563, 334] on button "ging" at bounding box center [509, 318] width 250 height 59
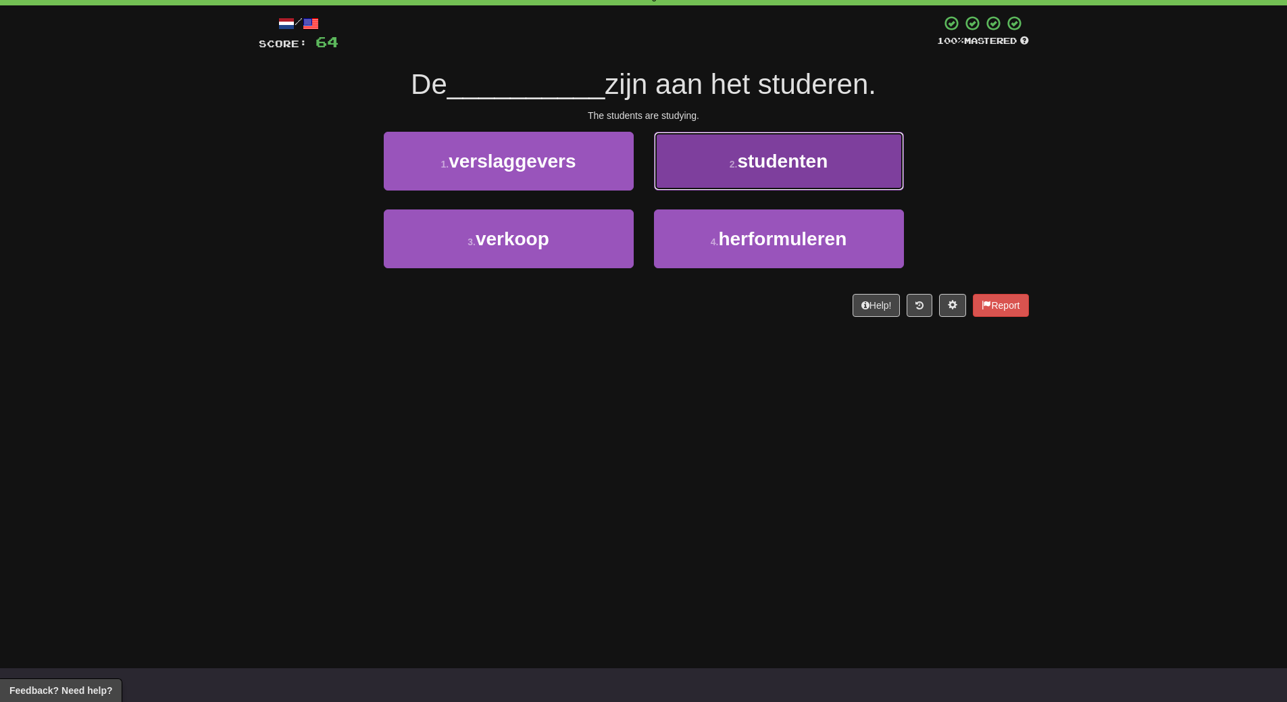
click at [786, 168] on span "studenten" at bounding box center [782, 161] width 91 height 21
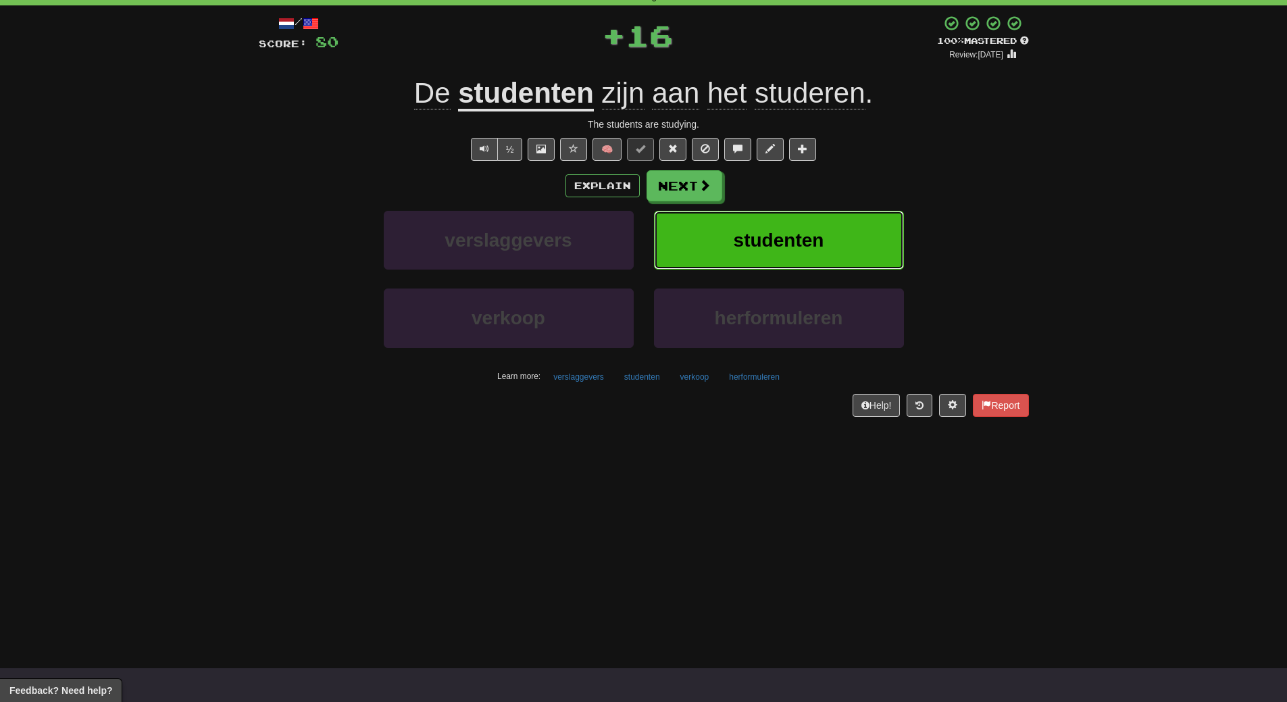
click at [784, 228] on button "studenten" at bounding box center [779, 240] width 250 height 59
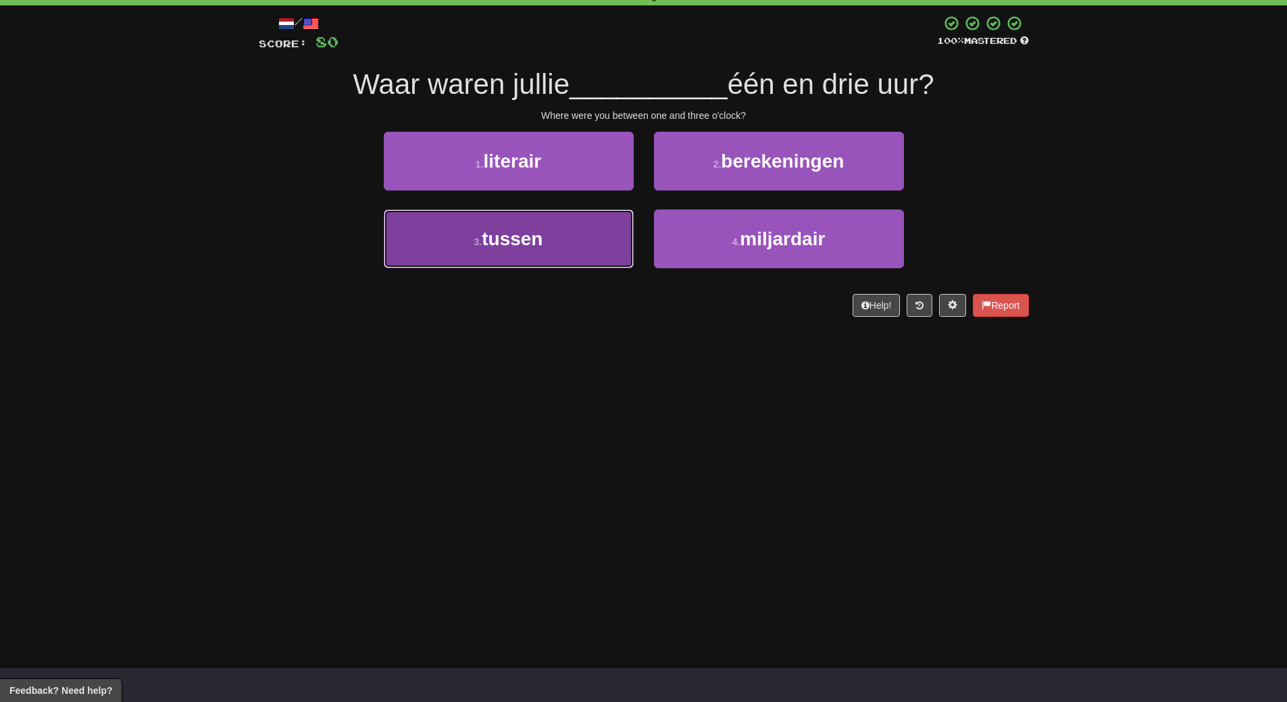
click at [603, 263] on button "3 . tussen" at bounding box center [509, 238] width 250 height 59
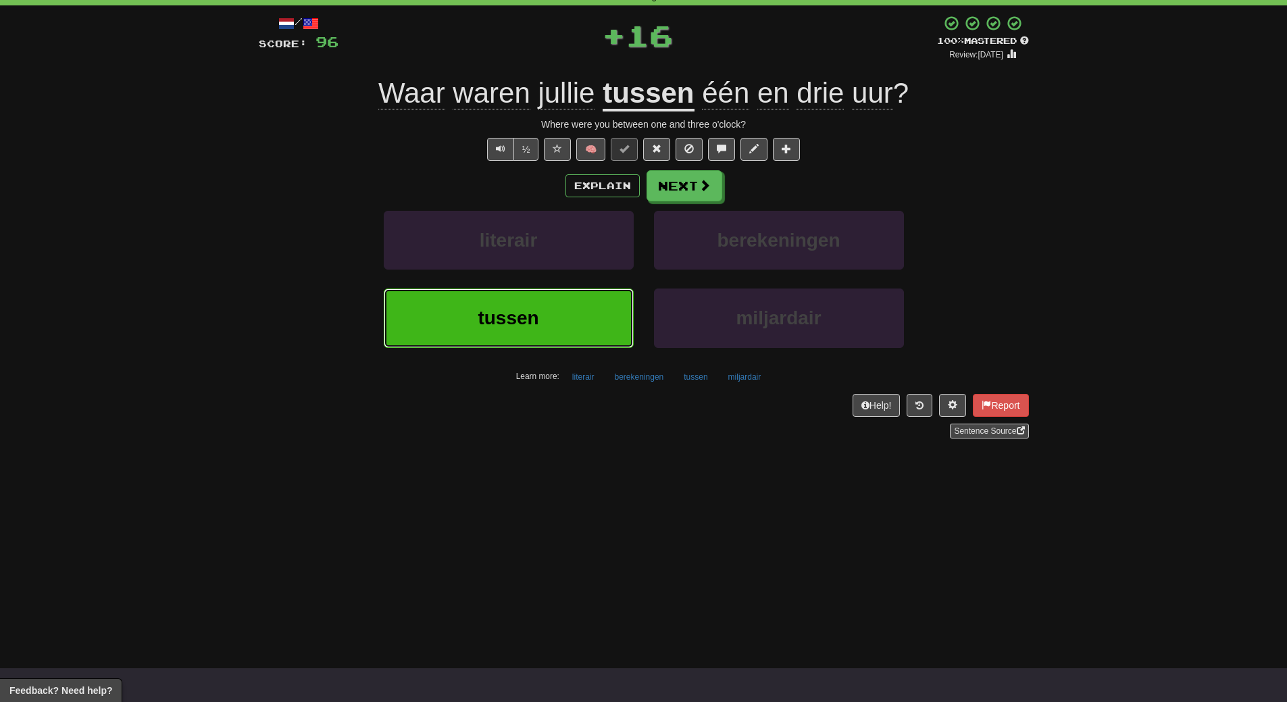
click at [603, 316] on button "tussen" at bounding box center [509, 318] width 250 height 59
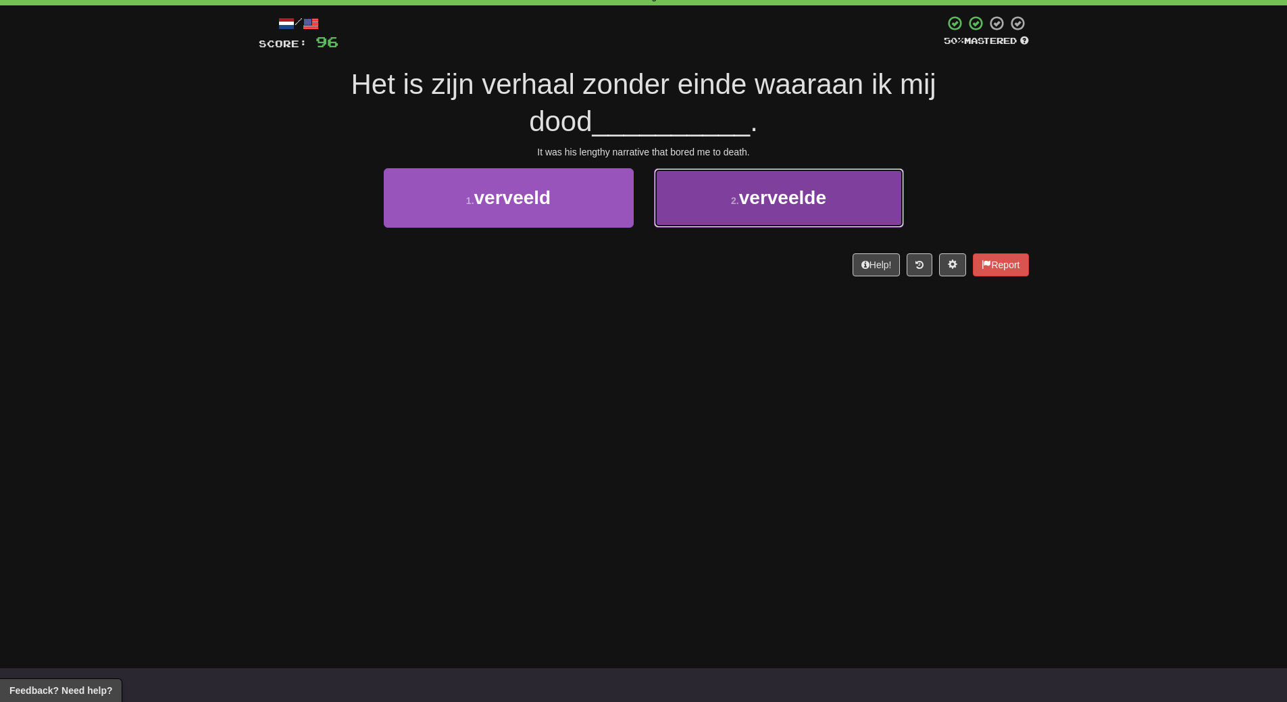
click at [786, 216] on button "2 . verveelde" at bounding box center [779, 197] width 250 height 59
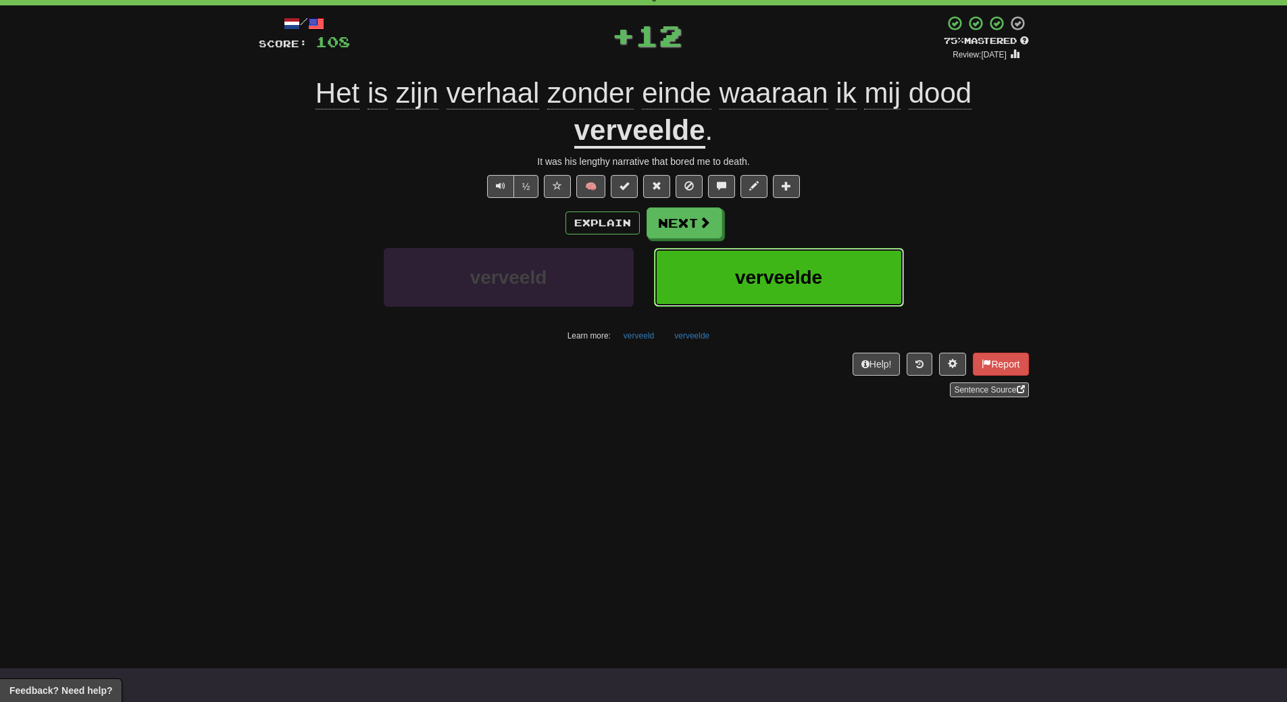
click at [779, 268] on span "verveelde" at bounding box center [778, 277] width 87 height 21
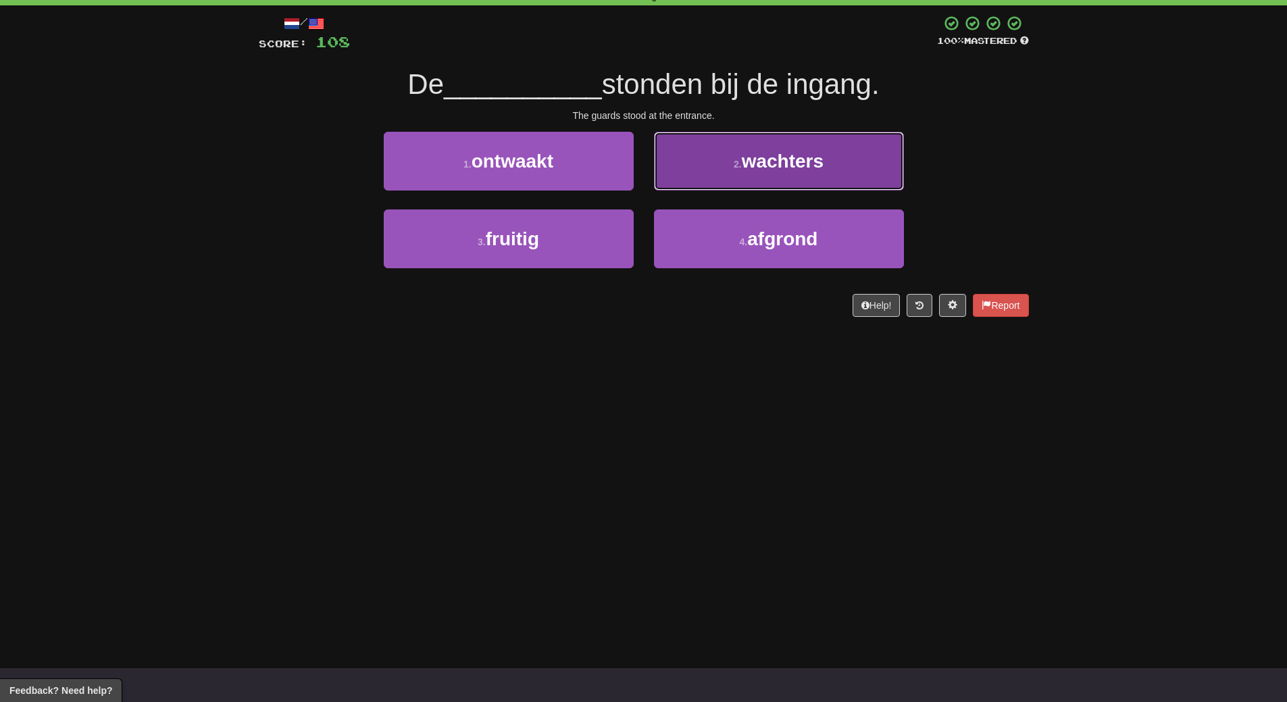
click at [788, 184] on button "2 . wachters" at bounding box center [779, 161] width 250 height 59
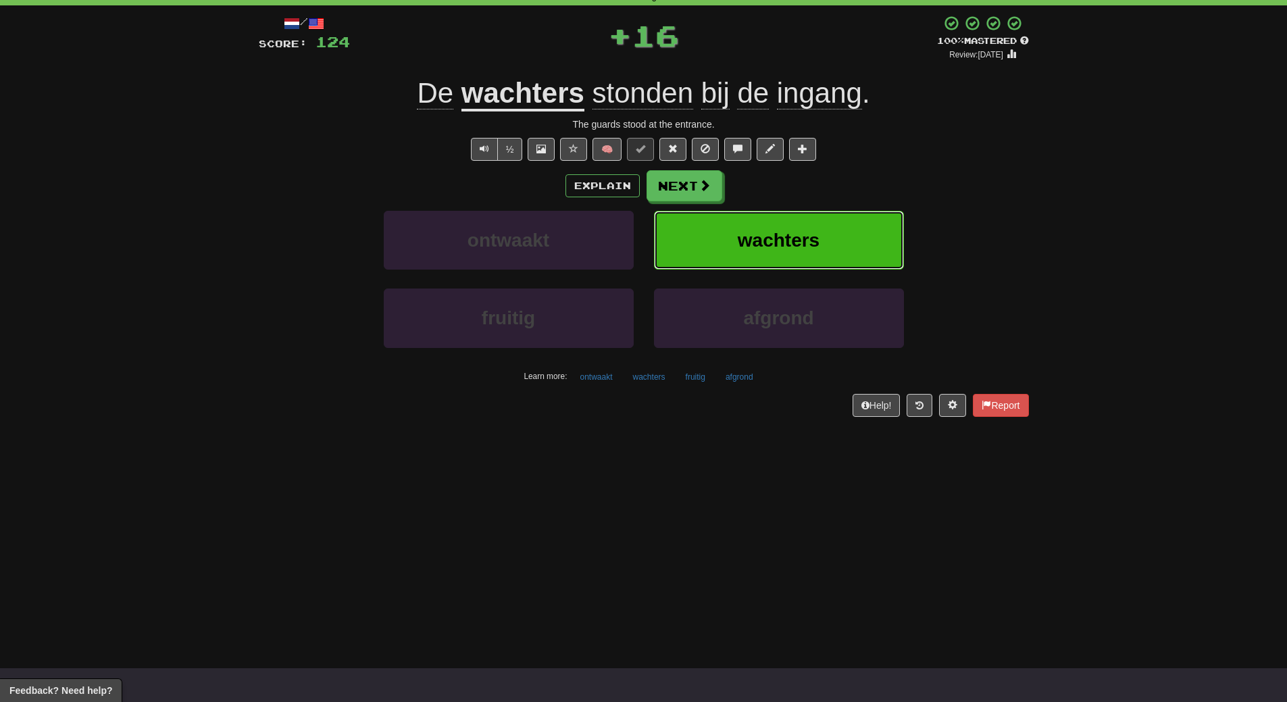
click at [786, 226] on button "wachters" at bounding box center [779, 240] width 250 height 59
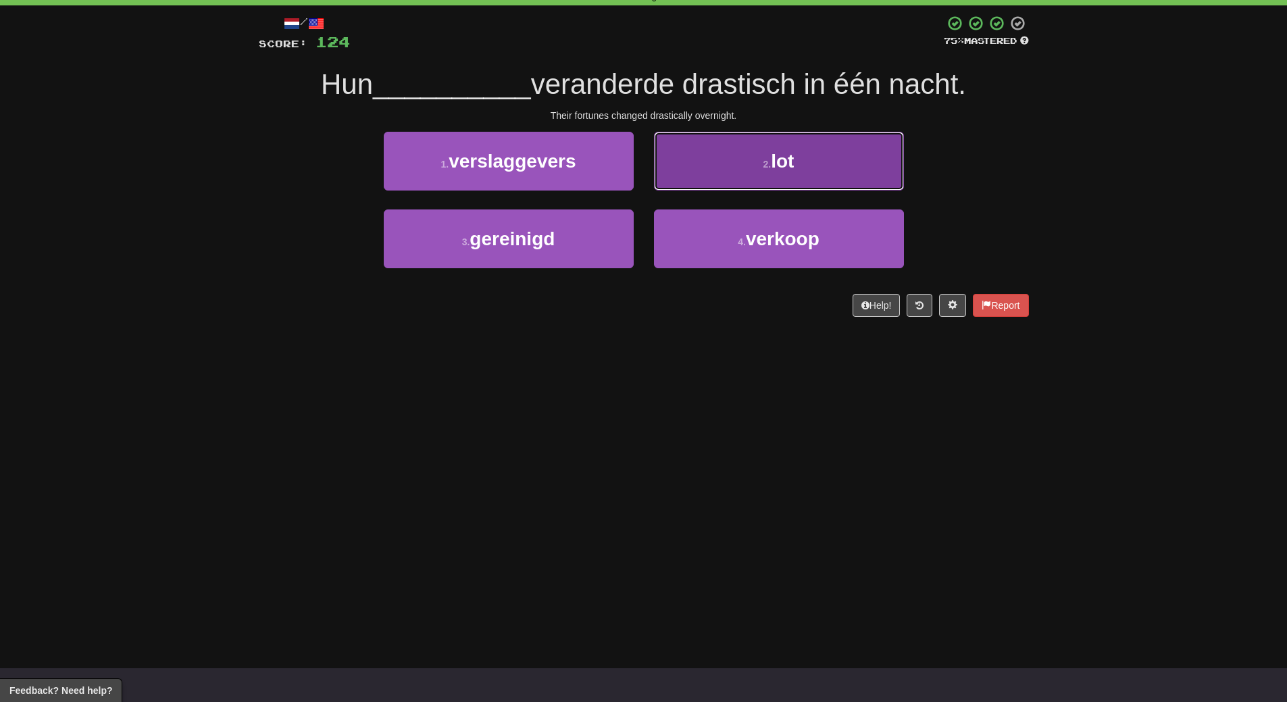
click at [805, 166] on button "2 . lot" at bounding box center [779, 161] width 250 height 59
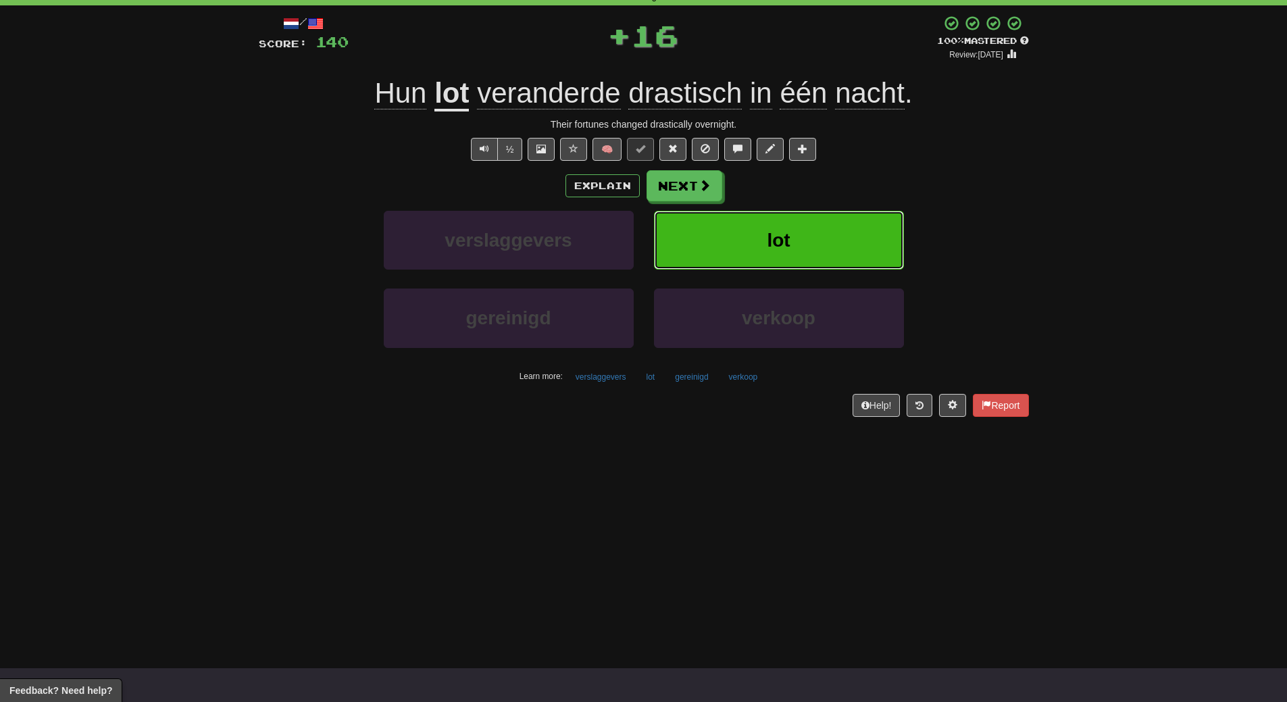
click at [807, 258] on button "lot" at bounding box center [779, 240] width 250 height 59
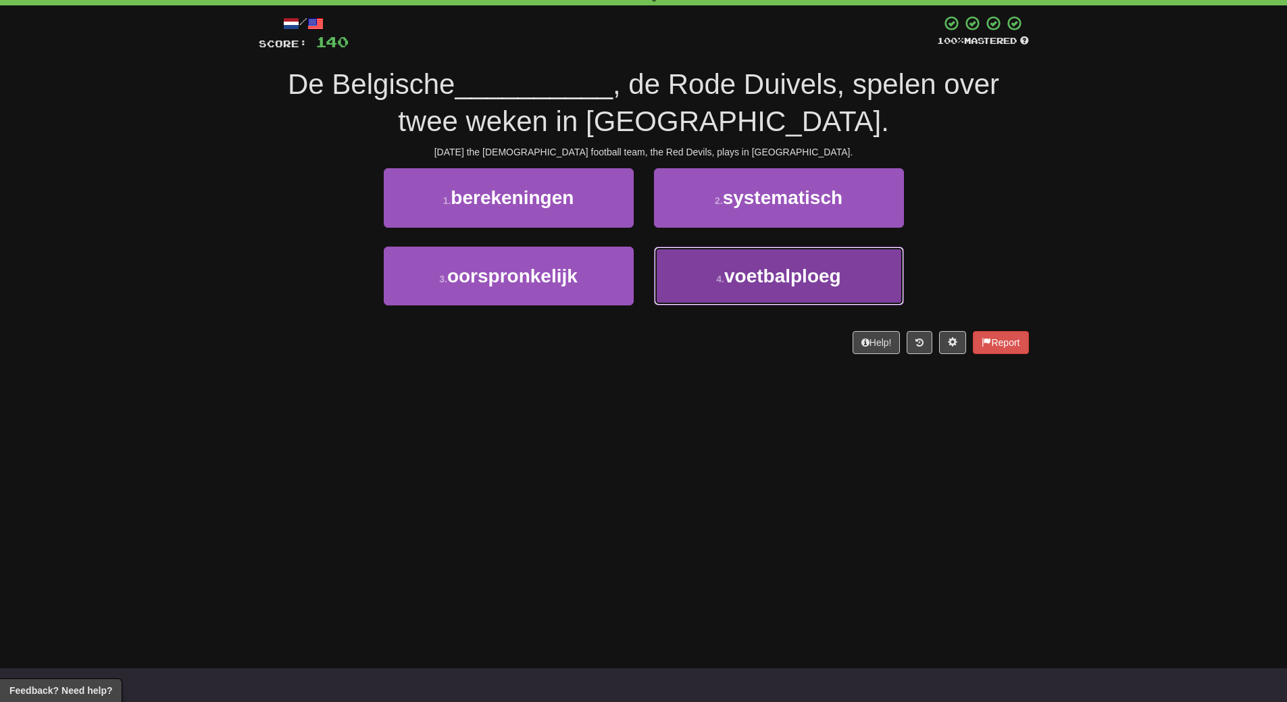
click at [788, 294] on button "4 . voetbalploeg" at bounding box center [779, 276] width 250 height 59
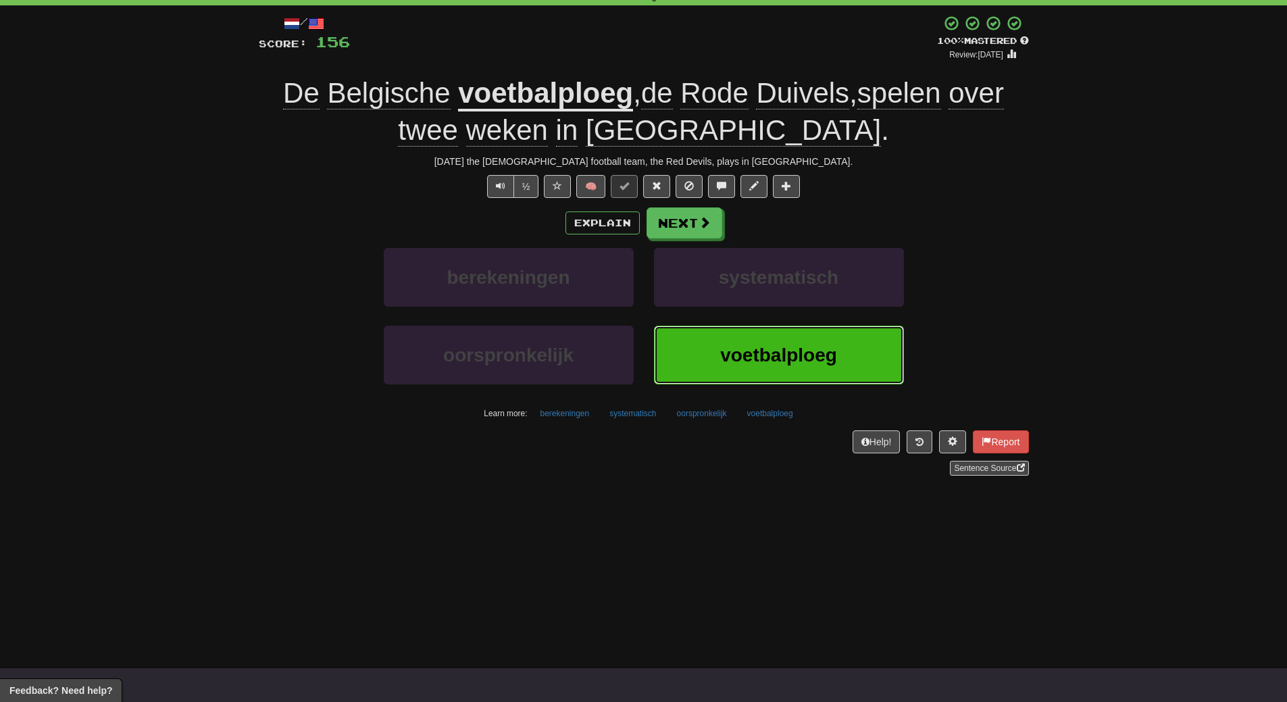
click at [780, 345] on span "voetbalploeg" at bounding box center [778, 355] width 117 height 21
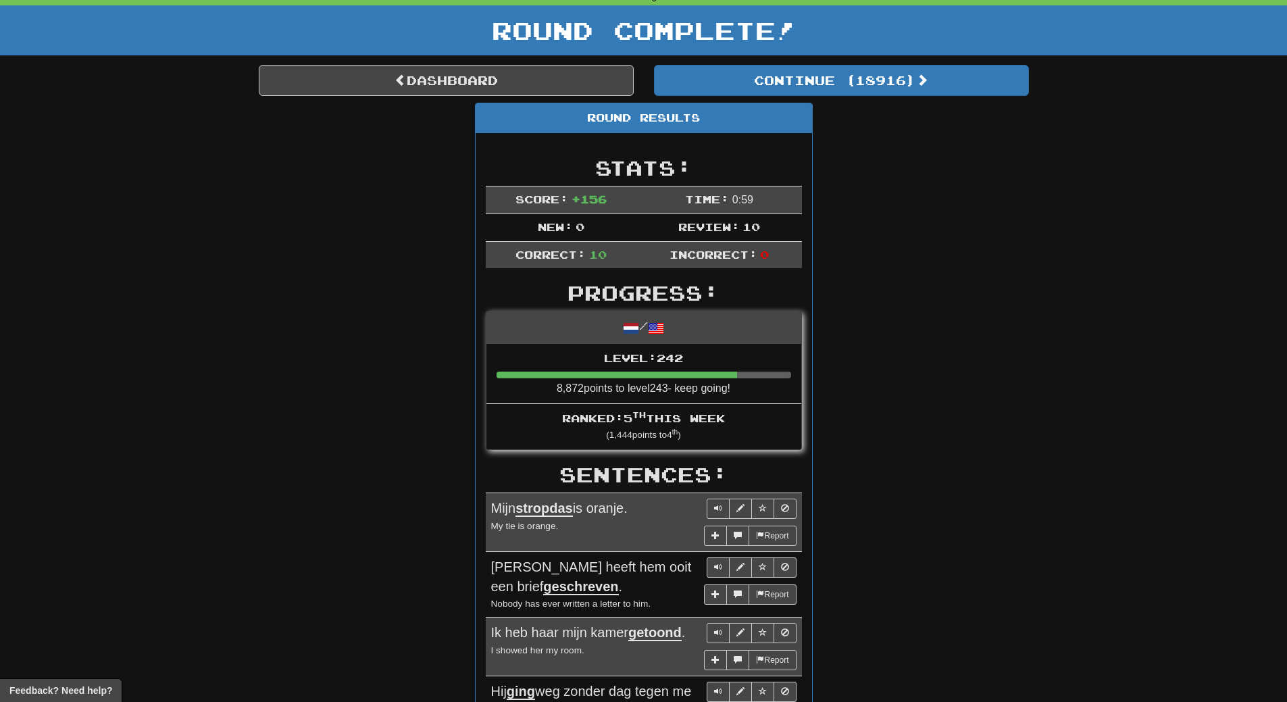
click at [913, 213] on div "Round Results Stats: Score: + 156 Time: 0 : 59 New: 0 Review: 10 Correct: 10 In…" at bounding box center [644, 656] width 770 height 1107
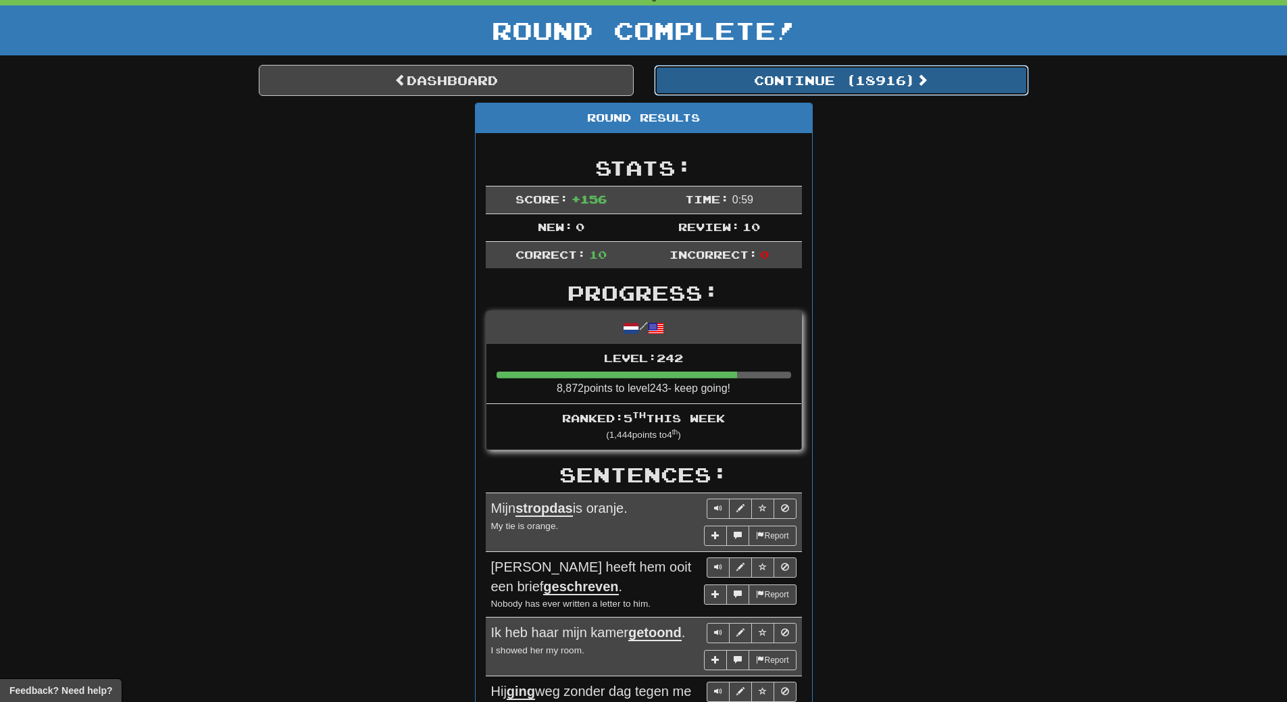
click at [881, 84] on button "Continue ( 18916 )" at bounding box center [841, 80] width 375 height 31
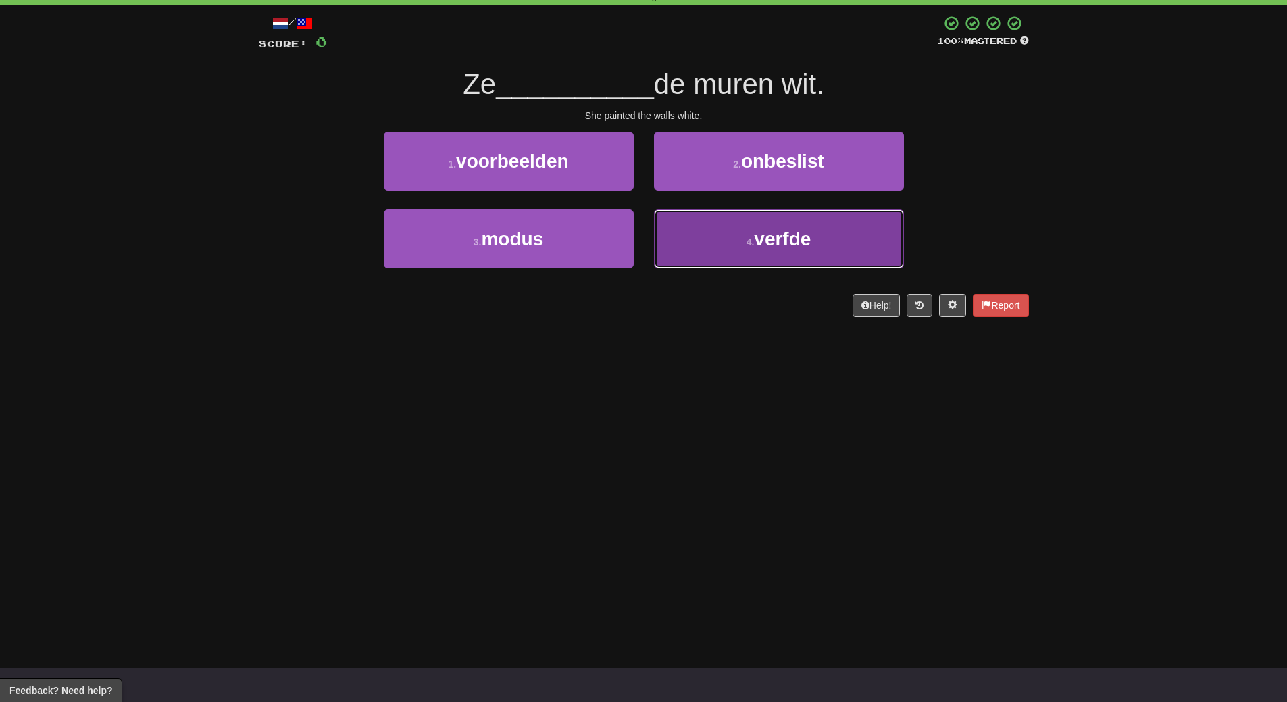
click at [805, 243] on span "verfde" at bounding box center [782, 238] width 57 height 21
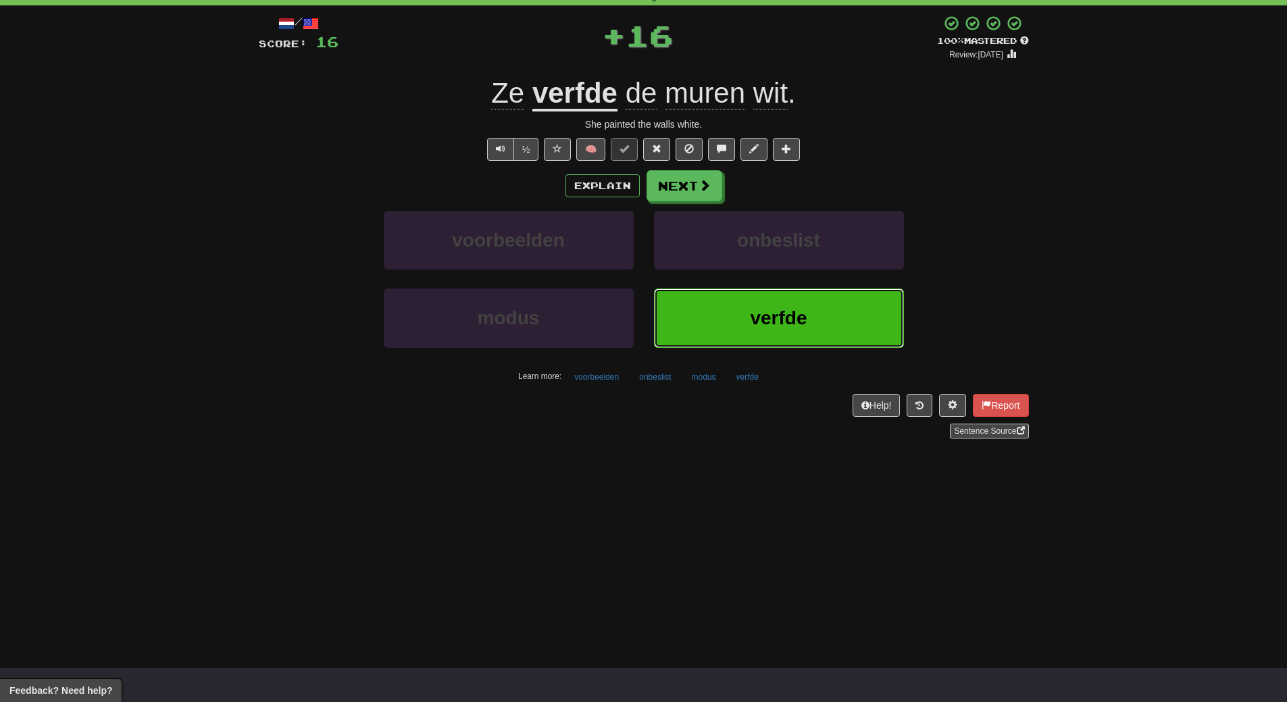
click at [794, 332] on button "verfde" at bounding box center [779, 318] width 250 height 59
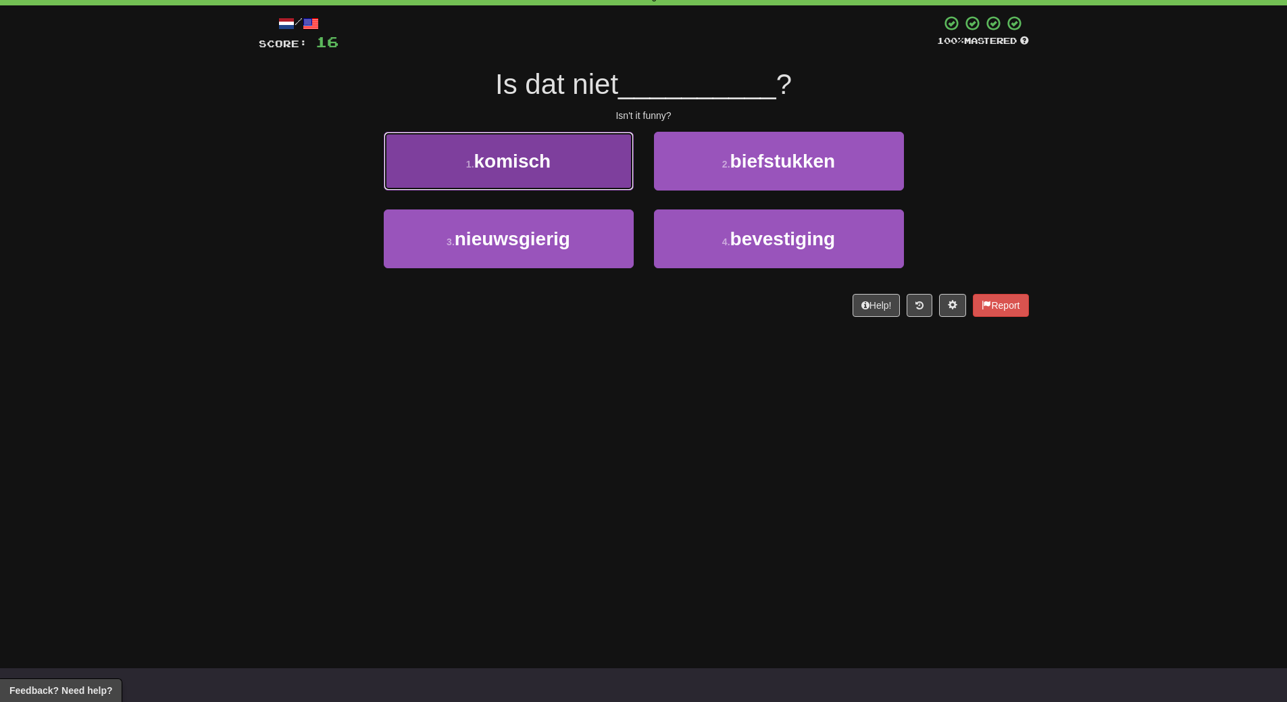
click at [571, 184] on button "1 . komisch" at bounding box center [509, 161] width 250 height 59
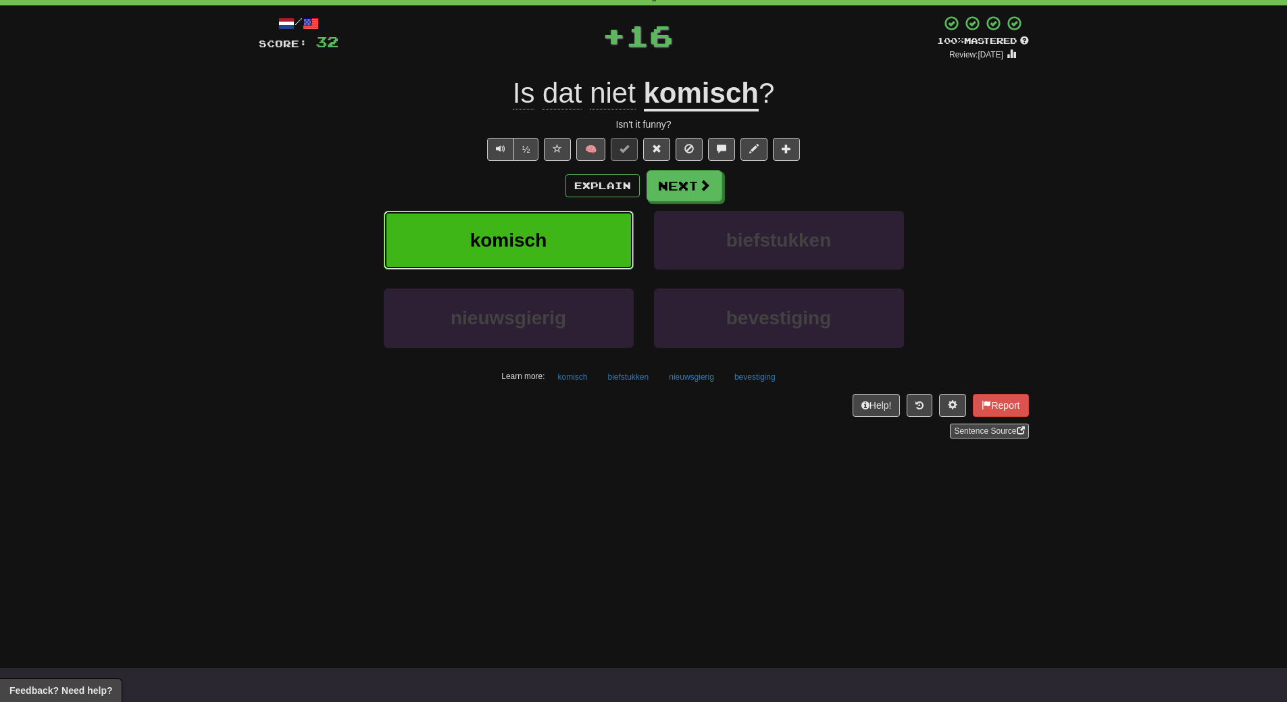
click at [568, 239] on button "komisch" at bounding box center [509, 240] width 250 height 59
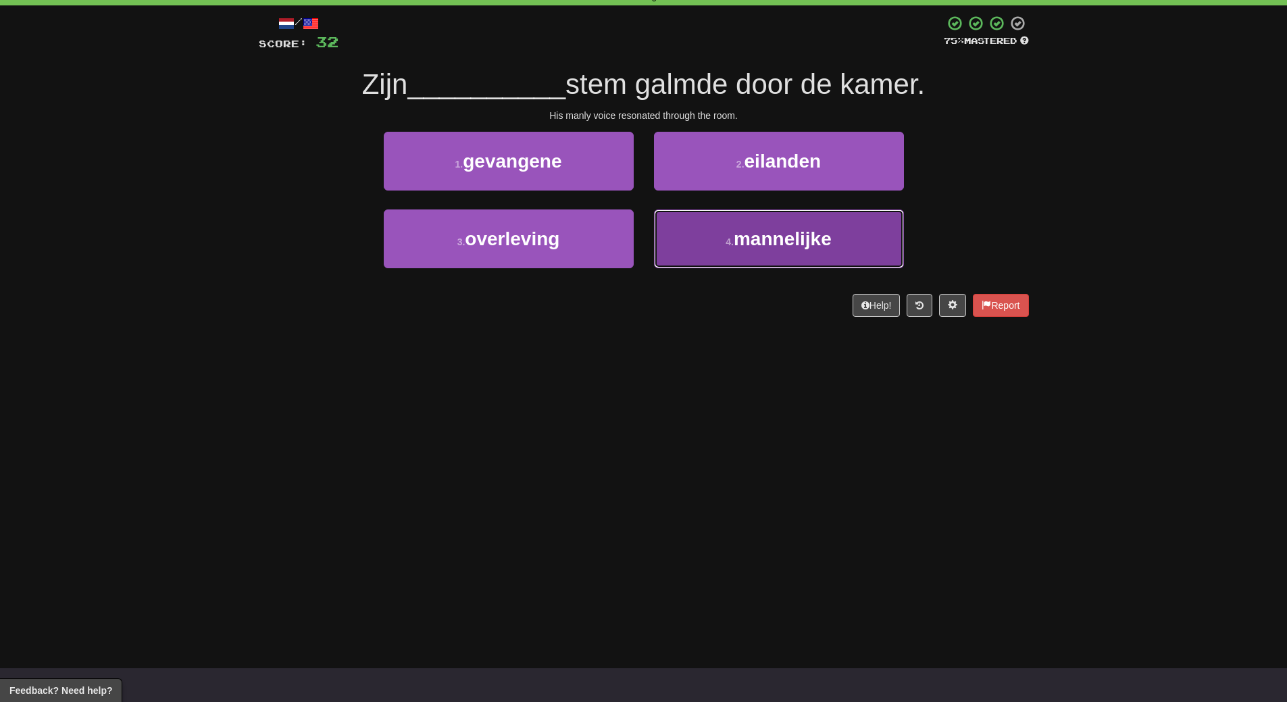
click at [765, 249] on span "mannelijke" at bounding box center [783, 238] width 98 height 21
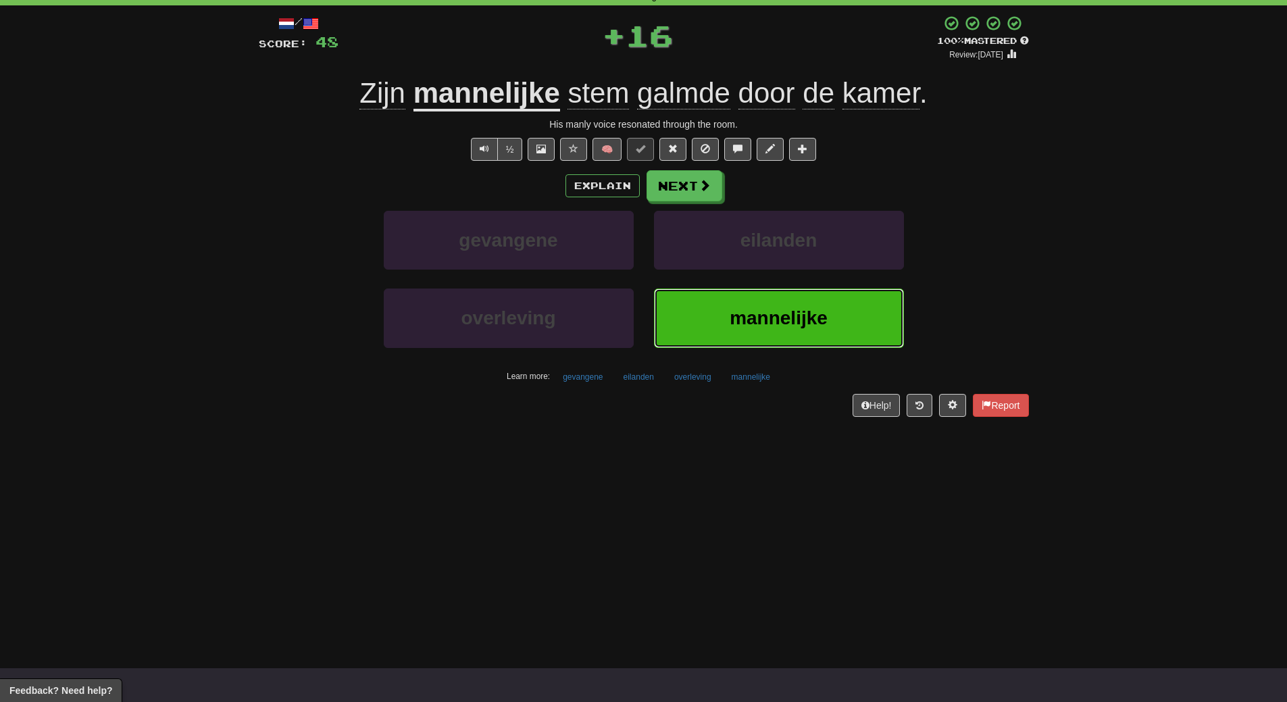
click at [756, 324] on span "mannelijke" at bounding box center [779, 317] width 98 height 21
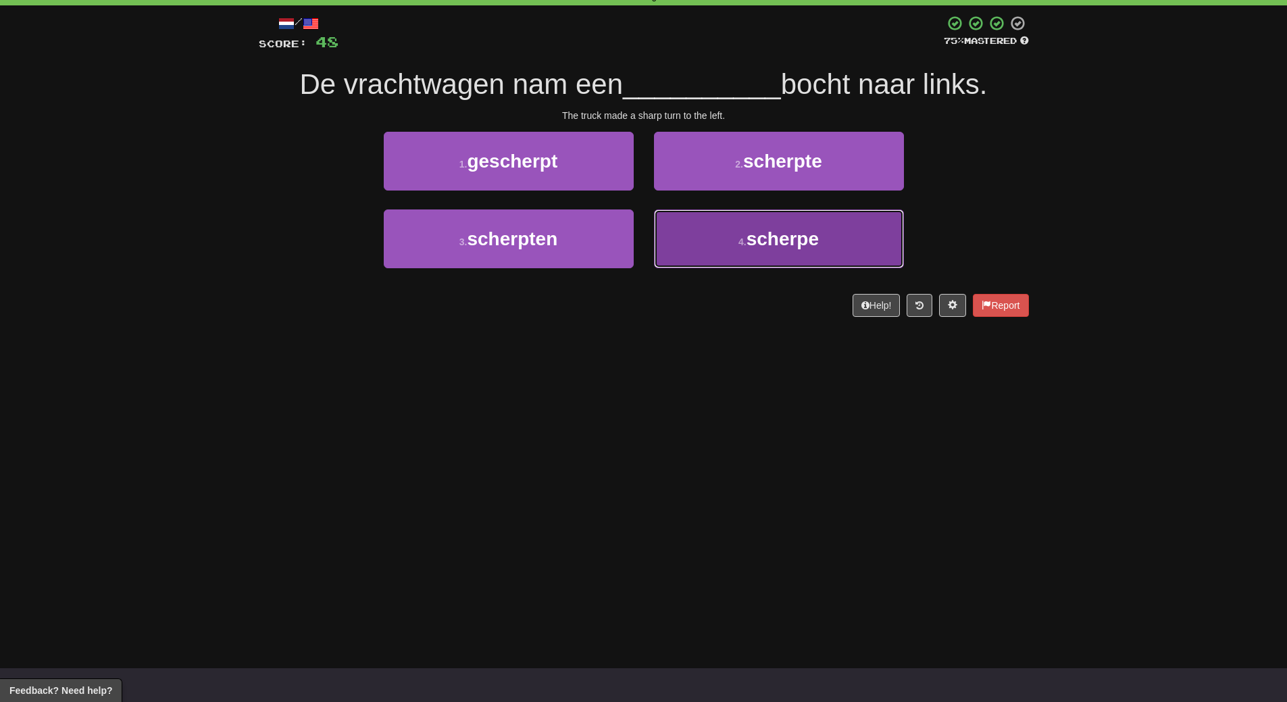
click at [755, 241] on span "scherpe" at bounding box center [783, 238] width 72 height 21
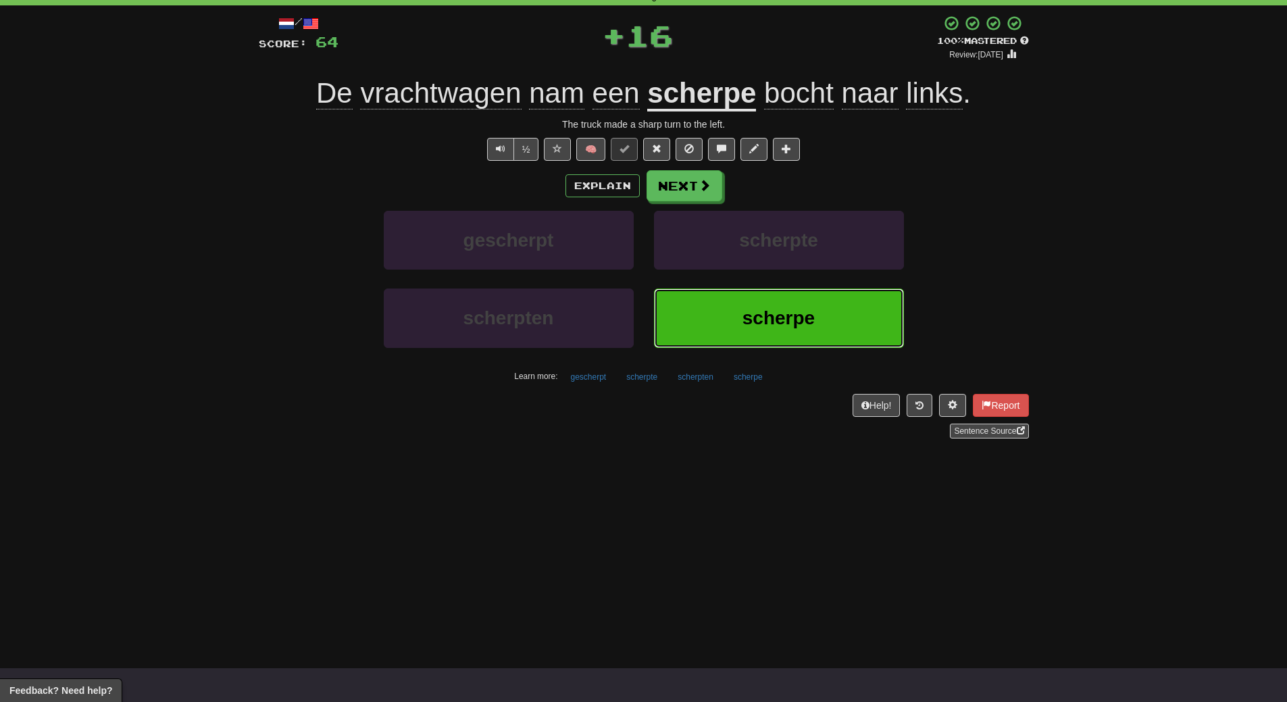
click at [768, 303] on button "scherpe" at bounding box center [779, 318] width 250 height 59
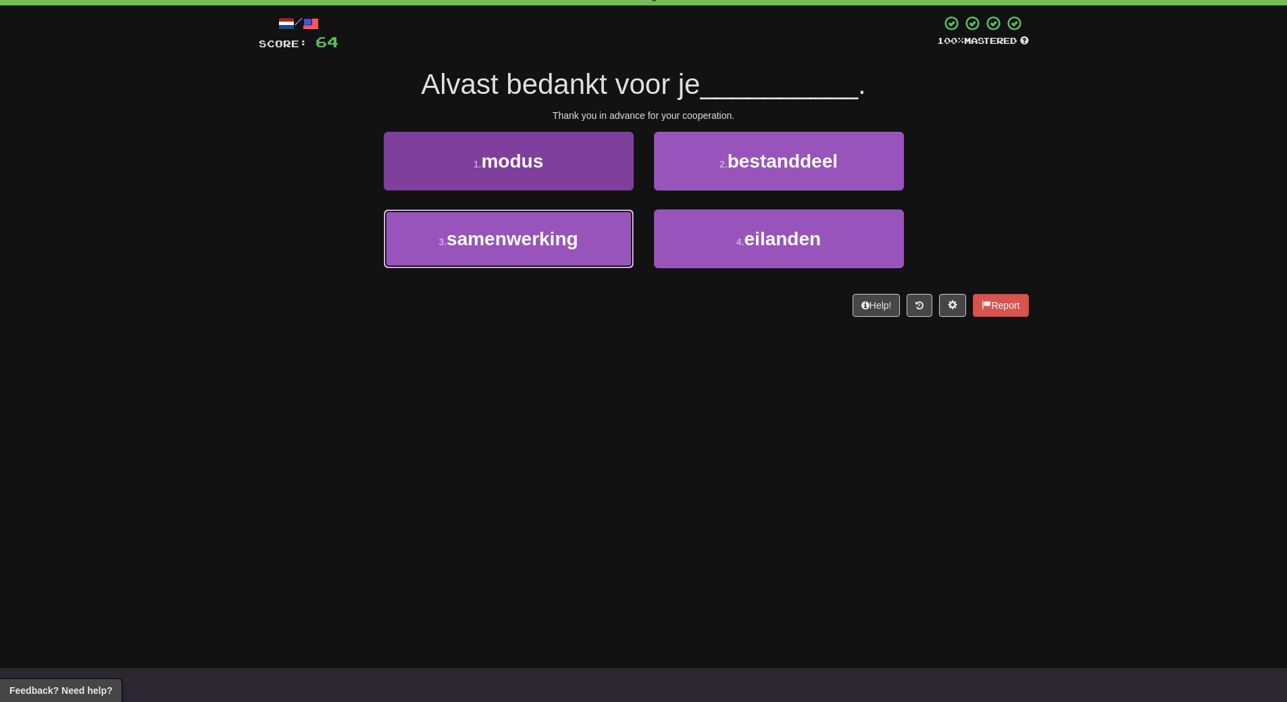
drag, startPoint x: 556, startPoint y: 250, endPoint x: 558, endPoint y: 269, distance: 19.0
click at [556, 255] on button "3 . samenwerking" at bounding box center [509, 238] width 250 height 59
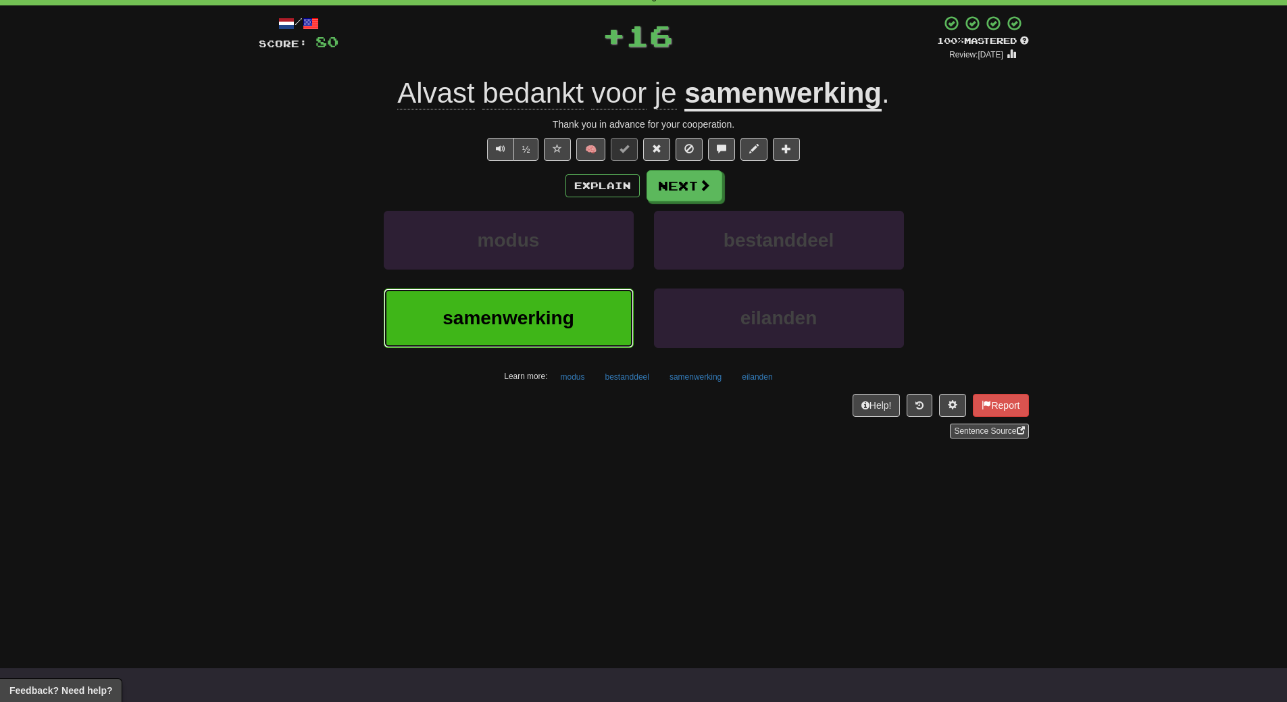
click at [560, 311] on span "samenwerking" at bounding box center [509, 317] width 132 height 21
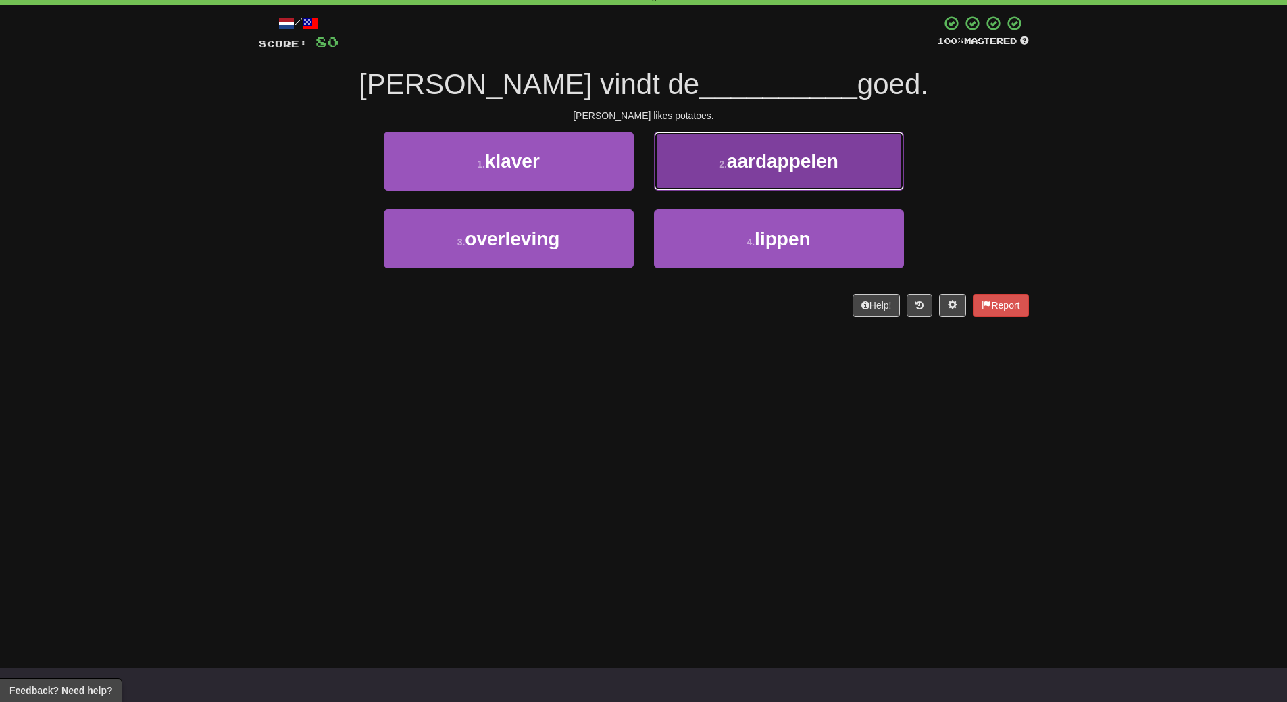
click at [809, 174] on button "2 . aardappelen" at bounding box center [779, 161] width 250 height 59
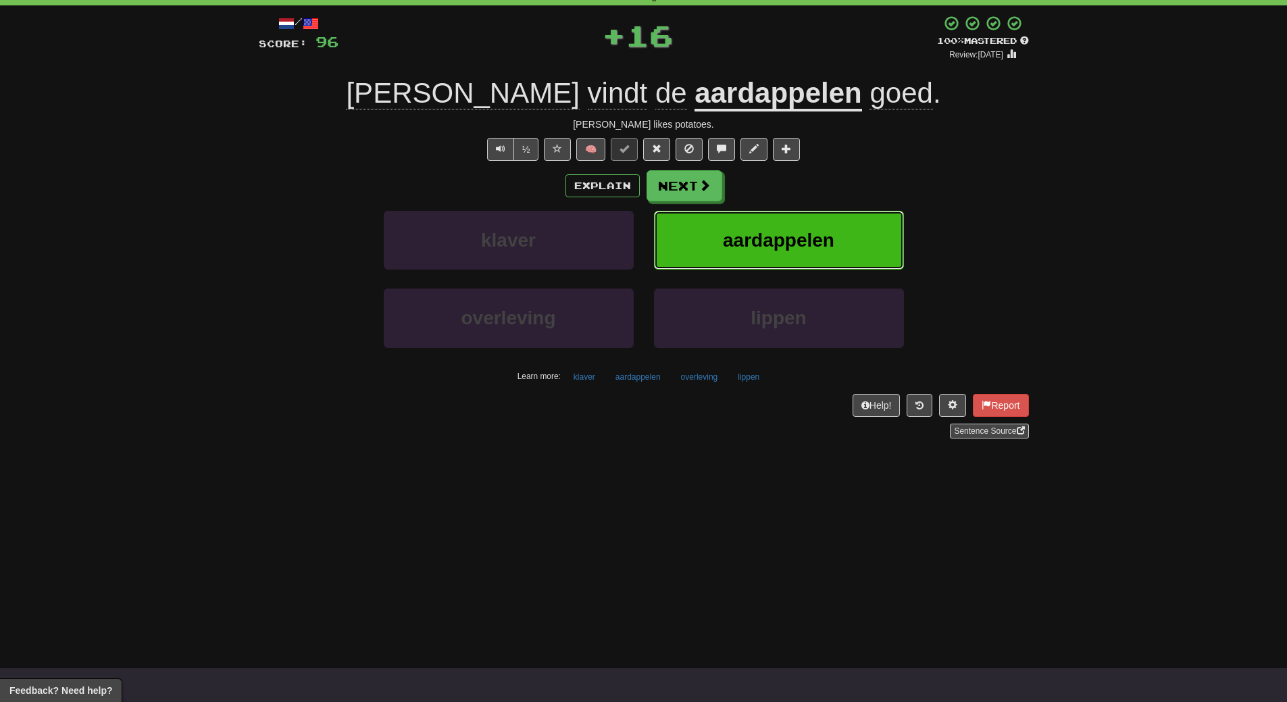
click at [806, 216] on button "aardappelen" at bounding box center [779, 240] width 250 height 59
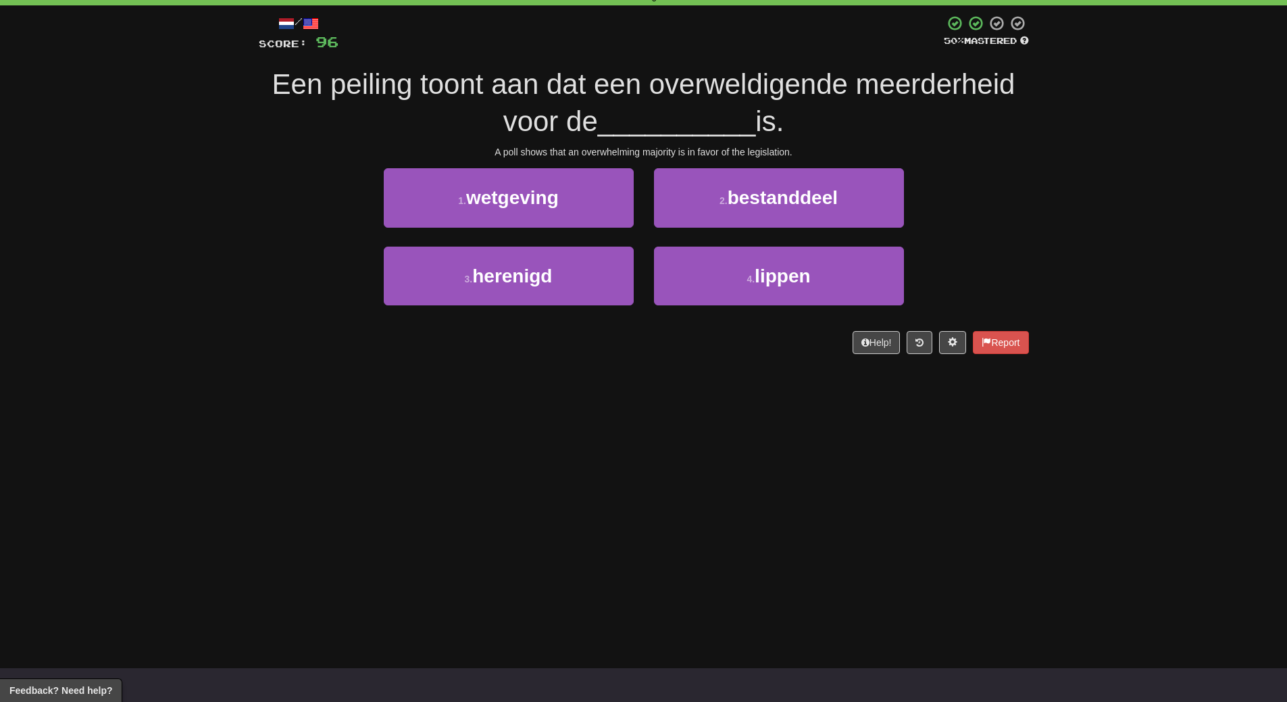
click at [642, 421] on div "Dashboard Clozemaster WendyN / Toggle Dropdown Dashboard Leaderboard Activity F…" at bounding box center [643, 283] width 1287 height 702
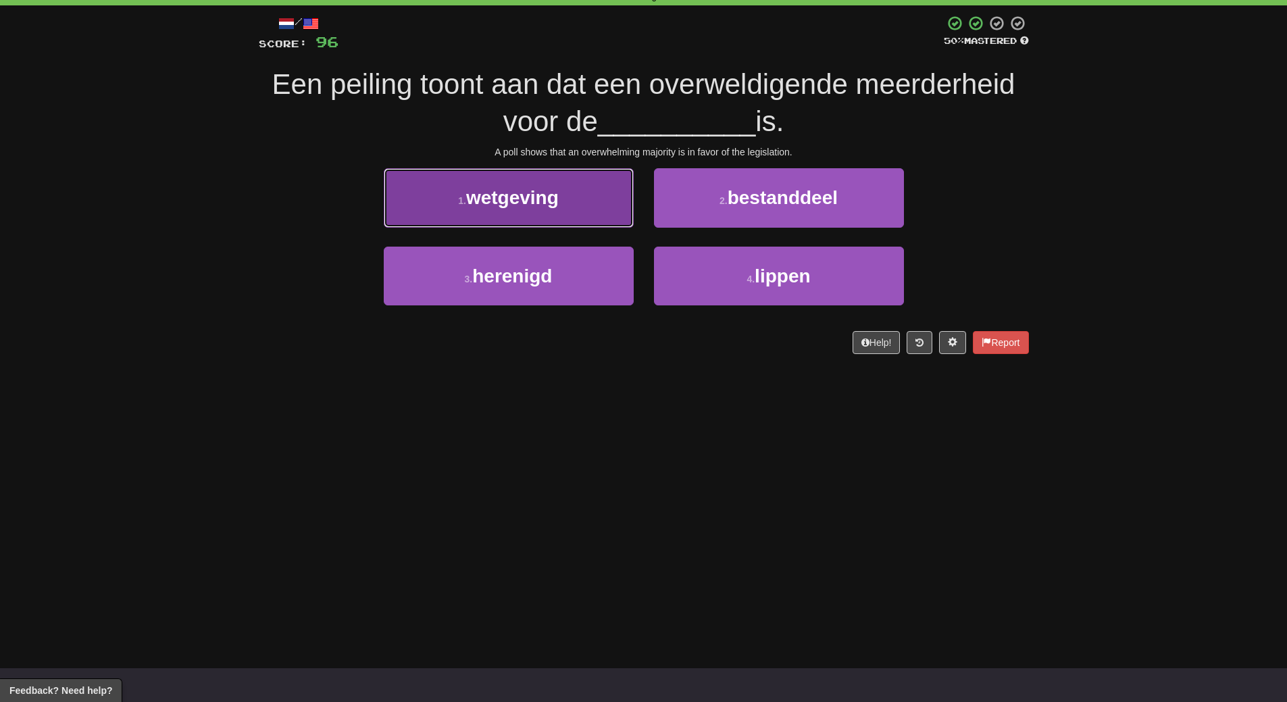
click at [572, 205] on button "1 . wetgeving" at bounding box center [509, 197] width 250 height 59
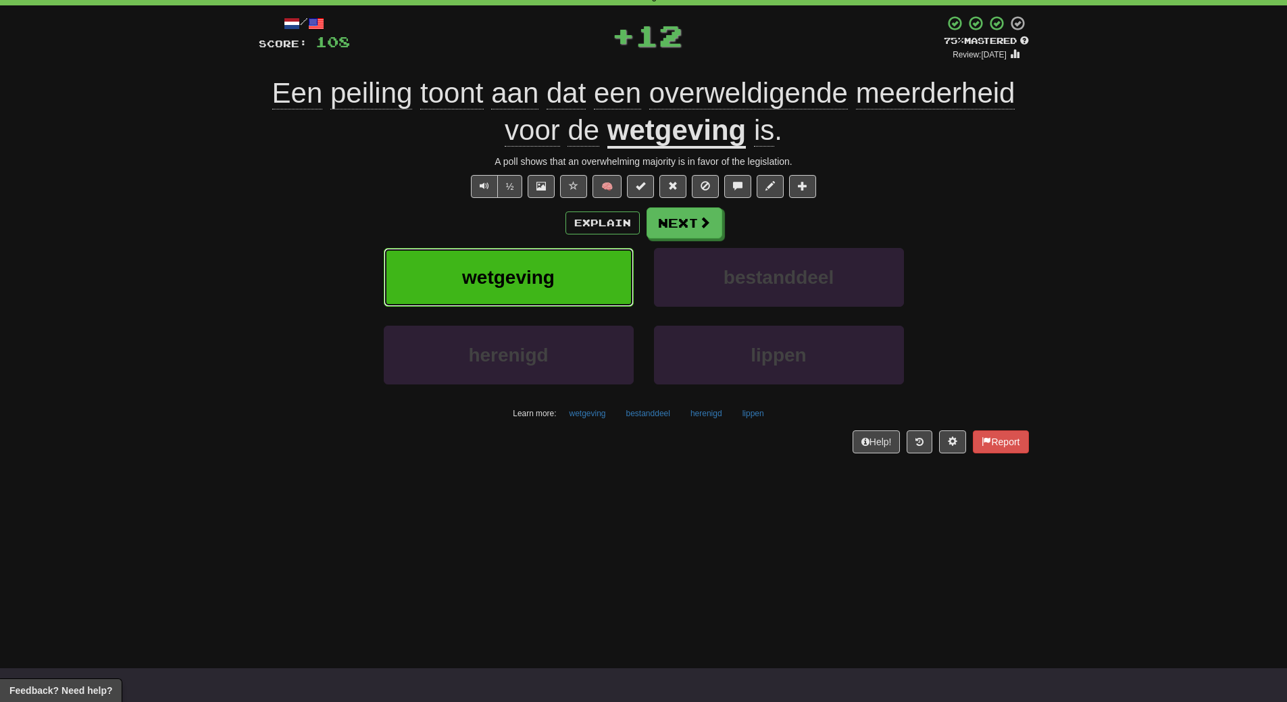
click at [568, 249] on button "wetgeving" at bounding box center [509, 277] width 250 height 59
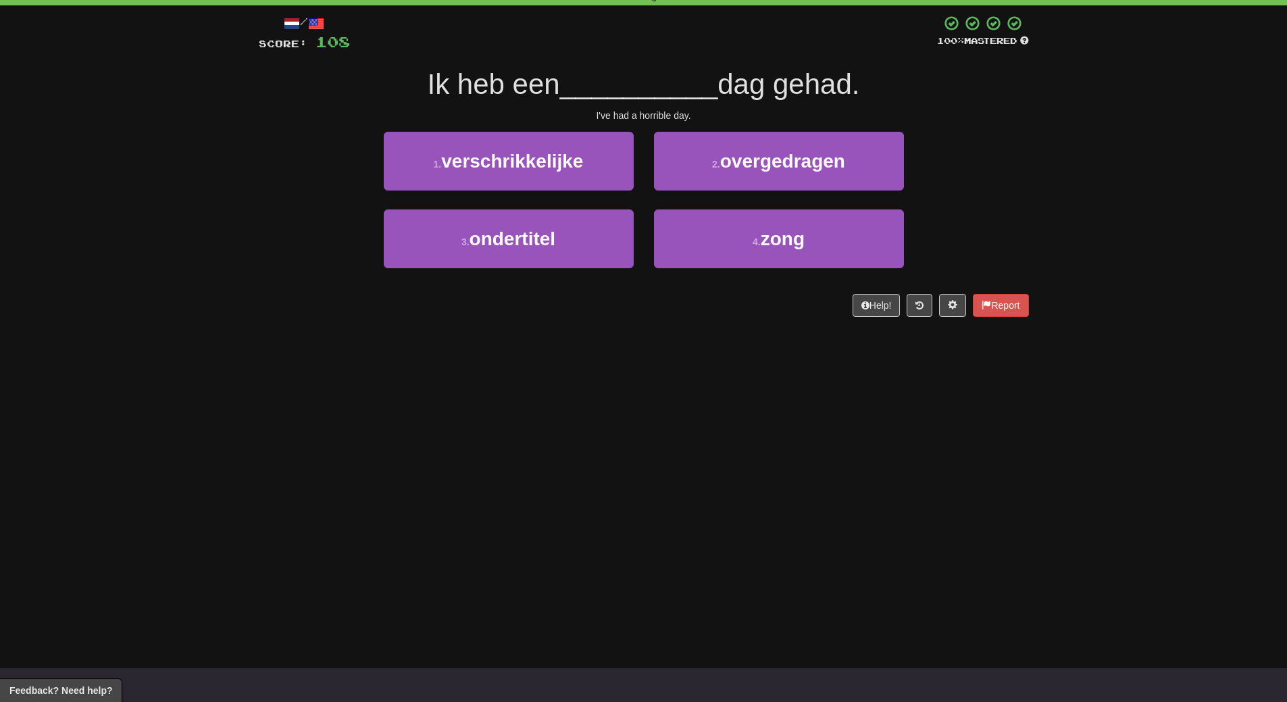
click at [693, 365] on div "Dashboard Clozemaster WendyN / Toggle Dropdown Dashboard Leaderboard Activity F…" at bounding box center [643, 283] width 1287 height 702
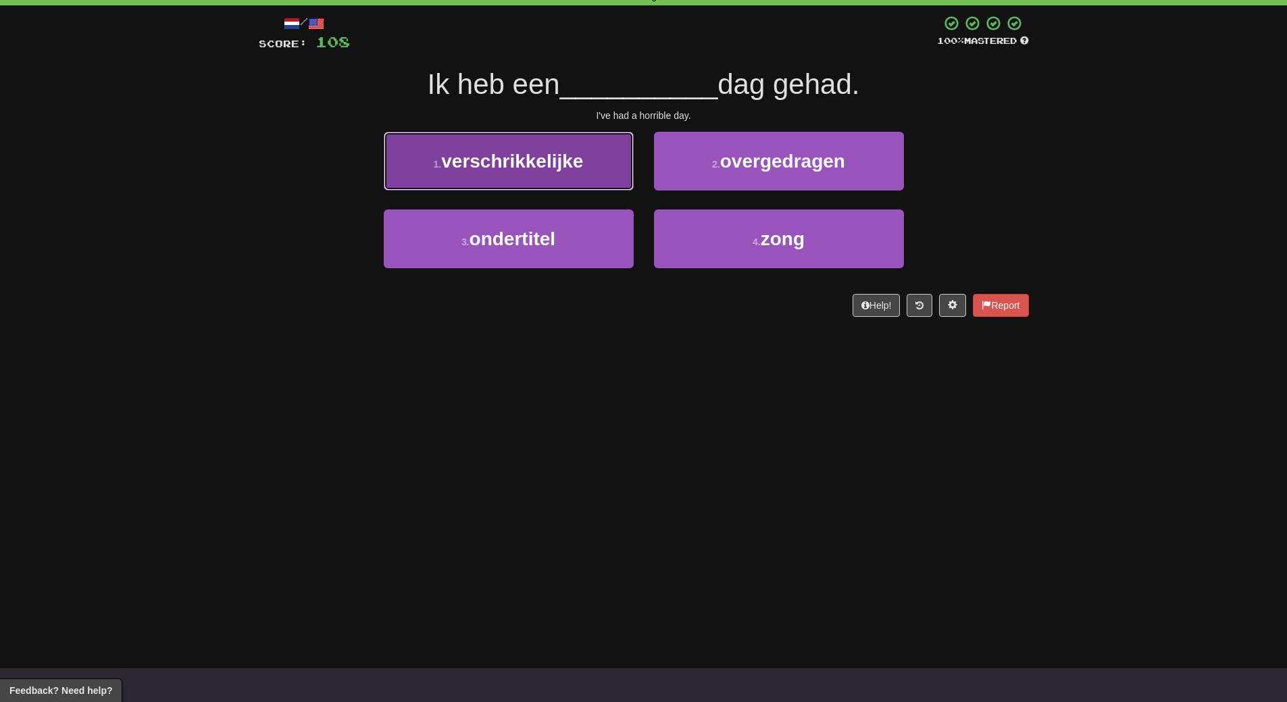
click at [577, 166] on span "verschrikkelijke" at bounding box center [512, 161] width 142 height 21
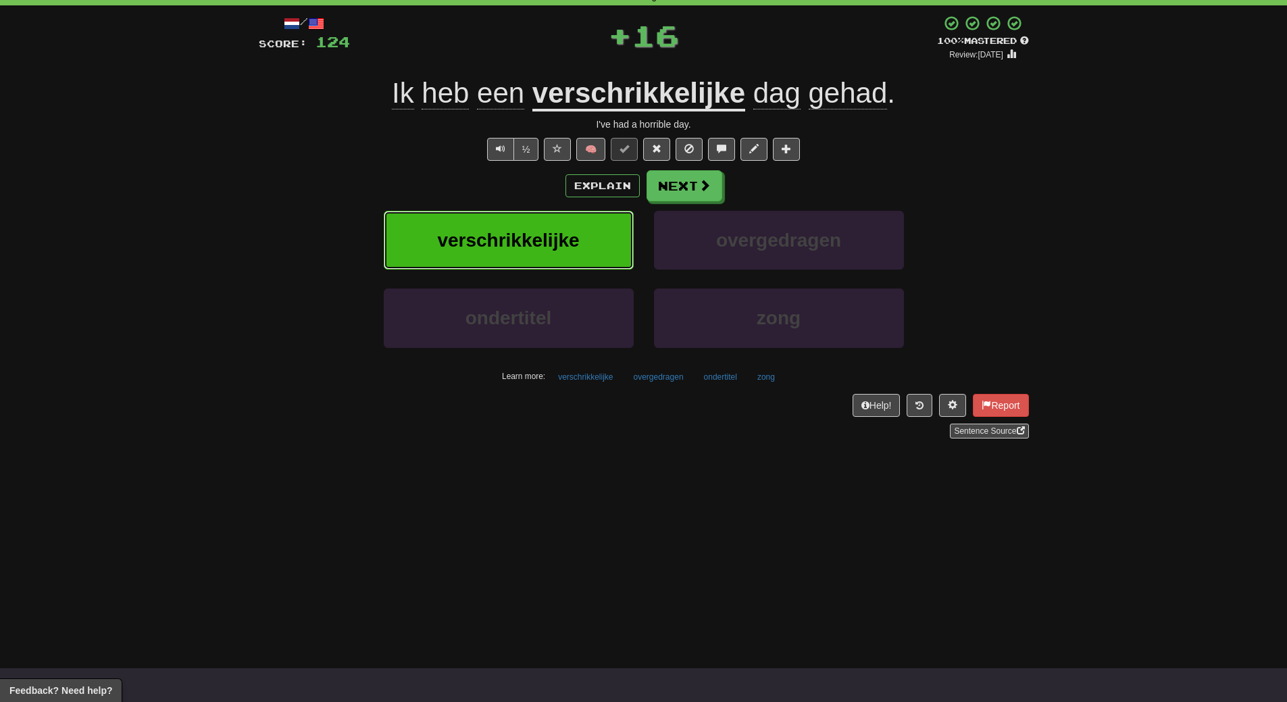
click at [569, 220] on button "verschrikkelijke" at bounding box center [509, 240] width 250 height 59
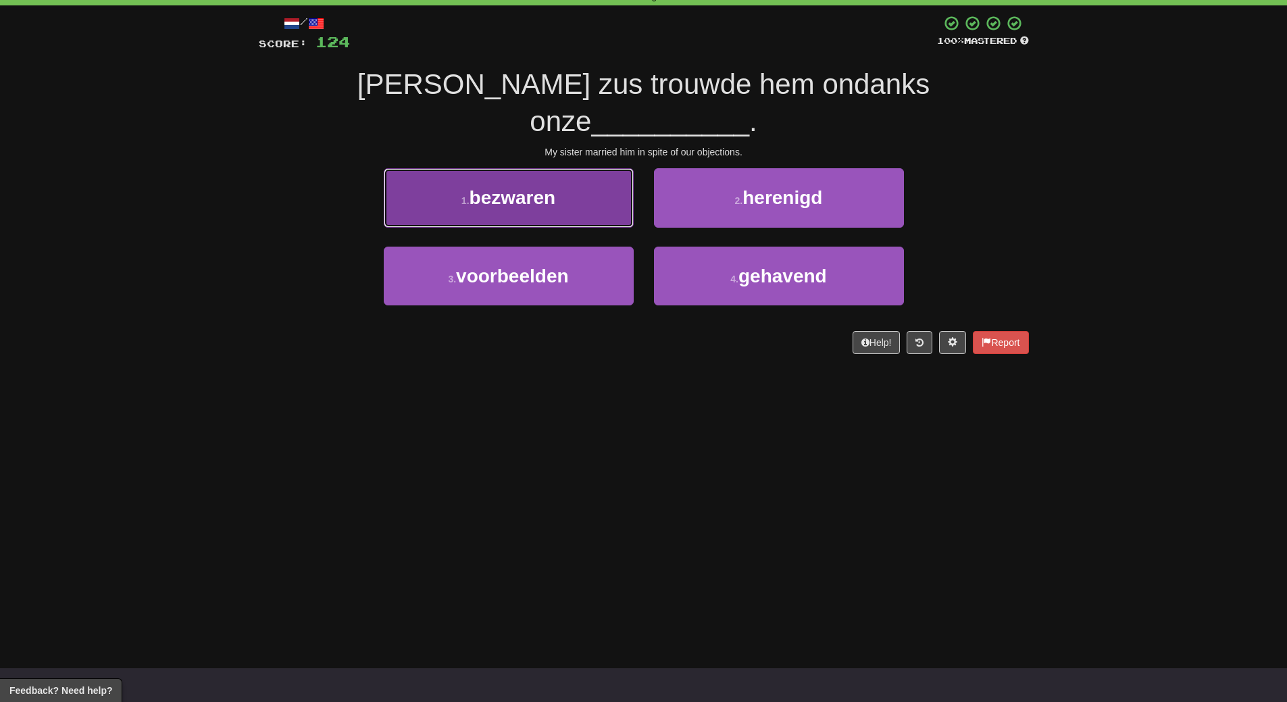
click at [538, 187] on span "bezwaren" at bounding box center [513, 197] width 86 height 21
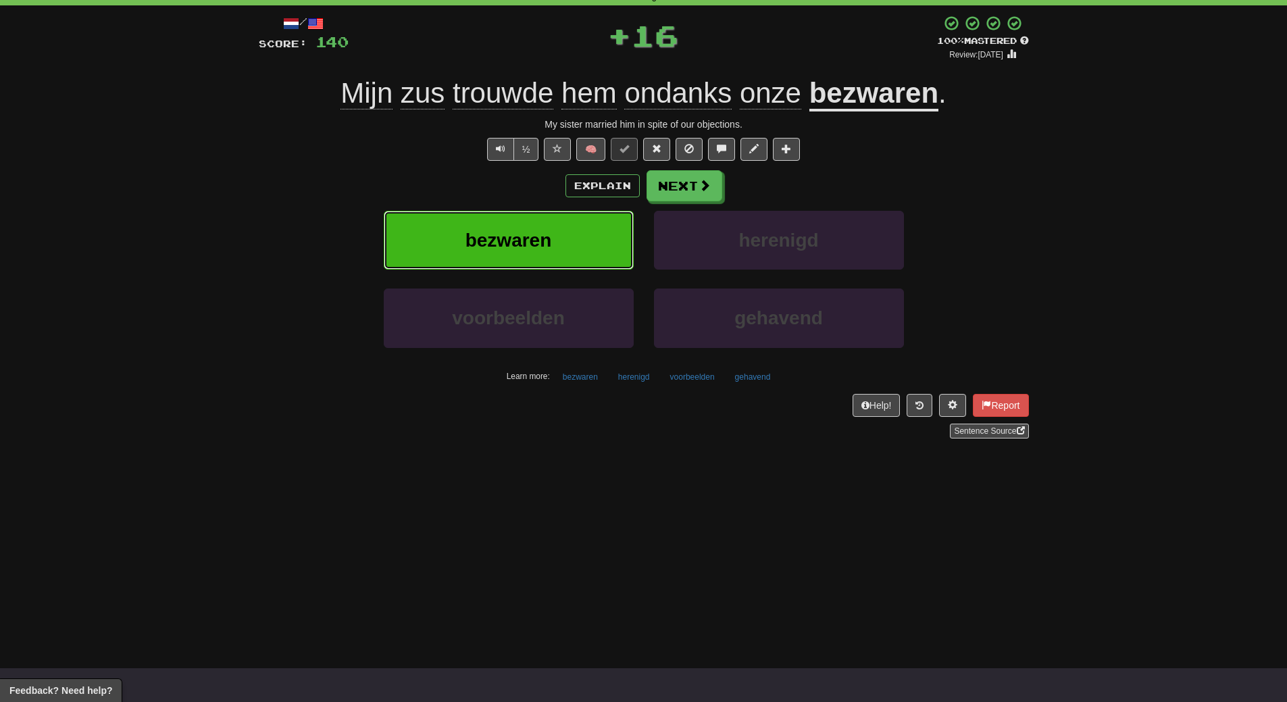
click at [539, 216] on button "bezwaren" at bounding box center [509, 240] width 250 height 59
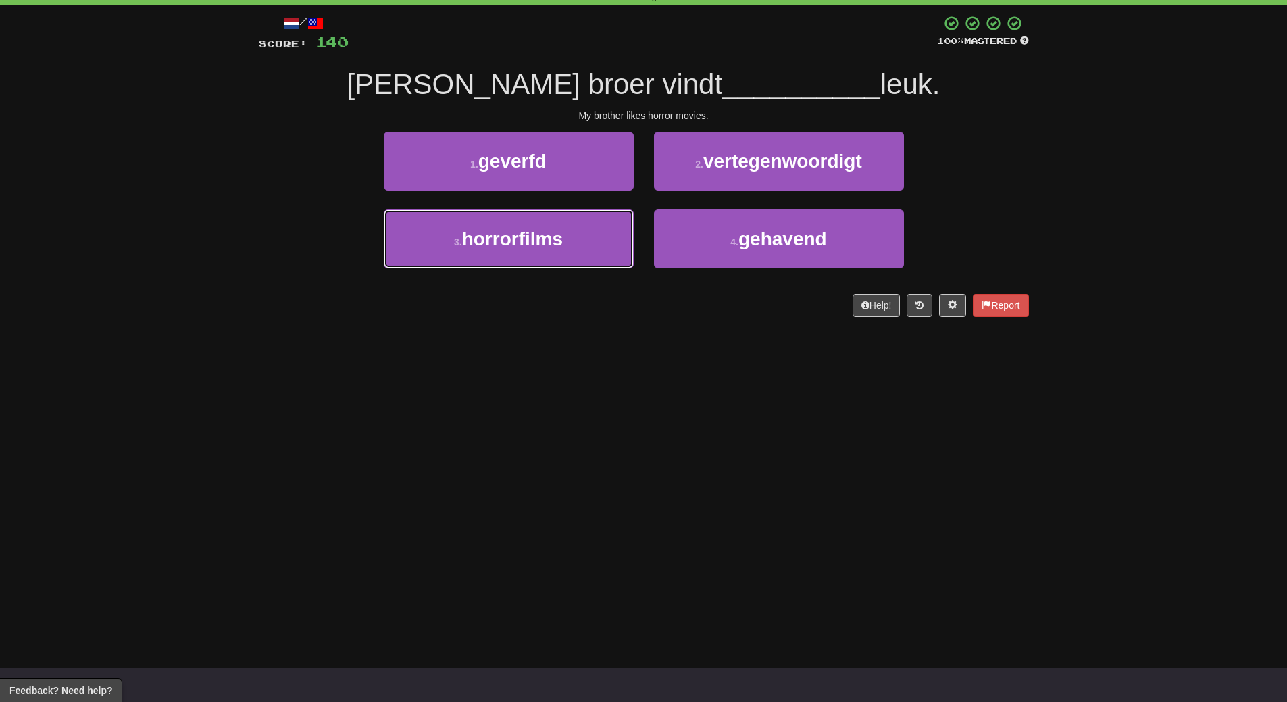
click at [538, 269] on div "3 . horrorfilms" at bounding box center [509, 248] width 270 height 78
drag, startPoint x: 538, startPoint y: 261, endPoint x: 539, endPoint y: 271, distance: 10.2
click at [538, 268] on button "3 . horrorfilms" at bounding box center [509, 238] width 250 height 59
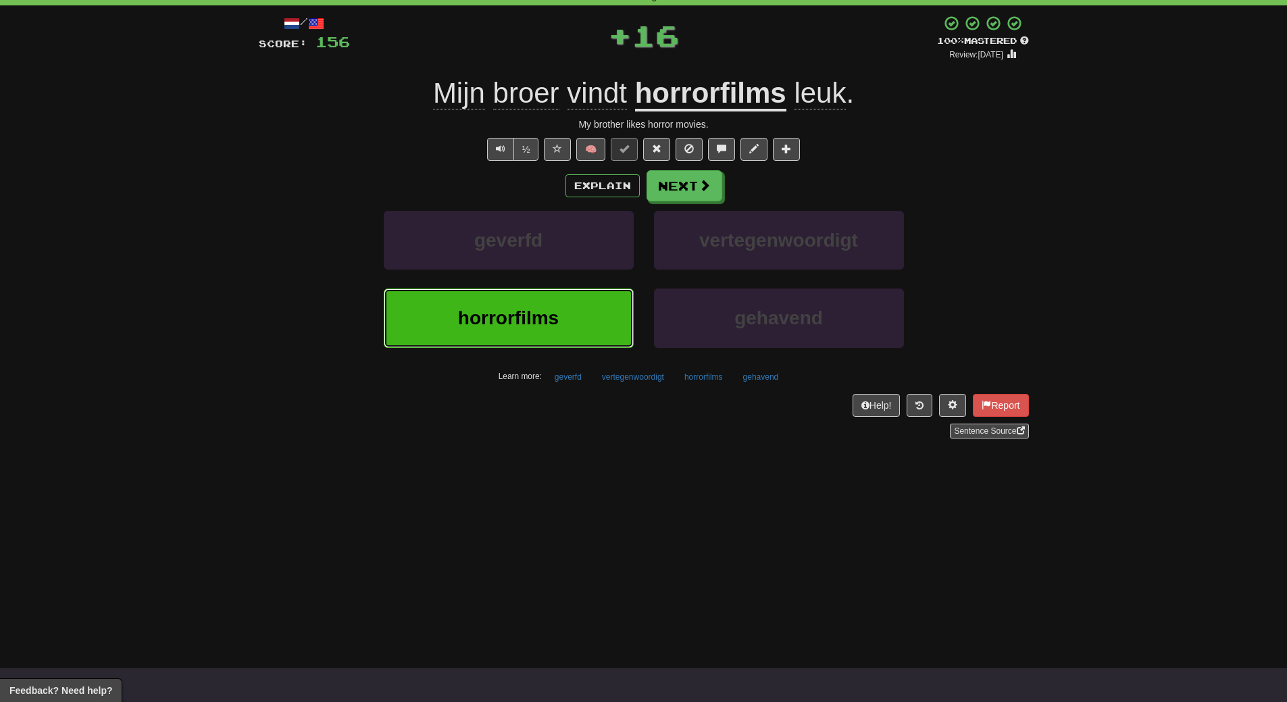
click at [538, 309] on span "horrorfilms" at bounding box center [508, 317] width 101 height 21
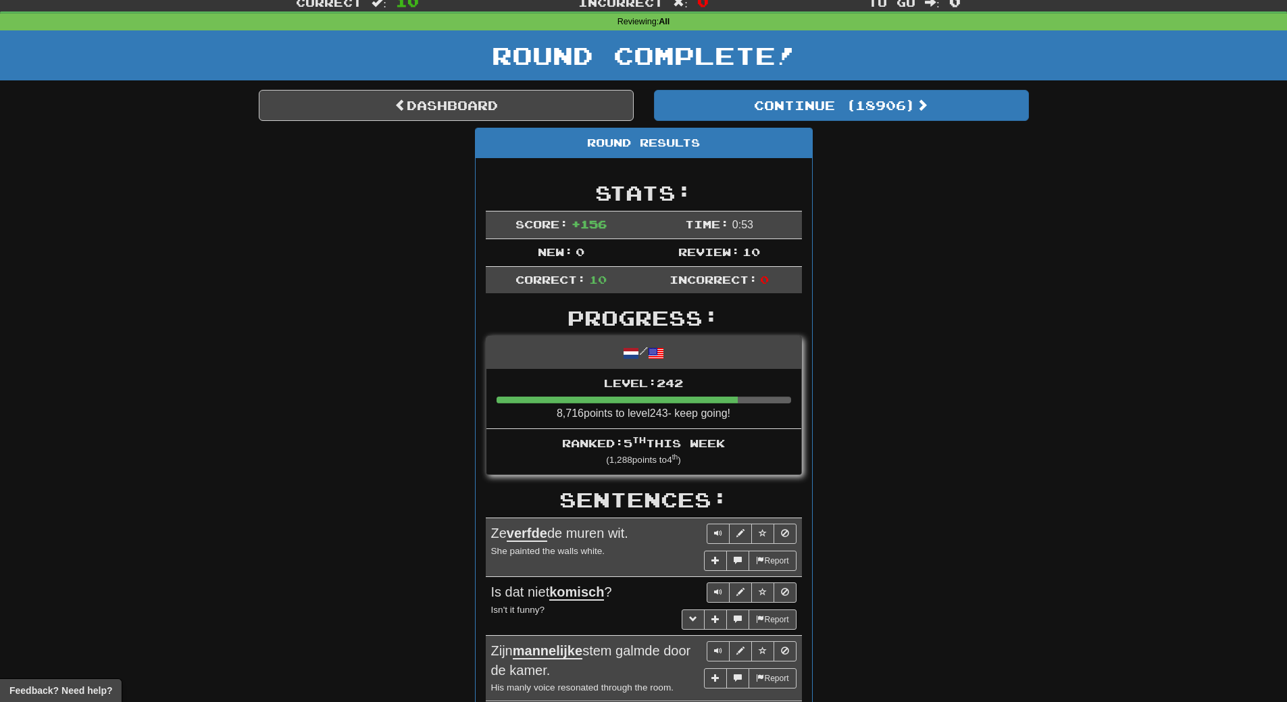
scroll to position [0, 0]
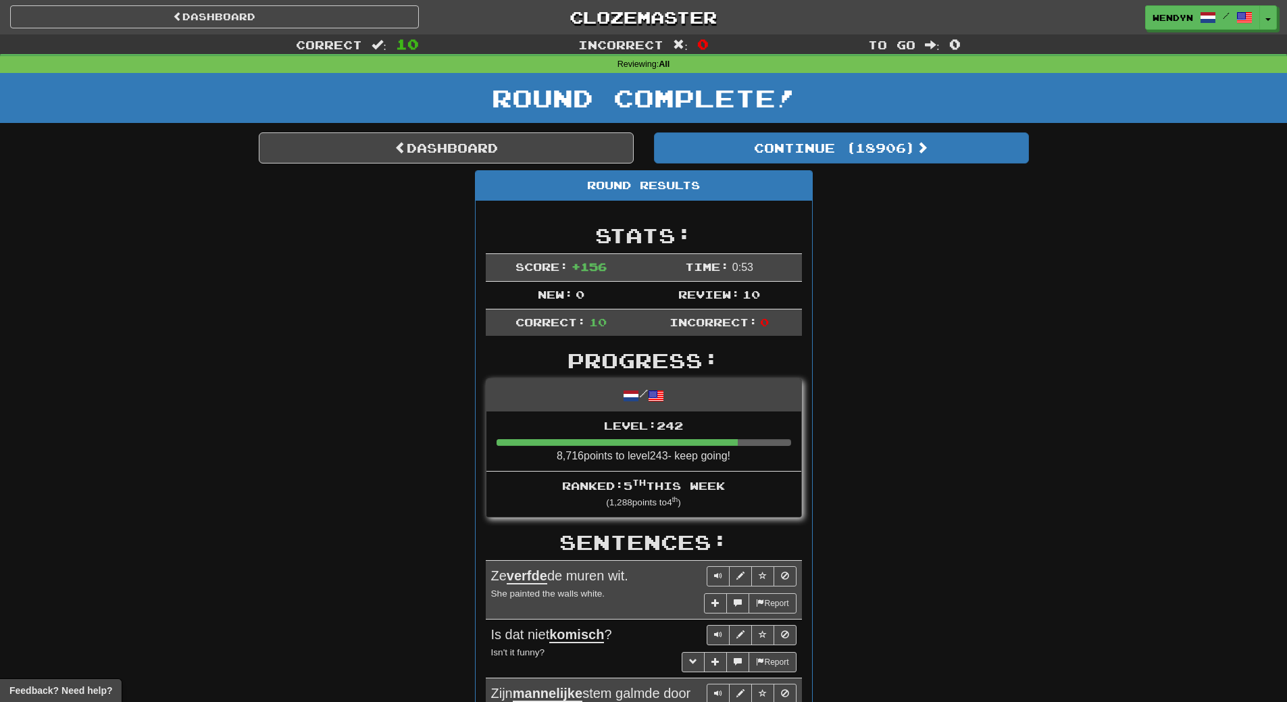
click at [928, 354] on div "Round Results Stats: Score: + 156 Time: 0 : 53 New: 0 Review: 10 Correct: 10 In…" at bounding box center [644, 706] width 770 height 1072
click at [441, 149] on link "Dashboard" at bounding box center [446, 147] width 375 height 31
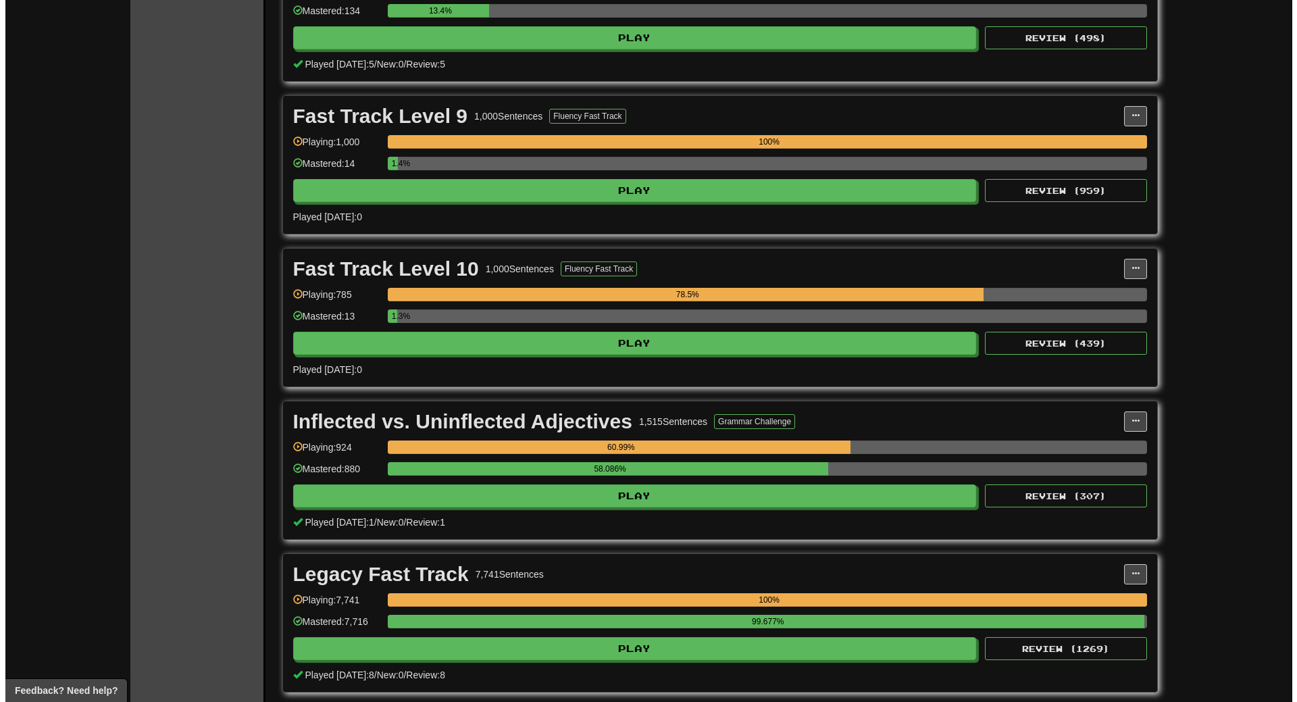
scroll to position [3446, 0]
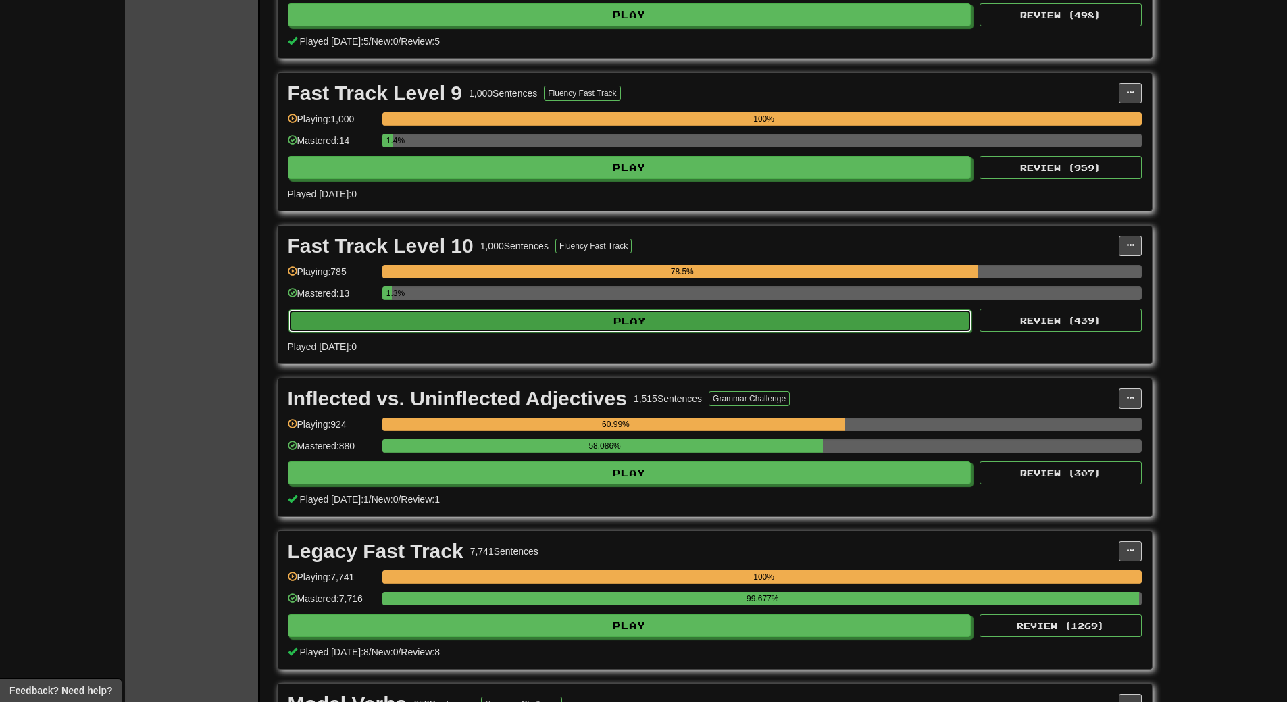
click at [649, 318] on button "Play" at bounding box center [631, 320] width 684 height 23
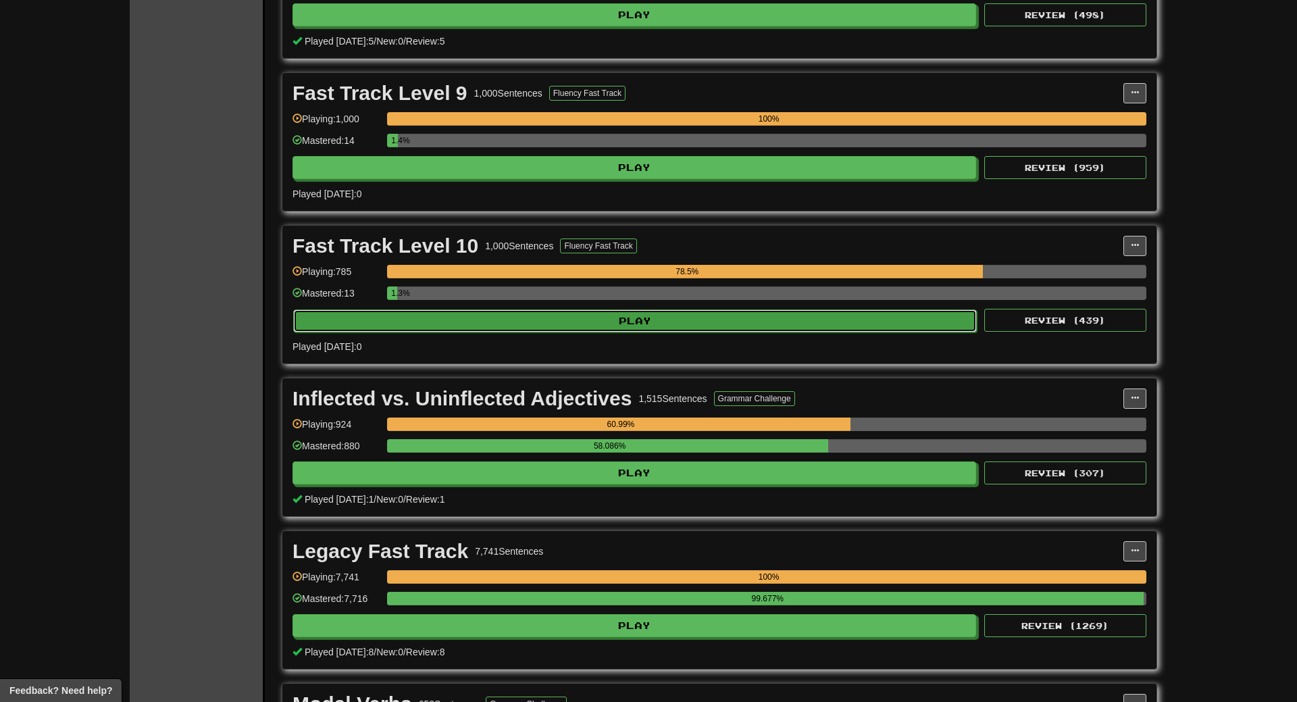
select select "**"
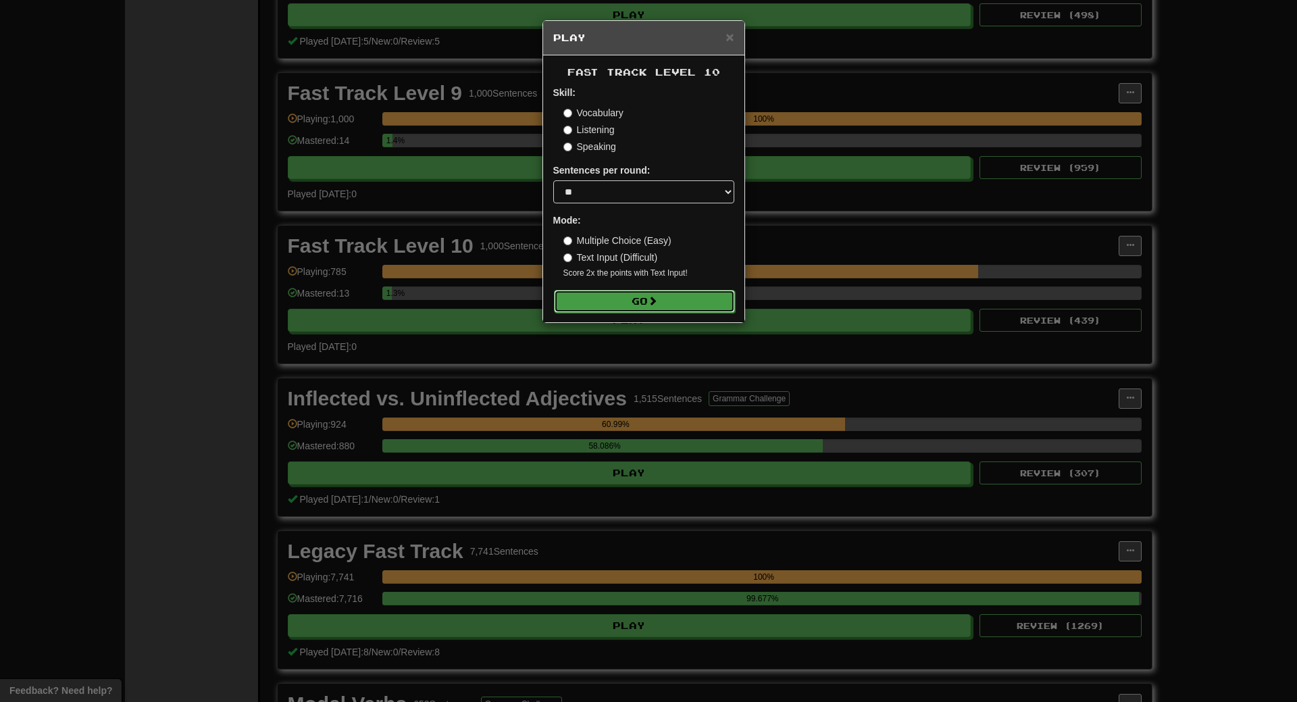
click at [649, 307] on button "Go" at bounding box center [644, 301] width 181 height 23
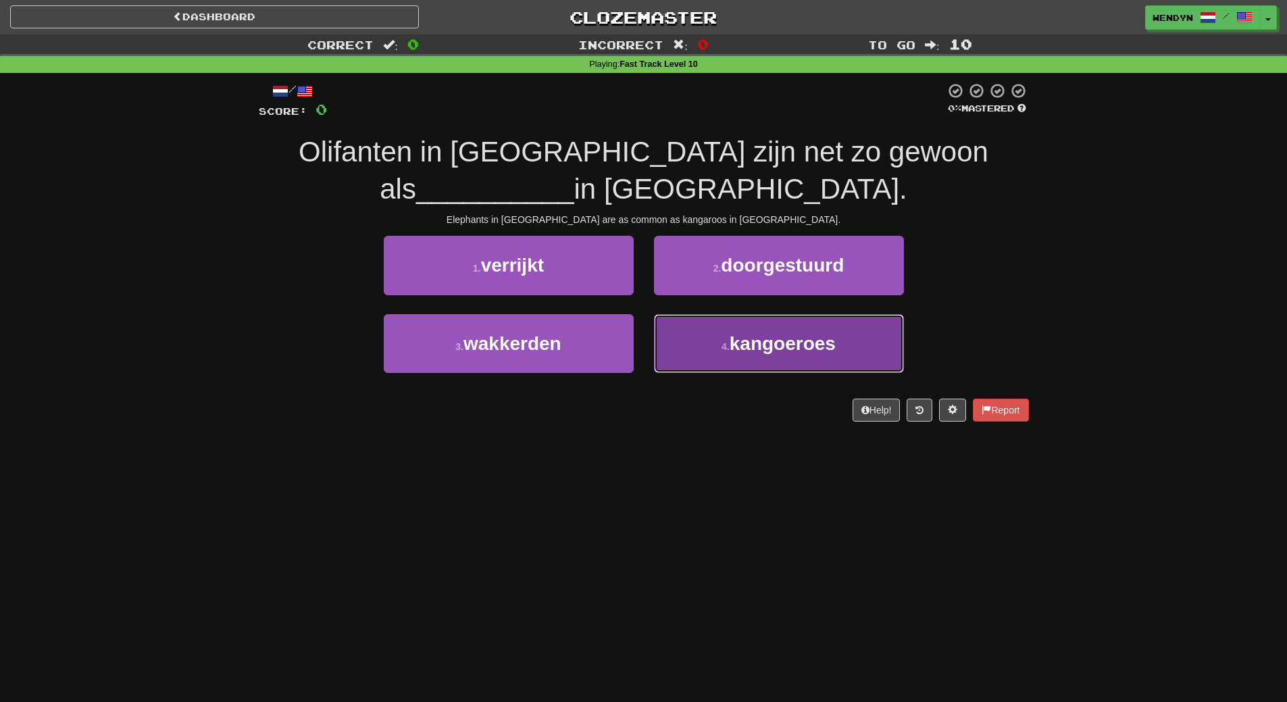
click at [850, 366] on button "4 . kangoeroes" at bounding box center [779, 343] width 250 height 59
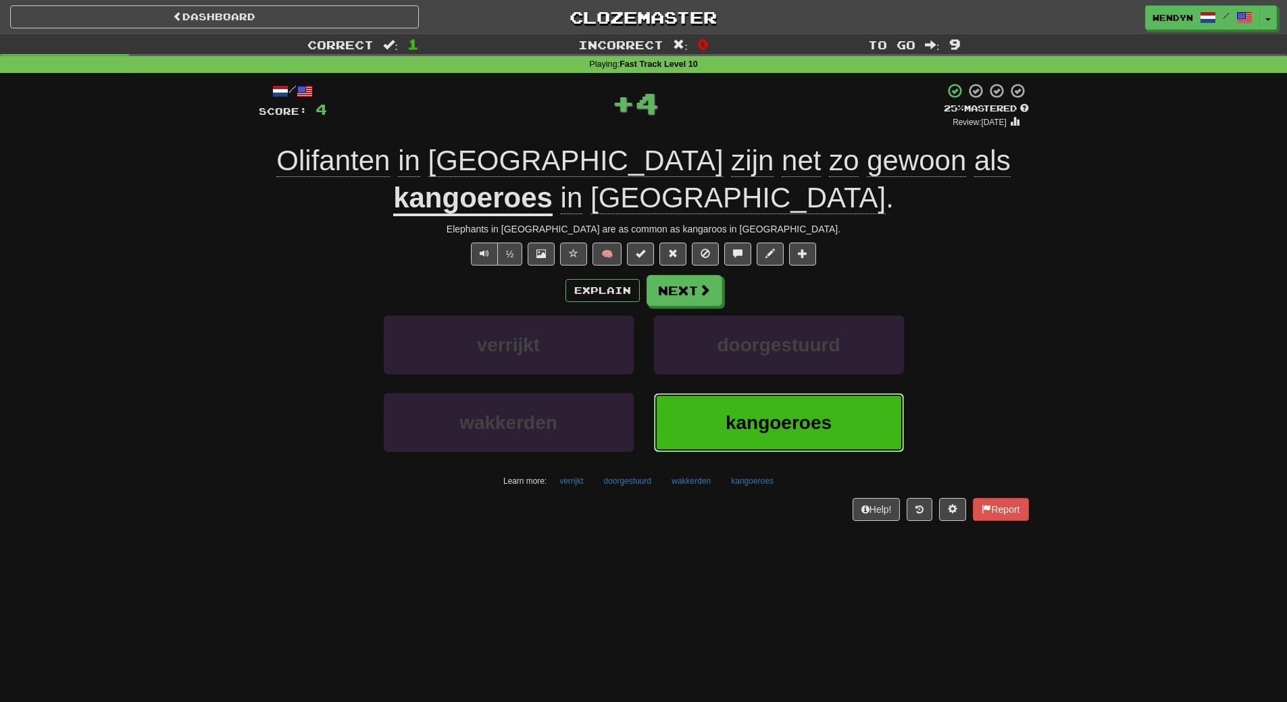
click at [811, 426] on span "kangoeroes" at bounding box center [779, 422] width 106 height 21
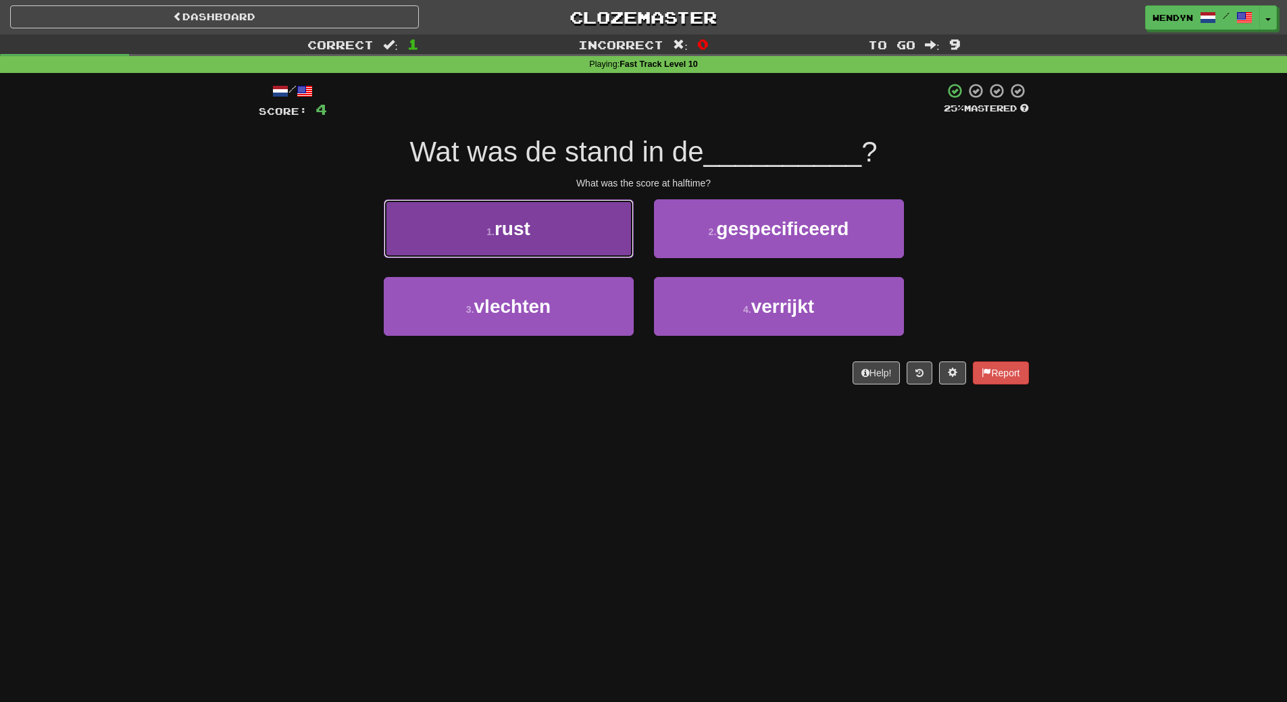
click at [435, 231] on button "1 . rust" at bounding box center [509, 228] width 250 height 59
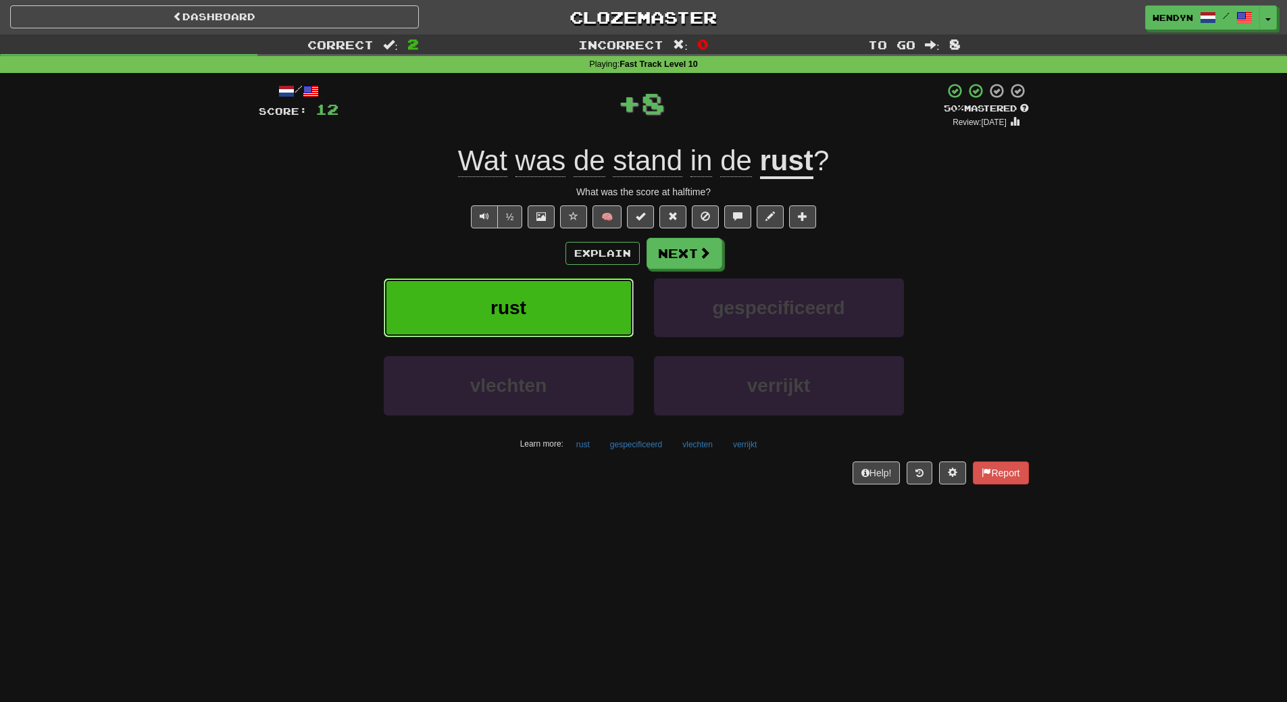
click at [456, 317] on button "rust" at bounding box center [509, 307] width 250 height 59
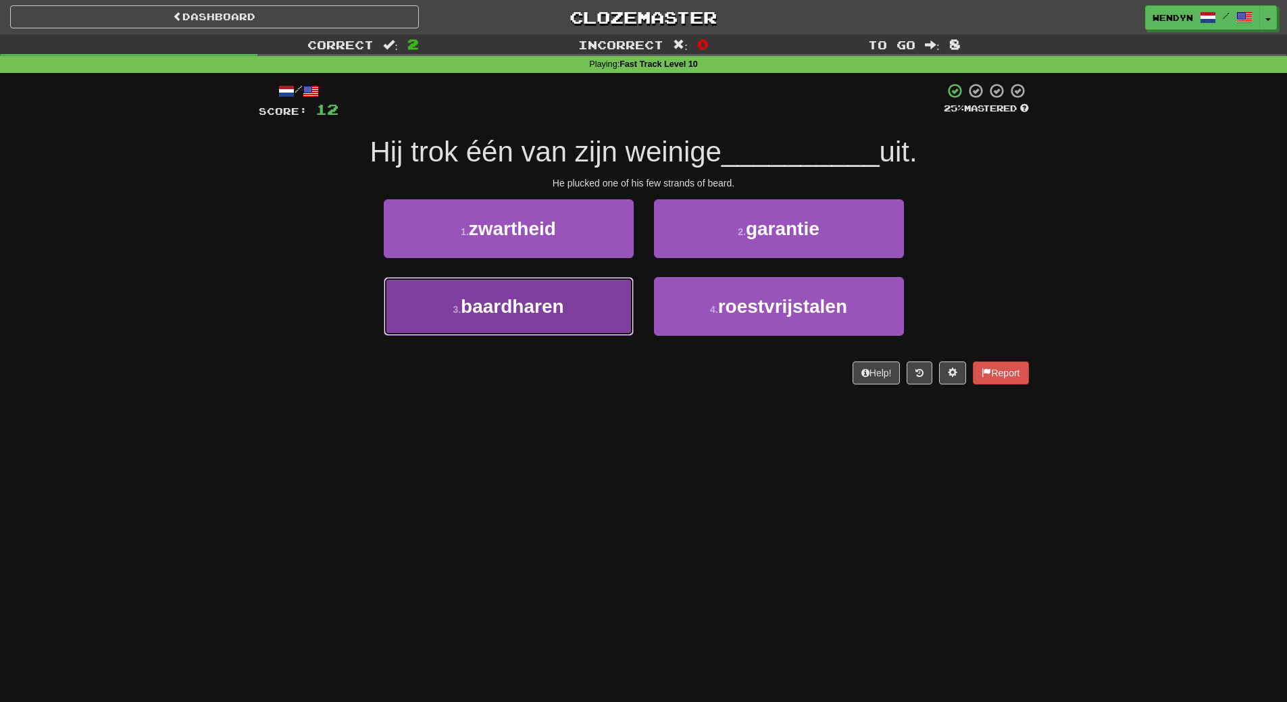
click at [526, 307] on span "baardharen" at bounding box center [512, 306] width 103 height 21
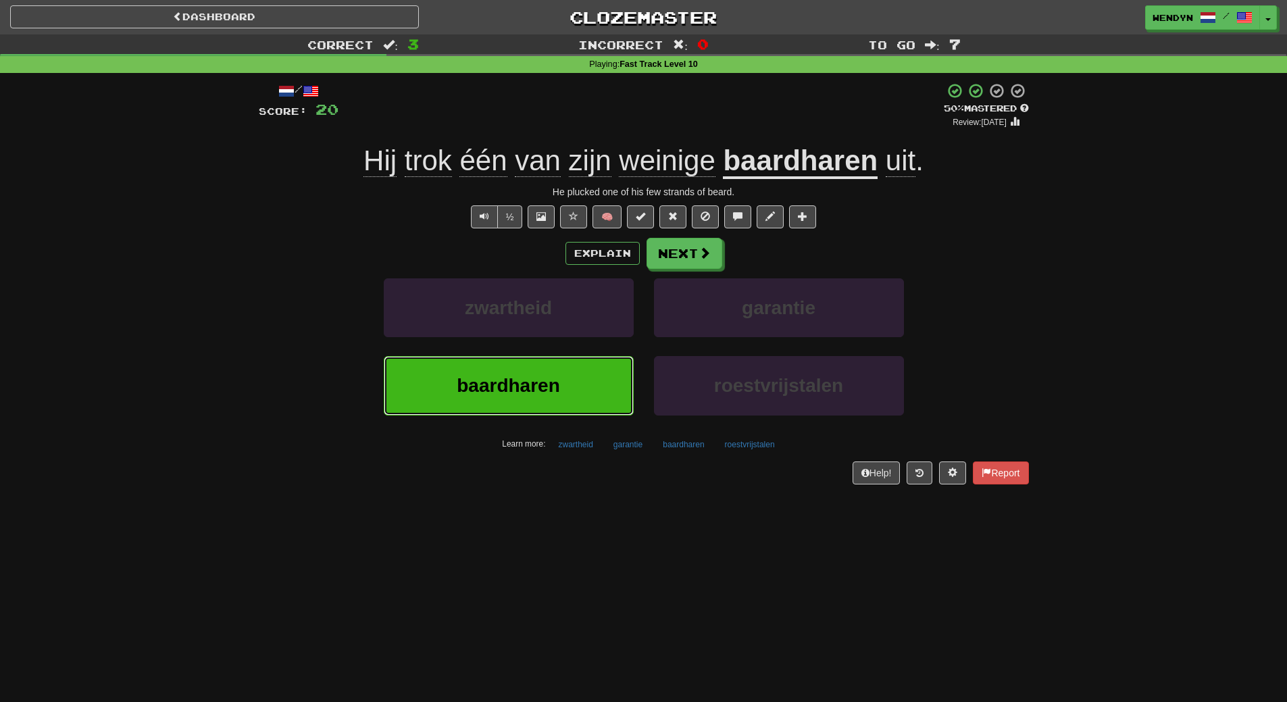
click at [501, 389] on span "baardharen" at bounding box center [508, 385] width 103 height 21
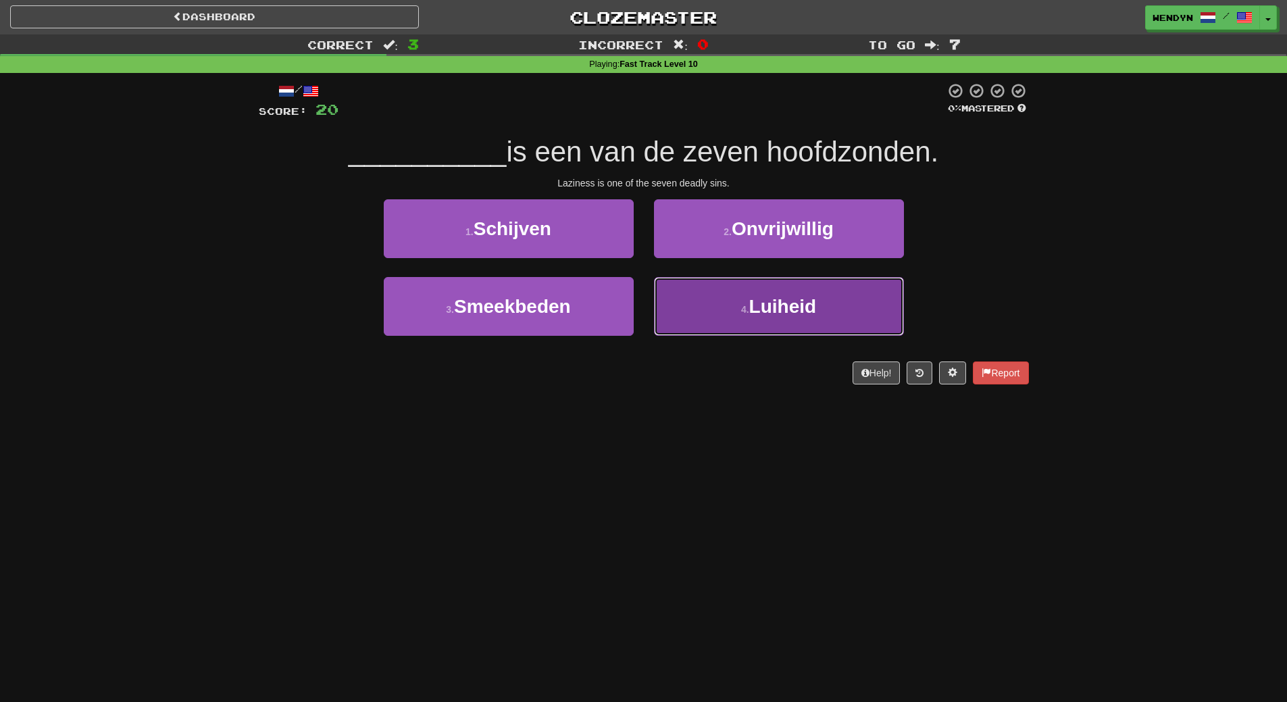
click at [799, 299] on span "Luiheid" at bounding box center [783, 306] width 68 height 21
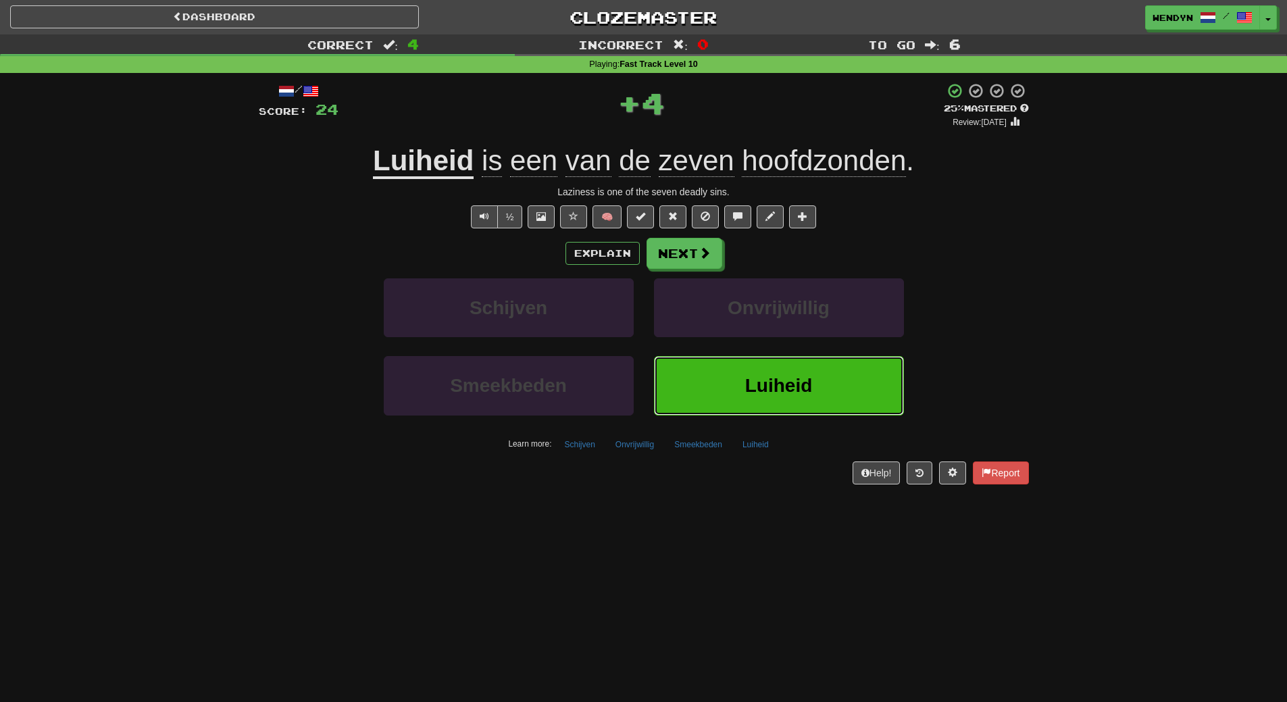
click at [784, 372] on button "Luiheid" at bounding box center [779, 385] width 250 height 59
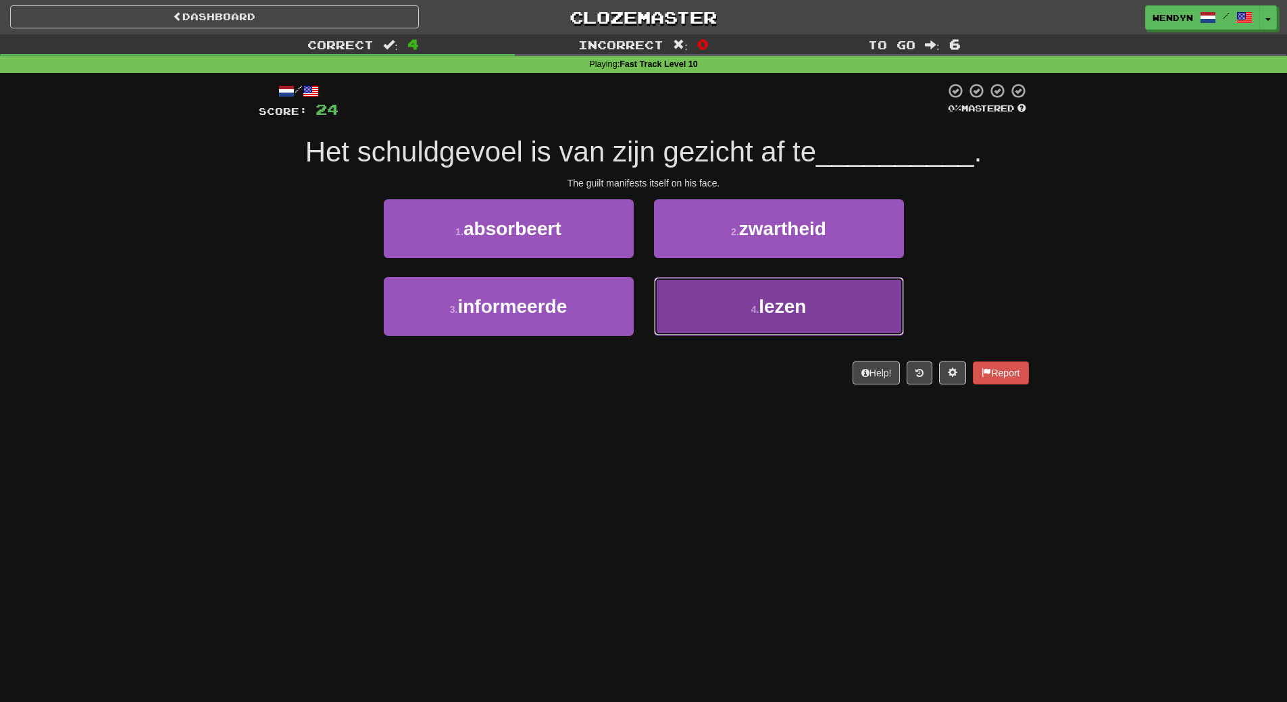
click at [772, 324] on button "4 . lezen" at bounding box center [779, 306] width 250 height 59
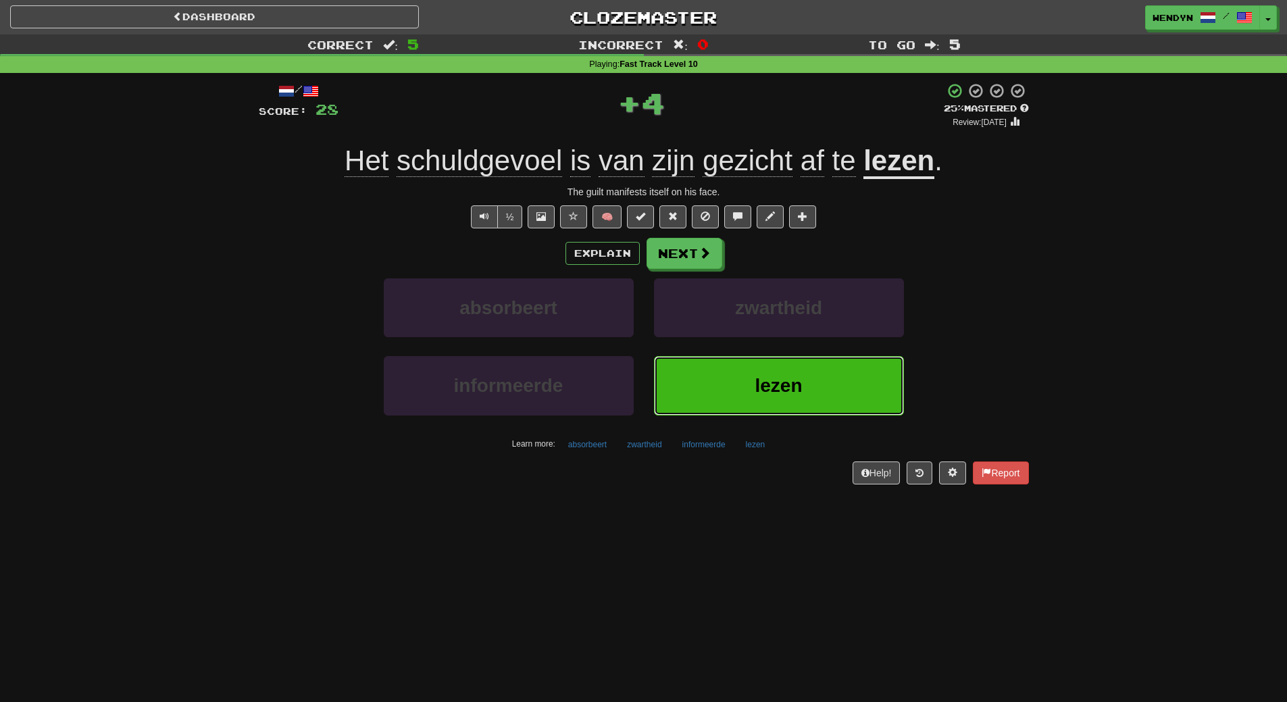
click at [765, 376] on span "lezen" at bounding box center [778, 385] width 47 height 21
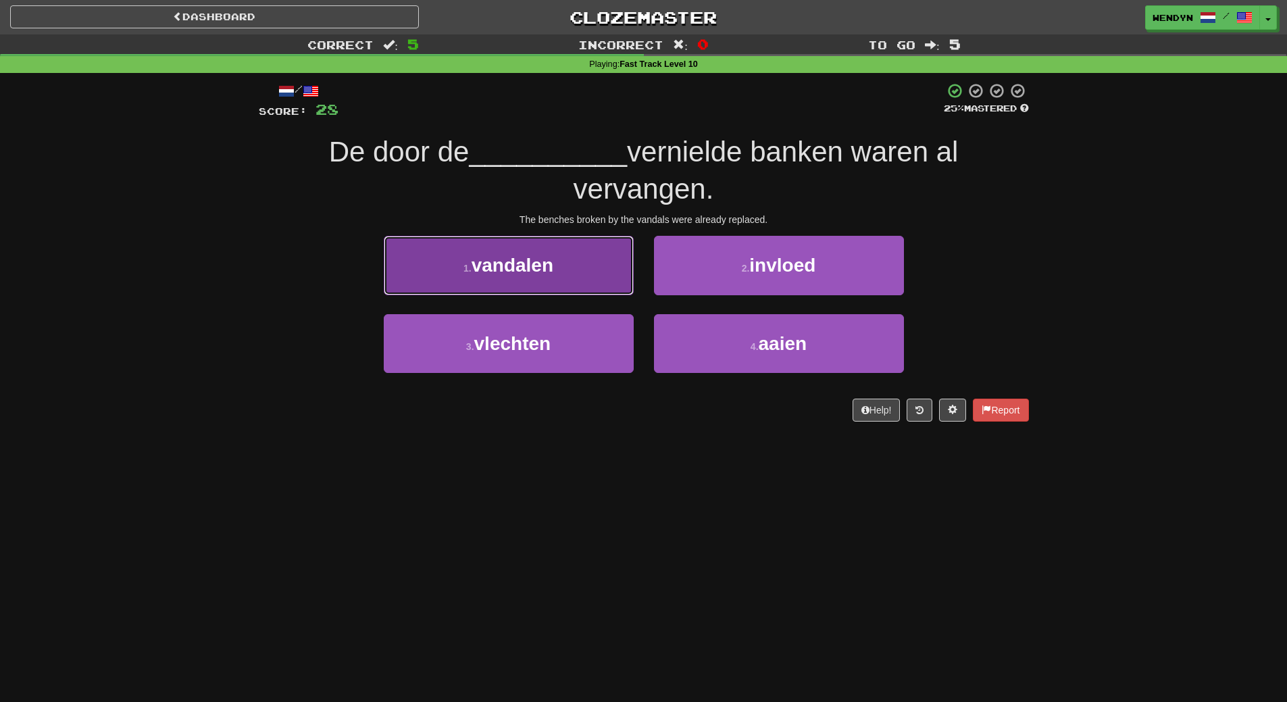
click at [563, 277] on button "1 . vandalen" at bounding box center [509, 265] width 250 height 59
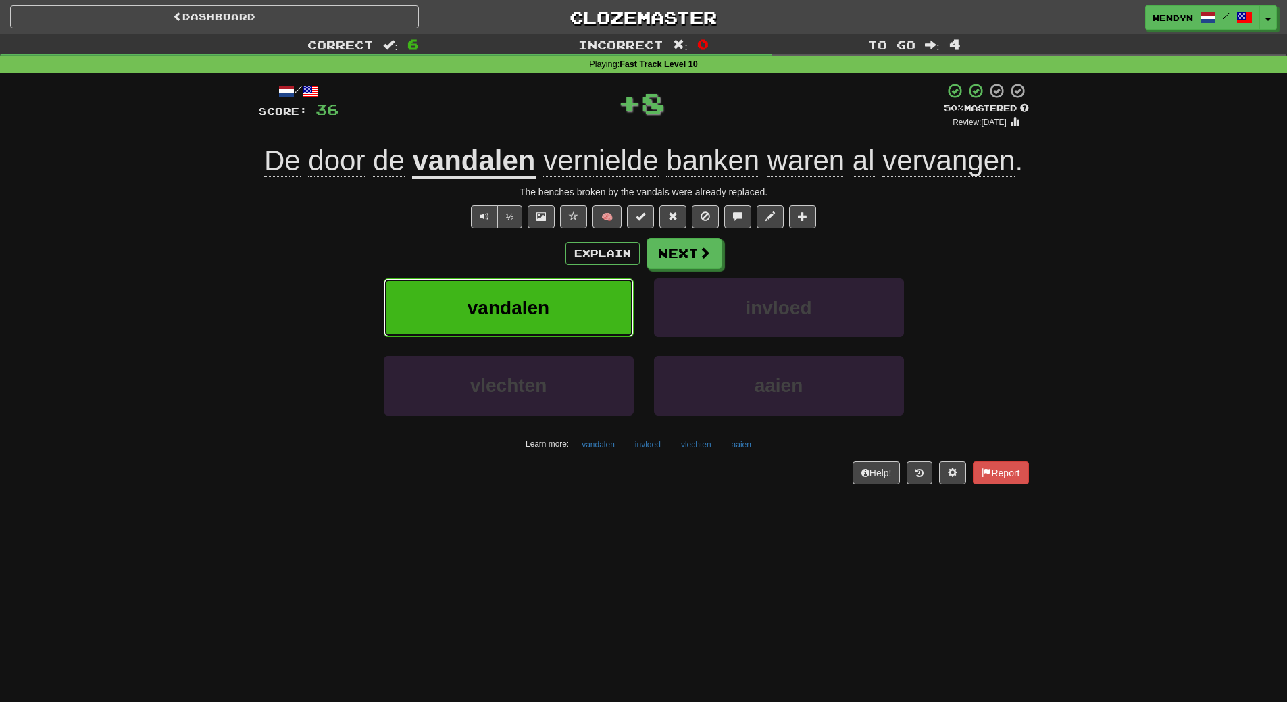
click at [482, 311] on span "vandalen" at bounding box center [509, 307] width 82 height 21
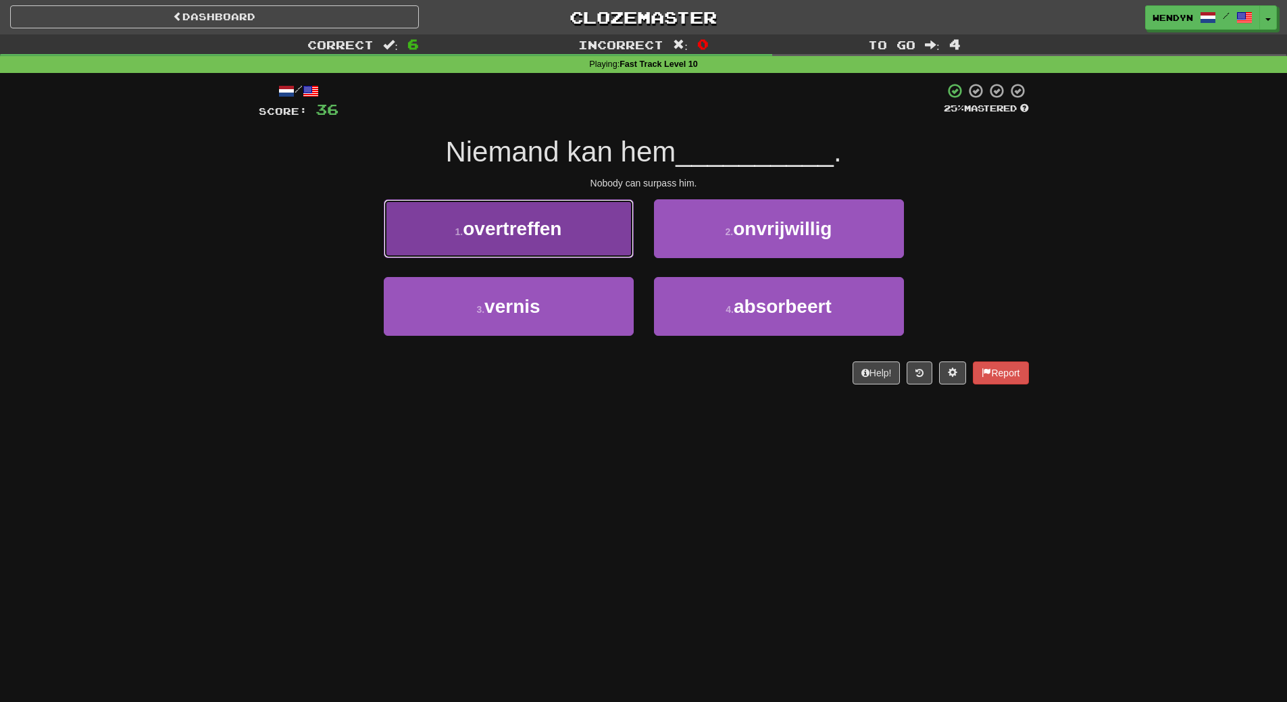
drag, startPoint x: 533, startPoint y: 224, endPoint x: 531, endPoint y: 276, distance: 52.7
click at [533, 226] on span "overtreffen" at bounding box center [512, 228] width 99 height 21
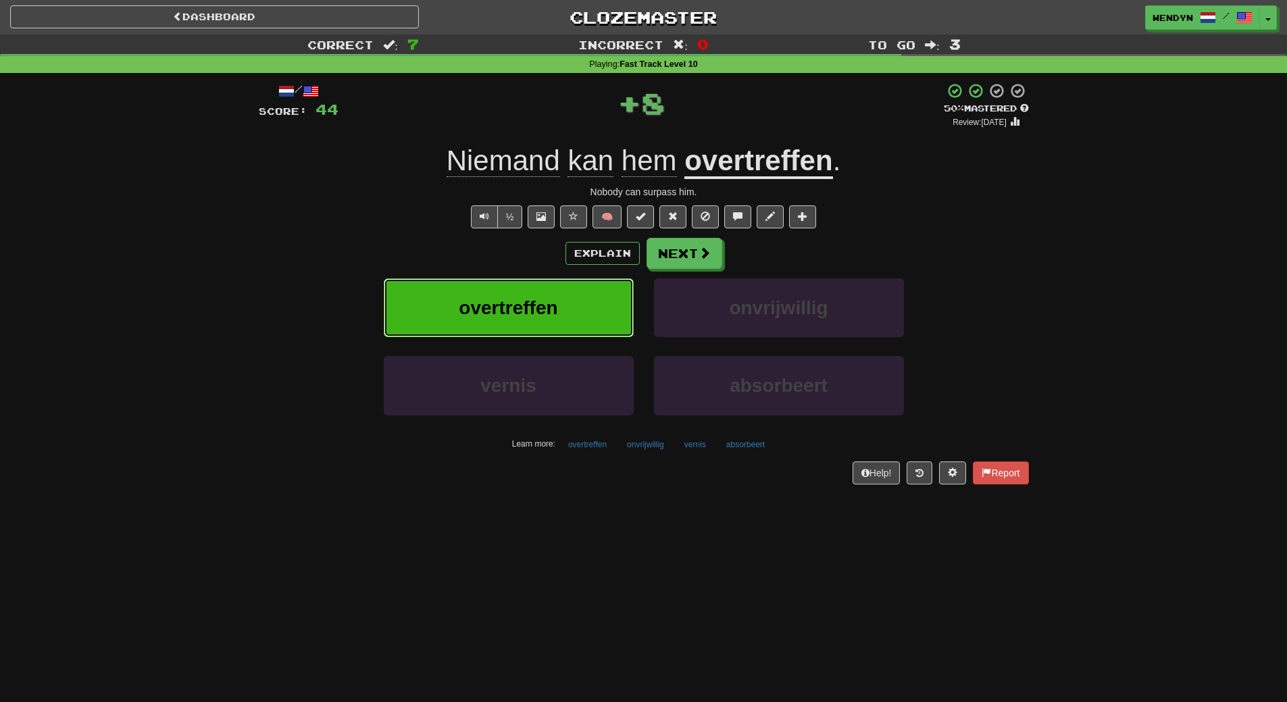
click at [531, 284] on button "overtreffen" at bounding box center [509, 307] width 250 height 59
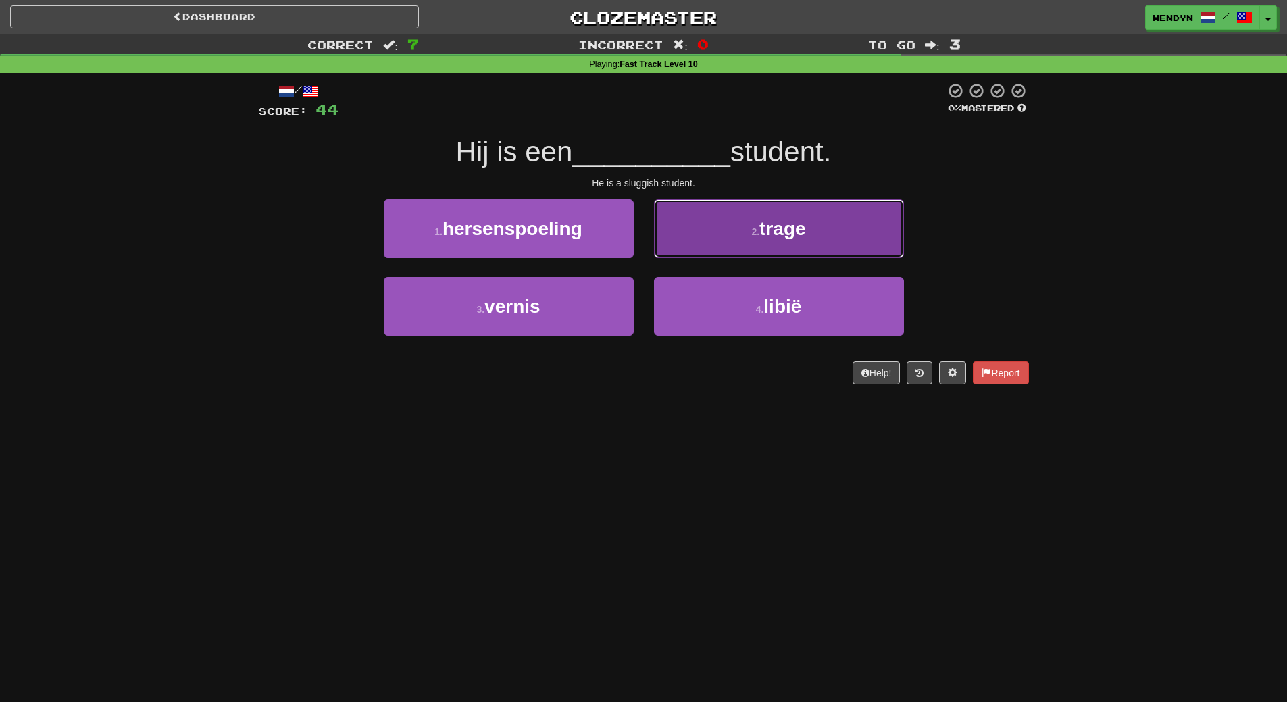
click at [855, 230] on button "2 . trage" at bounding box center [779, 228] width 250 height 59
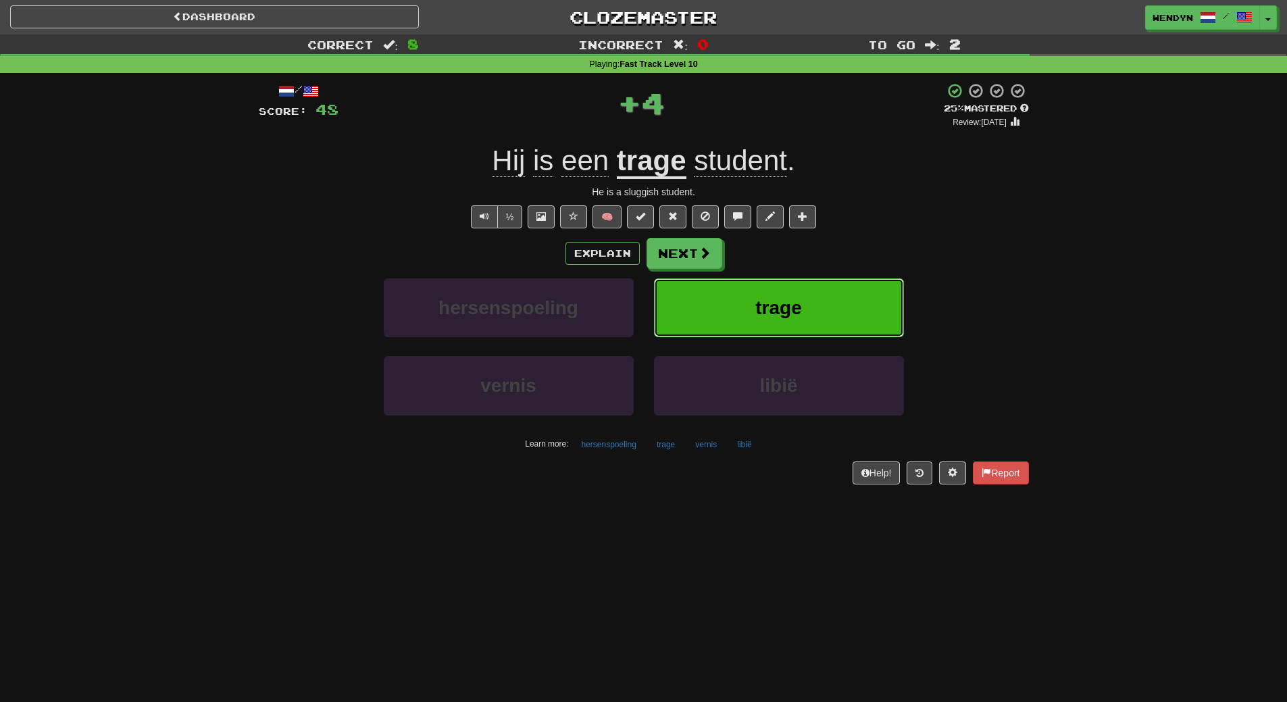
click at [822, 305] on button "trage" at bounding box center [779, 307] width 250 height 59
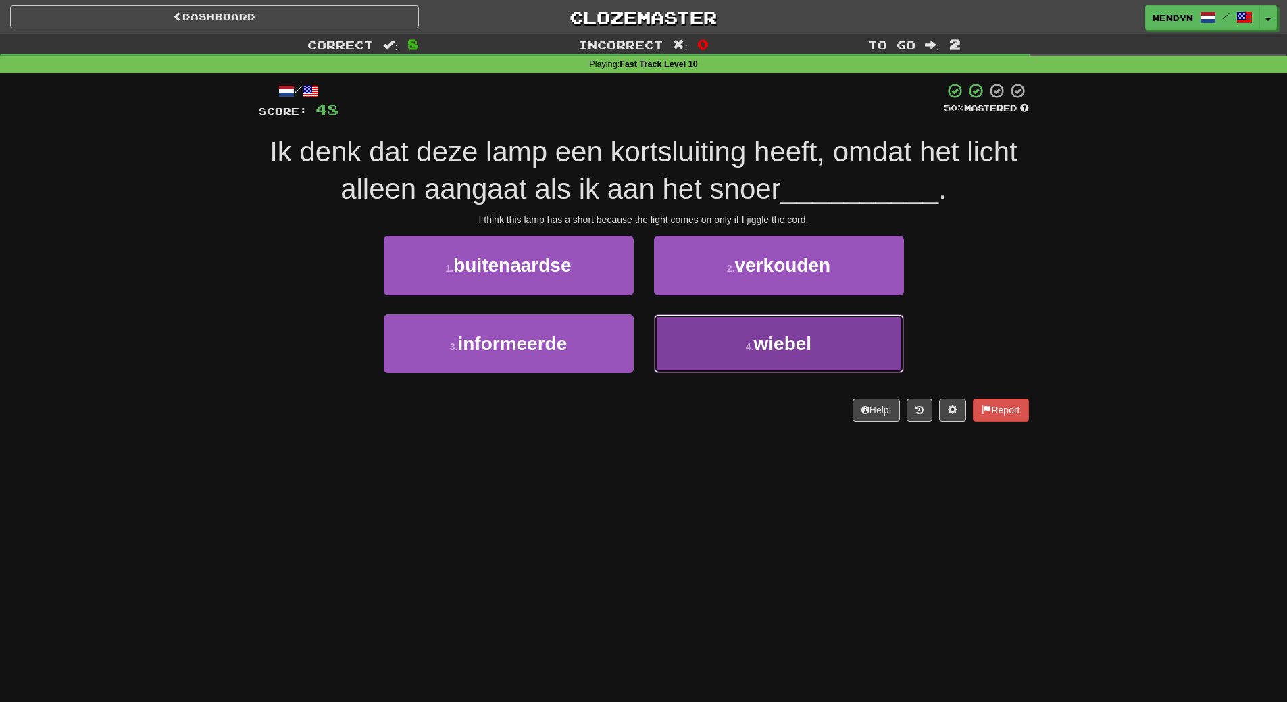
click at [772, 345] on span "wiebel" at bounding box center [783, 343] width 58 height 21
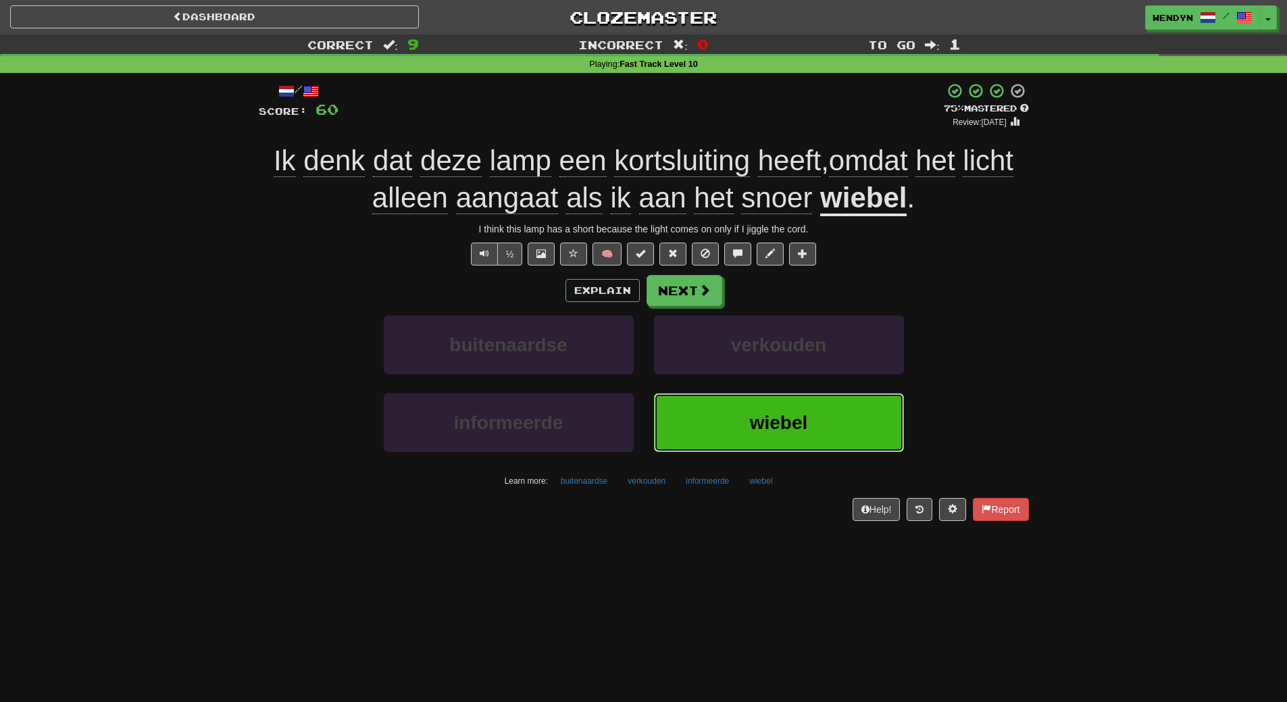
click at [763, 423] on span "wiebel" at bounding box center [779, 422] width 58 height 21
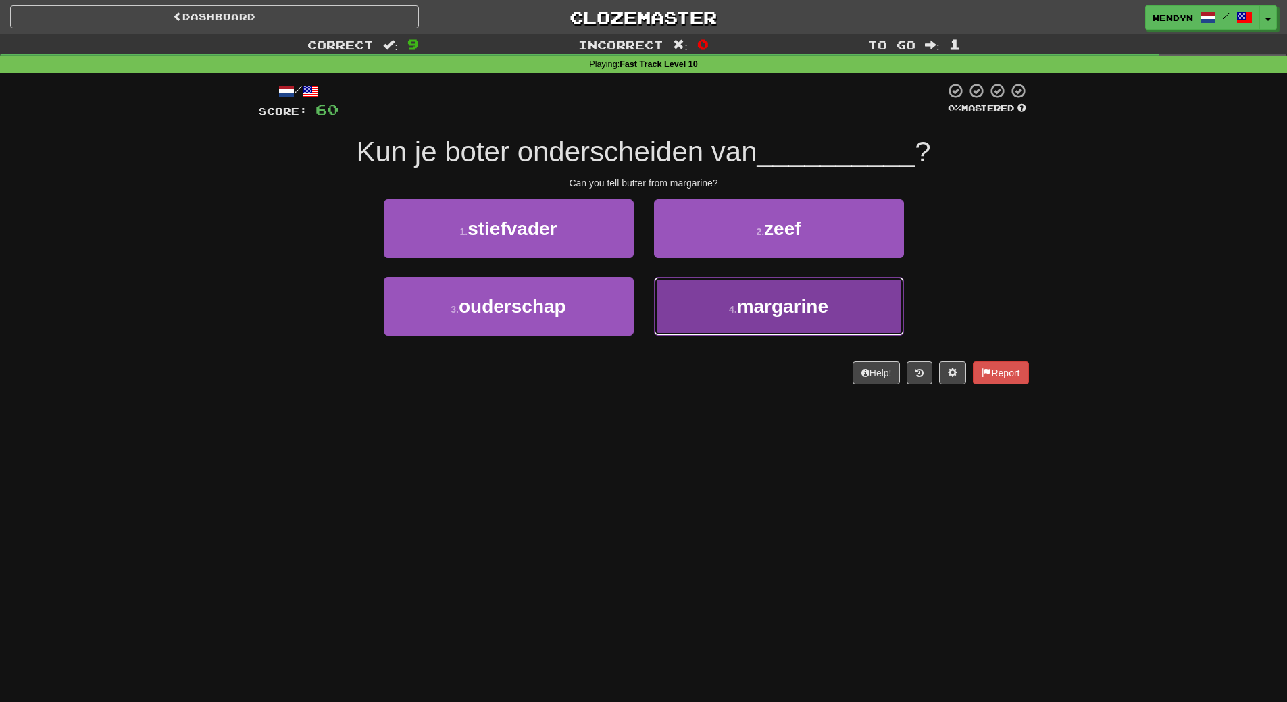
drag, startPoint x: 765, startPoint y: 318, endPoint x: 762, endPoint y: 359, distance: 40.6
click at [765, 319] on button "4 . margarine" at bounding box center [779, 306] width 250 height 59
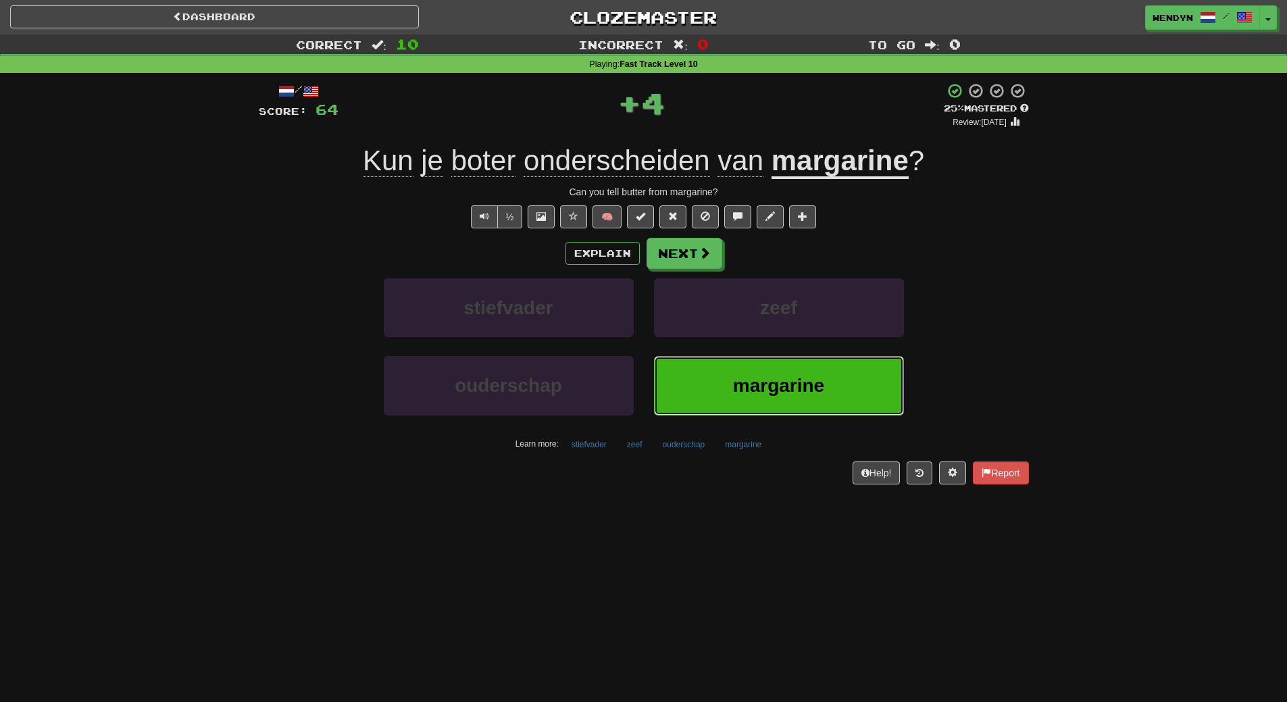
click at [761, 360] on button "margarine" at bounding box center [779, 385] width 250 height 59
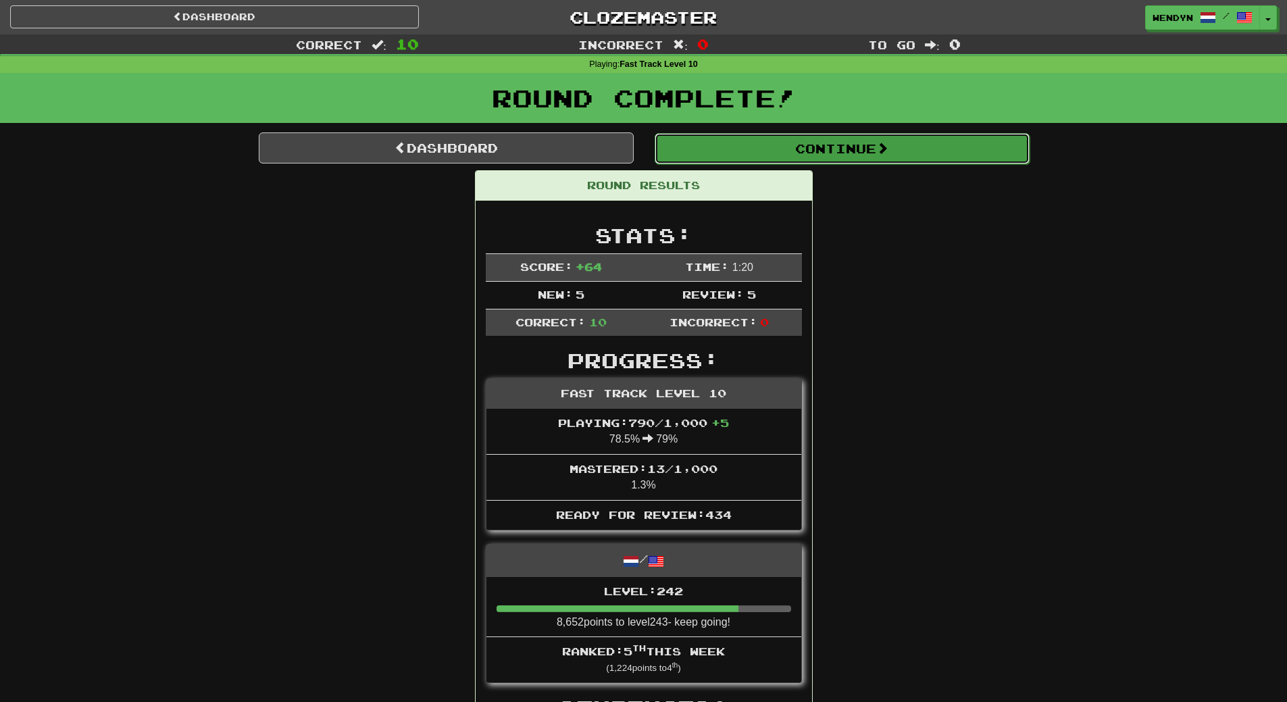
click at [862, 159] on button "Continue" at bounding box center [842, 148] width 375 height 31
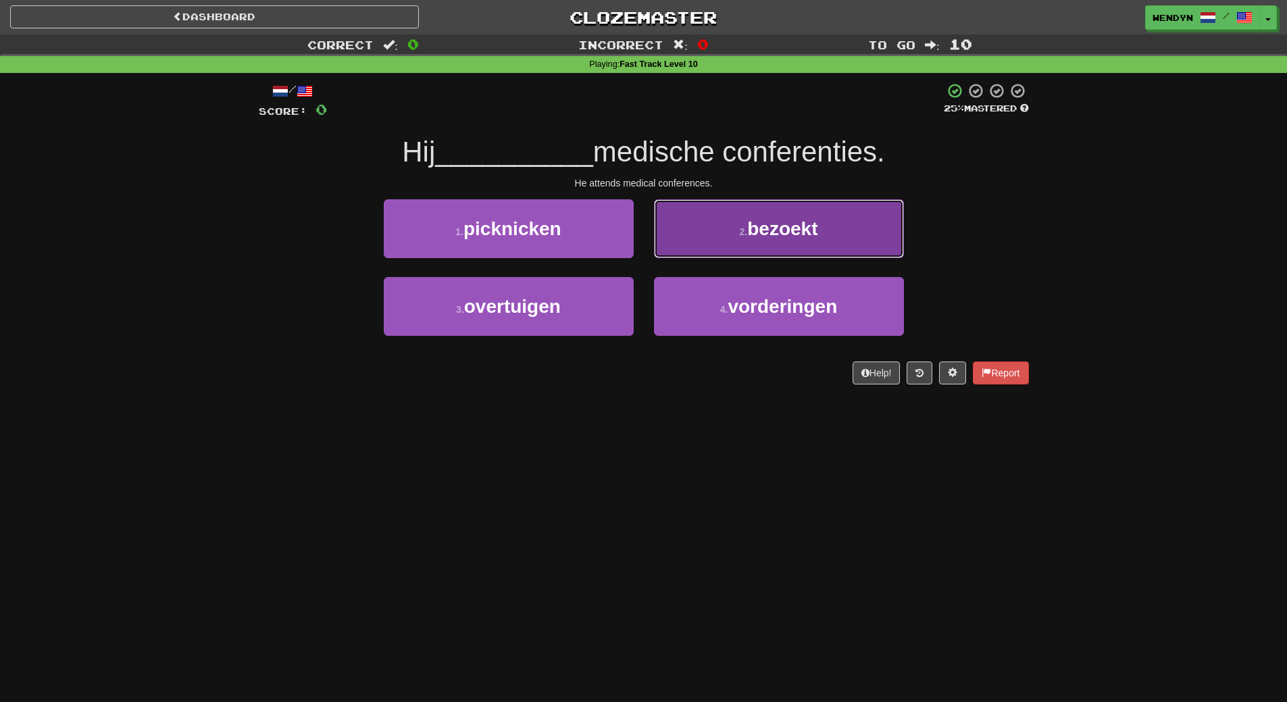
click at [766, 250] on button "2 . bezoekt" at bounding box center [779, 228] width 250 height 59
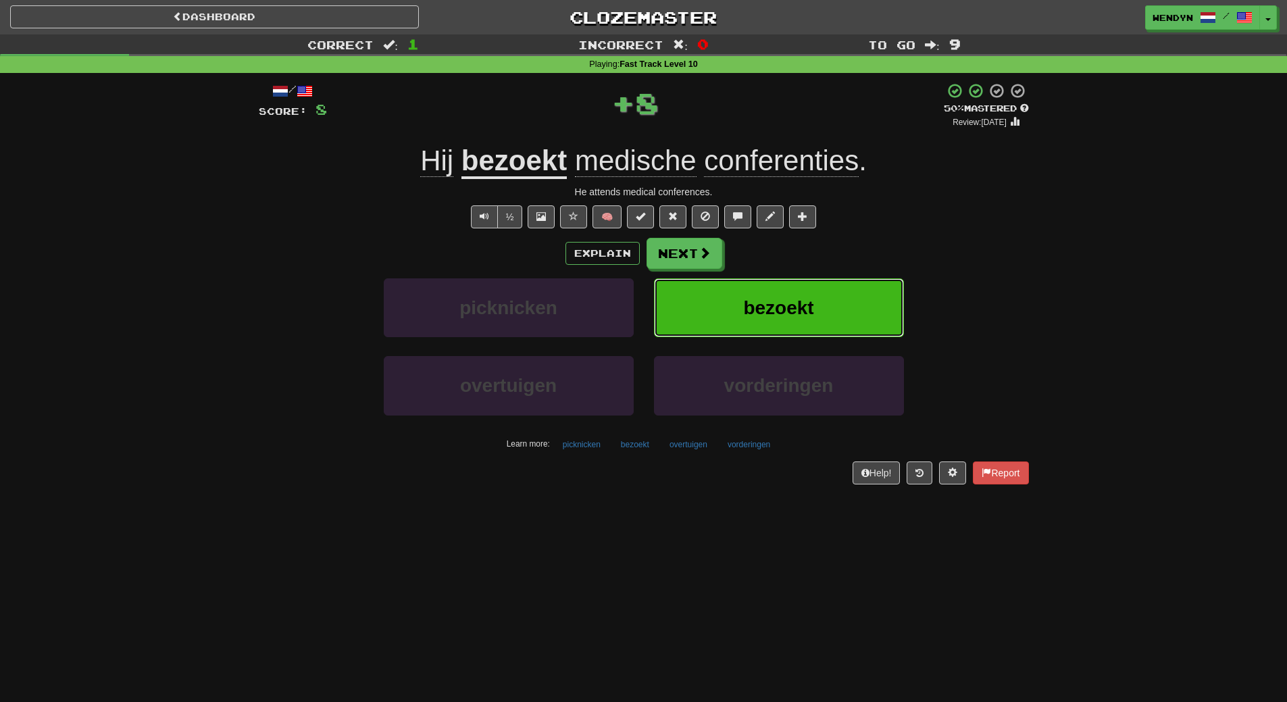
click at [760, 310] on span "bezoekt" at bounding box center [778, 307] width 70 height 21
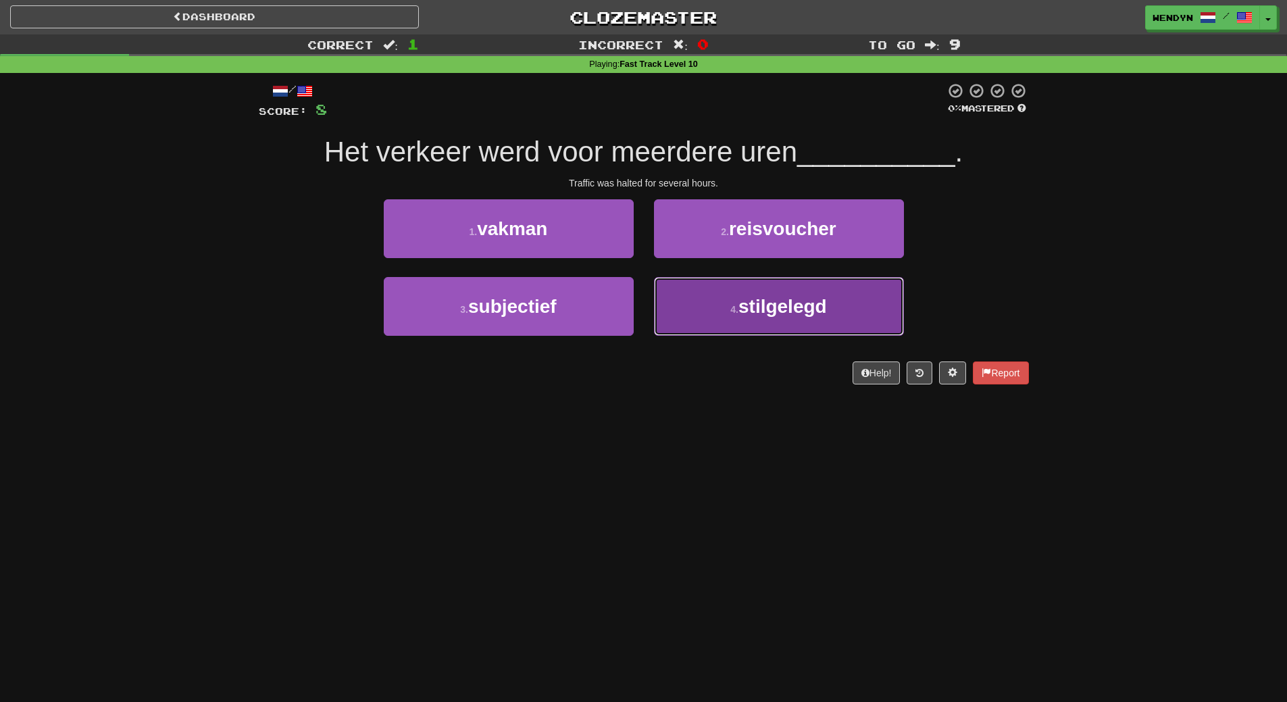
click at [716, 334] on button "4 . stilgelegd" at bounding box center [779, 306] width 250 height 59
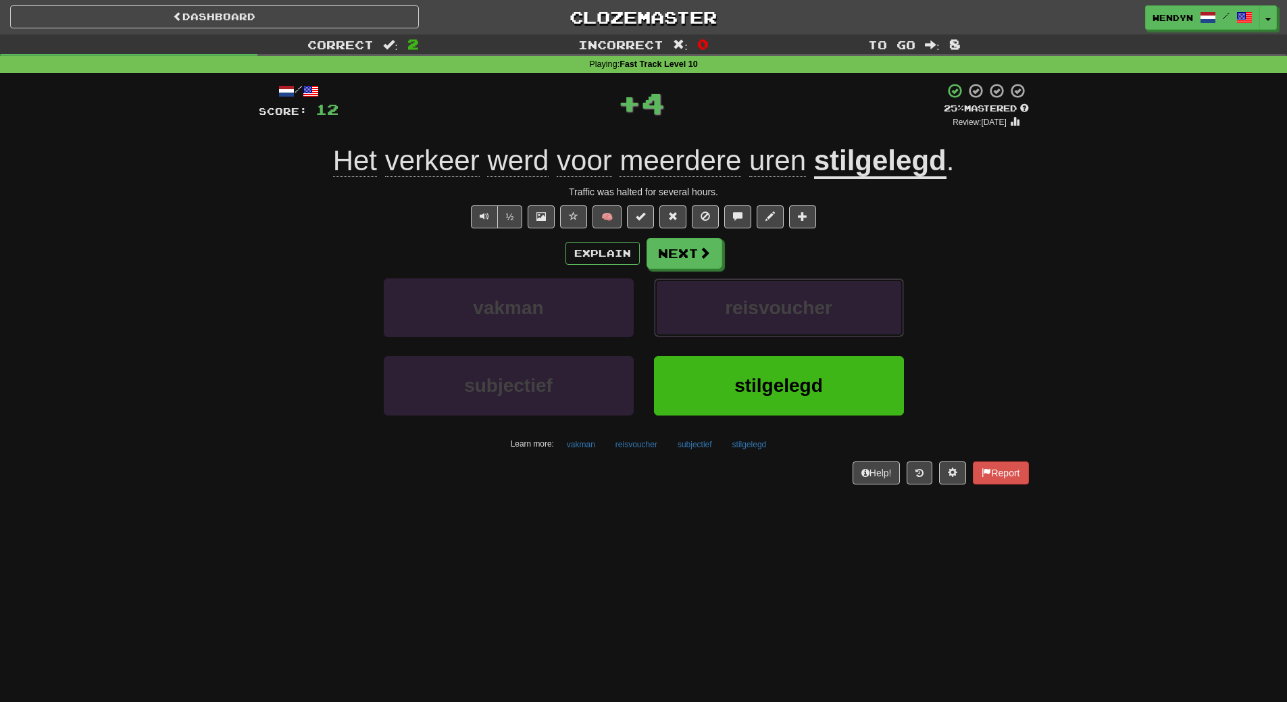
click at [716, 334] on button "reisvoucher" at bounding box center [779, 307] width 250 height 59
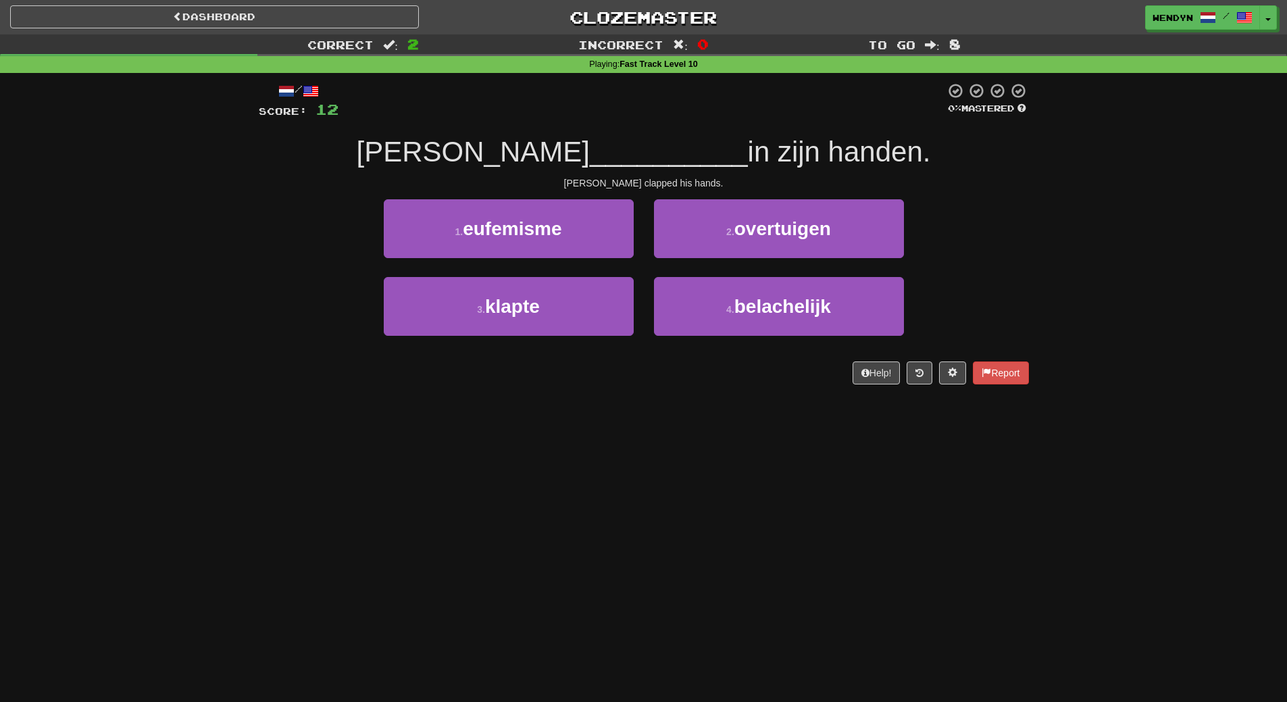
click at [706, 407] on div "Dashboard Clozemaster WendyN / Toggle Dropdown Dashboard Leaderboard Activity F…" at bounding box center [643, 351] width 1287 height 702
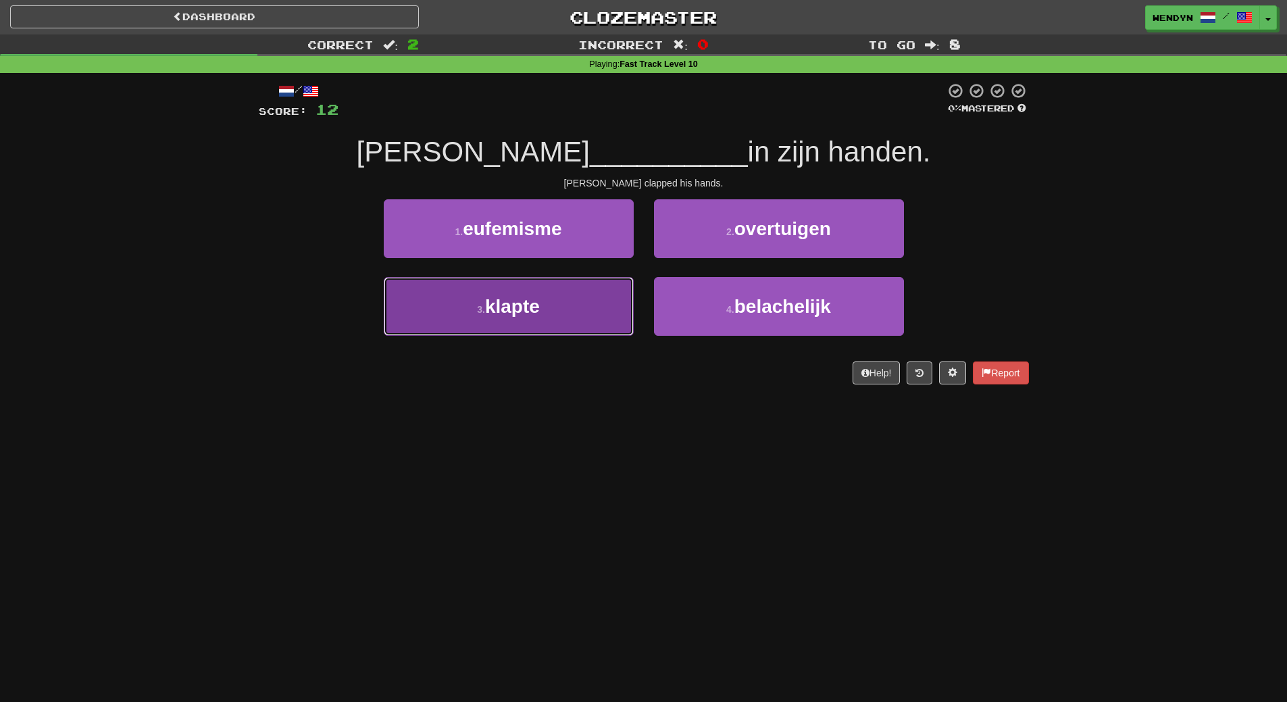
drag, startPoint x: 568, startPoint y: 322, endPoint x: 571, endPoint y: 360, distance: 38.0
click at [568, 333] on button "3 . klapte" at bounding box center [509, 306] width 250 height 59
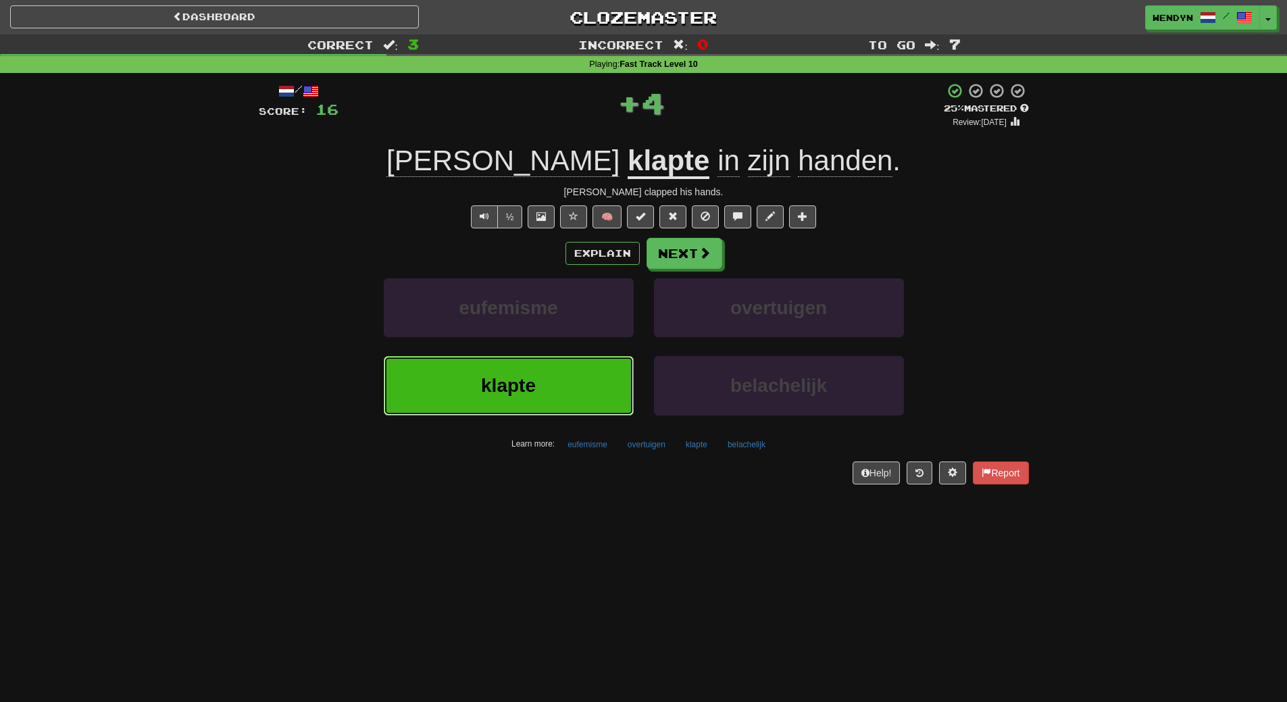
drag, startPoint x: 573, startPoint y: 380, endPoint x: 570, endPoint y: 273, distance: 106.8
click at [572, 330] on div "eufemisme overtuigen klapte belachelijk Learn more: eufemisme overtuigen klapte…" at bounding box center [644, 366] width 791 height 176
click at [605, 403] on button "klapte" at bounding box center [509, 385] width 250 height 59
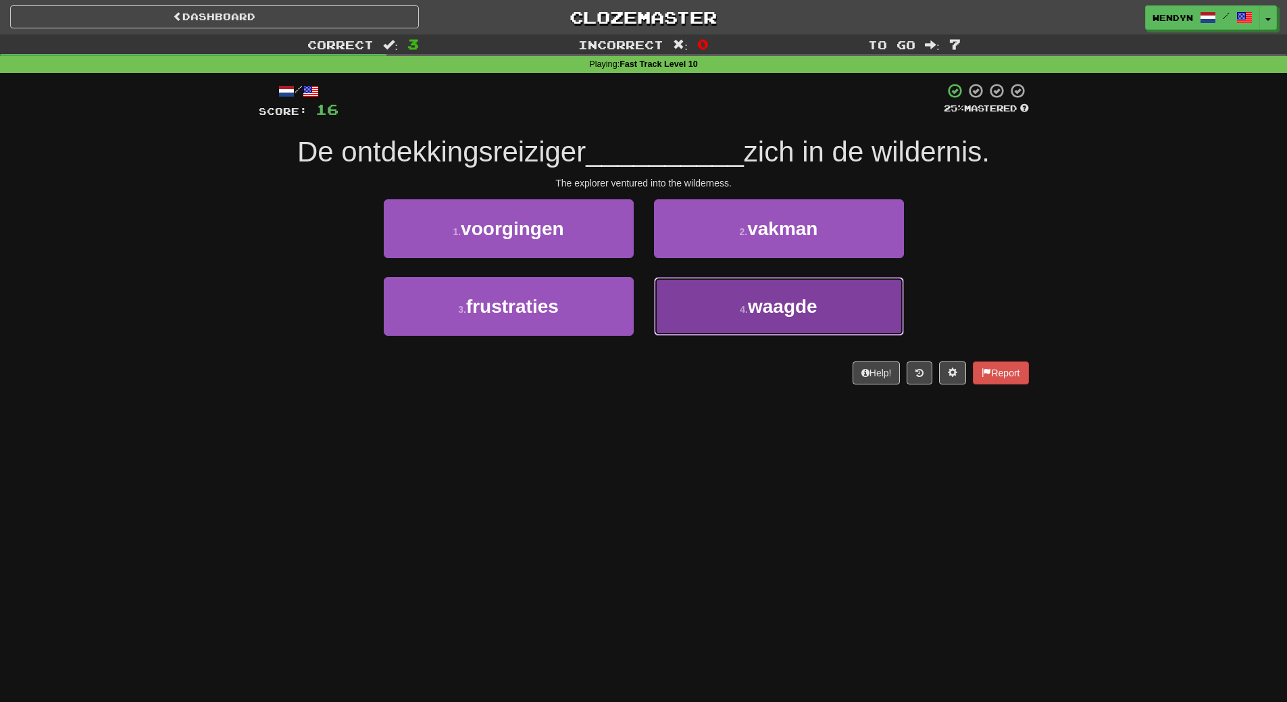
click at [730, 321] on button "4 . waagde" at bounding box center [779, 306] width 250 height 59
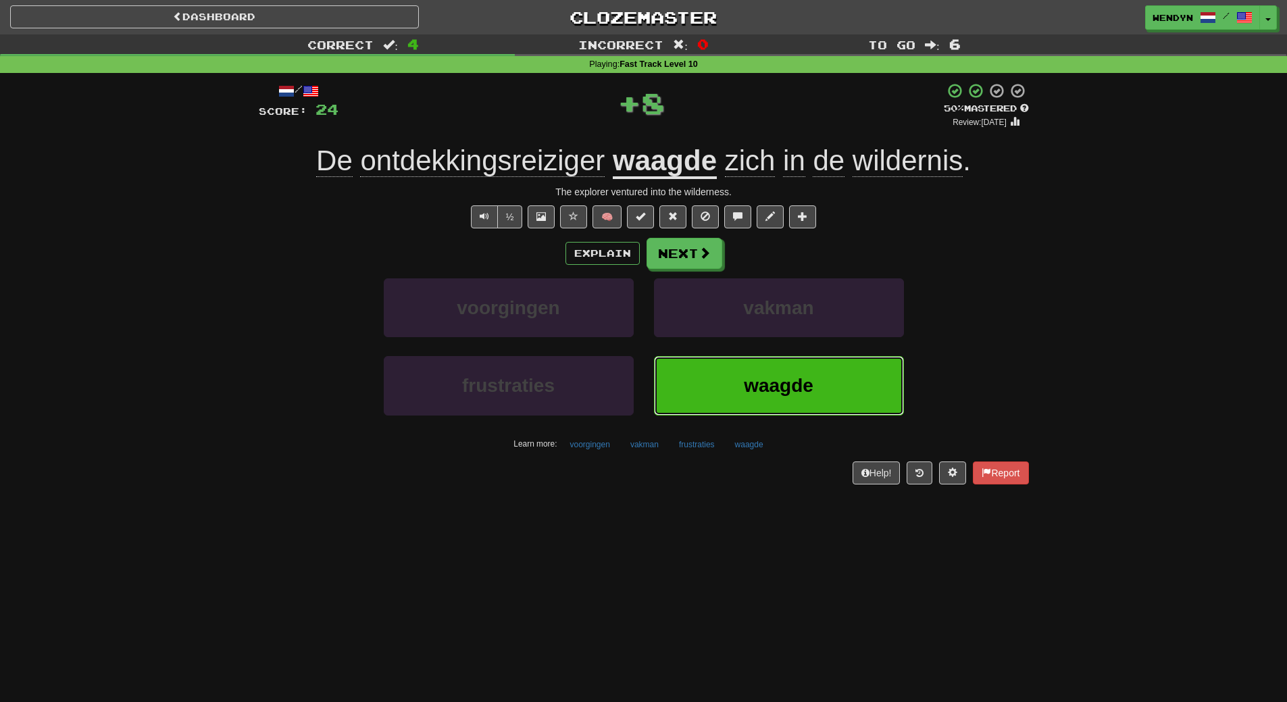
click at [734, 397] on button "waagde" at bounding box center [779, 385] width 250 height 59
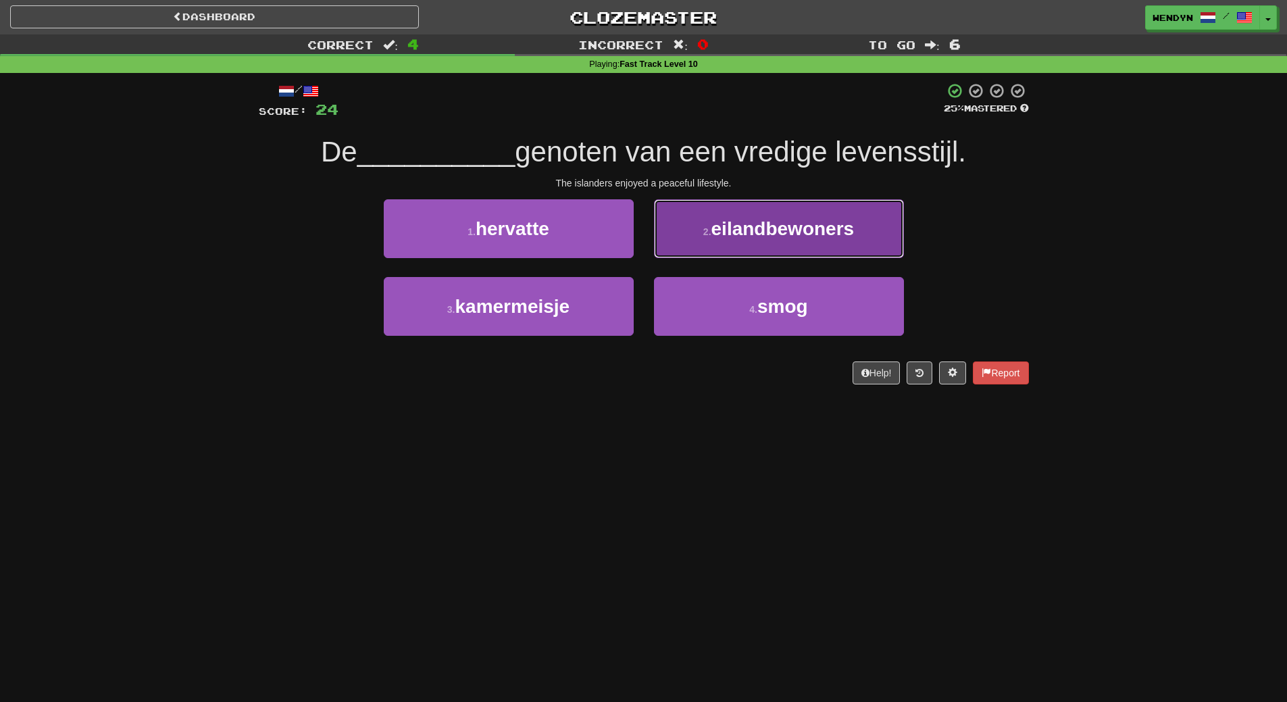
click at [763, 244] on button "2 . eilandbewoners" at bounding box center [779, 228] width 250 height 59
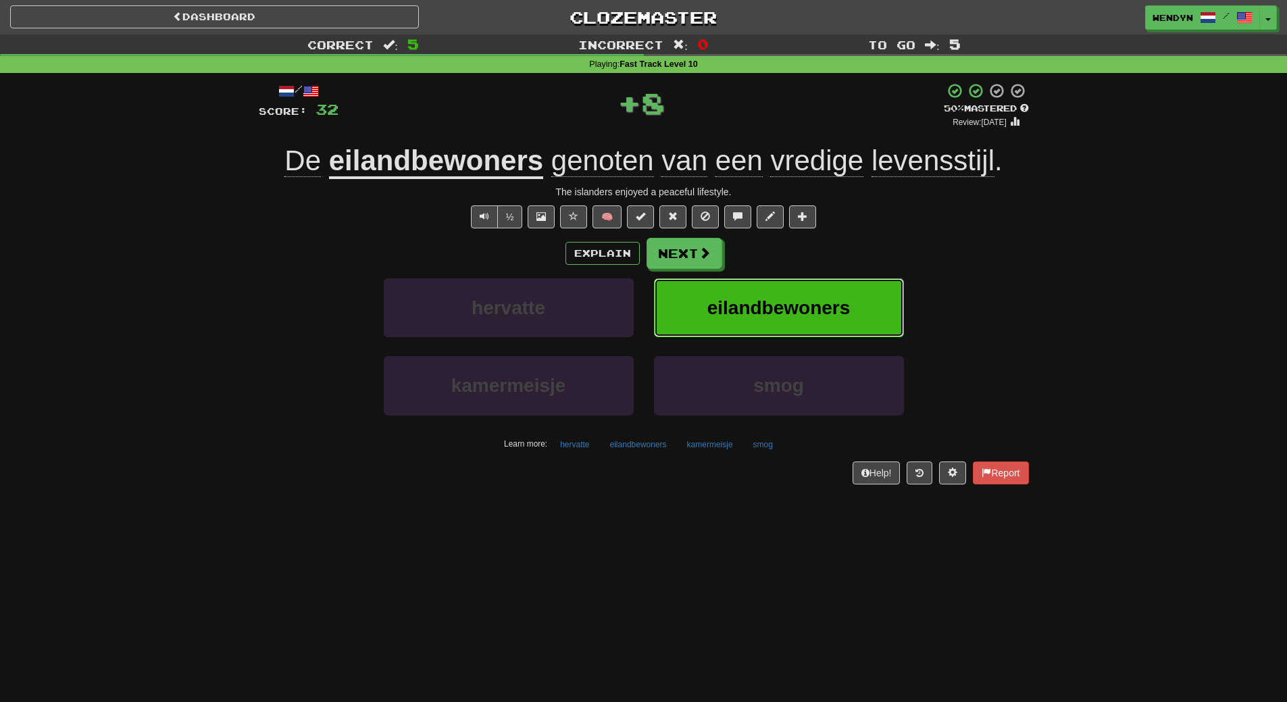
click at [763, 300] on span "eilandbewoners" at bounding box center [778, 307] width 143 height 21
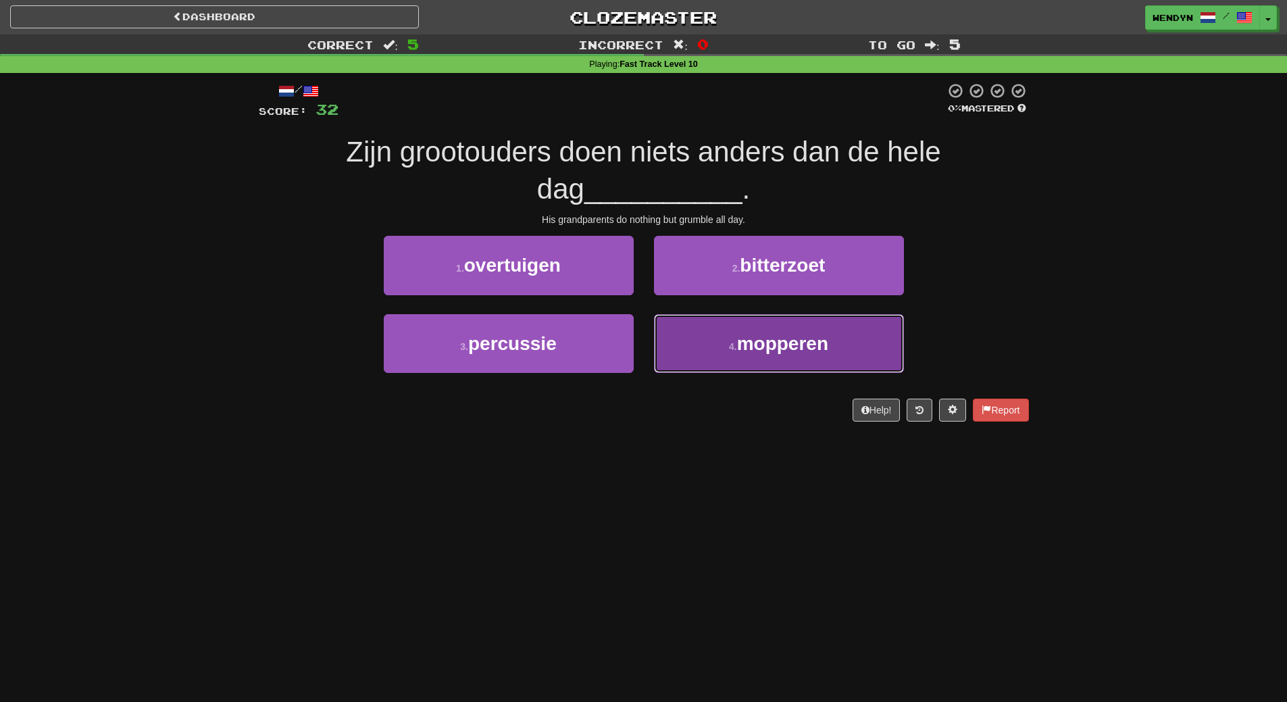
click at [762, 368] on button "4 . mopperen" at bounding box center [779, 343] width 250 height 59
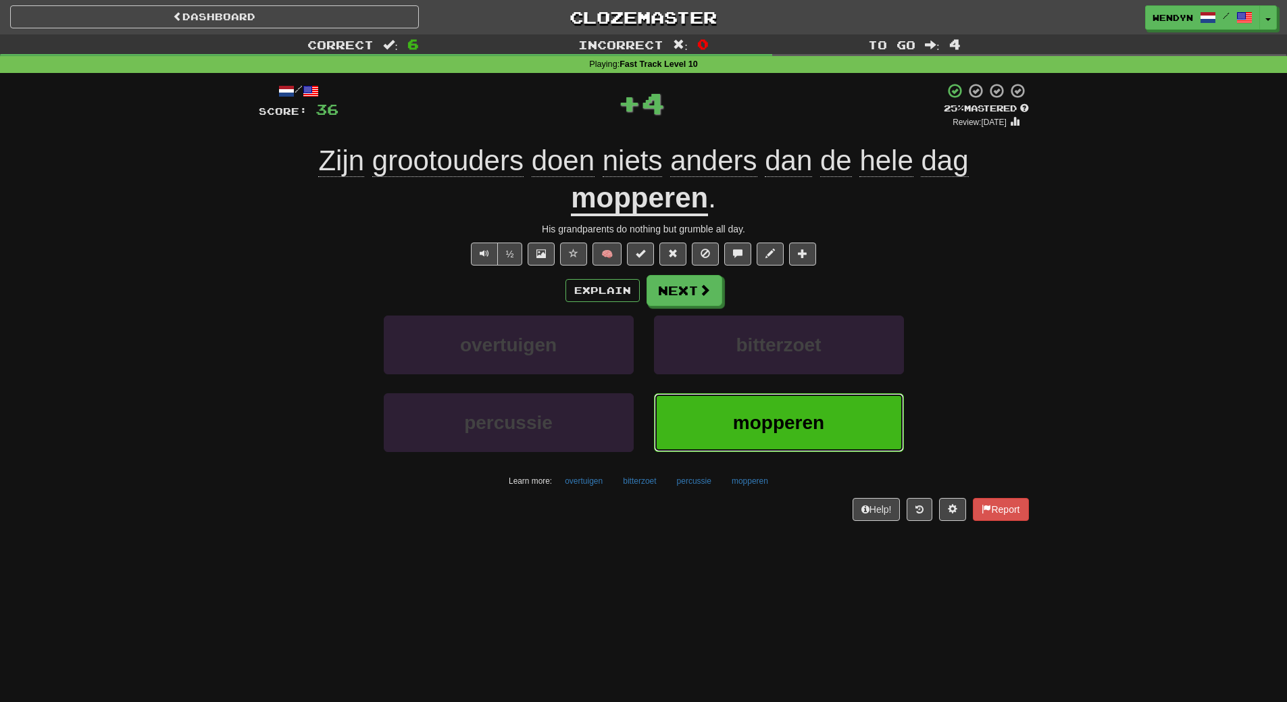
click at [775, 434] on button "mopperen" at bounding box center [779, 422] width 250 height 59
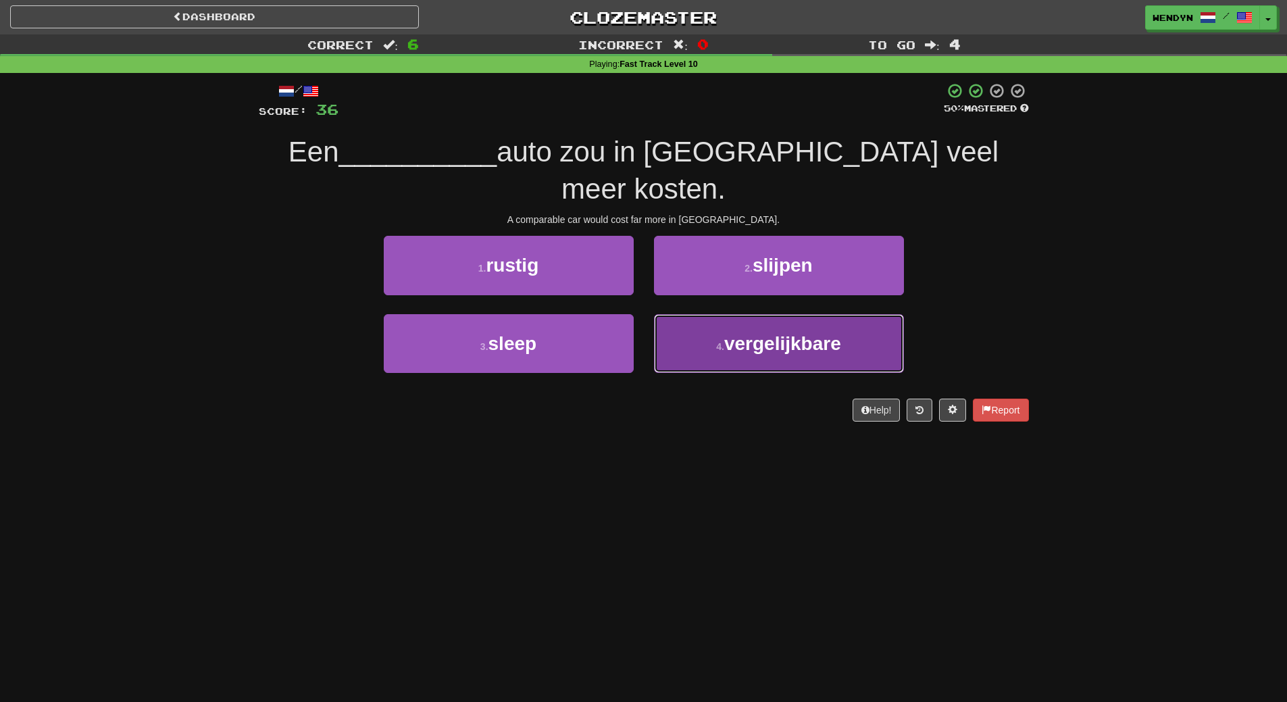
click at [801, 332] on button "4 . vergelijkbare" at bounding box center [779, 343] width 250 height 59
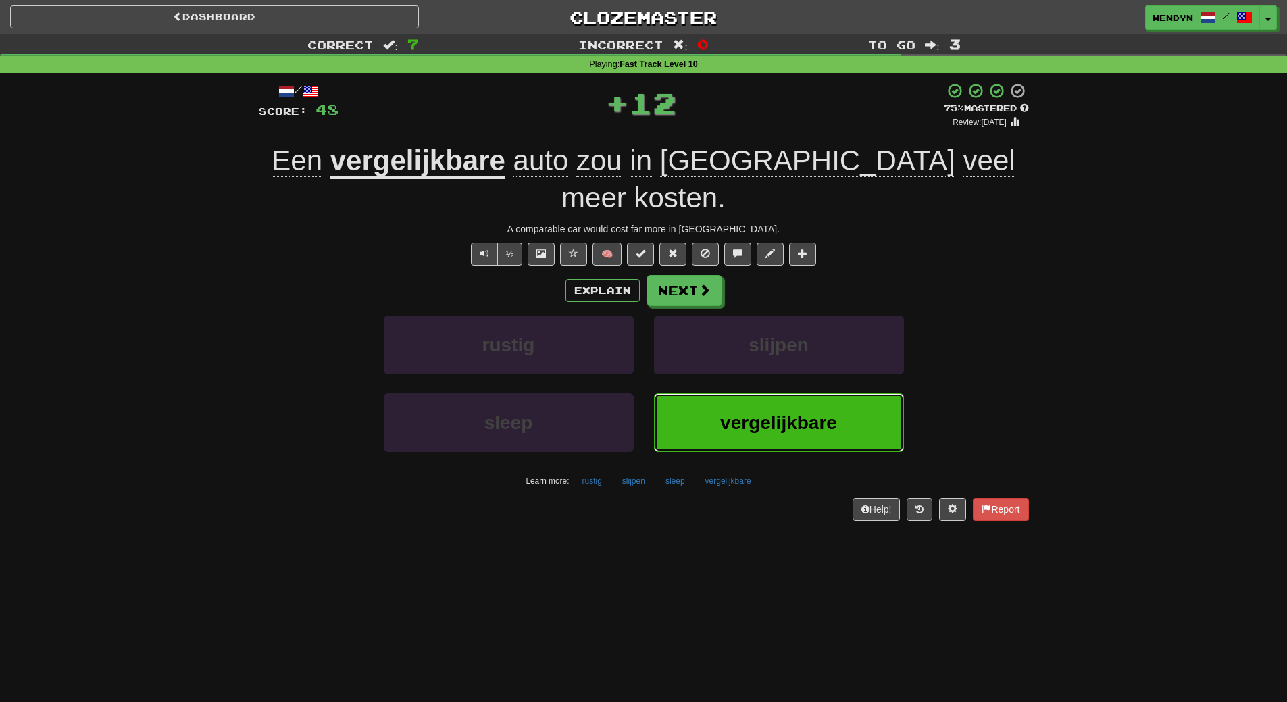
click at [791, 393] on button "vergelijkbare" at bounding box center [779, 422] width 250 height 59
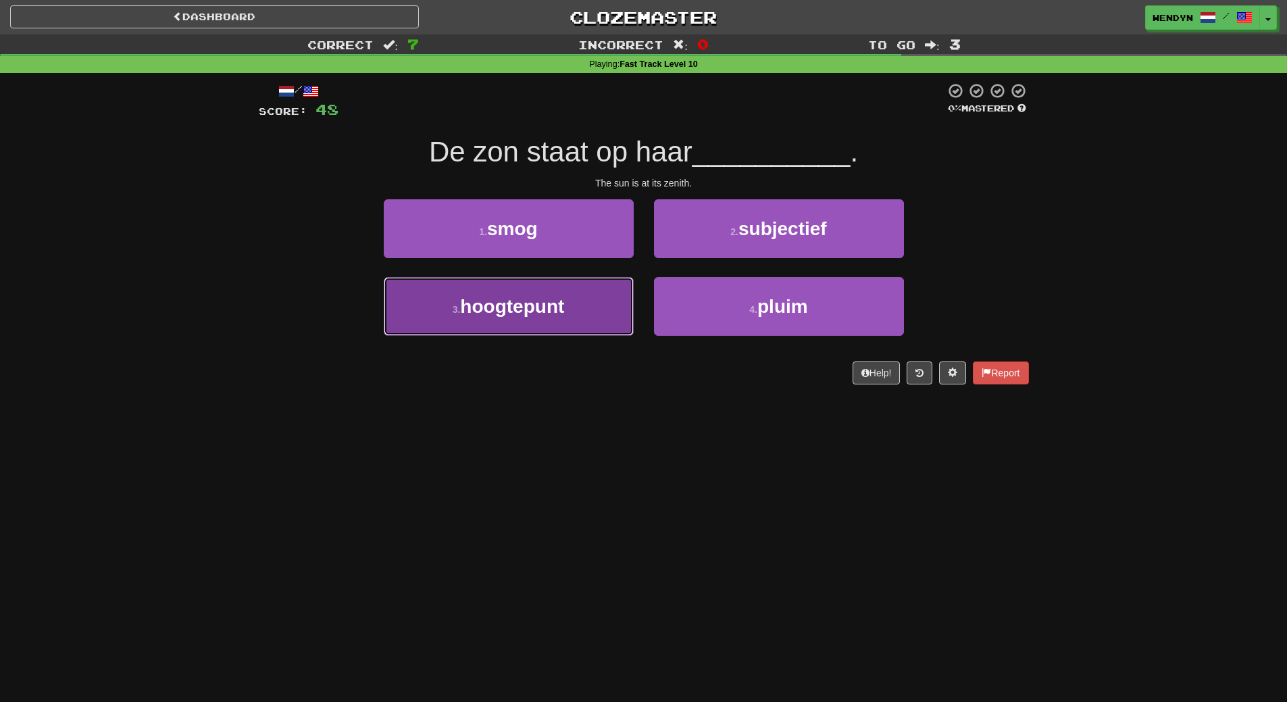
click at [561, 294] on button "3 . hoogtepunt" at bounding box center [509, 306] width 250 height 59
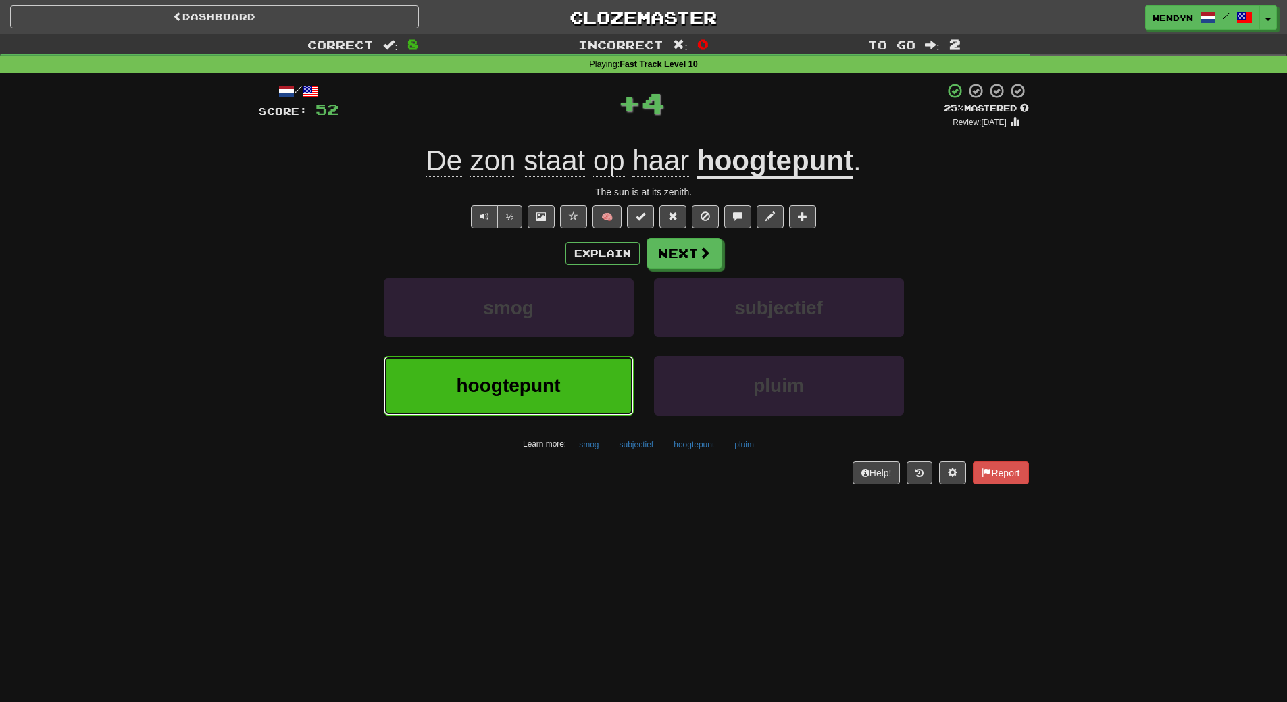
click at [554, 373] on button "hoogtepunt" at bounding box center [509, 385] width 250 height 59
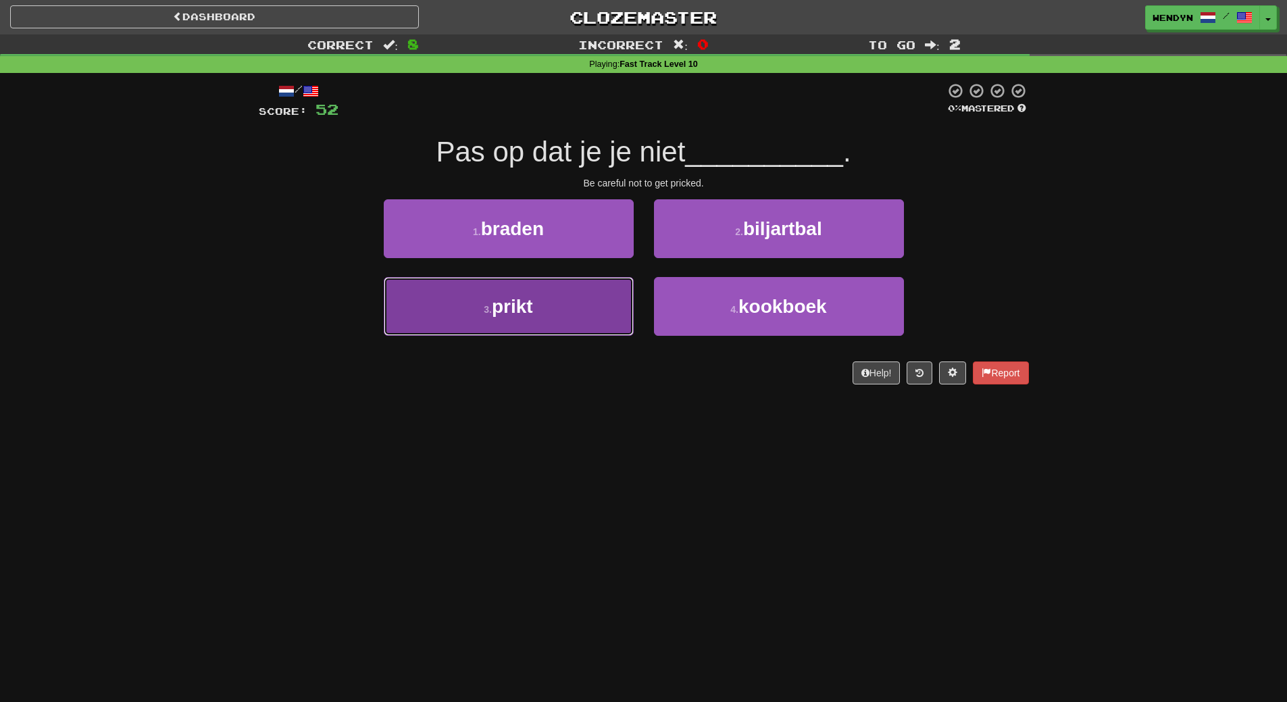
click at [559, 314] on button "3 . prikt" at bounding box center [509, 306] width 250 height 59
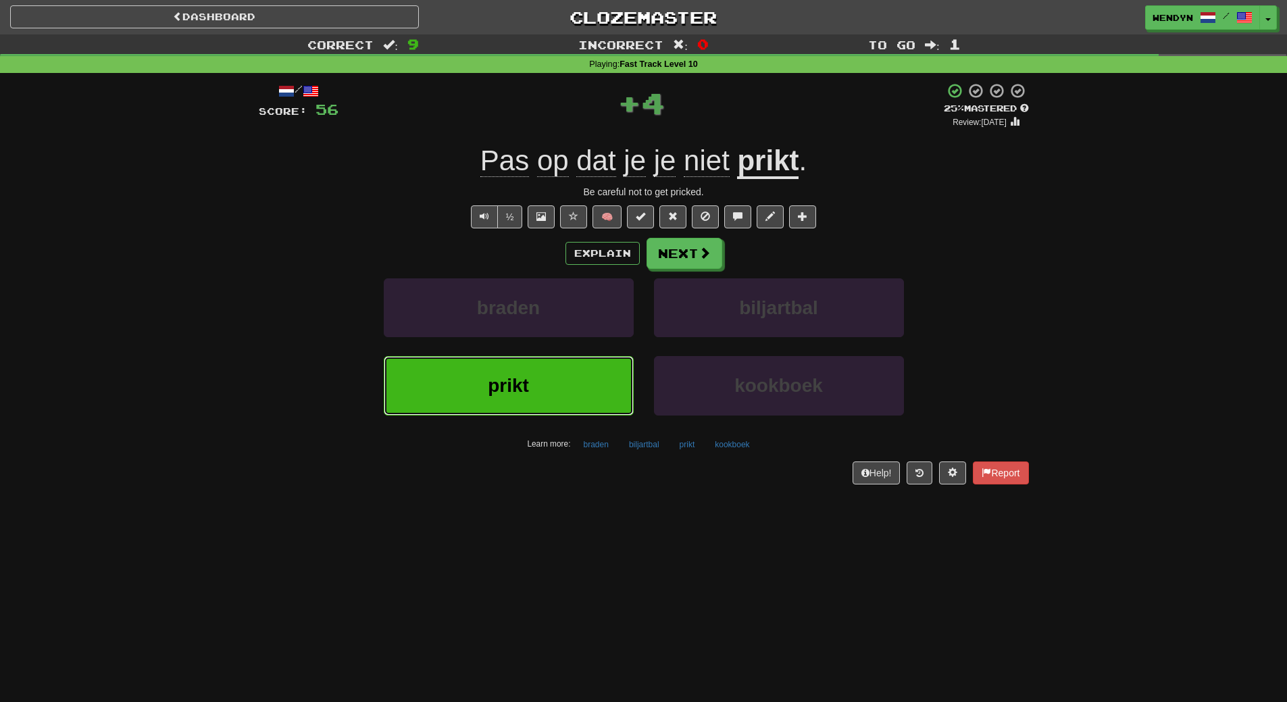
click at [560, 375] on button "prikt" at bounding box center [509, 385] width 250 height 59
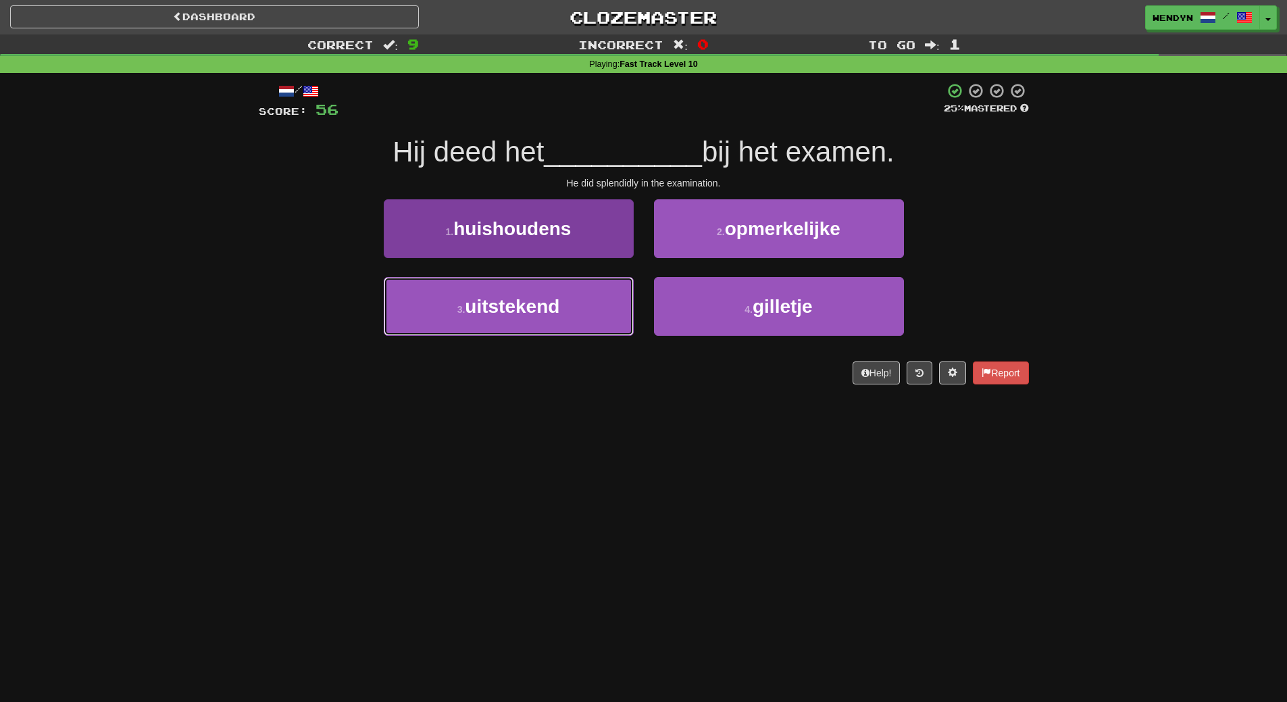
click at [574, 322] on button "3 . uitstekend" at bounding box center [509, 306] width 250 height 59
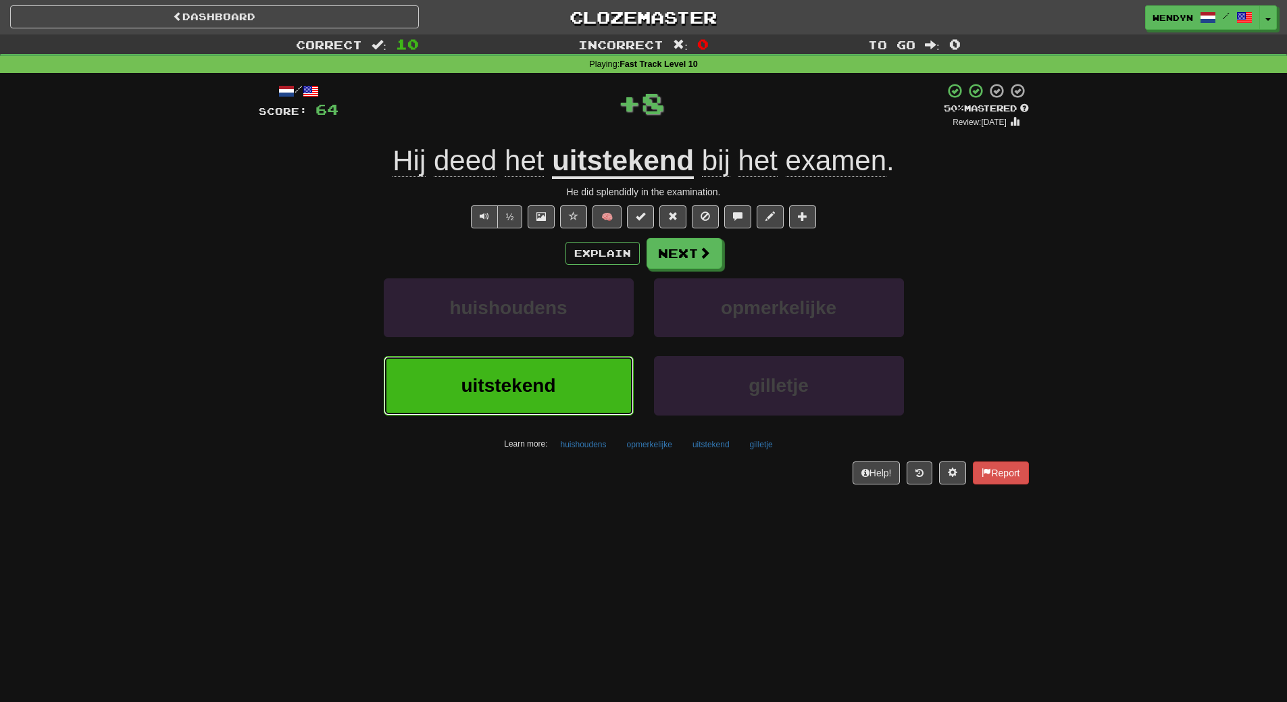
click at [549, 406] on button "uitstekend" at bounding box center [509, 385] width 250 height 59
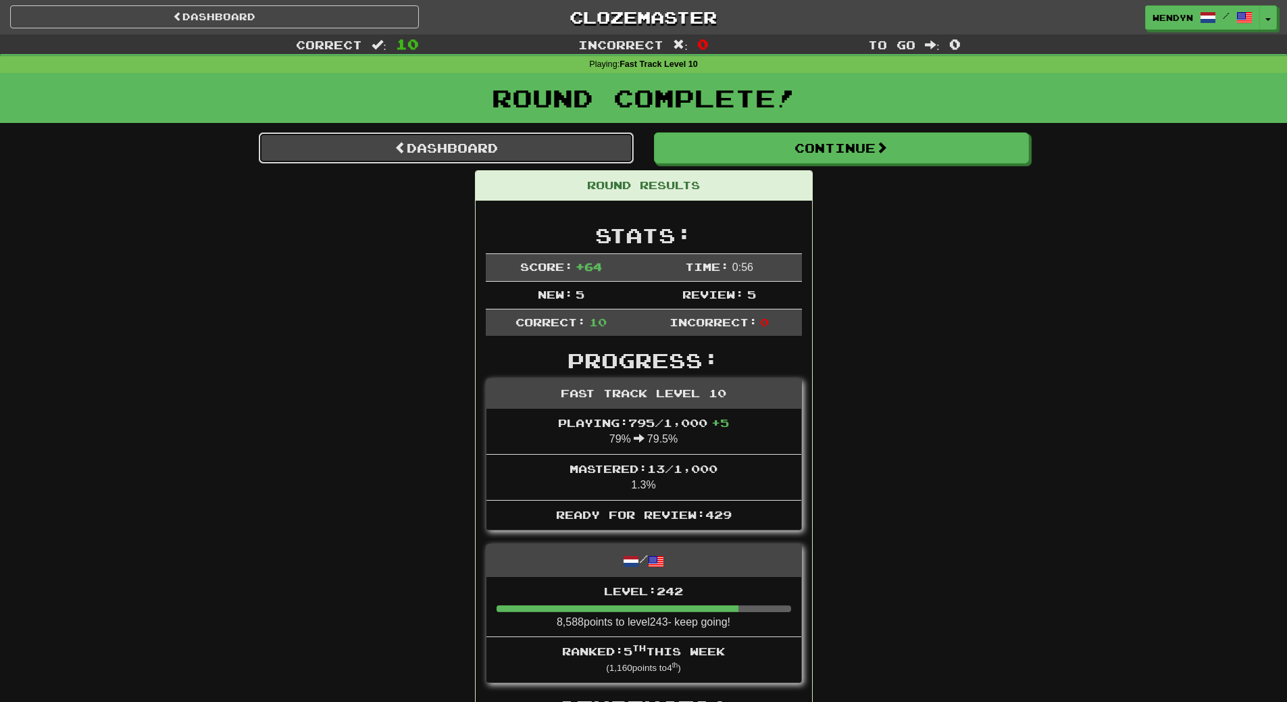
click at [522, 141] on link "Dashboard" at bounding box center [446, 147] width 375 height 31
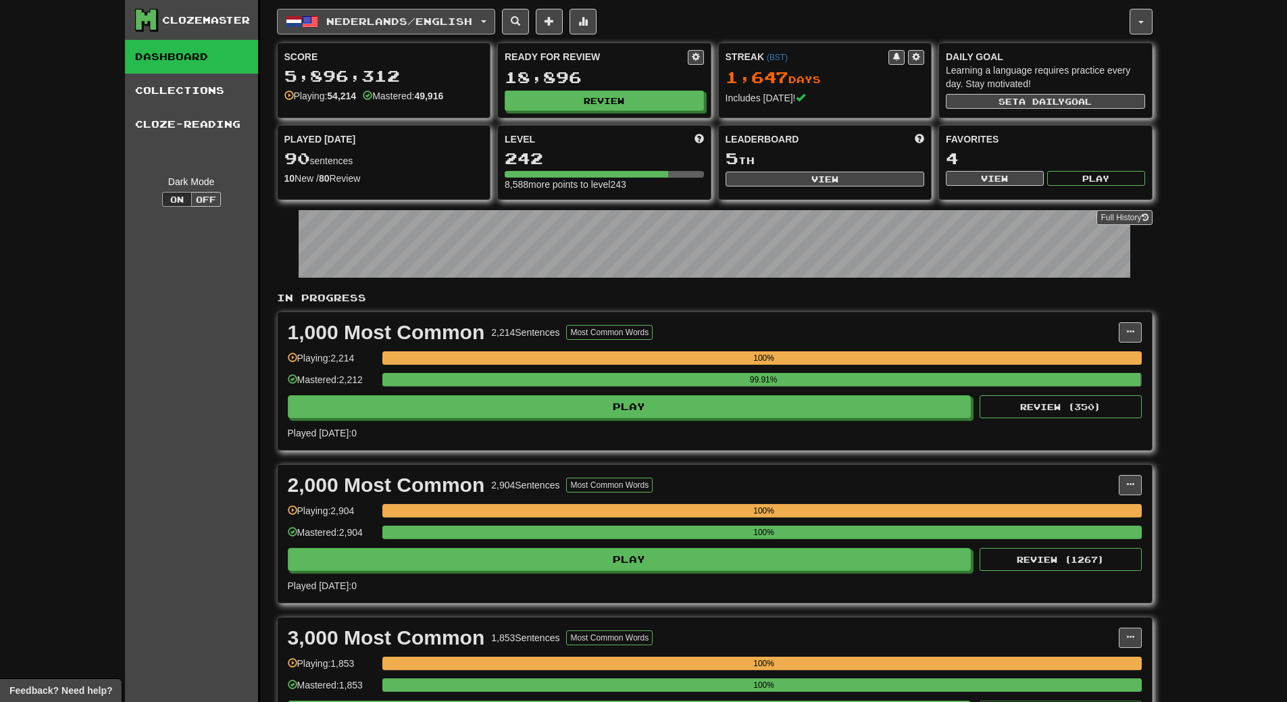
click at [434, 18] on span "Nederlands / English" at bounding box center [399, 21] width 146 height 11
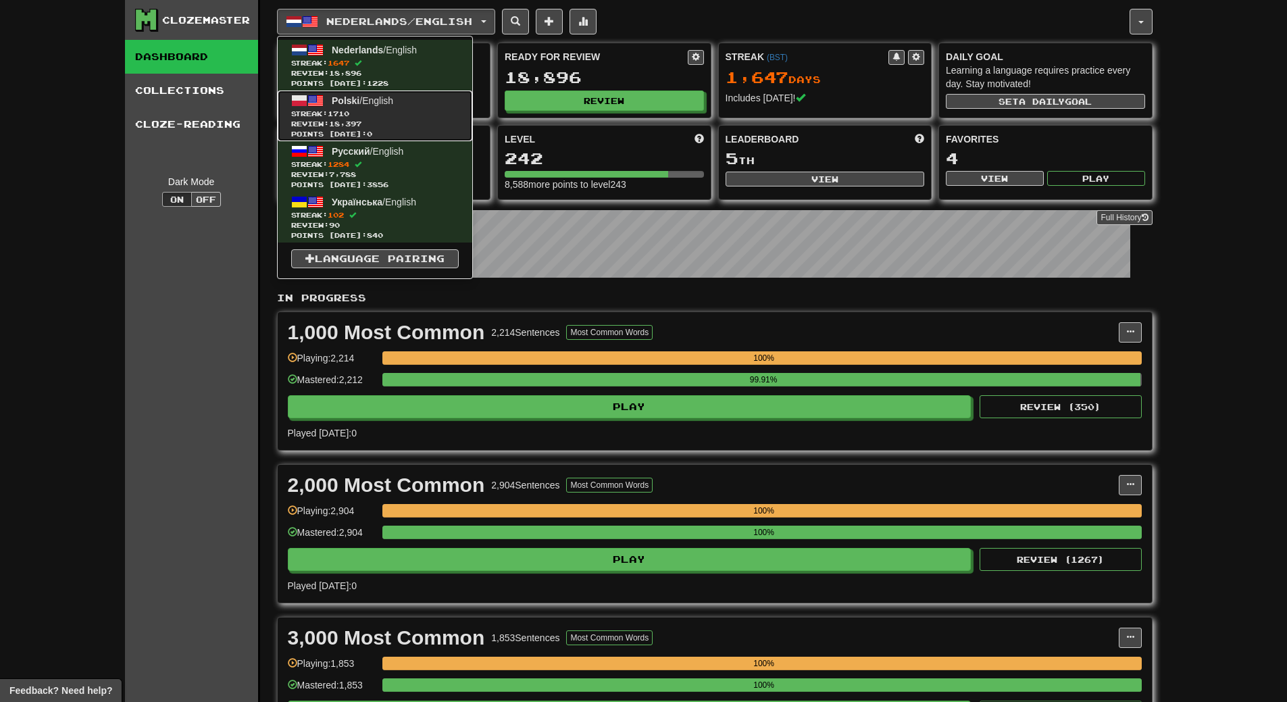
click at [396, 110] on span "Streak: 1710" at bounding box center [375, 114] width 168 height 10
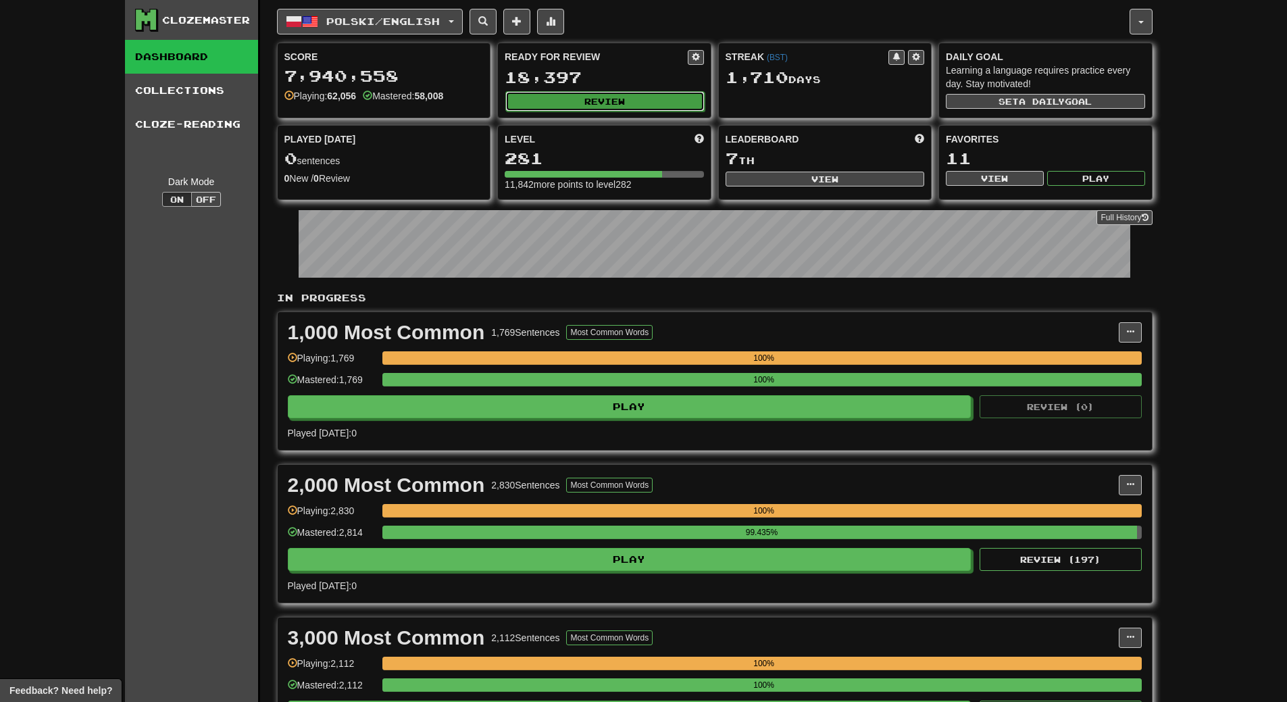
click at [661, 95] on button "Review" at bounding box center [604, 101] width 199 height 20
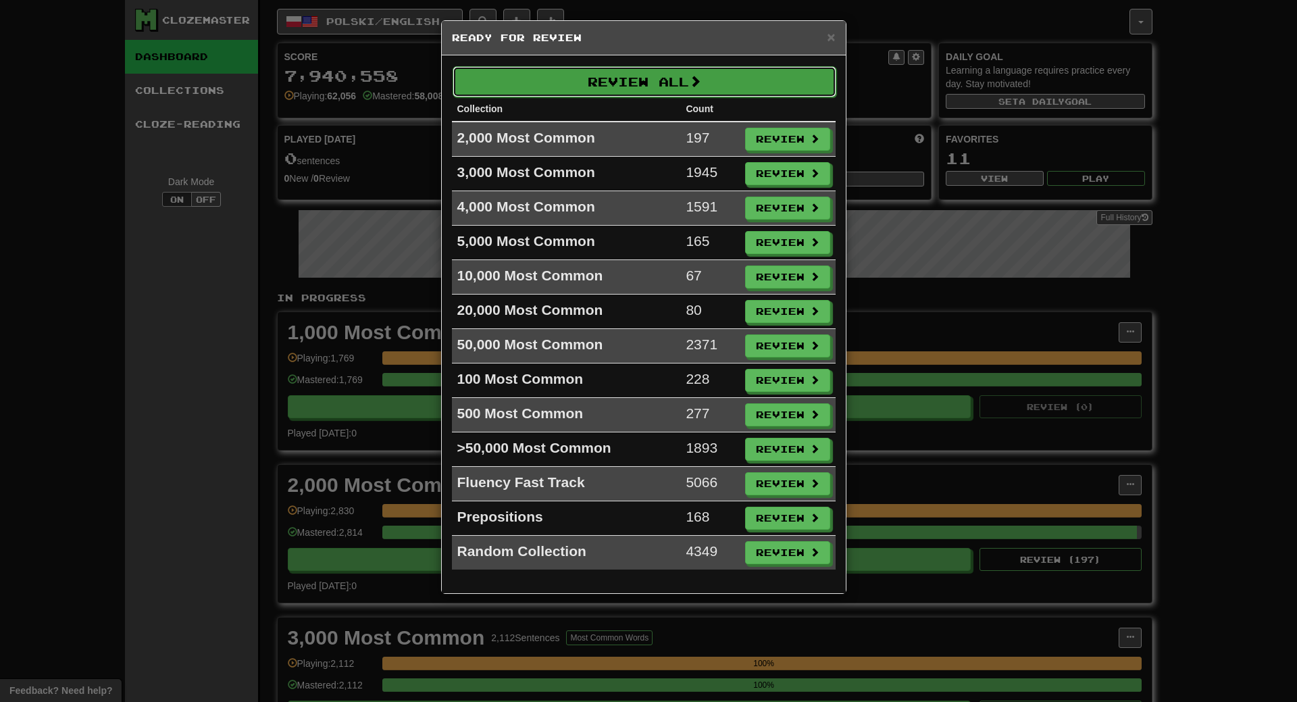
click at [665, 79] on button "Review All" at bounding box center [645, 81] width 384 height 31
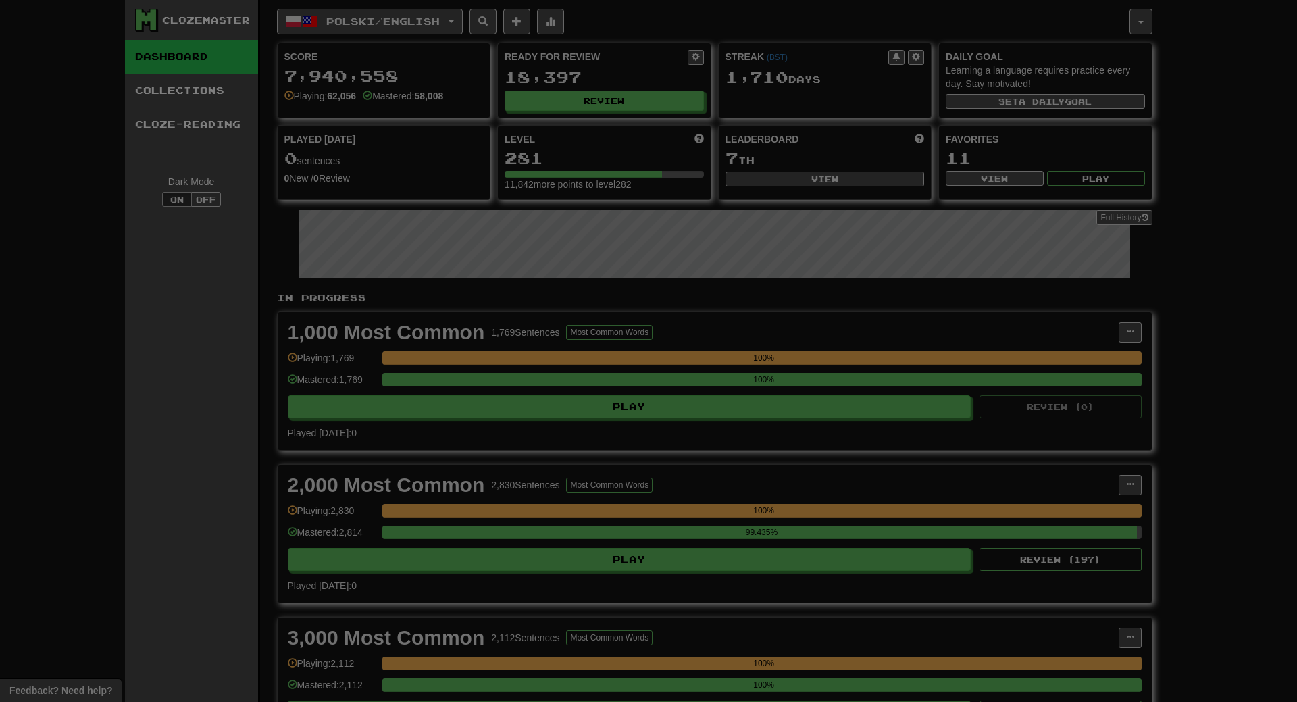
select select "**"
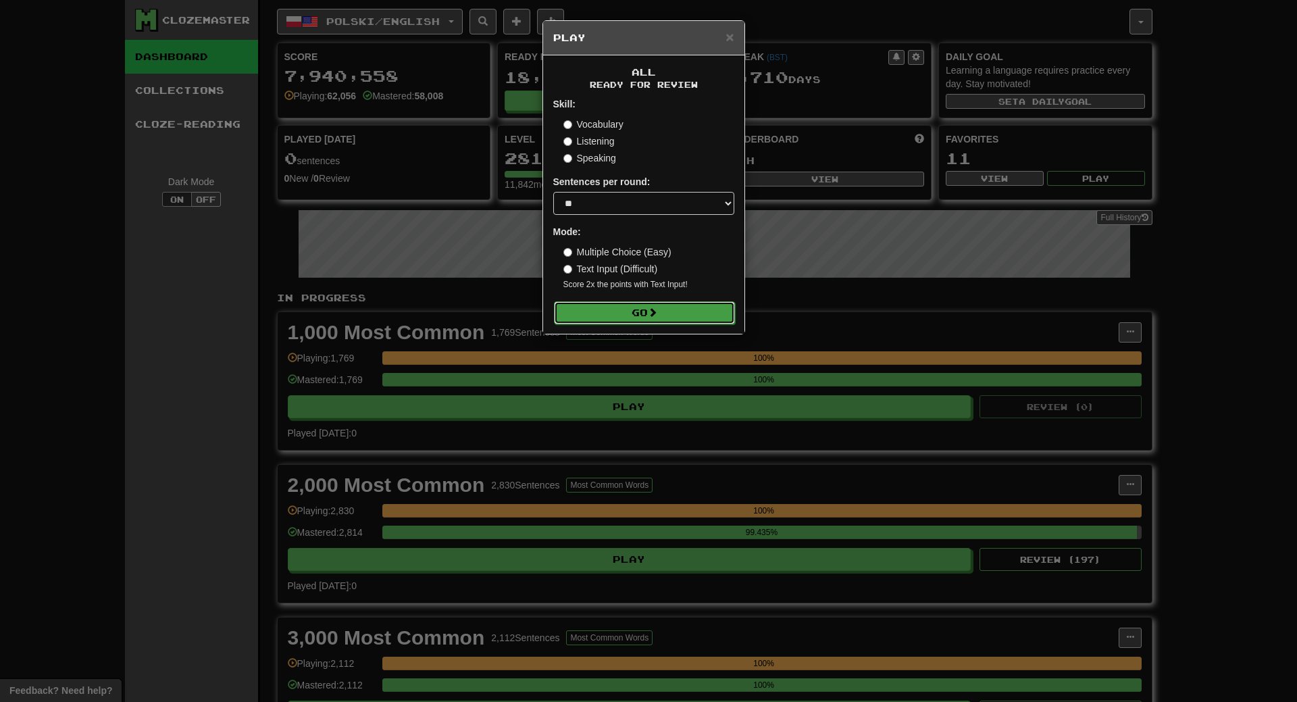
click at [655, 309] on span at bounding box center [652, 311] width 9 height 9
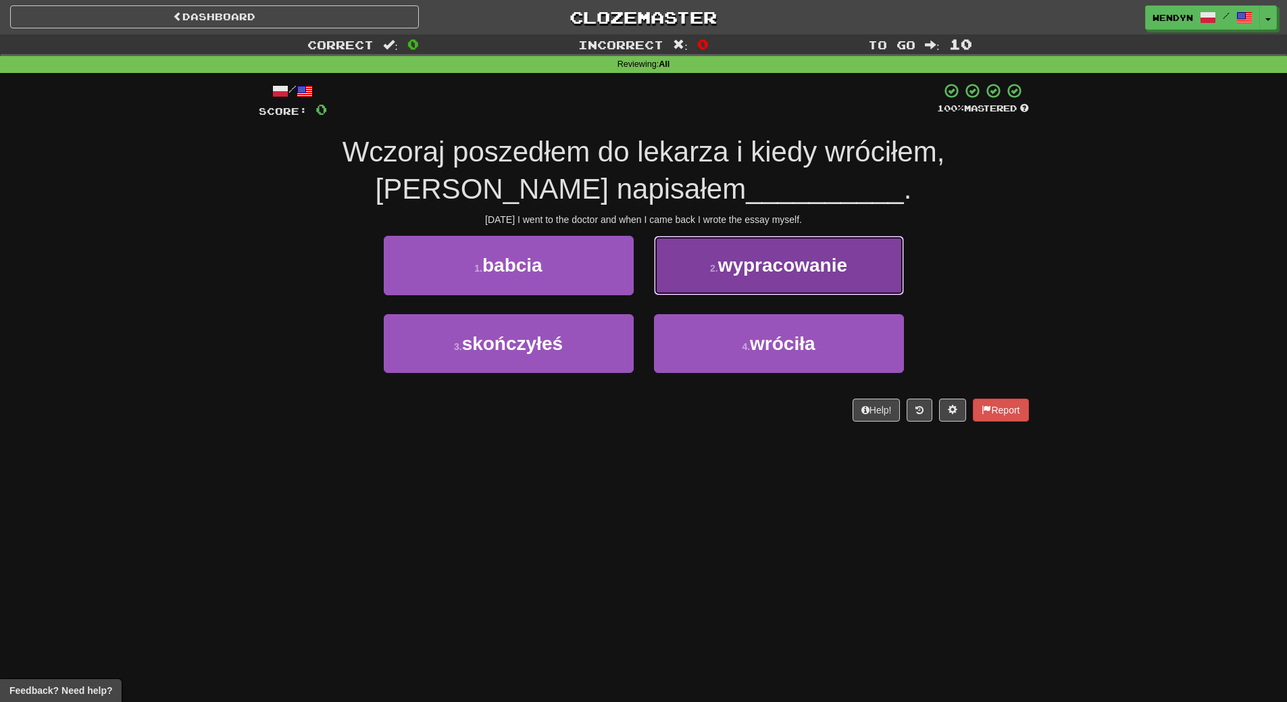
click at [847, 256] on span "wypracowanie" at bounding box center [782, 265] width 129 height 21
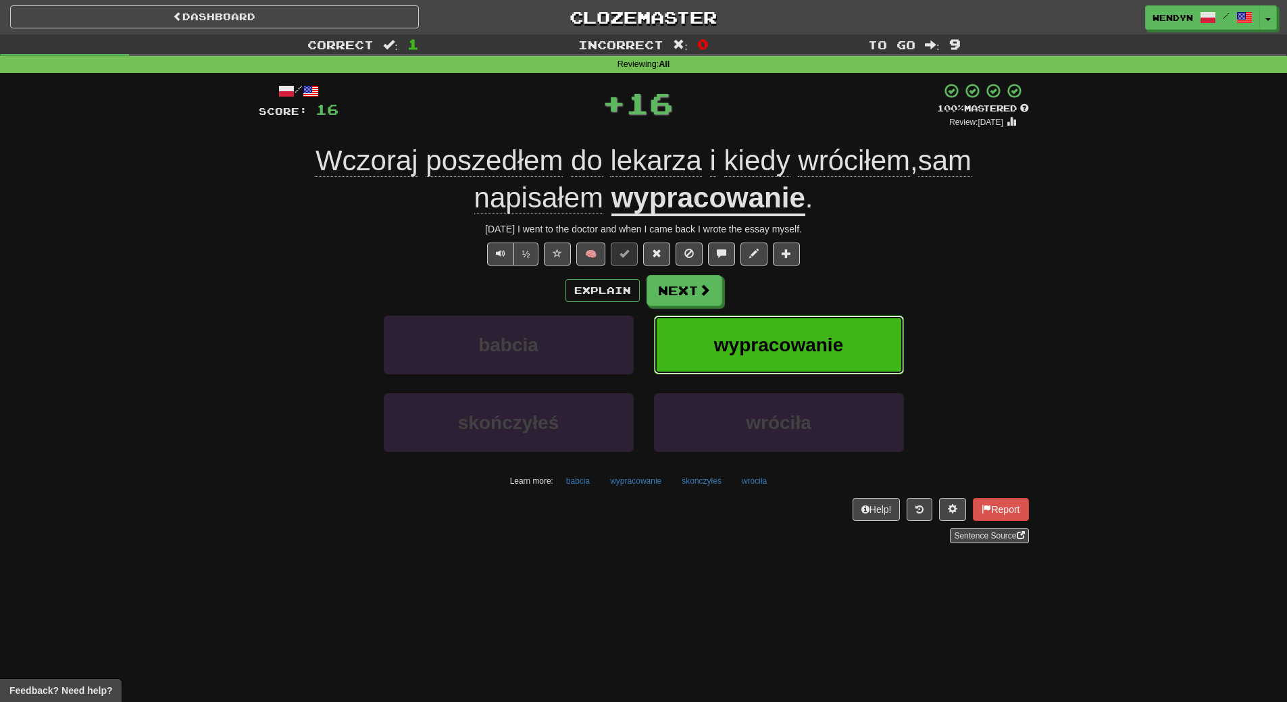
click at [837, 371] on button "wypracowanie" at bounding box center [779, 345] width 250 height 59
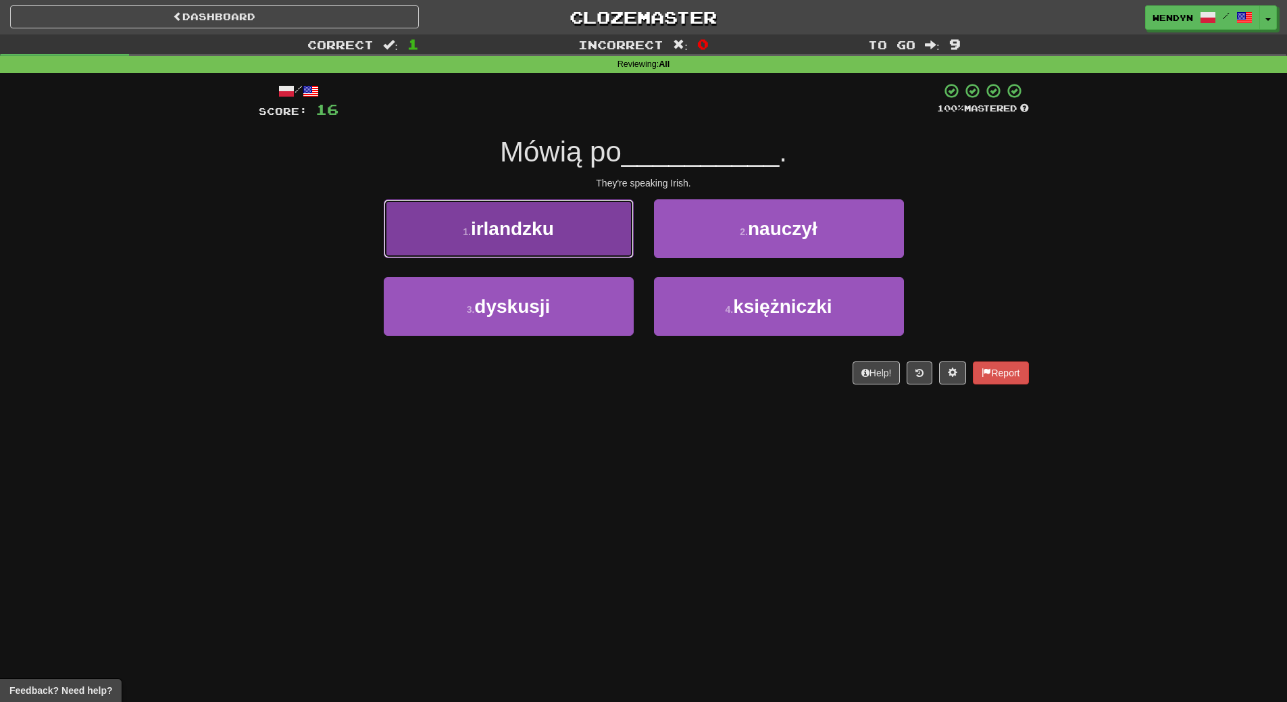
click at [566, 235] on button "1 . irlandzku" at bounding box center [509, 228] width 250 height 59
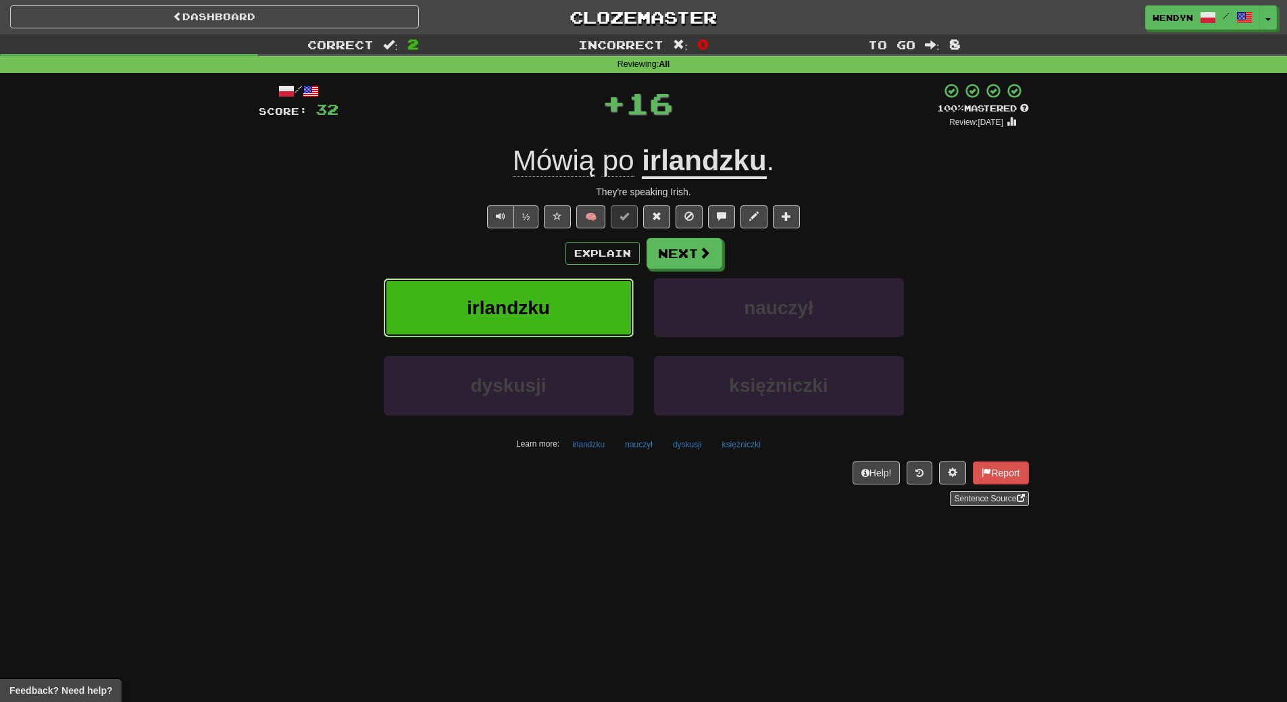
click at [586, 284] on button "irlandzku" at bounding box center [509, 307] width 250 height 59
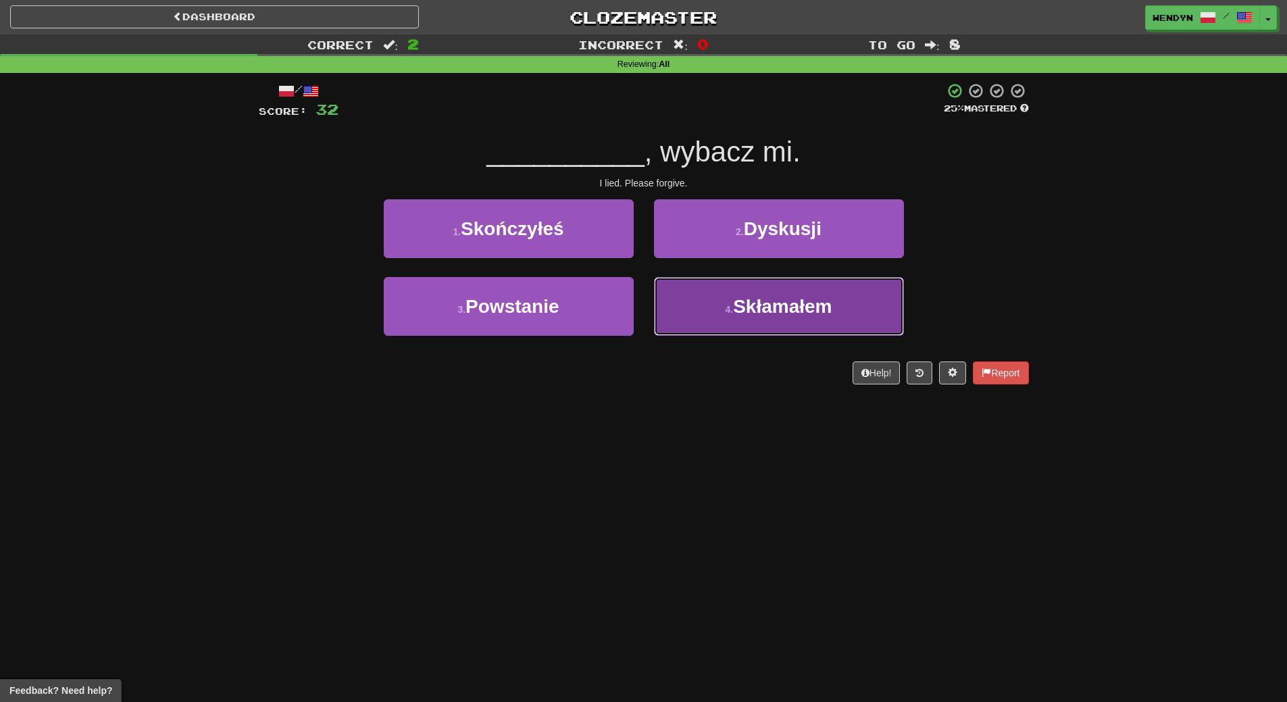
click at [766, 314] on span "Skłamałem" at bounding box center [782, 306] width 99 height 21
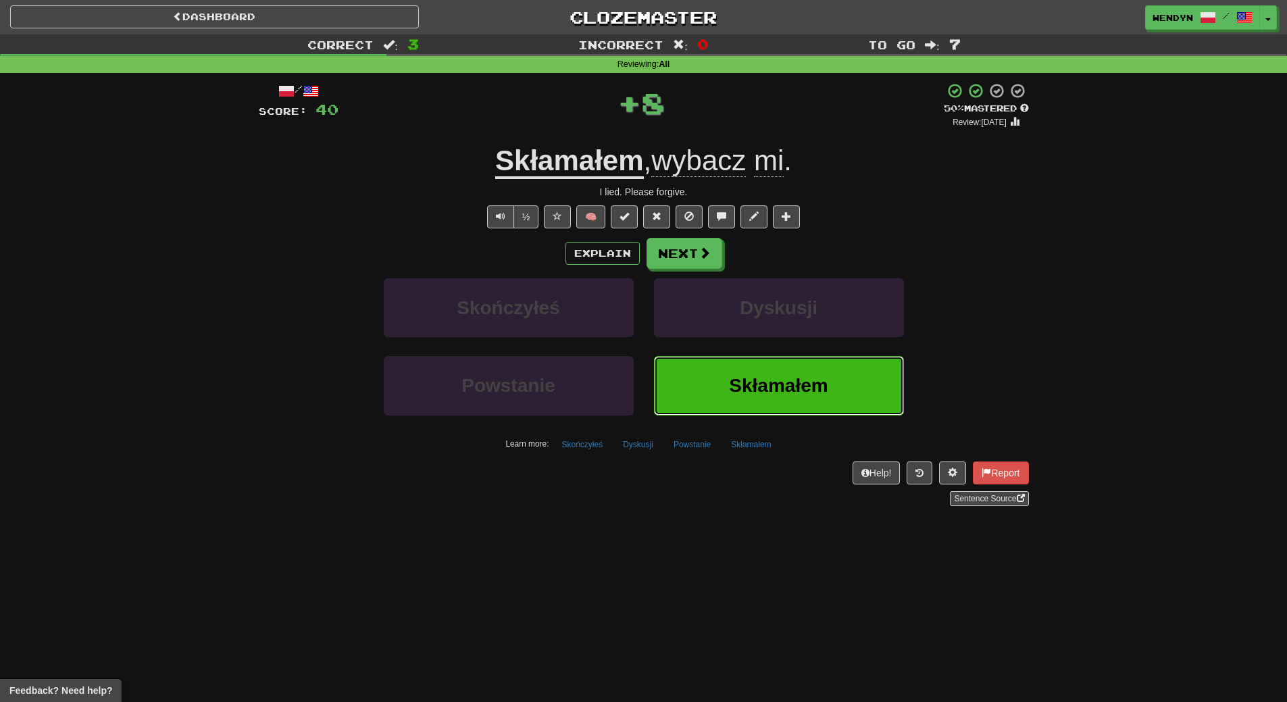
click at [773, 382] on span "Skłamałem" at bounding box center [778, 385] width 99 height 21
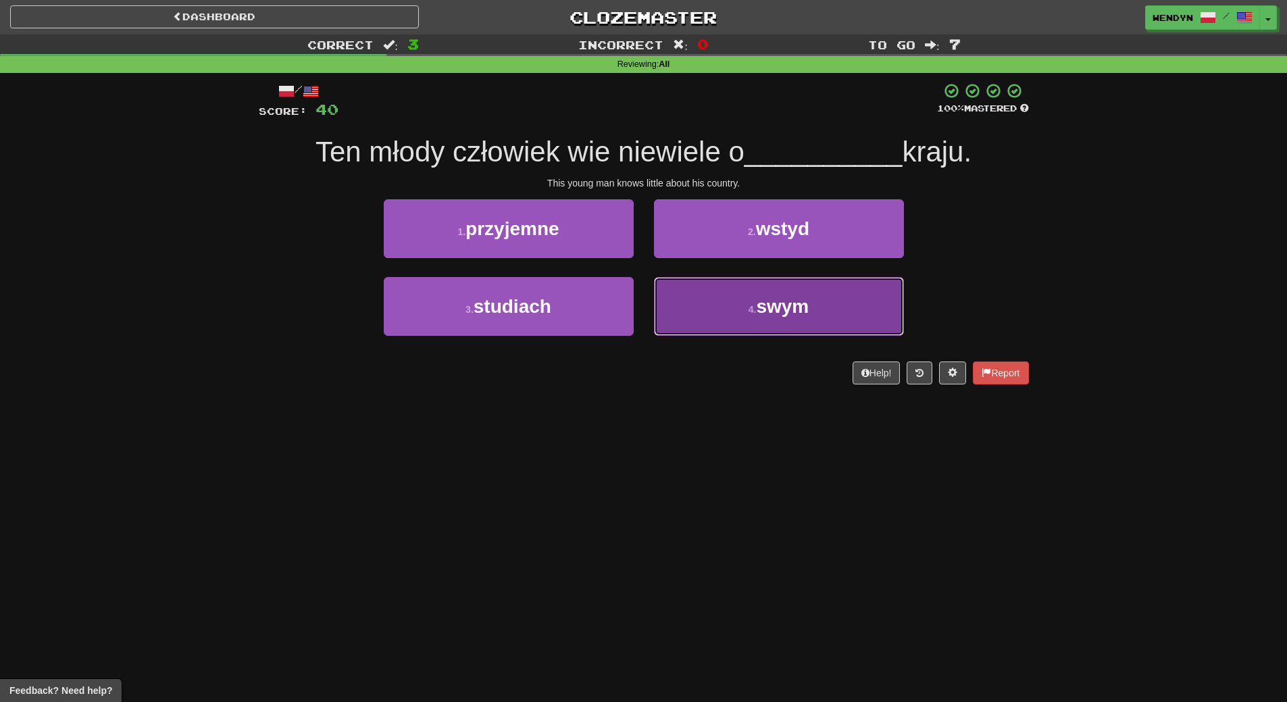
click at [780, 291] on button "4 . swym" at bounding box center [779, 306] width 250 height 59
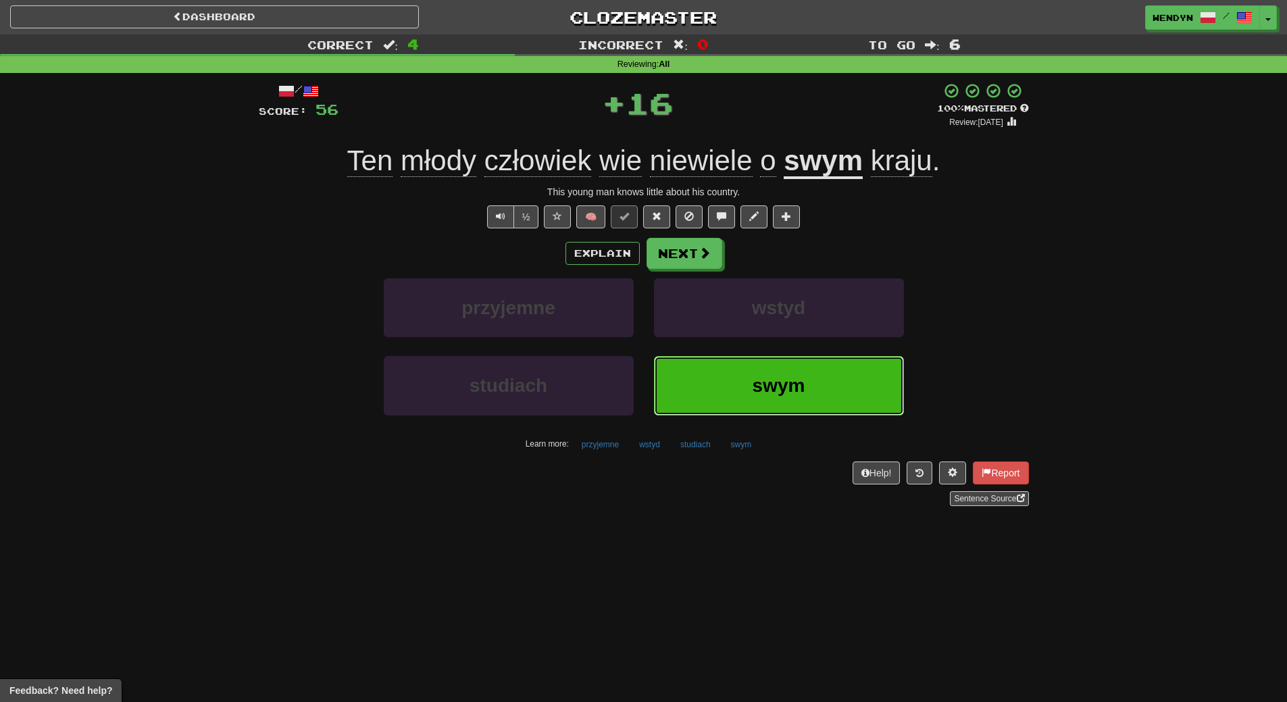
click at [763, 380] on span "swym" at bounding box center [779, 385] width 53 height 21
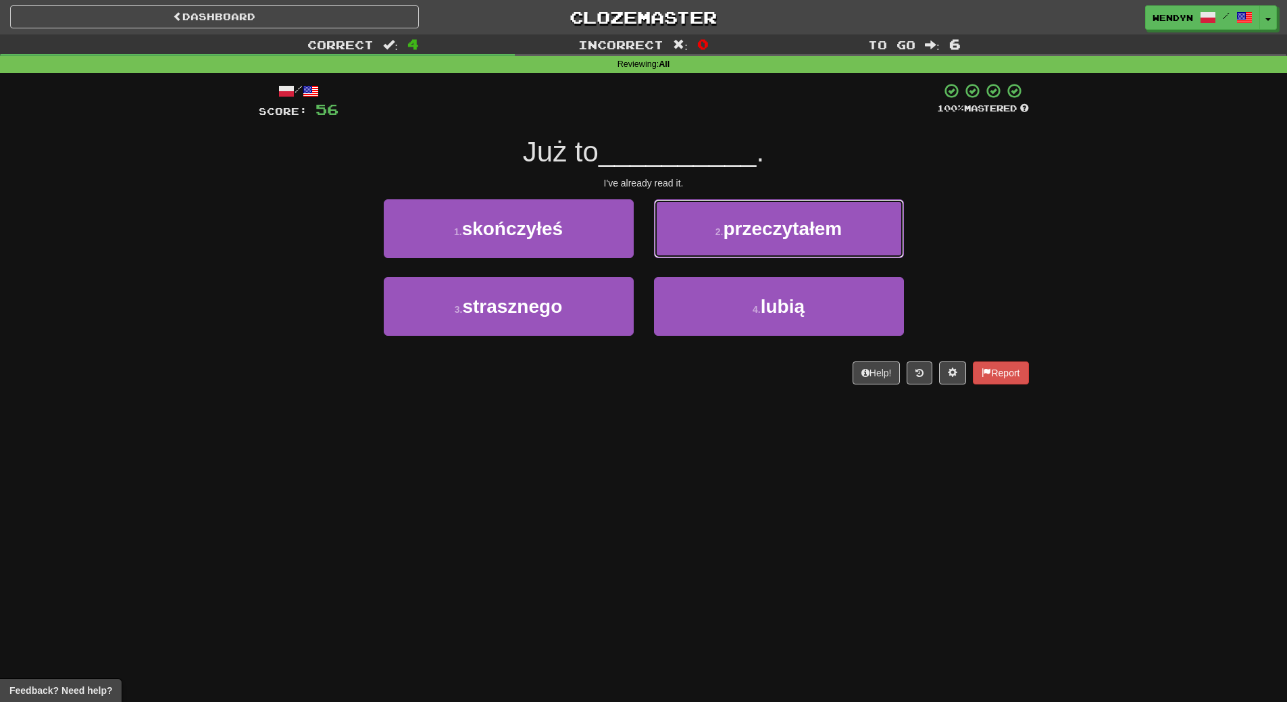
click at [797, 229] on span "przeczytałem" at bounding box center [782, 228] width 119 height 21
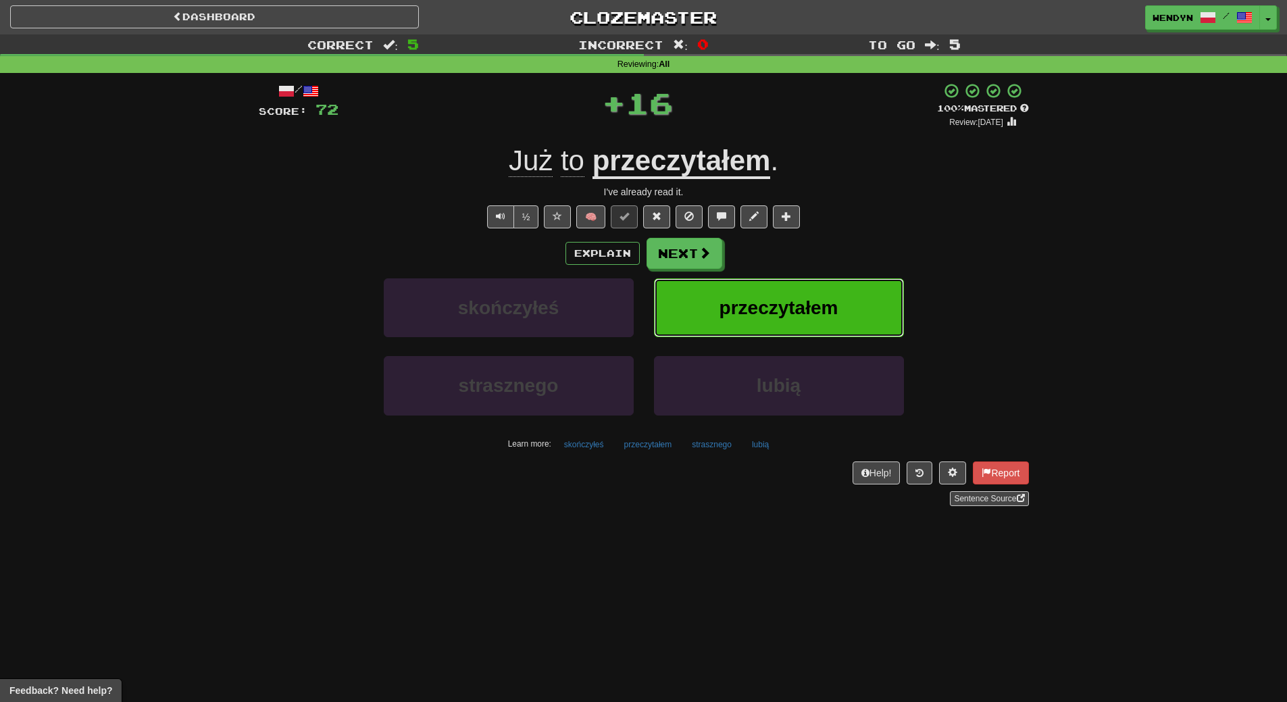
click at [804, 289] on button "przeczytałem" at bounding box center [779, 307] width 250 height 59
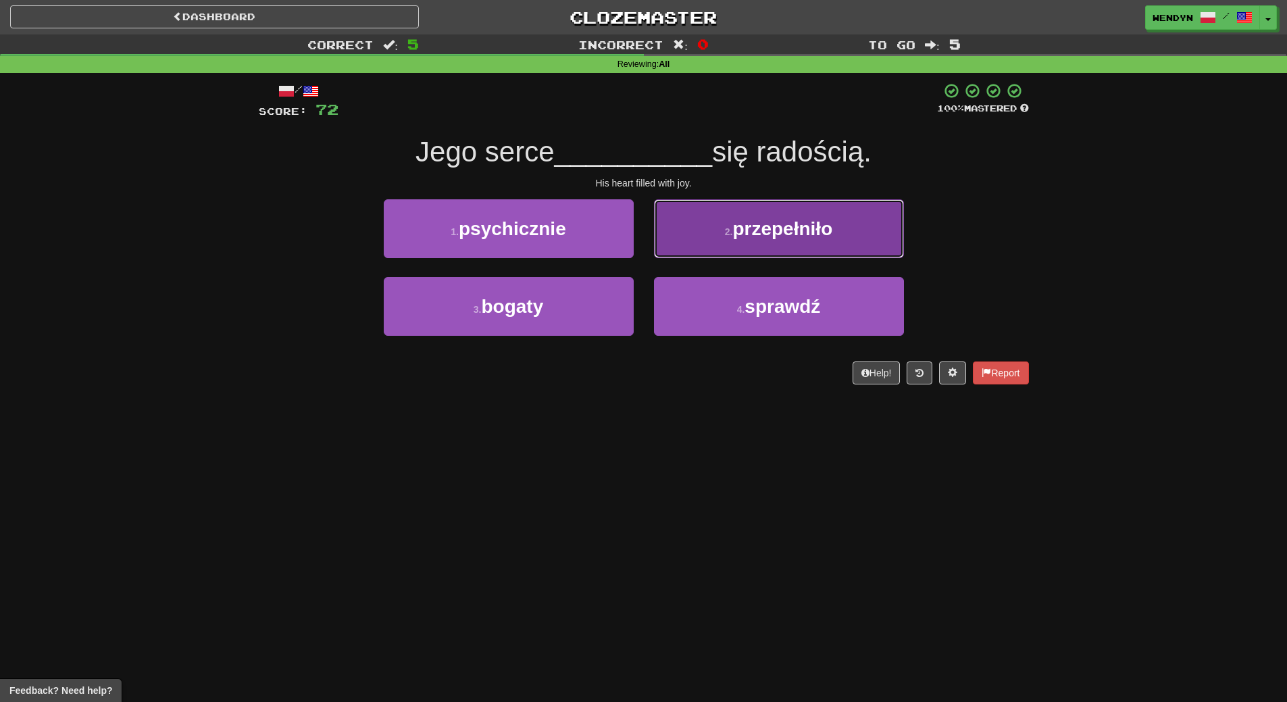
click at [803, 244] on button "2 . przepełniło" at bounding box center [779, 228] width 250 height 59
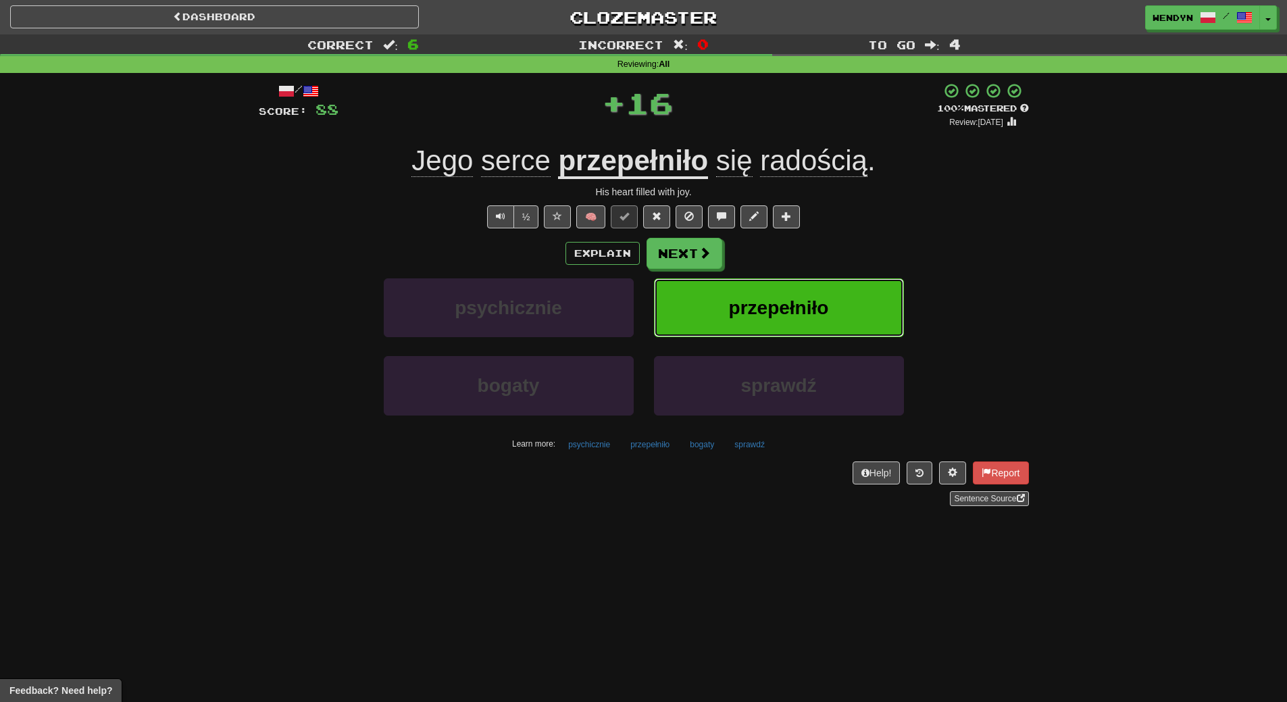
click at [803, 283] on button "przepełniło" at bounding box center [779, 307] width 250 height 59
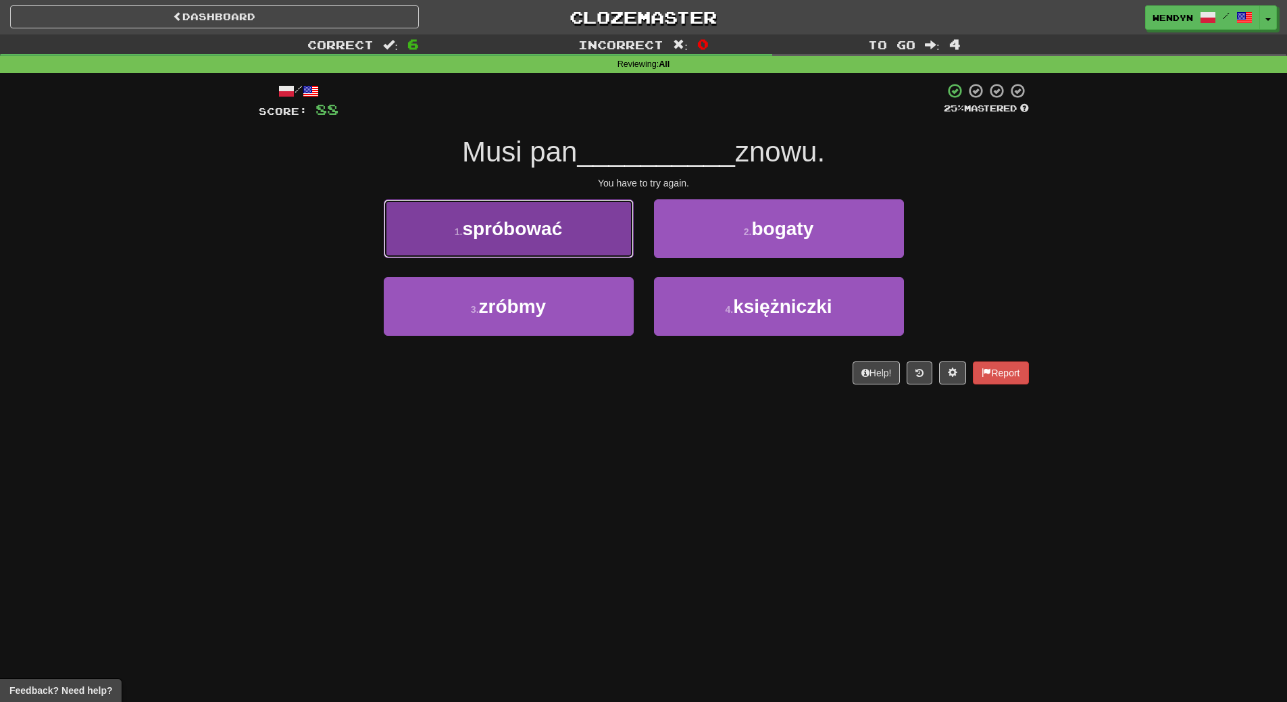
click at [560, 213] on button "1 . spróbować" at bounding box center [509, 228] width 250 height 59
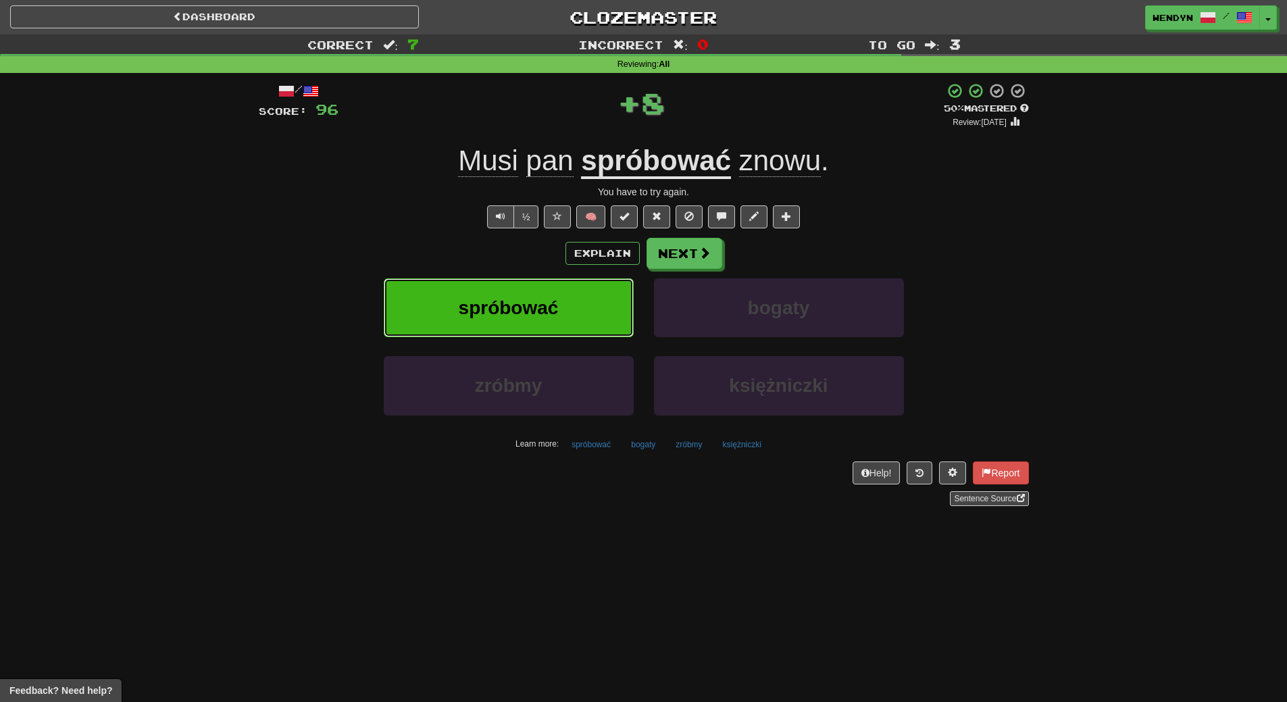
click at [568, 305] on button "spróbować" at bounding box center [509, 307] width 250 height 59
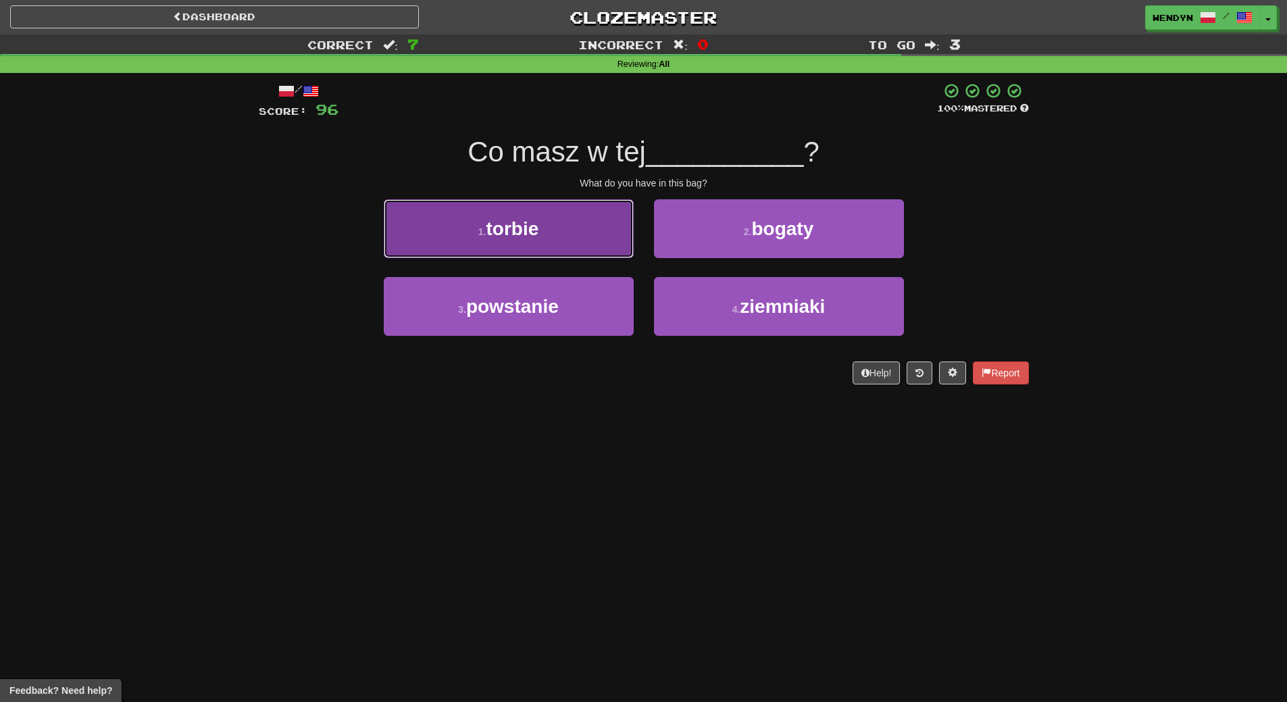
click at [571, 230] on button "1 . torbie" at bounding box center [509, 228] width 250 height 59
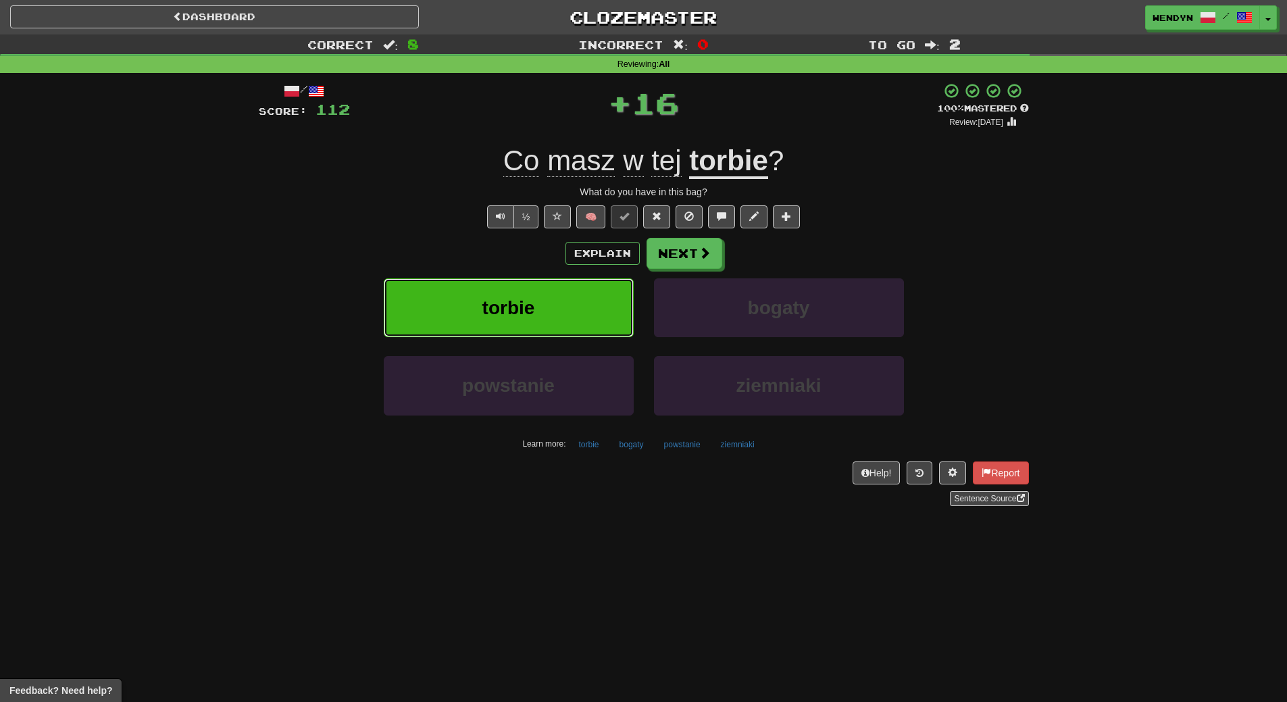
click at [571, 294] on button "torbie" at bounding box center [509, 307] width 250 height 59
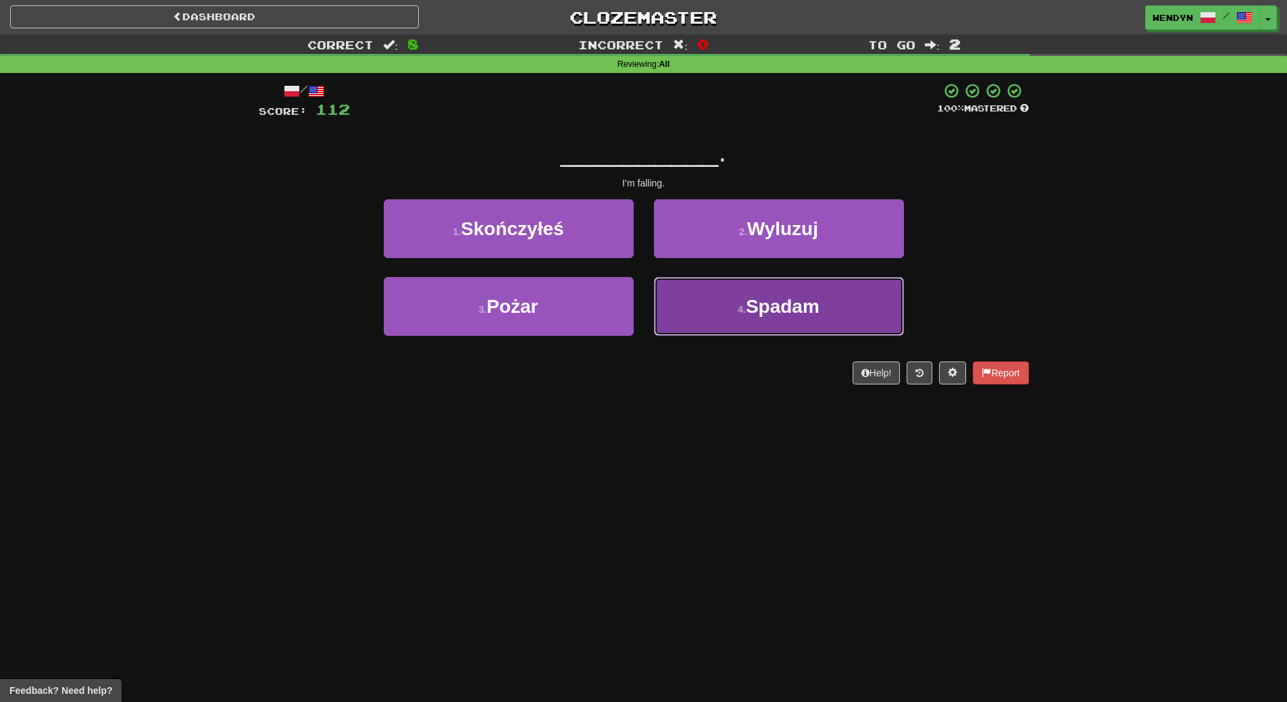
click at [755, 314] on span "Spadam" at bounding box center [783, 306] width 74 height 21
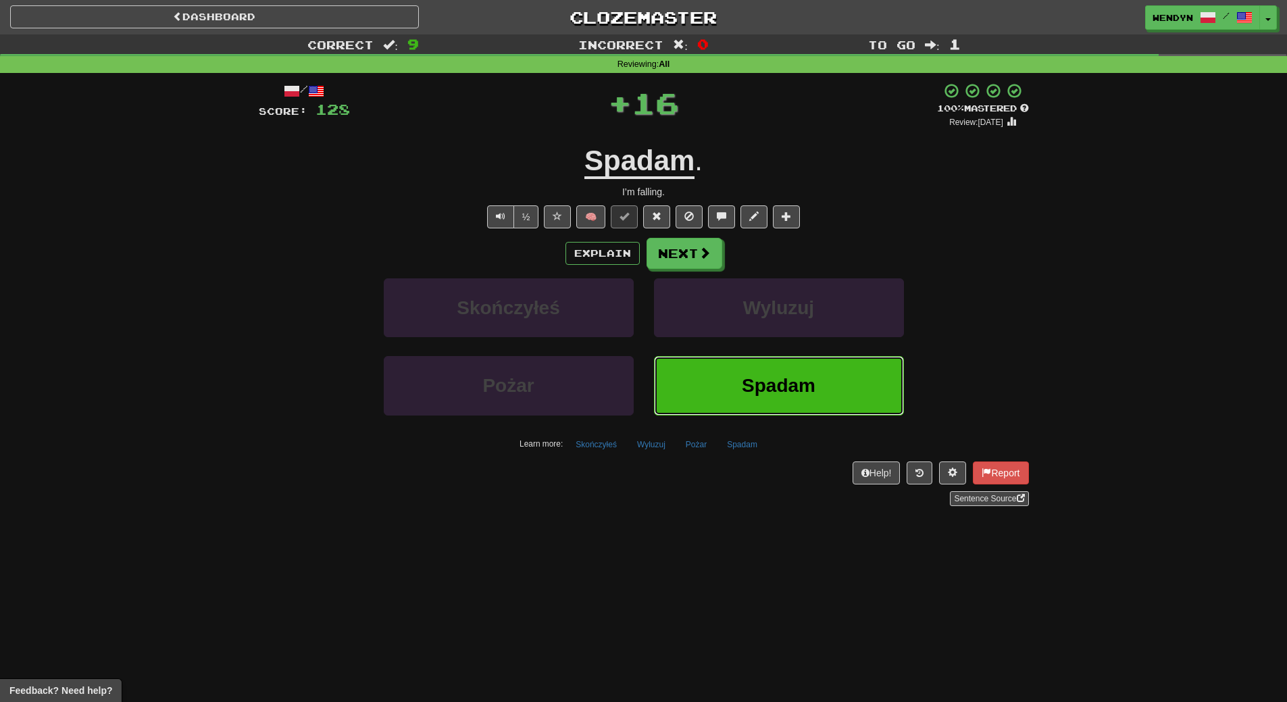
click at [761, 406] on button "Spadam" at bounding box center [779, 385] width 250 height 59
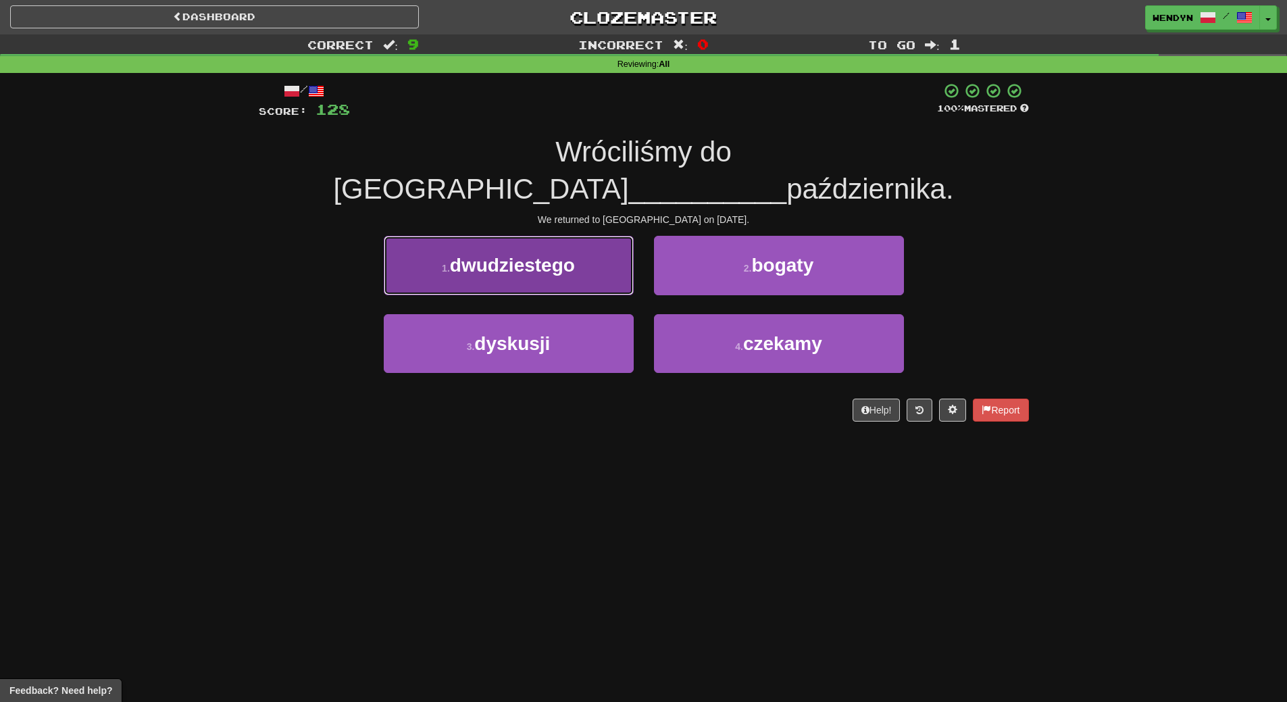
drag, startPoint x: 574, startPoint y: 208, endPoint x: 549, endPoint y: 226, distance: 30.9
click at [549, 236] on button "1 . dwudziestego" at bounding box center [509, 265] width 250 height 59
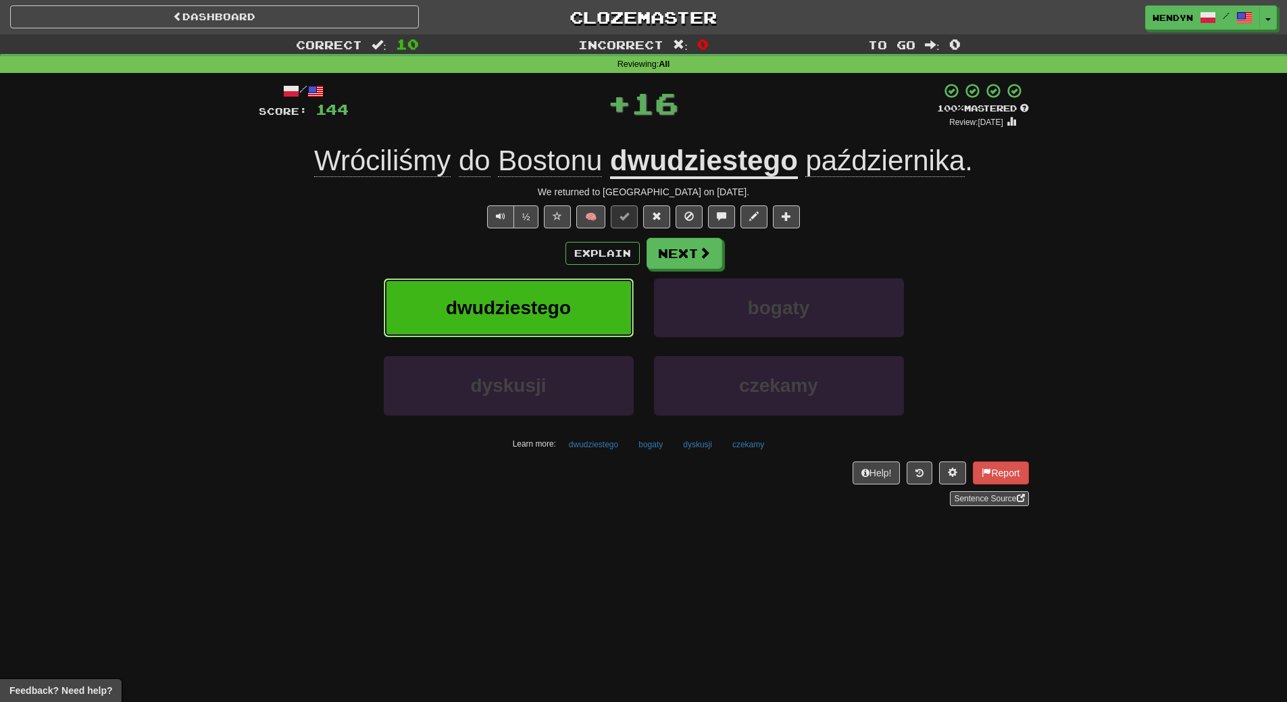
click at [540, 310] on span "dwudziestego" at bounding box center [508, 307] width 125 height 21
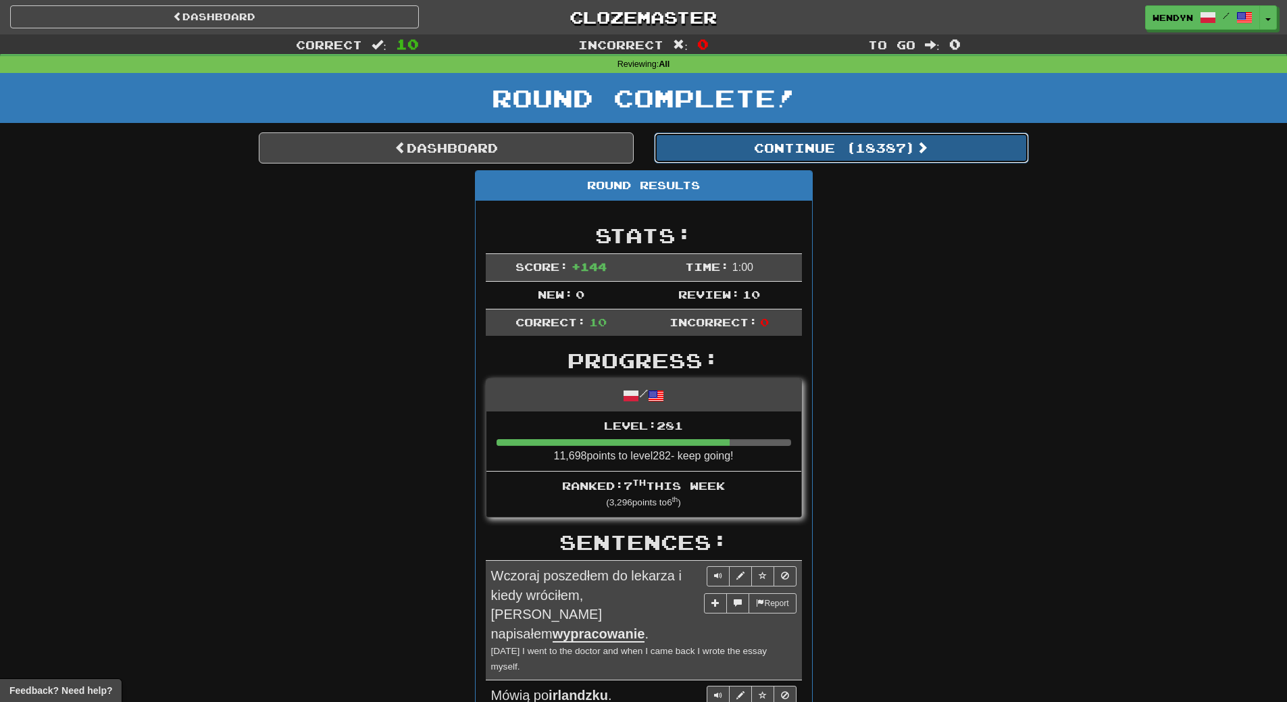
click at [890, 161] on button "Continue ( 18387 )" at bounding box center [841, 147] width 375 height 31
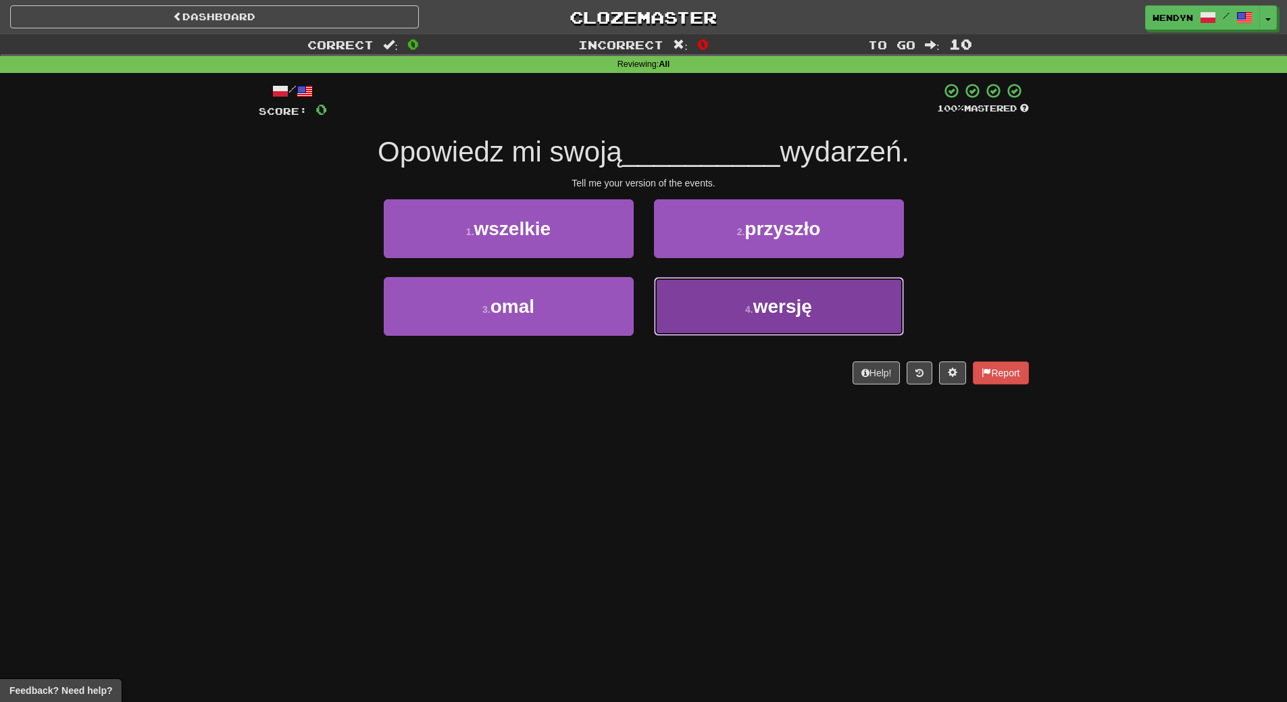
click at [790, 305] on span "wersję" at bounding box center [782, 306] width 59 height 21
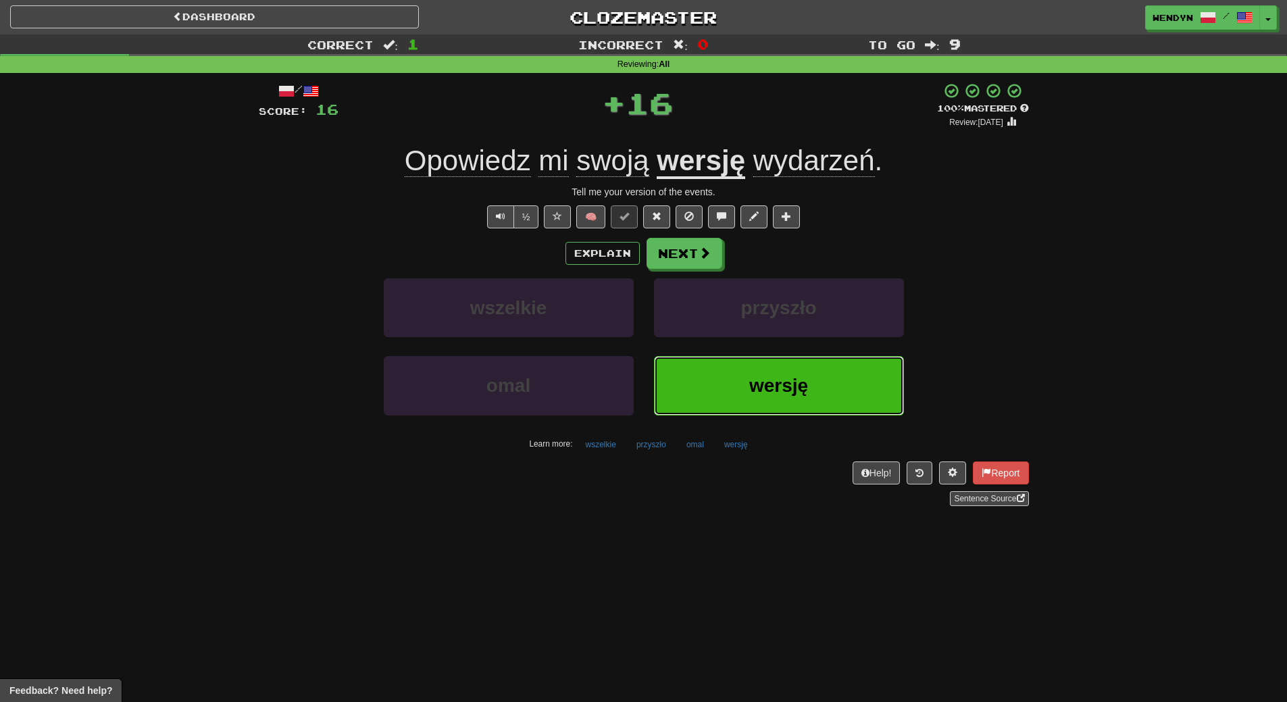
click at [778, 371] on button "wersję" at bounding box center [779, 385] width 250 height 59
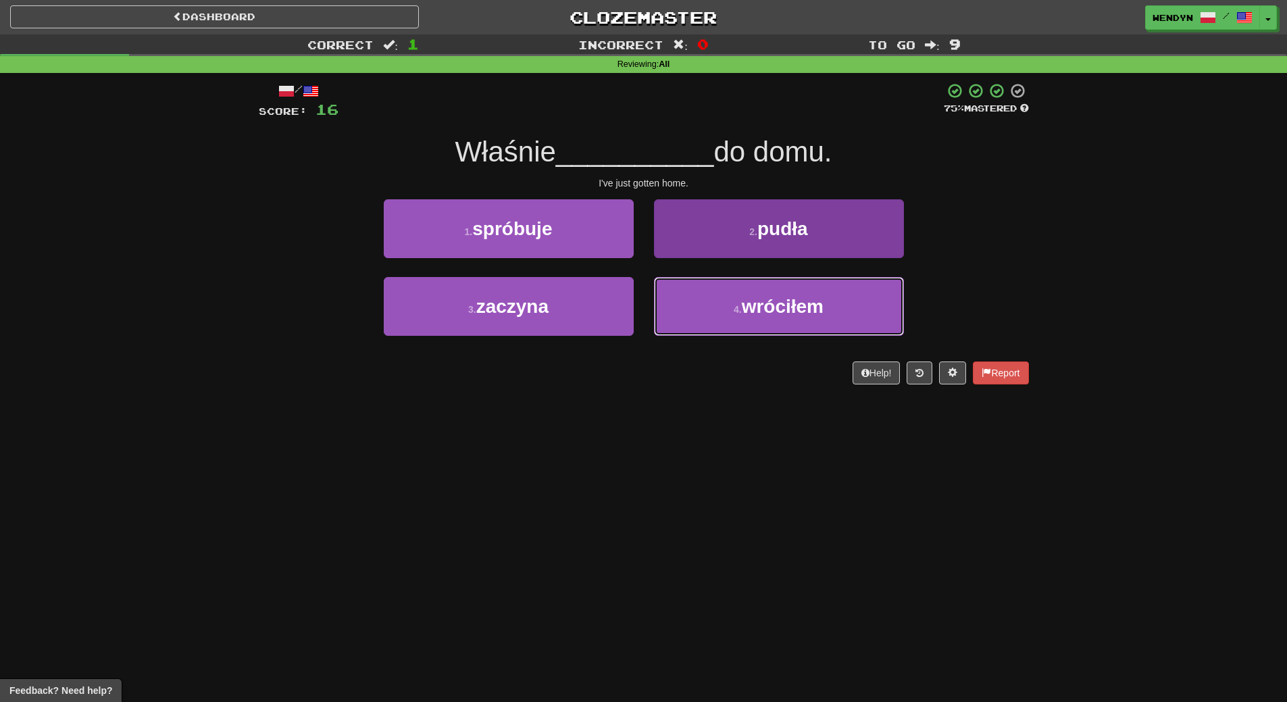
click at [748, 316] on button "4 . wróciłem" at bounding box center [779, 306] width 250 height 59
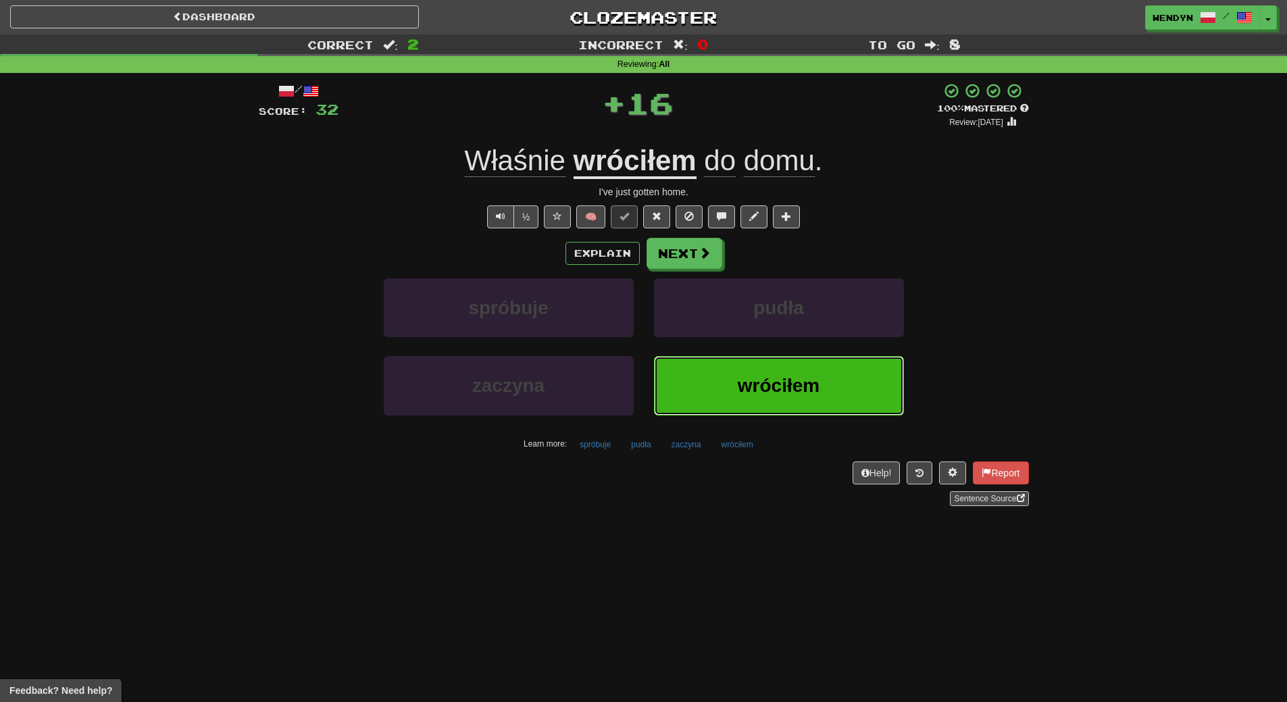
click at [753, 366] on button "wróciłem" at bounding box center [779, 385] width 250 height 59
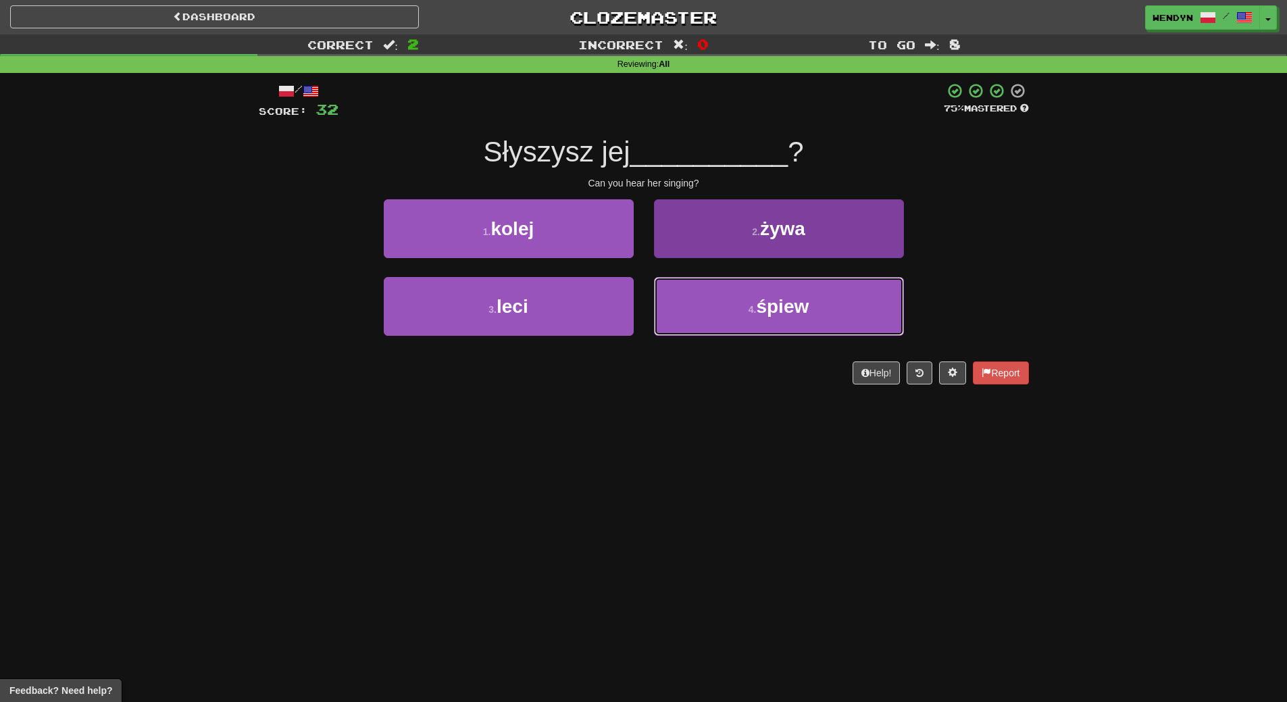
drag, startPoint x: 744, startPoint y: 303, endPoint x: 756, endPoint y: 327, distance: 27.2
click at [755, 323] on button "4 . śpiew" at bounding box center [779, 306] width 250 height 59
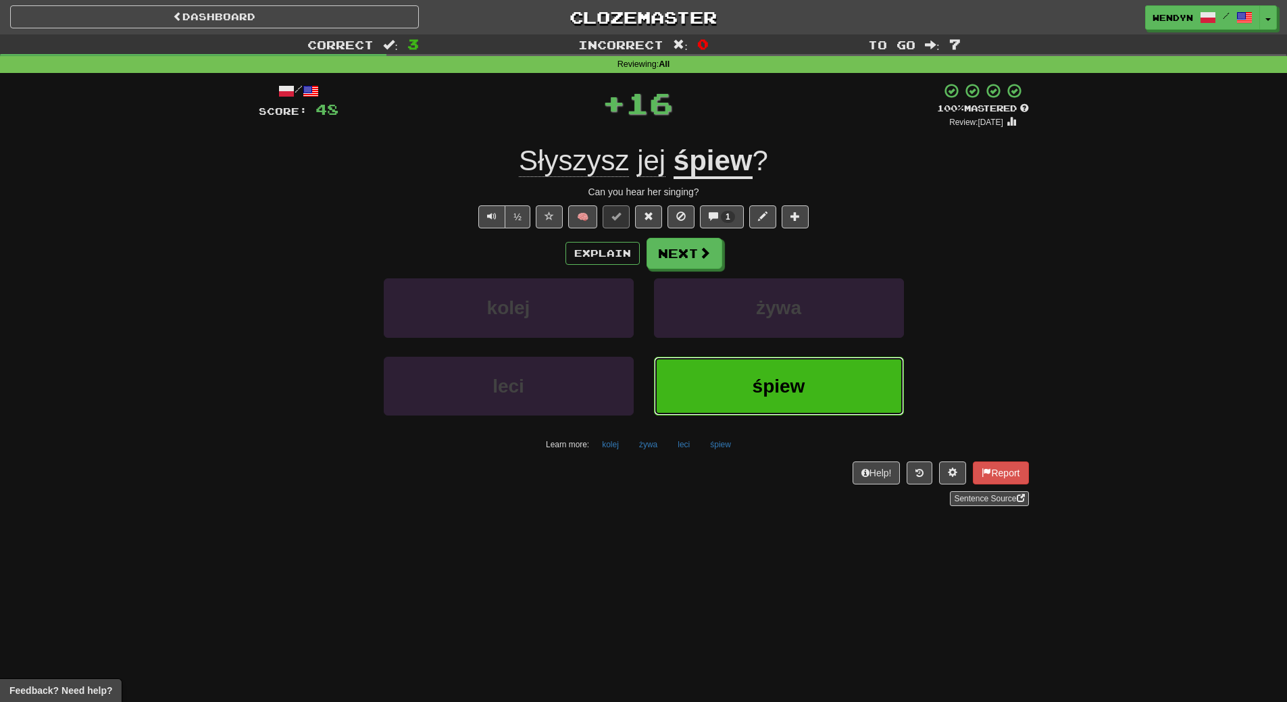
click at [757, 367] on button "śpiew" at bounding box center [779, 386] width 250 height 59
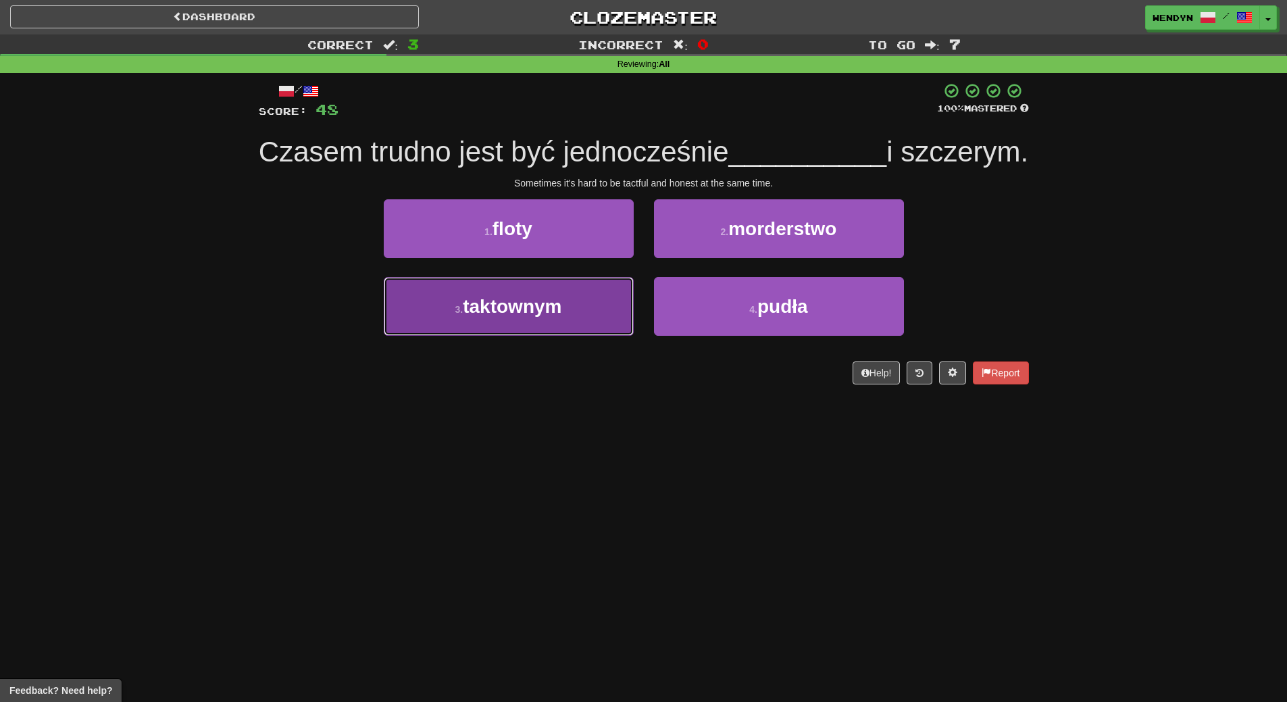
click at [606, 336] on button "3 . taktownym" at bounding box center [509, 306] width 250 height 59
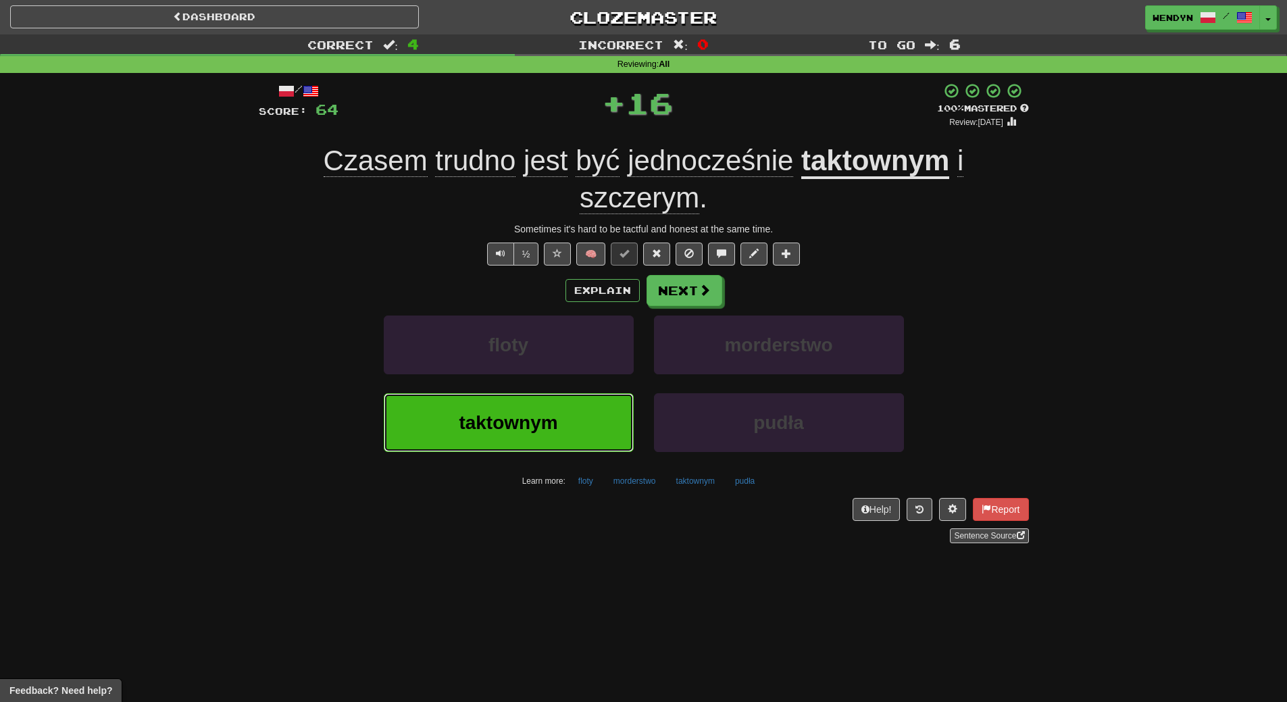
click at [609, 414] on button "taktownym" at bounding box center [509, 422] width 250 height 59
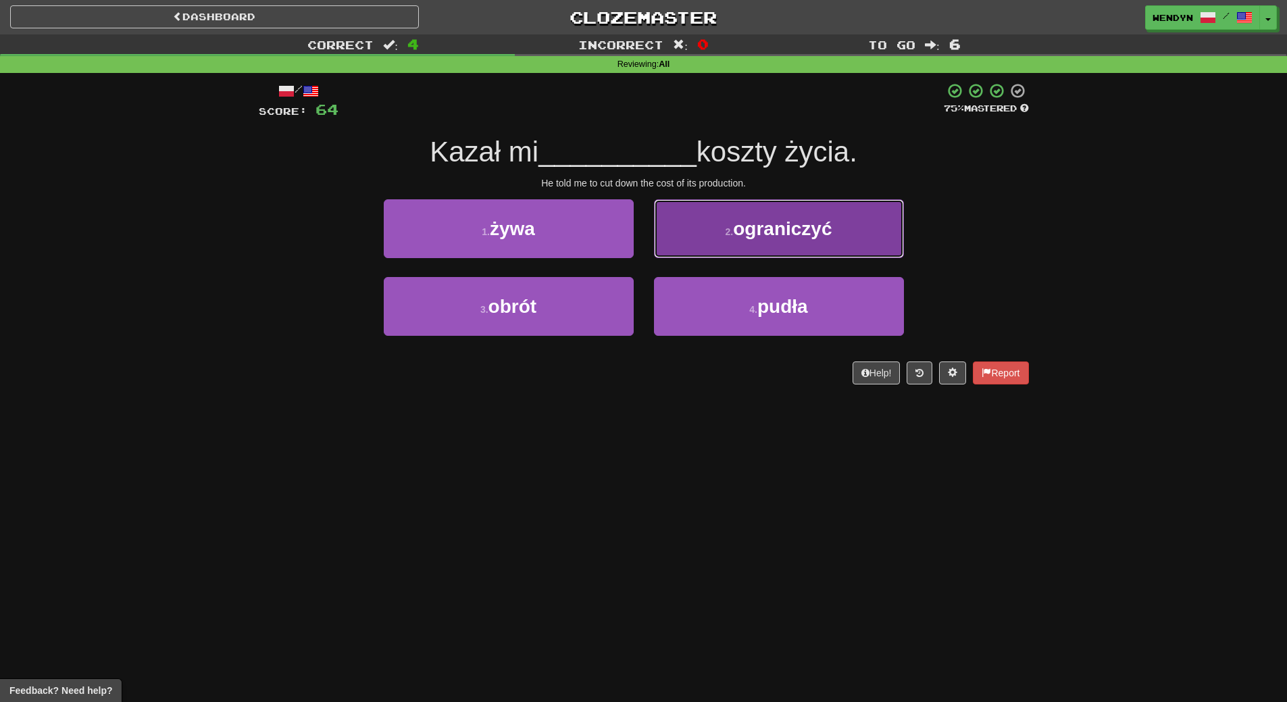
click at [822, 252] on button "2 . ograniczyć" at bounding box center [779, 228] width 250 height 59
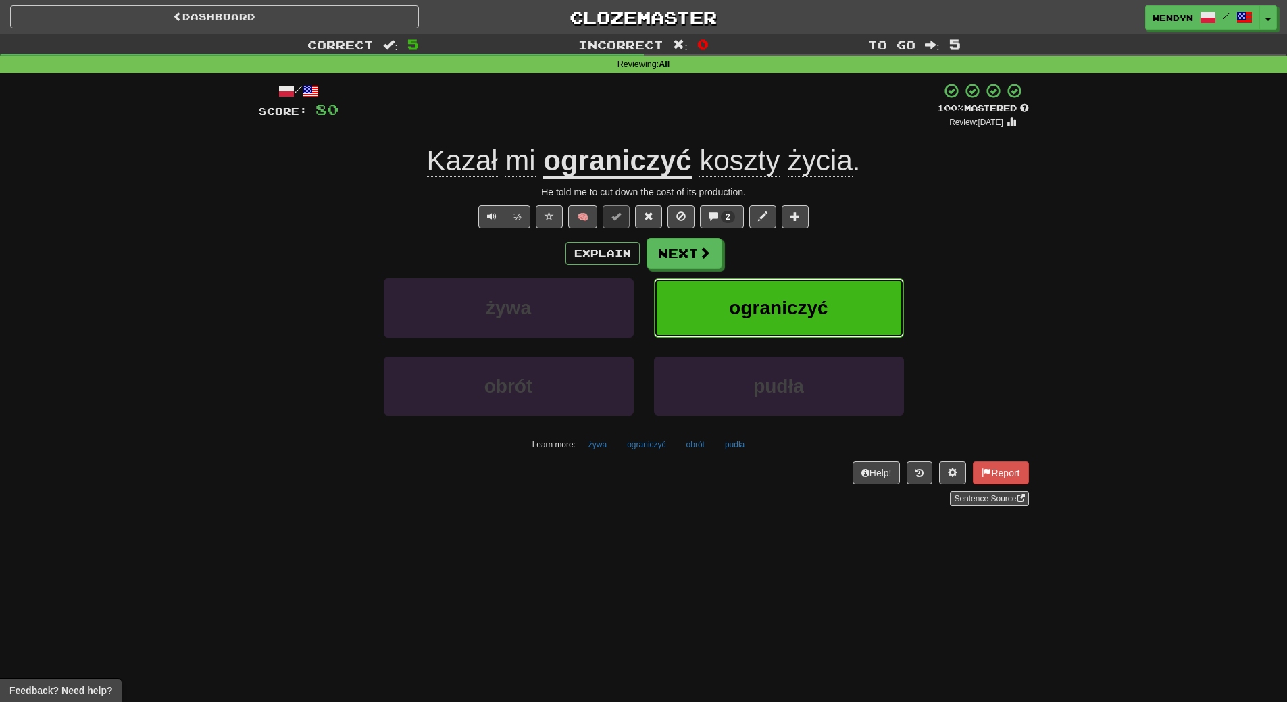
click at [827, 320] on button "ograniczyć" at bounding box center [779, 307] width 250 height 59
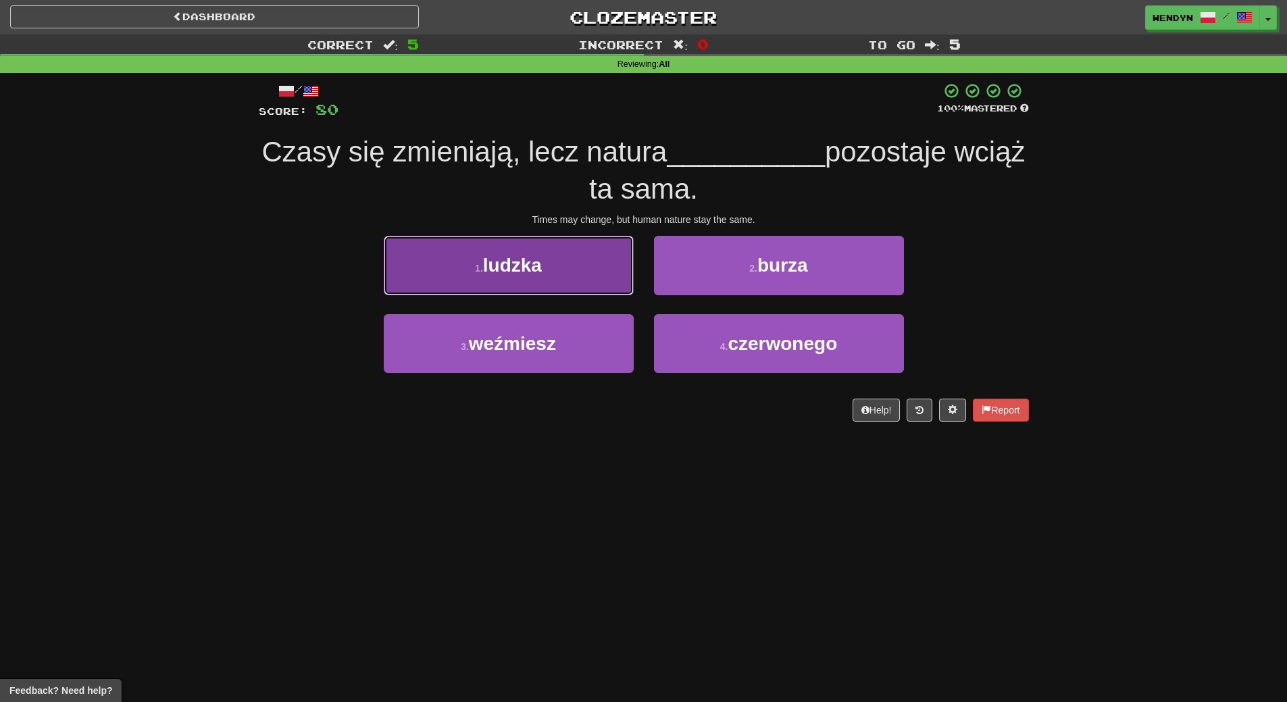
click at [536, 282] on button "1 . ludzka" at bounding box center [509, 265] width 250 height 59
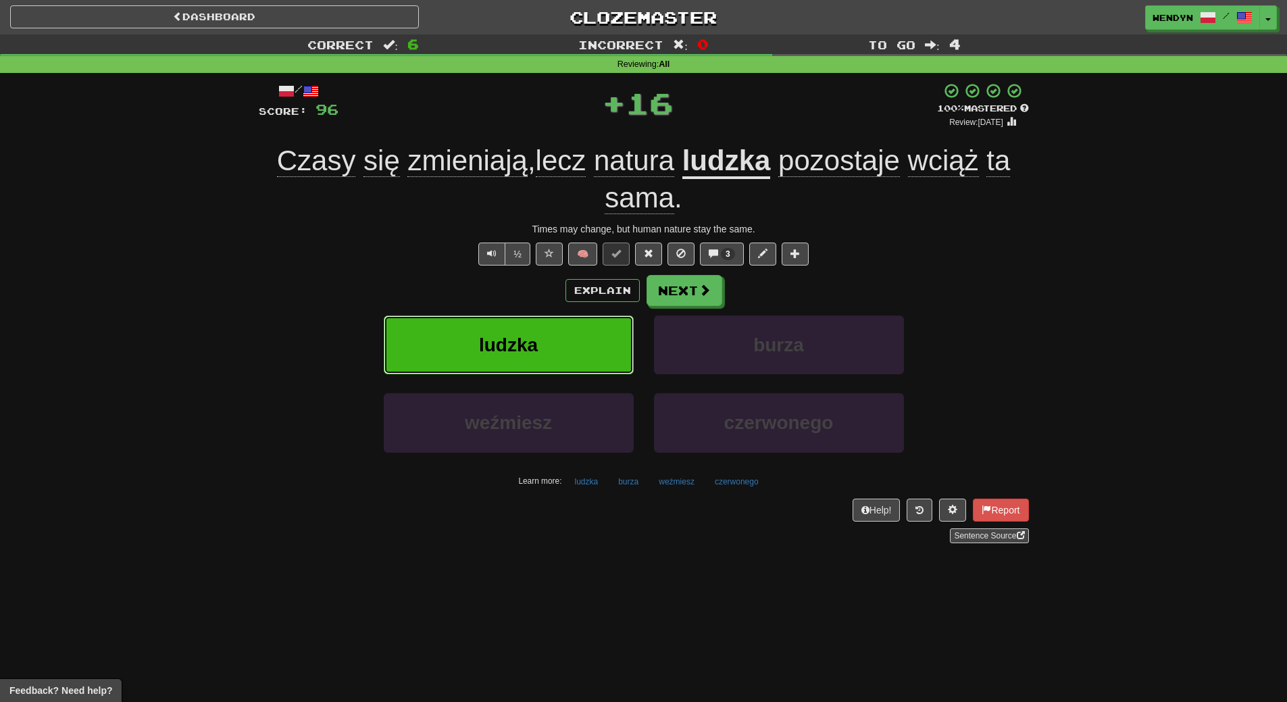
click at [528, 346] on span "ludzka" at bounding box center [508, 344] width 59 height 21
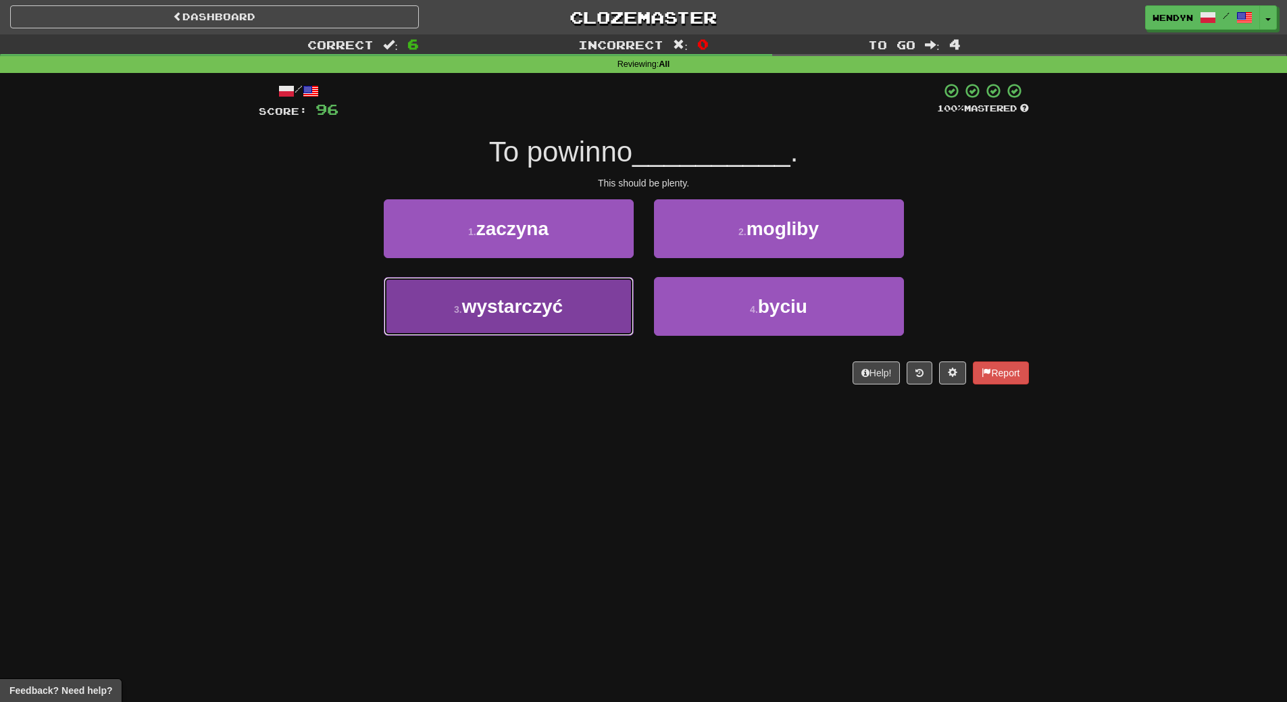
click at [571, 328] on button "3 . wystarczyć" at bounding box center [509, 306] width 250 height 59
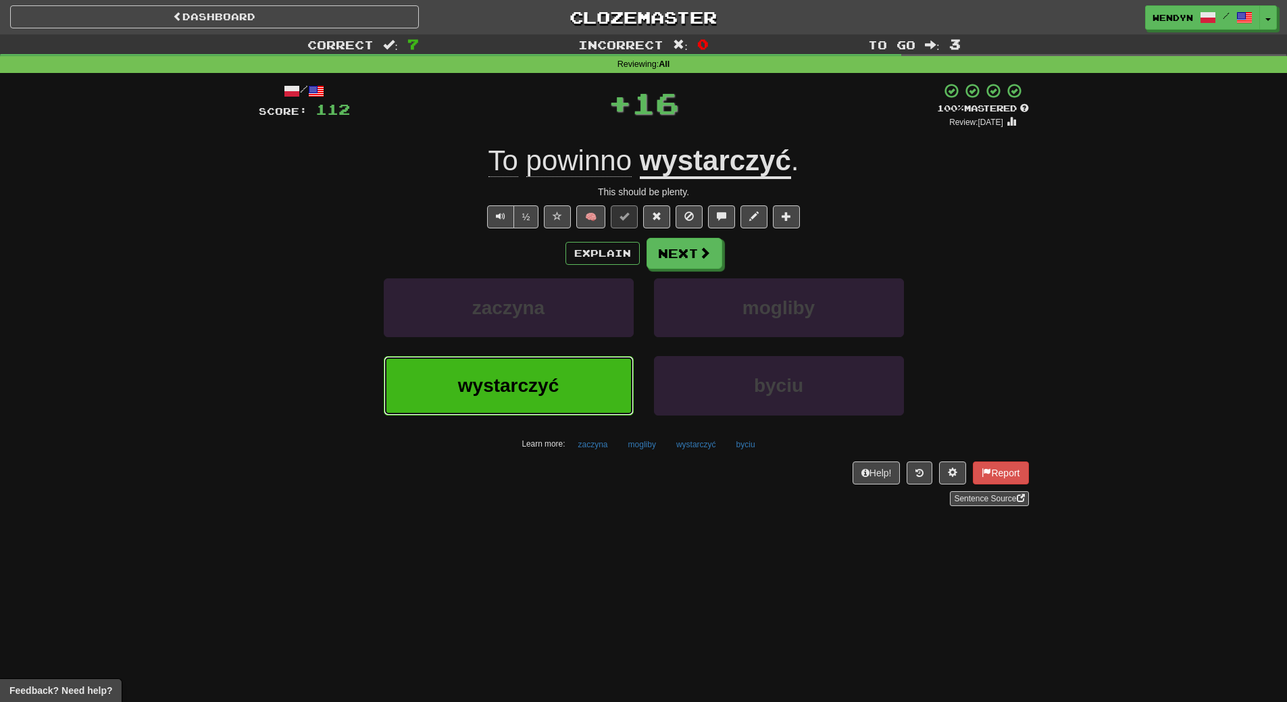
click at [570, 393] on button "wystarczyć" at bounding box center [509, 385] width 250 height 59
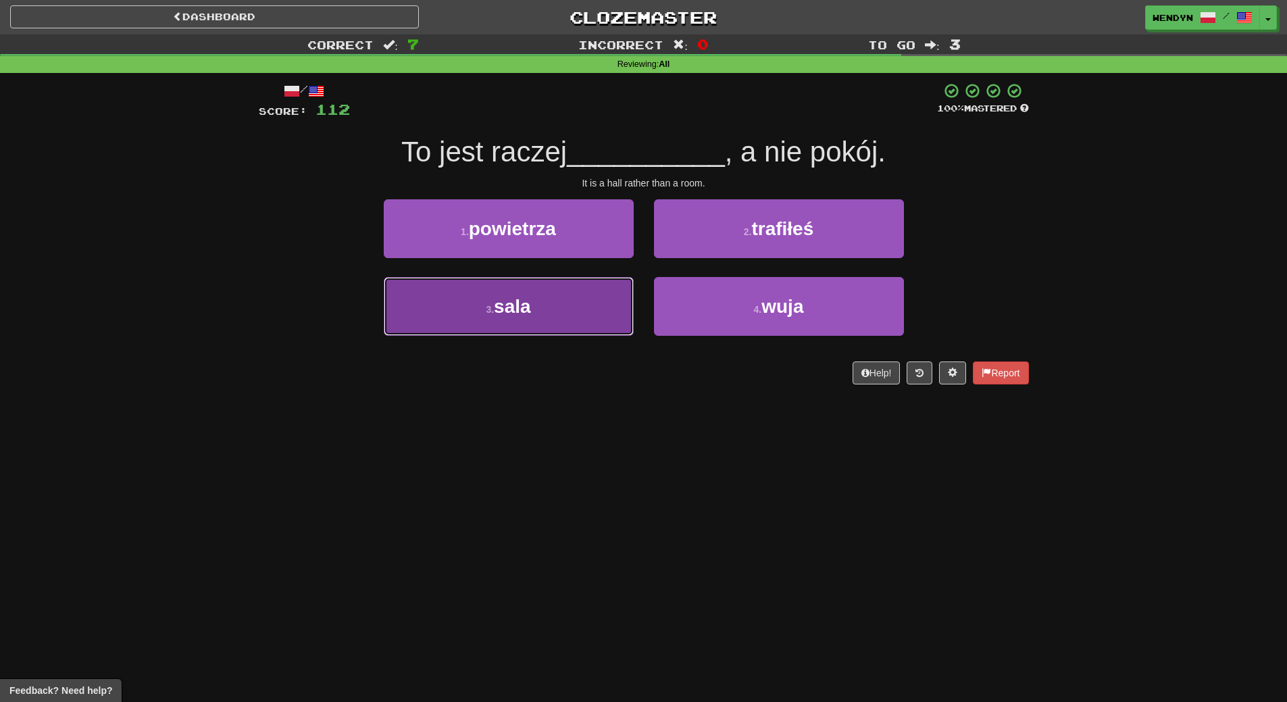
click at [614, 318] on button "3 . sala" at bounding box center [509, 306] width 250 height 59
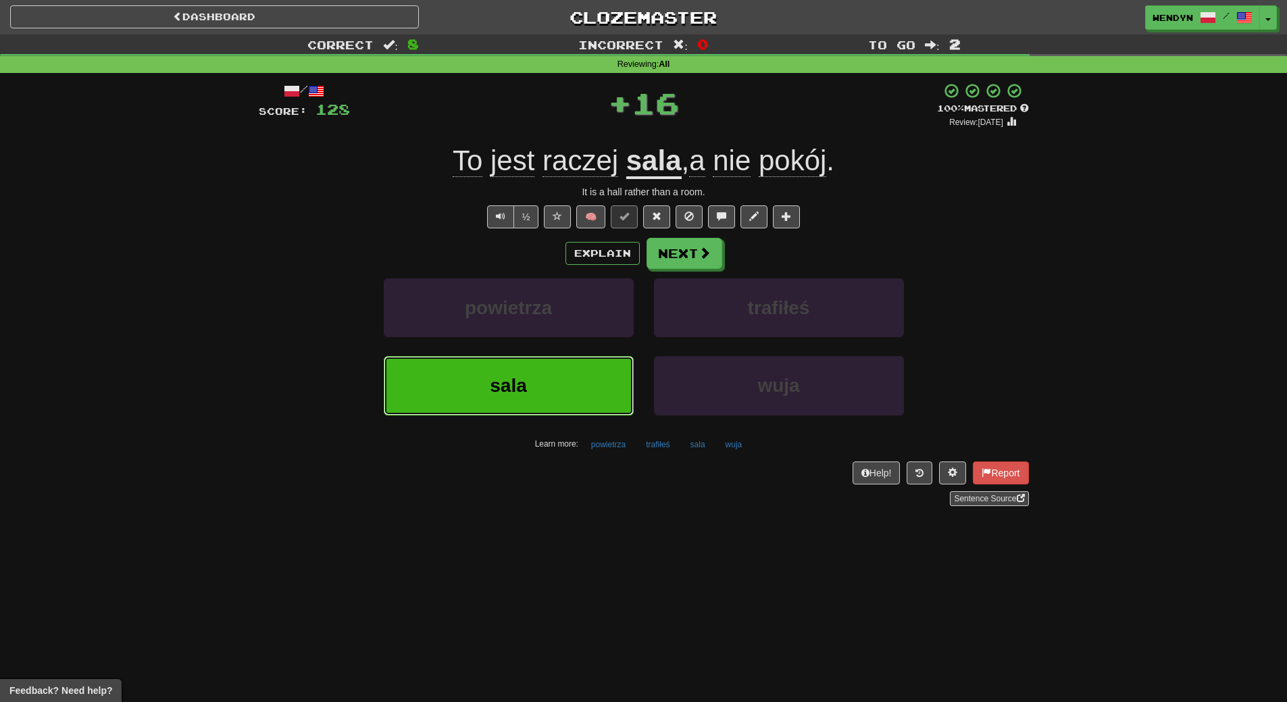
click at [573, 387] on button "sala" at bounding box center [509, 385] width 250 height 59
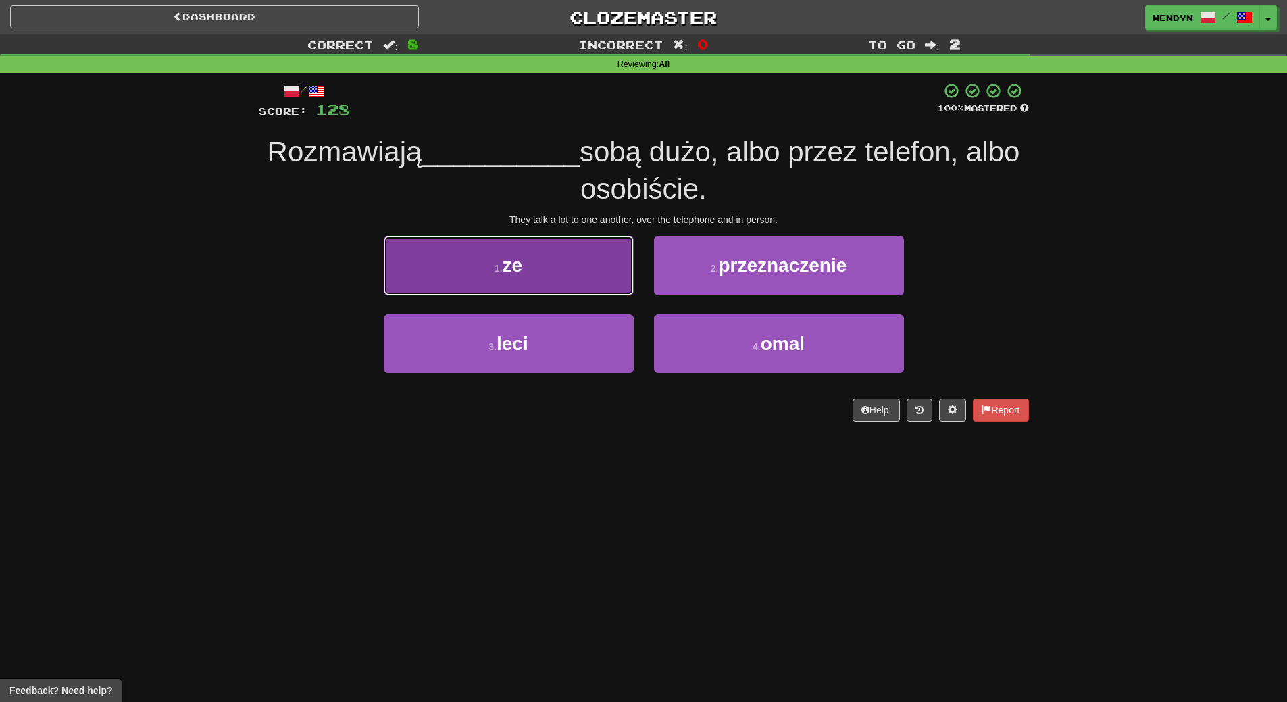
click at [556, 270] on button "1 . ze" at bounding box center [509, 265] width 250 height 59
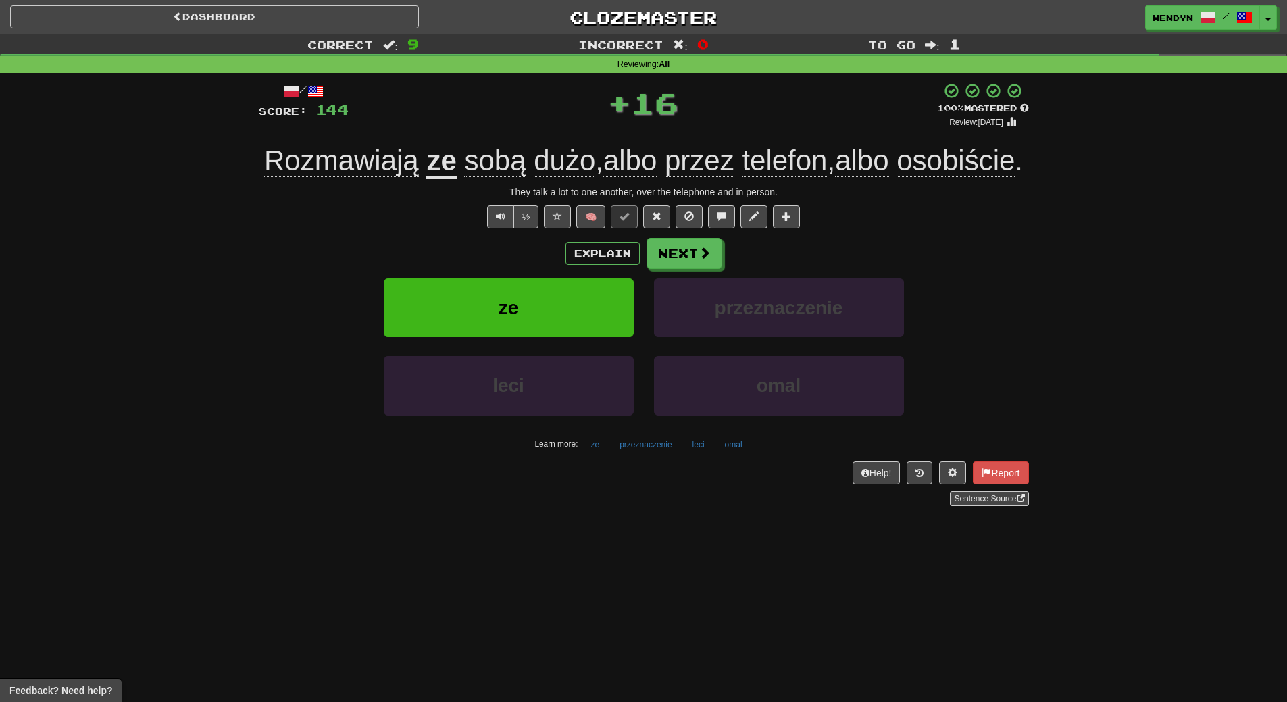
click at [552, 269] on div "Explain Next" at bounding box center [644, 253] width 770 height 31
click at [552, 337] on button "ze" at bounding box center [509, 307] width 250 height 59
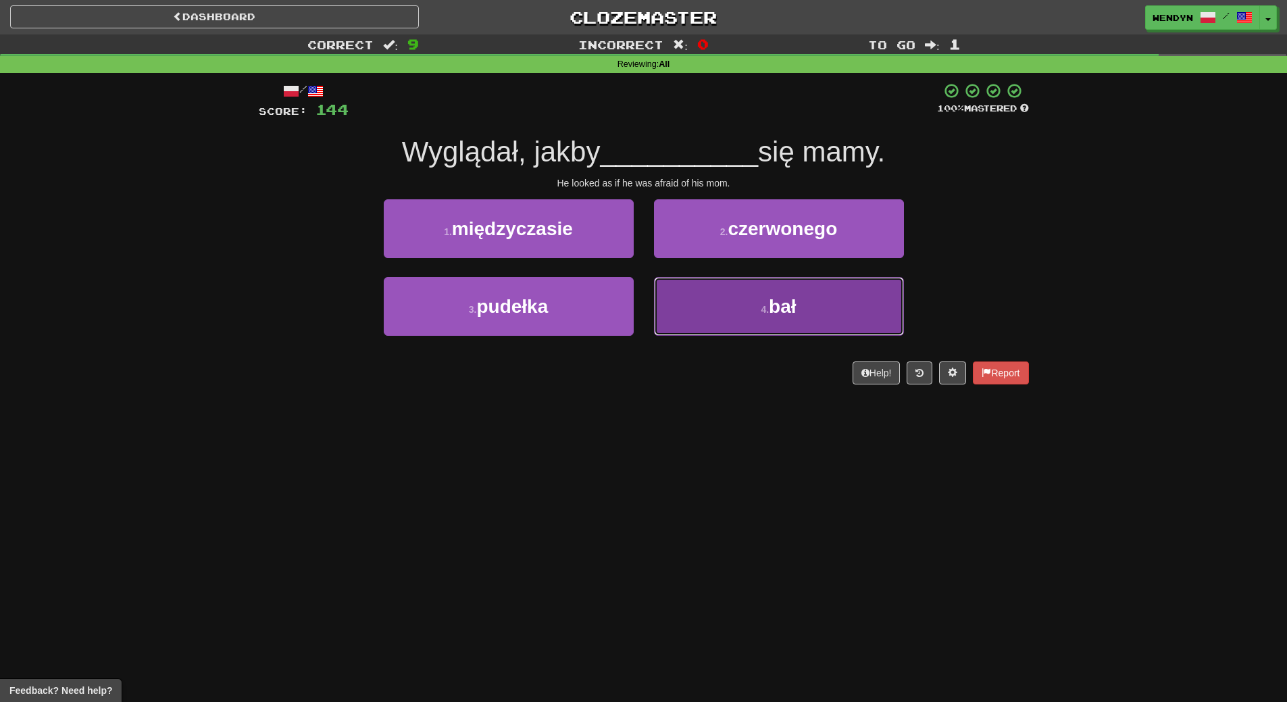
click at [782, 314] on span "bał" at bounding box center [782, 306] width 27 height 21
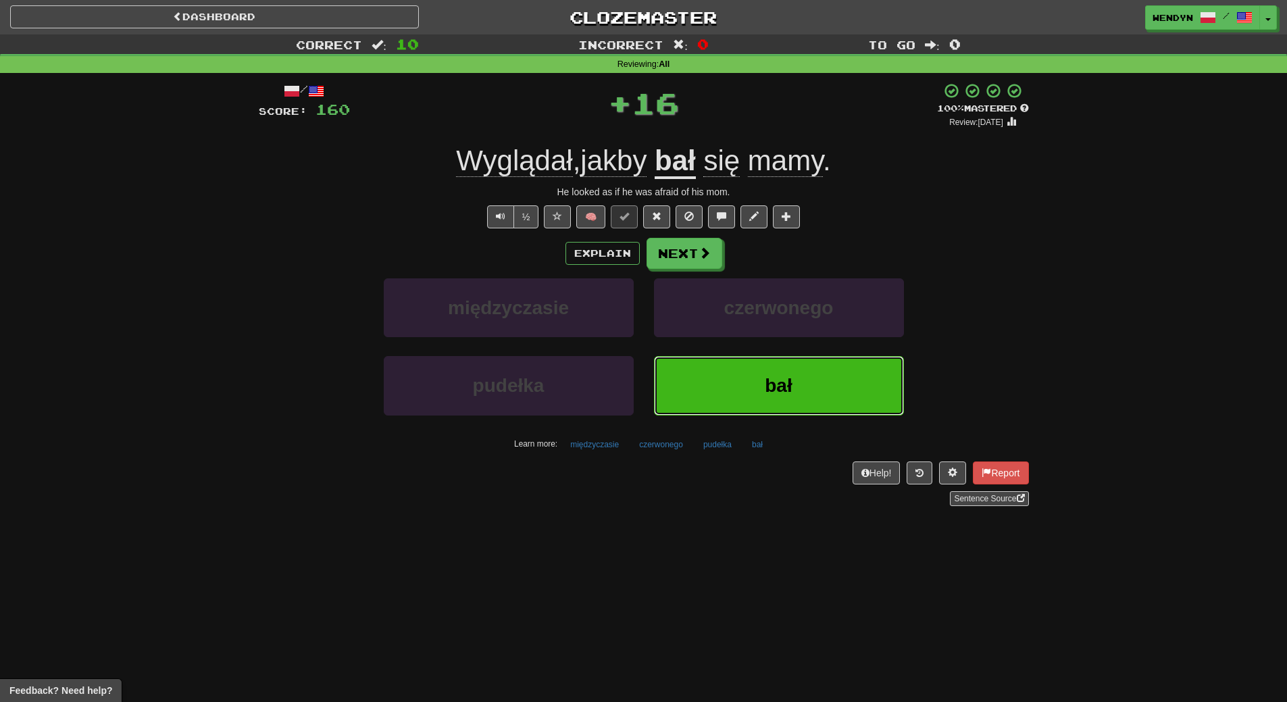
drag, startPoint x: 740, startPoint y: 386, endPoint x: 714, endPoint y: 299, distance: 90.2
click at [738, 378] on button "bał" at bounding box center [779, 385] width 250 height 59
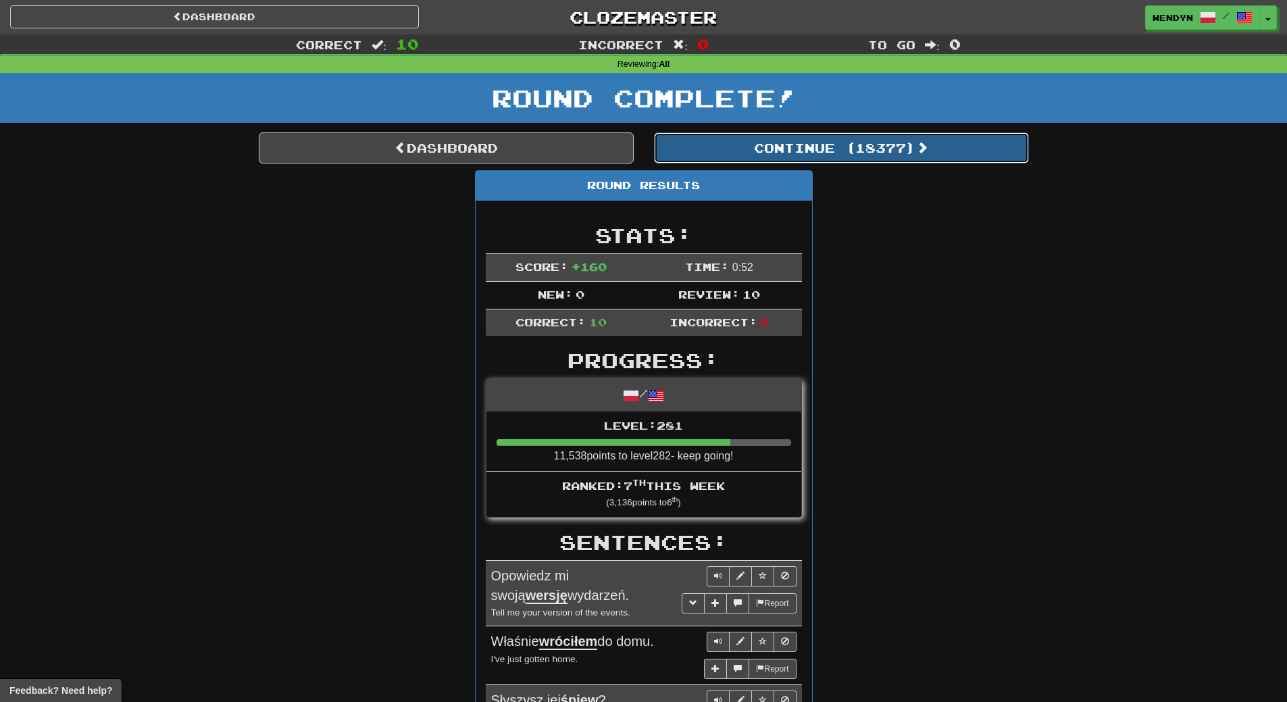
click at [911, 140] on button "Continue ( 18377 )" at bounding box center [841, 147] width 375 height 31
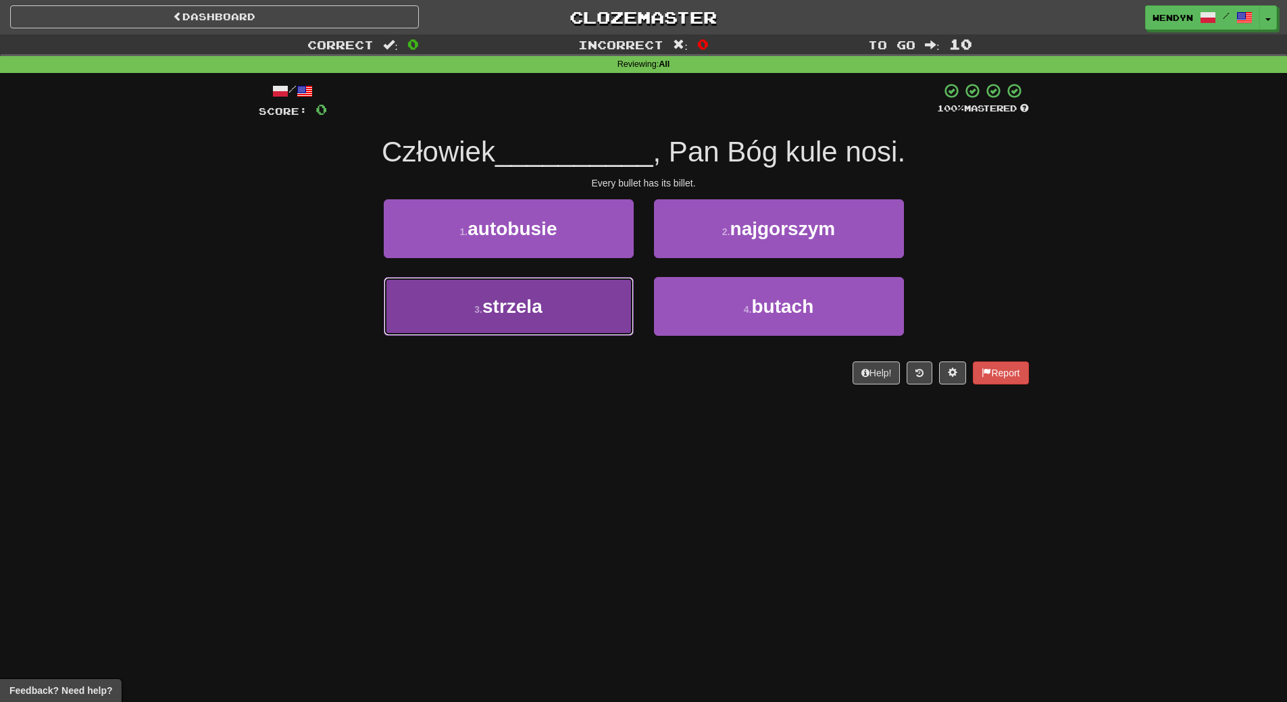
click at [597, 328] on button "3 . strzela" at bounding box center [509, 306] width 250 height 59
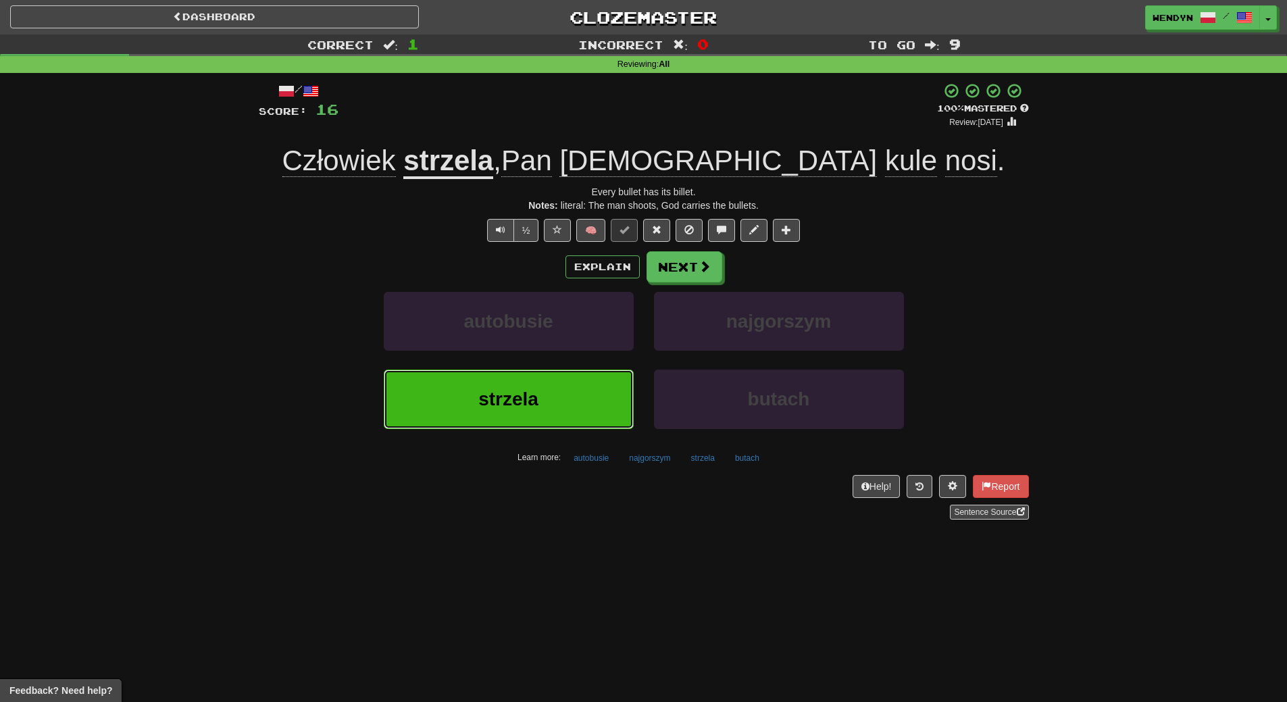
click at [531, 416] on button "strzela" at bounding box center [509, 399] width 250 height 59
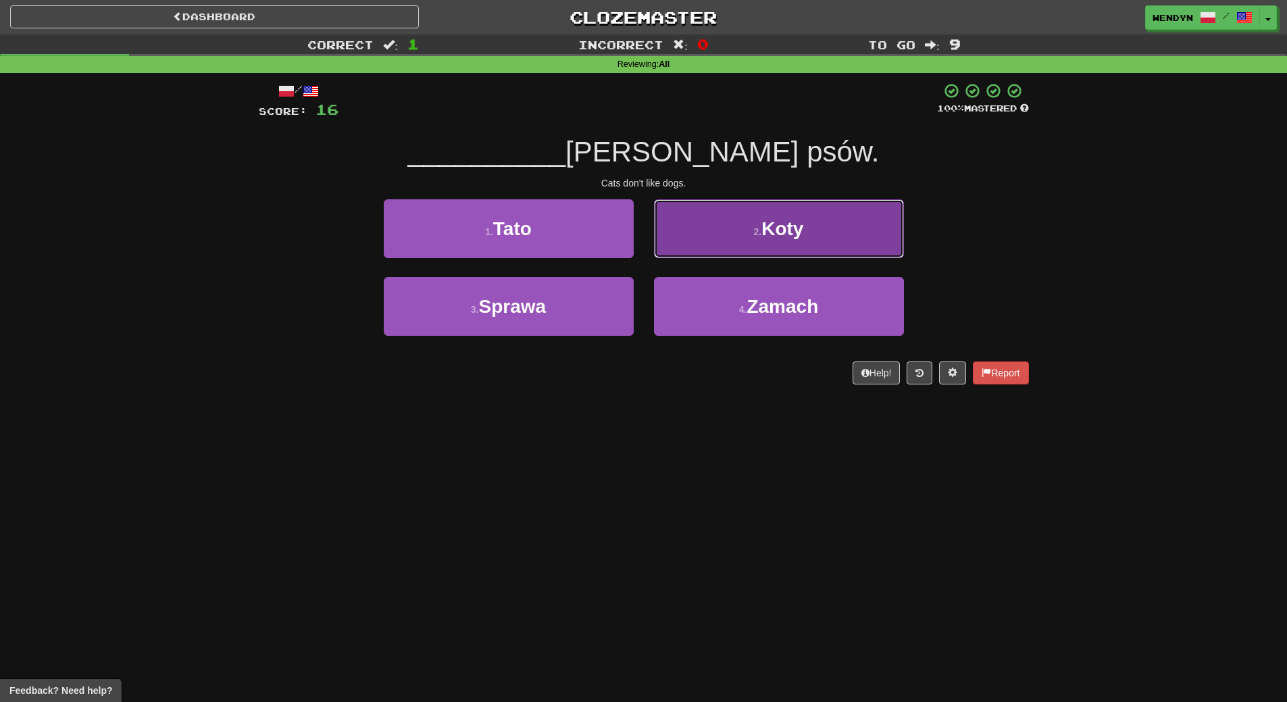
click at [805, 241] on button "2 . Koty" at bounding box center [779, 228] width 250 height 59
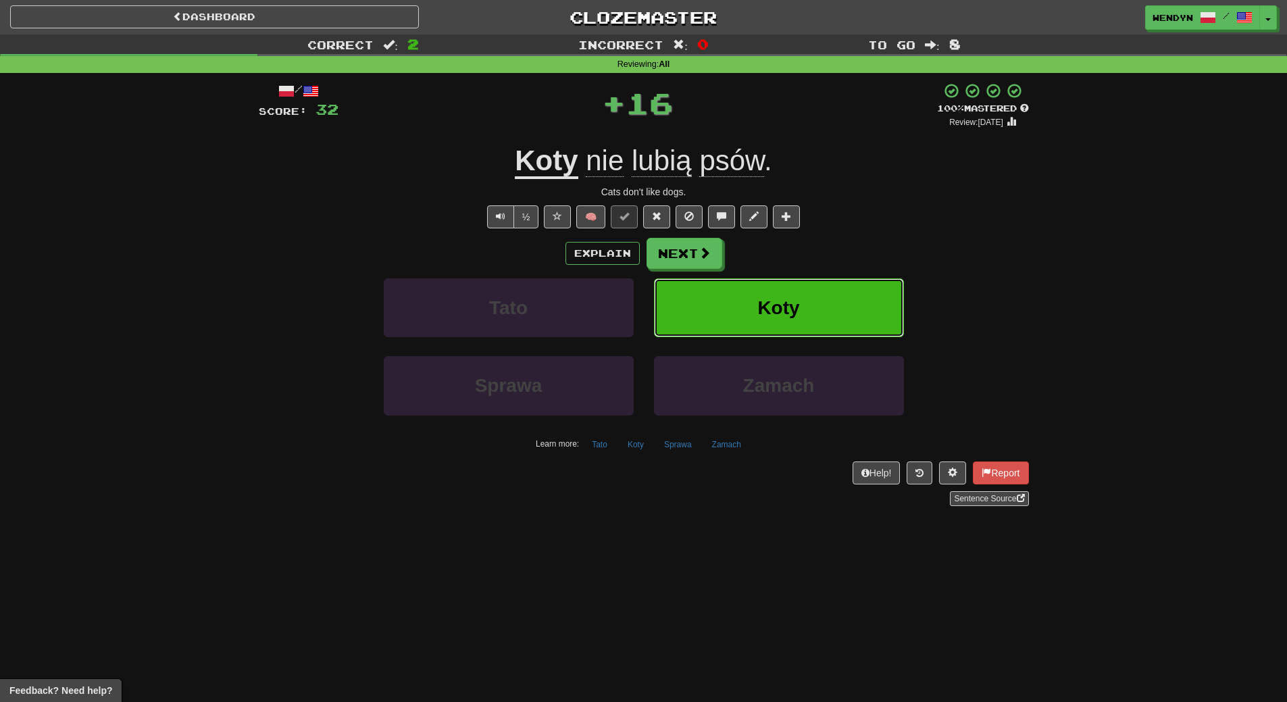
click at [816, 306] on button "Koty" at bounding box center [779, 307] width 250 height 59
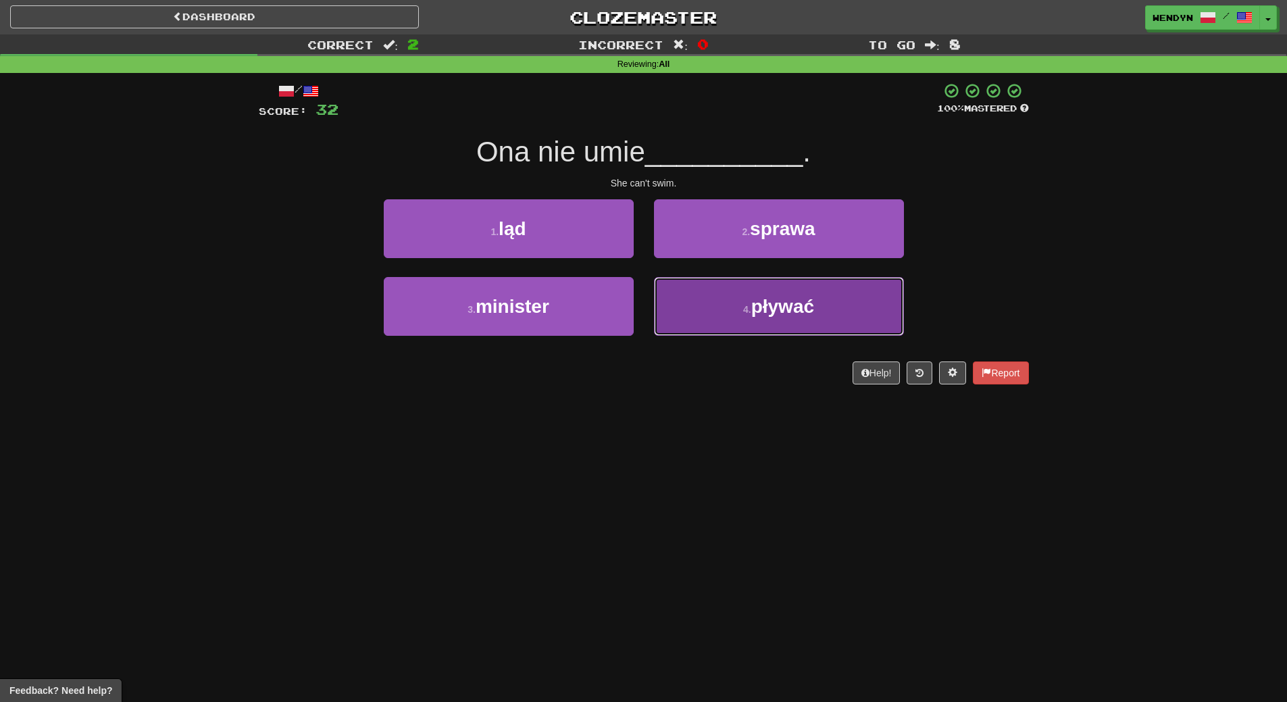
click at [720, 330] on button "4 . pływać" at bounding box center [779, 306] width 250 height 59
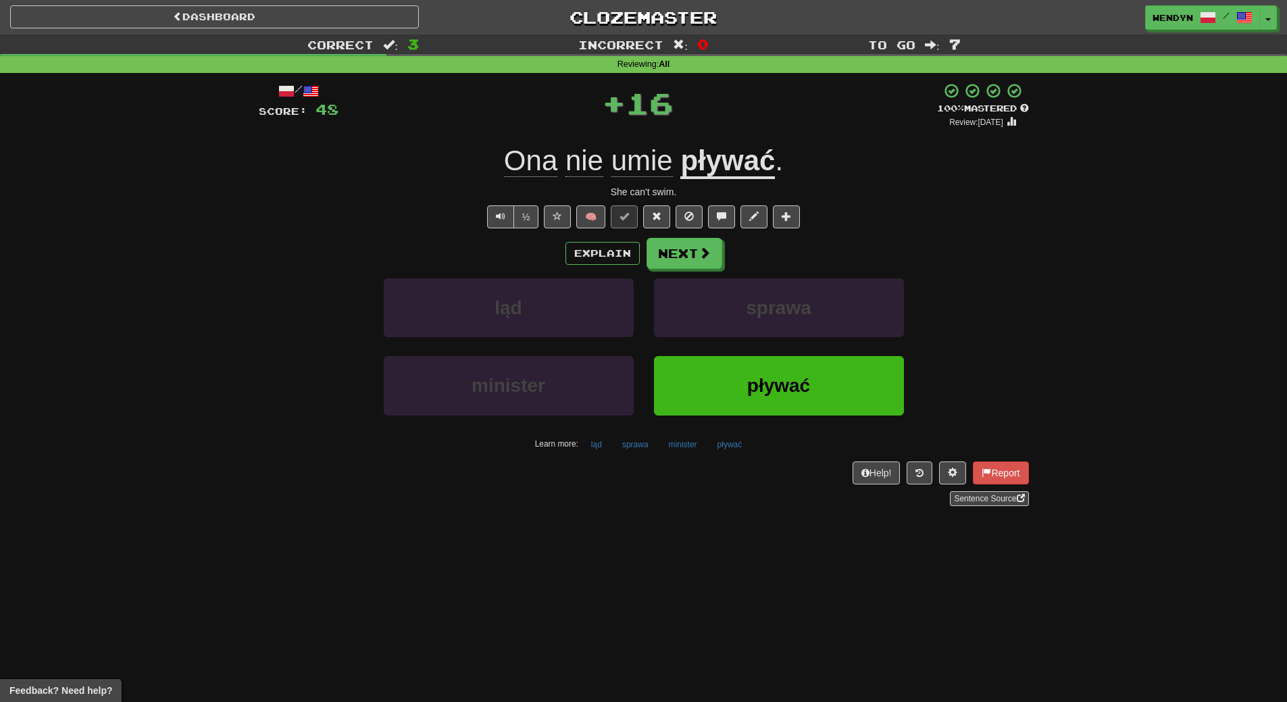
click at [713, 476] on div "Help! Report Sentence Source" at bounding box center [644, 483] width 770 height 45
click at [755, 370] on button "pływać" at bounding box center [779, 385] width 250 height 59
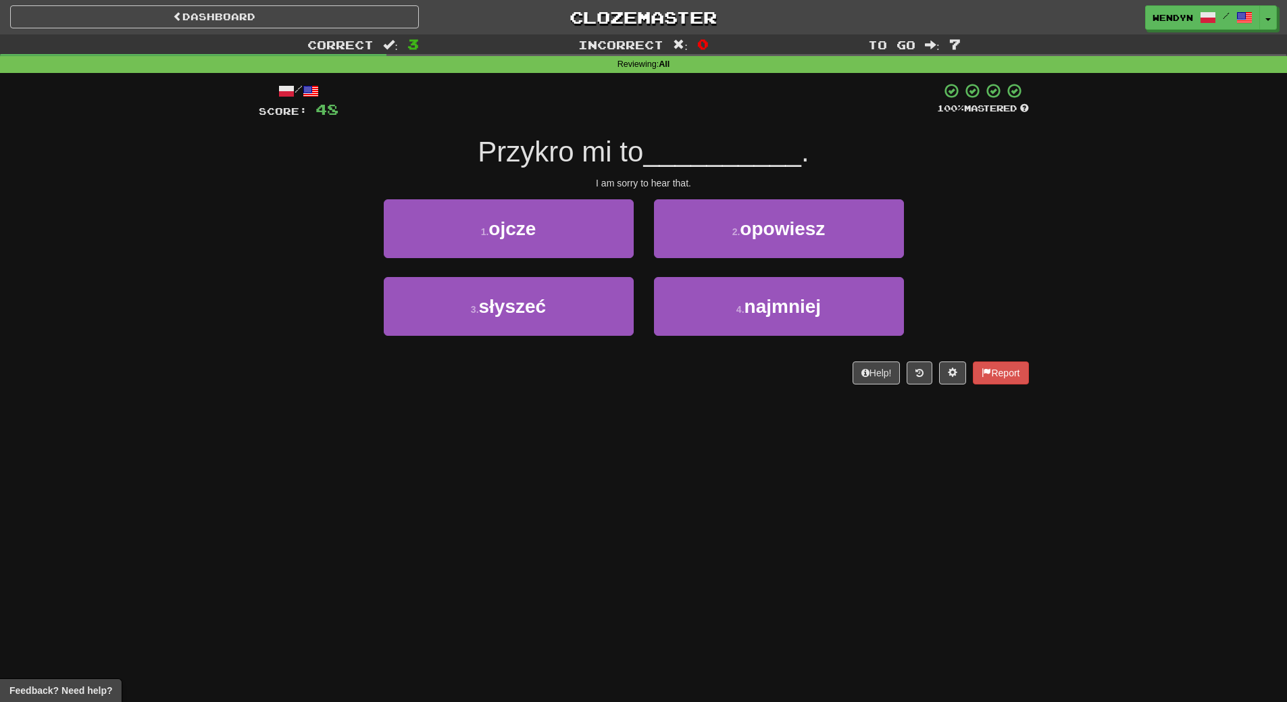
click at [746, 462] on div "Dashboard Clozemaster WendyN / Toggle Dropdown Dashboard Leaderboard Activity F…" at bounding box center [643, 351] width 1287 height 702
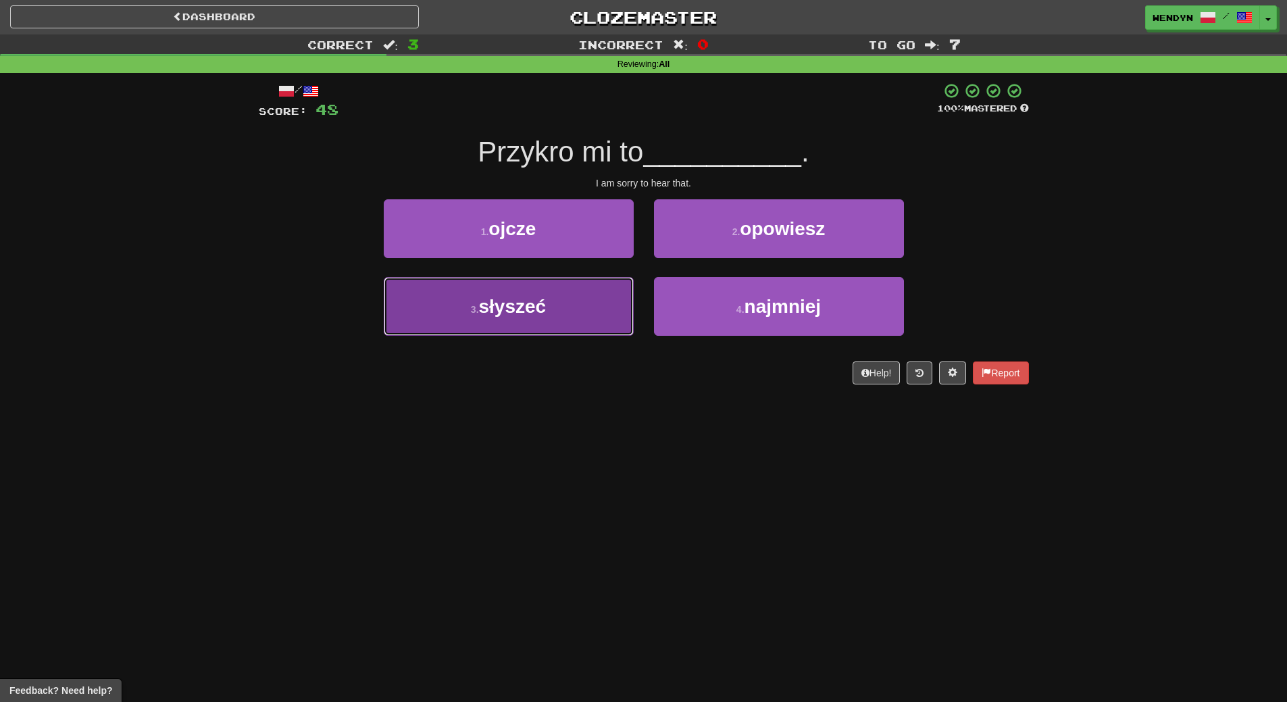
click at [582, 324] on button "3 . słyszeć" at bounding box center [509, 306] width 250 height 59
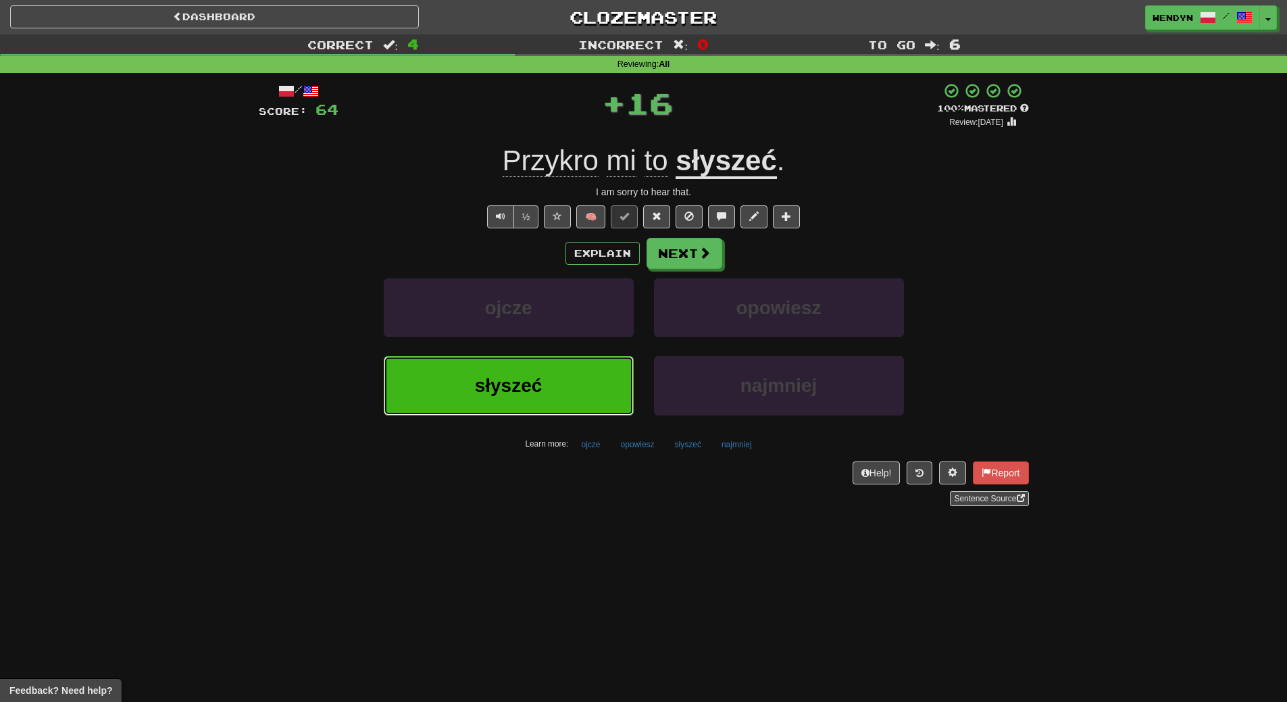
click at [583, 384] on button "słyszeć" at bounding box center [509, 385] width 250 height 59
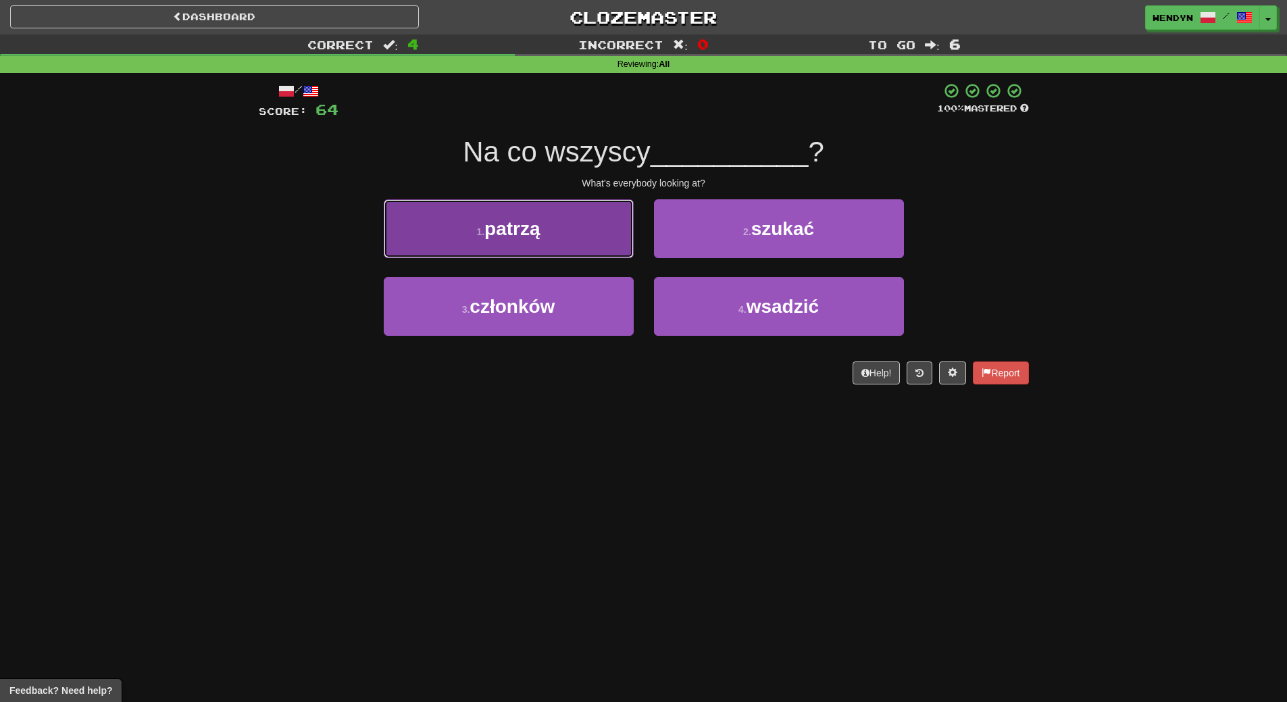
click at [568, 243] on button "1 . patrzą" at bounding box center [509, 228] width 250 height 59
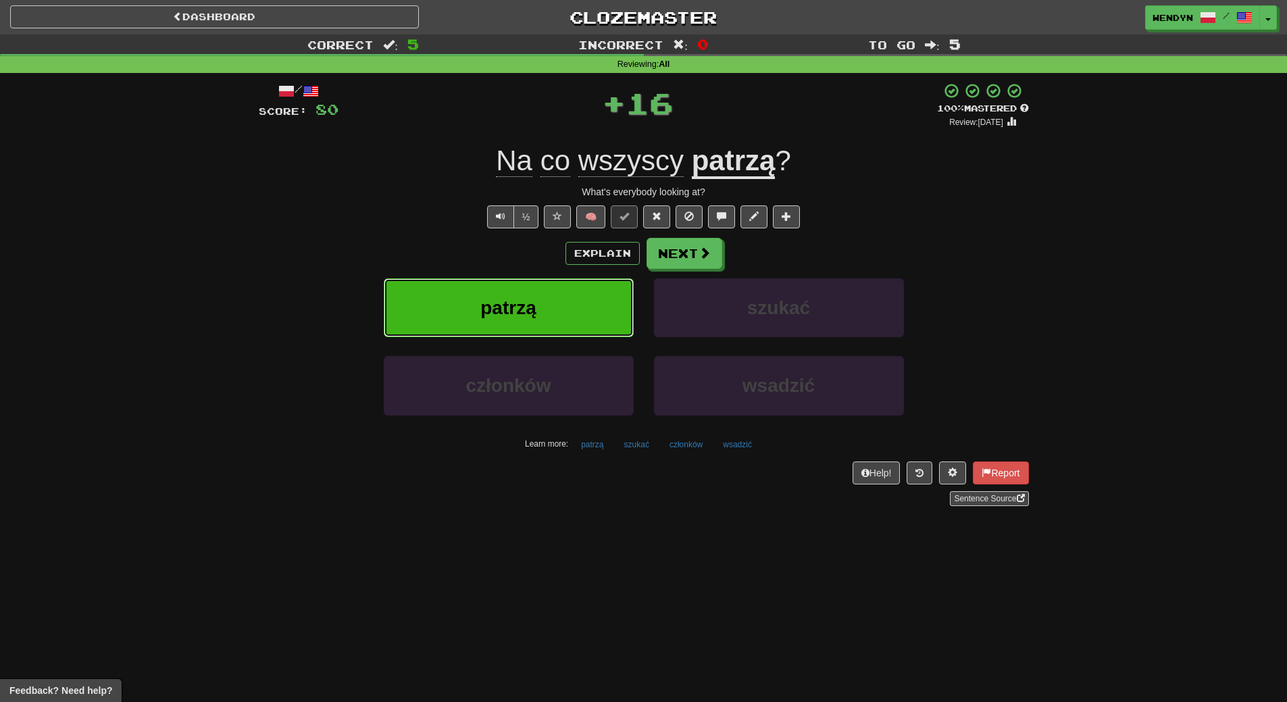
click at [568, 286] on button "patrzą" at bounding box center [509, 307] width 250 height 59
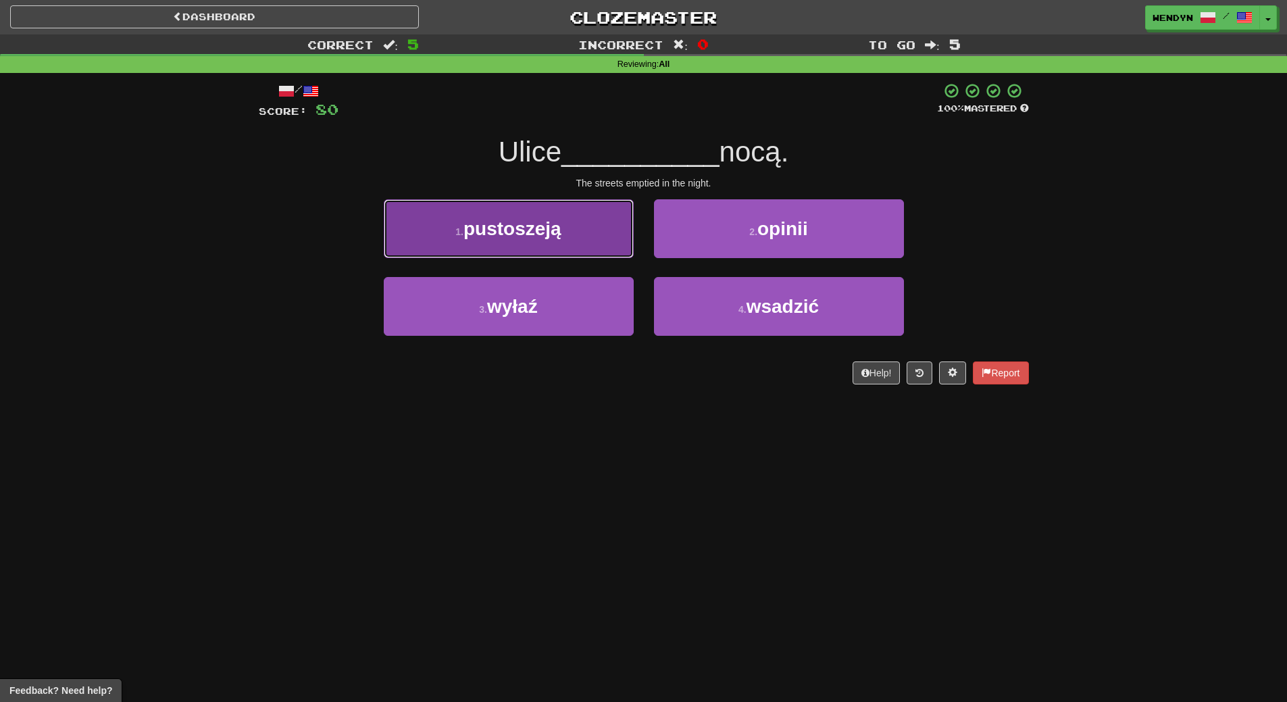
click at [570, 246] on button "1 . pustoszeją" at bounding box center [509, 228] width 250 height 59
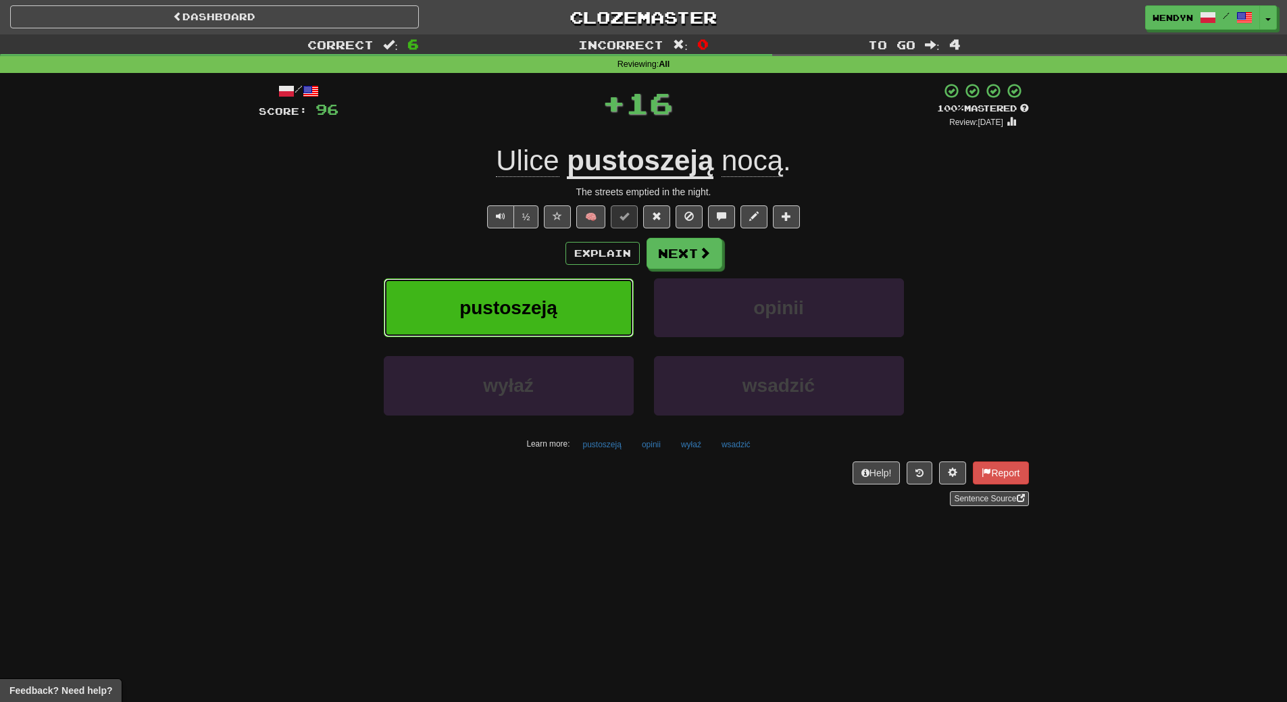
click at [571, 300] on button "pustoszeją" at bounding box center [509, 307] width 250 height 59
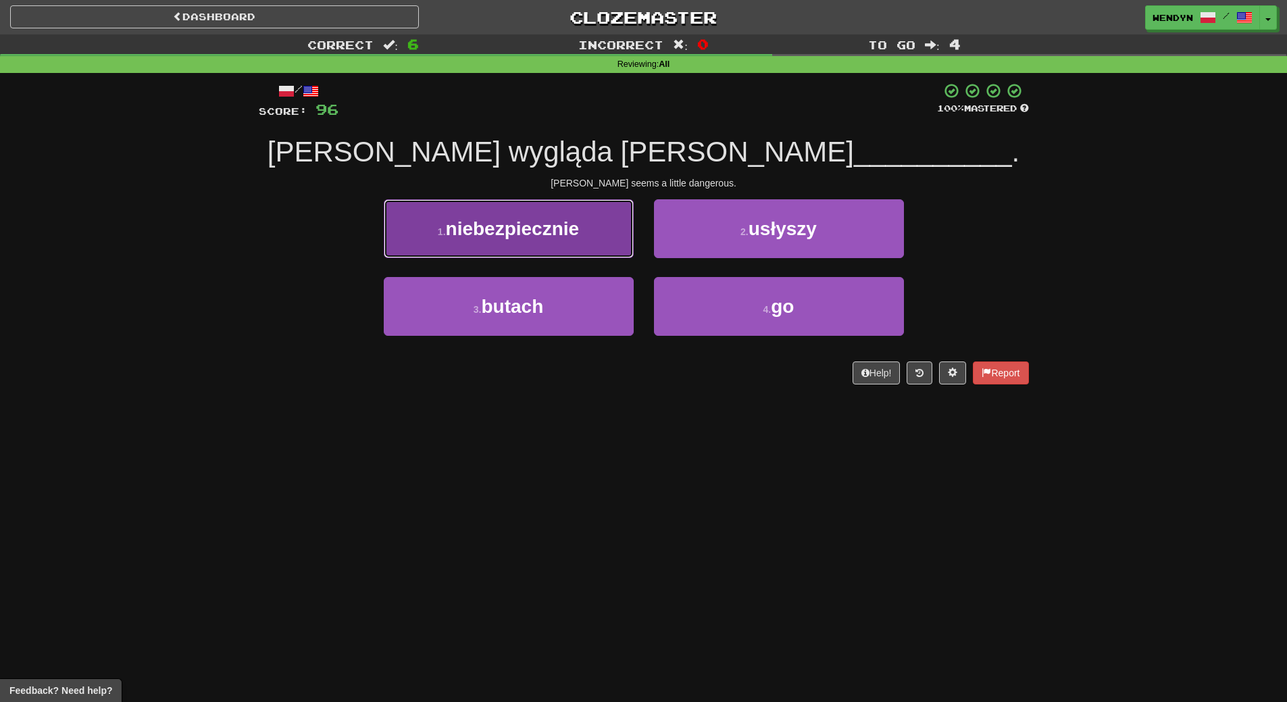
click at [578, 245] on button "1 . niebezpiecznie" at bounding box center [509, 228] width 250 height 59
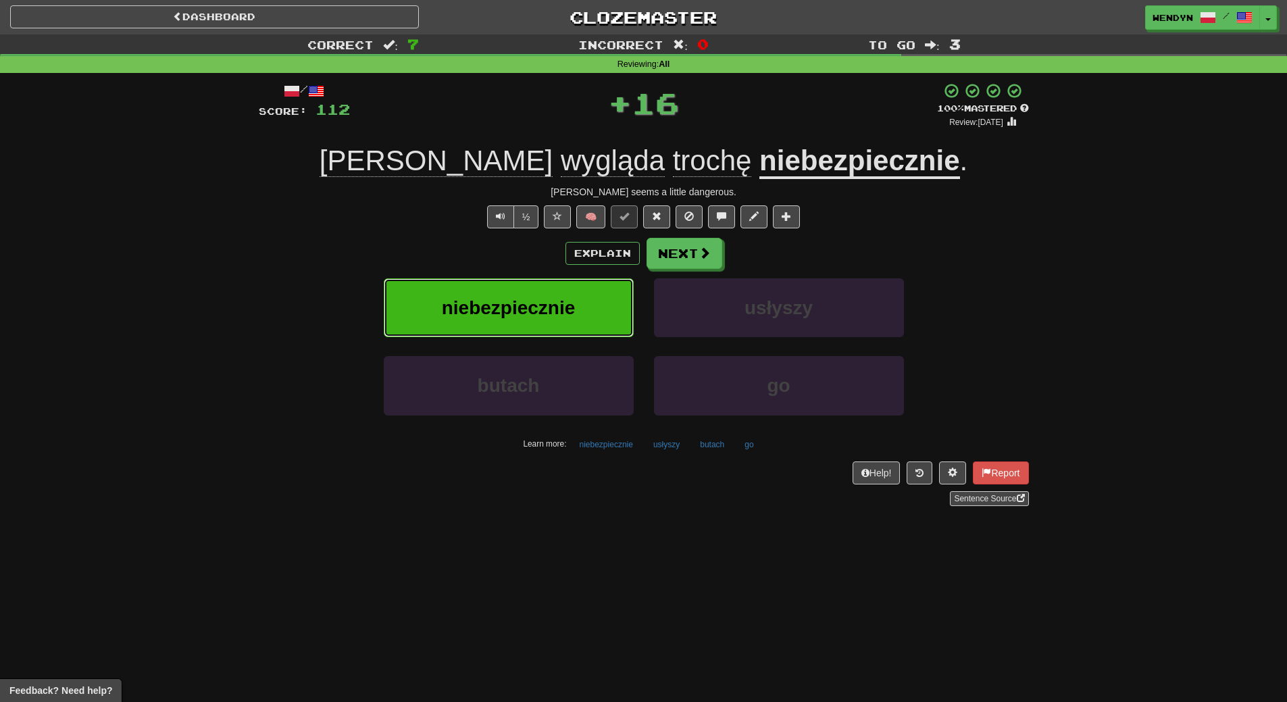
click at [574, 311] on span "niebezpiecznie" at bounding box center [509, 307] width 134 height 21
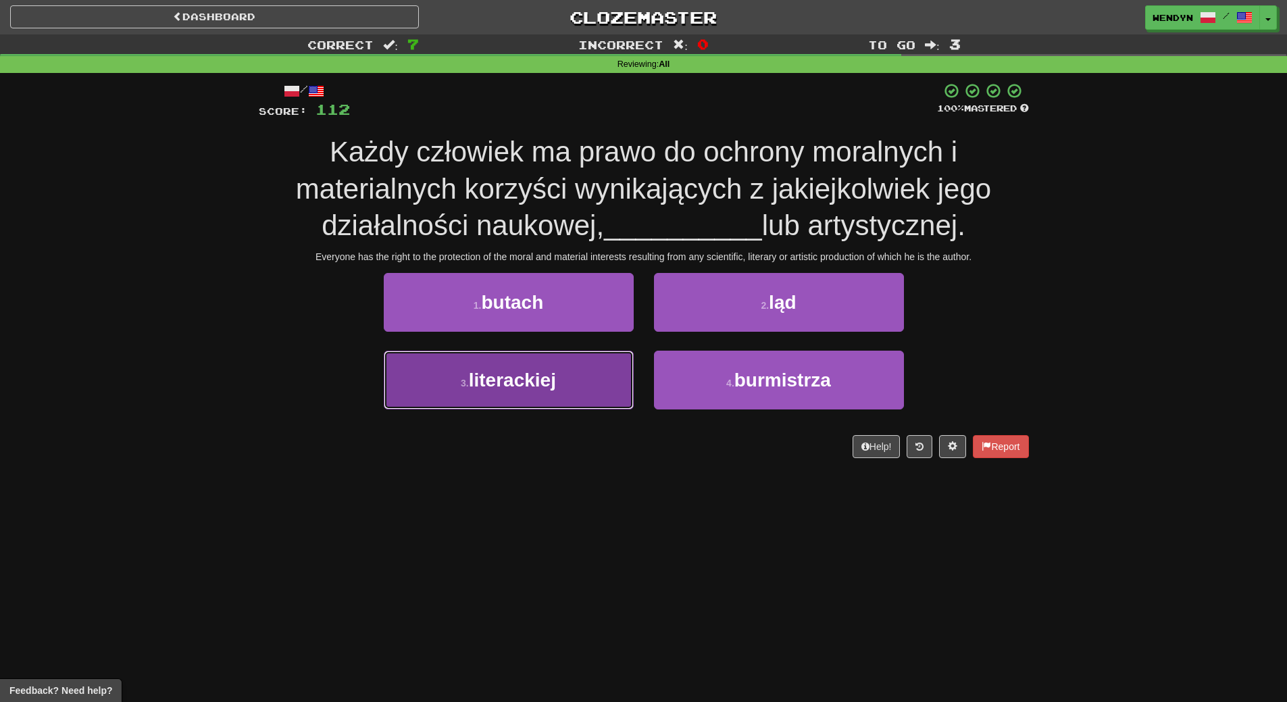
click at [588, 409] on button "3 . literackiej" at bounding box center [509, 380] width 250 height 59
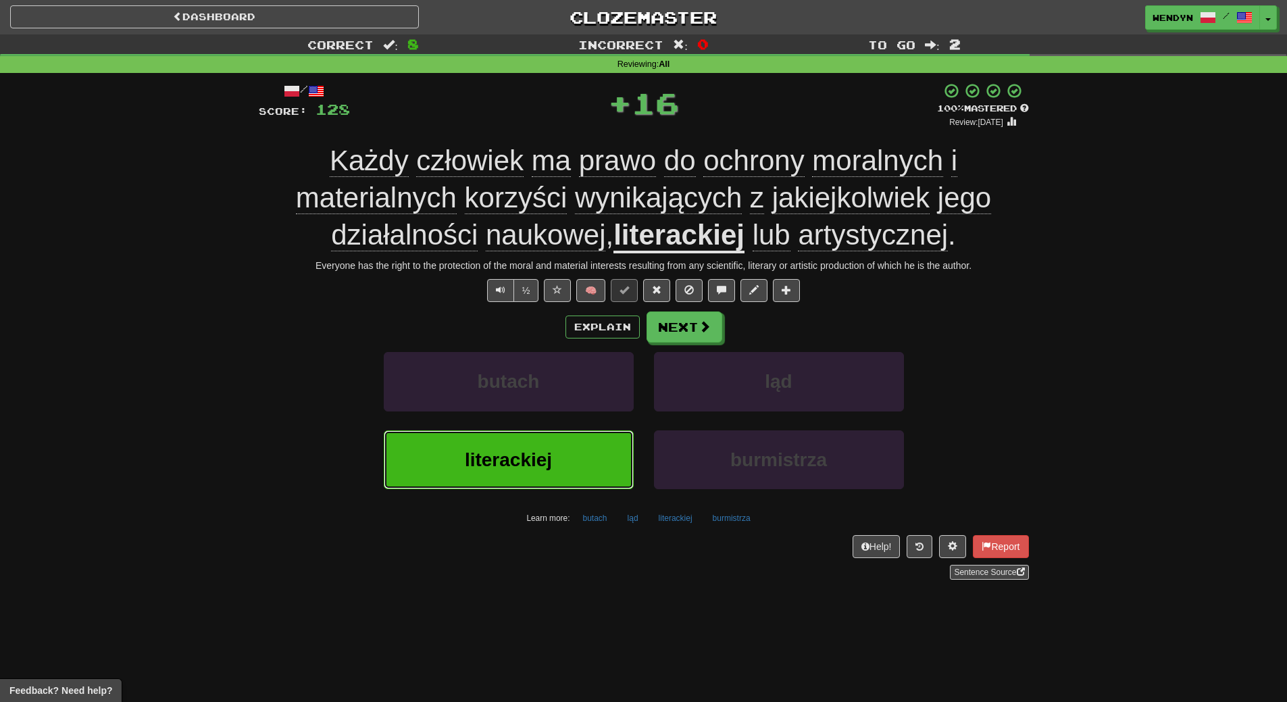
click at [573, 473] on button "literackiej" at bounding box center [509, 459] width 250 height 59
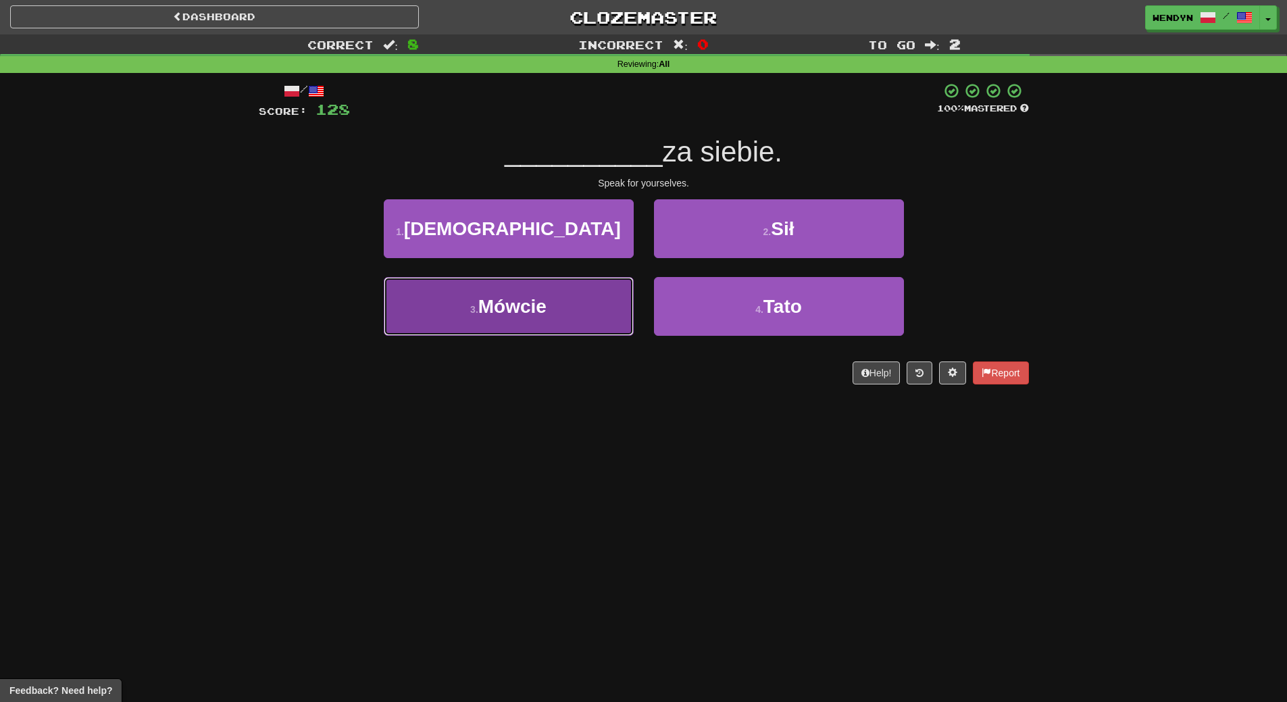
click at [574, 314] on button "3 . Mówcie" at bounding box center [509, 306] width 250 height 59
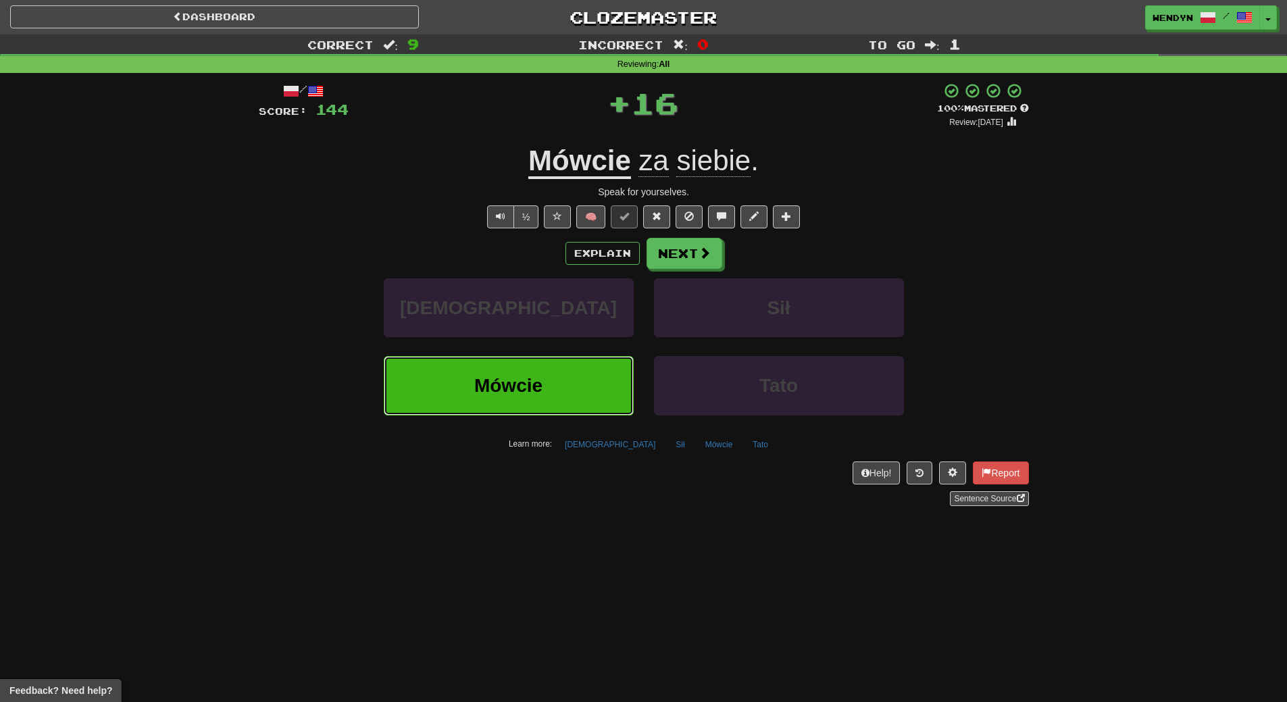
click at [583, 394] on button "Mówcie" at bounding box center [509, 385] width 250 height 59
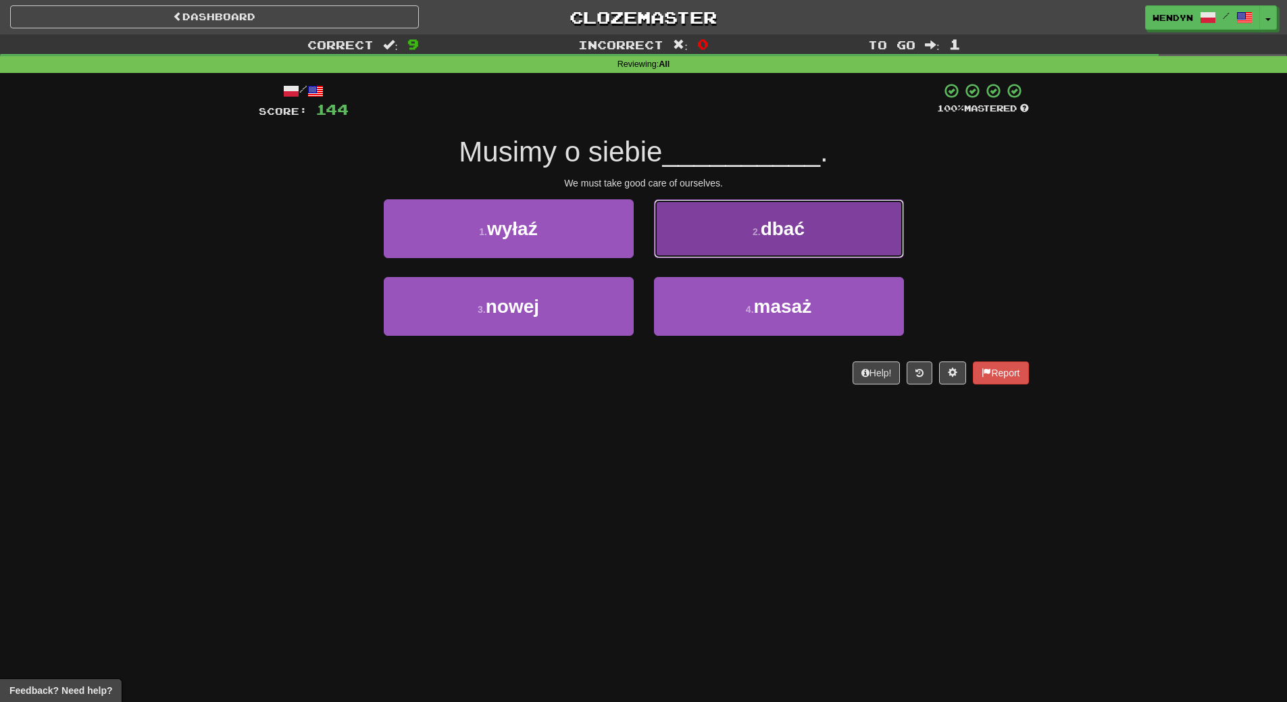
click at [786, 238] on span "dbać" at bounding box center [783, 228] width 44 height 21
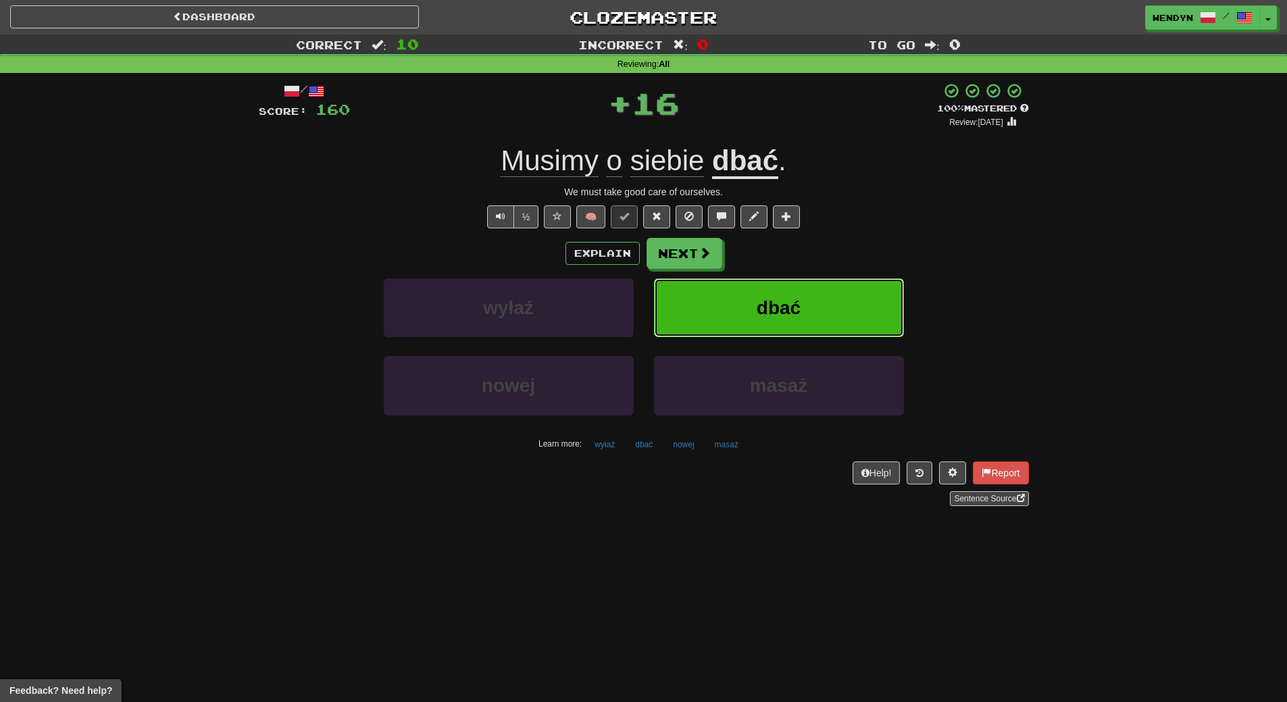
click at [784, 284] on button "dbać" at bounding box center [779, 307] width 250 height 59
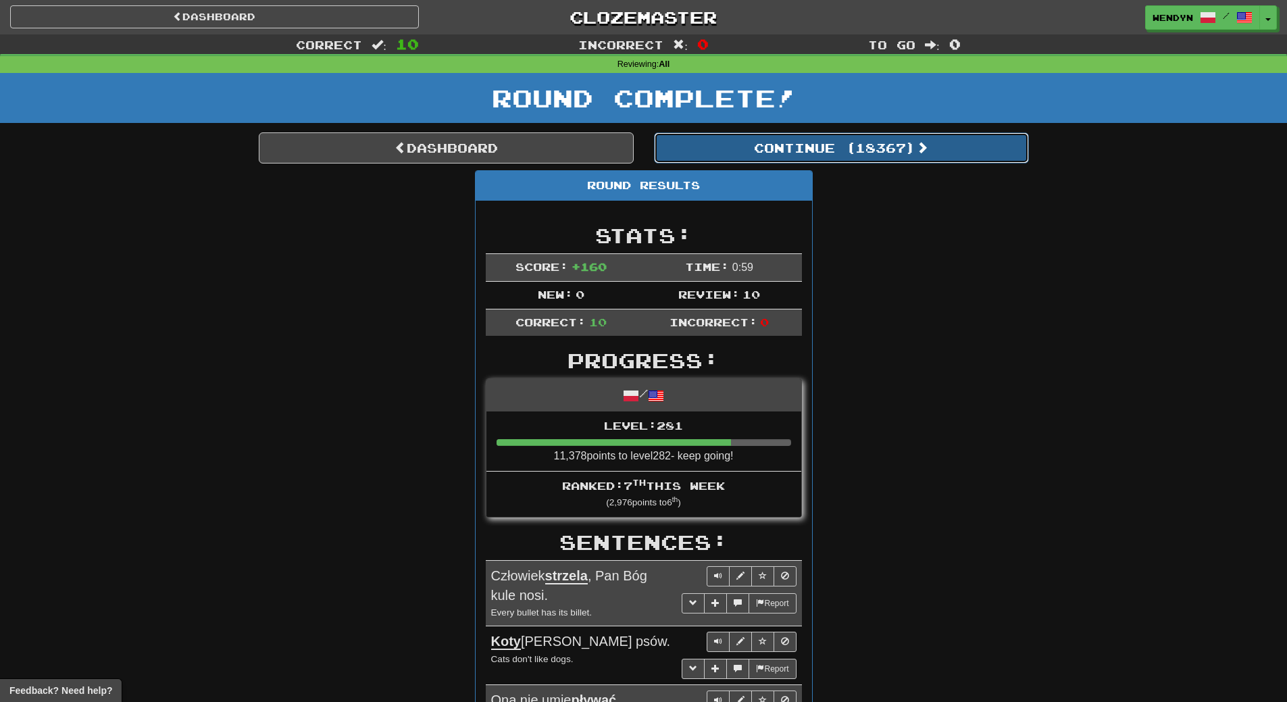
click at [870, 150] on button "Continue ( 18367 )" at bounding box center [841, 147] width 375 height 31
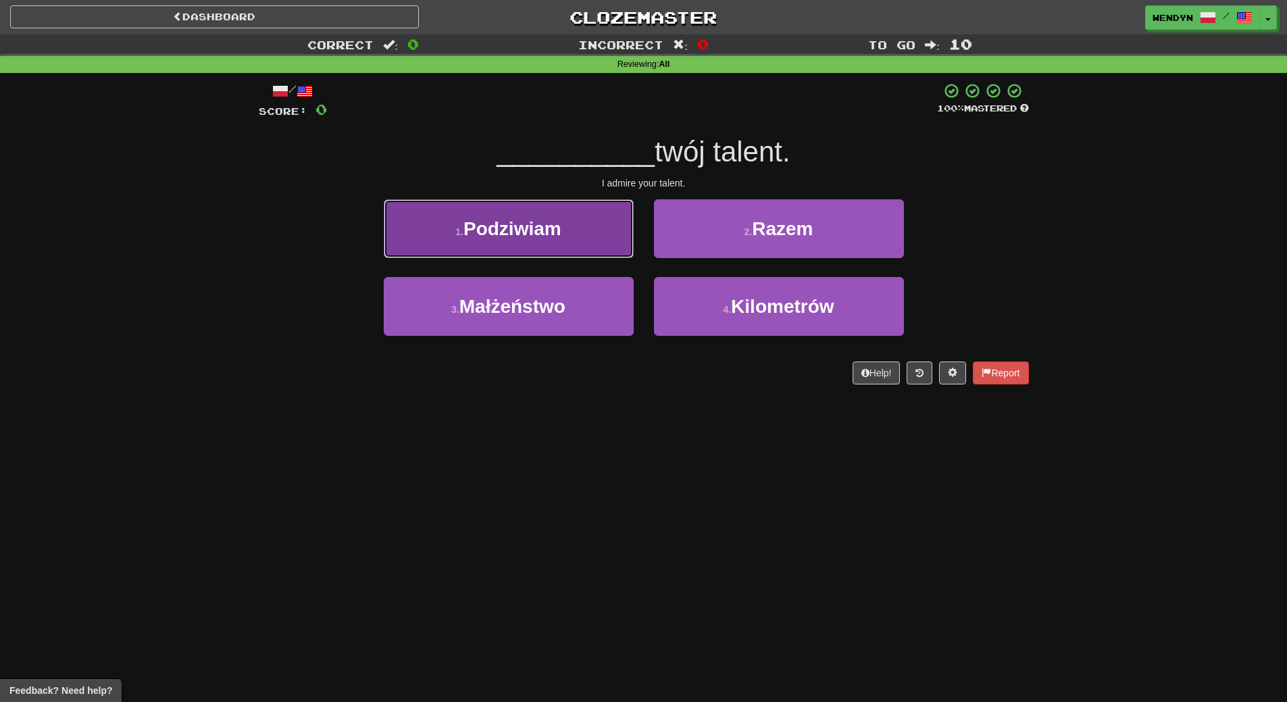
click at [597, 239] on button "1 . Podziwiam" at bounding box center [509, 228] width 250 height 59
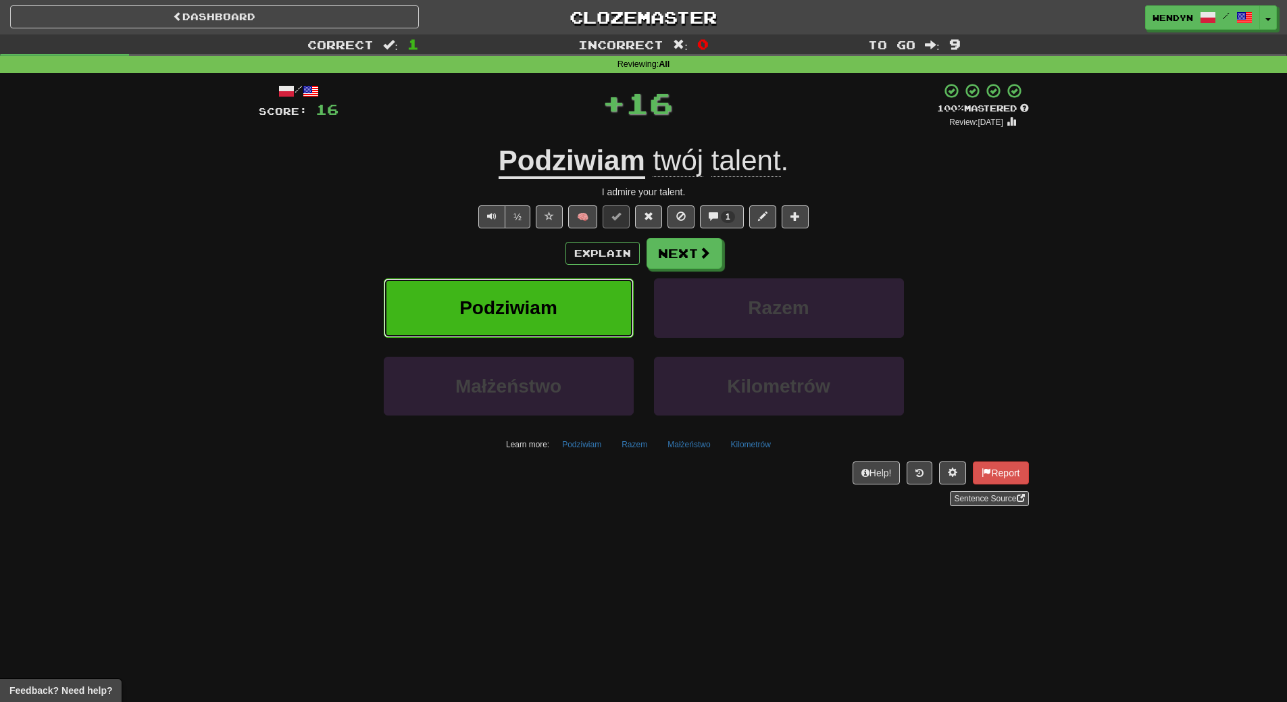
click at [587, 316] on button "Podziwiam" at bounding box center [509, 307] width 250 height 59
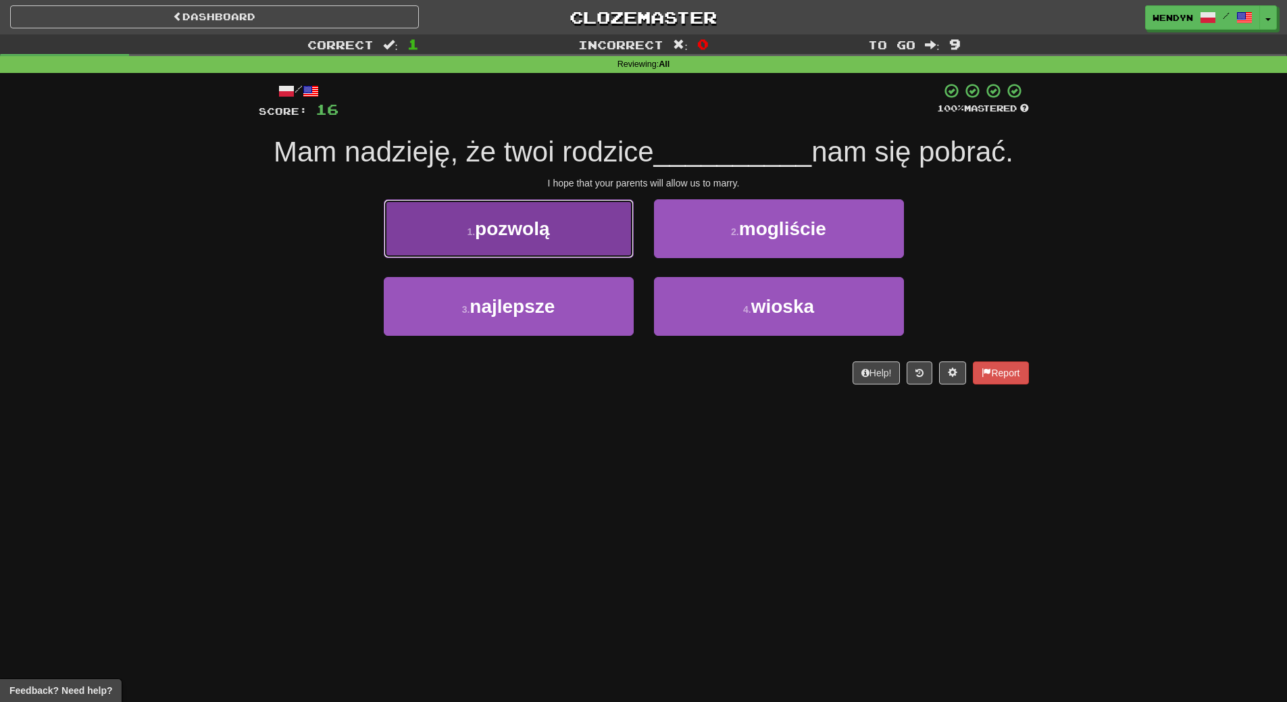
click at [580, 234] on button "1 . pozwolą" at bounding box center [509, 228] width 250 height 59
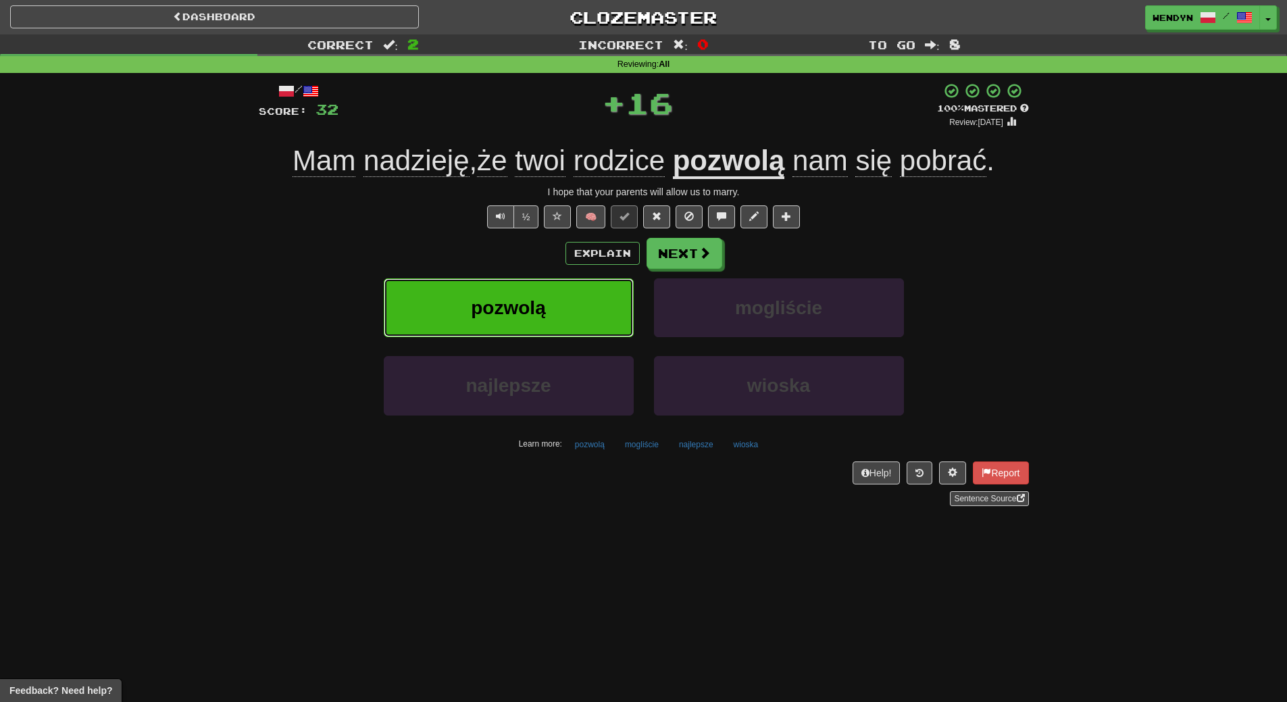
click at [564, 293] on button "pozwolą" at bounding box center [509, 307] width 250 height 59
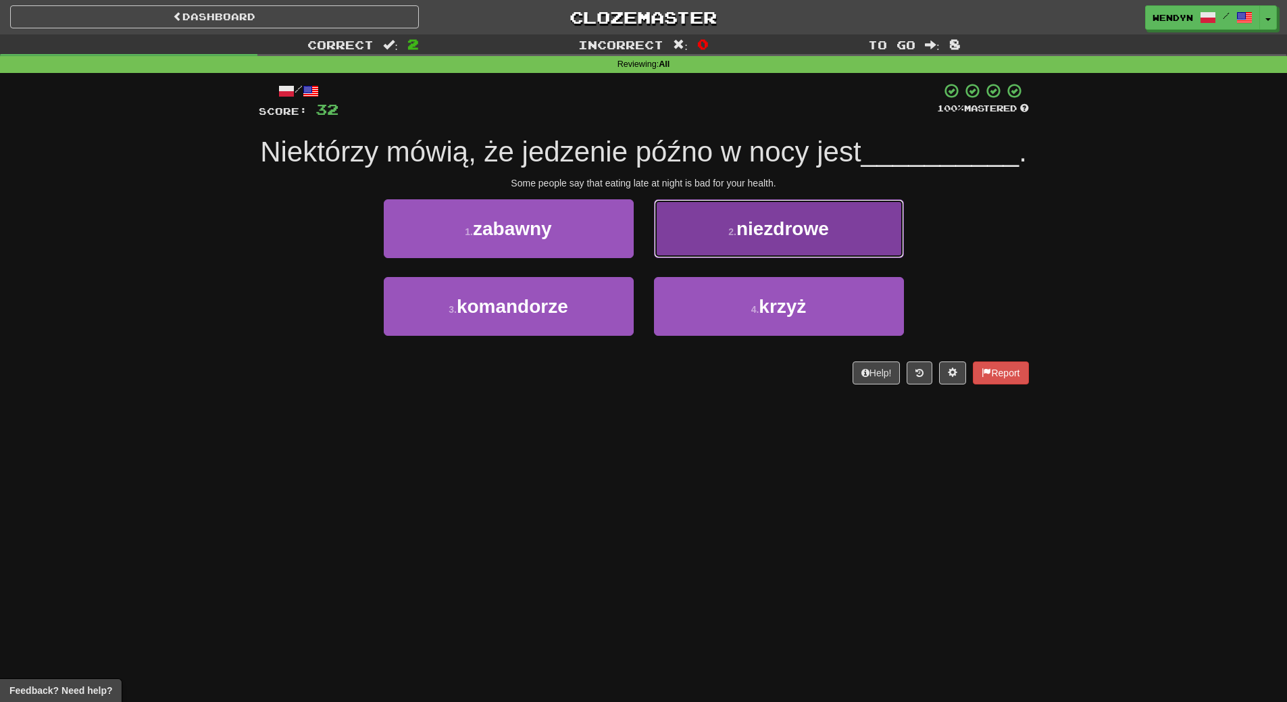
click at [791, 239] on span "niezdrowe" at bounding box center [782, 228] width 93 height 21
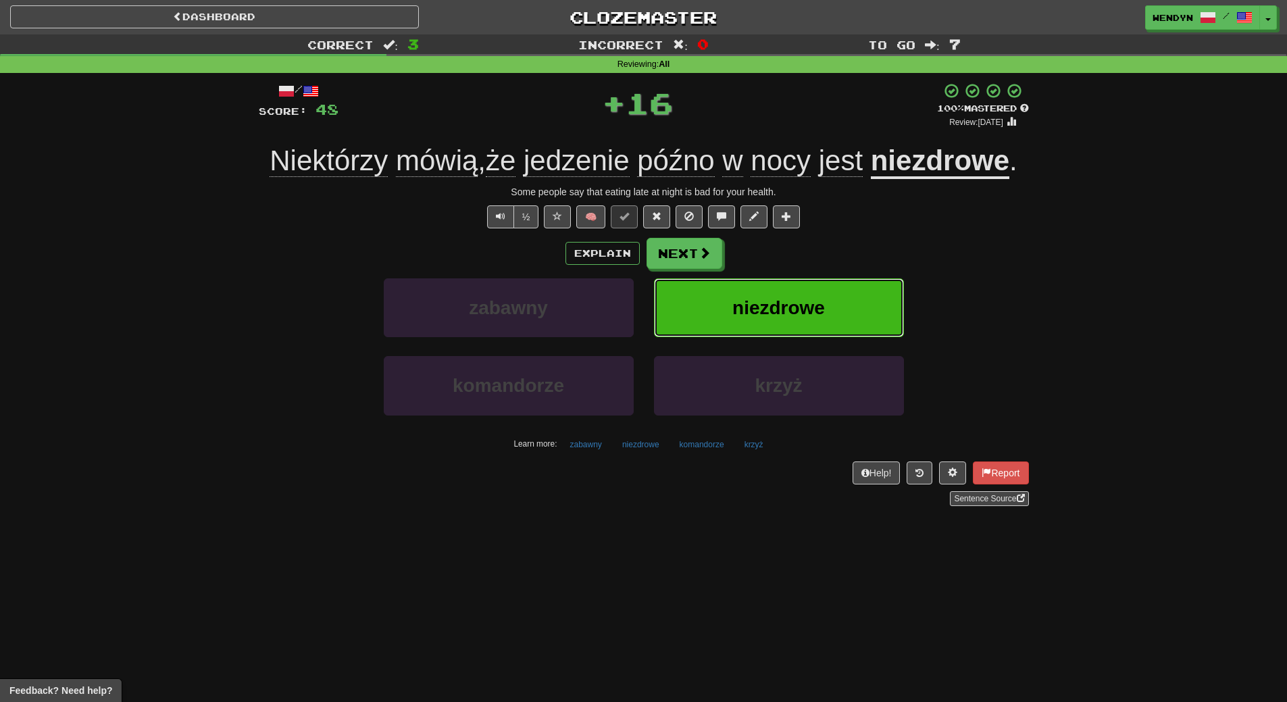
click at [763, 318] on button "niezdrowe" at bounding box center [779, 307] width 250 height 59
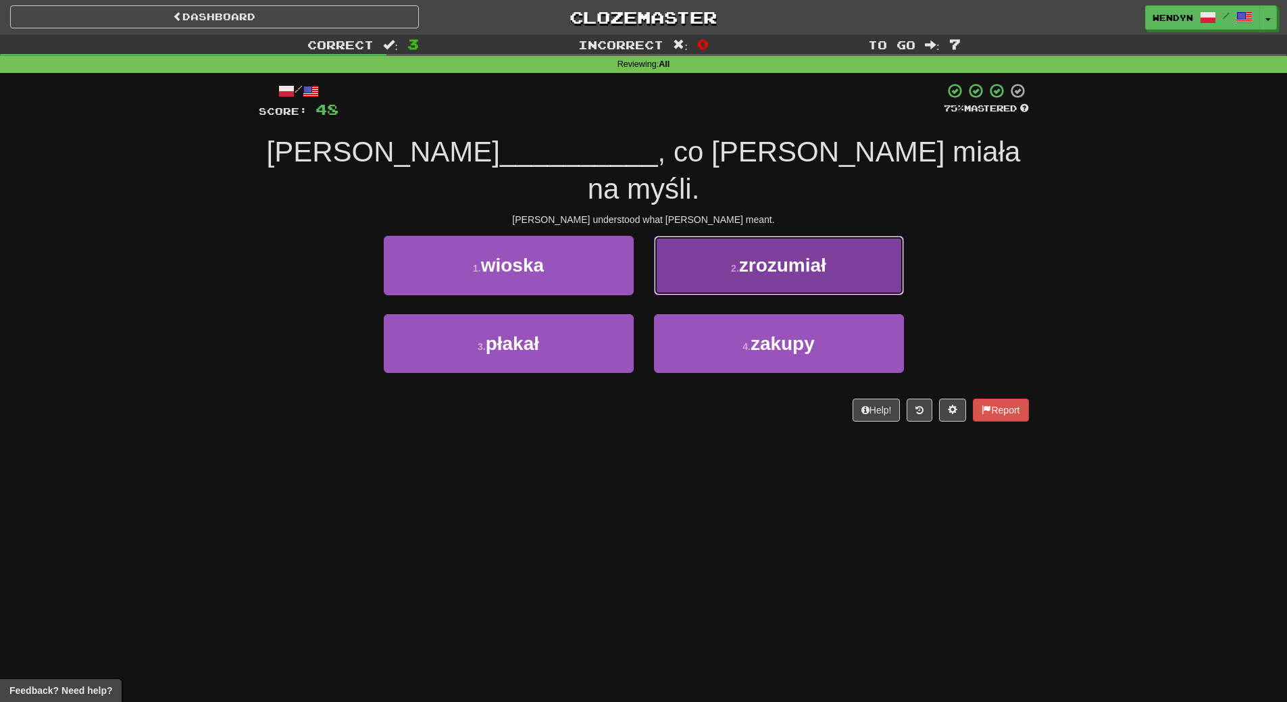
click at [789, 255] on span "zrozumiał" at bounding box center [782, 265] width 87 height 21
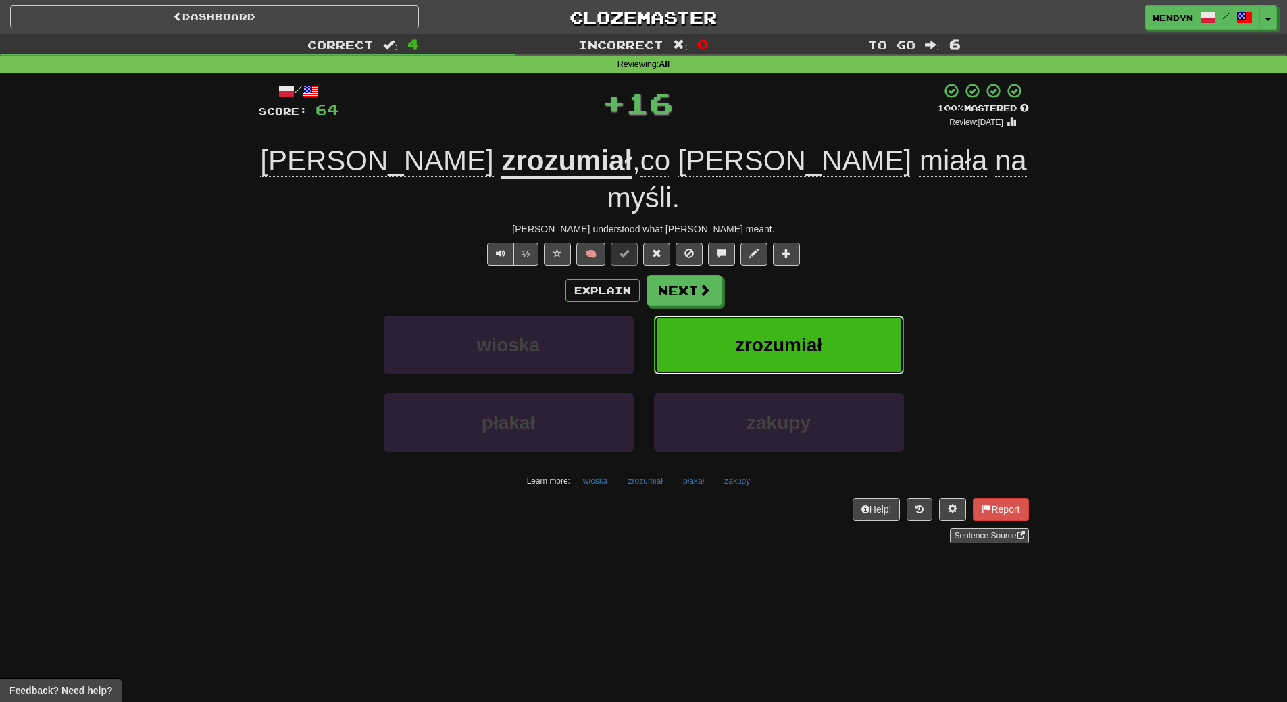
click at [777, 321] on button "zrozumiał" at bounding box center [779, 345] width 250 height 59
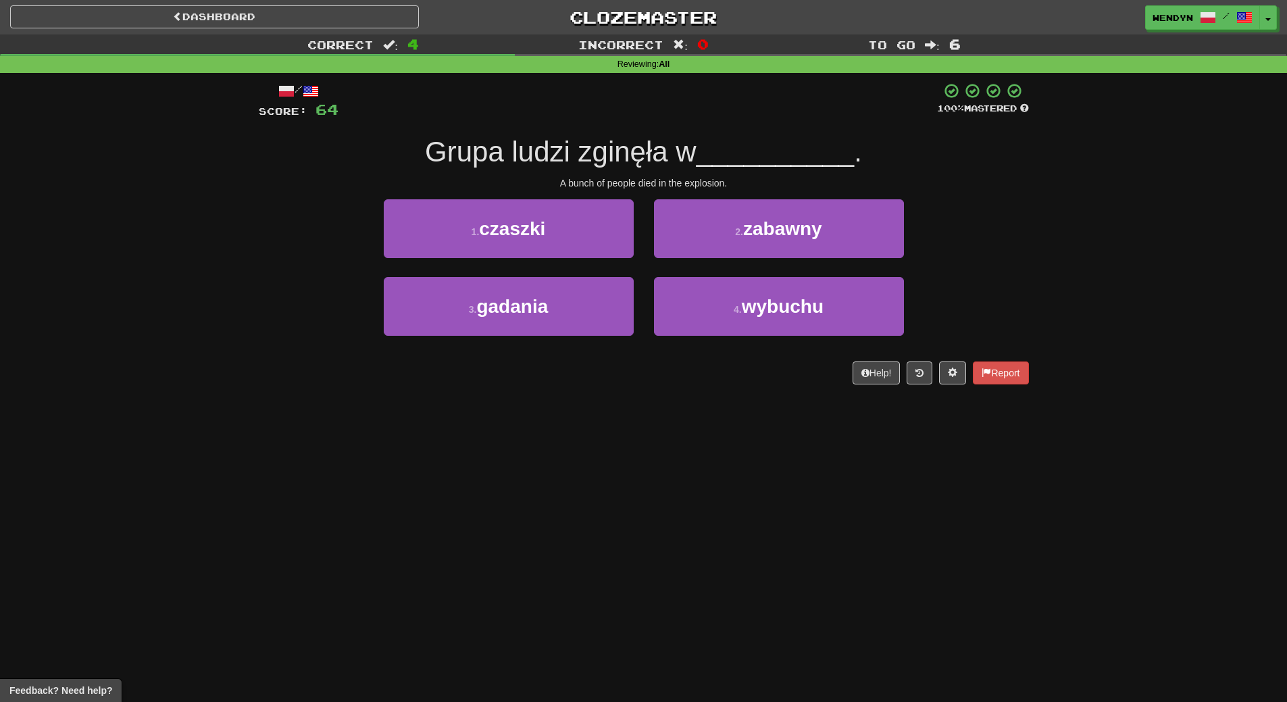
click at [447, 459] on div "Dashboard Clozemaster WendyN / Toggle Dropdown Dashboard Leaderboard Activity F…" at bounding box center [643, 351] width 1287 height 702
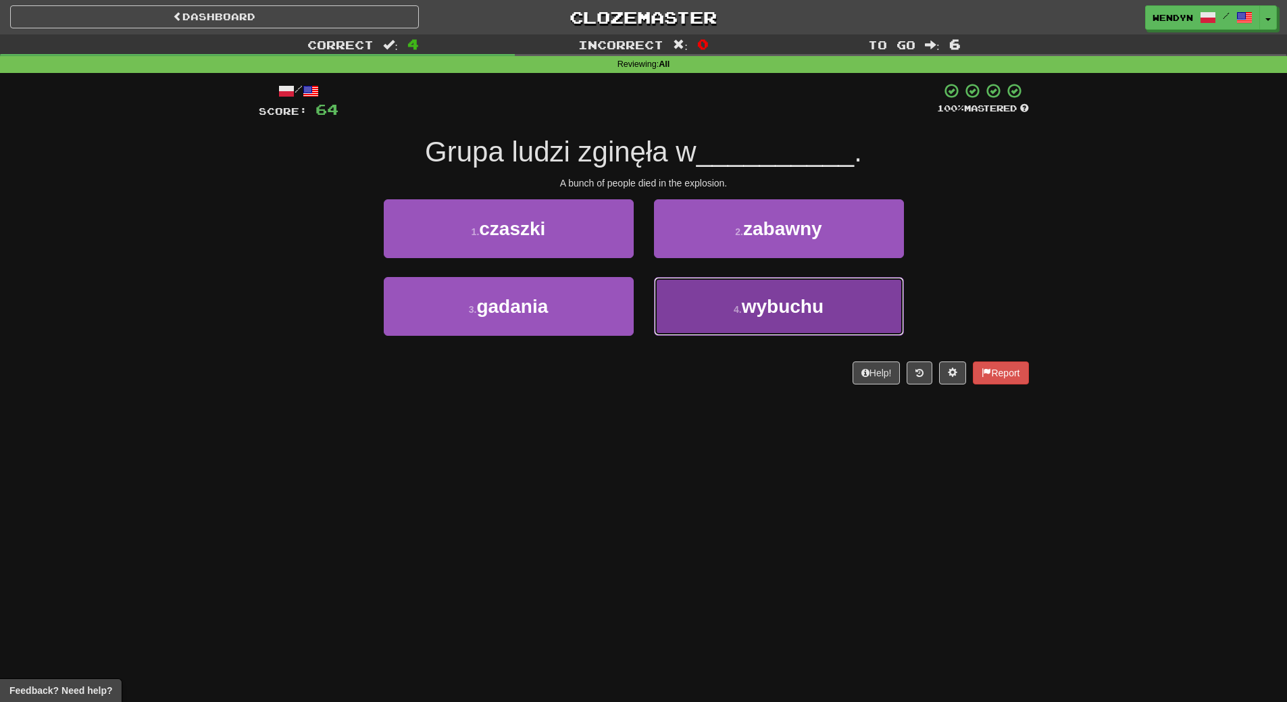
click at [758, 320] on button "4 . wybuchu" at bounding box center [779, 306] width 250 height 59
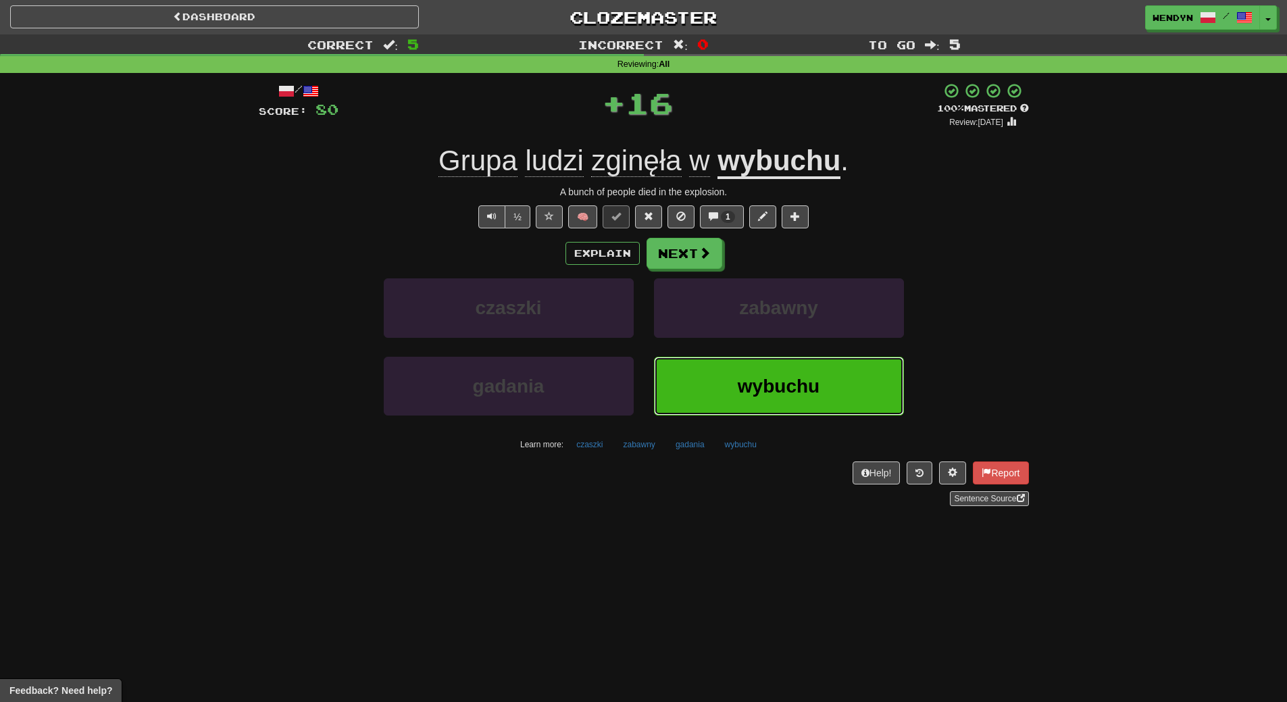
click at [736, 382] on button "wybuchu" at bounding box center [779, 386] width 250 height 59
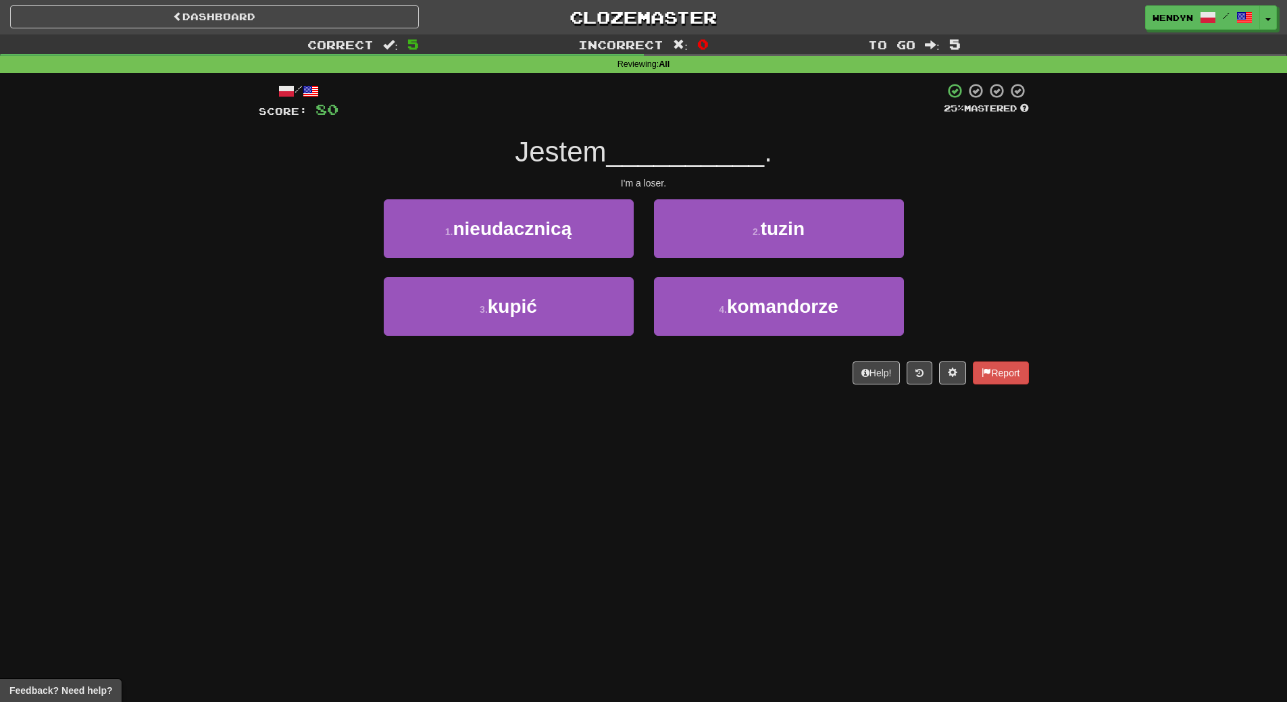
click at [736, 382] on div "Help! Report" at bounding box center [644, 372] width 770 height 23
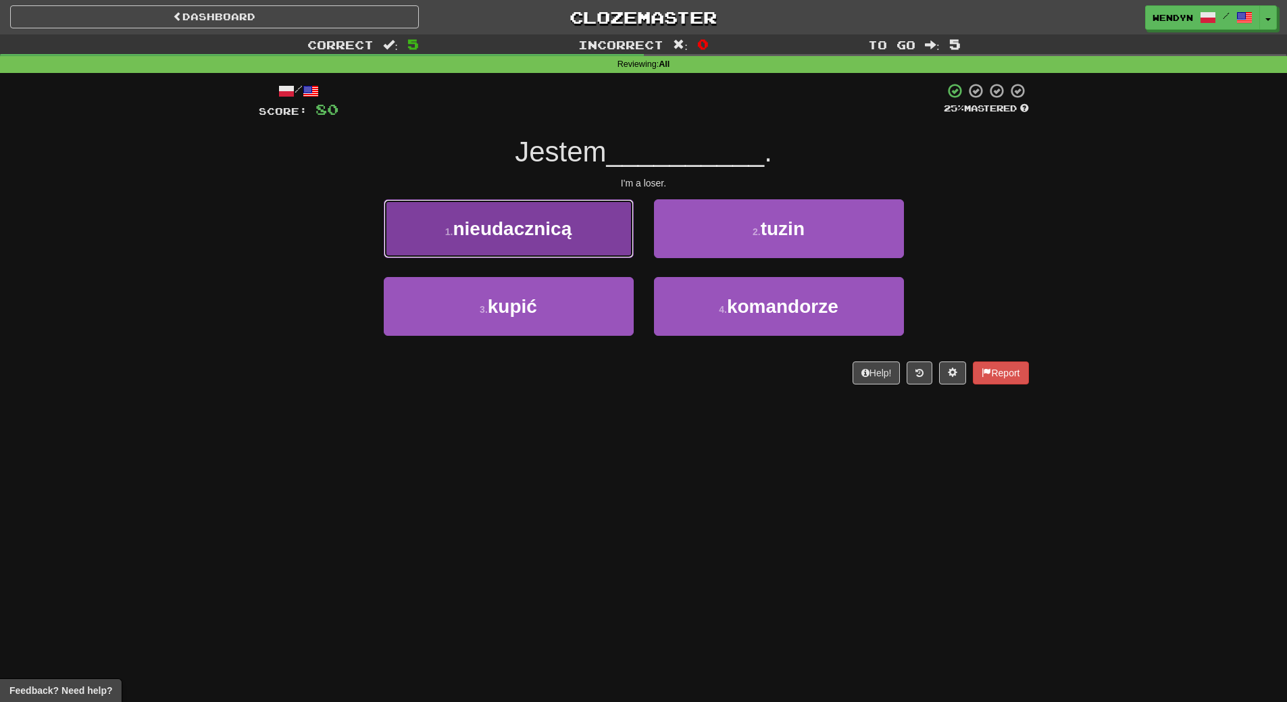
click at [482, 240] on button "1 . nieudacznicą" at bounding box center [509, 228] width 250 height 59
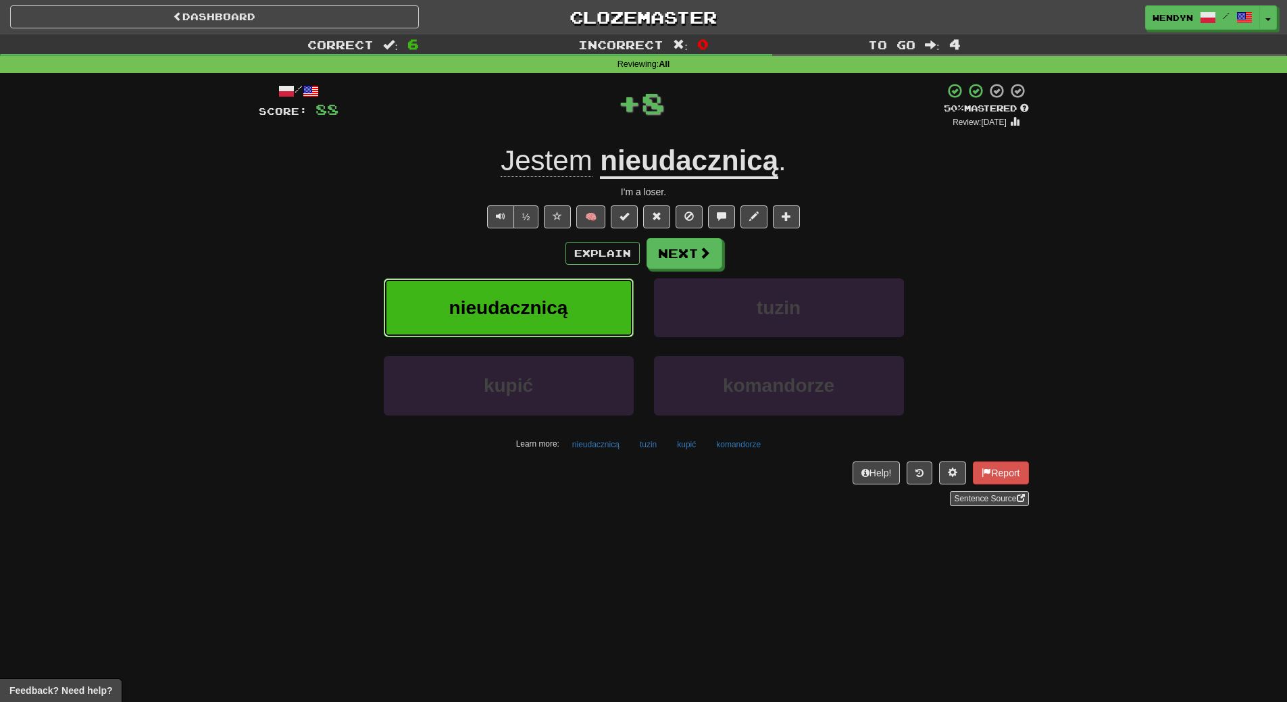
click at [484, 298] on span "nieudacznicą" at bounding box center [508, 307] width 119 height 21
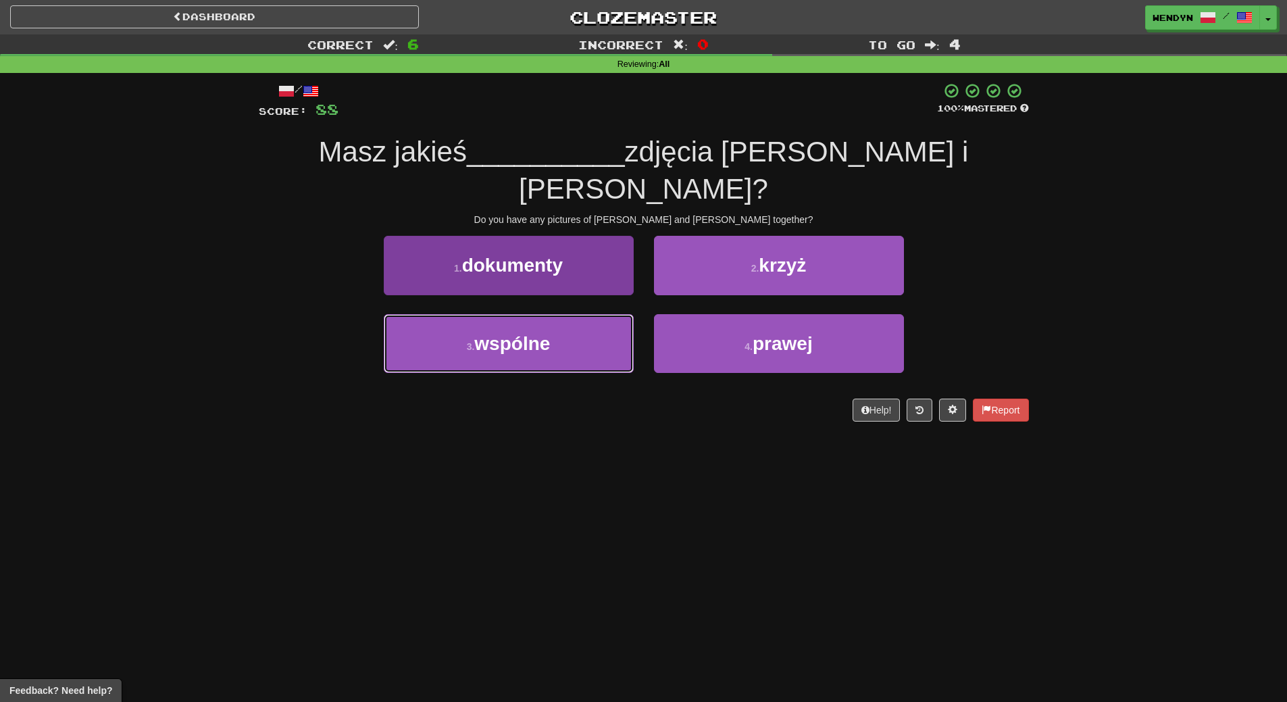
click at [549, 333] on span "wspólne" at bounding box center [512, 343] width 76 height 21
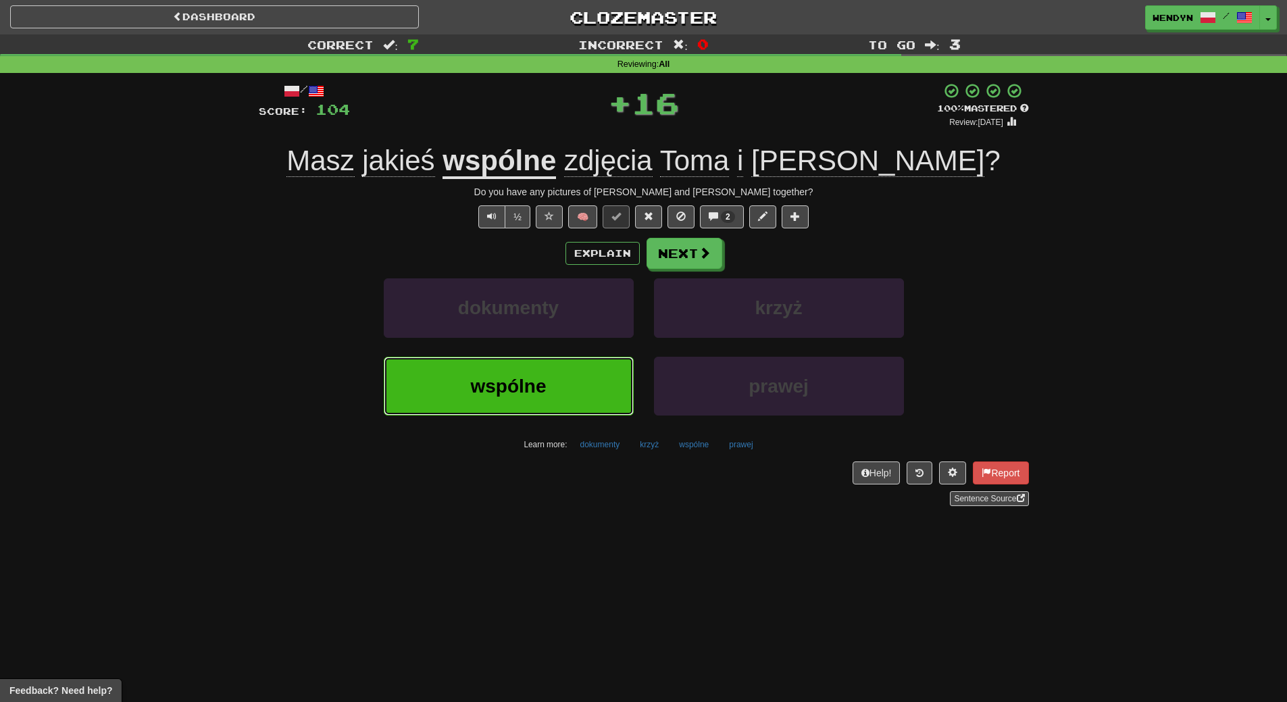
click at [534, 393] on span "wspólne" at bounding box center [508, 386] width 76 height 21
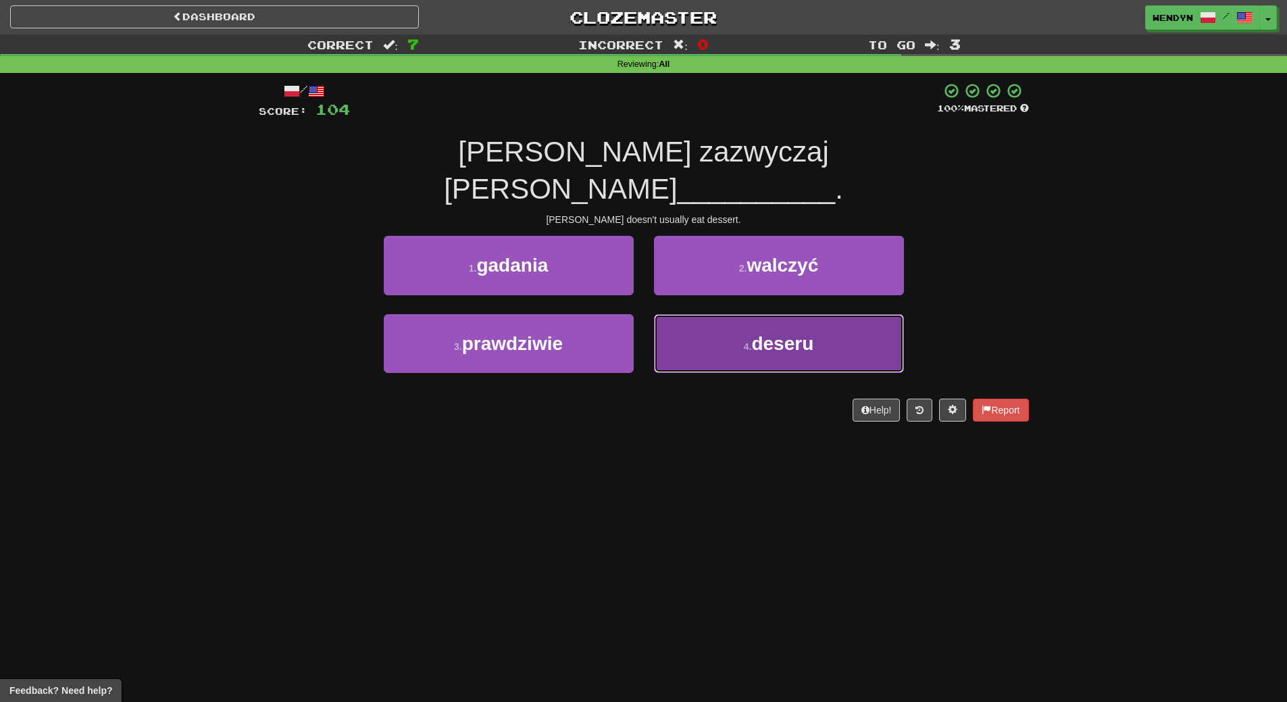
click at [807, 314] on button "4 . deseru" at bounding box center [779, 343] width 250 height 59
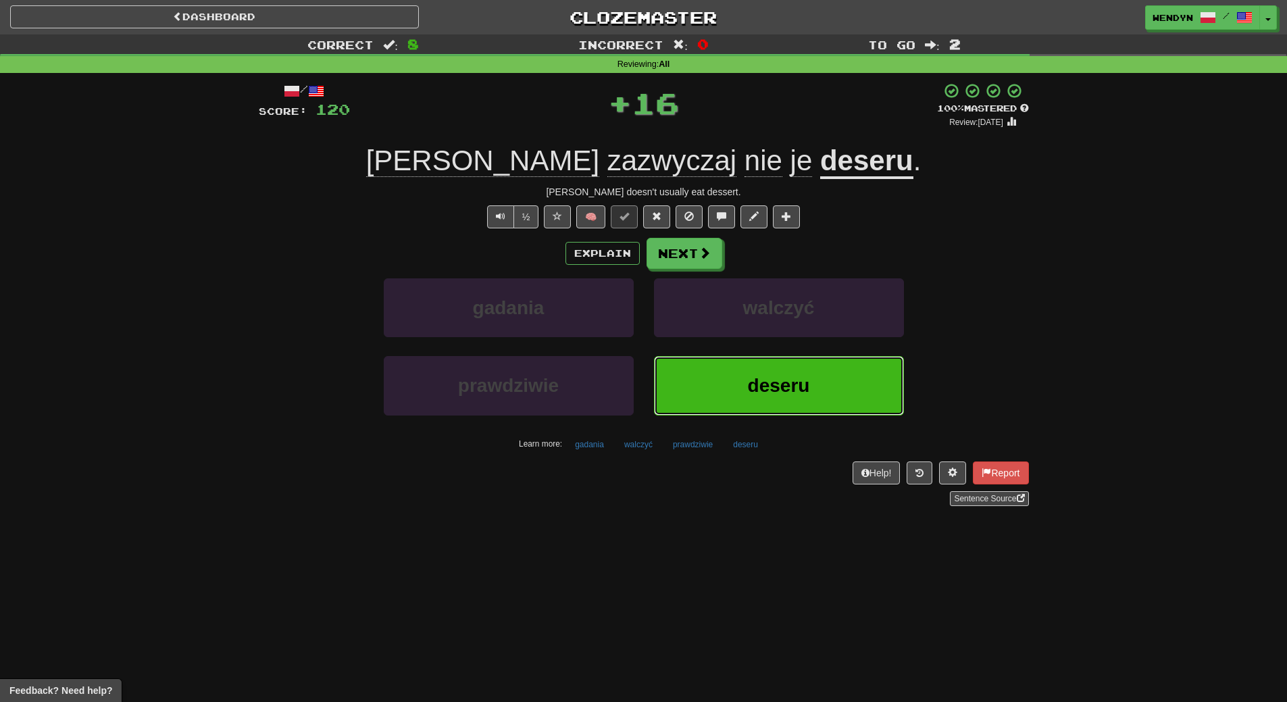
click at [769, 402] on button "deseru" at bounding box center [779, 385] width 250 height 59
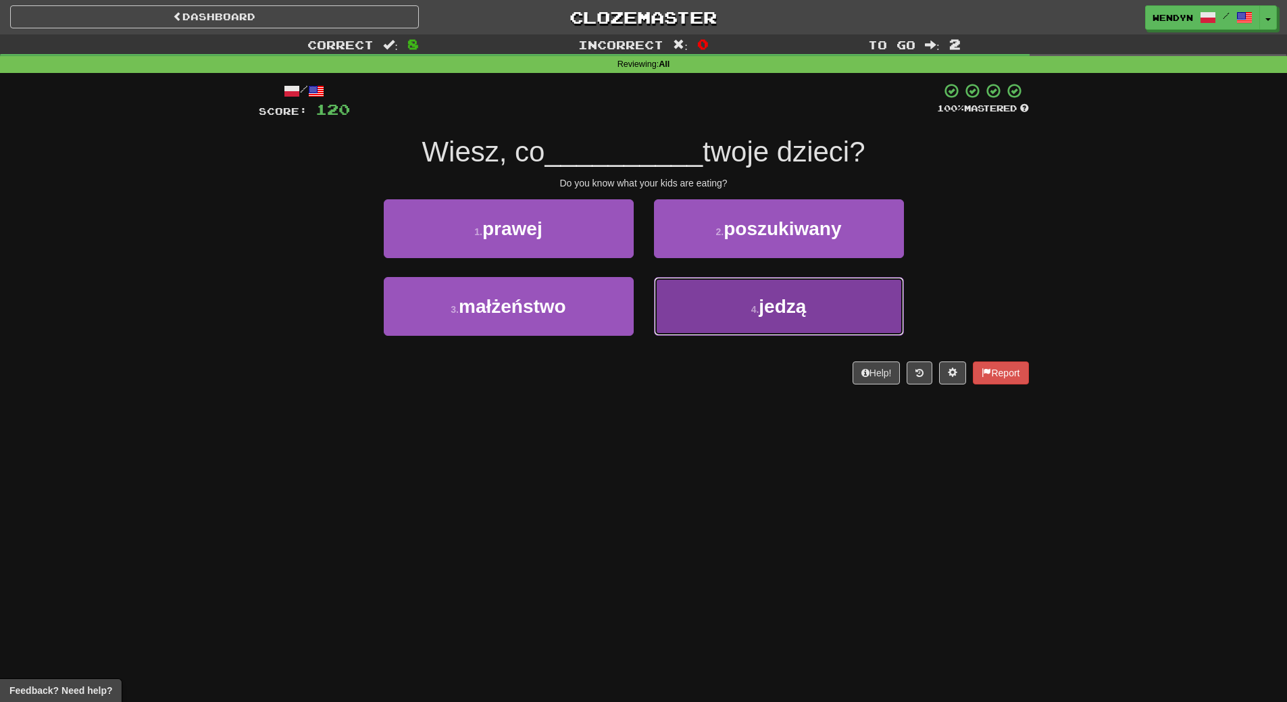
click at [773, 319] on button "4 . jedzą" at bounding box center [779, 306] width 250 height 59
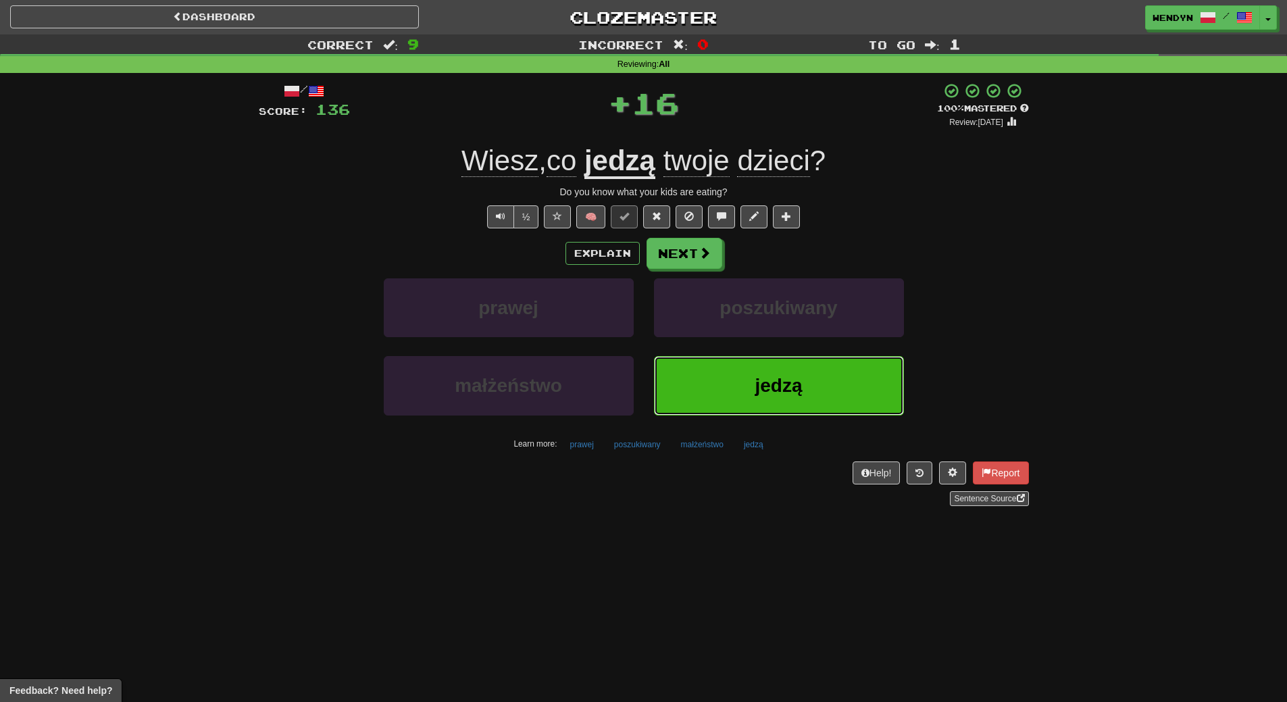
click at [770, 374] on button "jedzą" at bounding box center [779, 385] width 250 height 59
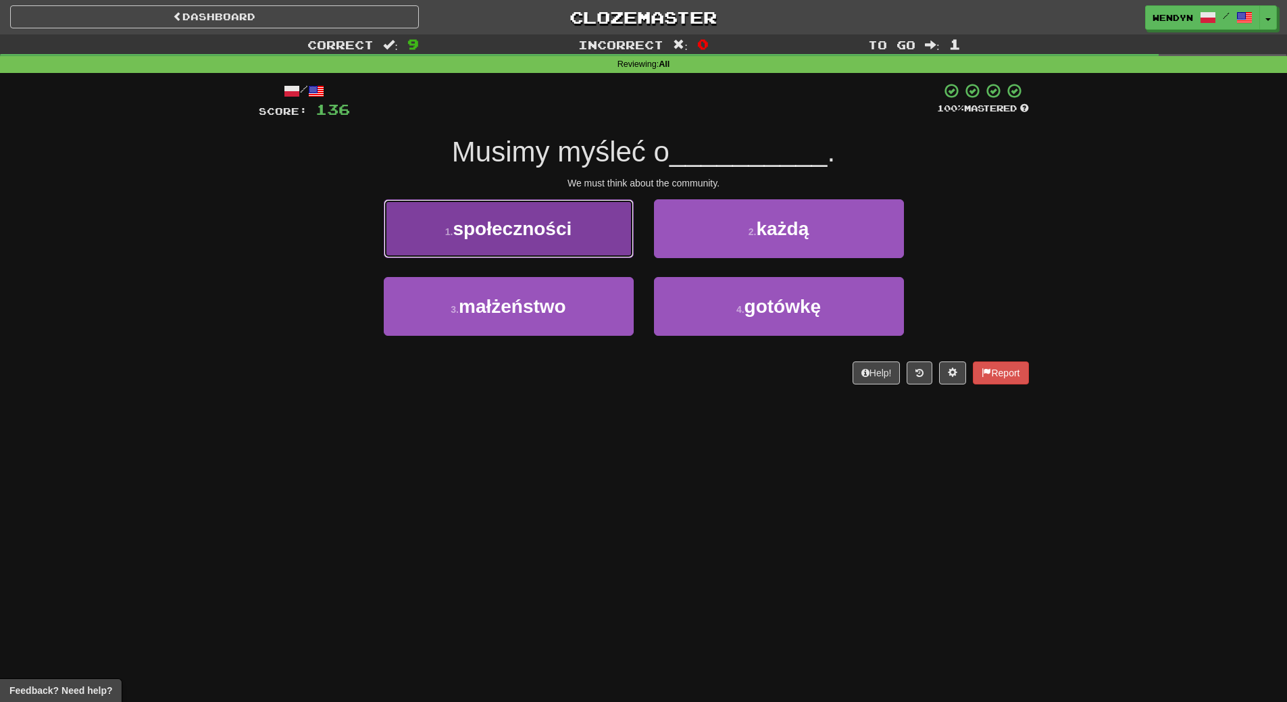
click at [565, 235] on span "społeczności" at bounding box center [512, 228] width 119 height 21
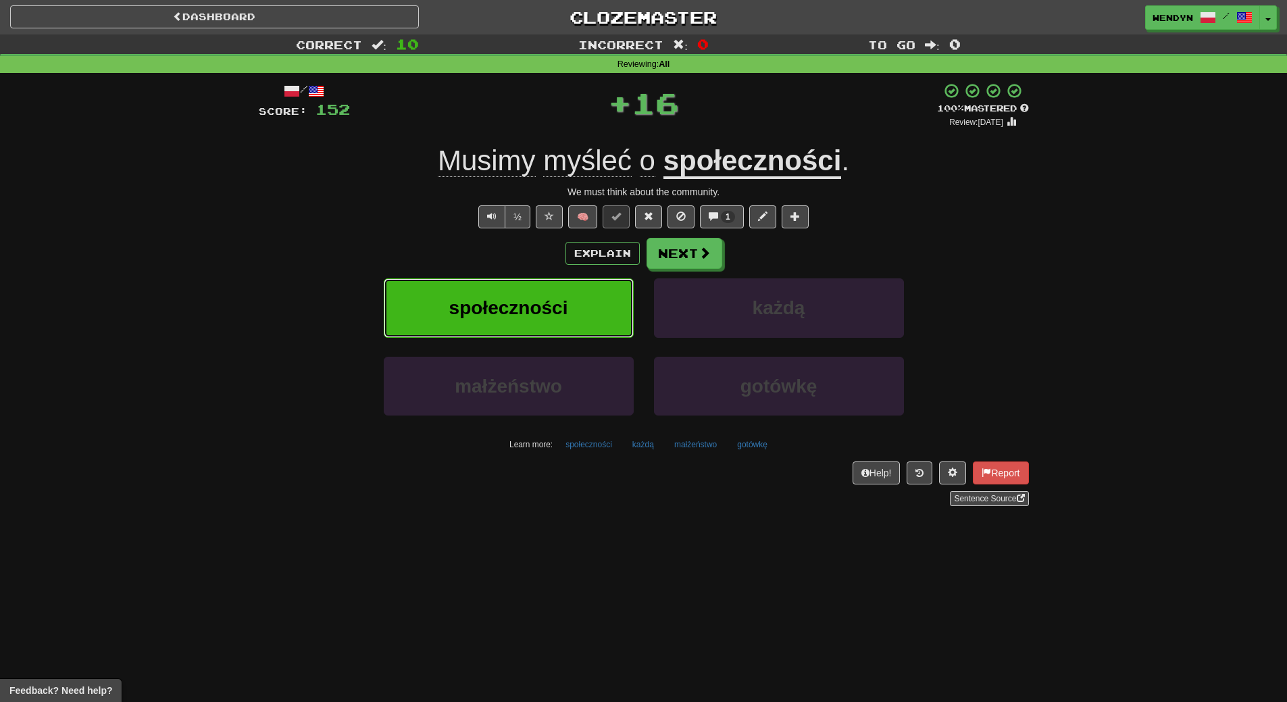
click at [563, 307] on span "społeczności" at bounding box center [508, 307] width 119 height 21
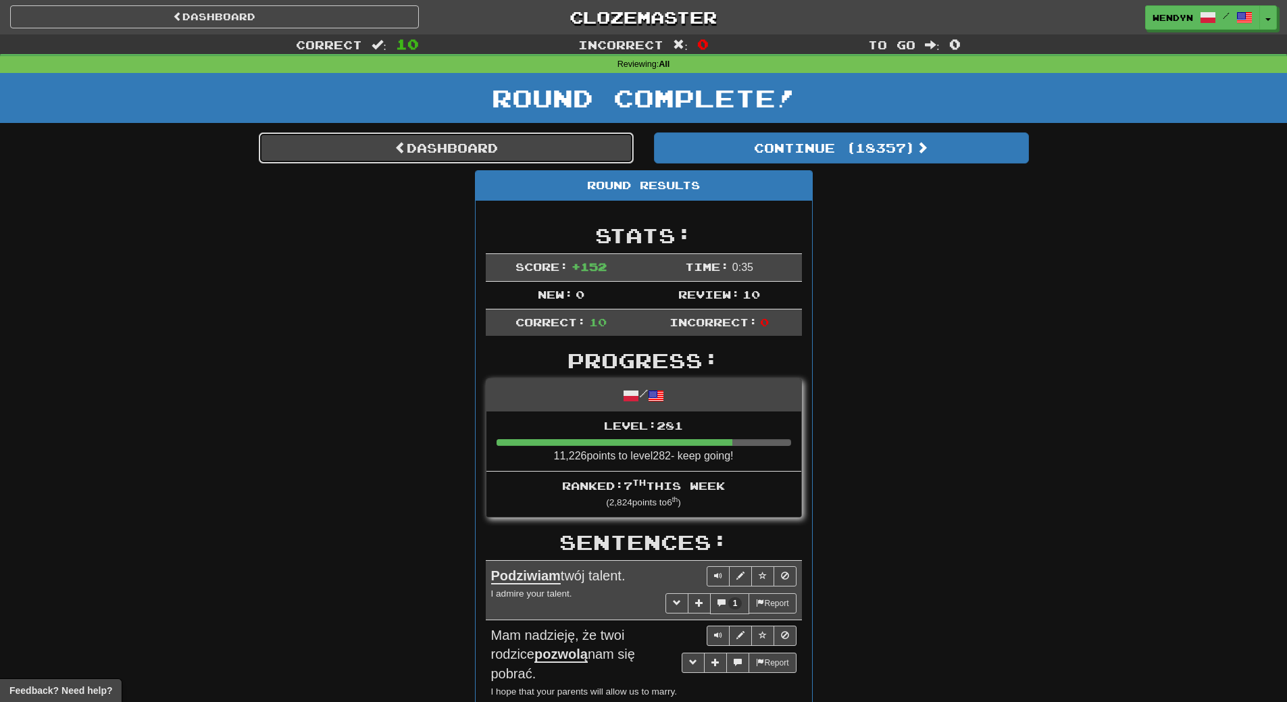
click at [519, 134] on link "Dashboard" at bounding box center [446, 147] width 375 height 31
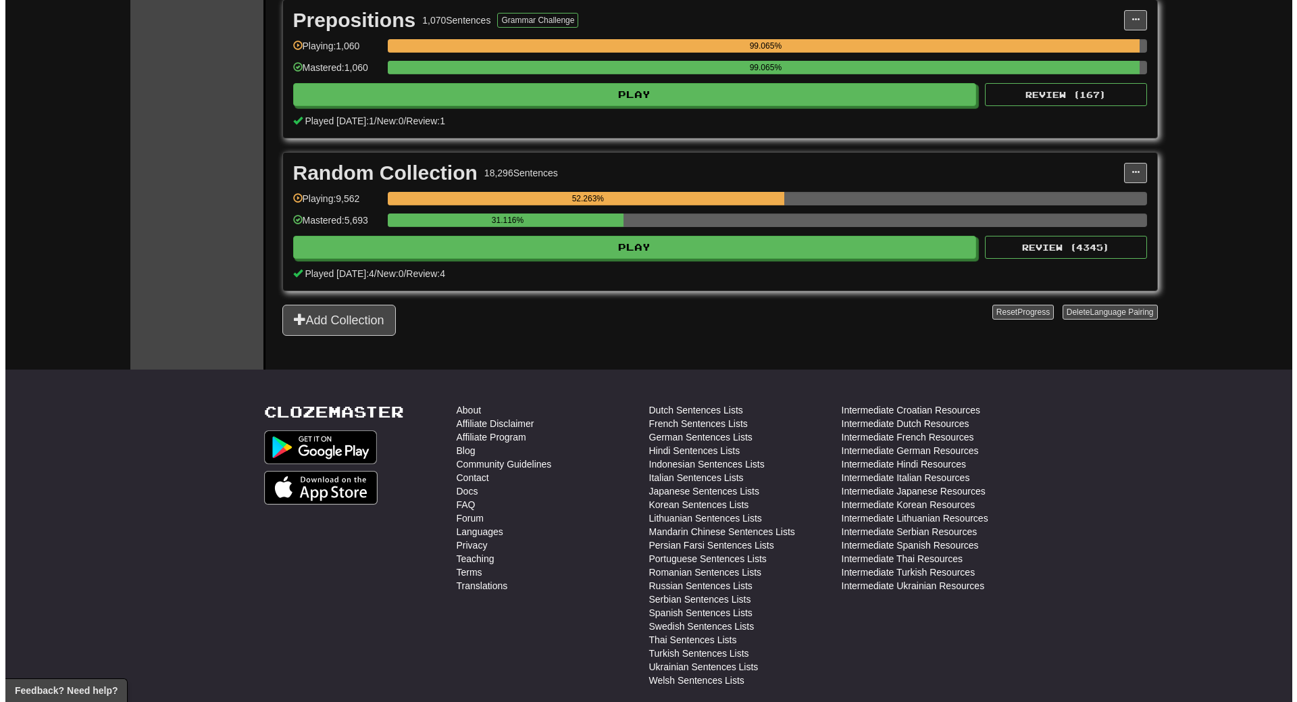
scroll to position [2162, 0]
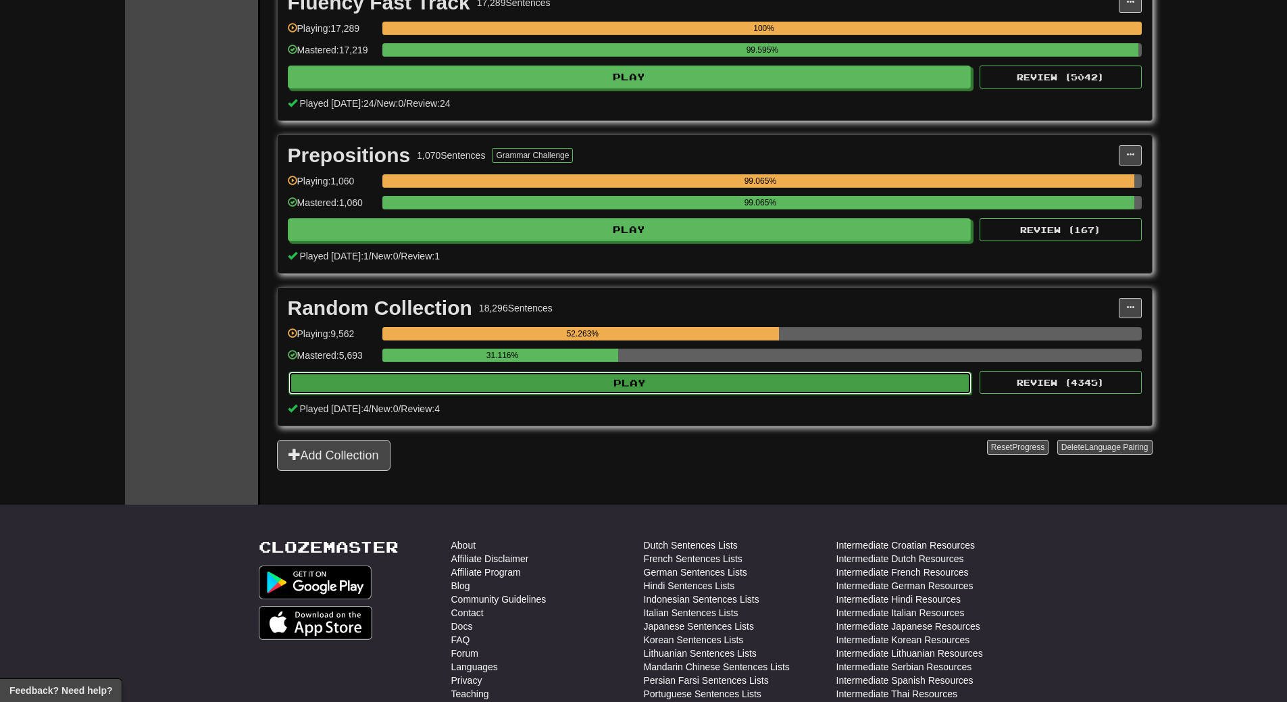
click at [678, 386] on button "Play" at bounding box center [631, 383] width 684 height 23
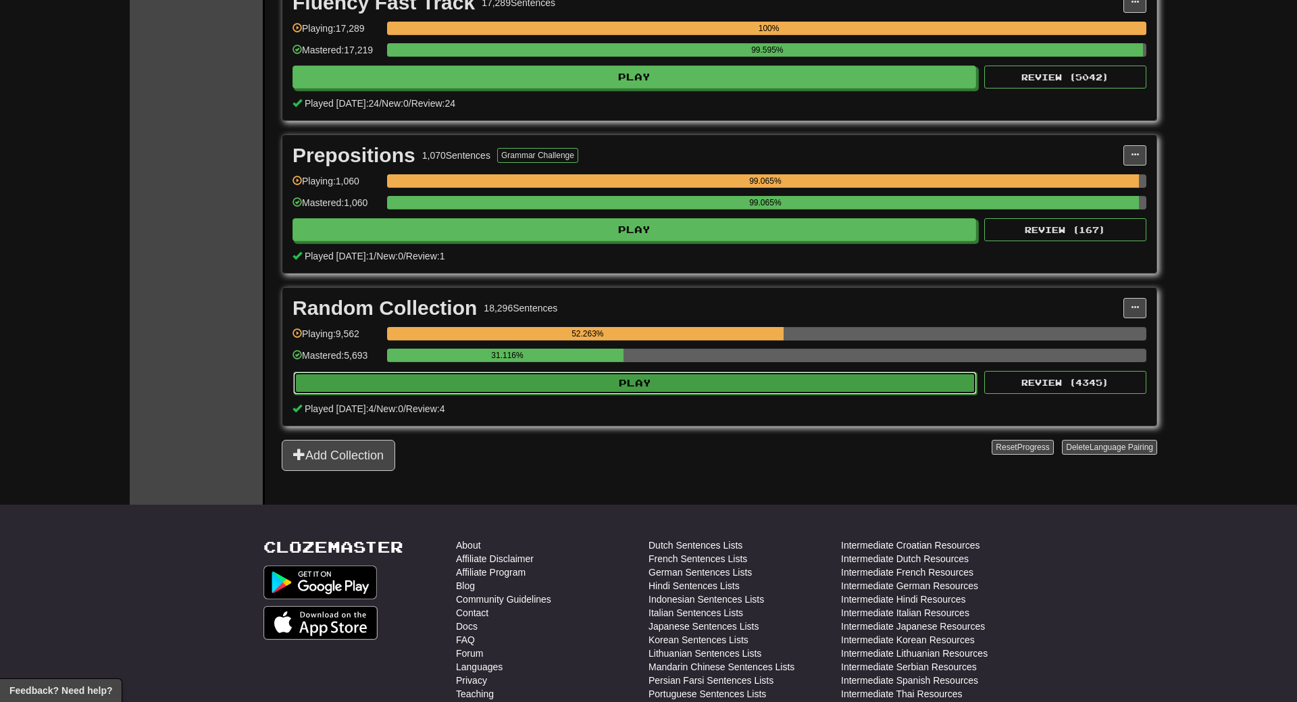
select select "**"
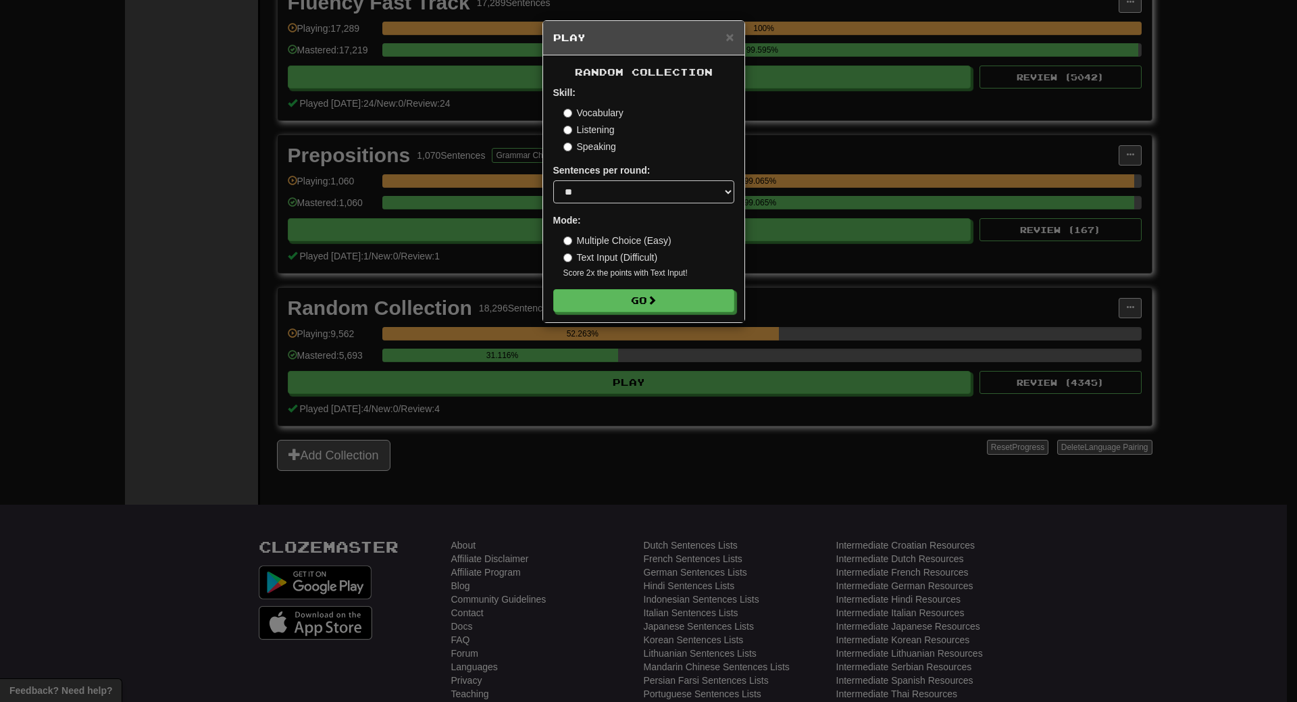
click at [657, 312] on div "Random Collection Skill: Vocabulary Listening Speaking Sentences per round: * *…" at bounding box center [643, 188] width 201 height 267
click at [664, 293] on button "Go" at bounding box center [644, 301] width 181 height 23
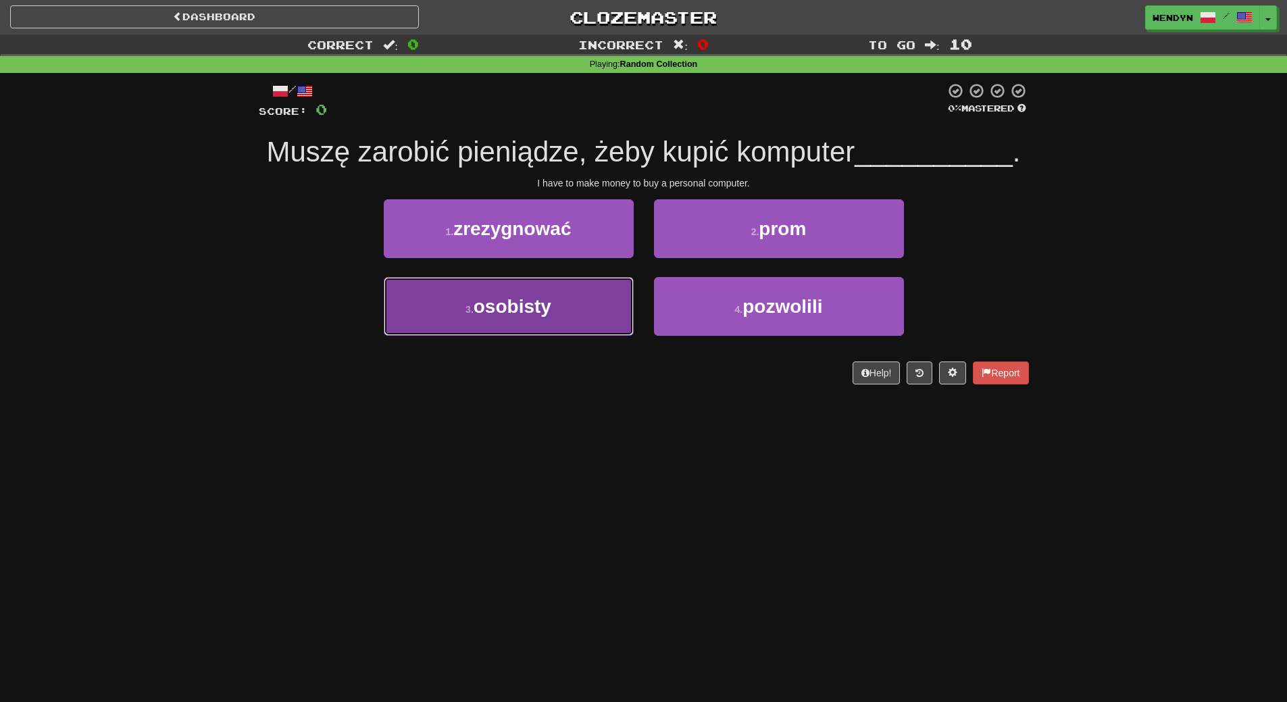
click at [581, 319] on button "3 . osobisty" at bounding box center [509, 306] width 250 height 59
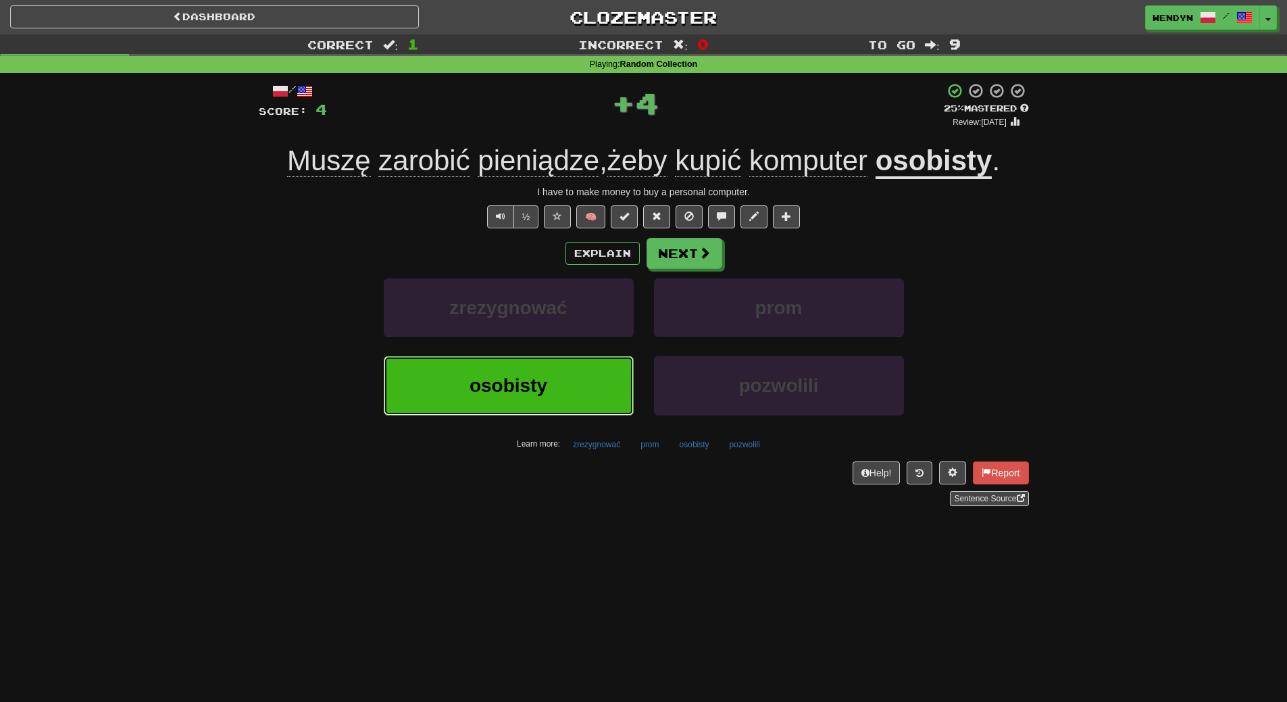
click at [586, 393] on button "osobisty" at bounding box center [509, 385] width 250 height 59
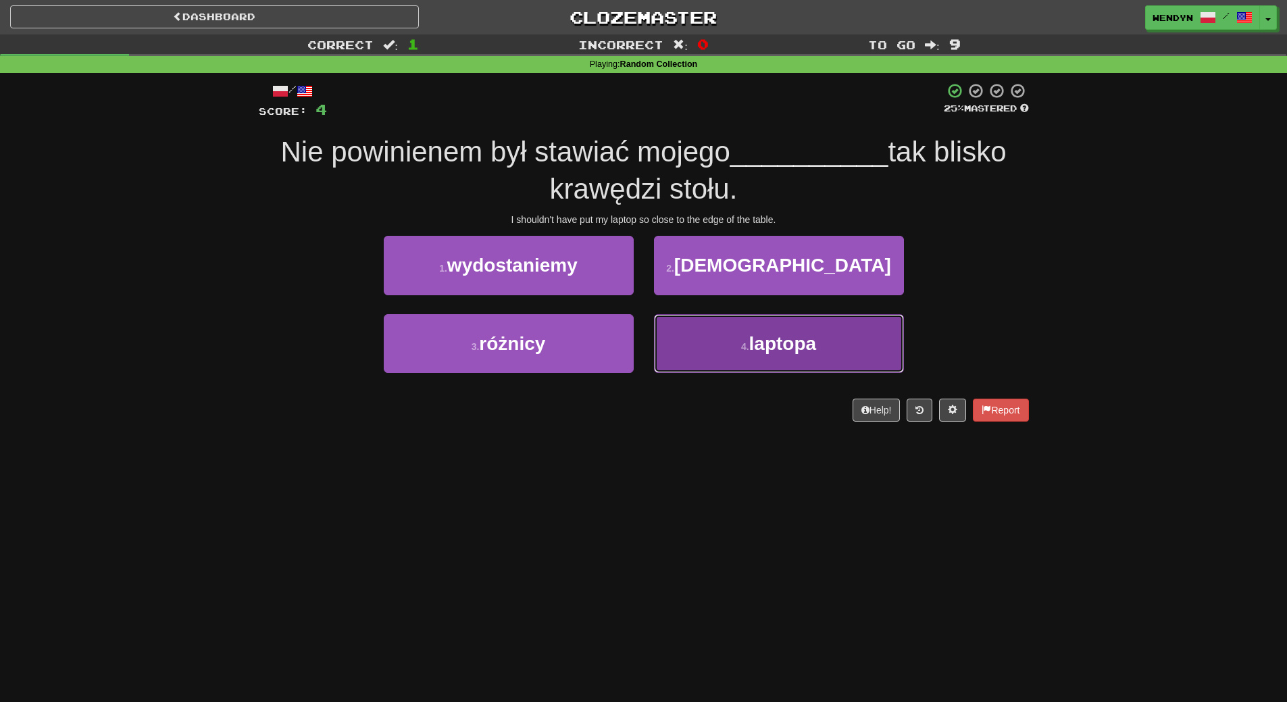
click at [761, 370] on button "4 . laptopa" at bounding box center [779, 343] width 250 height 59
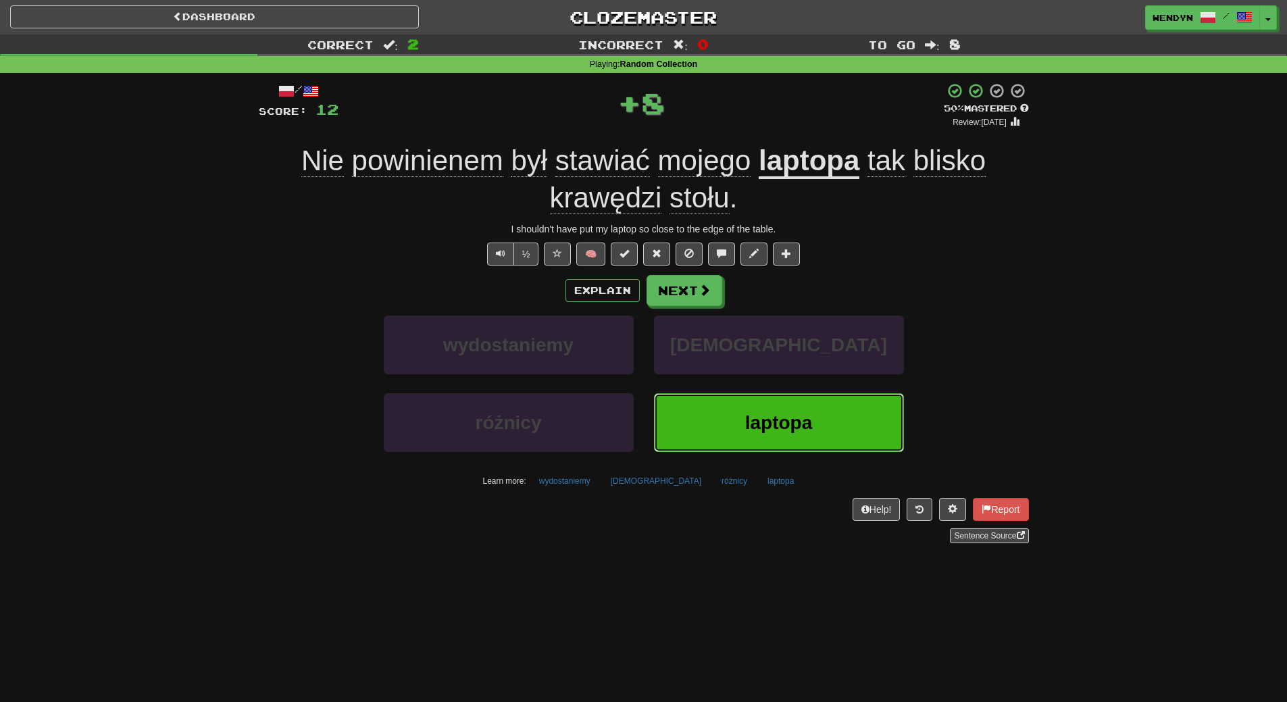
click at [759, 424] on span "laptopa" at bounding box center [779, 422] width 68 height 21
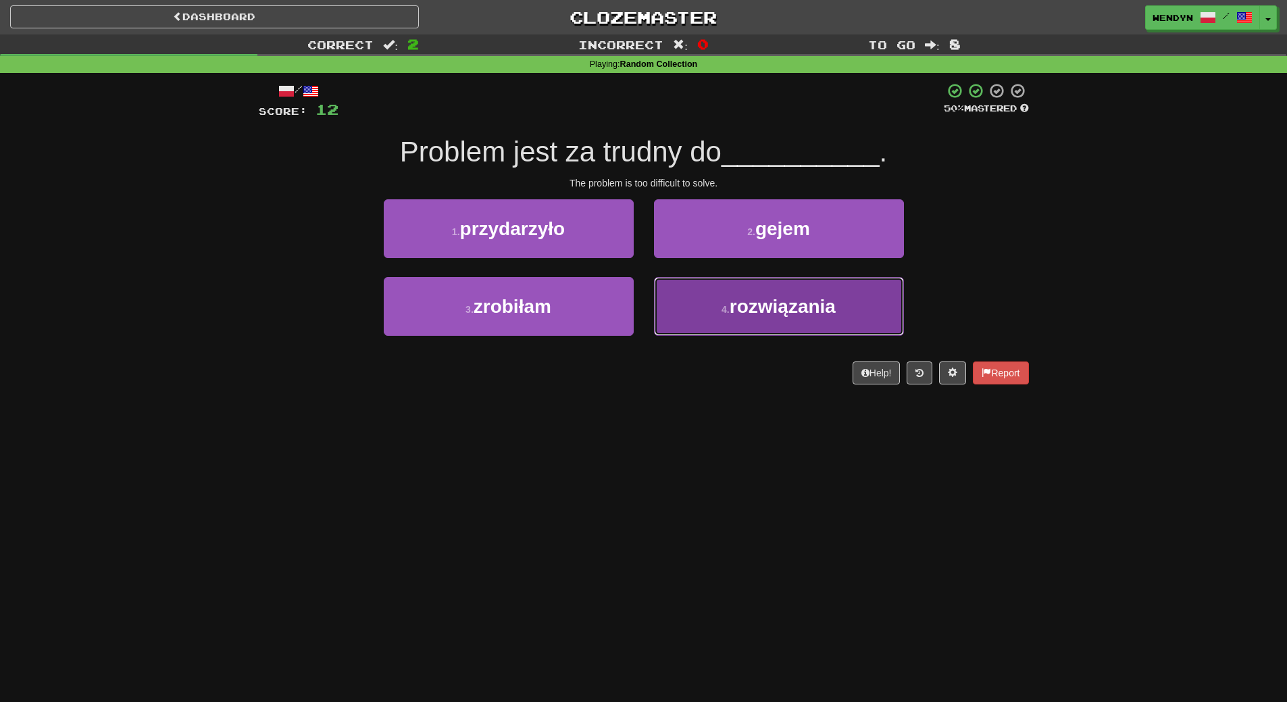
click at [801, 314] on span "rozwiązania" at bounding box center [783, 306] width 106 height 21
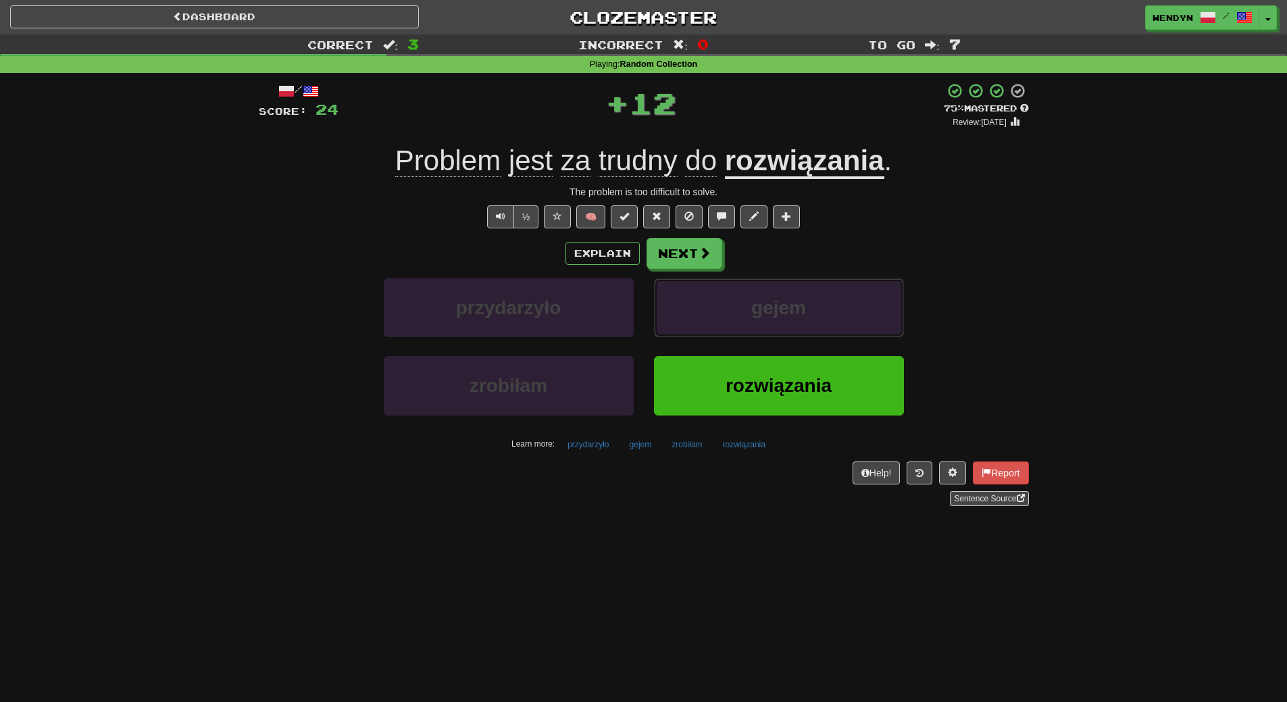
click at [801, 314] on span "gejem" at bounding box center [778, 307] width 55 height 21
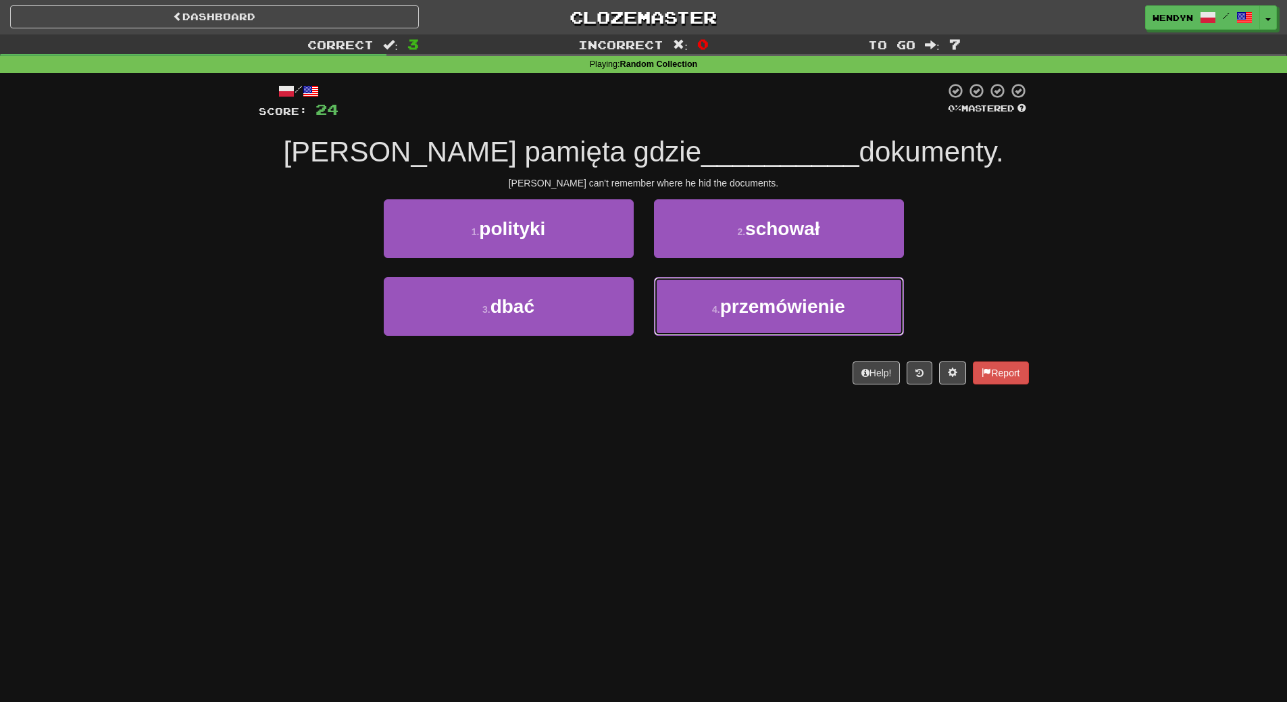
drag, startPoint x: 801, startPoint y: 314, endPoint x: 763, endPoint y: 401, distance: 95.0
click at [763, 401] on div "/ Score: 24 0 % Mastered [PERSON_NAME] pamięta gdzie __________ dokumenty. [PER…" at bounding box center [644, 238] width 770 height 330
click at [801, 196] on div "/ Score: 24 0 % Mastered [PERSON_NAME] pamięta gdzie __________ dokumenty. [PER…" at bounding box center [644, 233] width 770 height 302
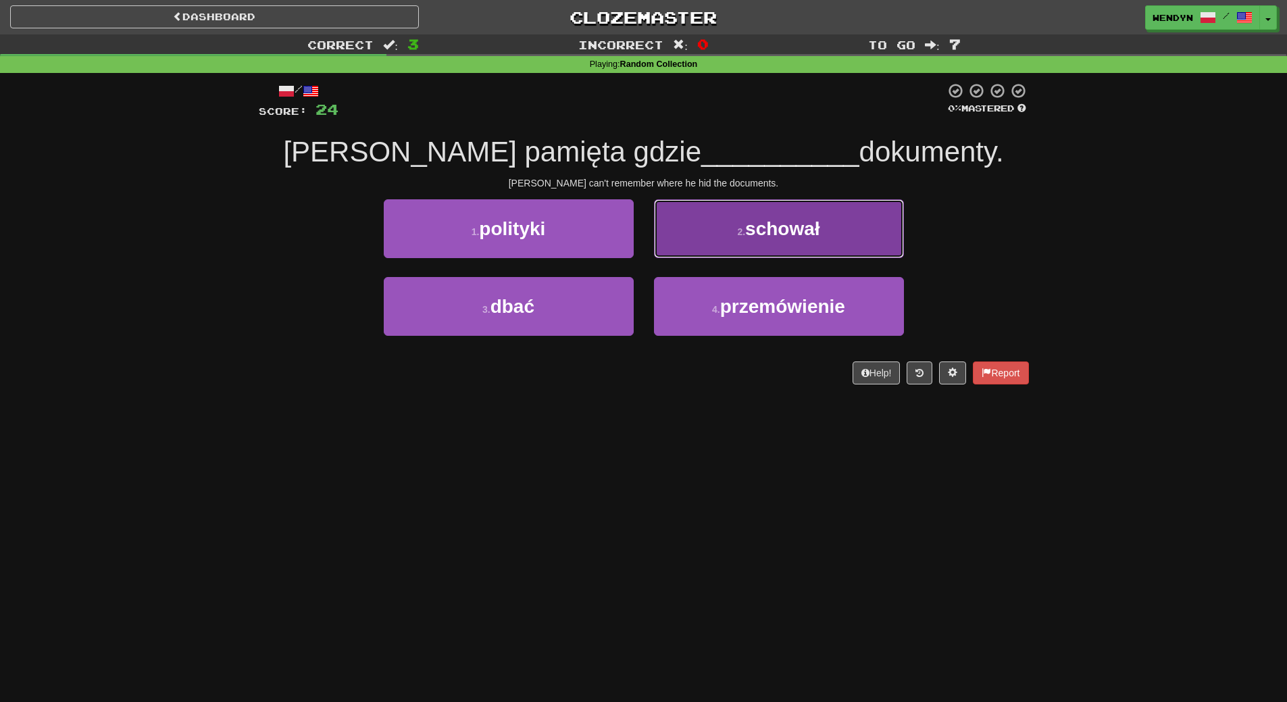
click at [806, 245] on button "2 . schował" at bounding box center [779, 228] width 250 height 59
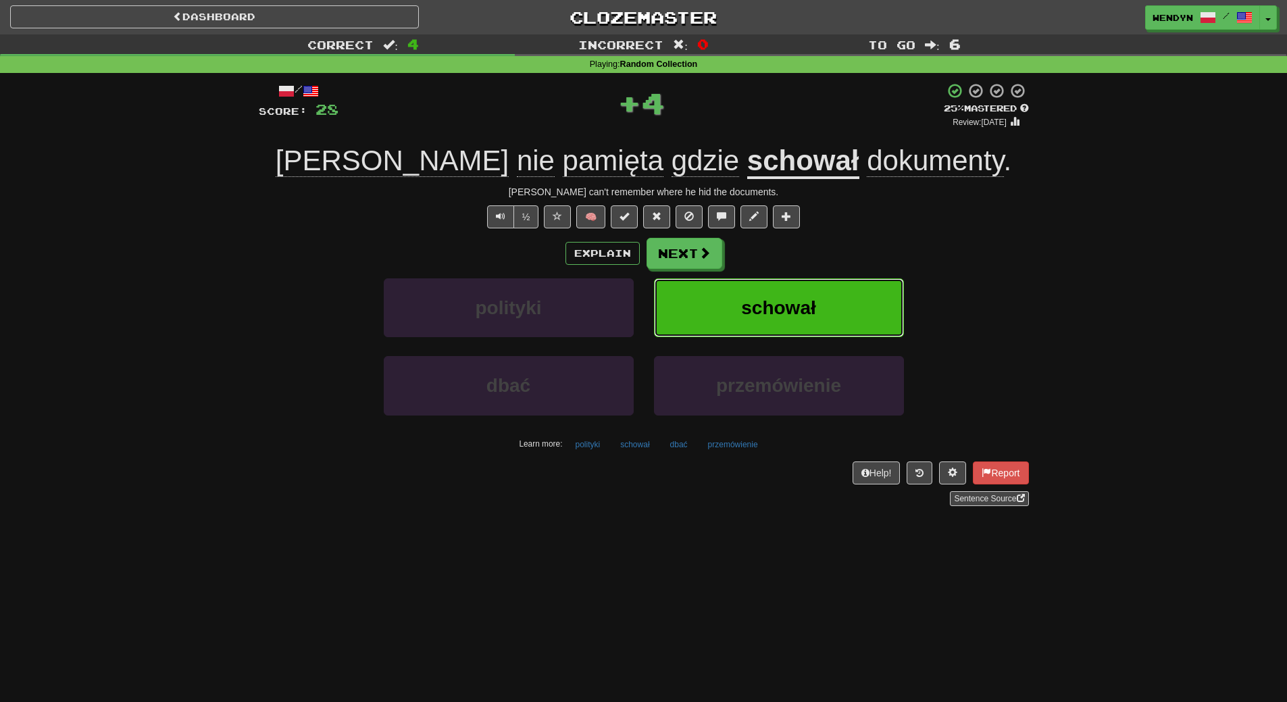
click at [802, 303] on span "schował" at bounding box center [778, 307] width 74 height 21
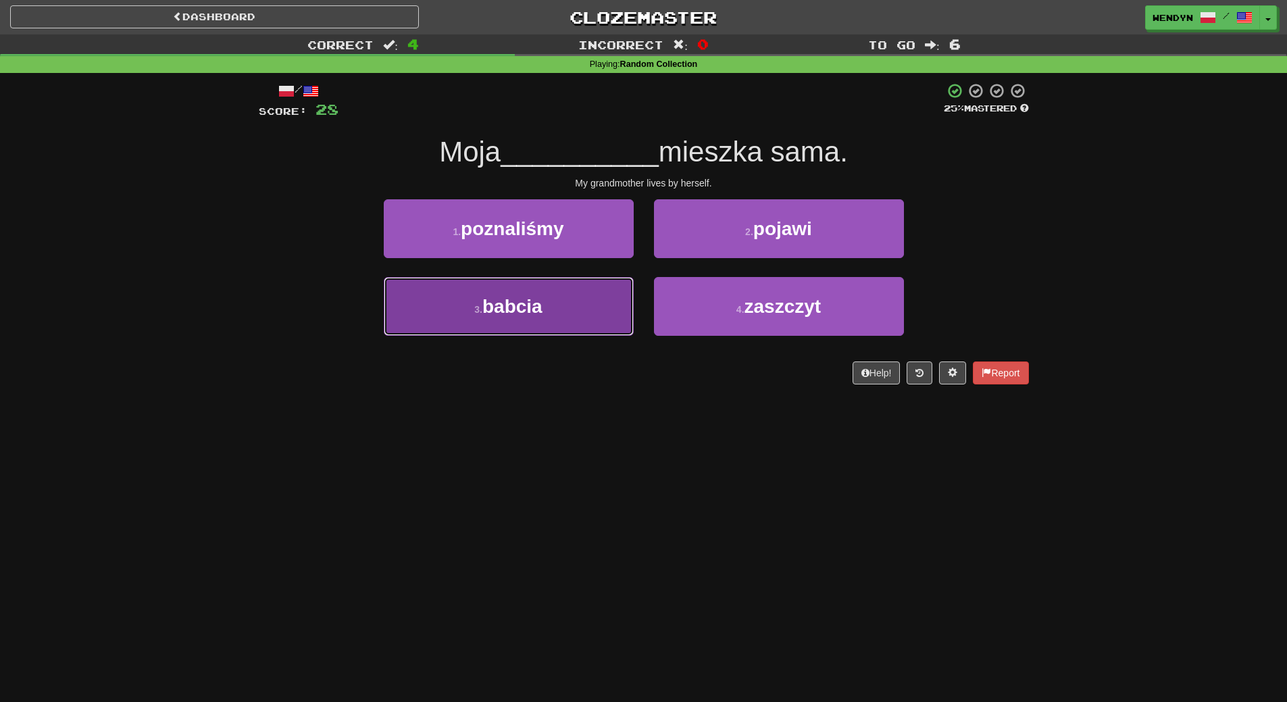
click at [553, 314] on button "3 . [GEOGRAPHIC_DATA]" at bounding box center [509, 306] width 250 height 59
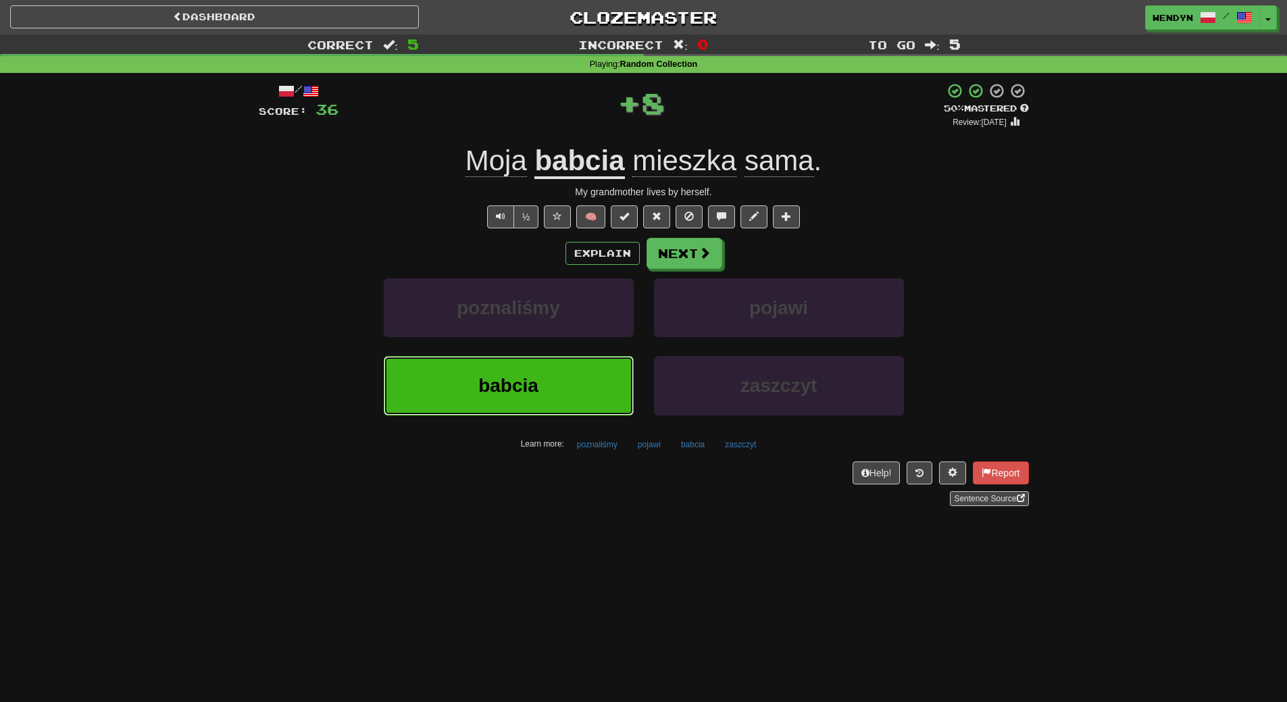
click at [560, 370] on button "babcia" at bounding box center [509, 385] width 250 height 59
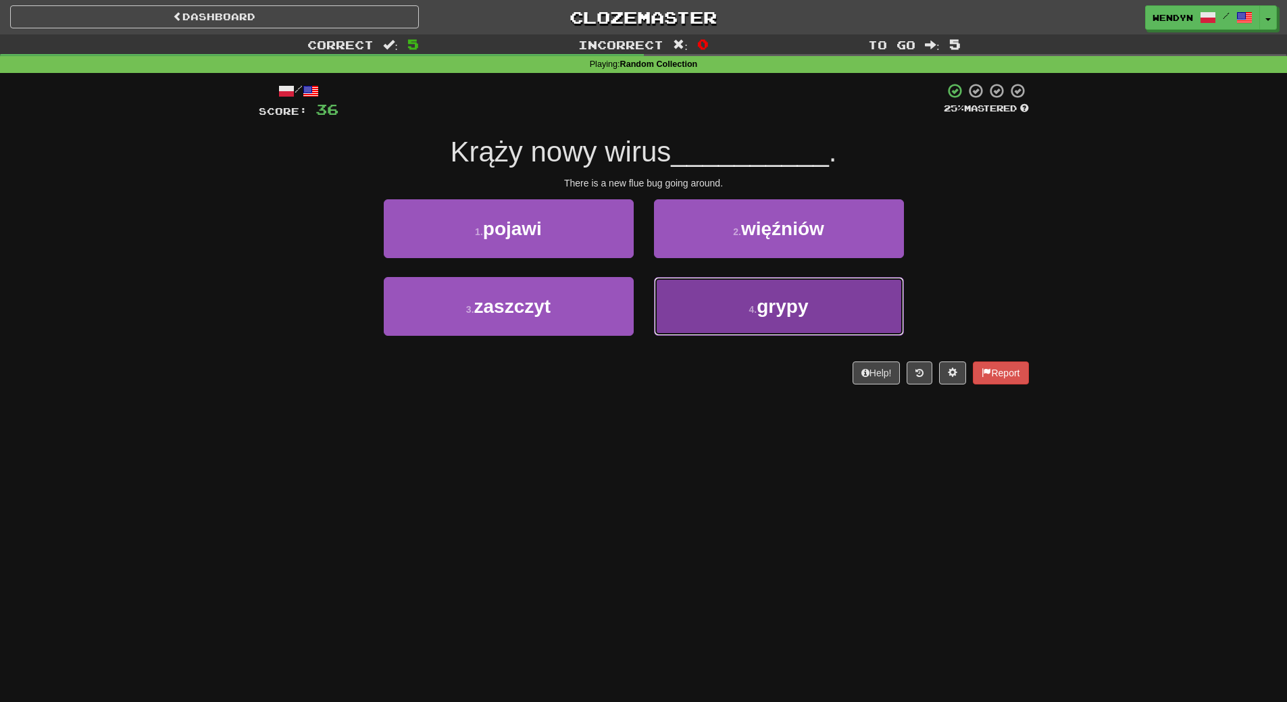
click at [796, 308] on span "grypy" at bounding box center [782, 306] width 51 height 21
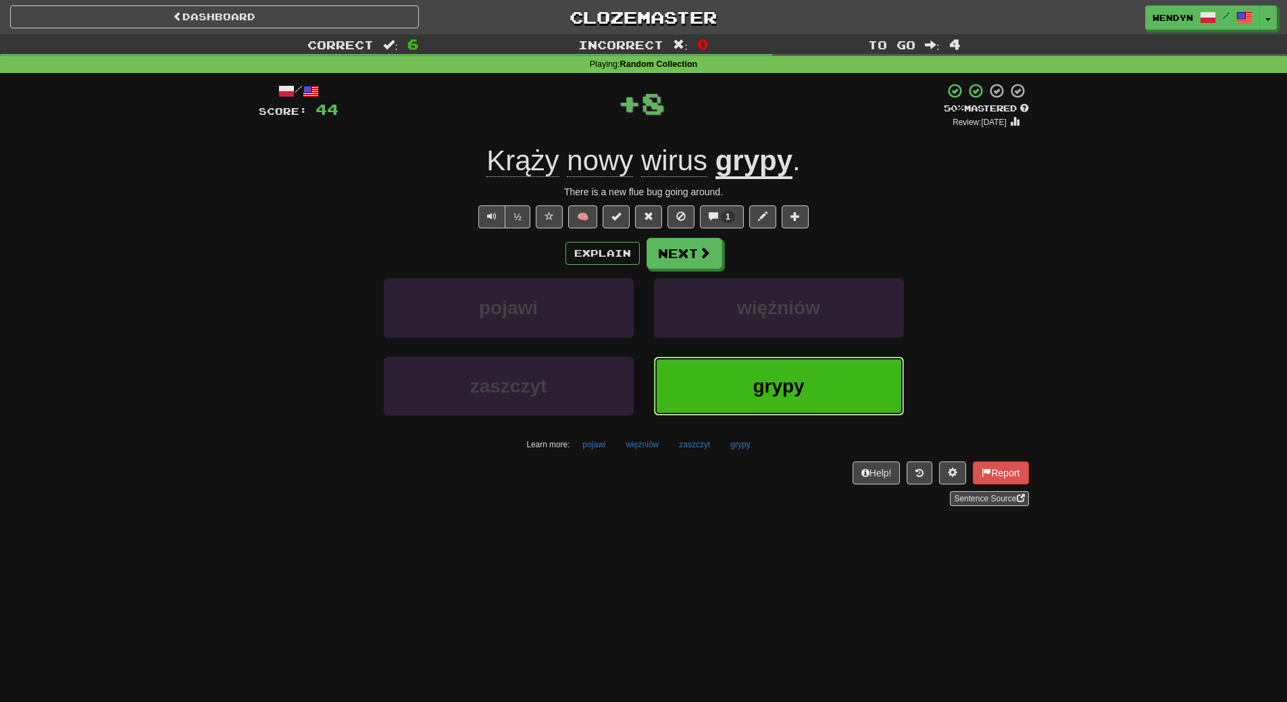
click at [796, 373] on button "grypy" at bounding box center [779, 386] width 250 height 59
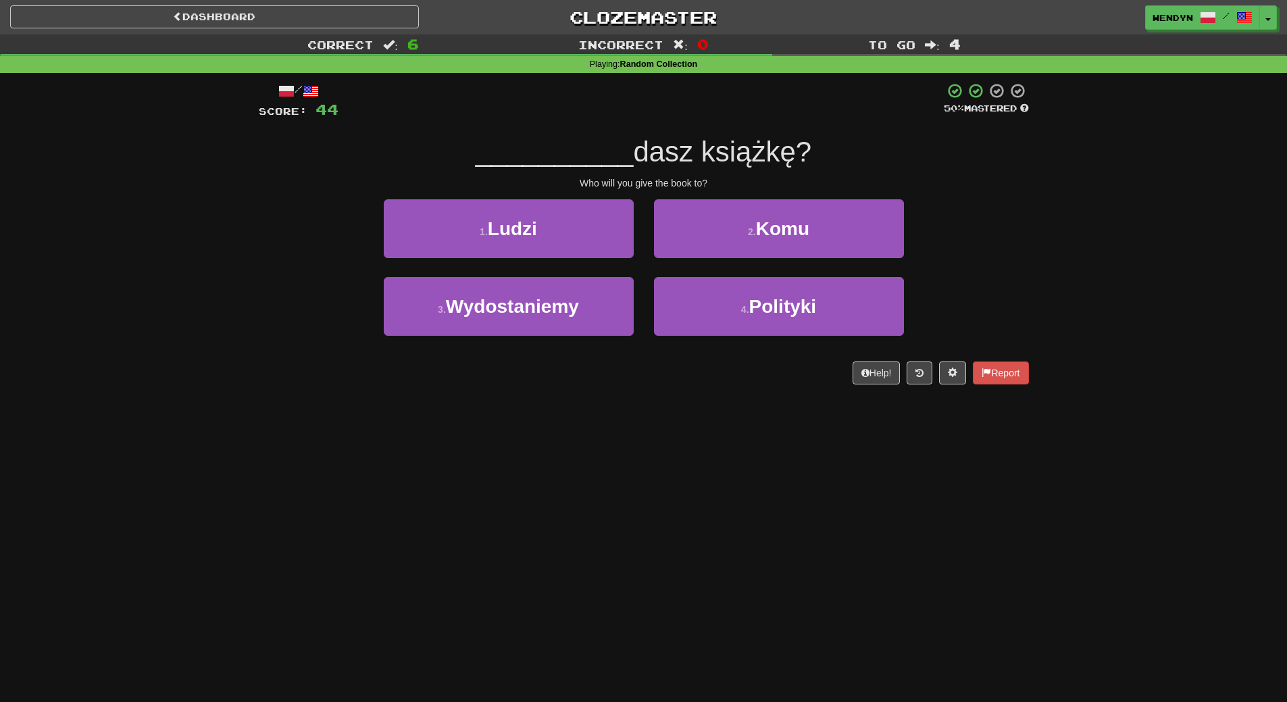
click at [753, 407] on div "Dashboard Clozemaster WendyN / Toggle Dropdown Dashboard Leaderboard Activity F…" at bounding box center [643, 351] width 1287 height 702
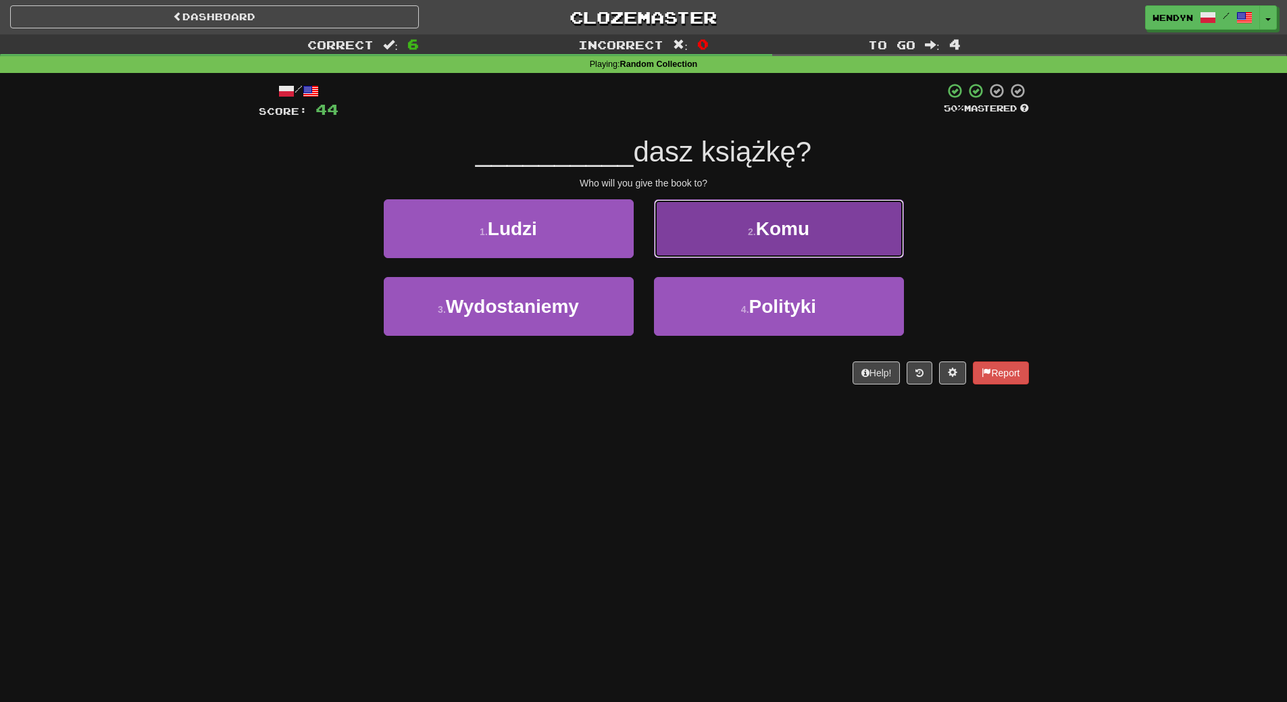
click at [833, 217] on button "2 . Komu" at bounding box center [779, 228] width 250 height 59
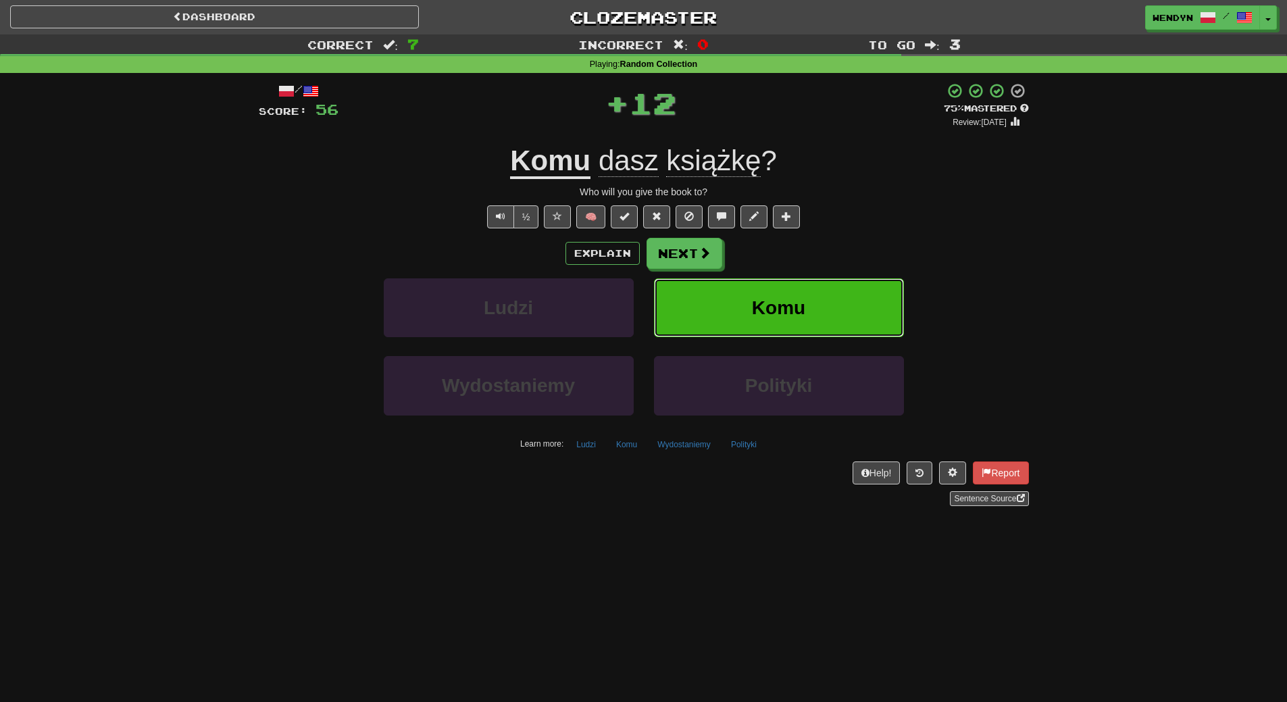
click at [826, 309] on button "Komu" at bounding box center [779, 307] width 250 height 59
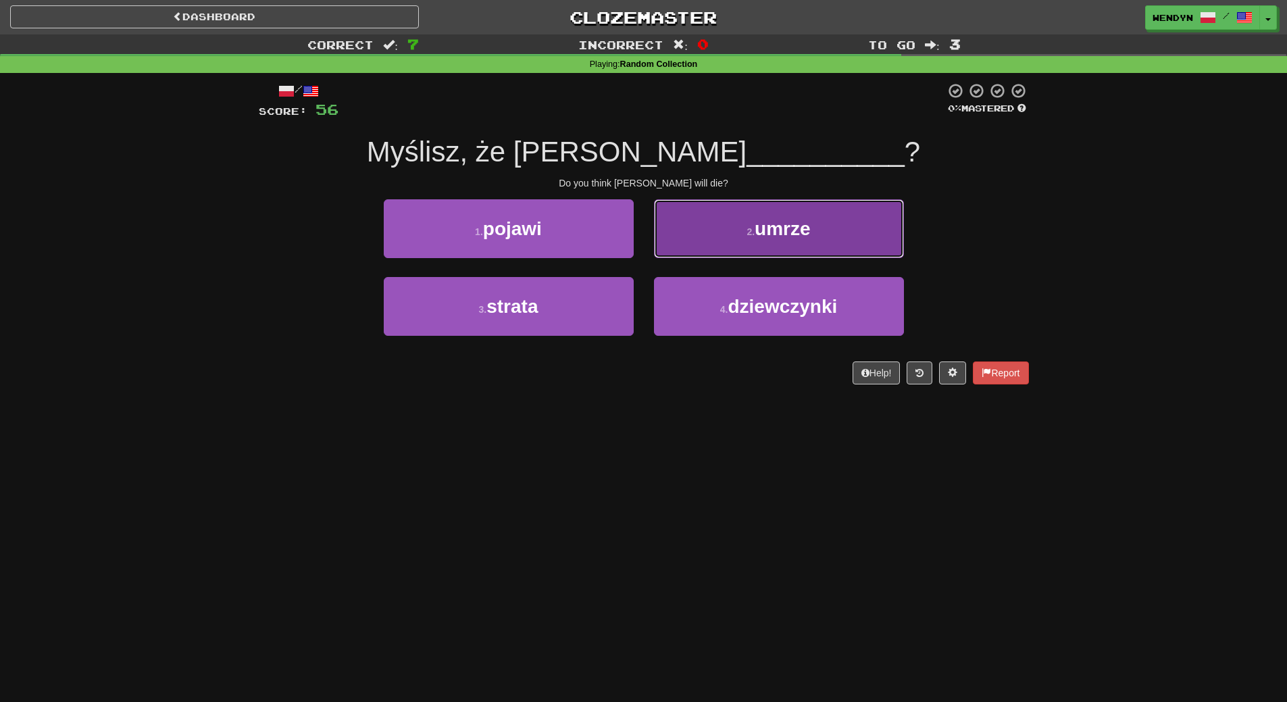
click at [823, 243] on button "2 . umrze" at bounding box center [779, 228] width 250 height 59
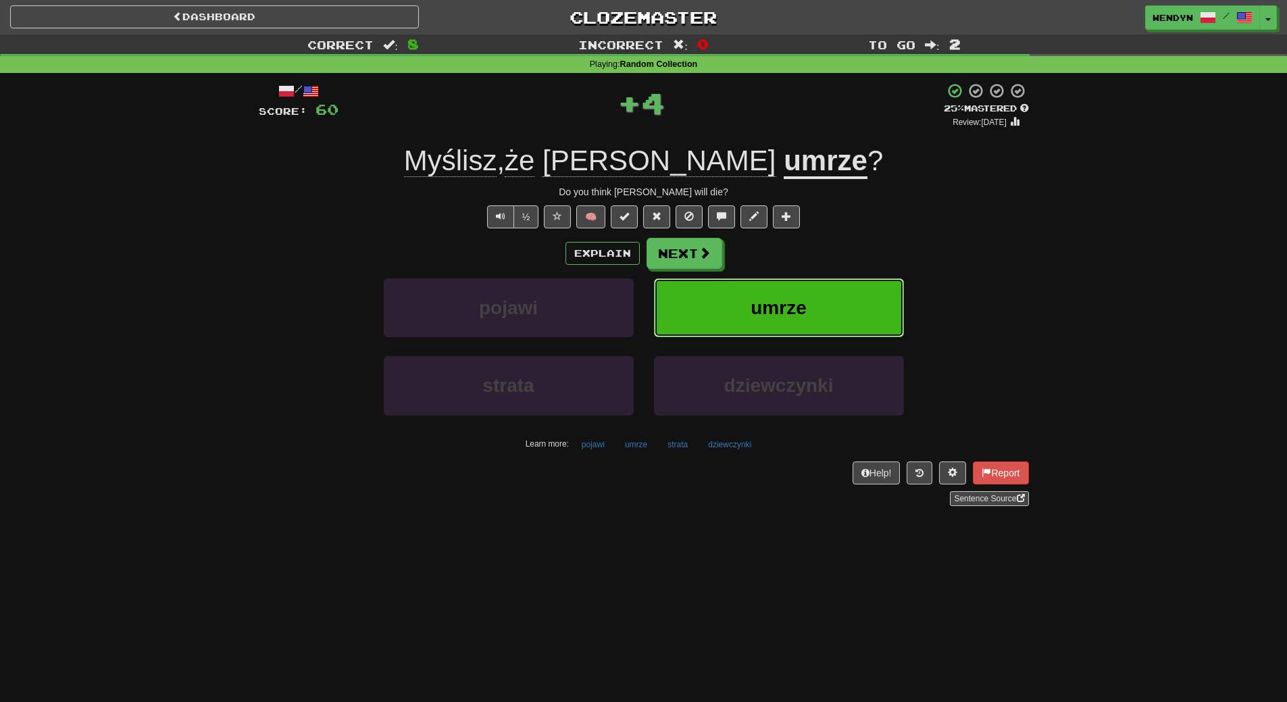
click at [813, 298] on button "umrze" at bounding box center [779, 307] width 250 height 59
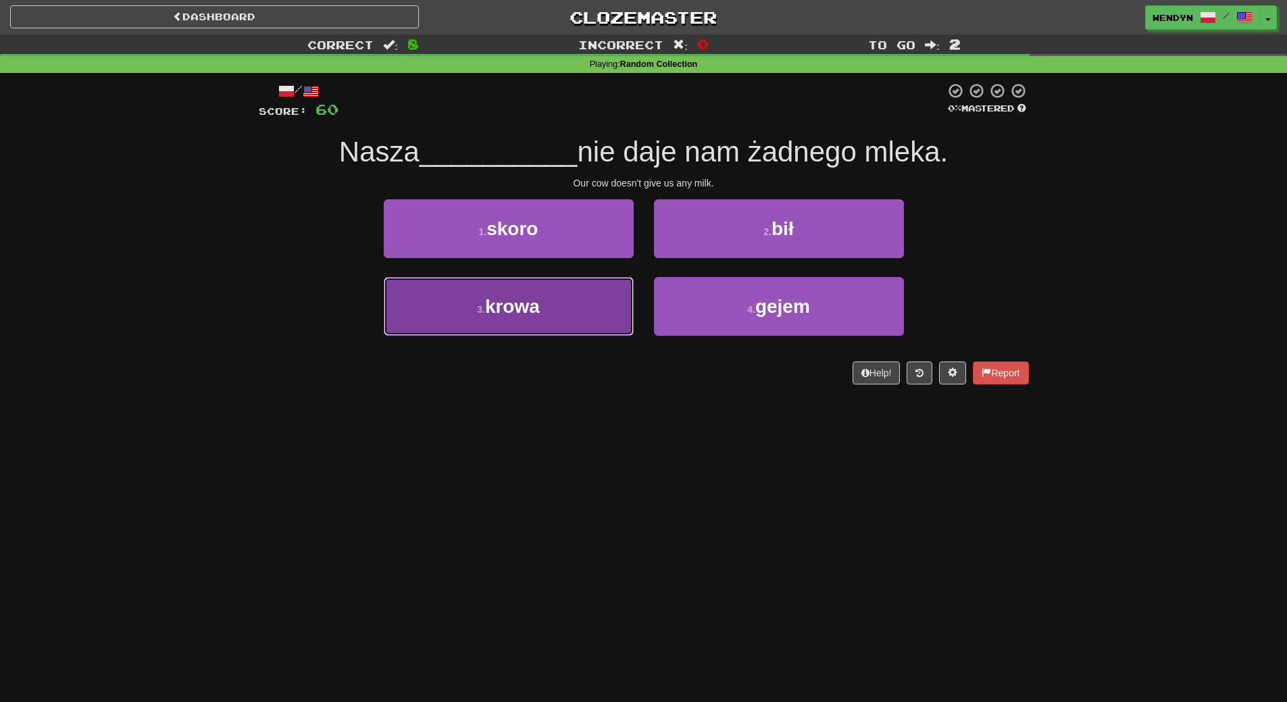
click at [591, 321] on button "3 . [GEOGRAPHIC_DATA]" at bounding box center [509, 306] width 250 height 59
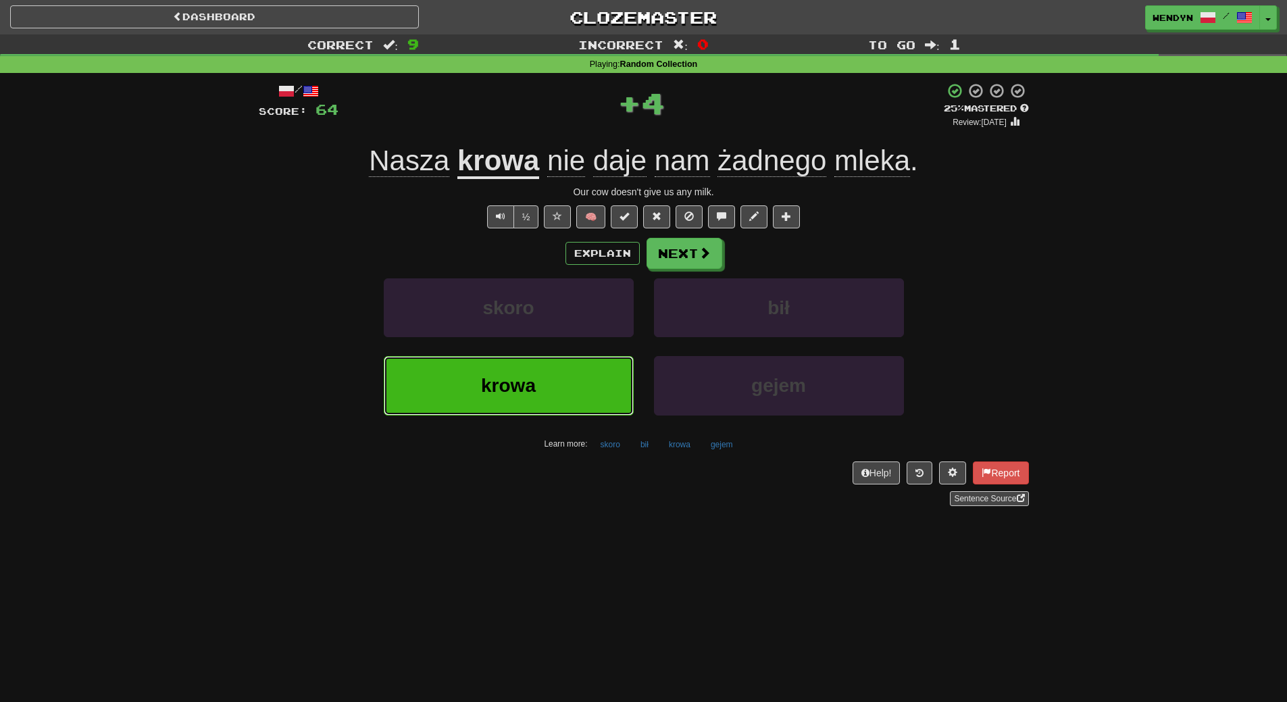
click at [582, 382] on button "krowa" at bounding box center [509, 385] width 250 height 59
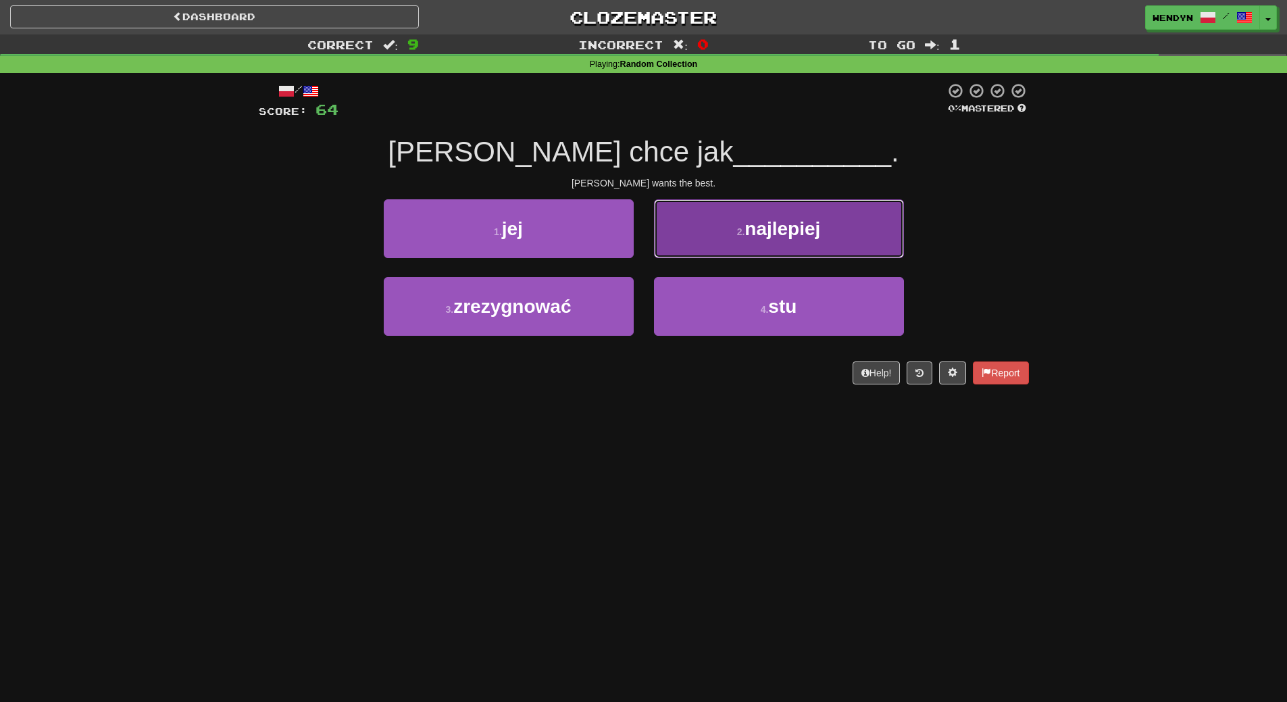
click at [851, 230] on button "2 . najlepiej" at bounding box center [779, 228] width 250 height 59
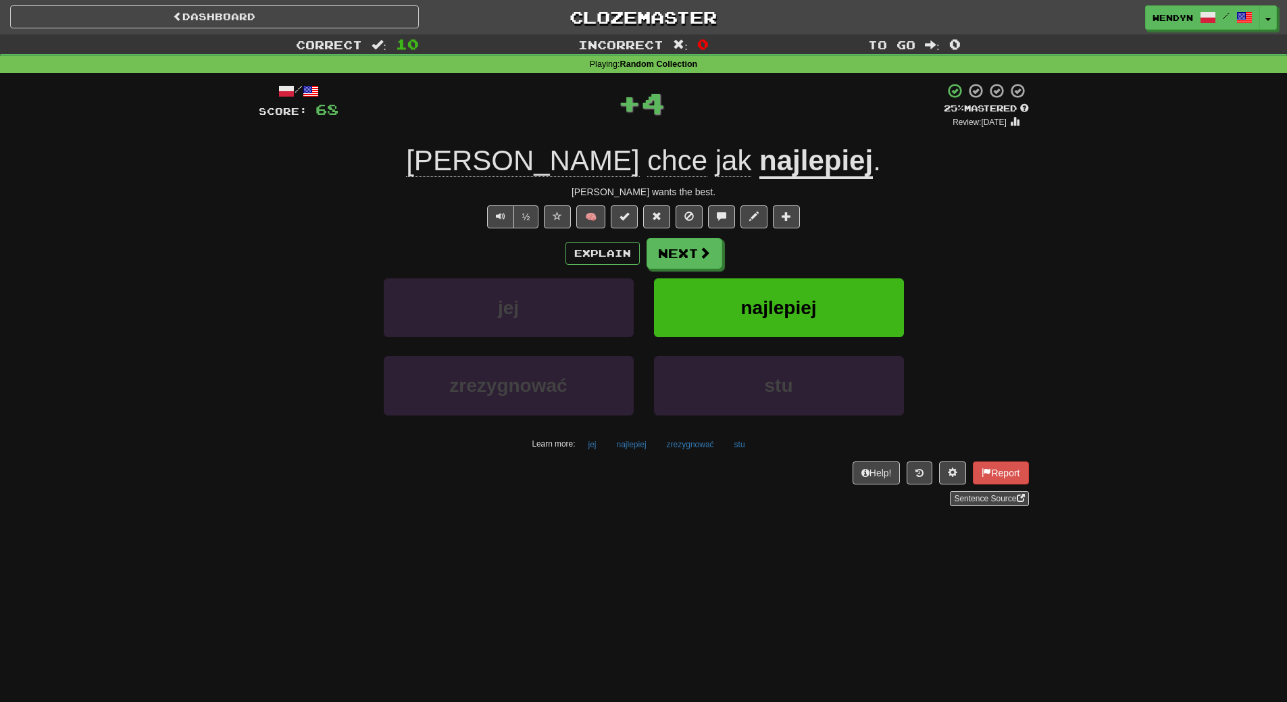
click at [851, 230] on div "/ Score: 68 + 4 25 % Mastered Review: [DATE] [PERSON_NAME] chce jak najlepiej .…" at bounding box center [644, 294] width 770 height 424
click at [836, 295] on button "najlepiej" at bounding box center [779, 307] width 250 height 59
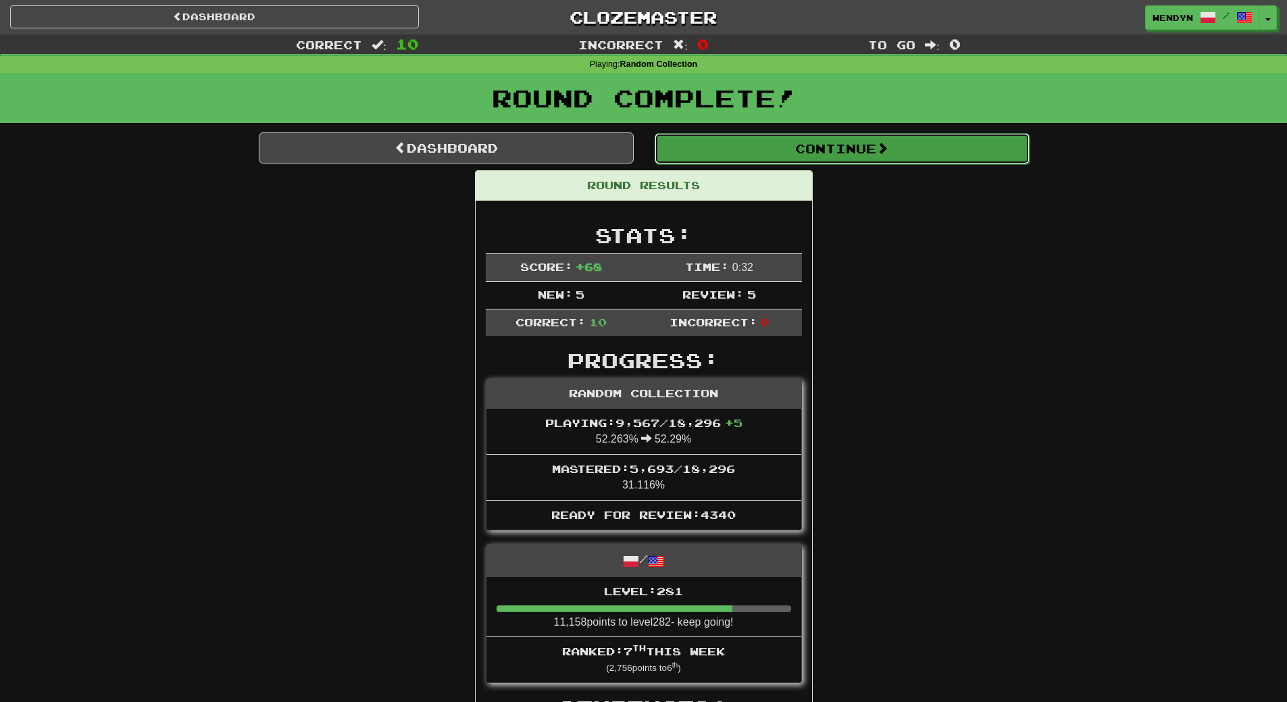
click at [847, 163] on button "Continue" at bounding box center [842, 148] width 375 height 31
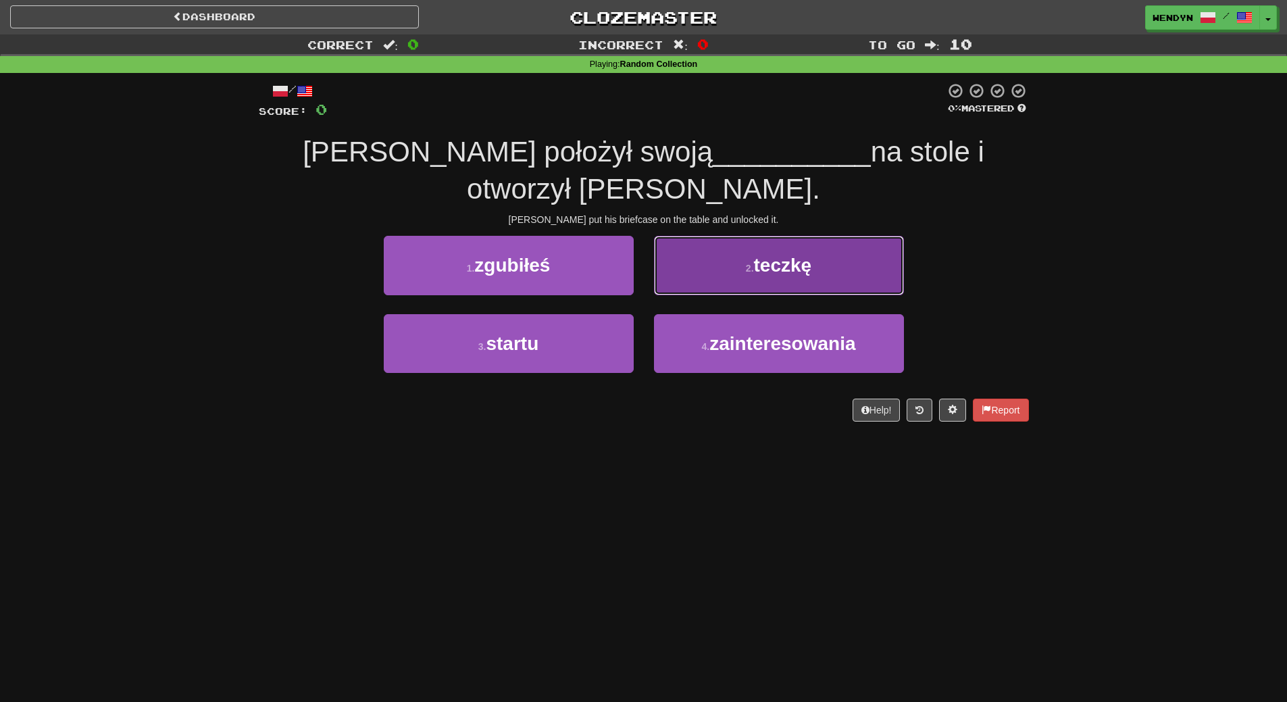
click at [821, 236] on button "2 . [GEOGRAPHIC_DATA]" at bounding box center [779, 265] width 250 height 59
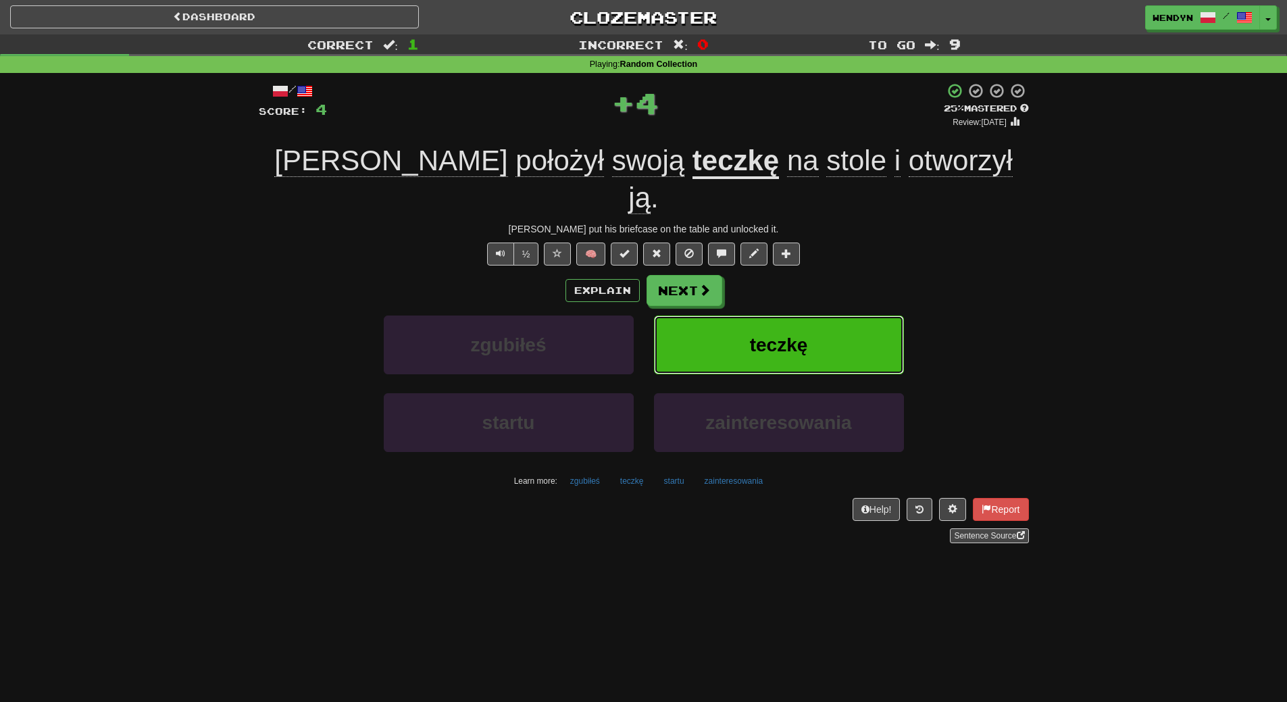
click at [819, 320] on button "teczkę" at bounding box center [779, 345] width 250 height 59
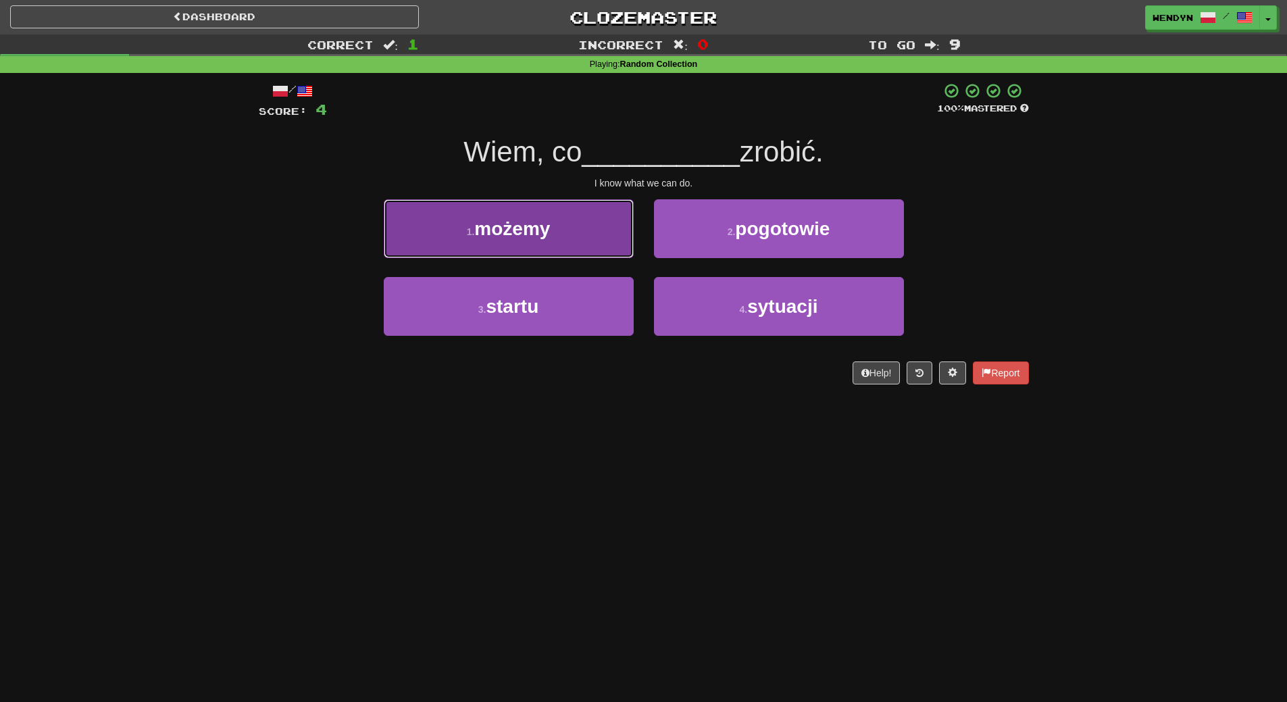
click at [572, 253] on button "1 . możemy" at bounding box center [509, 228] width 250 height 59
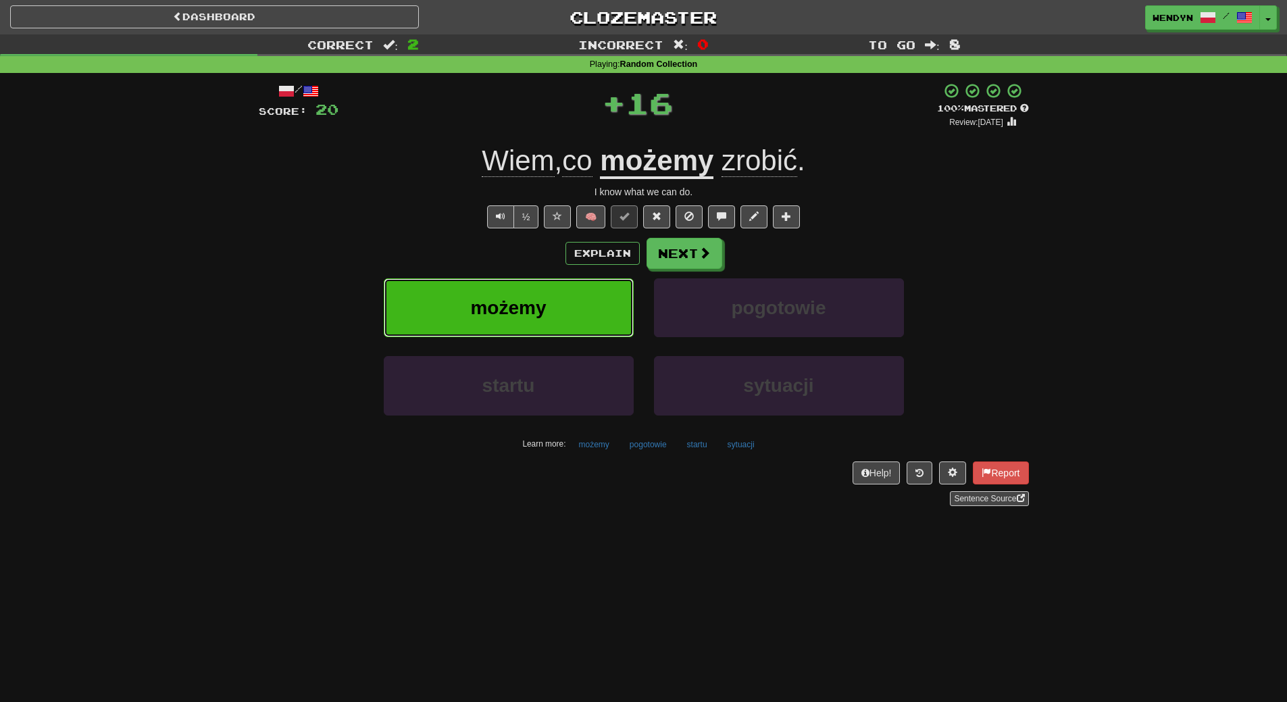
click at [560, 313] on button "możemy" at bounding box center [509, 307] width 250 height 59
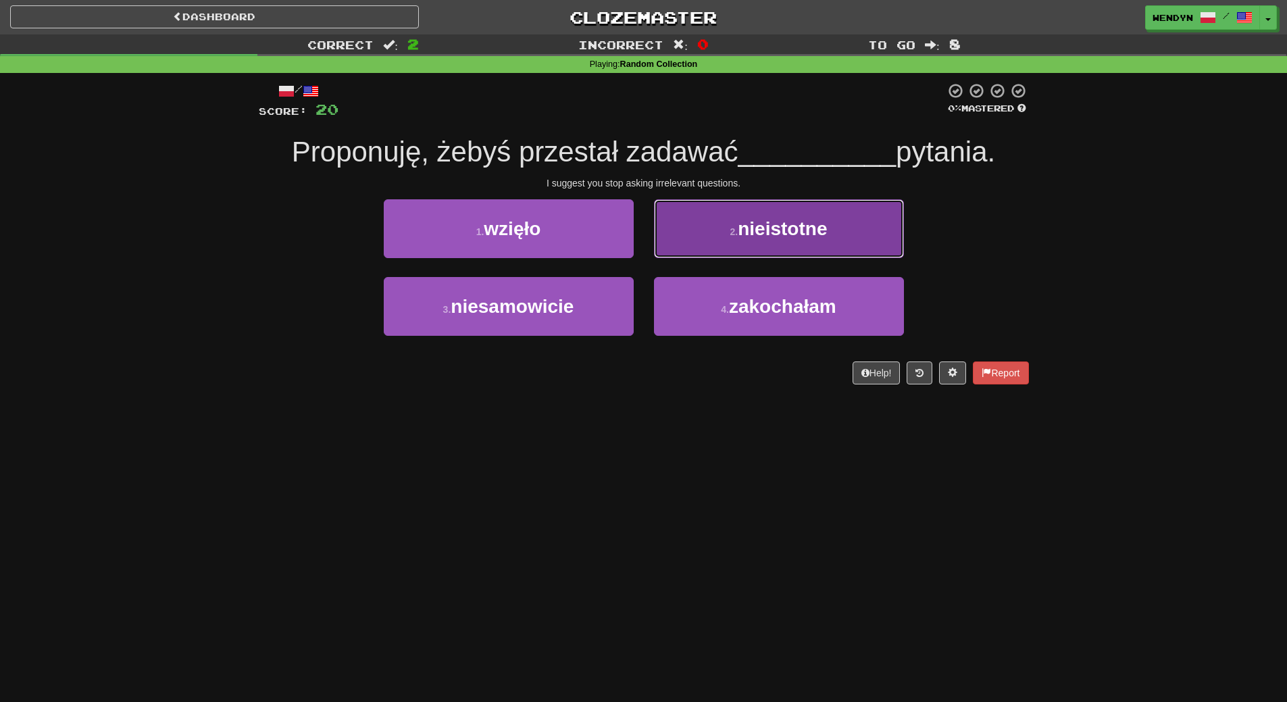
click at [805, 230] on span "nieistotne" at bounding box center [782, 228] width 89 height 21
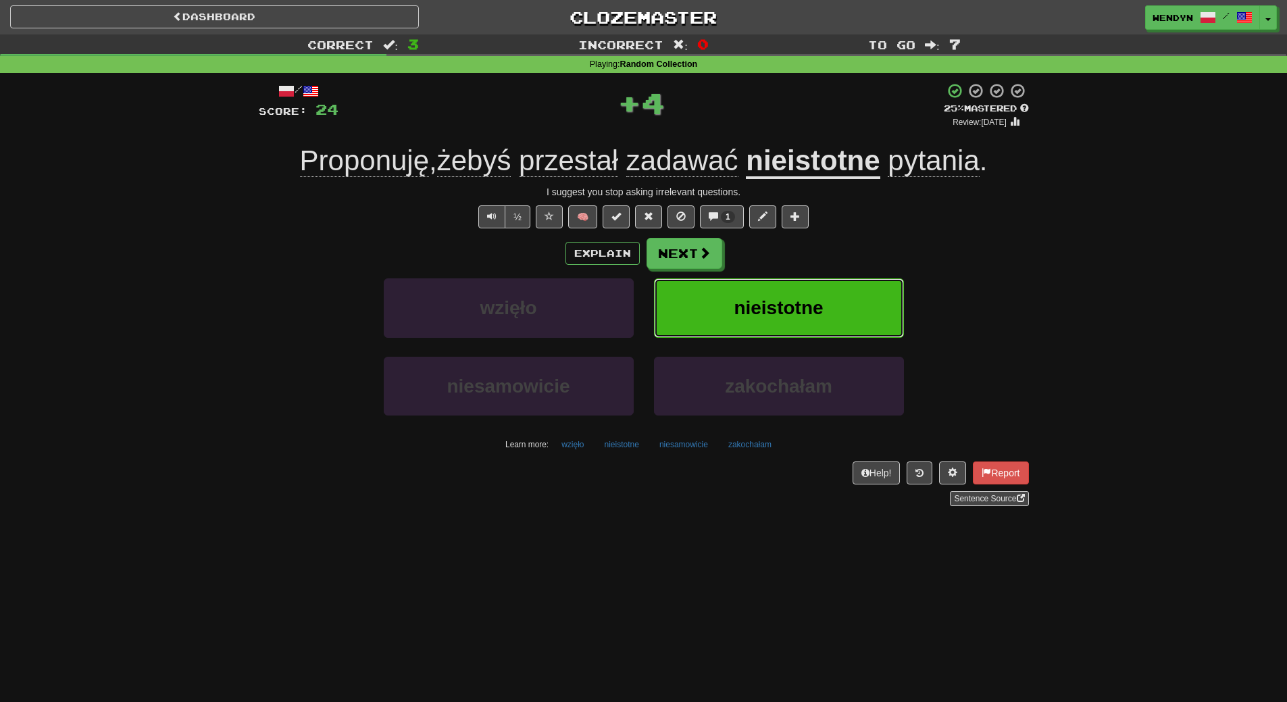
click at [813, 300] on span "nieistotne" at bounding box center [778, 307] width 89 height 21
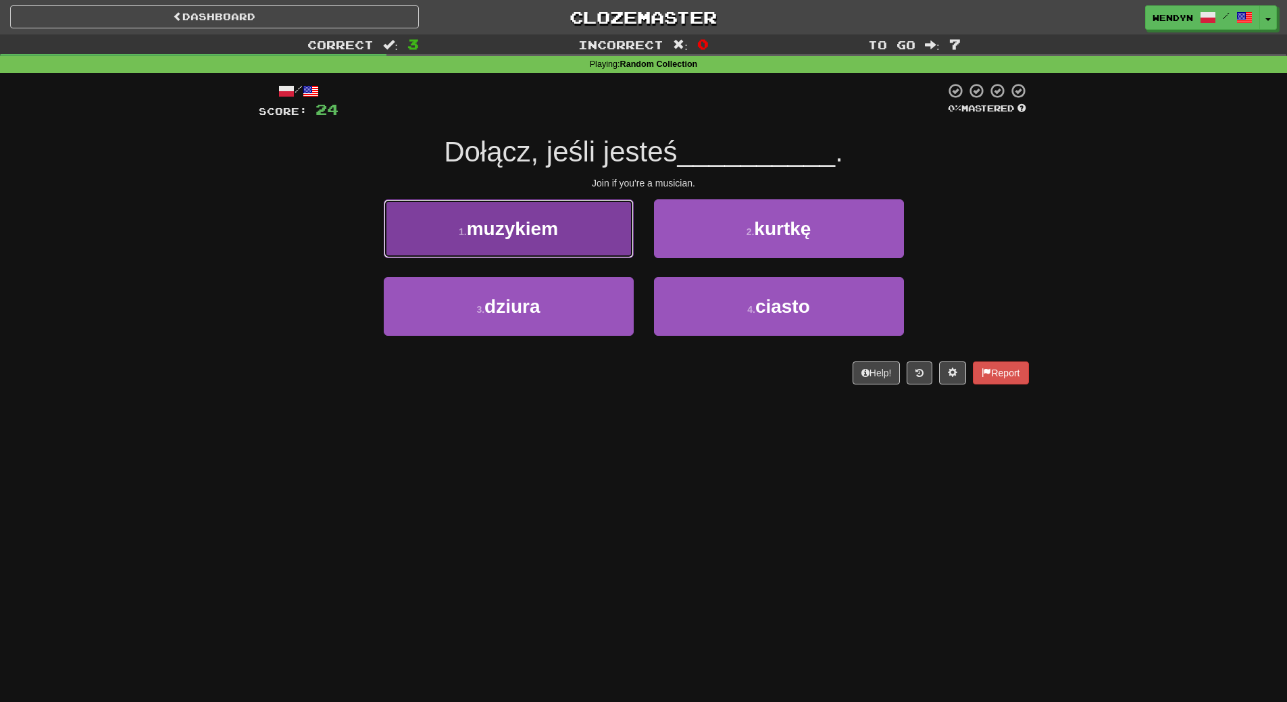
click at [514, 249] on button "1 . muzykiem" at bounding box center [509, 228] width 250 height 59
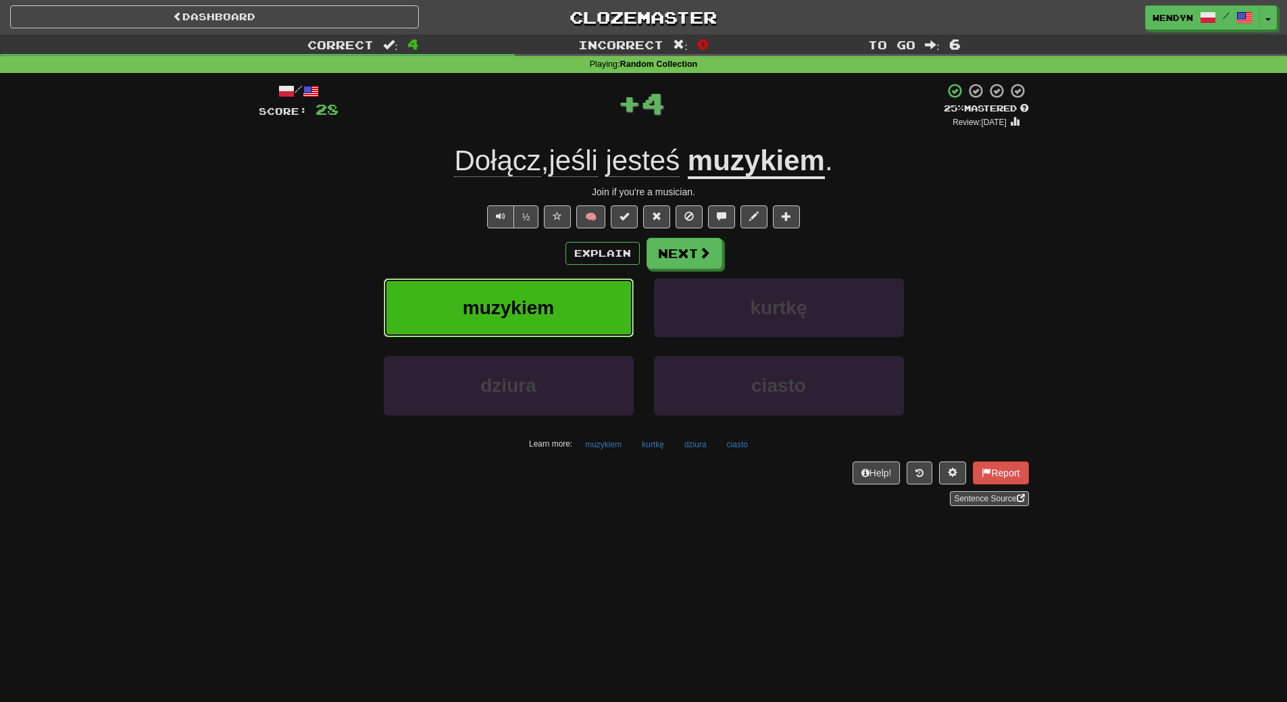
click at [518, 300] on span "muzykiem" at bounding box center [508, 307] width 91 height 21
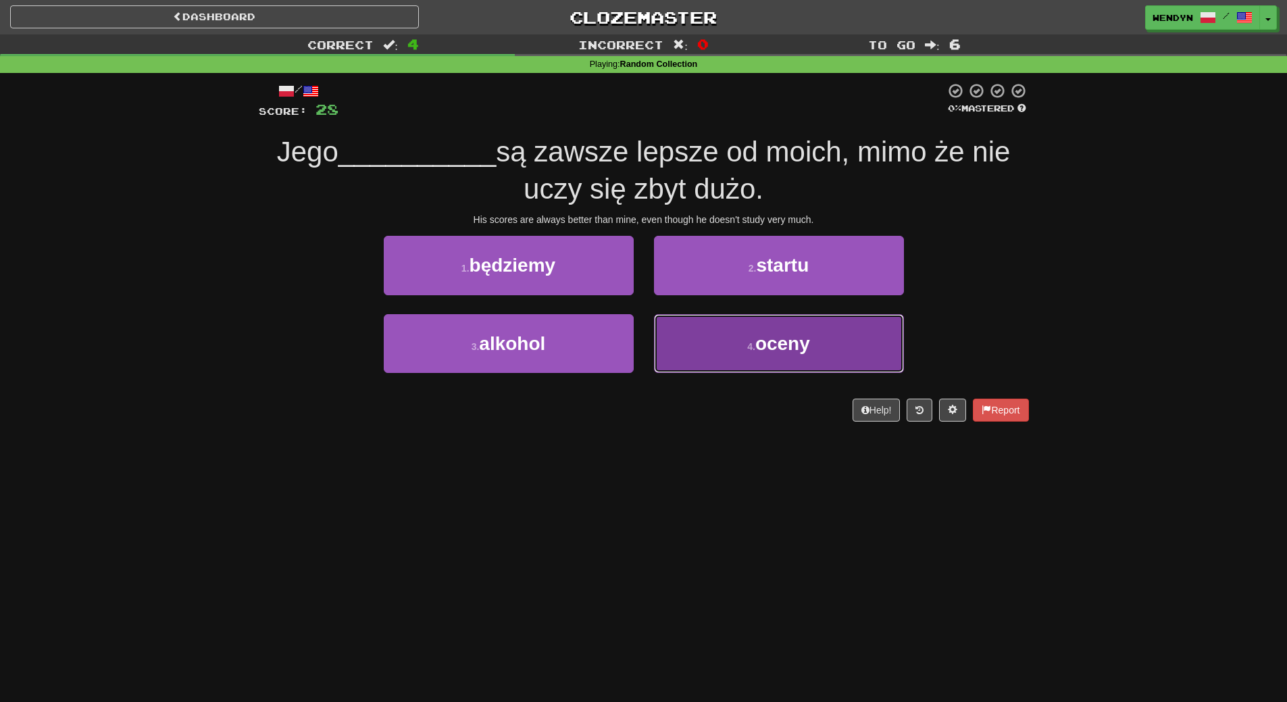
click at [798, 343] on span "oceny" at bounding box center [782, 343] width 55 height 21
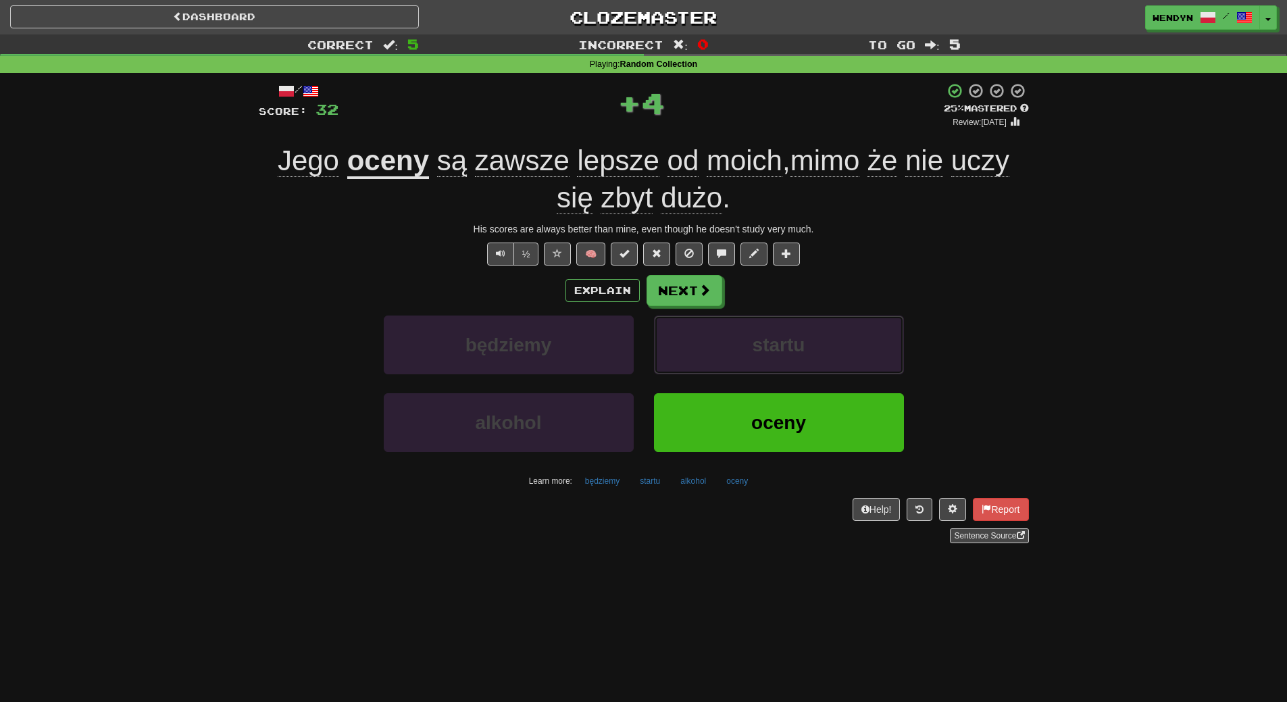
click at [798, 343] on span "startu" at bounding box center [779, 344] width 53 height 21
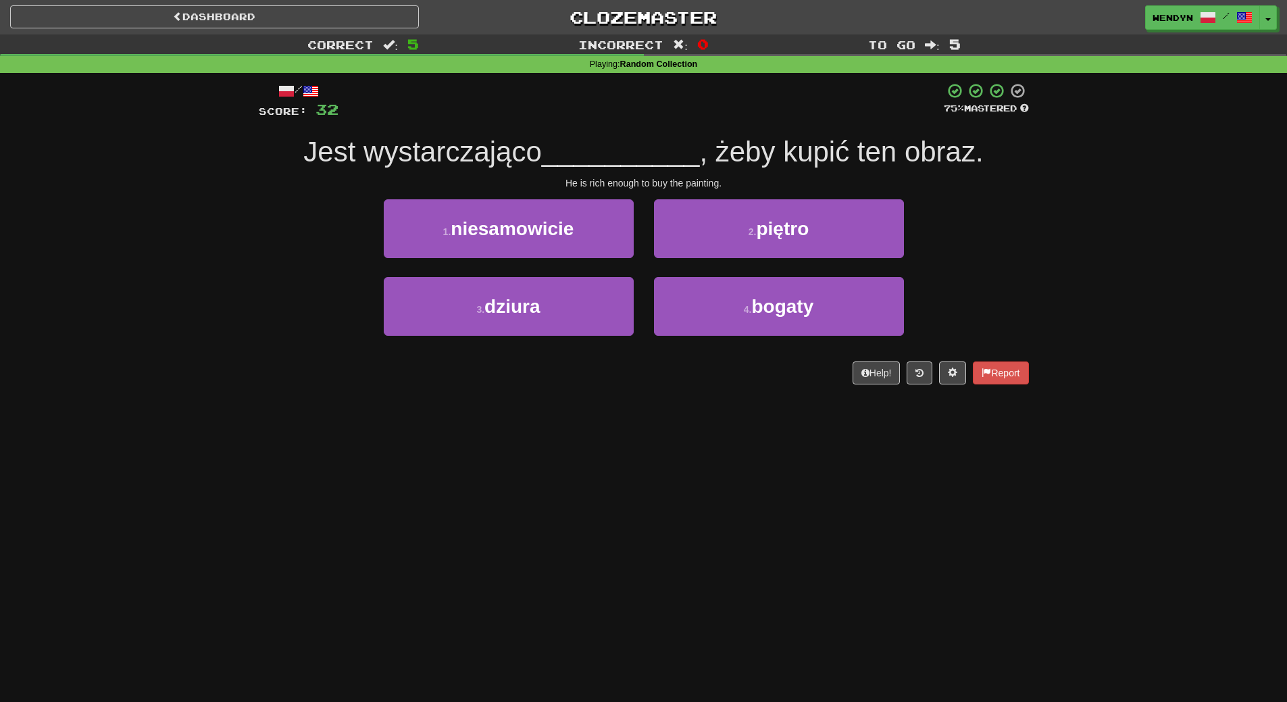
drag, startPoint x: 798, startPoint y: 343, endPoint x: 763, endPoint y: 399, distance: 66.4
click at [763, 399] on div "/ Score: 32 75 % Mastered Jest wystarczająco __________ , [PERSON_NAME] ten obr…" at bounding box center [644, 238] width 770 height 330
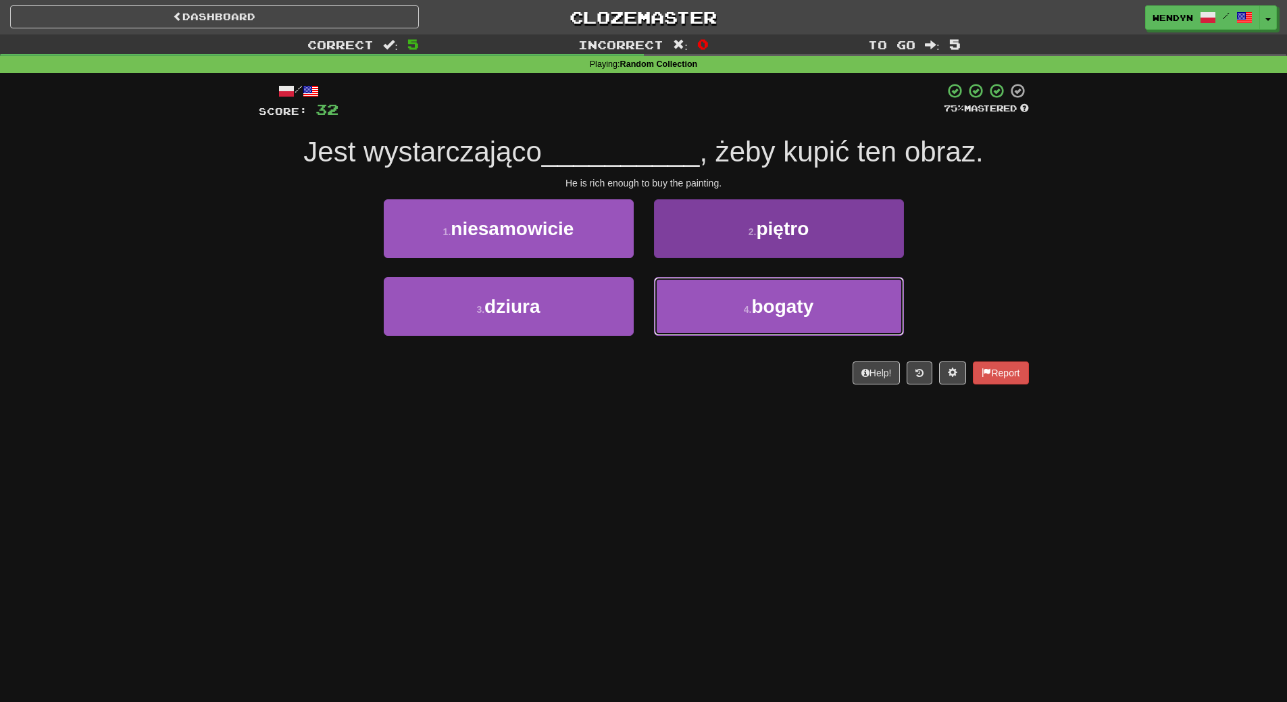
drag, startPoint x: 781, startPoint y: 304, endPoint x: 782, endPoint y: 332, distance: 27.7
click at [782, 320] on button "4 . [PERSON_NAME]" at bounding box center [779, 306] width 250 height 59
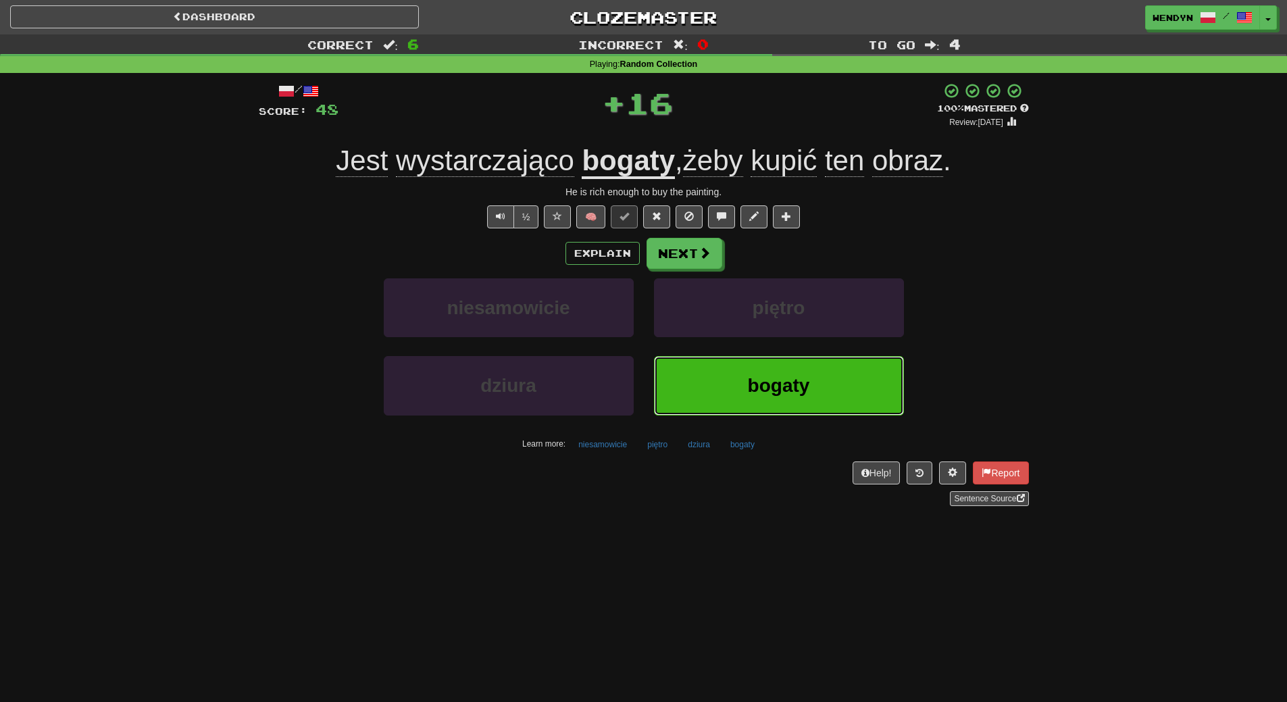
click at [777, 376] on span "bogaty" at bounding box center [779, 385] width 62 height 21
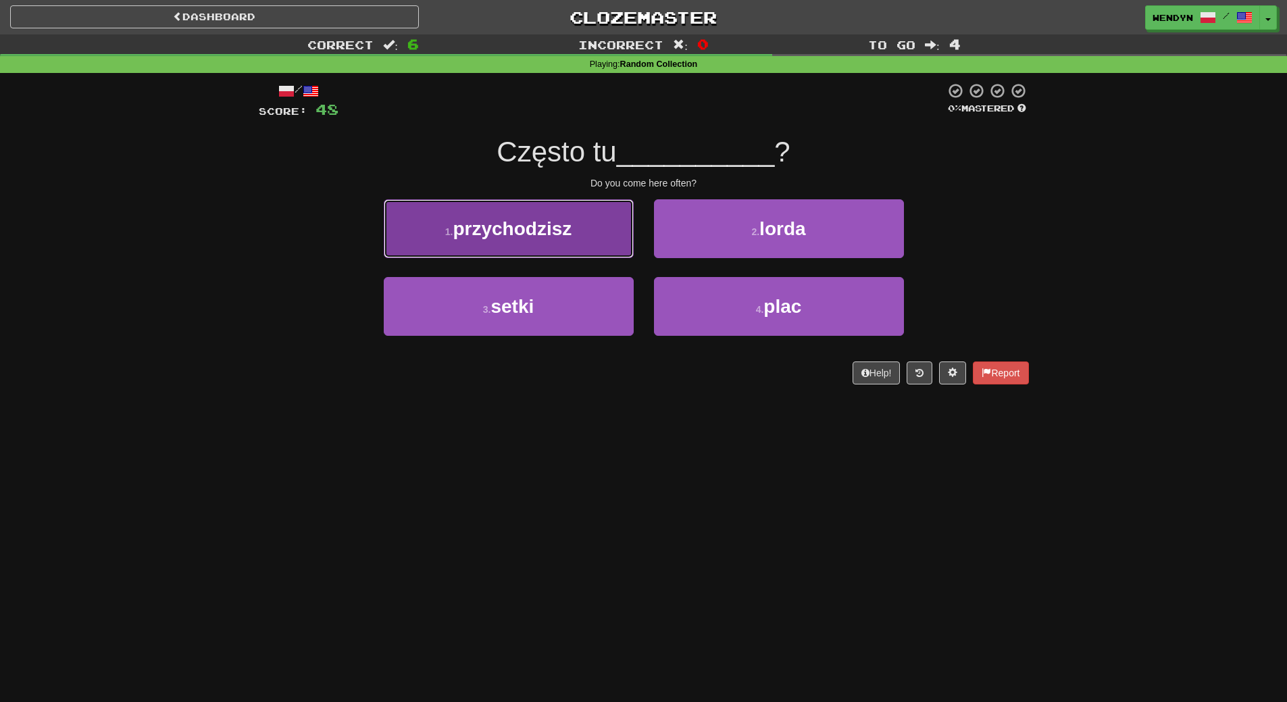
click at [489, 249] on button "1 . przychodzisz" at bounding box center [509, 228] width 250 height 59
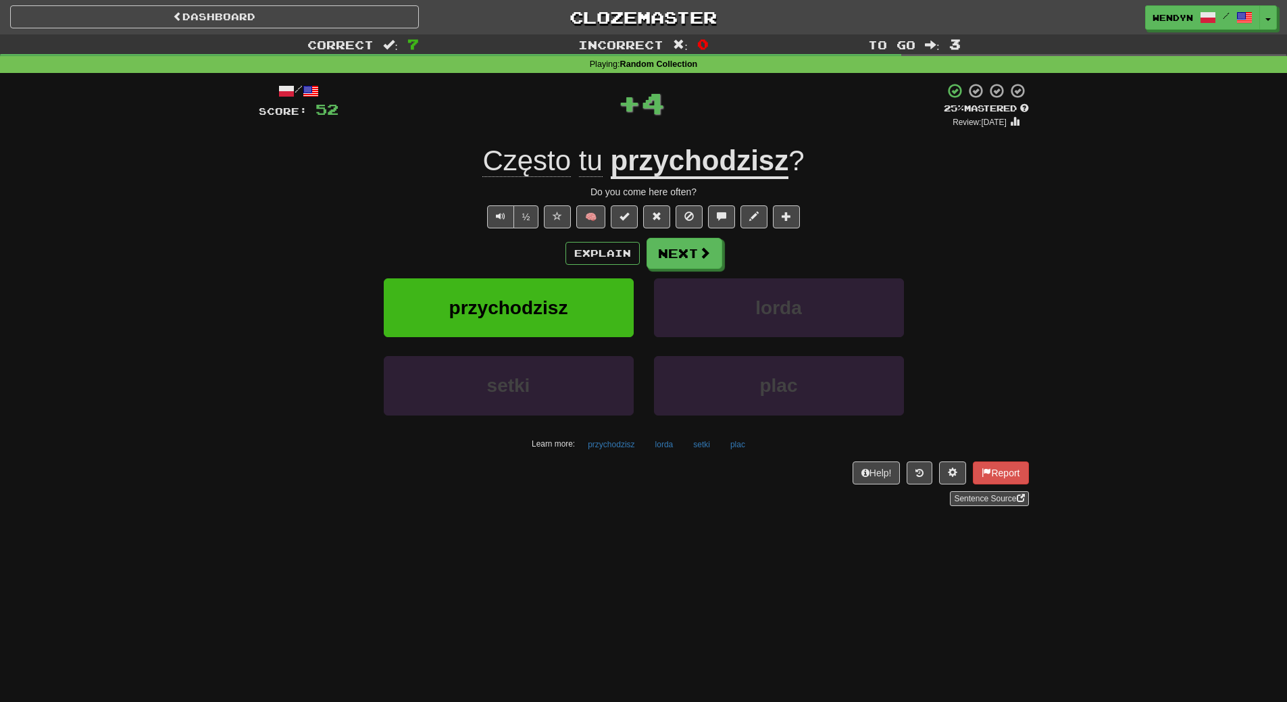
click at [489, 267] on div "Explain Next" at bounding box center [644, 253] width 770 height 31
click at [488, 282] on button "przychodzisz" at bounding box center [509, 307] width 250 height 59
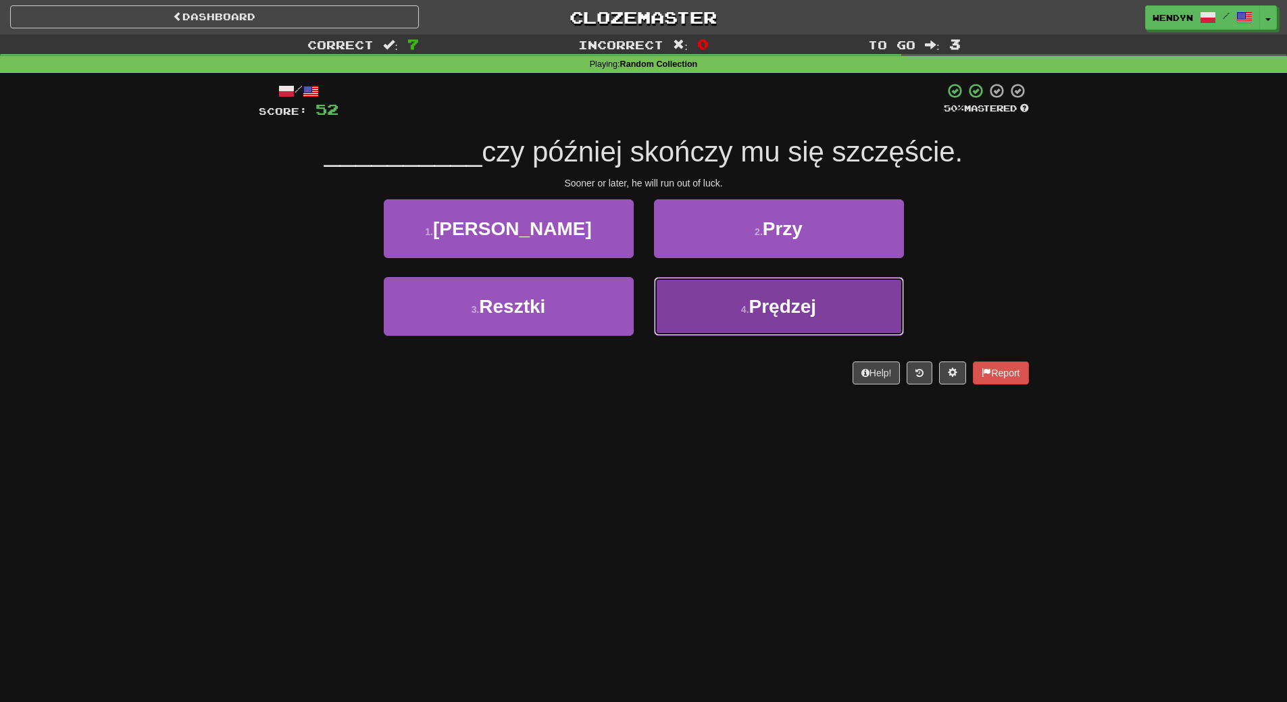
click at [747, 306] on small "4 ." at bounding box center [745, 309] width 8 height 11
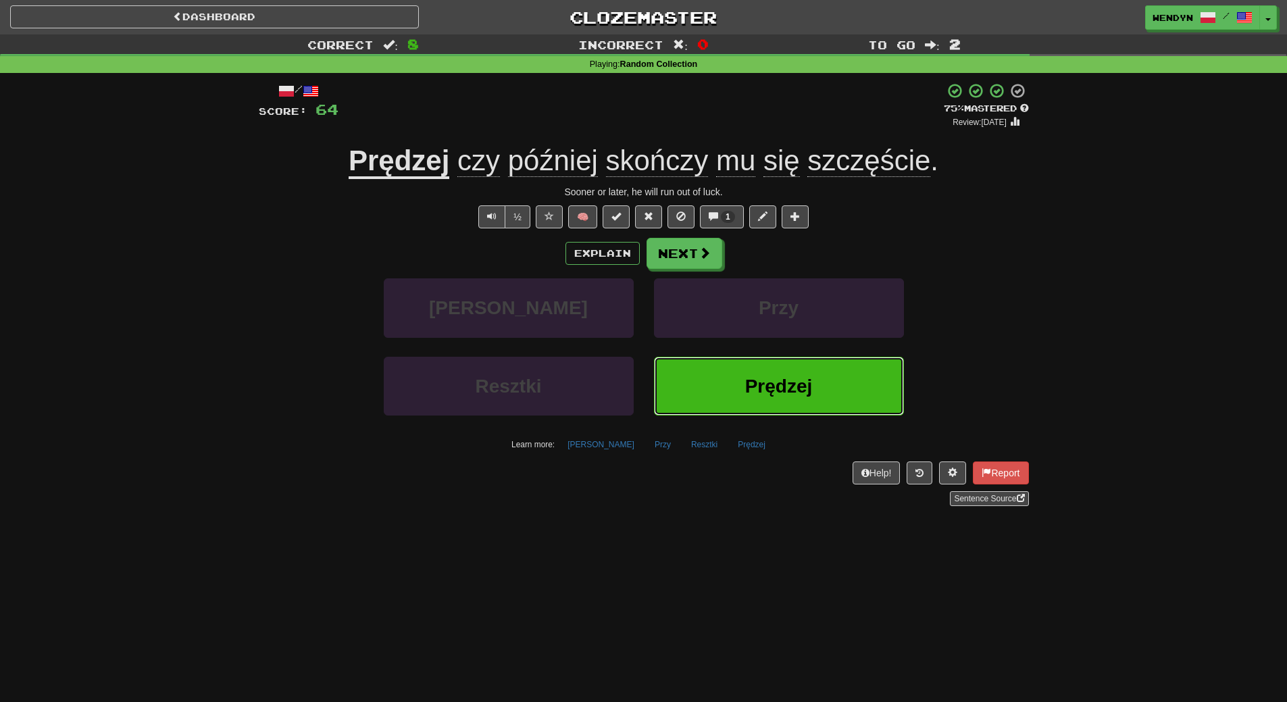
click at [741, 375] on button "Prędzej" at bounding box center [779, 386] width 250 height 59
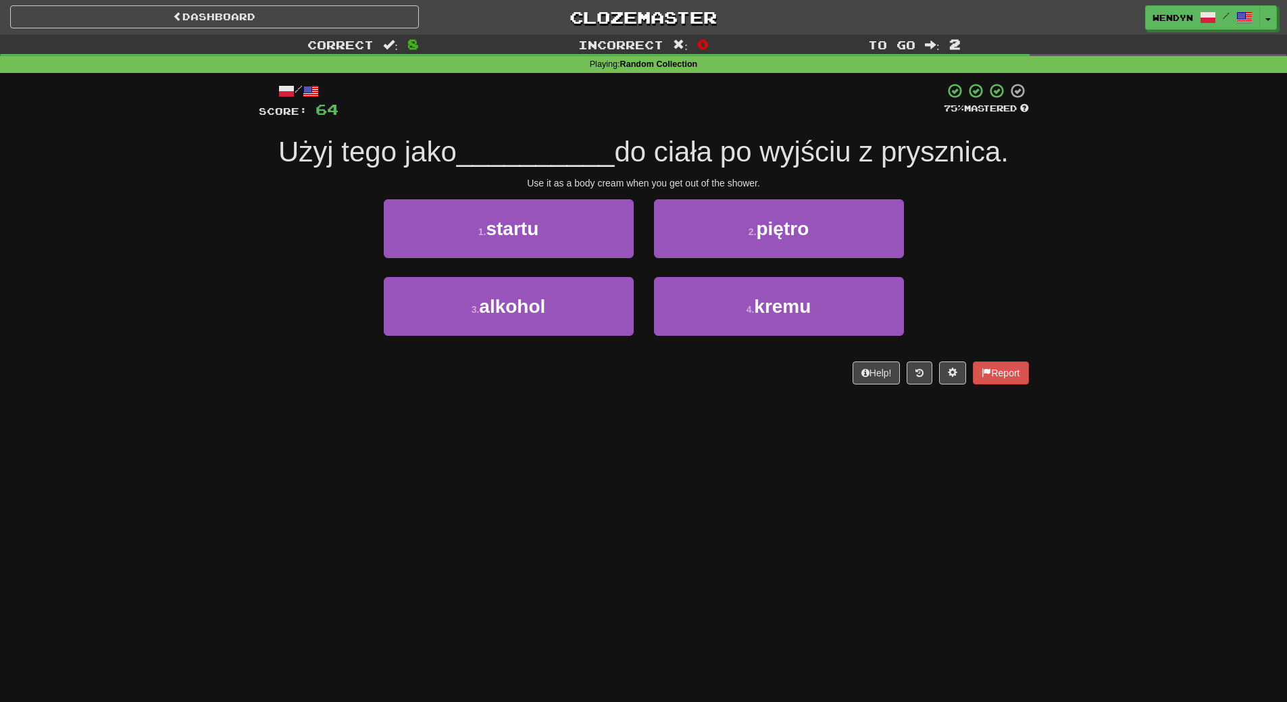
click at [756, 341] on div "4 . [GEOGRAPHIC_DATA]" at bounding box center [779, 316] width 270 height 78
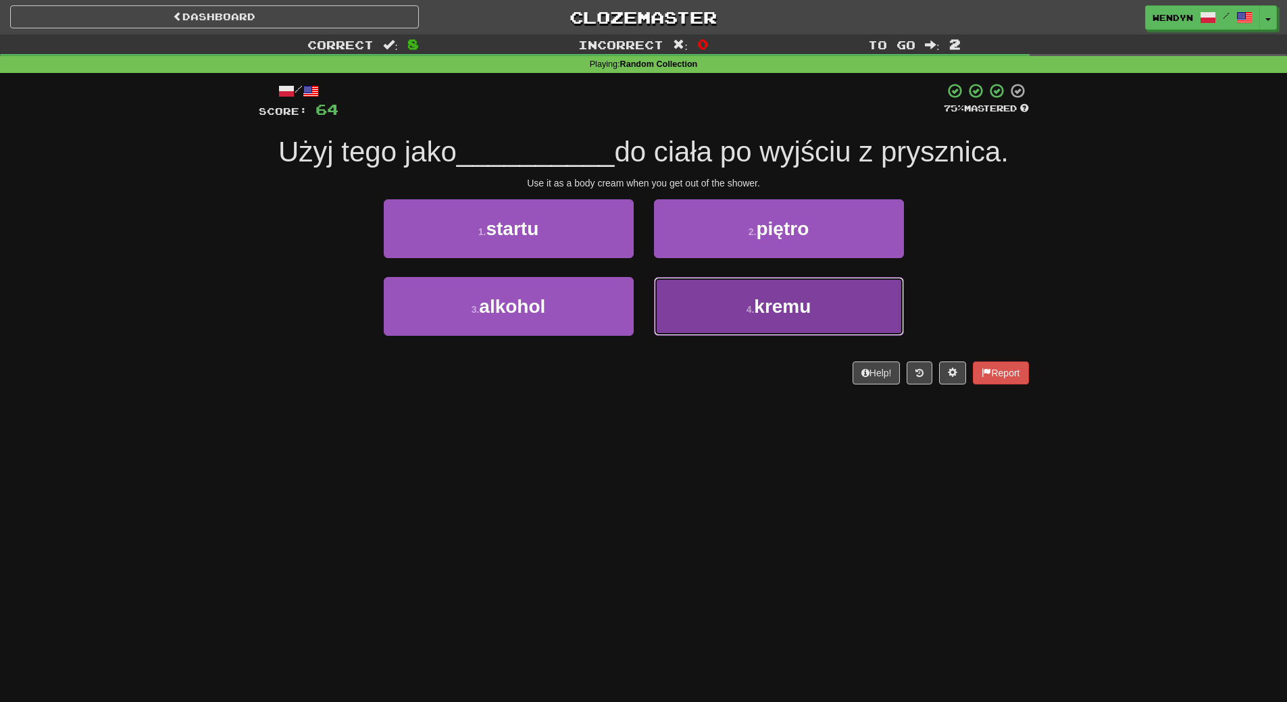
click at [757, 318] on button "4 . [GEOGRAPHIC_DATA]" at bounding box center [779, 306] width 250 height 59
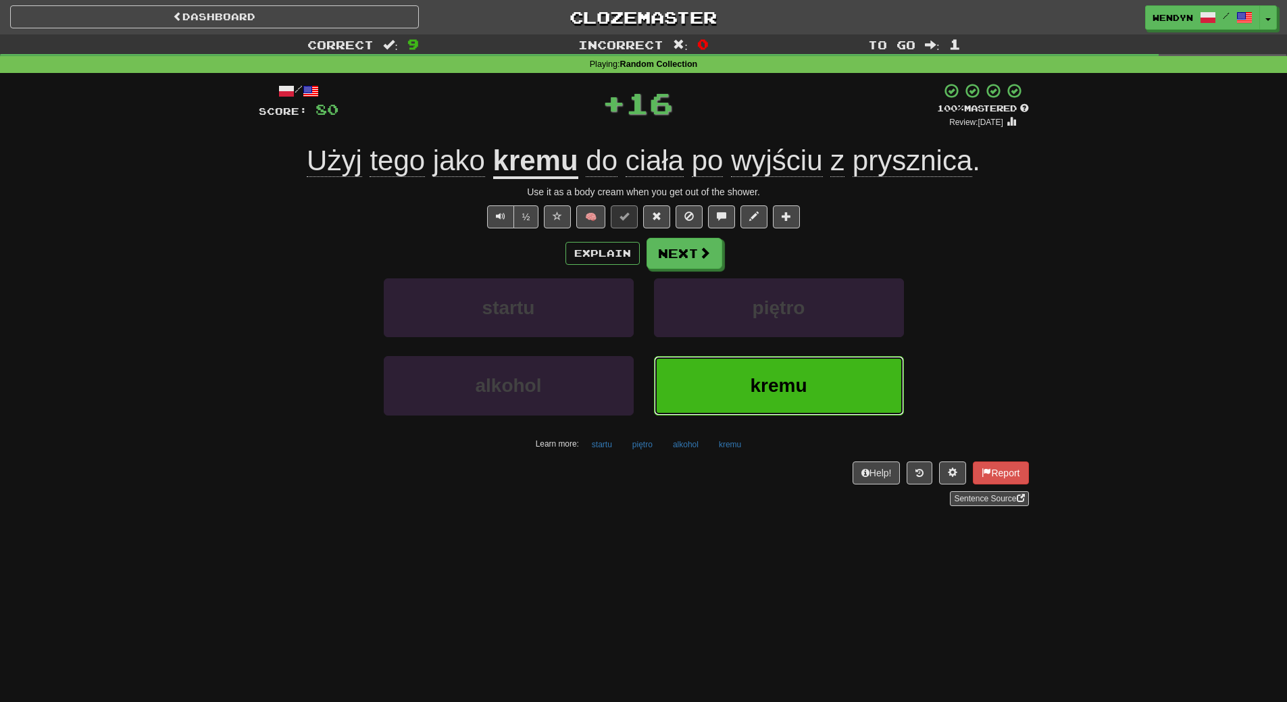
click at [736, 368] on button "kremu" at bounding box center [779, 385] width 250 height 59
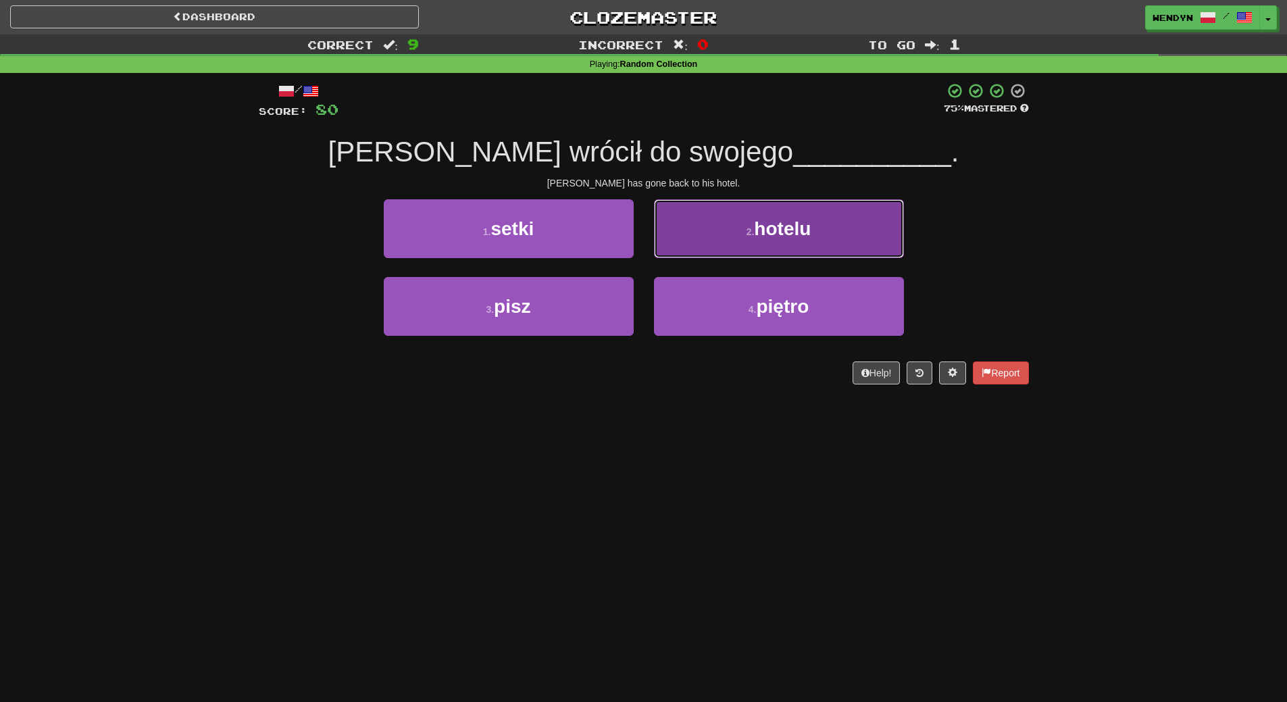
click at [785, 231] on span "hotelu" at bounding box center [782, 228] width 57 height 21
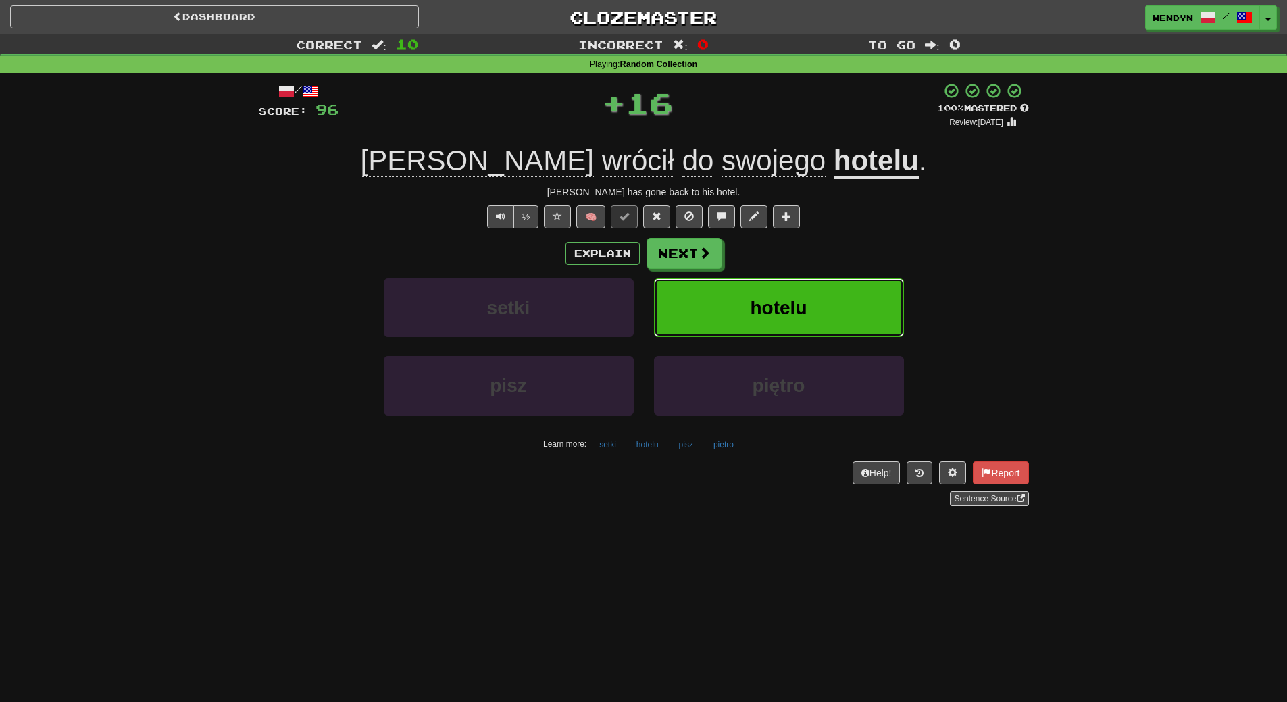
click at [775, 306] on span "hotelu" at bounding box center [779, 307] width 57 height 21
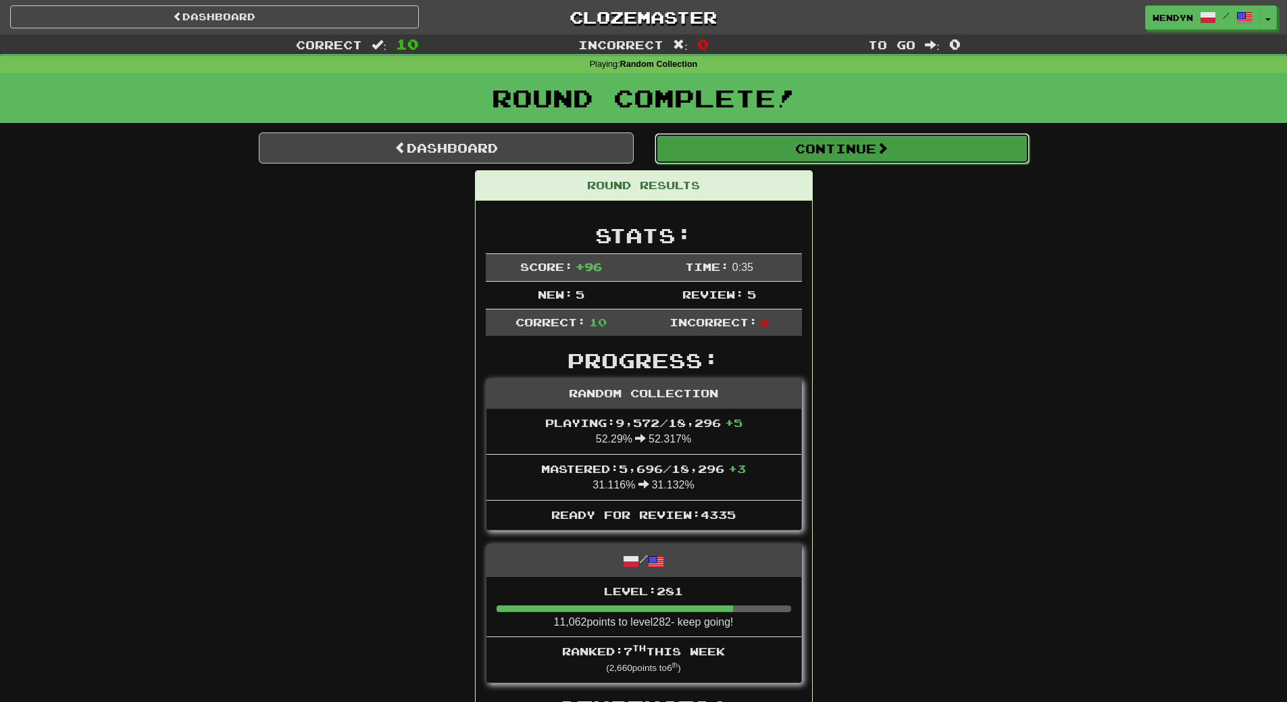
click at [913, 147] on button "Continue" at bounding box center [842, 148] width 375 height 31
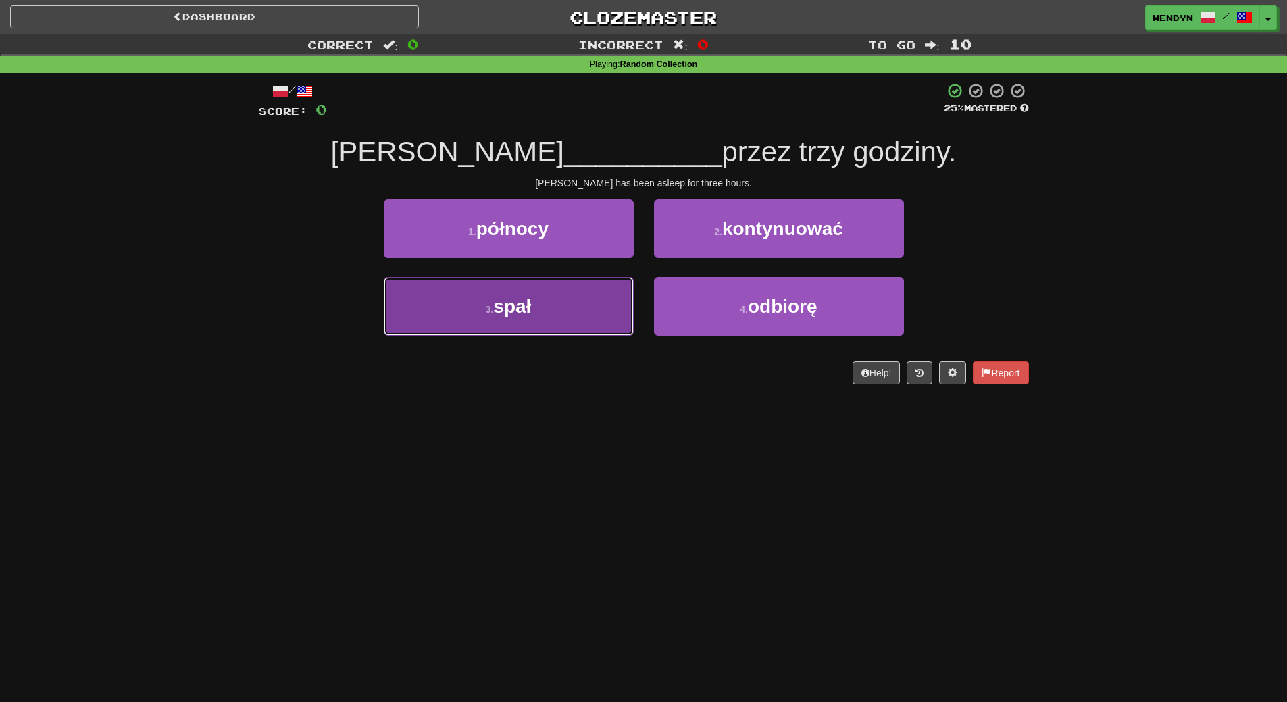
click at [566, 311] on button "3 . spał" at bounding box center [509, 306] width 250 height 59
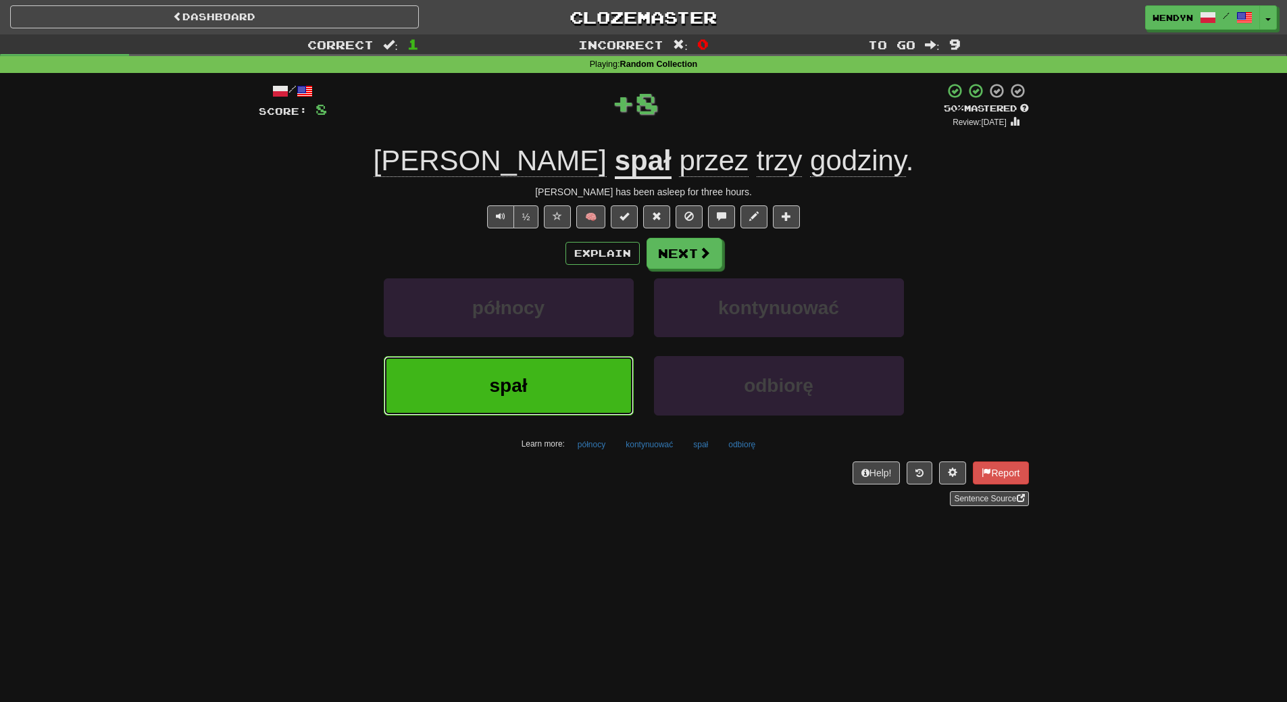
click at [570, 373] on button "spał" at bounding box center [509, 385] width 250 height 59
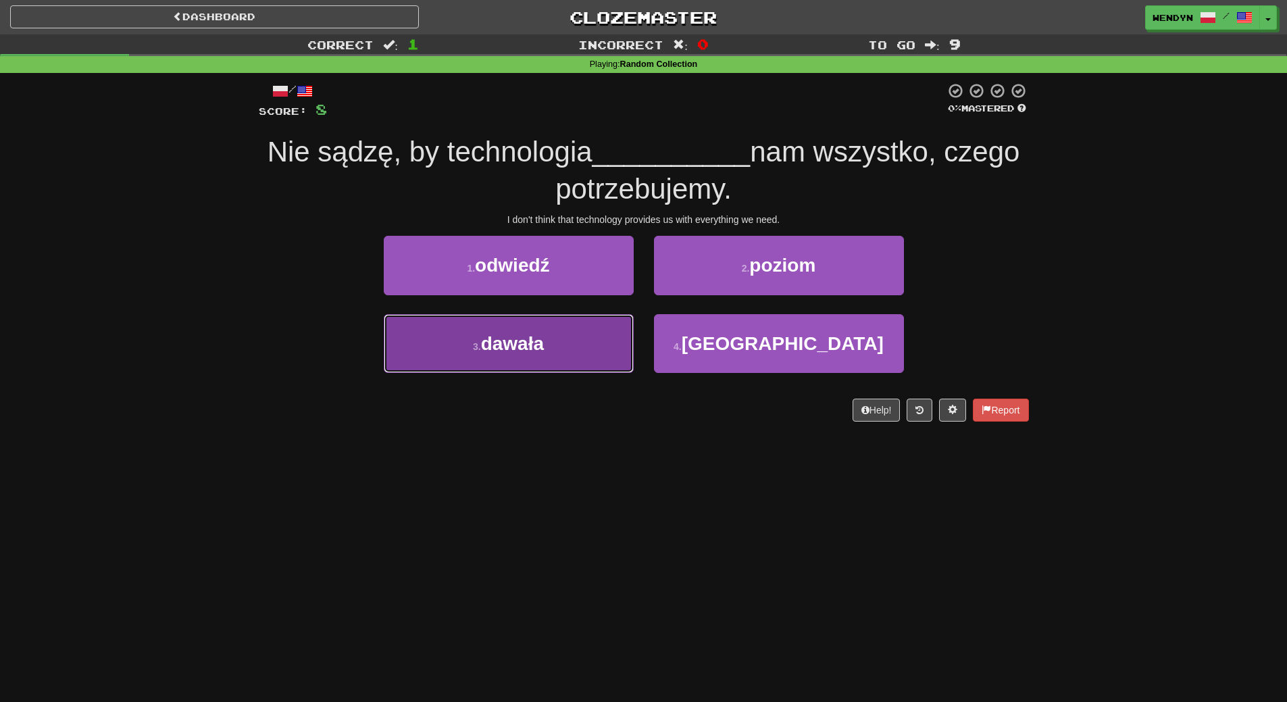
click at [597, 344] on button "3 . [DEMOGRAPHIC_DATA]" at bounding box center [509, 343] width 250 height 59
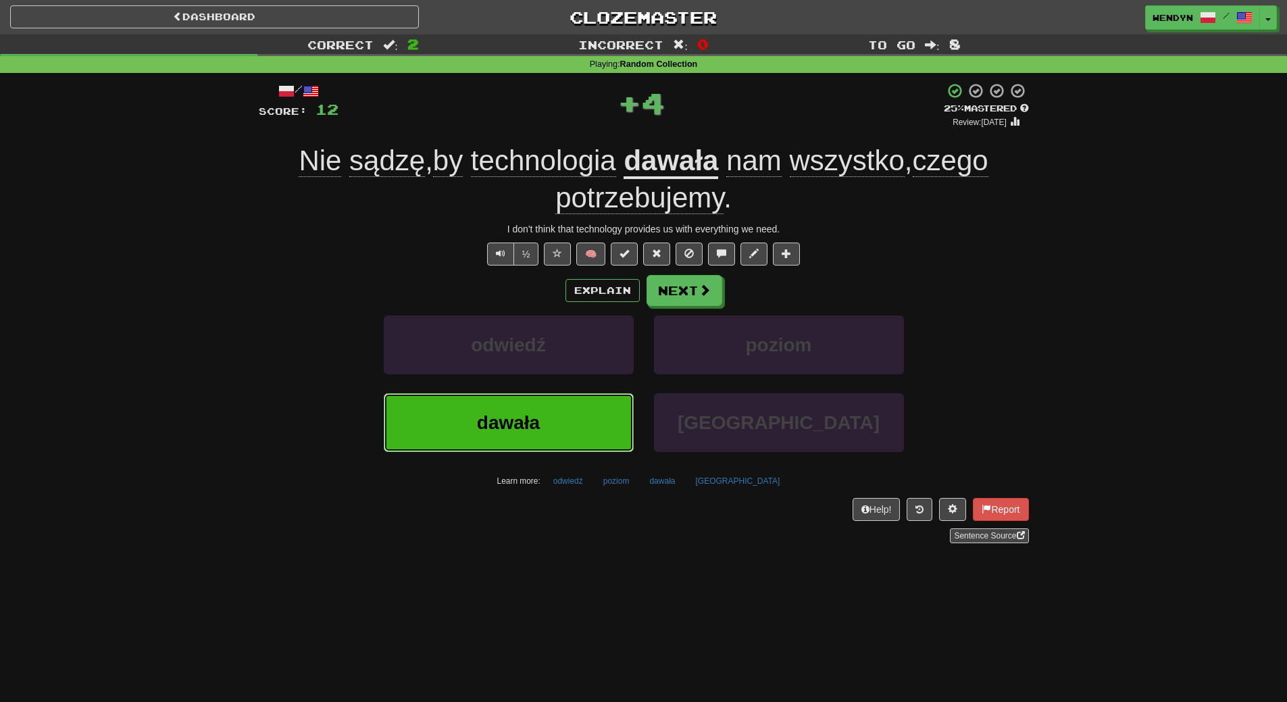
click at [594, 421] on button "dawała" at bounding box center [509, 422] width 250 height 59
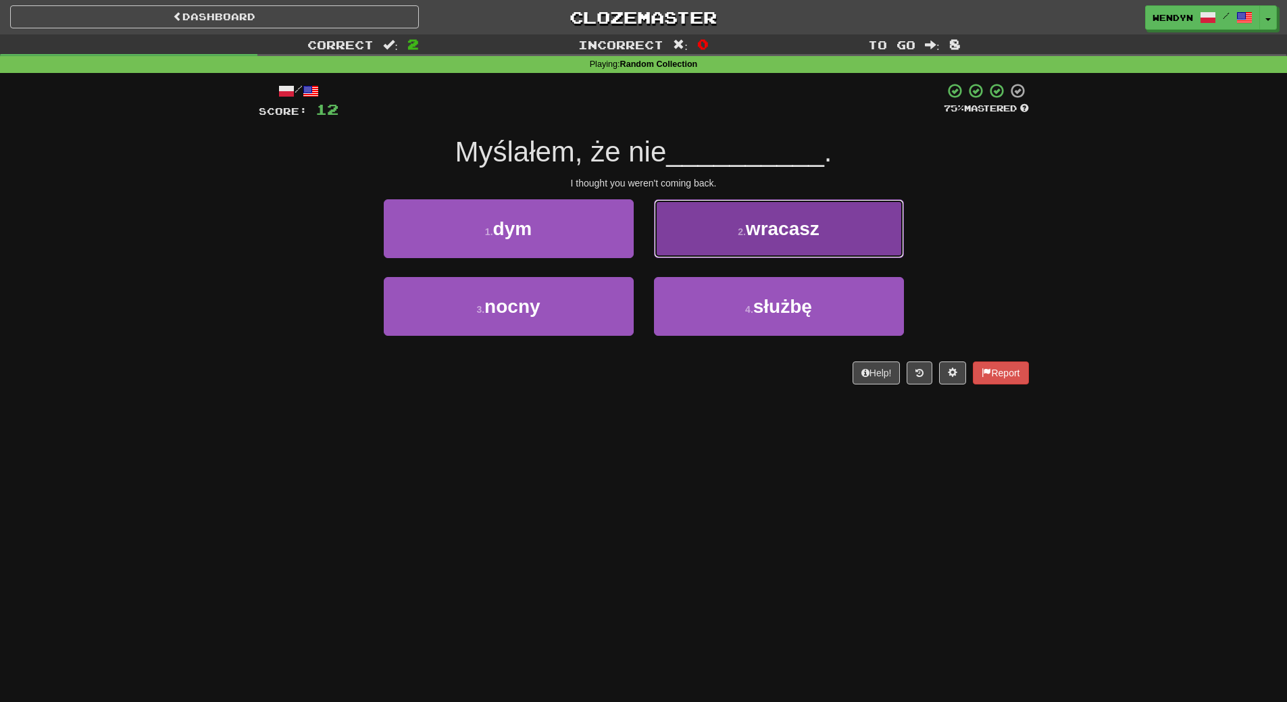
click at [815, 241] on button "2 . [GEOGRAPHIC_DATA]" at bounding box center [779, 228] width 250 height 59
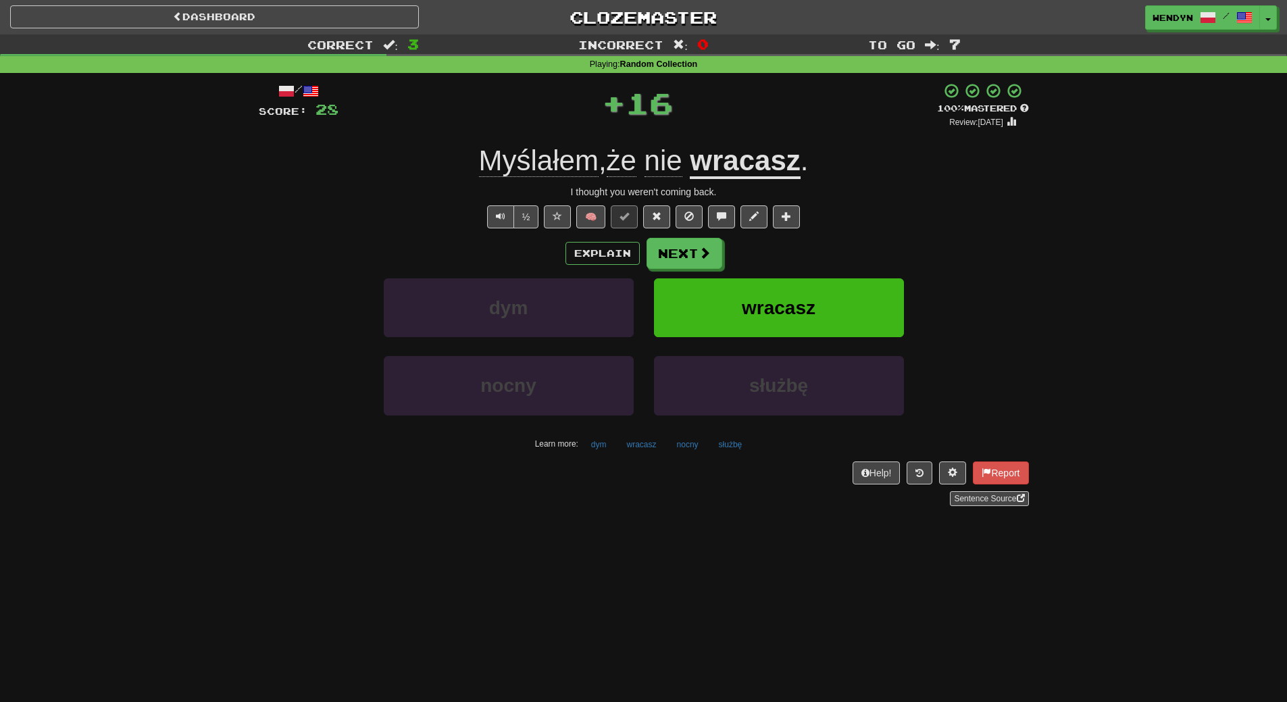
click at [815, 241] on div "Explain Next" at bounding box center [644, 253] width 770 height 31
click at [831, 293] on button "wracasz" at bounding box center [779, 307] width 250 height 59
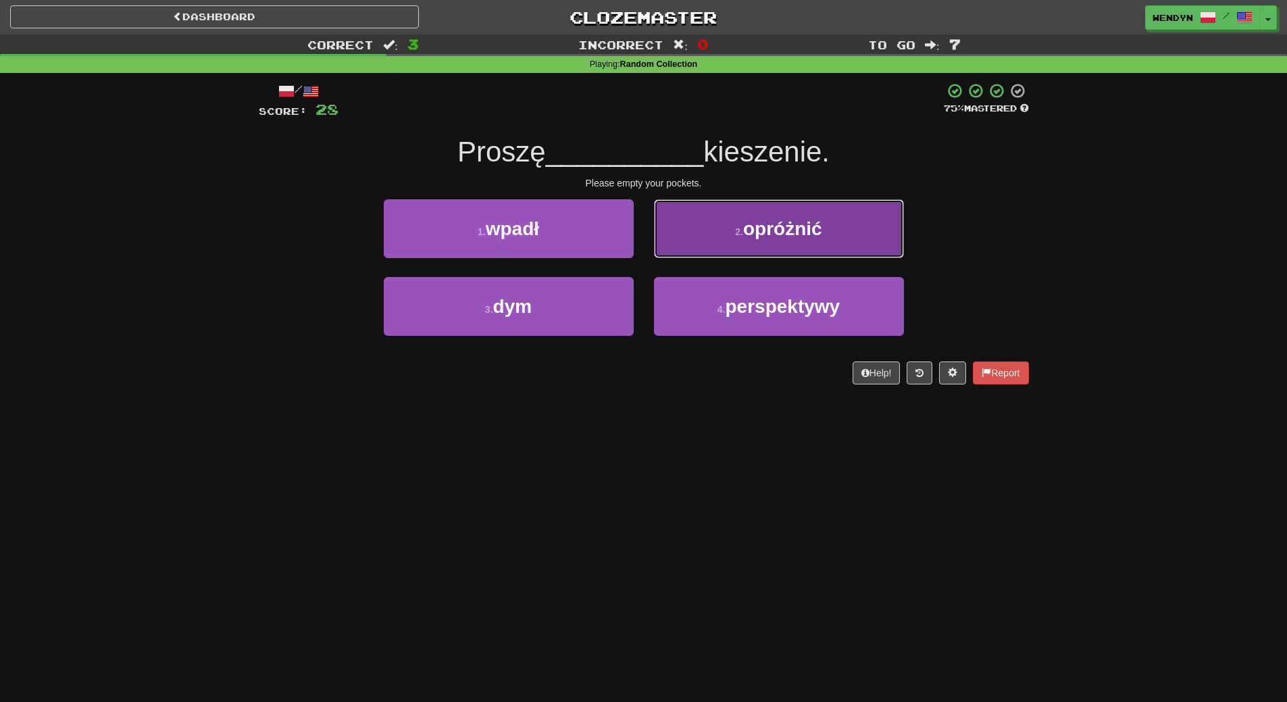
click at [782, 247] on button "2 . opróżnić" at bounding box center [779, 228] width 250 height 59
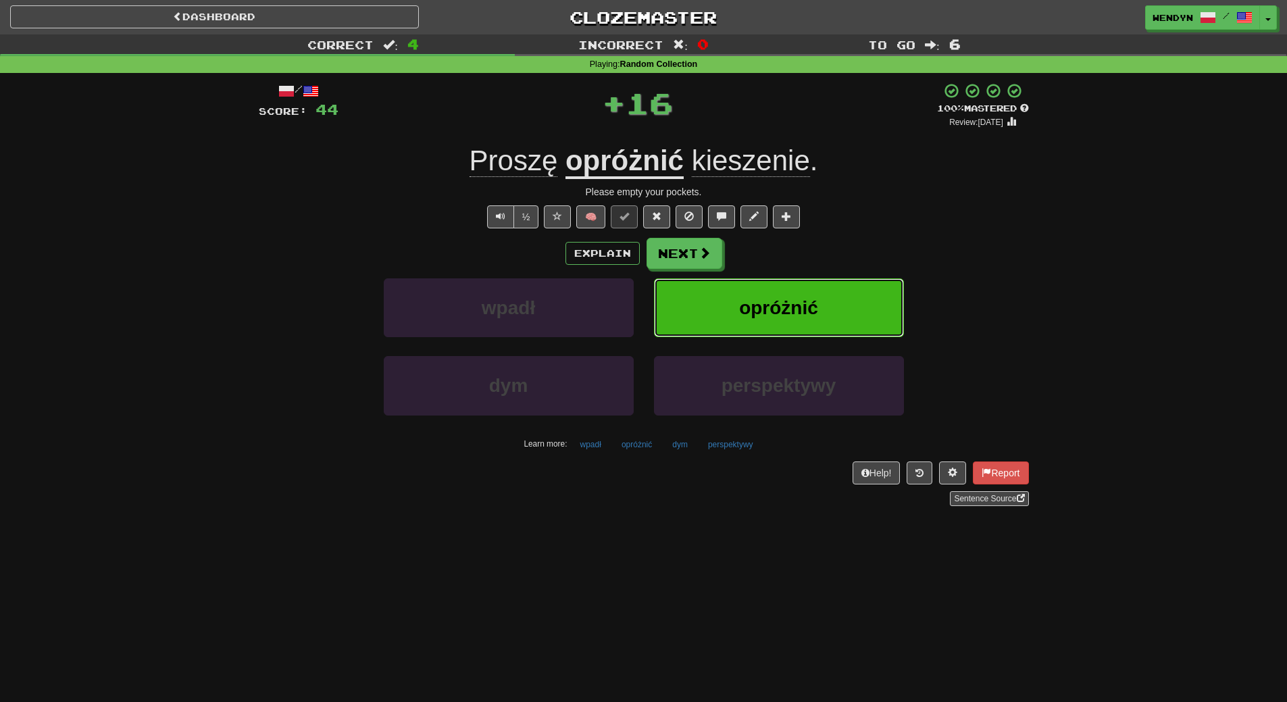
click at [786, 297] on span "opróżnić" at bounding box center [778, 307] width 79 height 21
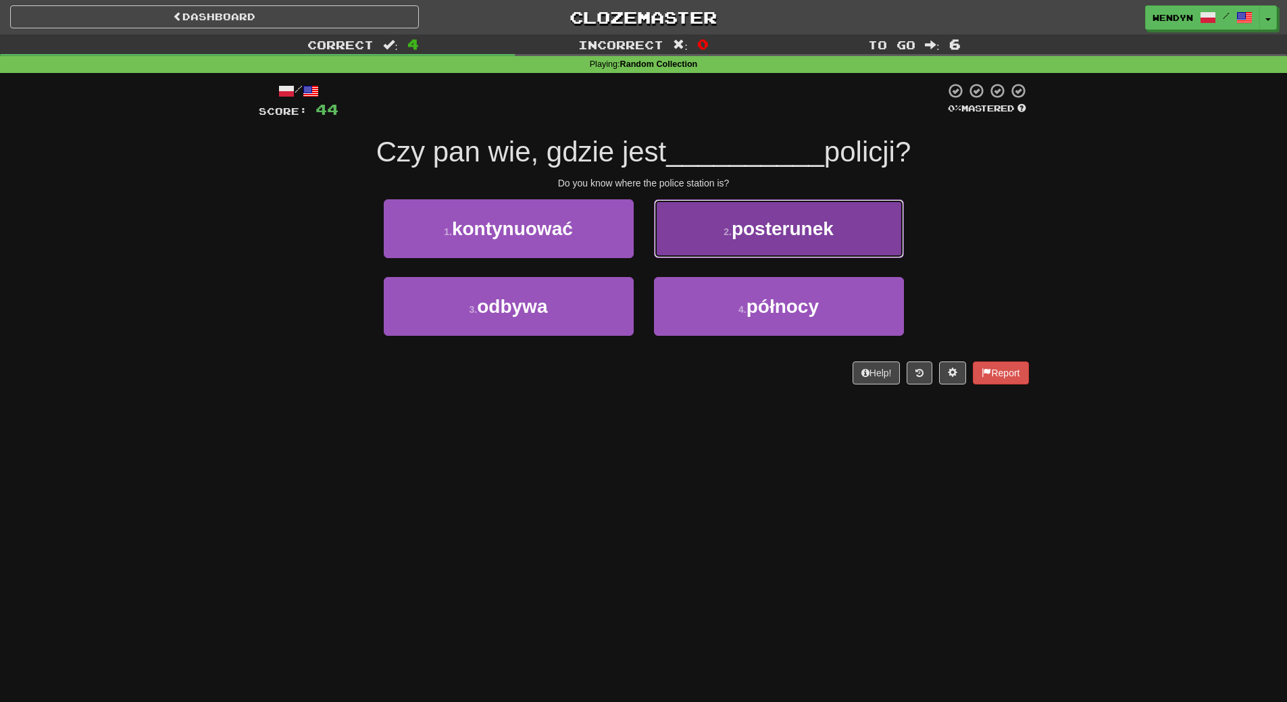
drag, startPoint x: 811, startPoint y: 231, endPoint x: 824, endPoint y: 280, distance: 50.8
click at [812, 231] on span "posterunek" at bounding box center [783, 228] width 102 height 21
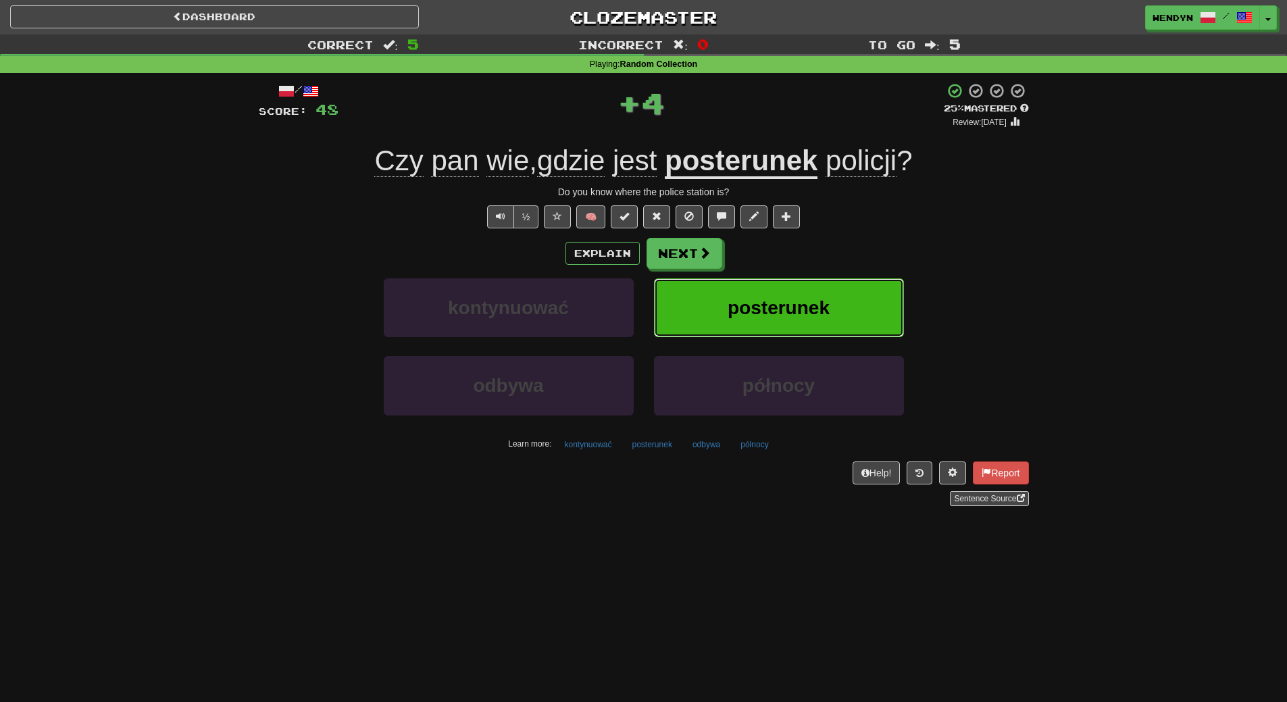
click at [825, 310] on span "posterunek" at bounding box center [779, 307] width 102 height 21
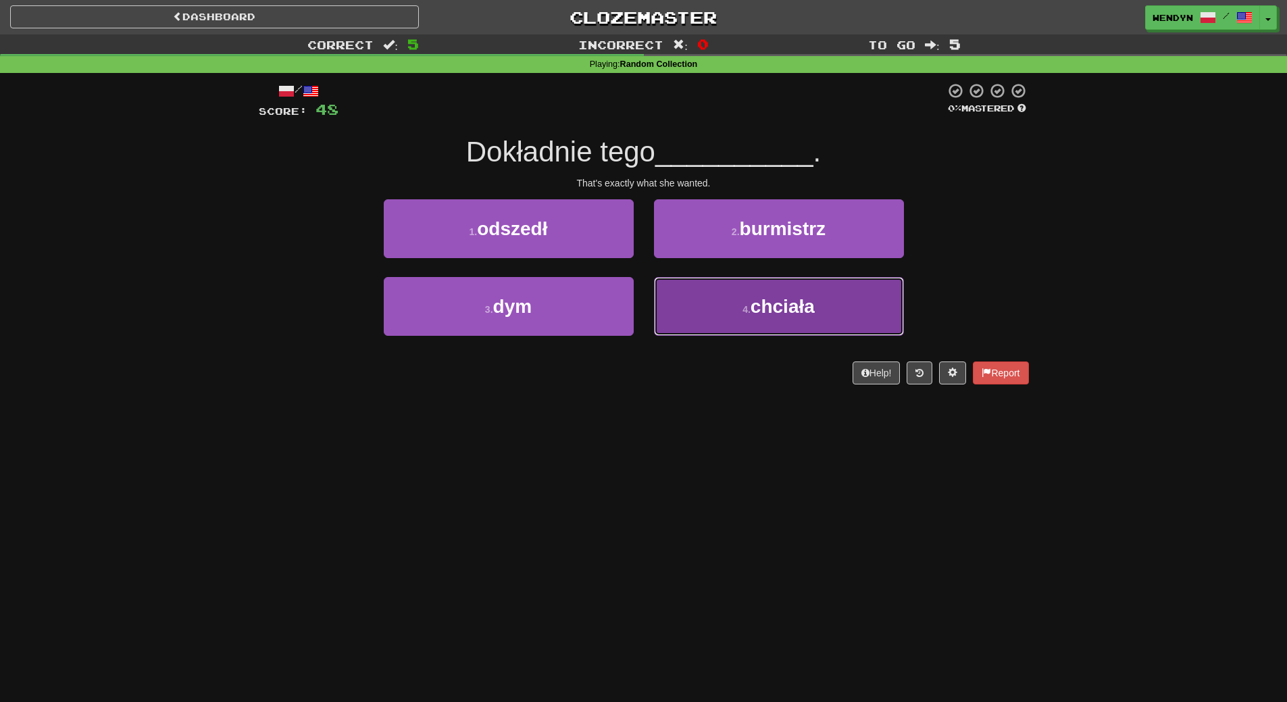
click at [725, 322] on button "4 . chciała" at bounding box center [779, 306] width 250 height 59
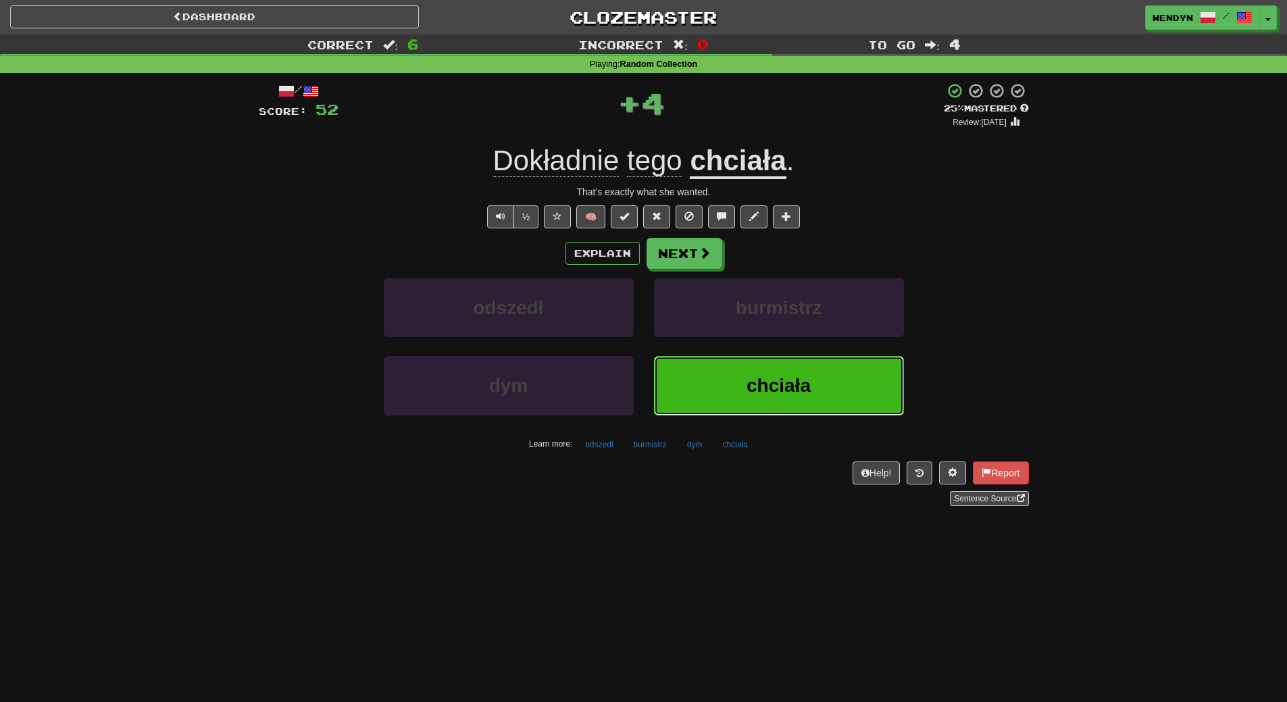
click at [722, 376] on button "chciała" at bounding box center [779, 385] width 250 height 59
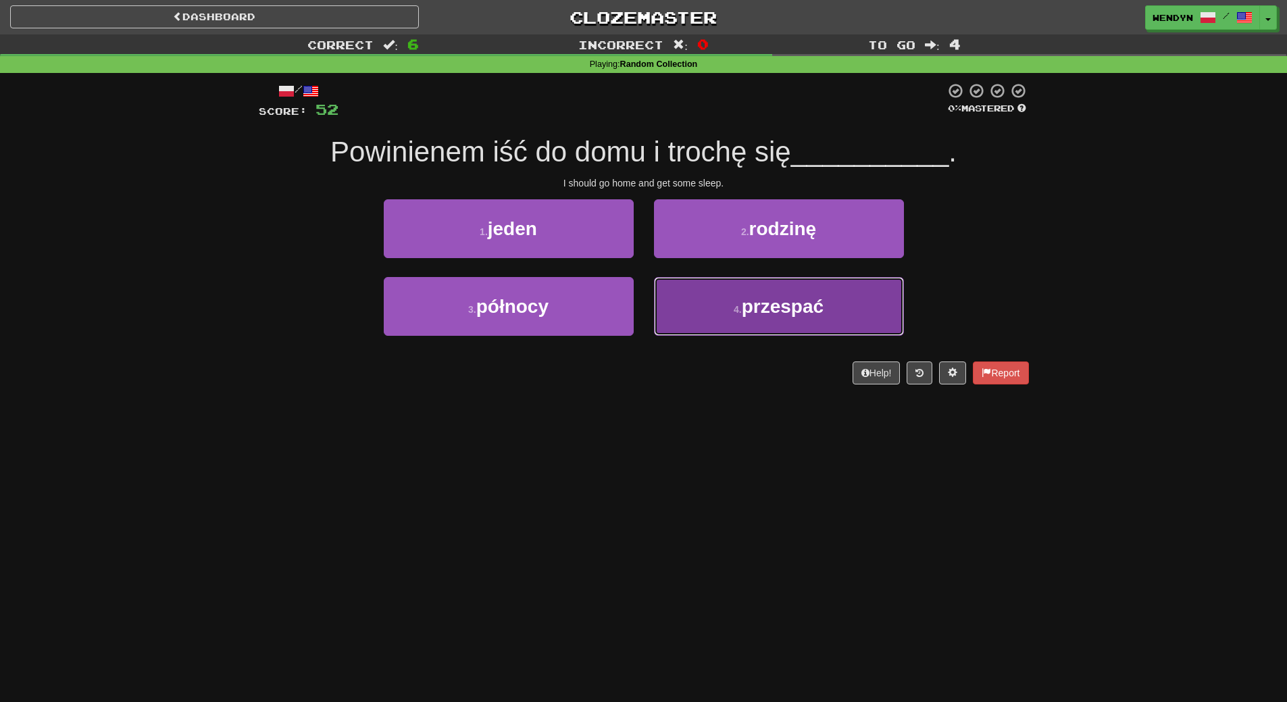
click at [709, 314] on button "4 . przespać" at bounding box center [779, 306] width 250 height 59
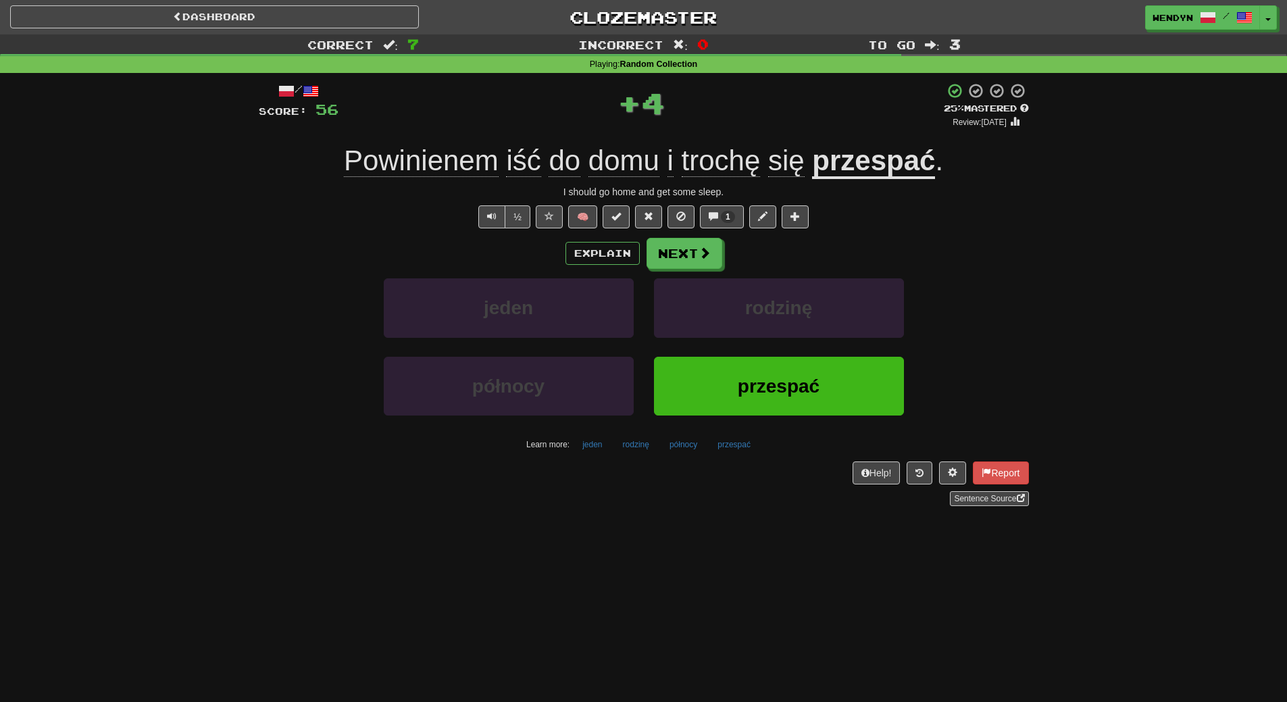
click at [703, 468] on div "Help! Report Sentence Source" at bounding box center [644, 483] width 770 height 45
click at [725, 391] on button "przespać" at bounding box center [779, 386] width 250 height 59
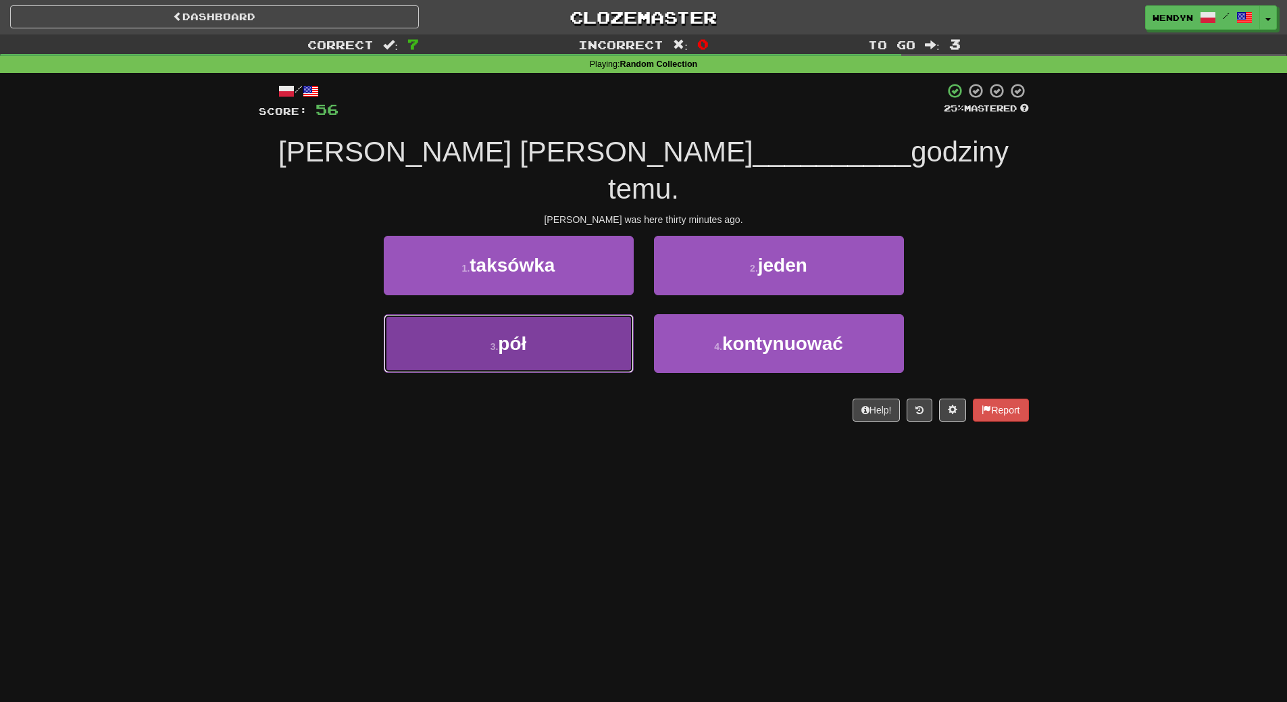
click at [600, 330] on button "3 . pół" at bounding box center [509, 343] width 250 height 59
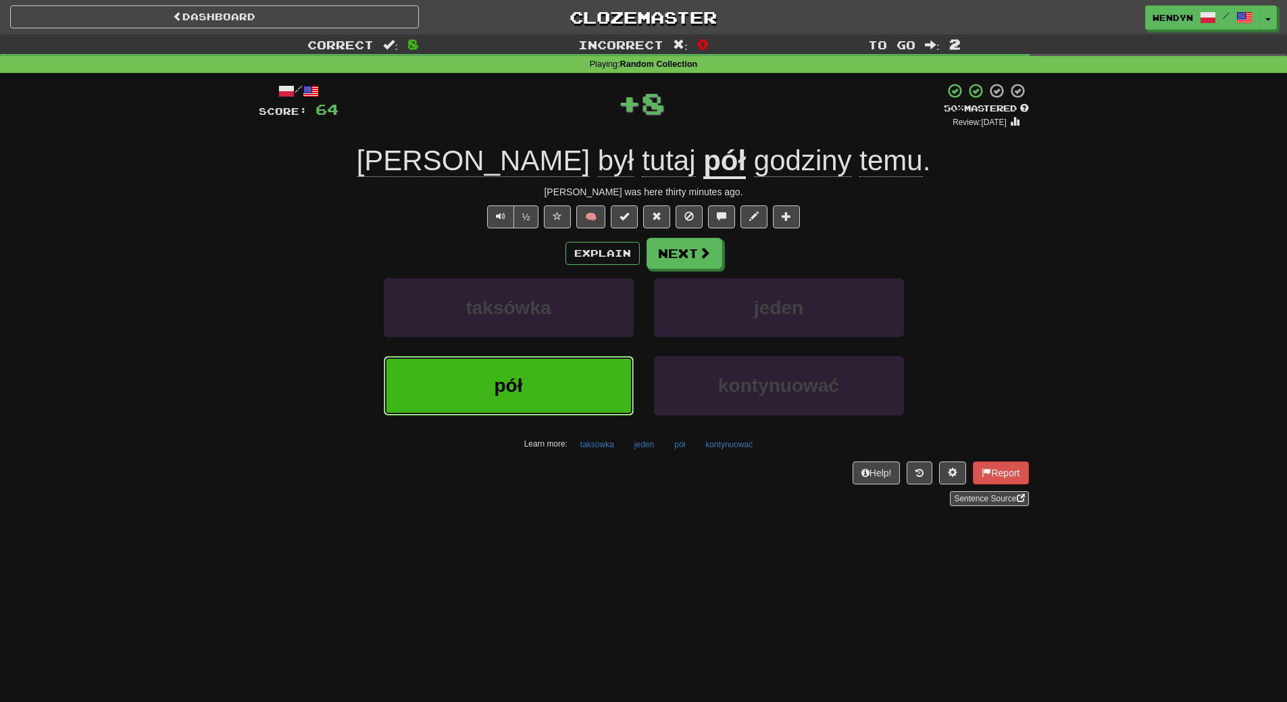
click at [586, 399] on button "pół" at bounding box center [509, 385] width 250 height 59
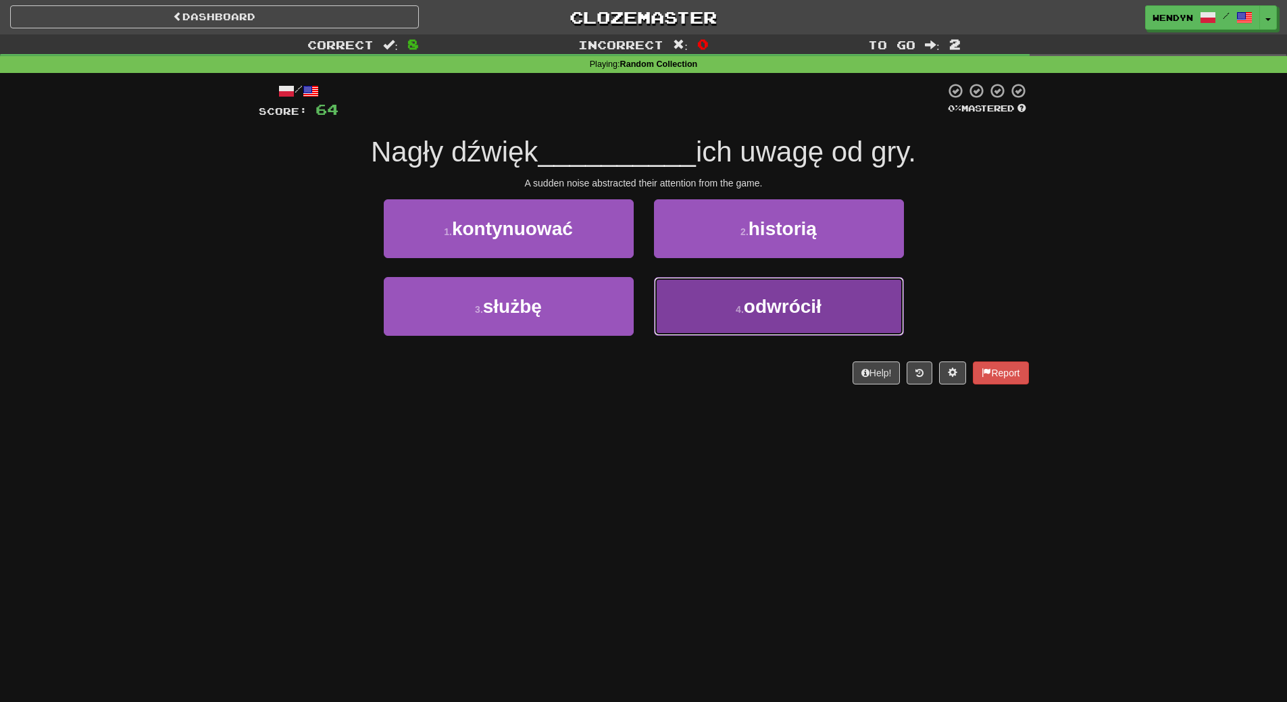
click at [824, 316] on button "4 . odwrócił" at bounding box center [779, 306] width 250 height 59
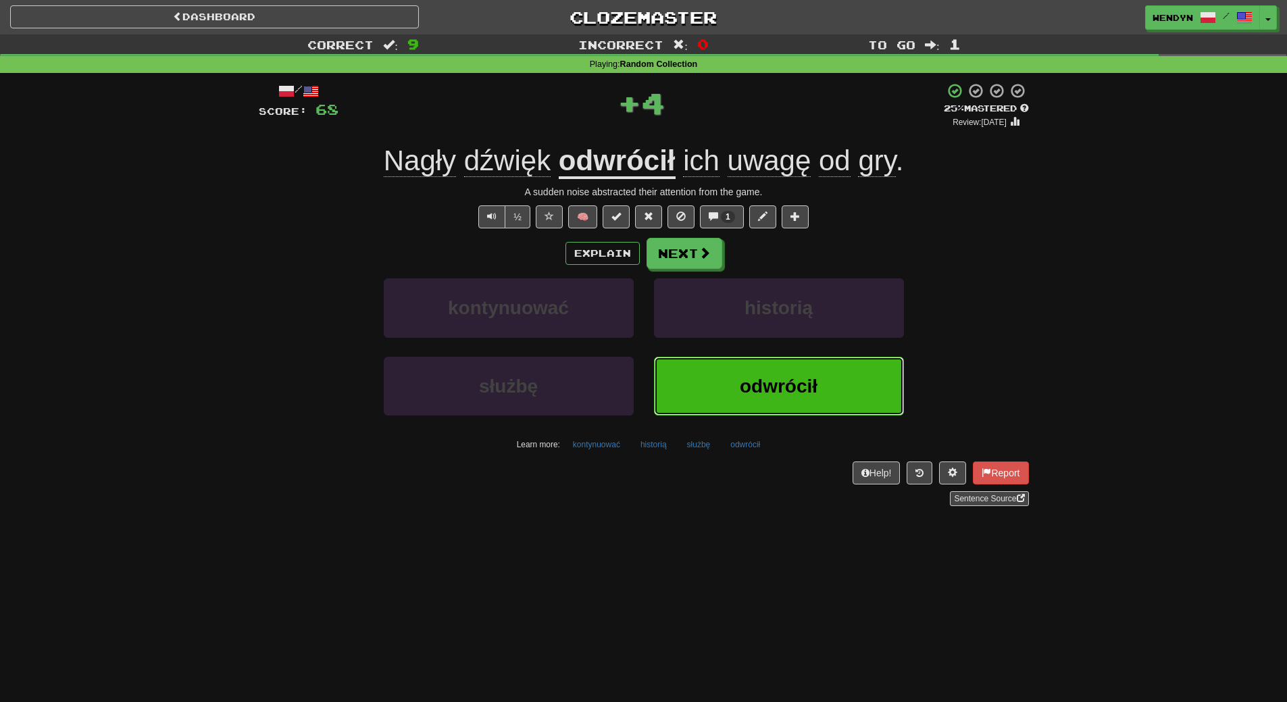
click at [788, 383] on span "odwrócił" at bounding box center [779, 386] width 78 height 21
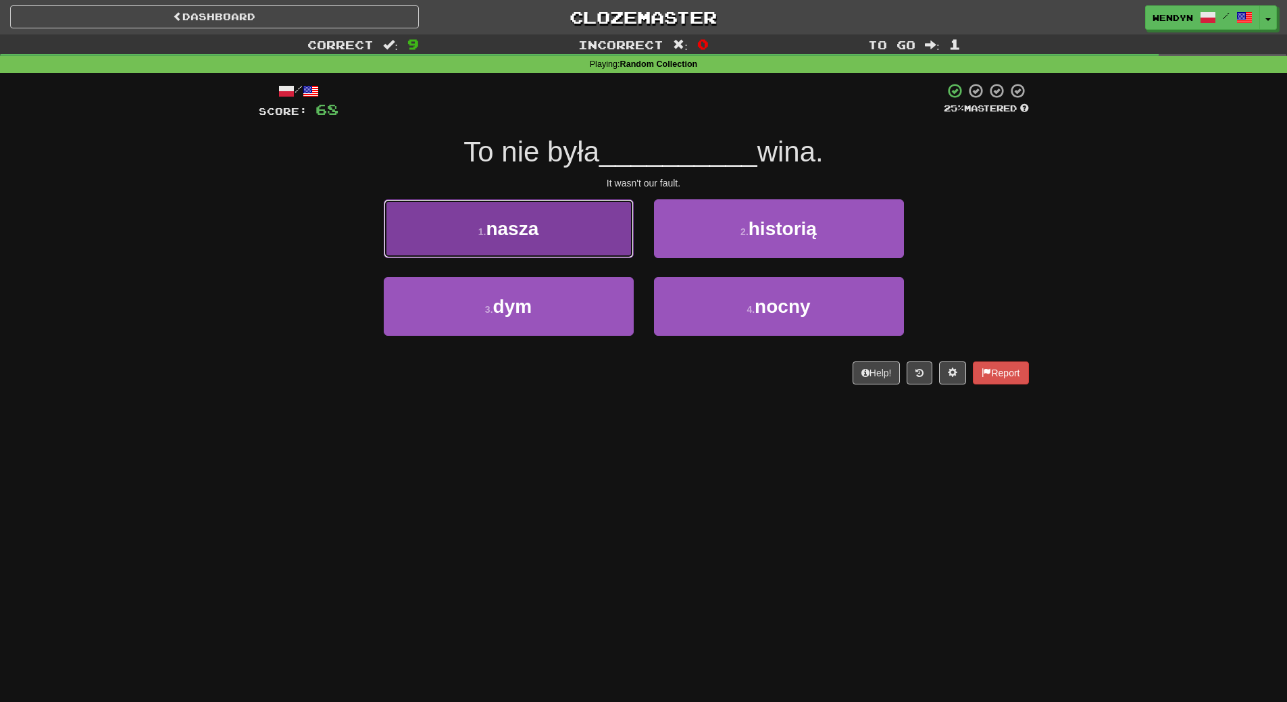
click at [582, 236] on button "1 . nasza" at bounding box center [509, 228] width 250 height 59
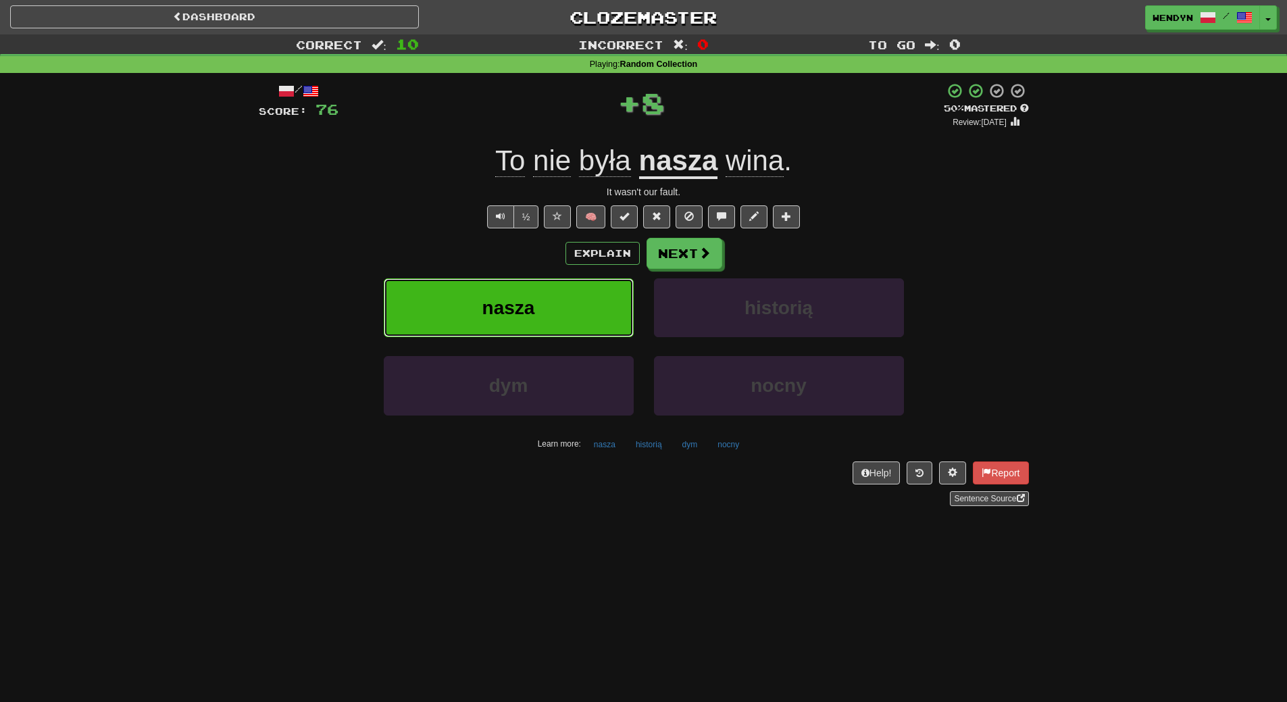
click at [578, 312] on button "nasza" at bounding box center [509, 307] width 250 height 59
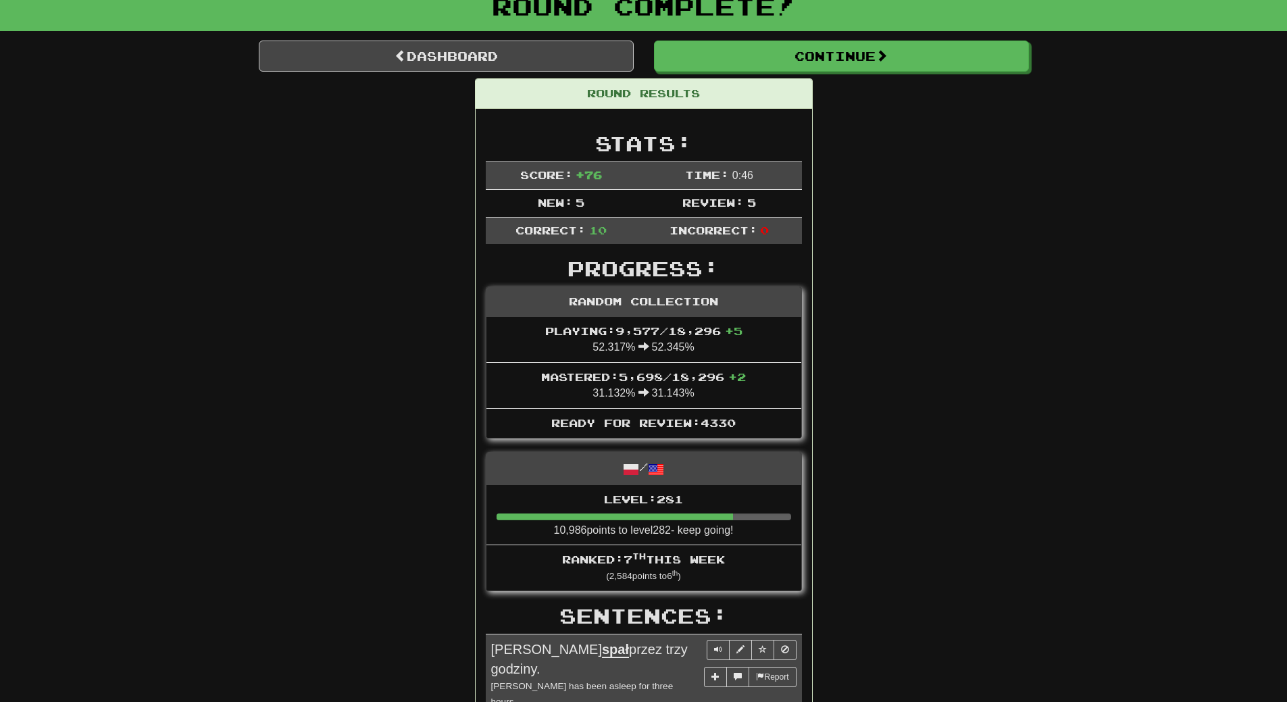
scroll to position [68, 0]
